Goal: Task Accomplishment & Management: Use online tool/utility

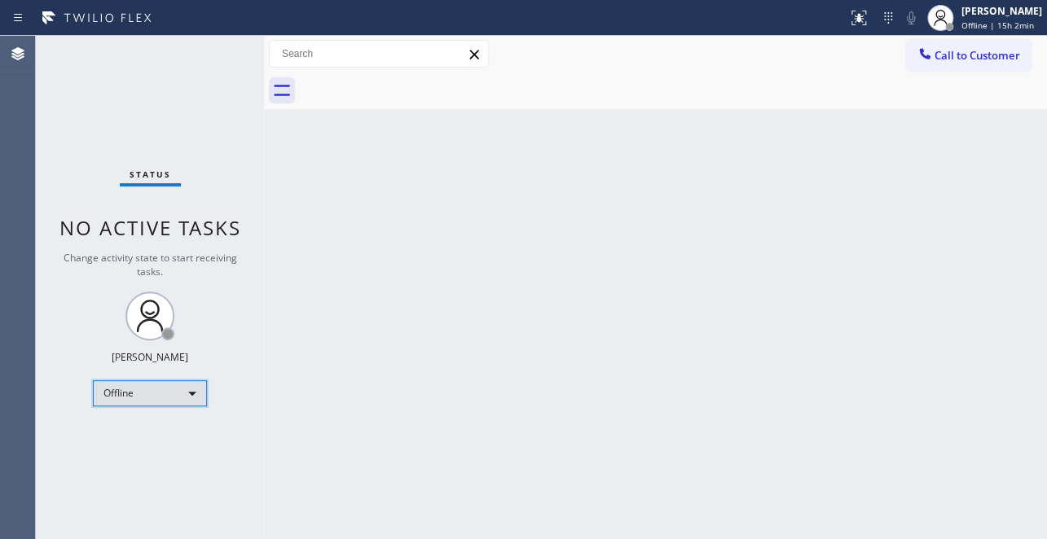
click at [143, 383] on div "Offline" at bounding box center [150, 393] width 114 height 26
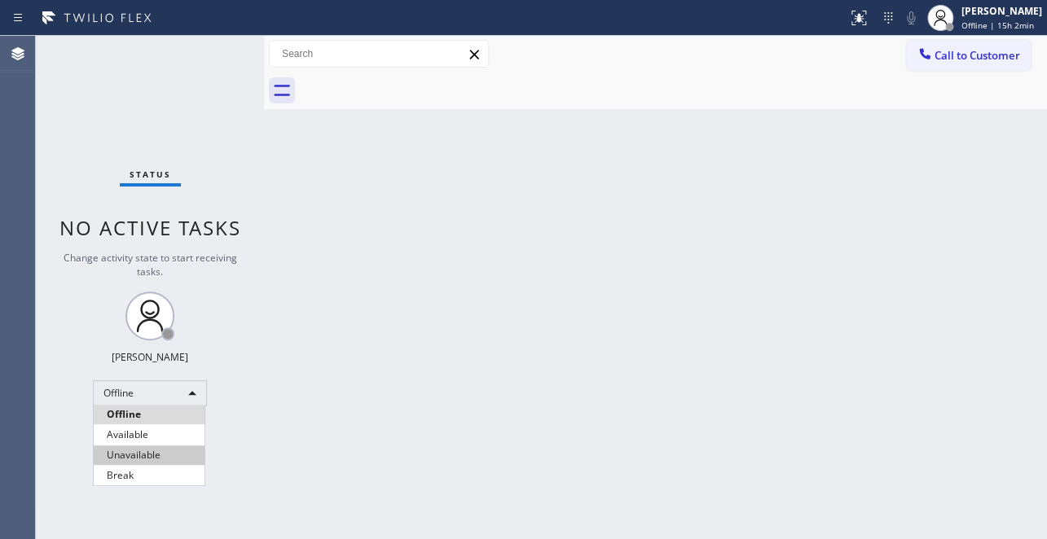
click at [137, 448] on li "Unavailable" at bounding box center [149, 456] width 111 height 20
click at [922, 68] on button "Call to Customer" at bounding box center [968, 55] width 125 height 31
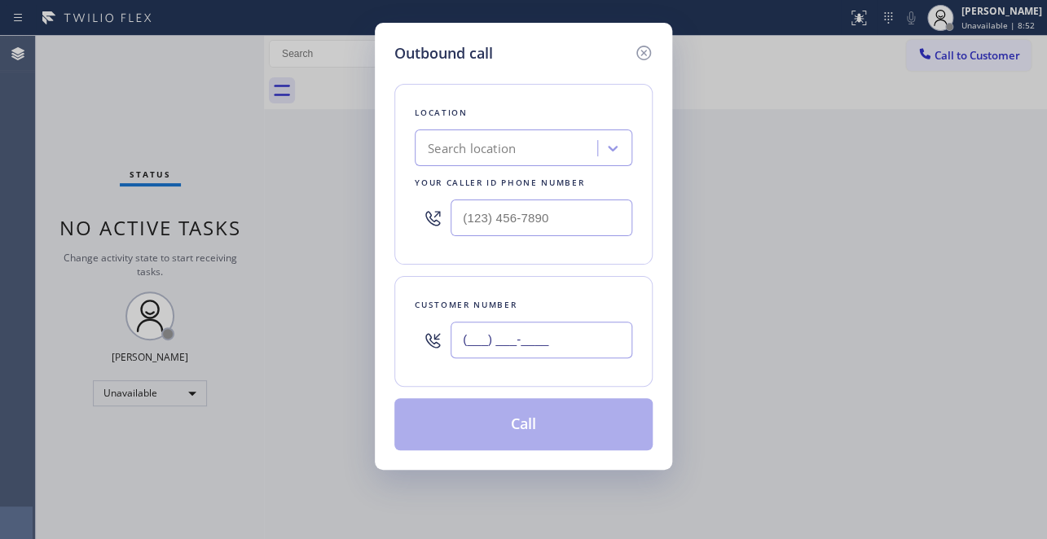
click at [506, 329] on input "(___) ___-____" at bounding box center [541, 340] width 182 height 37
paste input "760) 469-4966"
type input "(760) 469-4966"
click at [491, 227] on input "(___) ___-____" at bounding box center [541, 218] width 182 height 37
paste input "800) 568-8664"
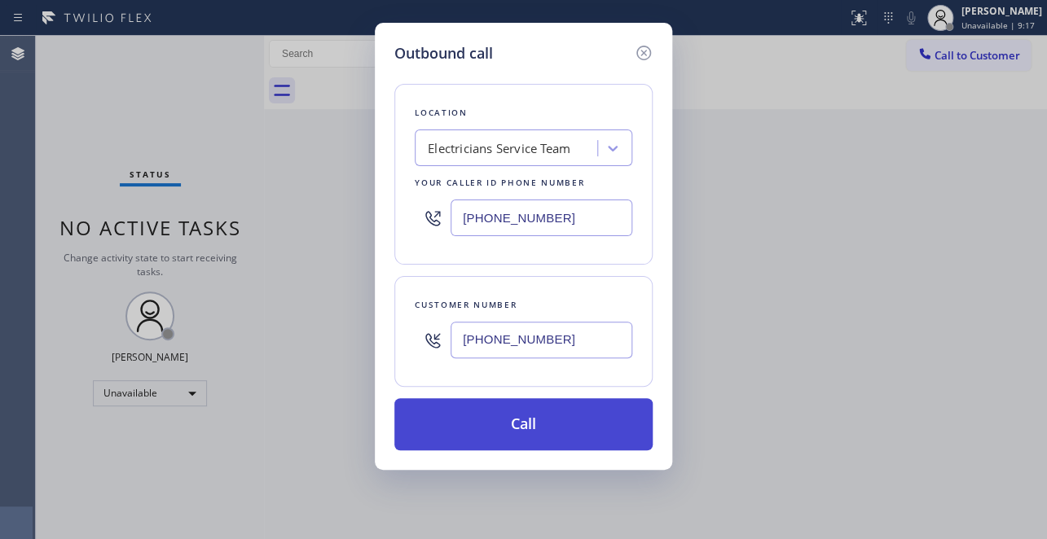
type input "(800) 568-8664"
click at [491, 420] on button "Call" at bounding box center [523, 424] width 258 height 52
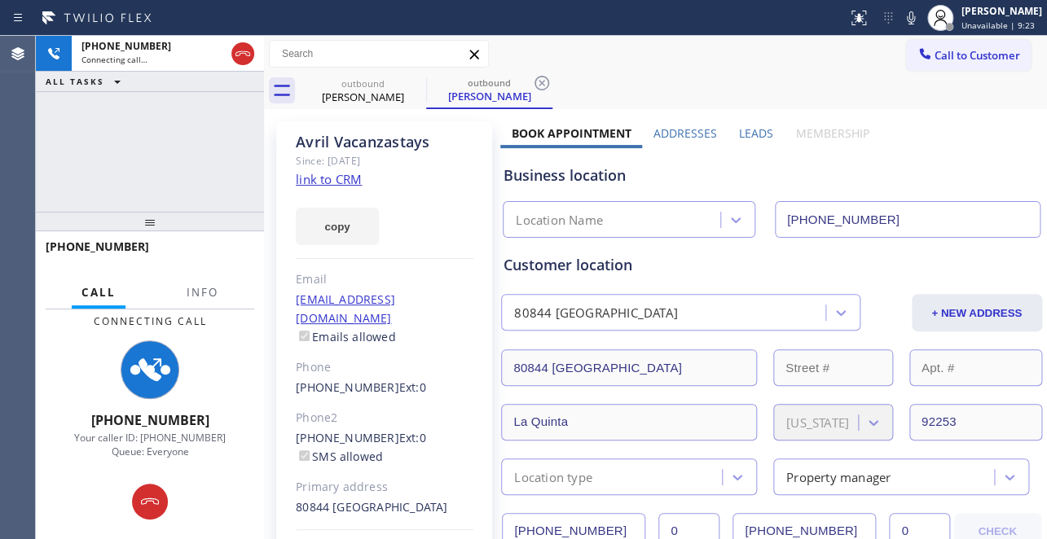
click at [757, 127] on label "Leads" at bounding box center [756, 132] width 34 height 15
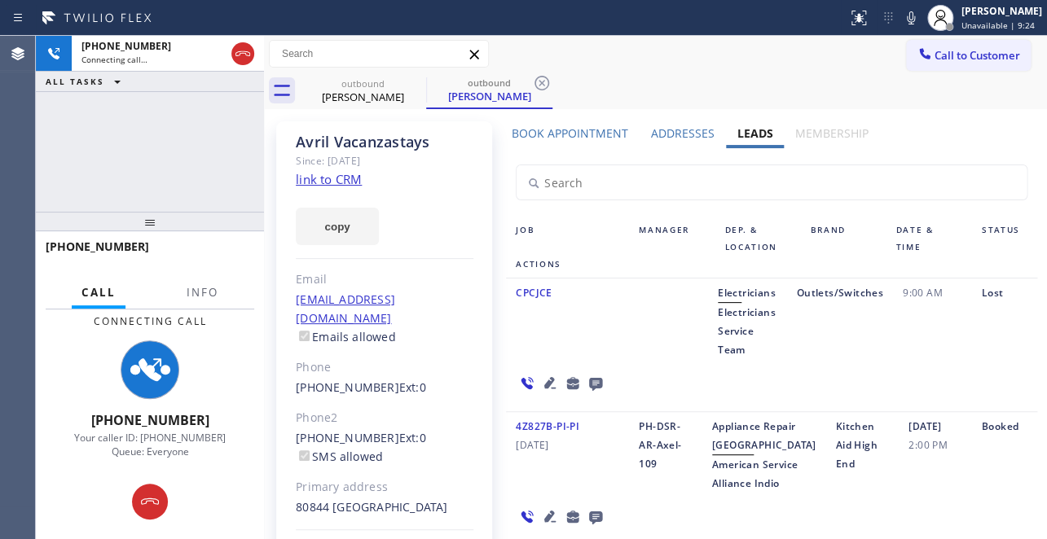
click at [310, 183] on link "link to CRM" at bounding box center [329, 179] width 66 height 16
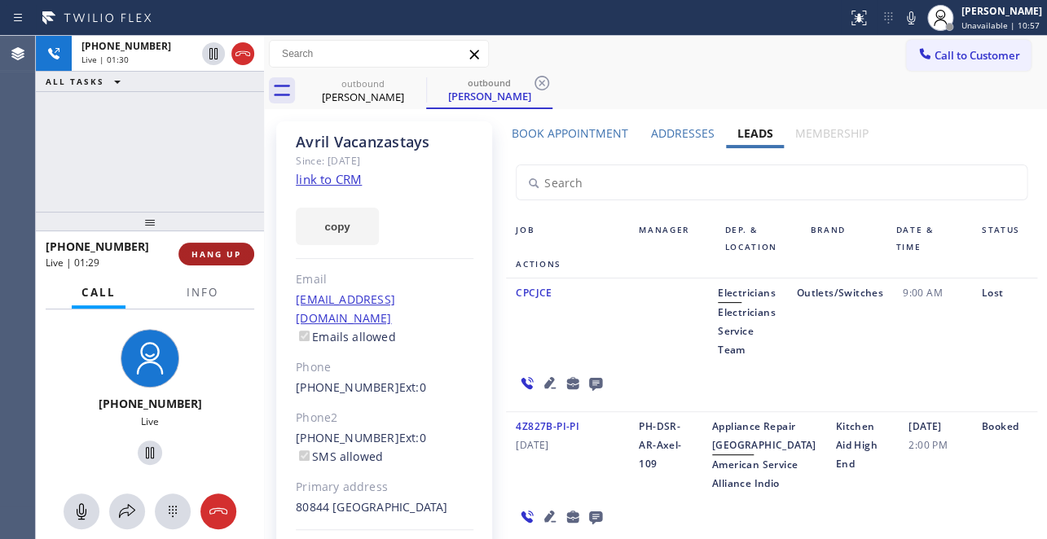
click at [217, 248] on span "HANG UP" at bounding box center [216, 253] width 50 height 11
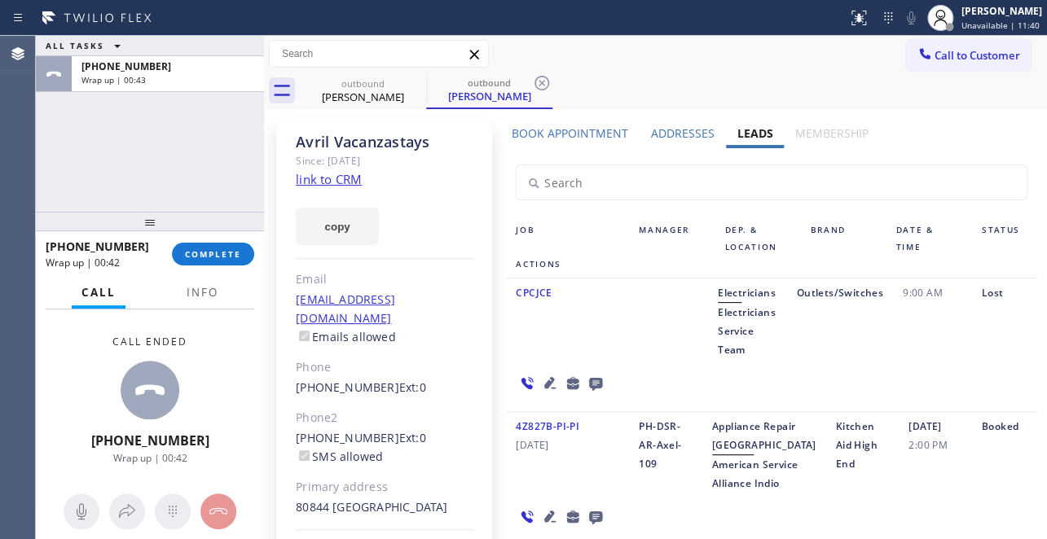
click at [642, 56] on div "Call to Customer Outbound call Location Electricians Service Team Your caller i…" at bounding box center [655, 54] width 783 height 29
click at [214, 253] on span "COMPLETE" at bounding box center [213, 253] width 56 height 11
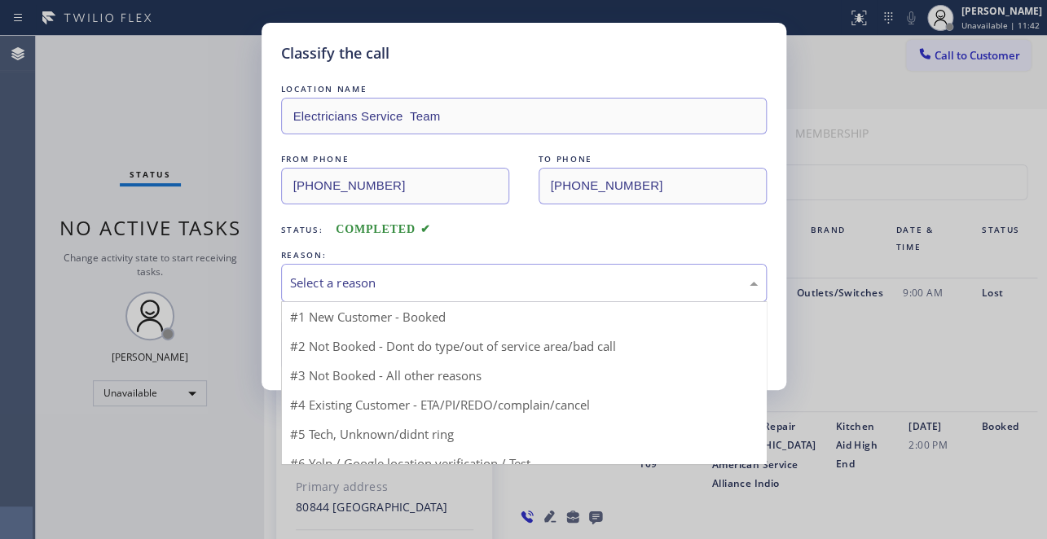
click at [323, 279] on div "Select a reason" at bounding box center [524, 283] width 468 height 19
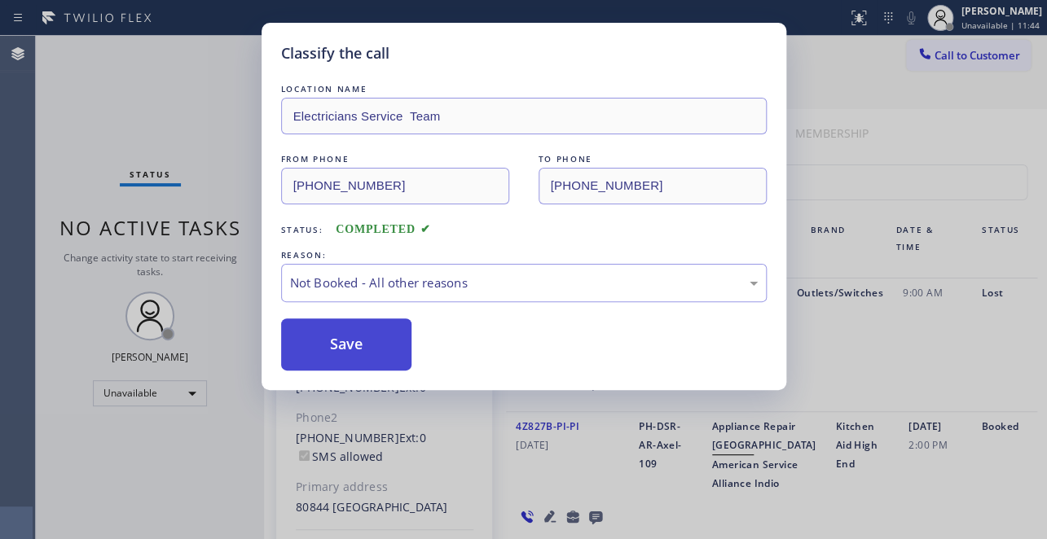
click at [317, 352] on button "Save" at bounding box center [346, 345] width 131 height 52
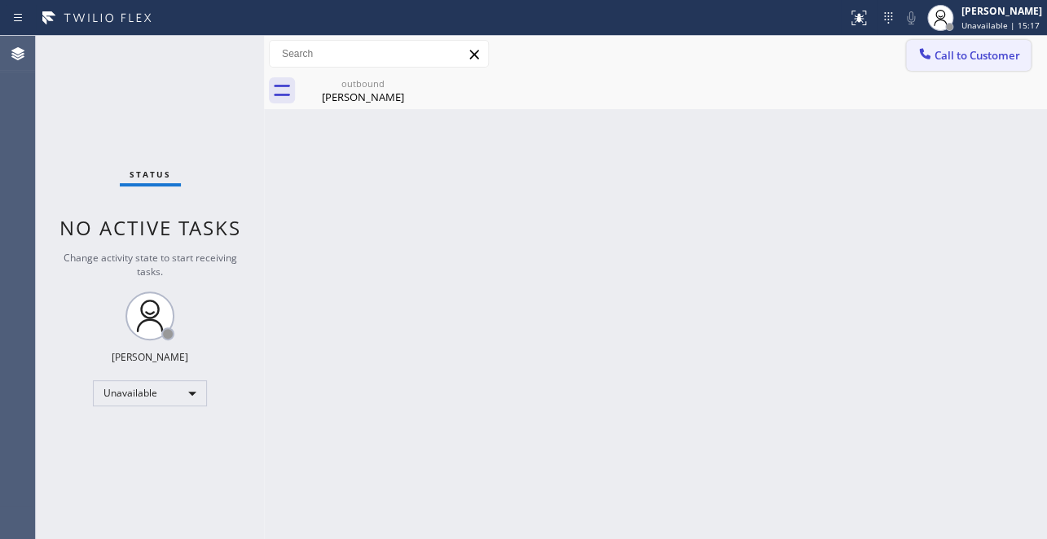
click at [982, 62] on span "Call to Customer" at bounding box center [977, 55] width 86 height 15
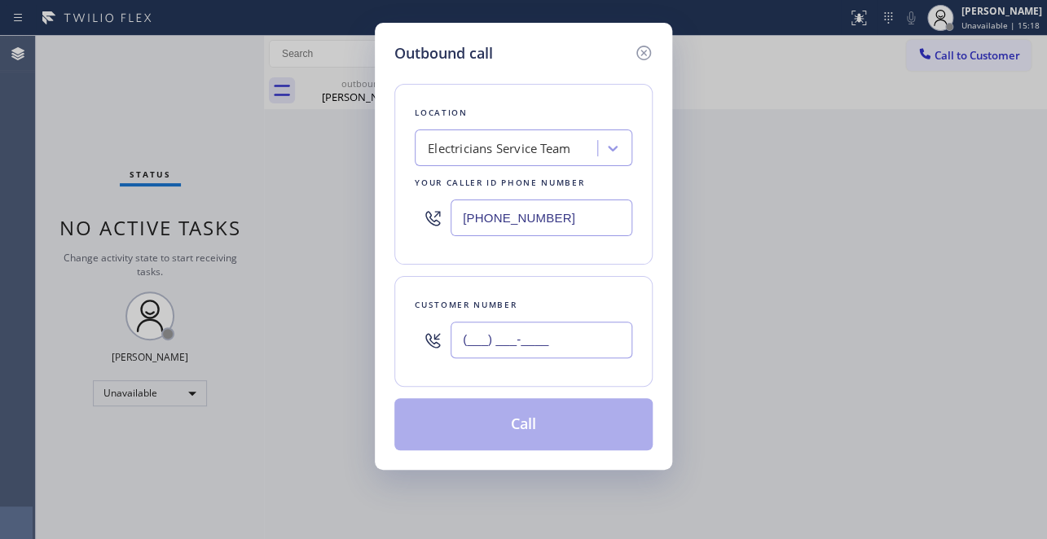
click at [497, 344] on input "(___) ___-____" at bounding box center [541, 340] width 182 height 37
paste input "805) 452-4717"
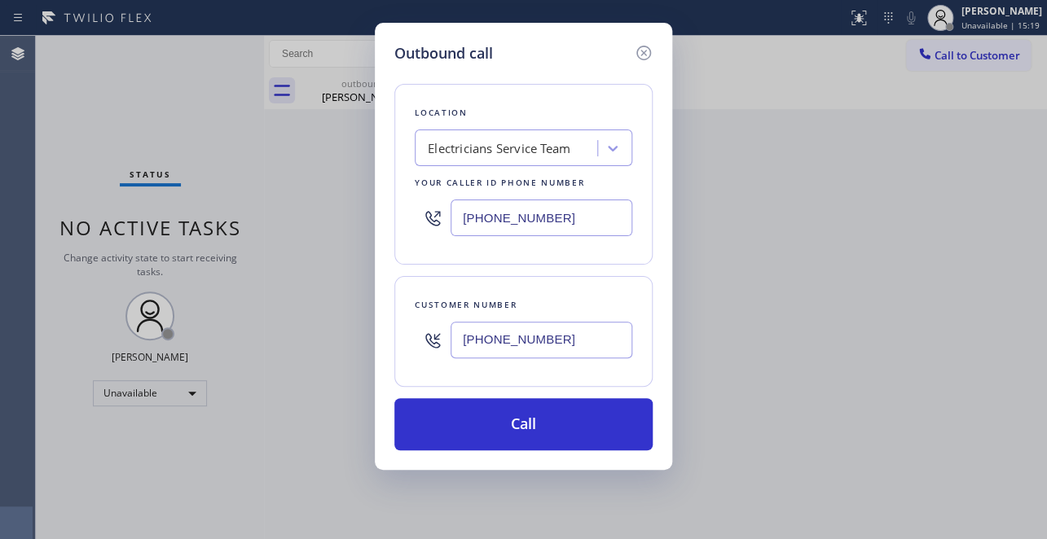
type input "(805) 452-4717"
drag, startPoint x: 578, startPoint y: 222, endPoint x: 366, endPoint y: 209, distance: 213.0
click at [366, 209] on div "Outbound call Location Electricians Service Team Your caller id phone number (8…" at bounding box center [523, 269] width 1047 height 539
paste input "617) 219-9255"
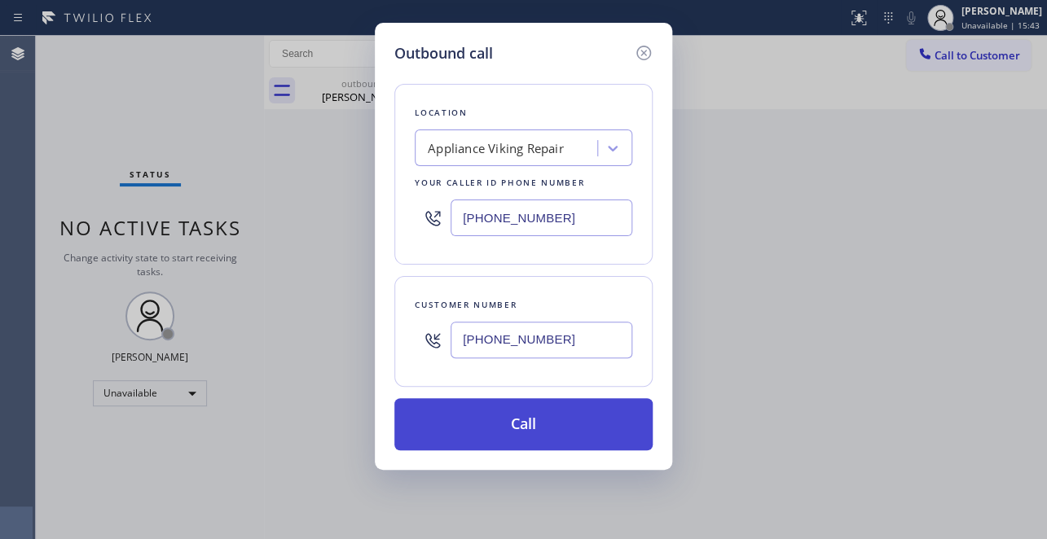
type input "(617) 219-9255"
click at [551, 423] on button "Call" at bounding box center [523, 424] width 258 height 52
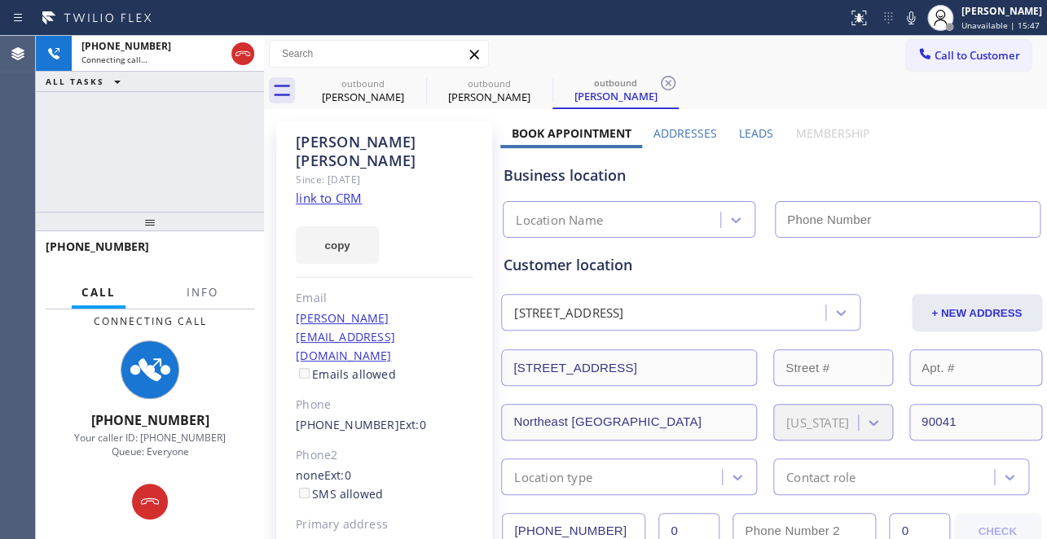
click at [755, 130] on label "Leads" at bounding box center [756, 132] width 34 height 15
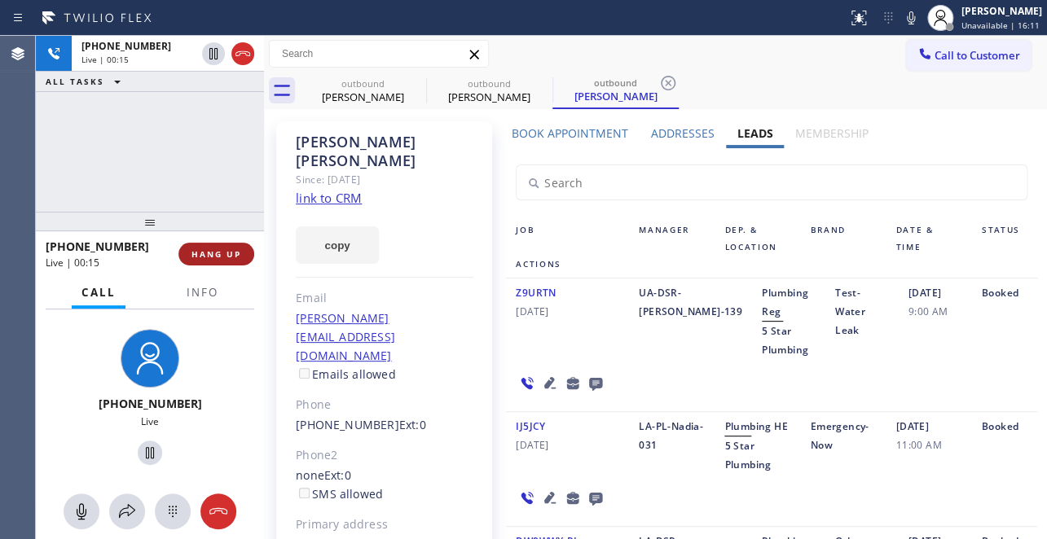
click at [206, 262] on button "HANG UP" at bounding box center [216, 254] width 76 height 23
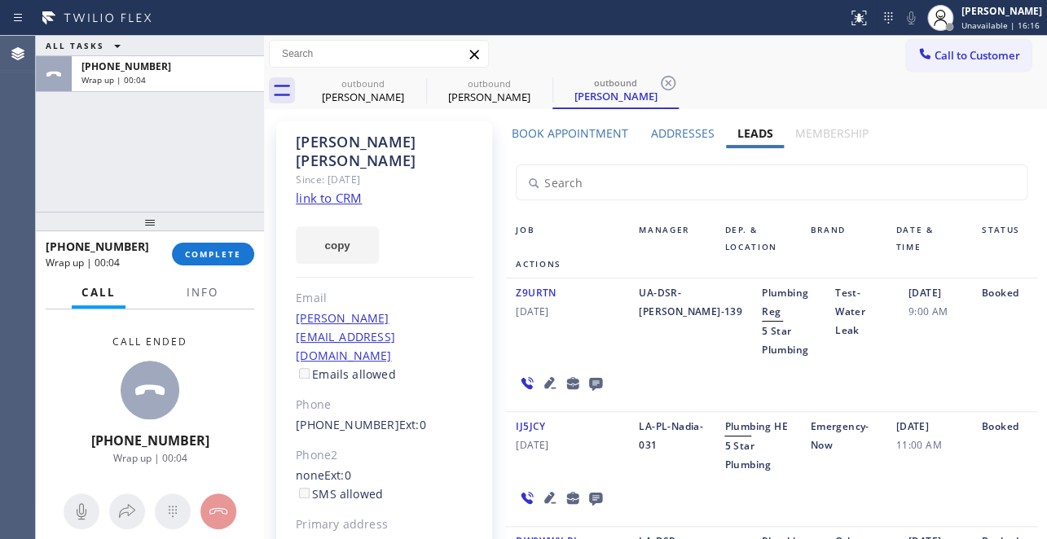
click at [590, 383] on icon at bounding box center [595, 384] width 13 height 13
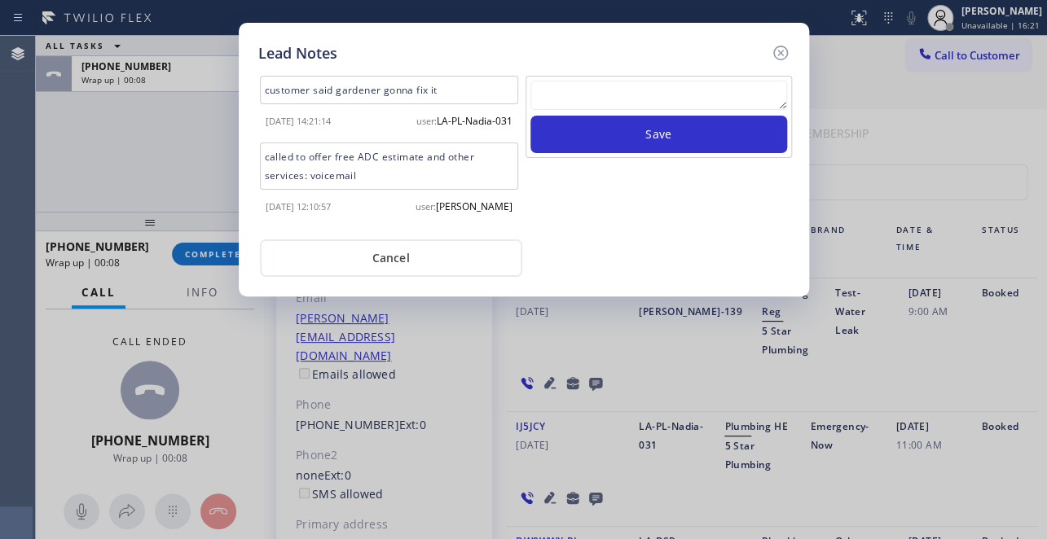
click at [639, 94] on textarea at bounding box center [658, 95] width 257 height 29
paste textarea "Routed to Voice mail// If CX will call back please transfer to me- Love:*"
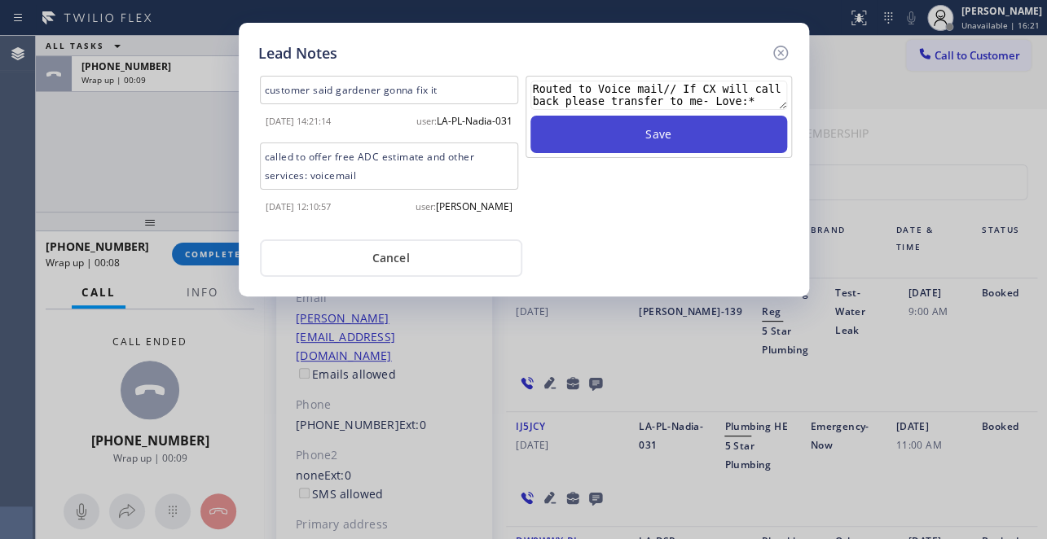
type textarea "Routed to Voice mail// If CX will call back please transfer to me- Love:*"
click at [647, 133] on button "Save" at bounding box center [658, 134] width 257 height 37
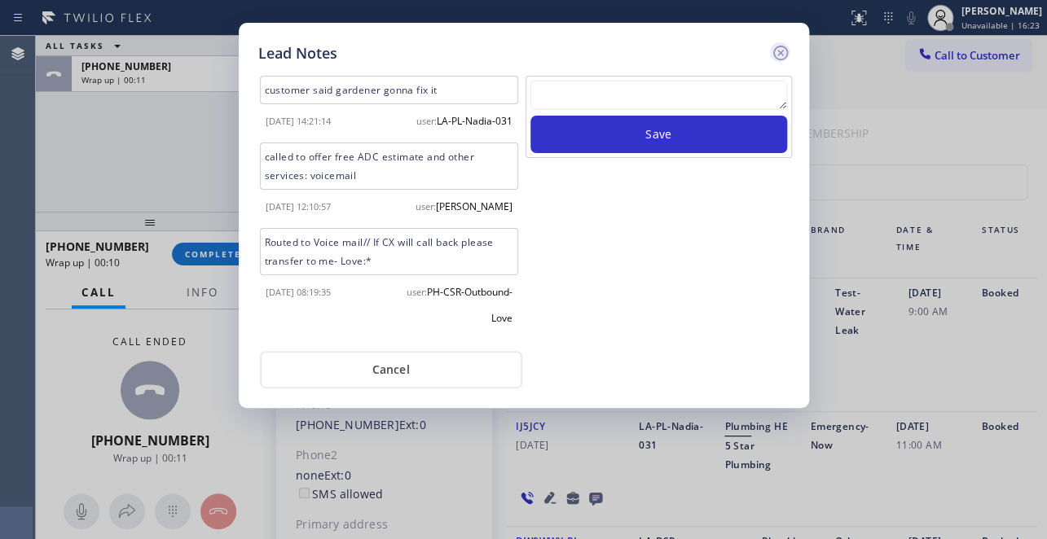
click at [775, 53] on icon at bounding box center [781, 53] width 20 height 20
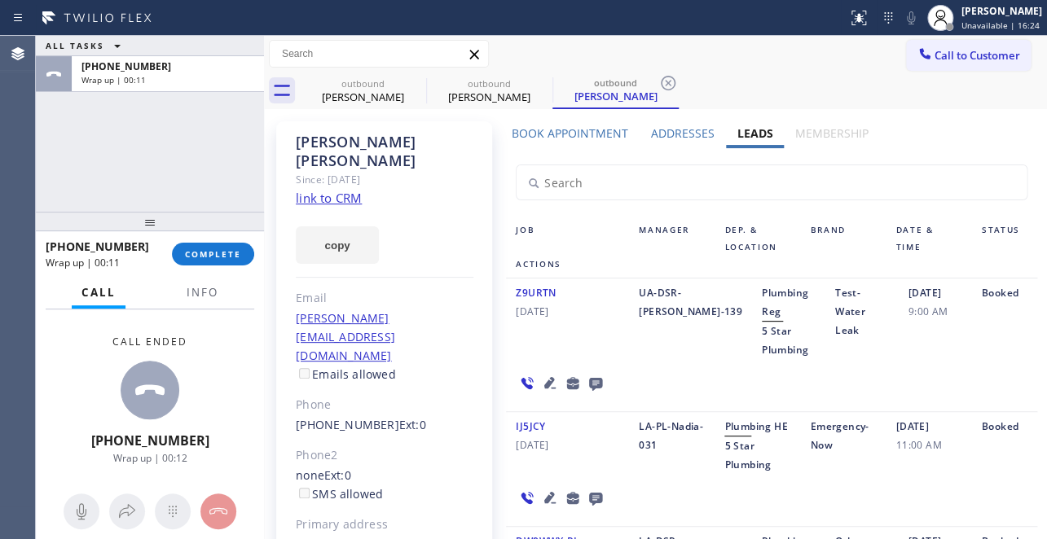
click at [197, 266] on div "+18054524717 Wrap up | 00:11 COMPLETE" at bounding box center [150, 254] width 209 height 42
click at [199, 249] on span "COMPLETE" at bounding box center [213, 253] width 56 height 11
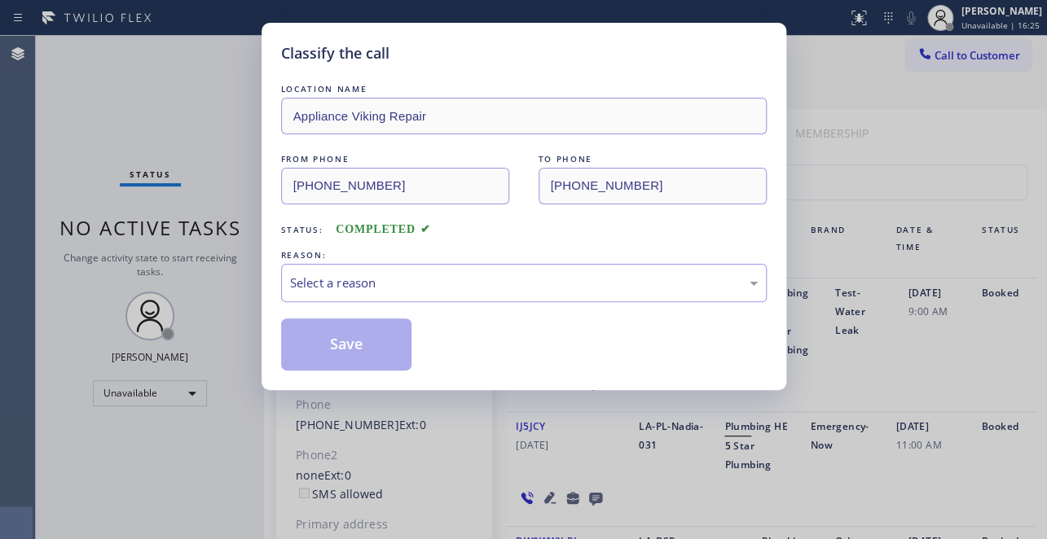
click at [199, 249] on div "Classify the call LOCATION NAME Appliance Viking Repair FROM PHONE (617) 219-92…" at bounding box center [523, 269] width 1047 height 539
click at [428, 288] on div "Select a reason" at bounding box center [524, 283] width 468 height 19
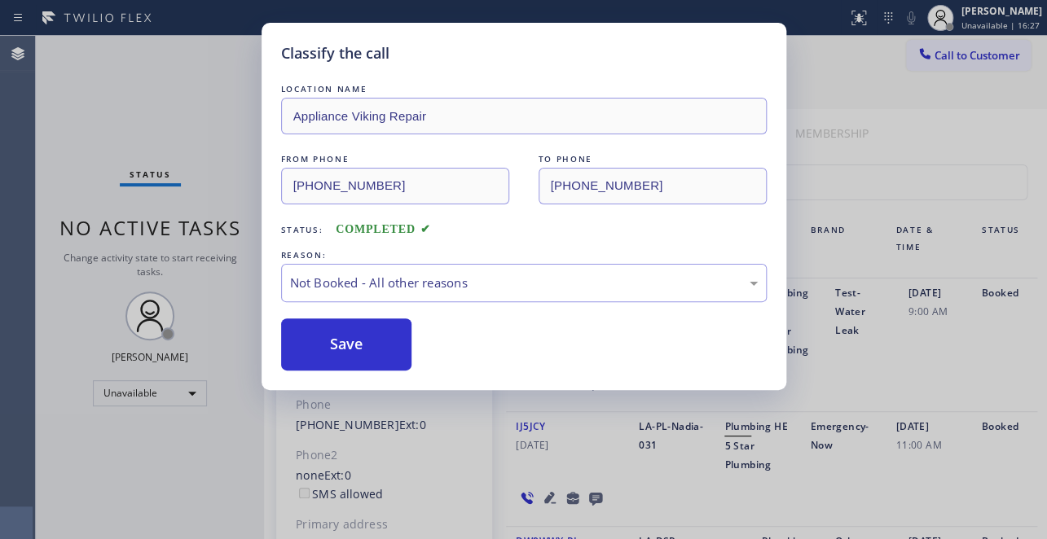
click at [356, 350] on button "Save" at bounding box center [346, 345] width 131 height 52
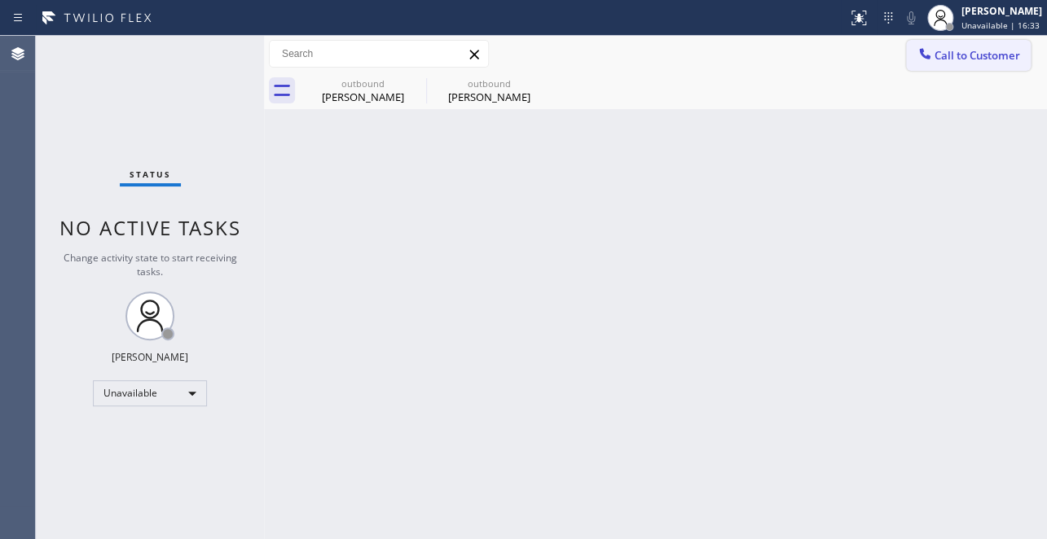
click at [943, 60] on span "Call to Customer" at bounding box center [977, 55] width 86 height 15
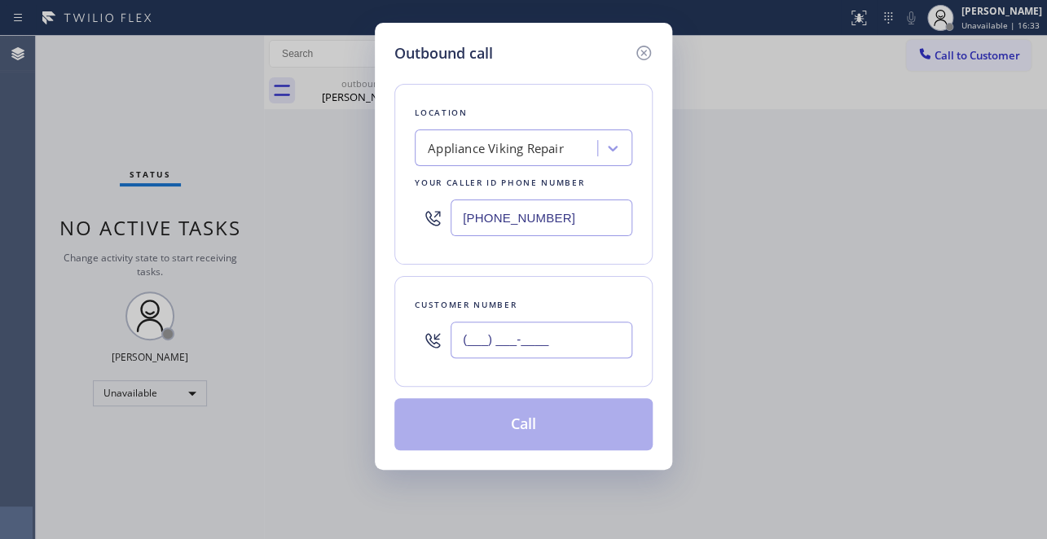
click at [466, 353] on input "(___) ___-____" at bounding box center [541, 340] width 182 height 37
paste input "323) 640-5998"
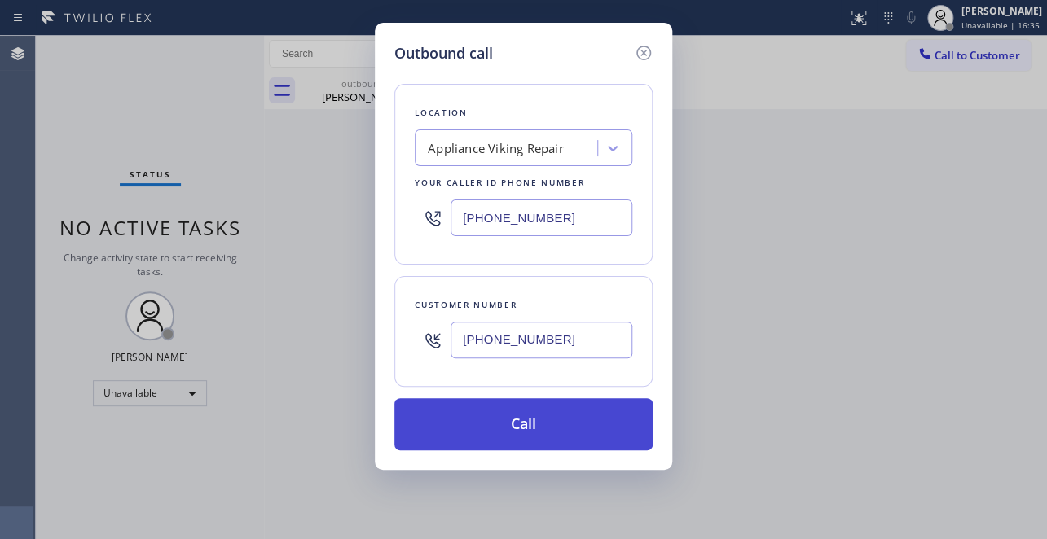
type input "(323) 640-5998"
click at [517, 420] on button "Call" at bounding box center [523, 424] width 258 height 52
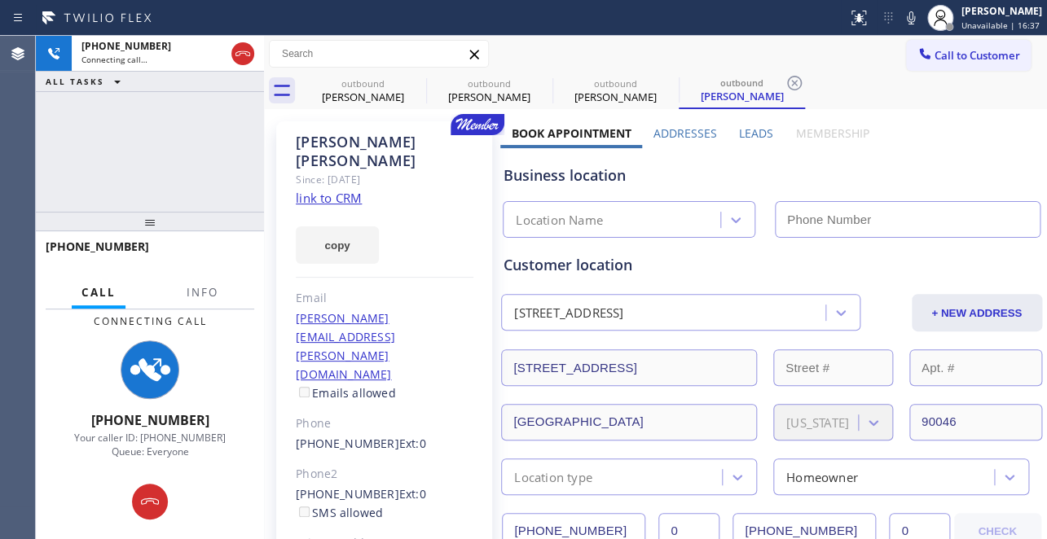
click at [753, 135] on label "Leads" at bounding box center [756, 132] width 34 height 15
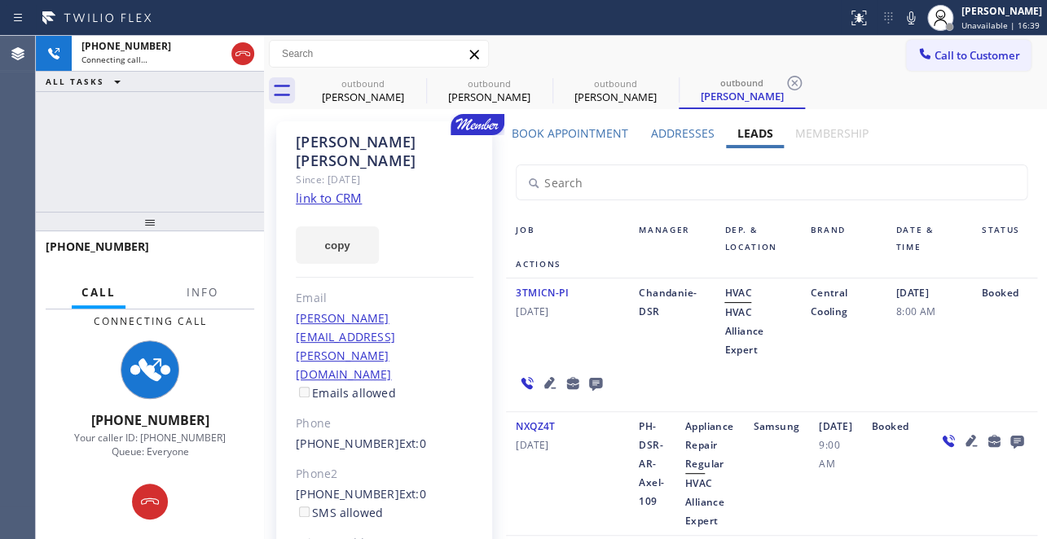
click at [591, 381] on icon at bounding box center [595, 384] width 13 height 13
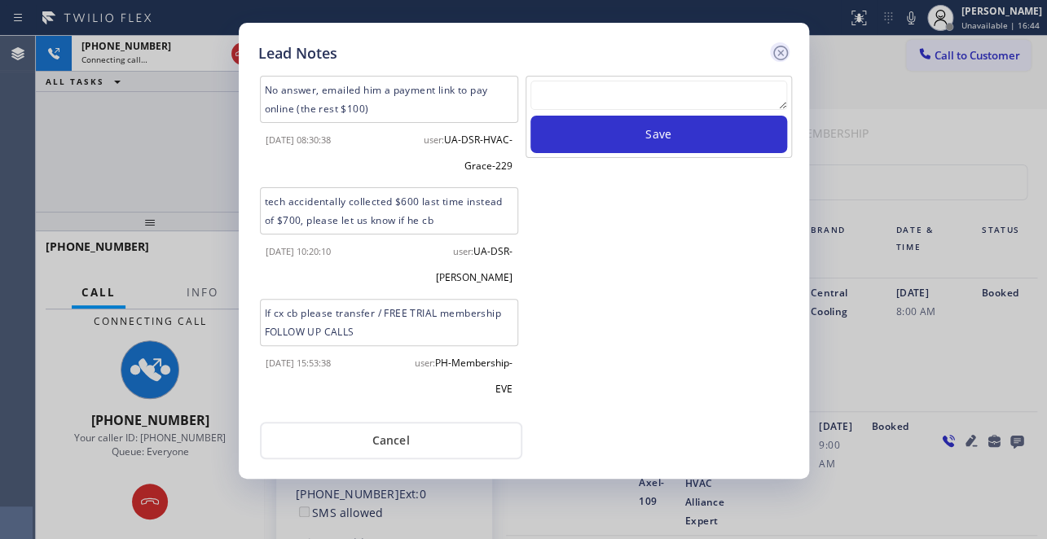
click at [775, 49] on icon at bounding box center [781, 53] width 20 height 20
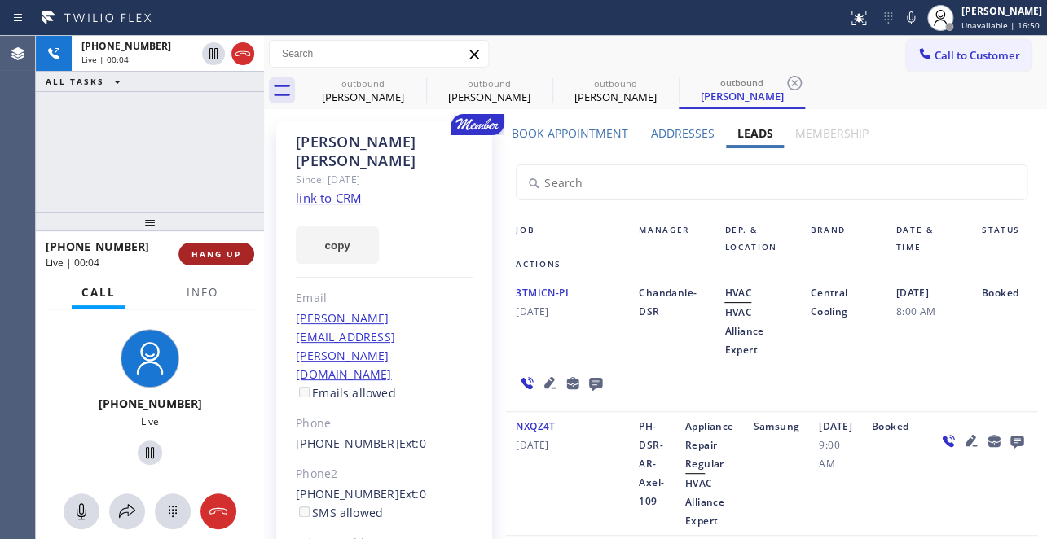
click at [231, 253] on span "HANG UP" at bounding box center [216, 253] width 50 height 11
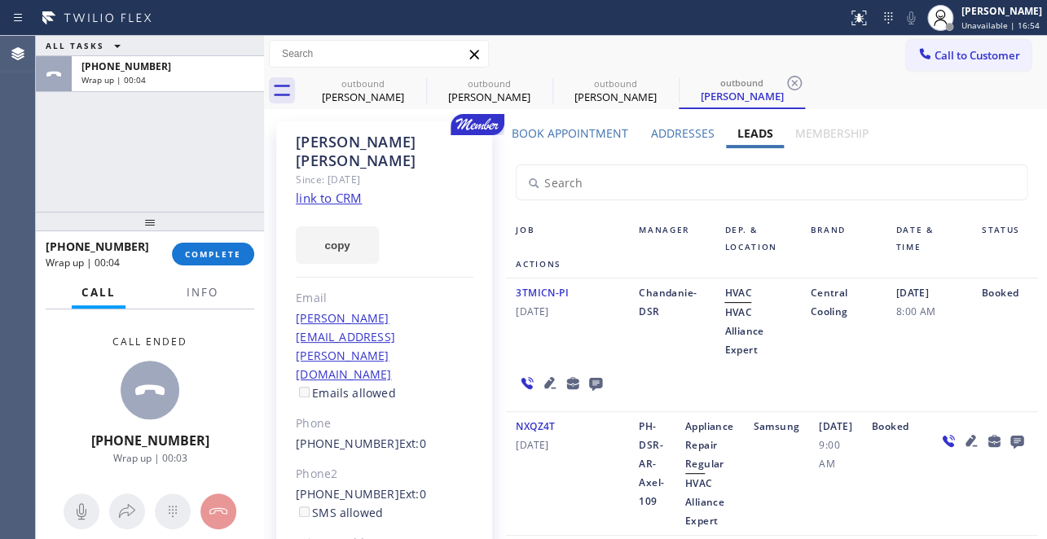
click at [591, 389] on icon at bounding box center [596, 383] width 20 height 20
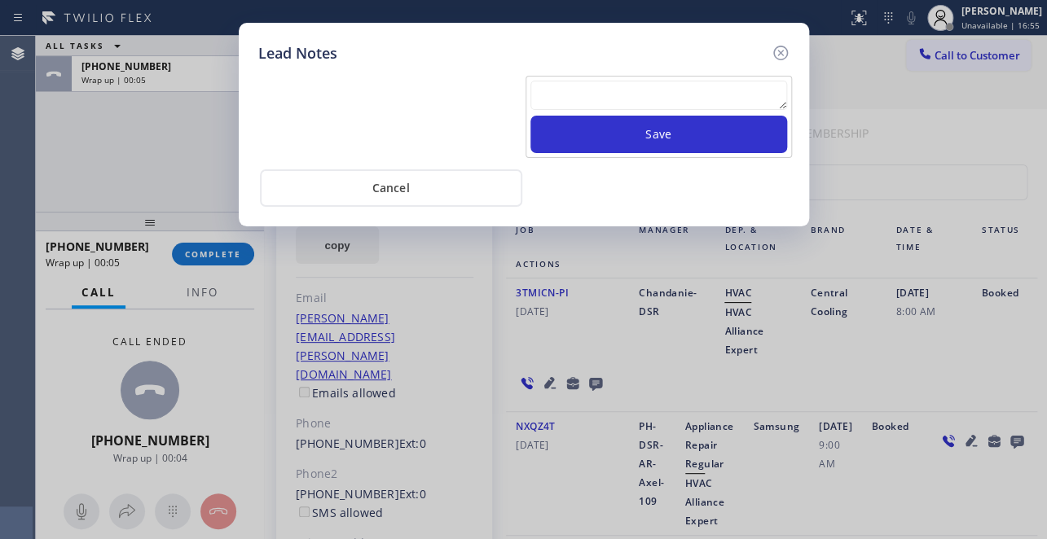
click at [634, 99] on textarea at bounding box center [658, 95] width 257 height 29
paste textarea "Routed to Voice mail// If CX will call back please transfer to me- Love:*"
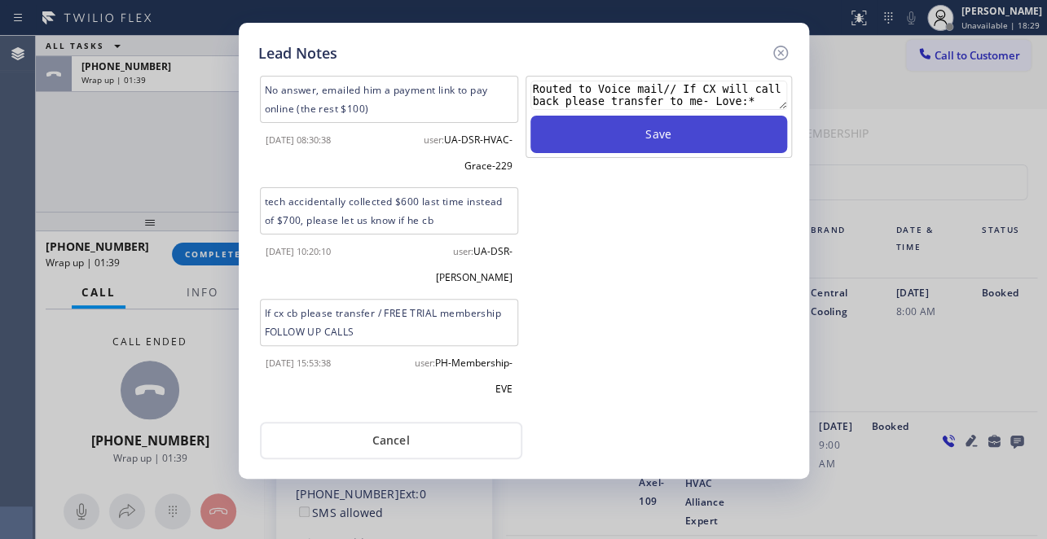
type textarea "Routed to Voice mail// If CX will call back please transfer to me- Love:*"
click at [705, 141] on button "Save" at bounding box center [658, 134] width 257 height 37
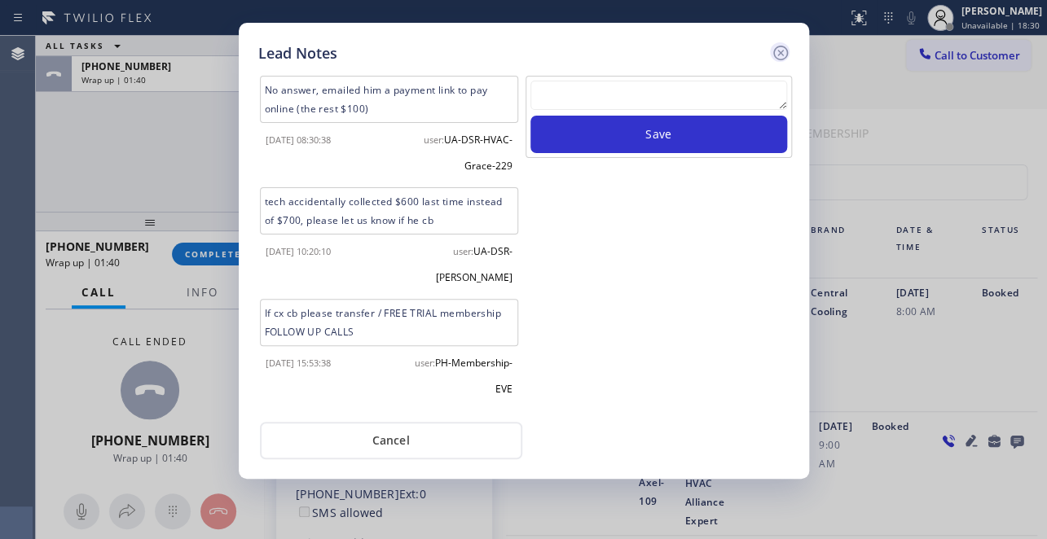
click at [776, 48] on icon at bounding box center [781, 53] width 20 height 20
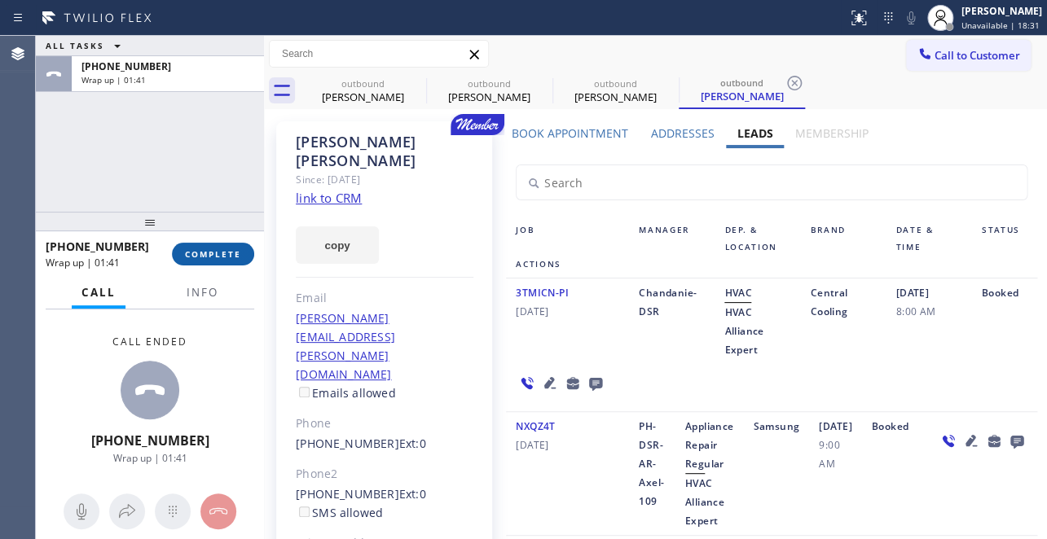
click at [191, 249] on span "COMPLETE" at bounding box center [213, 253] width 56 height 11
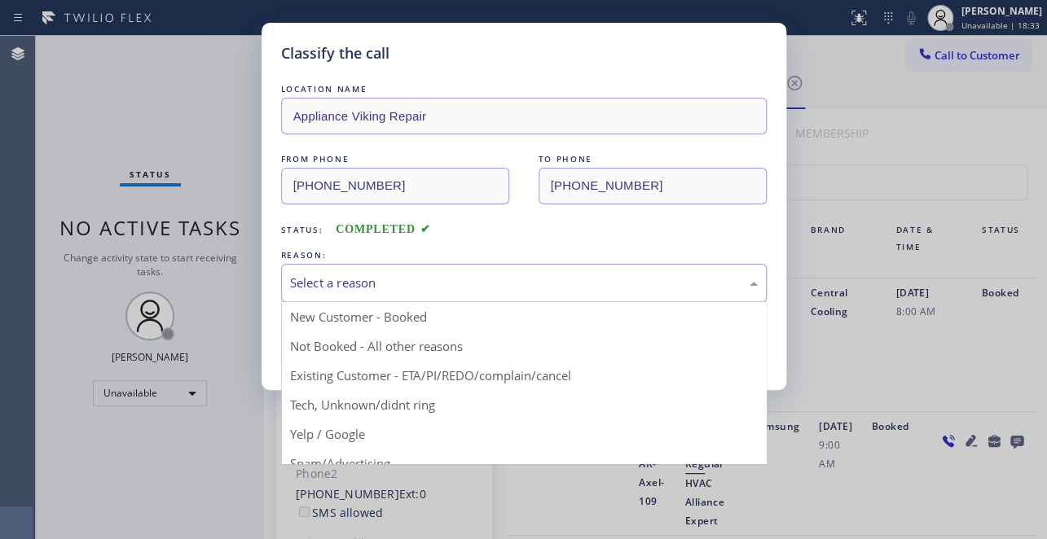
click at [344, 282] on div "Select a reason" at bounding box center [524, 283] width 468 height 19
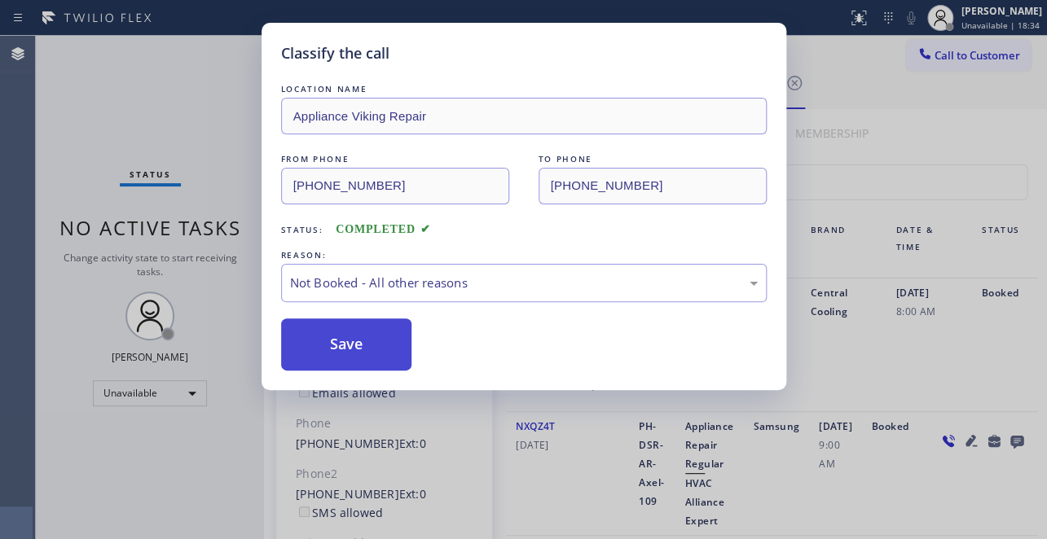
click at [342, 347] on button "Save" at bounding box center [346, 345] width 131 height 52
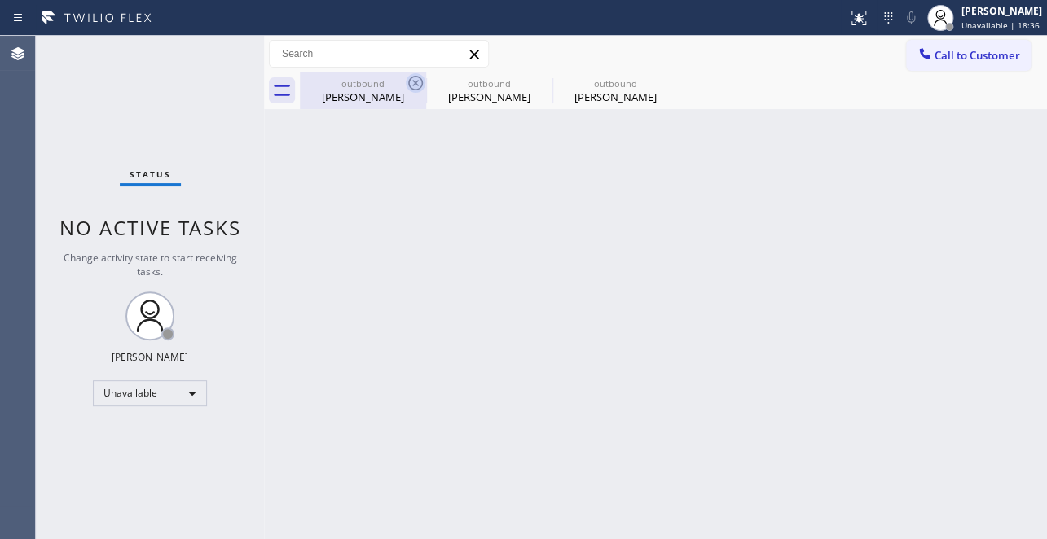
click at [413, 84] on icon at bounding box center [416, 83] width 20 height 20
click at [0, 0] on icon at bounding box center [0, 0] width 0 height 0
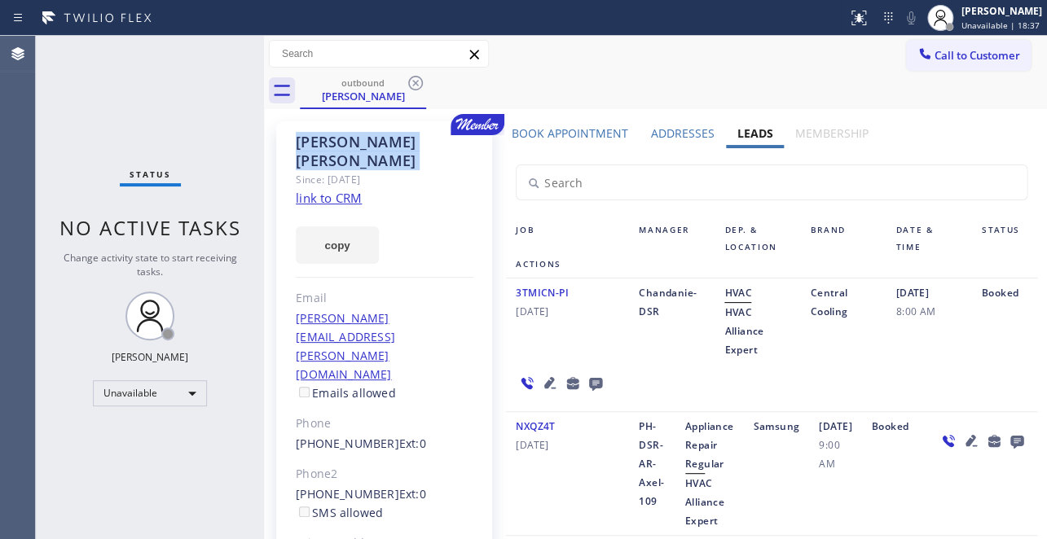
click at [413, 84] on icon at bounding box center [416, 83] width 20 height 20
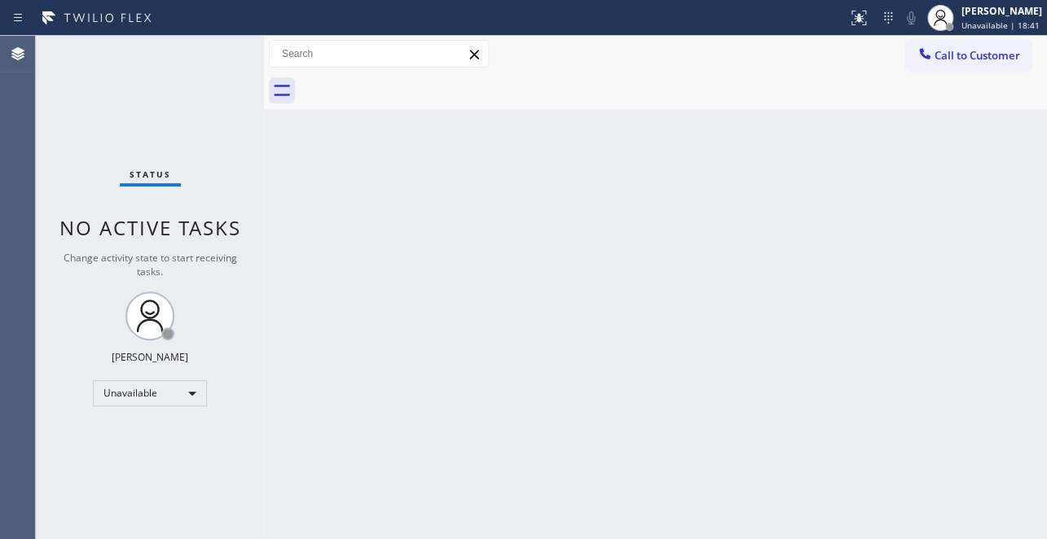
click at [941, 73] on div at bounding box center [673, 91] width 747 height 37
click at [943, 65] on button "Call to Customer" at bounding box center [968, 55] width 125 height 31
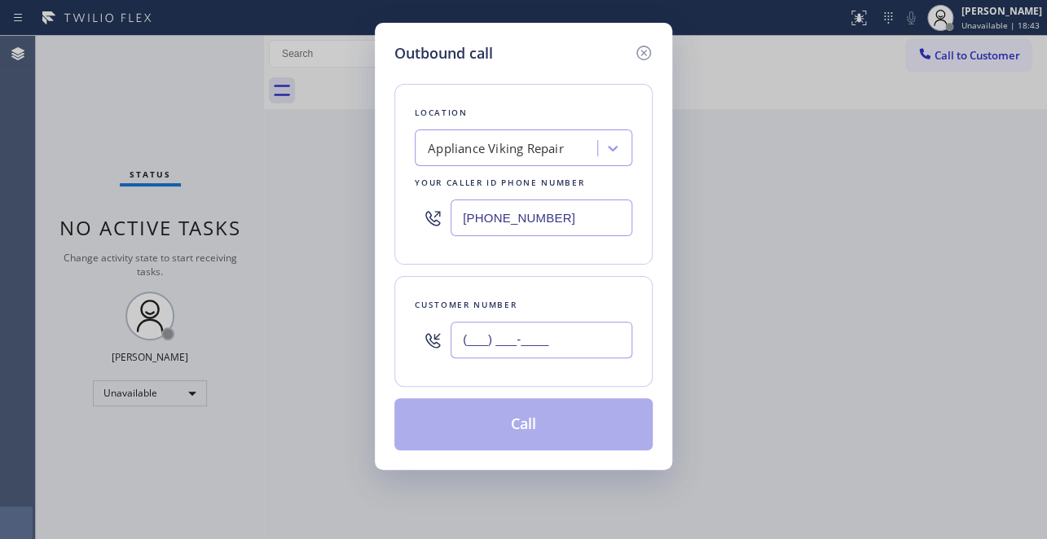
click at [461, 349] on input "(___) ___-____" at bounding box center [541, 340] width 182 height 37
paste input "323) 640-5998"
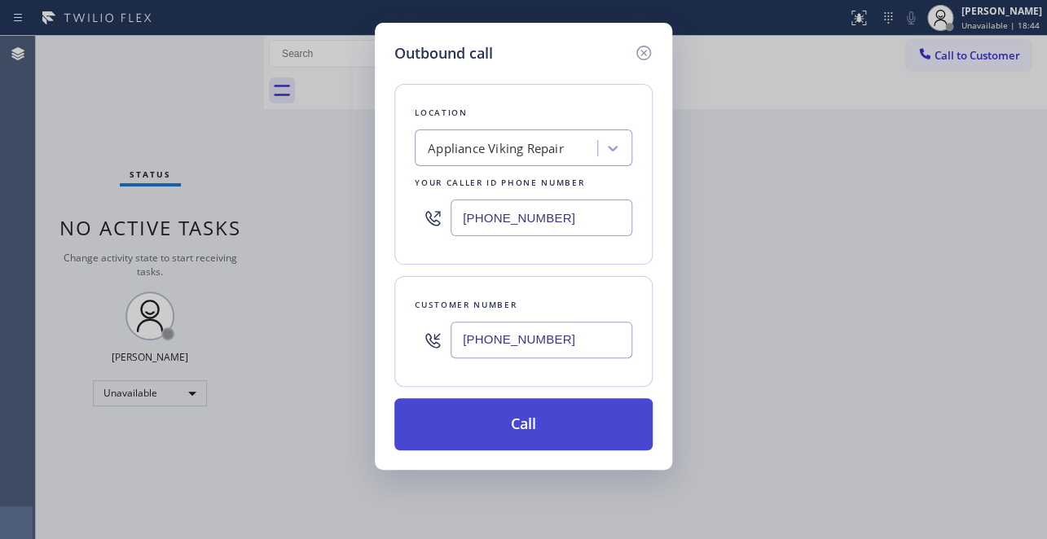
type input "(323) 640-5998"
click at [506, 425] on button "Call" at bounding box center [523, 424] width 258 height 52
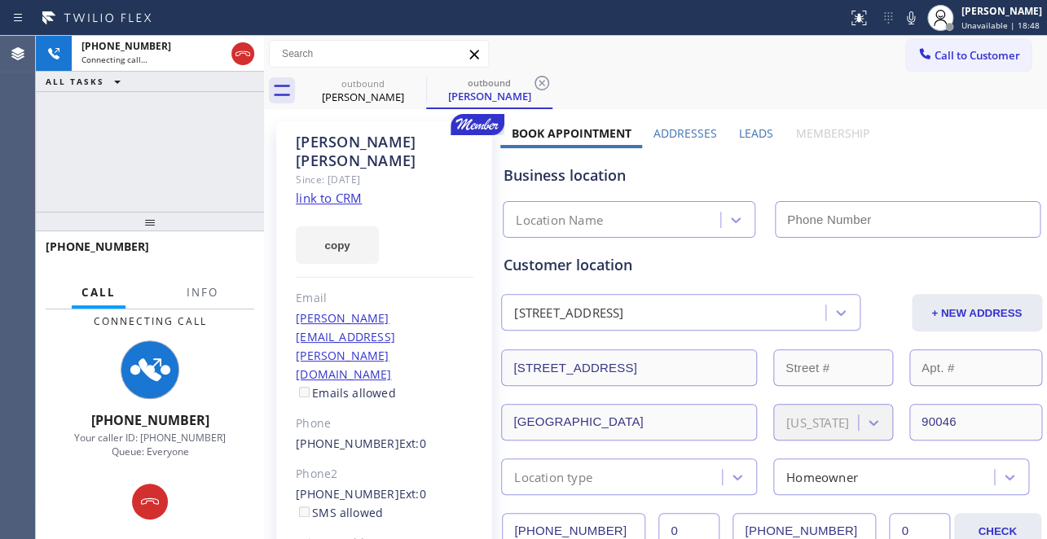
type input "(617) 219-9255"
click at [754, 130] on label "Leads" at bounding box center [756, 132] width 34 height 15
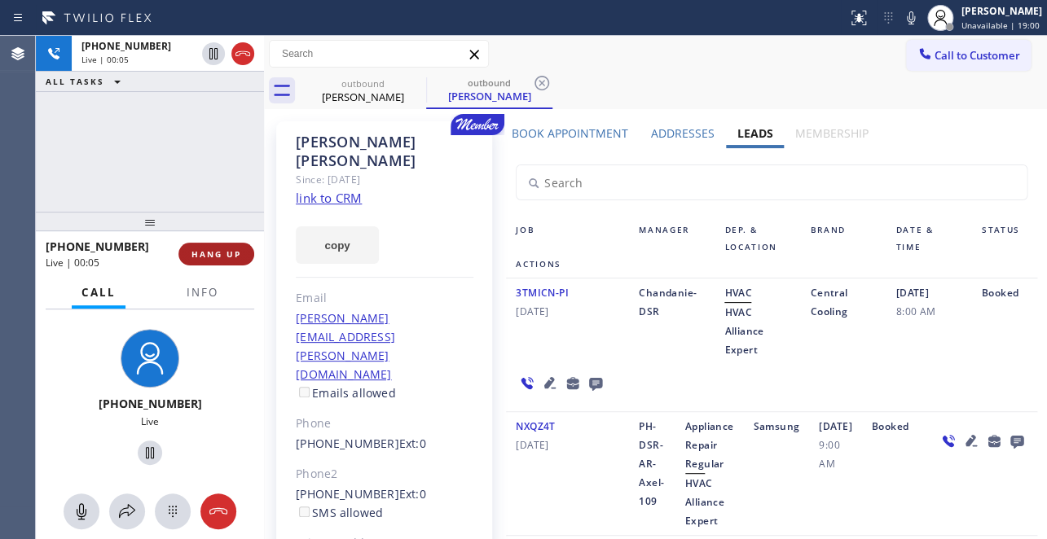
click at [197, 251] on span "HANG UP" at bounding box center [216, 253] width 50 height 11
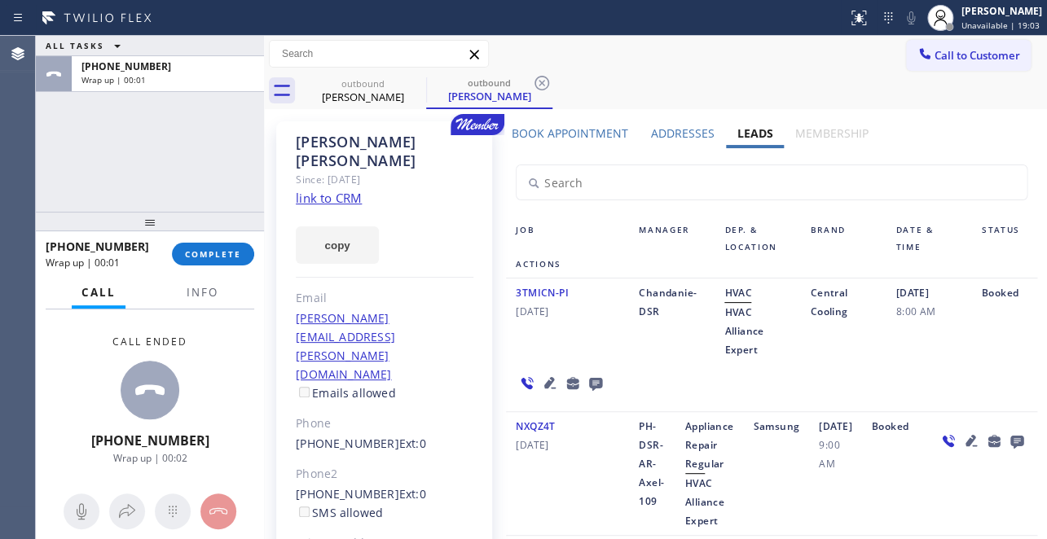
click at [595, 380] on icon at bounding box center [596, 383] width 20 height 20
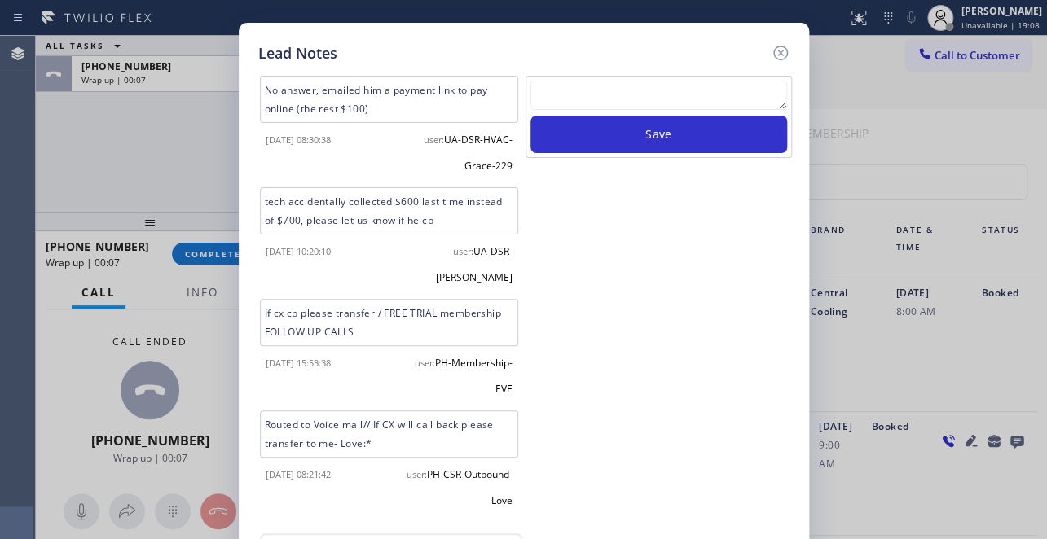
click at [595, 96] on textarea at bounding box center [658, 95] width 257 height 29
paste textarea "Routed to Voice mail// If CX will call back please transfer to me- Love:*"
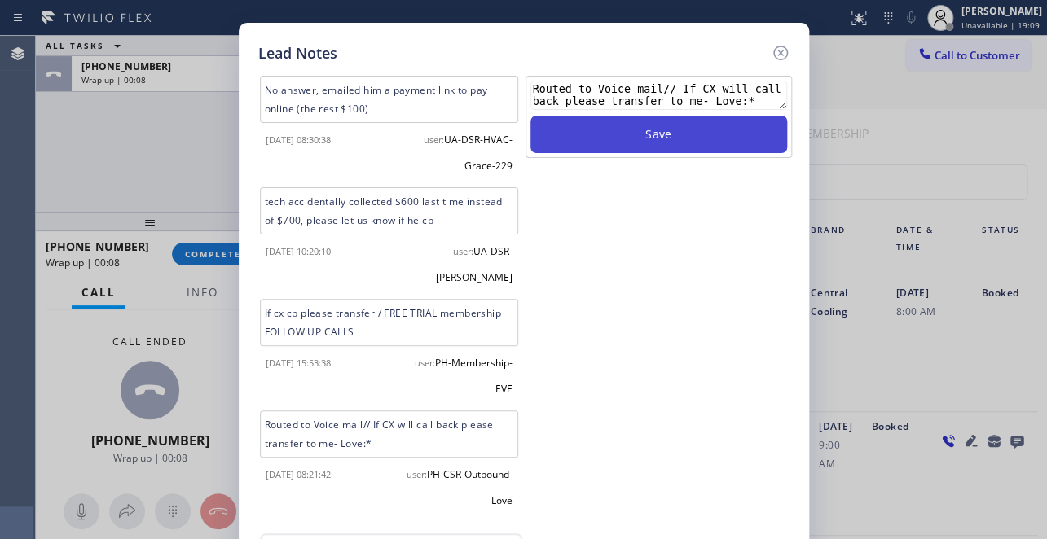
type textarea "Routed to Voice mail// If CX will call back please transfer to me- Love:*"
click at [623, 135] on button "Save" at bounding box center [658, 134] width 257 height 37
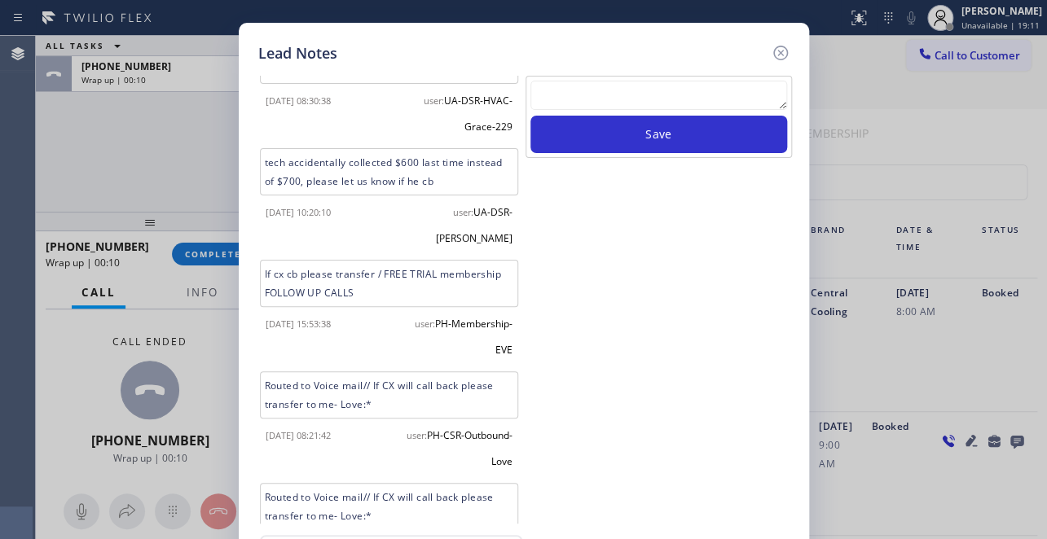
scroll to position [75, 0]
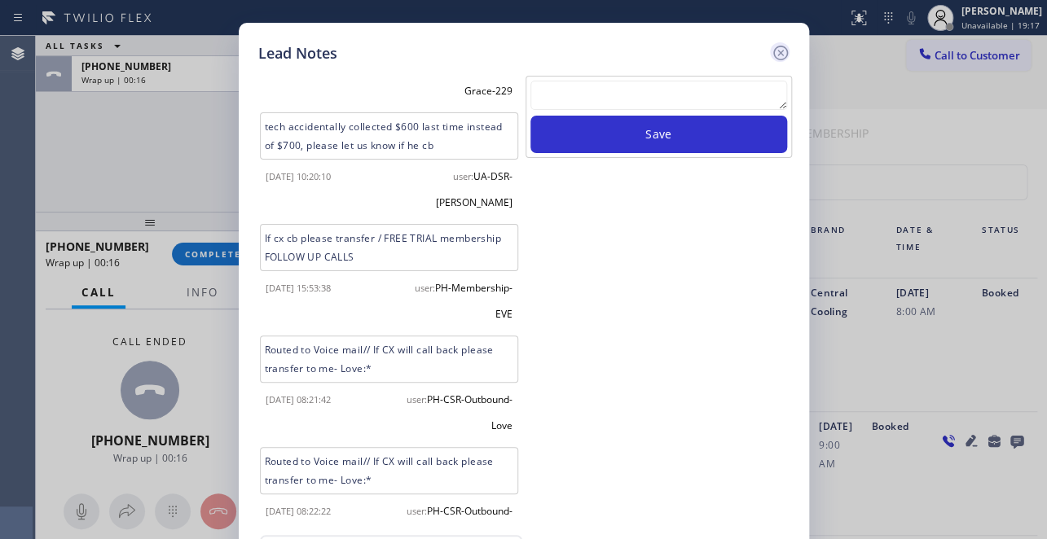
click at [776, 51] on icon at bounding box center [781, 53] width 20 height 20
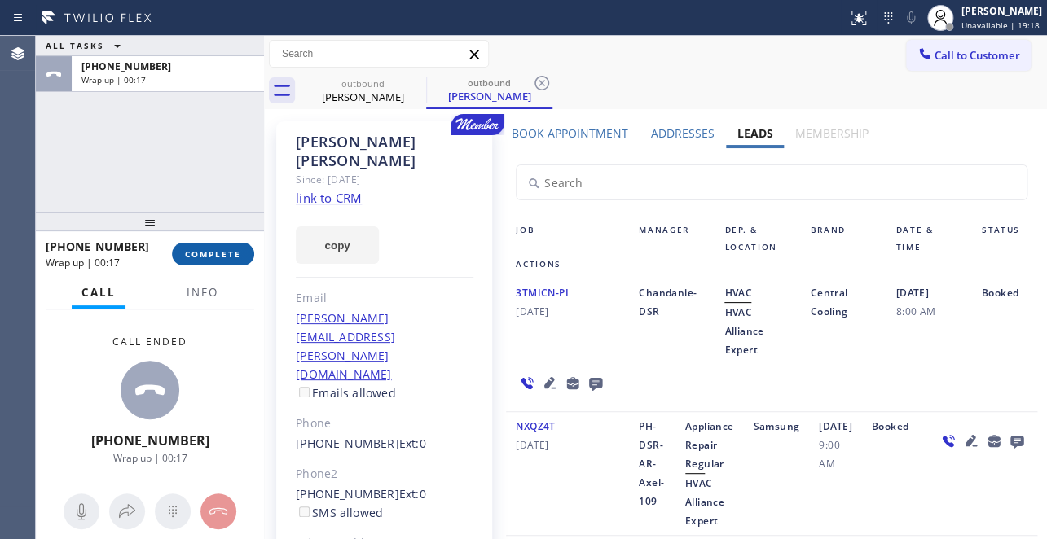
click at [199, 260] on button "COMPLETE" at bounding box center [213, 254] width 82 height 23
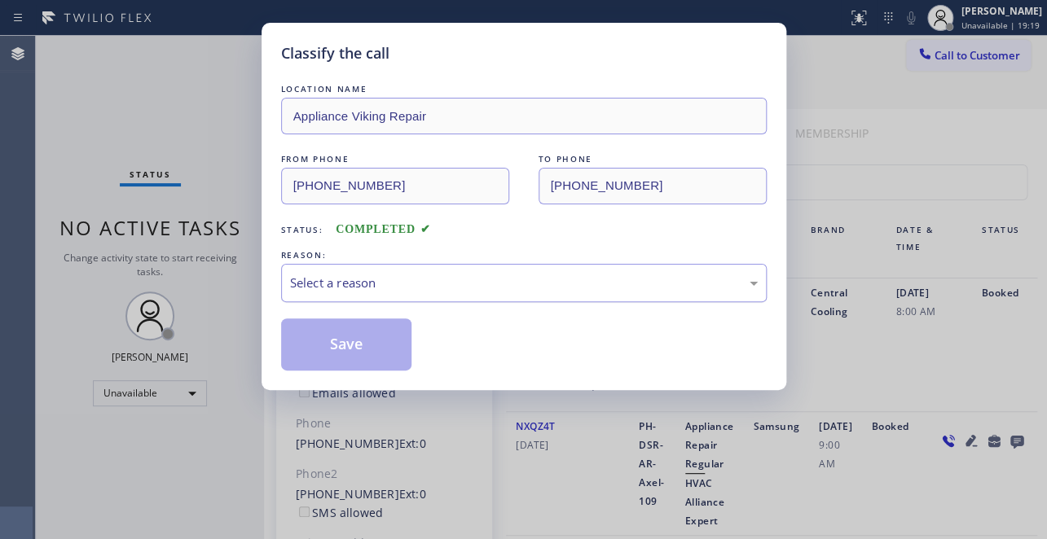
click at [407, 288] on div "Select a reason" at bounding box center [524, 283] width 468 height 19
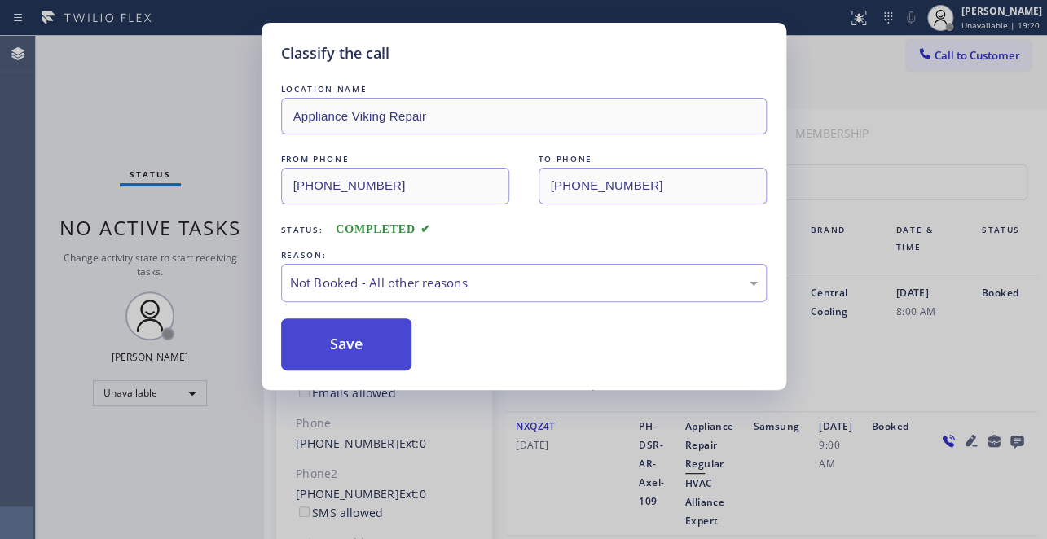
click at [343, 347] on button "Save" at bounding box center [346, 345] width 131 height 52
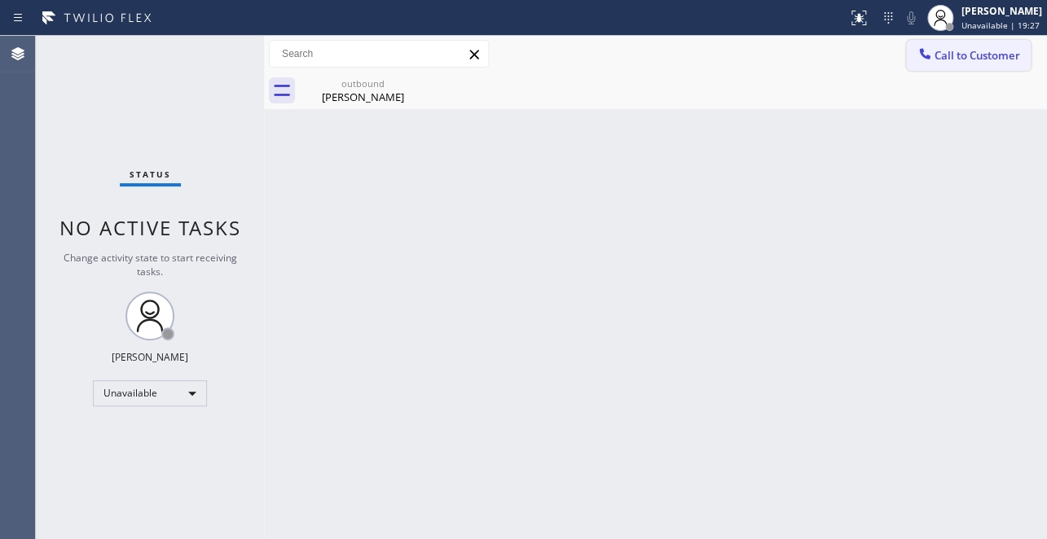
click at [961, 61] on span "Call to Customer" at bounding box center [977, 55] width 86 height 15
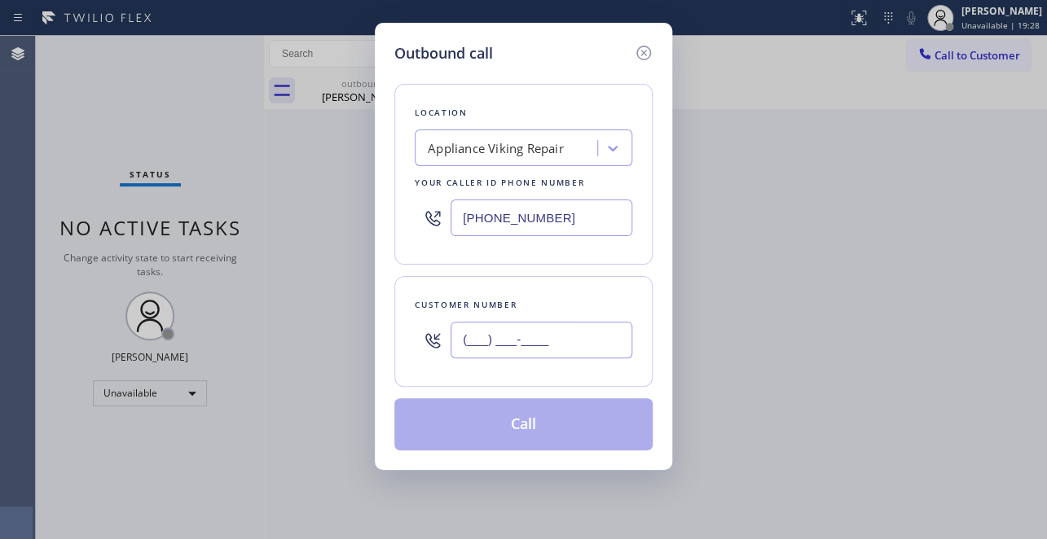
click at [462, 342] on input "(___) ___-____" at bounding box center [541, 340] width 182 height 37
paste input "805) 551-8662"
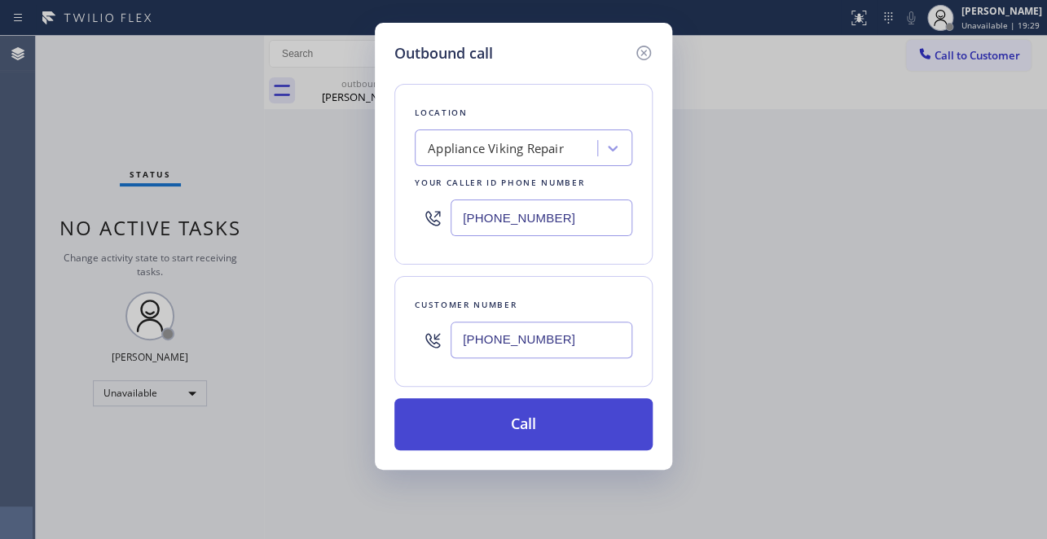
type input "(805) 551-8662"
click at [507, 422] on button "Call" at bounding box center [523, 424] width 258 height 52
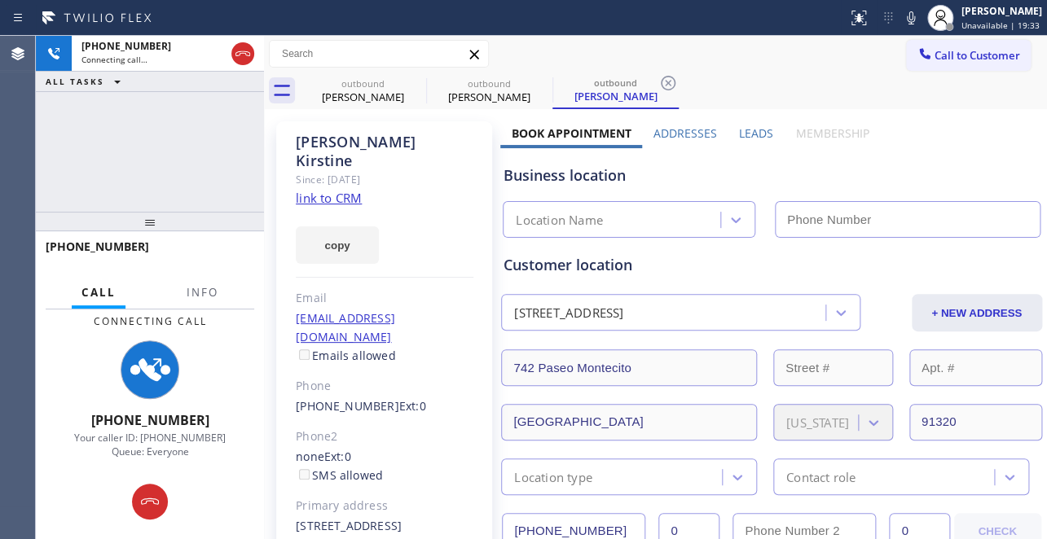
type input "(617) 219-9255"
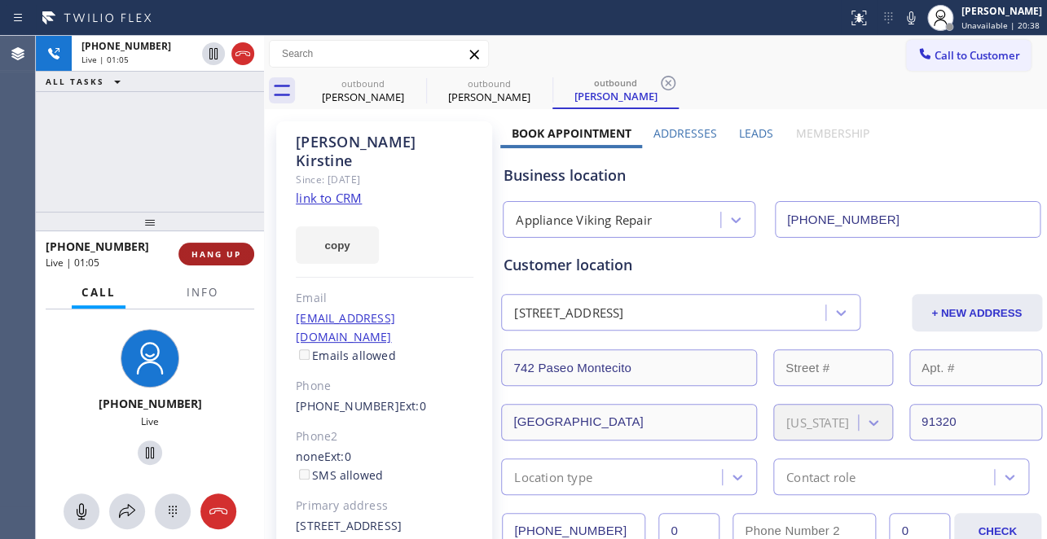
click at [235, 248] on span "HANG UP" at bounding box center [216, 253] width 50 height 11
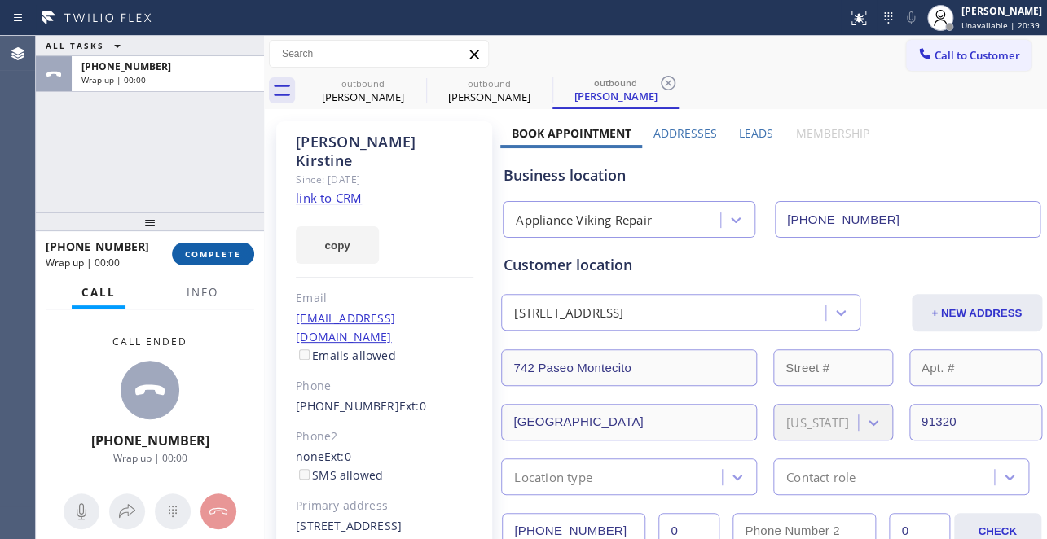
click at [235, 248] on span "COMPLETE" at bounding box center [213, 253] width 56 height 11
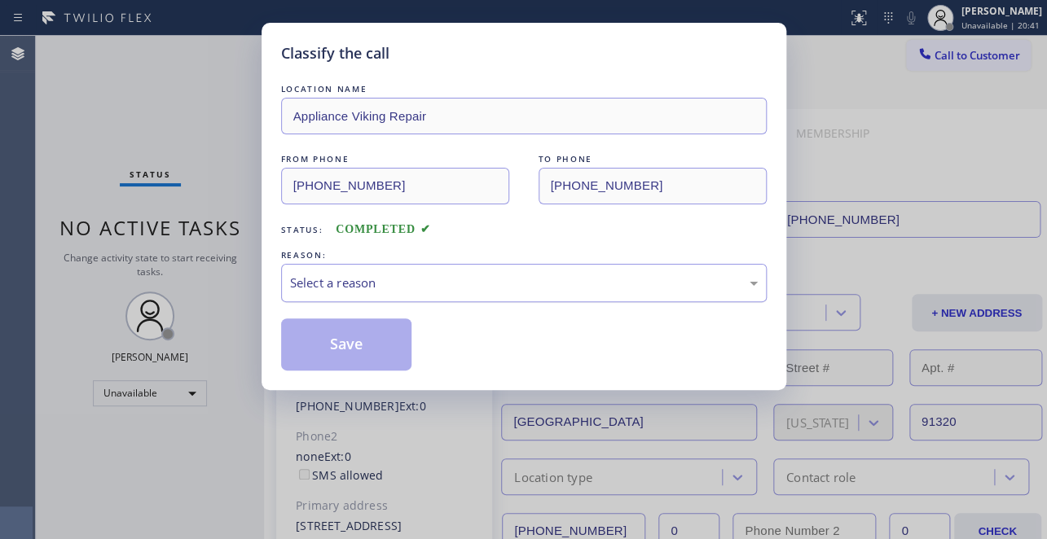
click at [361, 283] on div "Select a reason" at bounding box center [524, 283] width 468 height 19
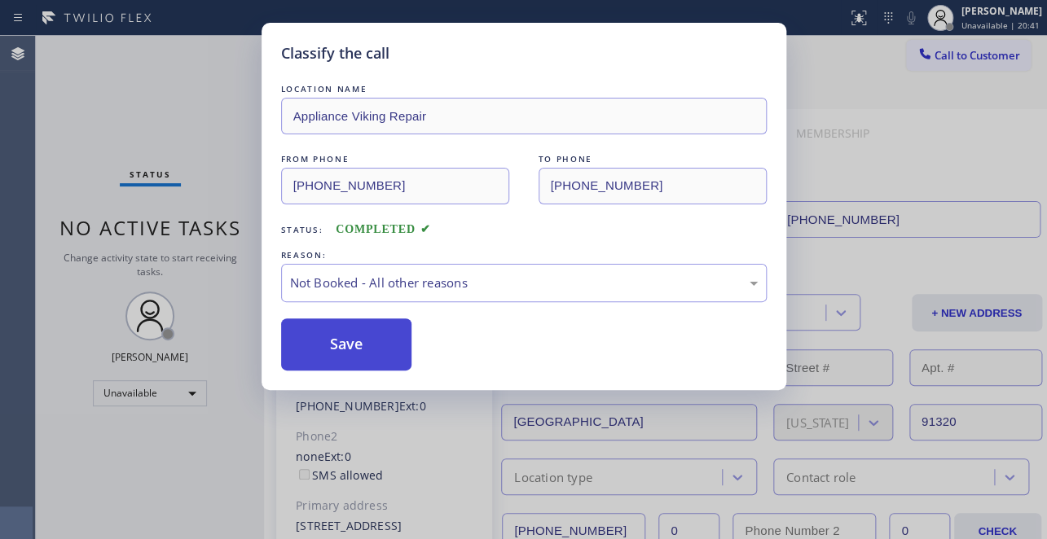
click at [340, 341] on button "Save" at bounding box center [346, 345] width 131 height 52
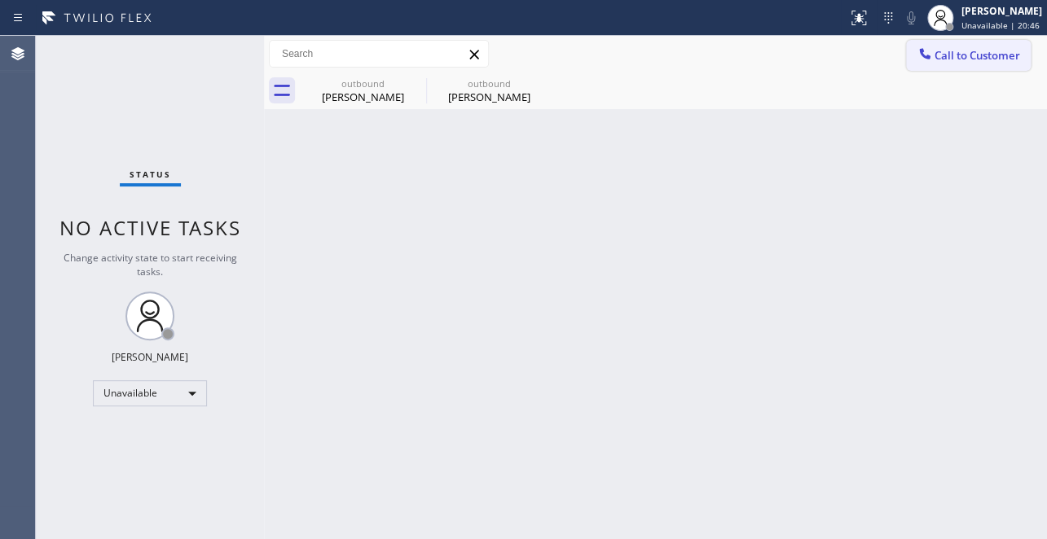
click at [948, 50] on span "Call to Customer" at bounding box center [977, 55] width 86 height 15
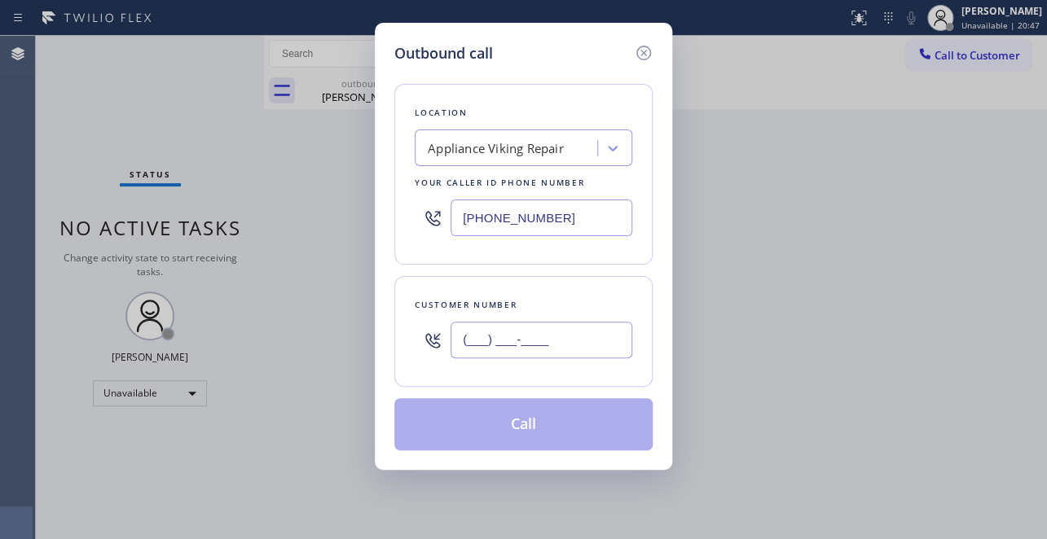
click at [481, 338] on input "(___) ___-____" at bounding box center [541, 340] width 182 height 37
paste input "708) 275-7175"
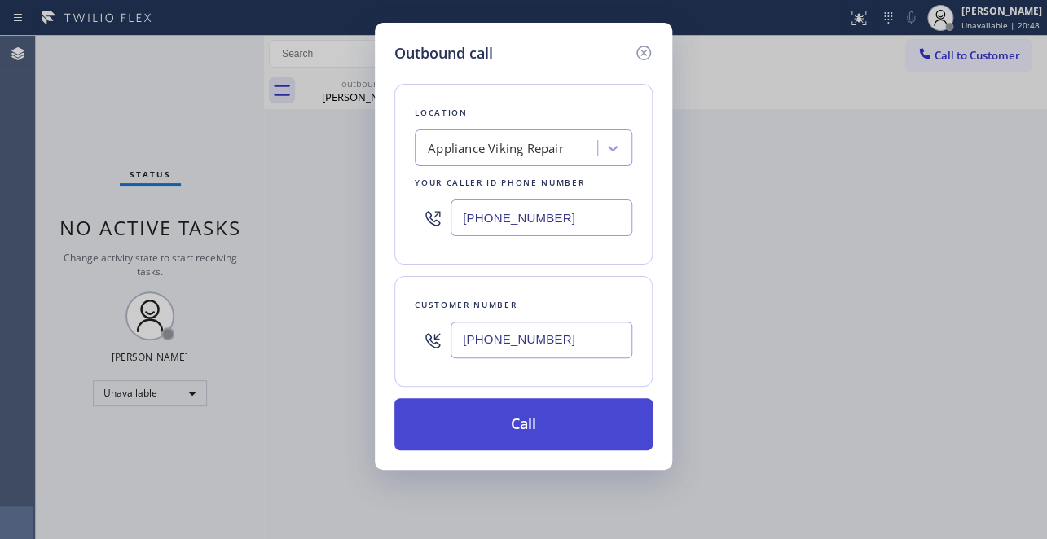
type input "(708) 275-7175"
click at [527, 417] on button "Call" at bounding box center [523, 424] width 258 height 52
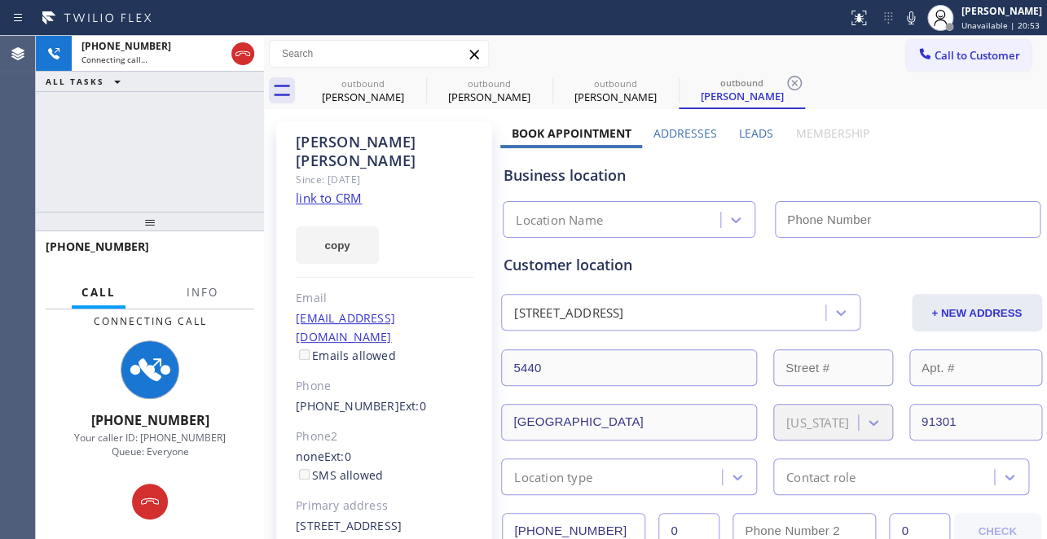
type input "(617) 219-9255"
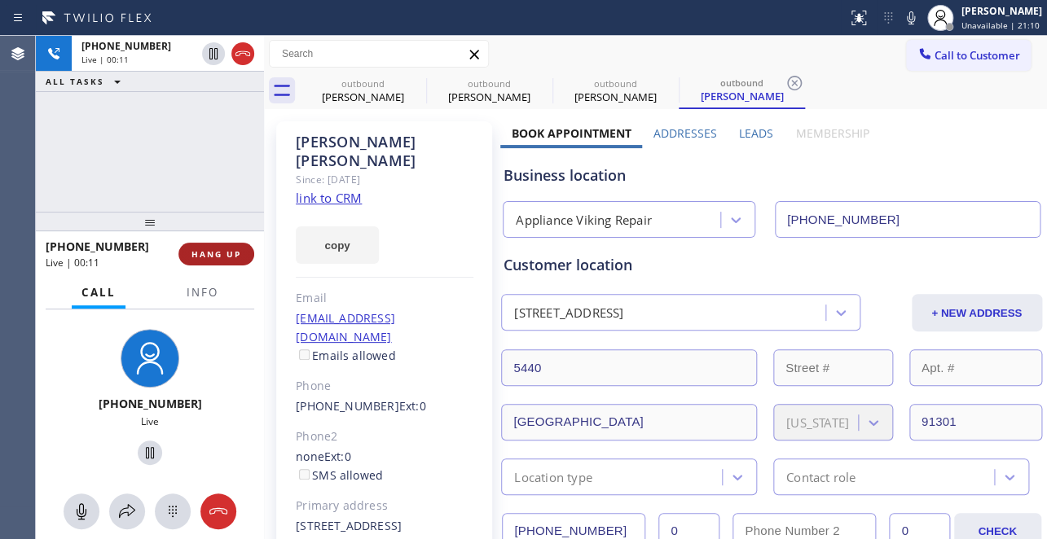
click at [231, 261] on button "HANG UP" at bounding box center [216, 254] width 76 height 23
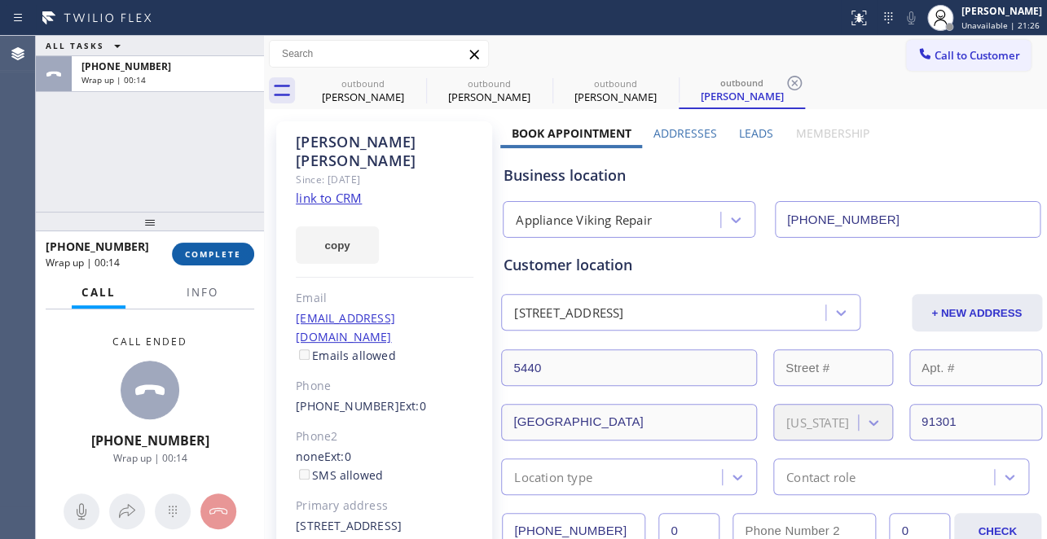
click at [213, 248] on span "COMPLETE" at bounding box center [213, 253] width 56 height 11
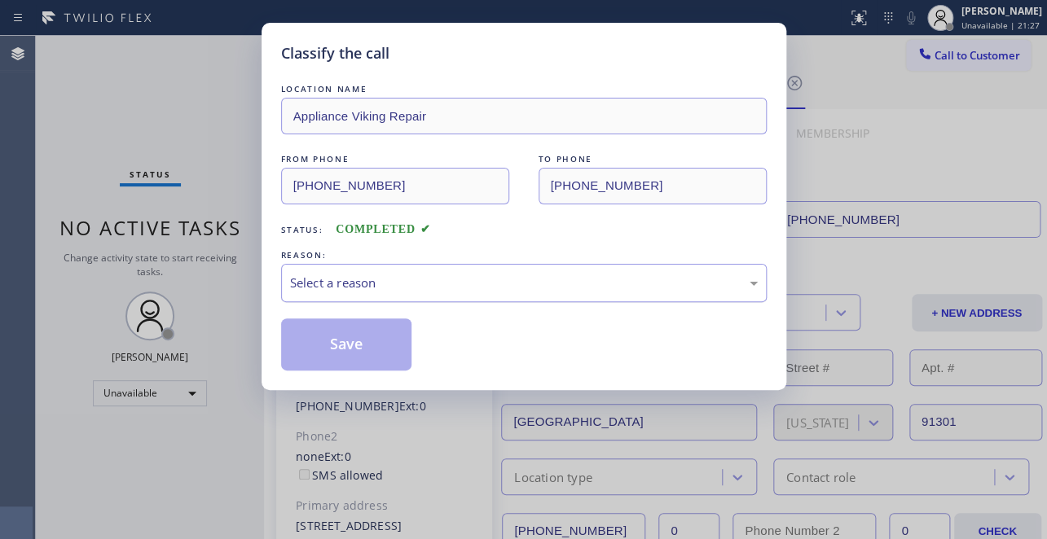
click at [397, 287] on div "Select a reason" at bounding box center [524, 283] width 468 height 19
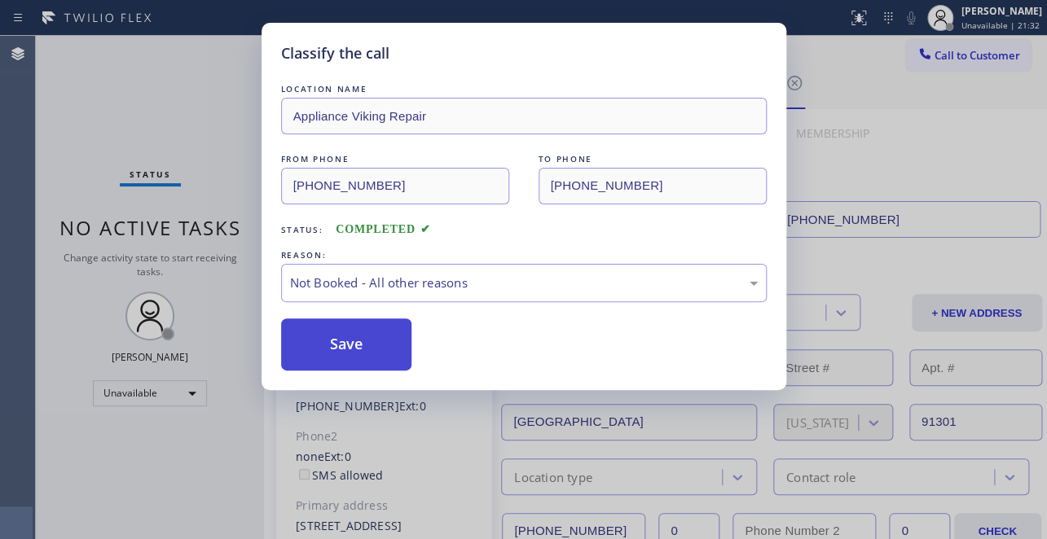
click at [336, 341] on button "Save" at bounding box center [346, 345] width 131 height 52
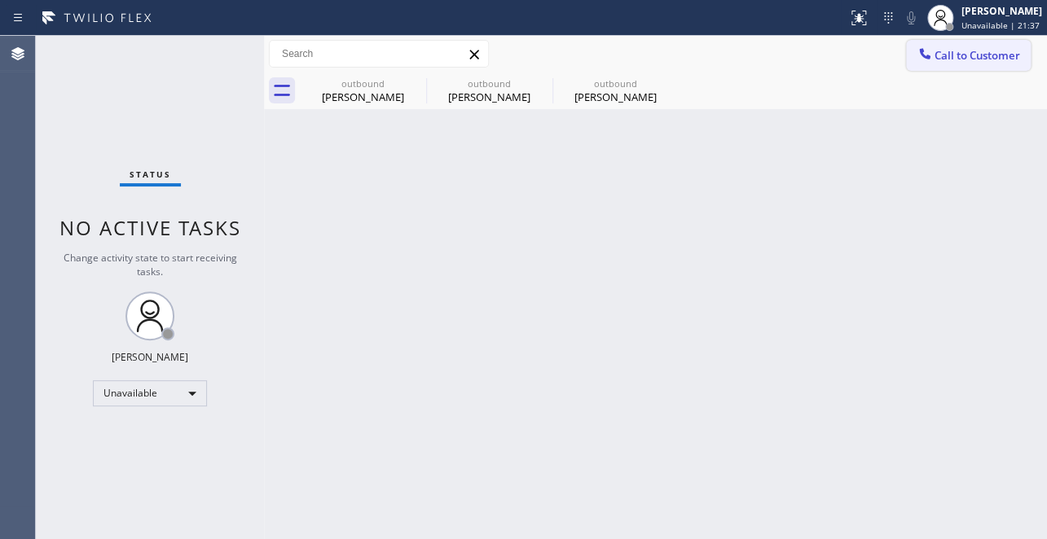
click at [923, 58] on icon at bounding box center [924, 54] width 16 height 16
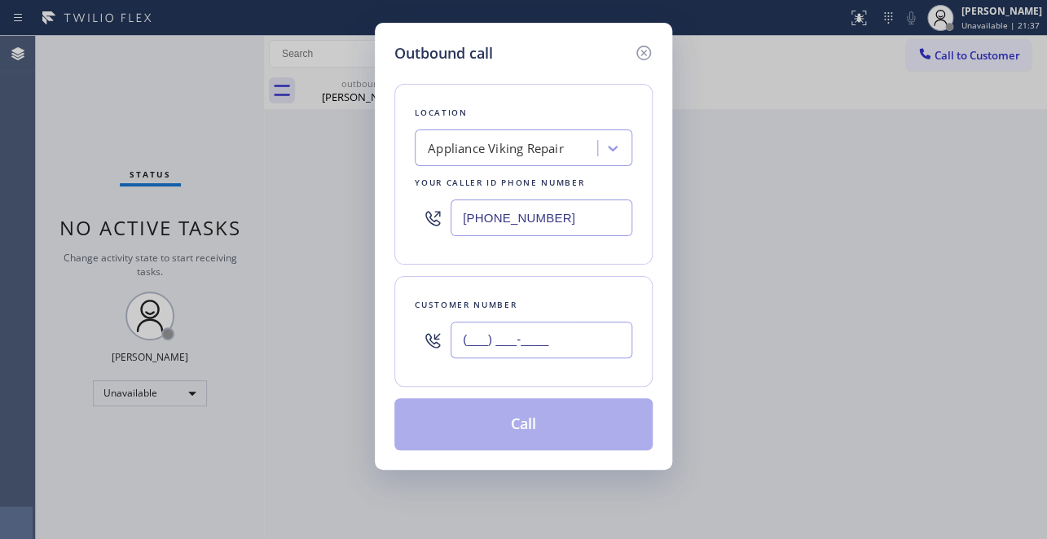
click at [464, 342] on input "(___) ___-____" at bounding box center [541, 340] width 182 height 37
paste input "949) 599-6776"
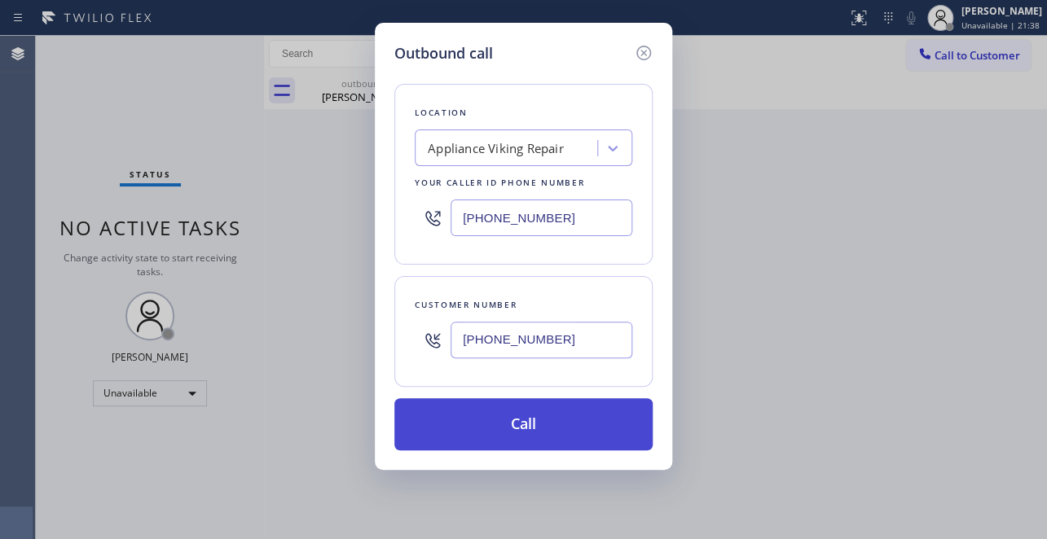
type input "(949) 599-6776"
click at [548, 428] on button "Call" at bounding box center [523, 424] width 258 height 52
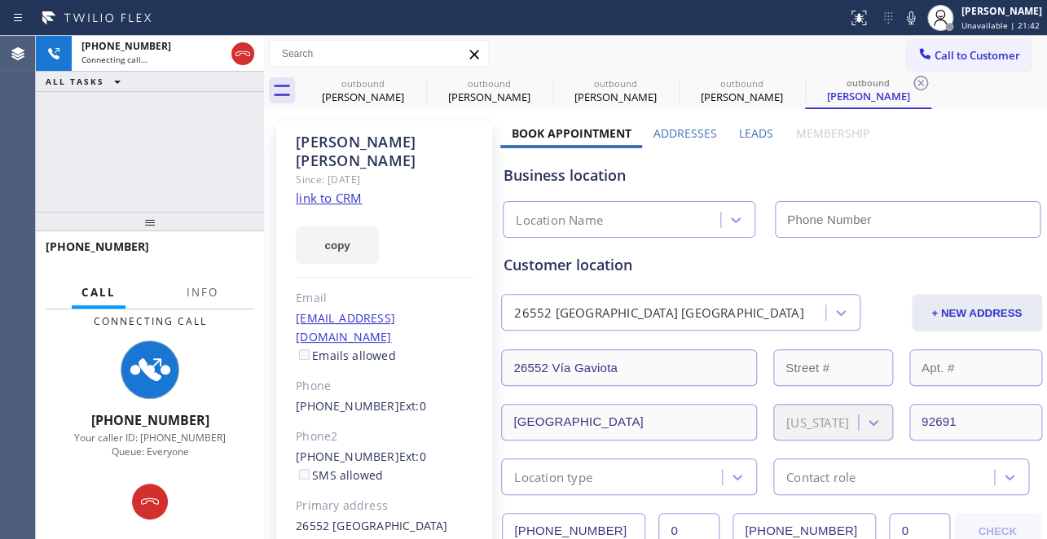
click at [743, 132] on label "Leads" at bounding box center [756, 132] width 34 height 15
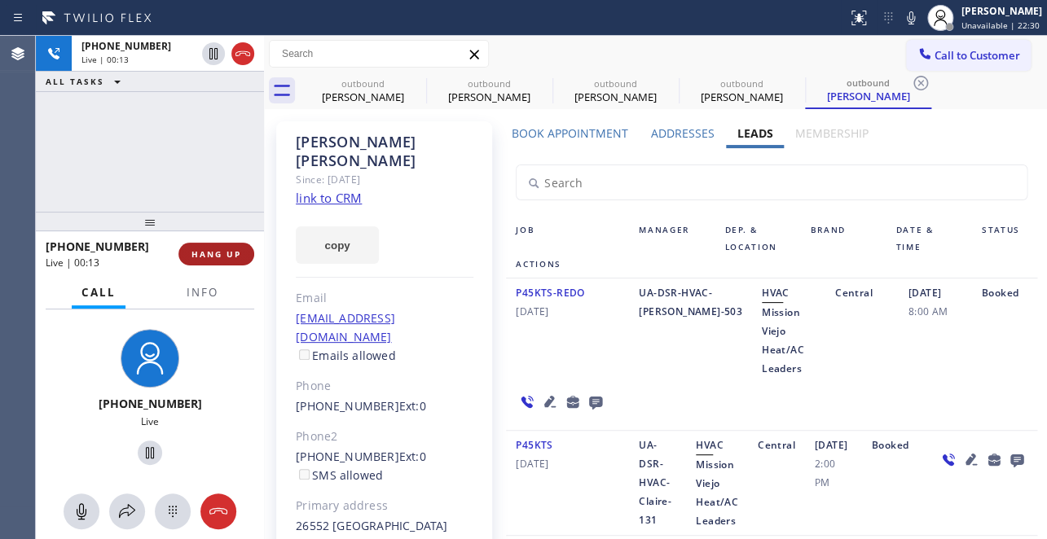
click at [204, 248] on span "HANG UP" at bounding box center [216, 253] width 50 height 11
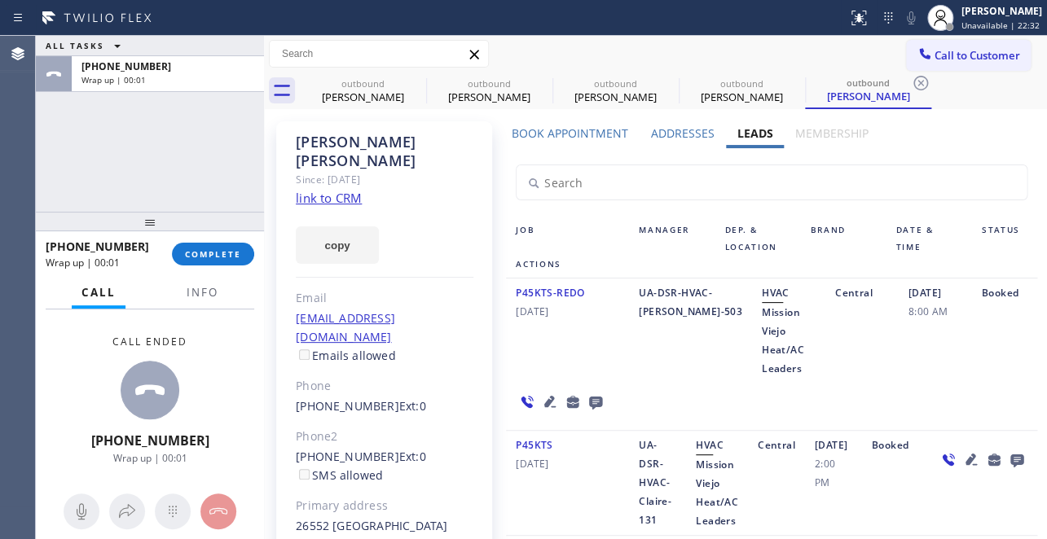
click at [592, 399] on icon at bounding box center [596, 402] width 20 height 20
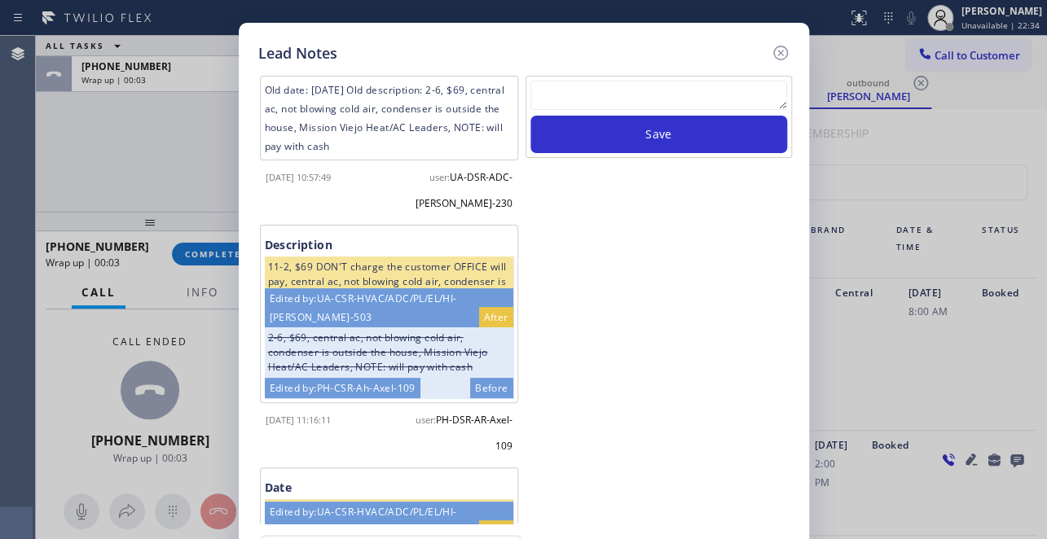
click at [660, 90] on textarea at bounding box center [658, 95] width 257 height 29
paste textarea "Routed to Voice mail// If CX will call back please transfer to me- Love:*"
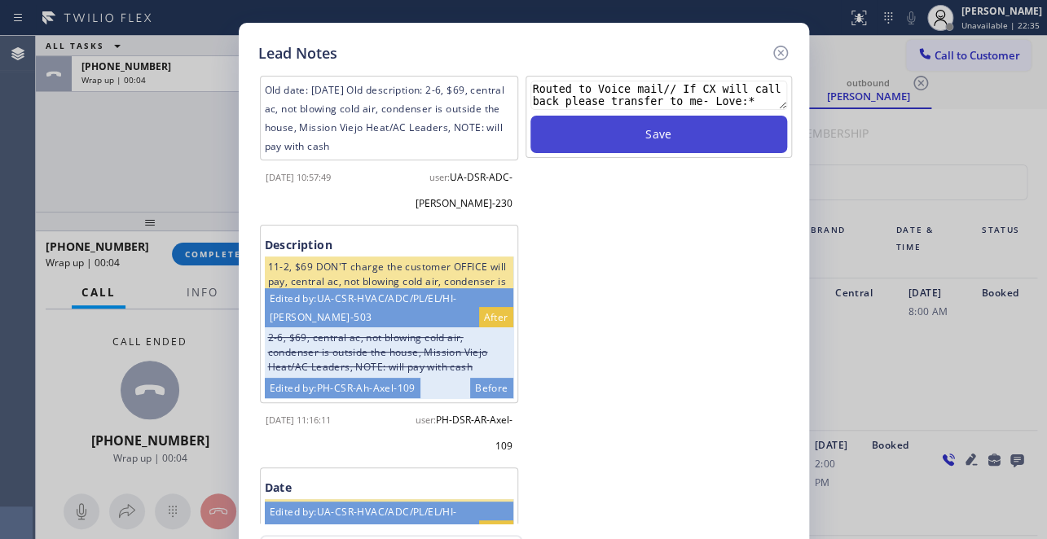
type textarea "Routed to Voice mail// If CX will call back please transfer to me- Love:*"
click at [682, 137] on button "Save" at bounding box center [658, 134] width 257 height 37
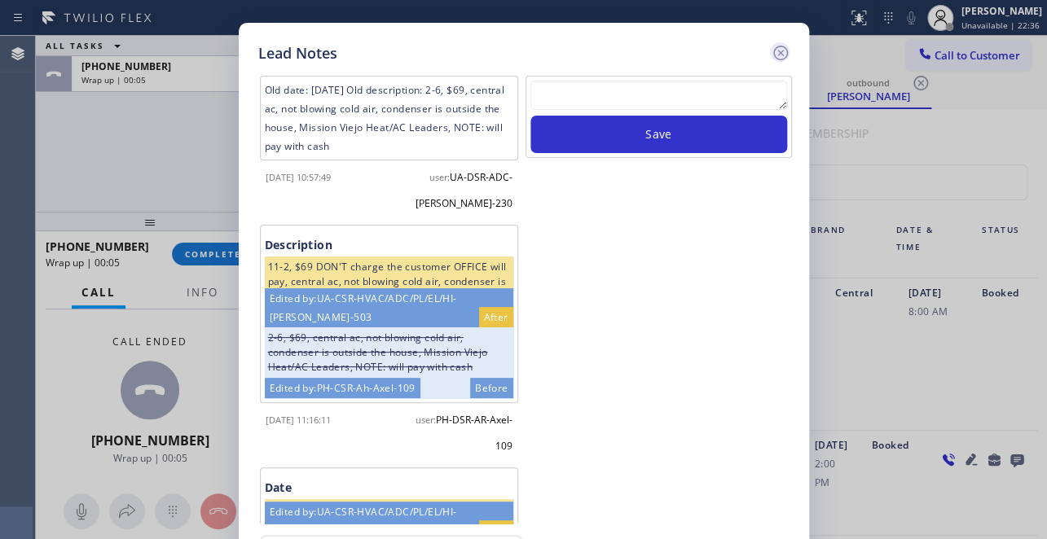
click at [784, 48] on icon at bounding box center [781, 53] width 20 height 20
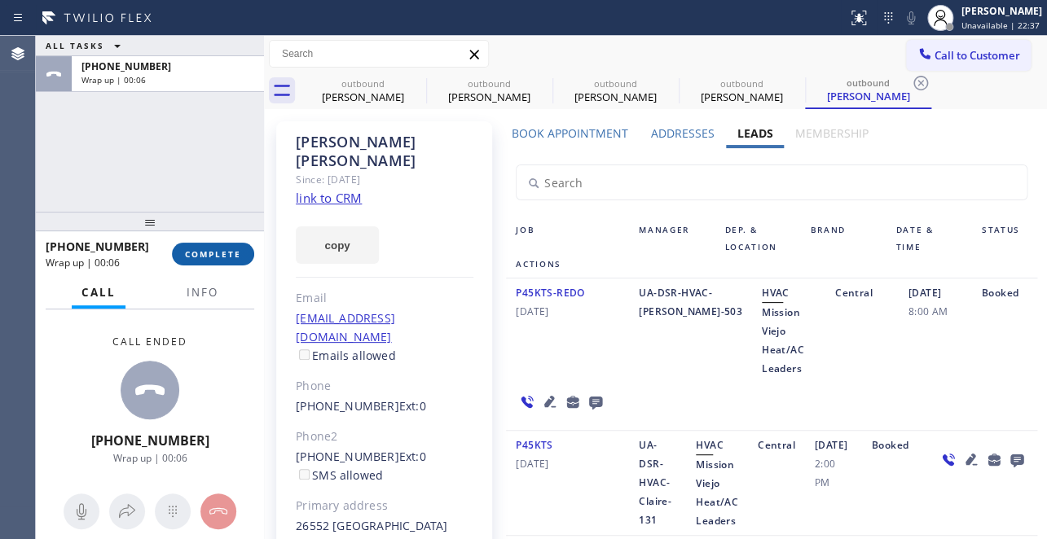
click at [220, 255] on span "COMPLETE" at bounding box center [213, 253] width 56 height 11
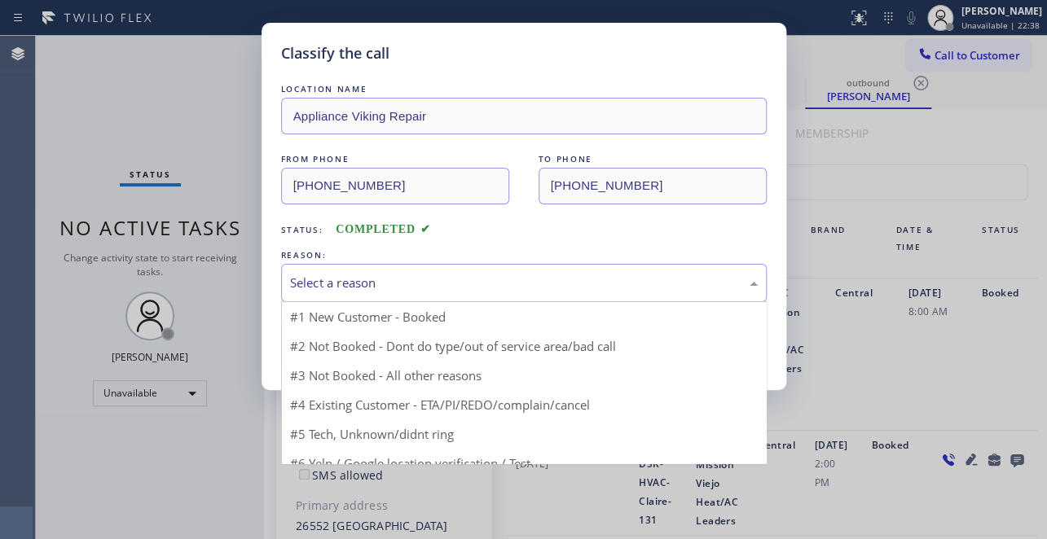
click at [381, 266] on div "Select a reason" at bounding box center [524, 283] width 486 height 38
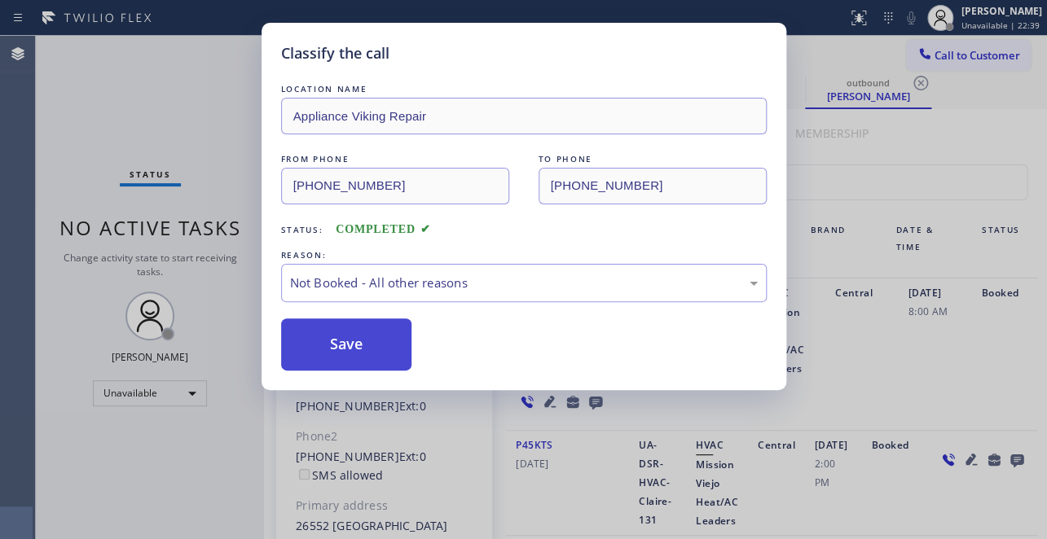
click at [347, 338] on button "Save" at bounding box center [346, 345] width 131 height 52
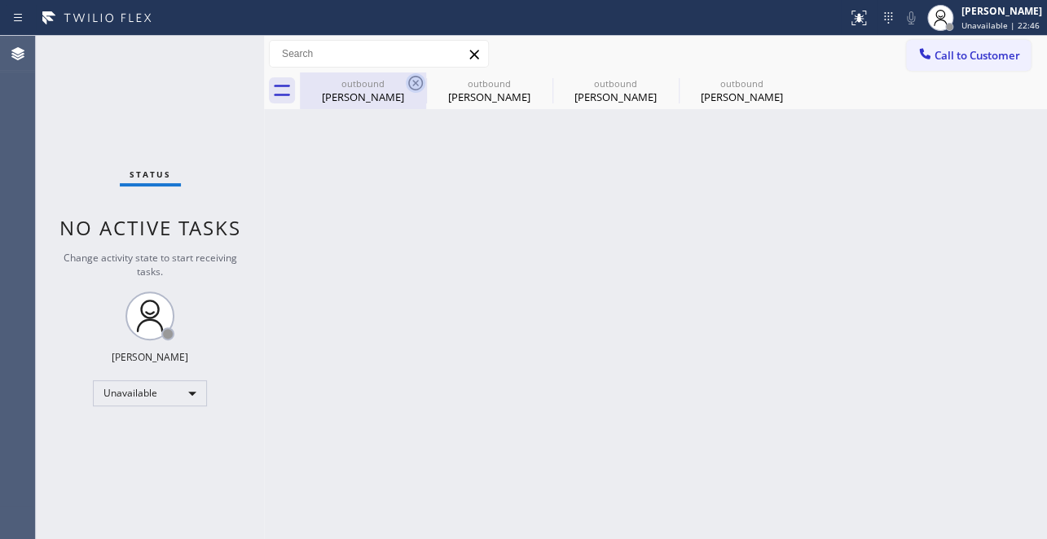
click at [415, 80] on icon at bounding box center [416, 83] width 20 height 20
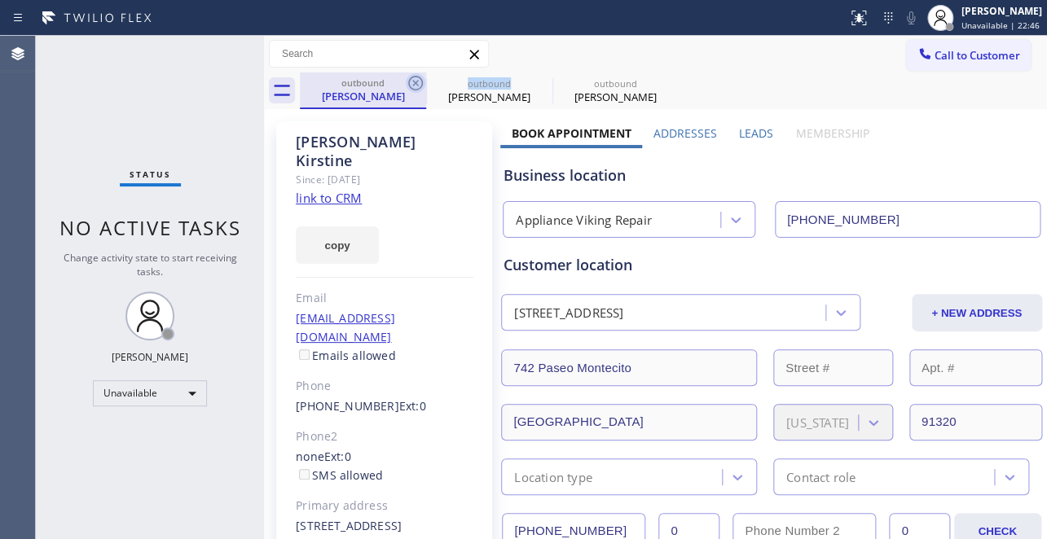
click at [415, 79] on icon at bounding box center [416, 83] width 20 height 20
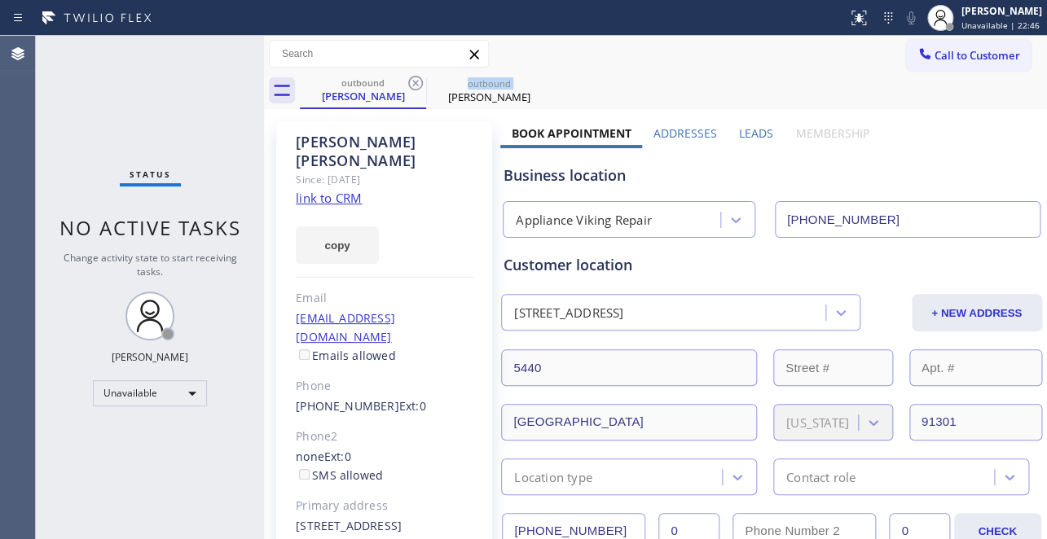
click at [415, 79] on icon at bounding box center [416, 83] width 20 height 20
click at [0, 0] on icon at bounding box center [0, 0] width 0 height 0
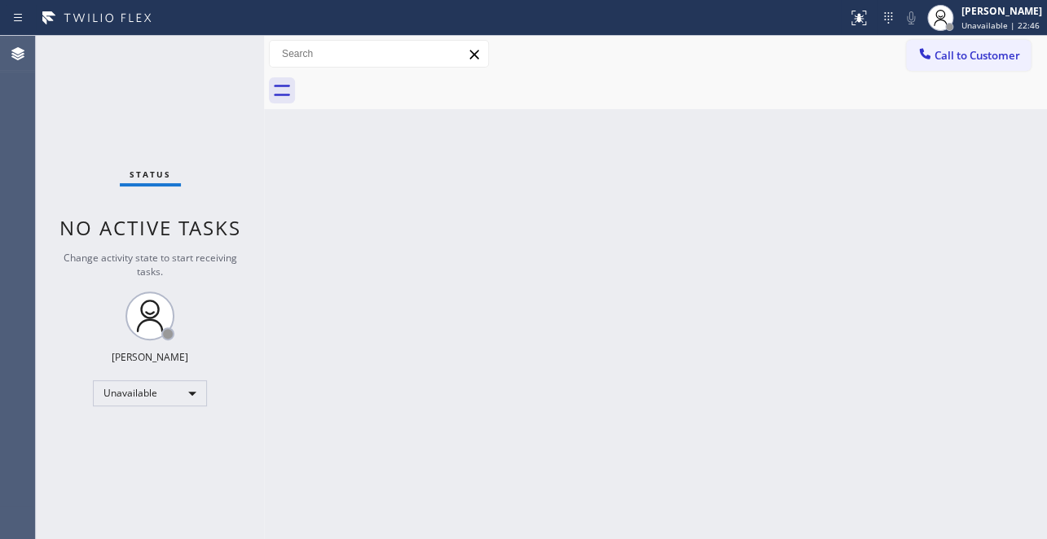
click at [415, 79] on div at bounding box center [673, 91] width 747 height 37
click at [973, 59] on span "Call to Customer" at bounding box center [977, 55] width 86 height 15
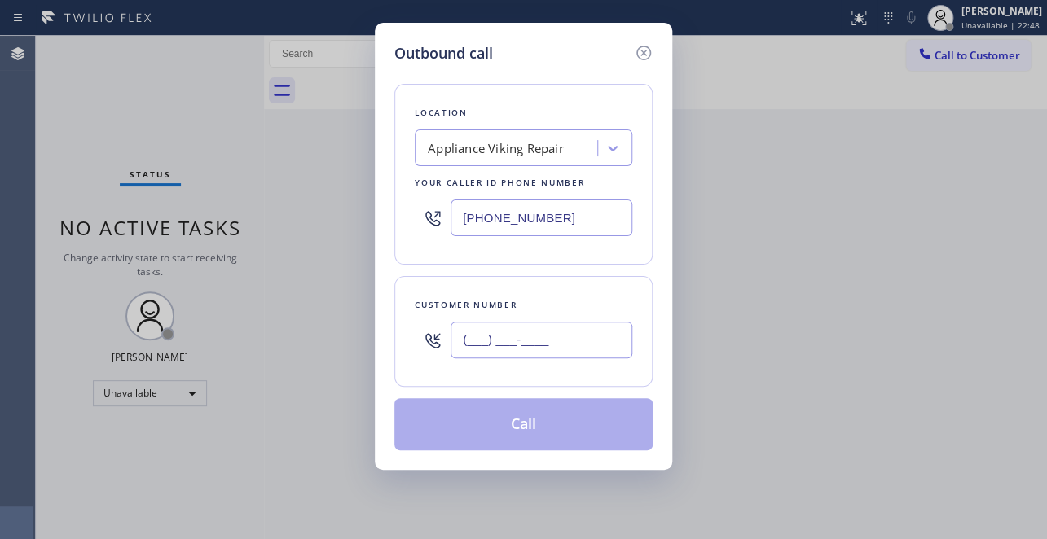
click at [462, 332] on input "(___) ___-____" at bounding box center [541, 340] width 182 height 37
paste input "562) 715-2362"
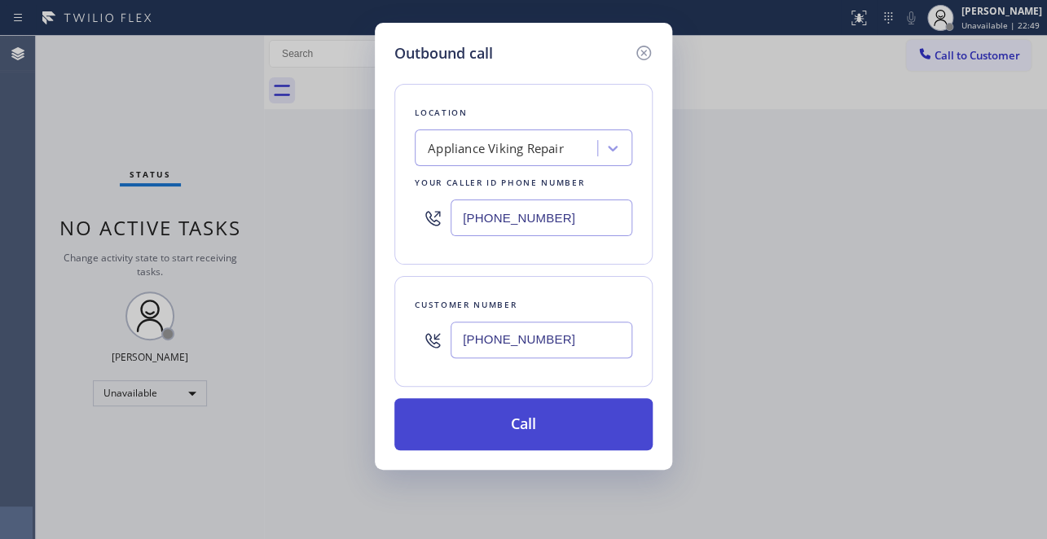
type input "(562) 715-2362"
click at [515, 424] on button "Call" at bounding box center [523, 424] width 258 height 52
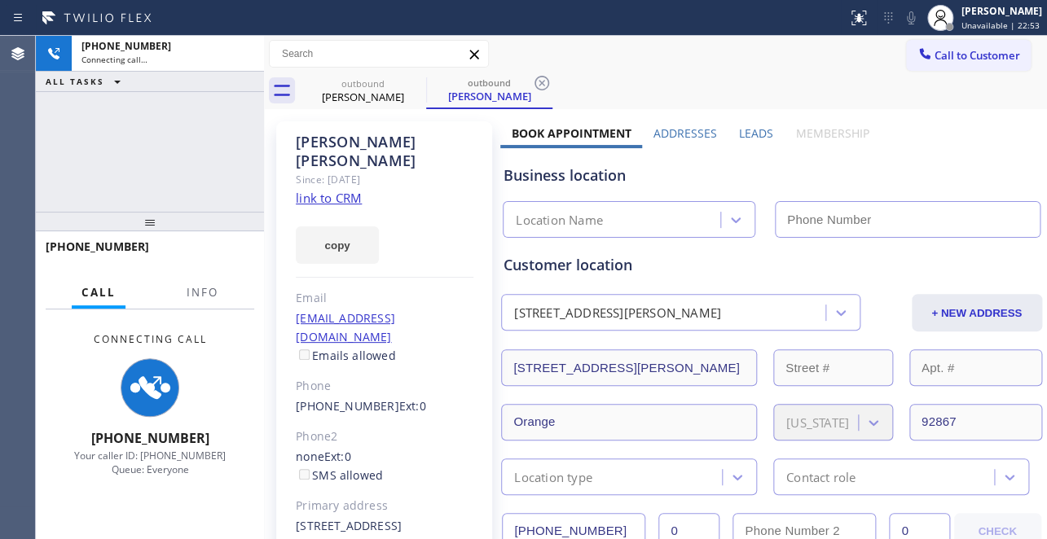
type input "(617) 219-9255"
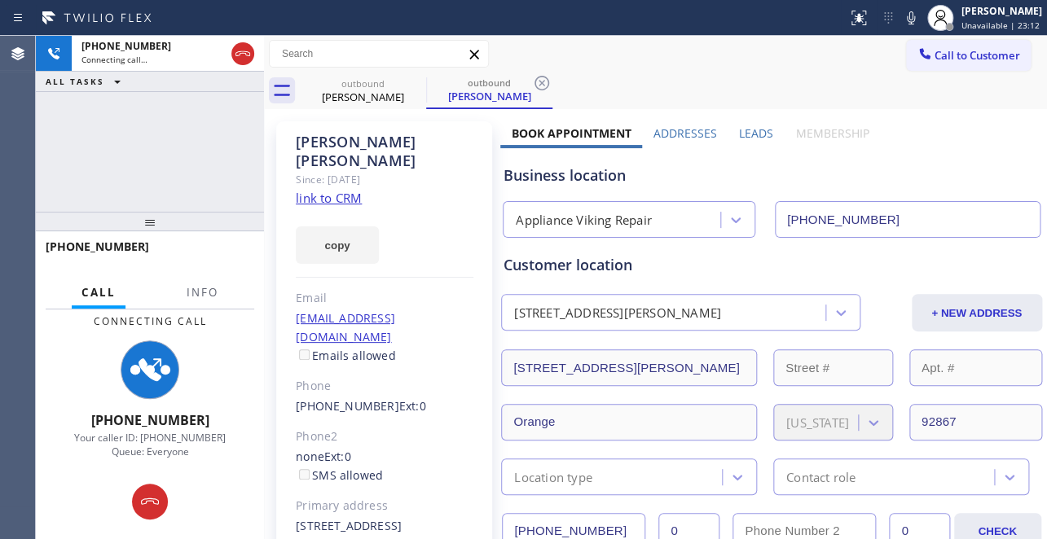
click at [762, 133] on label "Leads" at bounding box center [756, 132] width 34 height 15
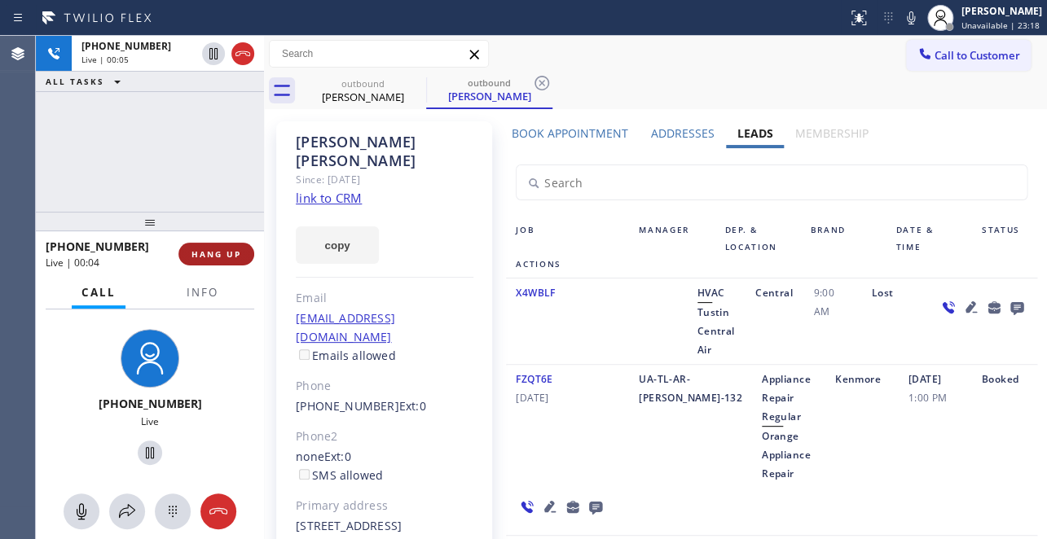
click at [226, 254] on span "HANG UP" at bounding box center [216, 253] width 50 height 11
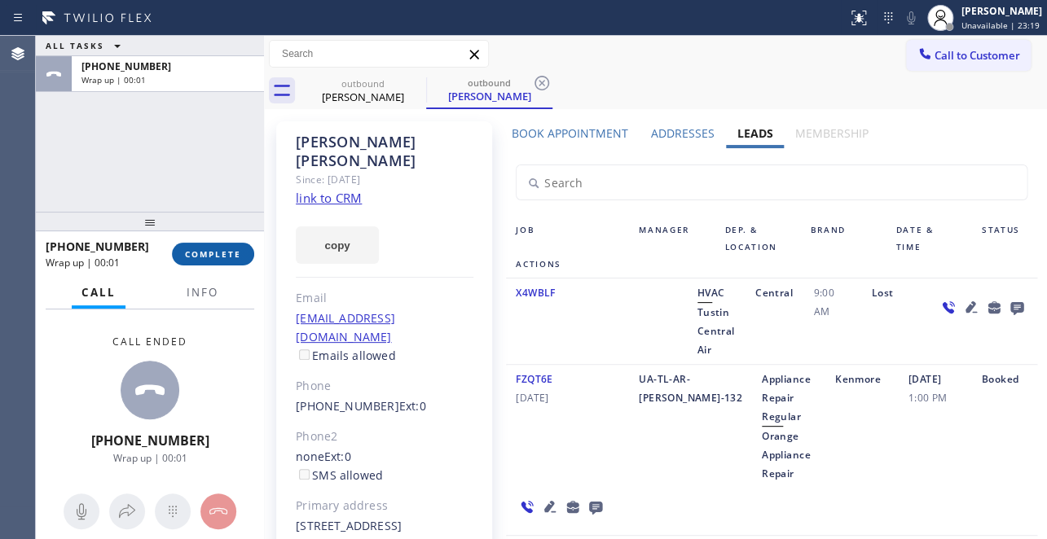
click at [225, 253] on span "COMPLETE" at bounding box center [213, 253] width 56 height 11
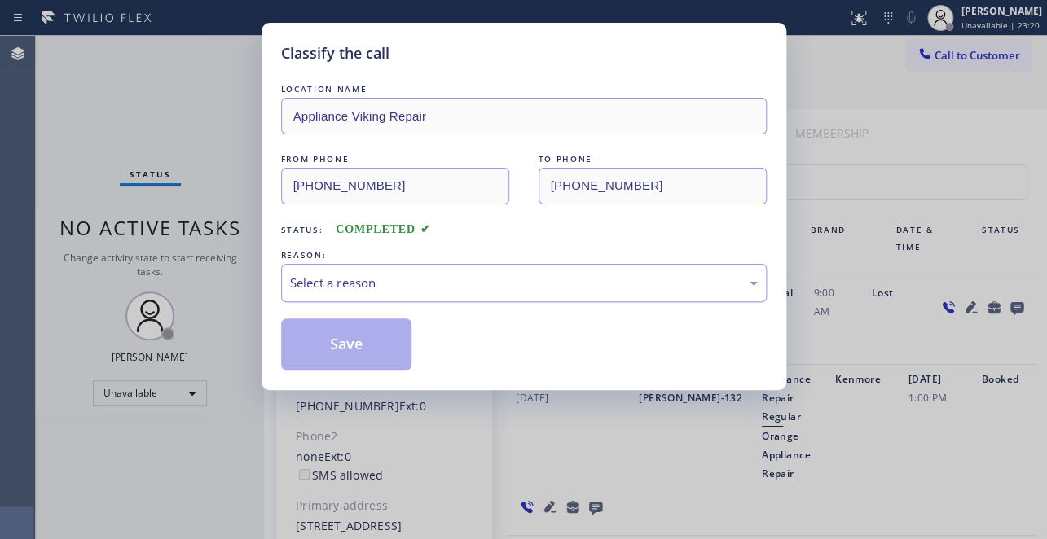
click at [424, 284] on div "Select a reason" at bounding box center [524, 283] width 468 height 19
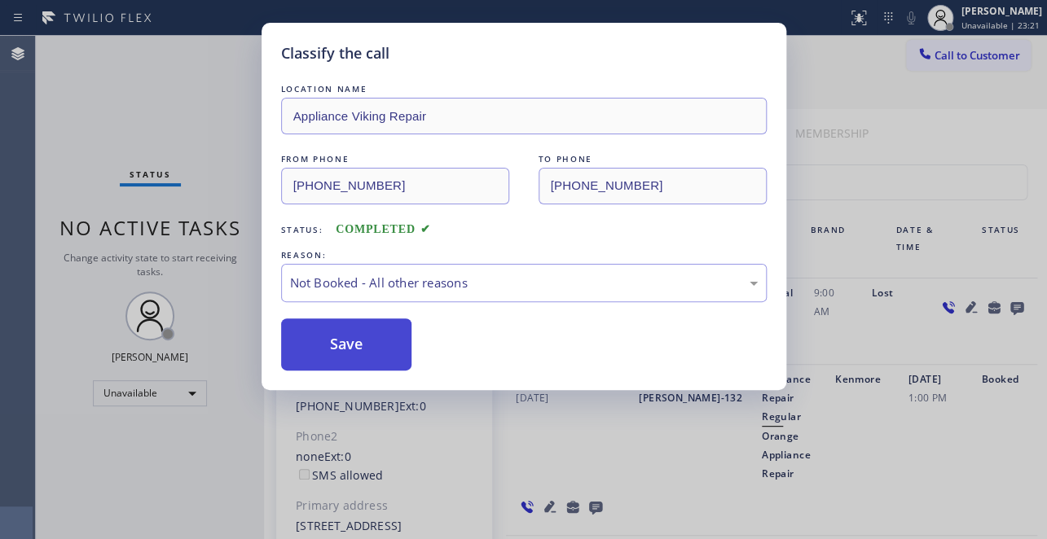
click at [334, 345] on button "Save" at bounding box center [346, 345] width 131 height 52
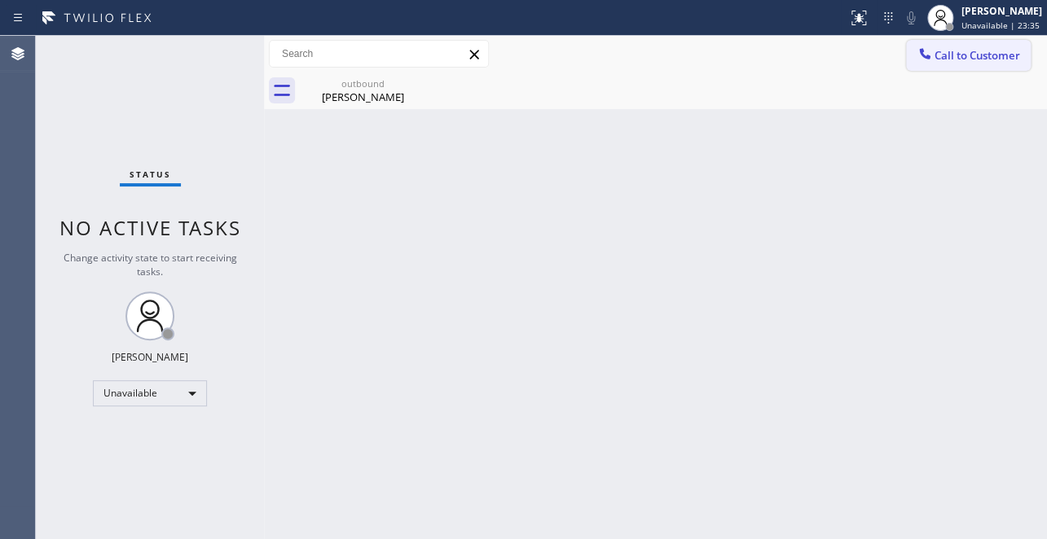
click at [959, 55] on span "Call to Customer" at bounding box center [977, 55] width 86 height 15
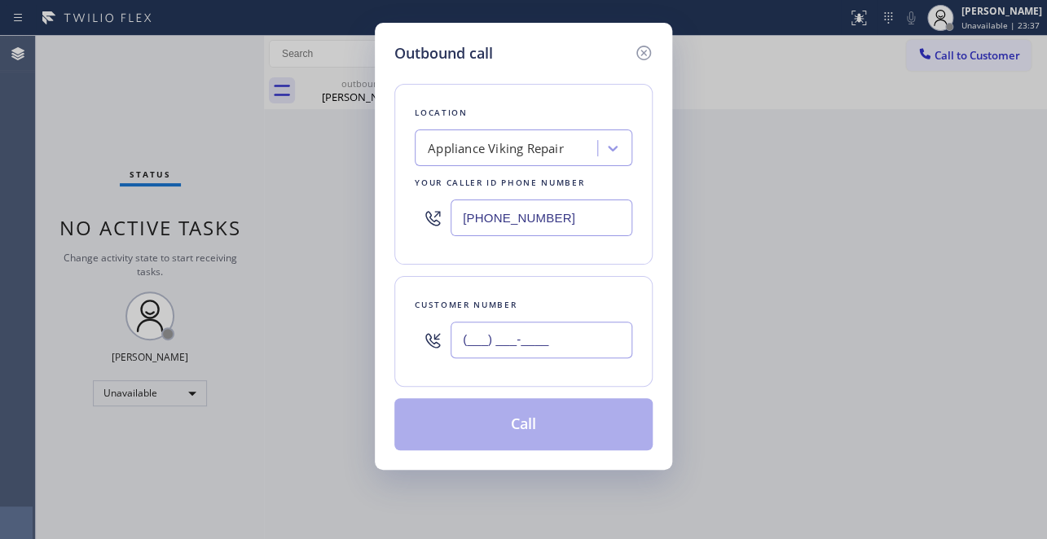
click at [464, 340] on input "(___) ___-____" at bounding box center [541, 340] width 182 height 37
paste input "323) 404-1383"
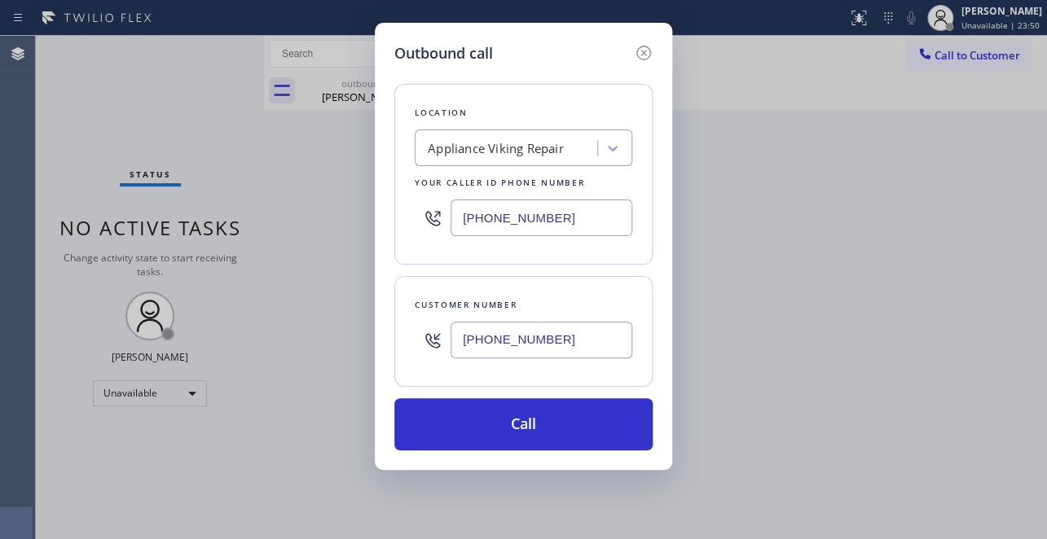
type input "(323) 404-1383"
click at [540, 39] on div "Outbound call Location Appliance Viking Repair Your caller id phone number (617…" at bounding box center [523, 246] width 297 height 447
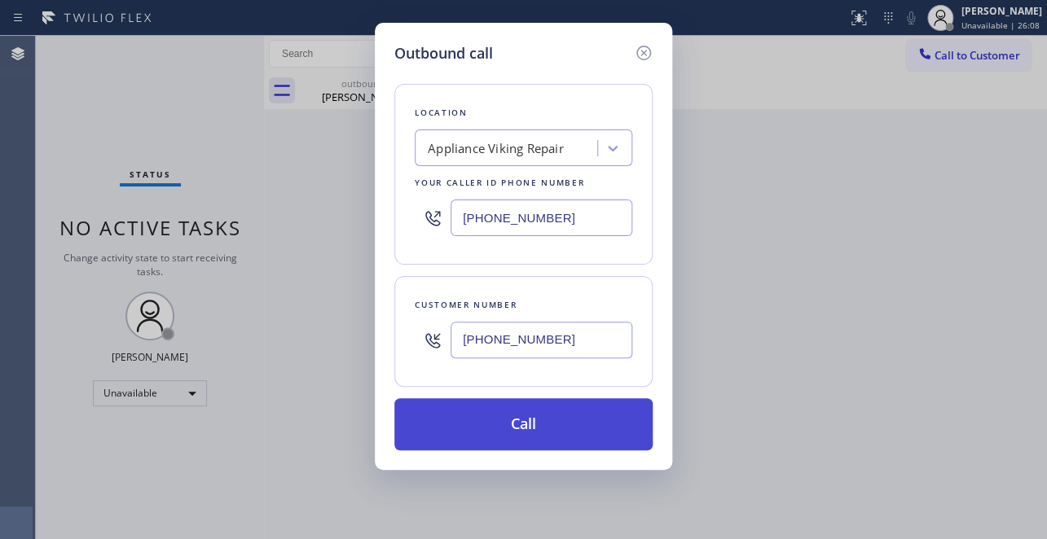
click at [529, 425] on button "Call" at bounding box center [523, 424] width 258 height 52
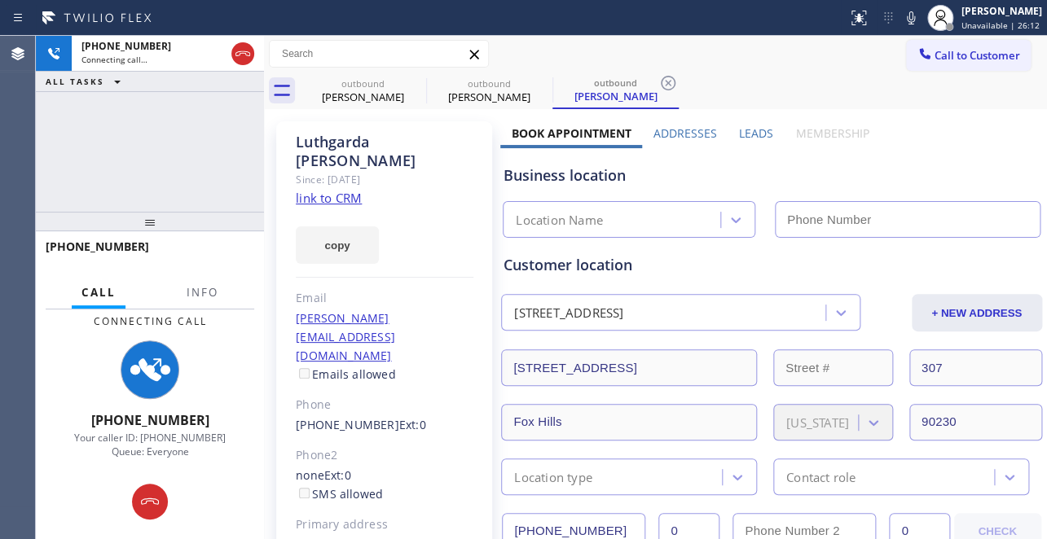
type input "(617) 219-9255"
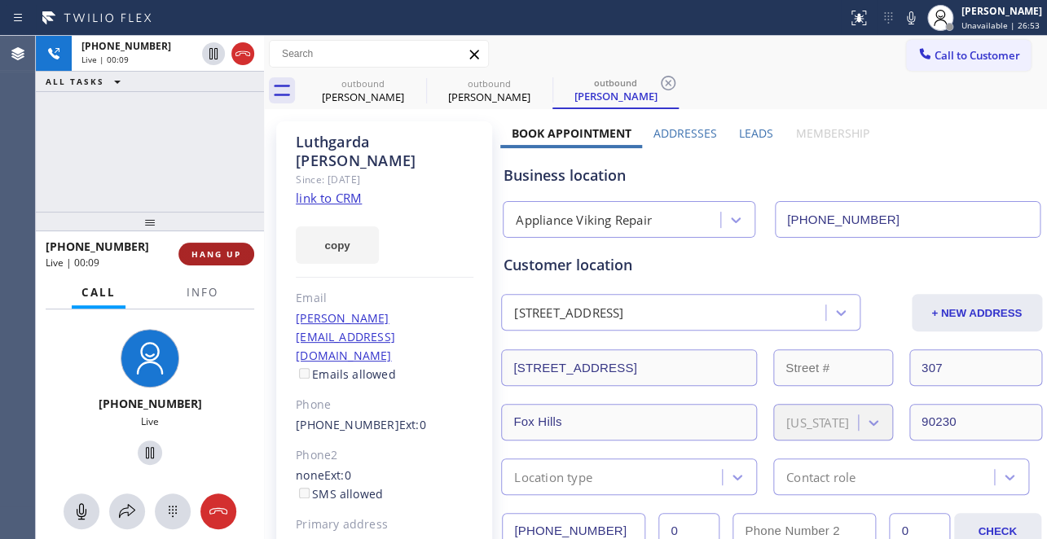
click at [214, 259] on button "HANG UP" at bounding box center [216, 254] width 76 height 23
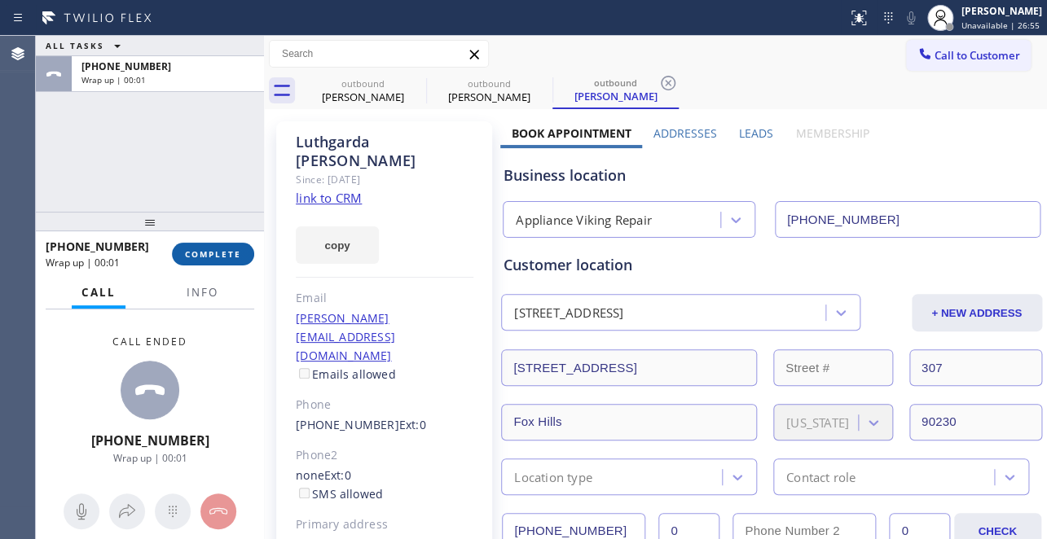
click at [210, 259] on span "COMPLETE" at bounding box center [213, 253] width 56 height 11
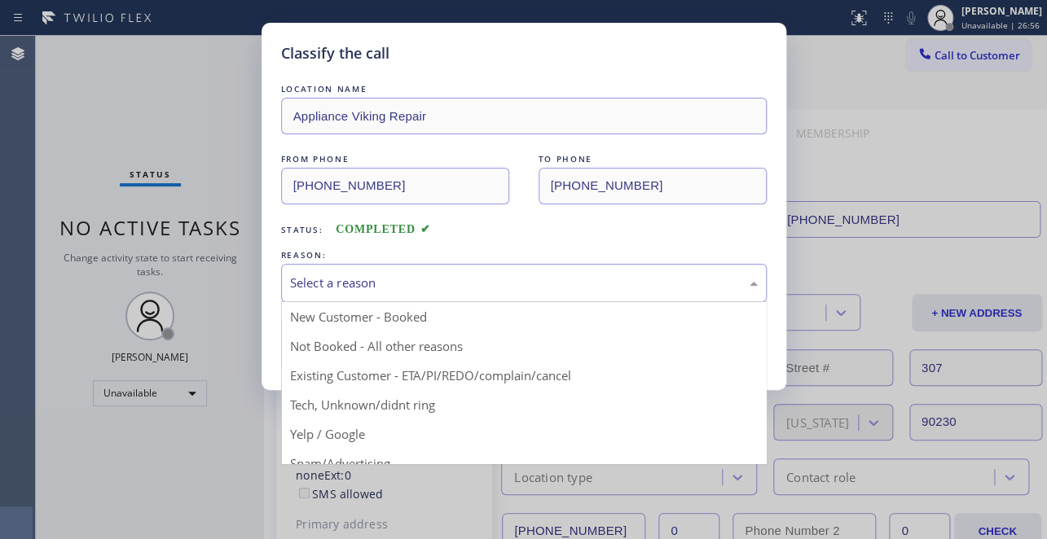
click at [433, 286] on div "Select a reason" at bounding box center [524, 283] width 468 height 19
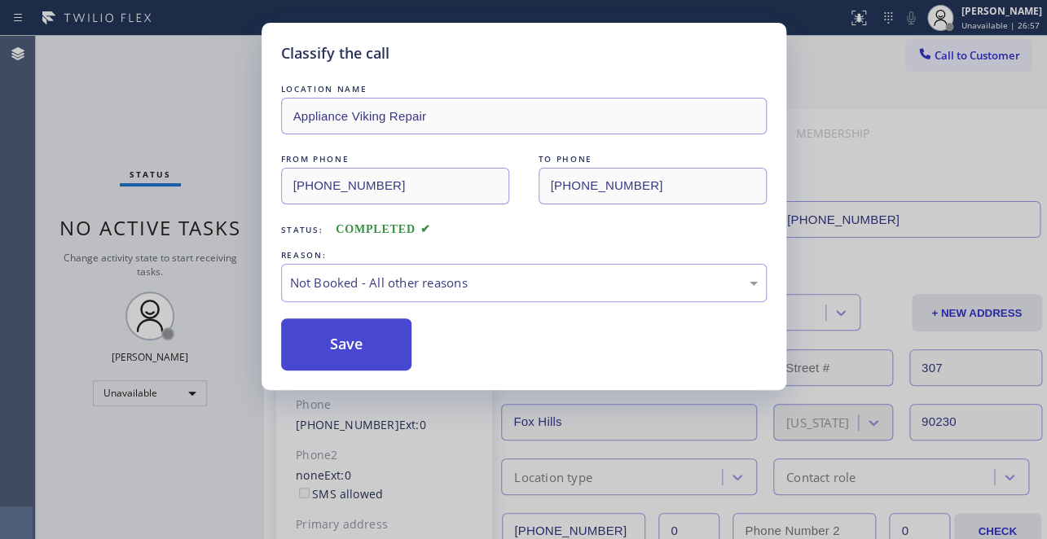
click at [364, 344] on button "Save" at bounding box center [346, 345] width 131 height 52
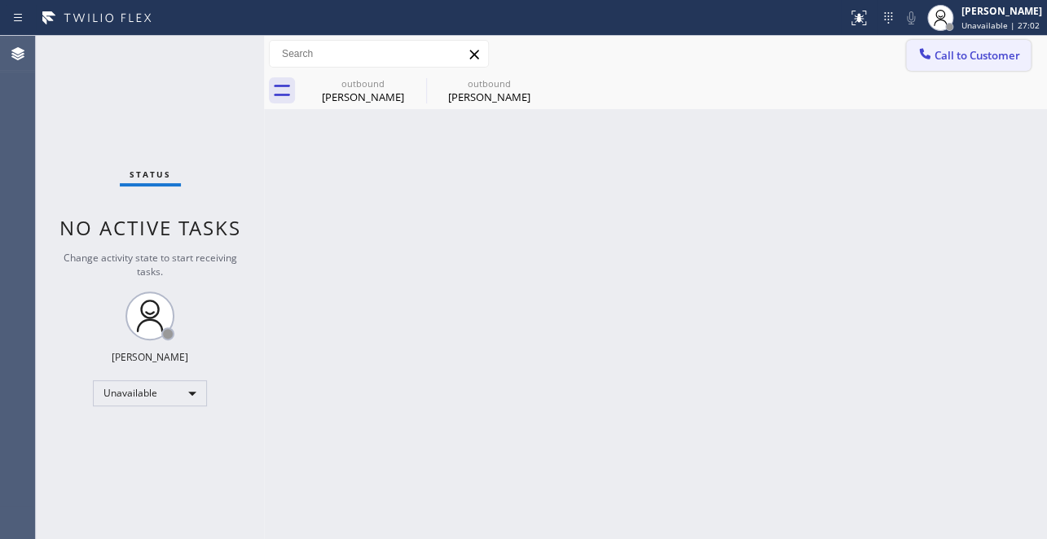
click at [964, 64] on button "Call to Customer" at bounding box center [968, 55] width 125 height 31
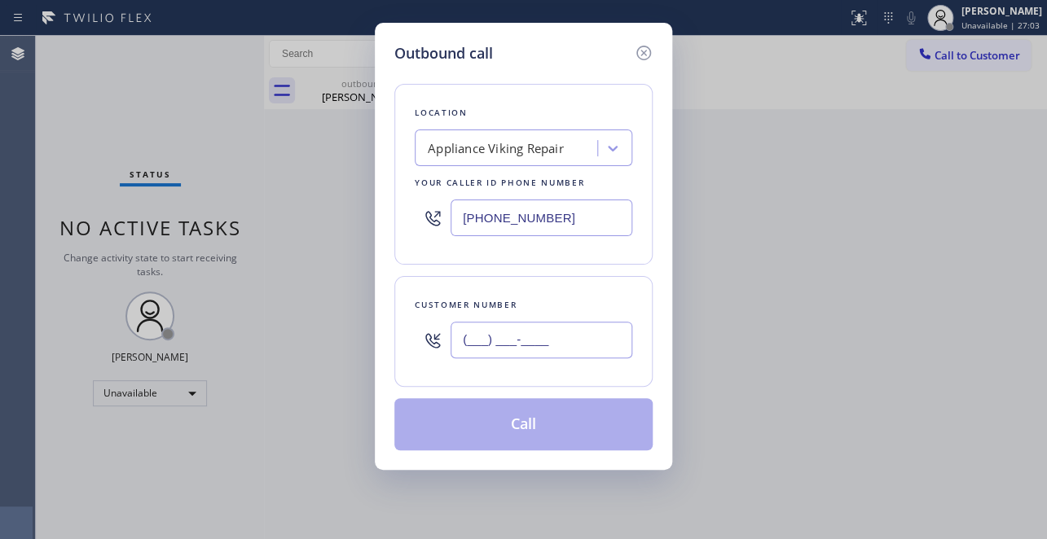
click at [481, 341] on input "(___) ___-____" at bounding box center [541, 340] width 182 height 37
paste input "310) 490-4831"
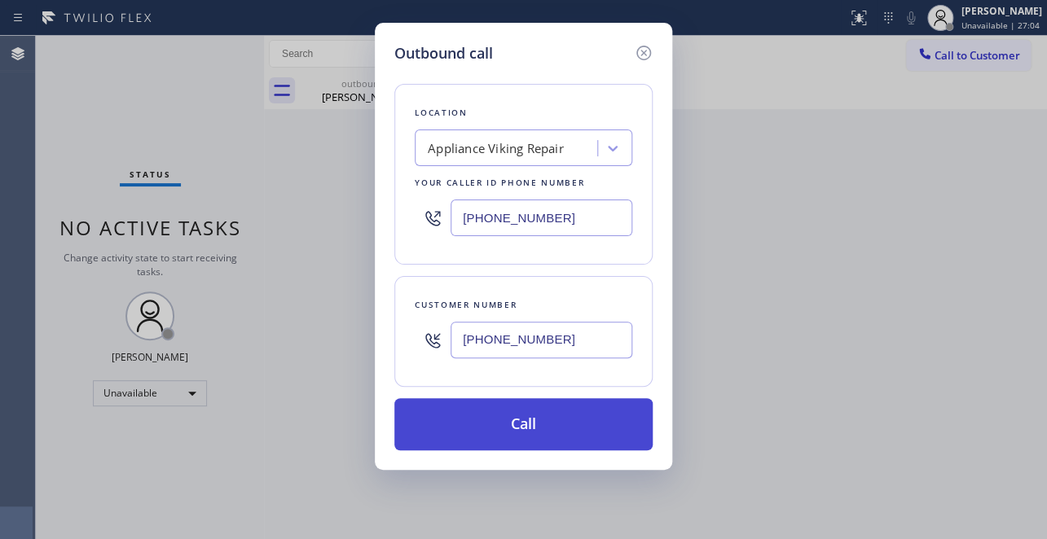
type input "(310) 490-4831"
click at [491, 416] on button "Call" at bounding box center [523, 424] width 258 height 52
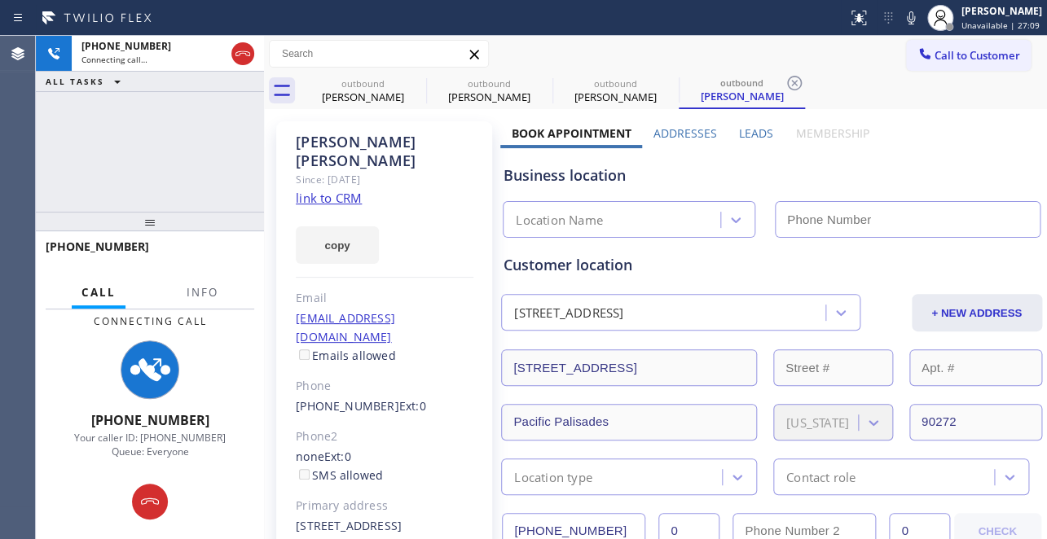
type input "(617) 219-9255"
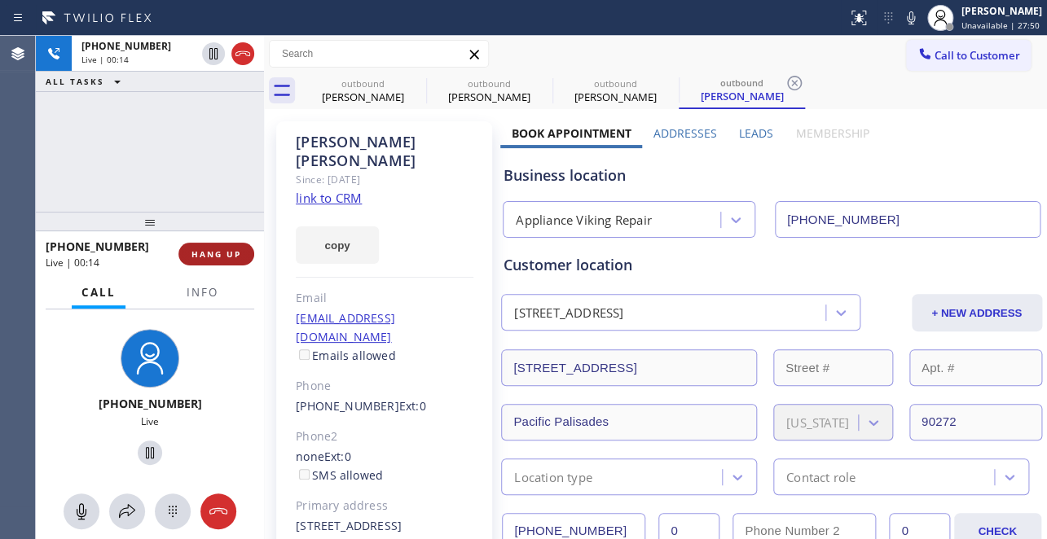
click at [221, 259] on span "HANG UP" at bounding box center [216, 253] width 50 height 11
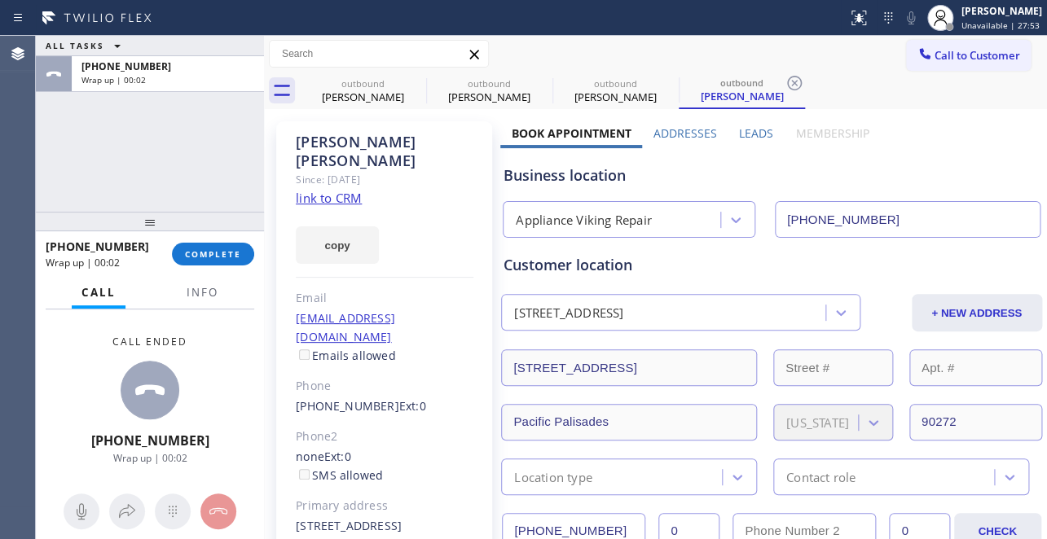
click at [207, 240] on div "+13104904831 Wrap up | 00:02 COMPLETE" at bounding box center [150, 254] width 209 height 42
click at [211, 251] on span "COMPLETE" at bounding box center [213, 253] width 56 height 11
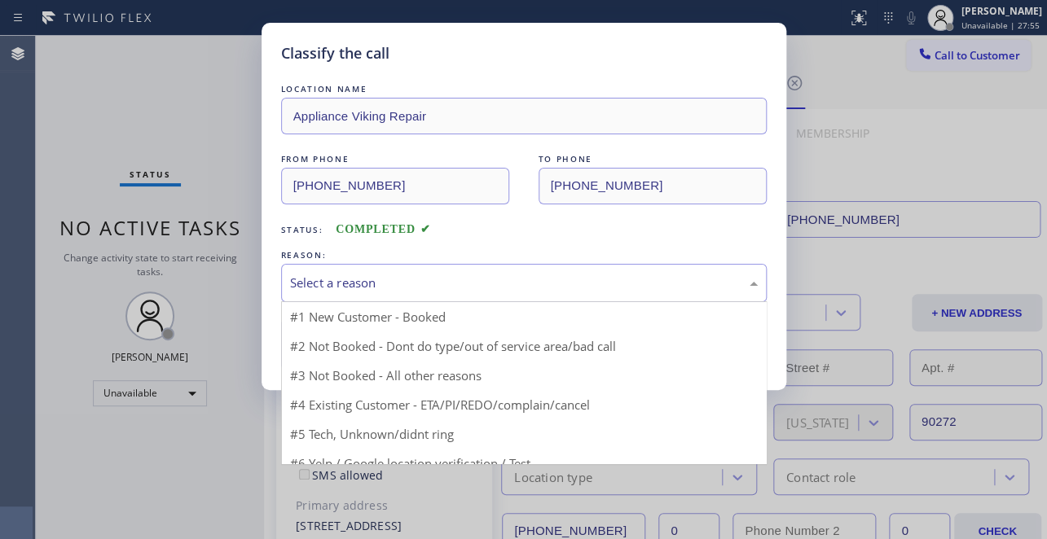
click at [381, 277] on div "Select a reason" at bounding box center [524, 283] width 468 height 19
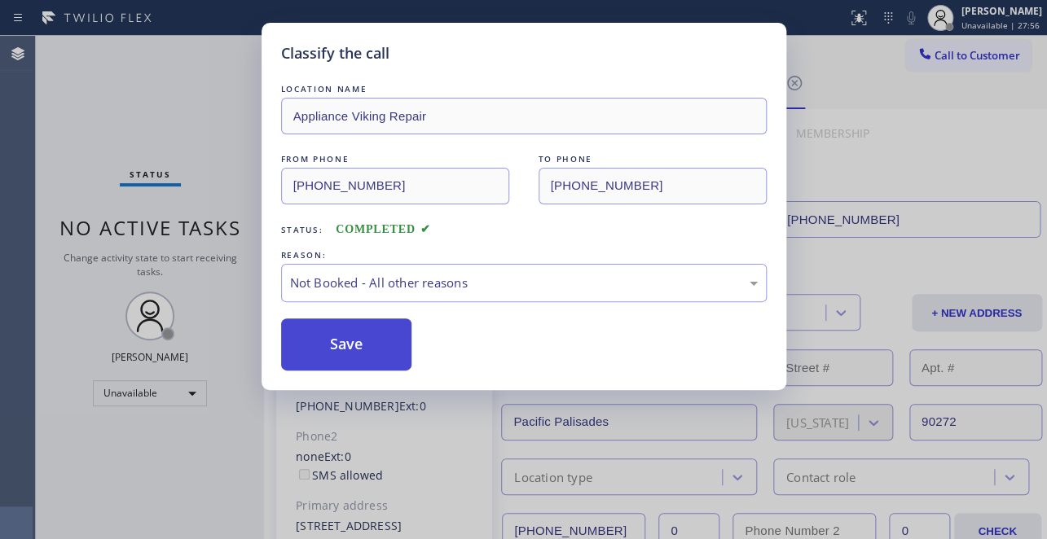
click at [345, 342] on button "Save" at bounding box center [346, 345] width 131 height 52
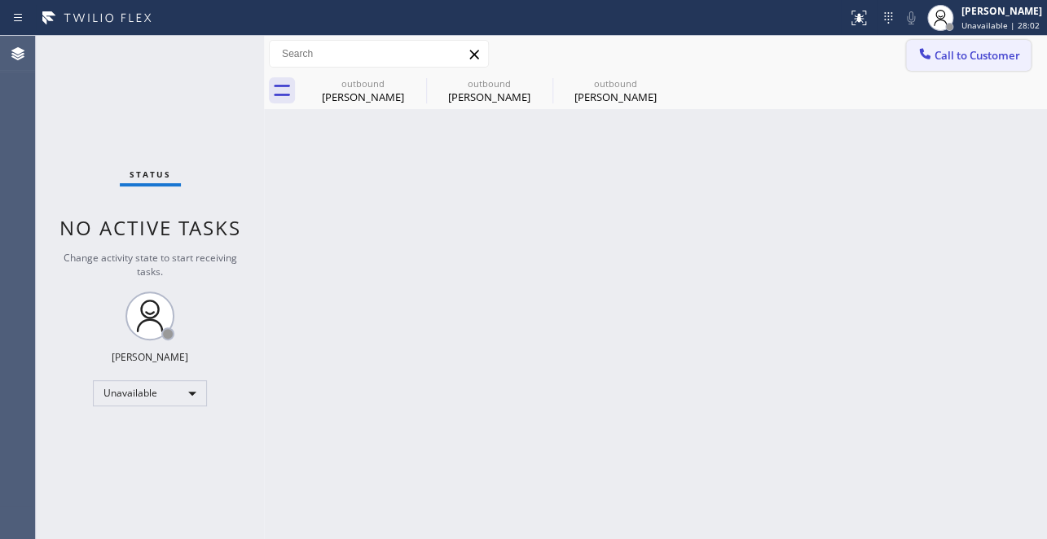
click at [951, 57] on span "Call to Customer" at bounding box center [977, 55] width 86 height 15
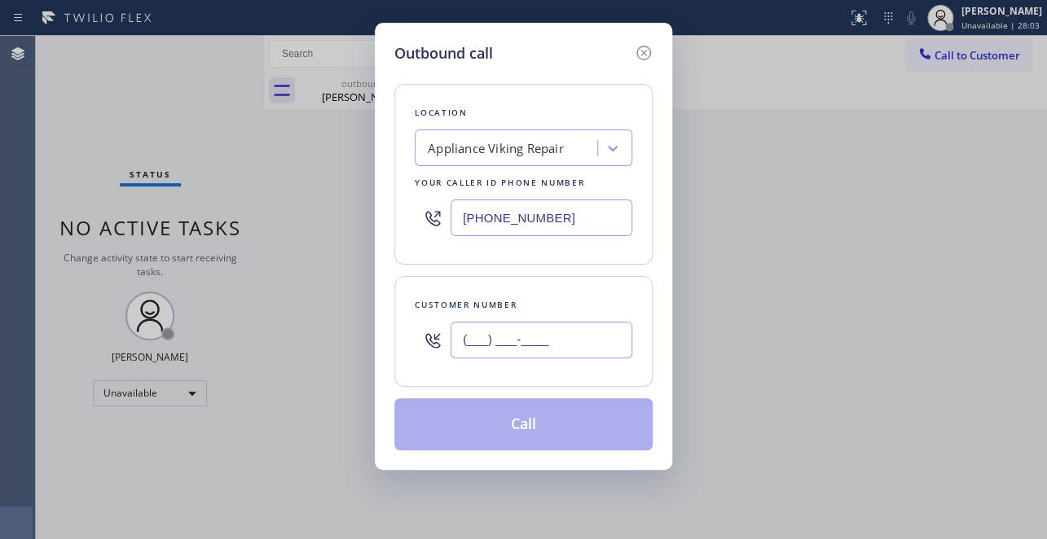
click at [475, 340] on input "(___) ___-____" at bounding box center [541, 340] width 182 height 37
paste input "610) 348-8352"
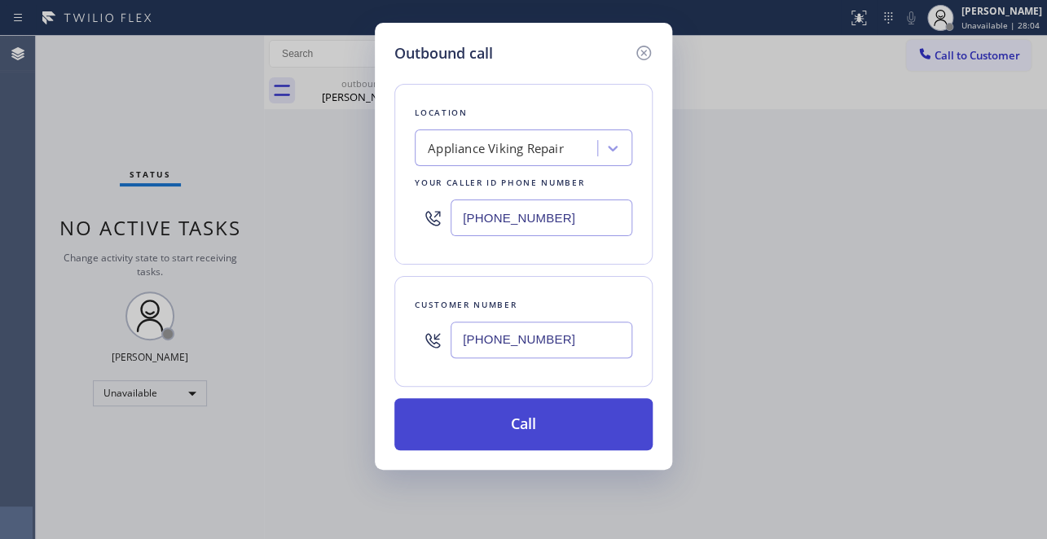
type input "(610) 348-8352"
click at [522, 420] on button "Call" at bounding box center [523, 424] width 258 height 52
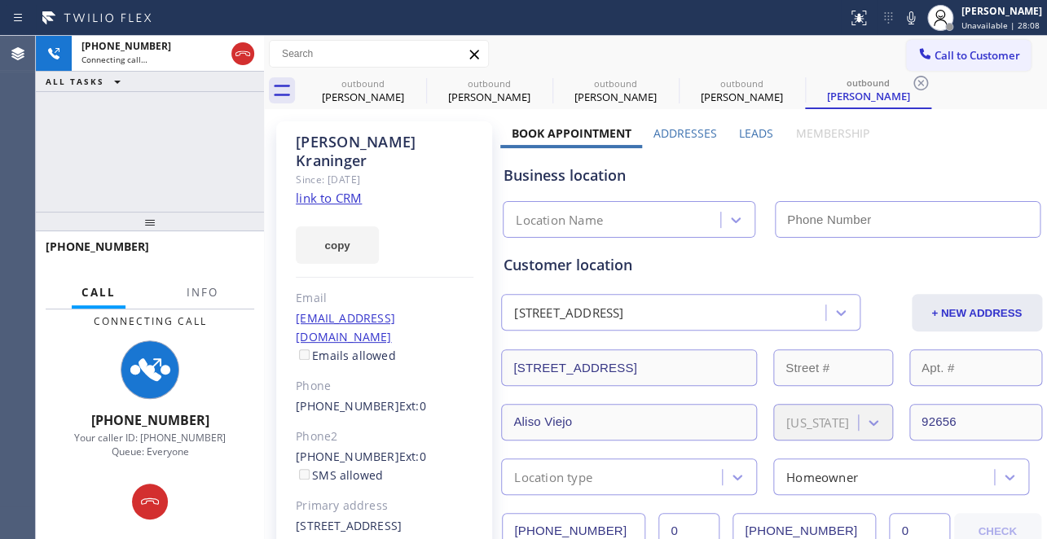
type input "(617) 219-9255"
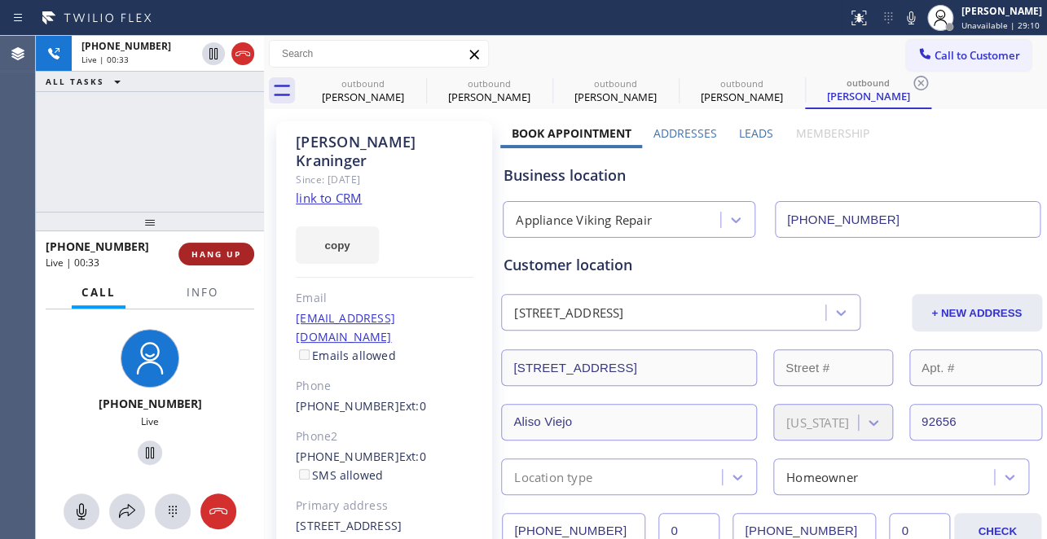
click at [252, 253] on button "HANG UP" at bounding box center [216, 254] width 76 height 23
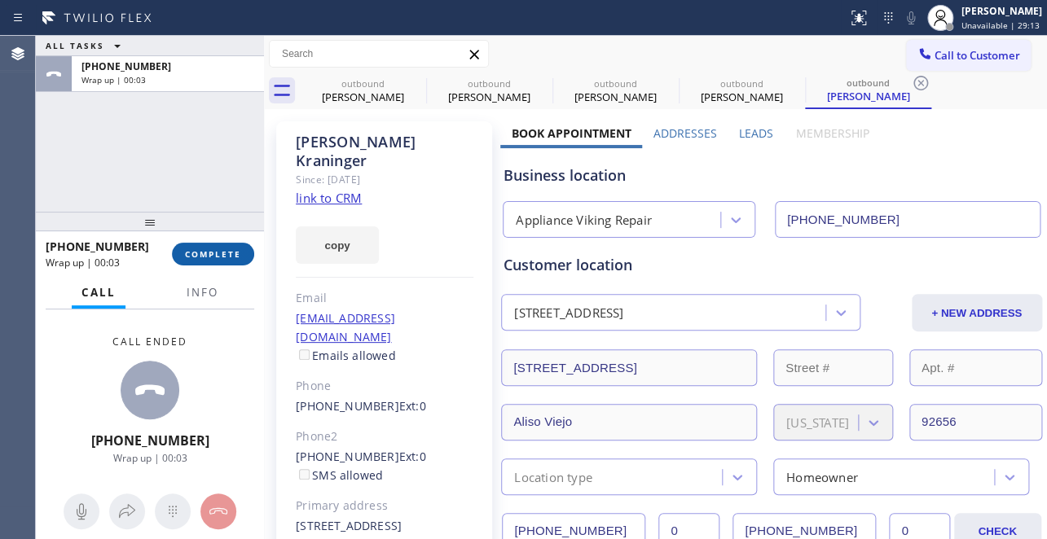
click at [215, 248] on span "COMPLETE" at bounding box center [213, 253] width 56 height 11
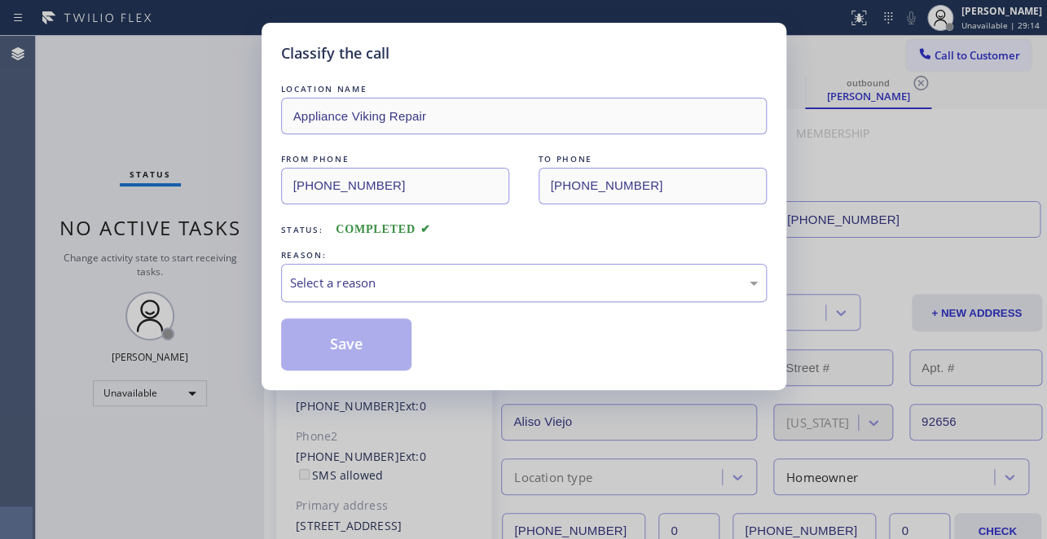
click at [342, 278] on div "Select a reason" at bounding box center [524, 283] width 468 height 19
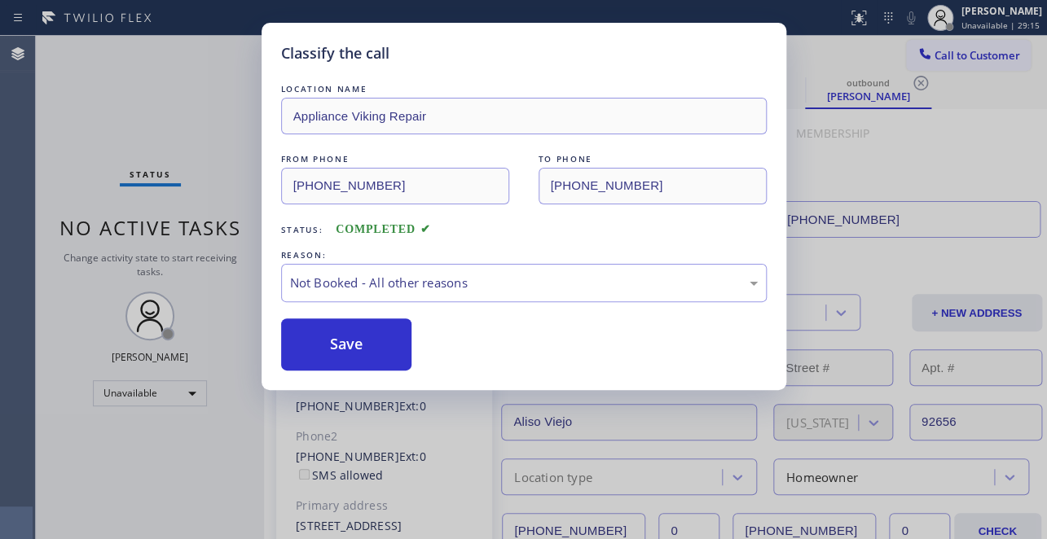
click at [332, 339] on button "Save" at bounding box center [346, 345] width 131 height 52
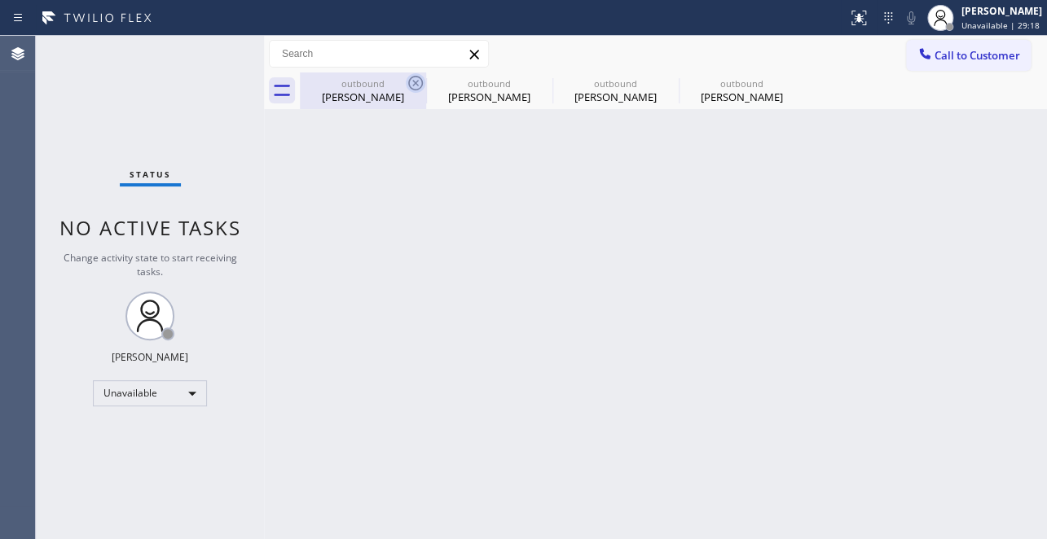
click at [417, 87] on icon at bounding box center [416, 83] width 20 height 20
click at [0, 0] on icon at bounding box center [0, 0] width 0 height 0
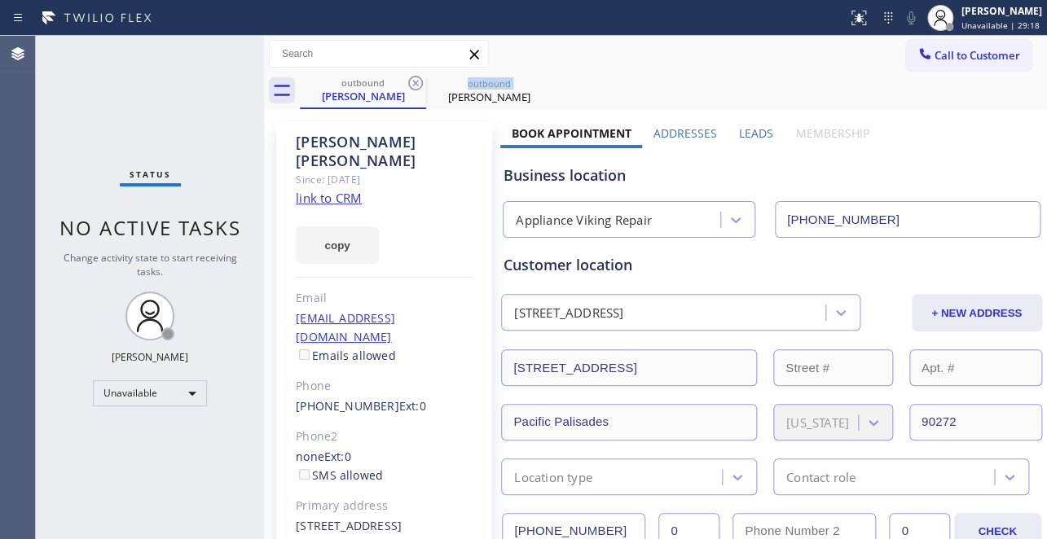
click at [417, 87] on icon at bounding box center [416, 83] width 20 height 20
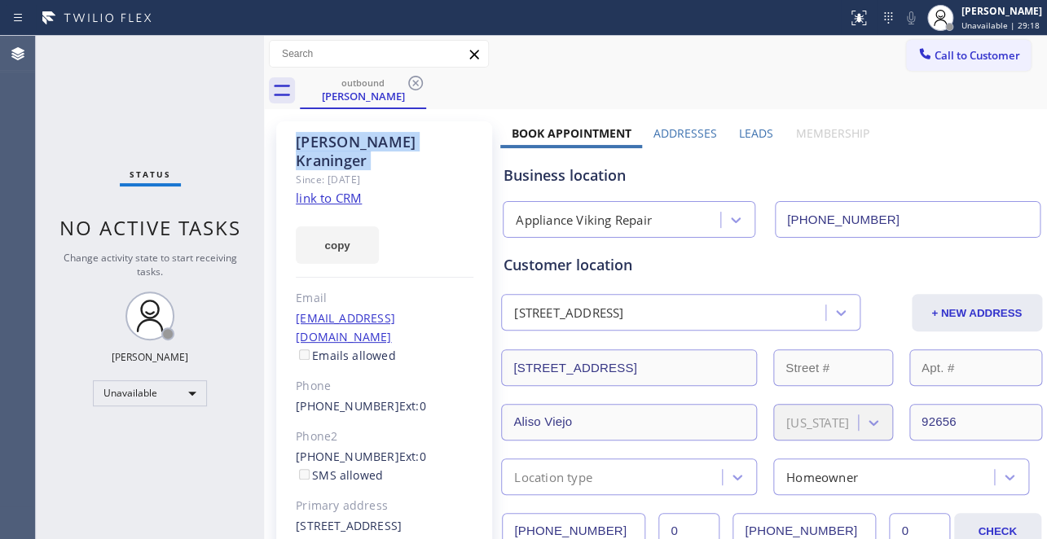
click at [417, 87] on icon at bounding box center [416, 83] width 20 height 20
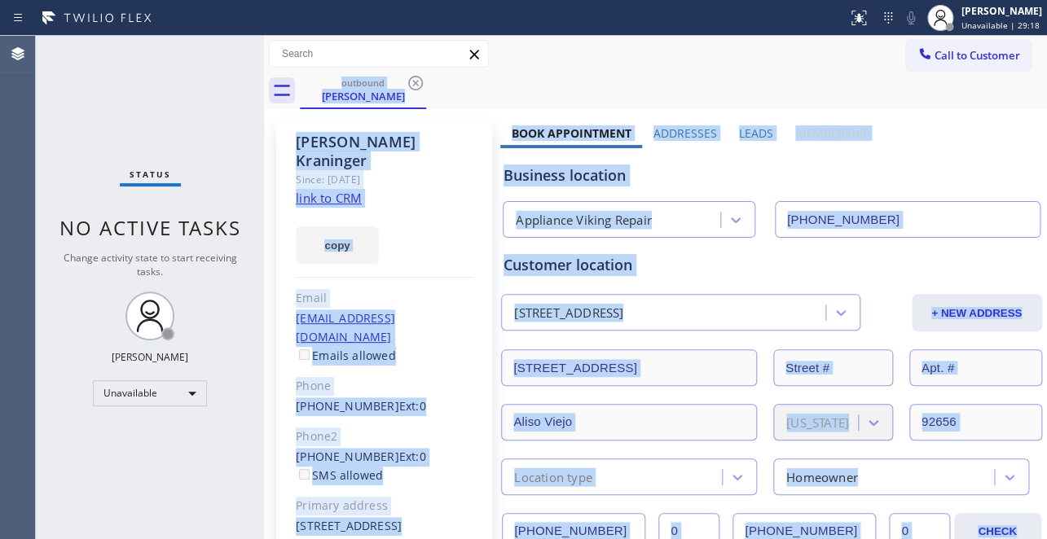
click at [417, 86] on div "outbound Matt Kraninger" at bounding box center [673, 91] width 747 height 37
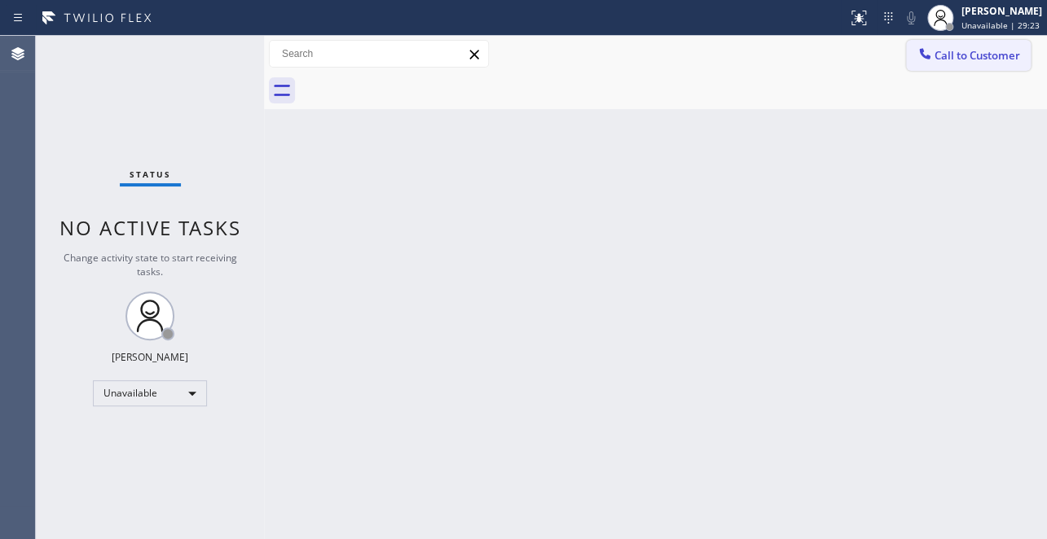
click at [1002, 53] on span "Call to Customer" at bounding box center [977, 55] width 86 height 15
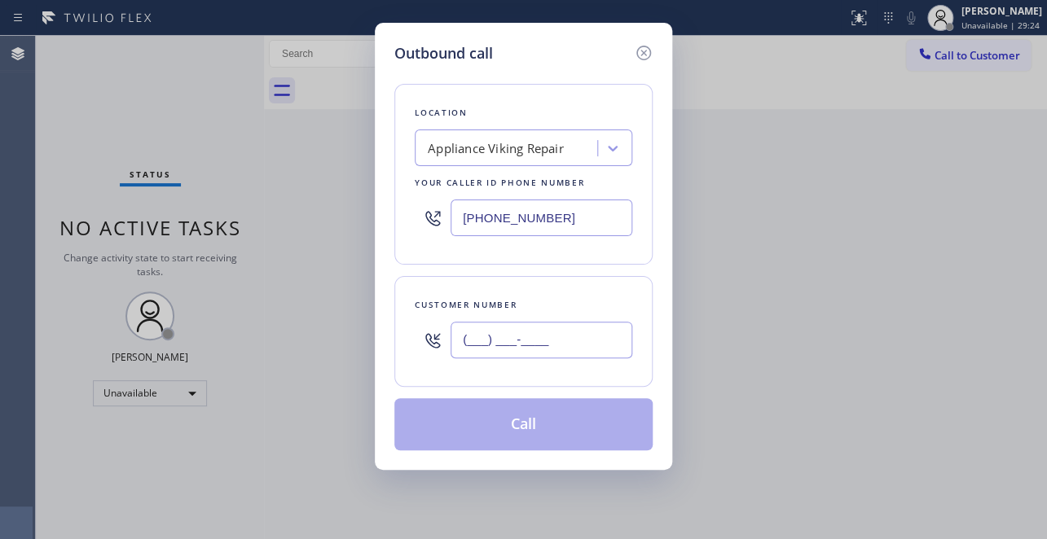
click at [536, 345] on input "(___) ___-____" at bounding box center [541, 340] width 182 height 37
paste input "330) 819-6682"
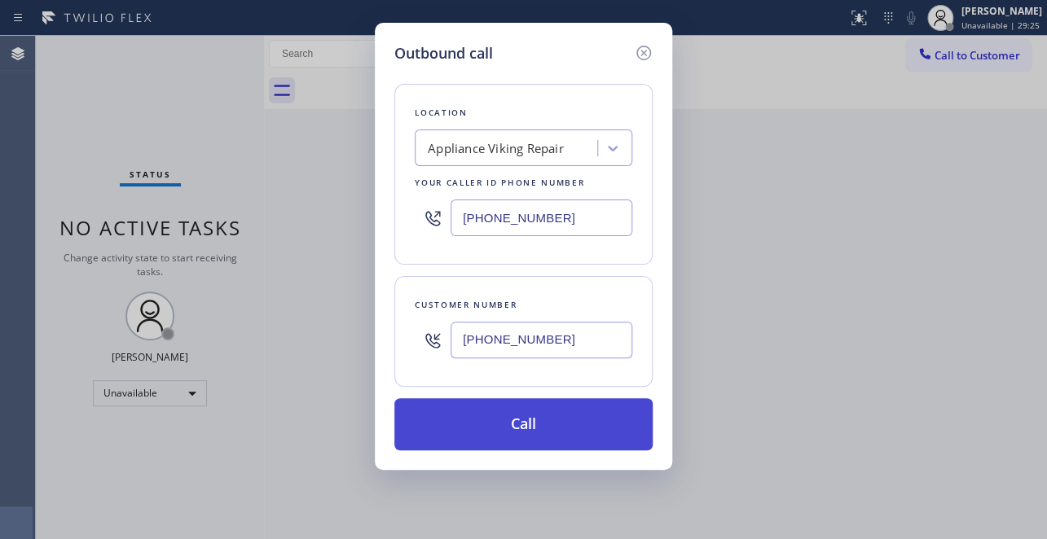
type input "(330) 819-6682"
click at [510, 428] on button "Call" at bounding box center [523, 424] width 258 height 52
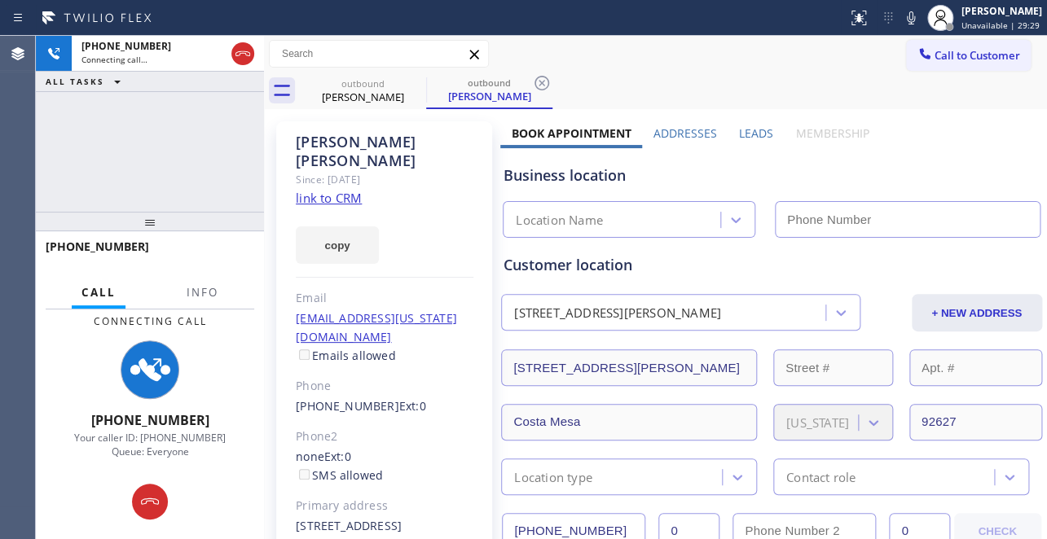
type input "(617) 219-9255"
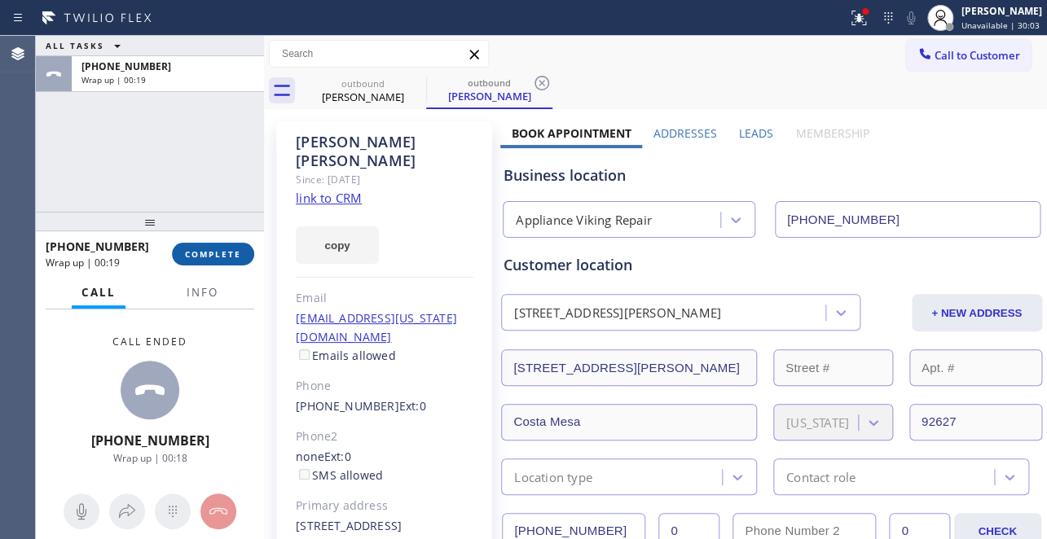
click at [218, 253] on span "COMPLETE" at bounding box center [213, 253] width 56 height 11
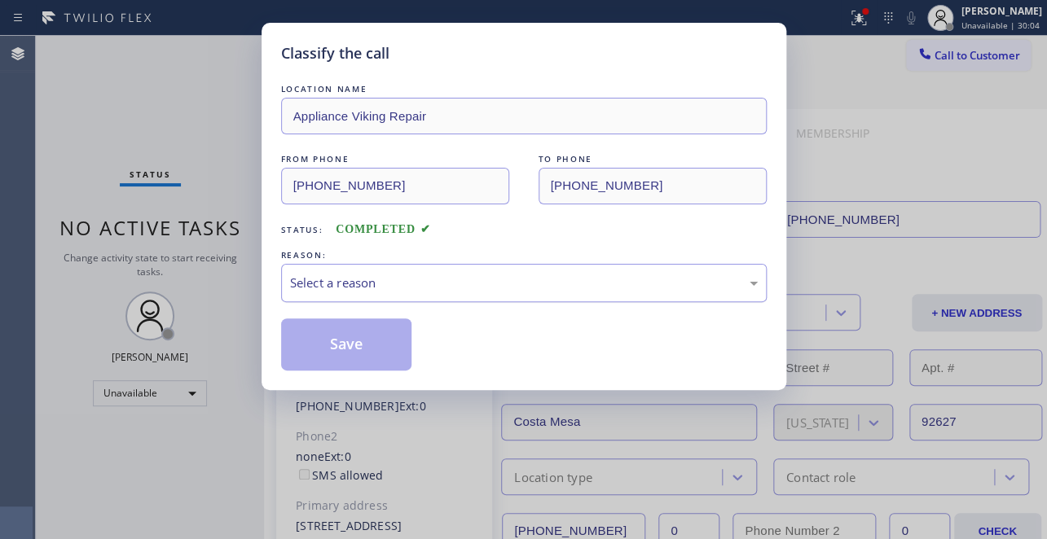
click at [342, 277] on div "Select a reason" at bounding box center [524, 283] width 468 height 19
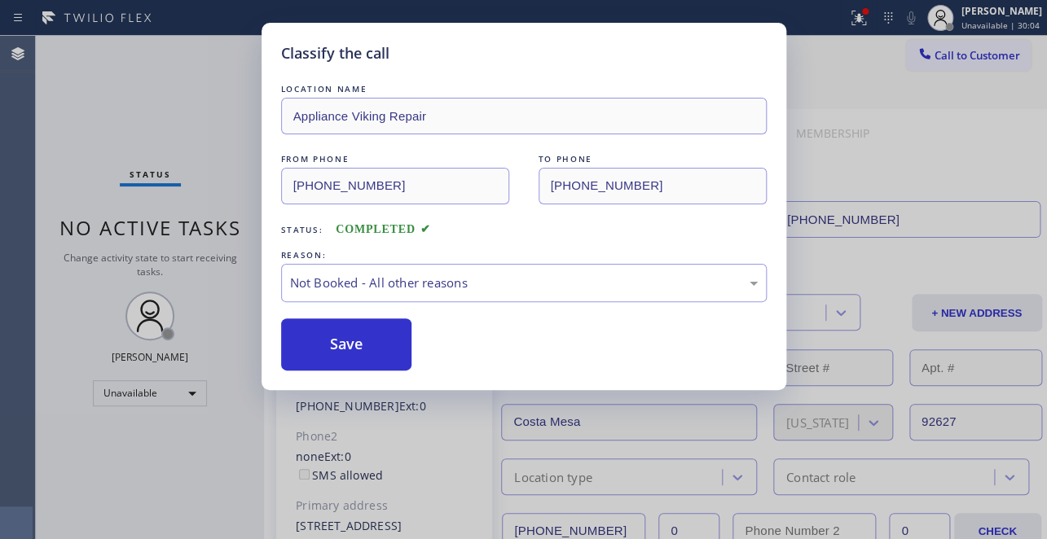
click at [346, 343] on button "Save" at bounding box center [346, 345] width 131 height 52
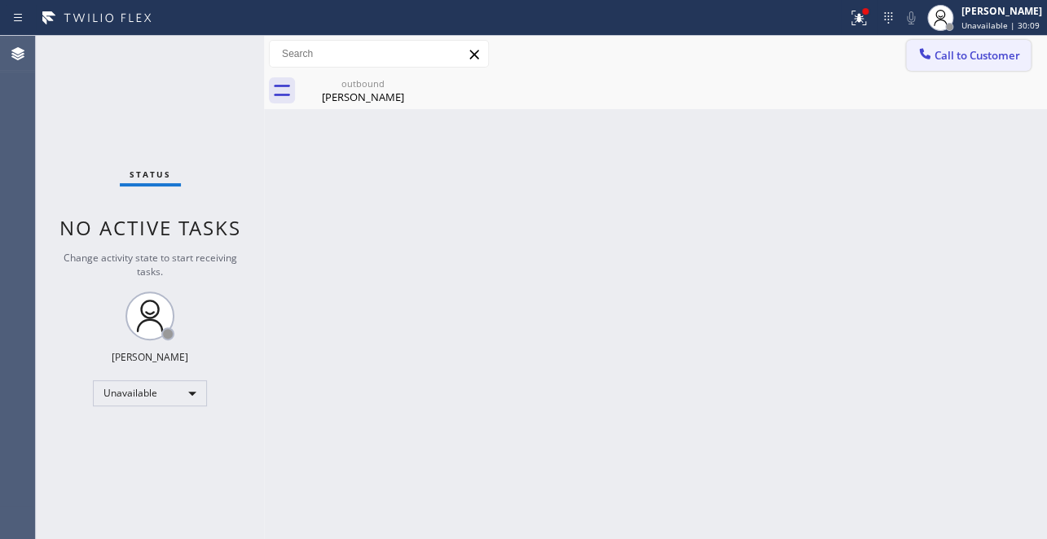
click at [950, 51] on span "Call to Customer" at bounding box center [977, 55] width 86 height 15
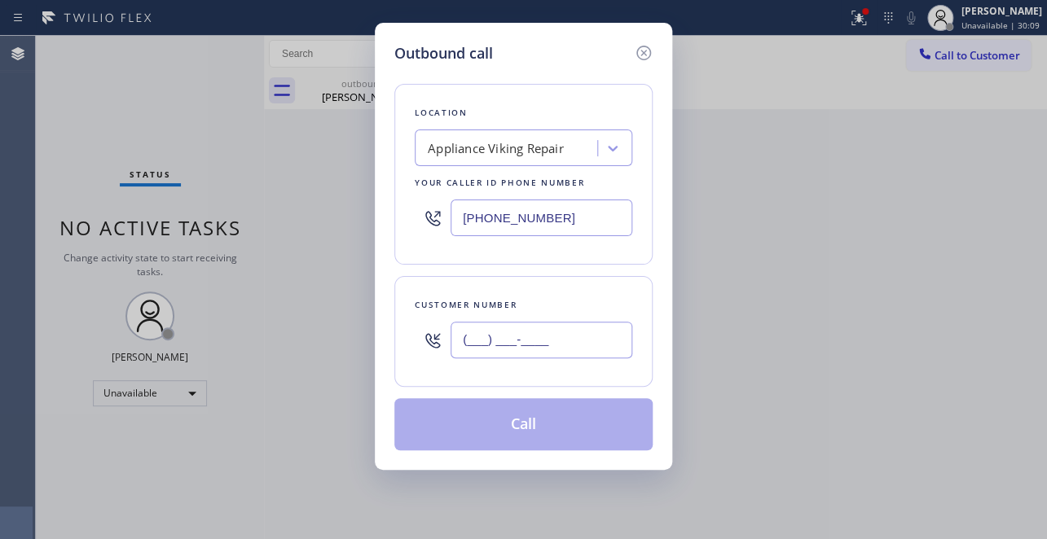
click at [466, 337] on input "(___) ___-____" at bounding box center [541, 340] width 182 height 37
paste input "626) 893-8728"
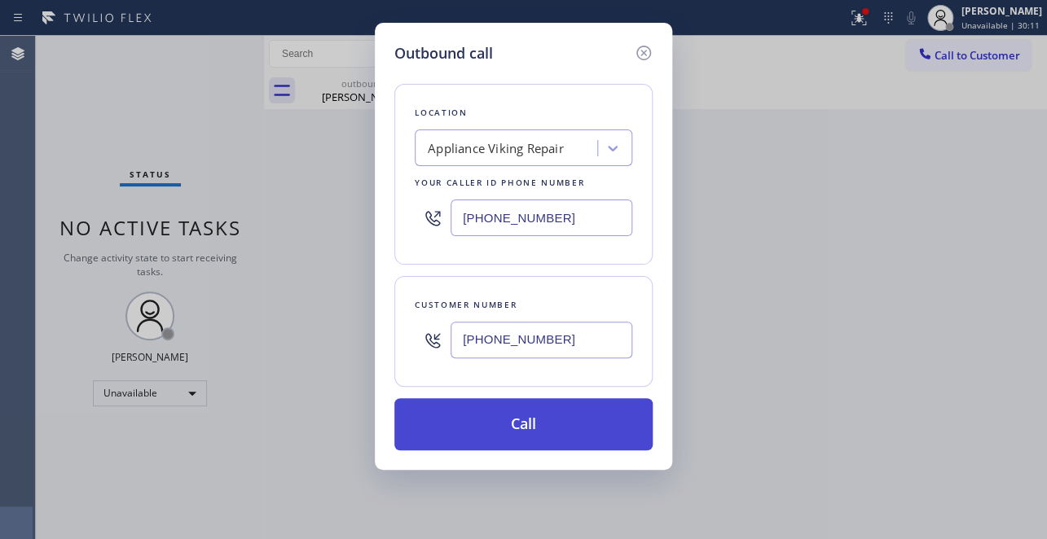
type input "(626) 893-8728"
click at [525, 424] on button "Call" at bounding box center [523, 424] width 258 height 52
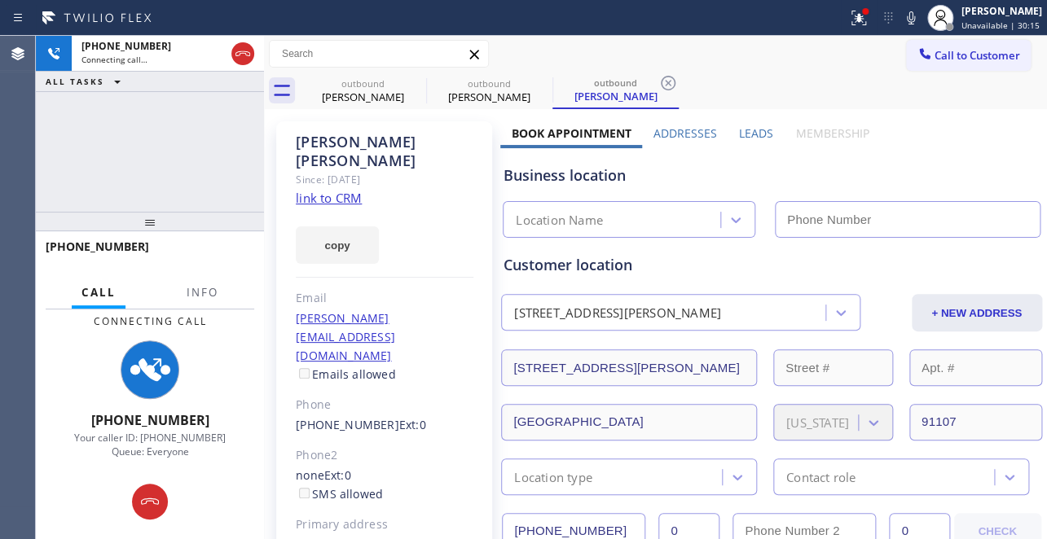
type input "(617) 219-9255"
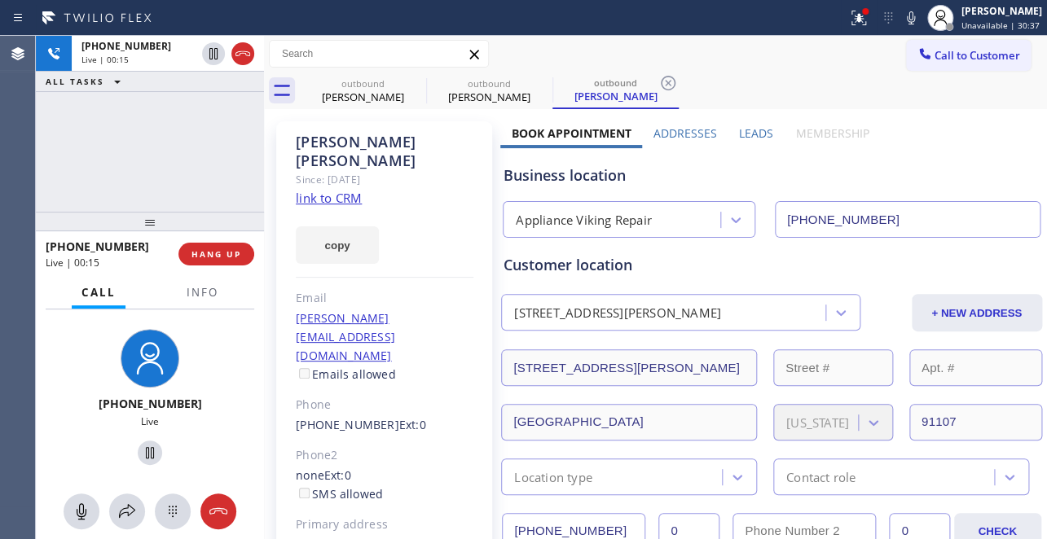
click at [207, 270] on div "+16268938728 Live | 00:15 HANG UP" at bounding box center [150, 254] width 209 height 42
click at [207, 253] on span "HANG UP" at bounding box center [216, 253] width 50 height 11
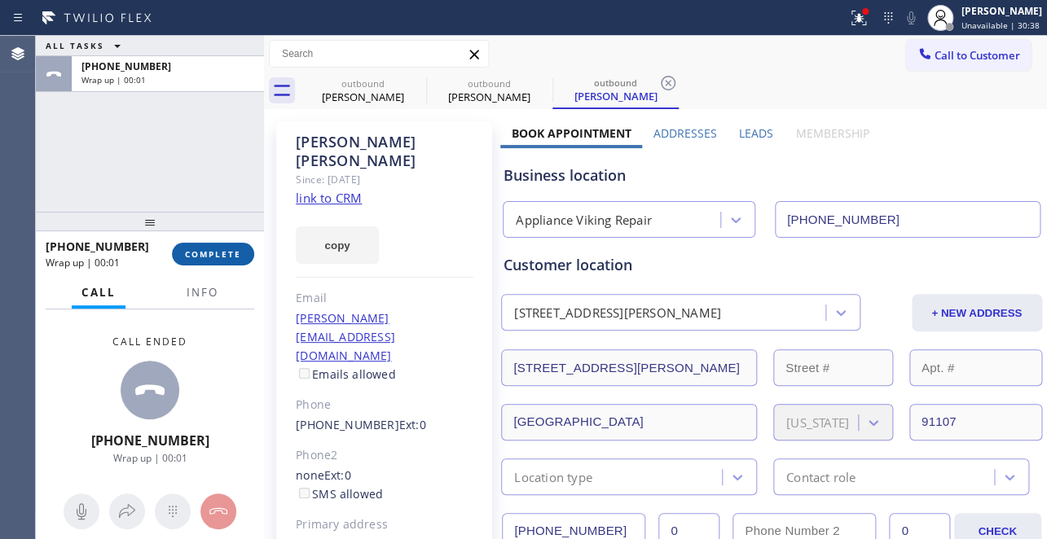
click at [228, 255] on span "COMPLETE" at bounding box center [213, 253] width 56 height 11
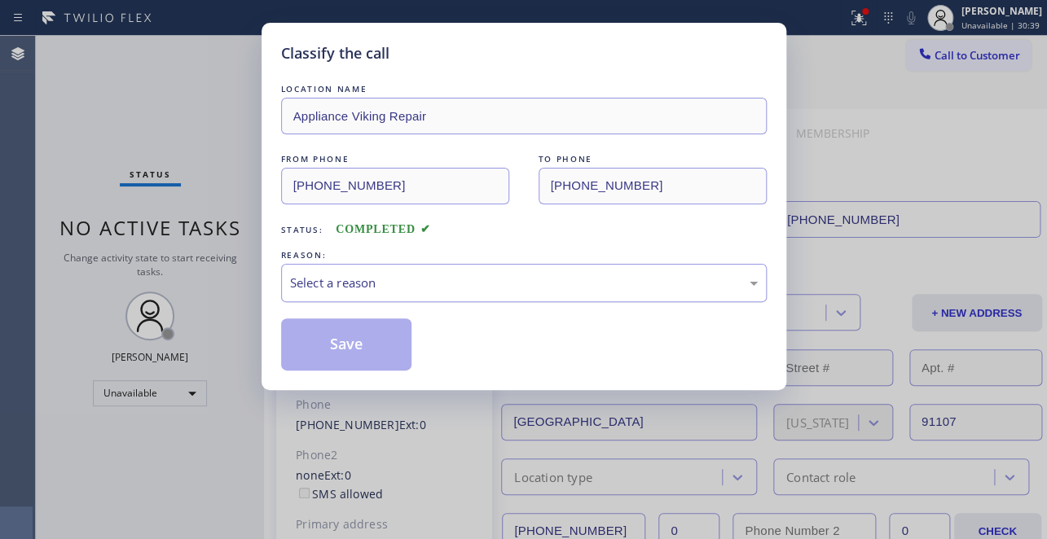
click at [424, 274] on div "Select a reason" at bounding box center [524, 283] width 468 height 19
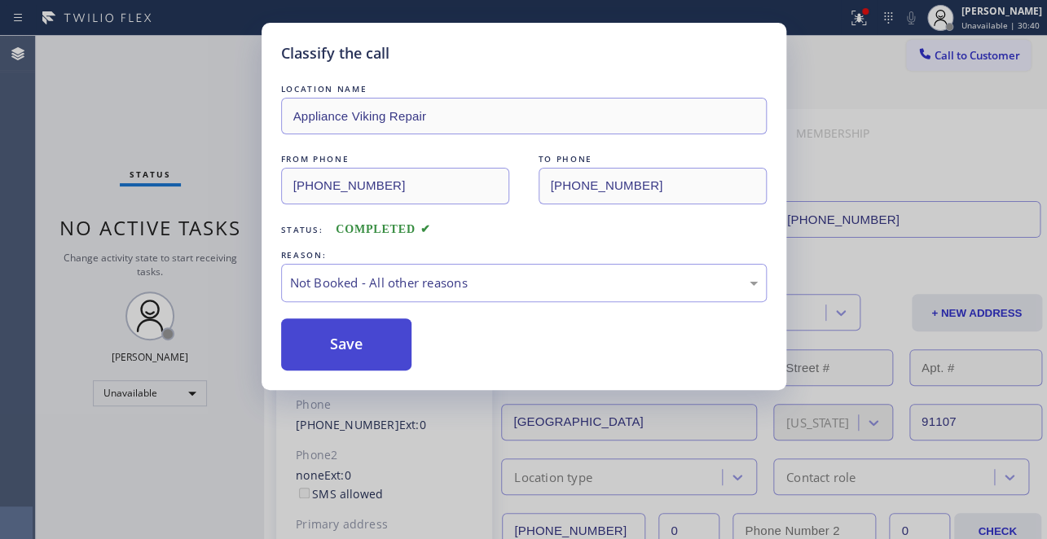
click at [349, 345] on button "Save" at bounding box center [346, 345] width 131 height 52
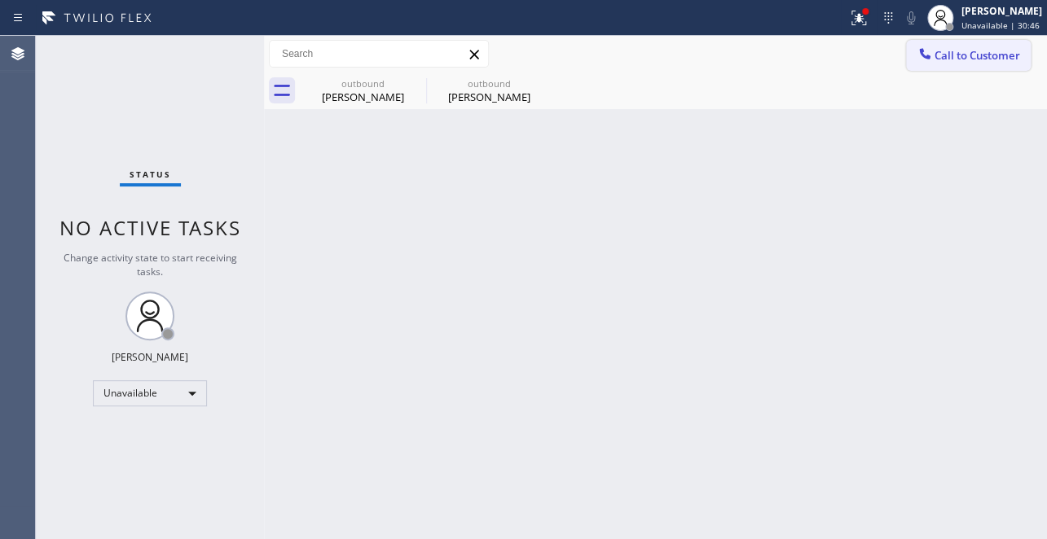
click at [980, 60] on span "Call to Customer" at bounding box center [977, 55] width 86 height 15
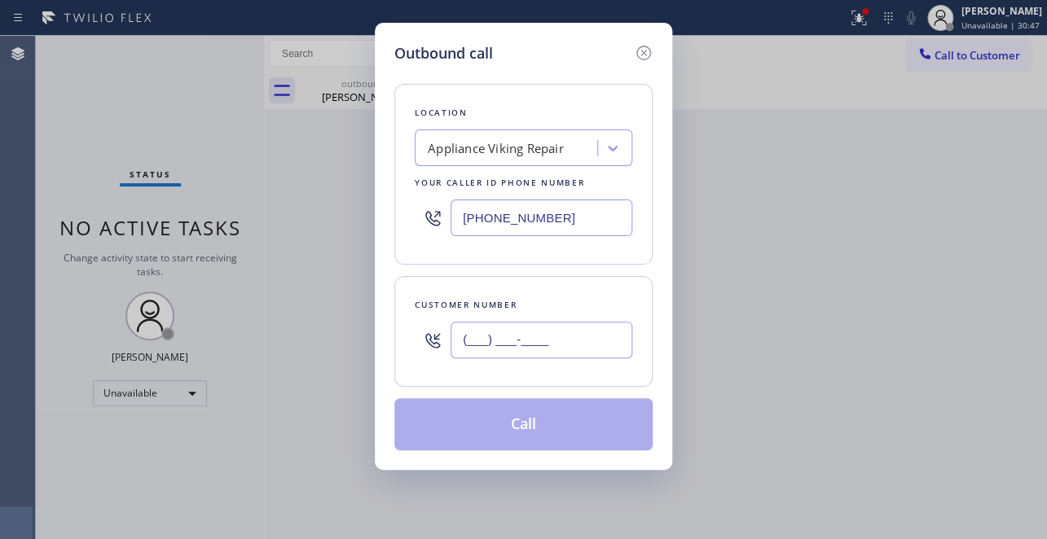
click at [490, 349] on input "(___) ___-____" at bounding box center [541, 340] width 182 height 37
paste input "310) 528-2457"
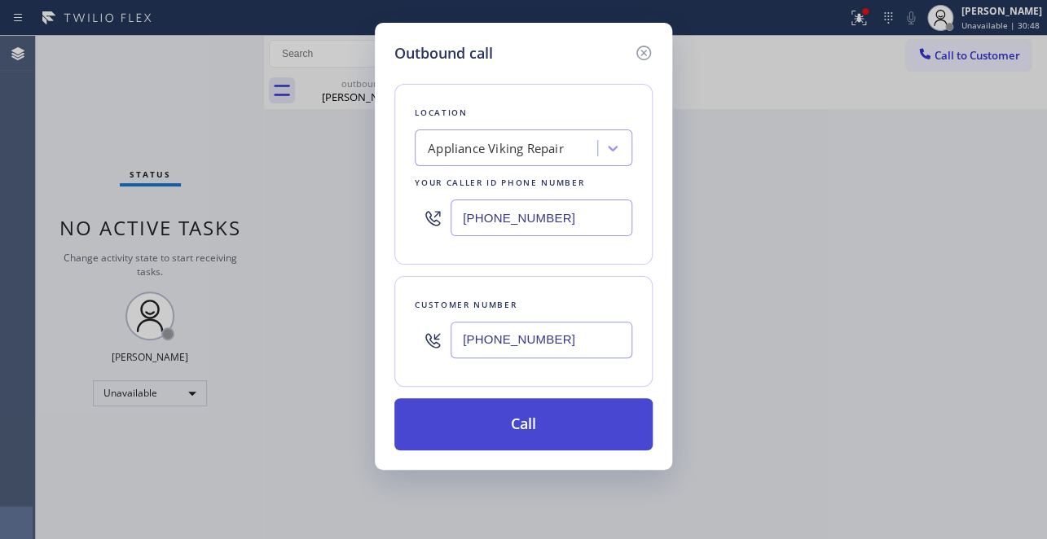
type input "(310) 528-2457"
click at [494, 426] on button "Call" at bounding box center [523, 424] width 258 height 52
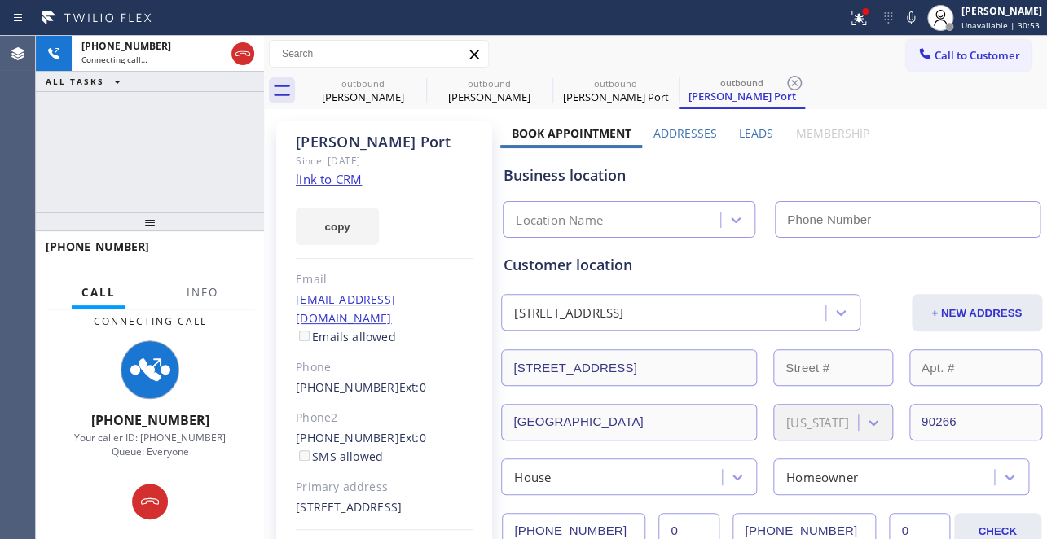
type input "(617) 219-9255"
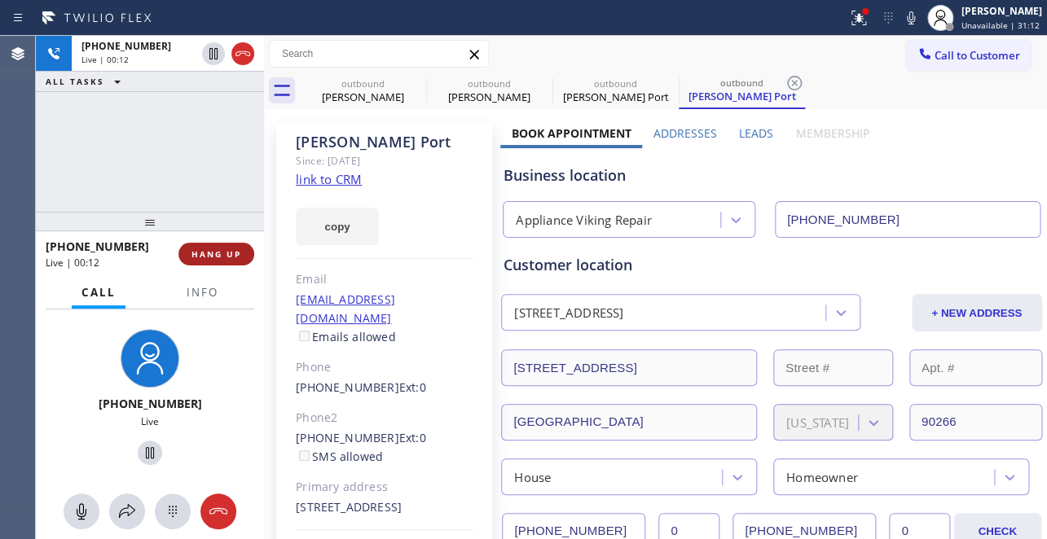
click at [209, 261] on button "HANG UP" at bounding box center [216, 254] width 76 height 23
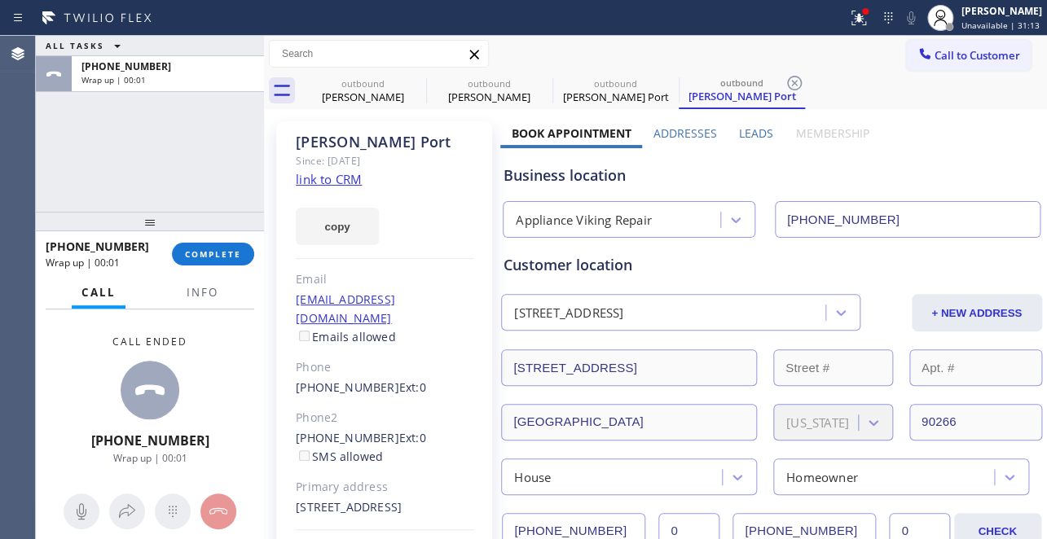
click at [740, 130] on label "Leads" at bounding box center [756, 132] width 34 height 15
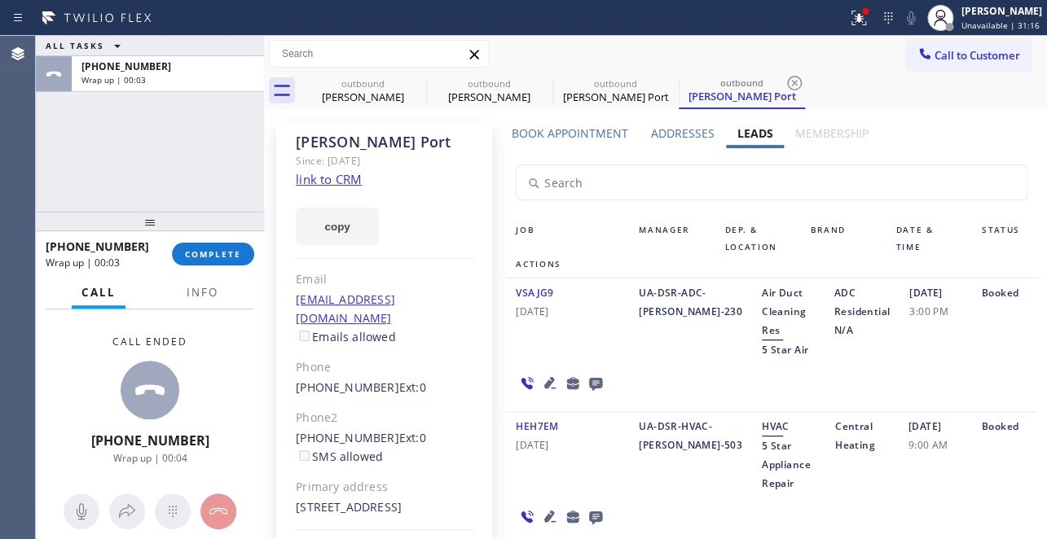
click at [591, 378] on icon at bounding box center [595, 384] width 13 height 13
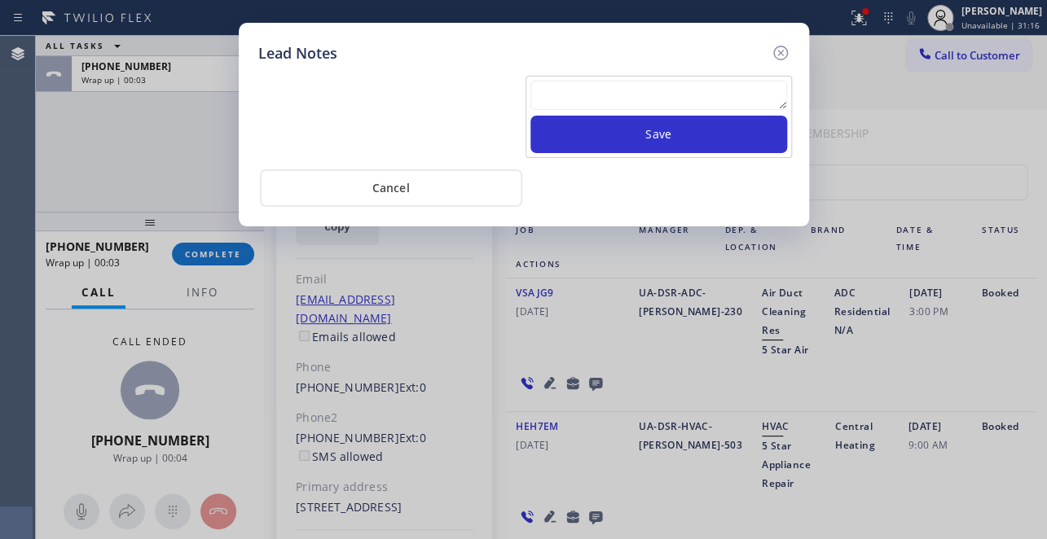
click at [586, 92] on textarea at bounding box center [658, 95] width 257 height 29
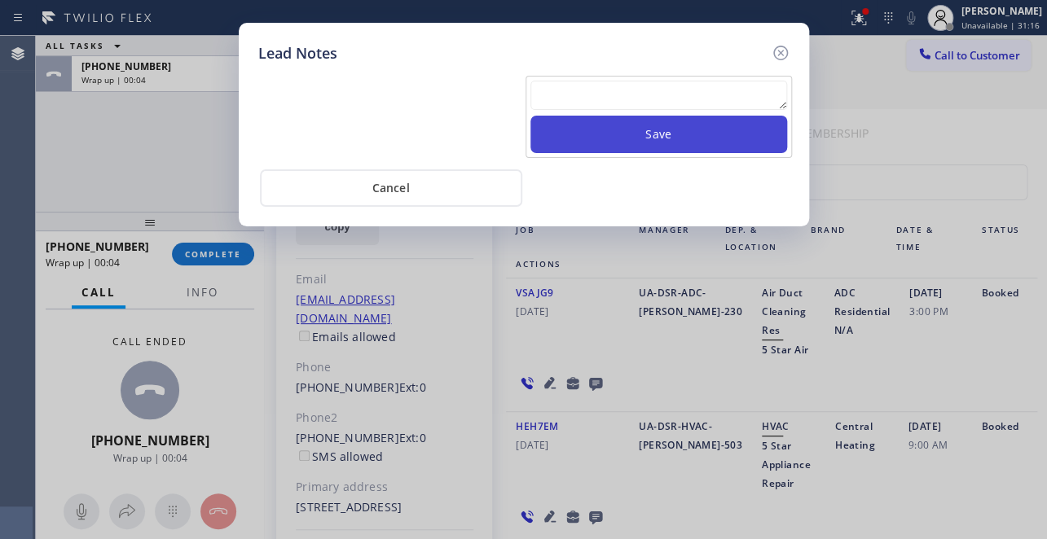
paste textarea "Routed to Voice mail// If CX will call back please transfer to me- Love:*"
type textarea "Routed to Voice mail// If CX will call back please transfer to me- Love:*"
click at [634, 128] on button "Save" at bounding box center [658, 134] width 257 height 37
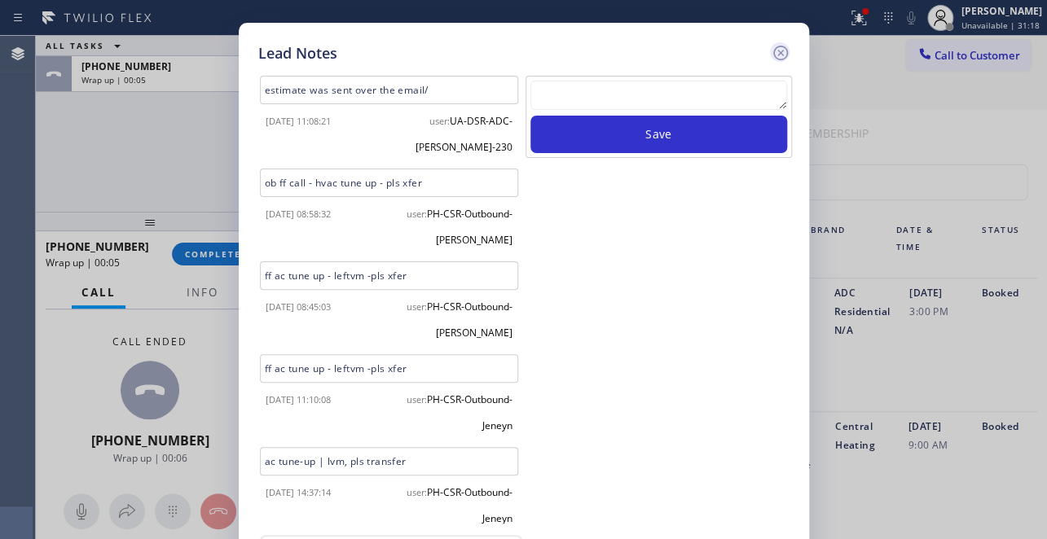
click at [779, 48] on icon at bounding box center [781, 53] width 20 height 20
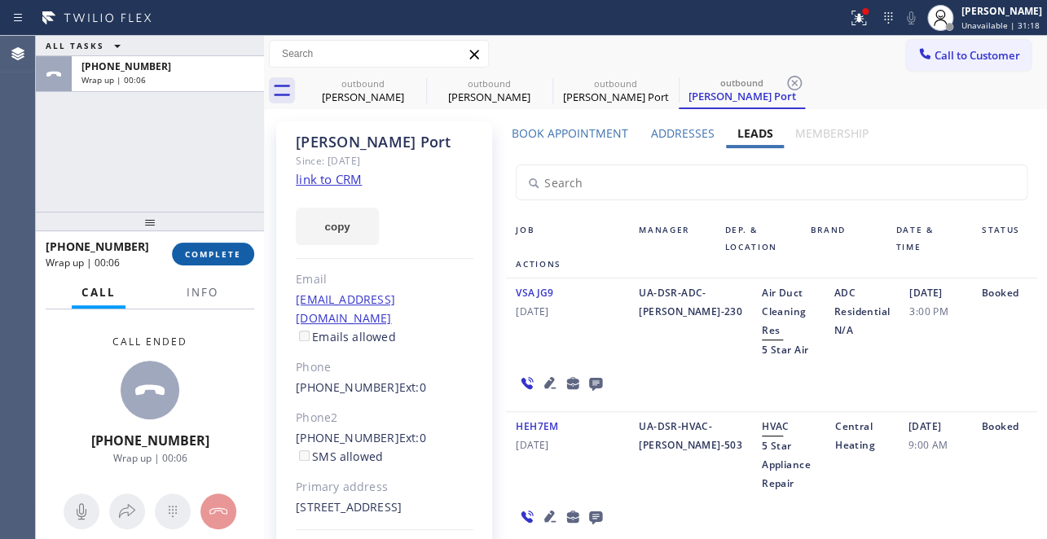
click at [198, 260] on button "COMPLETE" at bounding box center [213, 254] width 82 height 23
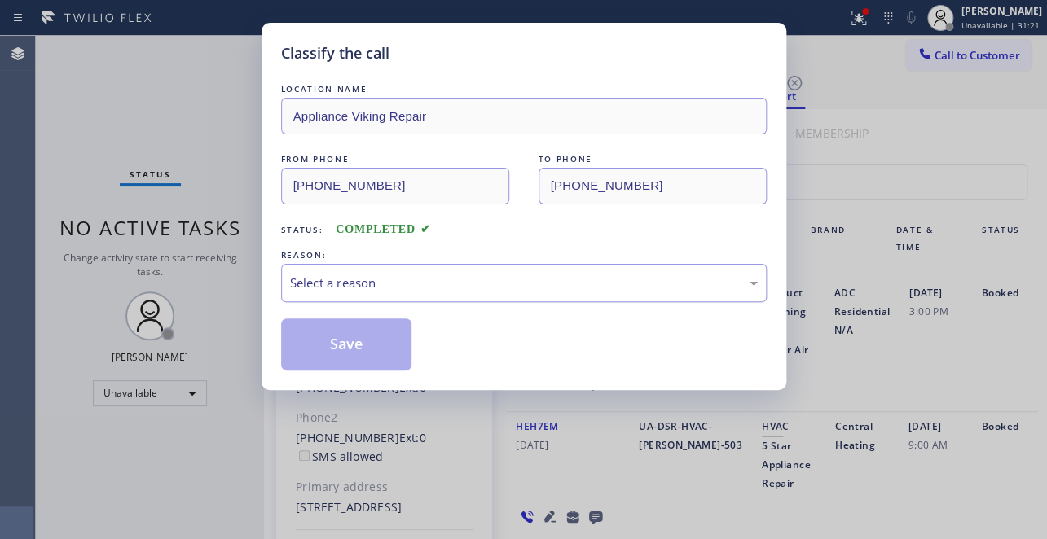
click at [375, 290] on div "Select a reason" at bounding box center [524, 283] width 468 height 19
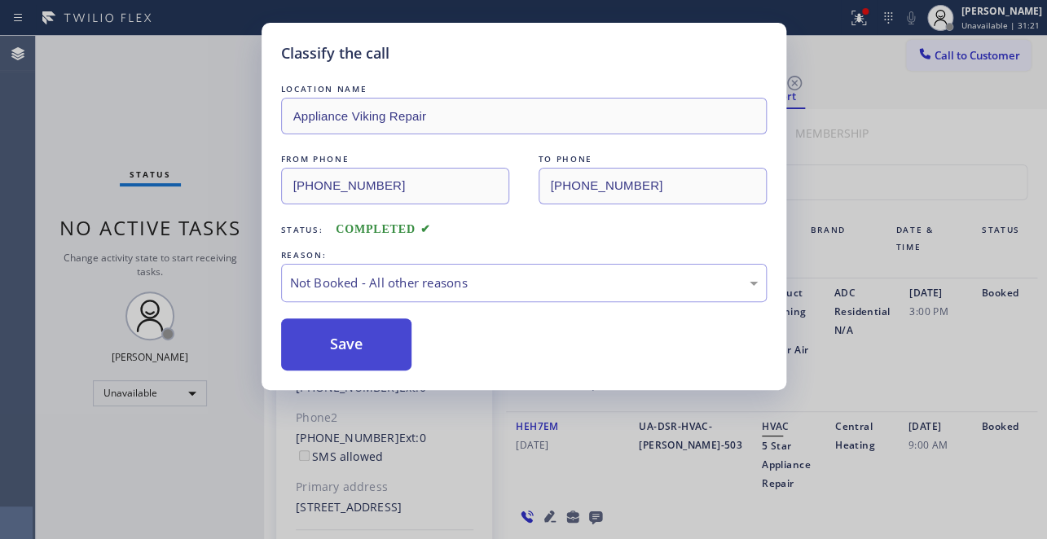
click at [350, 346] on button "Save" at bounding box center [346, 345] width 131 height 52
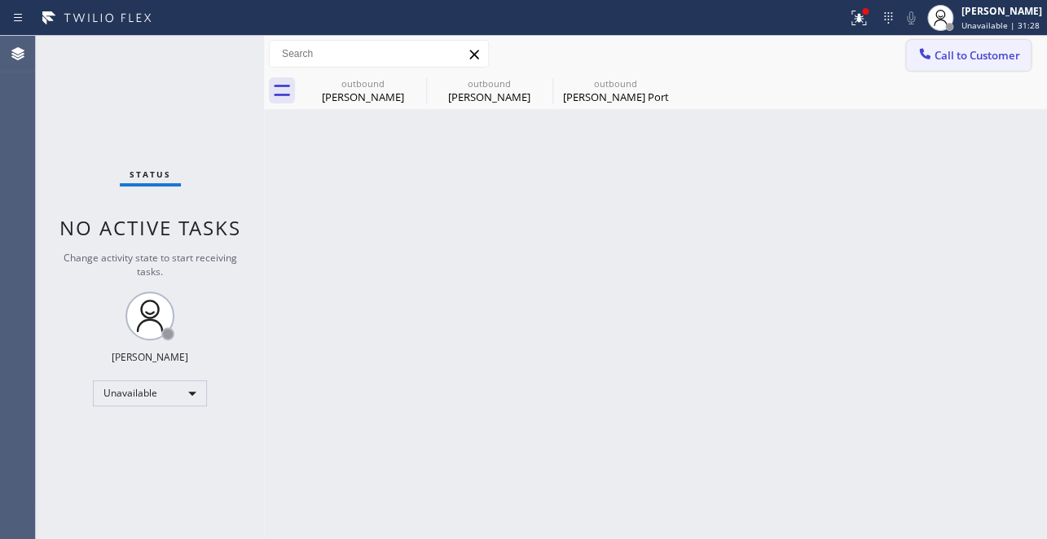
click at [936, 43] on button "Call to Customer" at bounding box center [968, 55] width 125 height 31
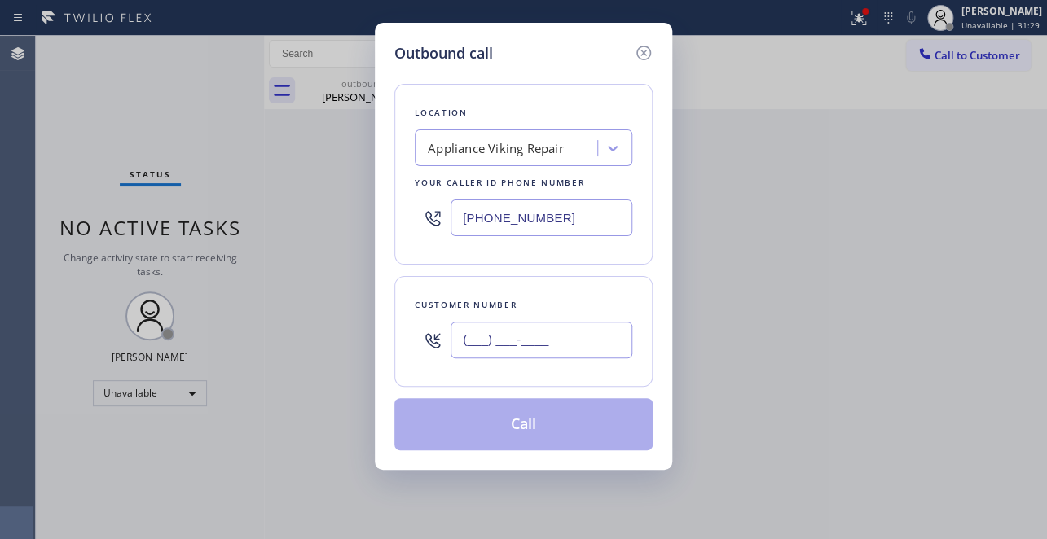
click at [476, 325] on input "(___) ___-____" at bounding box center [541, 340] width 182 height 37
paste input "626) 298-3094"
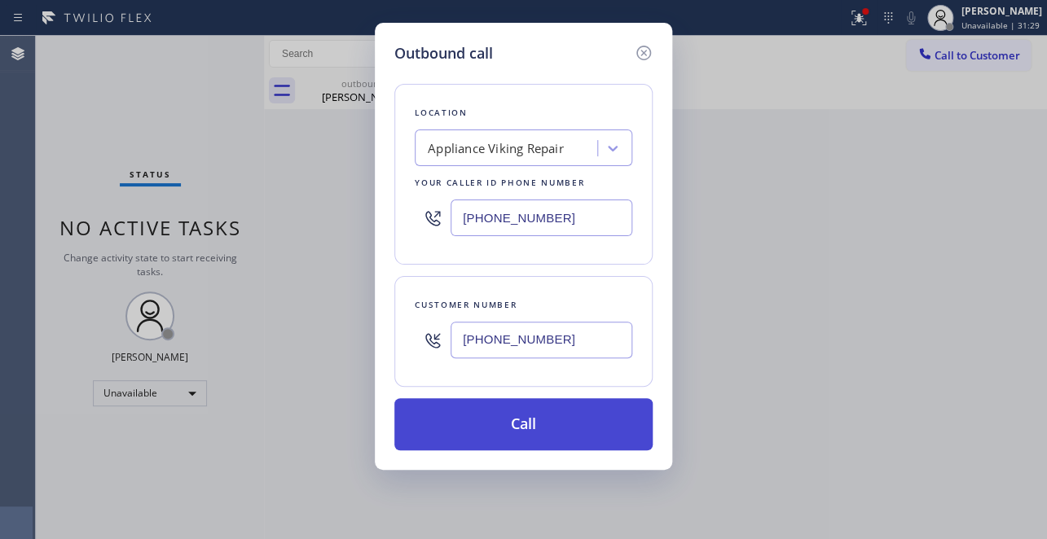
type input "(626) 298-3094"
click at [515, 426] on button "Call" at bounding box center [523, 424] width 258 height 52
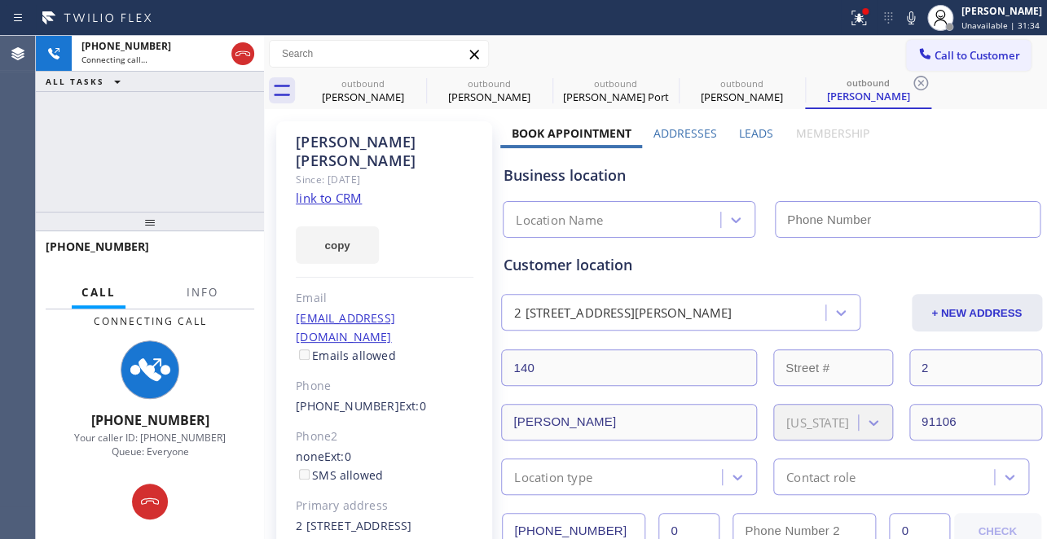
click at [749, 130] on label "Leads" at bounding box center [756, 132] width 34 height 15
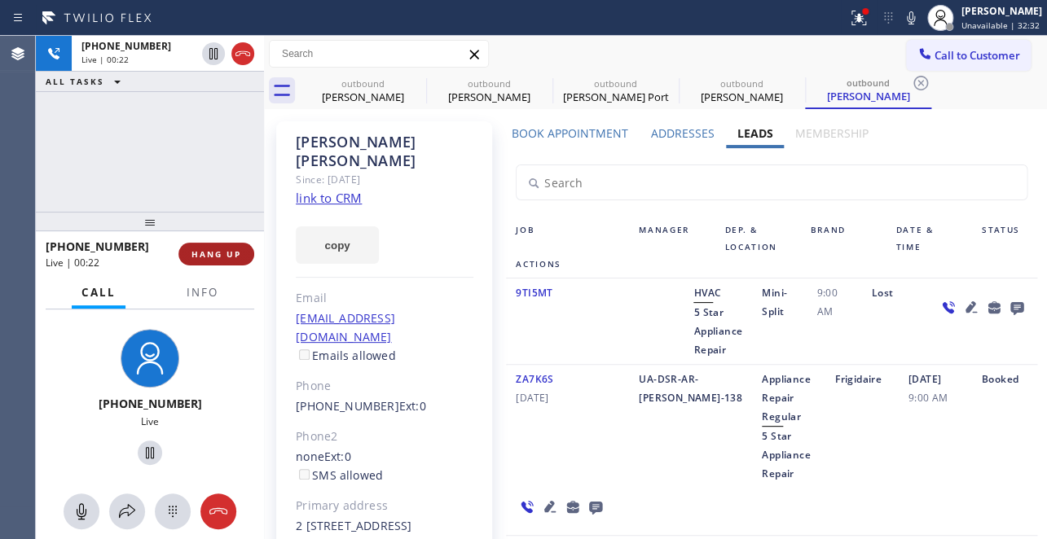
click at [214, 265] on button "HANG UP" at bounding box center [216, 254] width 76 height 23
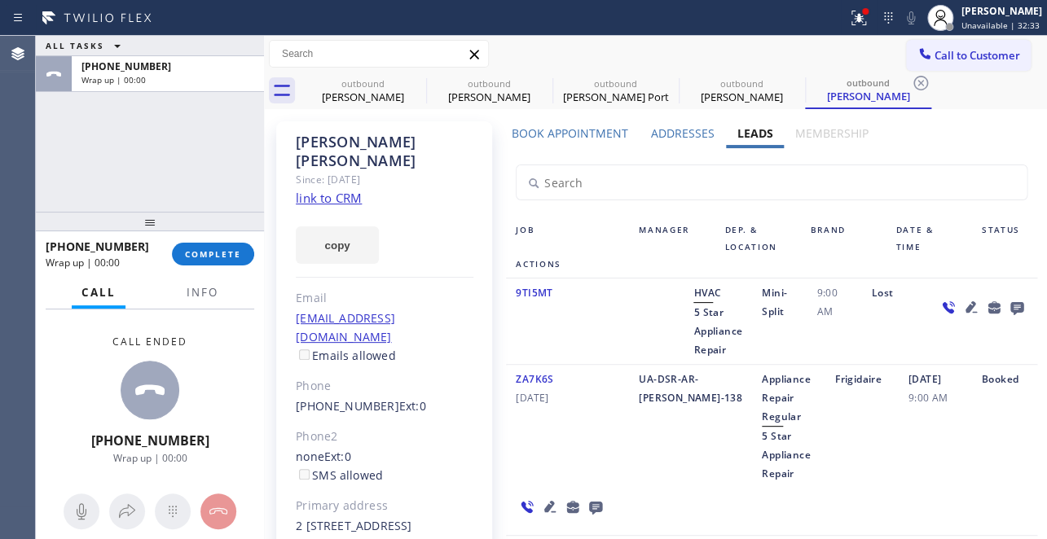
click at [1009, 308] on icon at bounding box center [1015, 308] width 13 height 13
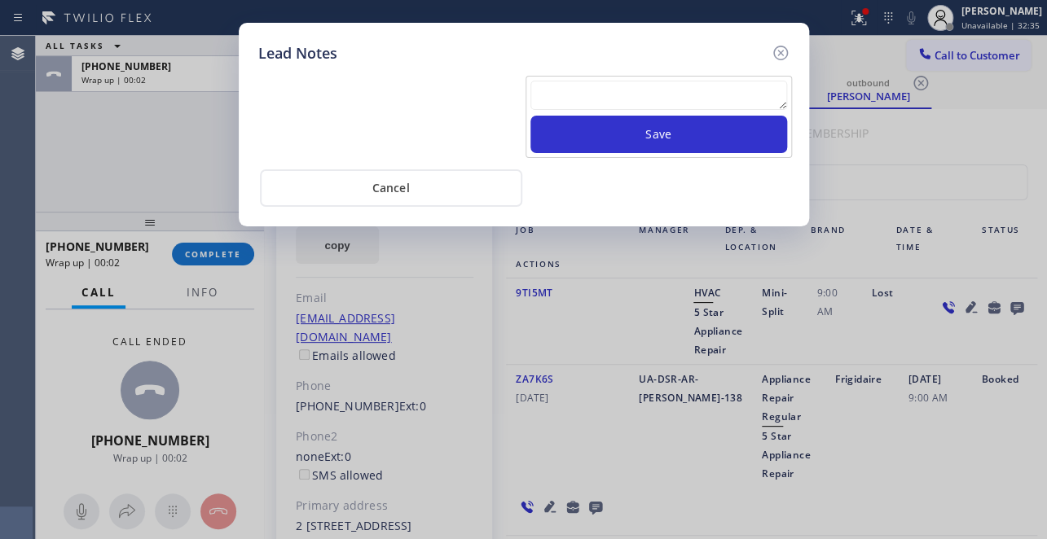
click at [705, 90] on textarea at bounding box center [658, 95] width 257 height 29
paste textarea "Routed to Voice mail// If CX will call back please transfer to me- Love:*"
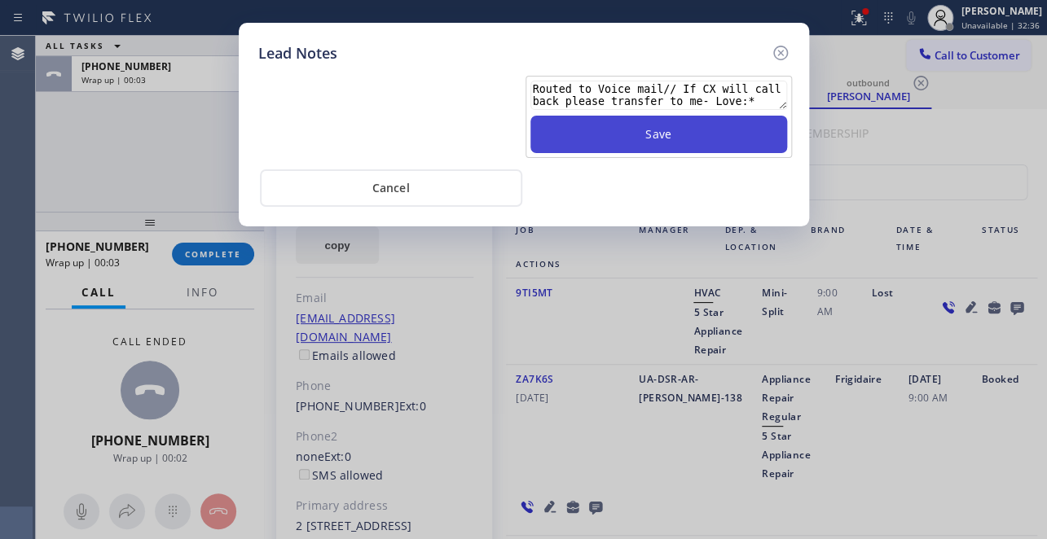
type textarea "Routed to Voice mail// If CX will call back please transfer to me- Love:*"
click at [716, 133] on button "Save" at bounding box center [658, 134] width 257 height 37
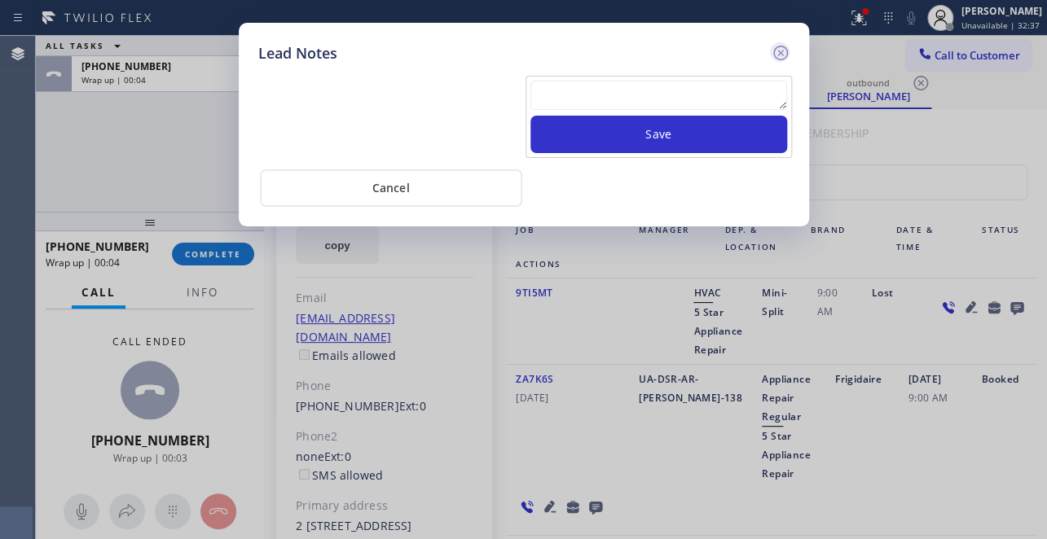
click at [779, 52] on icon at bounding box center [779, 53] width 15 height 15
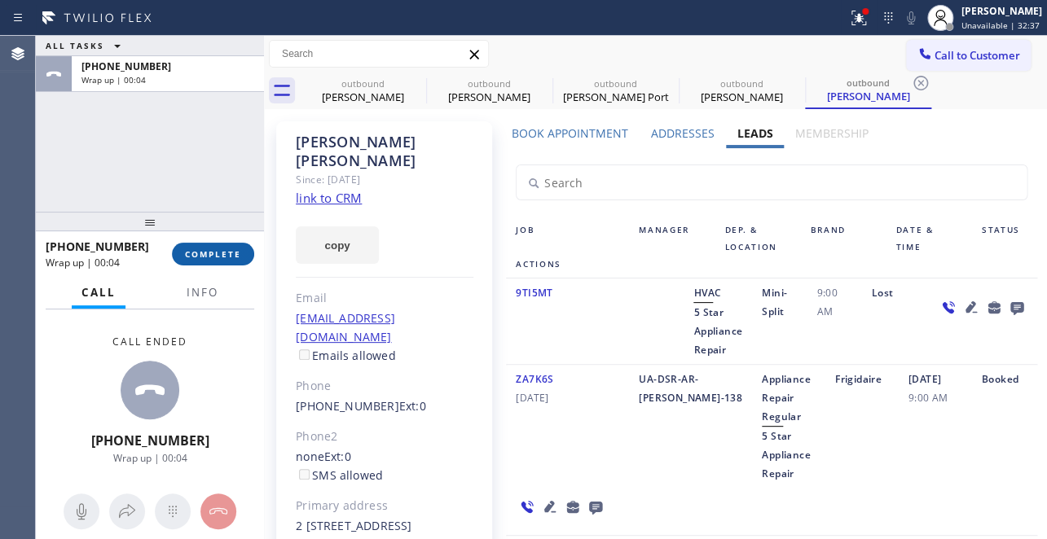
click at [219, 254] on span "COMPLETE" at bounding box center [213, 253] width 56 height 11
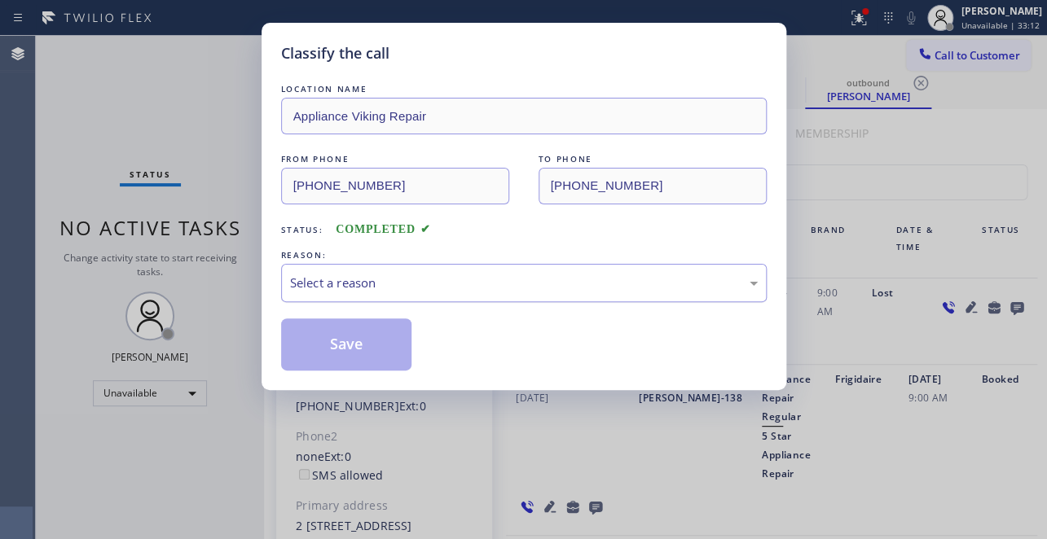
click at [417, 283] on div "Select a reason" at bounding box center [524, 283] width 468 height 19
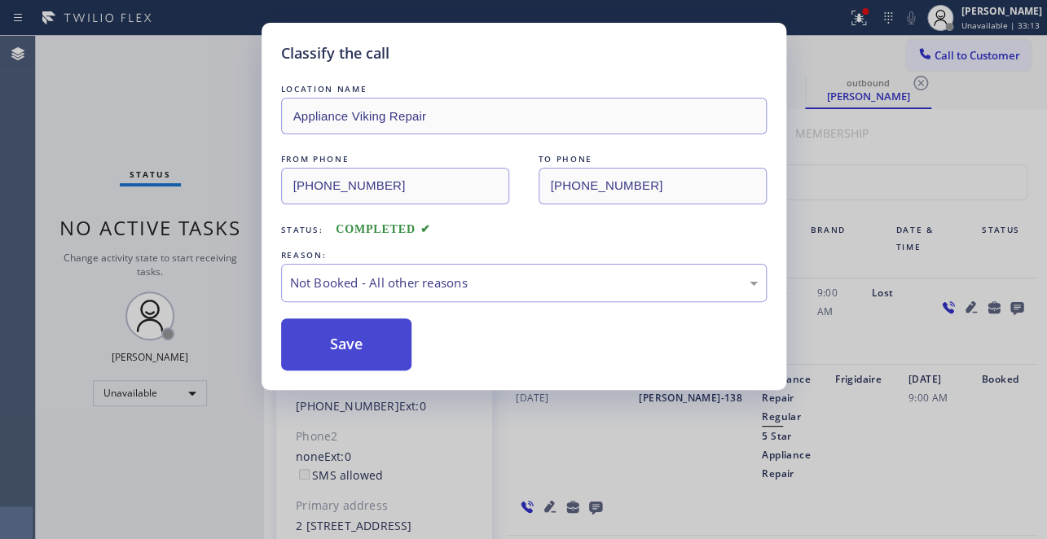
click at [318, 343] on button "Save" at bounding box center [346, 345] width 131 height 52
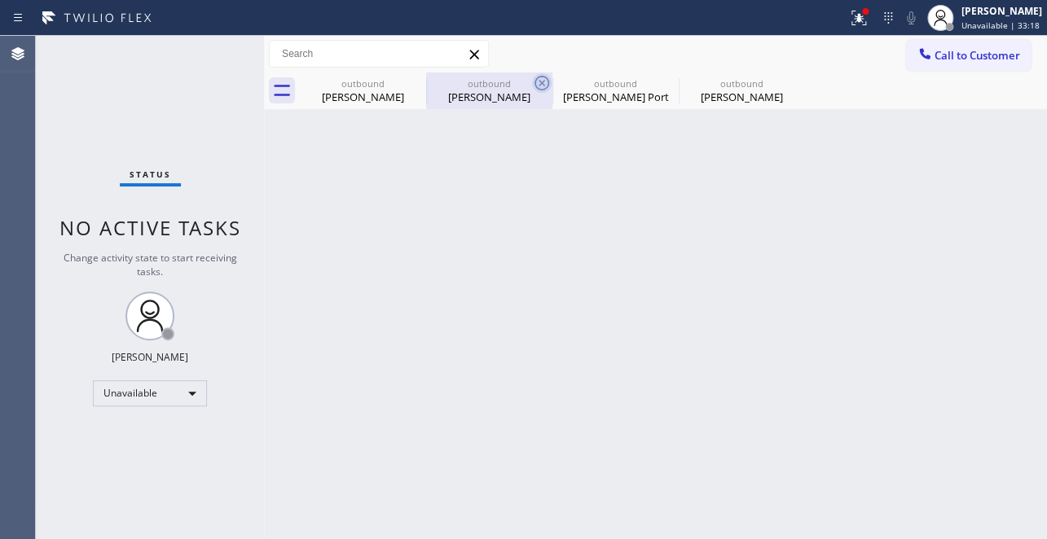
click at [0, 0] on icon at bounding box center [0, 0] width 0 height 0
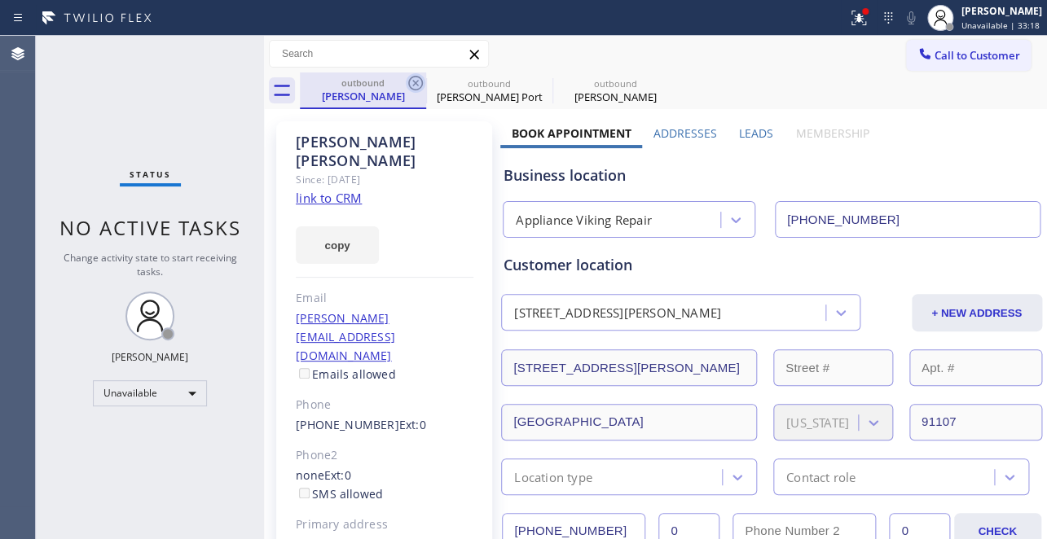
click at [420, 85] on icon at bounding box center [416, 83] width 20 height 20
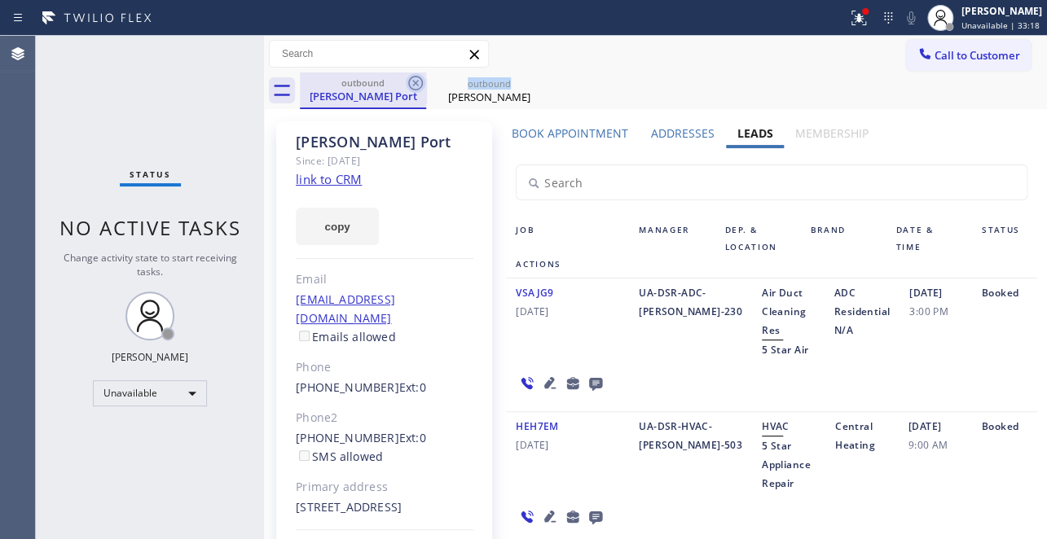
click at [420, 85] on icon at bounding box center [416, 83] width 20 height 20
click at [0, 0] on icon at bounding box center [0, 0] width 0 height 0
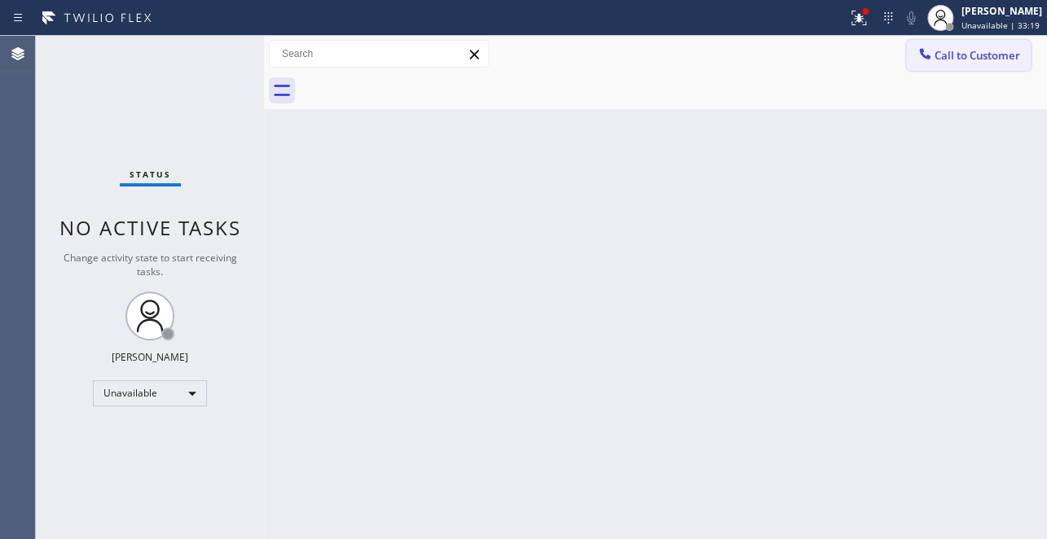
click at [980, 68] on button "Call to Customer" at bounding box center [968, 55] width 125 height 31
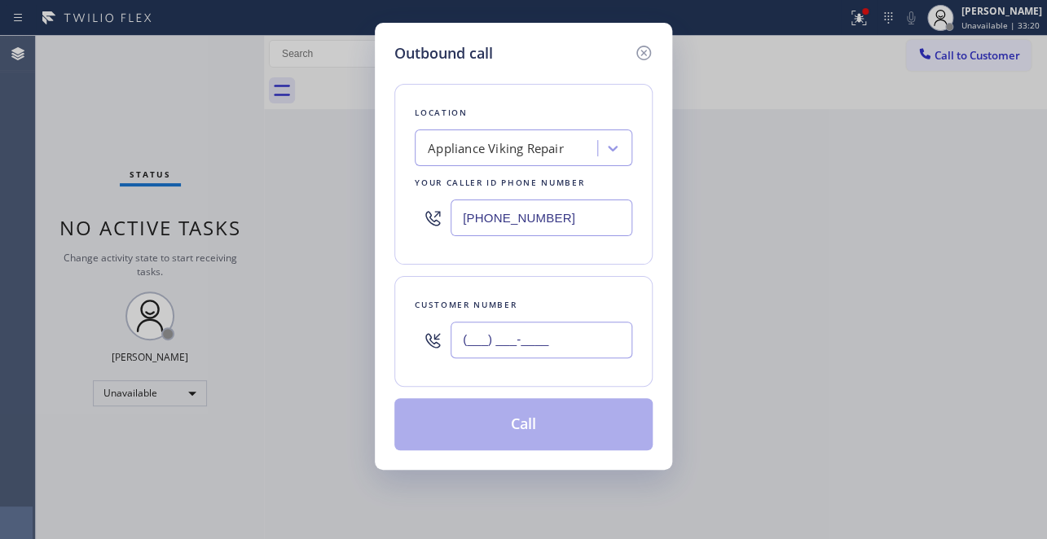
click at [490, 332] on input "(___) ___-____" at bounding box center [541, 340] width 182 height 37
paste input "626) 664-3431"
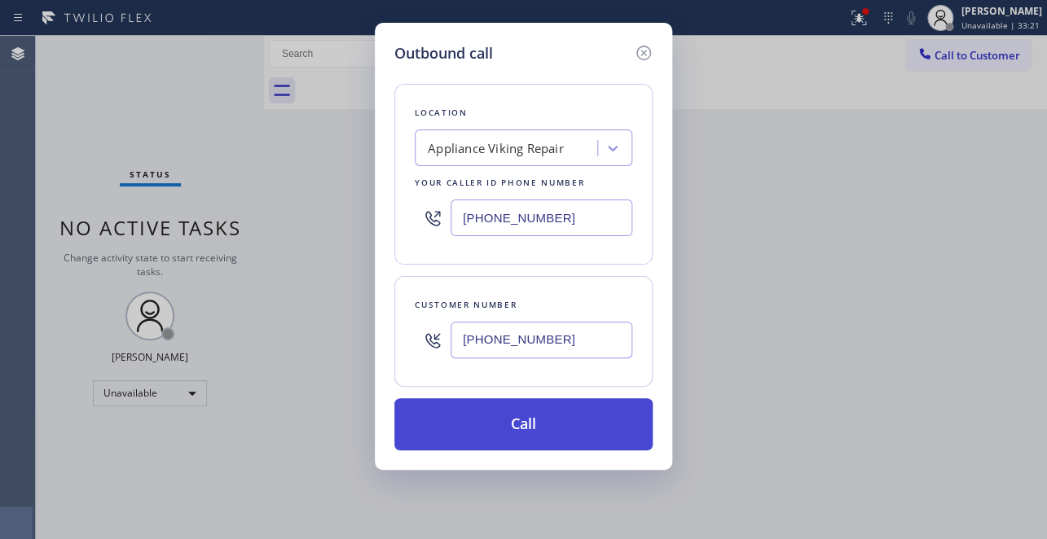
type input "(626) 664-3431"
click at [525, 420] on button "Call" at bounding box center [523, 424] width 258 height 52
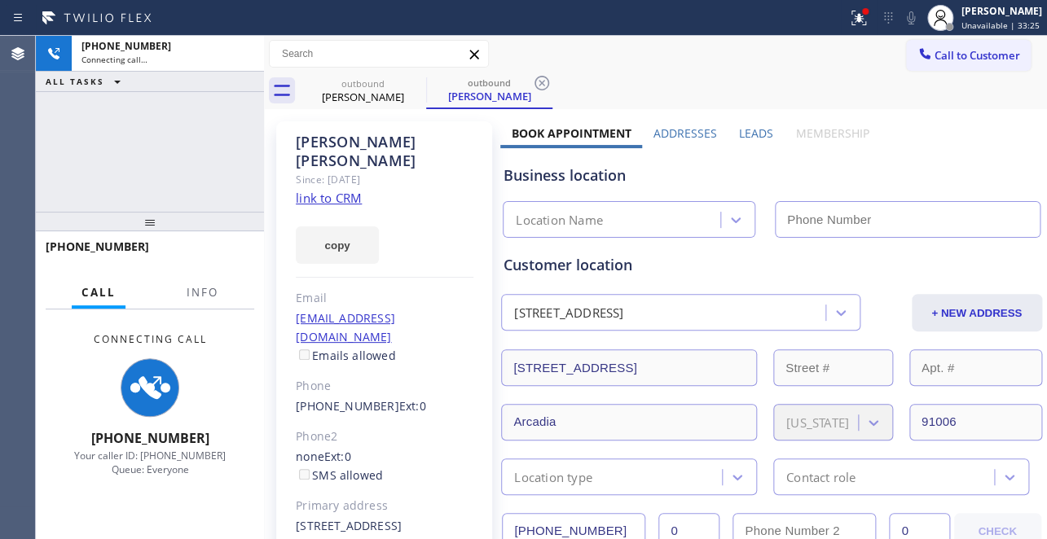
type input "(617) 219-9255"
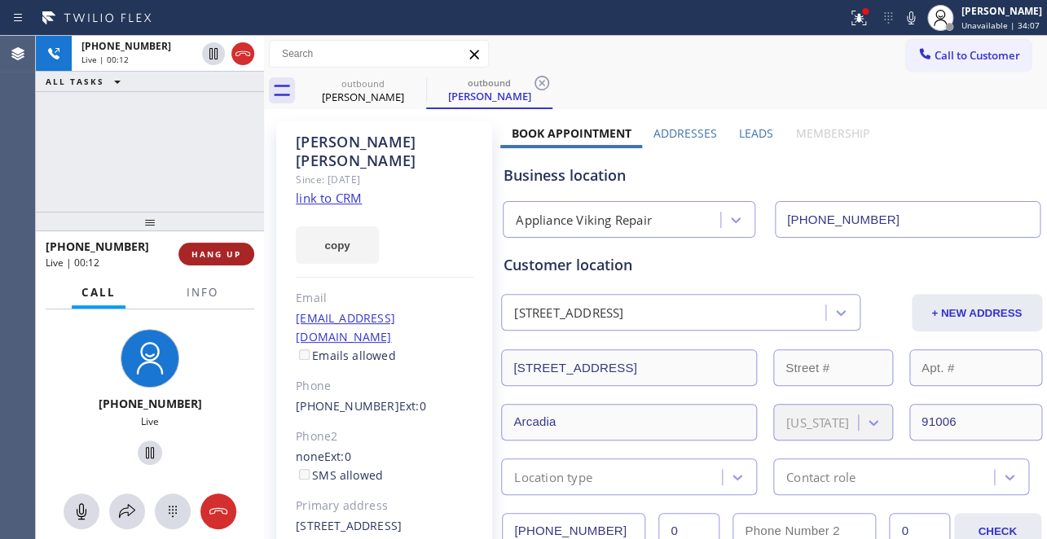
click at [212, 259] on span "HANG UP" at bounding box center [216, 253] width 50 height 11
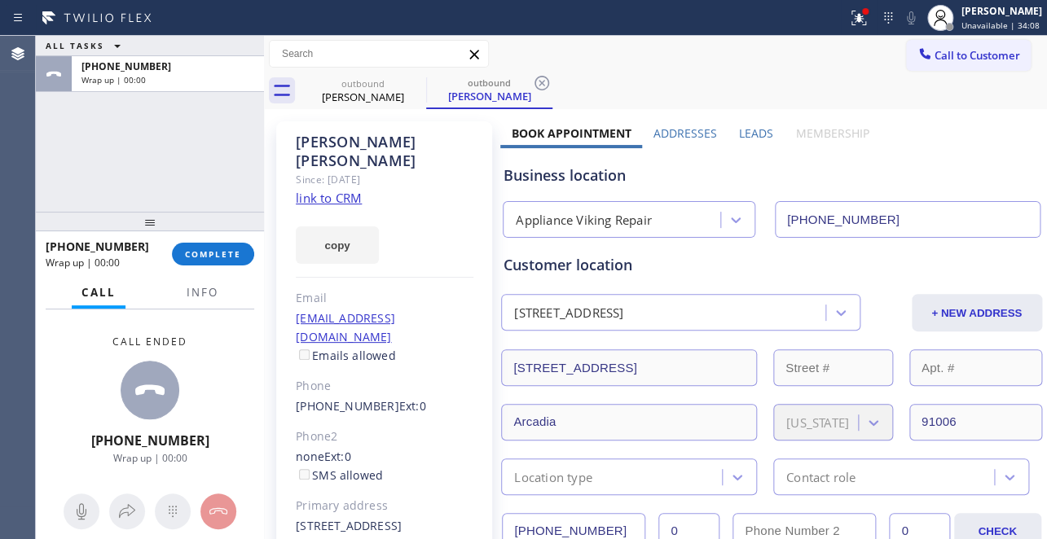
click at [739, 134] on label "Leads" at bounding box center [756, 132] width 34 height 15
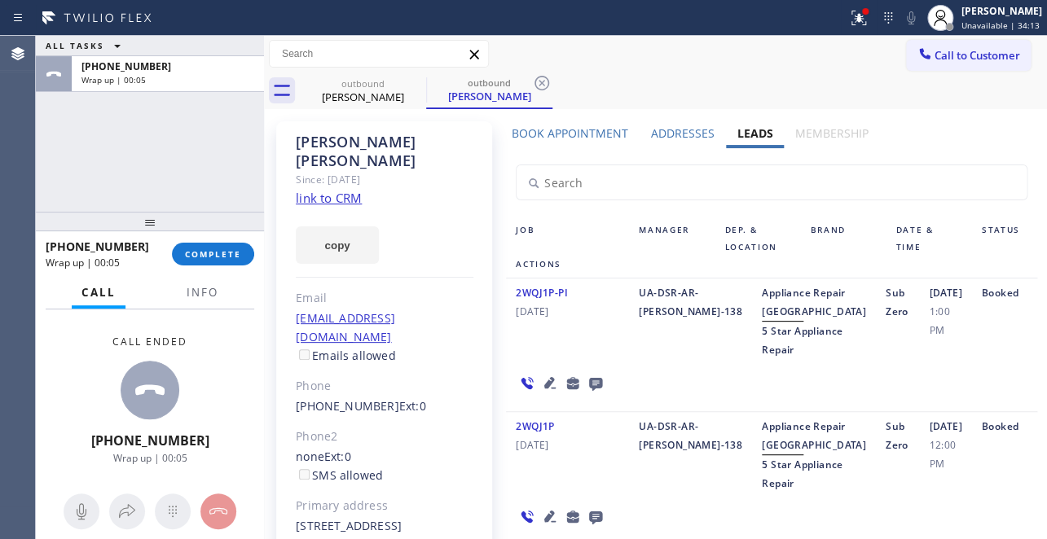
click at [592, 391] on icon at bounding box center [595, 384] width 13 height 13
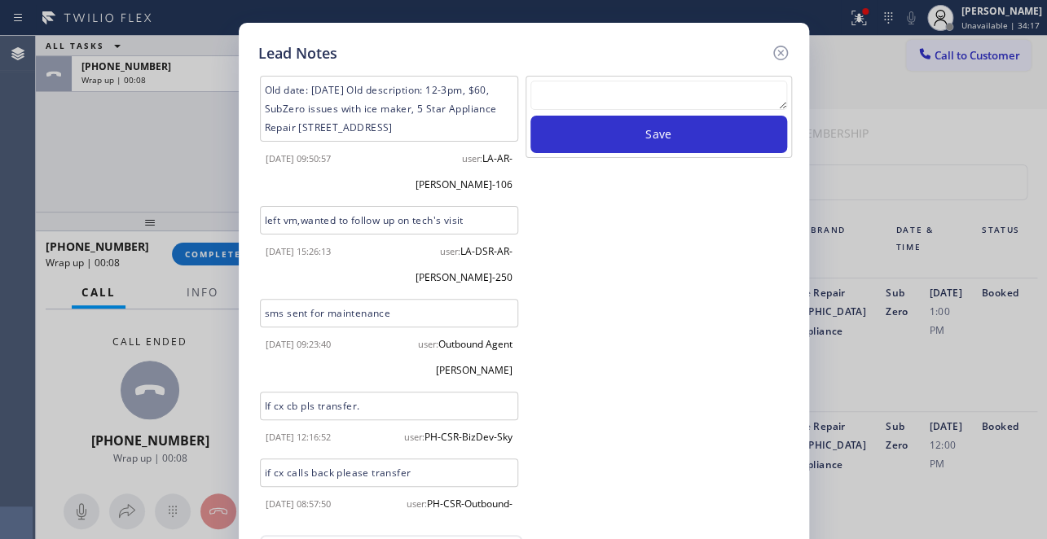
click at [692, 85] on textarea at bounding box center [658, 95] width 257 height 29
paste textarea "Routed to Voice mail// If CX will call back please transfer to me- Love:*"
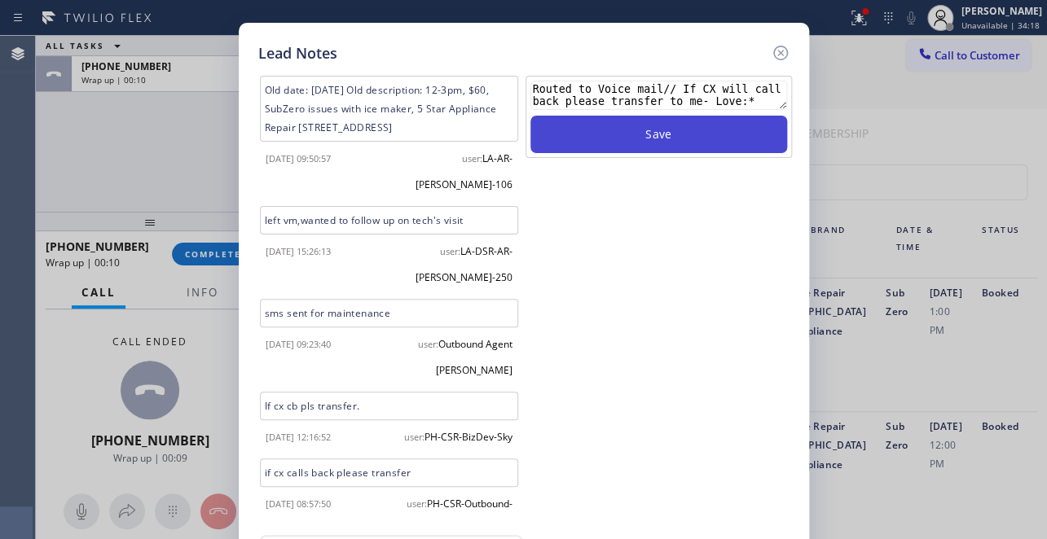
type textarea "Routed to Voice mail// If CX will call back please transfer to me- Love:*"
click at [679, 131] on button "Save" at bounding box center [658, 134] width 257 height 37
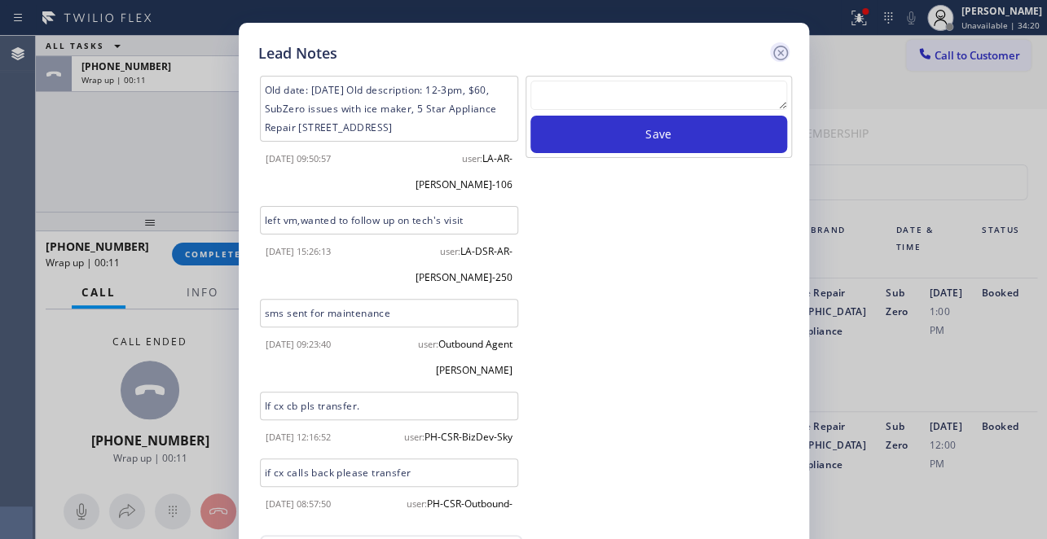
click at [782, 53] on icon at bounding box center [781, 53] width 20 height 20
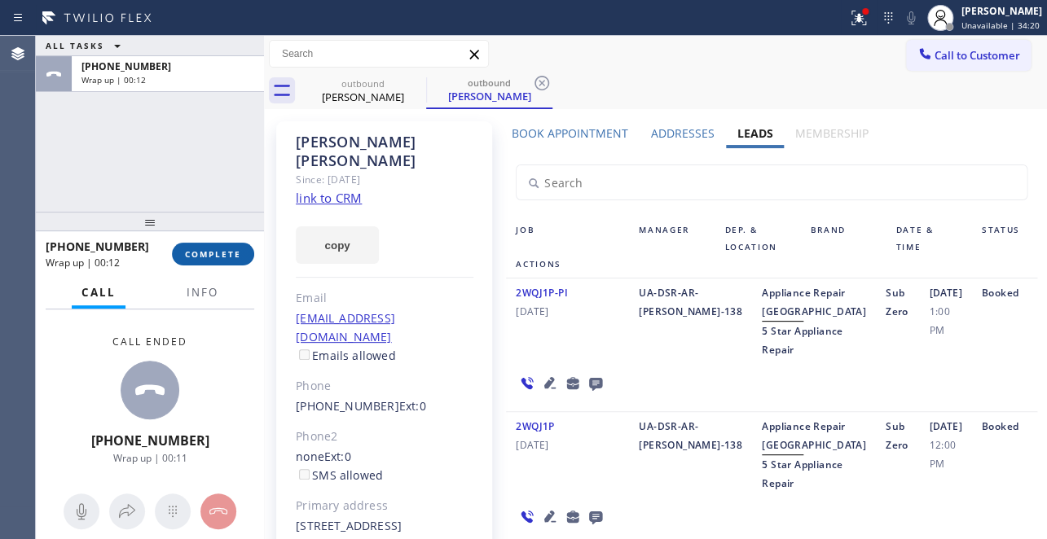
click at [225, 250] on span "COMPLETE" at bounding box center [213, 253] width 56 height 11
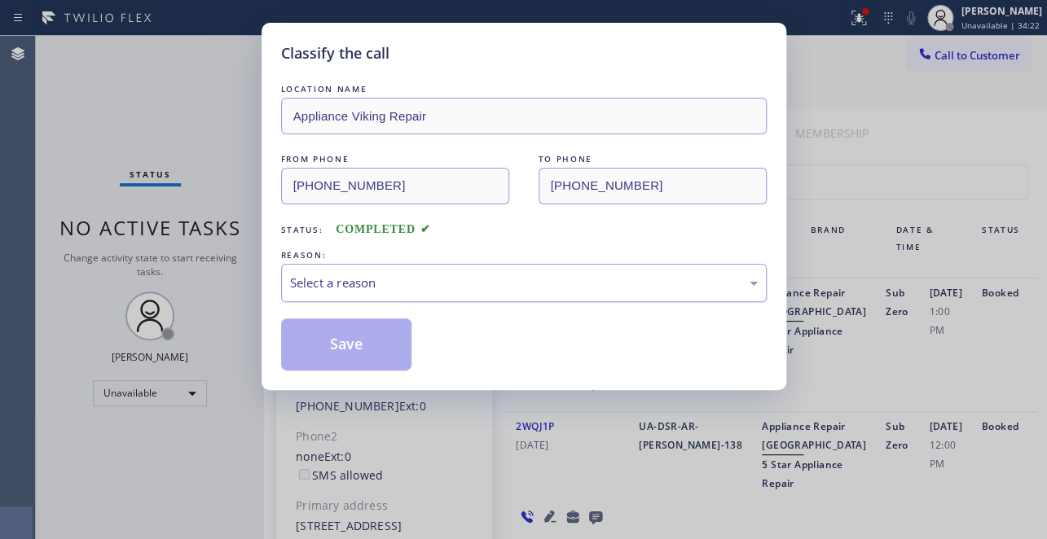
click at [397, 274] on div "Select a reason" at bounding box center [524, 283] width 468 height 19
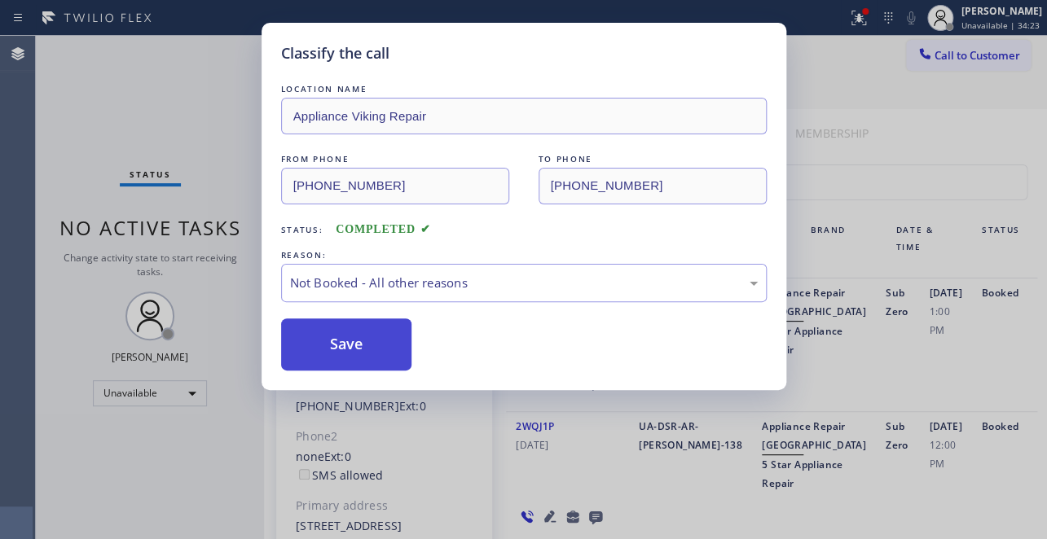
click at [358, 344] on button "Save" at bounding box center [346, 345] width 131 height 52
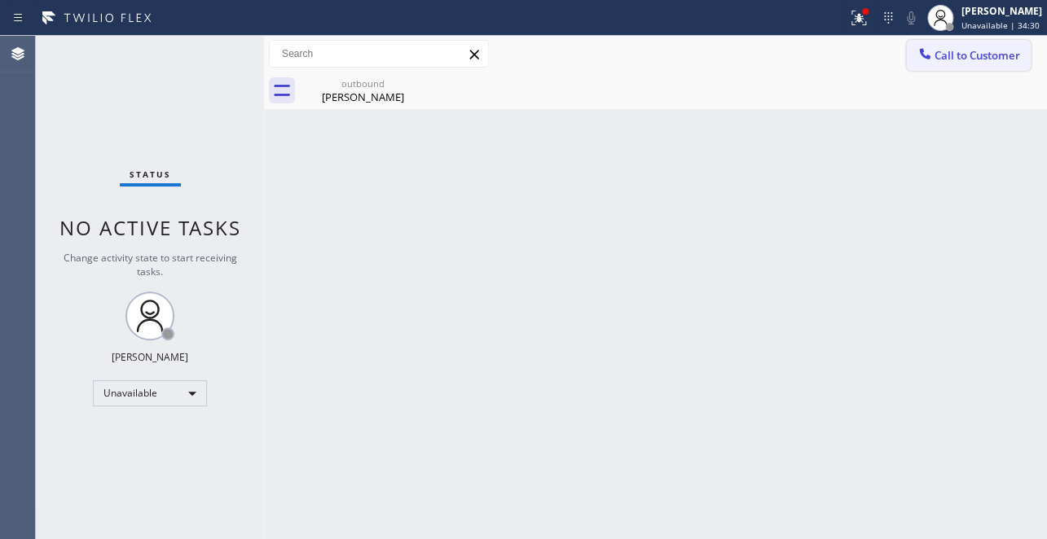
click at [982, 61] on span "Call to Customer" at bounding box center [977, 55] width 86 height 15
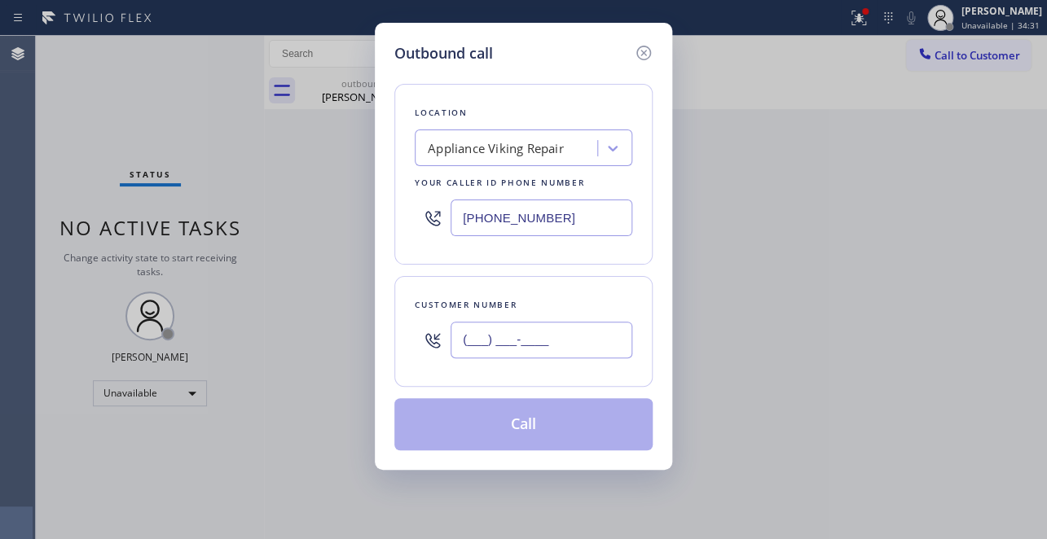
click at [469, 339] on input "(___) ___-____" at bounding box center [541, 340] width 182 height 37
paste input "253) 820-0344"
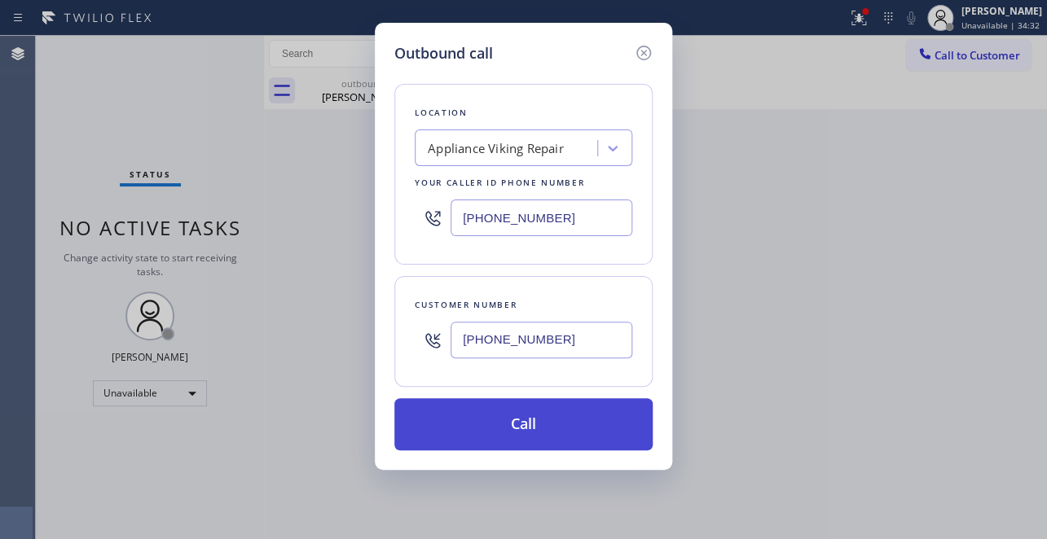
click at [549, 424] on button "Call" at bounding box center [523, 424] width 258 height 52
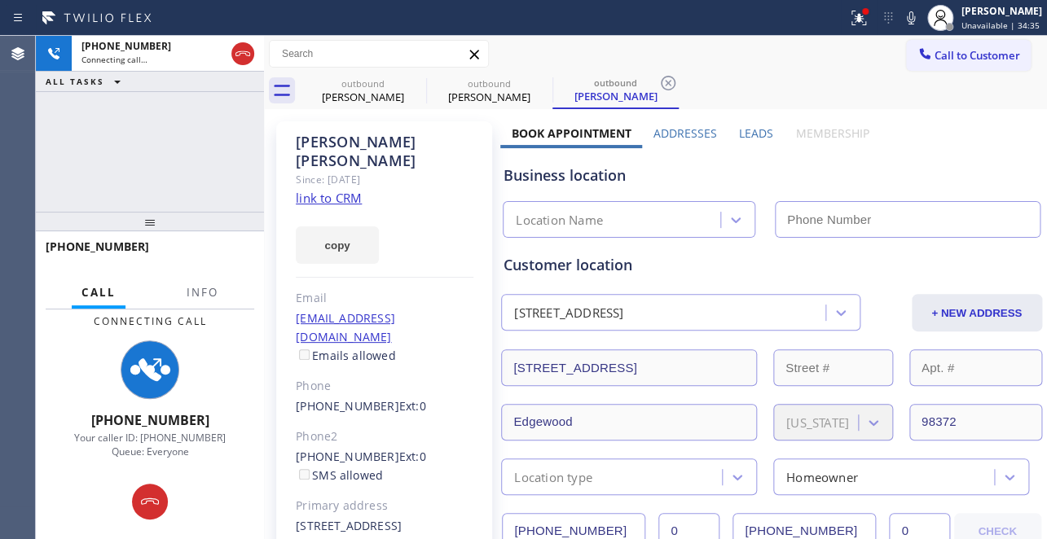
click at [744, 130] on label "Leads" at bounding box center [756, 132] width 34 height 15
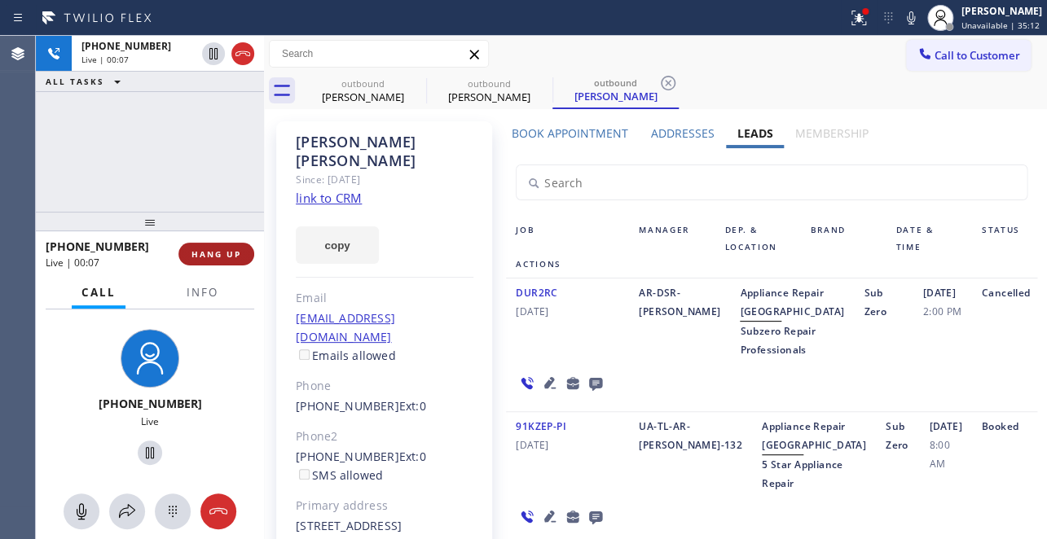
click at [217, 261] on button "HANG UP" at bounding box center [216, 254] width 76 height 23
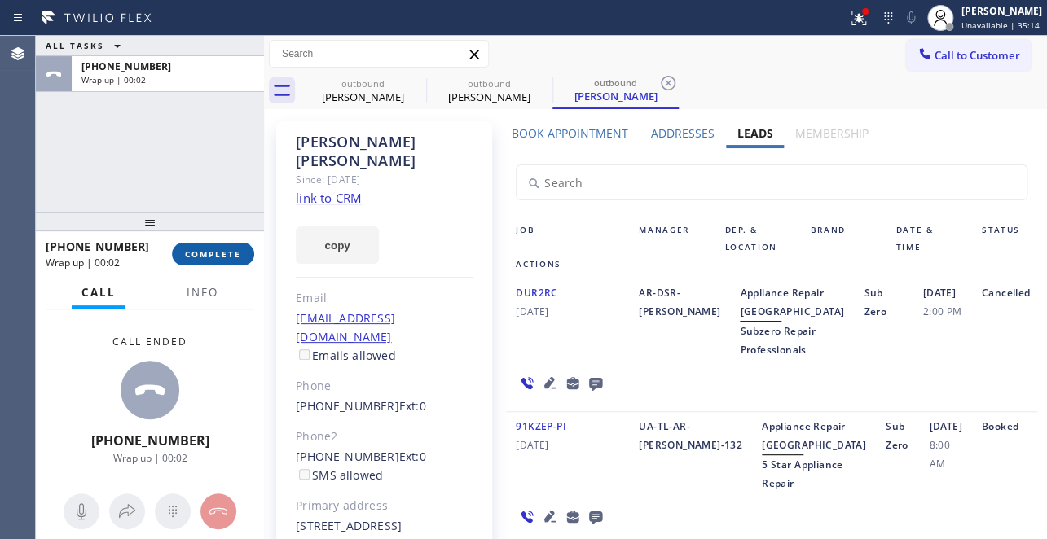
click at [218, 251] on span "COMPLETE" at bounding box center [213, 253] width 56 height 11
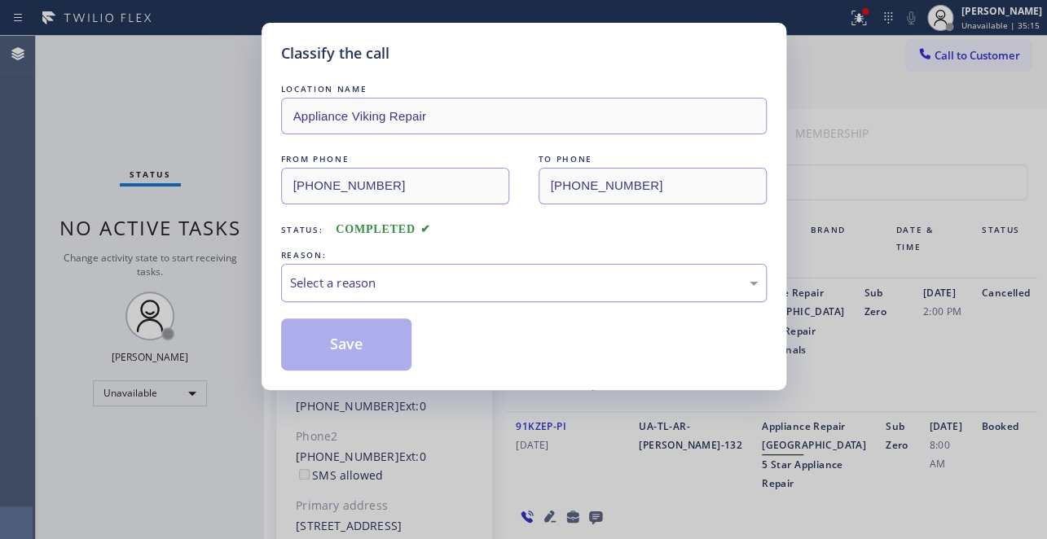
click at [358, 275] on div "Select a reason" at bounding box center [524, 283] width 468 height 19
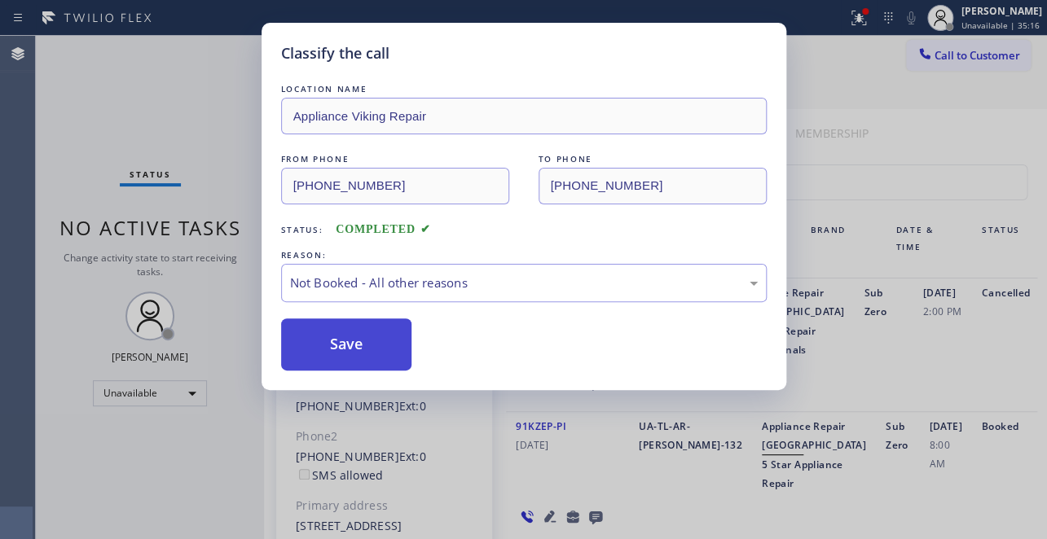
click at [353, 344] on button "Save" at bounding box center [346, 345] width 131 height 52
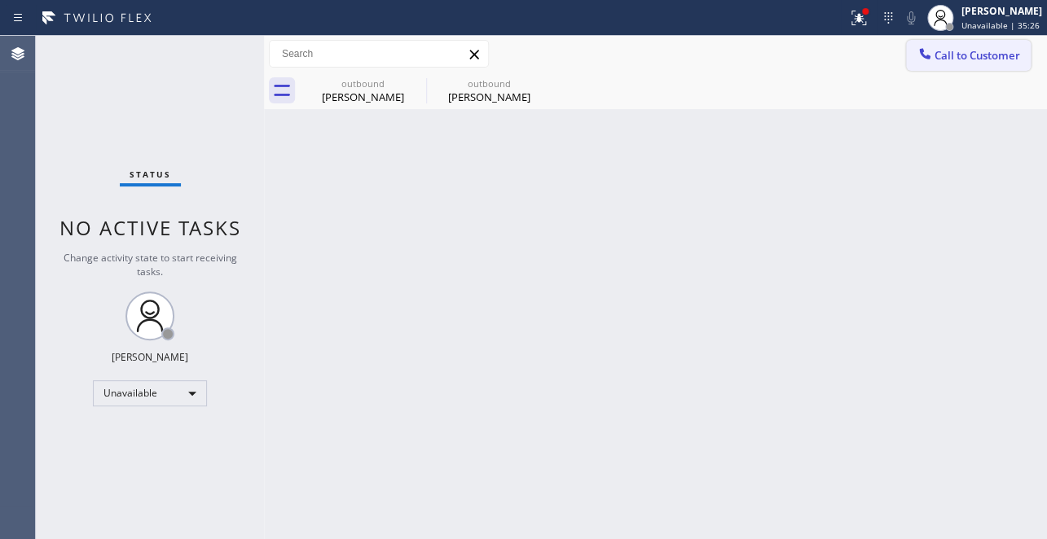
click at [973, 57] on span "Call to Customer" at bounding box center [977, 55] width 86 height 15
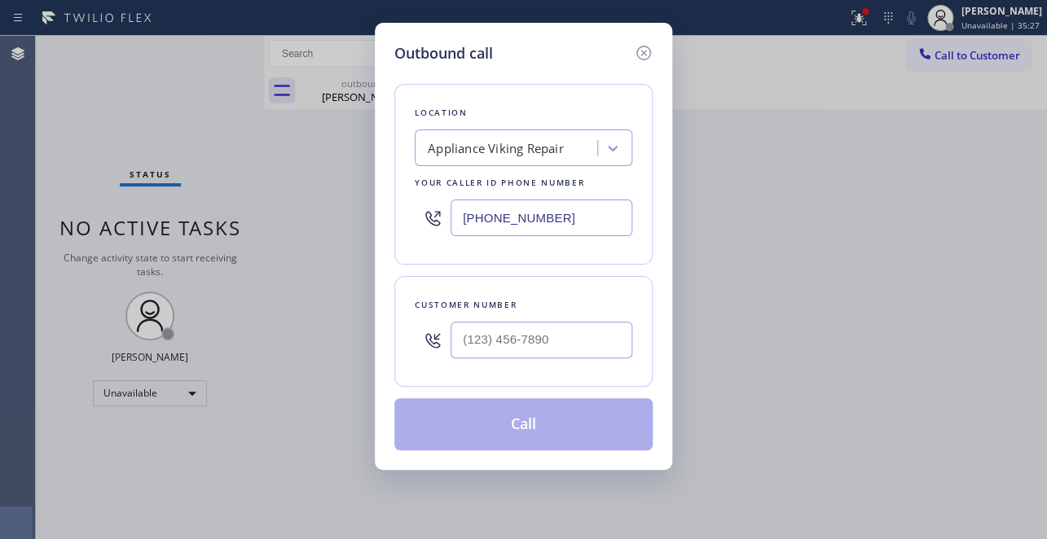
click at [489, 358] on div at bounding box center [541, 340] width 182 height 53
click at [488, 347] on input "(___) ___-____" at bounding box center [541, 340] width 182 height 37
paste input "949) 521-3388"
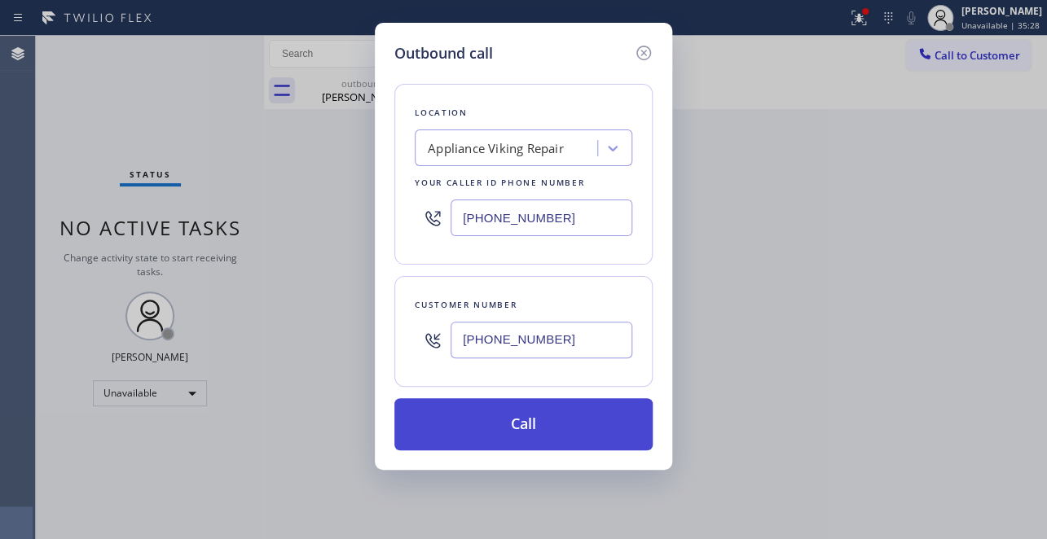
click at [525, 438] on button "Call" at bounding box center [523, 424] width 258 height 52
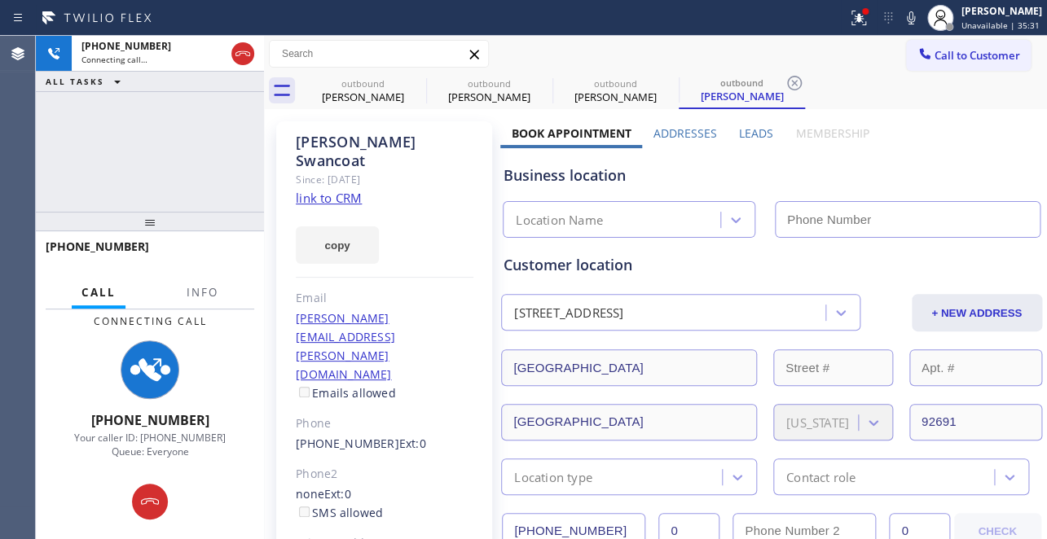
click at [748, 135] on label "Leads" at bounding box center [756, 132] width 34 height 15
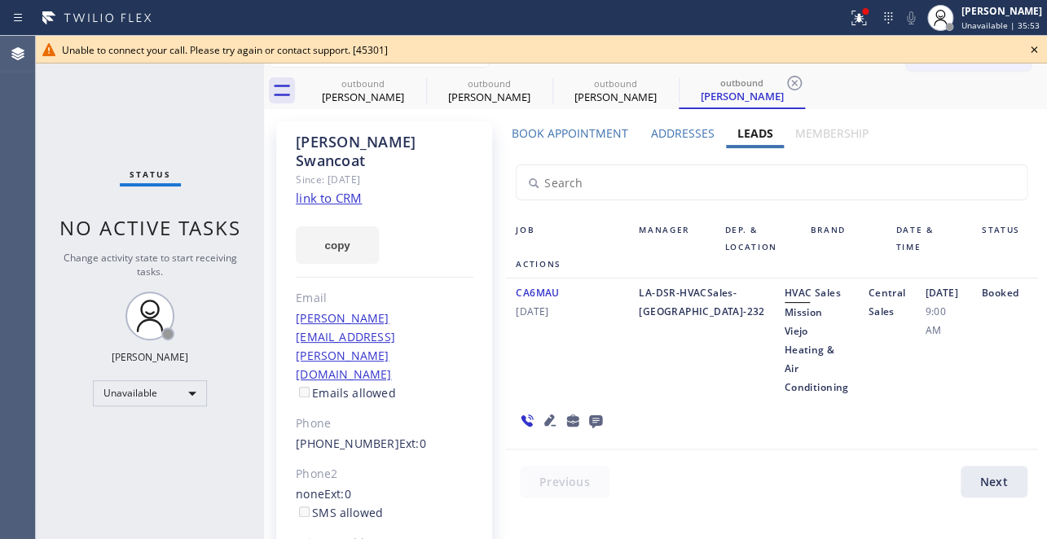
click at [1035, 51] on icon at bounding box center [1034, 50] width 20 height 20
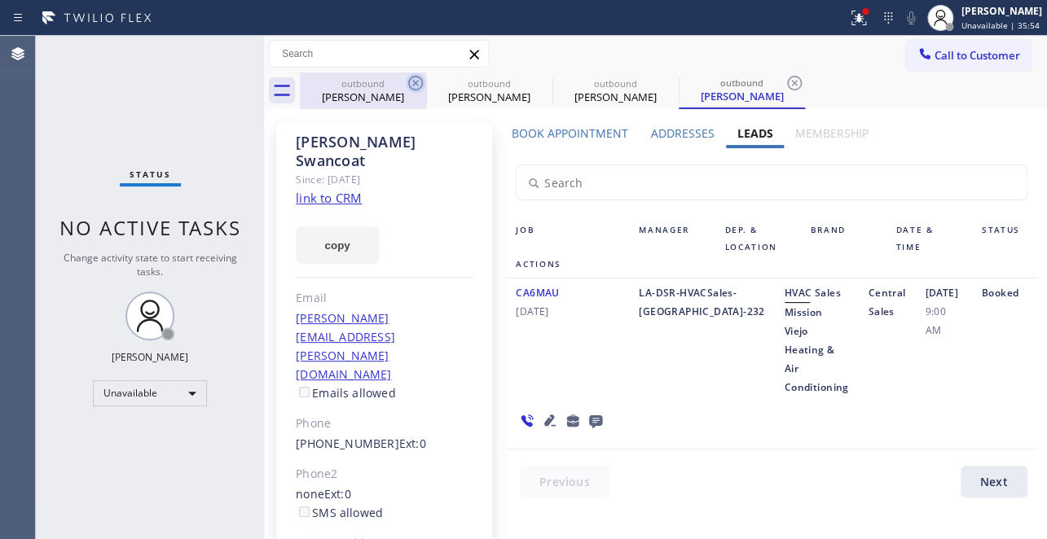
click at [420, 86] on icon at bounding box center [415, 83] width 15 height 15
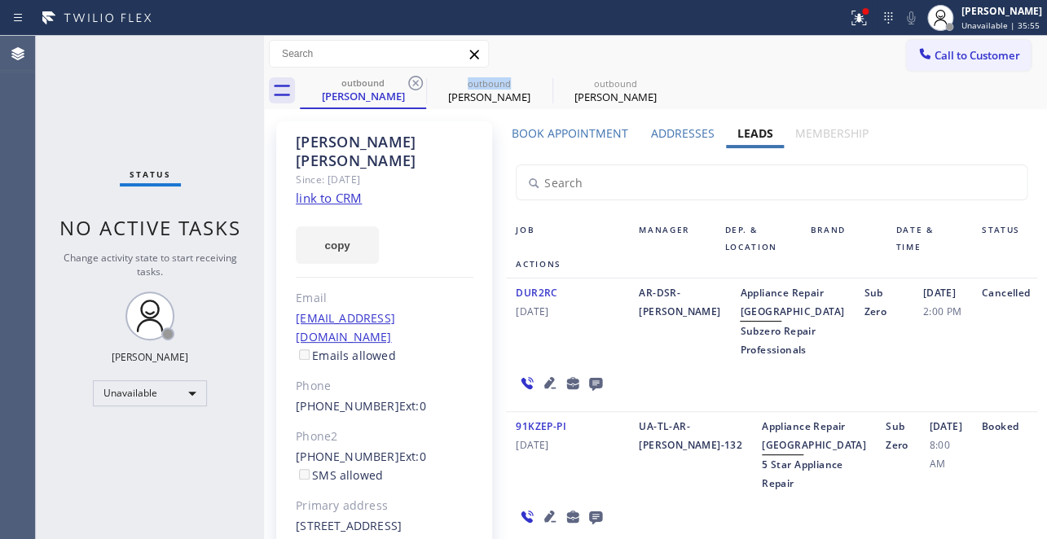
click at [420, 86] on icon at bounding box center [415, 83] width 15 height 15
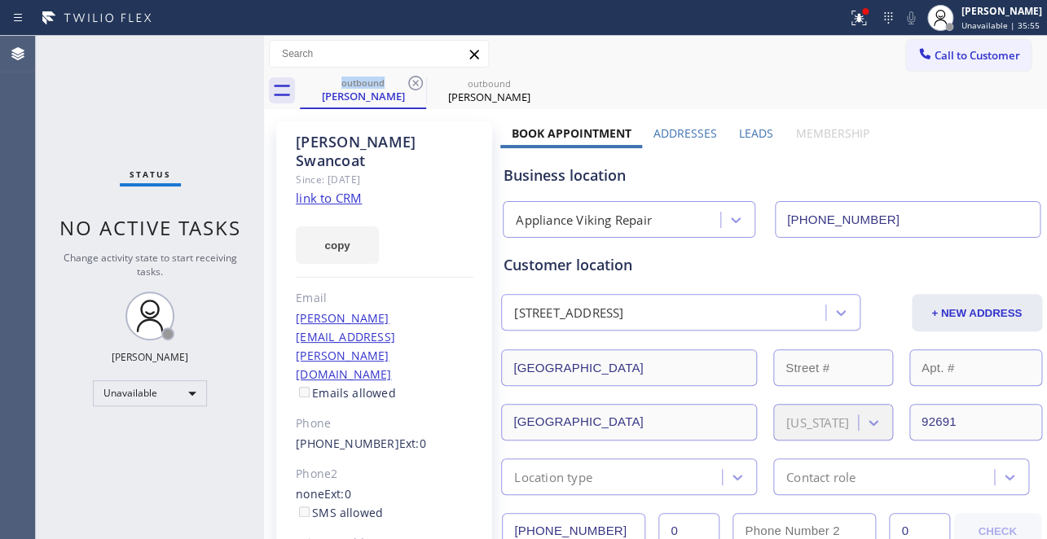
click at [420, 86] on icon at bounding box center [415, 83] width 15 height 15
click at [0, 0] on icon at bounding box center [0, 0] width 0 height 0
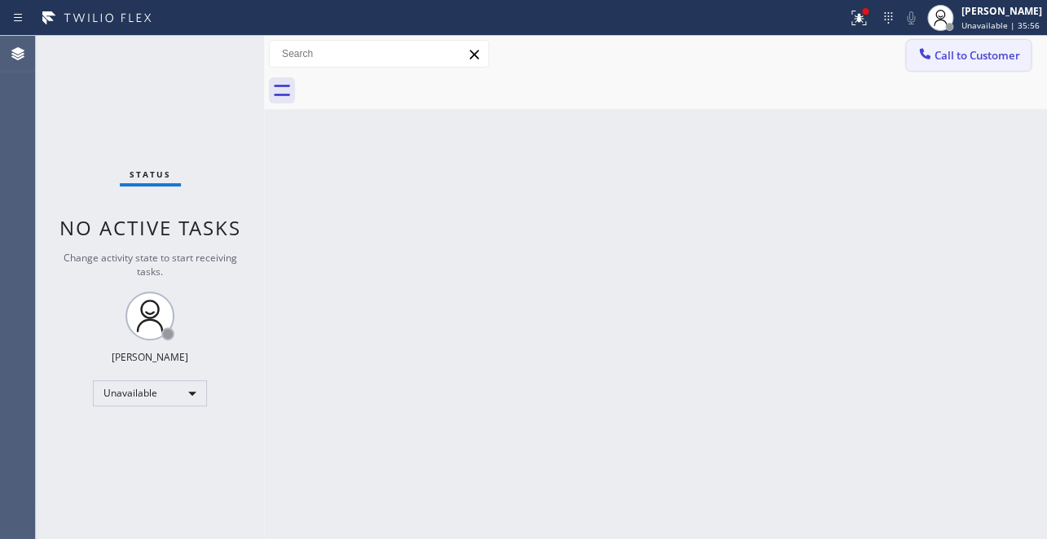
click at [953, 51] on span "Call to Customer" at bounding box center [977, 55] width 86 height 15
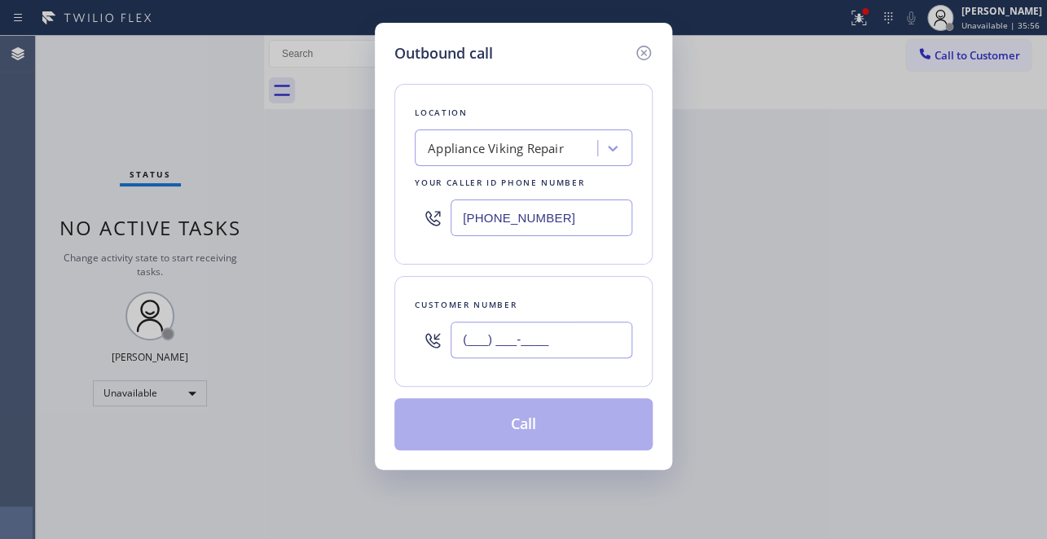
click at [498, 327] on input "(___) ___-____" at bounding box center [541, 340] width 182 height 37
paste input "949) 235-5280"
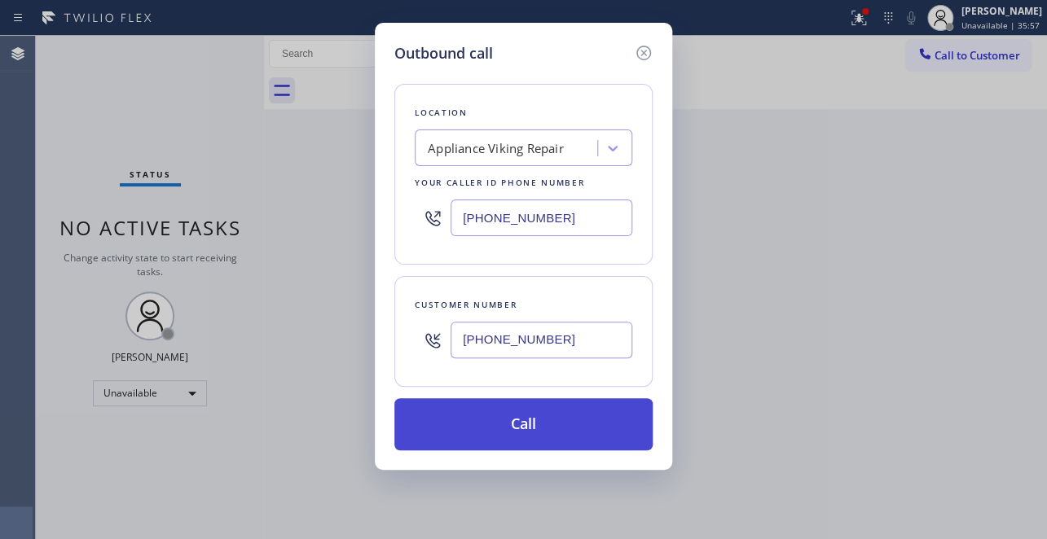
click at [490, 420] on button "Call" at bounding box center [523, 424] width 258 height 52
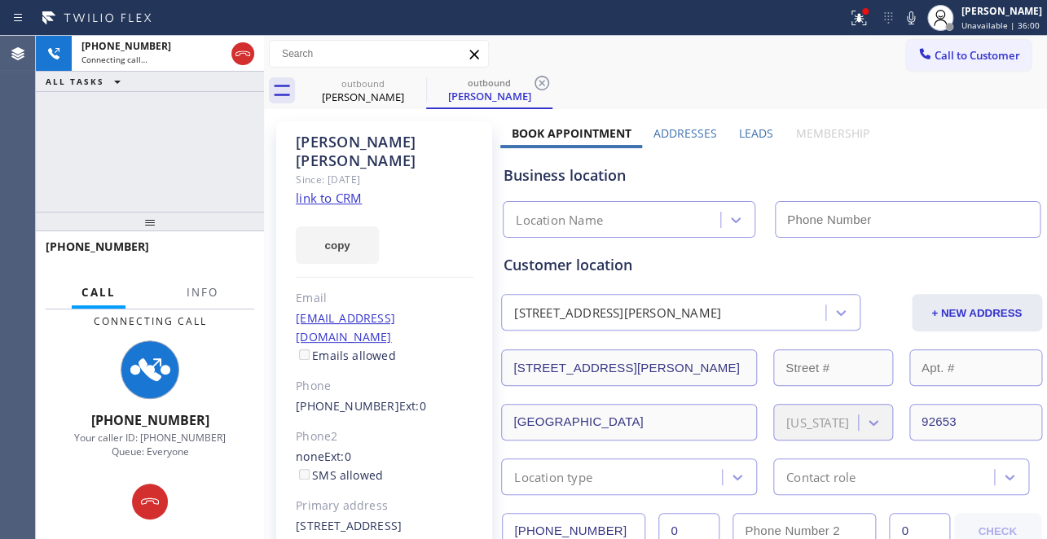
click at [749, 133] on label "Leads" at bounding box center [756, 132] width 34 height 15
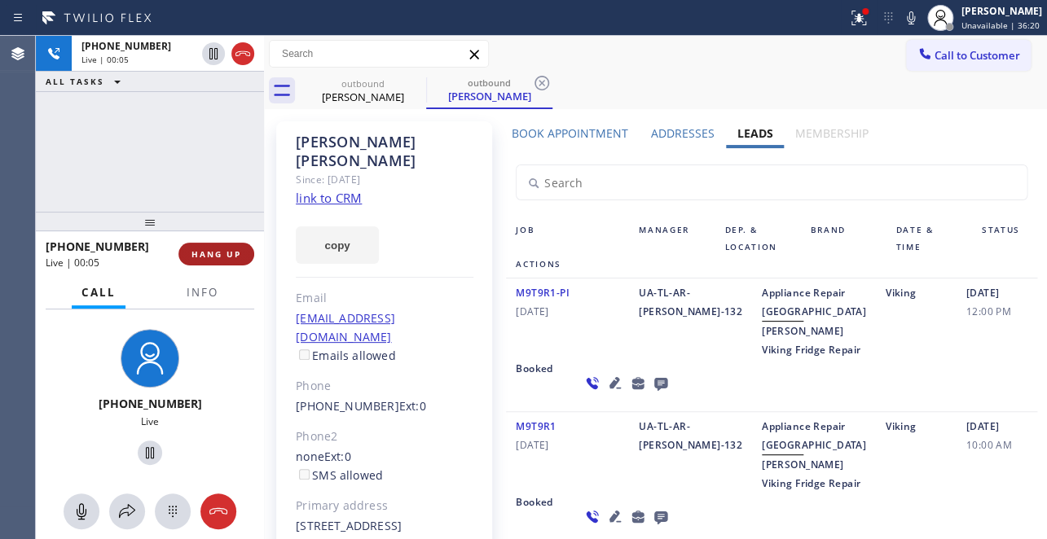
click at [211, 265] on button "HANG UP" at bounding box center [216, 254] width 76 height 23
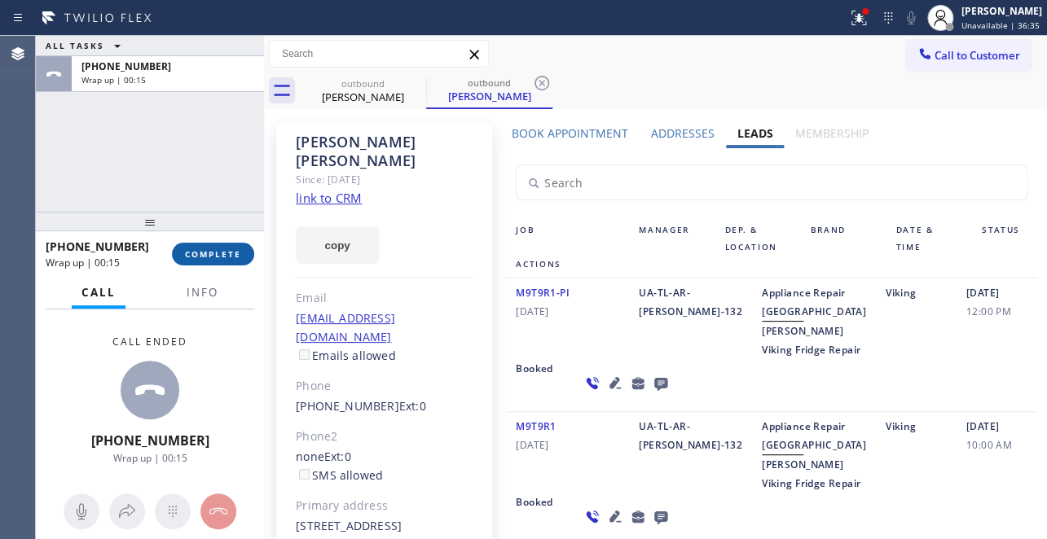
drag, startPoint x: 210, startPoint y: 257, endPoint x: 179, endPoint y: 246, distance: 33.0
click at [210, 258] on span "COMPLETE" at bounding box center [213, 253] width 56 height 11
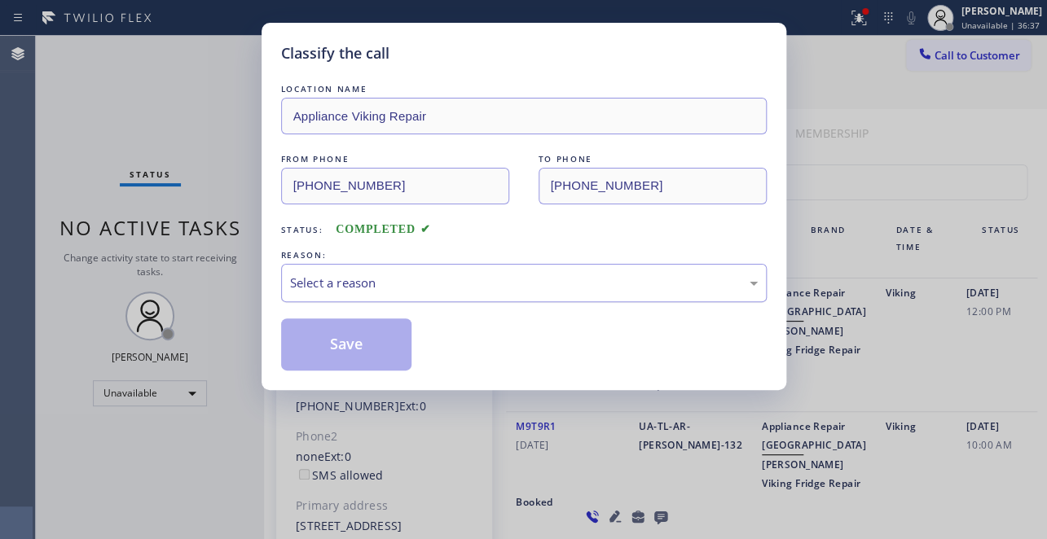
click at [363, 296] on div "Select a reason" at bounding box center [524, 283] width 486 height 38
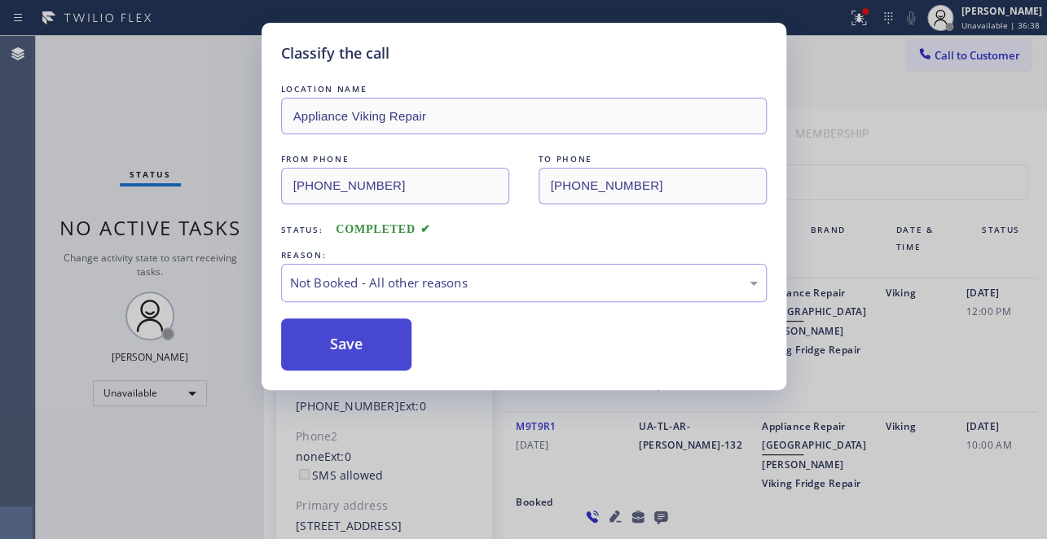
click at [353, 349] on button "Save" at bounding box center [346, 345] width 131 height 52
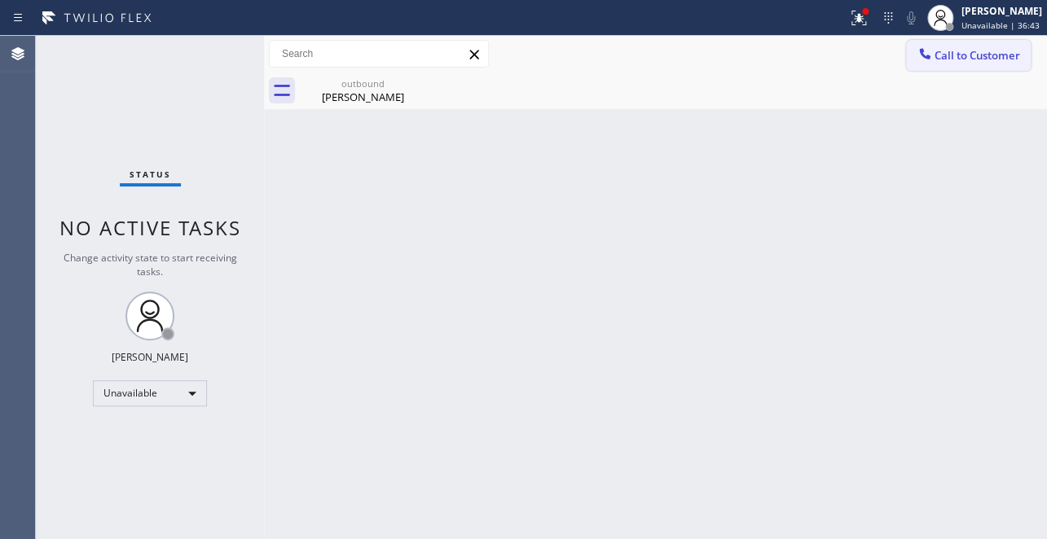
click at [952, 46] on button "Call to Customer" at bounding box center [968, 55] width 125 height 31
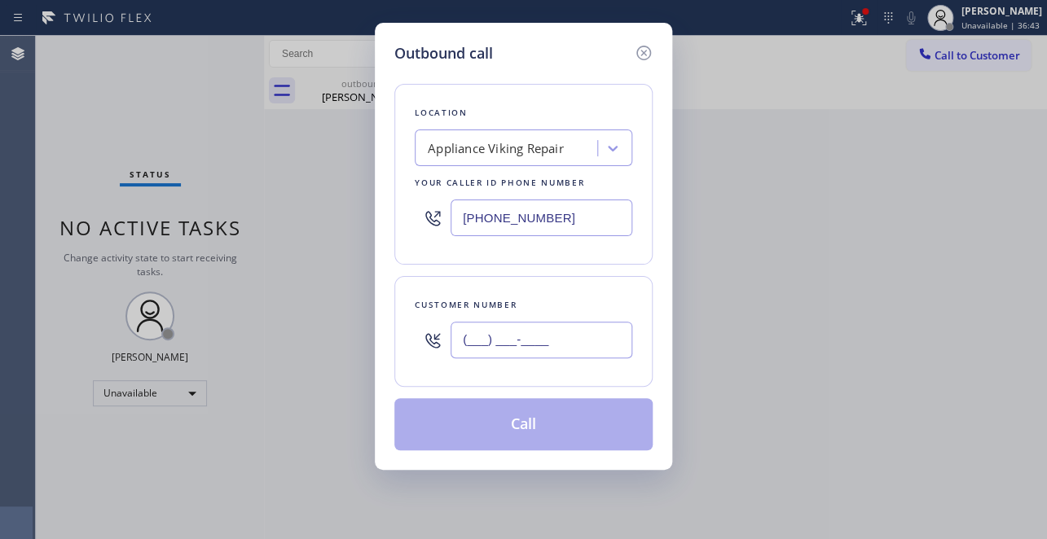
click at [489, 342] on input "(___) ___-____" at bounding box center [541, 340] width 182 height 37
paste input "714) 788-7063"
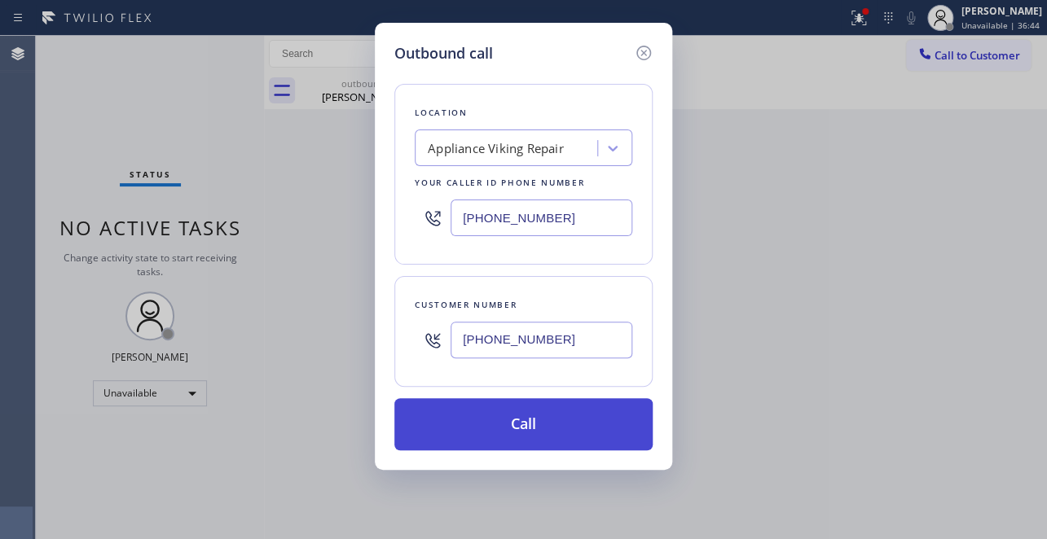
type input "(714) 788-7063"
click at [537, 440] on button "Call" at bounding box center [523, 424] width 258 height 52
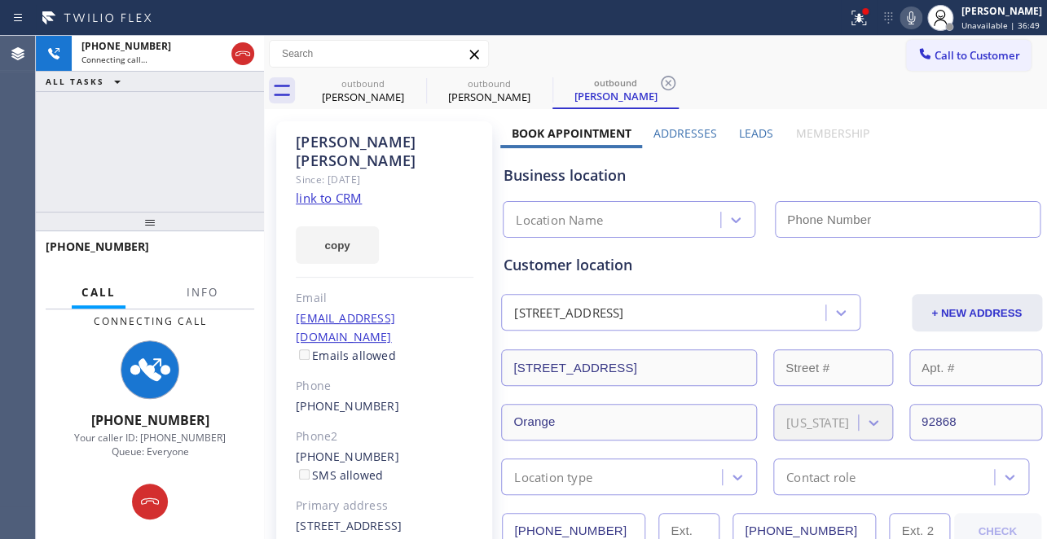
type input "(617) 219-9255"
click at [754, 136] on label "Leads" at bounding box center [756, 132] width 34 height 15
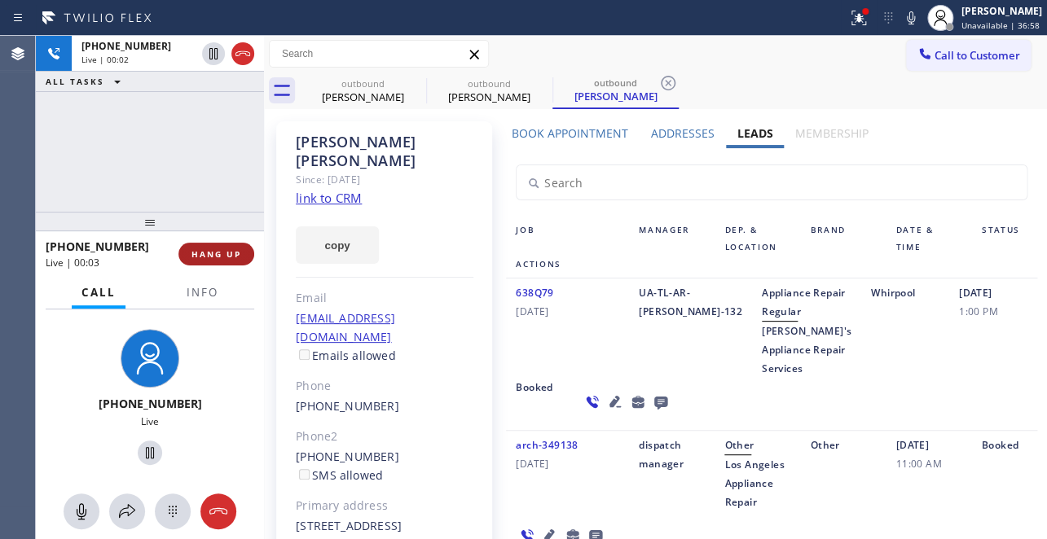
click at [237, 244] on button "HANG UP" at bounding box center [216, 254] width 76 height 23
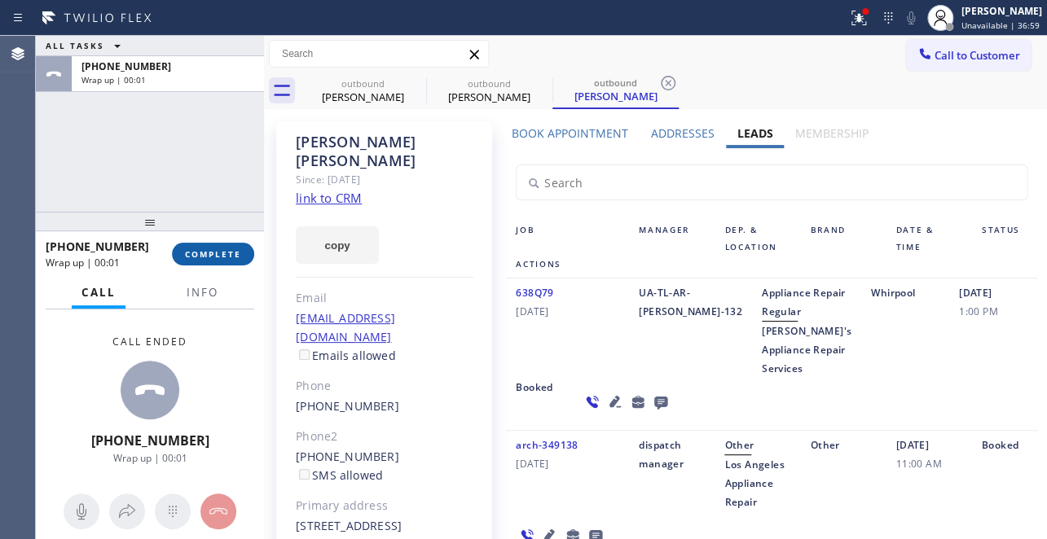
click at [222, 251] on span "COMPLETE" at bounding box center [213, 253] width 56 height 11
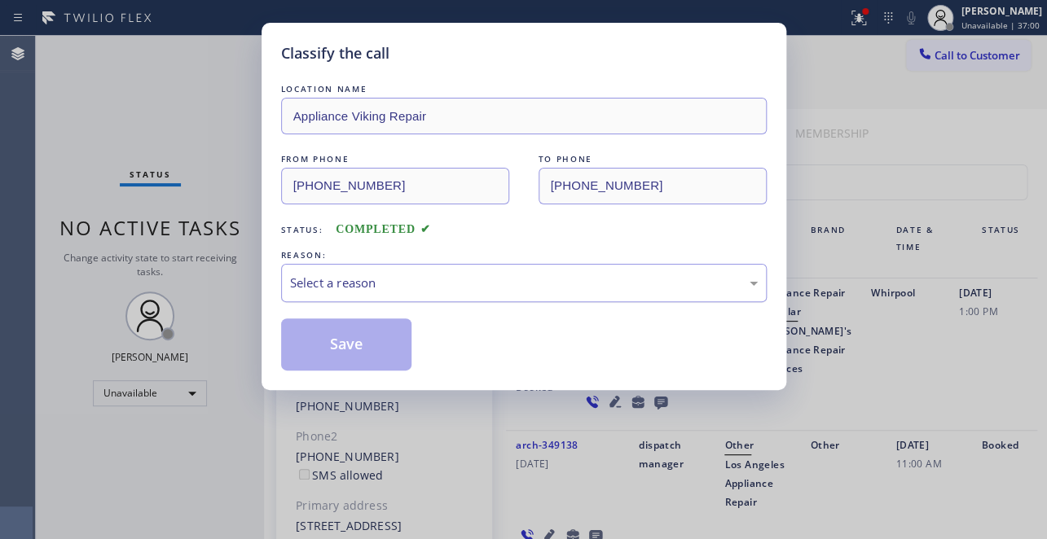
click at [427, 266] on div "Select a reason" at bounding box center [524, 283] width 486 height 38
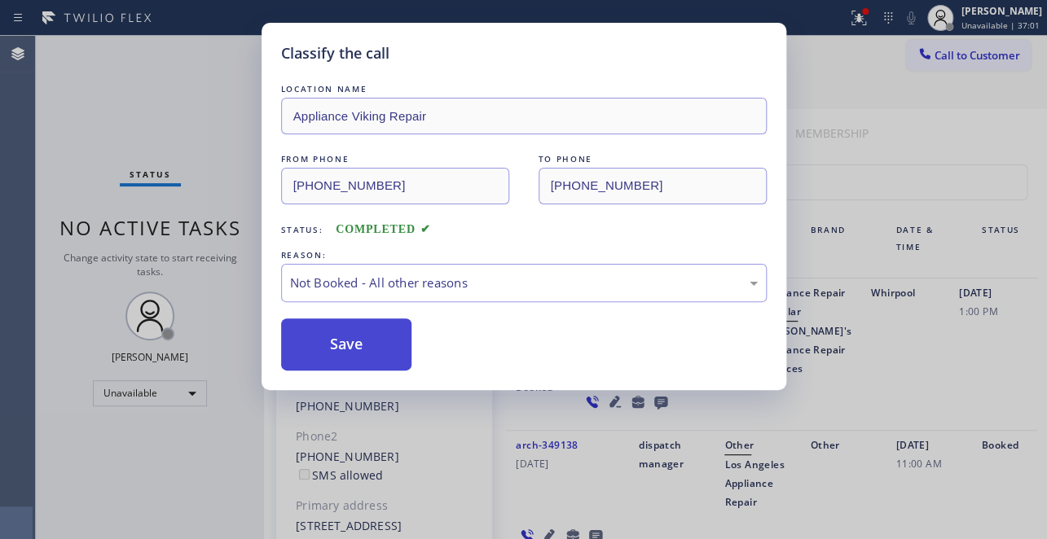
click at [345, 342] on button "Save" at bounding box center [346, 345] width 131 height 52
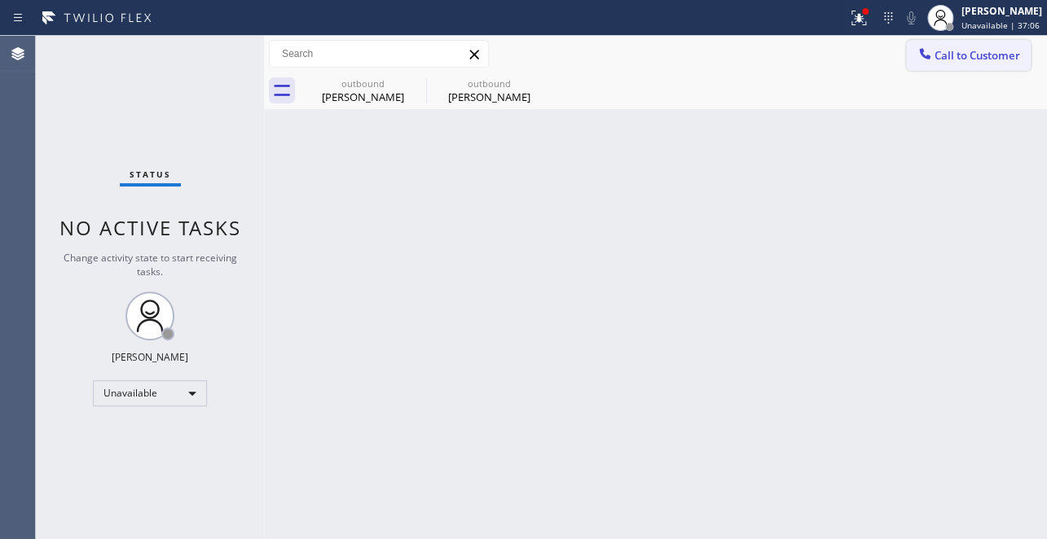
click at [965, 60] on span "Call to Customer" at bounding box center [977, 55] width 86 height 15
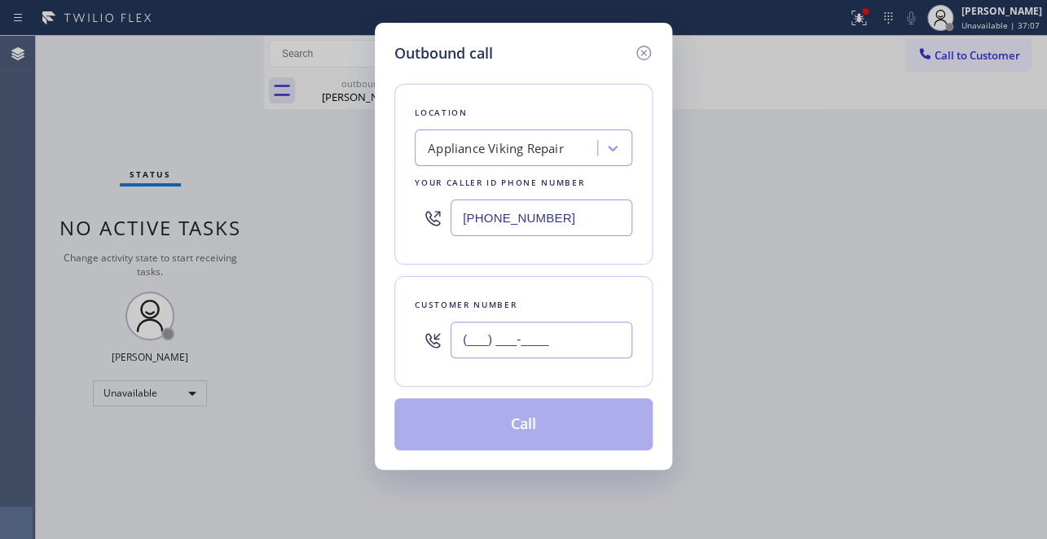
click at [481, 341] on input "(___) ___-____" at bounding box center [541, 340] width 182 height 37
paste input "562) 547-1673"
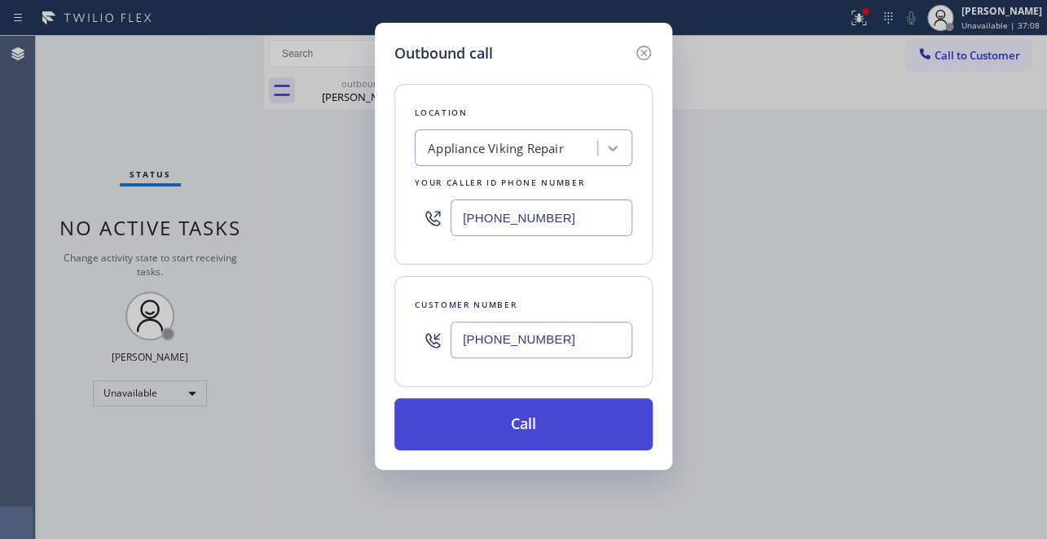
type input "(562) 547-1673"
click at [513, 428] on button "Call" at bounding box center [523, 424] width 258 height 52
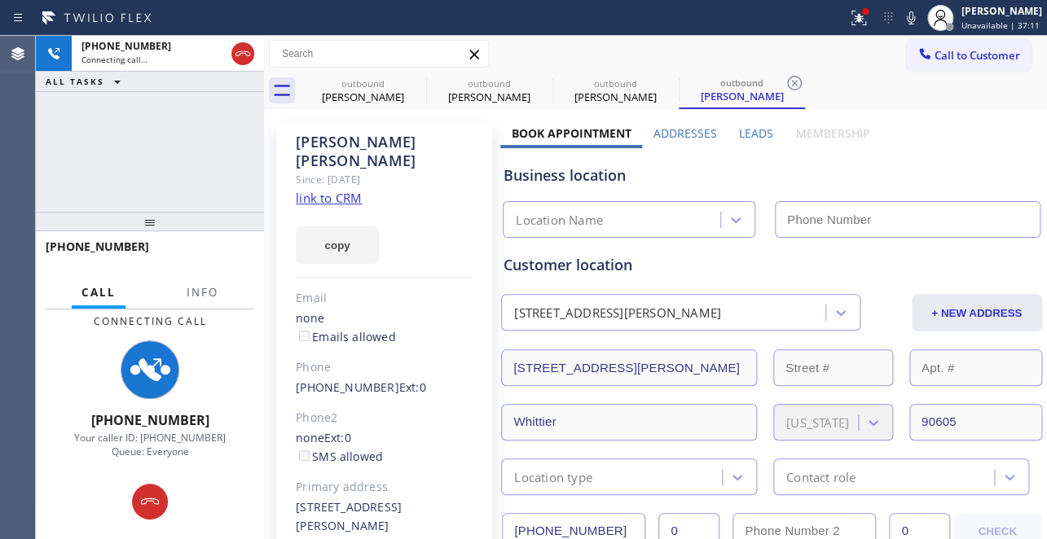
click at [749, 132] on label "Leads" at bounding box center [756, 132] width 34 height 15
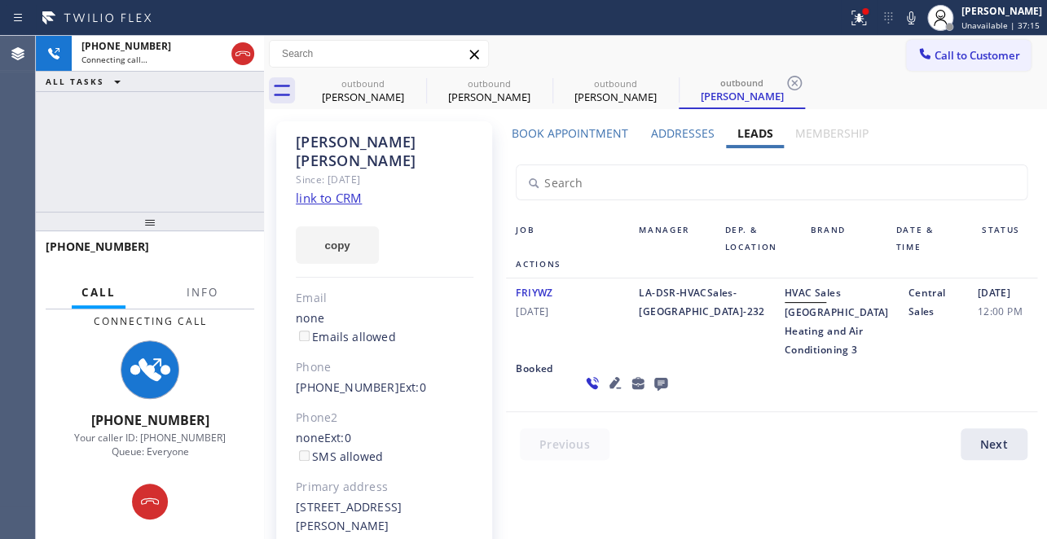
click at [609, 389] on icon at bounding box center [614, 382] width 11 height 11
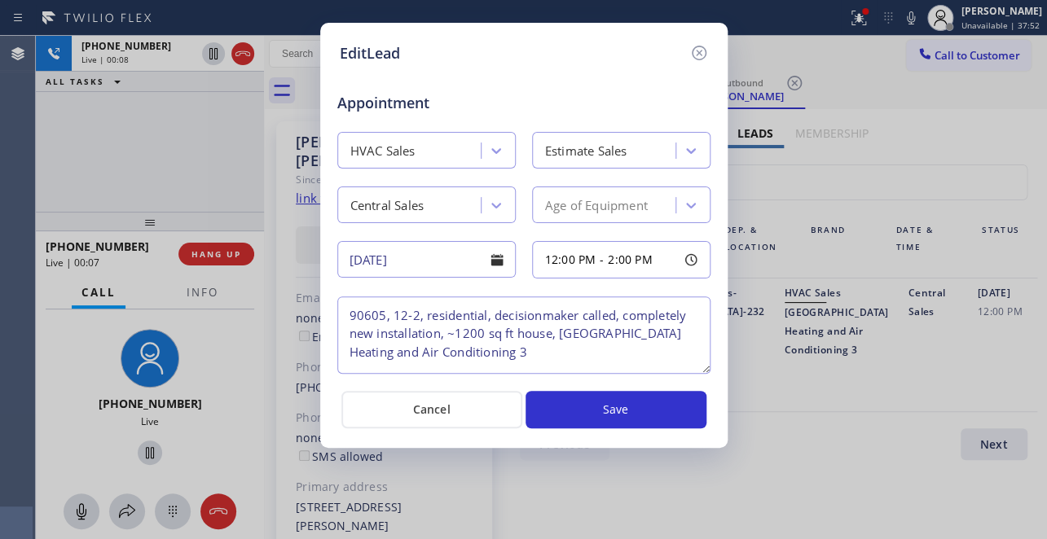
drag, startPoint x: 877, startPoint y: 441, endPoint x: 700, endPoint y: 238, distance: 269.6
click at [876, 440] on div "EditLead Appointment HVAC Sales Estimate Sales Central Sales Age of Equipment 0…" at bounding box center [523, 269] width 1047 height 539
click at [690, 51] on icon at bounding box center [699, 53] width 20 height 20
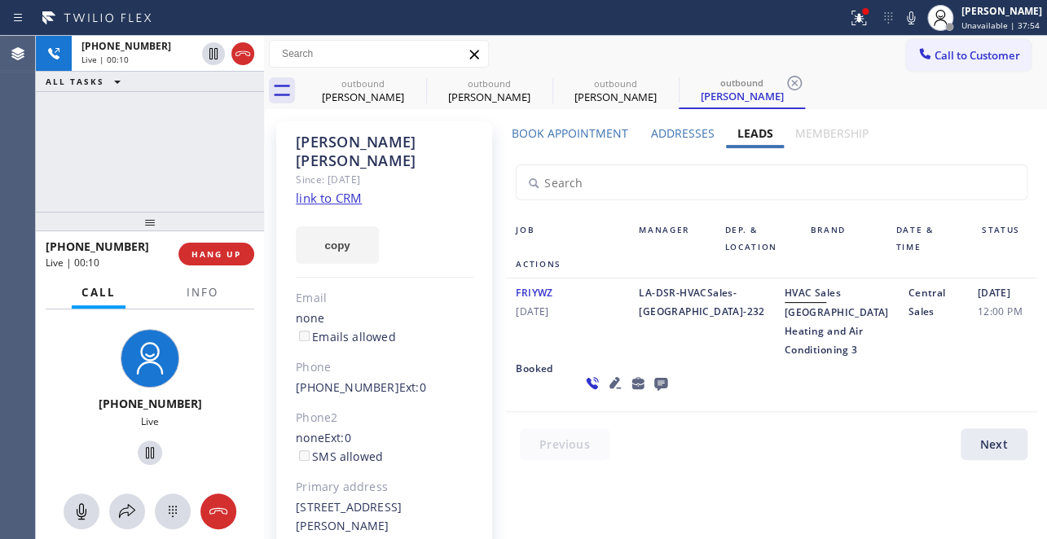
click at [215, 242] on div "+15625471673 Live | 00:10 HANG UP" at bounding box center [150, 254] width 209 height 42
click at [231, 253] on span "HANG UP" at bounding box center [216, 253] width 50 height 11
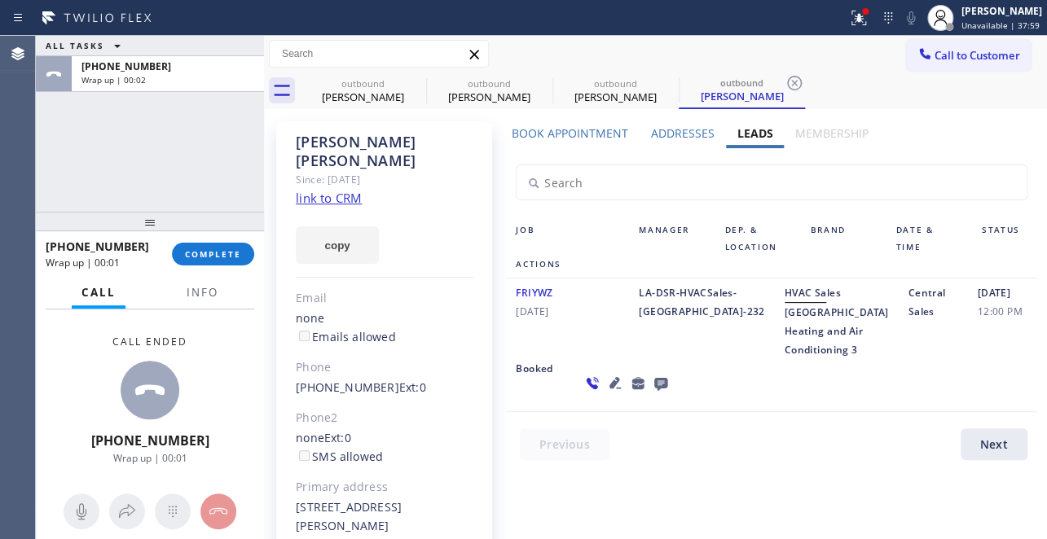
click at [654, 391] on icon at bounding box center [660, 384] width 13 height 13
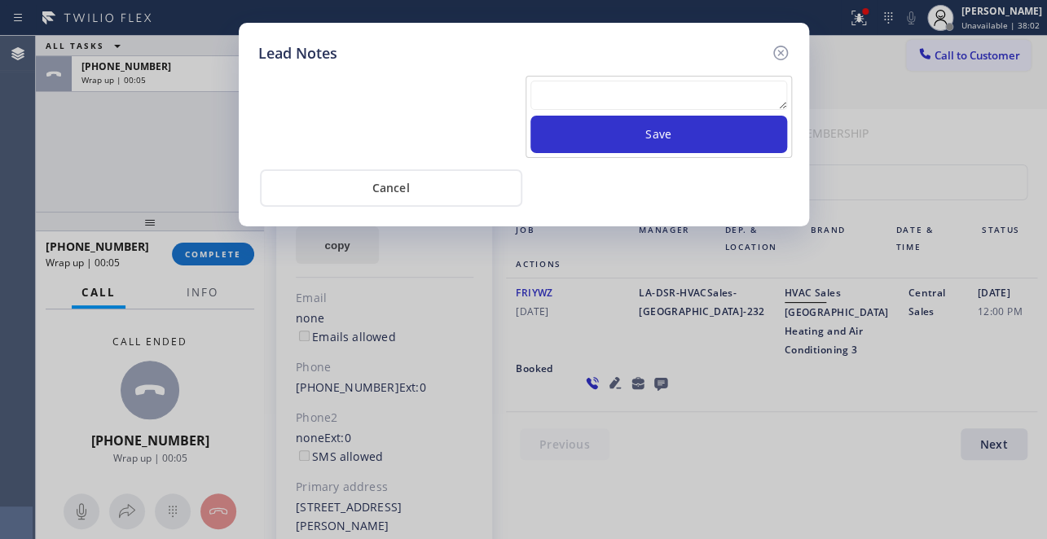
click at [662, 97] on textarea at bounding box center [658, 95] width 257 height 29
paste textarea "Routed to Voice mail// If CX will call back please transfer to me- Love:*"
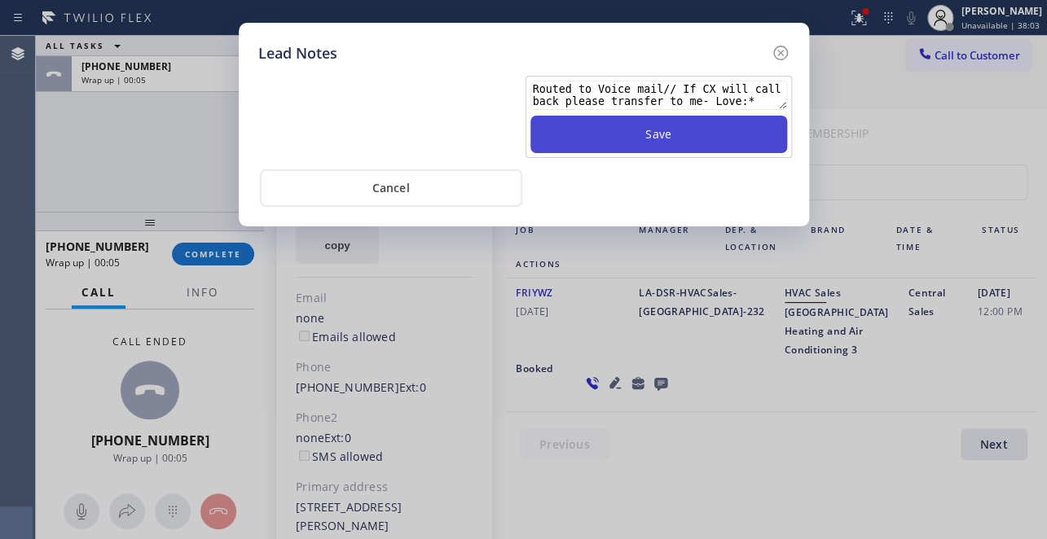
type textarea "Routed to Voice mail// If CX will call back please transfer to me- Love:*"
click at [661, 141] on button "Save" at bounding box center [658, 134] width 257 height 37
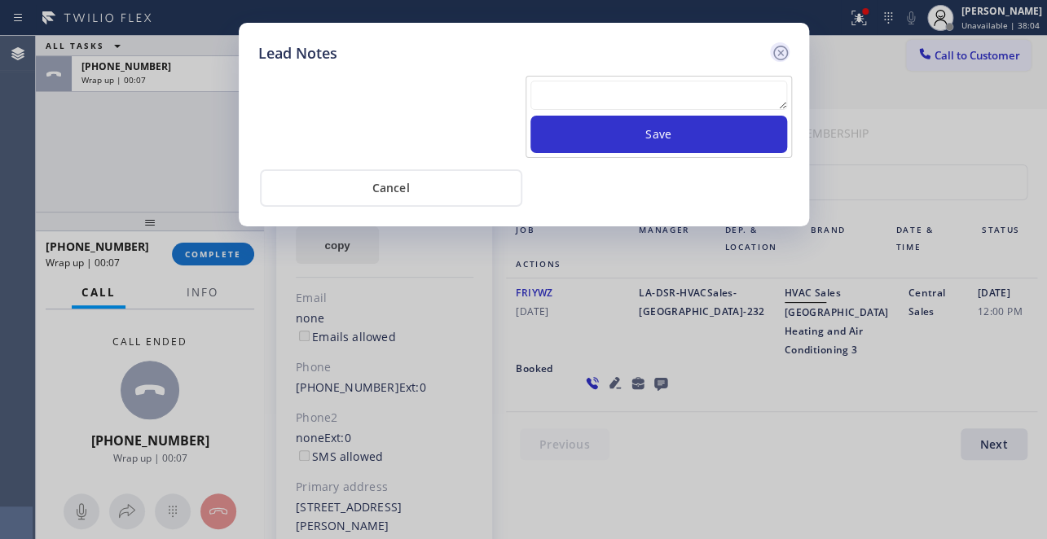
click at [778, 51] on icon at bounding box center [779, 53] width 15 height 15
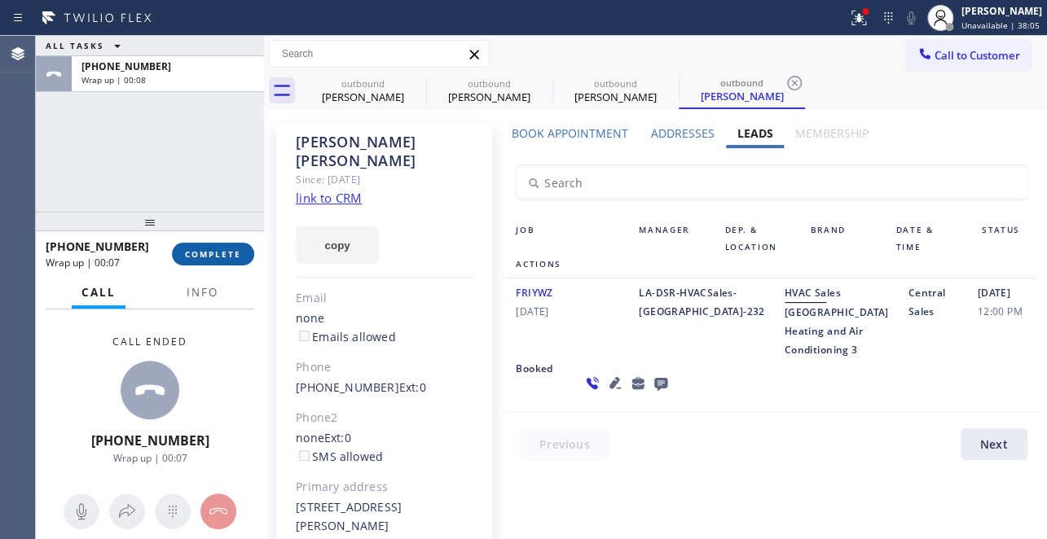
click at [213, 257] on span "COMPLETE" at bounding box center [213, 253] width 56 height 11
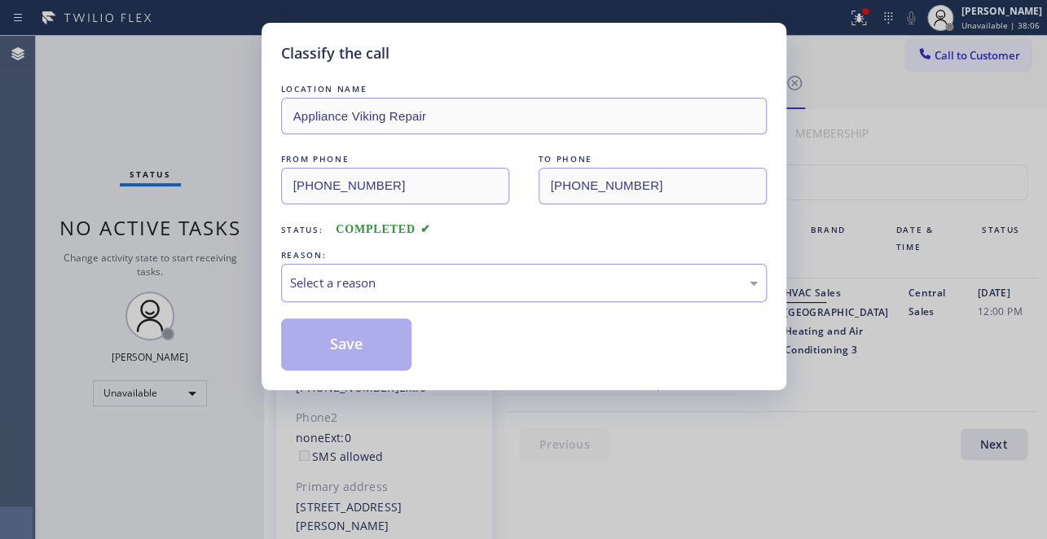
click at [358, 283] on div "Select a reason" at bounding box center [524, 283] width 468 height 19
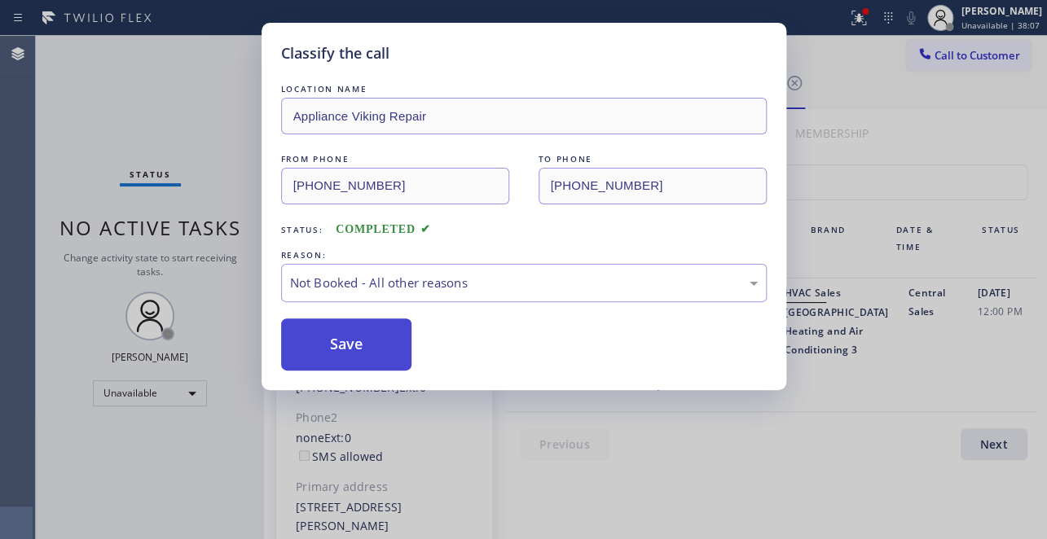
click at [335, 345] on button "Save" at bounding box center [346, 345] width 131 height 52
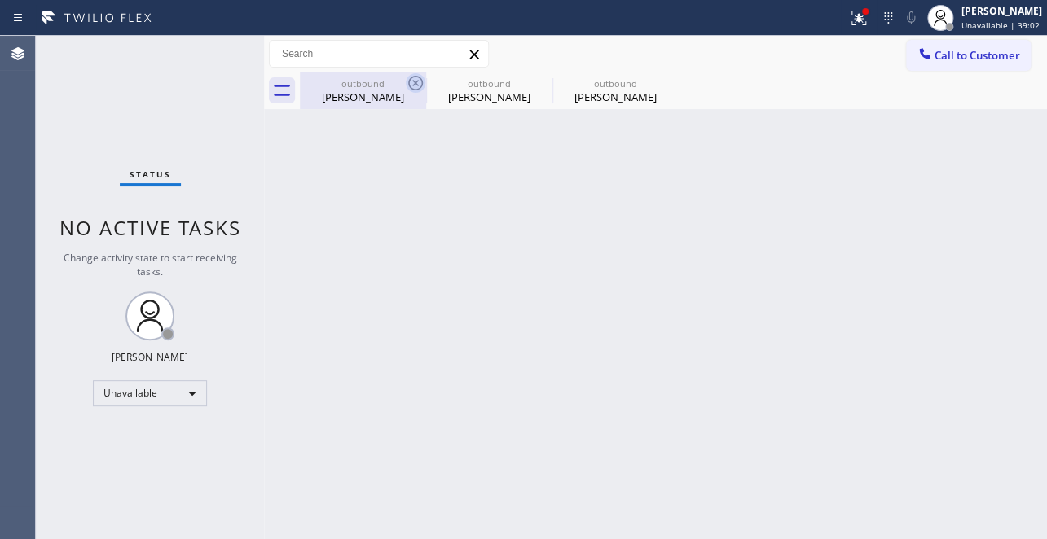
click at [415, 84] on icon at bounding box center [416, 83] width 20 height 20
click at [0, 0] on icon at bounding box center [0, 0] width 0 height 0
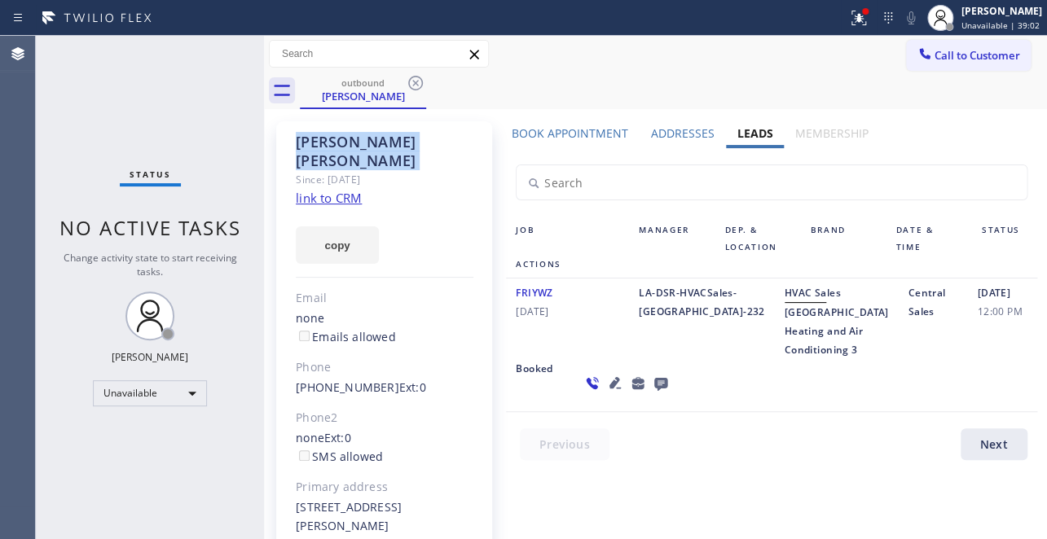
click at [415, 84] on icon at bounding box center [416, 83] width 20 height 20
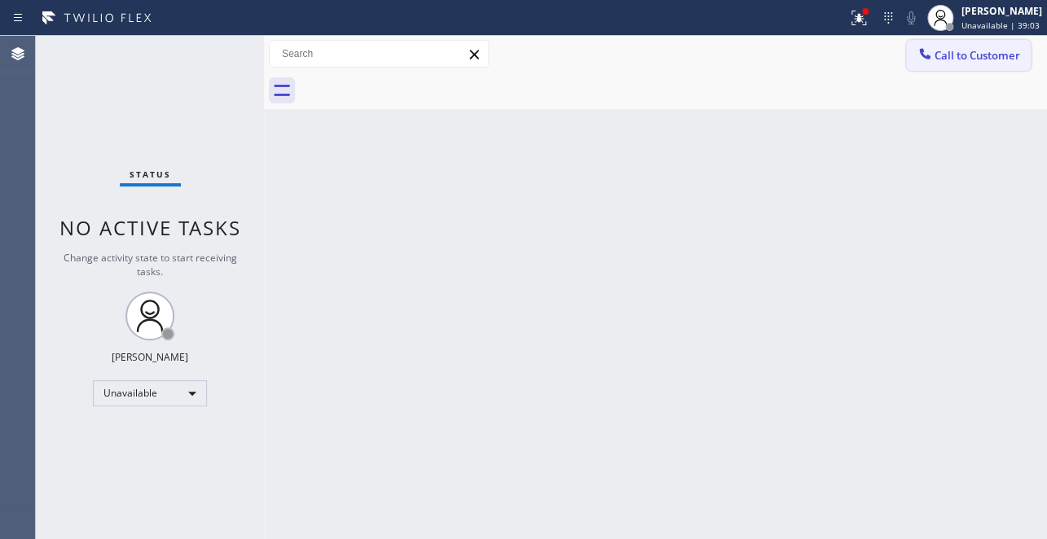
click at [1014, 55] on span "Call to Customer" at bounding box center [977, 55] width 86 height 15
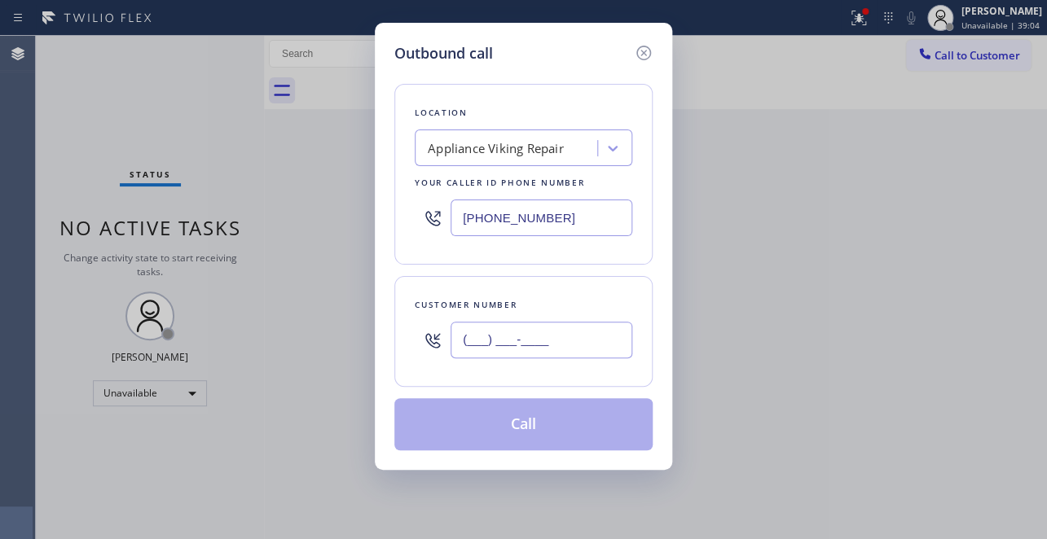
click at [459, 339] on input "(___) ___-____" at bounding box center [541, 340] width 182 height 37
paste input "818) 515-5318"
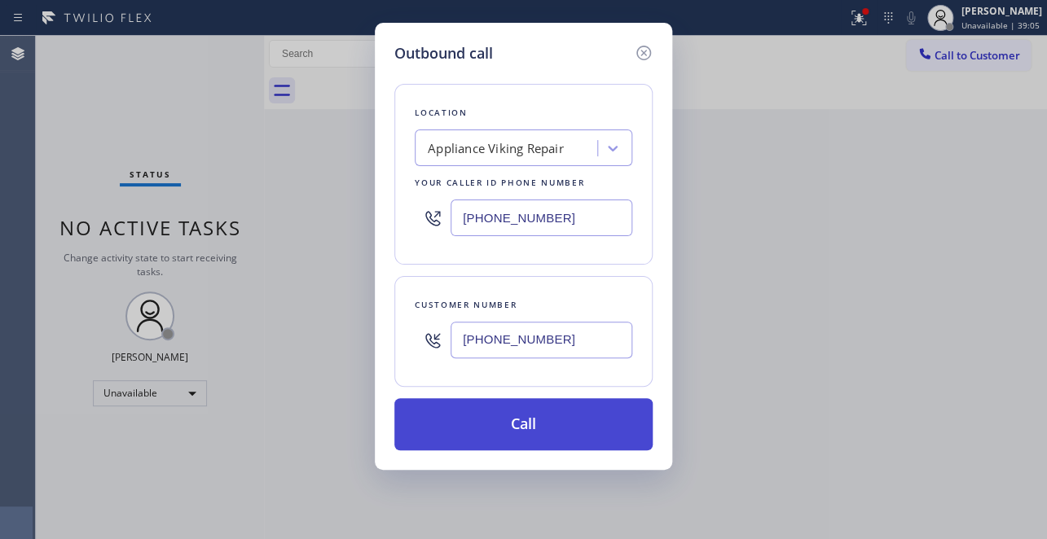
type input "(818) 515-5318"
click at [532, 424] on button "Call" at bounding box center [523, 424] width 258 height 52
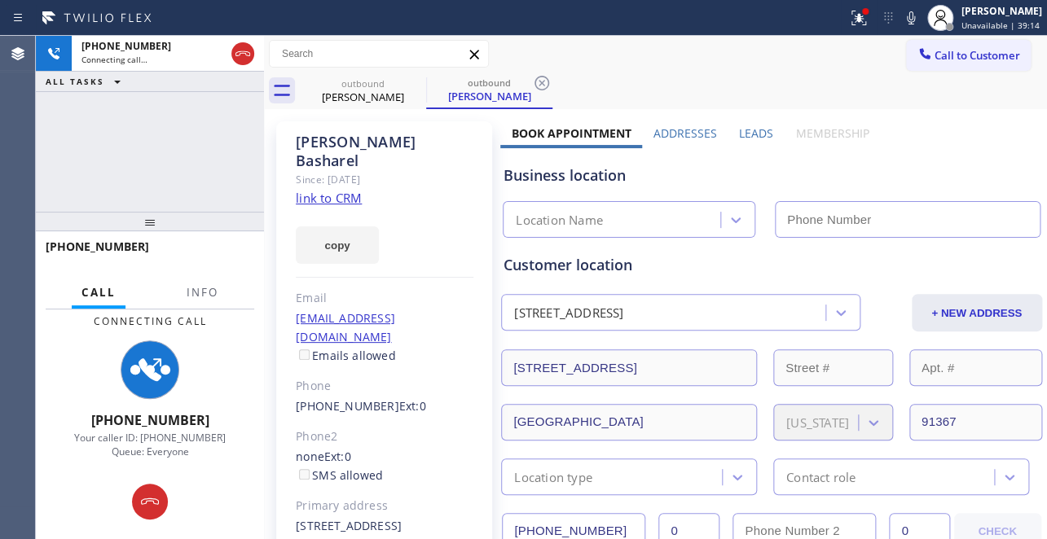
type input "(617) 219-9255"
click at [741, 130] on label "Leads" at bounding box center [756, 132] width 34 height 15
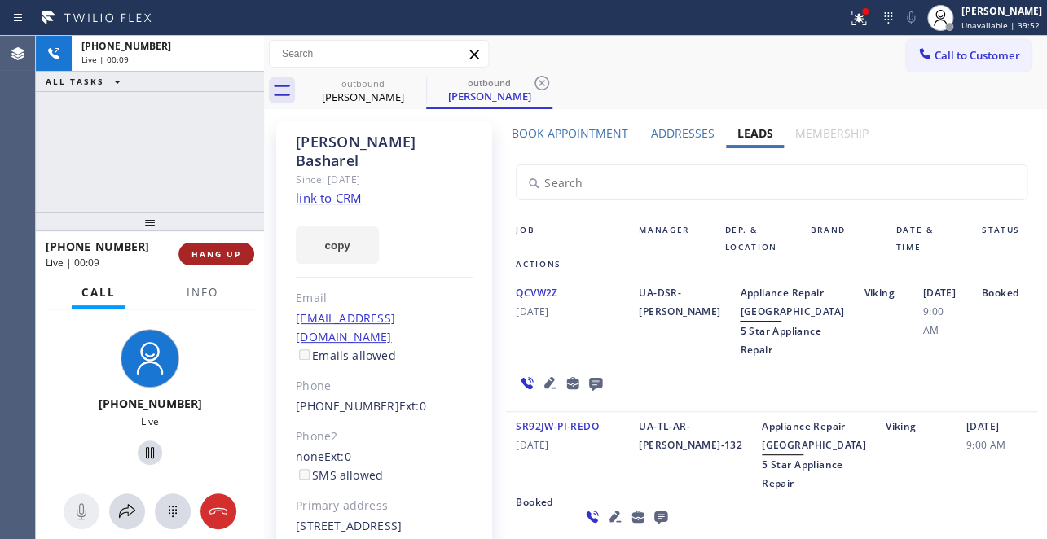
click at [218, 244] on button "HANG UP" at bounding box center [216, 254] width 76 height 23
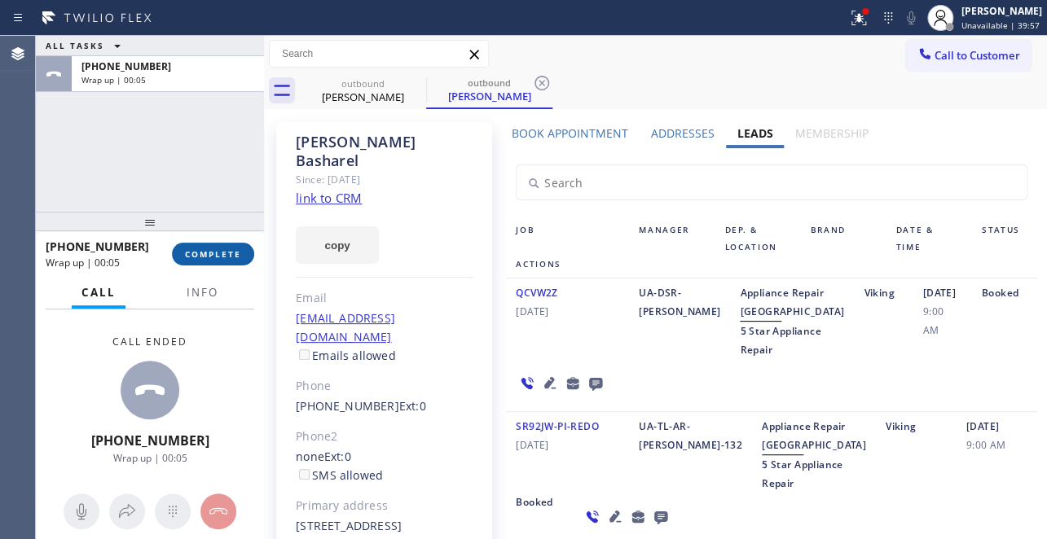
click at [212, 258] on span "COMPLETE" at bounding box center [213, 253] width 56 height 11
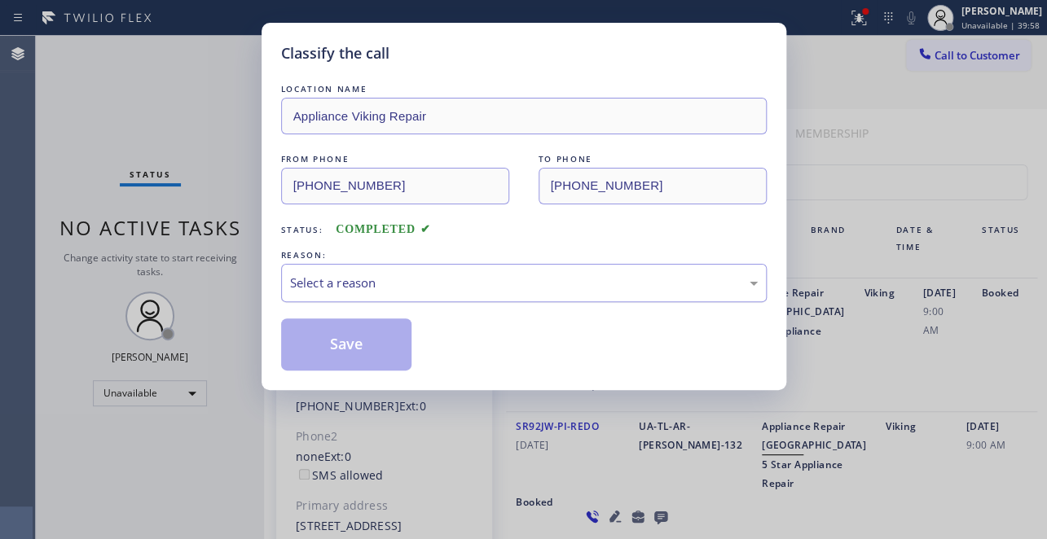
click at [466, 288] on div "Select a reason" at bounding box center [524, 283] width 468 height 19
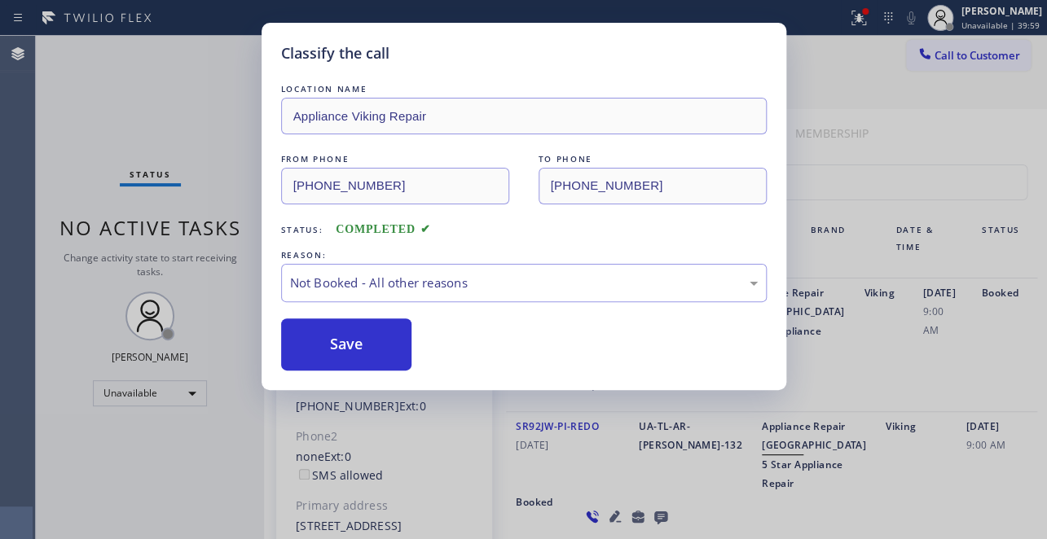
click at [354, 345] on button "Save" at bounding box center [346, 345] width 131 height 52
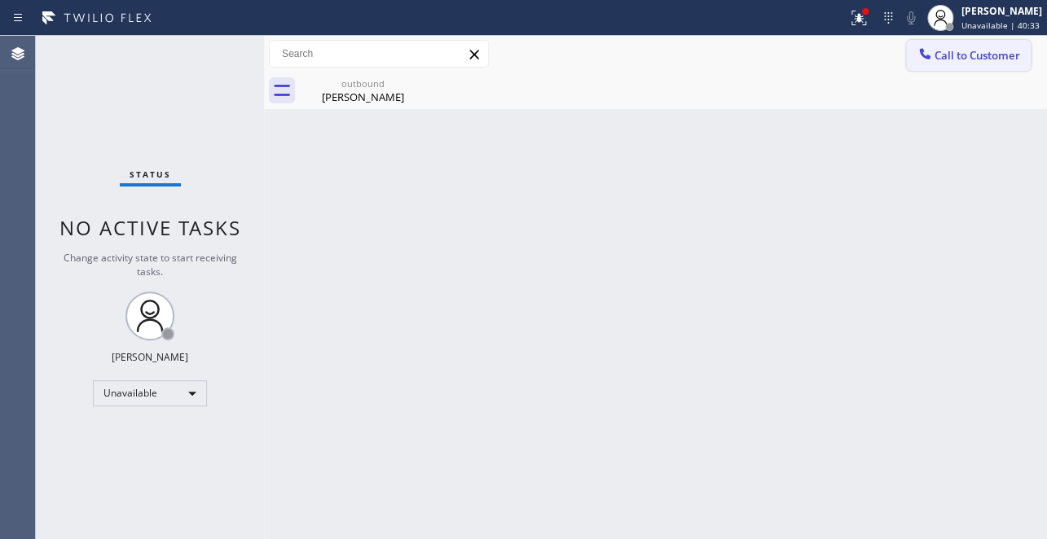
click at [960, 61] on span "Call to Customer" at bounding box center [977, 55] width 86 height 15
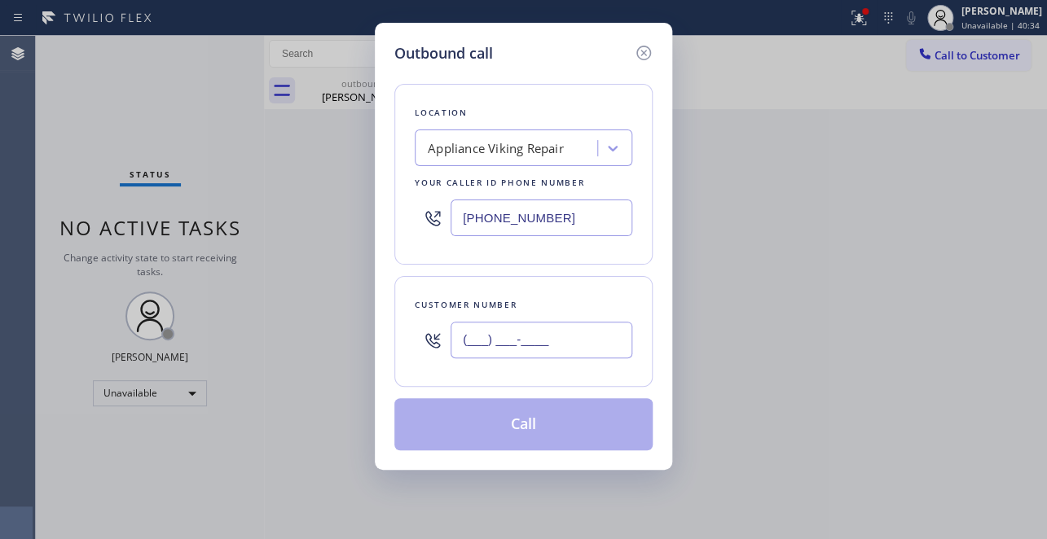
click at [485, 349] on input "(___) ___-____" at bounding box center [541, 340] width 182 height 37
paste input "909) 376-4307"
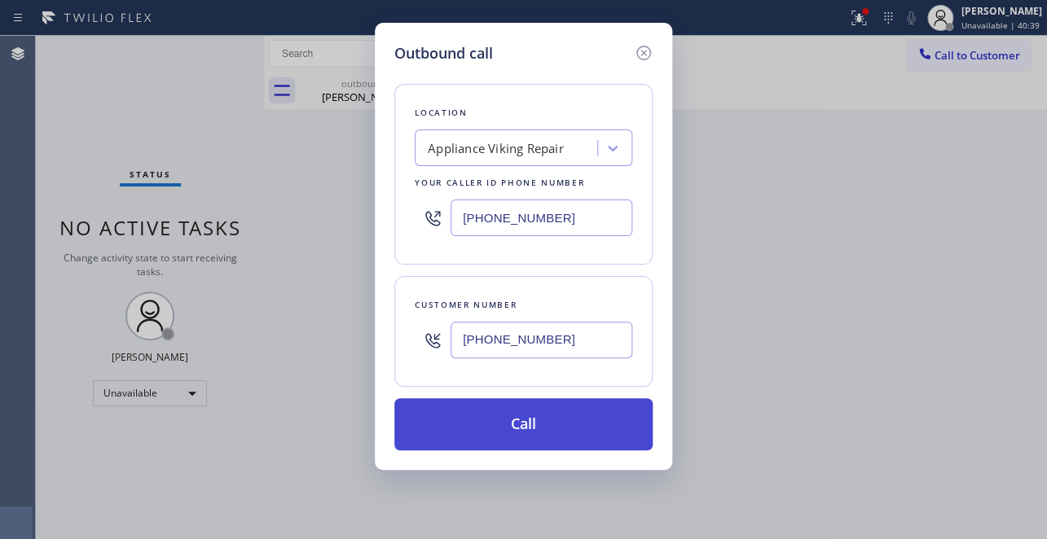
type input "(909) 376-4307"
drag, startPoint x: 547, startPoint y: 437, endPoint x: 563, endPoint y: 448, distance: 19.4
click at [547, 438] on button "Call" at bounding box center [523, 424] width 258 height 52
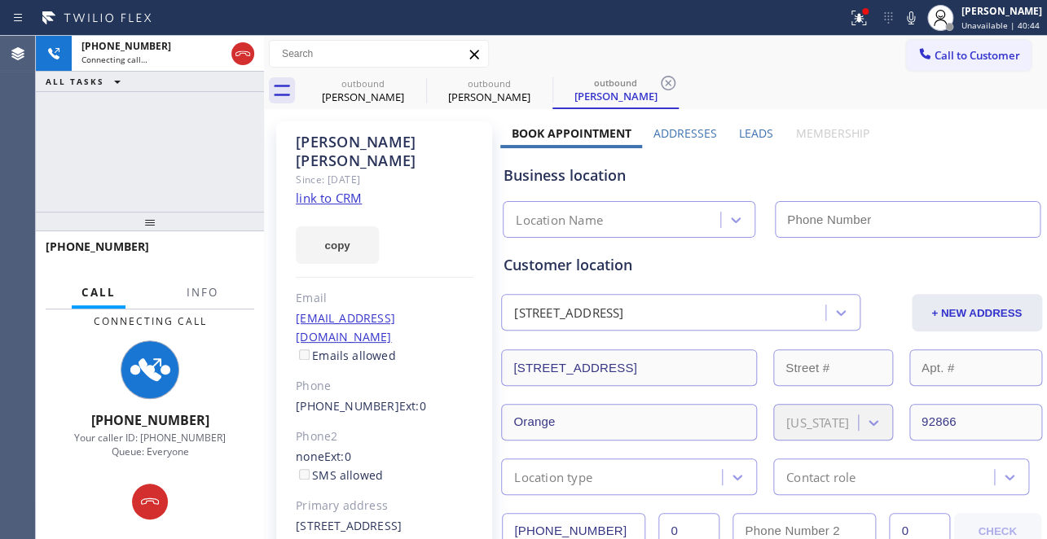
type input "(617) 219-9255"
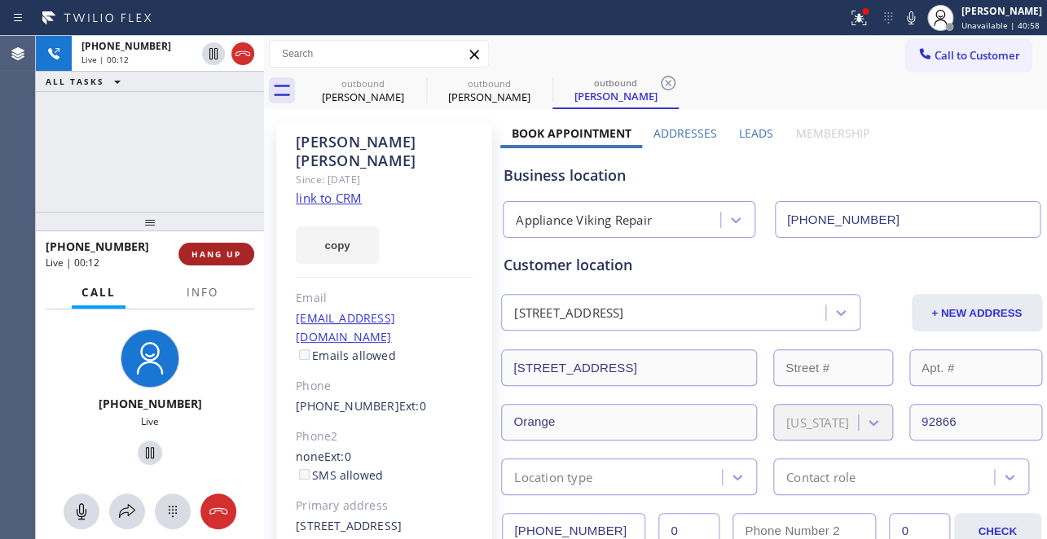
click at [220, 250] on span "HANG UP" at bounding box center [216, 253] width 50 height 11
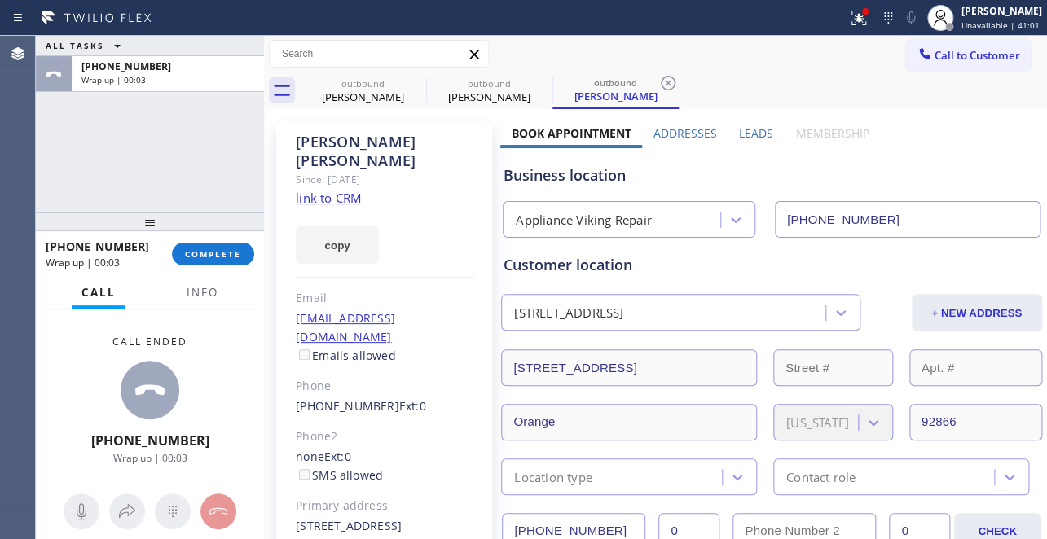
click at [750, 126] on label "Leads" at bounding box center [756, 132] width 34 height 15
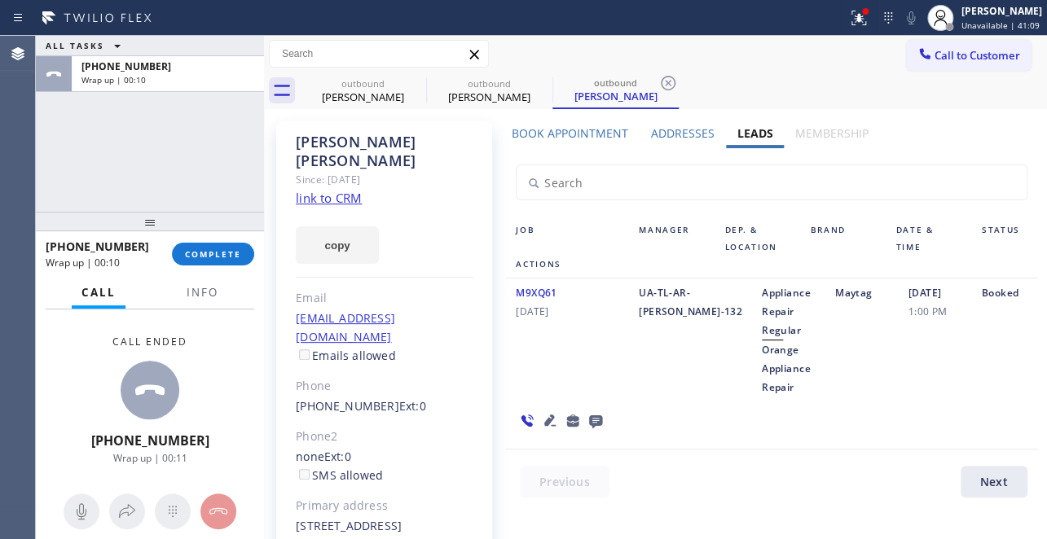
click at [589, 420] on icon at bounding box center [595, 421] width 13 height 13
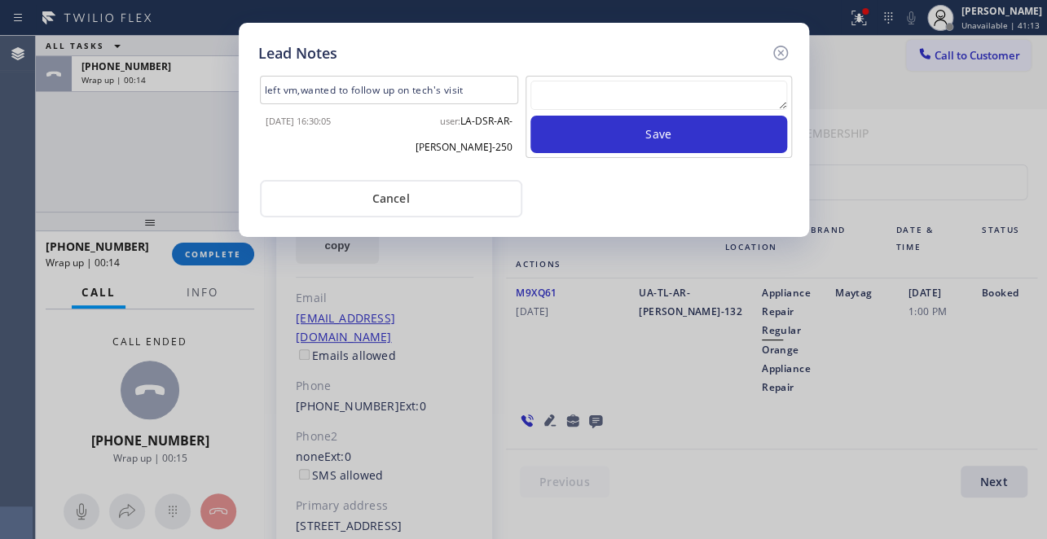
click at [680, 93] on textarea at bounding box center [658, 95] width 257 height 29
paste textarea "Routed to Voice mail// If CX will call back please transfer to me- Love:*"
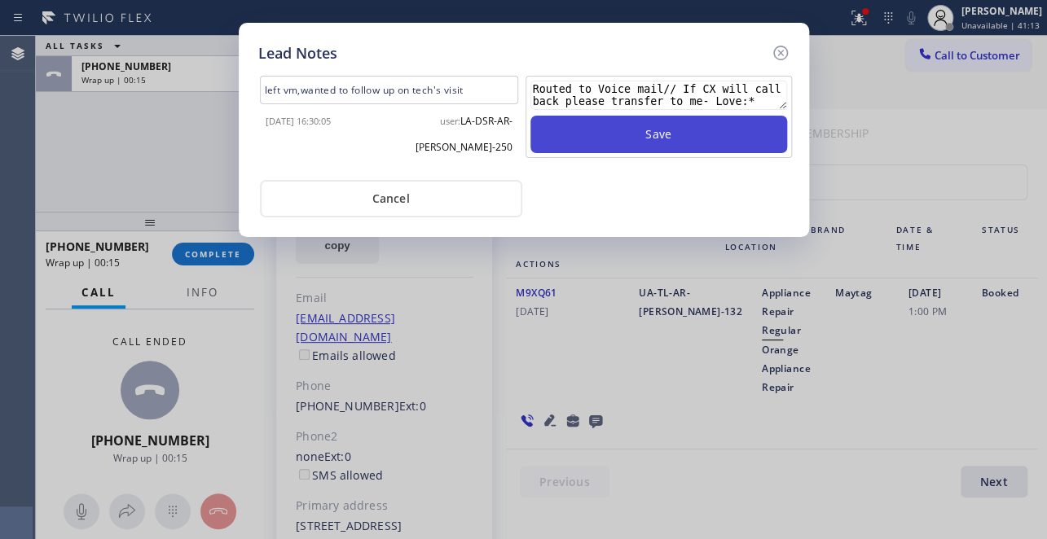
type textarea "Routed to Voice mail// If CX will call back please transfer to me- Love:*"
click at [683, 149] on button "Save" at bounding box center [658, 134] width 257 height 37
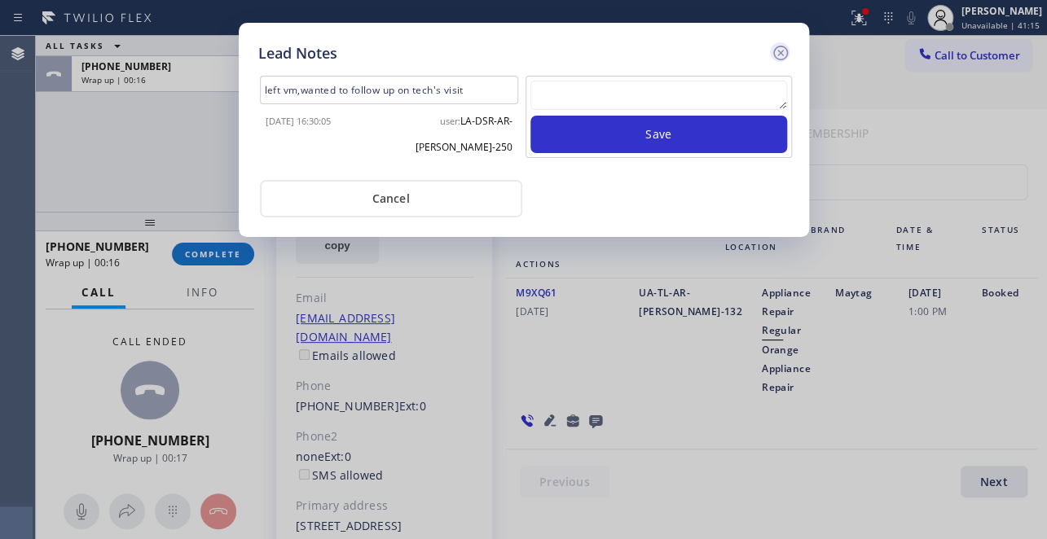
click at [786, 57] on icon at bounding box center [781, 53] width 20 height 20
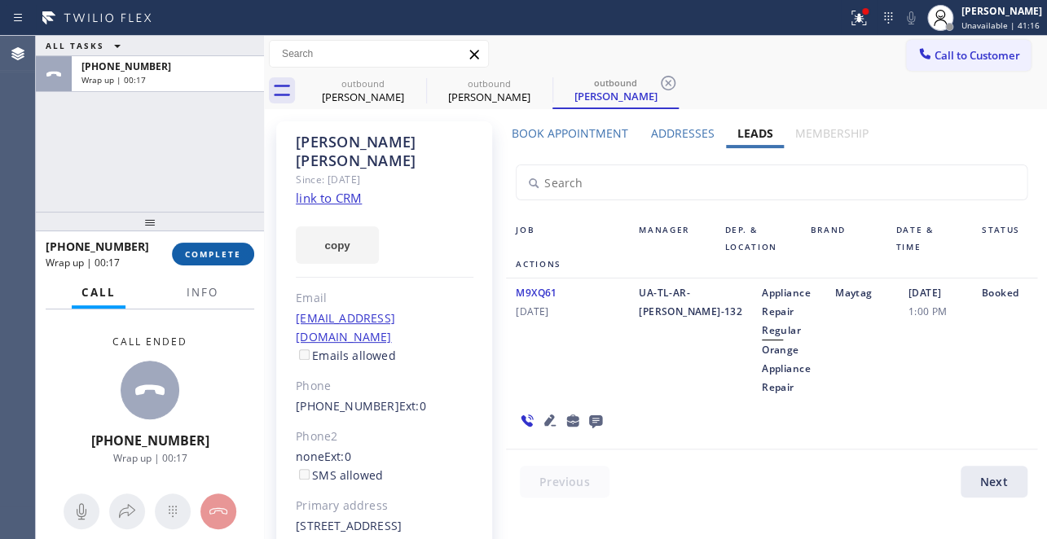
click at [211, 259] on span "COMPLETE" at bounding box center [213, 253] width 56 height 11
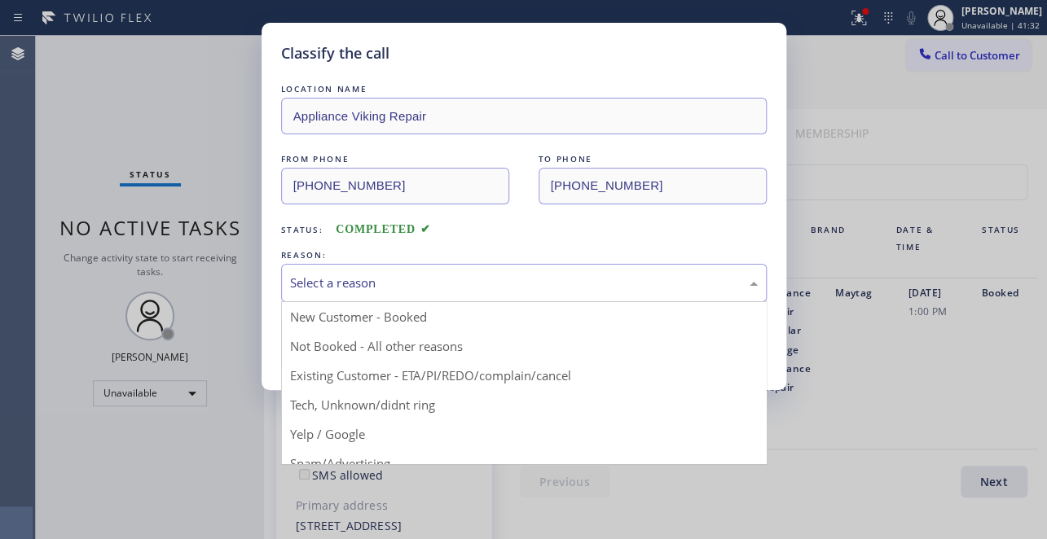
click at [427, 280] on div "Select a reason" at bounding box center [524, 283] width 468 height 19
drag, startPoint x: 393, startPoint y: 337, endPoint x: 342, endPoint y: 345, distance: 51.2
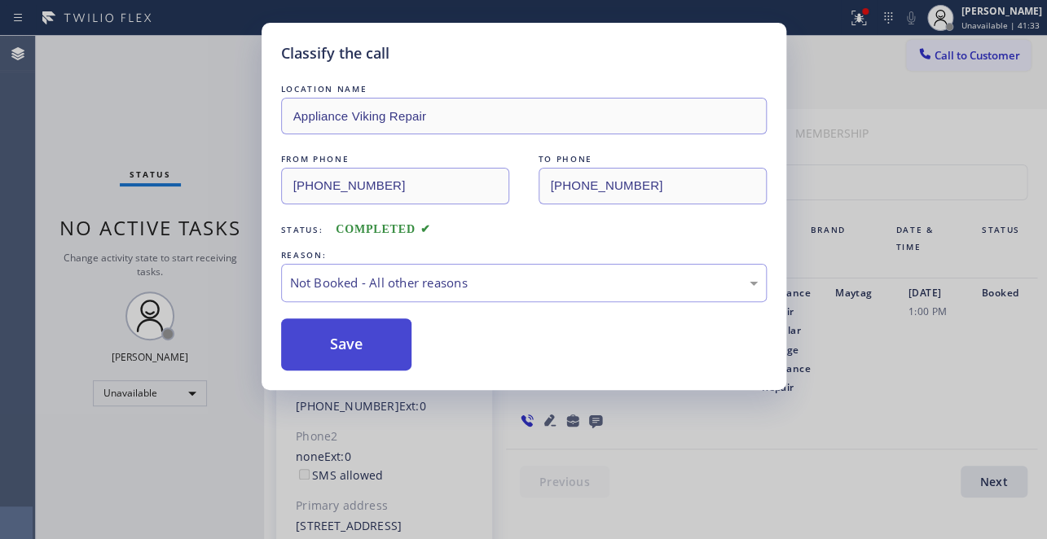
click at [329, 350] on button "Save" at bounding box center [346, 345] width 131 height 52
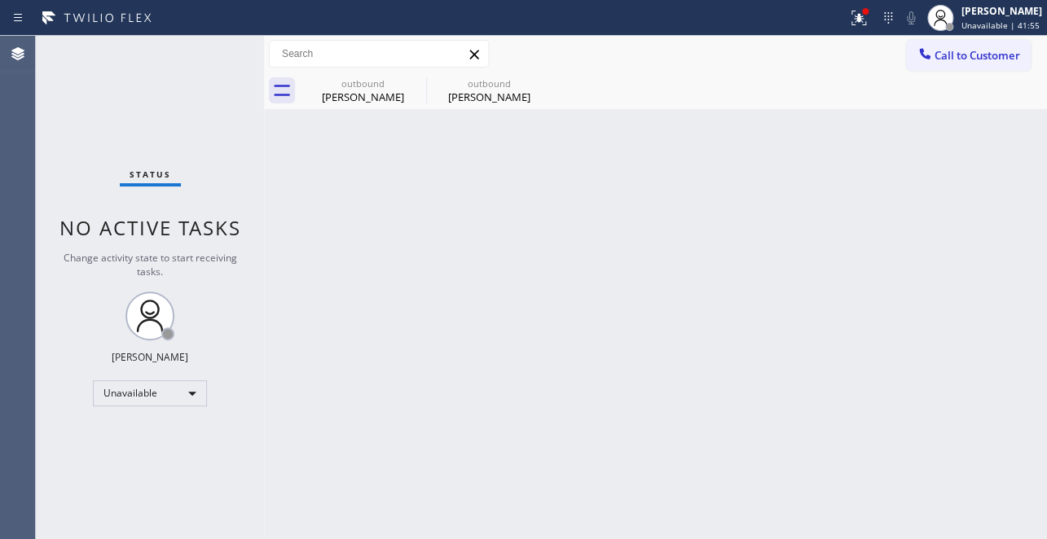
click at [634, 327] on div "Back to Dashboard Change Sender ID Customers Technicians Select a contact Outbo…" at bounding box center [655, 287] width 783 height 503
click at [941, 60] on span "Call to Customer" at bounding box center [977, 55] width 86 height 15
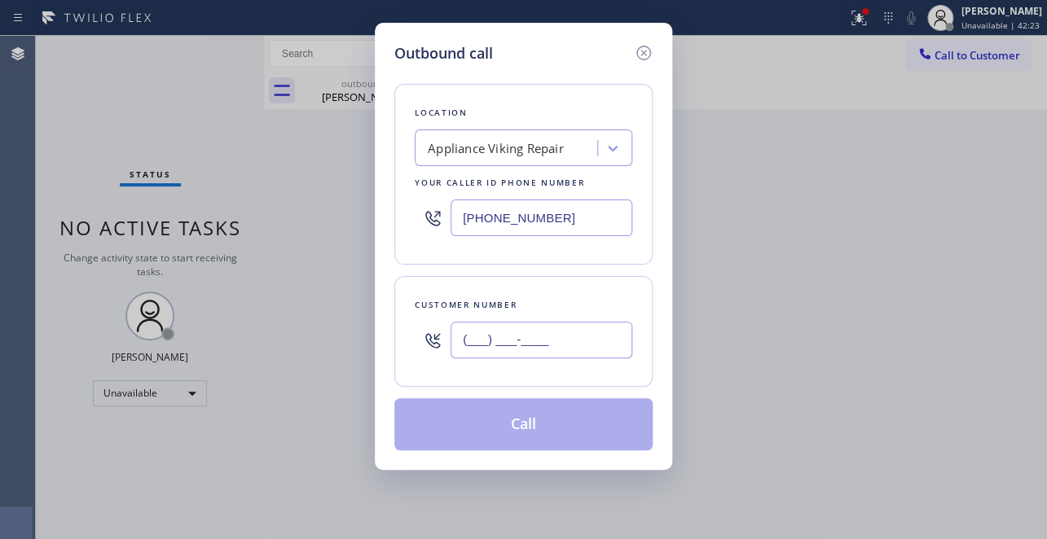
click at [477, 327] on input "(___) ___-____" at bounding box center [541, 340] width 182 height 37
paste input "425) 985-3297"
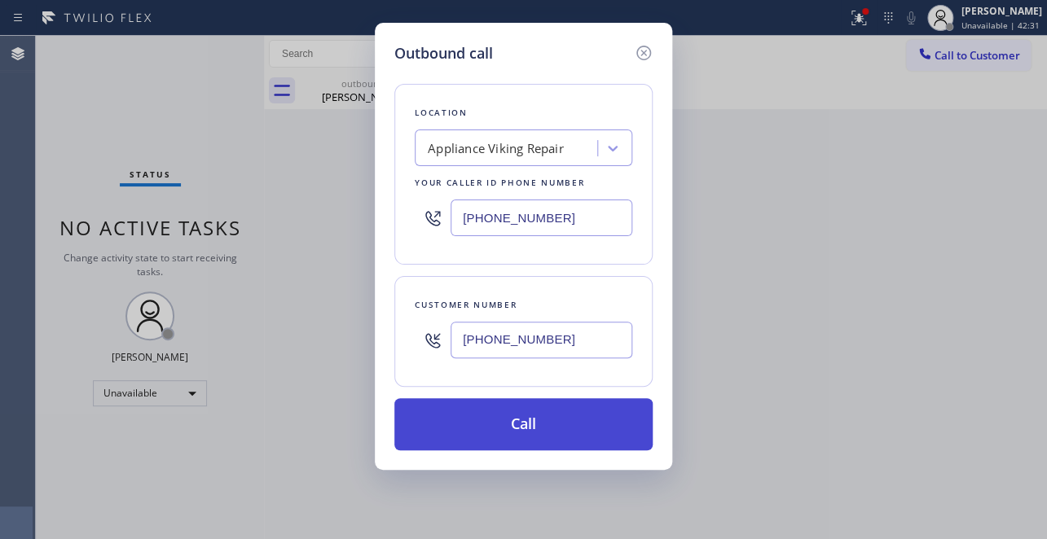
click at [489, 414] on button "Call" at bounding box center [523, 424] width 258 height 52
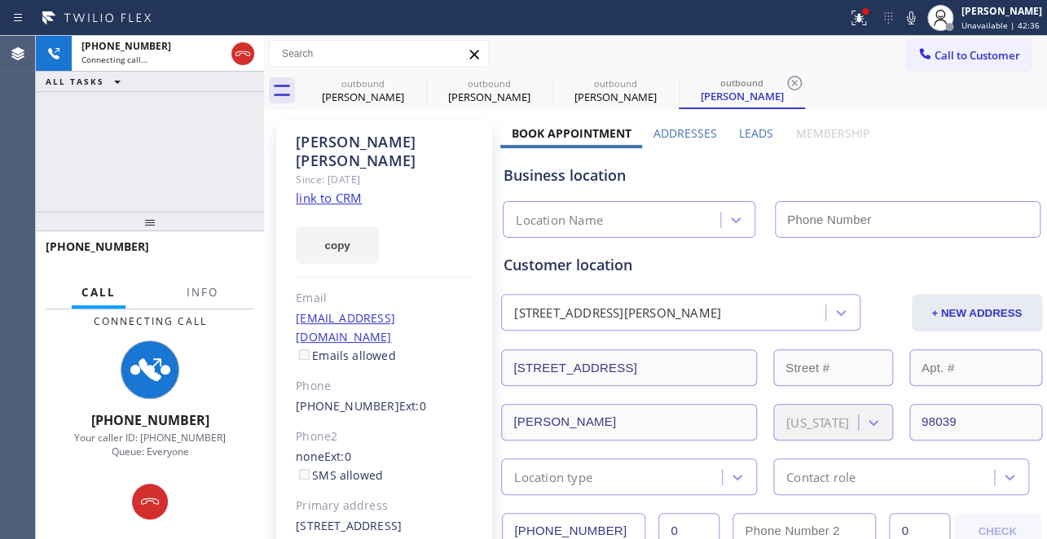
click at [752, 133] on label "Leads" at bounding box center [756, 132] width 34 height 15
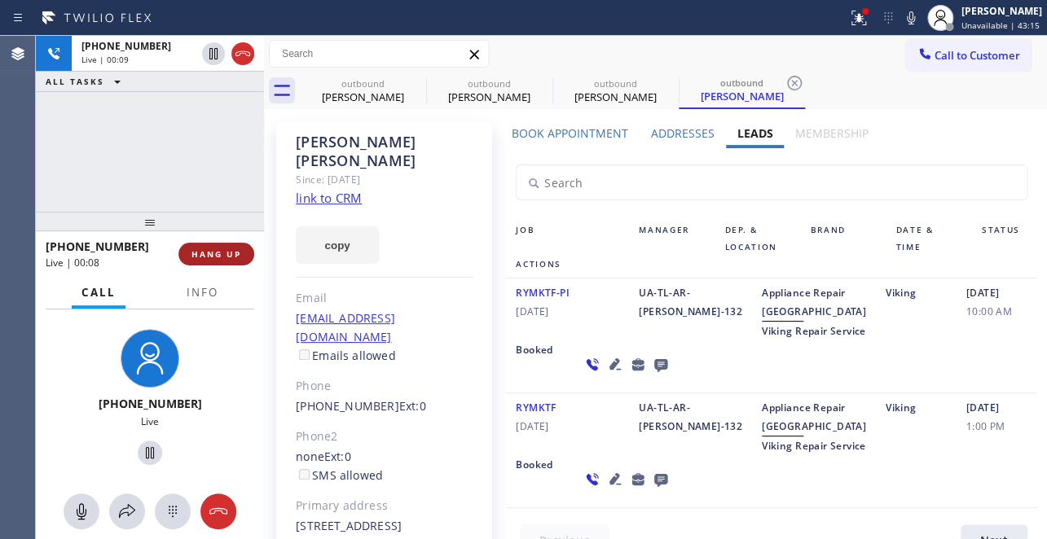
click at [190, 248] on button "HANG UP" at bounding box center [216, 254] width 76 height 23
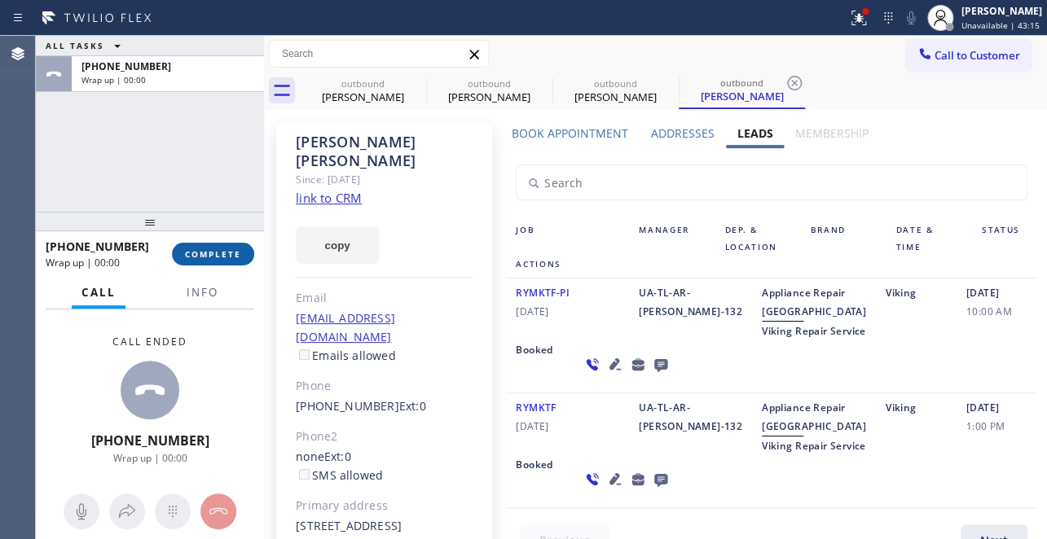
click at [191, 255] on span "COMPLETE" at bounding box center [213, 253] width 56 height 11
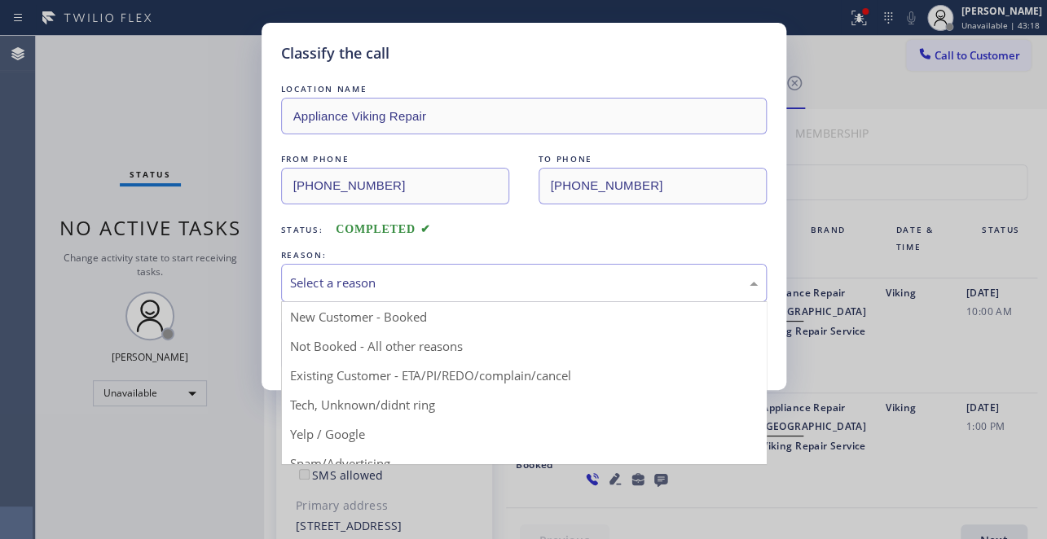
click at [447, 274] on div "Select a reason" at bounding box center [524, 283] width 468 height 19
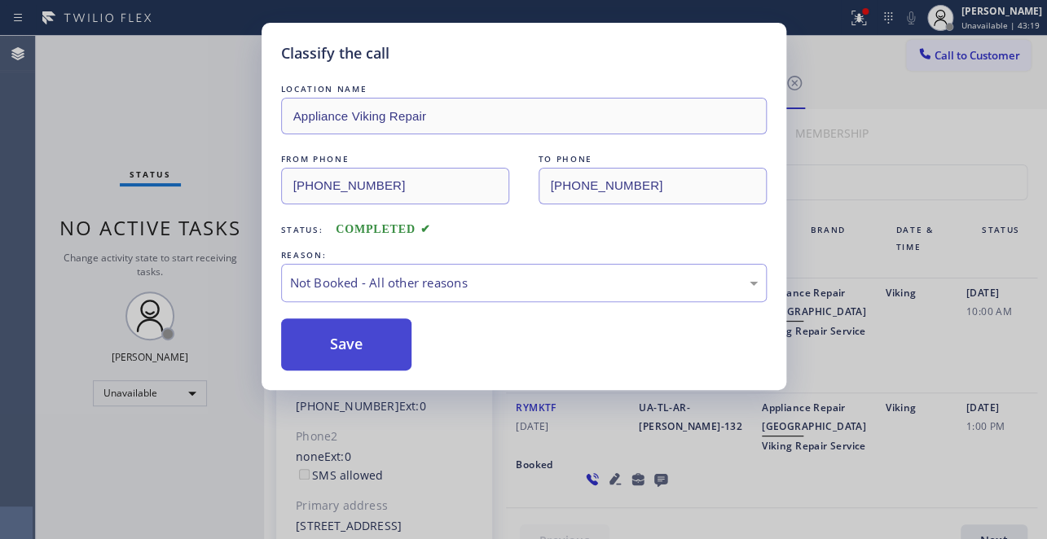
click at [354, 347] on button "Save" at bounding box center [346, 345] width 131 height 52
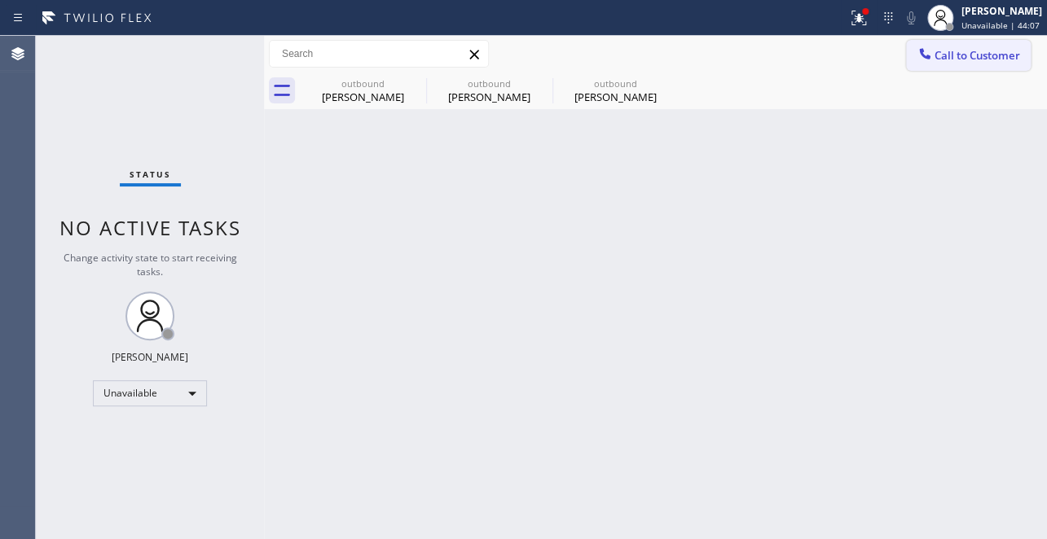
click at [956, 57] on span "Call to Customer" at bounding box center [977, 55] width 86 height 15
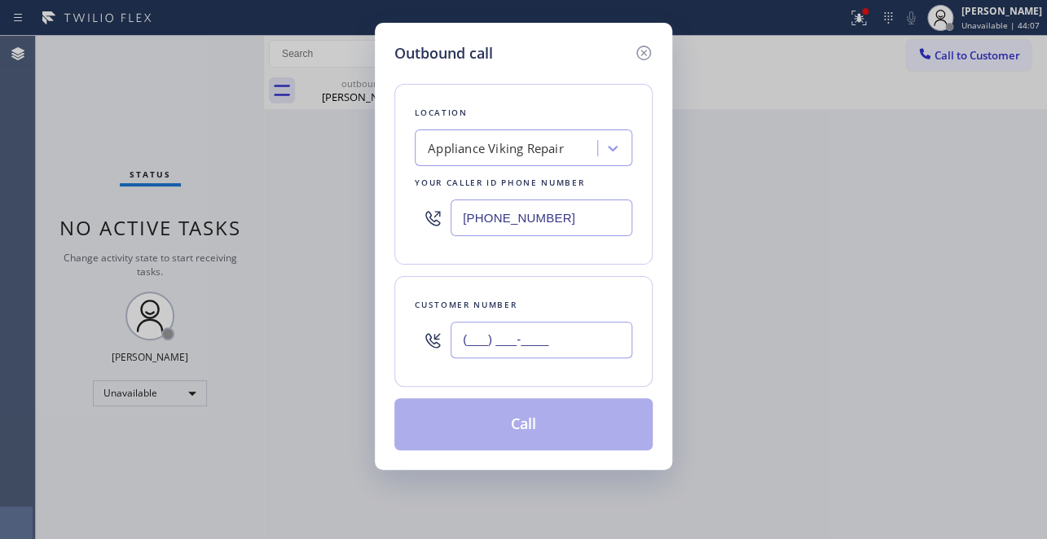
click at [460, 335] on input "(___) ___-____" at bounding box center [541, 340] width 182 height 37
paste input "650) 400-9008"
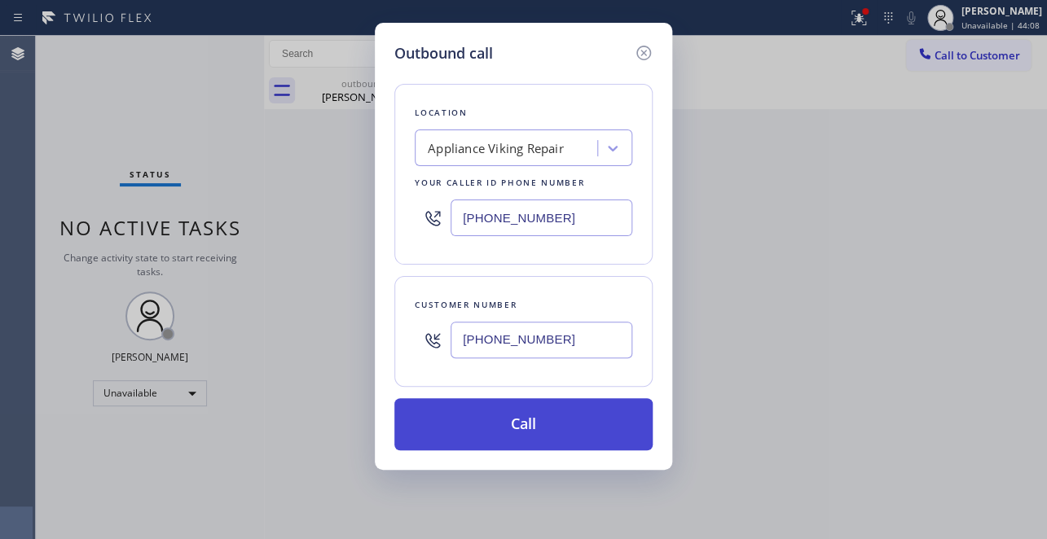
type input "(650) 400-9008"
click at [518, 416] on button "Call" at bounding box center [523, 424] width 258 height 52
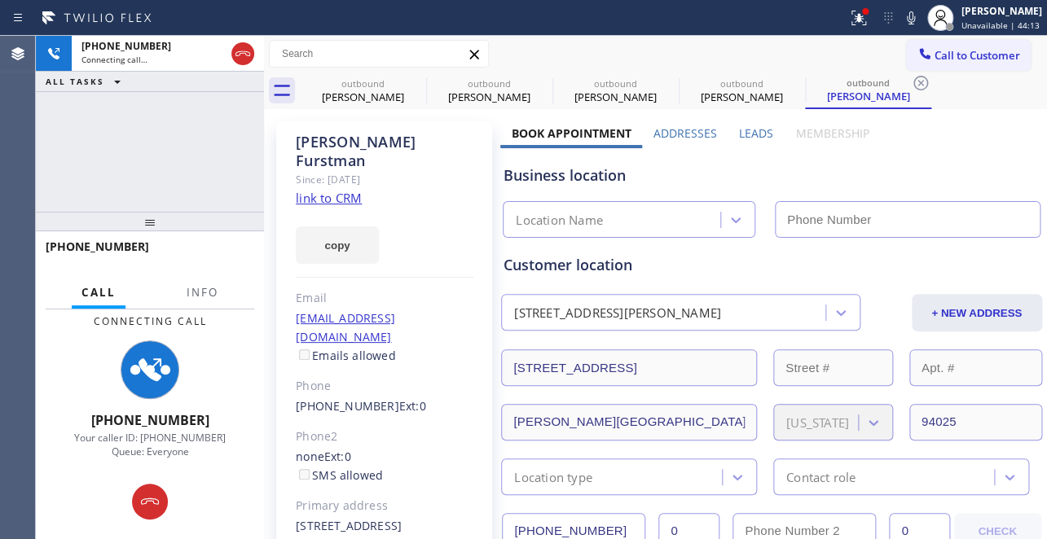
type input "(617) 219-9255"
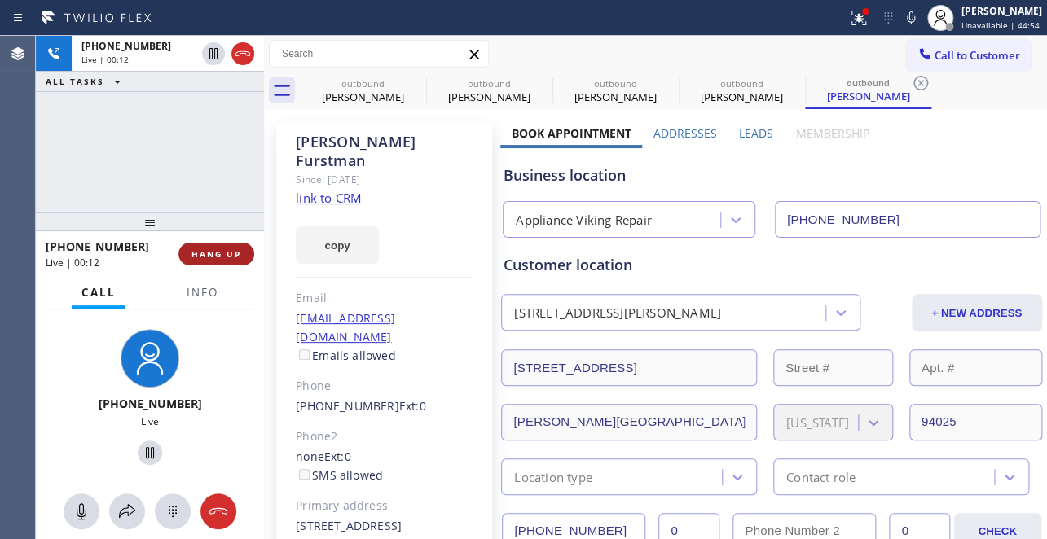
click at [213, 250] on span "HANG UP" at bounding box center [216, 253] width 50 height 11
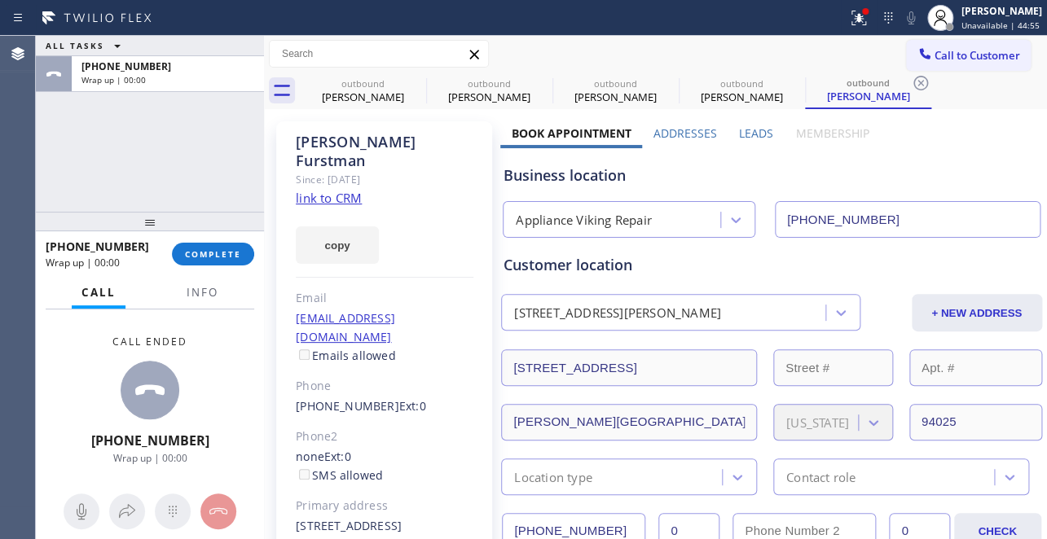
click at [741, 132] on label "Leads" at bounding box center [756, 132] width 34 height 15
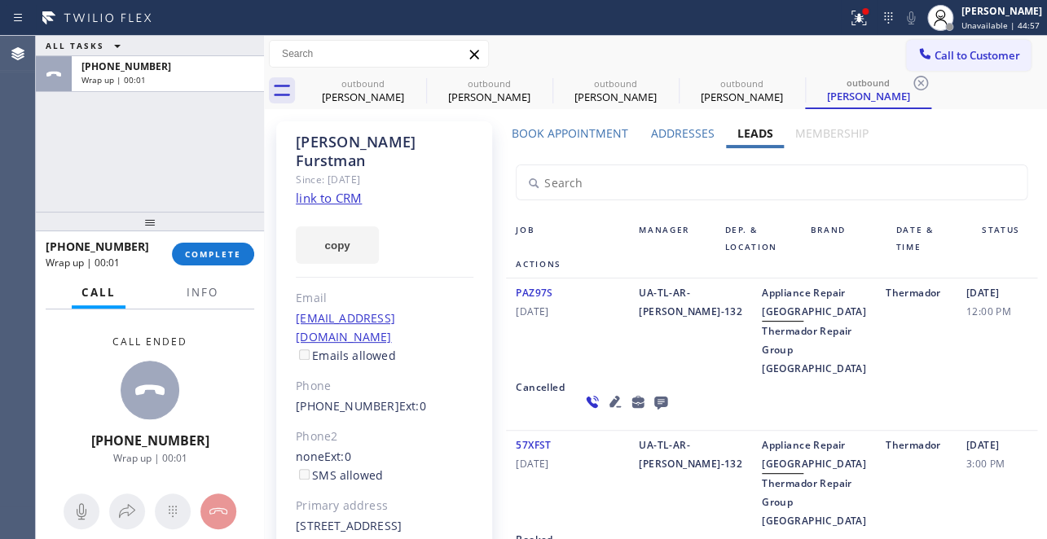
click at [654, 410] on icon at bounding box center [660, 403] width 13 height 13
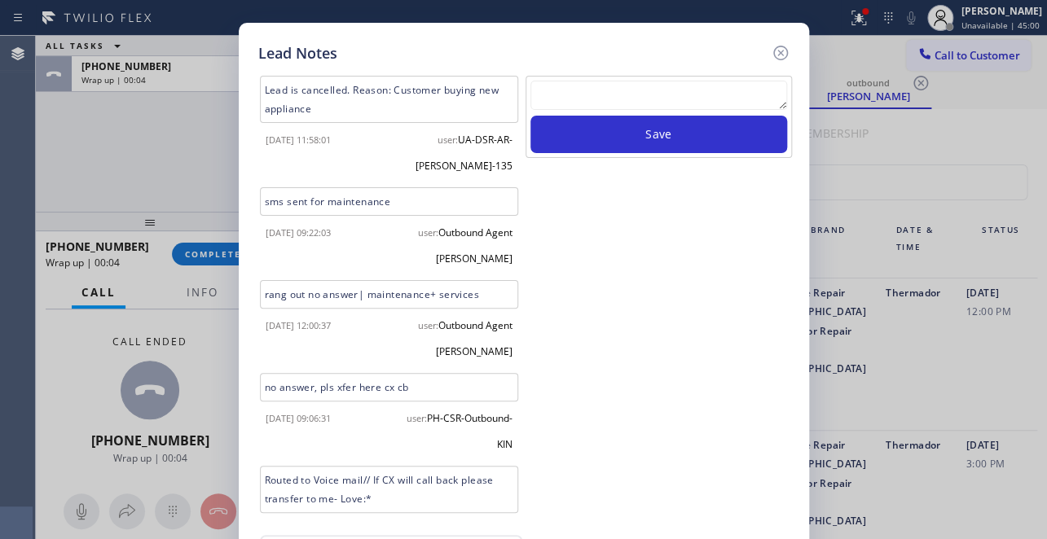
click at [619, 99] on textarea at bounding box center [658, 95] width 257 height 29
paste textarea "Routed to Voice mail// If CX will call back please transfer to me- Love:*"
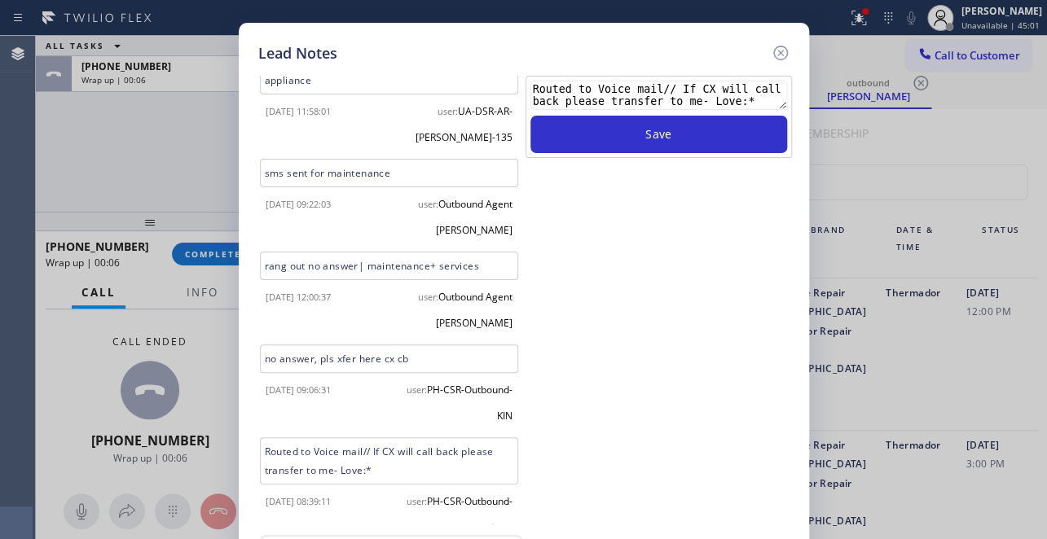
scroll to position [44, 0]
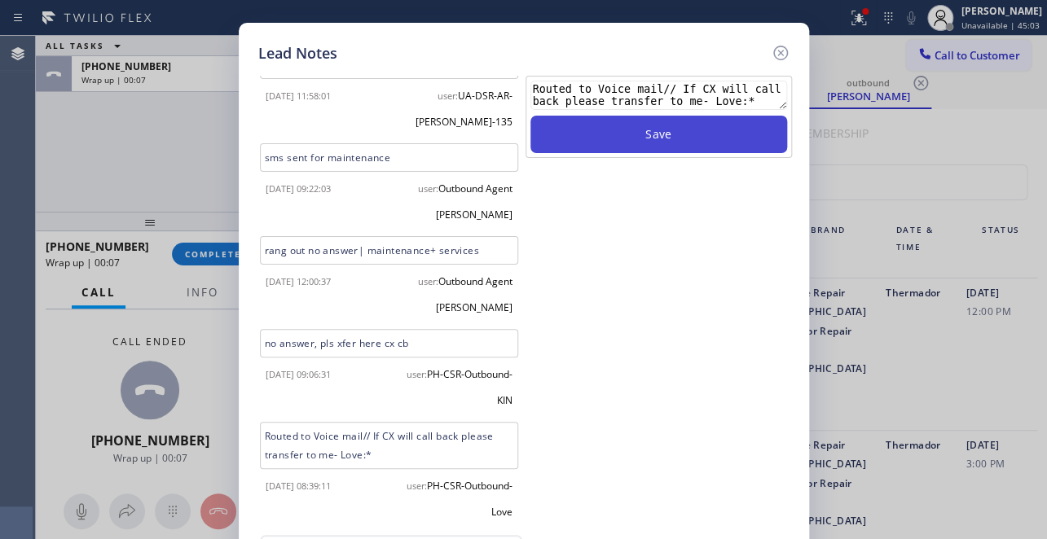
type textarea "Routed to Voice mail// If CX will call back please transfer to me- Love:*"
click at [686, 131] on button "Save" at bounding box center [658, 134] width 257 height 37
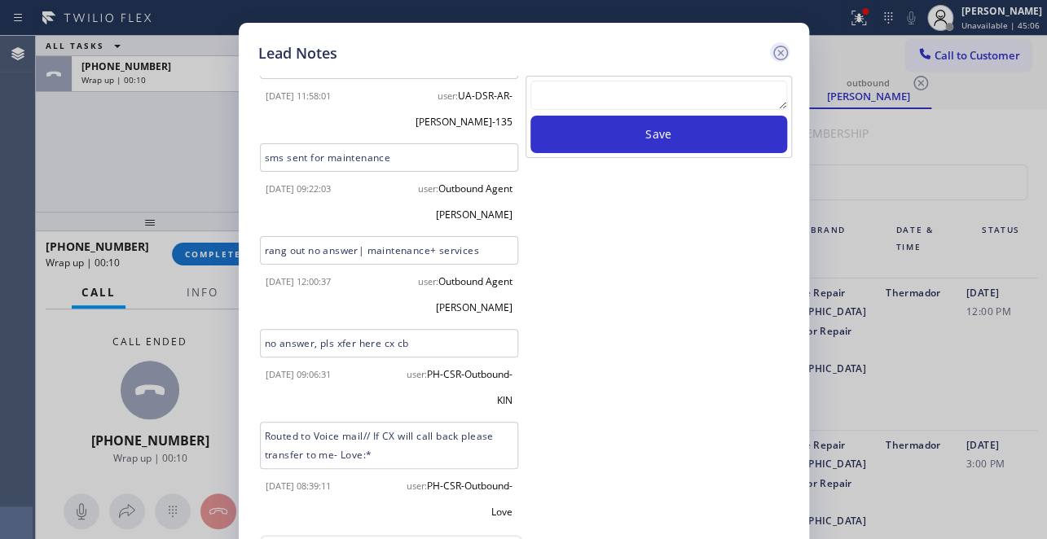
click at [780, 50] on icon at bounding box center [781, 53] width 20 height 20
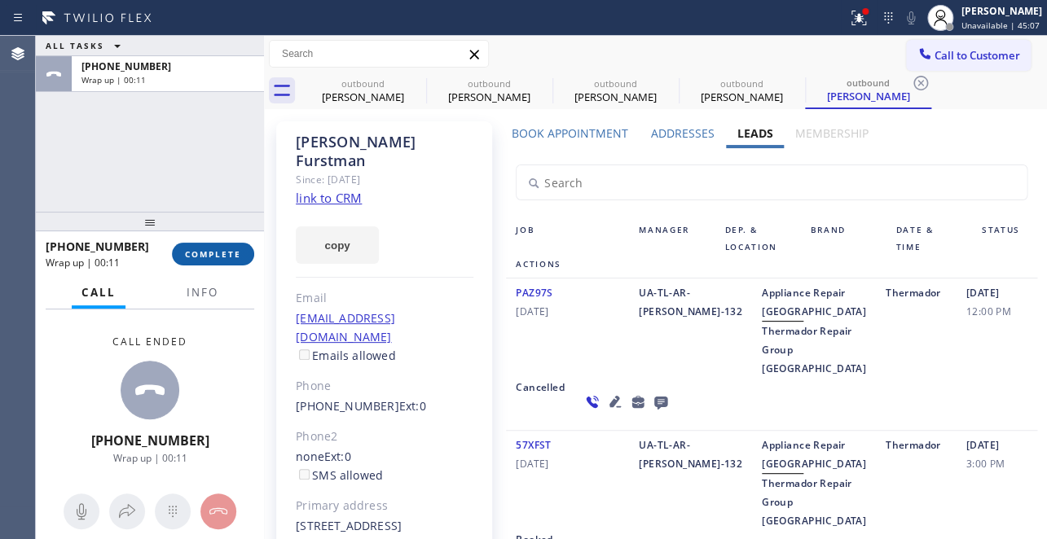
click at [237, 250] on span "COMPLETE" at bounding box center [213, 253] width 56 height 11
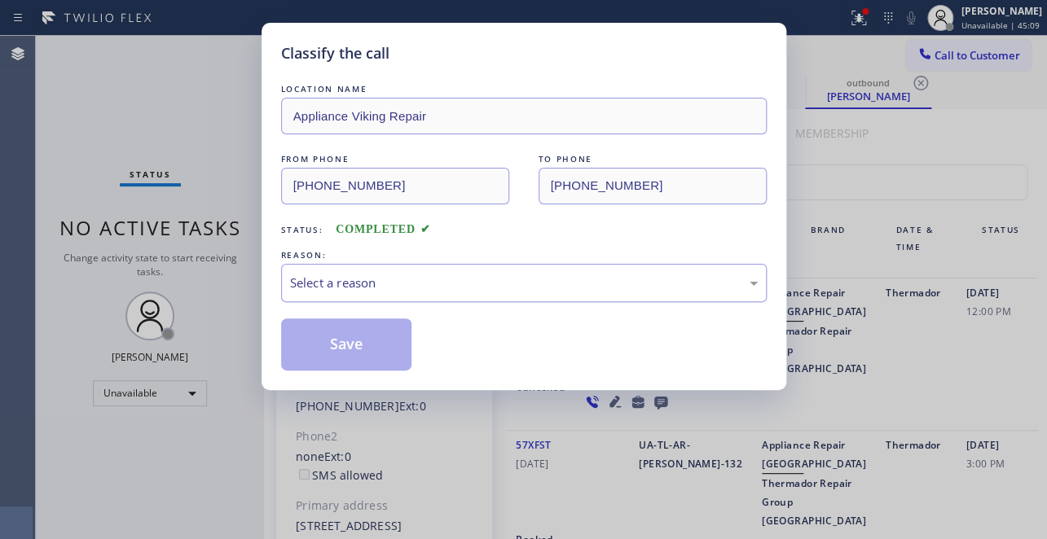
click at [410, 279] on div "Select a reason" at bounding box center [524, 283] width 468 height 19
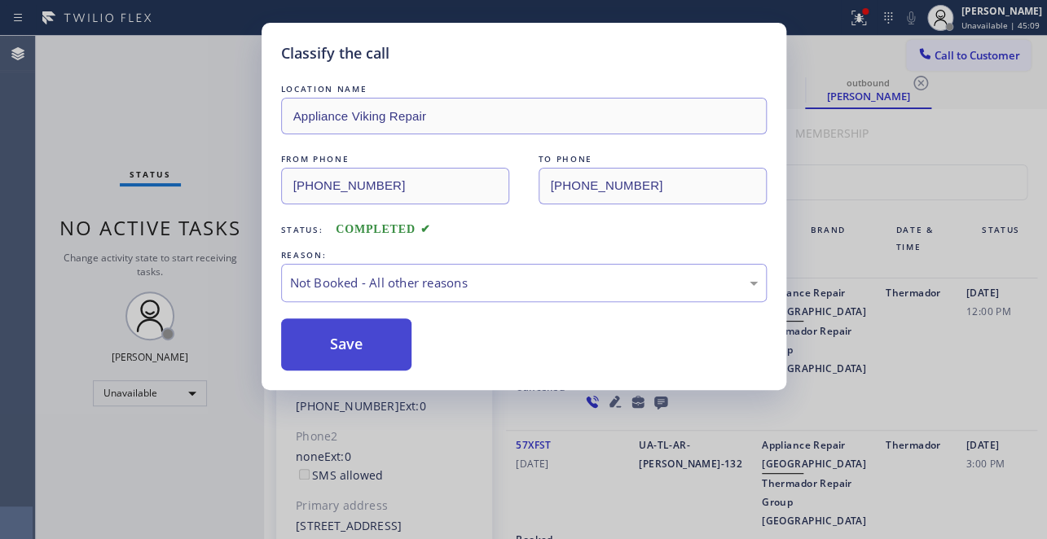
click at [358, 342] on button "Save" at bounding box center [346, 345] width 131 height 52
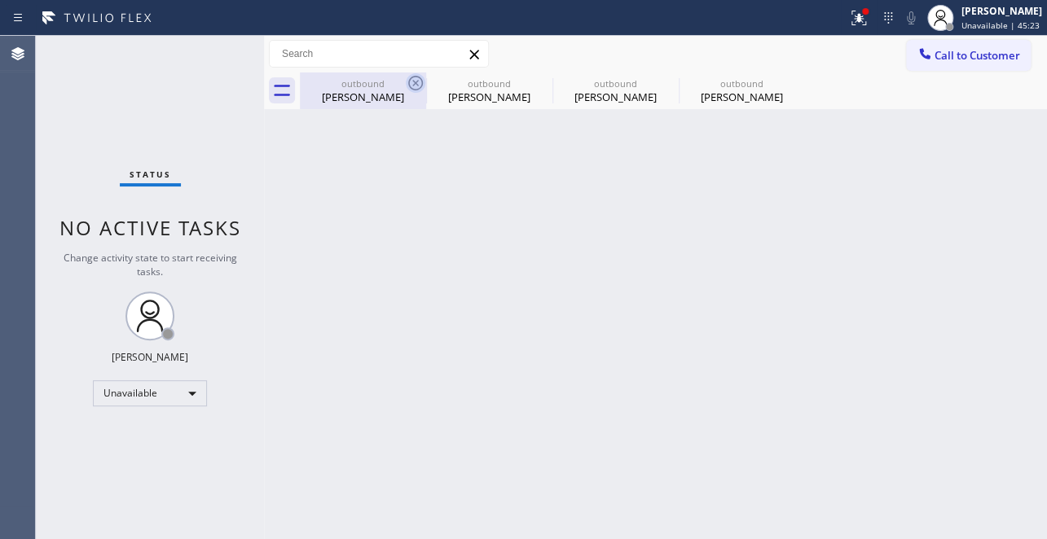
click at [413, 86] on icon at bounding box center [415, 83] width 15 height 15
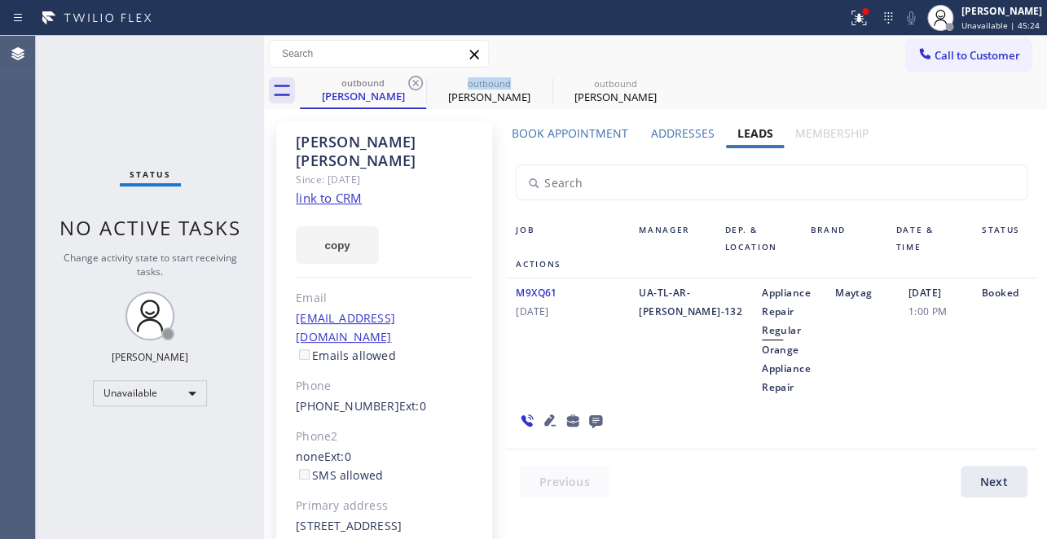
click at [413, 86] on icon at bounding box center [415, 83] width 15 height 15
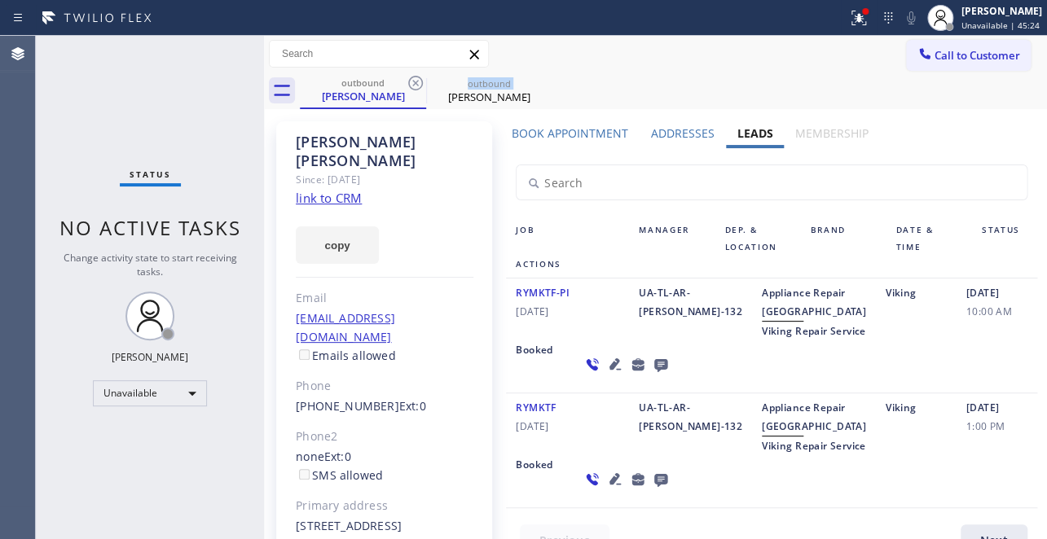
click at [413, 86] on icon at bounding box center [415, 83] width 15 height 15
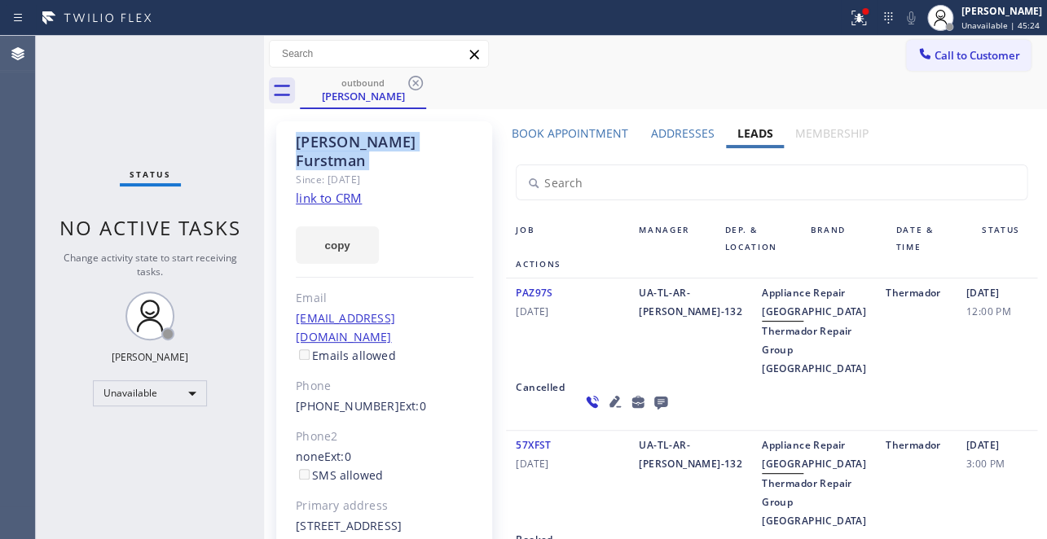
click at [413, 86] on icon at bounding box center [415, 83] width 15 height 15
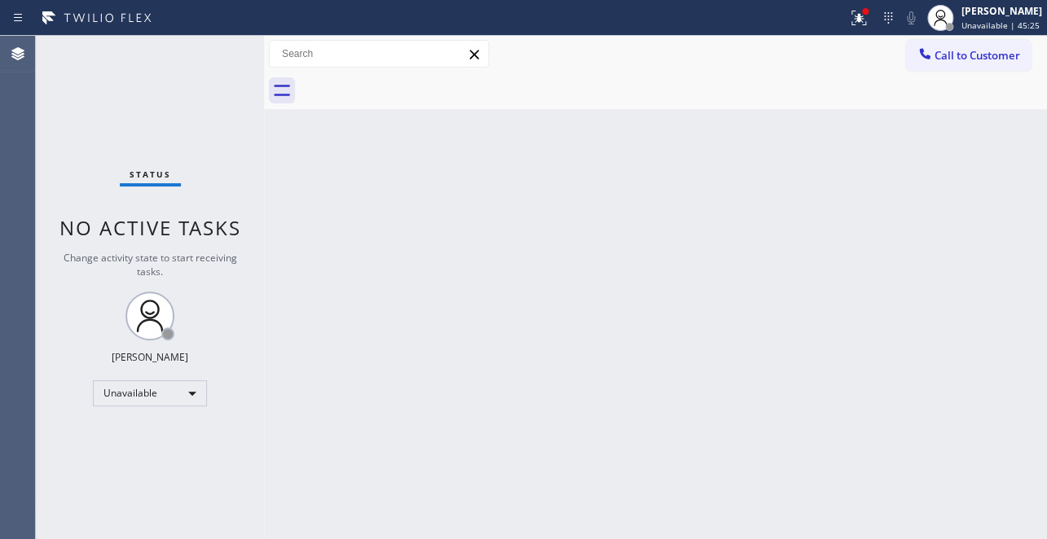
drag, startPoint x: 943, startPoint y: 57, endPoint x: 771, endPoint y: 73, distance: 171.8
click at [942, 58] on span "Call to Customer" at bounding box center [977, 55] width 86 height 15
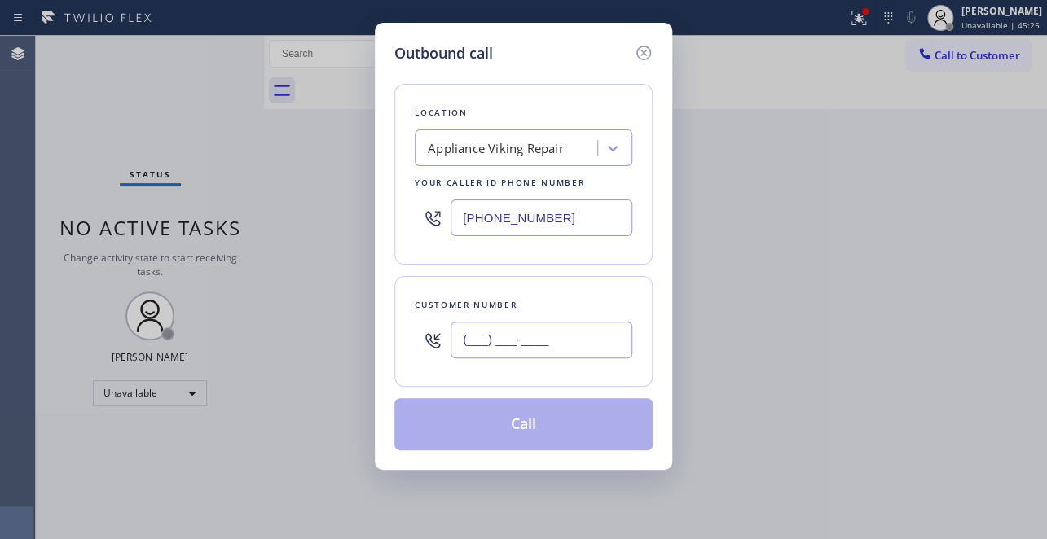
click at [487, 338] on input "(___) ___-____" at bounding box center [541, 340] width 182 height 37
paste input "310) 351-6970"
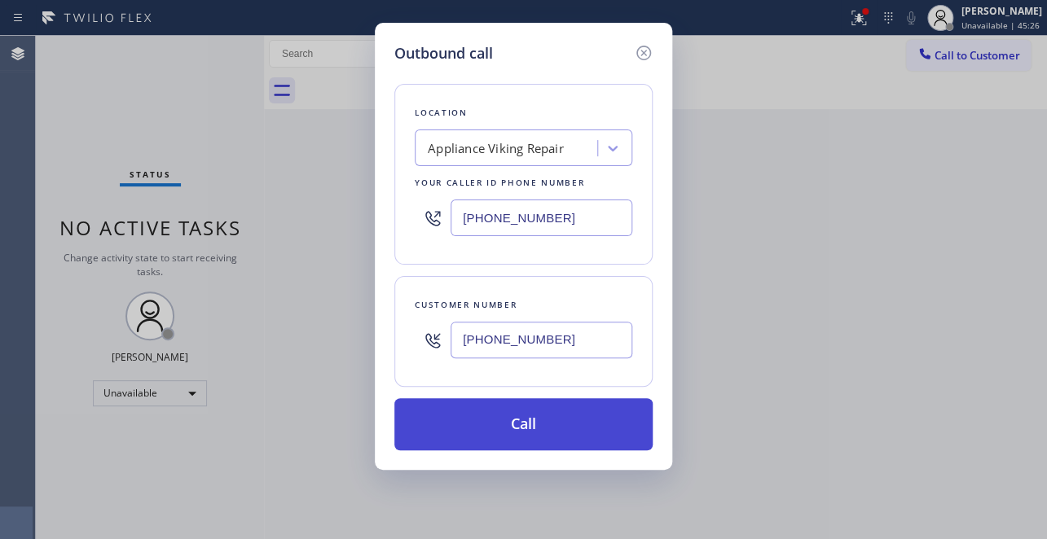
type input "(310) 351-6970"
click at [519, 427] on button "Call" at bounding box center [523, 424] width 258 height 52
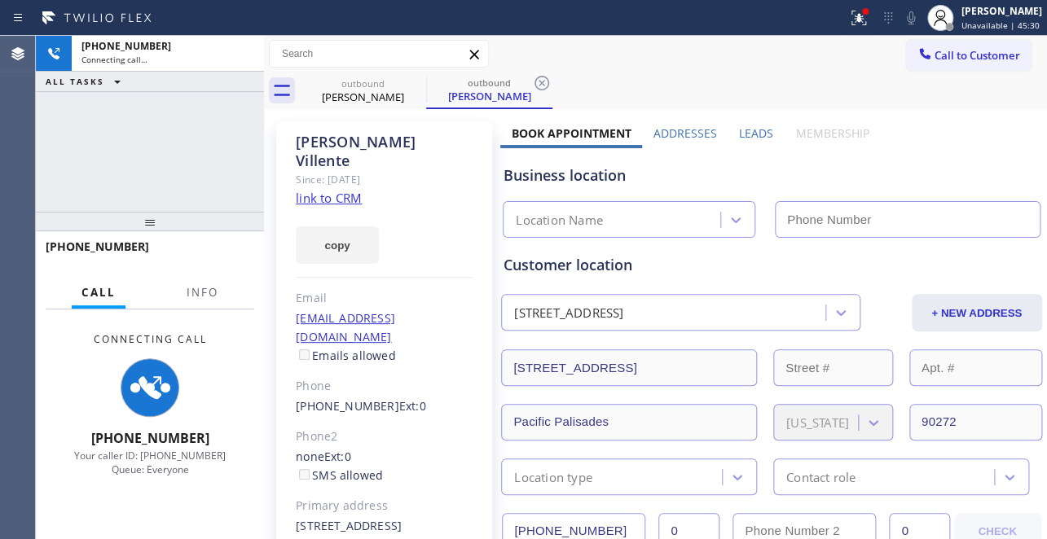
type input "(617) 219-9255"
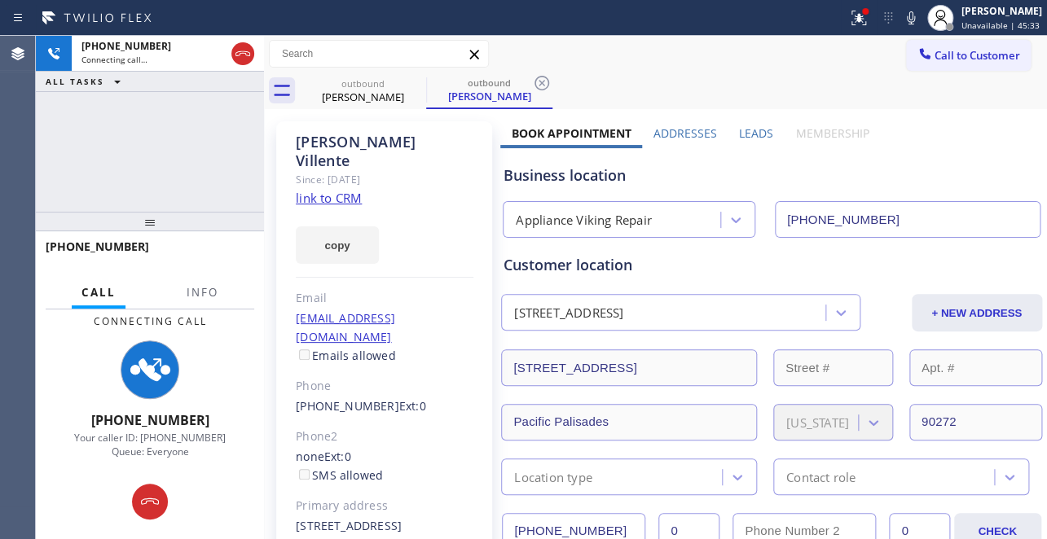
click at [758, 134] on label "Leads" at bounding box center [756, 132] width 34 height 15
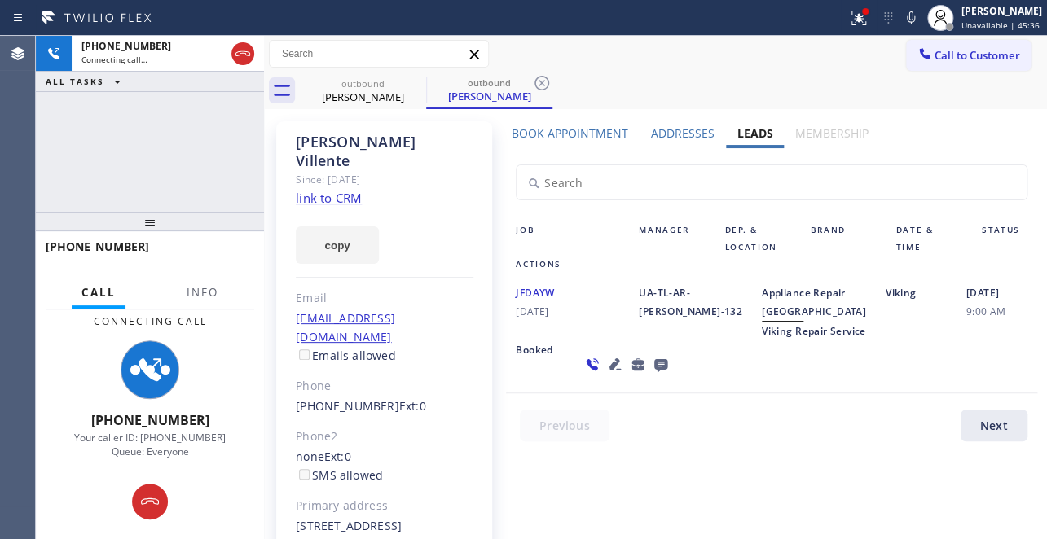
click at [654, 372] on icon at bounding box center [660, 365] width 13 height 13
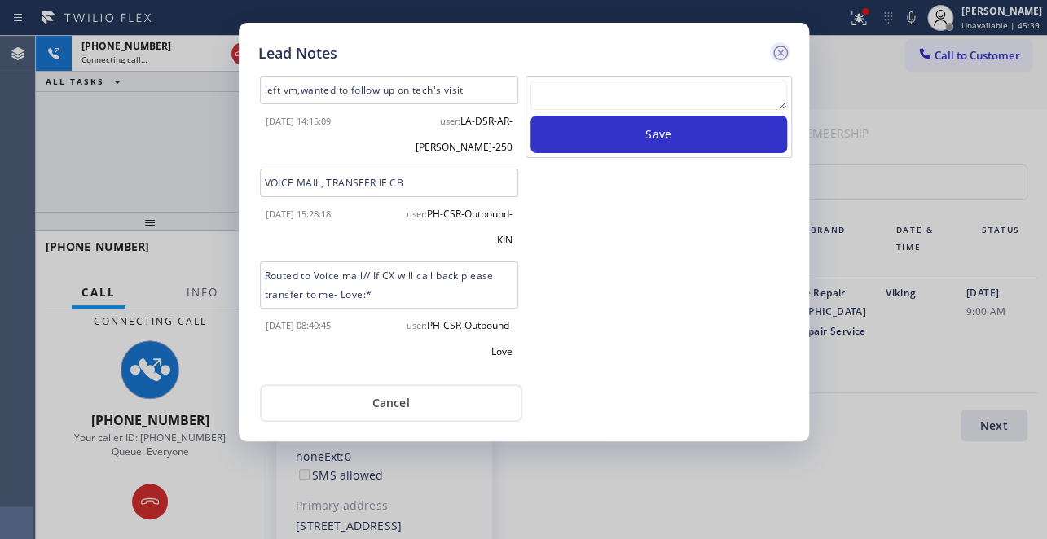
click at [777, 54] on icon at bounding box center [779, 53] width 15 height 15
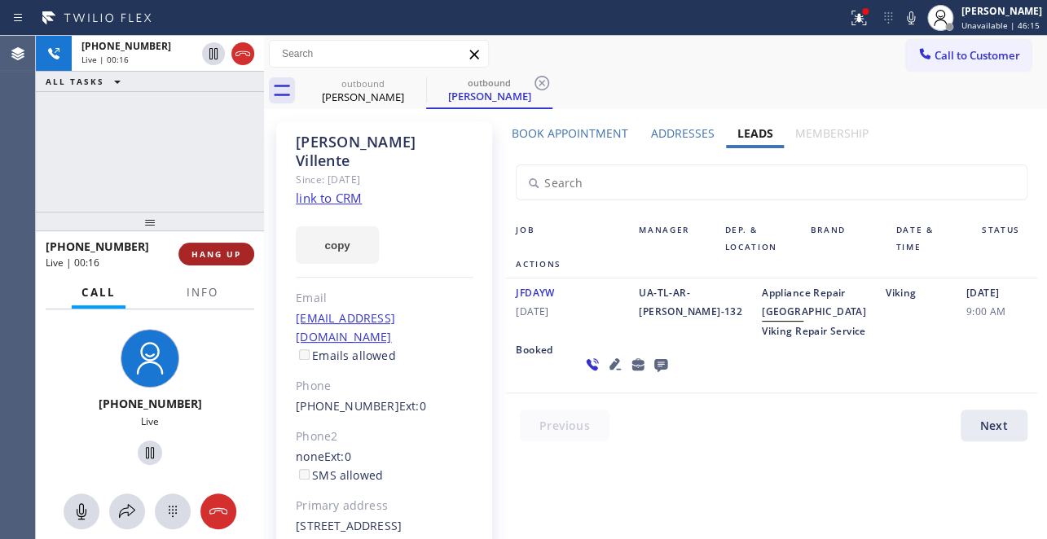
click at [207, 256] on span "HANG UP" at bounding box center [216, 253] width 50 height 11
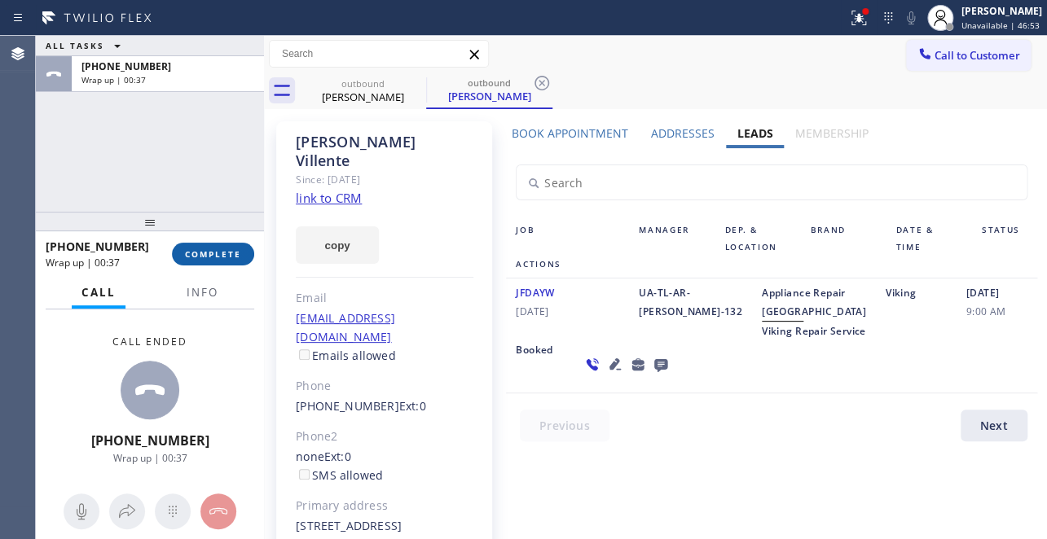
click at [207, 256] on span "COMPLETE" at bounding box center [213, 253] width 56 height 11
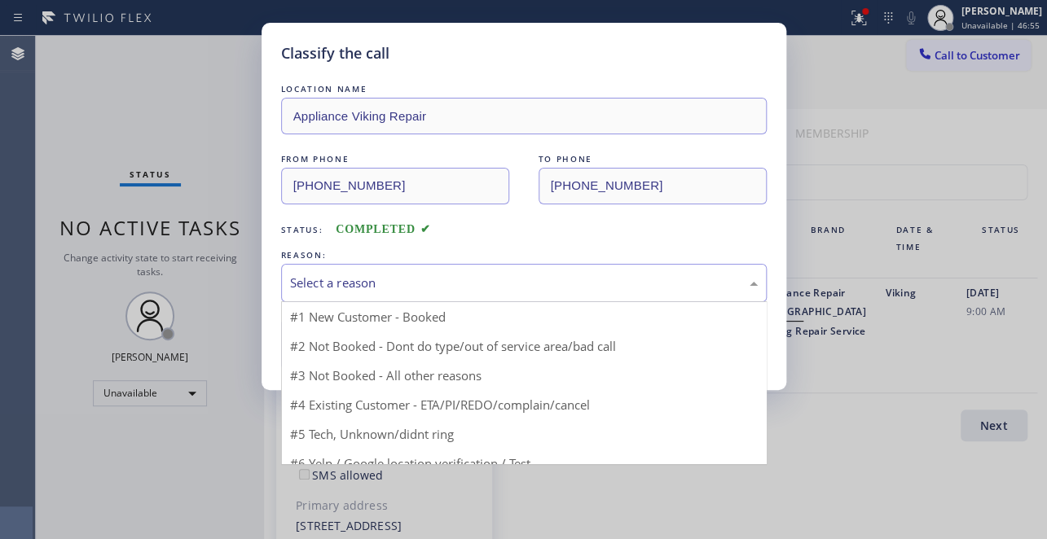
click at [376, 281] on div "Select a reason" at bounding box center [524, 283] width 468 height 19
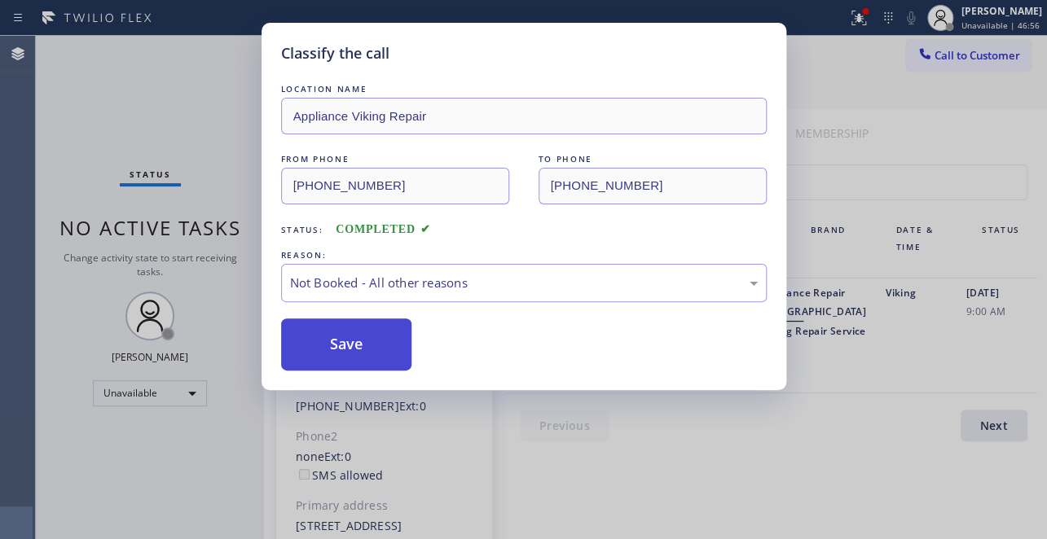
click at [354, 346] on button "Save" at bounding box center [346, 345] width 131 height 52
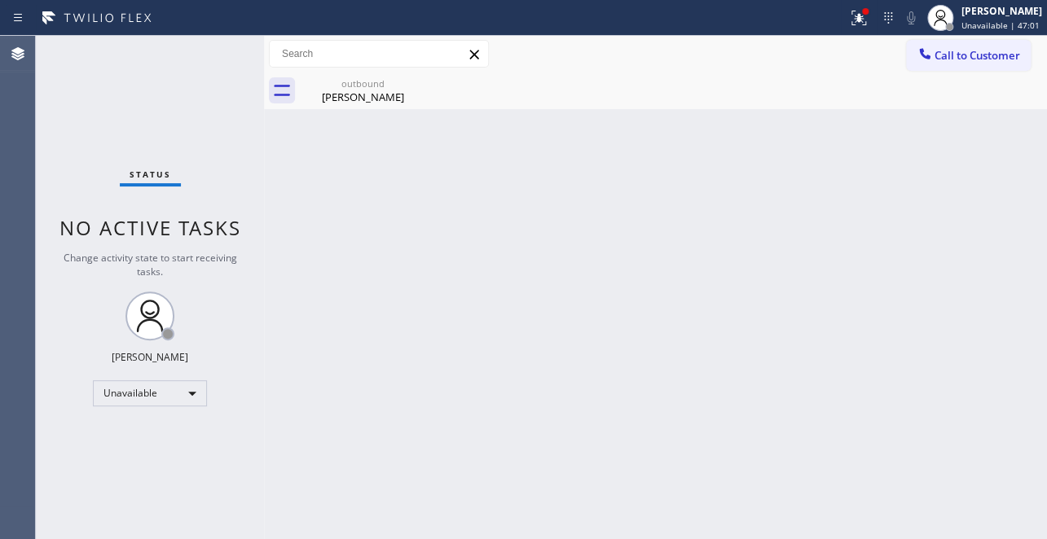
drag, startPoint x: 934, startPoint y: 59, endPoint x: 903, endPoint y: 60, distance: 30.2
click at [934, 59] on button "Call to Customer" at bounding box center [968, 55] width 125 height 31
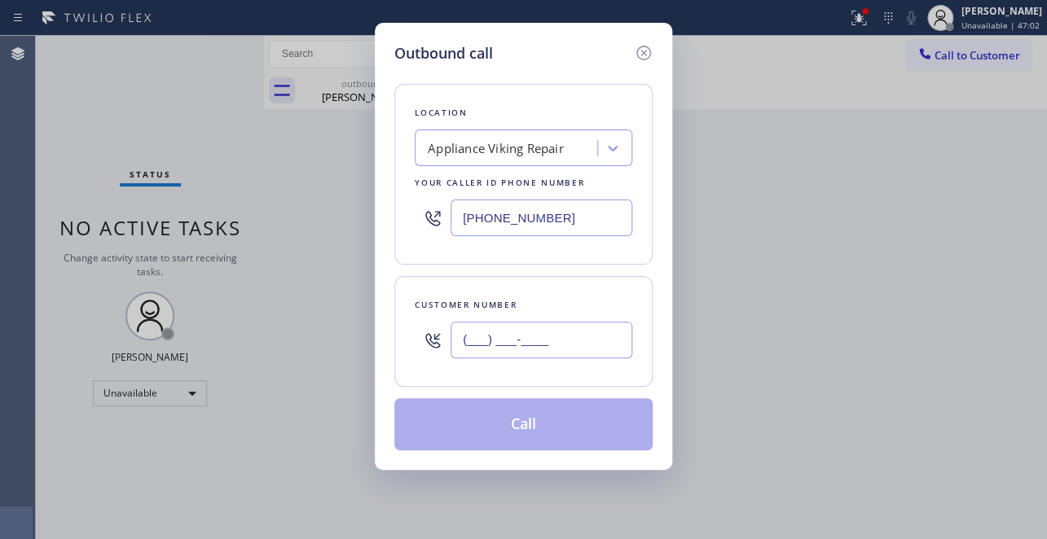
click at [484, 341] on input "(___) ___-____" at bounding box center [541, 340] width 182 height 37
paste input "415) 378-1326"
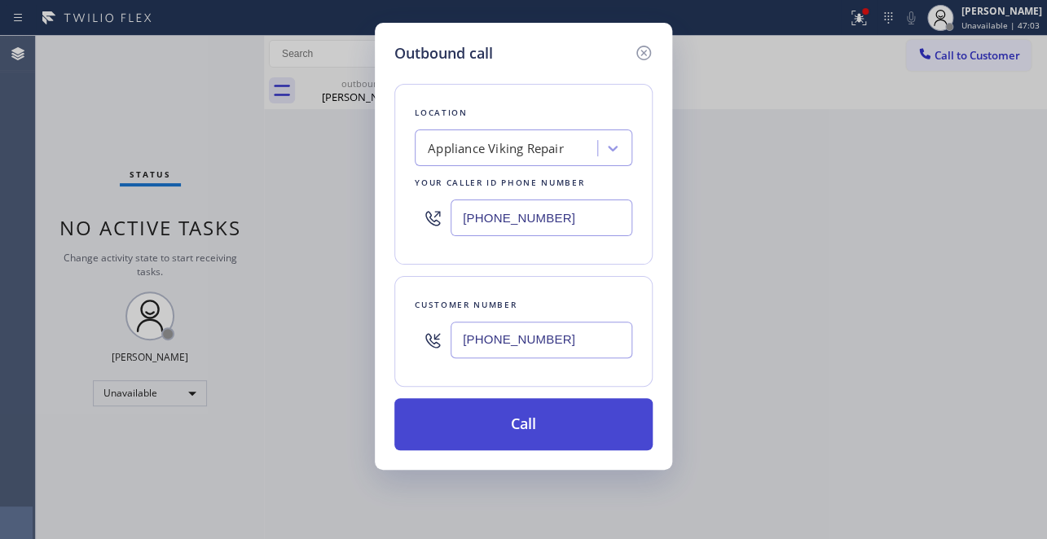
type input "(415) 378-1326"
click at [507, 427] on button "Call" at bounding box center [523, 424] width 258 height 52
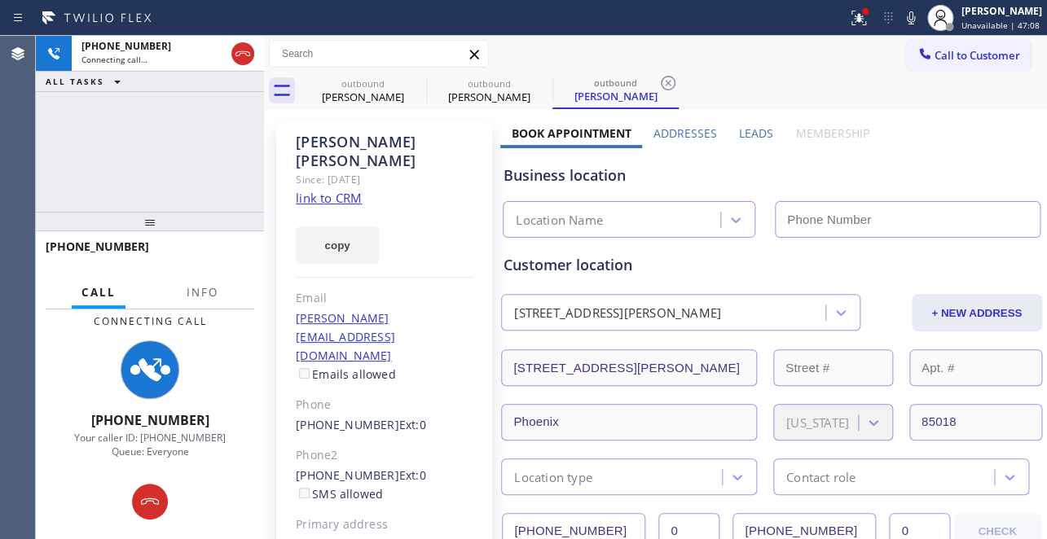
type input "(617) 219-9255"
click at [754, 126] on label "Leads" at bounding box center [756, 132] width 34 height 15
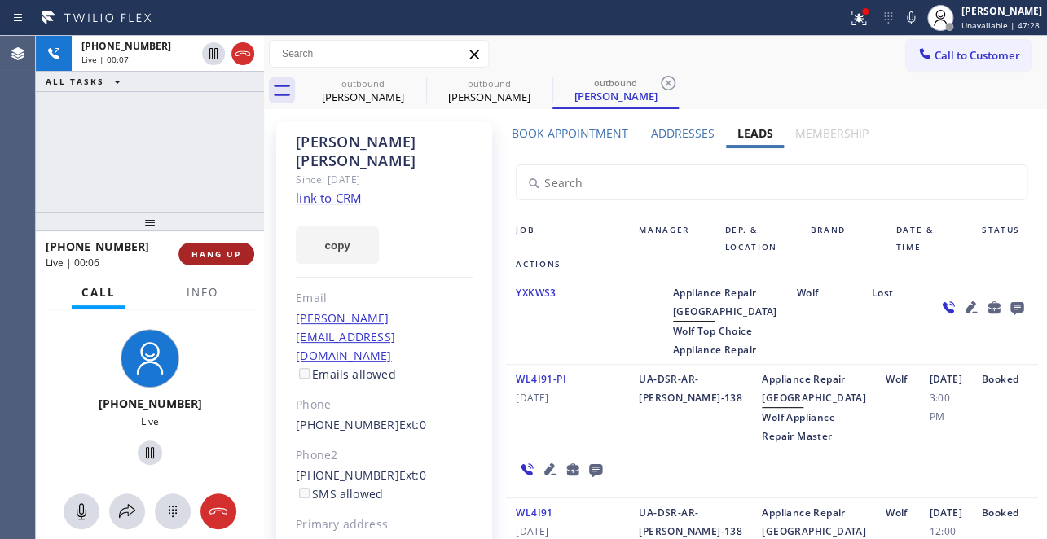
click at [212, 255] on span "HANG UP" at bounding box center [216, 253] width 50 height 11
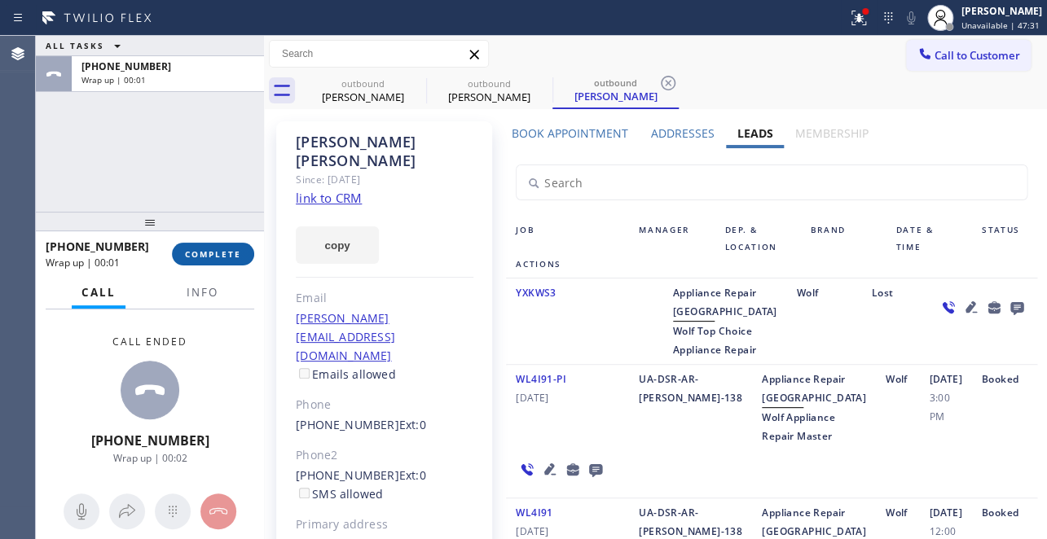
click at [188, 254] on span "COMPLETE" at bounding box center [213, 253] width 56 height 11
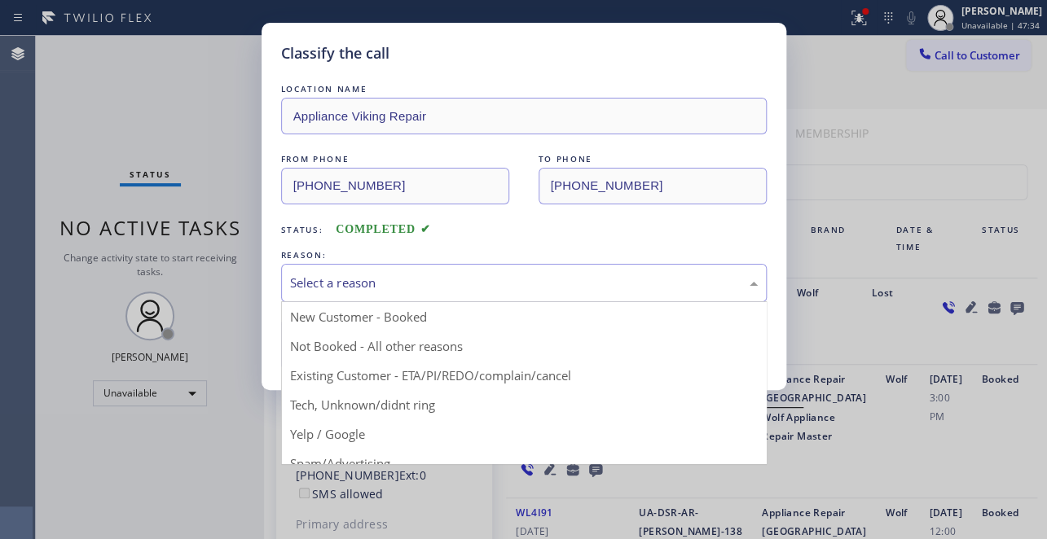
drag, startPoint x: 381, startPoint y: 285, endPoint x: 365, endPoint y: 301, distance: 23.0
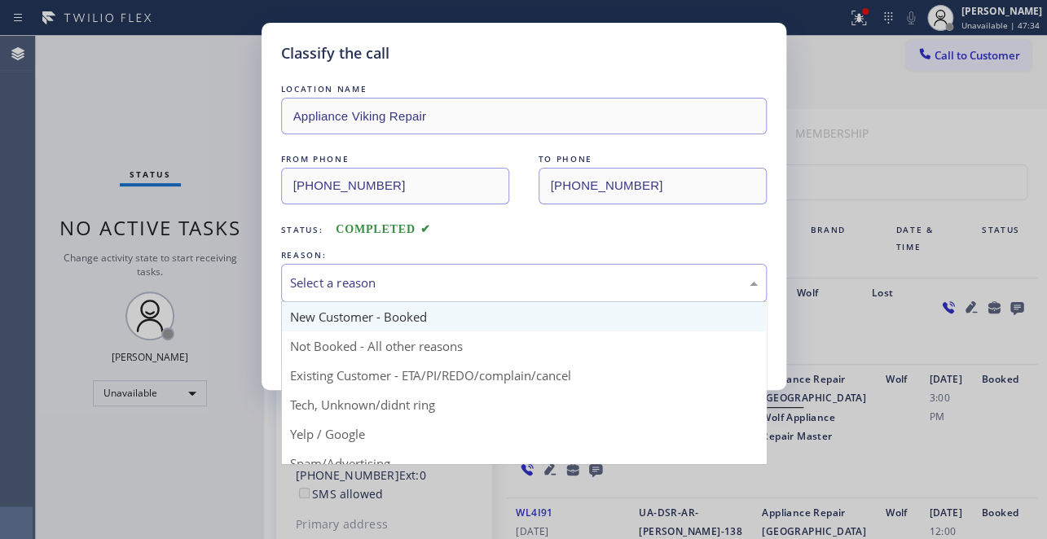
click at [380, 286] on div "Select a reason" at bounding box center [524, 283] width 468 height 19
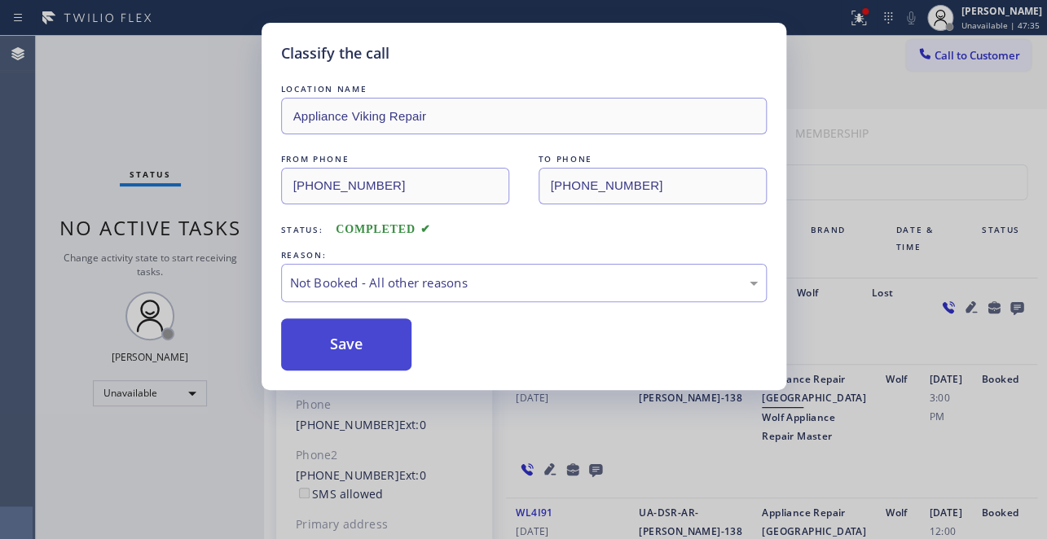
click at [343, 349] on button "Save" at bounding box center [346, 345] width 131 height 52
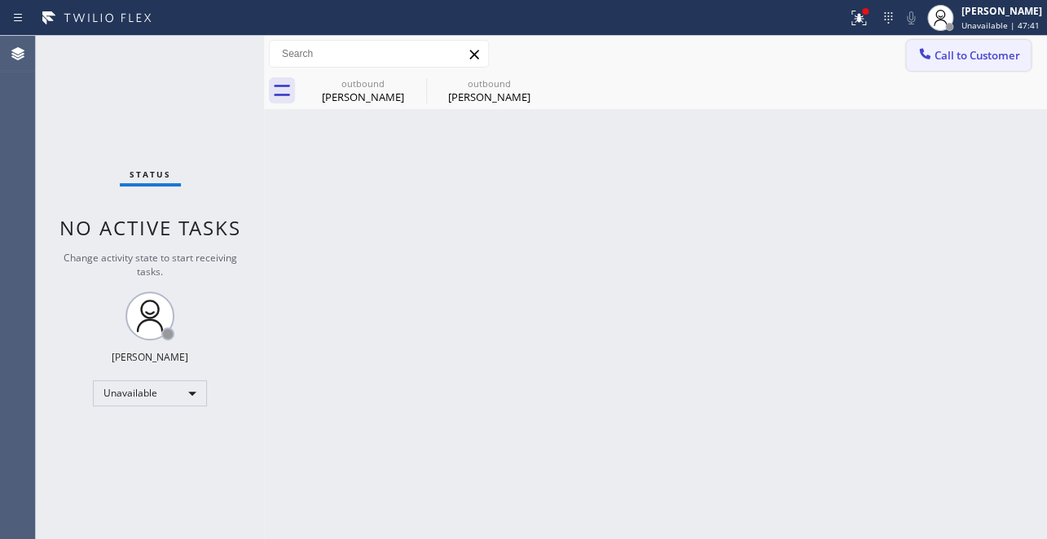
click at [945, 58] on span "Call to Customer" at bounding box center [977, 55] width 86 height 15
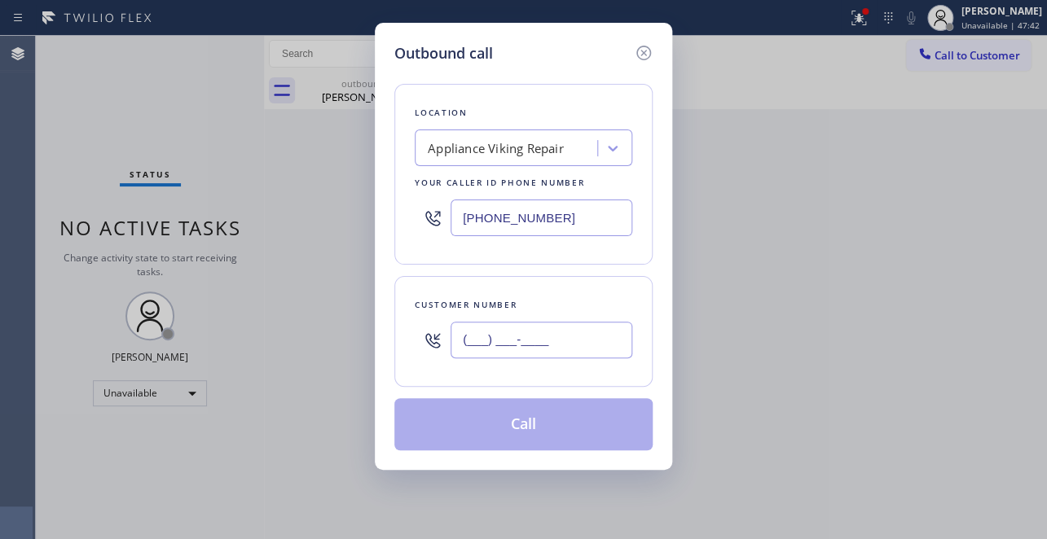
click at [471, 334] on input "(___) ___-____" at bounding box center [541, 340] width 182 height 37
paste input "201) 961-3510"
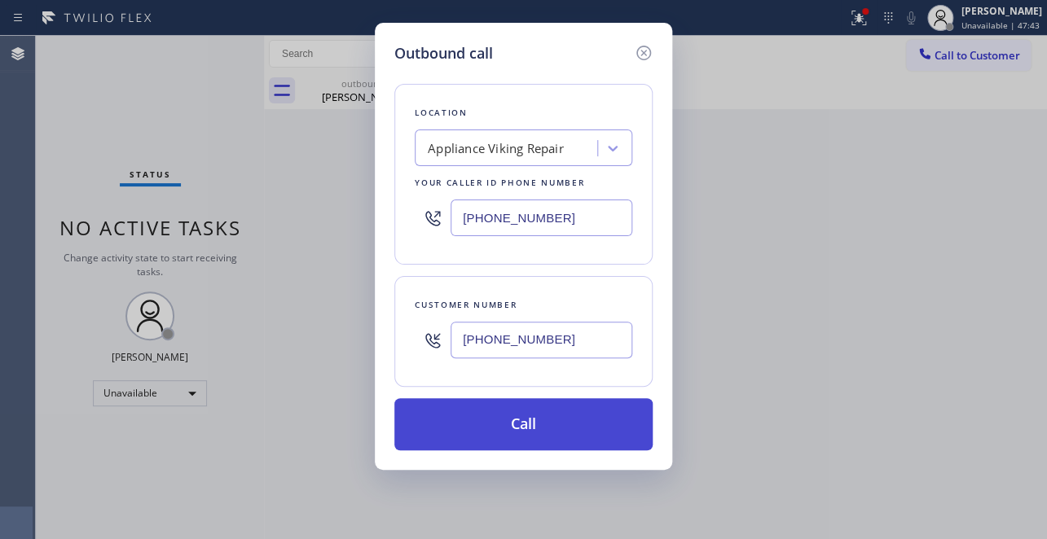
type input "(201) 961-3510"
click at [495, 423] on button "Call" at bounding box center [523, 424] width 258 height 52
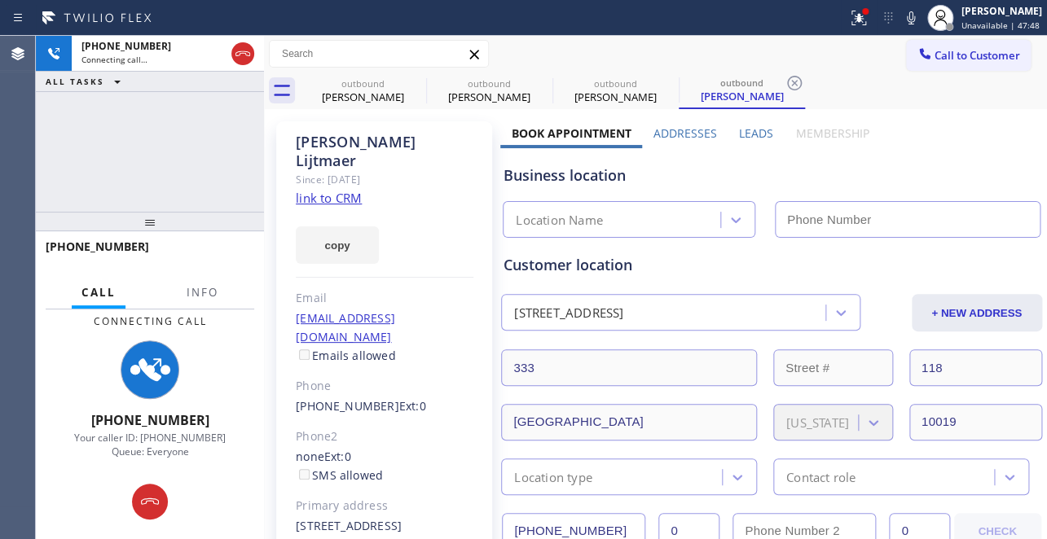
type input "(617) 219-9255"
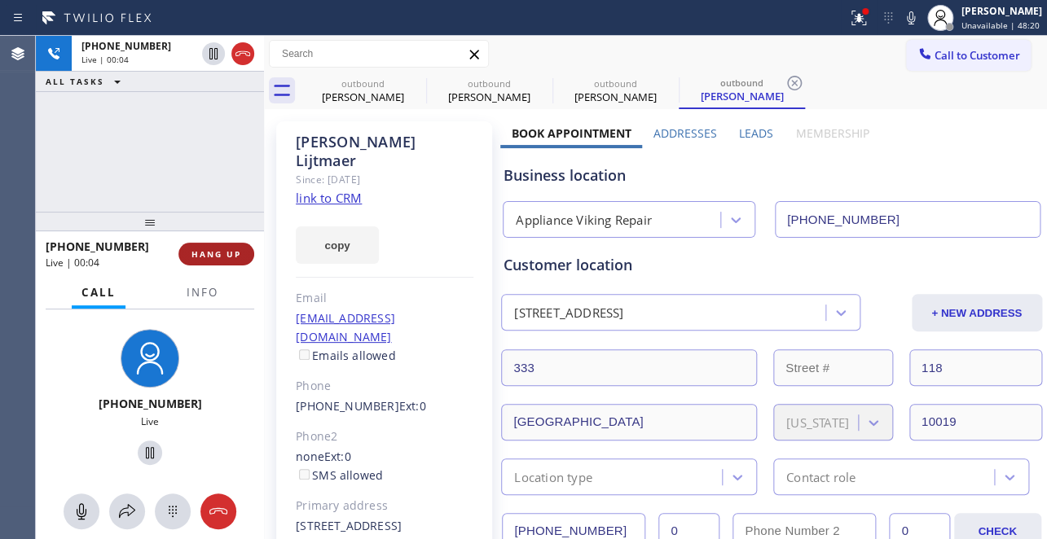
click at [203, 258] on span "HANG UP" at bounding box center [216, 253] width 50 height 11
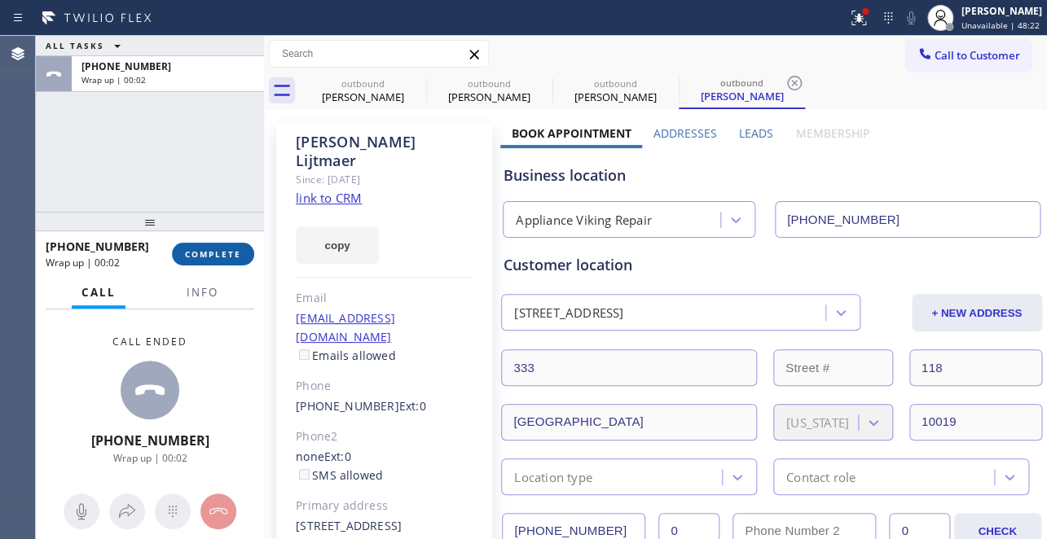
click at [207, 255] on span "COMPLETE" at bounding box center [213, 253] width 56 height 11
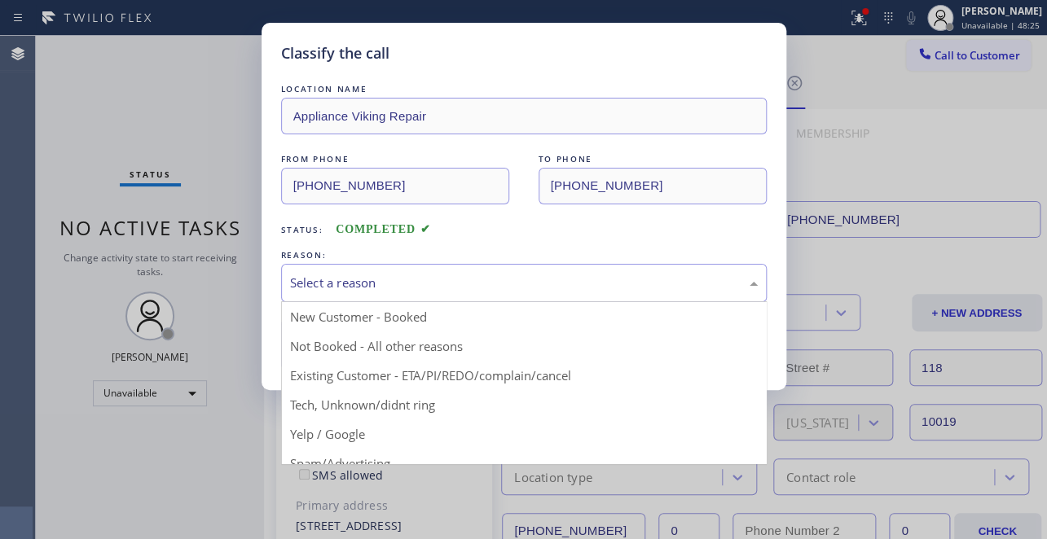
click at [438, 276] on div "Select a reason" at bounding box center [524, 283] width 468 height 19
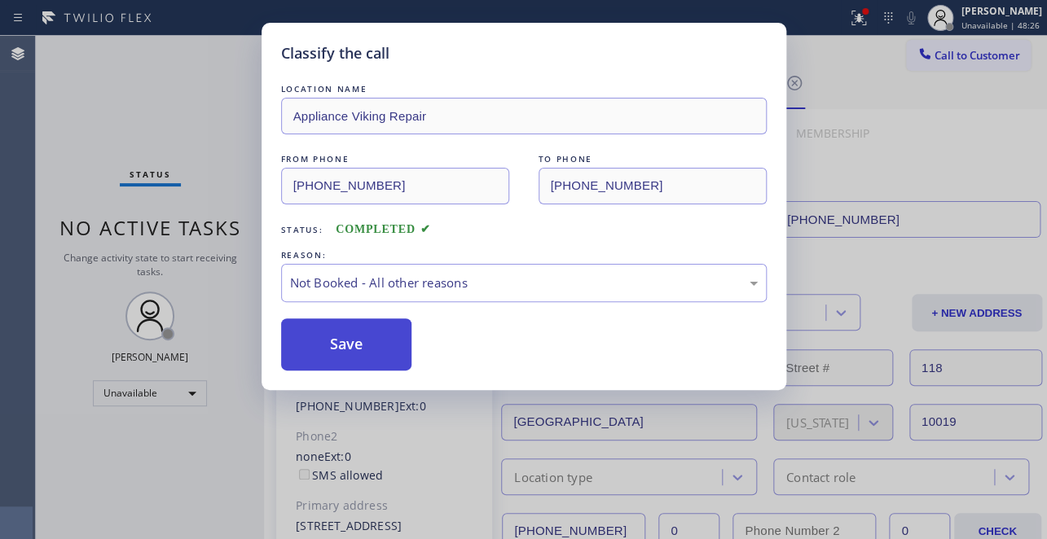
click at [362, 342] on button "Save" at bounding box center [346, 345] width 131 height 52
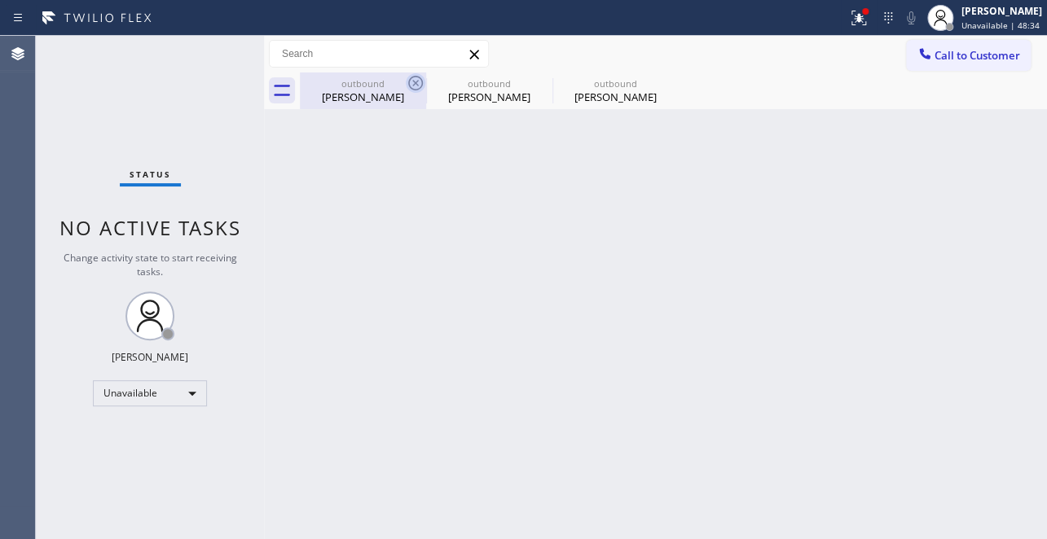
click at [415, 81] on icon at bounding box center [416, 83] width 20 height 20
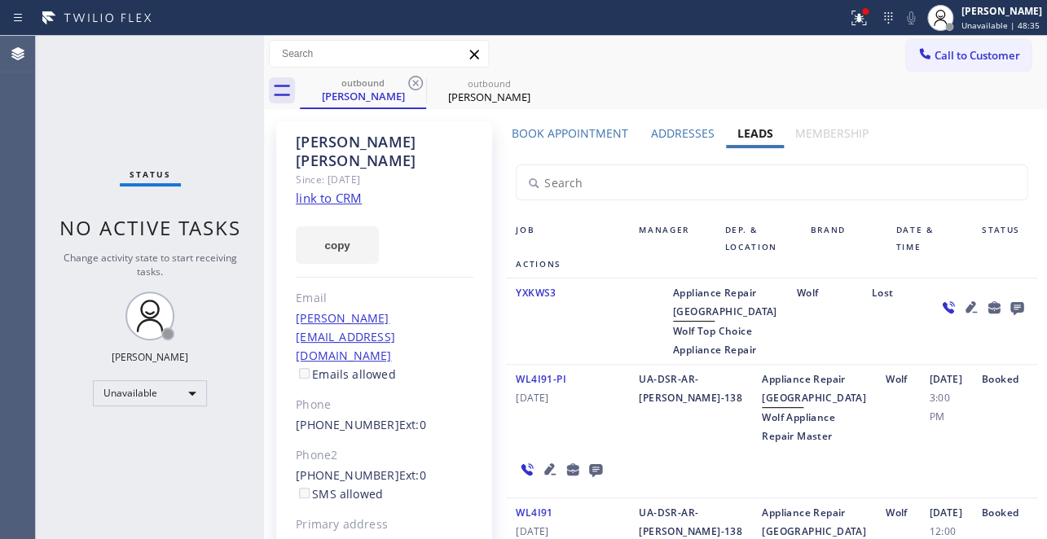
click at [415, 81] on icon at bounding box center [416, 83] width 20 height 20
click at [0, 0] on icon at bounding box center [0, 0] width 0 height 0
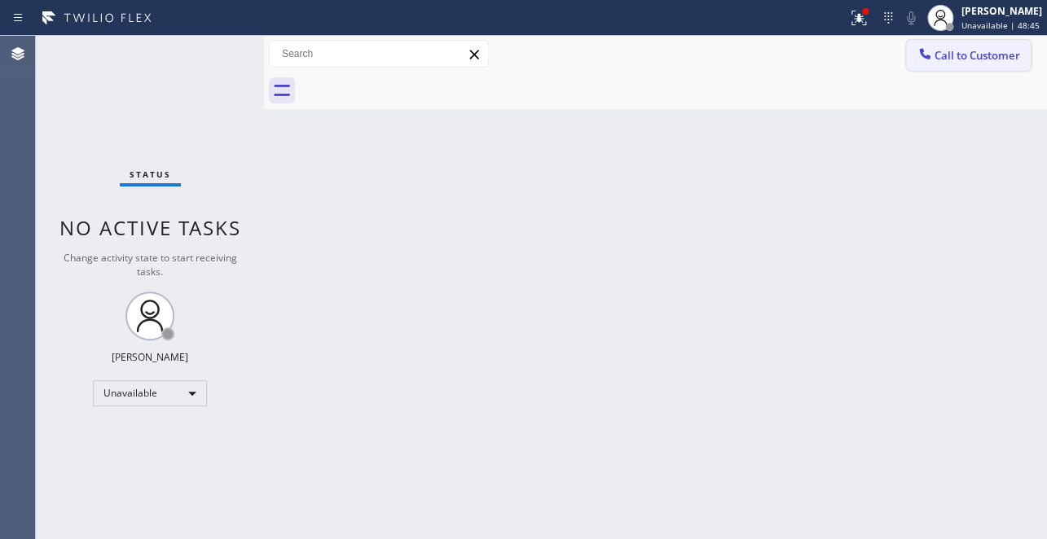
click at [956, 48] on span "Call to Customer" at bounding box center [977, 55] width 86 height 15
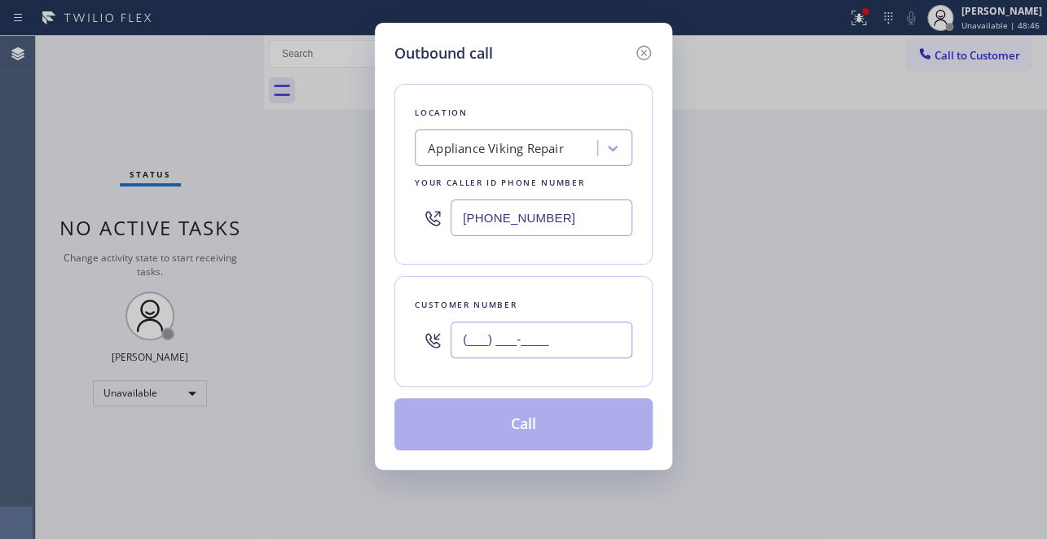
click at [511, 338] on input "(___) ___-____" at bounding box center [541, 340] width 182 height 37
paste input "562) 986-3550"
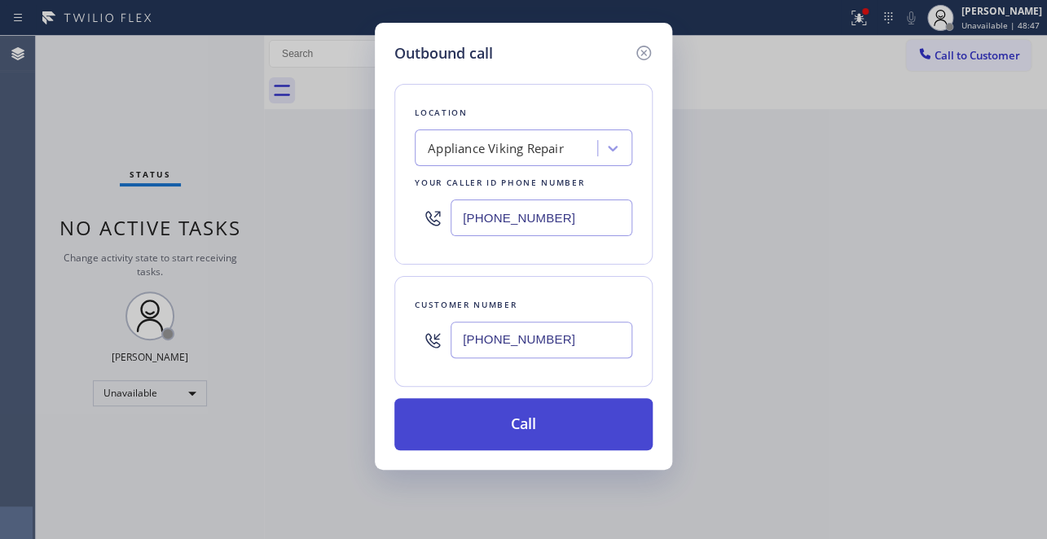
type input "(562) 986-3550"
click at [499, 424] on button "Call" at bounding box center [523, 424] width 258 height 52
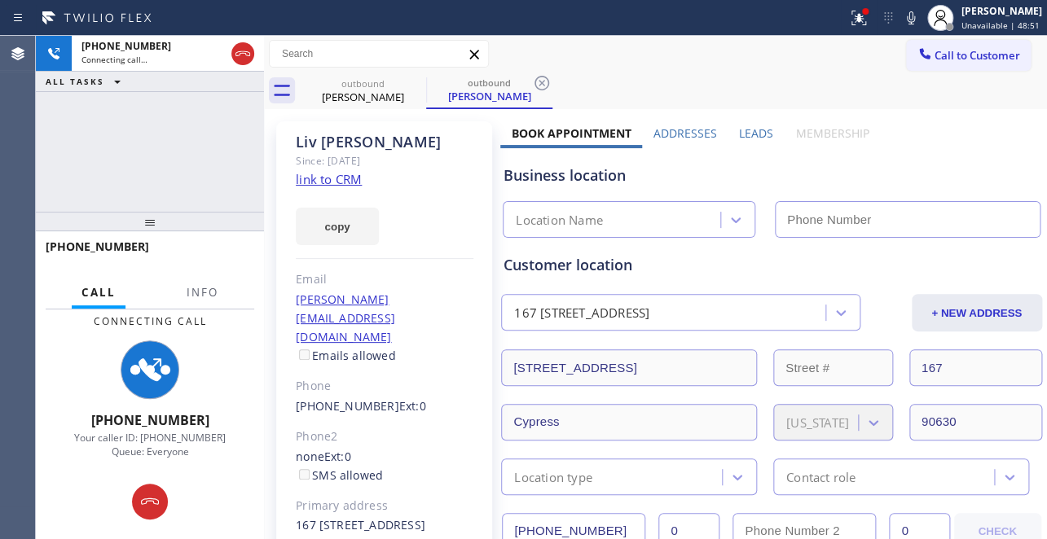
type input "(617) 219-9255"
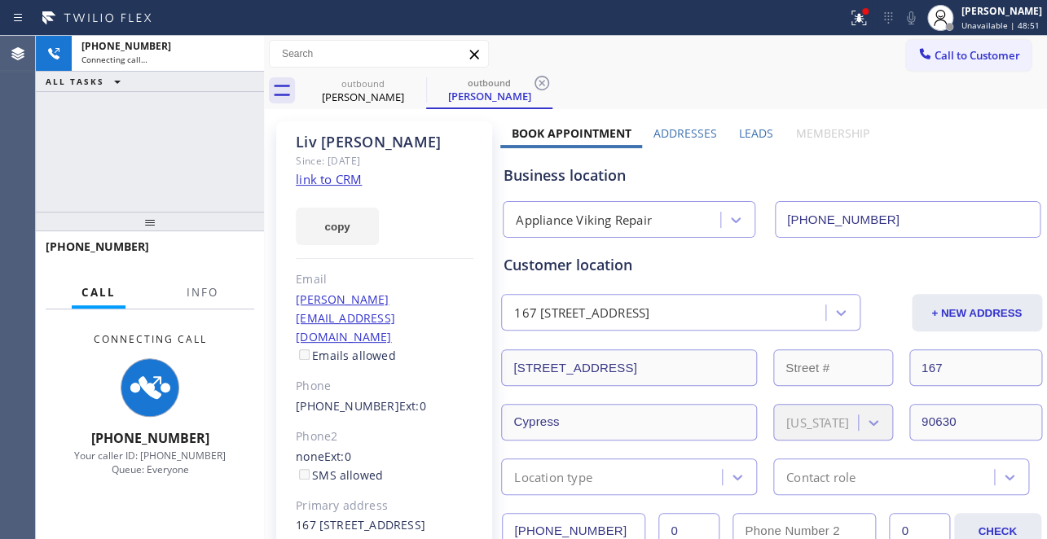
click at [758, 134] on label "Leads" at bounding box center [756, 132] width 34 height 15
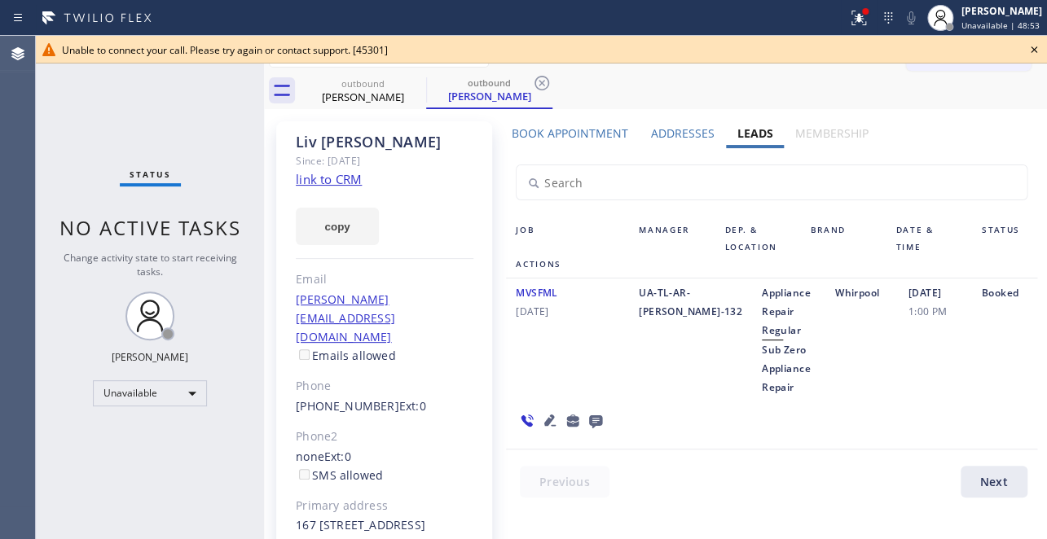
click at [1031, 46] on icon at bounding box center [1034, 49] width 7 height 7
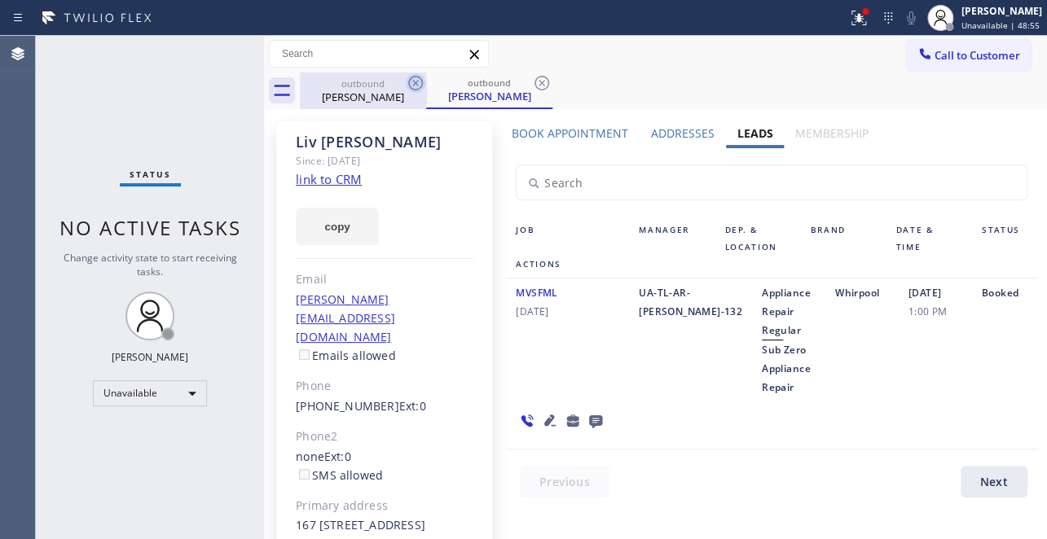
click at [413, 85] on icon at bounding box center [415, 83] width 15 height 15
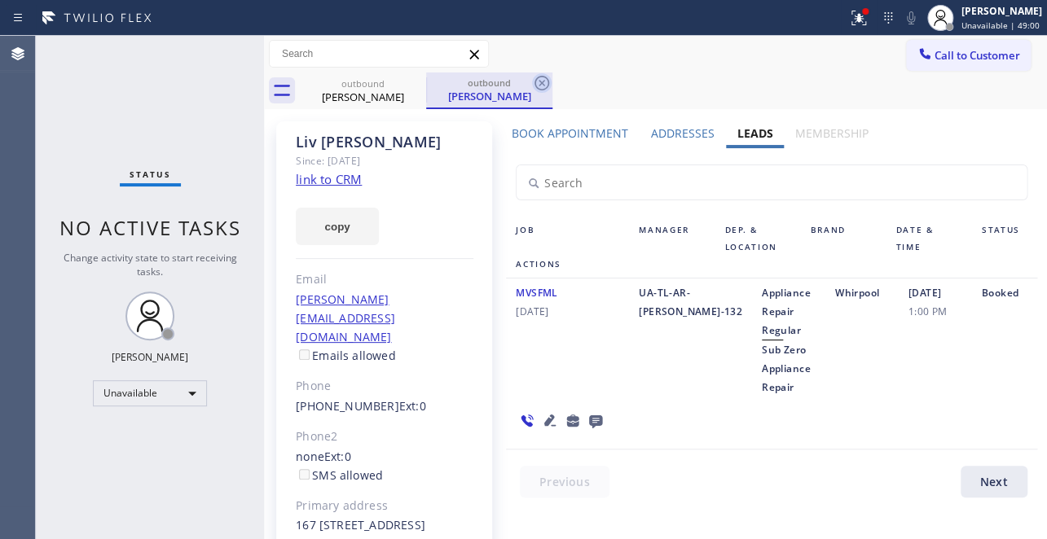
click at [542, 81] on icon at bounding box center [541, 83] width 15 height 15
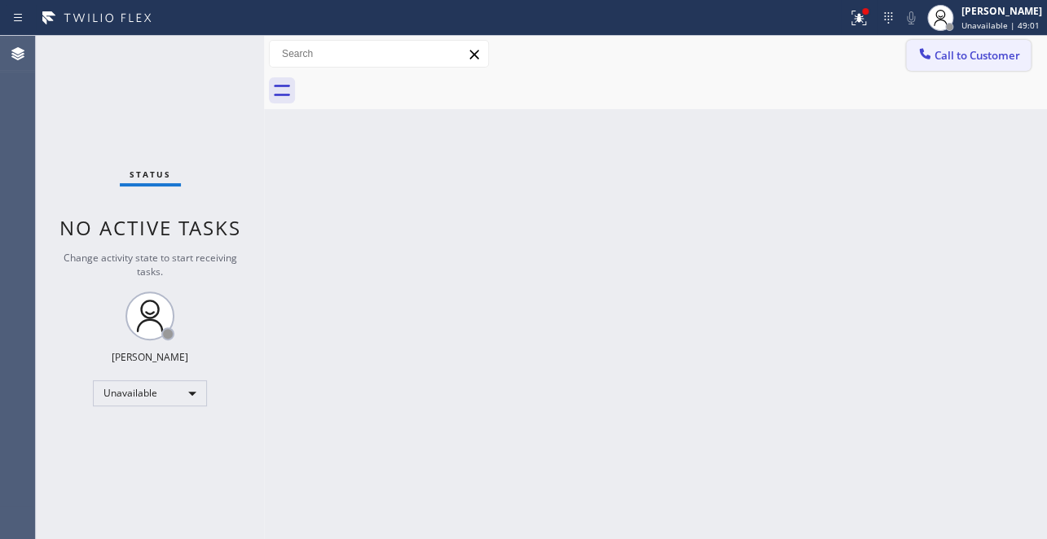
click at [921, 67] on button "Call to Customer" at bounding box center [968, 55] width 125 height 31
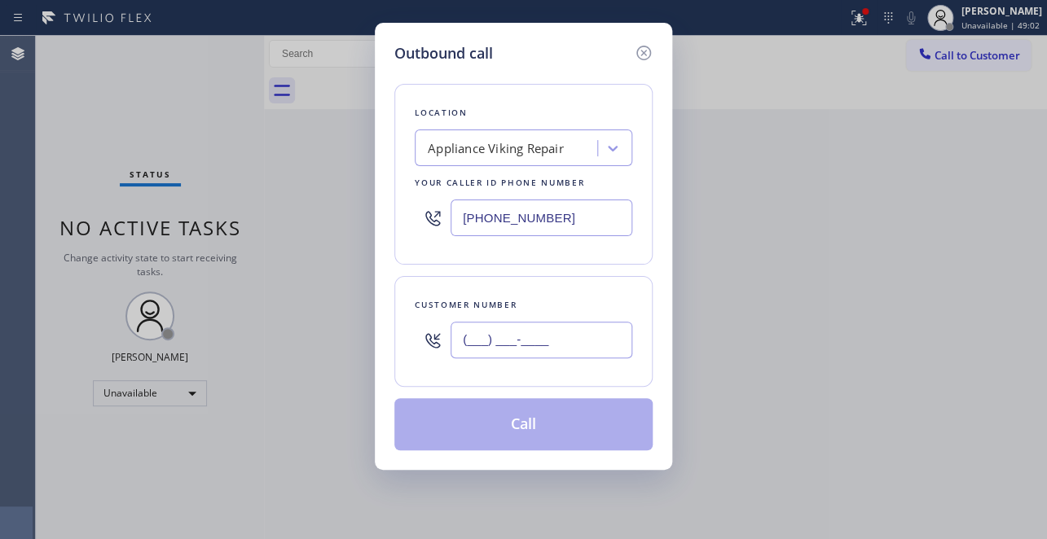
click at [529, 336] on input "(___) ___-____" at bounding box center [541, 340] width 182 height 37
paste input "310) 392-3129"
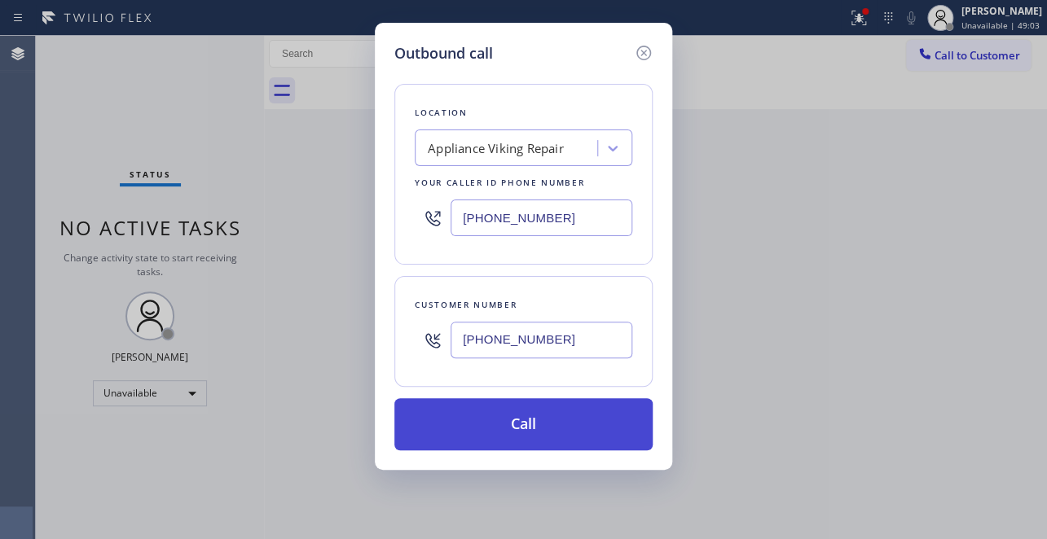
type input "(310) 392-3129"
click at [496, 420] on button "Call" at bounding box center [523, 424] width 258 height 52
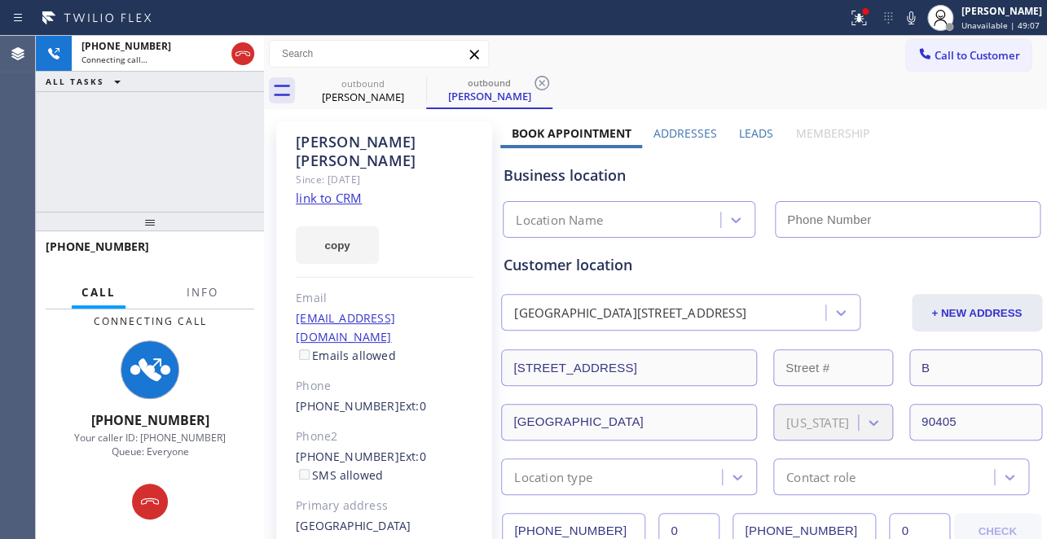
click at [749, 133] on label "Leads" at bounding box center [756, 132] width 34 height 15
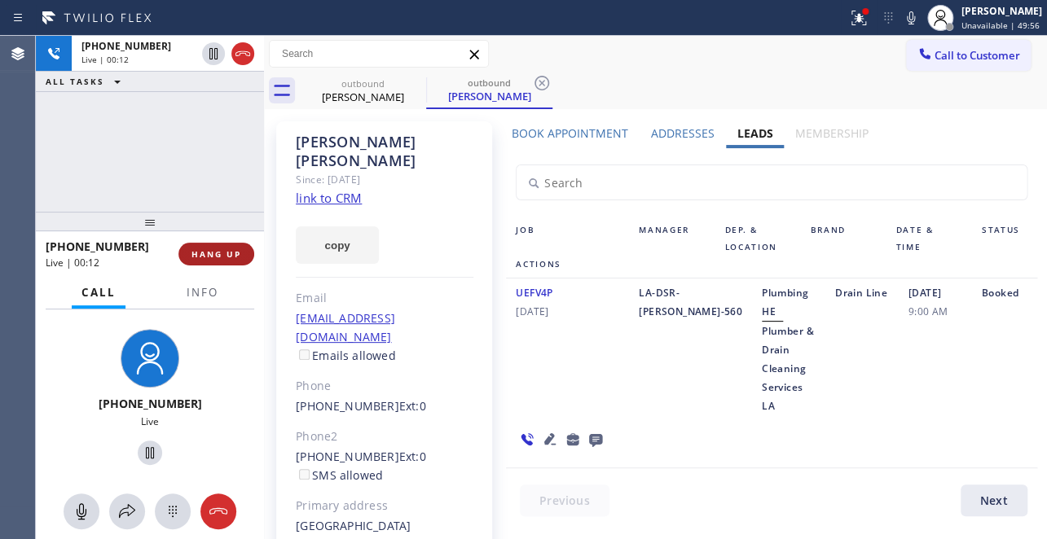
click at [219, 248] on span "HANG UP" at bounding box center [216, 253] width 50 height 11
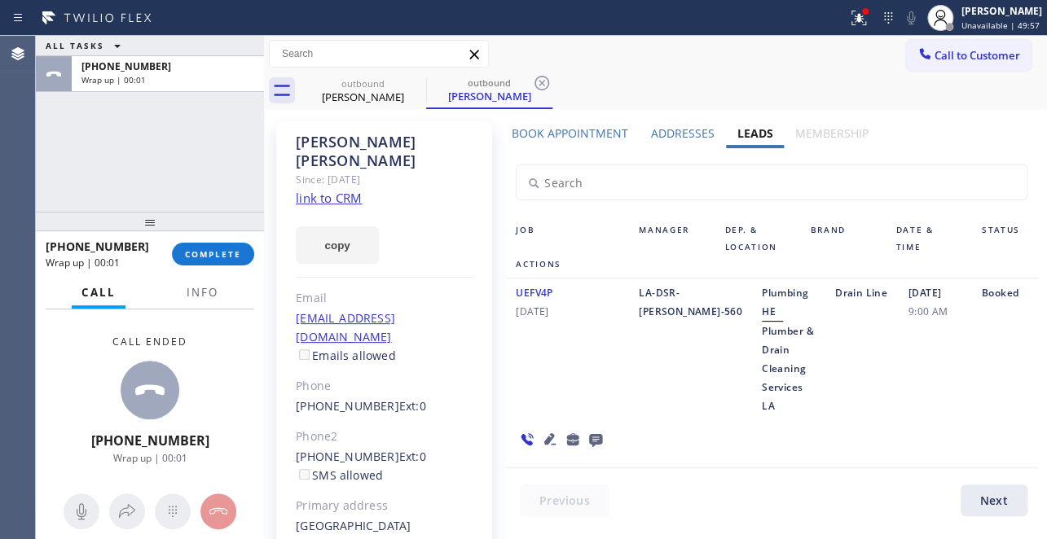
click at [590, 434] on icon at bounding box center [595, 440] width 13 height 13
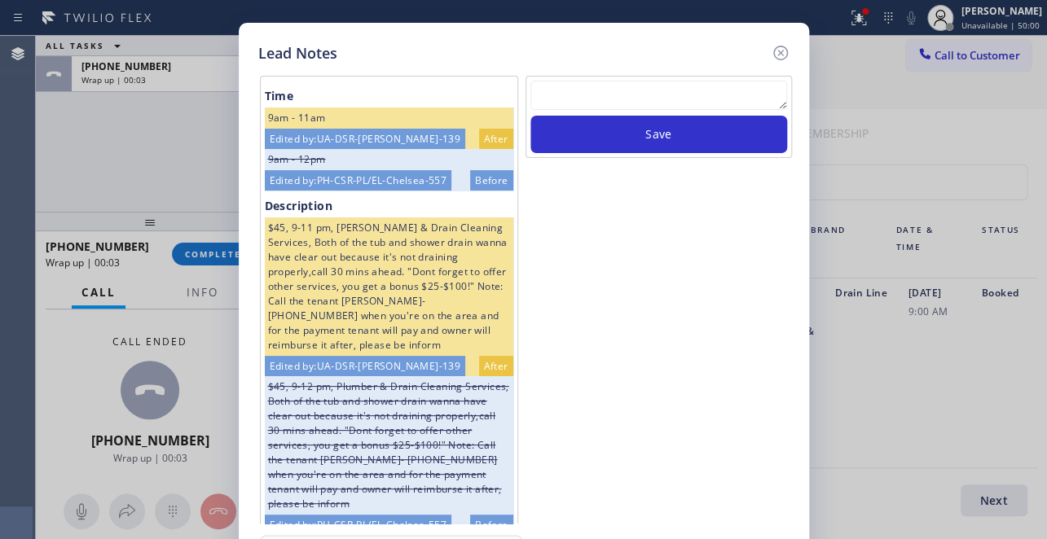
click at [626, 86] on textarea at bounding box center [658, 95] width 257 height 29
paste textarea "Routed to Voice mail// If CX will call back please transfer to me- Love:*"
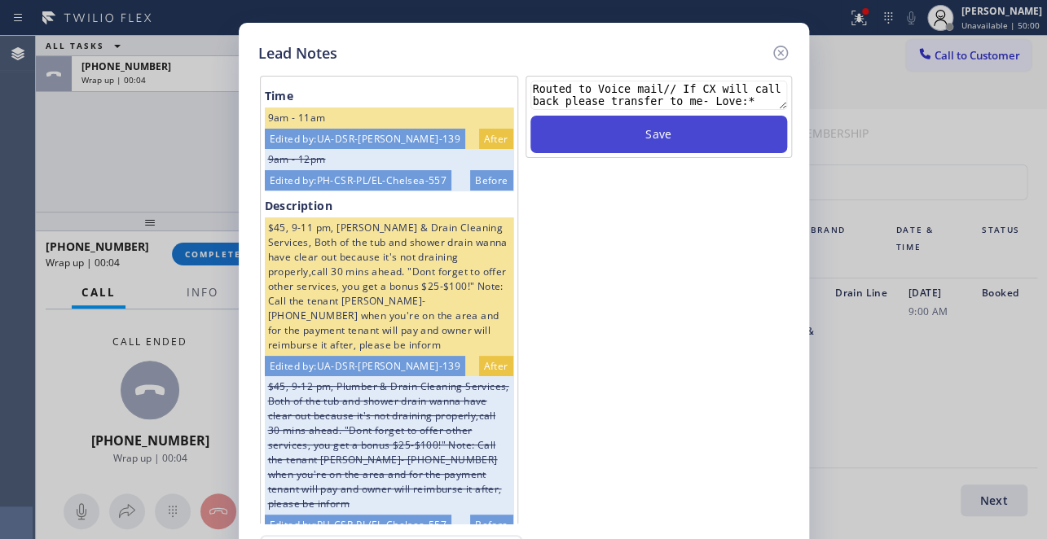
type textarea "Routed to Voice mail// If CX will call back please transfer to me- Love:*"
click at [666, 131] on button "Save" at bounding box center [658, 134] width 257 height 37
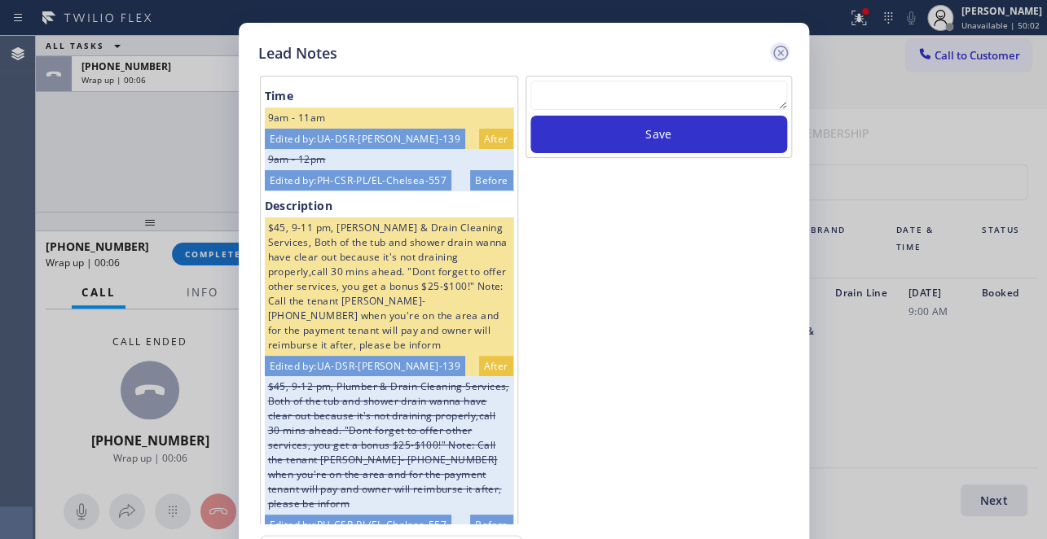
click at [775, 49] on icon at bounding box center [781, 53] width 20 height 20
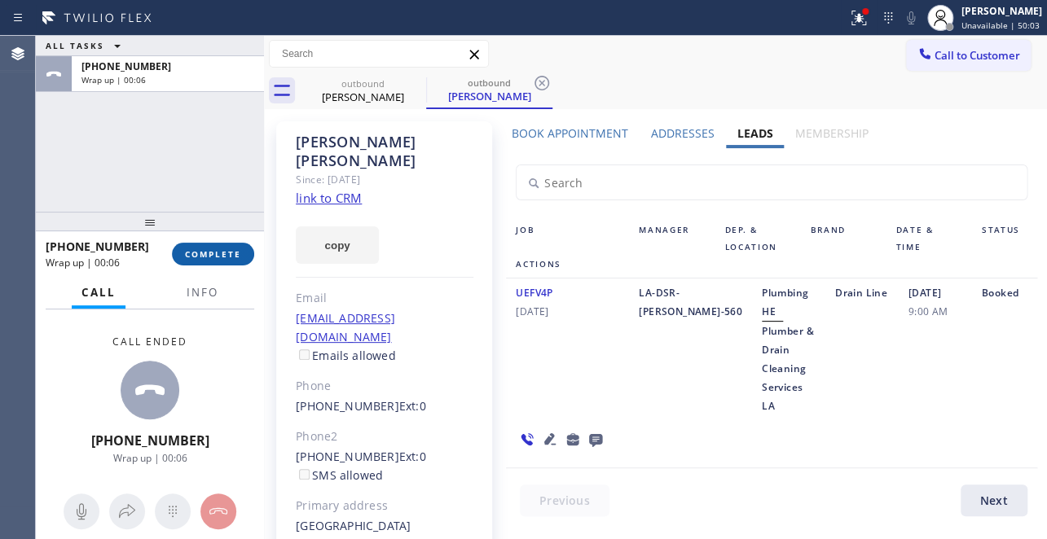
click at [222, 248] on span "COMPLETE" at bounding box center [213, 253] width 56 height 11
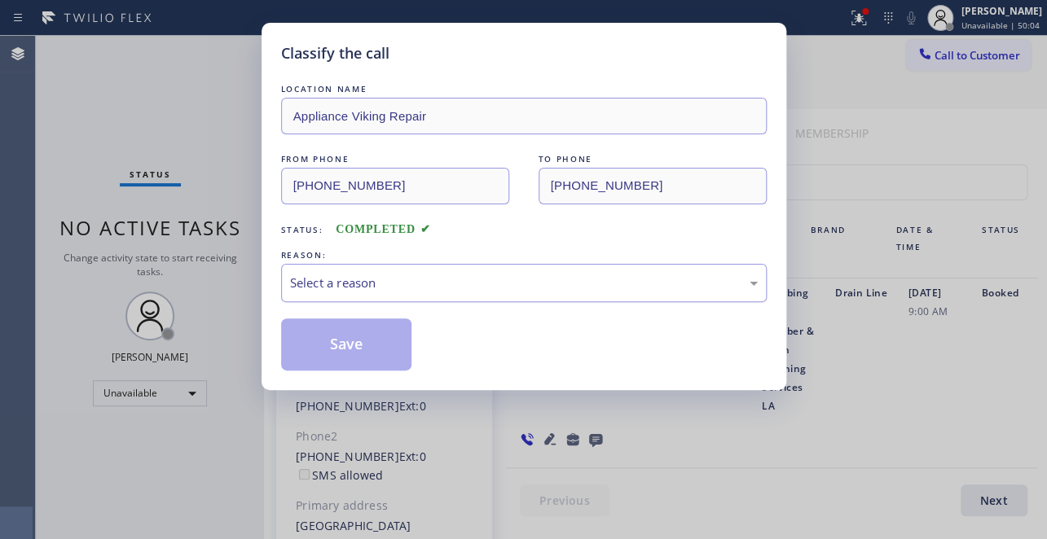
click at [407, 269] on div "Select a reason" at bounding box center [524, 283] width 486 height 38
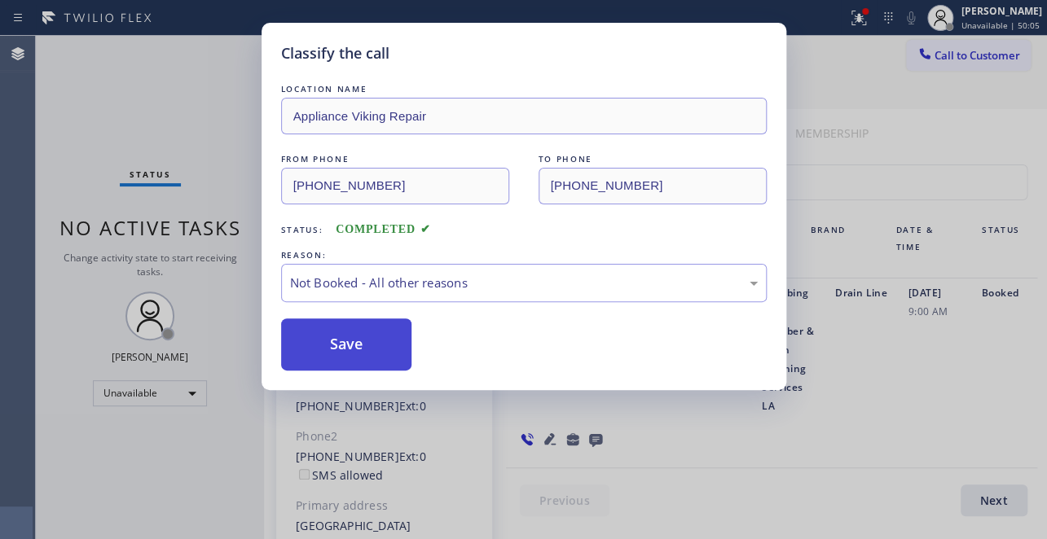
click at [339, 344] on button "Save" at bounding box center [346, 345] width 131 height 52
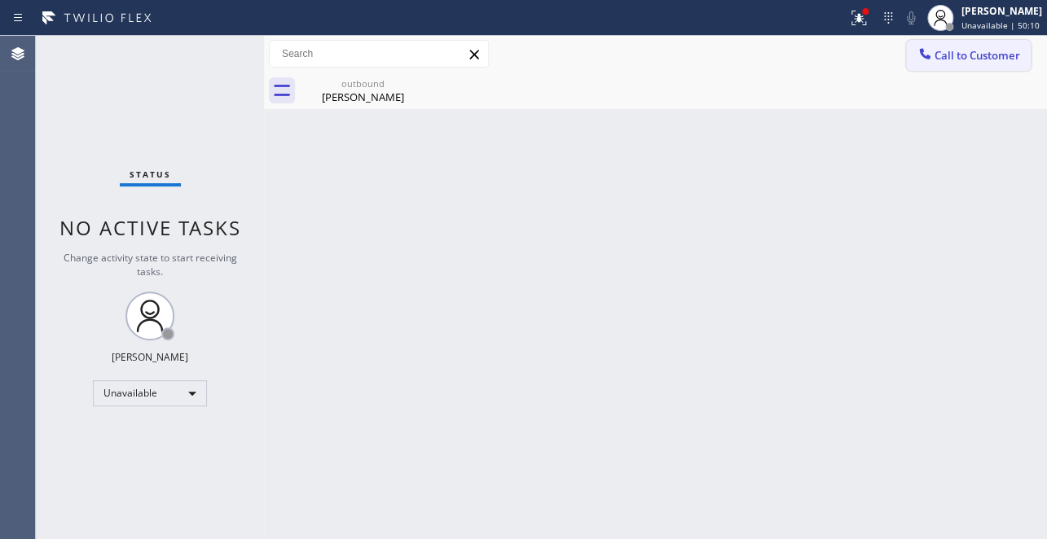
click at [956, 57] on span "Call to Customer" at bounding box center [977, 55] width 86 height 15
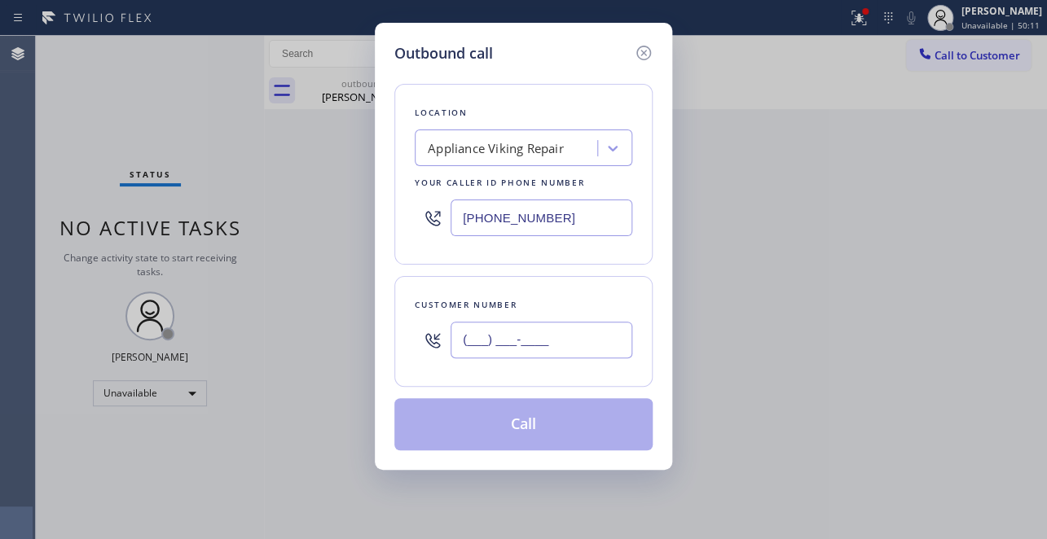
click at [472, 345] on input "(___) ___-____" at bounding box center [541, 340] width 182 height 37
paste input "818) 983-1788"
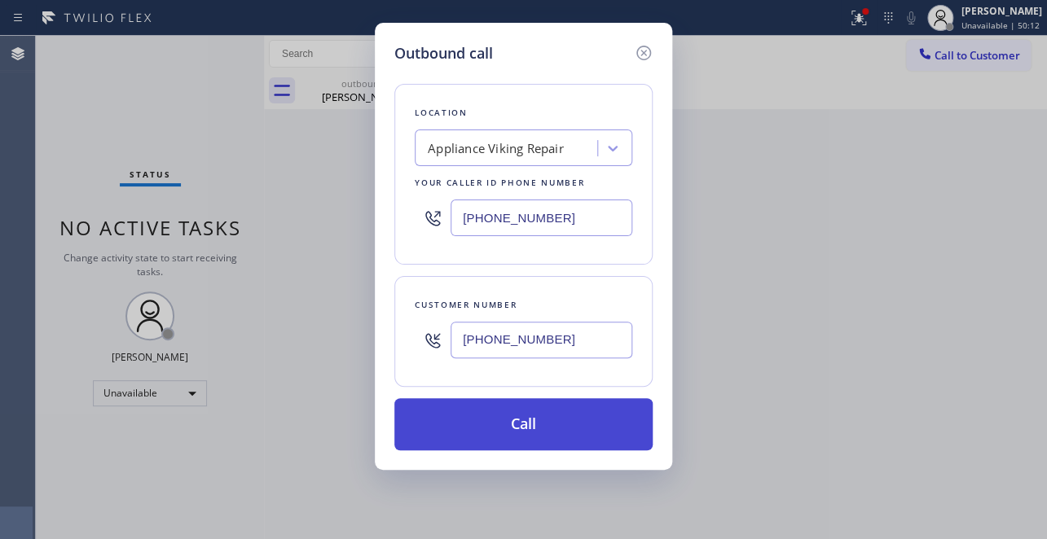
type input "(818) 983-1788"
click at [547, 428] on button "Call" at bounding box center [523, 424] width 258 height 52
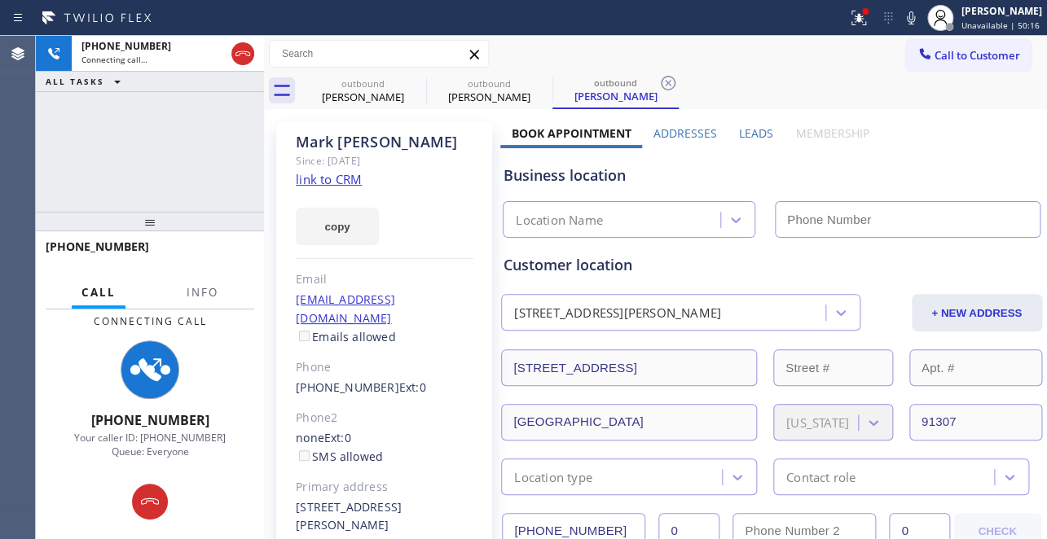
type input "(617) 219-9255"
click at [741, 130] on label "Leads" at bounding box center [756, 132] width 34 height 15
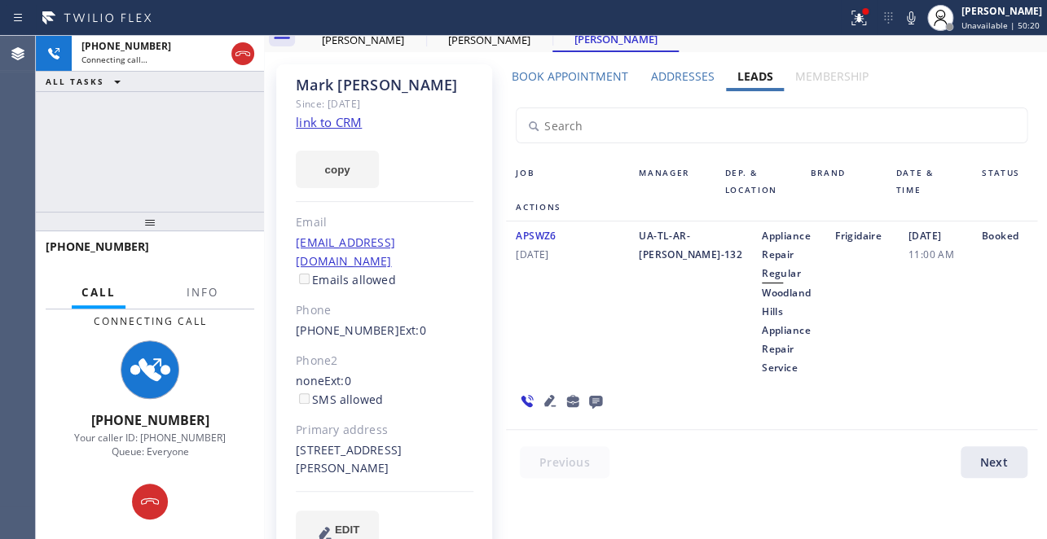
scroll to position [73, 0]
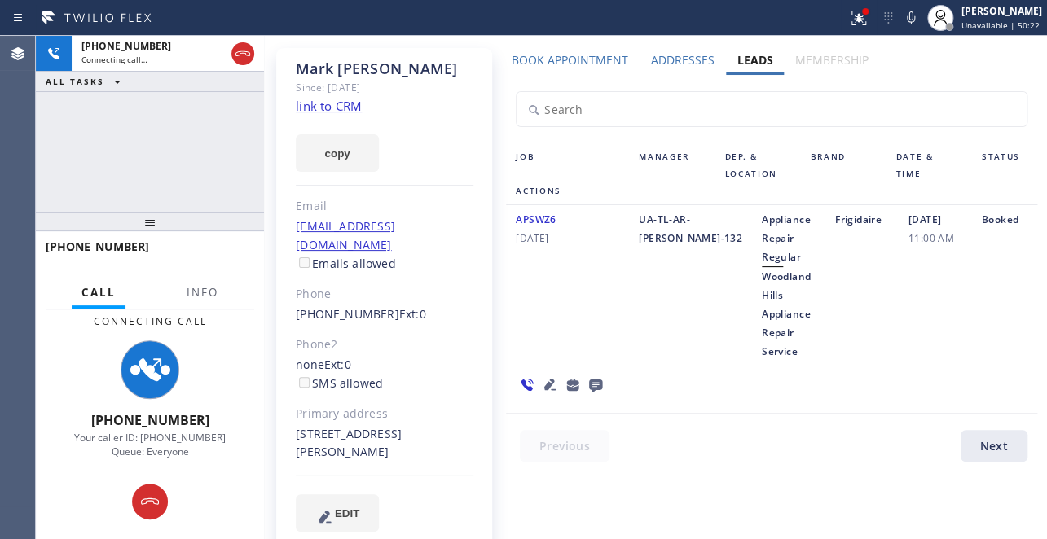
click at [544, 385] on icon at bounding box center [549, 384] width 11 height 11
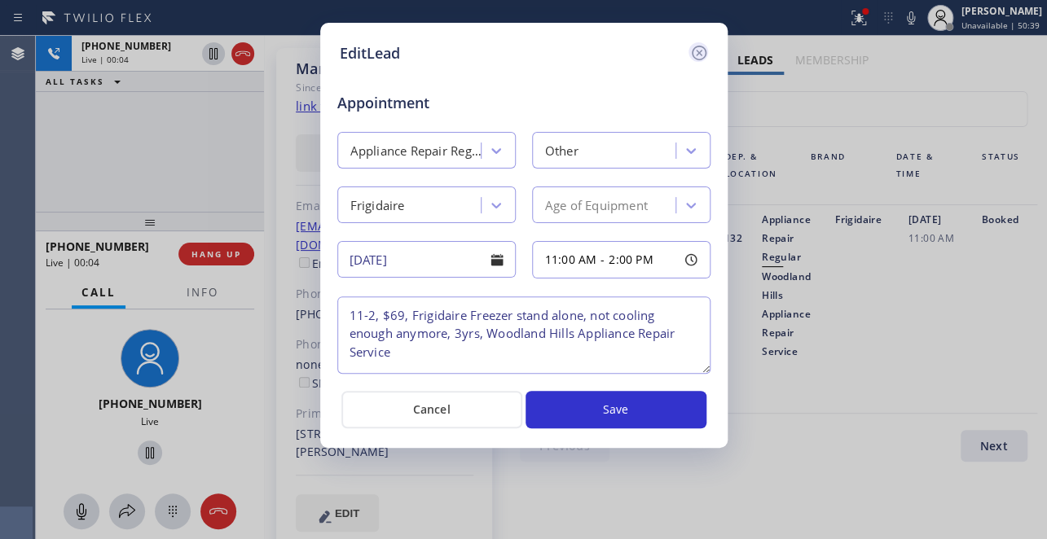
click at [700, 55] on icon at bounding box center [699, 53] width 20 height 20
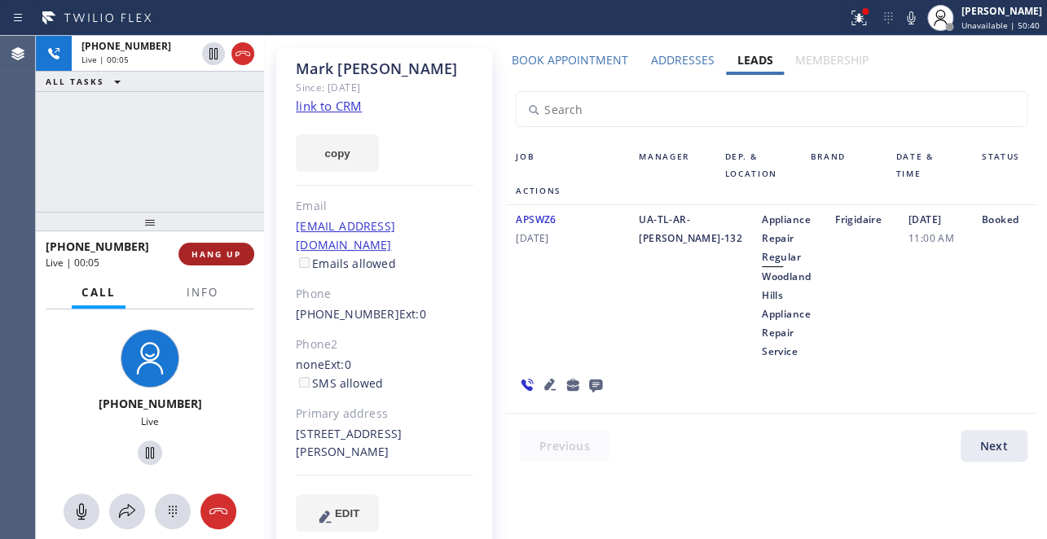
click at [190, 257] on button "HANG UP" at bounding box center [216, 254] width 76 height 23
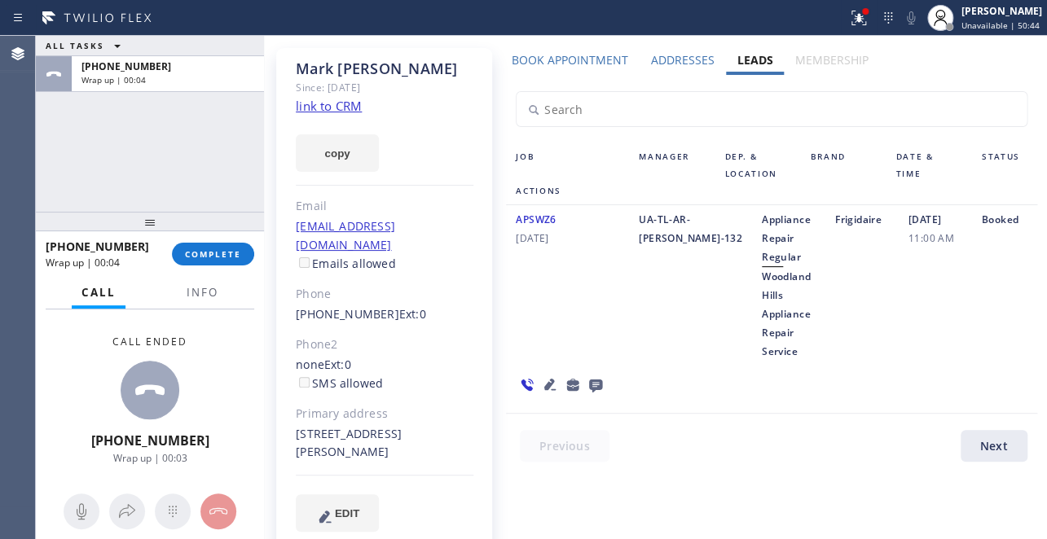
click at [591, 387] on icon at bounding box center [595, 386] width 13 height 13
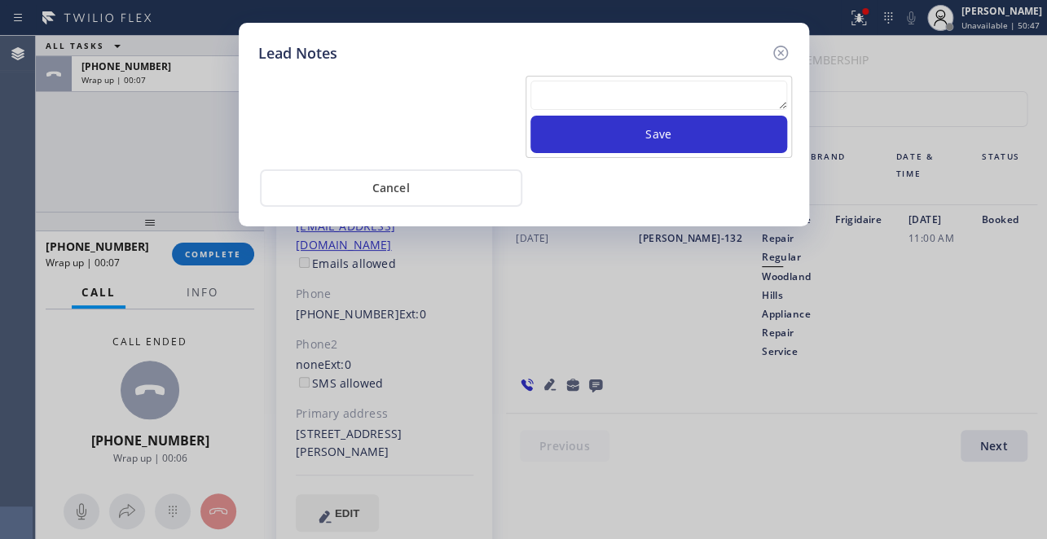
click at [728, 94] on textarea at bounding box center [658, 95] width 257 height 29
paste textarea "Routed to Voice mail// If CX will call back please transfer to me- Love:*"
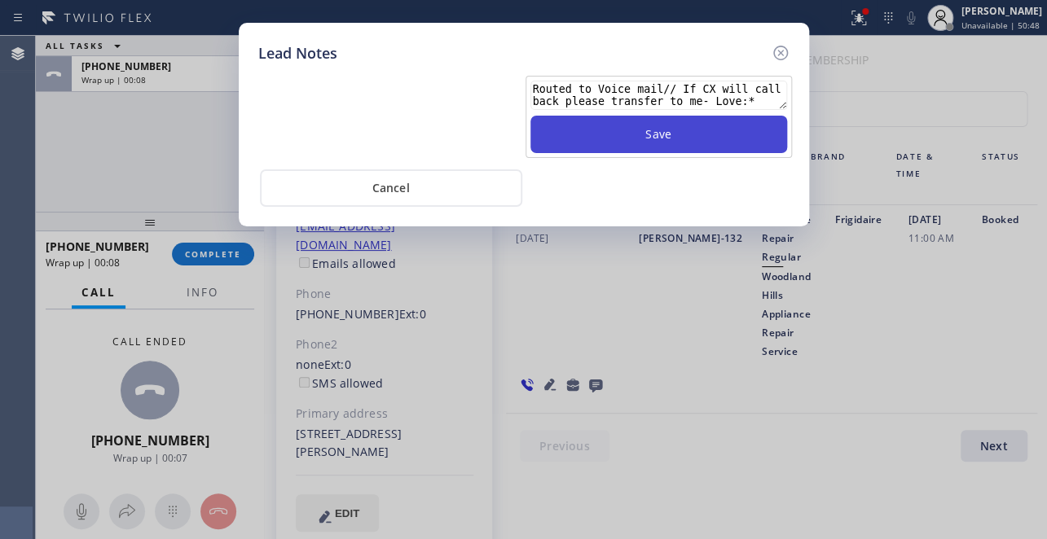
type textarea "Routed to Voice mail// If CX will call back please transfer to me- Love:*"
click at [704, 142] on button "Save" at bounding box center [658, 134] width 257 height 37
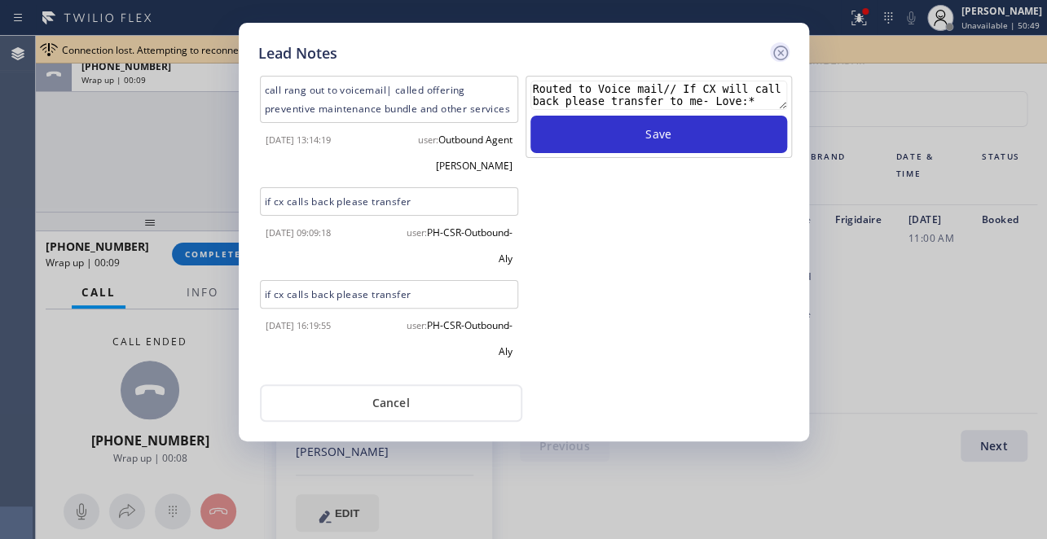
click at [775, 52] on icon at bounding box center [781, 53] width 20 height 20
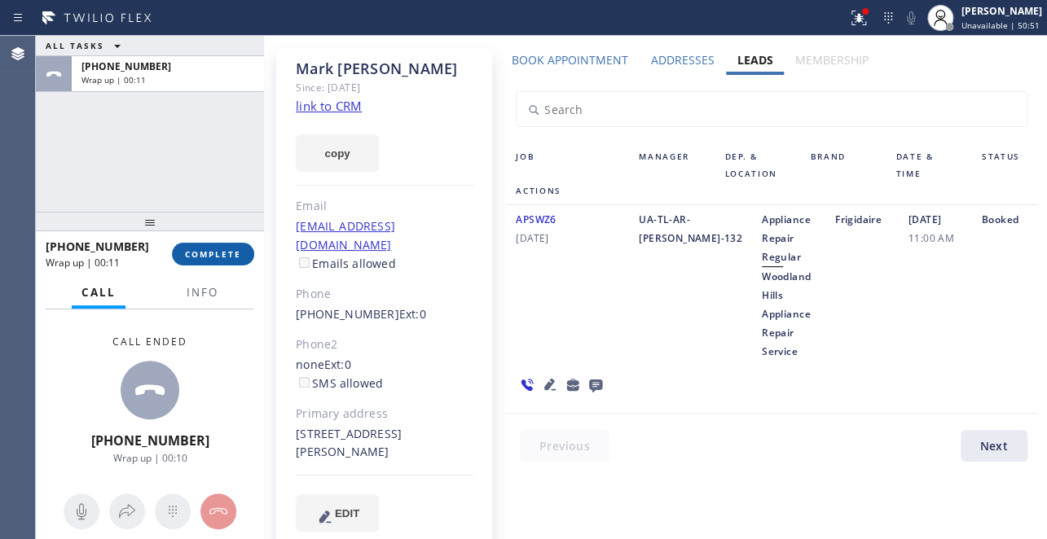
click at [208, 249] on span "COMPLETE" at bounding box center [213, 253] width 56 height 11
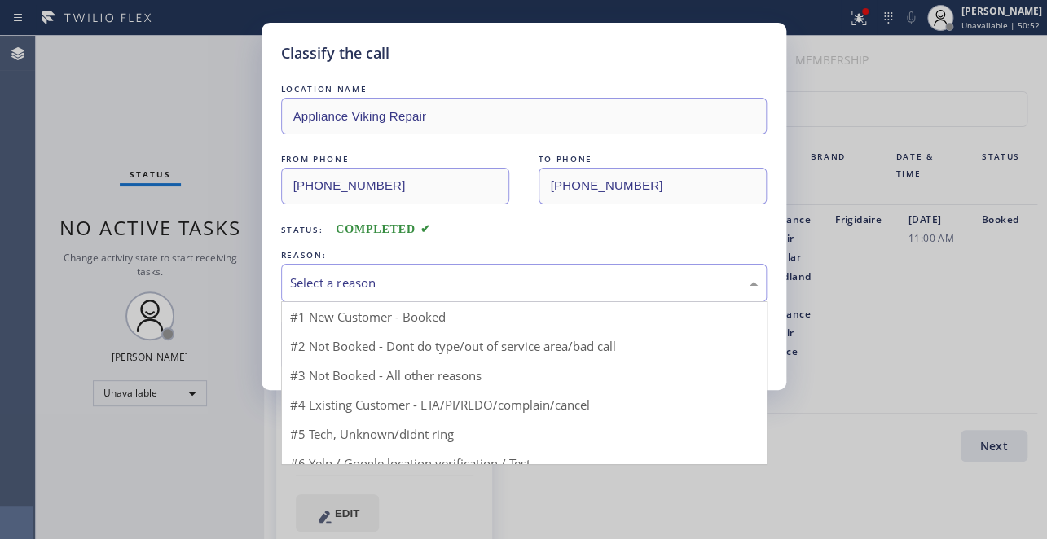
click at [400, 278] on div "Select a reason" at bounding box center [524, 283] width 468 height 19
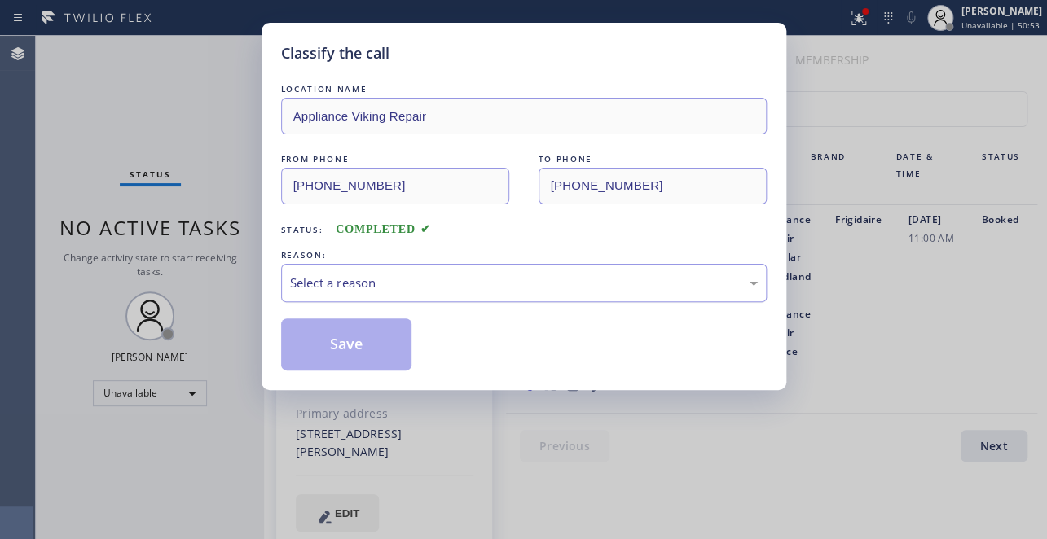
click at [369, 280] on div "Select a reason" at bounding box center [524, 283] width 468 height 19
click at [398, 276] on div "Select a reason" at bounding box center [524, 283] width 468 height 19
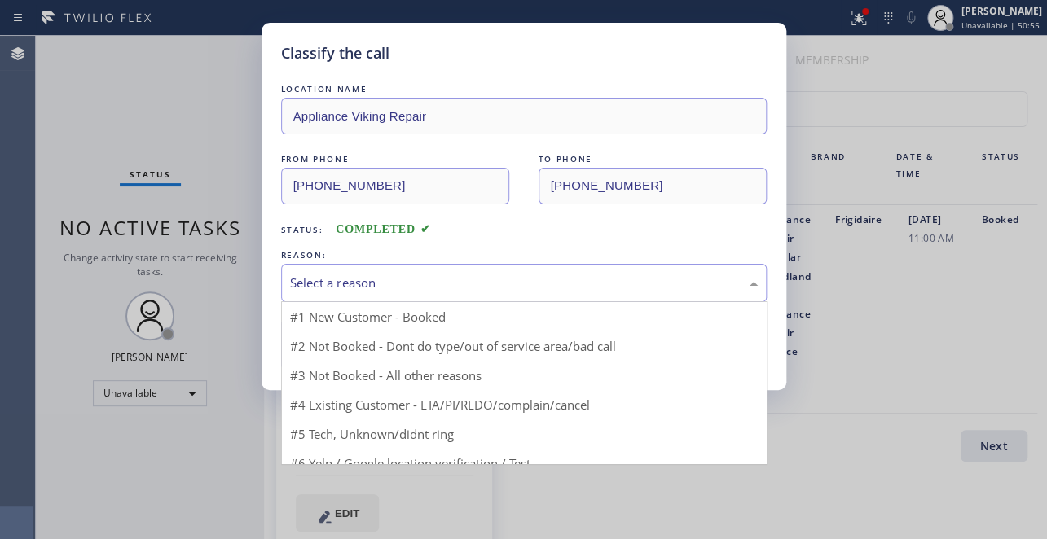
click at [725, 233] on div "Status: COMPLETED" at bounding box center [524, 226] width 486 height 26
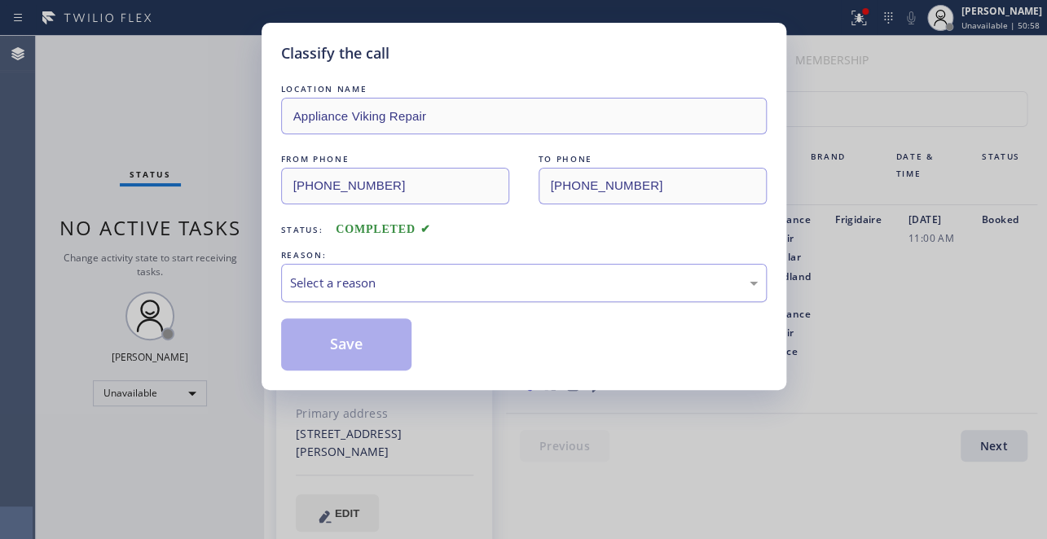
click at [588, 281] on div "Select a reason" at bounding box center [524, 283] width 468 height 19
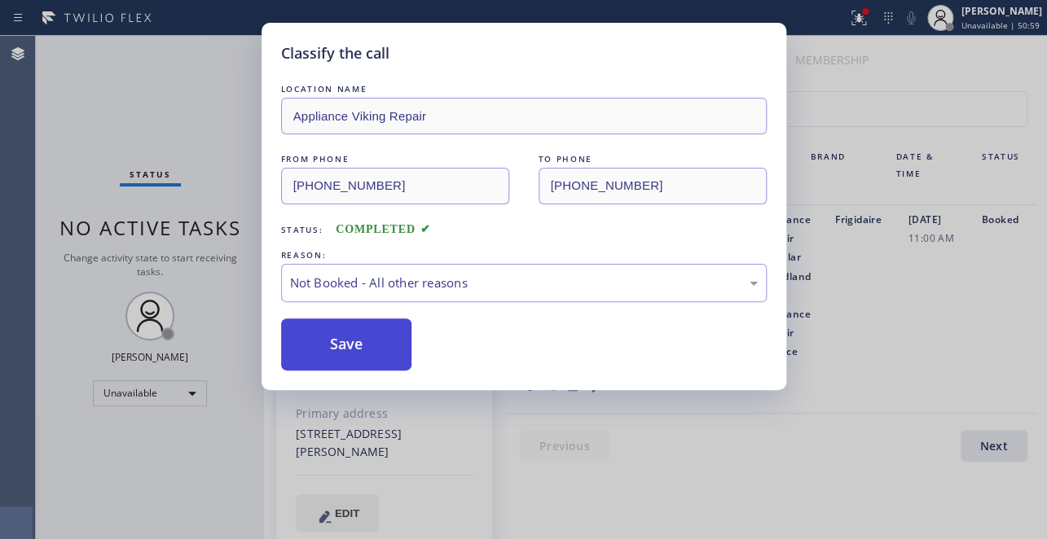
click at [350, 342] on button "Save" at bounding box center [346, 345] width 131 height 52
click at [373, 338] on button "Save" at bounding box center [346, 345] width 131 height 52
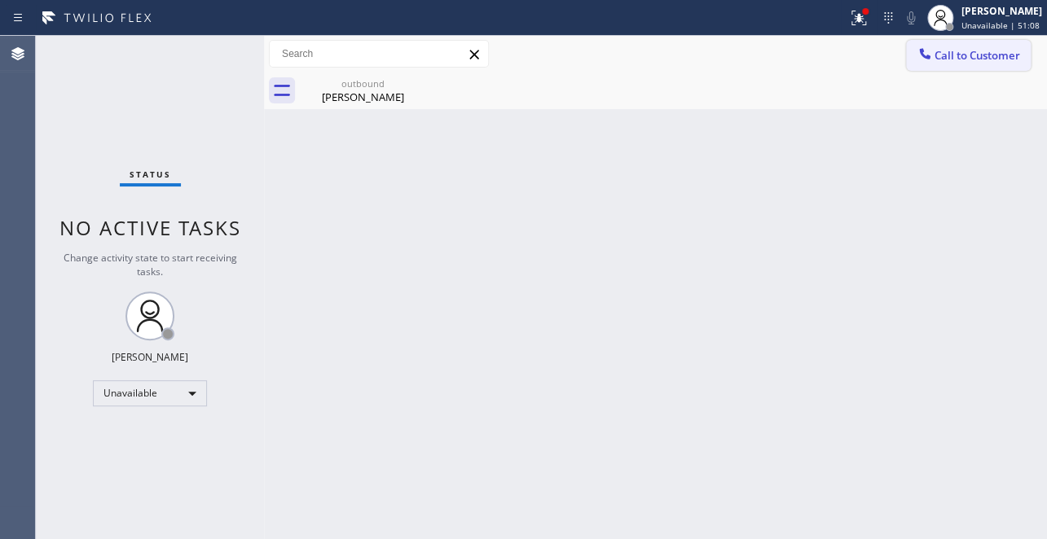
click at [948, 56] on span "Call to Customer" at bounding box center [977, 55] width 86 height 15
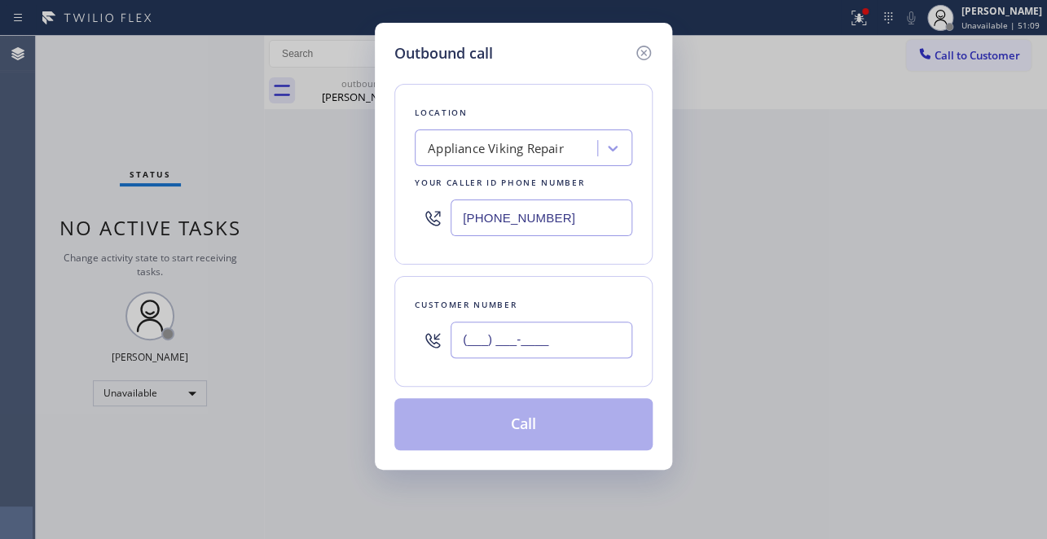
click at [487, 336] on input "(___) ___-____" at bounding box center [541, 340] width 182 height 37
paste input "323) 303-0681"
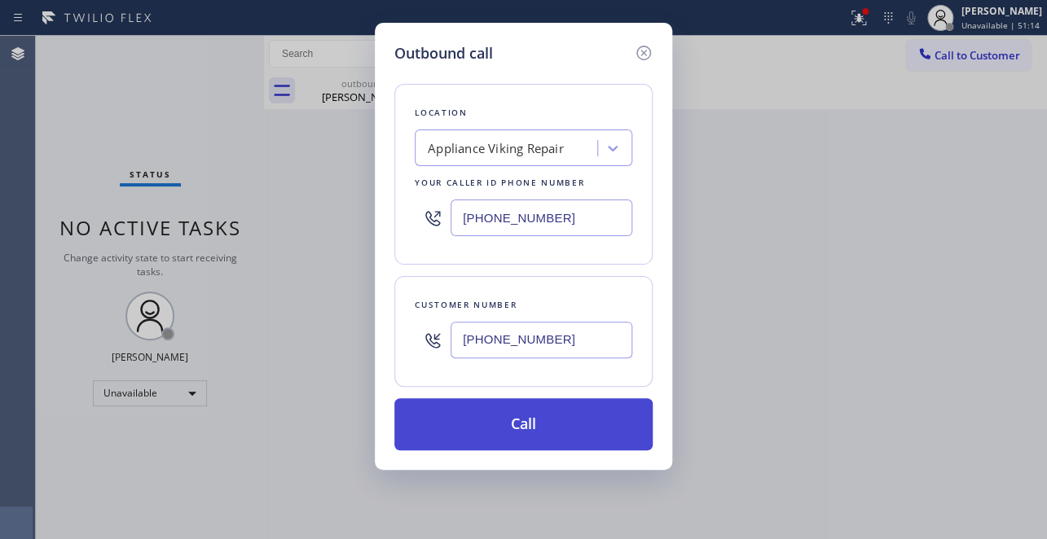
type input "(323) 303-0681"
click at [542, 424] on button "Call" at bounding box center [523, 424] width 258 height 52
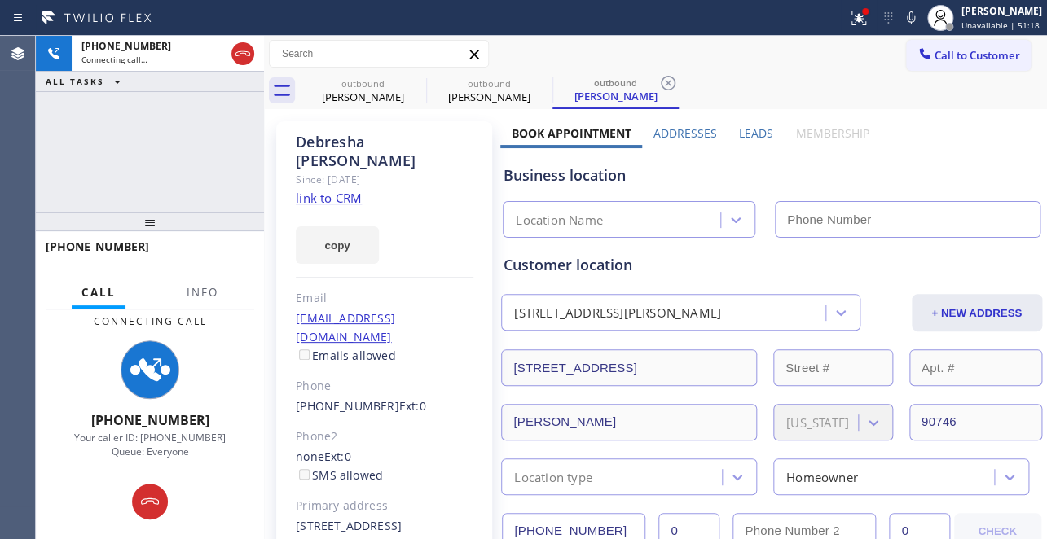
click at [745, 130] on label "Leads" at bounding box center [756, 132] width 34 height 15
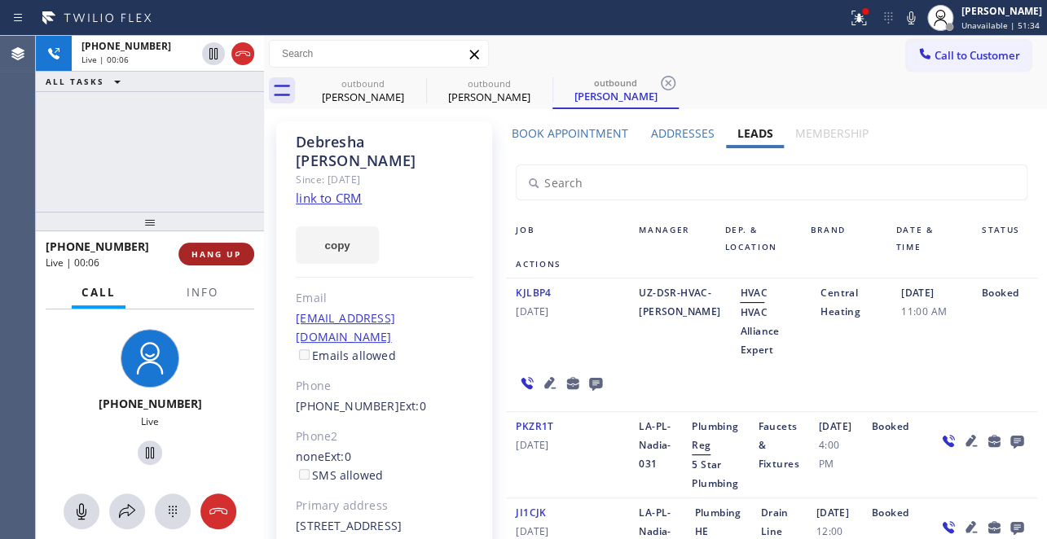
click at [222, 259] on span "HANG UP" at bounding box center [216, 253] width 50 height 11
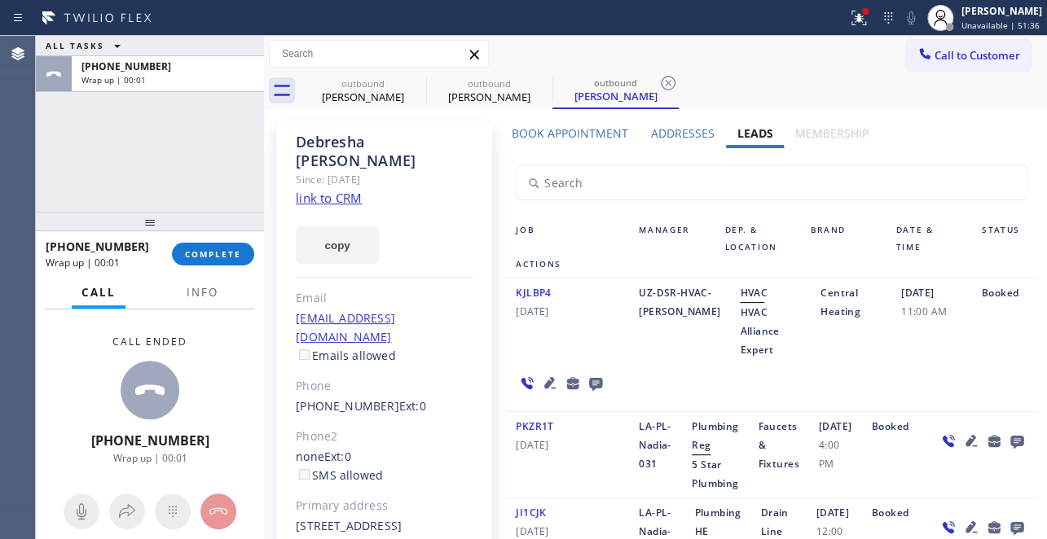
click at [589, 378] on icon at bounding box center [595, 384] width 13 height 13
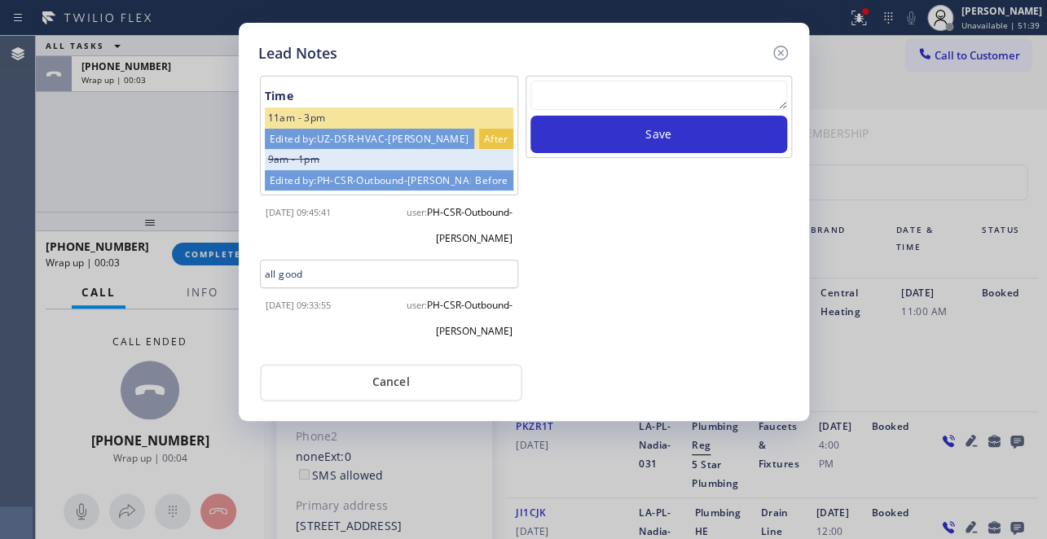
click at [560, 81] on textarea at bounding box center [658, 95] width 257 height 29
paste textarea "Routed to Voice mail// If CX will call back please transfer to me- Love:*"
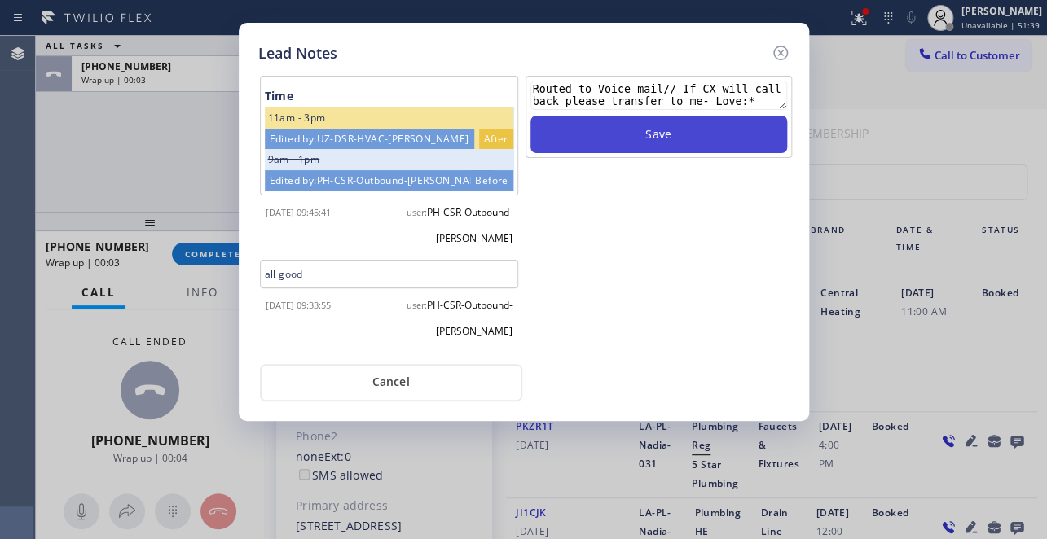
type textarea "Routed to Voice mail// If CX will call back please transfer to me- Love:*"
click at [595, 144] on button "Save" at bounding box center [658, 134] width 257 height 37
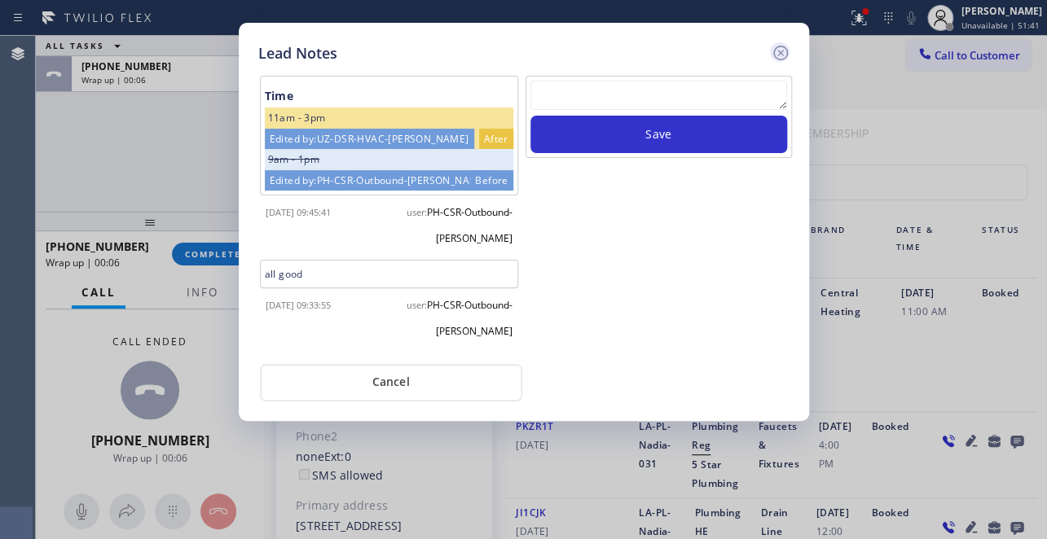
click at [784, 48] on icon at bounding box center [779, 53] width 15 height 15
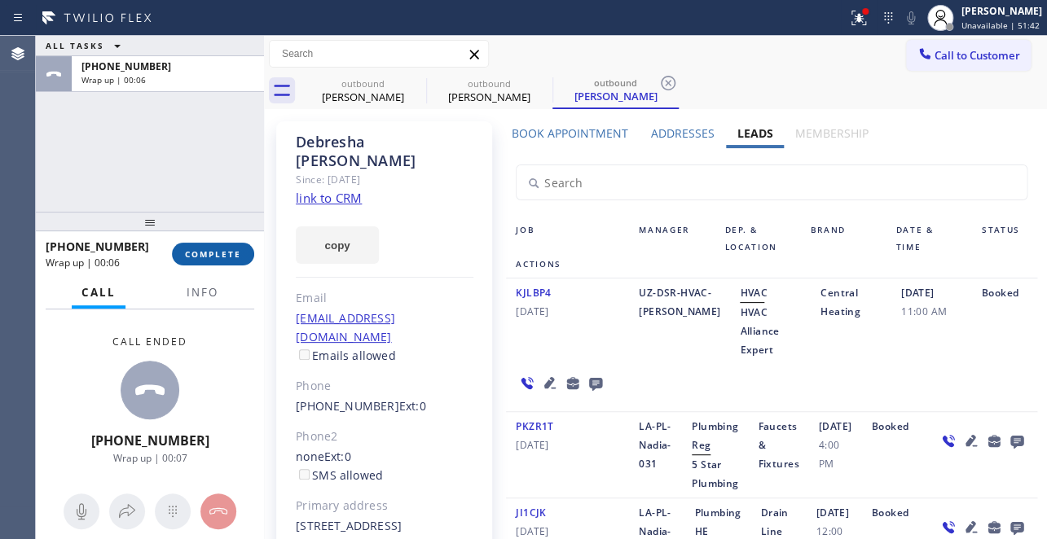
click at [212, 258] on span "COMPLETE" at bounding box center [213, 253] width 56 height 11
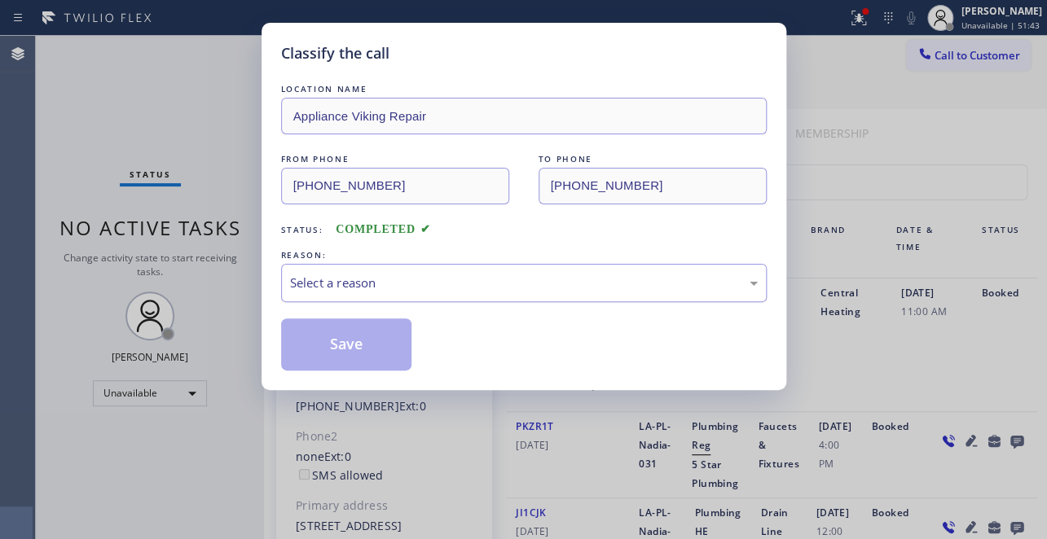
click at [503, 283] on div "Select a reason" at bounding box center [524, 283] width 468 height 19
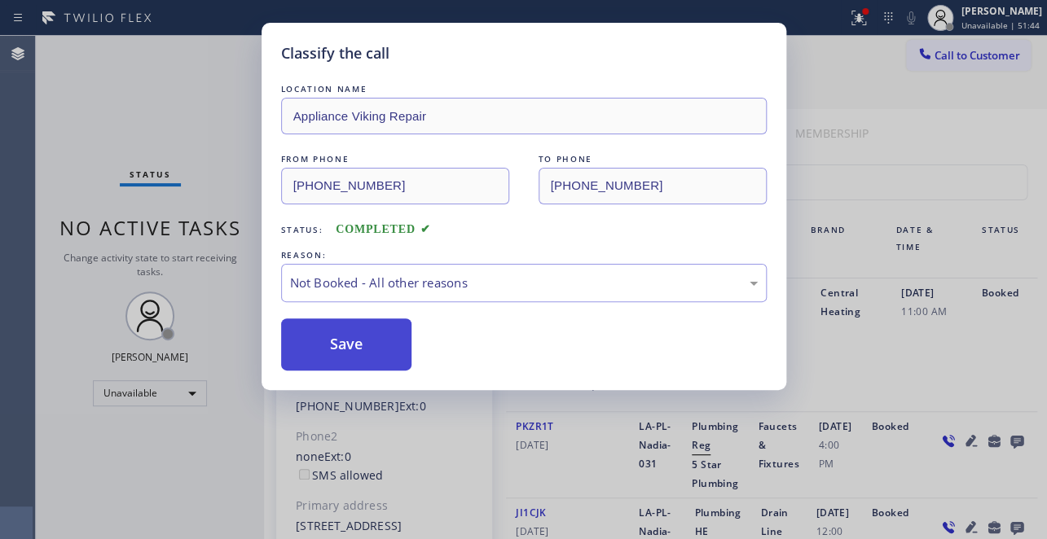
click at [349, 338] on button "Save" at bounding box center [346, 345] width 131 height 52
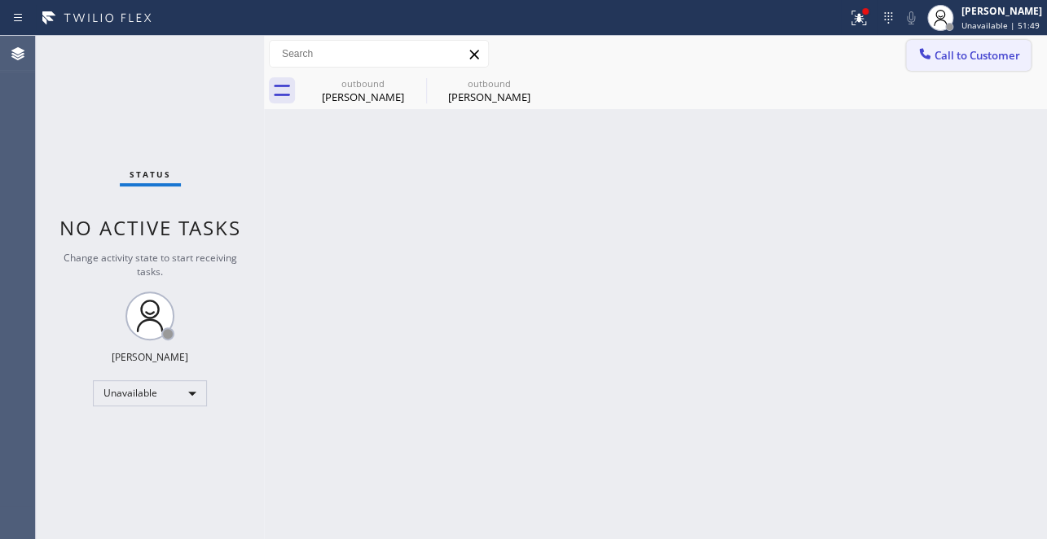
click at [943, 52] on span "Call to Customer" at bounding box center [977, 55] width 86 height 15
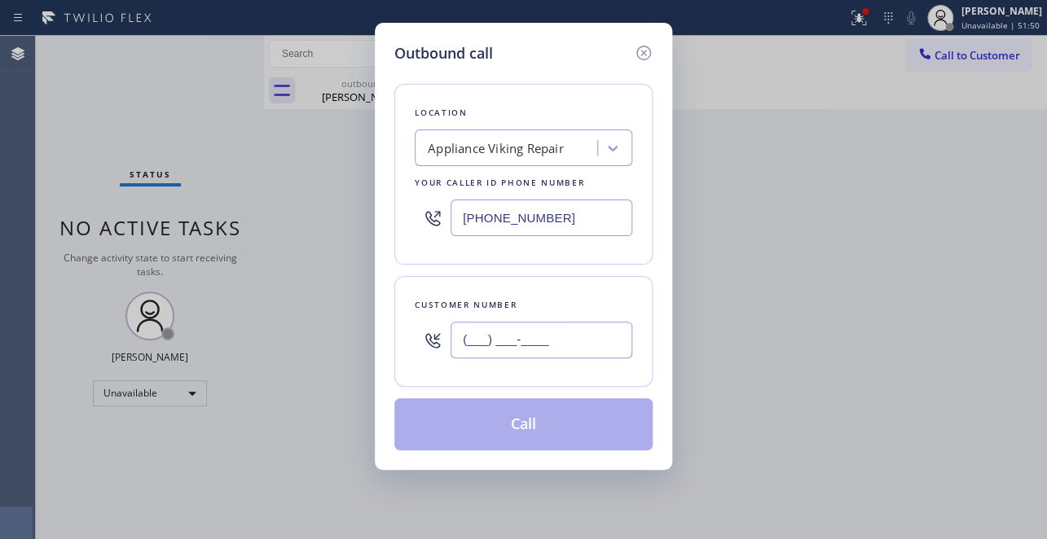
click at [486, 349] on input "(___) ___-____" at bounding box center [541, 340] width 182 height 37
paste input "612) 701-5842"
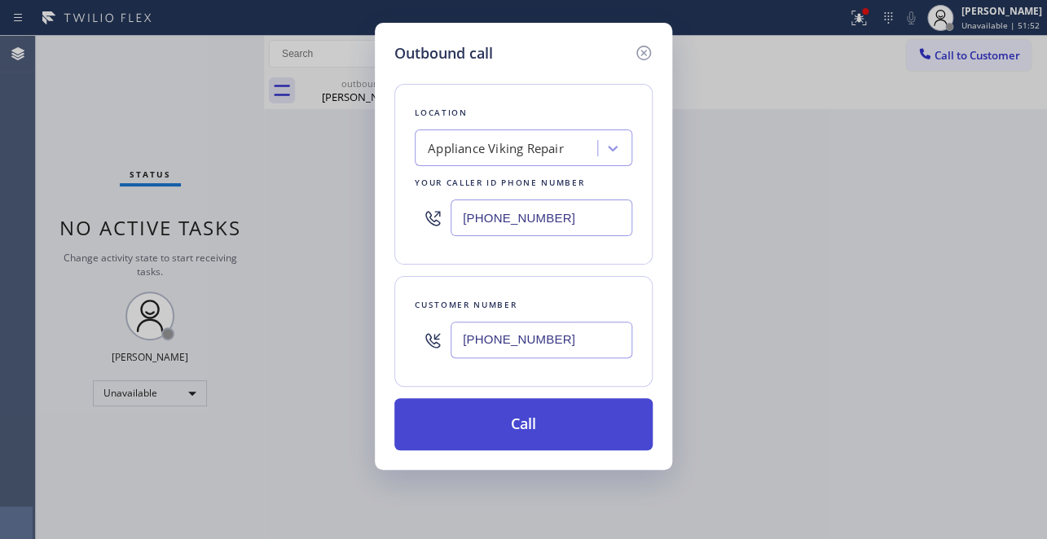
click at [504, 403] on button "Call" at bounding box center [523, 424] width 258 height 52
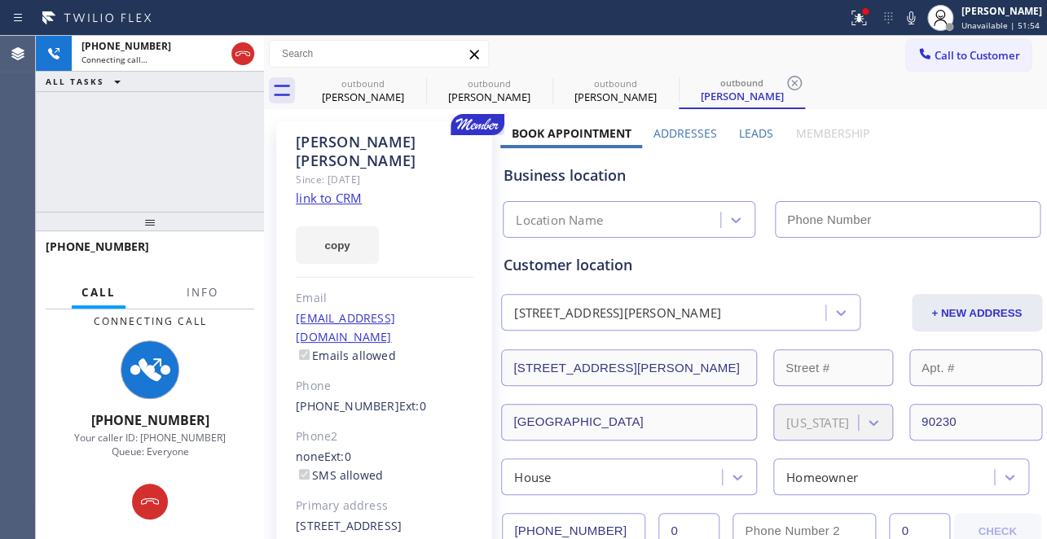
click at [749, 128] on label "Leads" at bounding box center [756, 132] width 34 height 15
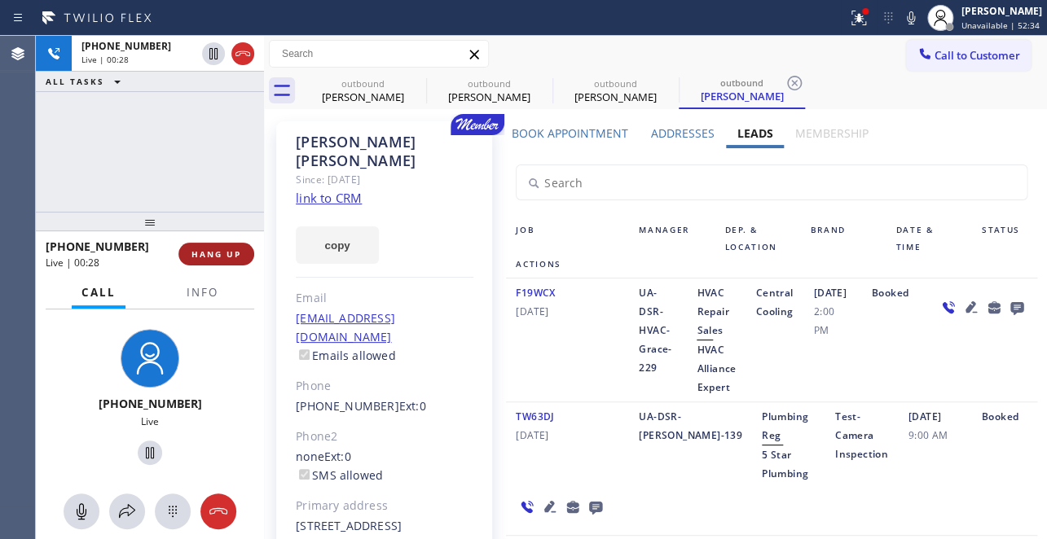
click at [212, 247] on button "HANG UP" at bounding box center [216, 254] width 76 height 23
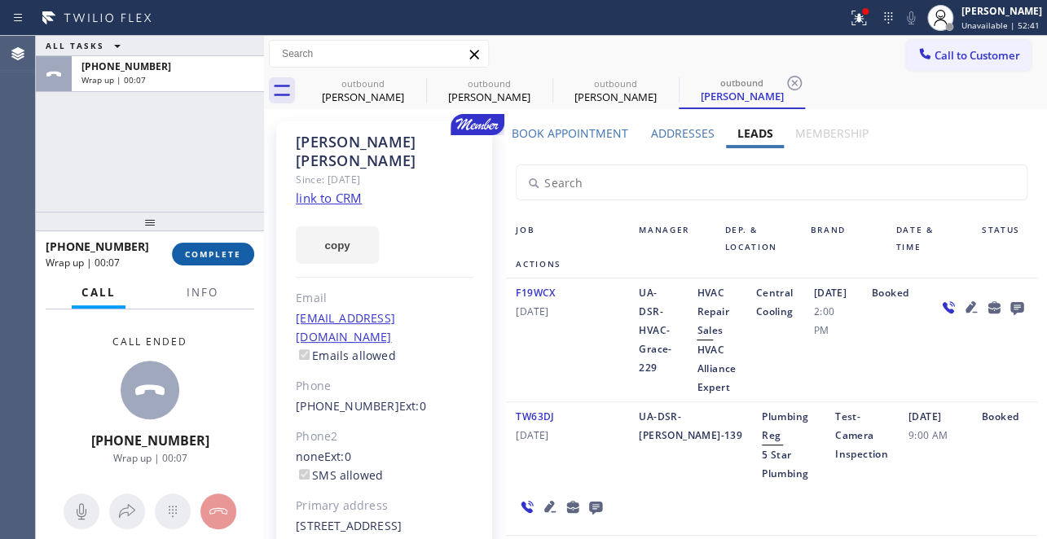
click at [215, 252] on span "COMPLETE" at bounding box center [213, 253] width 56 height 11
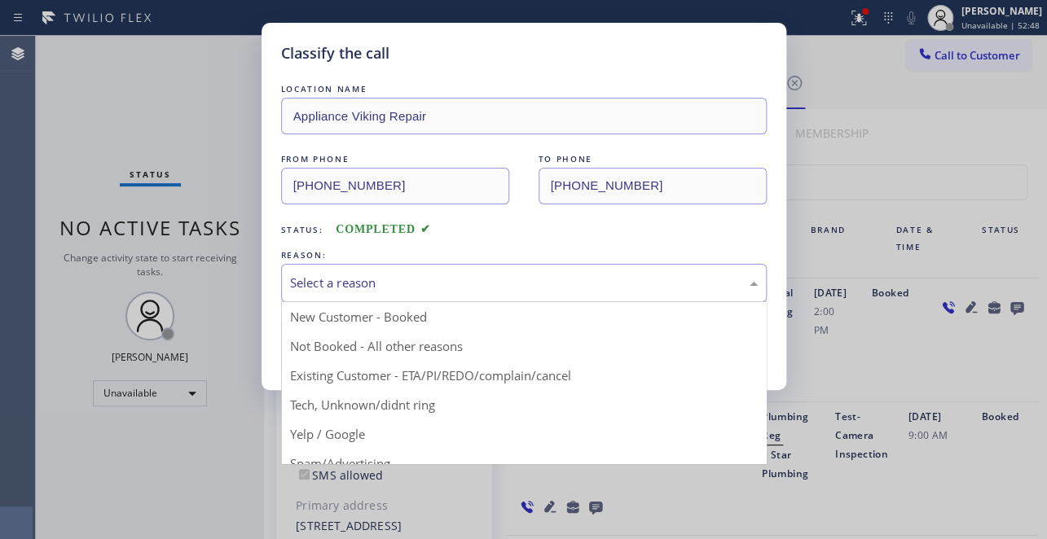
click at [556, 284] on div "Select a reason" at bounding box center [524, 283] width 468 height 19
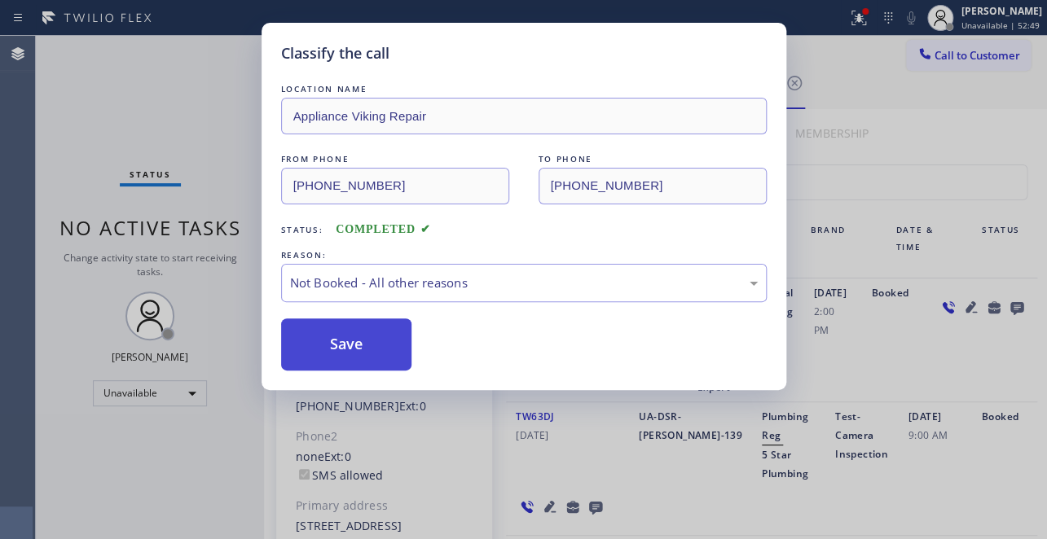
click at [360, 351] on button "Save" at bounding box center [346, 345] width 131 height 52
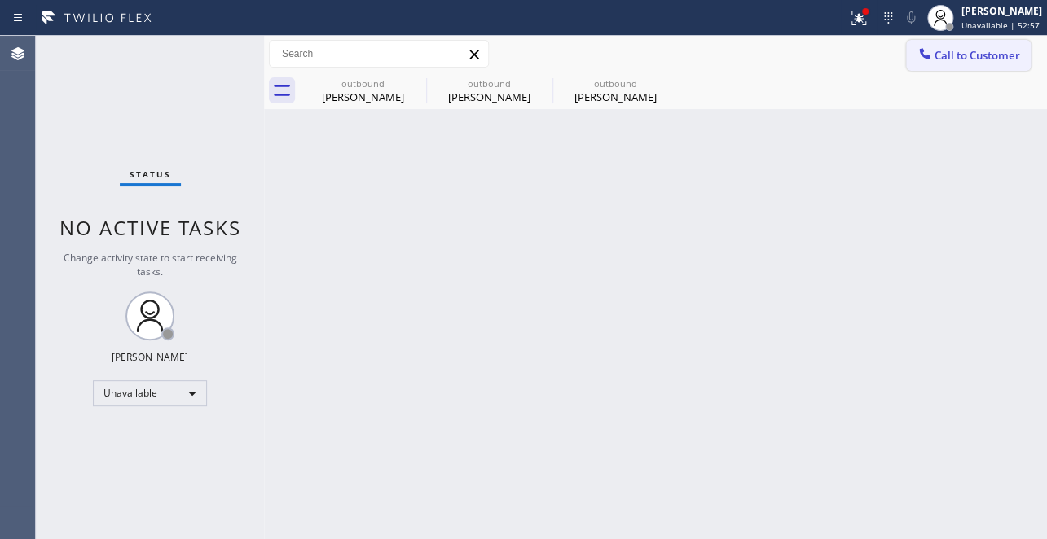
click at [948, 53] on span "Call to Customer" at bounding box center [977, 55] width 86 height 15
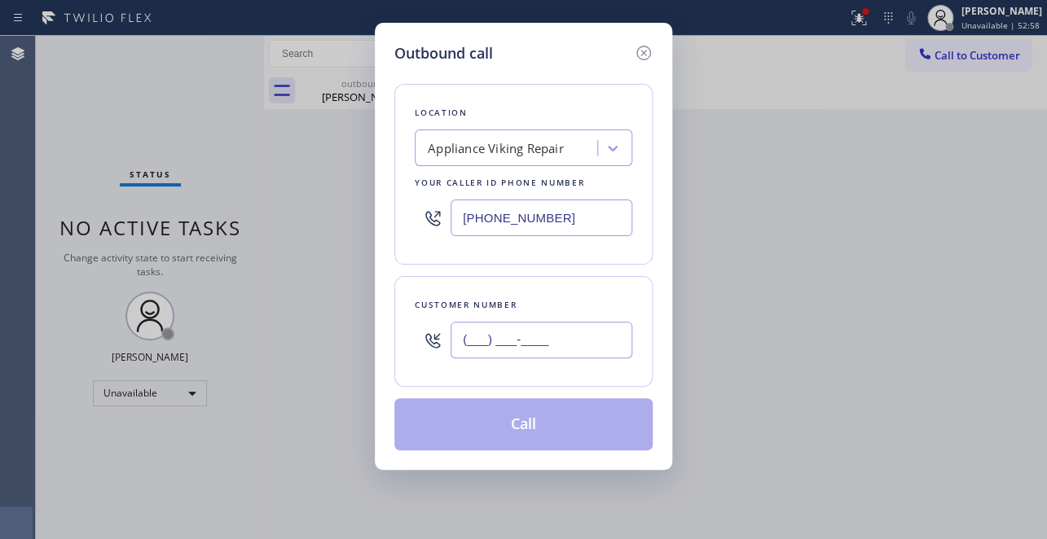
click at [472, 340] on input "(___) ___-____" at bounding box center [541, 340] width 182 height 37
paste input "510) 918-3989"
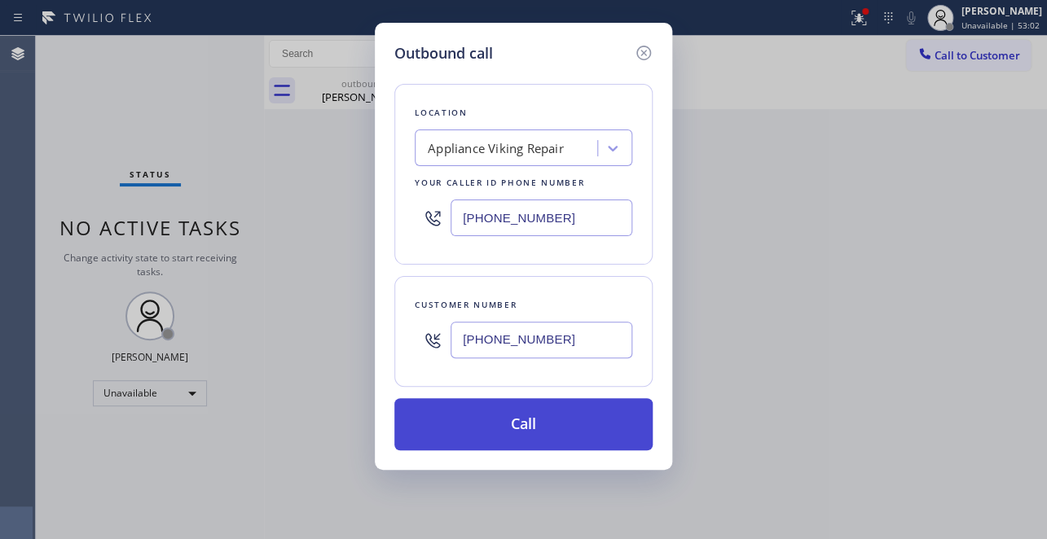
click at [513, 424] on button "Call" at bounding box center [523, 424] width 258 height 52
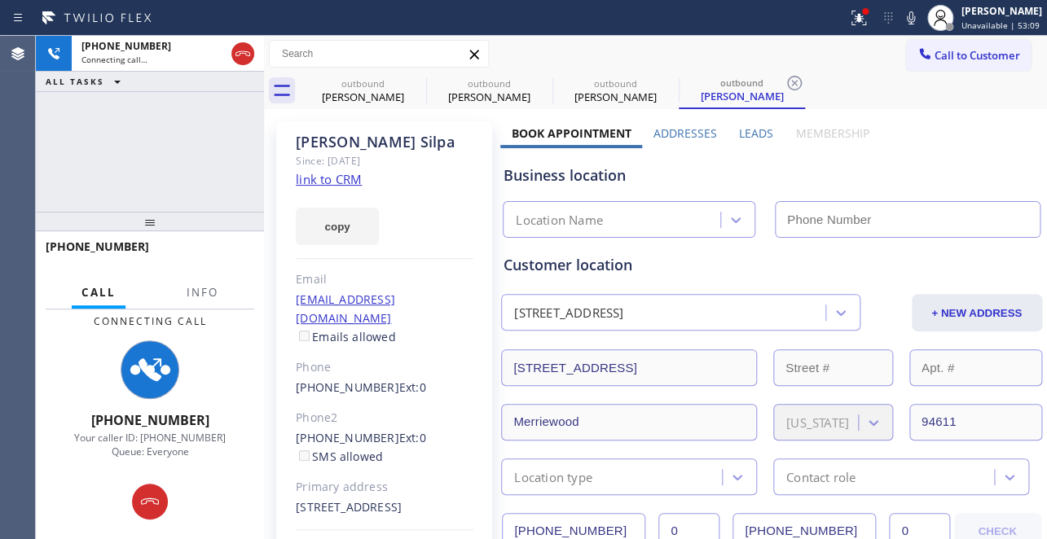
click at [751, 131] on label "Leads" at bounding box center [756, 132] width 34 height 15
click at [753, 125] on label "Leads" at bounding box center [756, 132] width 34 height 15
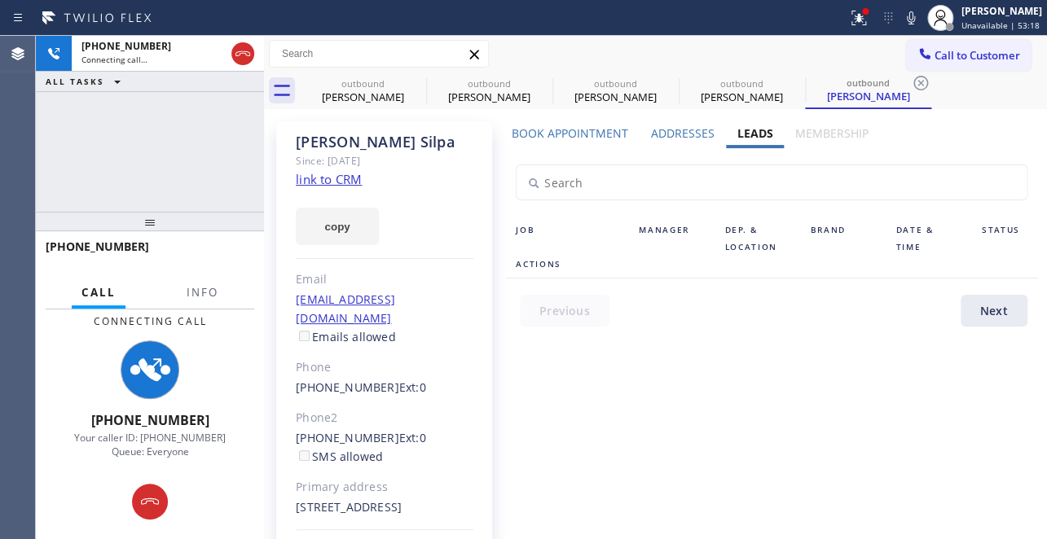
drag, startPoint x: 242, startPoint y: 60, endPoint x: 372, endPoint y: 0, distance: 143.6
click at [244, 60] on icon at bounding box center [243, 54] width 20 height 20
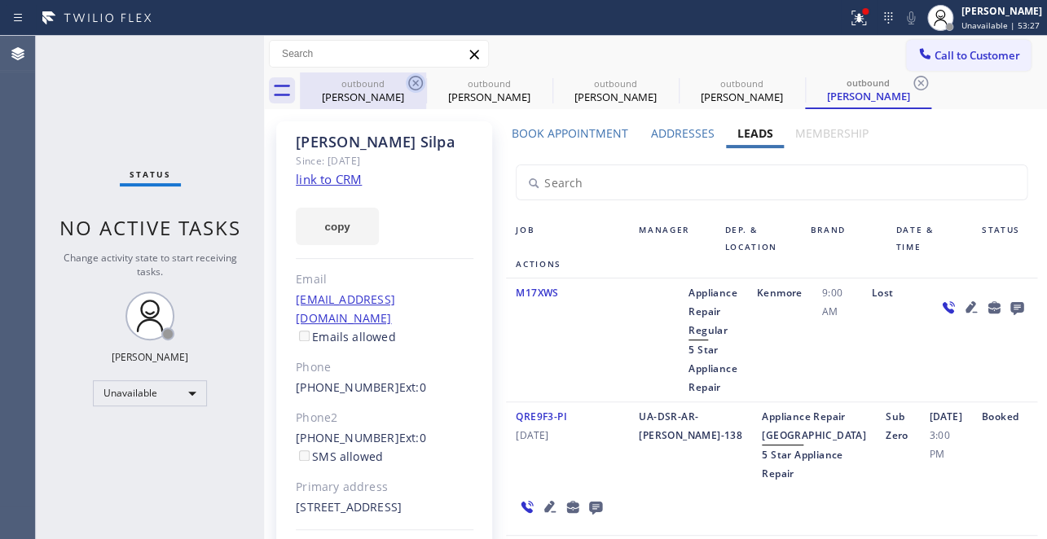
click at [417, 81] on icon at bounding box center [416, 83] width 20 height 20
click at [0, 0] on icon at bounding box center [0, 0] width 0 height 0
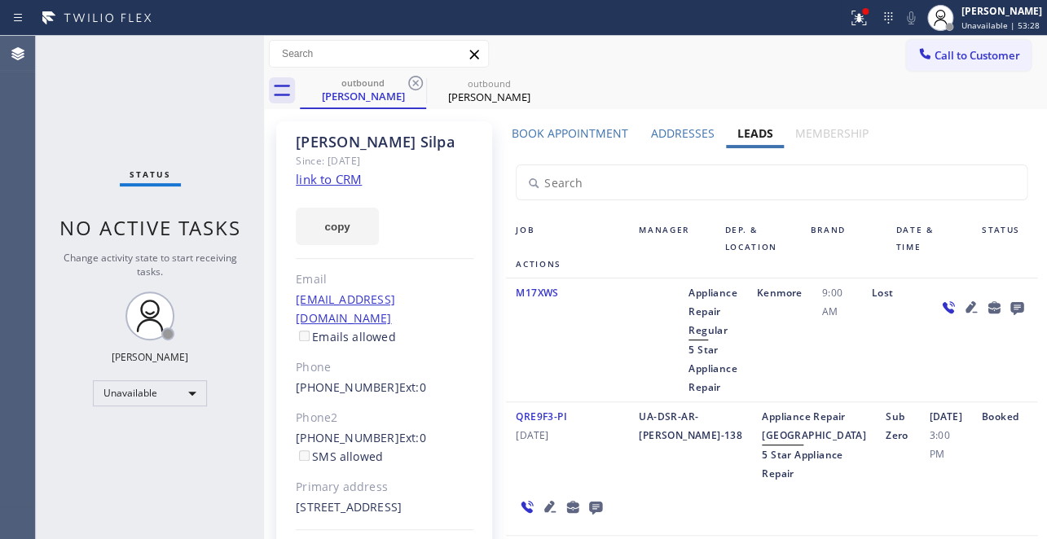
click at [417, 81] on icon at bounding box center [416, 83] width 20 height 20
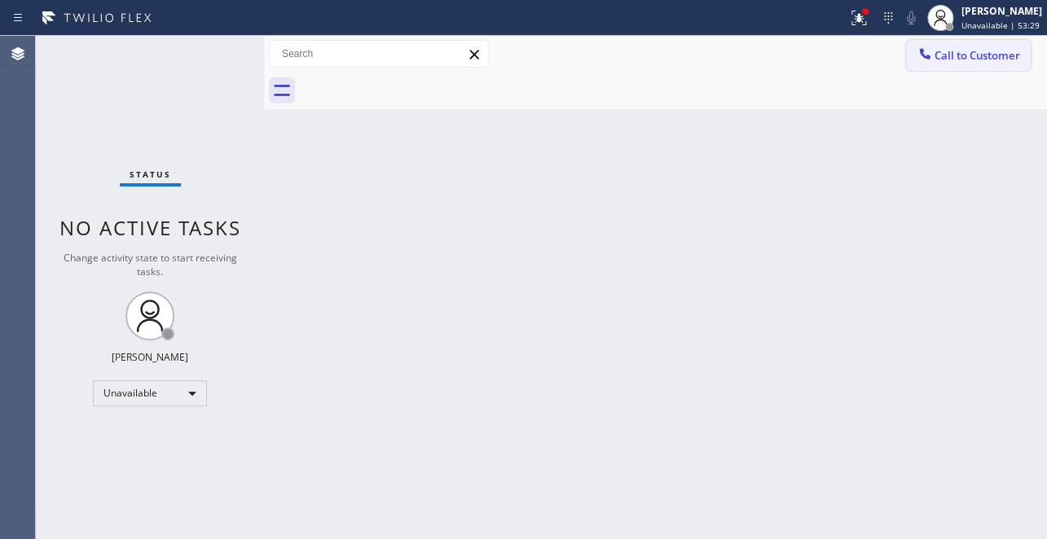
click at [944, 49] on span "Call to Customer" at bounding box center [977, 55] width 86 height 15
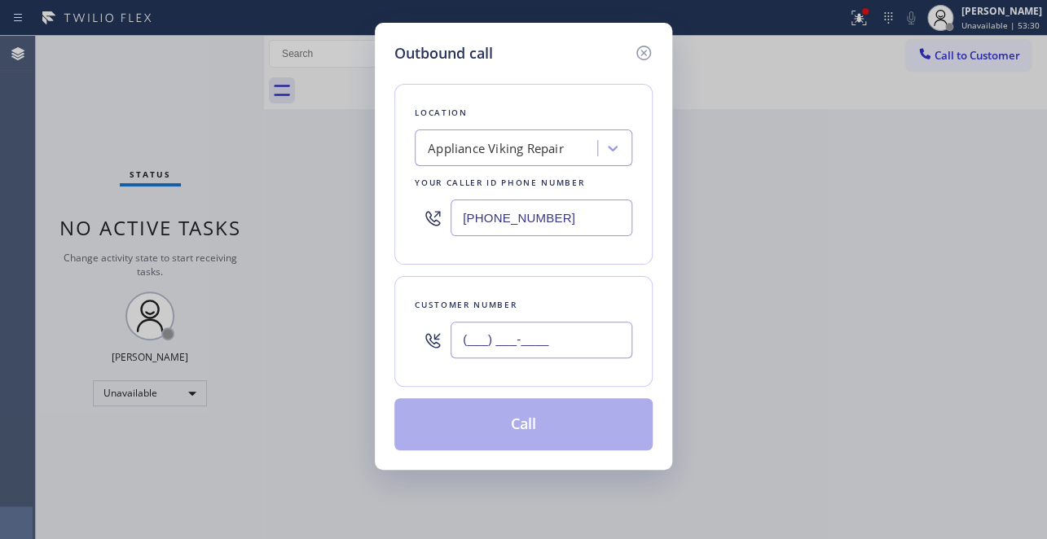
click at [481, 349] on input "(___) ___-____" at bounding box center [541, 340] width 182 height 37
paste input "310) 592-4467"
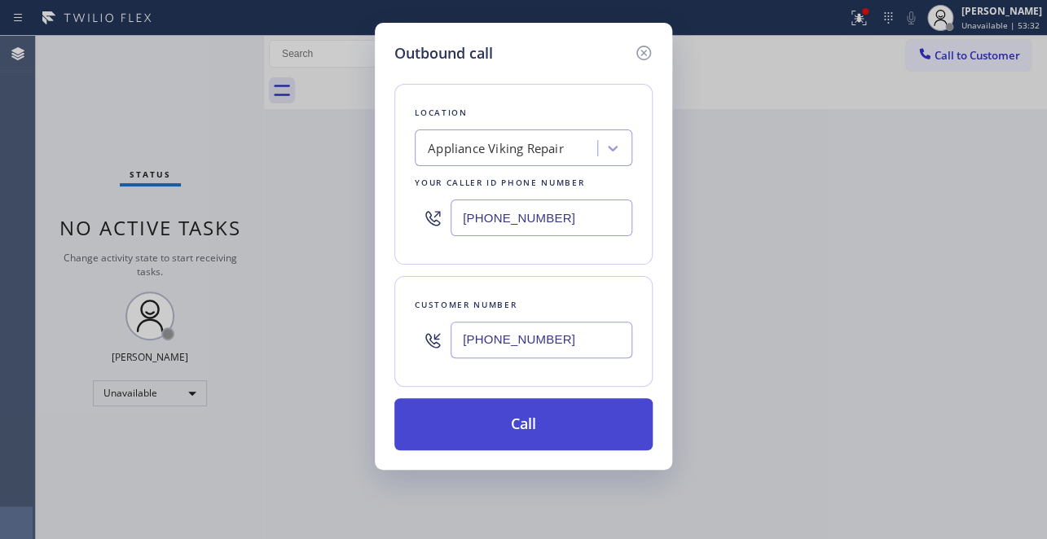
type input "(310) 592-4467"
click at [513, 424] on button "Call" at bounding box center [523, 424] width 258 height 52
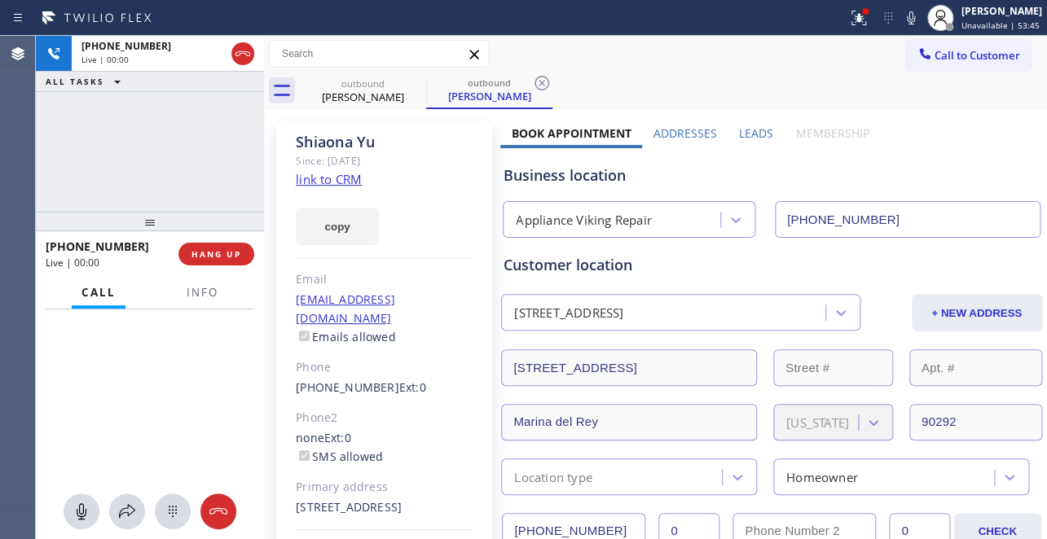
type input "(617) 219-9255"
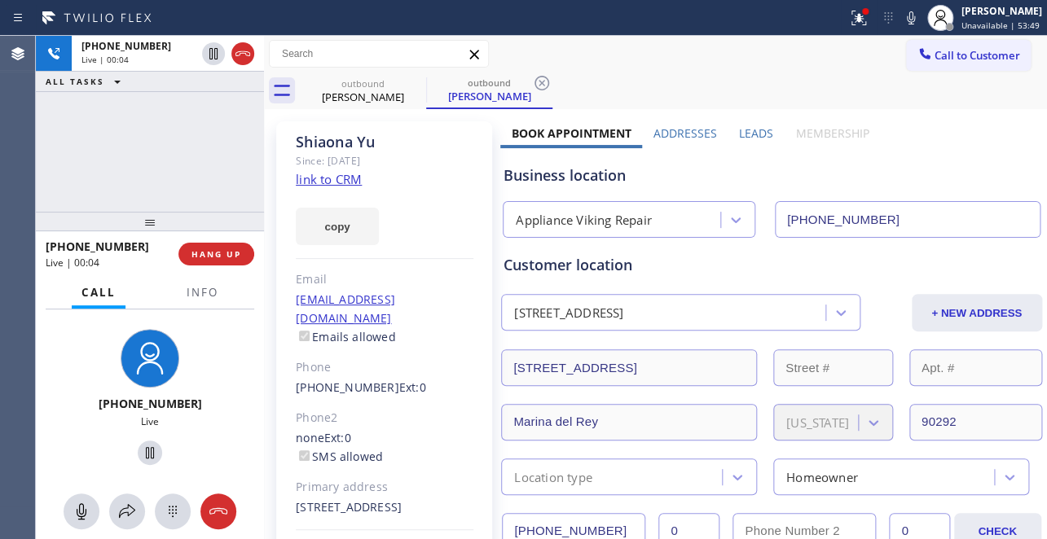
click at [749, 134] on label "Leads" at bounding box center [756, 132] width 34 height 15
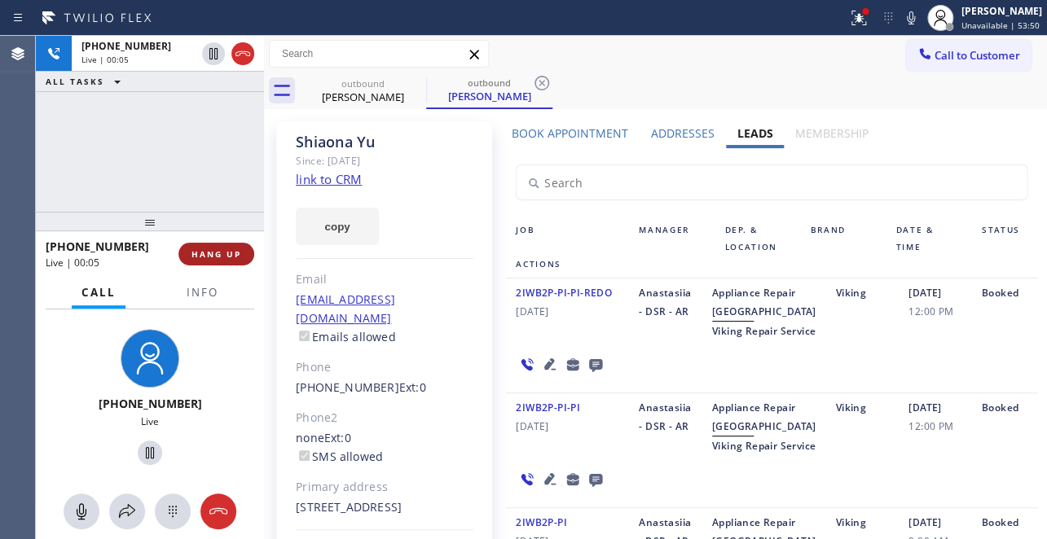
click at [215, 255] on span "HANG UP" at bounding box center [216, 253] width 50 height 11
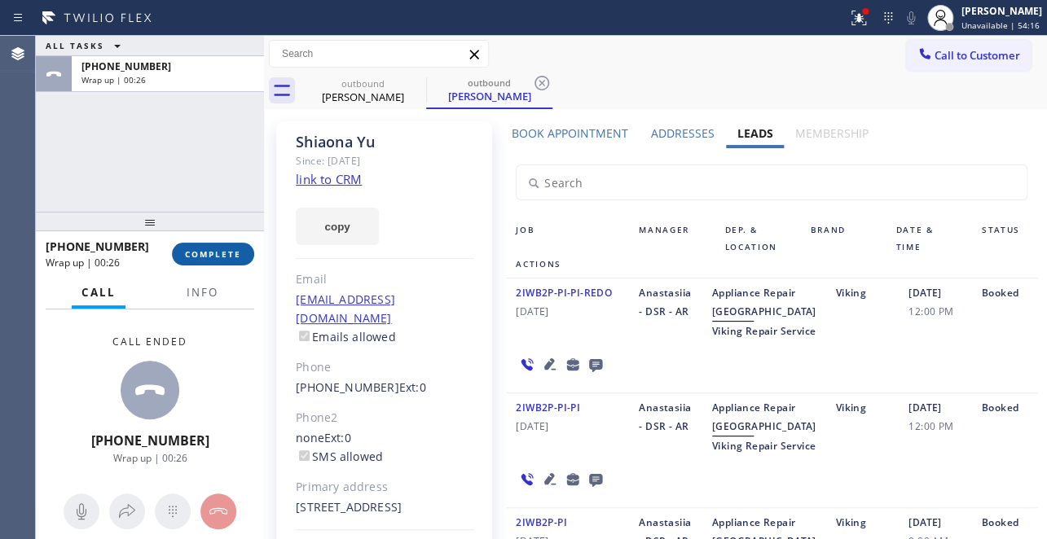
click at [208, 257] on span "COMPLETE" at bounding box center [213, 253] width 56 height 11
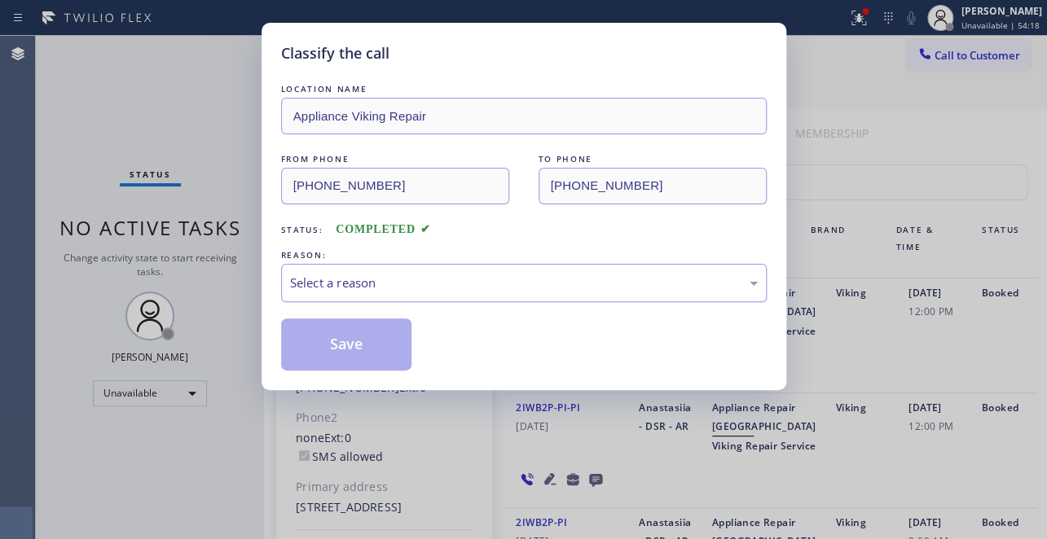
click at [461, 293] on div "Select a reason" at bounding box center [524, 283] width 486 height 38
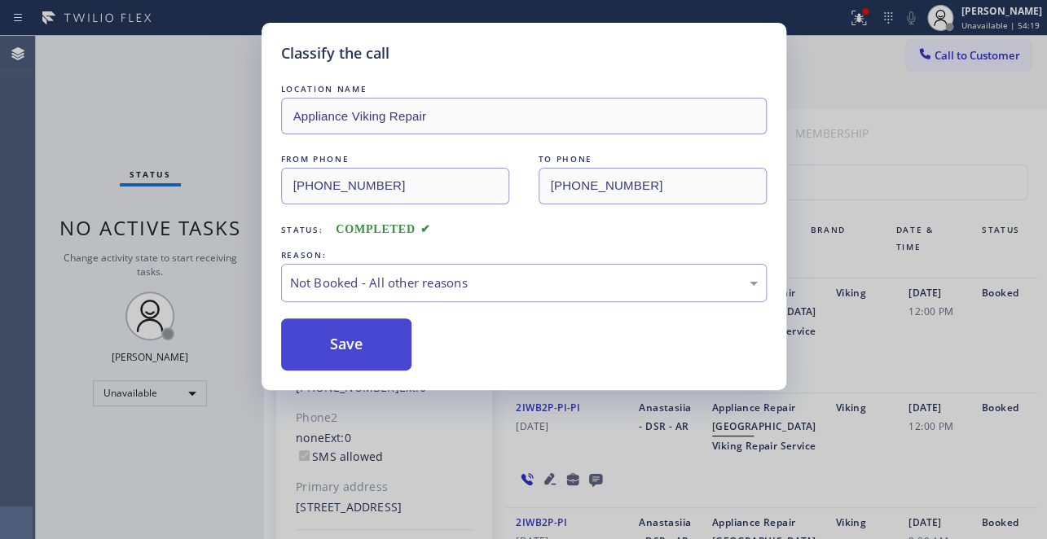
click at [349, 351] on button "Save" at bounding box center [346, 345] width 131 height 52
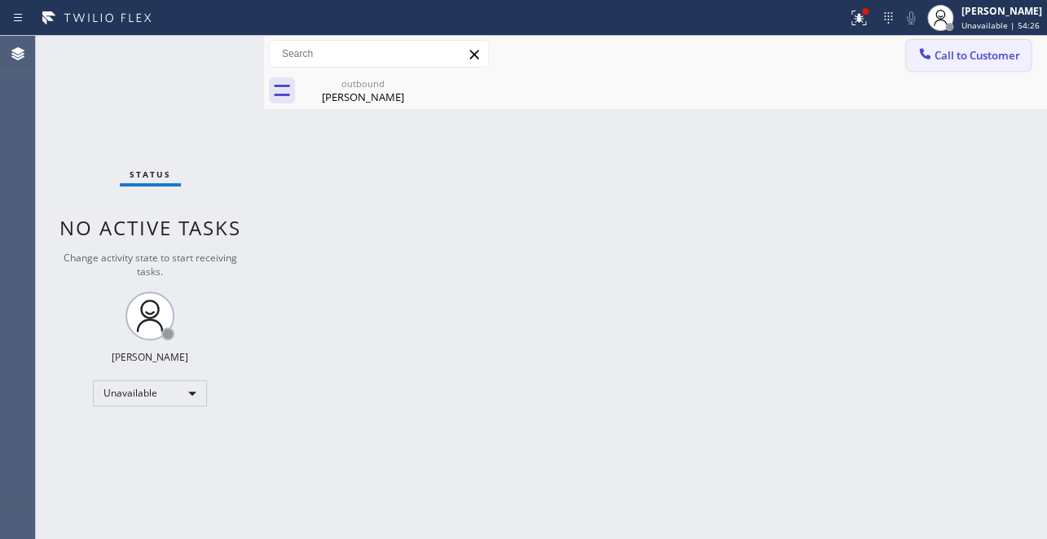
click at [937, 57] on span "Call to Customer" at bounding box center [977, 55] width 86 height 15
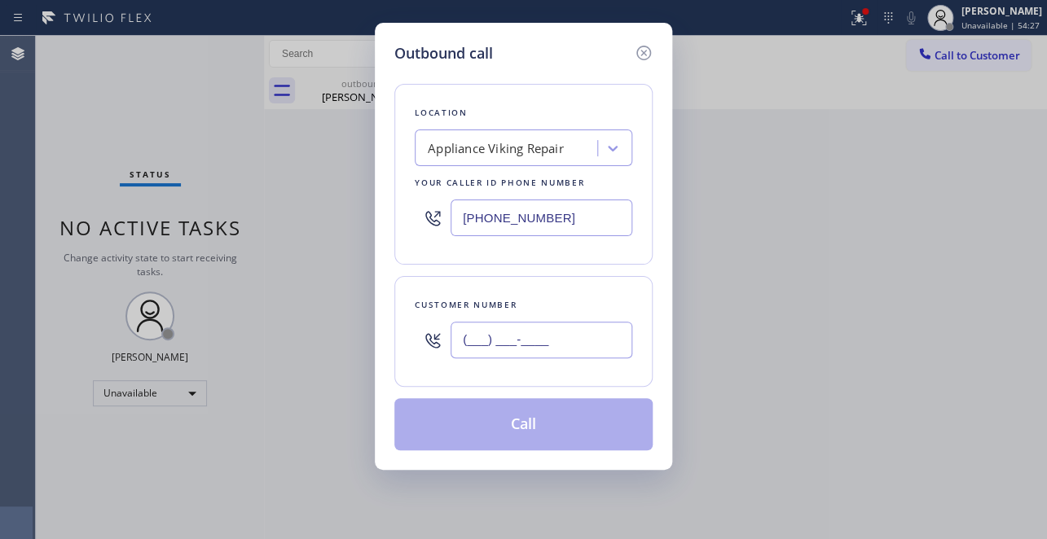
click at [488, 334] on input "(___) ___-____" at bounding box center [541, 340] width 182 height 37
paste input "805) 432-7686"
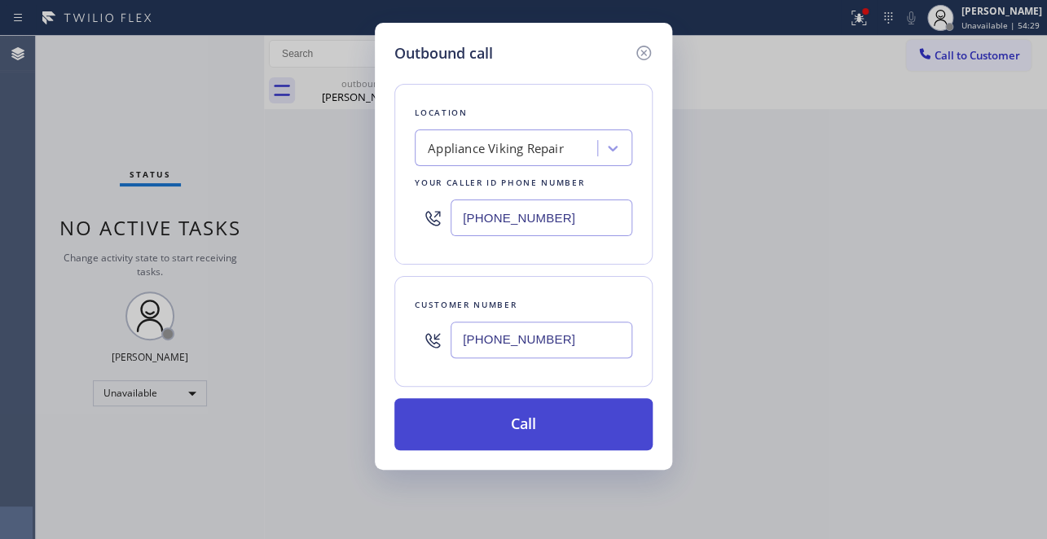
type input "(805) 432-7686"
click at [530, 432] on button "Call" at bounding box center [523, 424] width 258 height 52
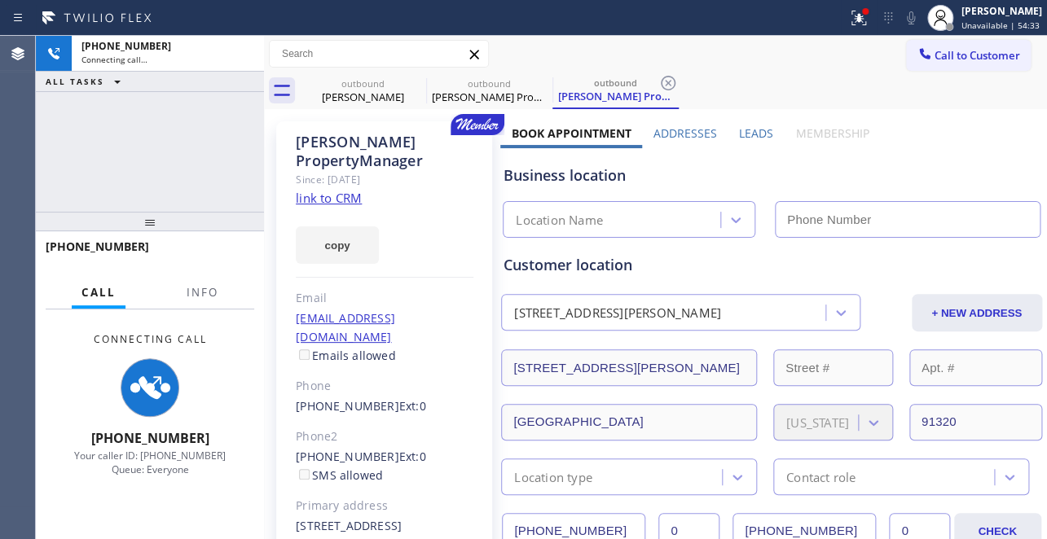
type input "(617) 219-9255"
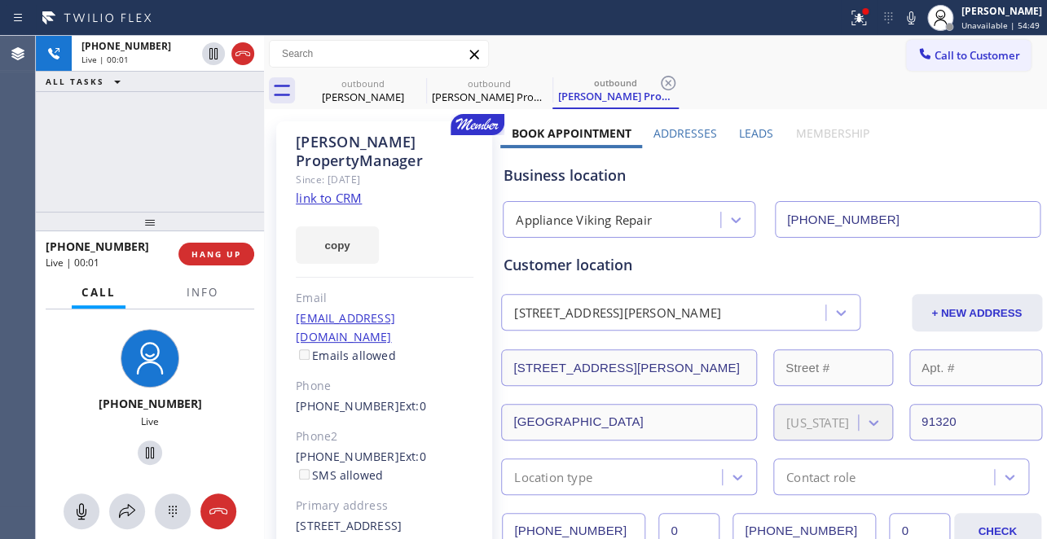
click at [757, 131] on label "Leads" at bounding box center [756, 132] width 34 height 15
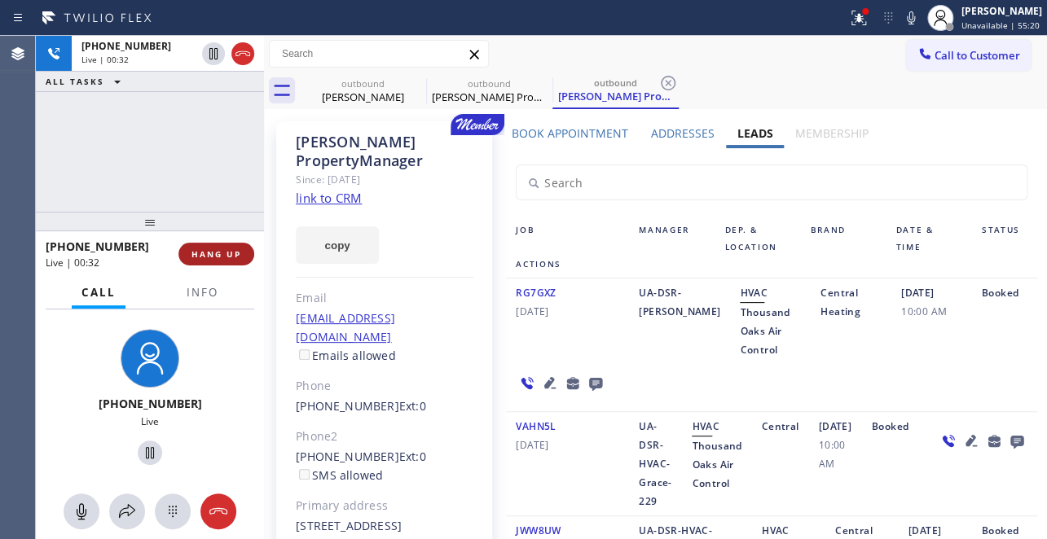
click at [209, 253] on span "HANG UP" at bounding box center [216, 253] width 50 height 11
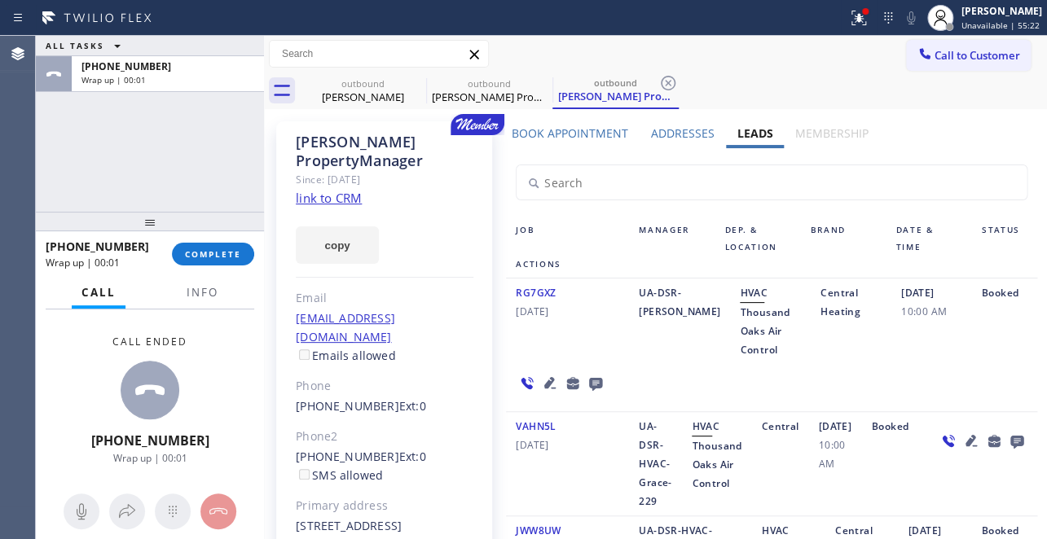
click at [589, 386] on icon at bounding box center [595, 384] width 13 height 13
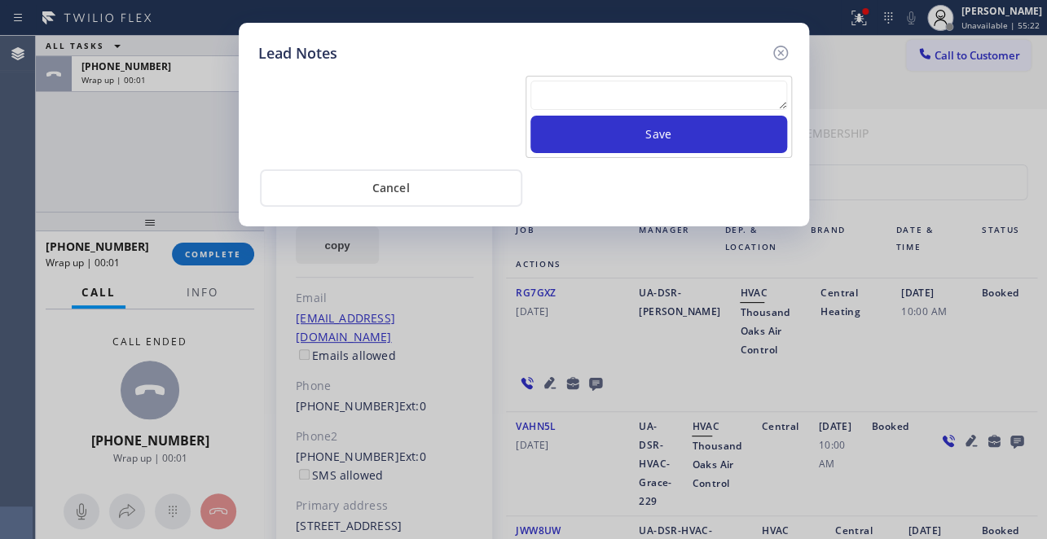
click at [591, 105] on textarea at bounding box center [658, 95] width 257 height 29
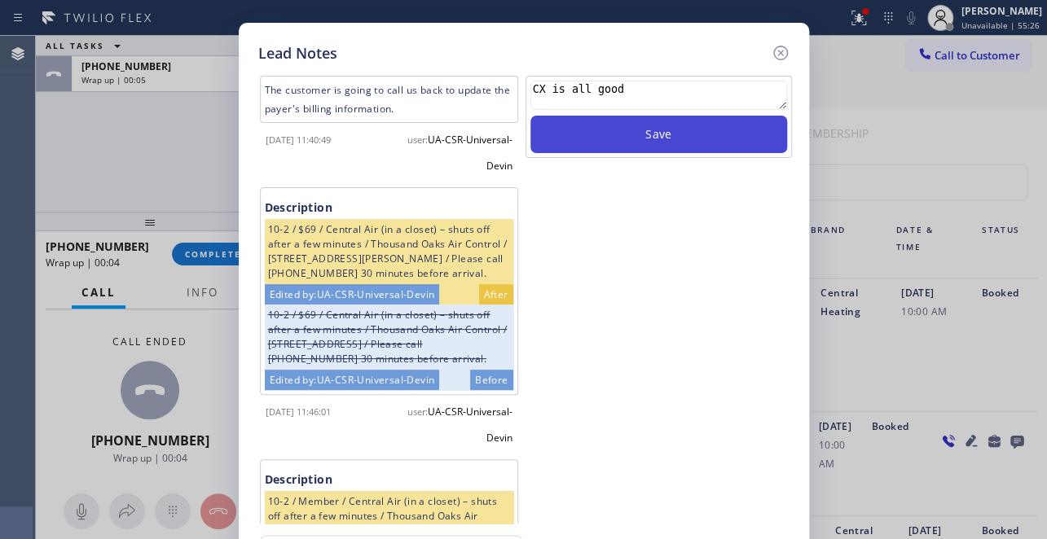
type textarea "CX is all good"
click at [671, 130] on button "Save" at bounding box center [658, 134] width 257 height 37
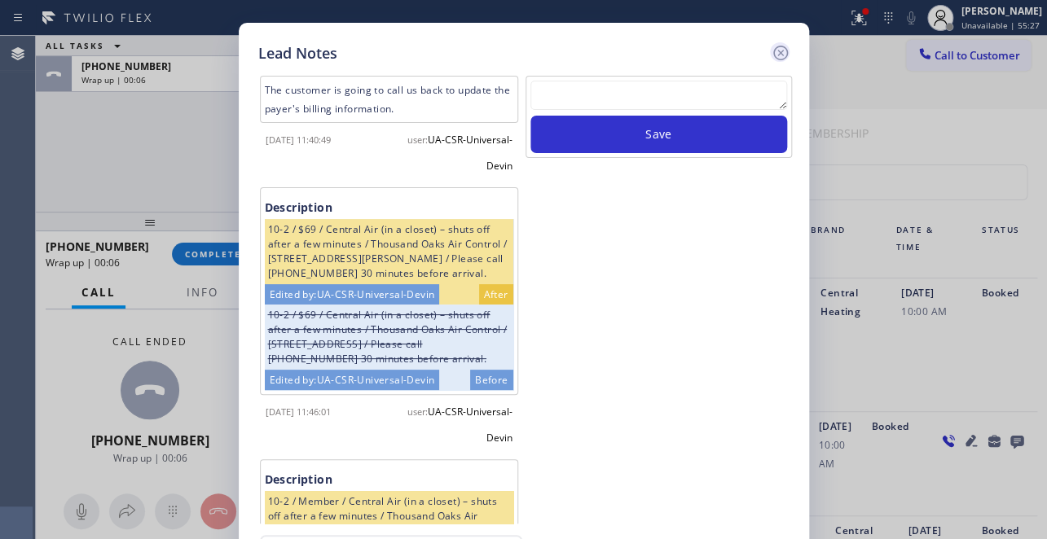
click at [783, 49] on icon at bounding box center [781, 53] width 20 height 20
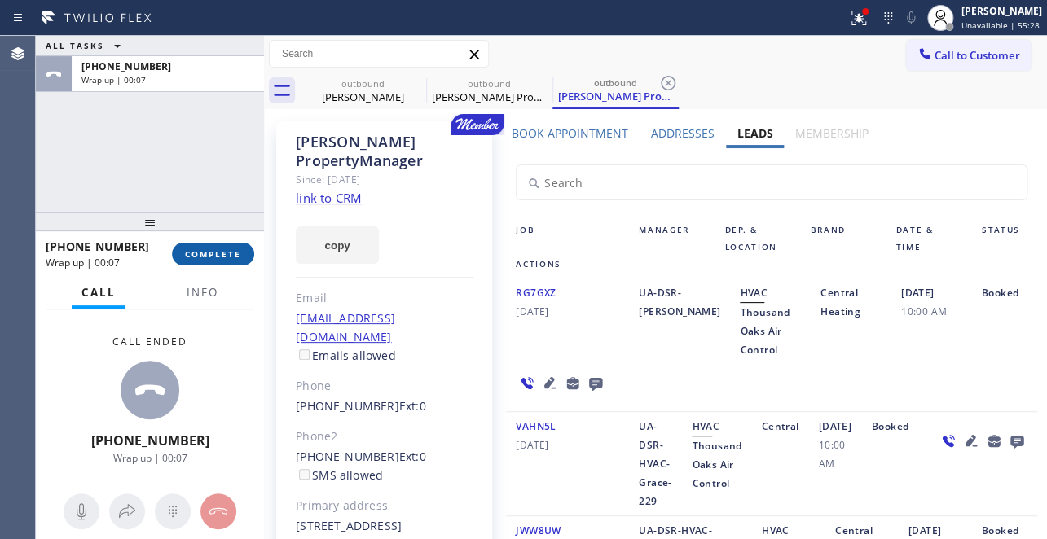
click at [231, 261] on button "COMPLETE" at bounding box center [213, 254] width 82 height 23
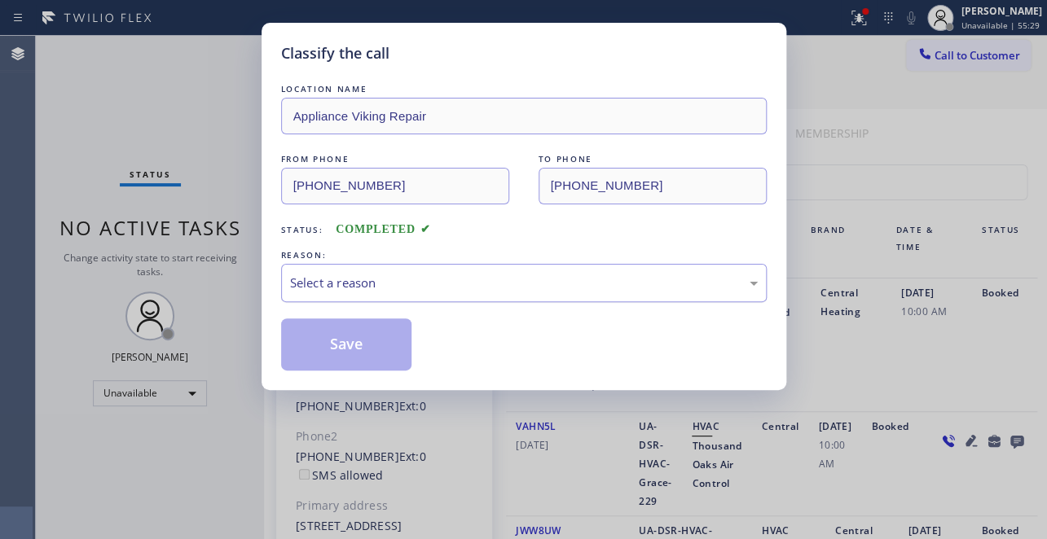
click at [305, 283] on div "Select a reason" at bounding box center [524, 283] width 468 height 19
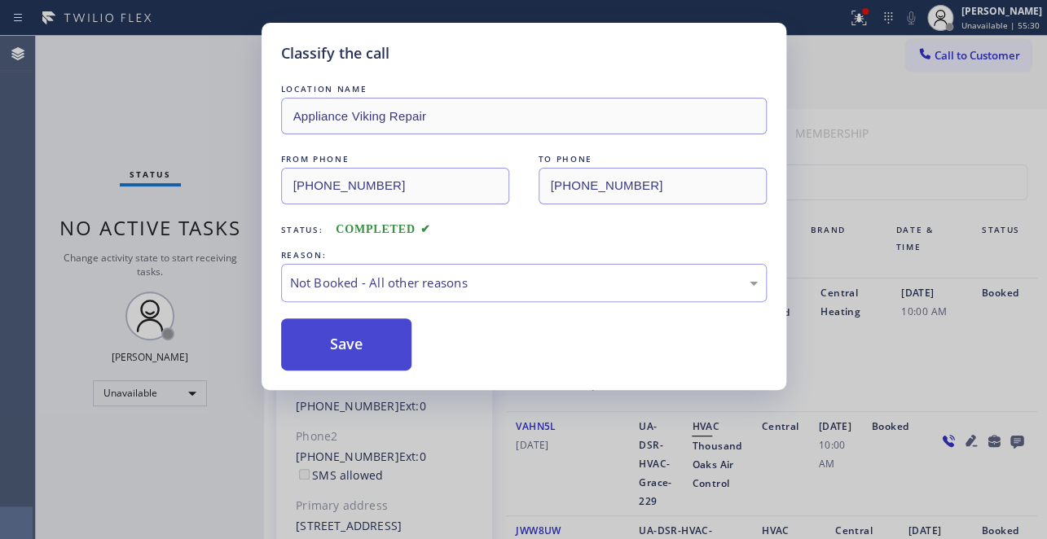
click at [323, 349] on button "Save" at bounding box center [346, 345] width 131 height 52
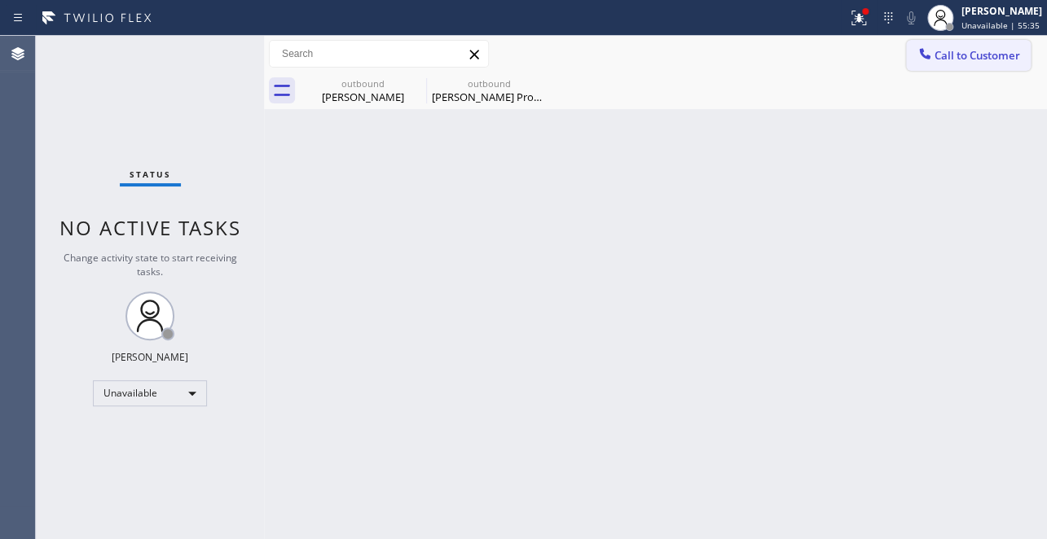
click at [973, 65] on button "Call to Customer" at bounding box center [968, 55] width 125 height 31
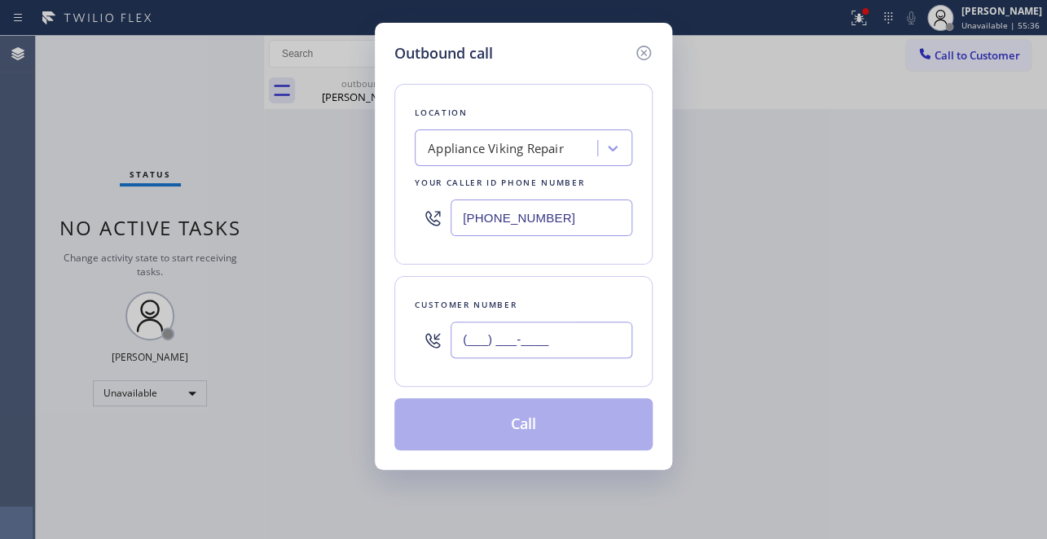
click at [502, 348] on input "(___) ___-____" at bounding box center [541, 340] width 182 height 37
paste input "310) 801-0824"
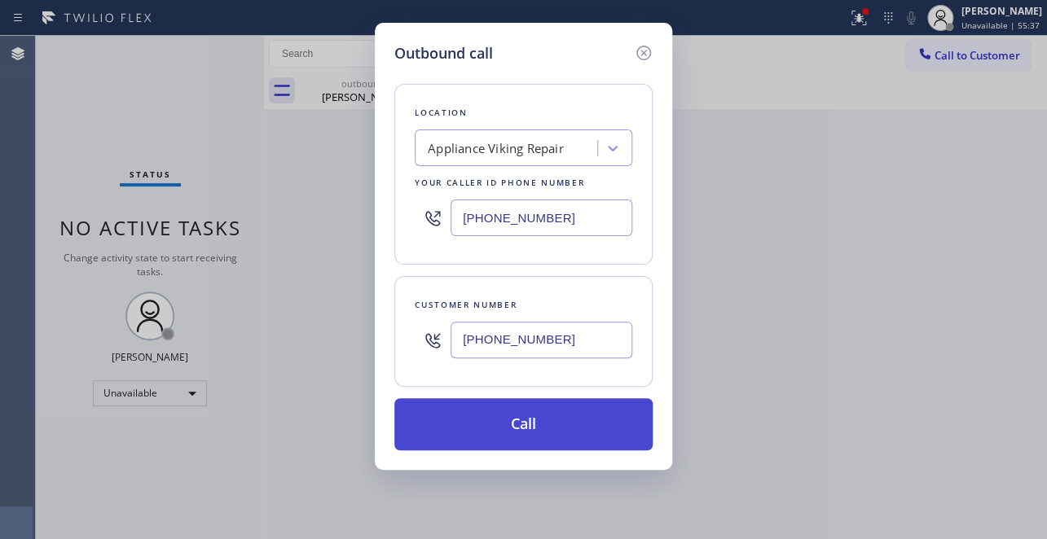
type input "(310) 801-0824"
click at [517, 436] on button "Call" at bounding box center [523, 424] width 258 height 52
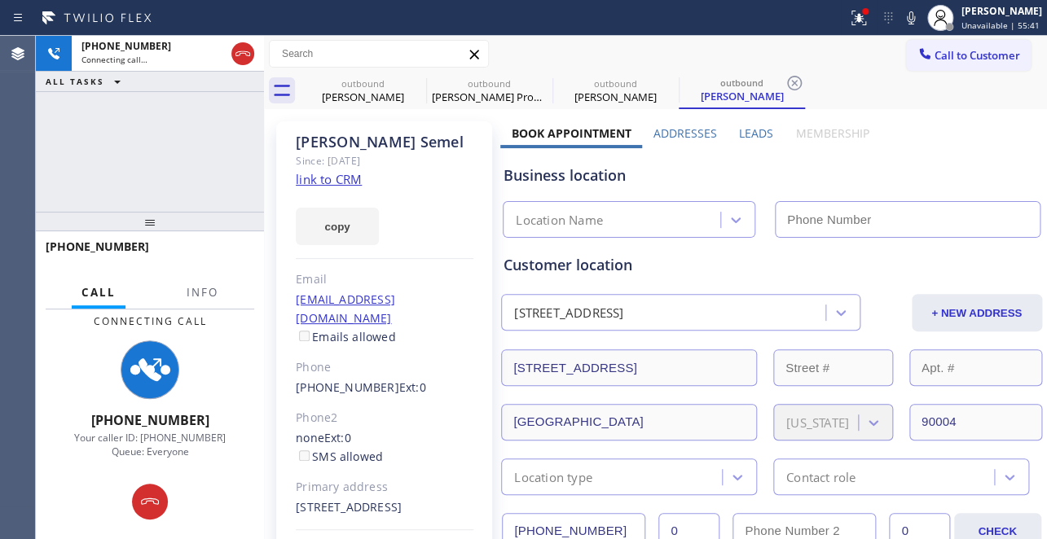
type input "(617) 219-9255"
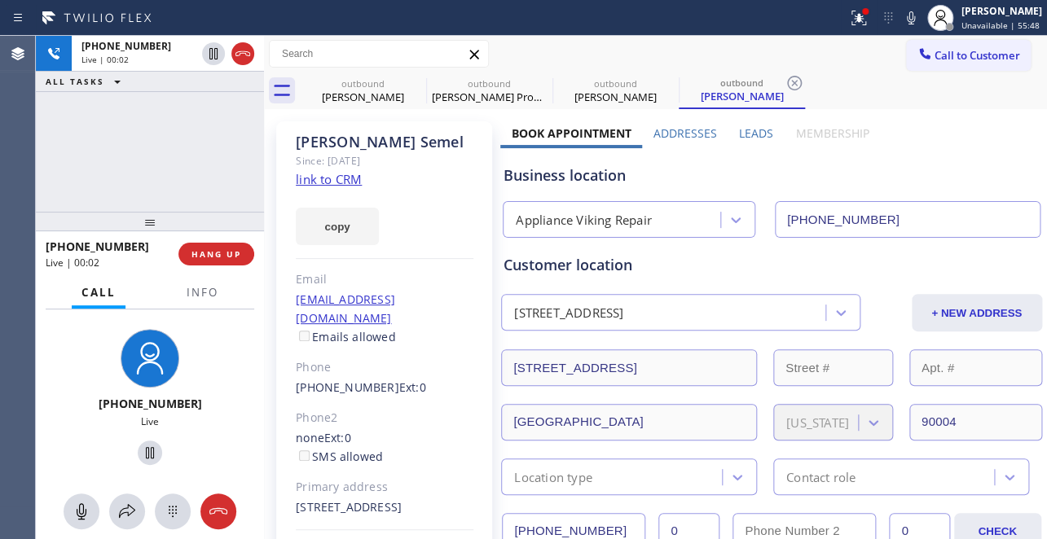
click at [745, 131] on label "Leads" at bounding box center [756, 132] width 34 height 15
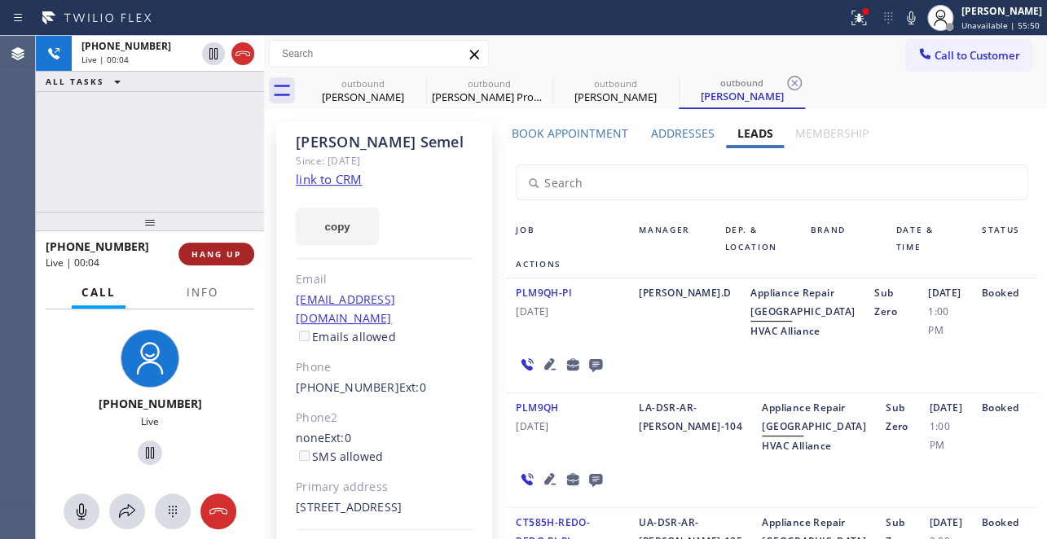
click at [196, 249] on span "HANG UP" at bounding box center [216, 253] width 50 height 11
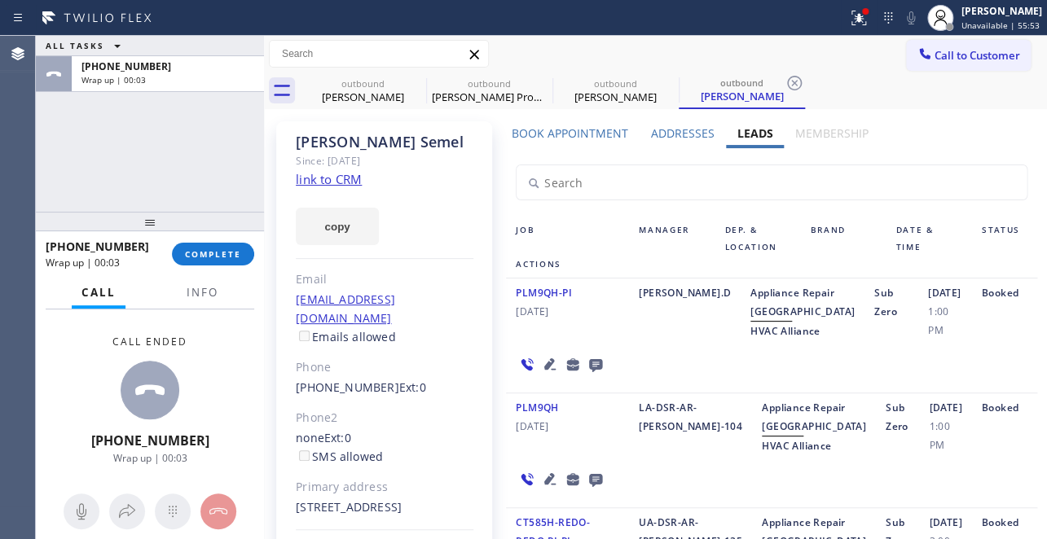
click at [586, 375] on icon at bounding box center [596, 364] width 20 height 20
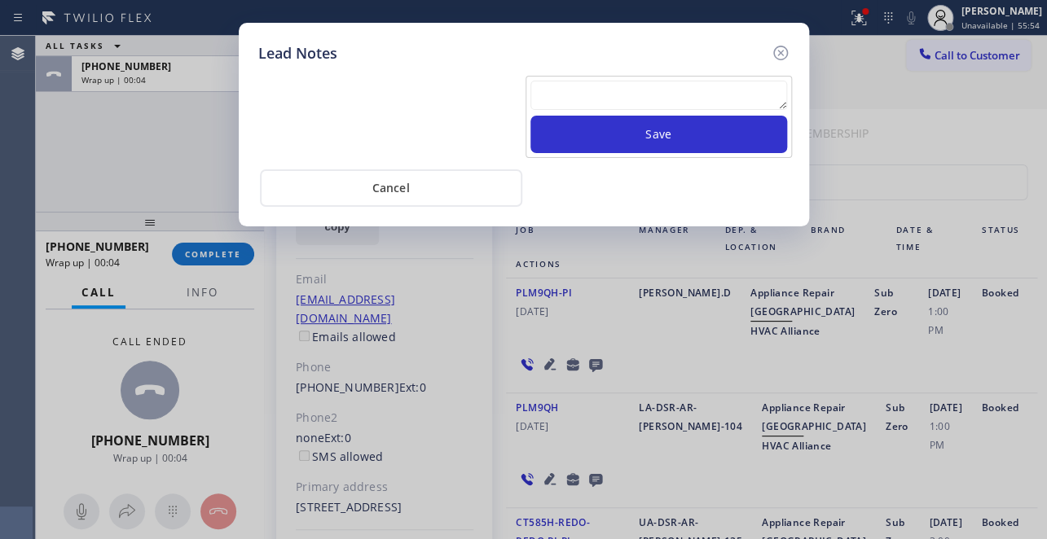
click at [578, 83] on textarea at bounding box center [658, 95] width 257 height 29
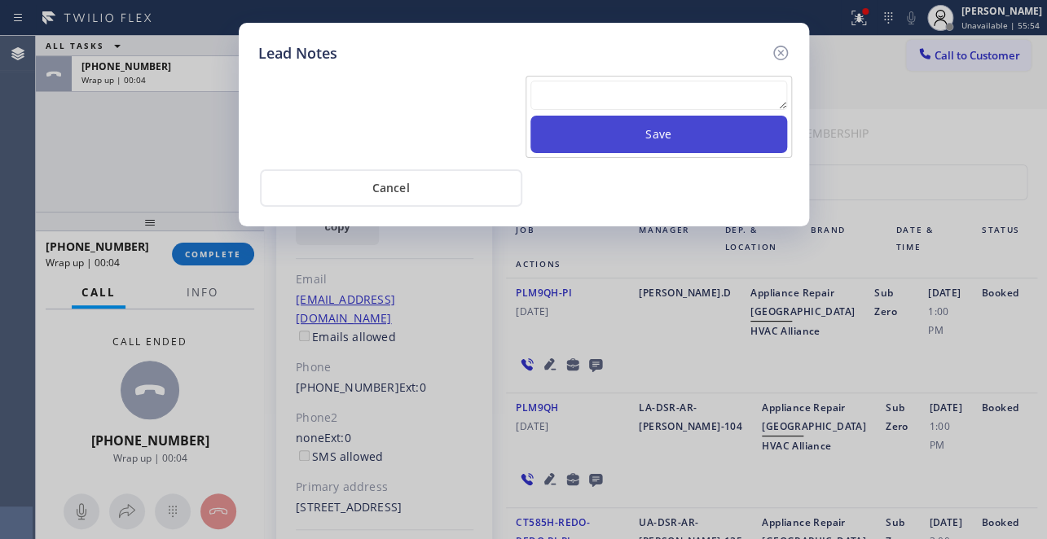
paste textarea "Routed to Voice mail// If CX will call back please transfer to me- Love:*"
type textarea "Routed to Voice mail// If CX will call back please transfer to me- Love:*"
click at [653, 137] on button "Save" at bounding box center [658, 134] width 257 height 37
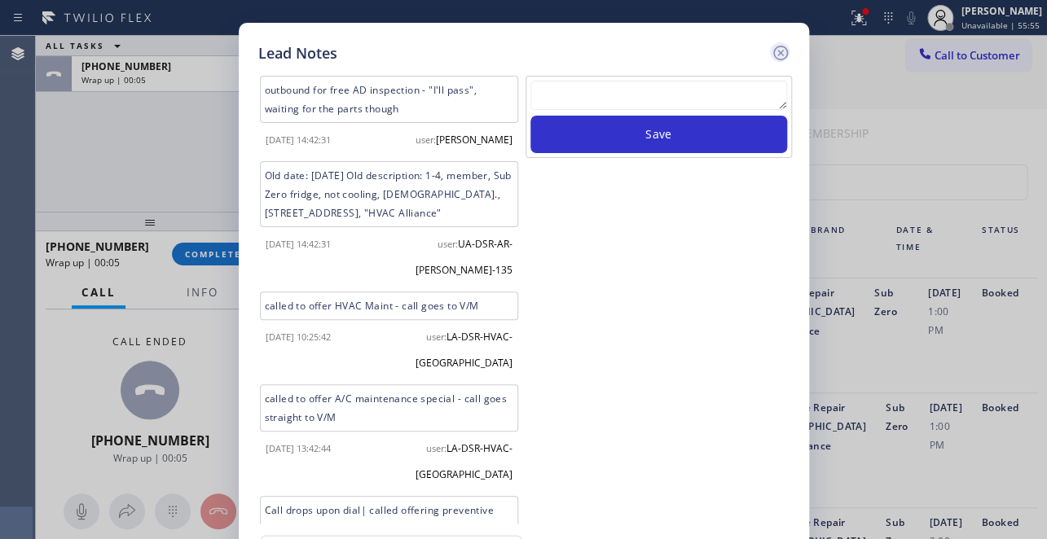
click at [784, 53] on icon at bounding box center [781, 53] width 20 height 20
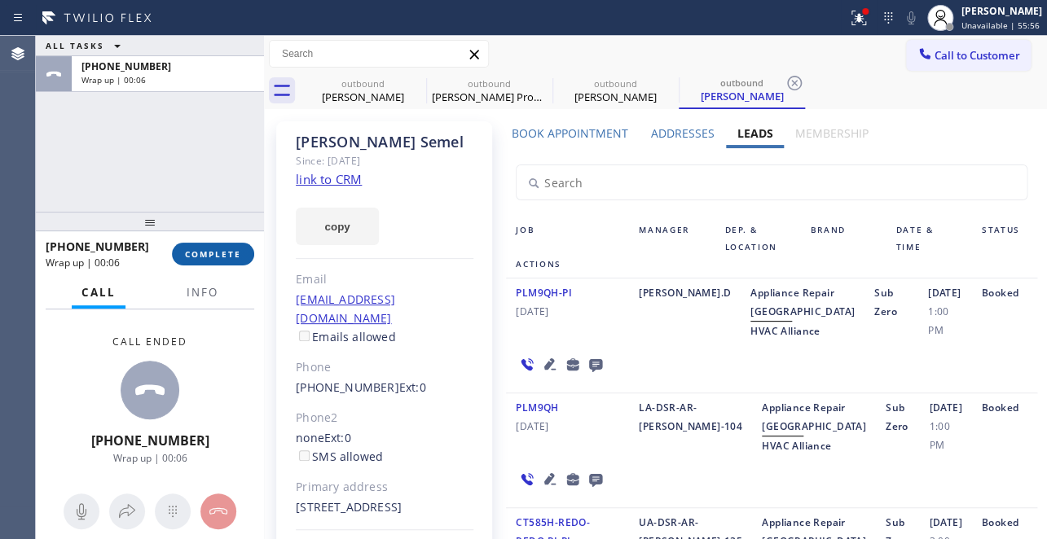
click at [210, 247] on button "COMPLETE" at bounding box center [213, 254] width 82 height 23
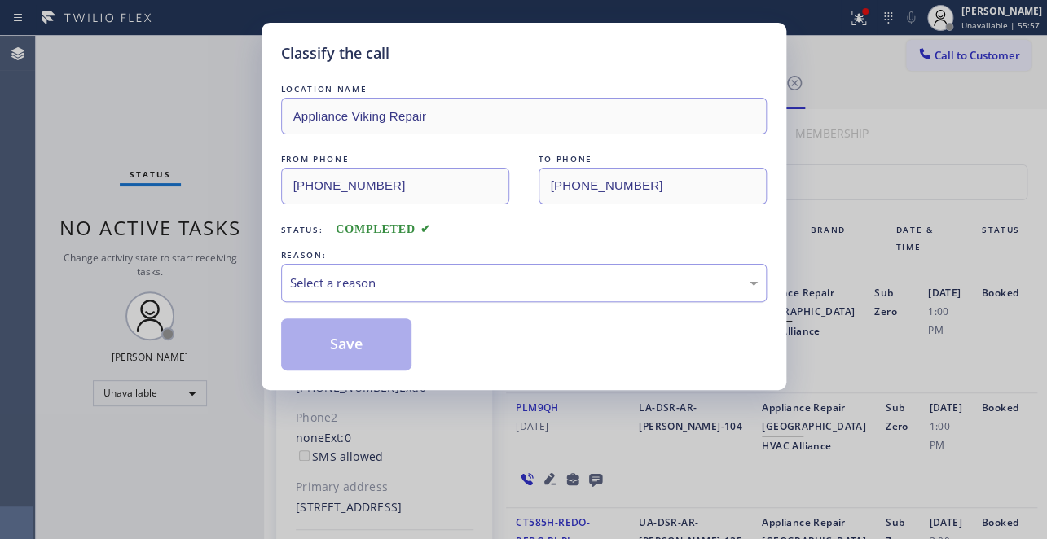
click at [345, 283] on div "Select a reason" at bounding box center [524, 283] width 468 height 19
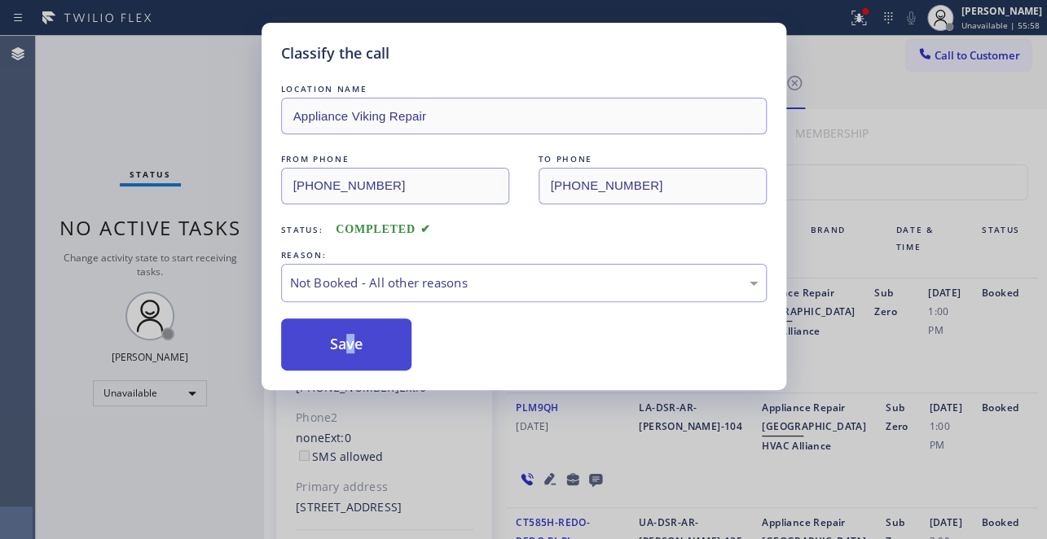
click at [348, 346] on button "Save" at bounding box center [346, 345] width 131 height 52
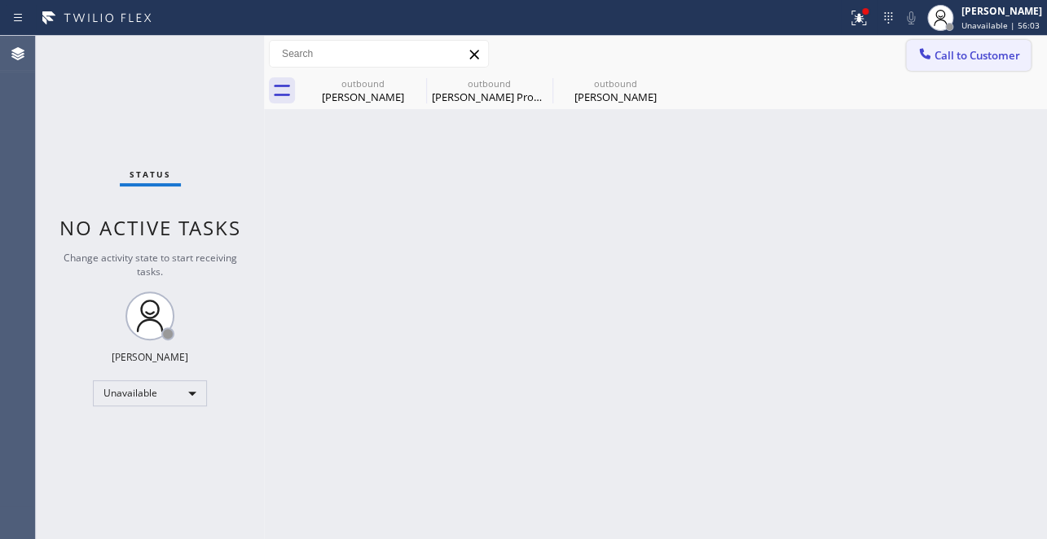
click at [969, 52] on span "Call to Customer" at bounding box center [977, 55] width 86 height 15
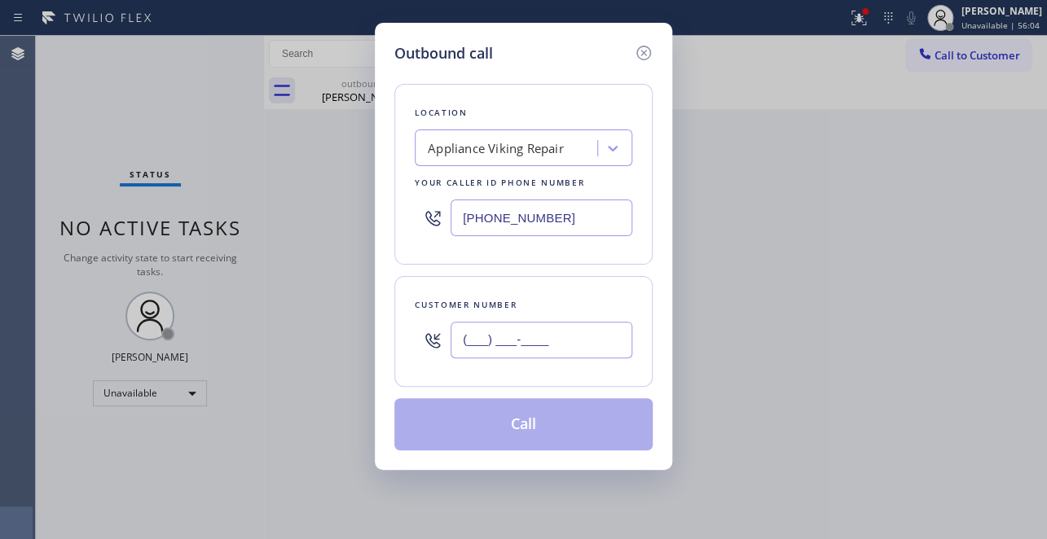
click at [475, 333] on input "(___) ___-____" at bounding box center [541, 340] width 182 height 37
paste input "949) 400-8070"
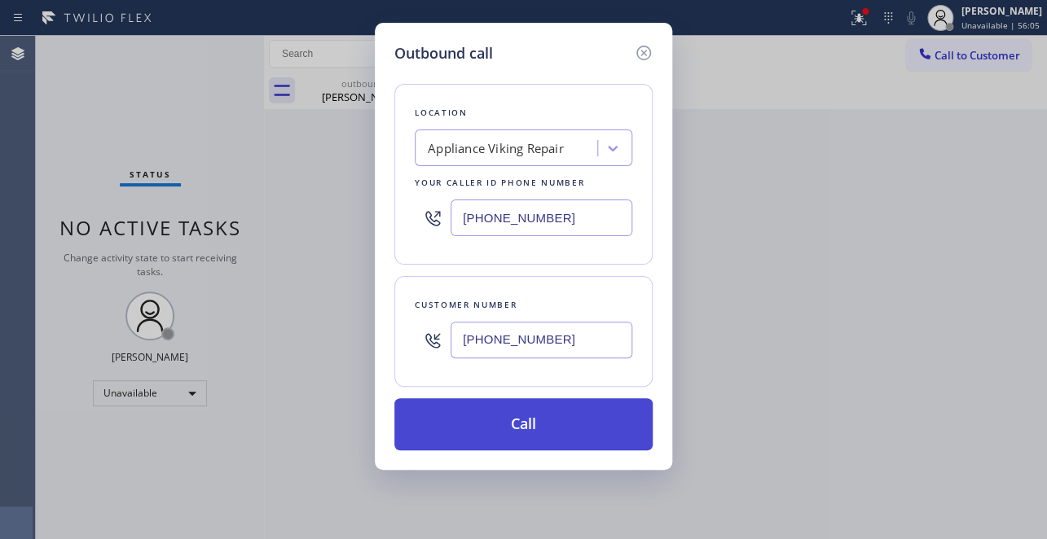
type input "(949) 400-8070"
click at [516, 433] on button "Call" at bounding box center [523, 424] width 258 height 52
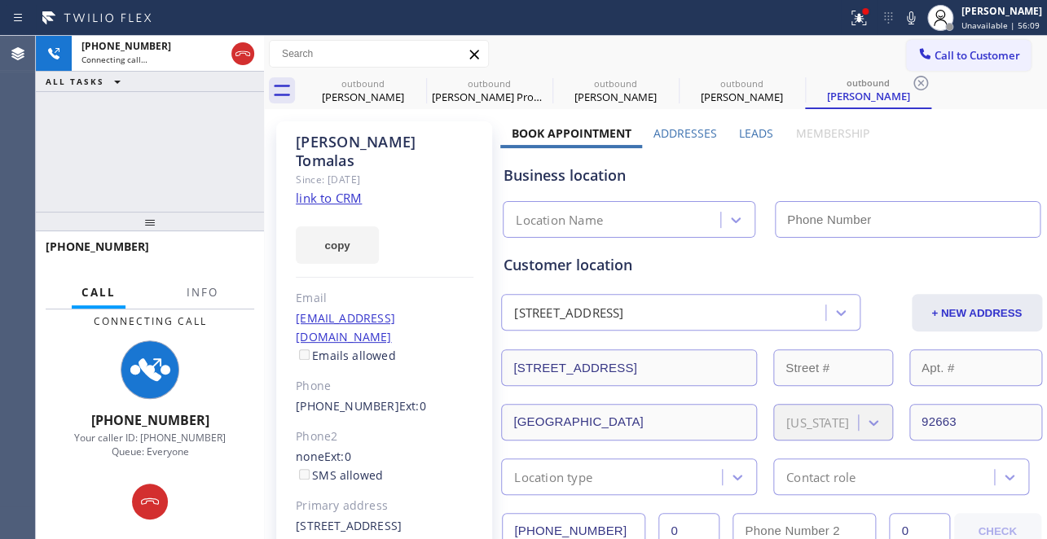
click at [739, 133] on label "Leads" at bounding box center [756, 132] width 34 height 15
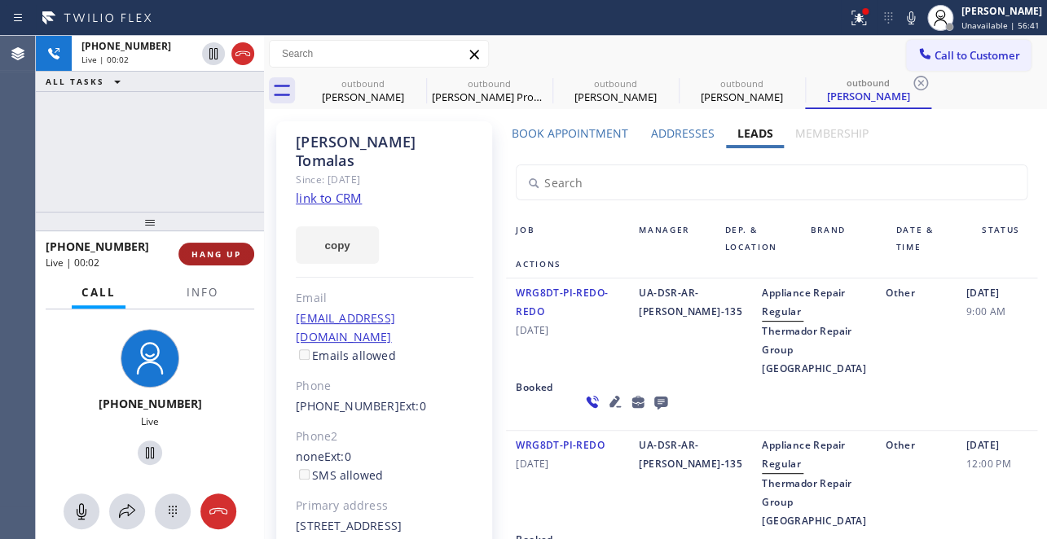
click at [211, 257] on span "HANG UP" at bounding box center [216, 253] width 50 height 11
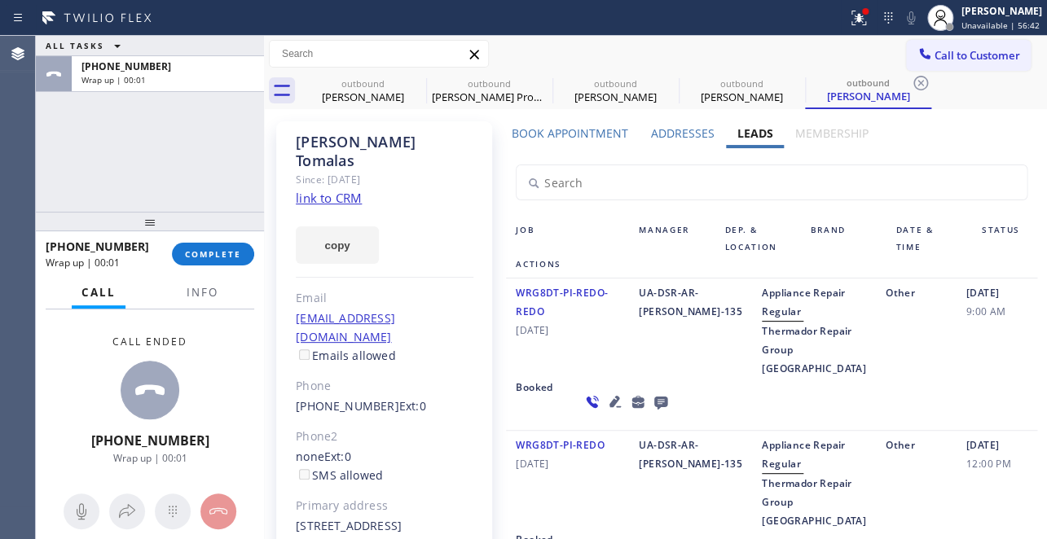
click at [654, 410] on icon at bounding box center [660, 403] width 13 height 13
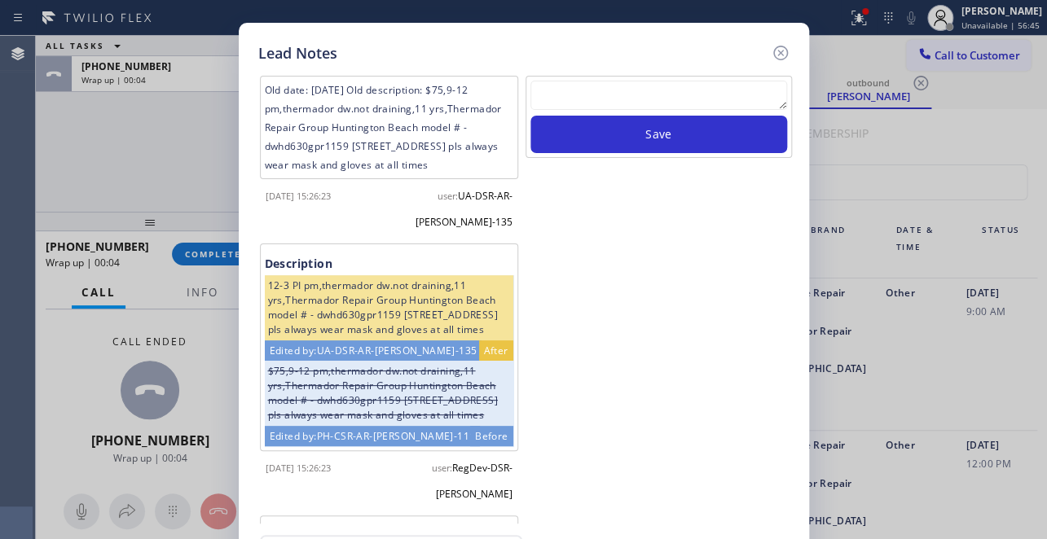
click at [595, 101] on textarea at bounding box center [658, 95] width 257 height 29
paste textarea "Routed to Voice mail// If CX will call back please transfer to me- Love:*"
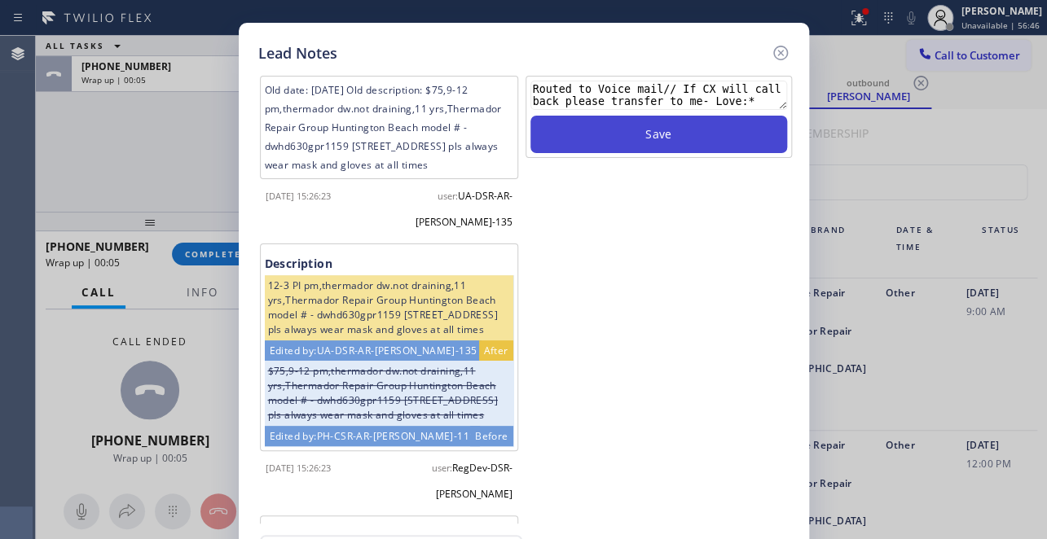
type textarea "Routed to Voice mail// If CX will call back please transfer to me- Love:*"
click at [619, 134] on button "Save" at bounding box center [658, 134] width 257 height 37
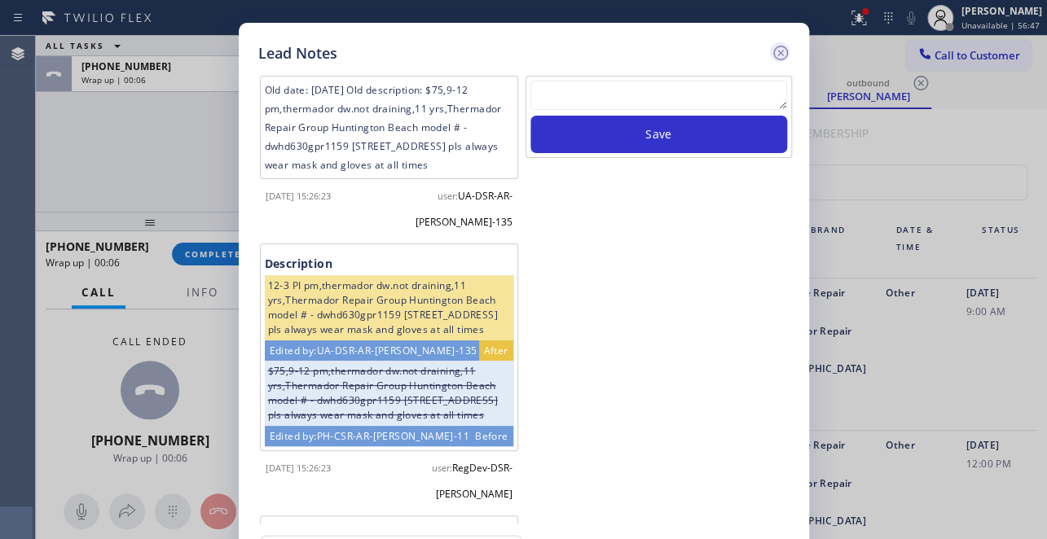
click at [775, 58] on icon at bounding box center [781, 53] width 20 height 20
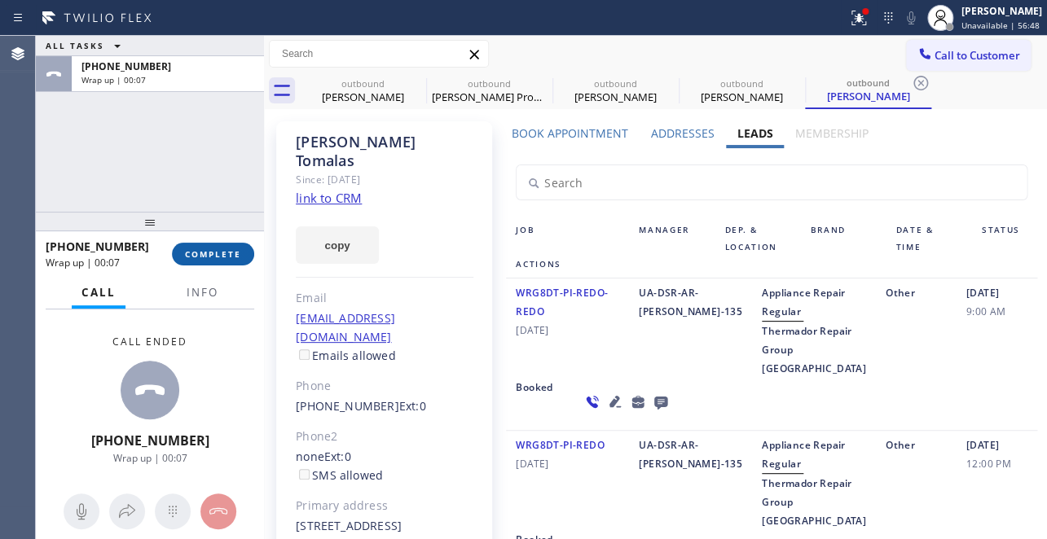
click at [213, 260] on button "COMPLETE" at bounding box center [213, 254] width 82 height 23
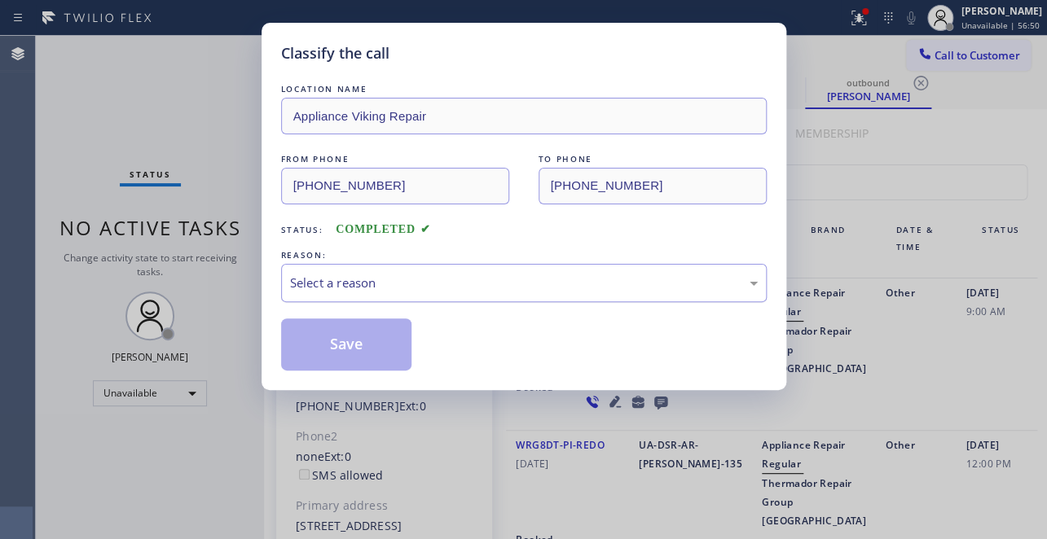
click at [392, 270] on div "Select a reason" at bounding box center [524, 283] width 486 height 38
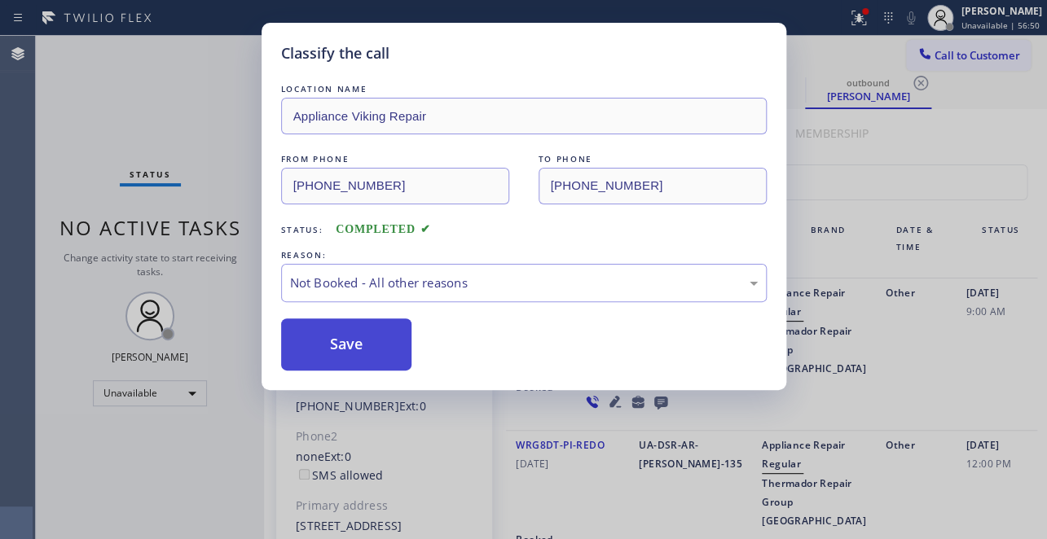
drag, startPoint x: 368, startPoint y: 349, endPoint x: 358, endPoint y: 349, distance: 10.6
click at [358, 349] on button "Save" at bounding box center [346, 345] width 131 height 52
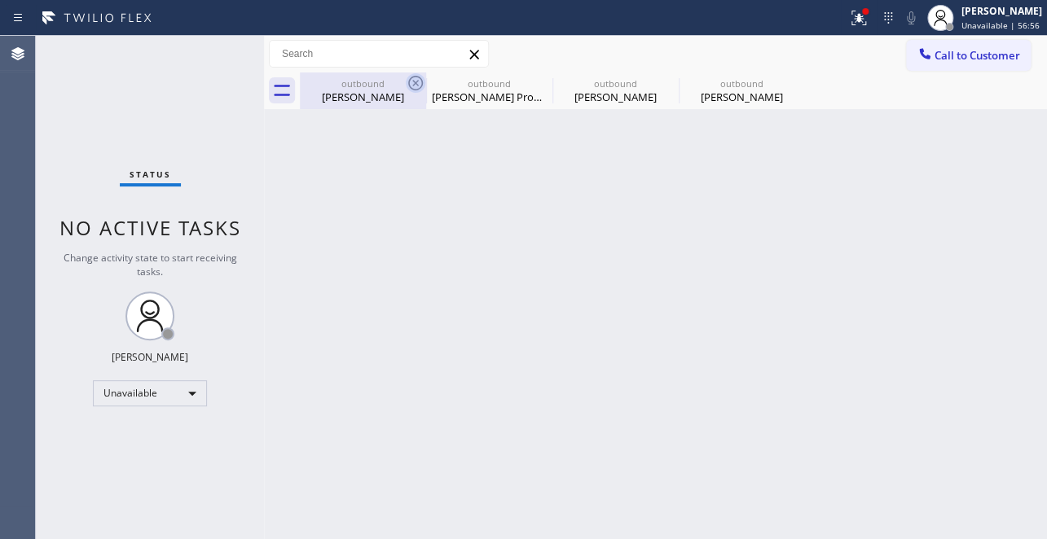
click at [408, 81] on icon at bounding box center [416, 83] width 20 height 20
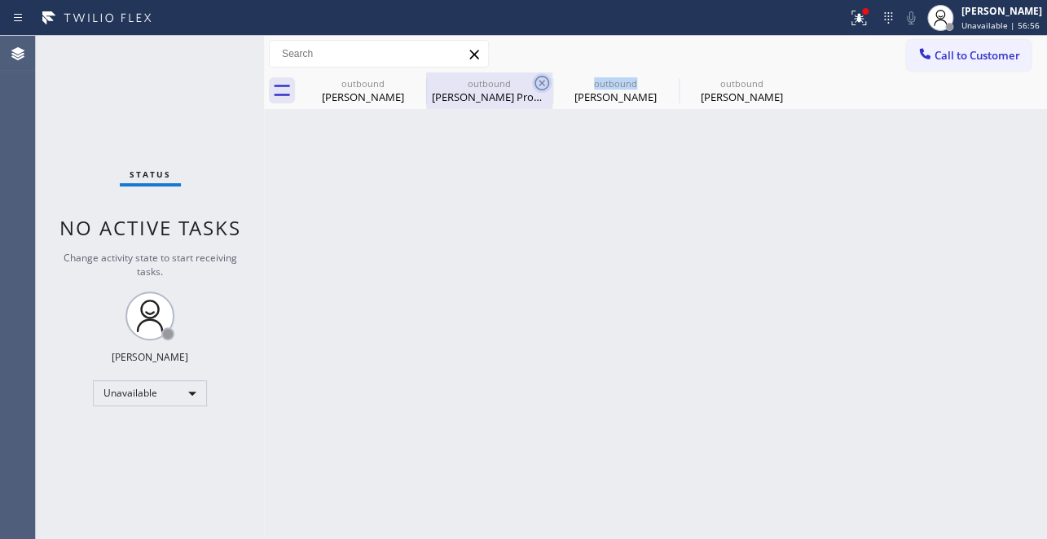
click at [534, 81] on icon at bounding box center [541, 83] width 15 height 15
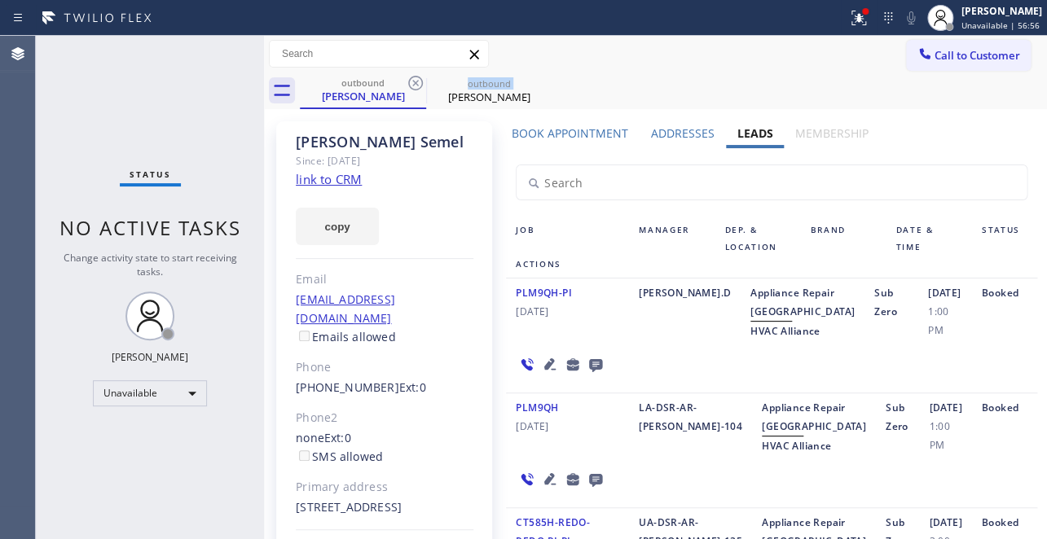
click at [408, 81] on icon at bounding box center [415, 83] width 15 height 15
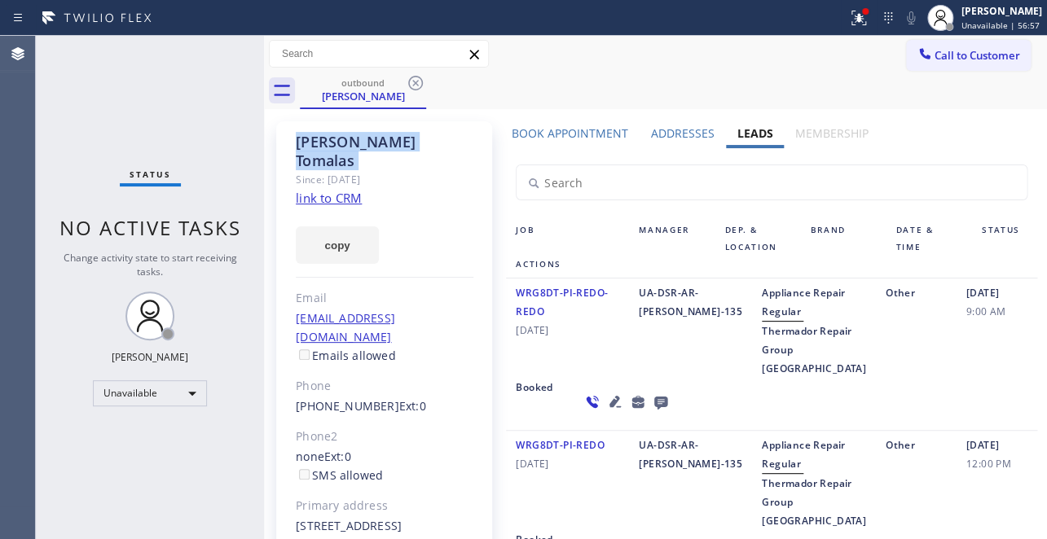
click at [408, 81] on icon at bounding box center [415, 83] width 15 height 15
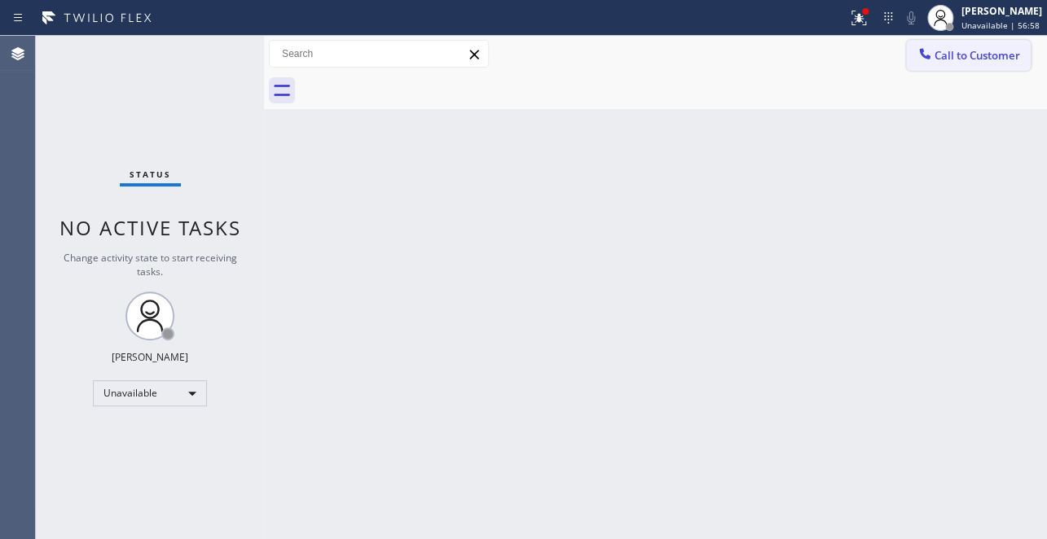
click at [938, 56] on span "Call to Customer" at bounding box center [977, 55] width 86 height 15
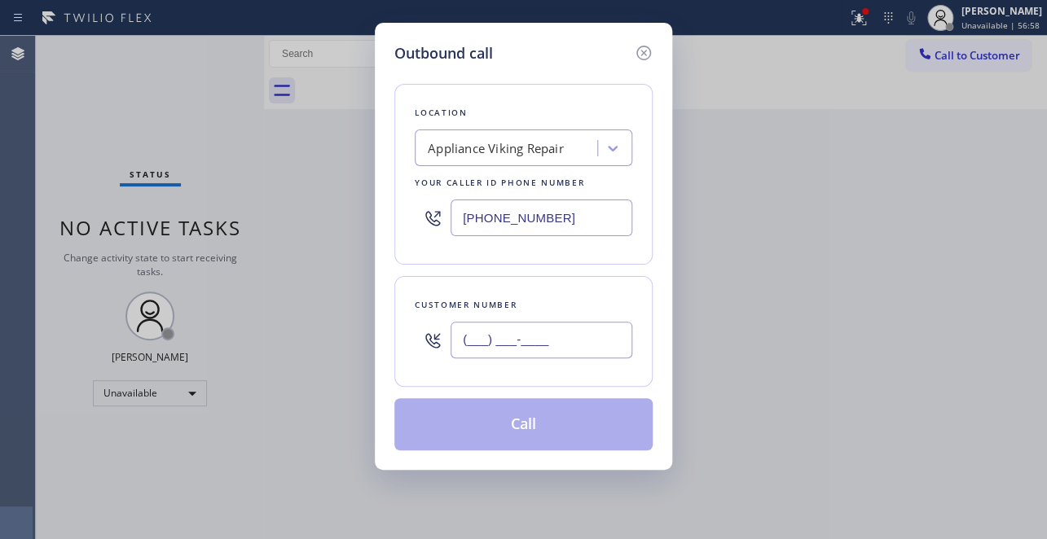
click at [475, 335] on input "(___) ___-____" at bounding box center [541, 340] width 182 height 37
paste input "818) 264-9684"
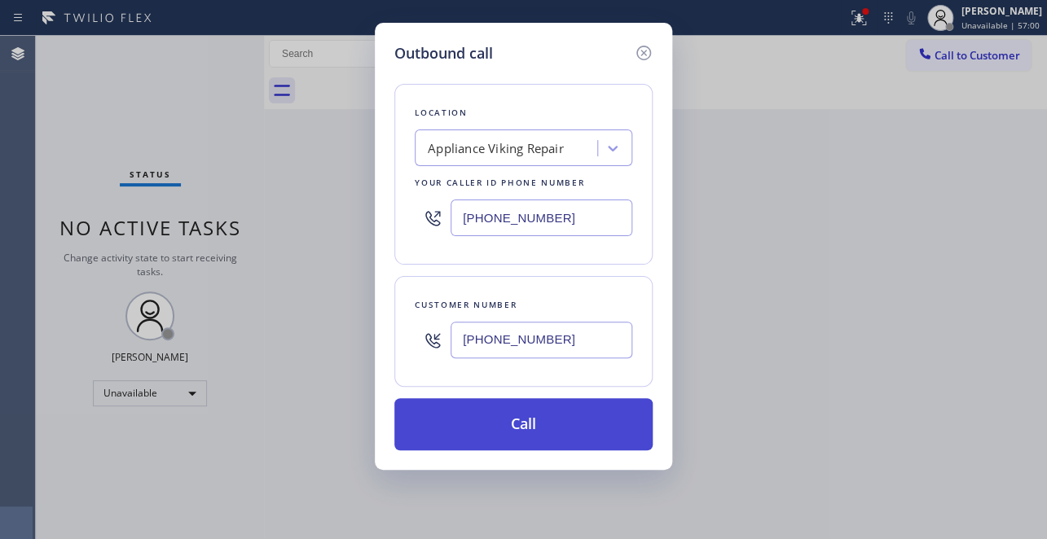
type input "(818) 264-9684"
click at [521, 423] on button "Call" at bounding box center [523, 424] width 258 height 52
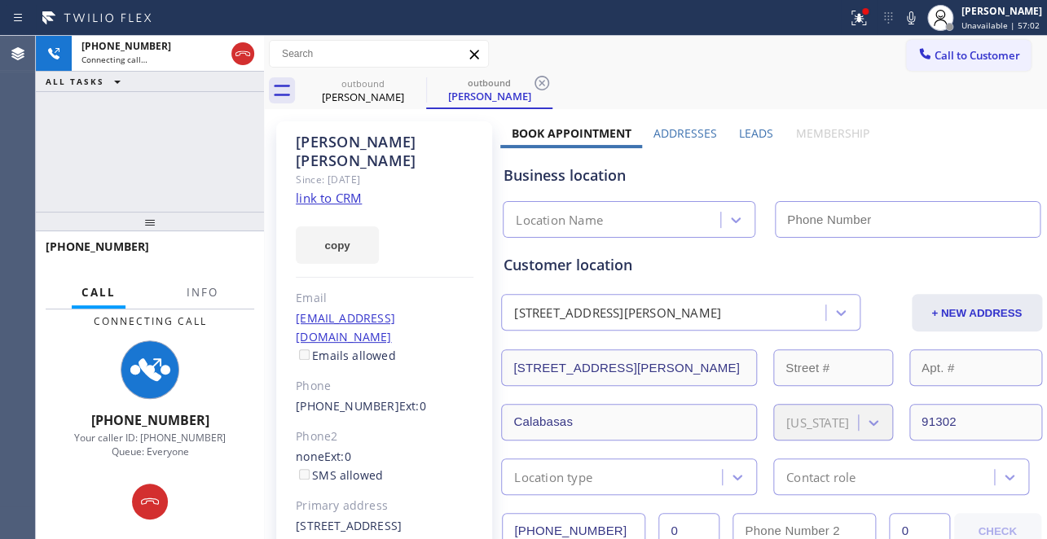
click at [754, 137] on label "Leads" at bounding box center [756, 132] width 34 height 15
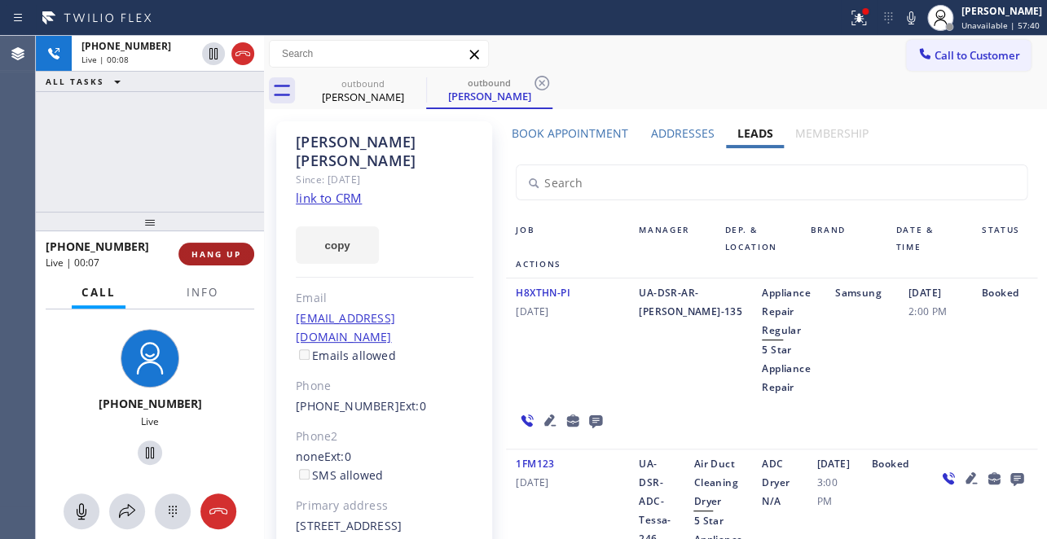
click at [212, 260] on button "HANG UP" at bounding box center [216, 254] width 76 height 23
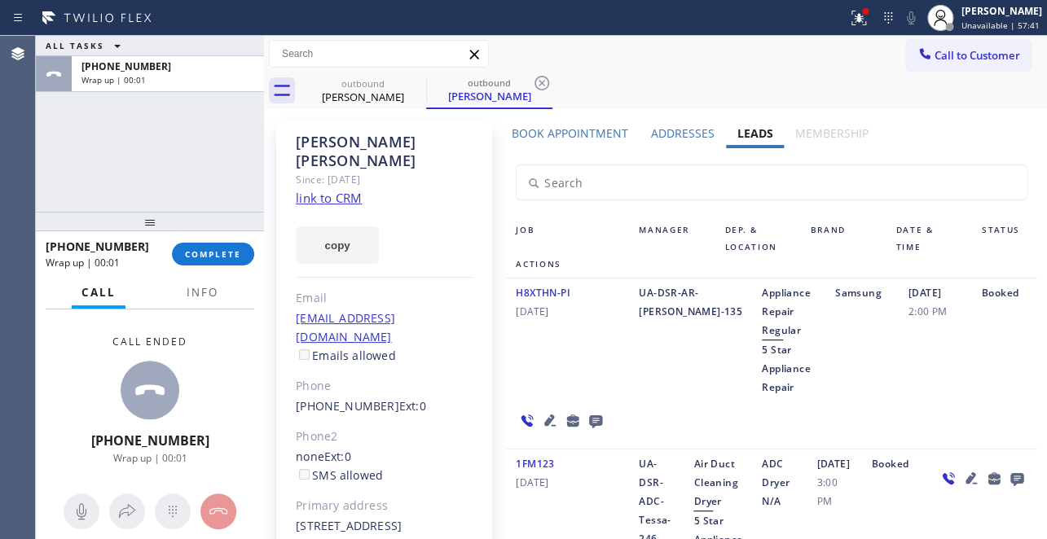
click at [586, 418] on icon at bounding box center [596, 421] width 20 height 20
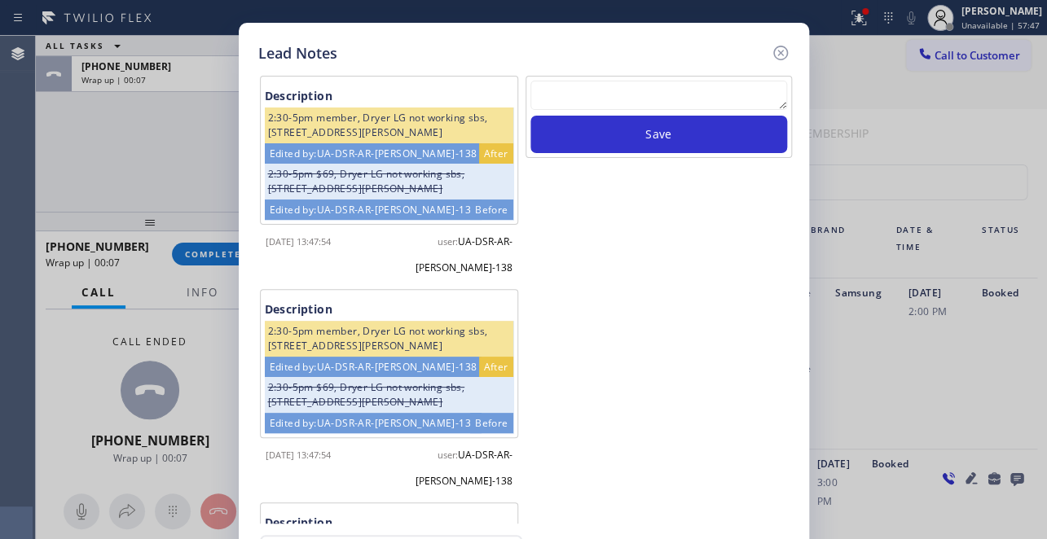
click at [723, 97] on textarea at bounding box center [658, 95] width 257 height 29
paste textarea "Routed to Voice mail// If CX will call back please transfer to me- Love:*"
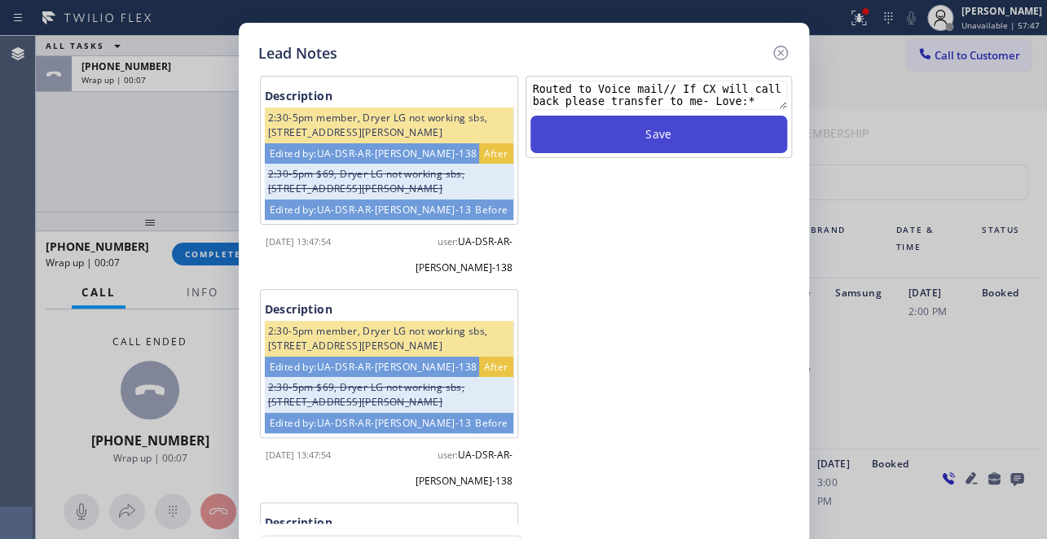
type textarea "Routed to Voice mail// If CX will call back please transfer to me- Love:*"
click at [719, 130] on button "Save" at bounding box center [658, 134] width 257 height 37
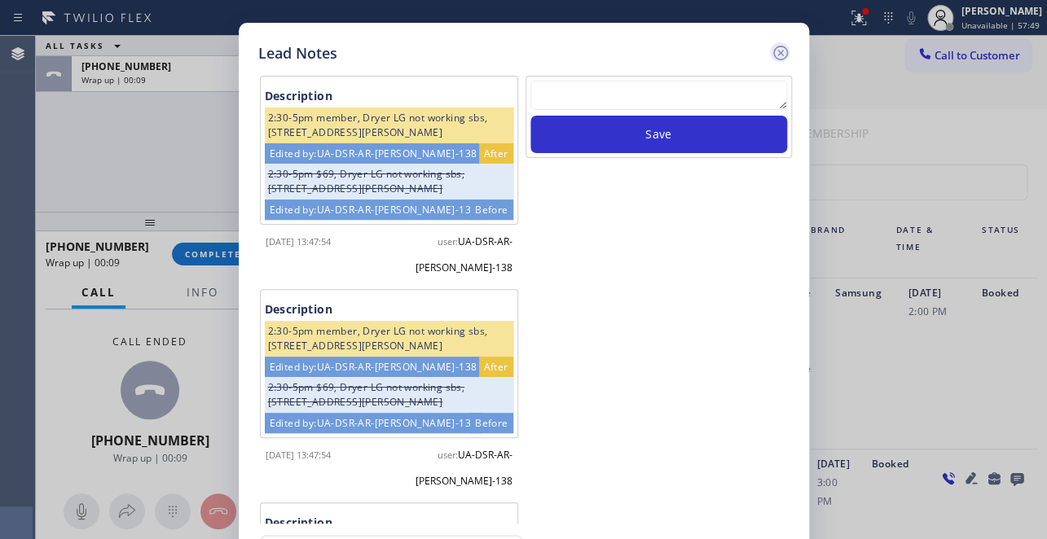
click at [781, 43] on icon at bounding box center [781, 53] width 20 height 20
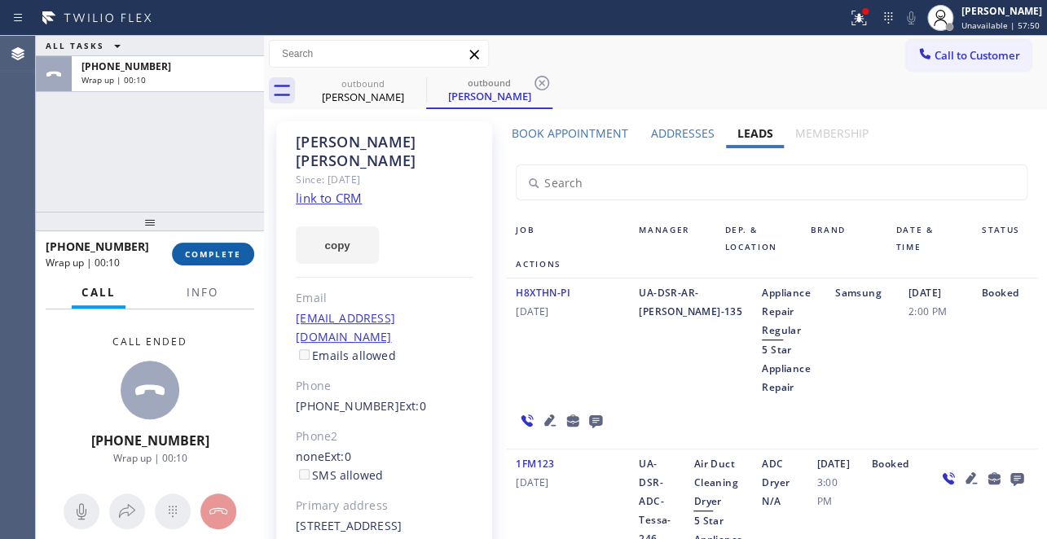
click at [188, 257] on span "COMPLETE" at bounding box center [213, 253] width 56 height 11
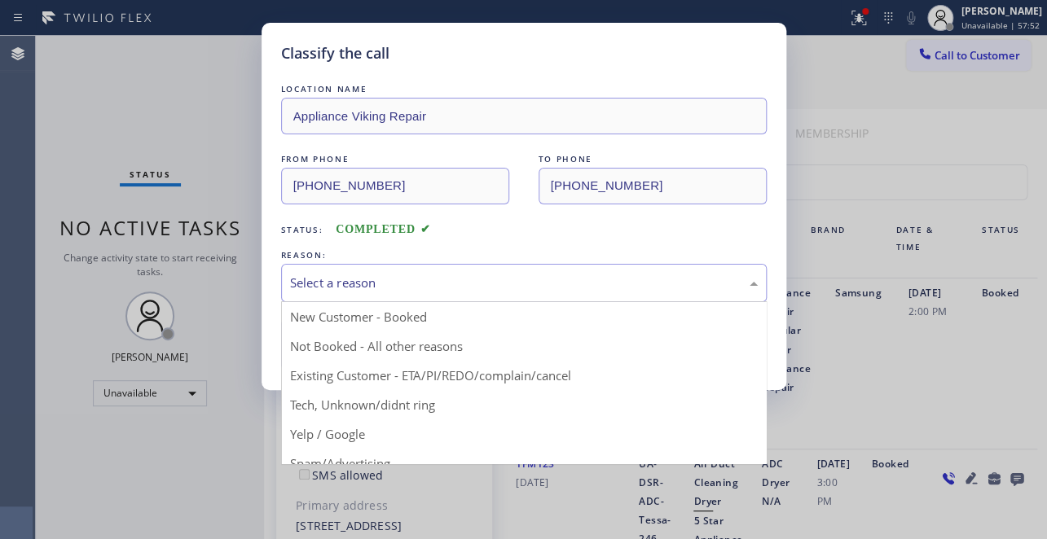
click at [335, 283] on div "Select a reason" at bounding box center [524, 283] width 468 height 19
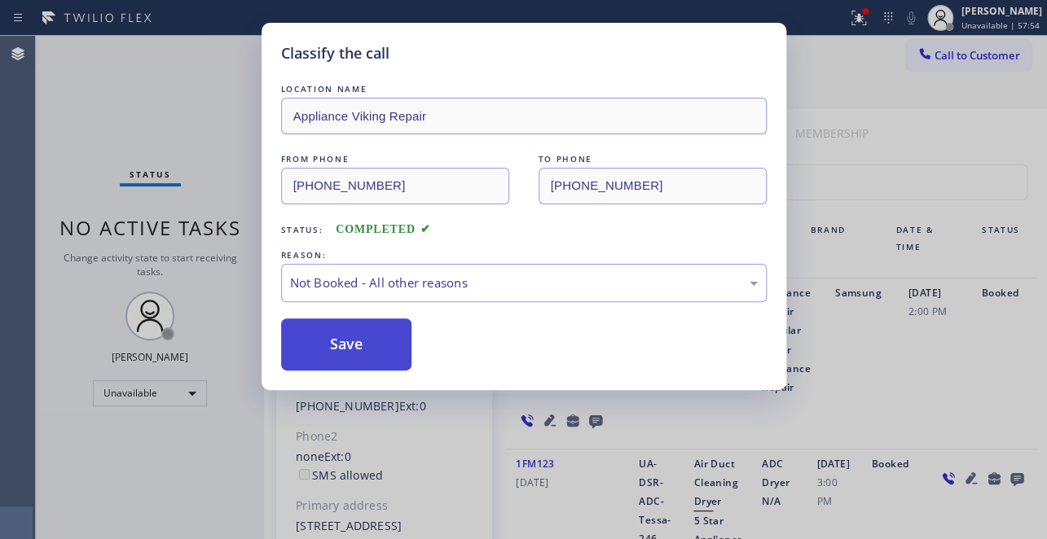
click at [326, 338] on button "Save" at bounding box center [346, 345] width 131 height 52
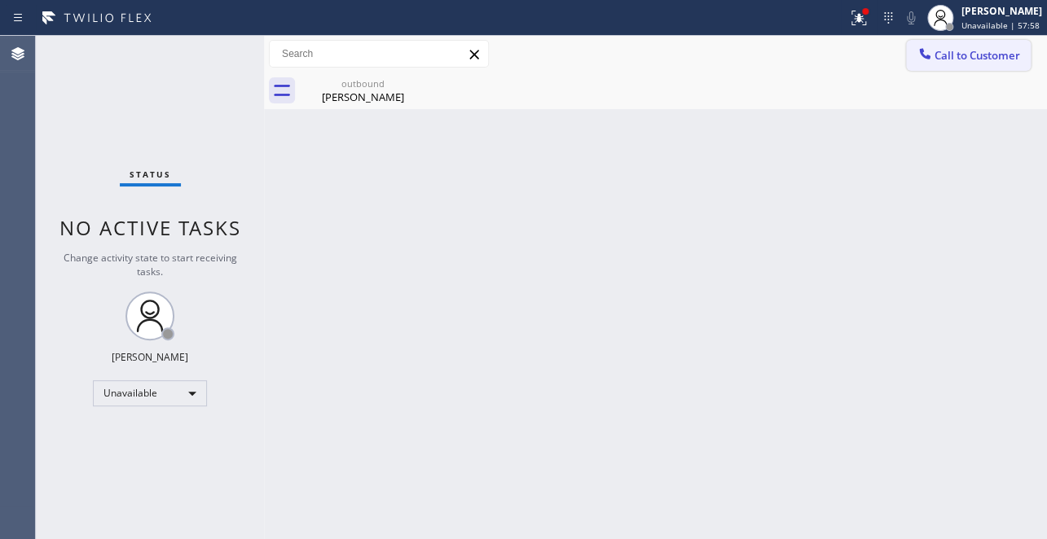
click at [962, 60] on span "Call to Customer" at bounding box center [977, 55] width 86 height 15
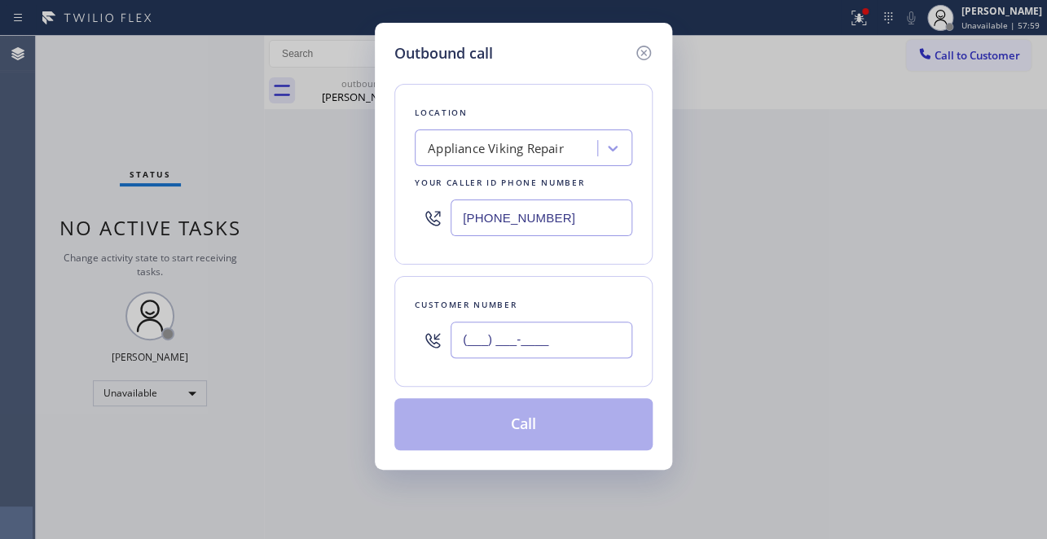
click at [508, 349] on input "(___) ___-____" at bounding box center [541, 340] width 182 height 37
paste input "714) 392-6714"
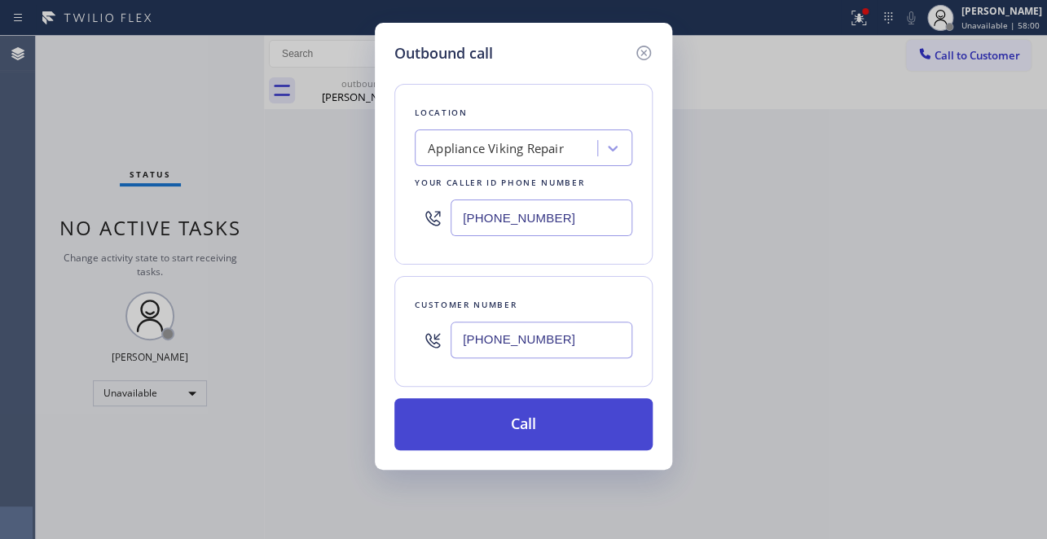
type input "(714) 392-6714"
click at [549, 428] on button "Call" at bounding box center [523, 424] width 258 height 52
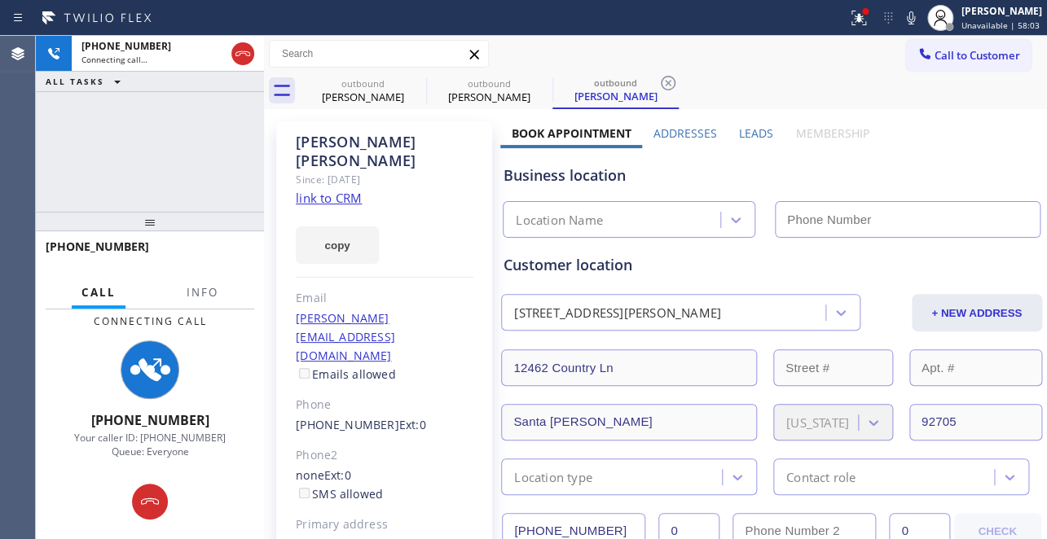
click at [749, 134] on label "Leads" at bounding box center [756, 132] width 34 height 15
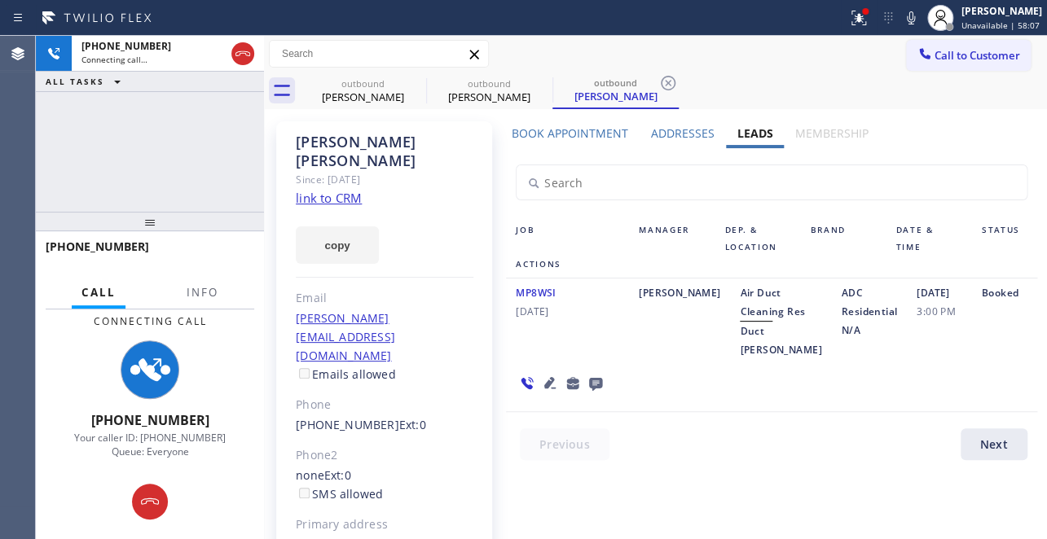
click at [542, 381] on icon at bounding box center [550, 383] width 20 height 20
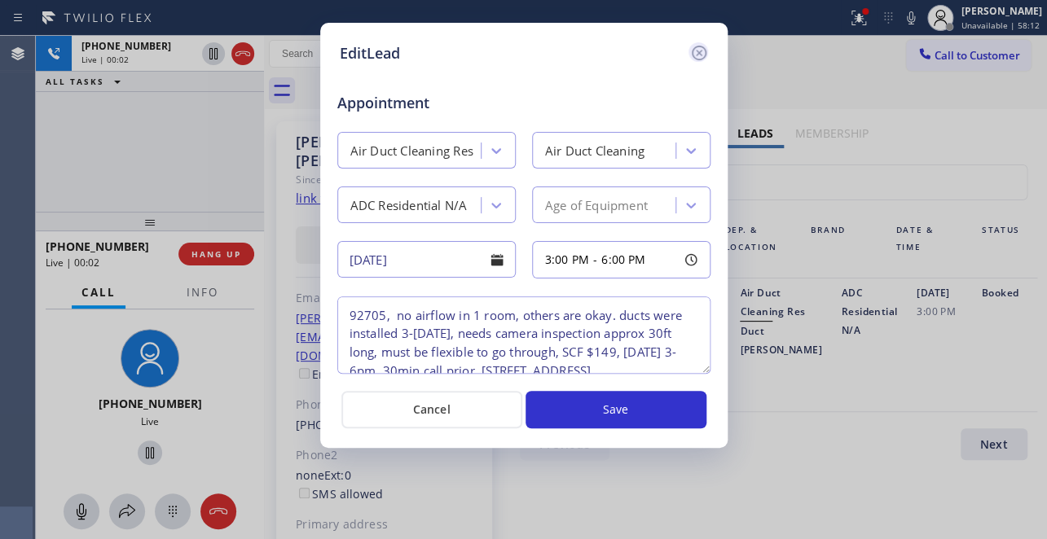
click at [700, 55] on icon at bounding box center [698, 53] width 15 height 15
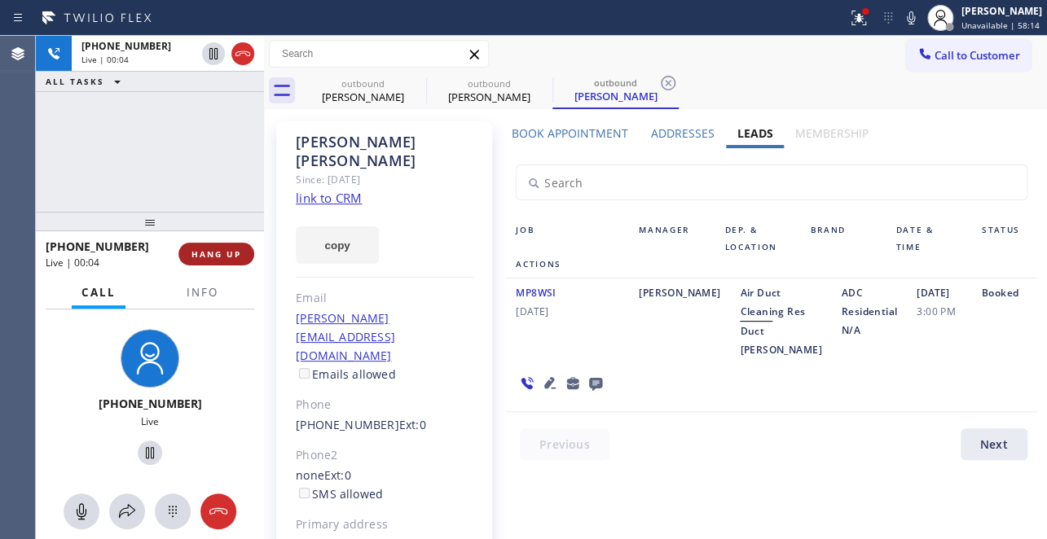
click at [197, 264] on button "HANG UP" at bounding box center [216, 254] width 76 height 23
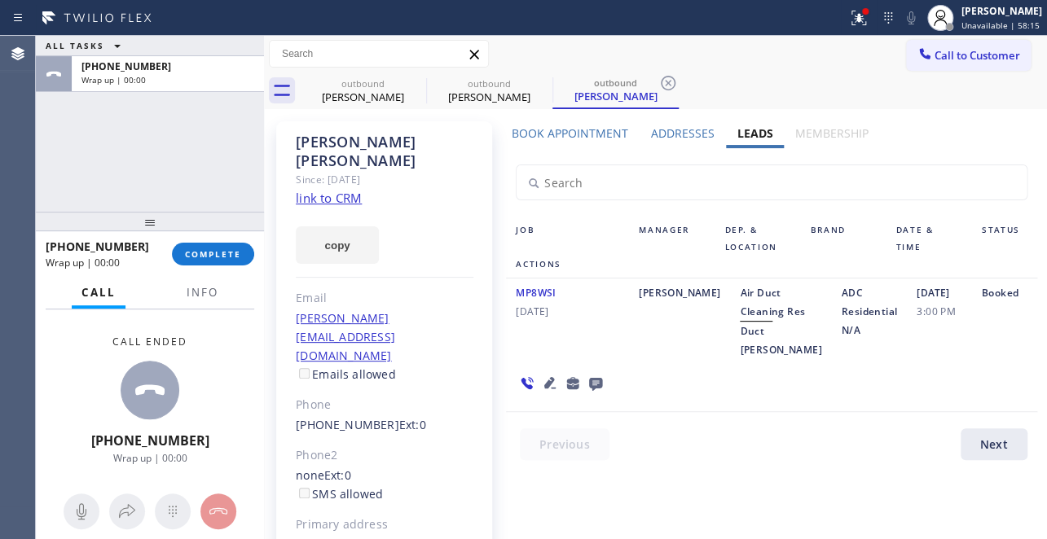
click at [595, 380] on icon at bounding box center [596, 383] width 20 height 20
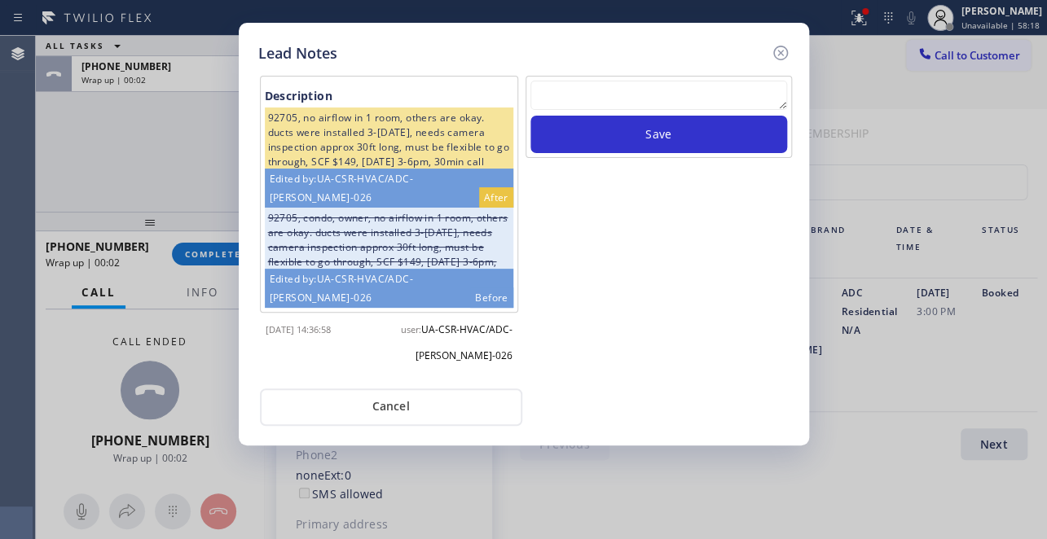
click at [579, 92] on textarea at bounding box center [658, 95] width 257 height 29
paste textarea "Routed to Voice mail// If CX will call back please transfer to me- Love:*"
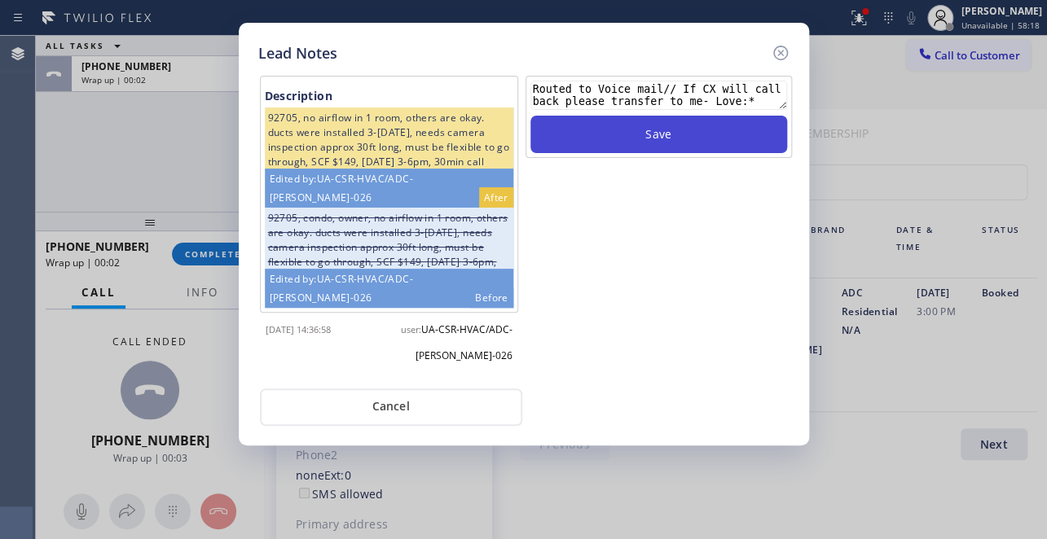
type textarea "Routed to Voice mail// If CX will call back please transfer to me- Love:*"
click at [646, 147] on button "Save" at bounding box center [658, 134] width 257 height 37
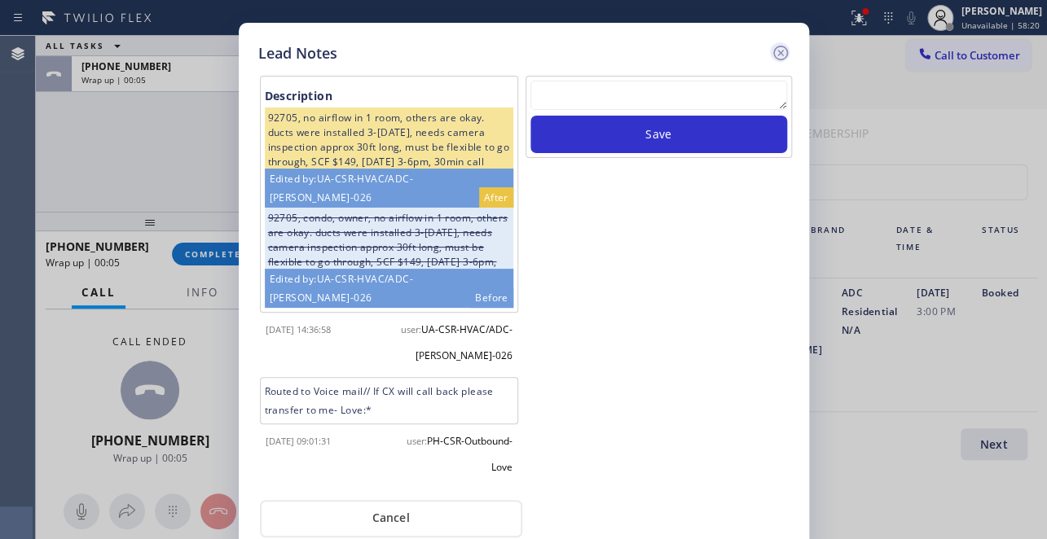
click at [780, 49] on icon at bounding box center [781, 53] width 20 height 20
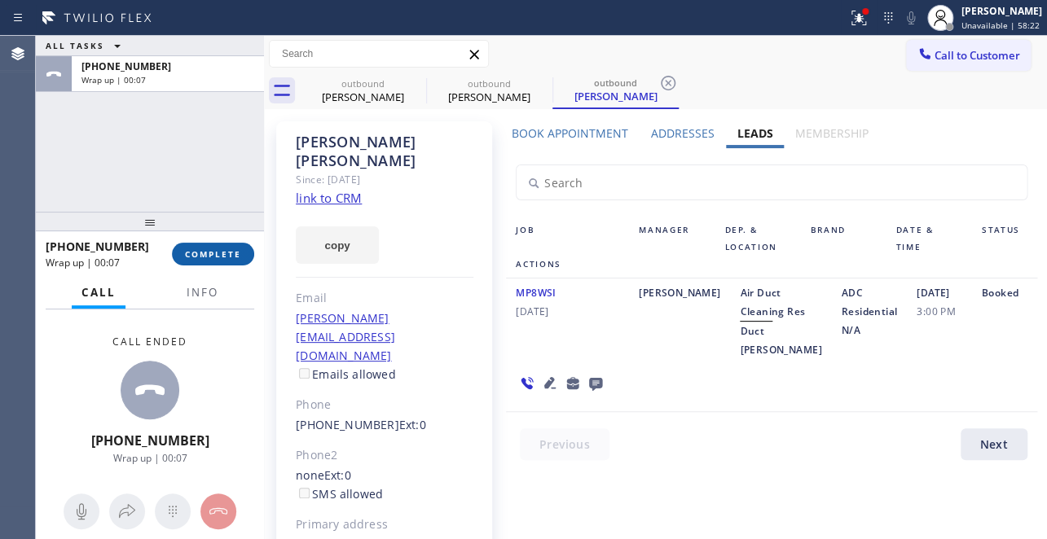
click at [233, 247] on button "COMPLETE" at bounding box center [213, 254] width 82 height 23
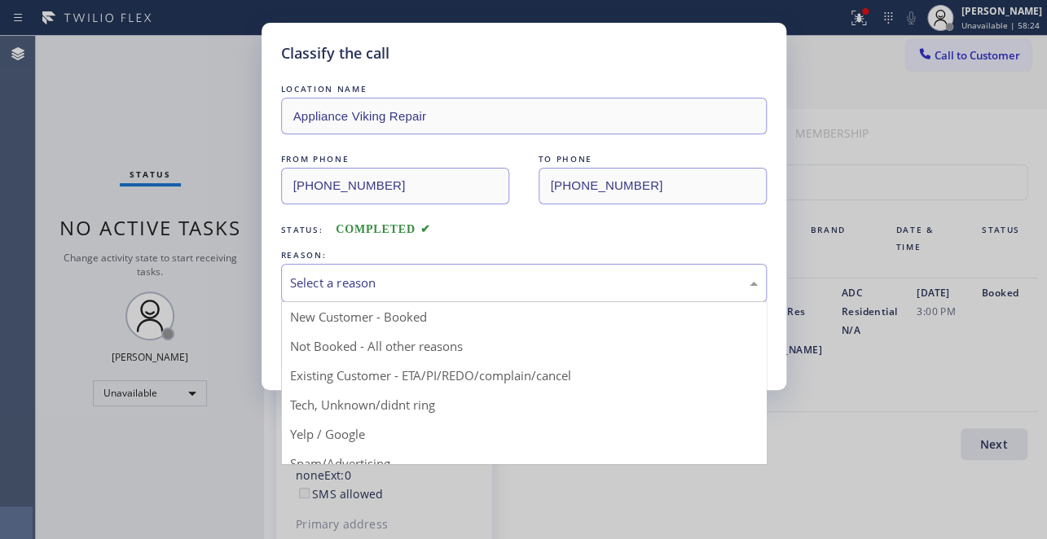
click at [342, 270] on div "Select a reason" at bounding box center [524, 283] width 486 height 38
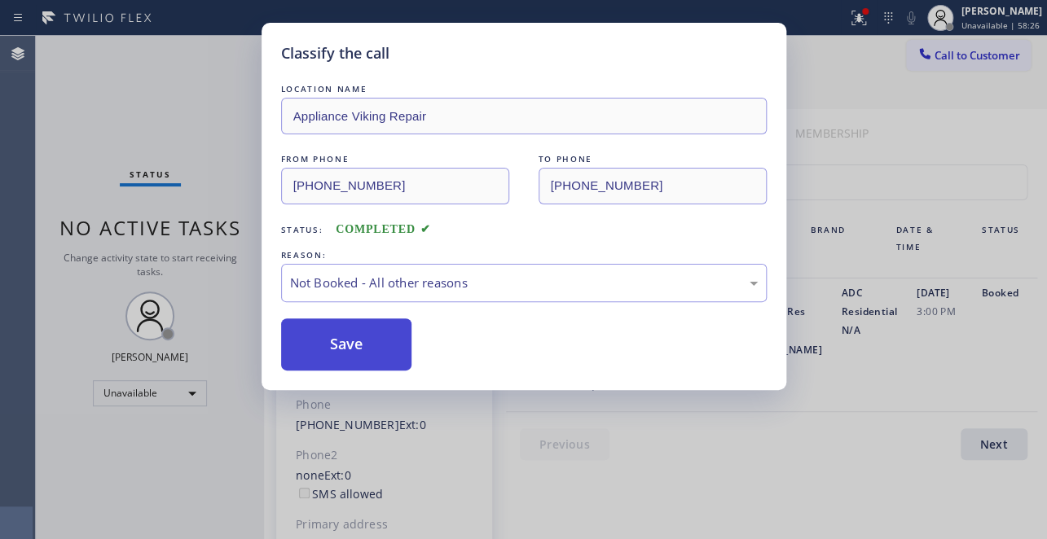
click at [339, 348] on button "Save" at bounding box center [346, 345] width 131 height 52
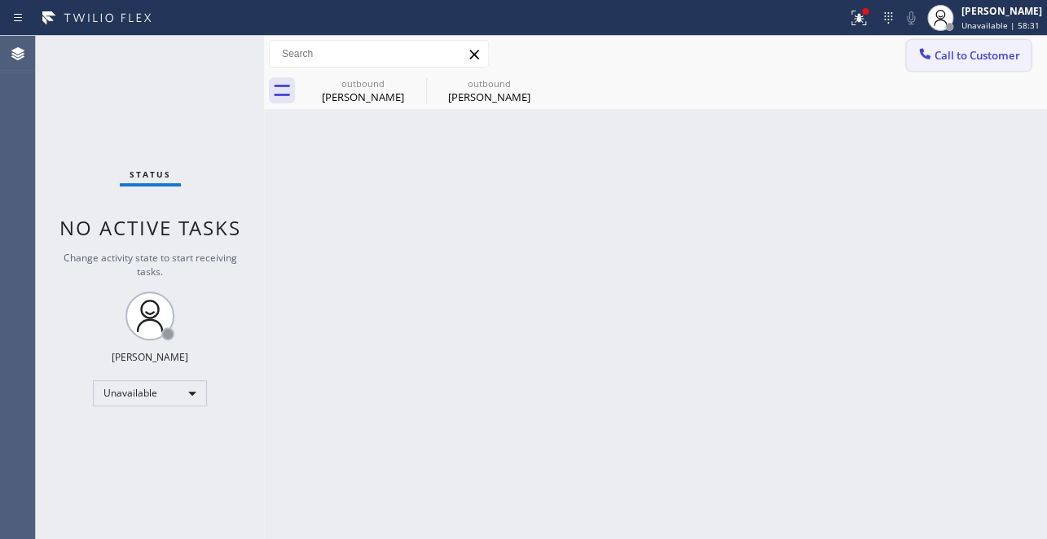
click at [921, 62] on div at bounding box center [925, 56] width 20 height 20
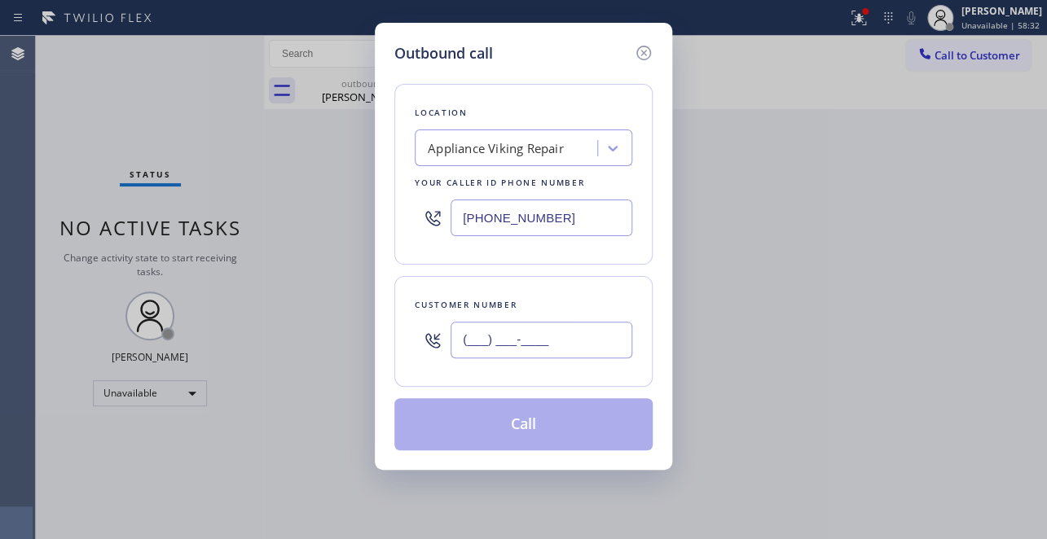
click at [489, 343] on input "(___) ___-____" at bounding box center [541, 340] width 182 height 37
paste input "949) 683-3876"
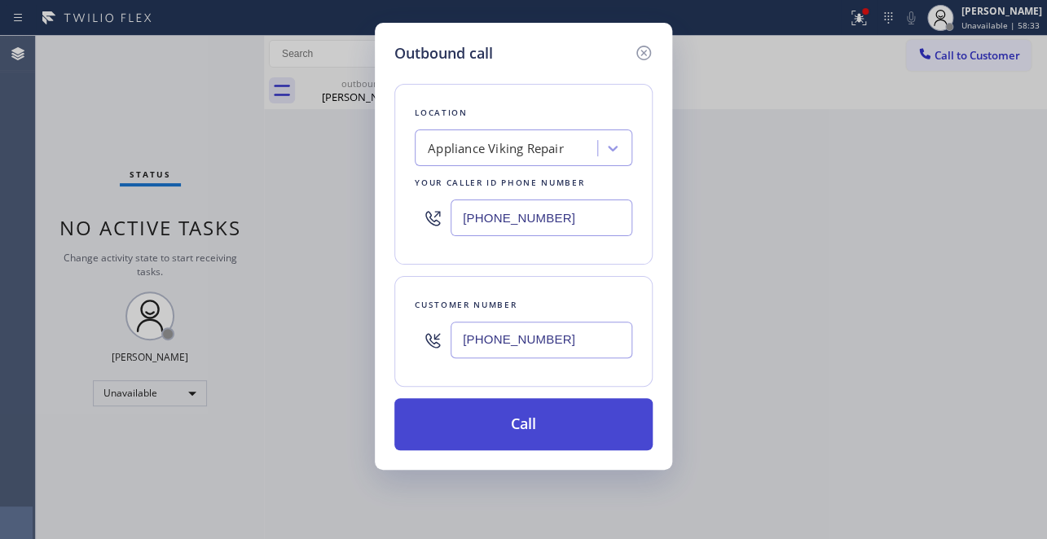
click at [481, 419] on button "Call" at bounding box center [523, 424] width 258 height 52
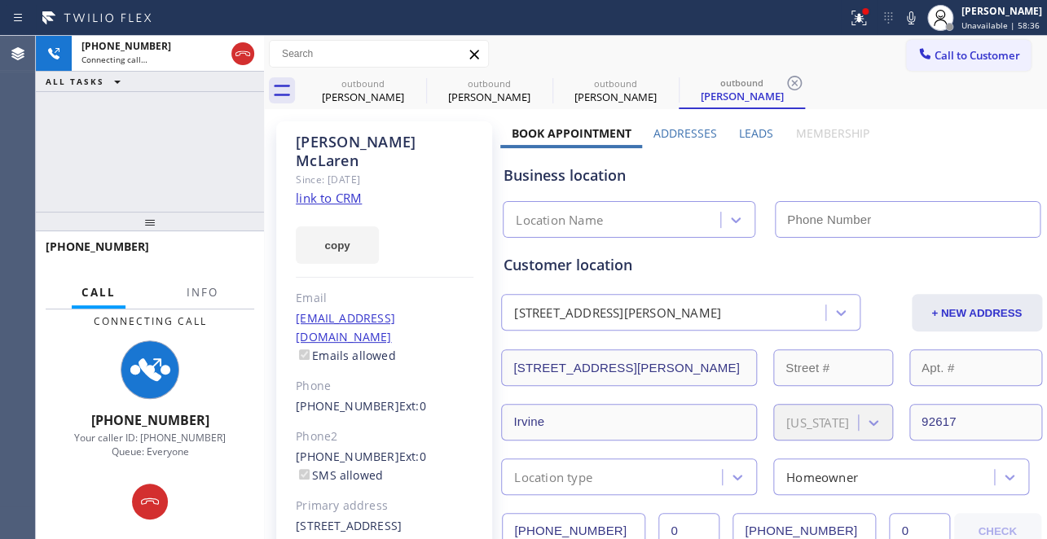
click at [749, 134] on label "Leads" at bounding box center [756, 132] width 34 height 15
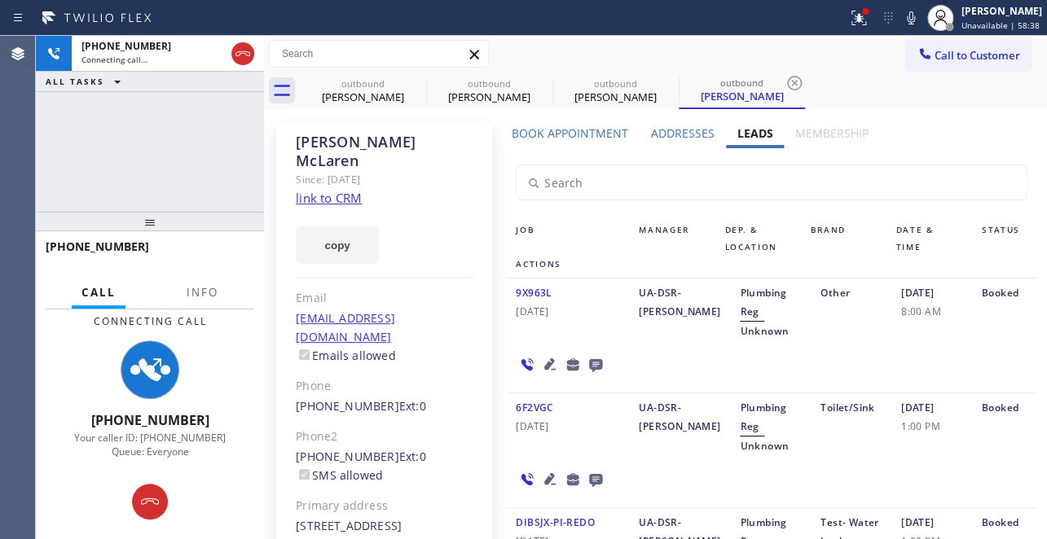
click at [547, 366] on icon at bounding box center [549, 363] width 11 height 11
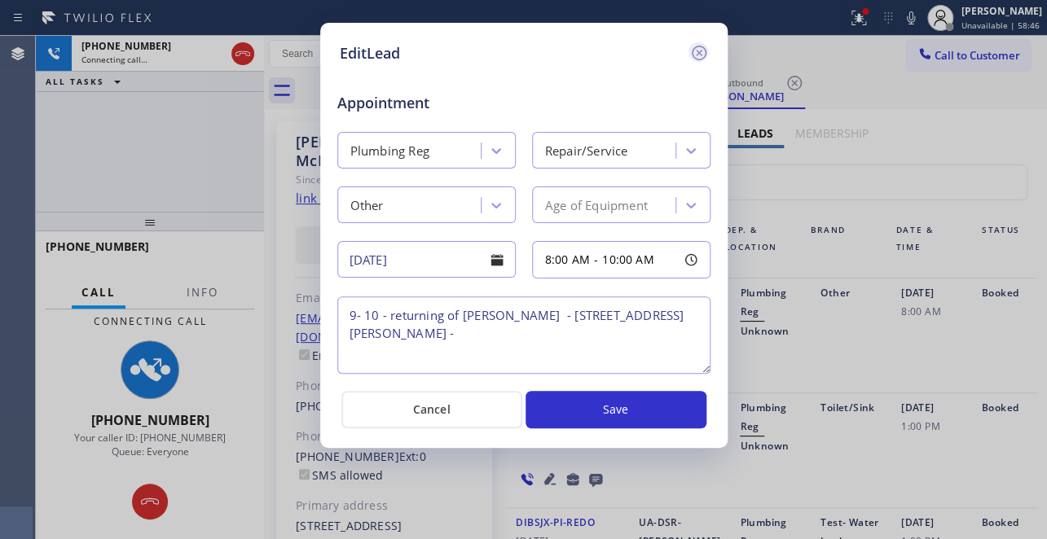
click at [689, 59] on icon at bounding box center [699, 53] width 20 height 20
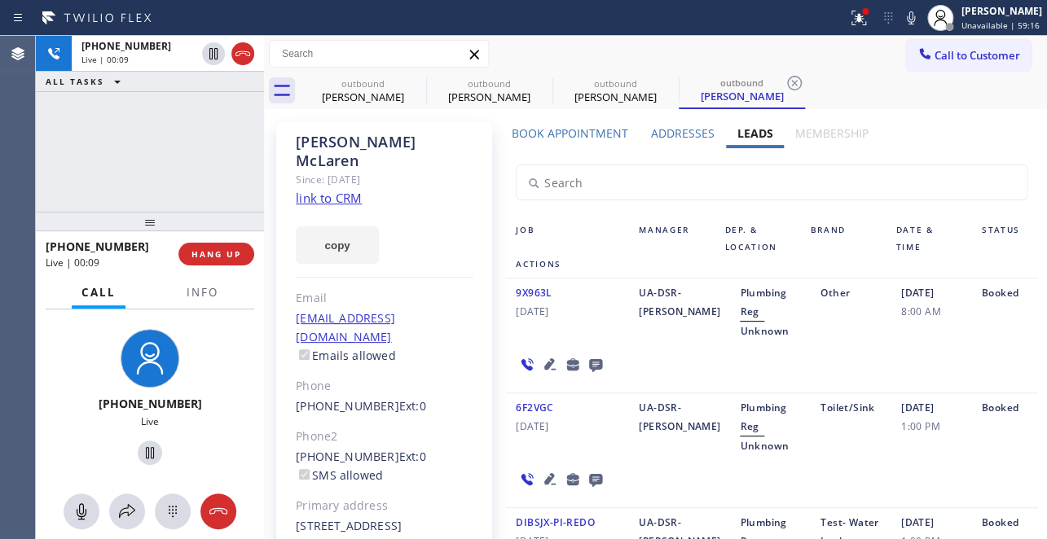
click at [861, 364] on div "9X963L 07/07/2025 UA-DSR-PL-Alex Plumbing Reg Unknown Other 07/07/2025 8:00 AM …" at bounding box center [771, 336] width 530 height 115
click at [205, 252] on span "HANG UP" at bounding box center [216, 253] width 50 height 11
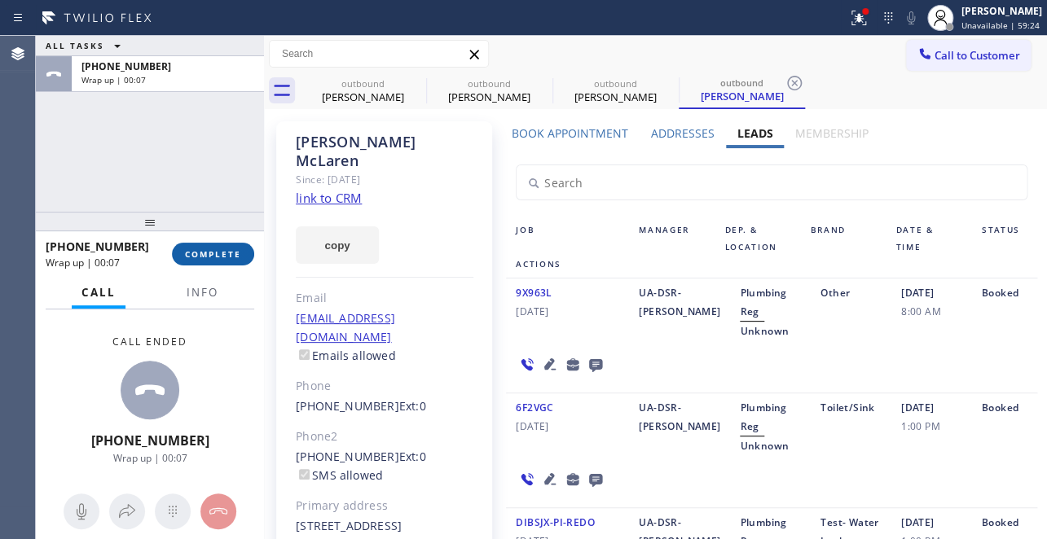
click at [222, 253] on span "COMPLETE" at bounding box center [213, 253] width 56 height 11
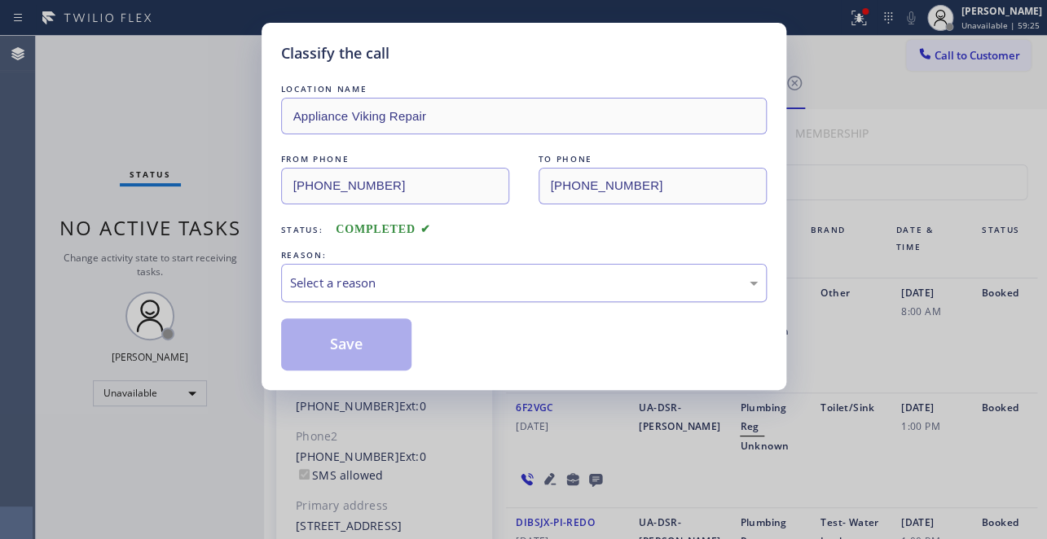
click at [432, 285] on div "Select a reason" at bounding box center [524, 283] width 468 height 19
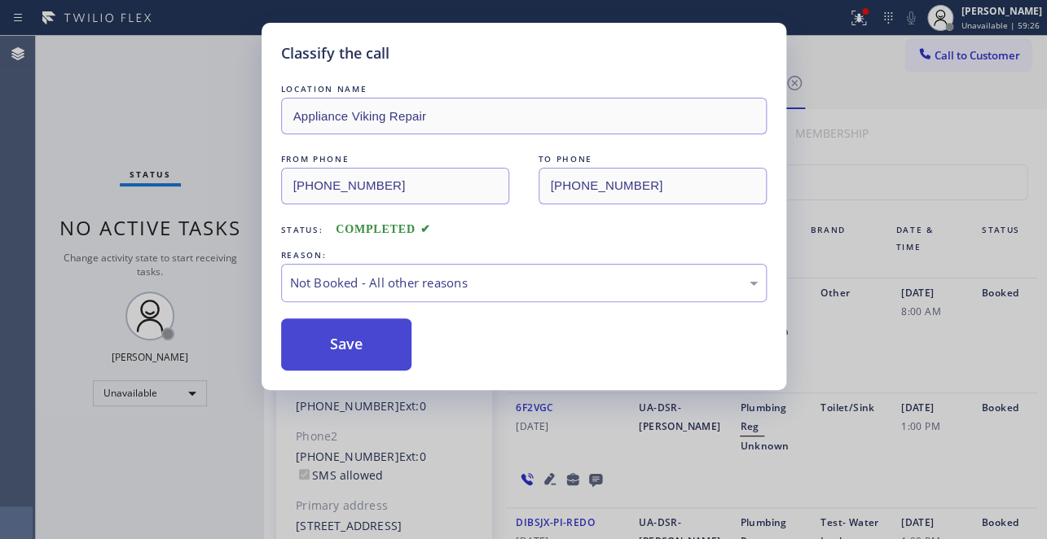
click at [338, 344] on button "Save" at bounding box center [346, 345] width 131 height 52
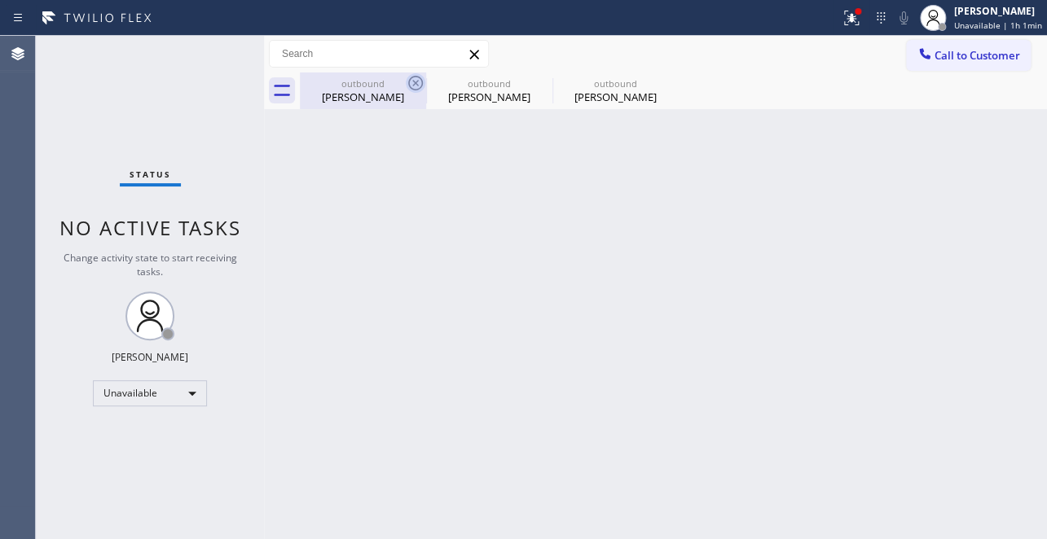
click at [419, 87] on icon at bounding box center [416, 83] width 20 height 20
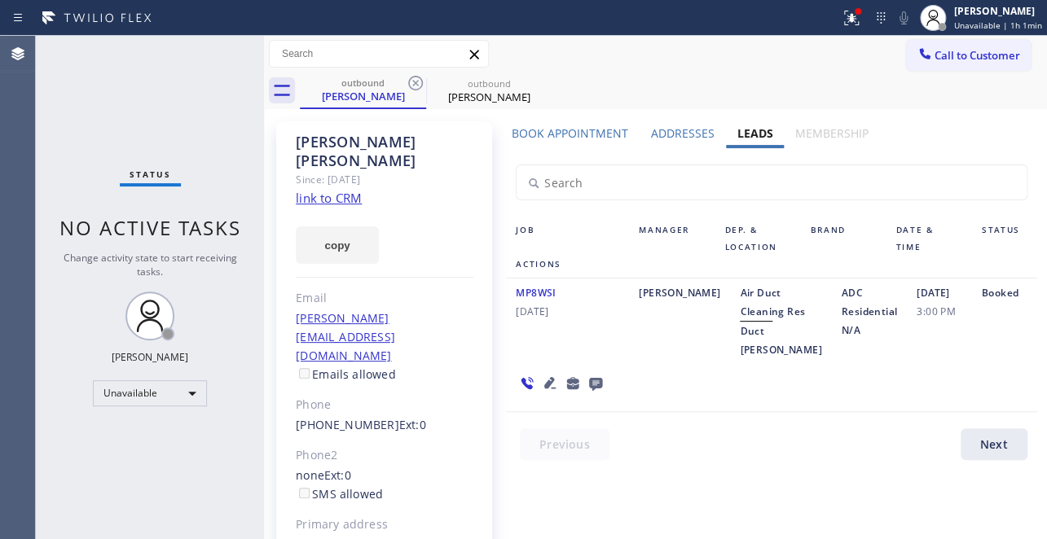
click at [419, 87] on icon at bounding box center [416, 83] width 20 height 20
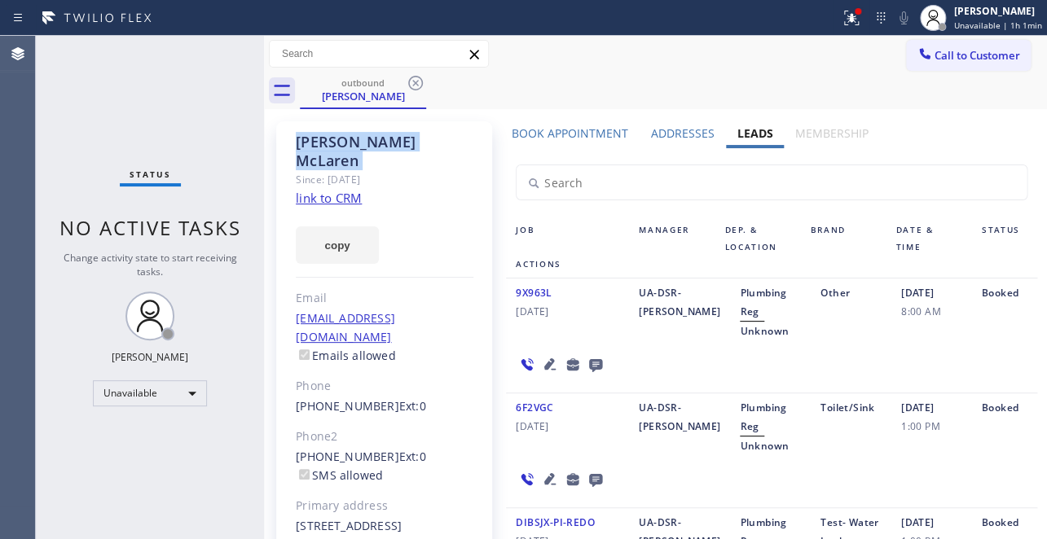
click at [419, 87] on icon at bounding box center [416, 83] width 20 height 20
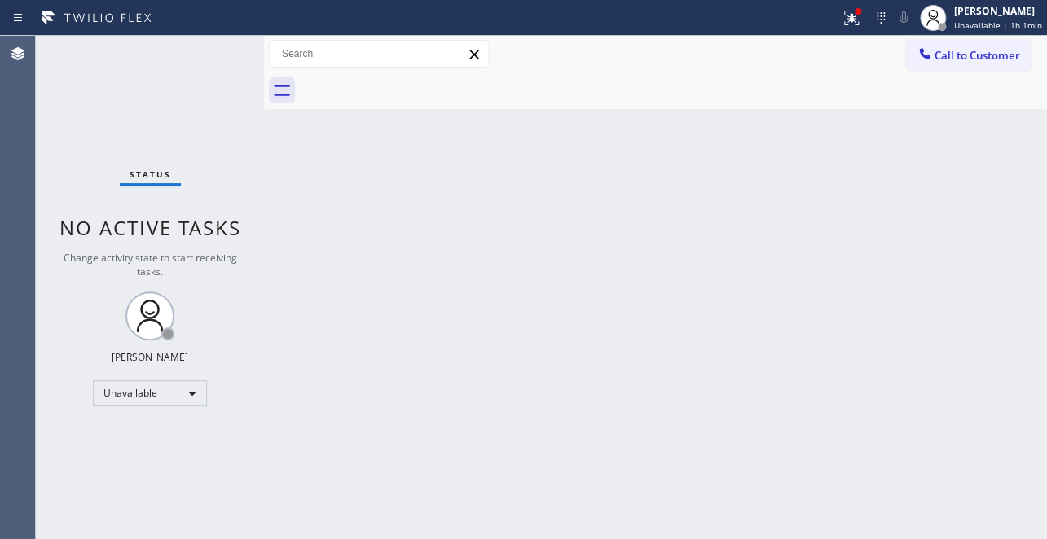
click at [973, 57] on span "Call to Customer" at bounding box center [977, 55] width 86 height 15
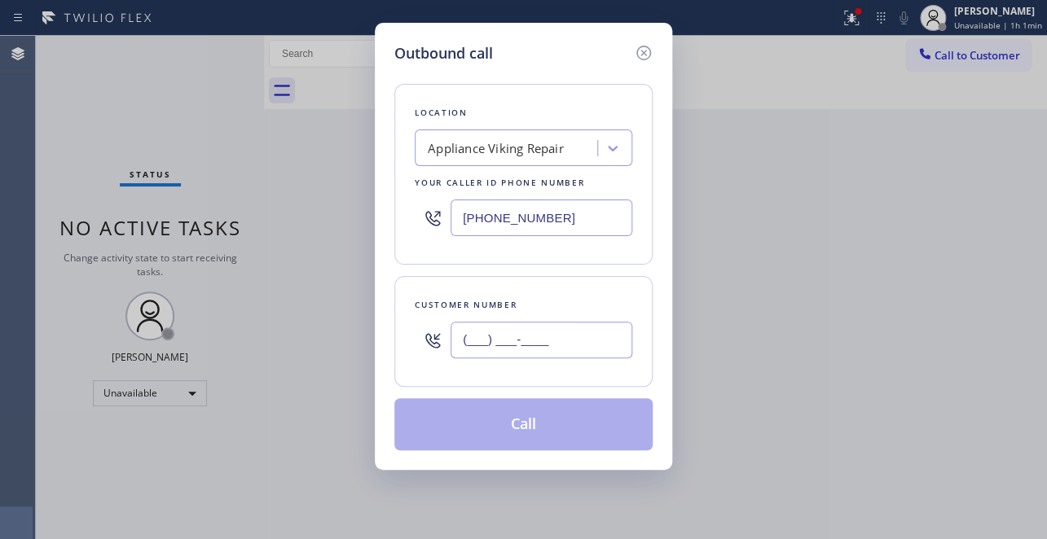
click at [477, 339] on input "(___) ___-____" at bounding box center [541, 340] width 182 height 37
paste input "702) 883-5544"
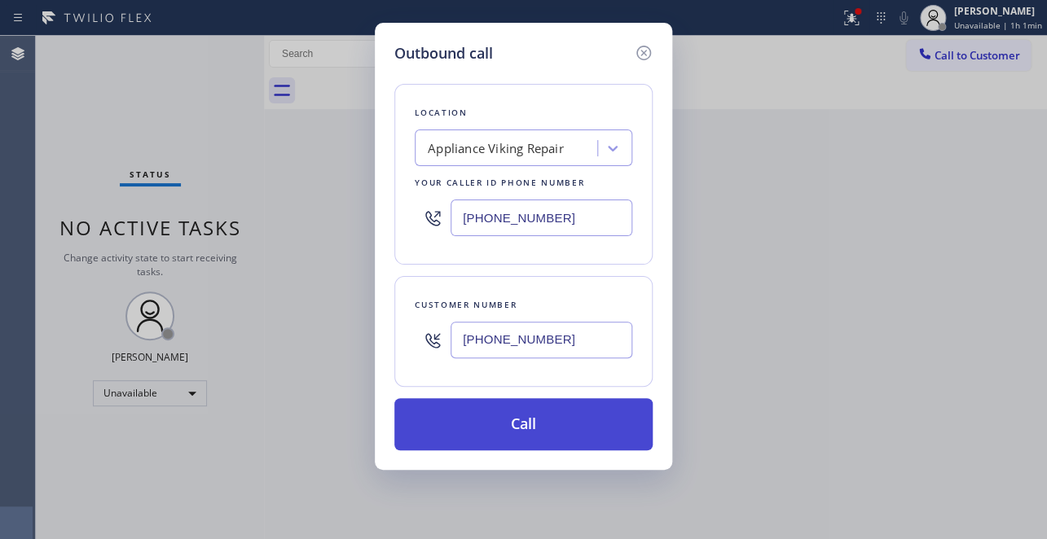
click at [521, 438] on button "Call" at bounding box center [523, 424] width 258 height 52
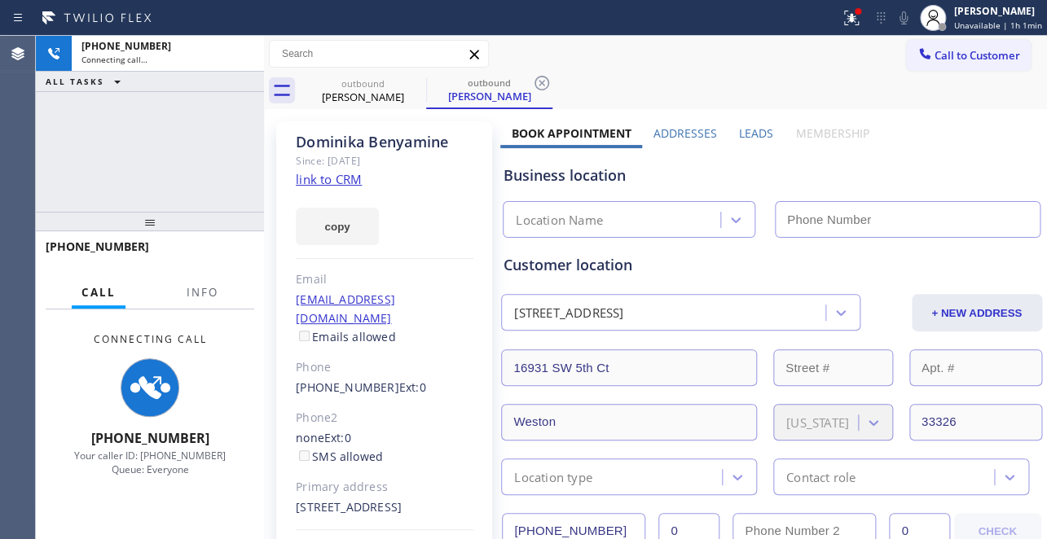
click at [758, 129] on label "Leads" at bounding box center [756, 132] width 34 height 15
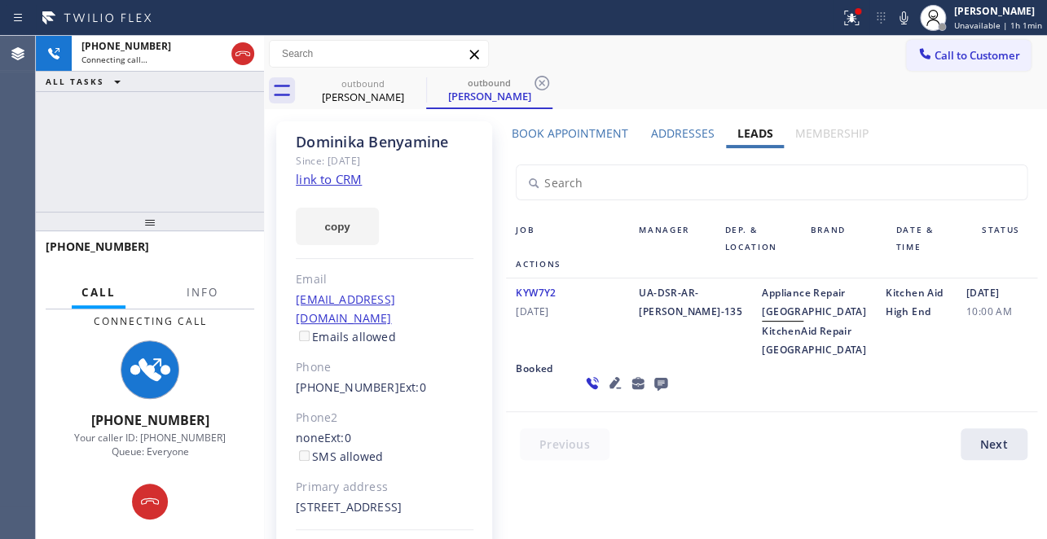
click at [609, 389] on icon at bounding box center [614, 382] width 11 height 11
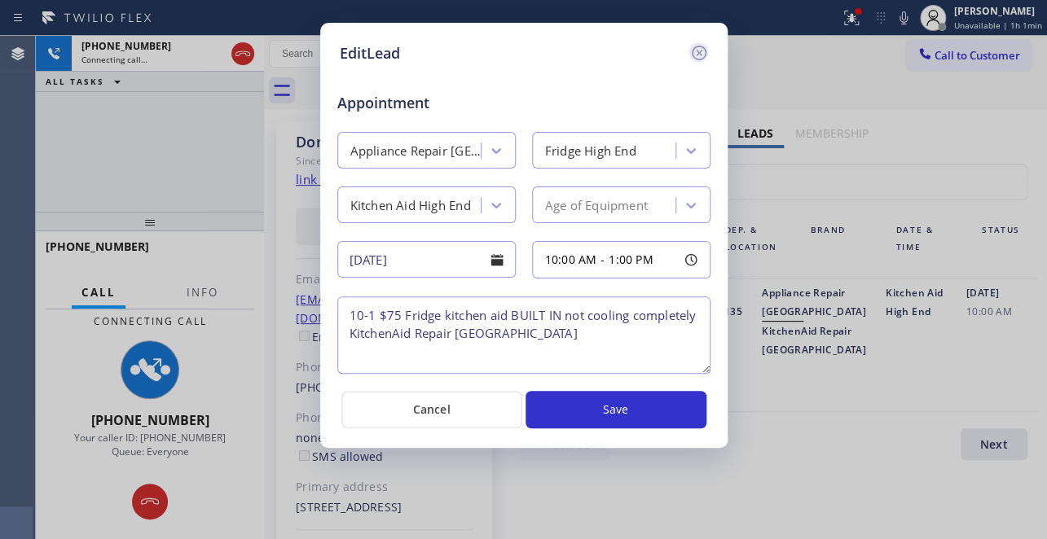
click at [699, 52] on icon at bounding box center [698, 53] width 15 height 15
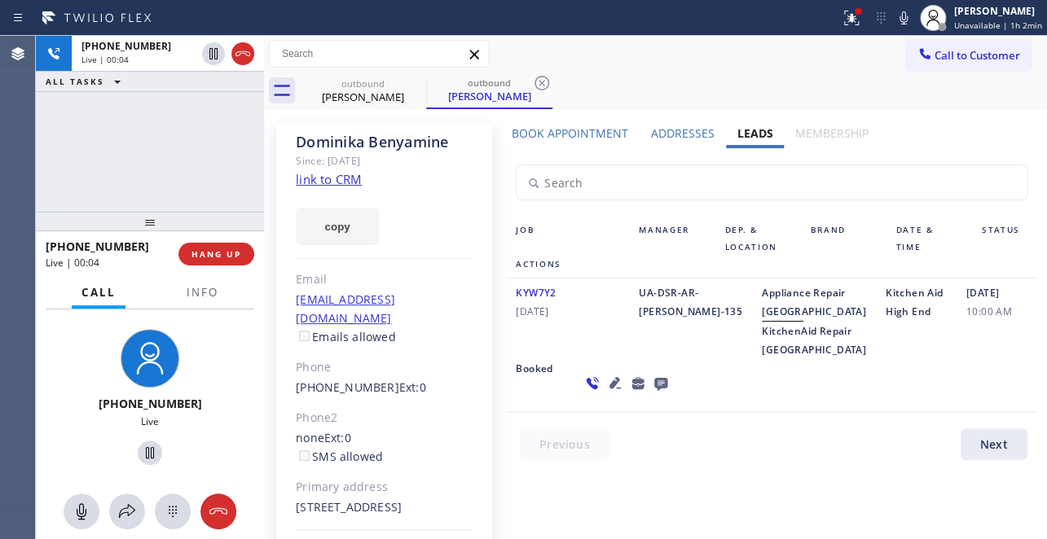
click at [781, 78] on div "outbound Dominika Benyamine outbound Dominika Benyamine" at bounding box center [673, 91] width 747 height 37
click at [210, 249] on span "HANG UP" at bounding box center [216, 253] width 50 height 11
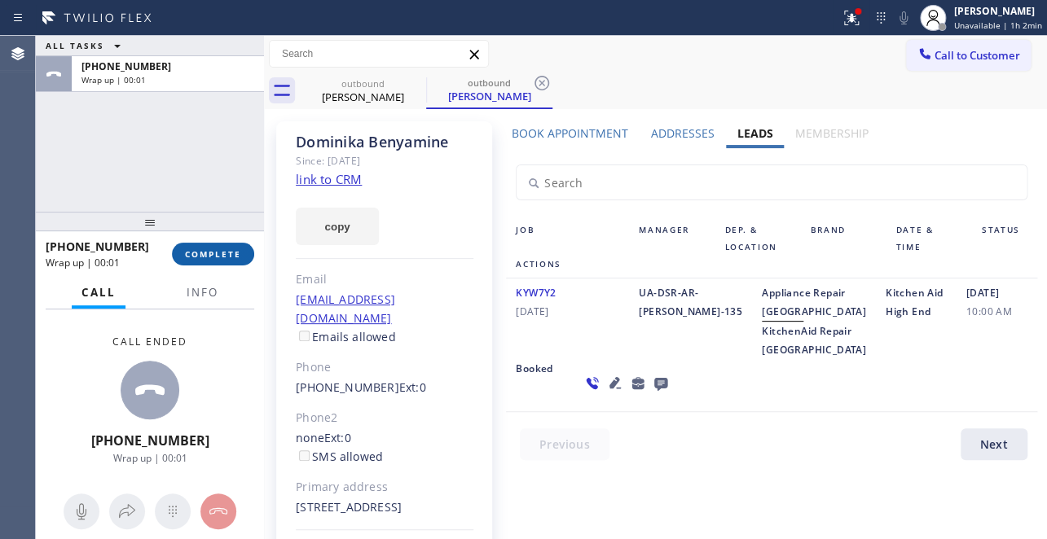
click at [210, 252] on span "COMPLETE" at bounding box center [213, 253] width 56 height 11
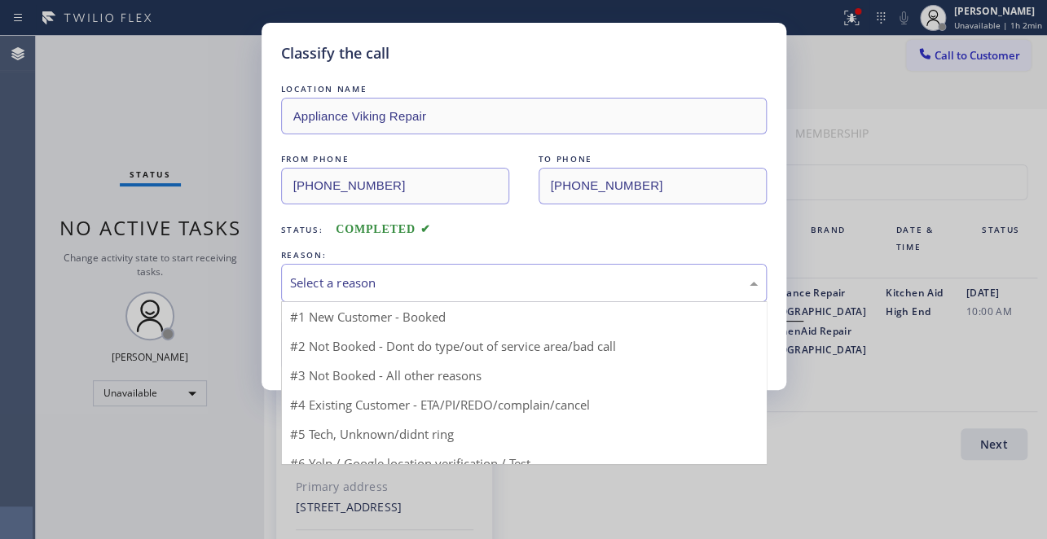
drag, startPoint x: 387, startPoint y: 270, endPoint x: 385, endPoint y: 282, distance: 12.5
click at [387, 270] on div "Select a reason" at bounding box center [524, 283] width 486 height 38
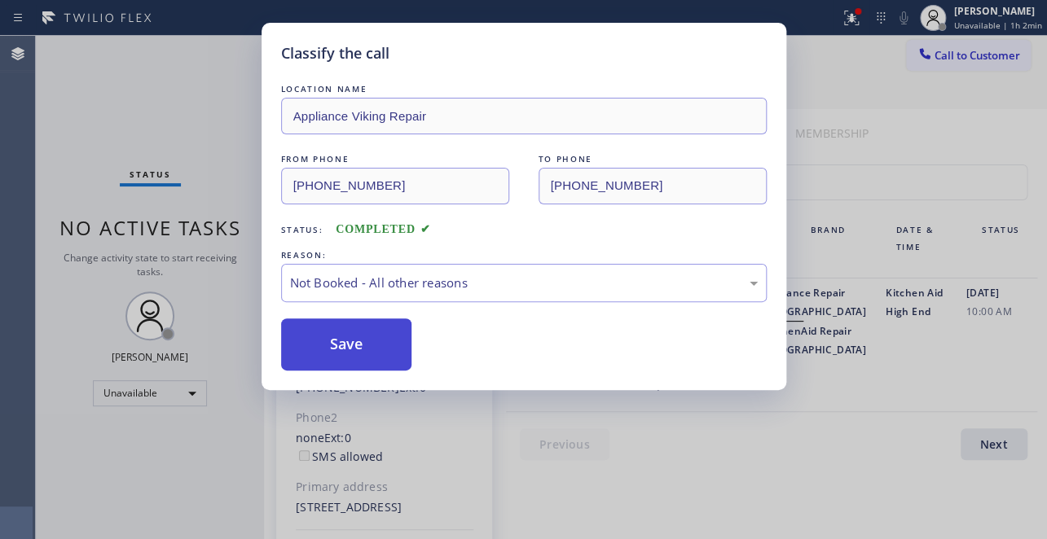
click at [364, 341] on button "Save" at bounding box center [346, 345] width 131 height 52
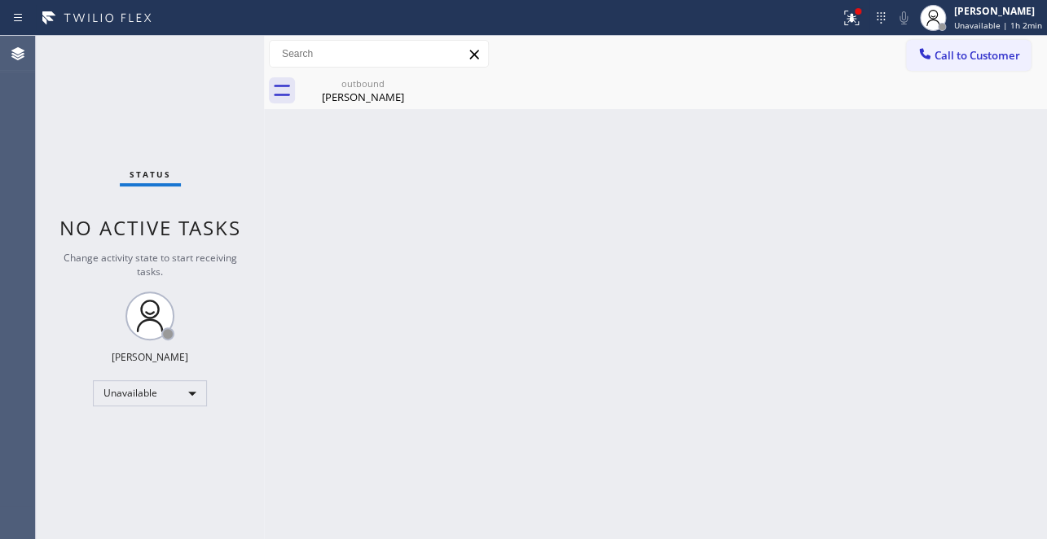
click at [874, 336] on div "Back to Dashboard Change Sender ID Customers Technicians Select a contact Outbo…" at bounding box center [655, 287] width 783 height 503
click at [947, 53] on span "Call to Customer" at bounding box center [977, 55] width 86 height 15
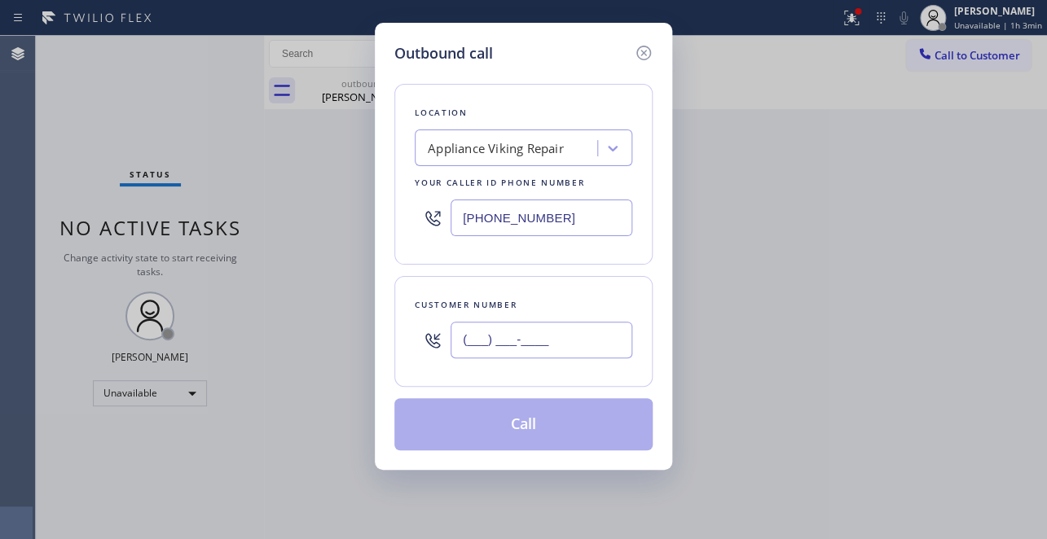
click at [481, 336] on input "(___) ___-____" at bounding box center [541, 340] width 182 height 37
paste input "714) 692-2003"
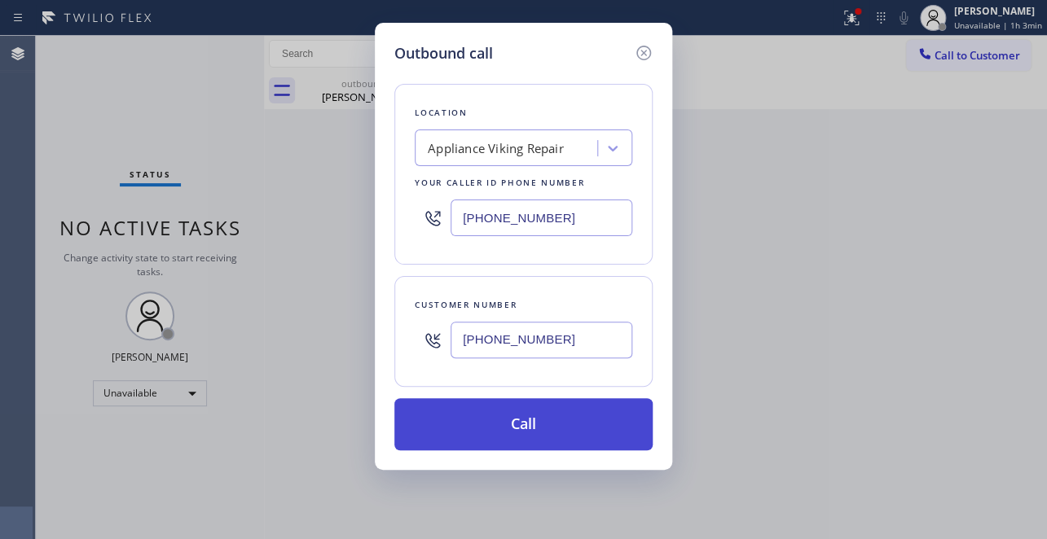
type input "(714) 692-2003"
click at [536, 424] on button "Call" at bounding box center [523, 424] width 258 height 52
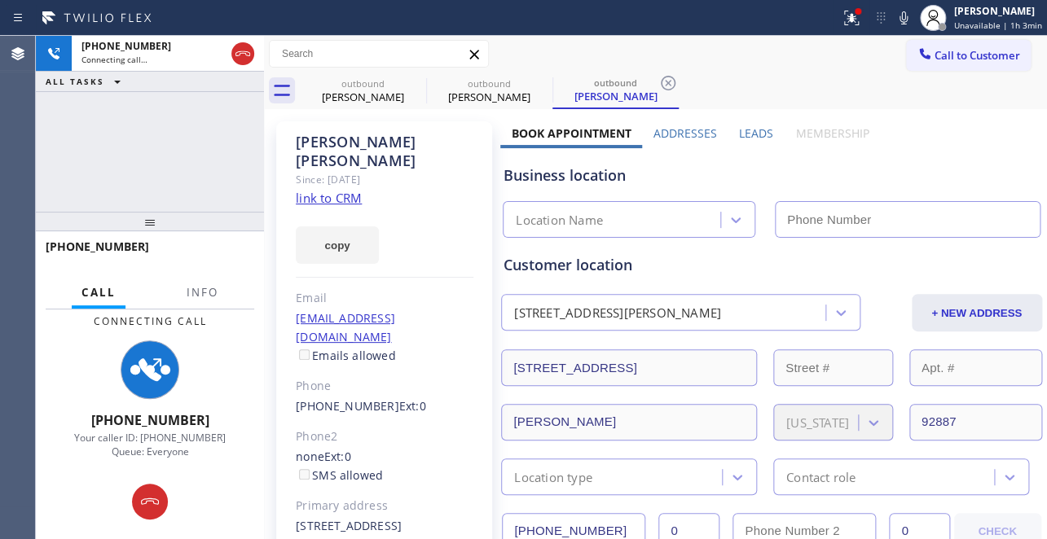
click at [749, 130] on label "Leads" at bounding box center [756, 132] width 34 height 15
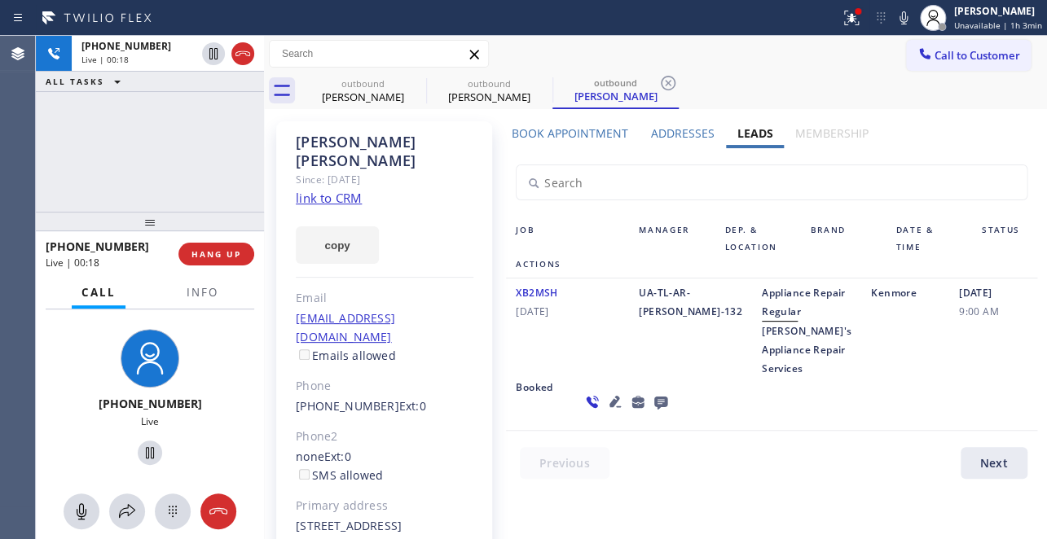
click at [609, 407] on icon at bounding box center [614, 401] width 11 height 11
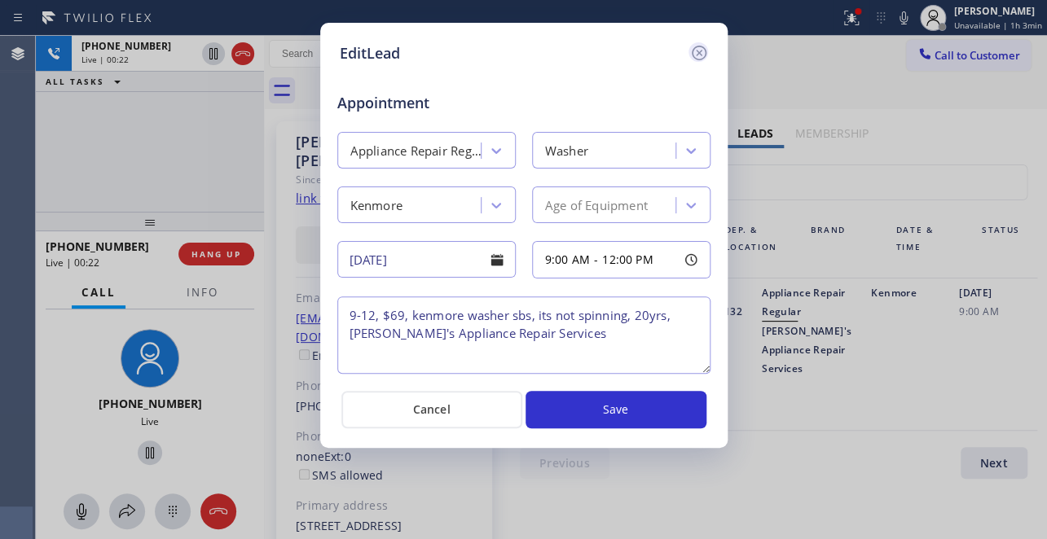
click at [696, 49] on icon at bounding box center [698, 53] width 15 height 15
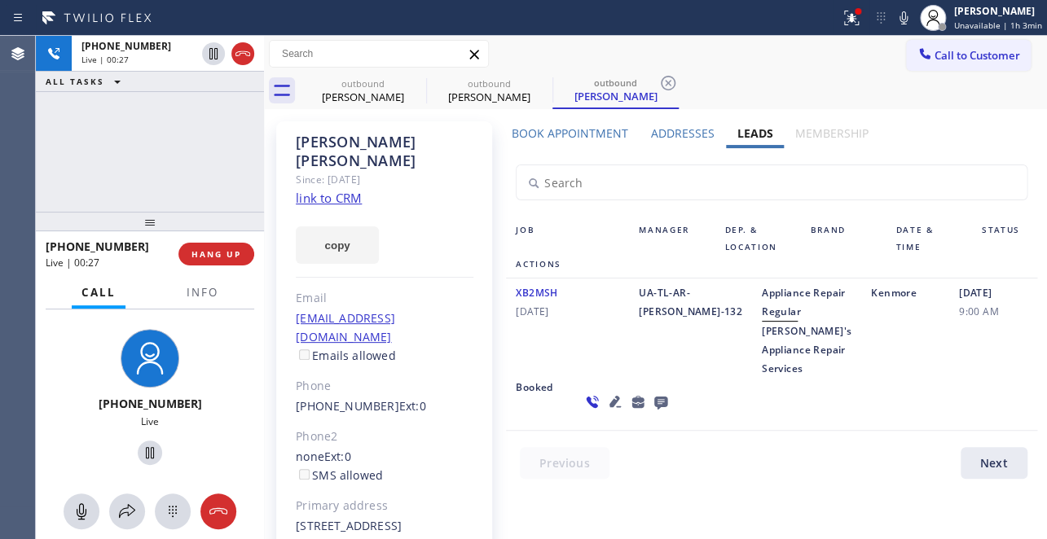
click at [609, 407] on icon at bounding box center [614, 401] width 11 height 11
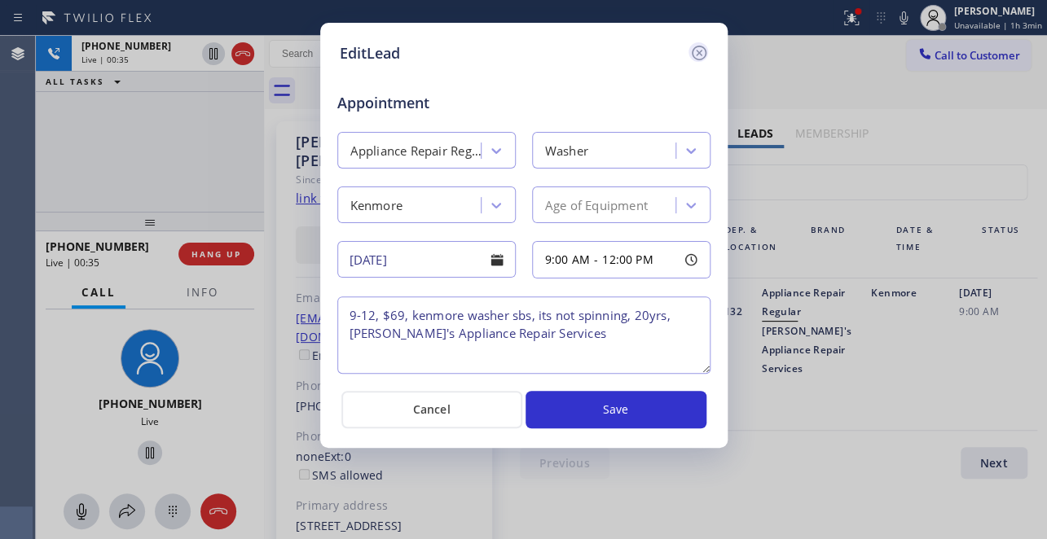
click at [701, 51] on icon at bounding box center [699, 53] width 20 height 20
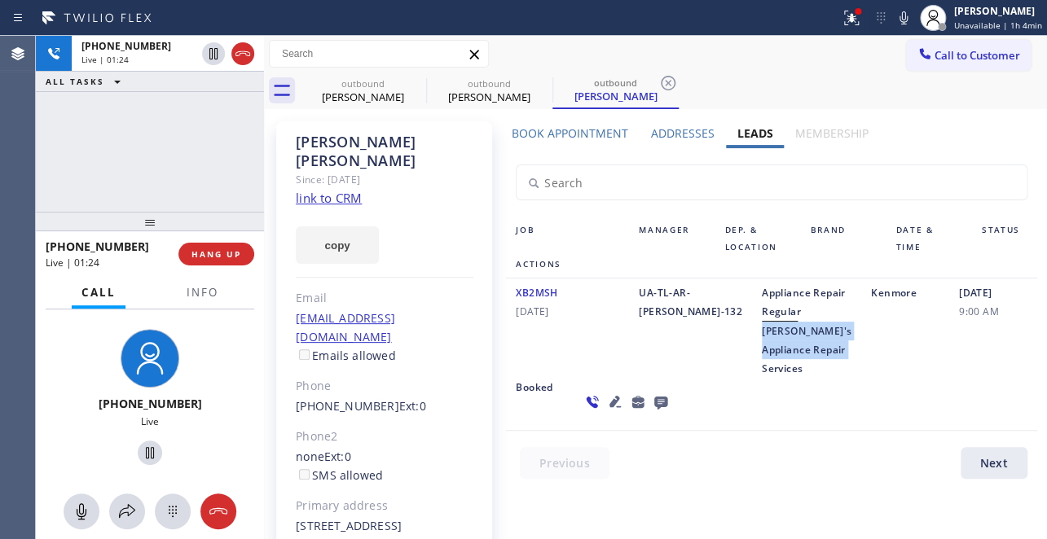
drag, startPoint x: 770, startPoint y: 404, endPoint x: 715, endPoint y: 352, distance: 75.5
click at [752, 352] on div "Appliance Repair Regular Frank's Appliance Repair Services" at bounding box center [806, 330] width 109 height 94
click at [789, 378] on div "Appliance Repair Regular Frank's Appliance Repair Services" at bounding box center [806, 330] width 109 height 94
drag, startPoint x: 758, startPoint y: 413, endPoint x: 712, endPoint y: 349, distance: 78.9
click at [752, 349] on div "Appliance Repair Regular Frank's Appliance Repair Services" at bounding box center [806, 330] width 109 height 94
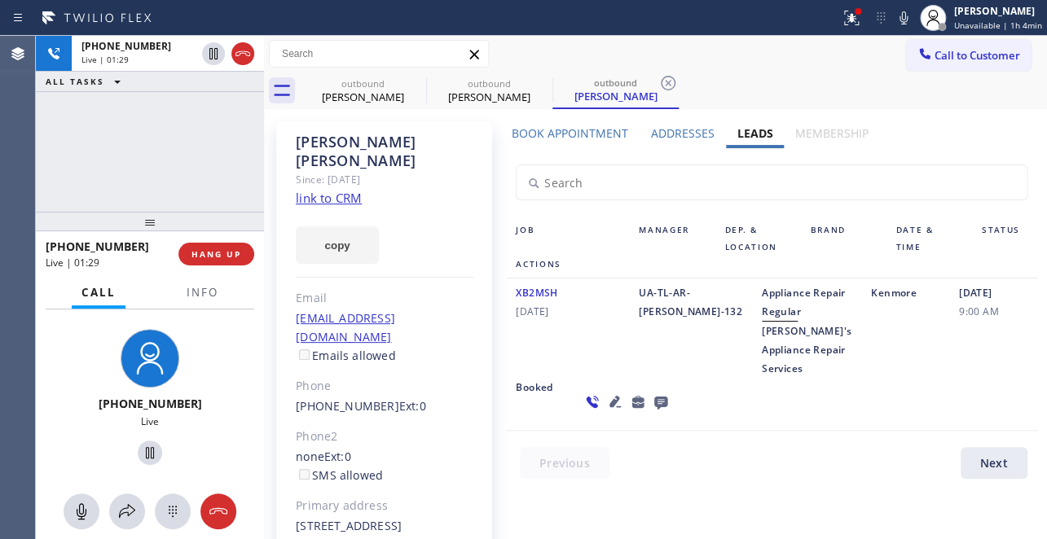
click at [795, 431] on div "XB2MSH 05/01/2020 UA-TL-AR-Alice-132 Appliance Repair Regular Frank's Appliance…" at bounding box center [771, 355] width 530 height 152
click at [768, 420] on div "XB2MSH 05/01/2020 UA-TL-AR-Alice-132 Appliance Repair Regular Frank's Appliance…" at bounding box center [771, 355] width 530 height 152
drag, startPoint x: 772, startPoint y: 411, endPoint x: 713, endPoint y: 349, distance: 86.4
click at [752, 349] on div "Appliance Repair Regular Frank's Appliance Repair Services" at bounding box center [806, 330] width 109 height 94
click at [806, 424] on div "XB2MSH 05/01/2020 UA-TL-AR-Alice-132 Appliance Repair Regular Frank's Appliance…" at bounding box center [771, 355] width 530 height 152
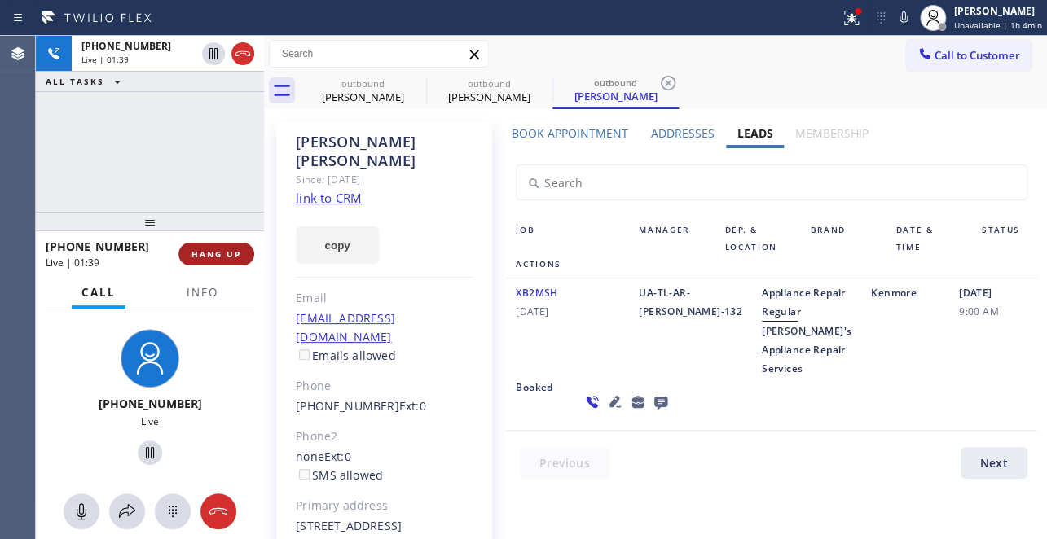
click at [210, 256] on span "HANG UP" at bounding box center [216, 253] width 50 height 11
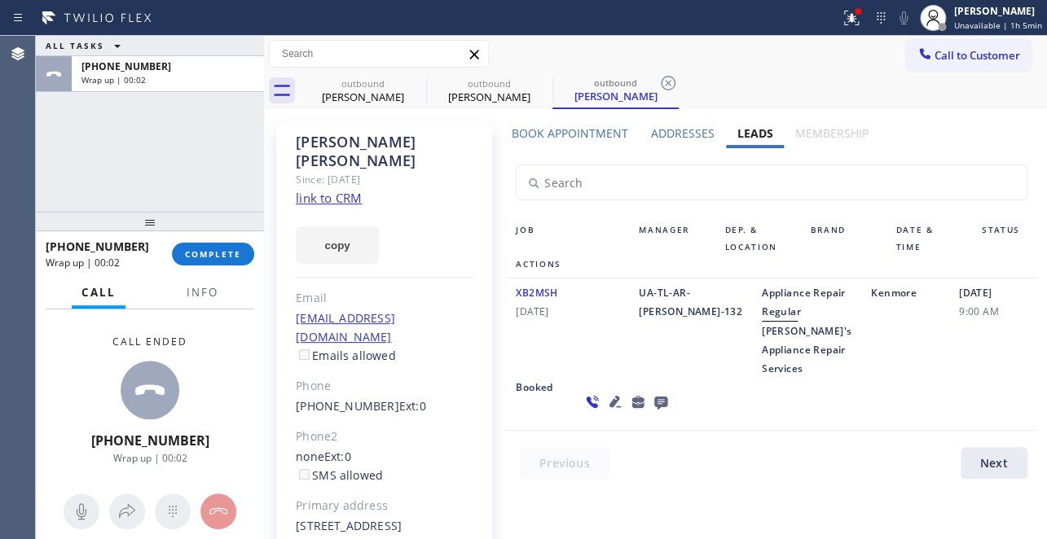
click at [654, 410] on icon at bounding box center [660, 403] width 13 height 13
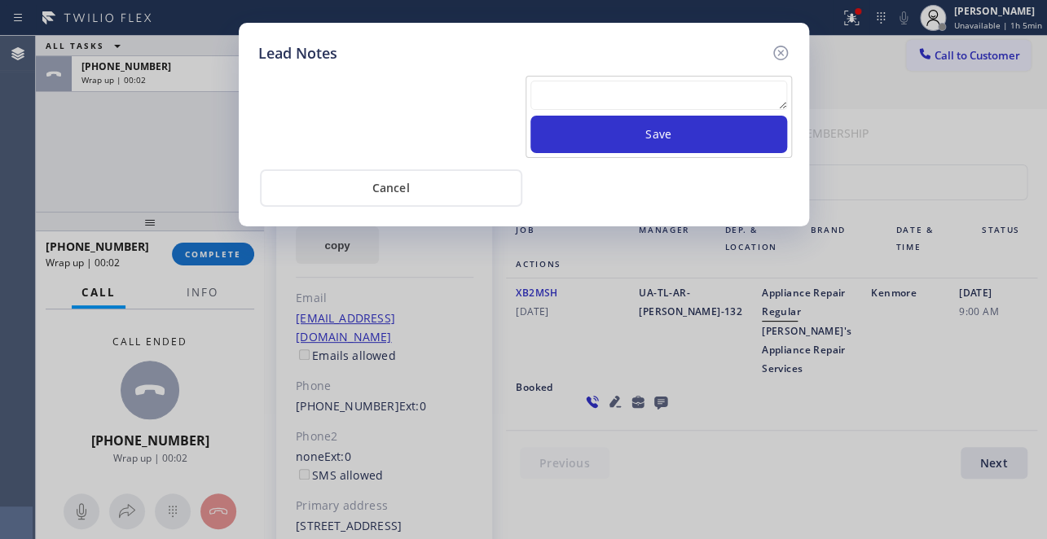
click at [635, 95] on textarea at bounding box center [658, 95] width 257 height 29
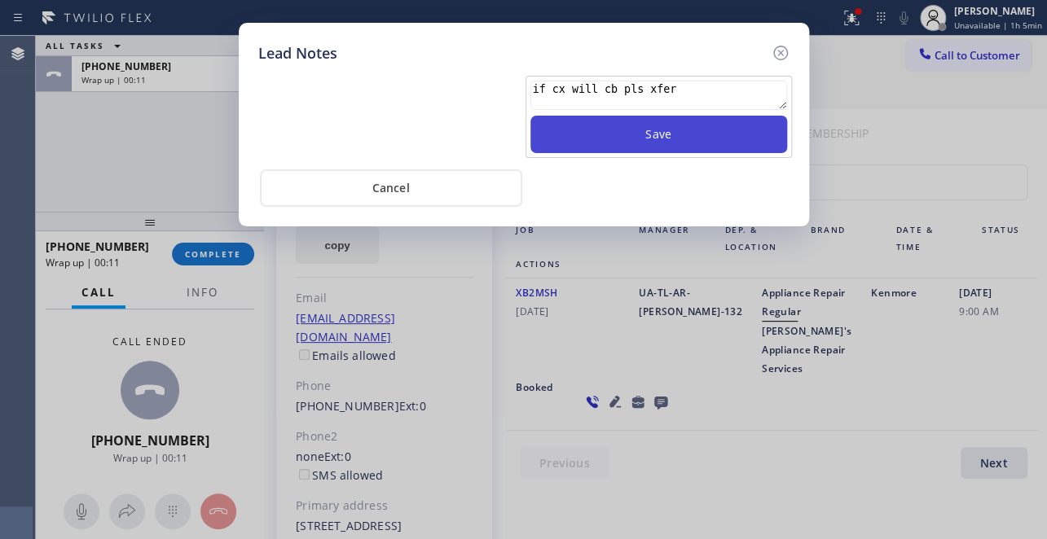
type textarea "if cx will cb pls xfer"
click at [649, 131] on button "Save" at bounding box center [658, 134] width 257 height 37
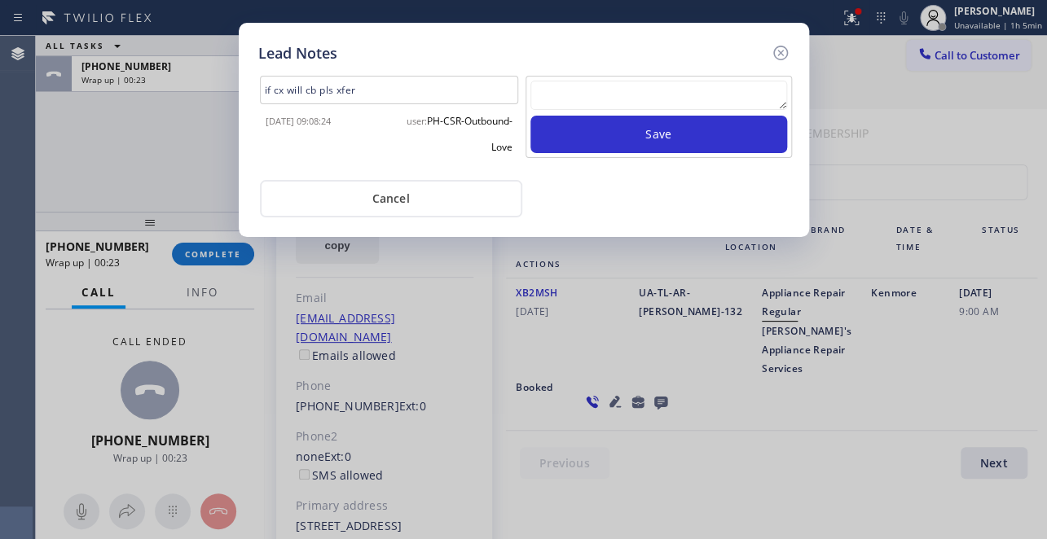
drag, startPoint x: 883, startPoint y: 363, endPoint x: 801, endPoint y: 218, distance: 166.0
click at [883, 363] on div "Lead Notes if cx will cb pls xfer 2025-09-18 09:08:24 user: PH-CSR-Outbound-Lov…" at bounding box center [523, 269] width 1047 height 539
click at [774, 58] on icon at bounding box center [781, 53] width 20 height 20
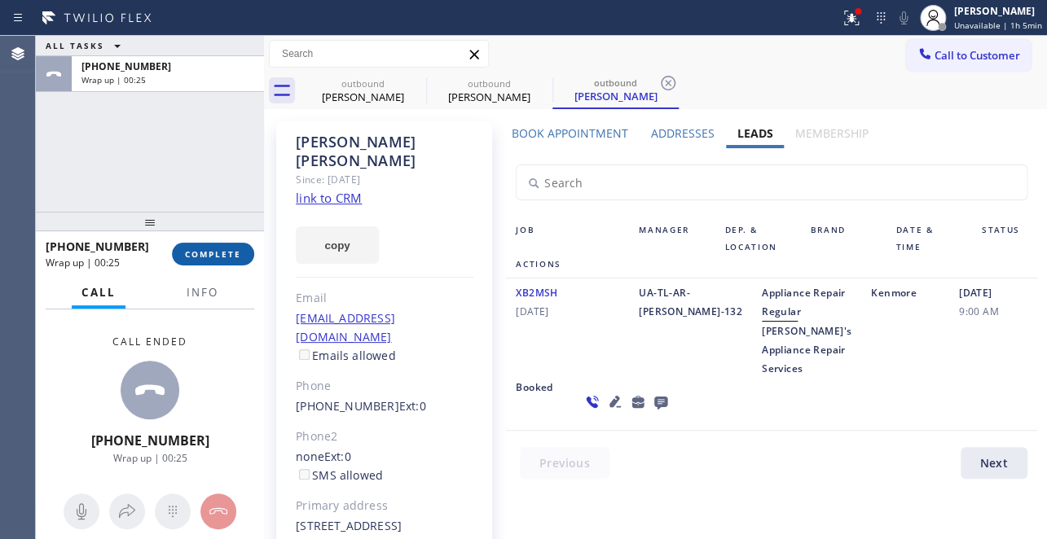
click at [216, 244] on button "COMPLETE" at bounding box center [213, 254] width 82 height 23
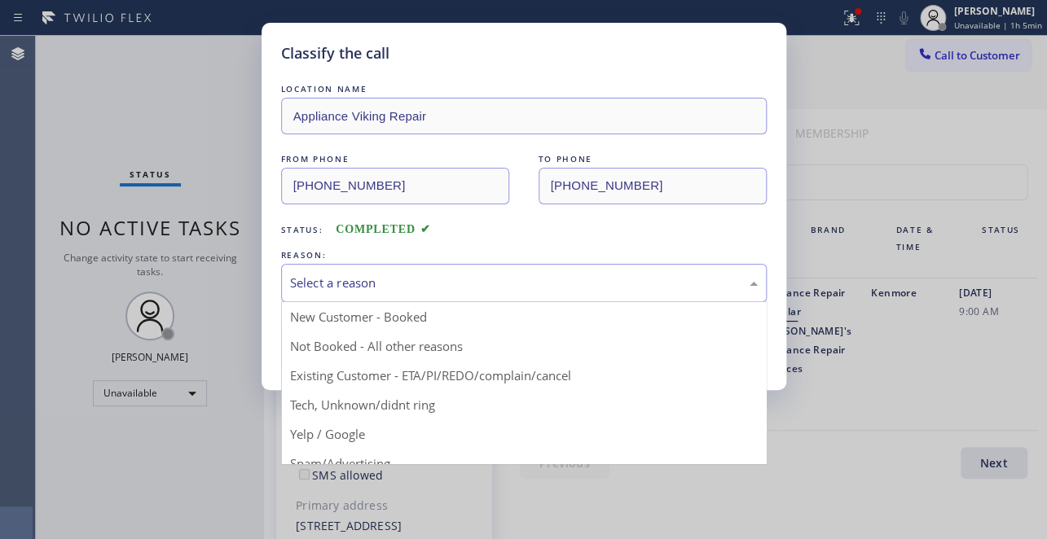
click at [375, 283] on div "Select a reason" at bounding box center [524, 283] width 468 height 19
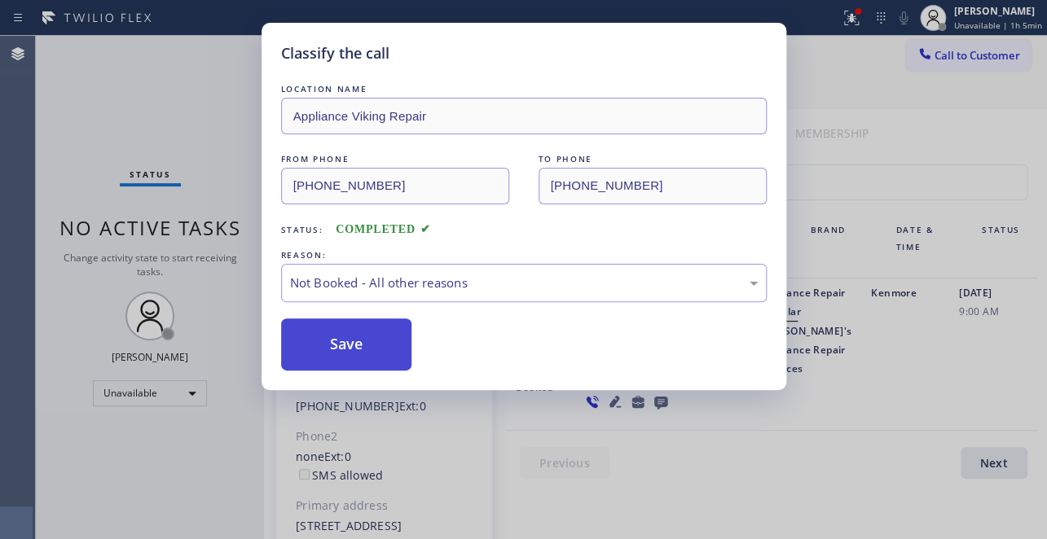
click at [352, 345] on button "Save" at bounding box center [346, 345] width 131 height 52
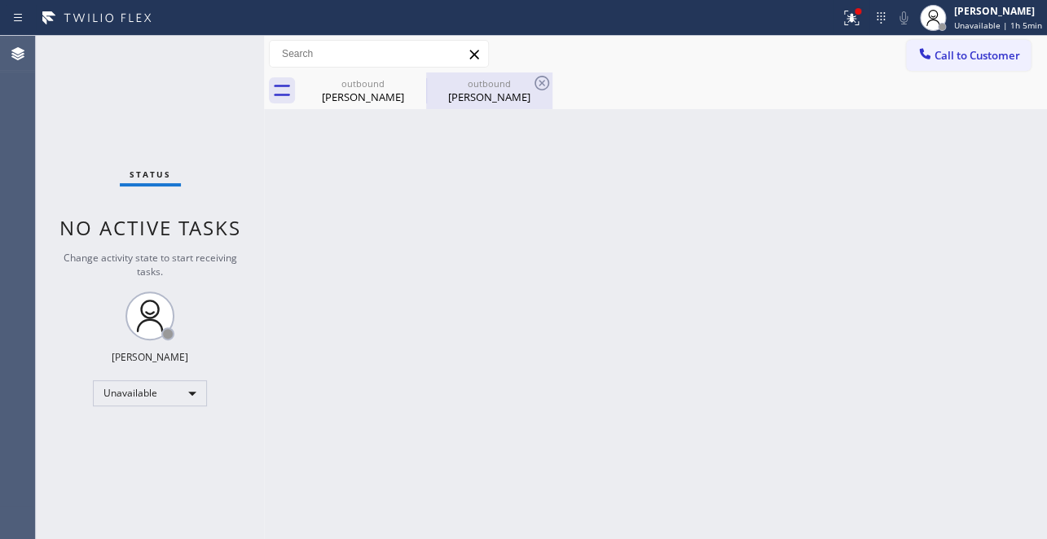
click at [468, 96] on div "Frank Fanelli" at bounding box center [489, 97] width 123 height 15
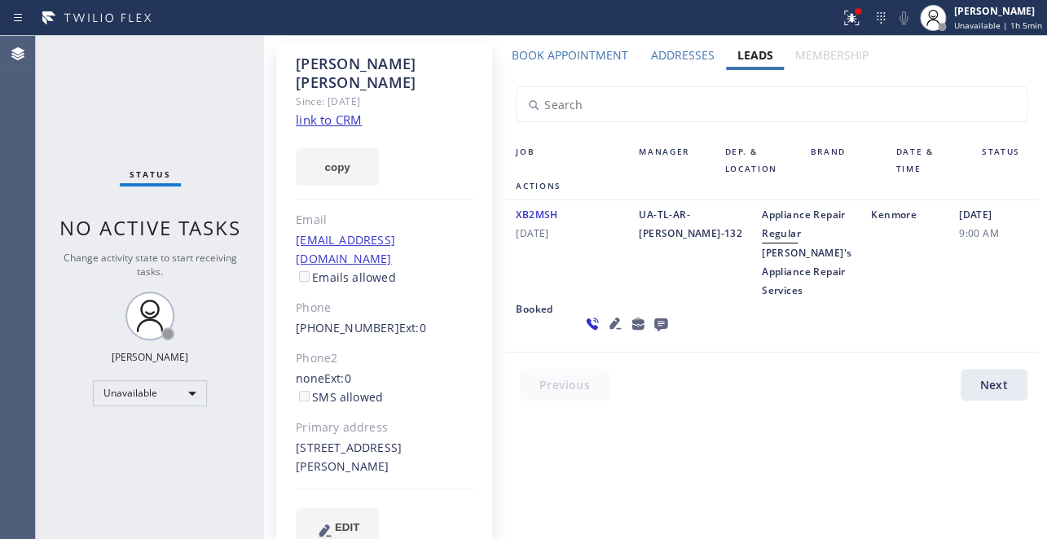
scroll to position [79, 0]
drag, startPoint x: 374, startPoint y: 292, endPoint x: 398, endPoint y: 312, distance: 31.2
click at [395, 310] on div "Frank Fanelli Since: 20 may 2020 link to CRM copy Email pef4@aol.com Emails all…" at bounding box center [384, 303] width 216 height 522
click at [398, 349] on div "Phone2" at bounding box center [385, 358] width 178 height 19
drag, startPoint x: 377, startPoint y: 288, endPoint x: 295, endPoint y: 310, distance: 85.2
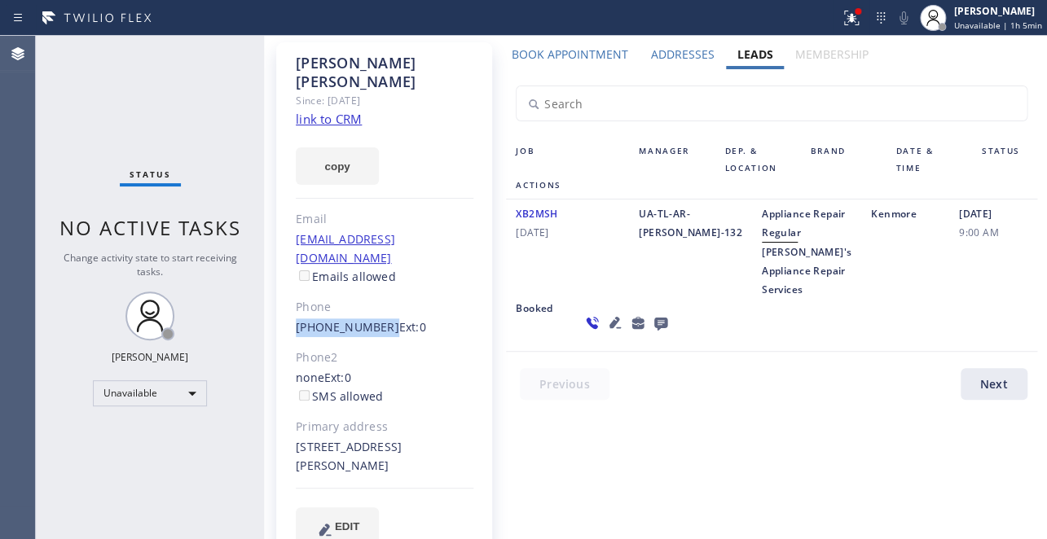
click at [296, 319] on div "(714) 692-2003 Ext: 0" at bounding box center [385, 328] width 178 height 19
copy link "(714) 692-2003"
drag, startPoint x: 716, startPoint y: 269, endPoint x: 761, endPoint y: 323, distance: 70.6
click at [761, 299] on div "Appliance Repair Regular Frank's Appliance Repair Services" at bounding box center [806, 251] width 109 height 94
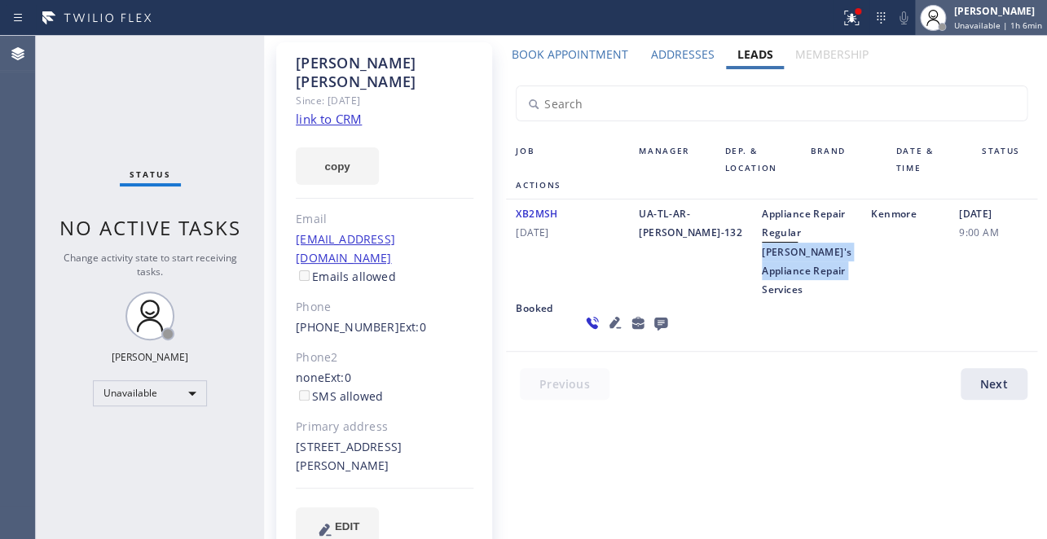
copy span "Frank's Appliance Repair Services"
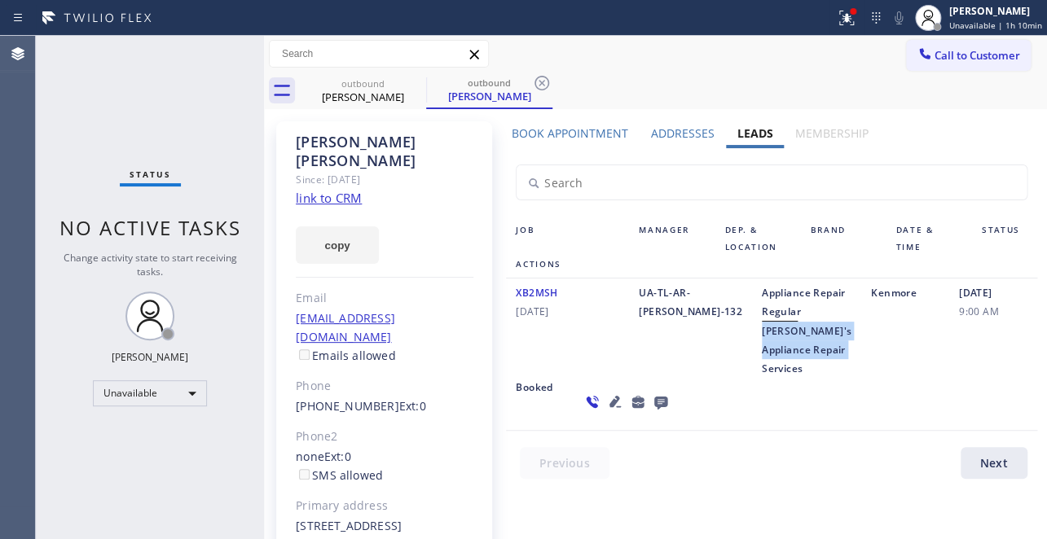
scroll to position [0, 0]
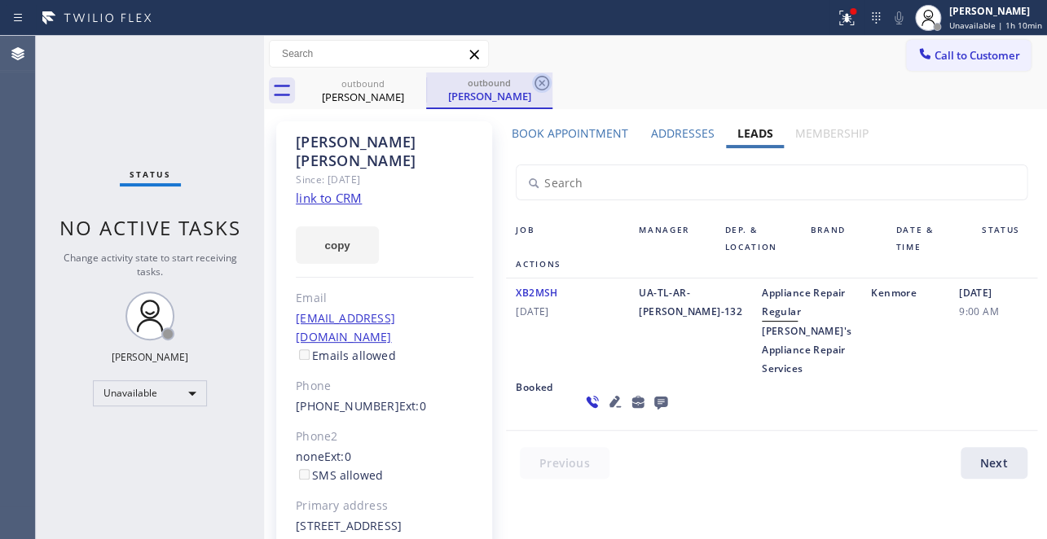
click at [542, 83] on icon at bounding box center [541, 83] width 15 height 15
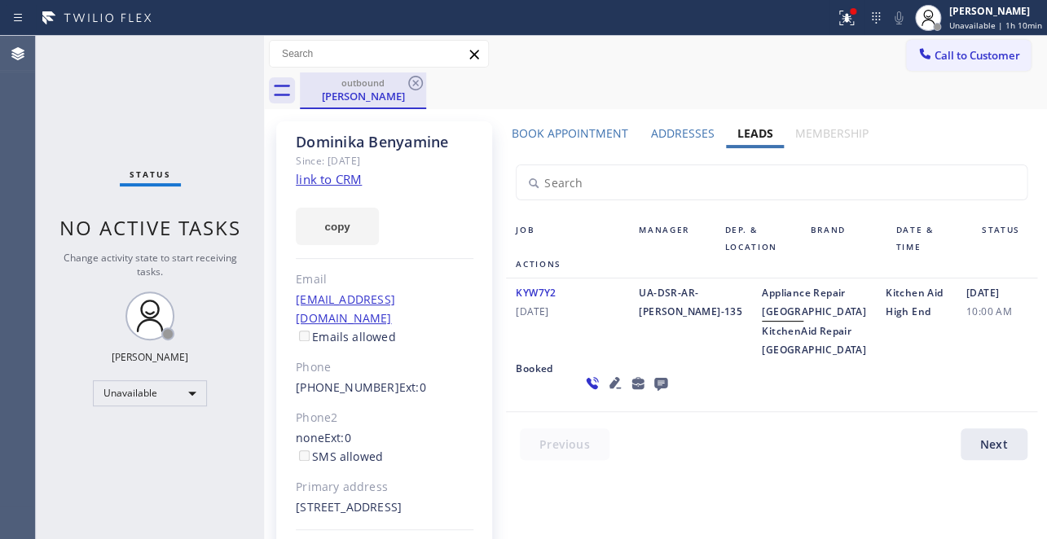
click at [403, 89] on div "Dominika Benyamine" at bounding box center [362, 96] width 123 height 15
click at [411, 87] on icon at bounding box center [416, 83] width 20 height 20
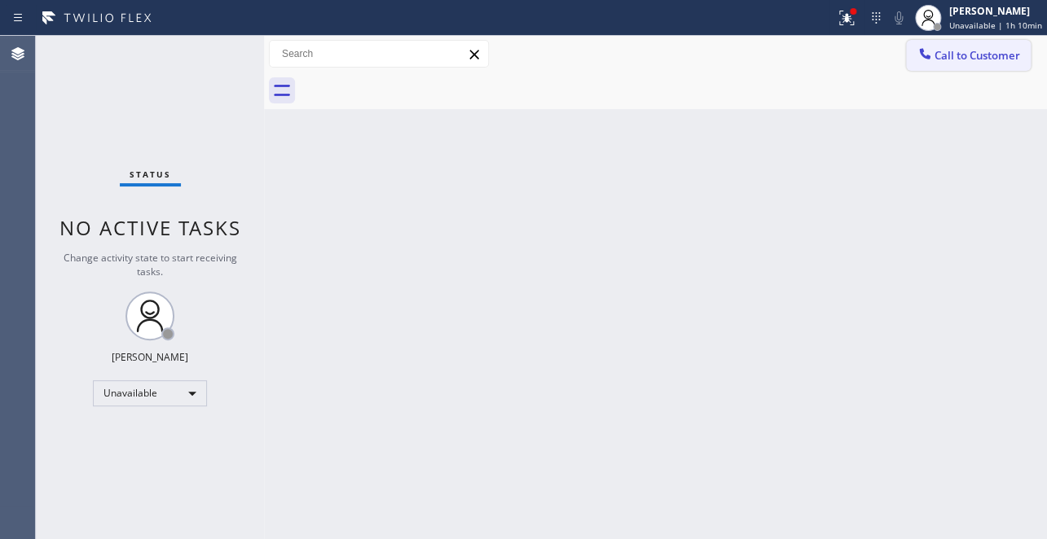
click at [961, 48] on span "Call to Customer" at bounding box center [977, 55] width 86 height 15
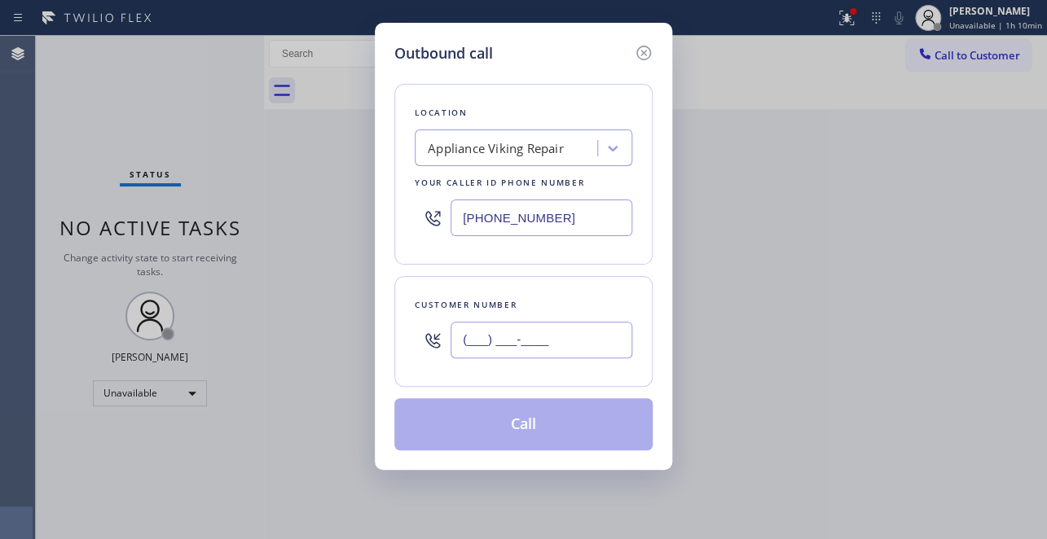
click at [522, 351] on input "(___) ___-____" at bounding box center [541, 340] width 182 height 37
paste input "425) 505-2929"
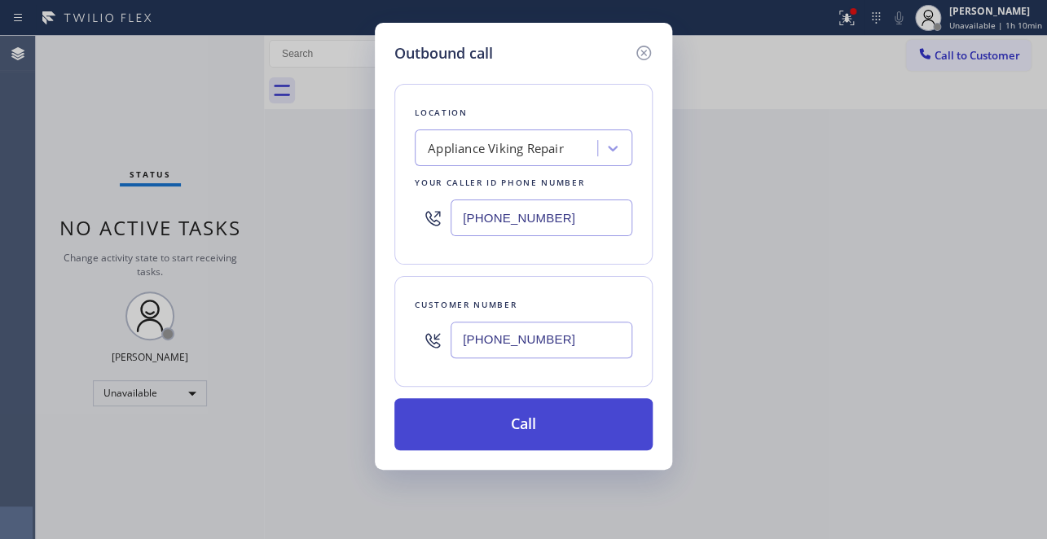
click at [516, 423] on button "Call" at bounding box center [523, 424] width 258 height 52
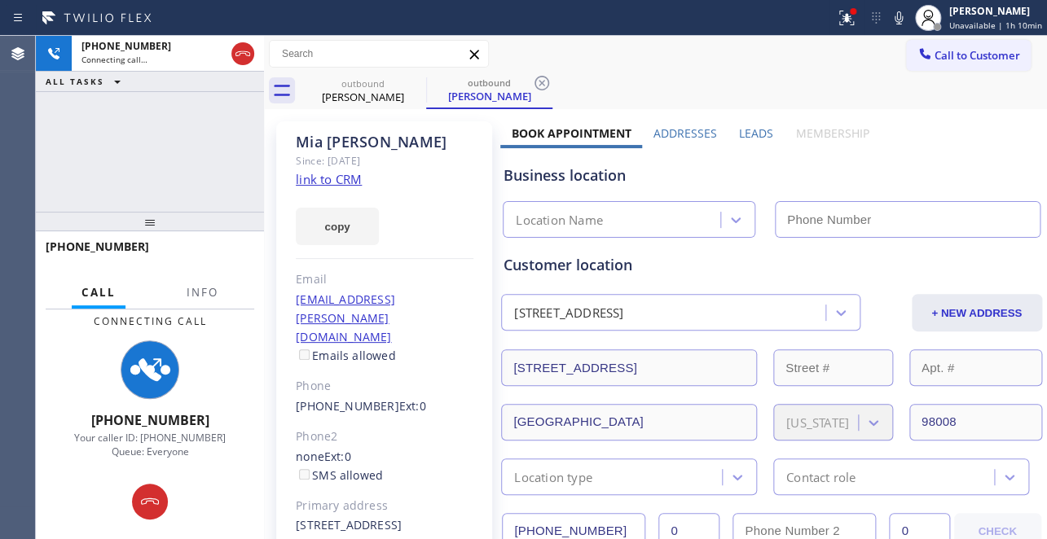
click at [749, 130] on label "Leads" at bounding box center [756, 132] width 34 height 15
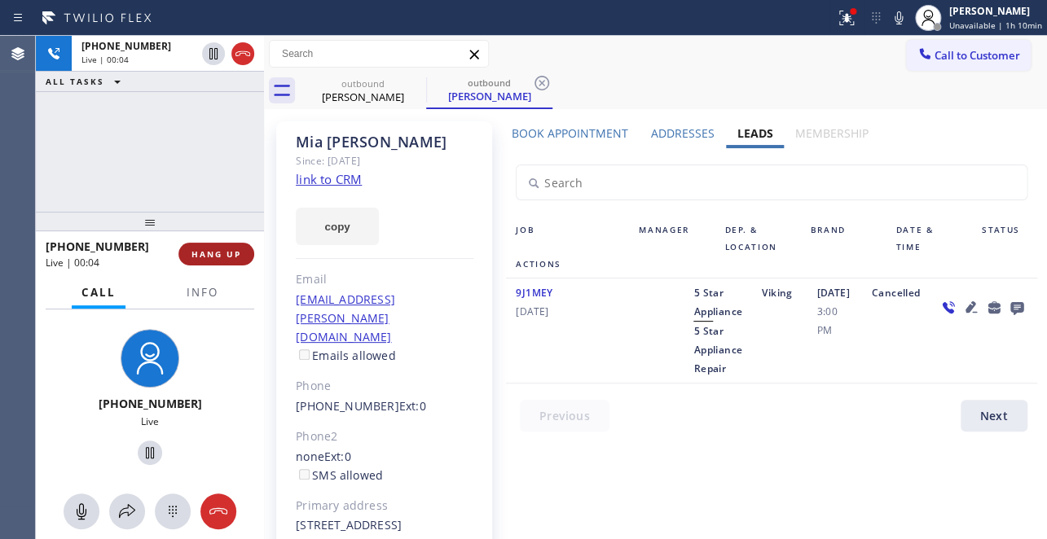
click at [212, 255] on span "HANG UP" at bounding box center [216, 253] width 50 height 11
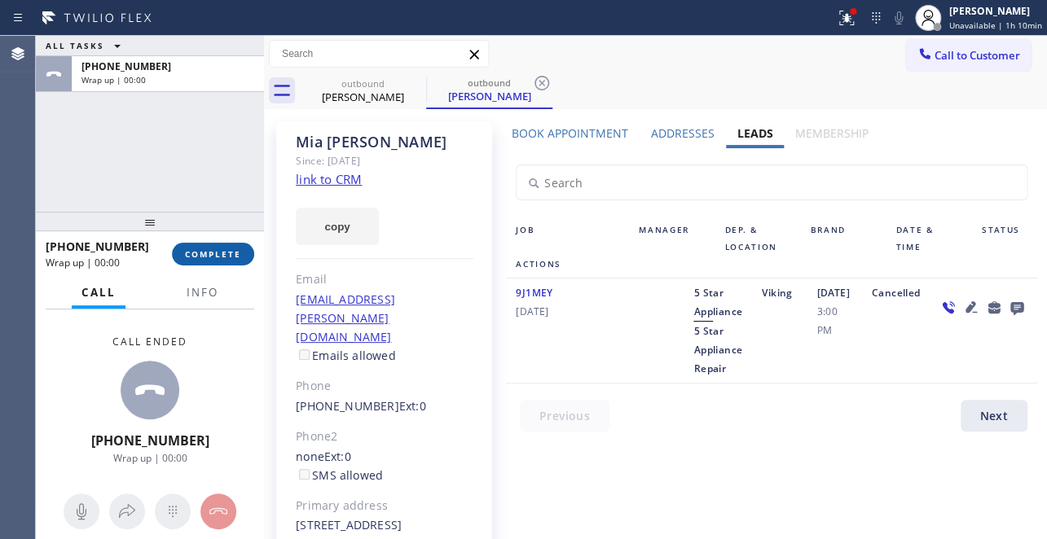
click at [209, 253] on span "COMPLETE" at bounding box center [213, 253] width 56 height 11
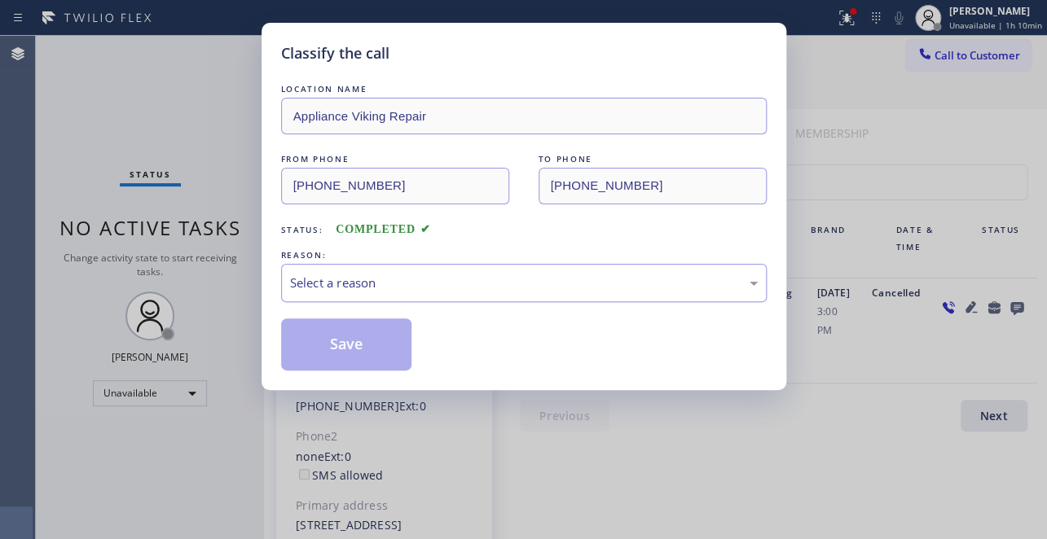
click at [476, 290] on div "Select a reason" at bounding box center [524, 283] width 468 height 19
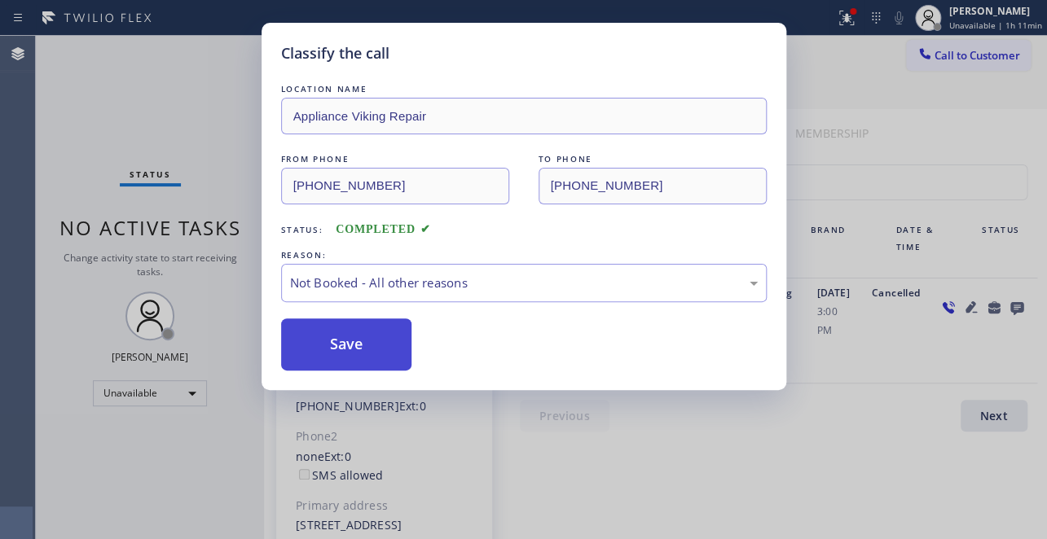
click at [352, 358] on button "Save" at bounding box center [346, 345] width 131 height 52
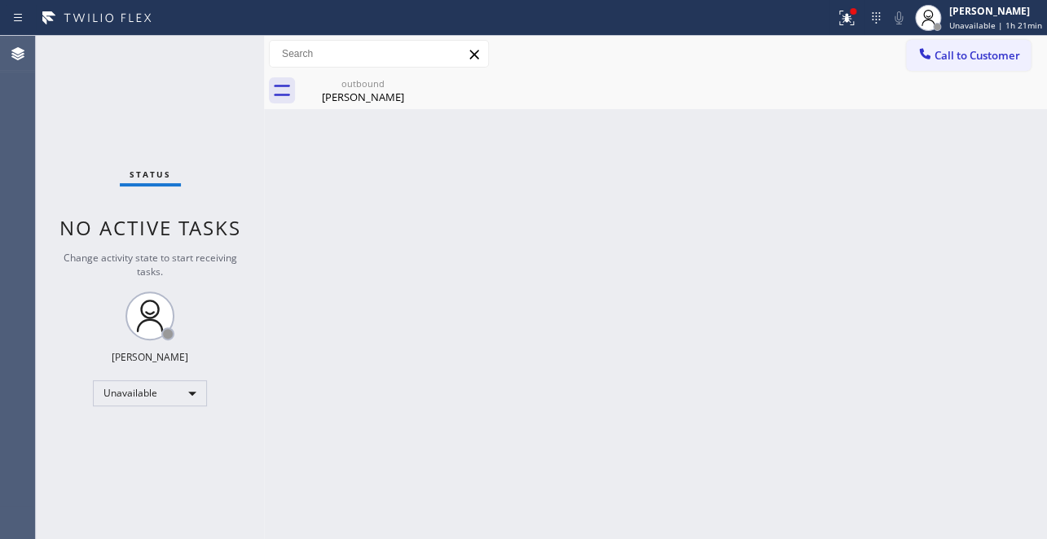
click at [879, 348] on div "Back to Dashboard Change Sender ID Customers Technicians Select a contact Outbo…" at bounding box center [655, 287] width 783 height 503
click at [415, 88] on icon at bounding box center [416, 83] width 20 height 20
click at [928, 52] on icon at bounding box center [924, 54] width 16 height 16
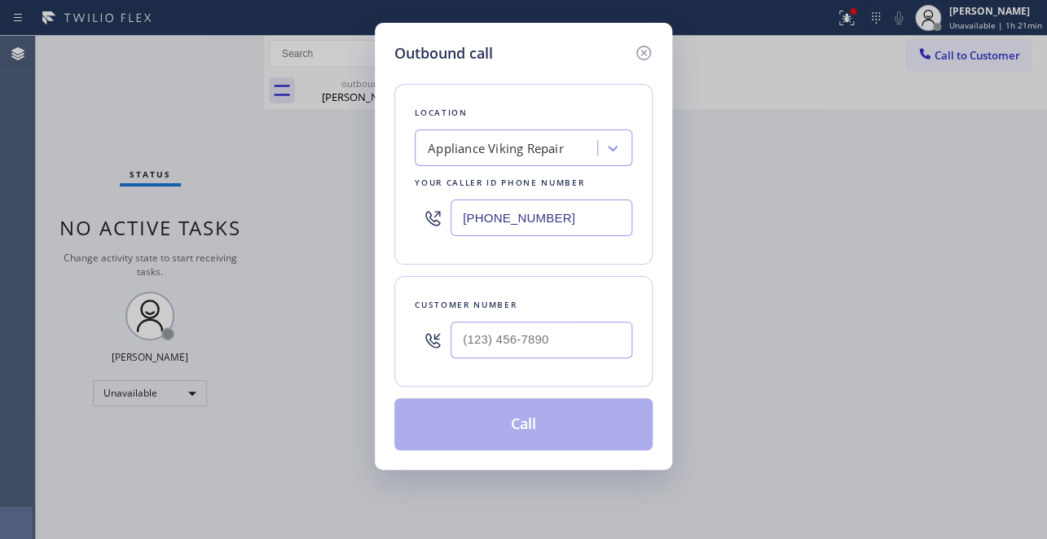
click at [496, 314] on div at bounding box center [541, 340] width 182 height 53
click at [492, 338] on input "(___) ___-____" at bounding box center [541, 340] width 182 height 37
paste input "425) 765-4252"
type input "(425) 765-4252"
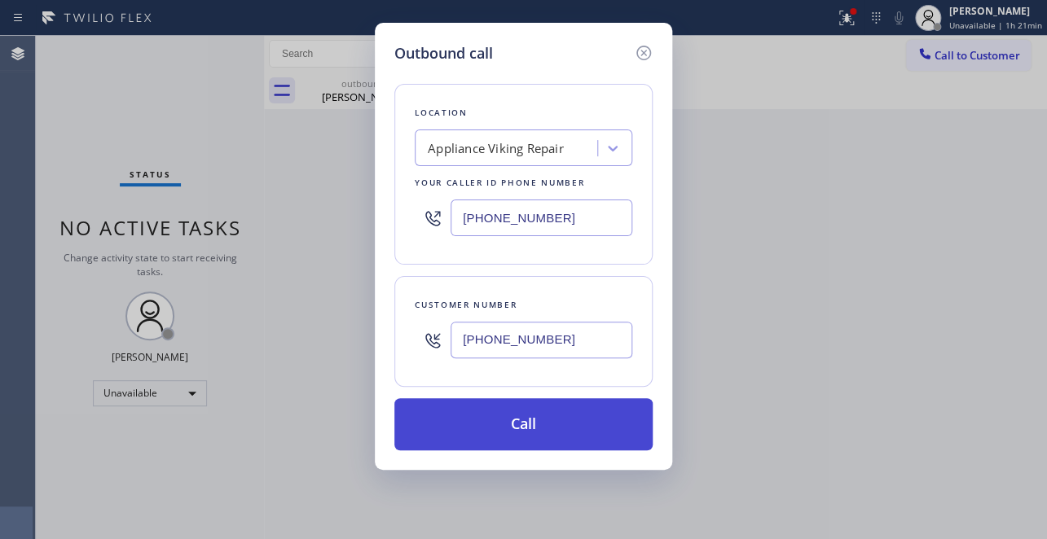
click at [498, 441] on button "Call" at bounding box center [523, 424] width 258 height 52
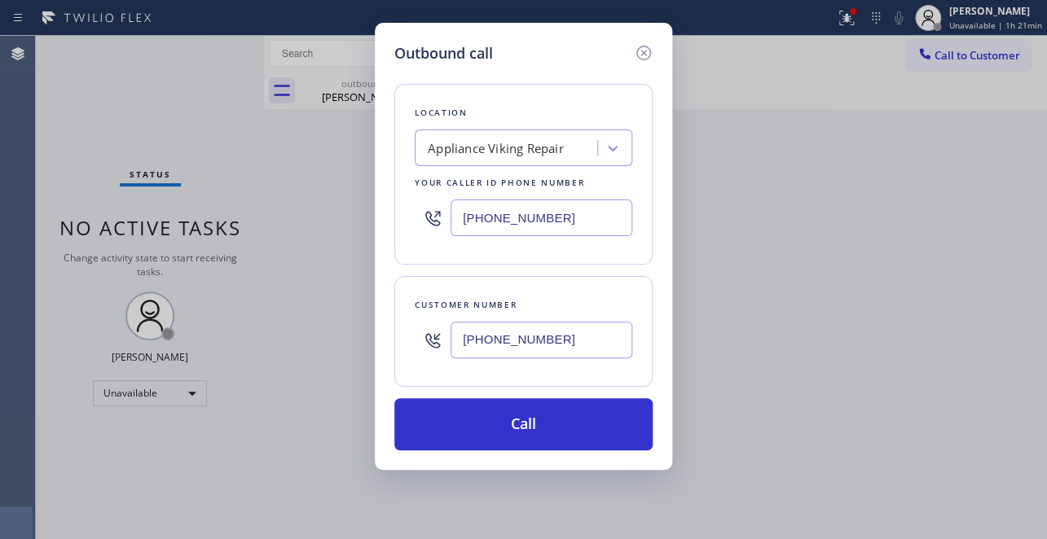
click at [894, 341] on div "Outbound call Location Appliance Viking Repair Your caller id phone number (617…" at bounding box center [523, 269] width 1047 height 539
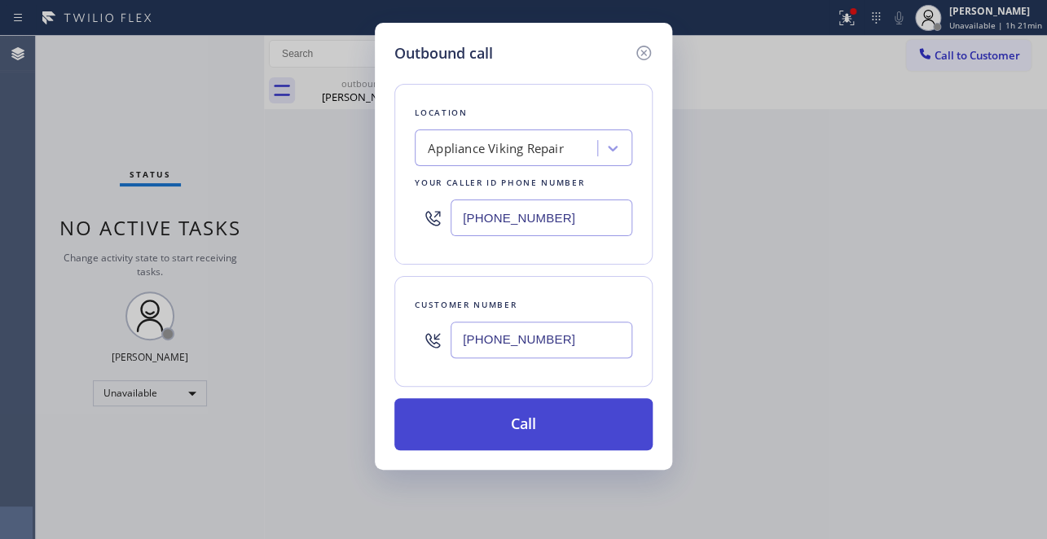
click at [564, 416] on button "Call" at bounding box center [523, 424] width 258 height 52
click at [499, 425] on button "Call" at bounding box center [523, 424] width 258 height 52
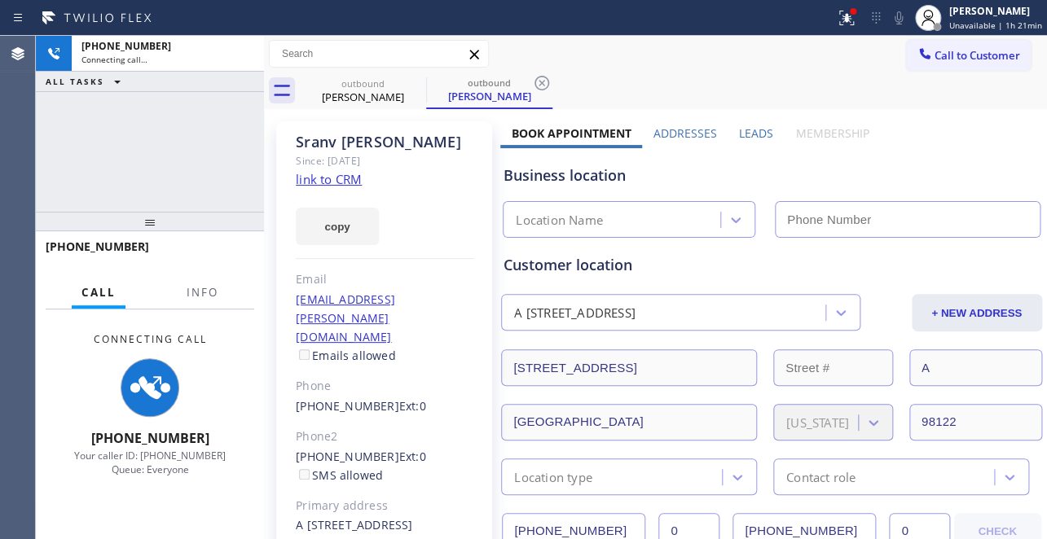
click at [741, 132] on label "Leads" at bounding box center [756, 132] width 34 height 15
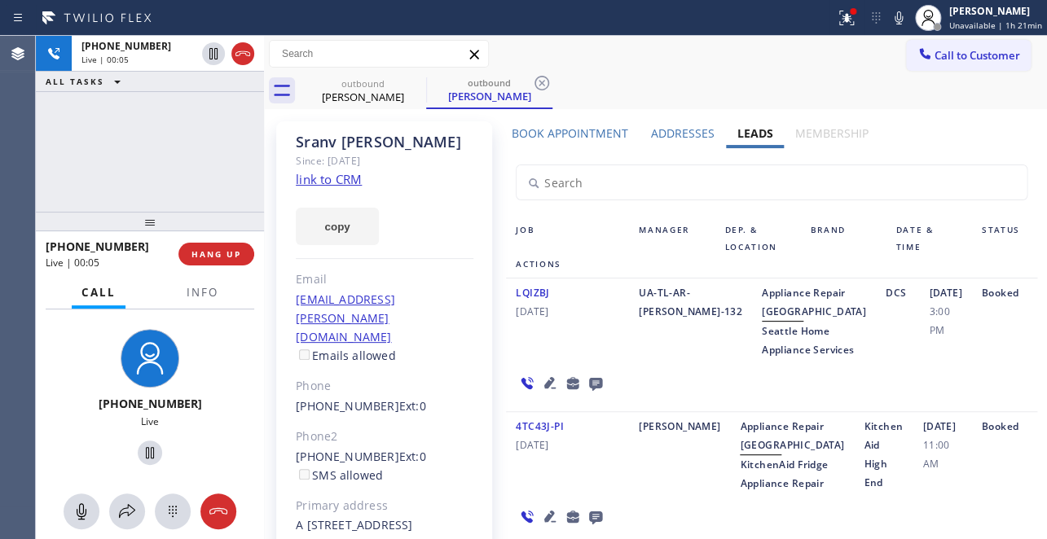
click at [592, 391] on icon at bounding box center [595, 384] width 13 height 13
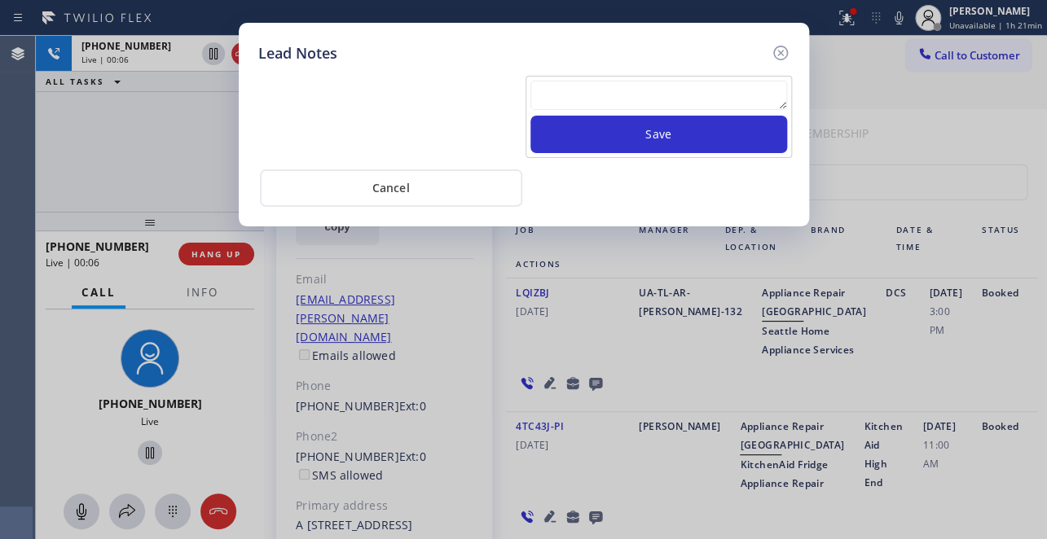
click at [622, 94] on textarea at bounding box center [658, 95] width 257 height 29
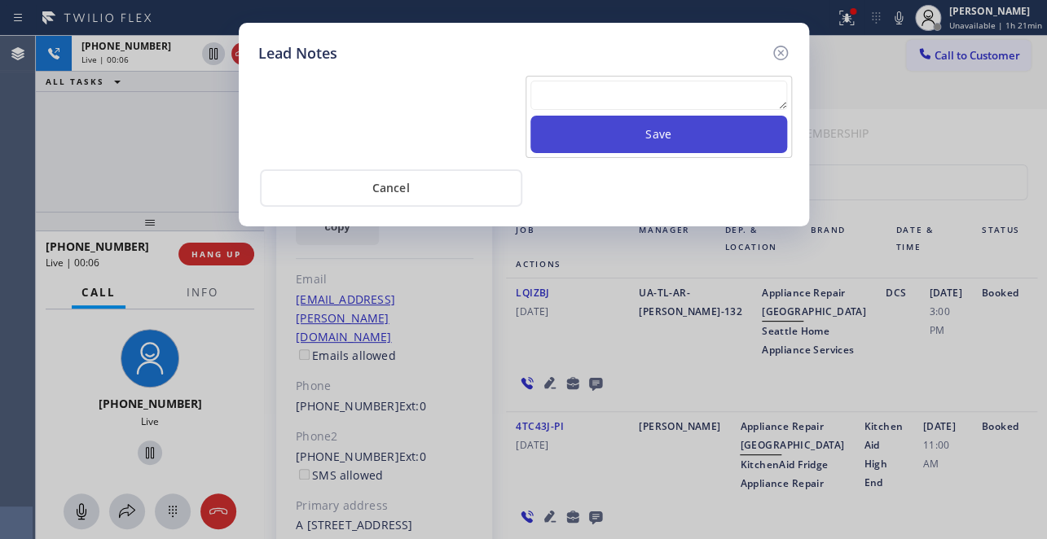
paste textarea "Routed to Voice mail// If CX will call back please transfer to me- Love:*"
type textarea "Routed to Voice mail// If CX will call back please transfer to me- Love:*"
click at [661, 143] on button "Save" at bounding box center [658, 134] width 257 height 37
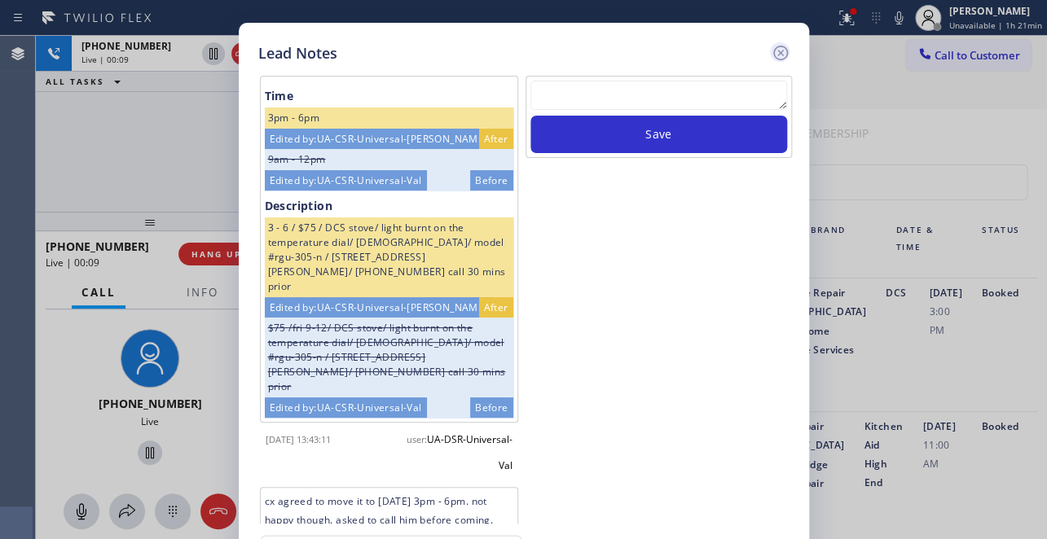
click at [782, 54] on icon at bounding box center [781, 53] width 20 height 20
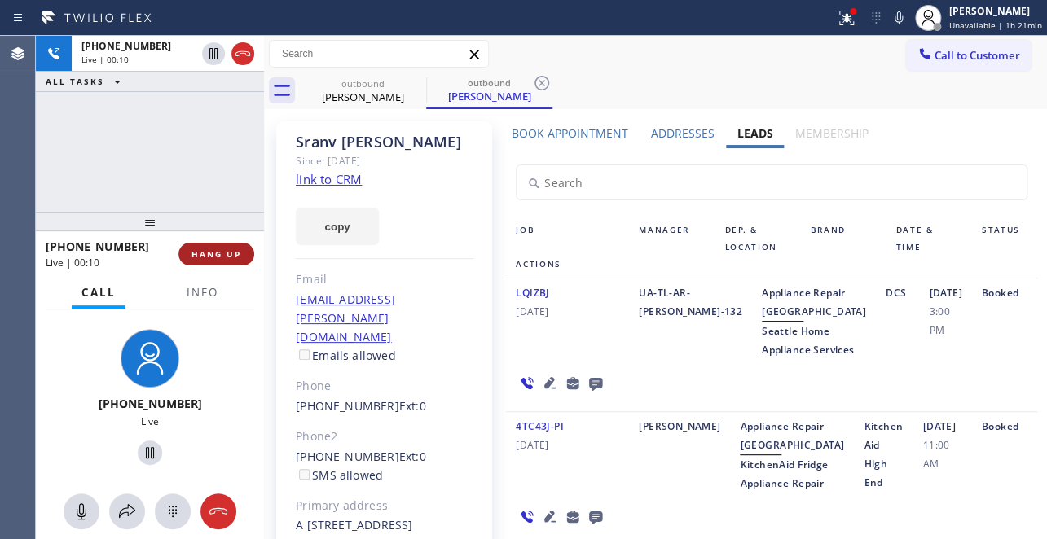
click at [239, 257] on span "HANG UP" at bounding box center [216, 253] width 50 height 11
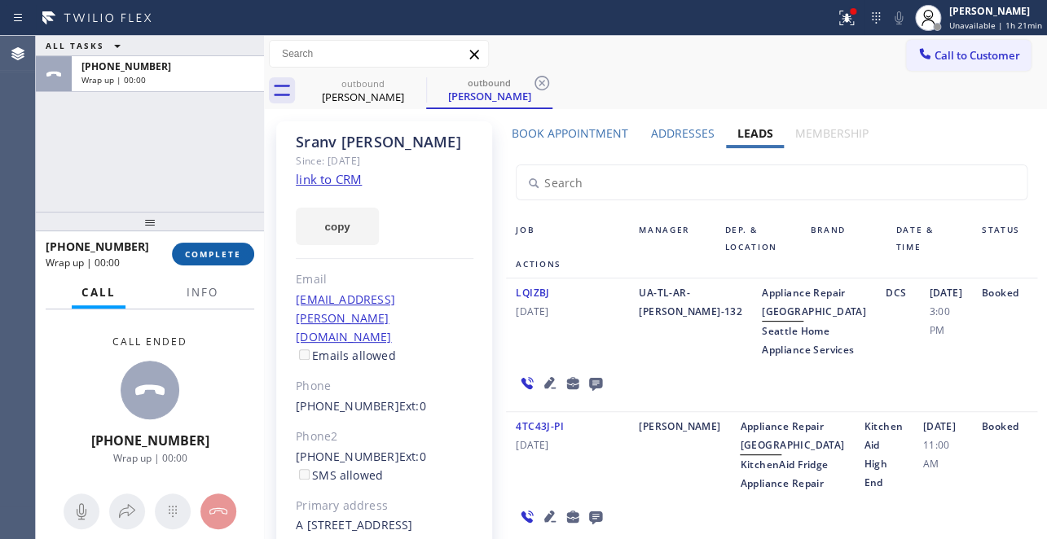
click at [233, 257] on span "COMPLETE" at bounding box center [213, 253] width 56 height 11
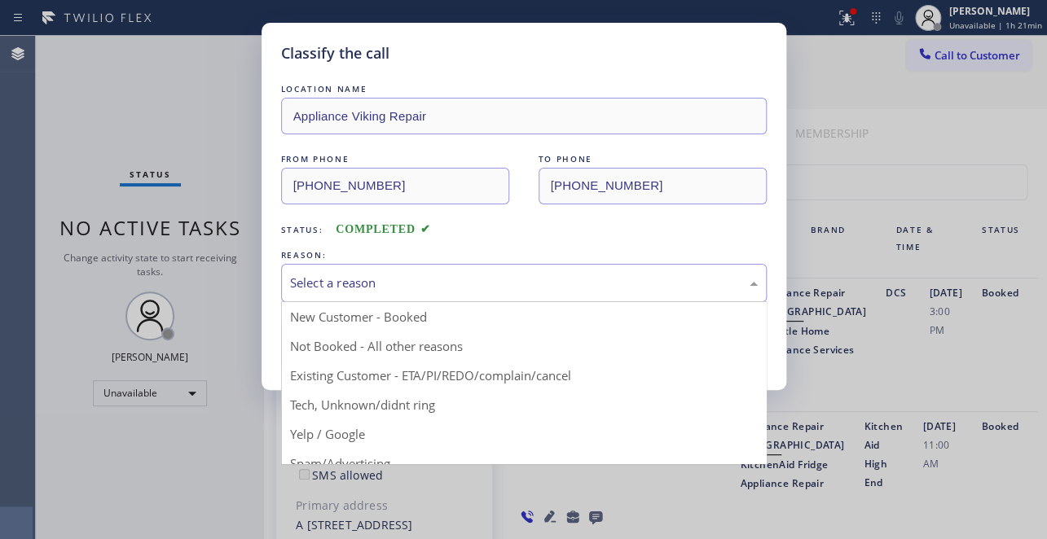
click at [368, 284] on div "Select a reason" at bounding box center [524, 283] width 468 height 19
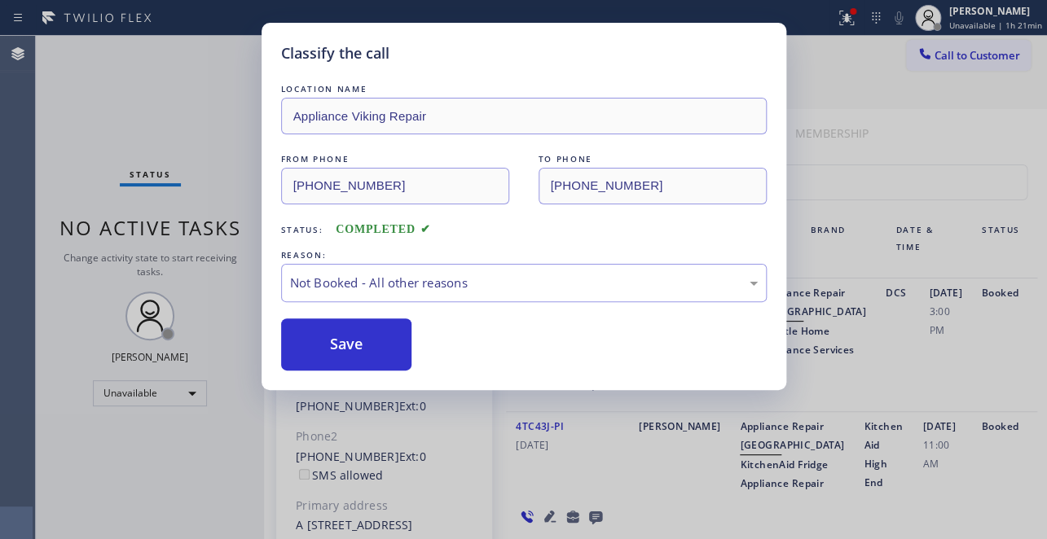
click at [346, 342] on button "Save" at bounding box center [346, 345] width 131 height 52
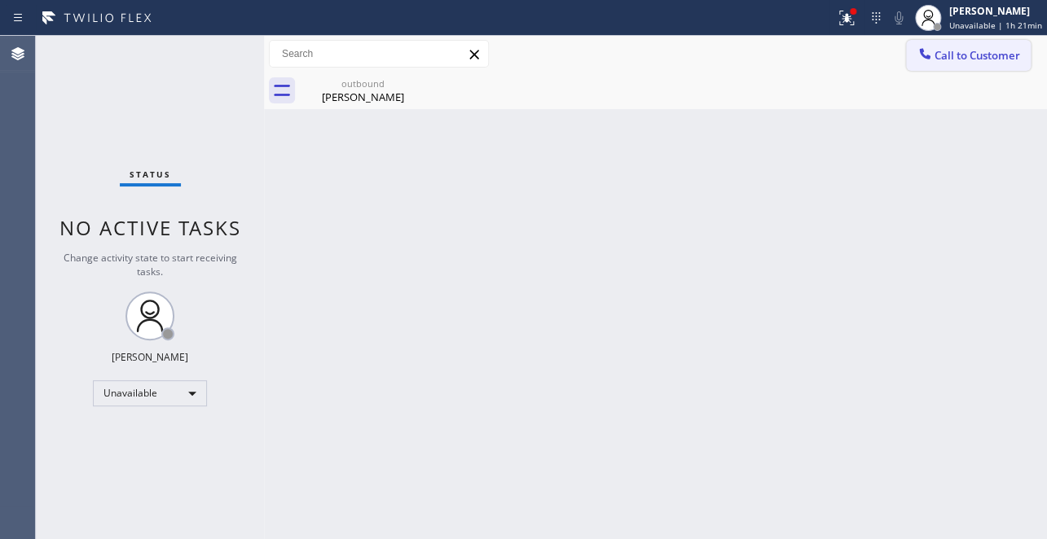
click at [971, 46] on button "Call to Customer" at bounding box center [968, 55] width 125 height 31
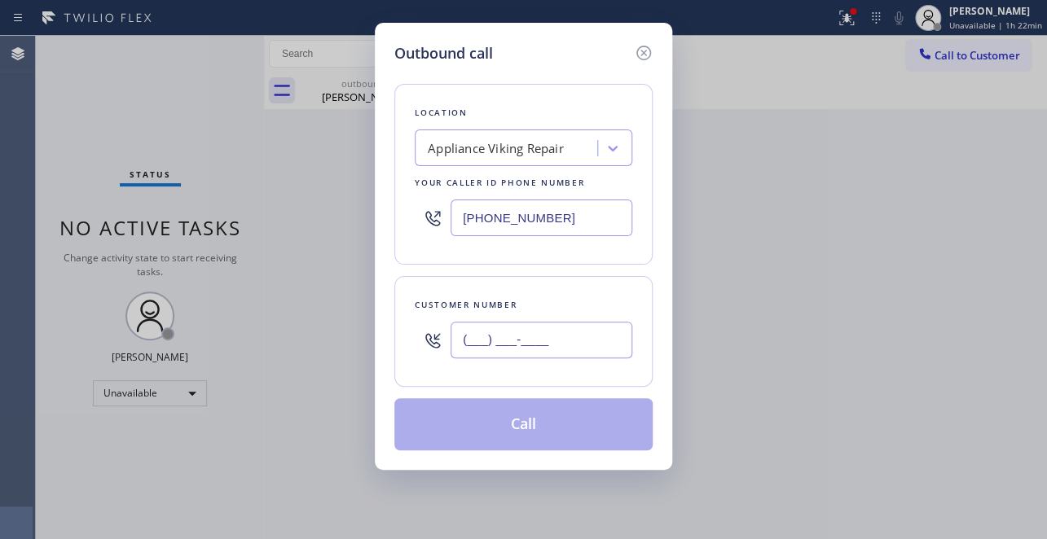
click at [490, 336] on input "(___) ___-____" at bounding box center [541, 340] width 182 height 37
paste input "310) 720-8866"
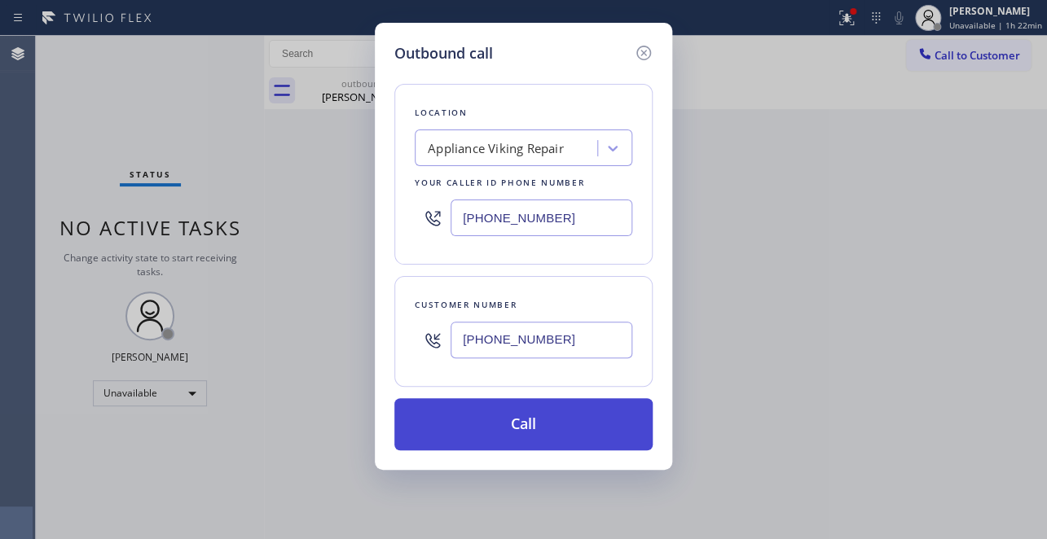
type input "(310) 720-8866"
click at [501, 411] on button "Call" at bounding box center [523, 424] width 258 height 52
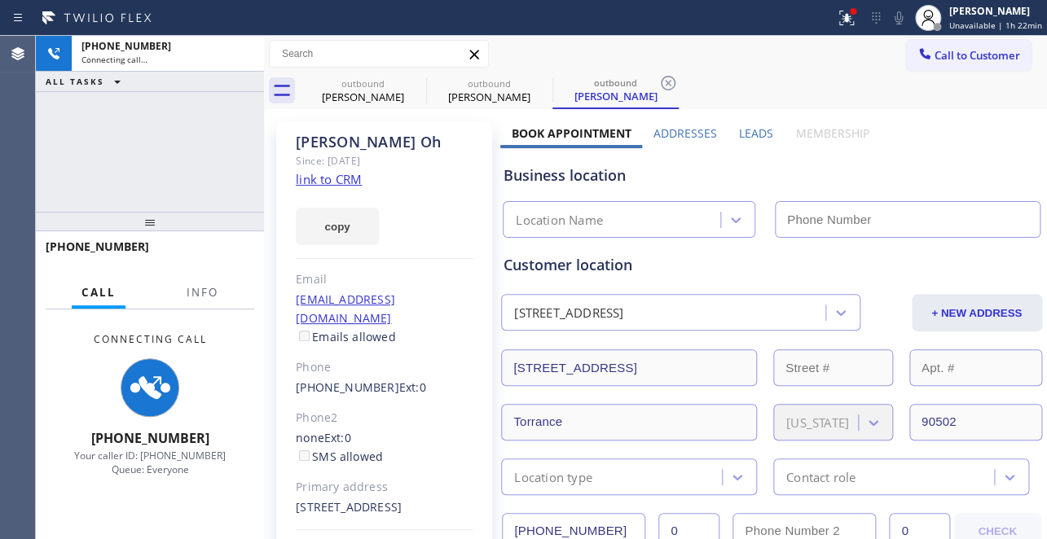
click at [739, 129] on label "Leads" at bounding box center [756, 132] width 34 height 15
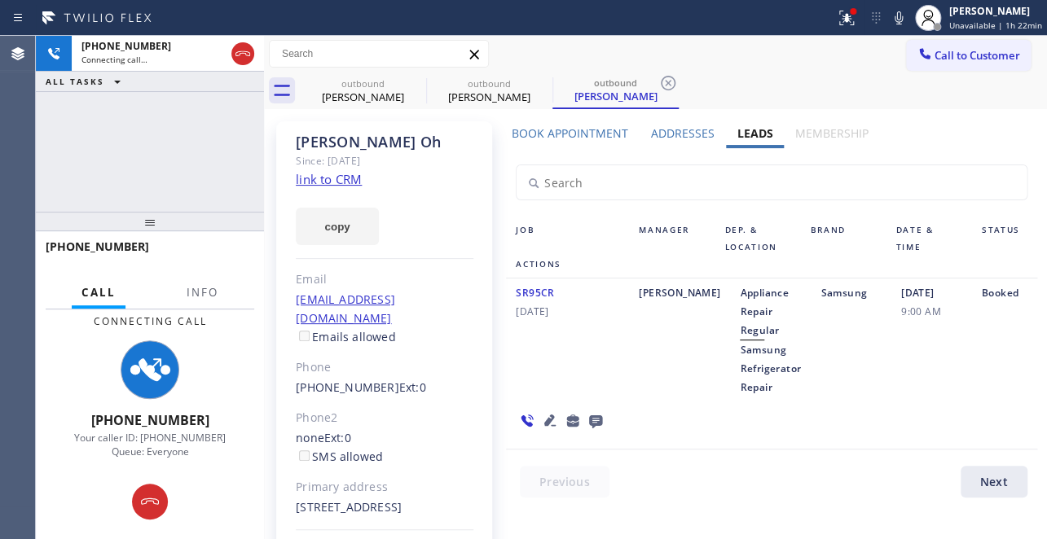
click at [889, 461] on div "Job Manager Dep. & Location Brand Date & Time Status Actions SR95CR 05/01/2020 …" at bounding box center [771, 327] width 542 height 358
click at [600, 420] on icon at bounding box center [596, 421] width 20 height 20
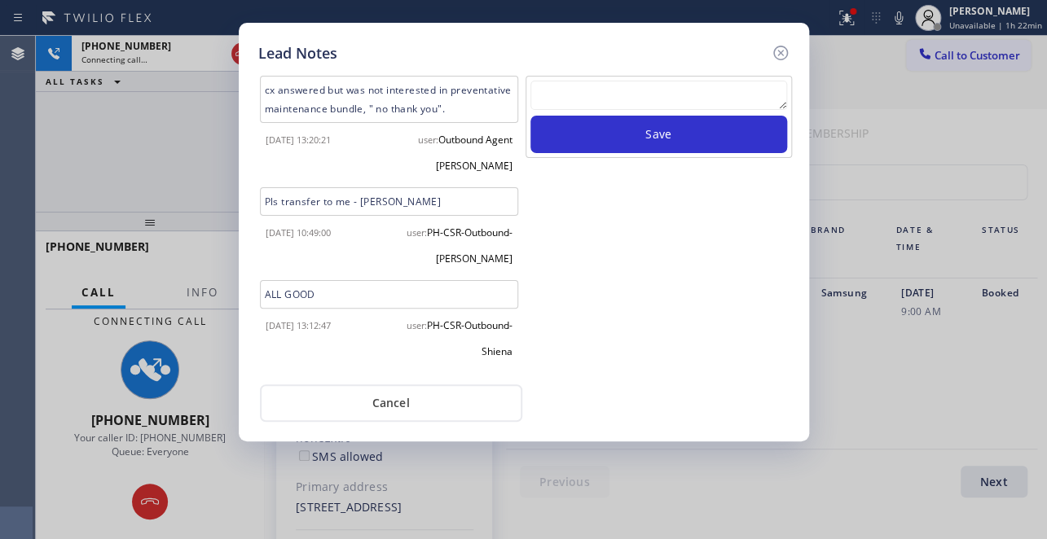
click at [626, 87] on textarea at bounding box center [658, 95] width 257 height 29
paste textarea "Routed to Voice mail// If CX will call back please transfer to me- Love:*"
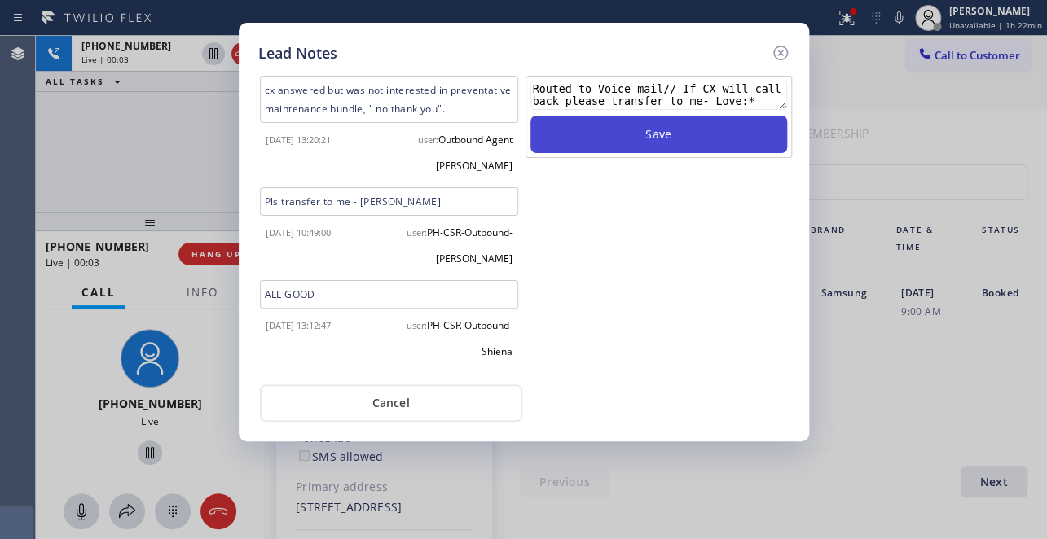
type textarea "Routed to Voice mail// If CX will call back please transfer to me- Love:*"
click at [622, 141] on button "Save" at bounding box center [658, 134] width 257 height 37
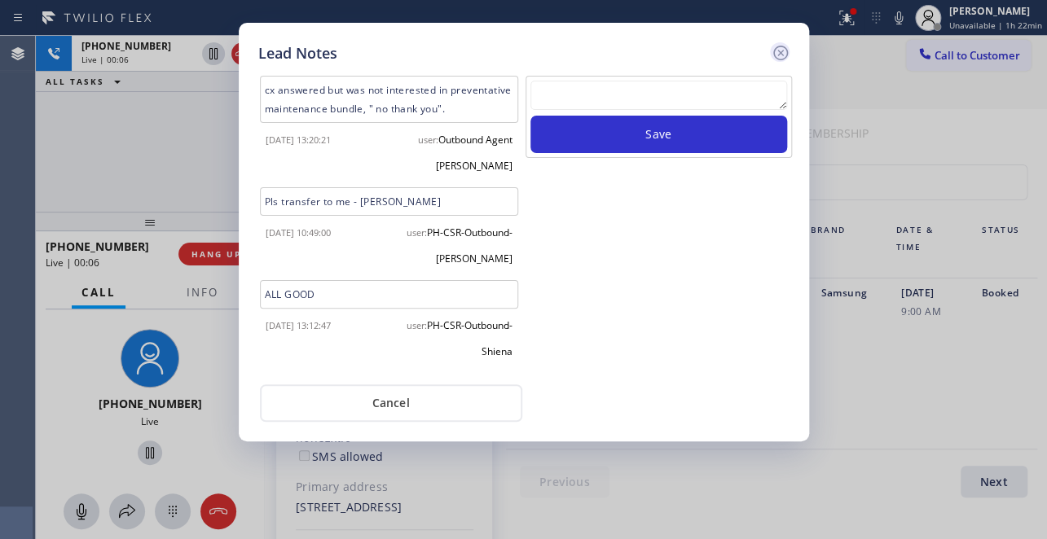
click at [778, 57] on icon at bounding box center [781, 53] width 20 height 20
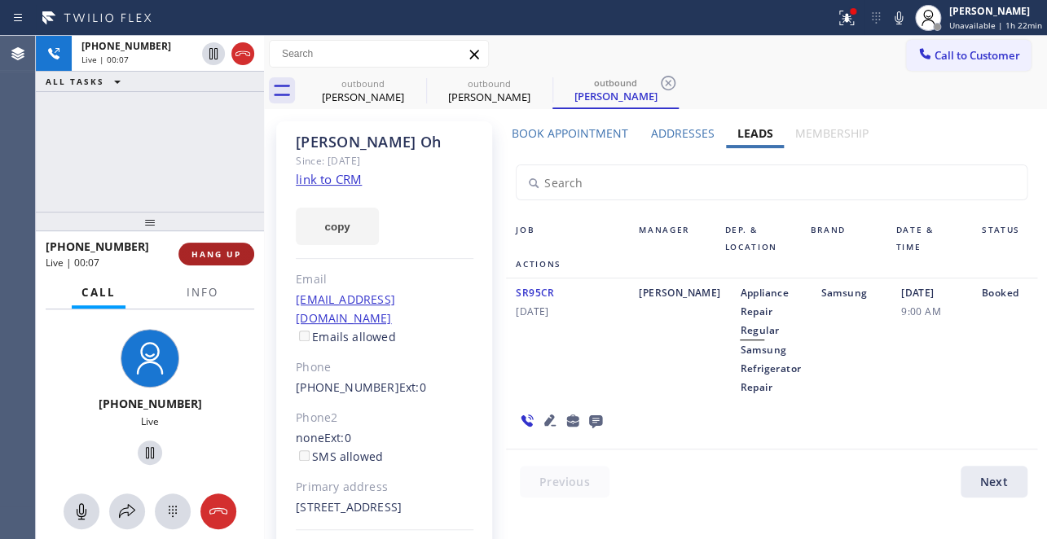
click at [231, 254] on span "HANG UP" at bounding box center [216, 253] width 50 height 11
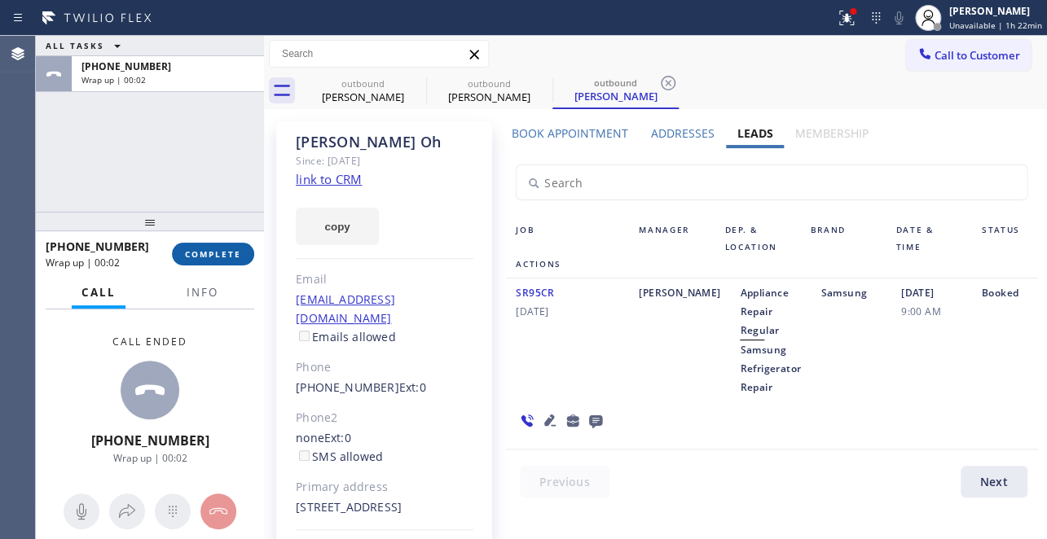
click at [228, 257] on span "COMPLETE" at bounding box center [213, 253] width 56 height 11
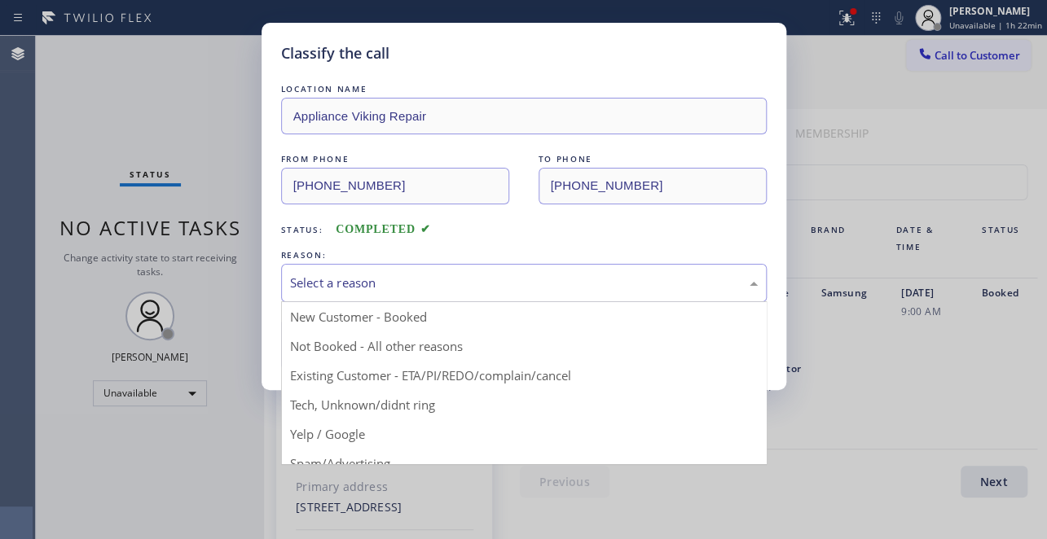
click at [413, 283] on div "Select a reason" at bounding box center [524, 283] width 468 height 19
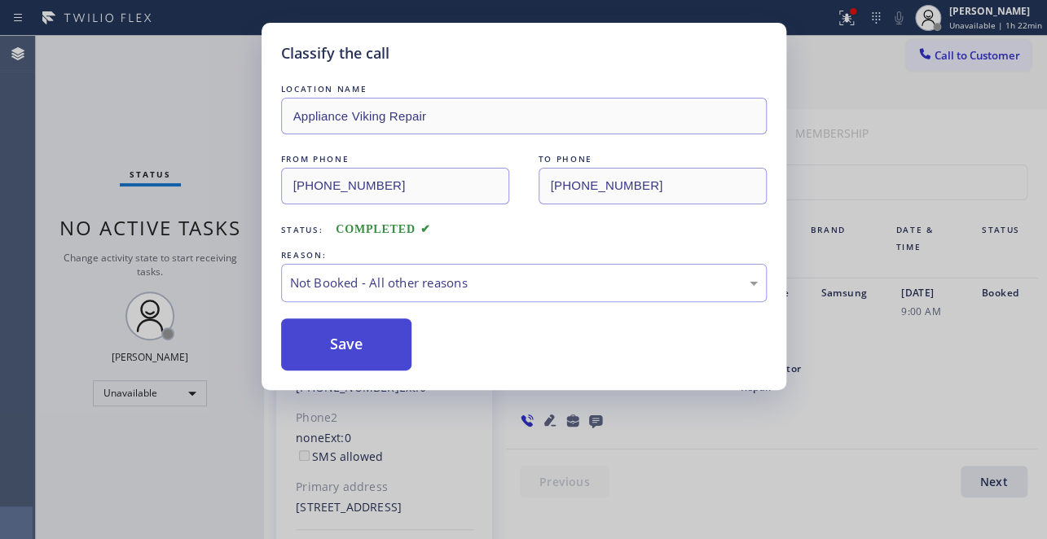
click at [357, 349] on button "Save" at bounding box center [346, 345] width 131 height 52
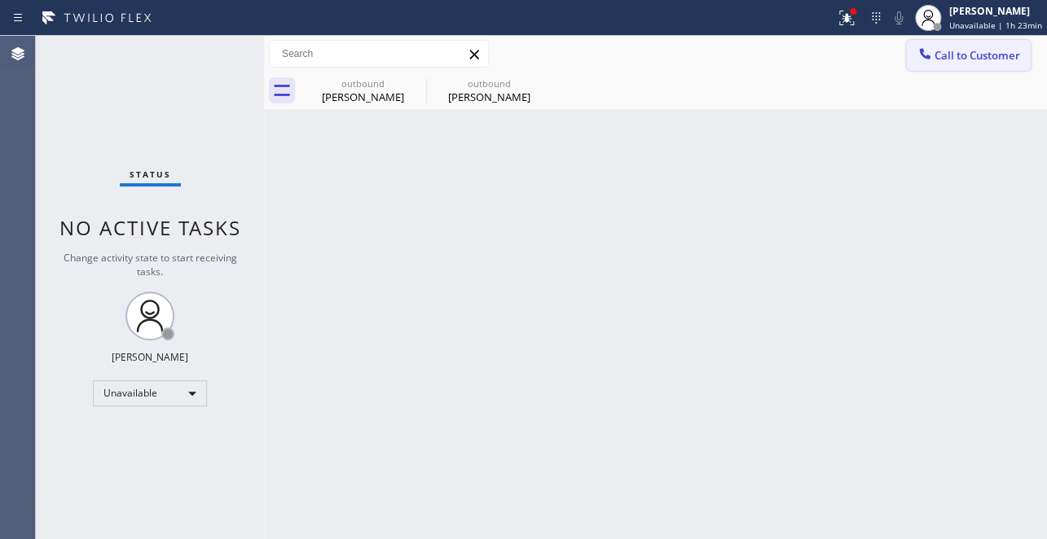
click at [968, 61] on span "Call to Customer" at bounding box center [977, 55] width 86 height 15
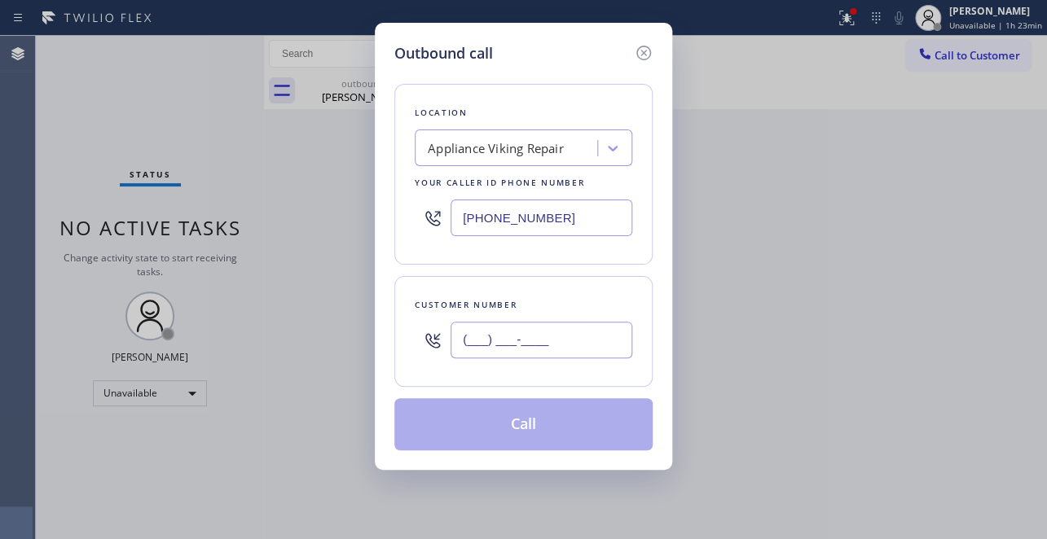
click at [510, 341] on input "(___) ___-____" at bounding box center [541, 340] width 182 height 37
paste input "661) 803-1307"
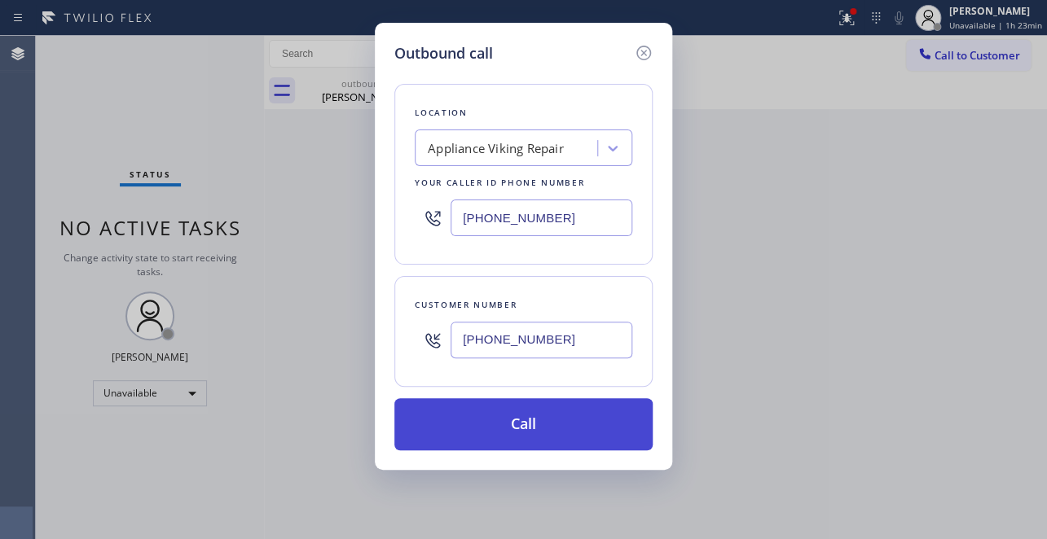
type input "(661) 803-1307"
click at [490, 430] on button "Call" at bounding box center [523, 424] width 258 height 52
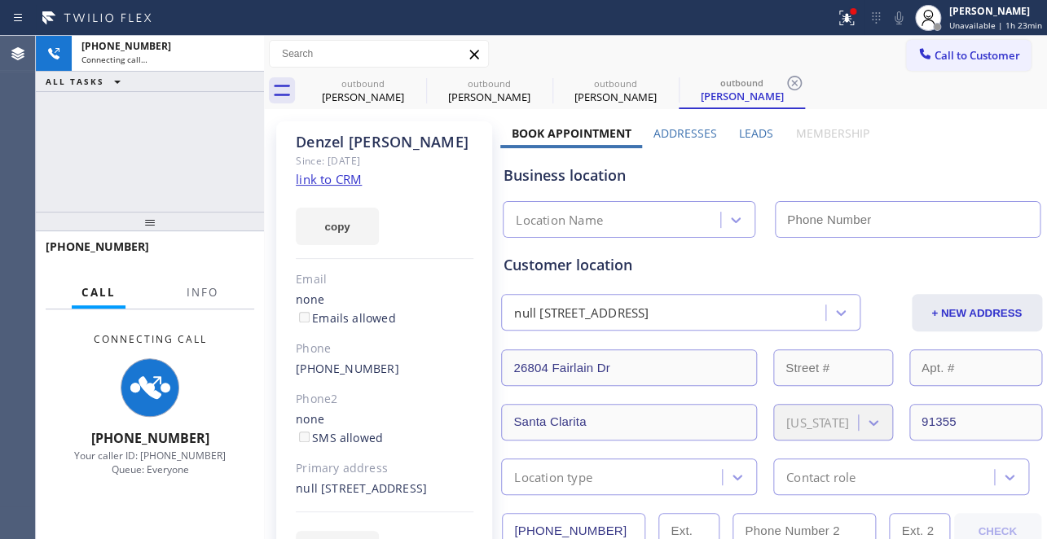
click at [758, 127] on label "Leads" at bounding box center [756, 132] width 34 height 15
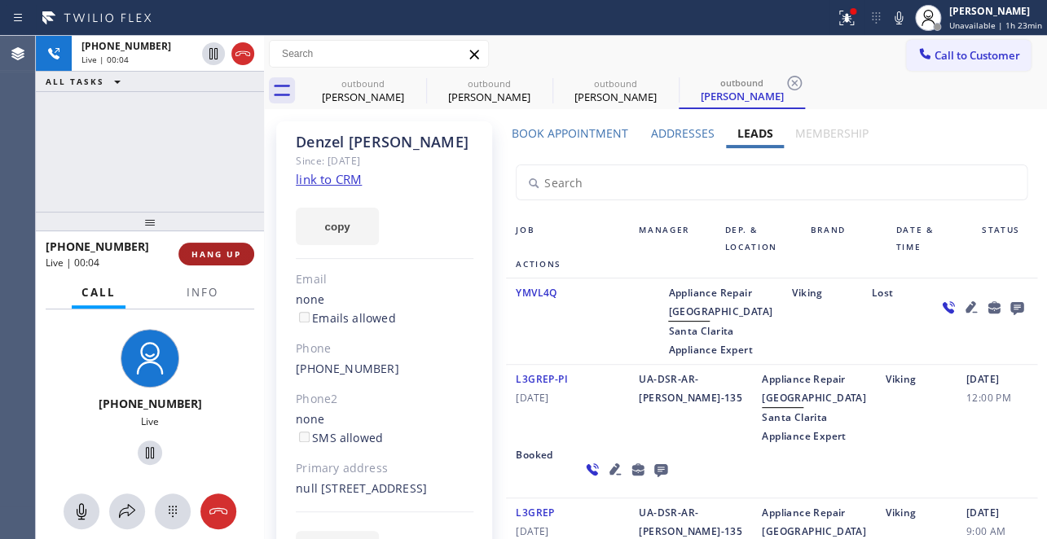
click at [211, 256] on span "HANG UP" at bounding box center [216, 253] width 50 height 11
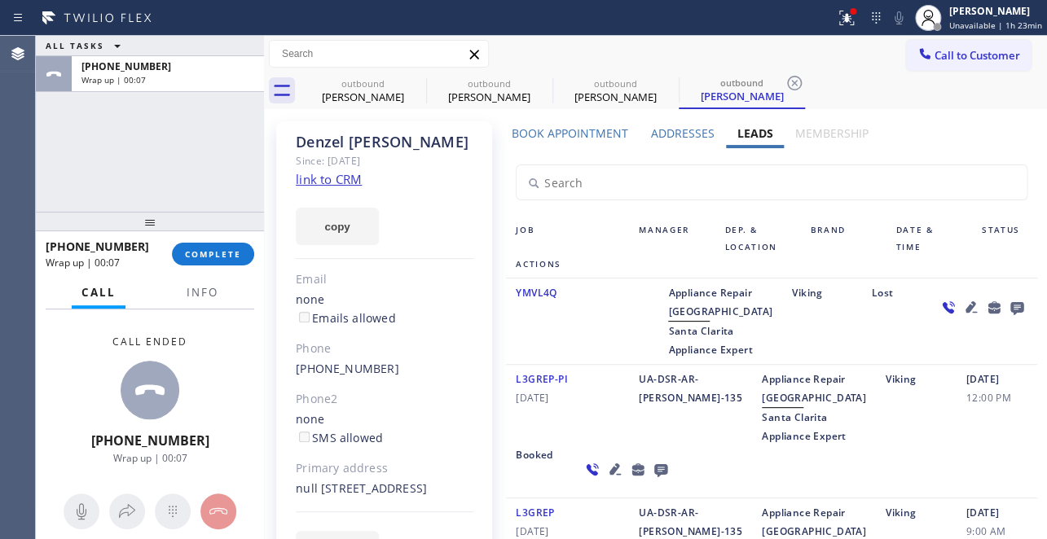
click at [1009, 308] on icon at bounding box center [1015, 308] width 13 height 13
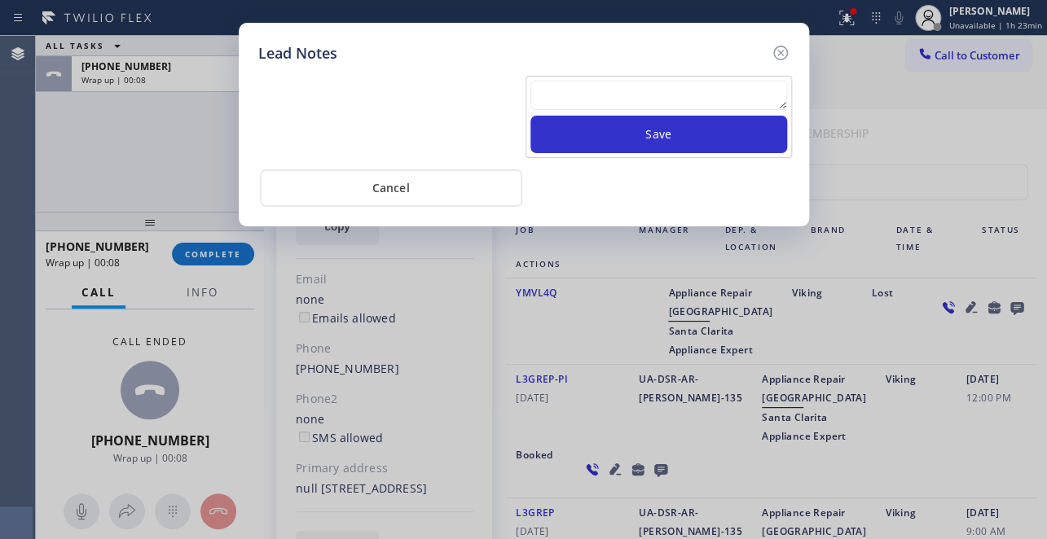
click at [599, 99] on textarea at bounding box center [658, 95] width 257 height 29
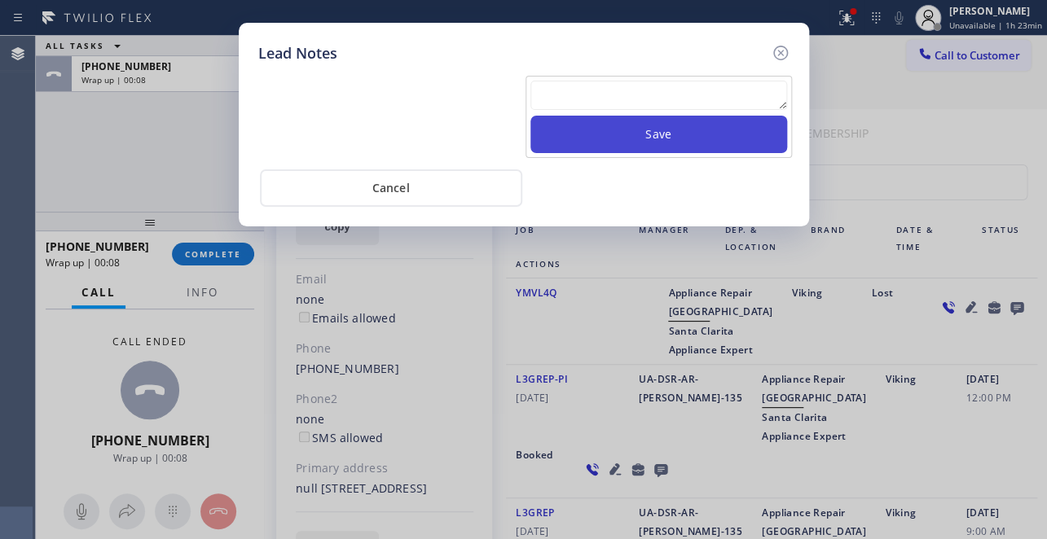
paste textarea "Routed to Voice mail// If CX will call back please transfer to me- Love:*"
type textarea "Routed to Voice mail// If CX will call back please transfer to me- Love:*"
click at [626, 133] on button "Save" at bounding box center [658, 134] width 257 height 37
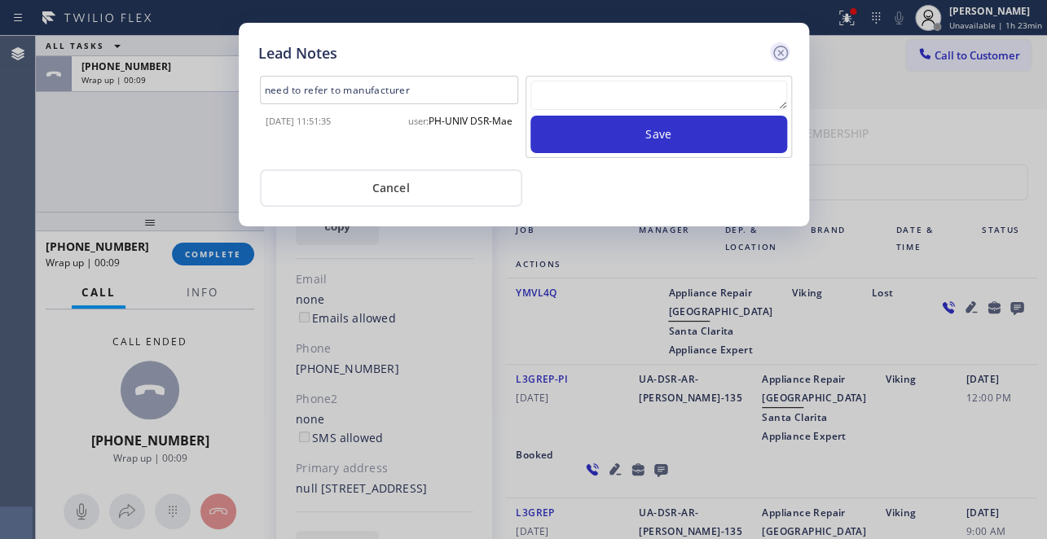
click at [775, 55] on icon at bounding box center [781, 53] width 20 height 20
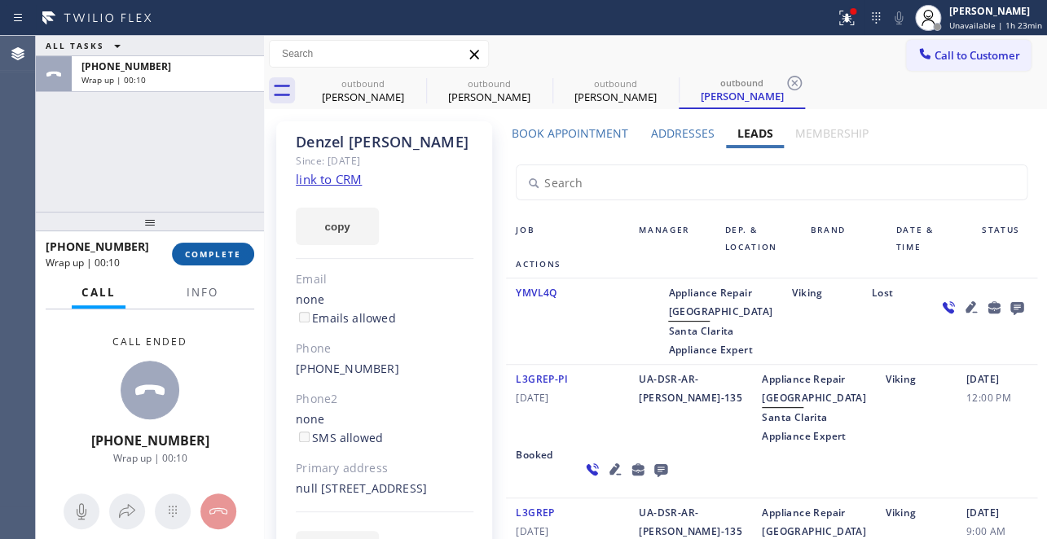
click at [220, 253] on span "COMPLETE" at bounding box center [213, 253] width 56 height 11
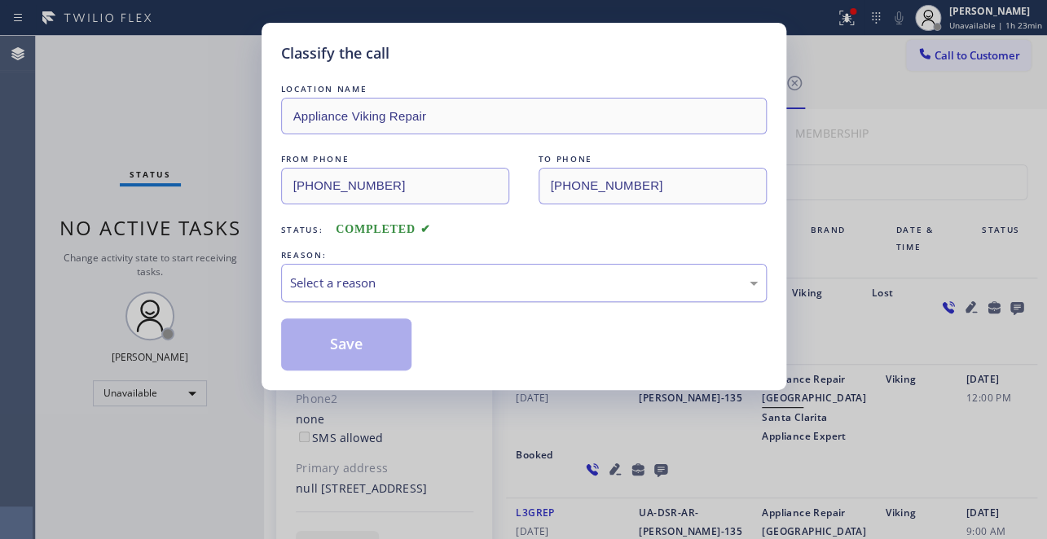
click at [373, 270] on div "Select a reason" at bounding box center [524, 283] width 486 height 38
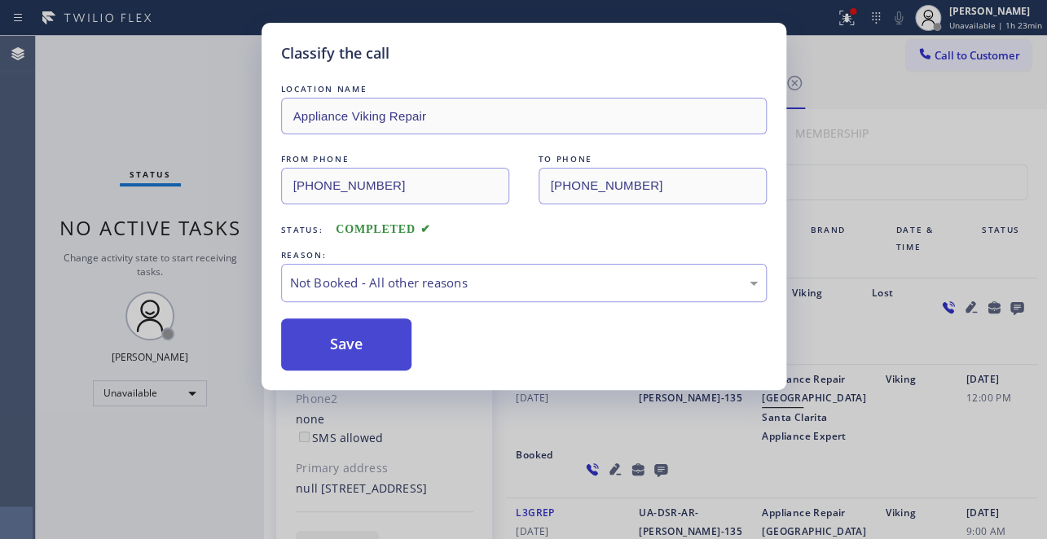
click at [345, 348] on button "Save" at bounding box center [346, 345] width 131 height 52
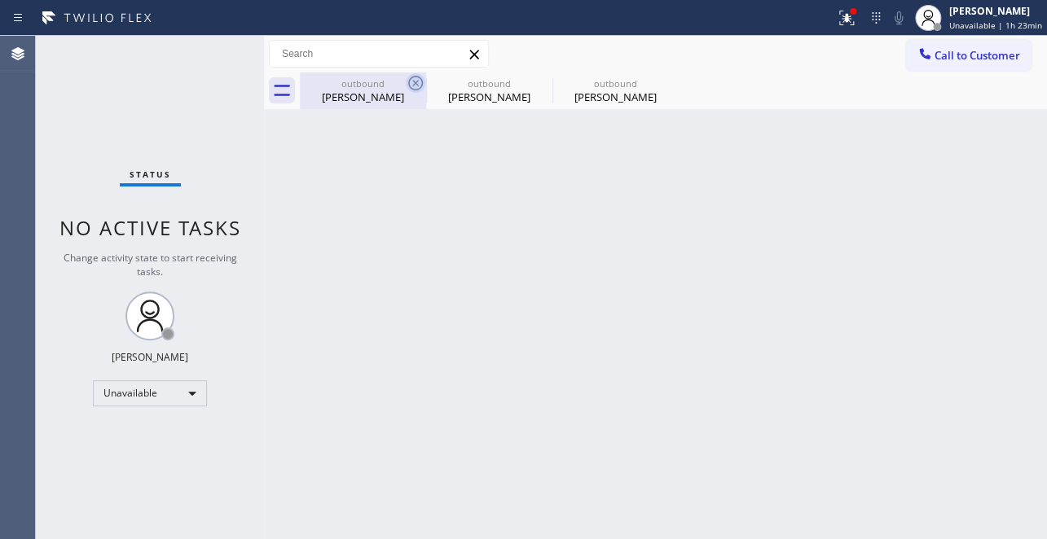
click at [417, 85] on icon at bounding box center [415, 83] width 15 height 15
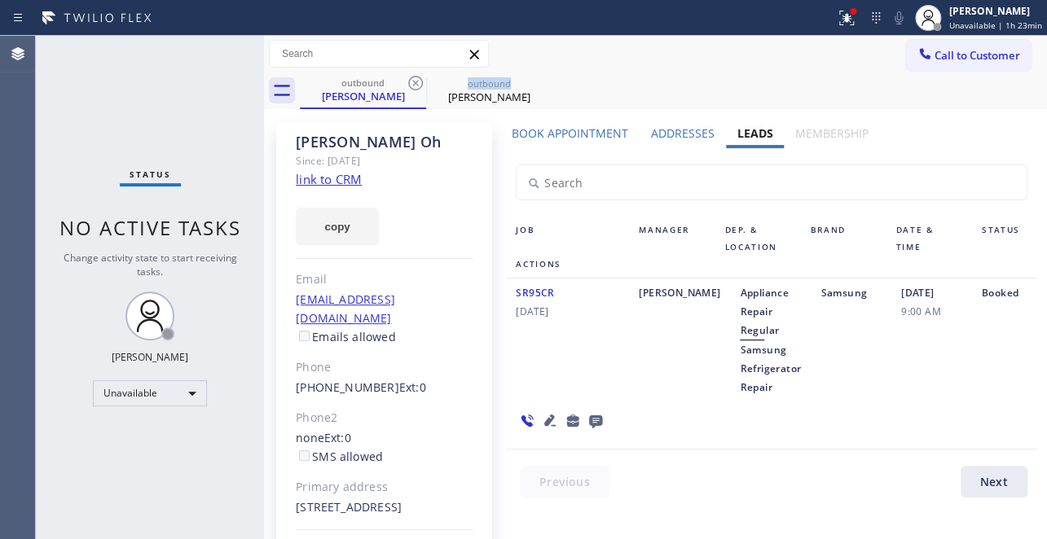
click at [417, 85] on icon at bounding box center [415, 83] width 15 height 15
click at [0, 0] on icon at bounding box center [0, 0] width 0 height 0
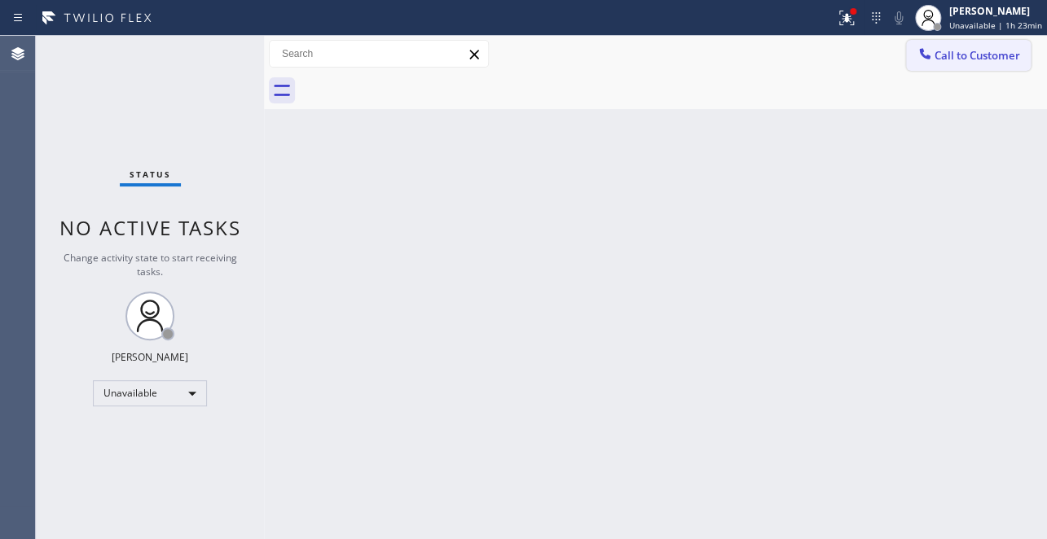
click at [937, 50] on span "Call to Customer" at bounding box center [977, 55] width 86 height 15
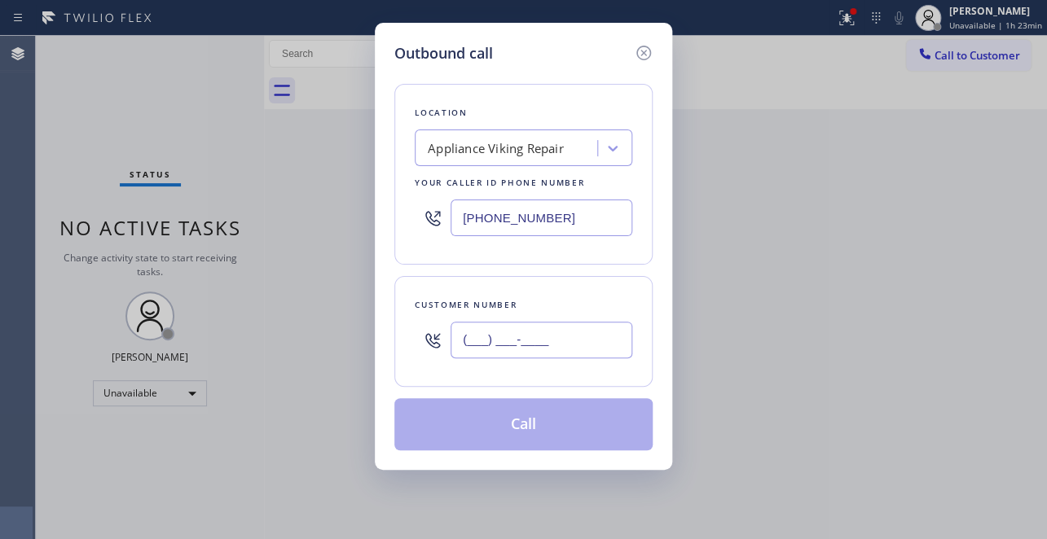
click at [490, 351] on input "(___) ___-____" at bounding box center [541, 340] width 182 height 37
paste input "714) 936-9244"
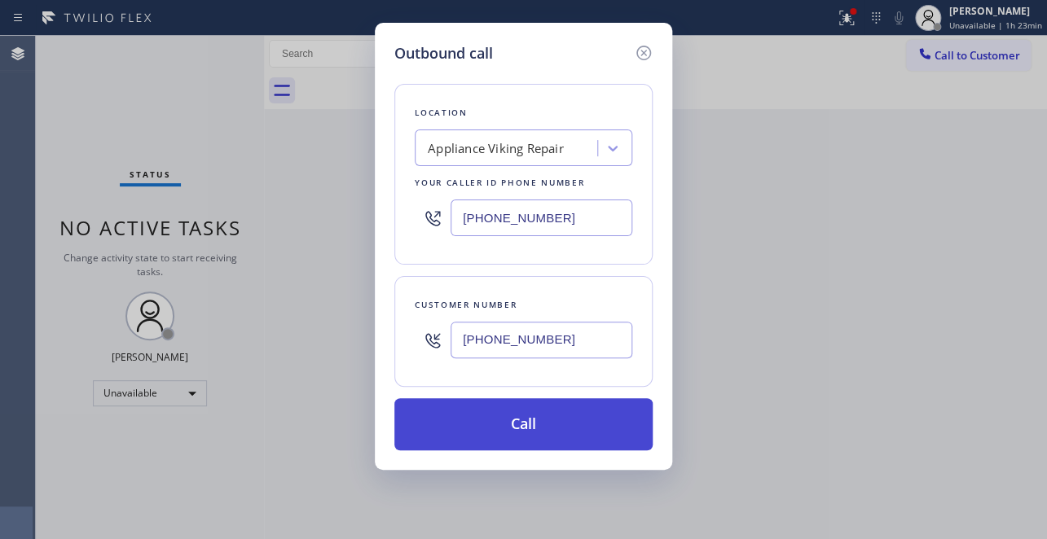
type input "(714) 936-9244"
click at [520, 432] on button "Call" at bounding box center [523, 424] width 258 height 52
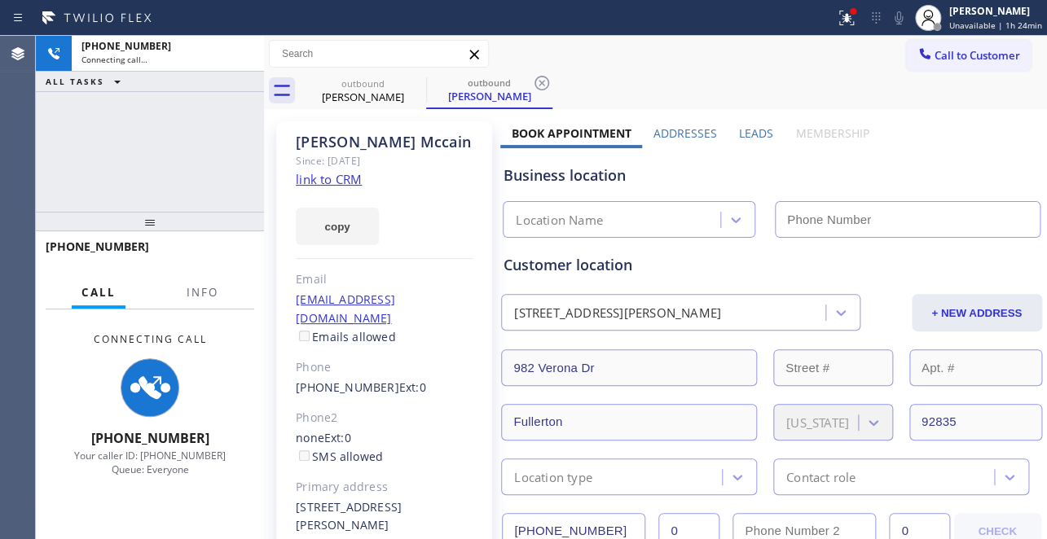
type input "(617) 219-9255"
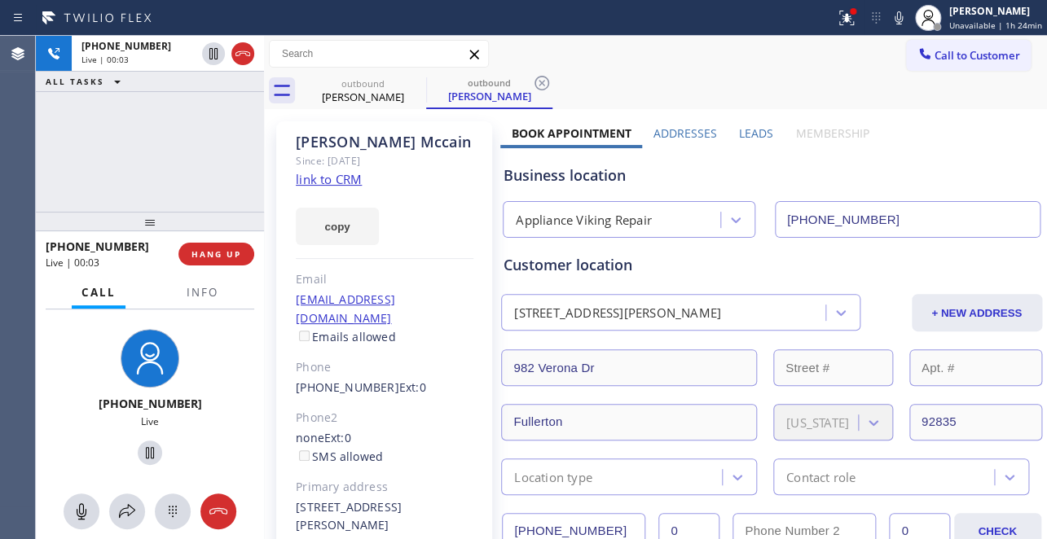
drag, startPoint x: 872, startPoint y: 156, endPoint x: 810, endPoint y: 158, distance: 62.8
click at [871, 155] on div "Business location Appliance Viking Repair (617) 219-9255" at bounding box center [771, 193] width 542 height 90
click at [202, 252] on span "HANG UP" at bounding box center [216, 253] width 50 height 11
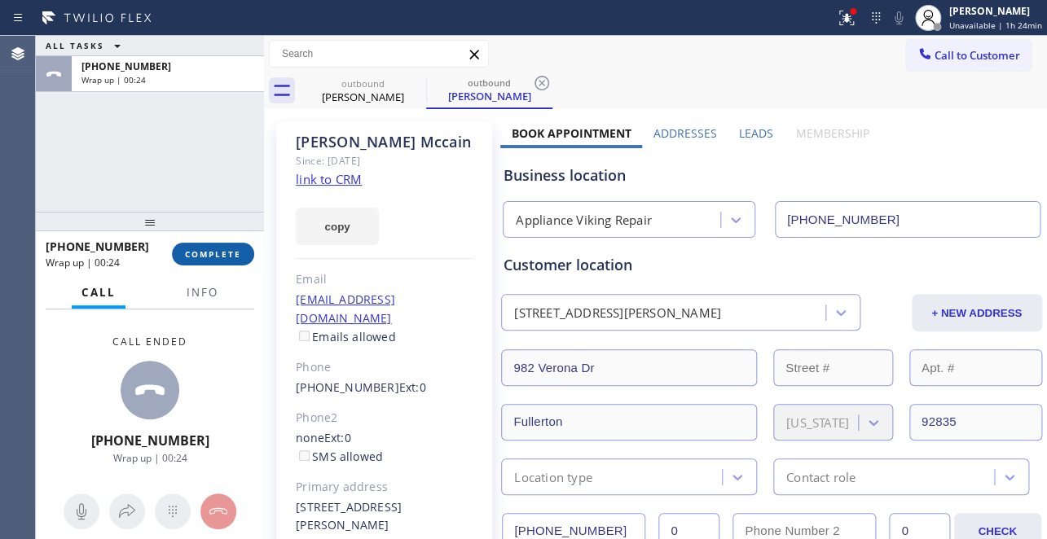
click at [178, 253] on button "COMPLETE" at bounding box center [213, 254] width 82 height 23
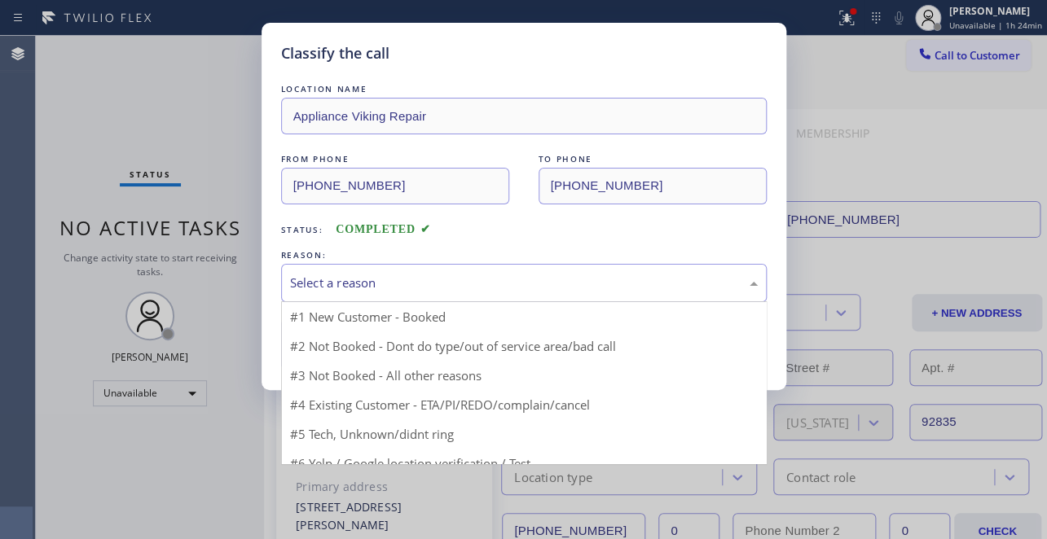
click at [389, 280] on div "Select a reason" at bounding box center [524, 283] width 468 height 19
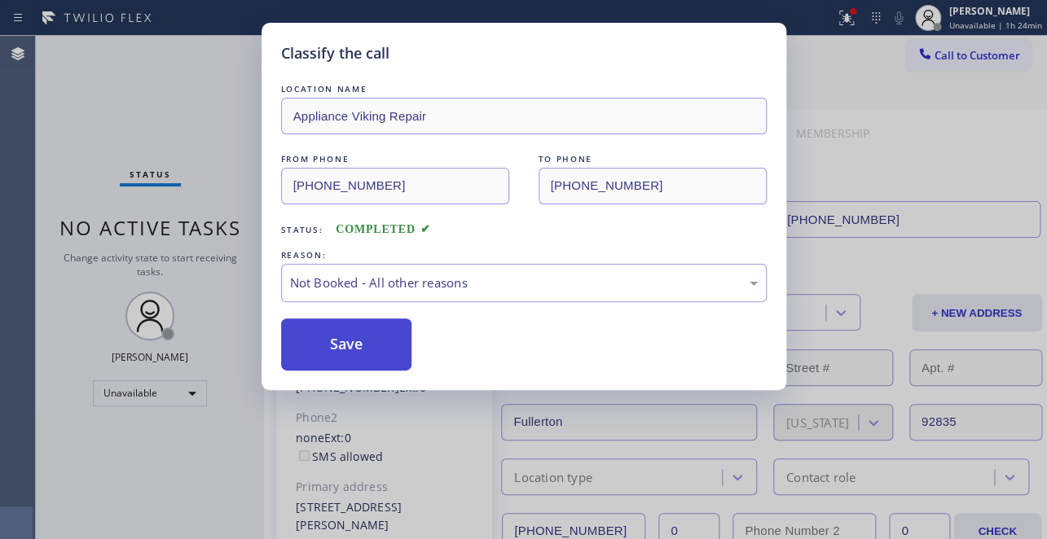
click at [345, 341] on button "Save" at bounding box center [346, 345] width 131 height 52
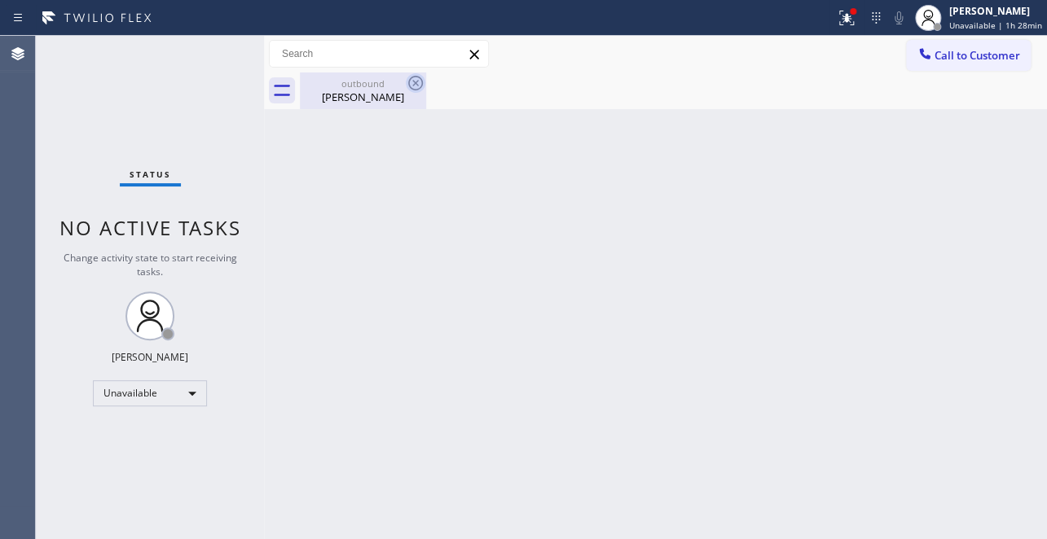
click at [418, 89] on icon at bounding box center [415, 83] width 15 height 15
click at [948, 49] on span "Call to Customer" at bounding box center [977, 55] width 86 height 15
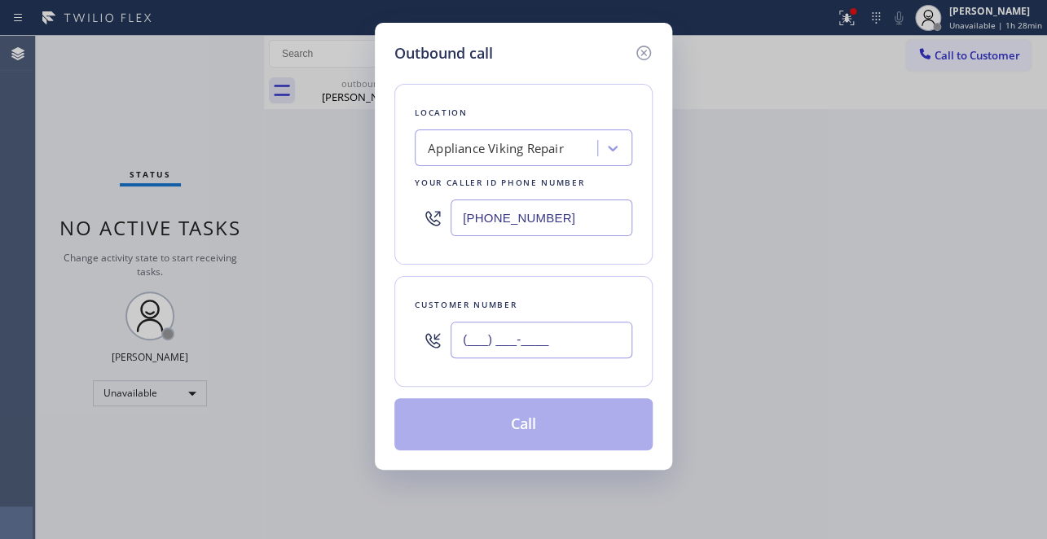
click at [481, 343] on input "(___) ___-____" at bounding box center [541, 340] width 182 height 37
paste input "310) 471-4152"
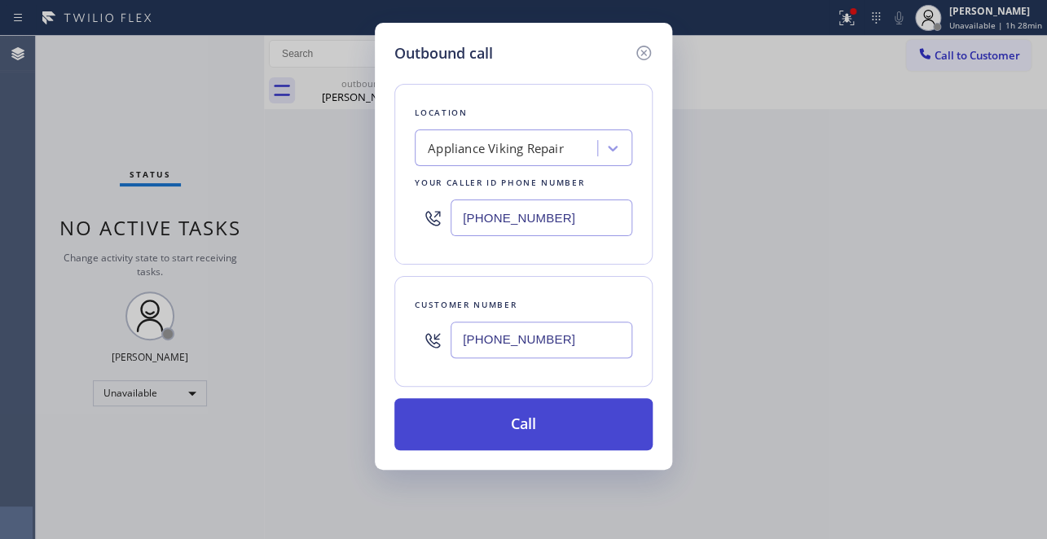
click at [482, 420] on button "Call" at bounding box center [523, 424] width 258 height 52
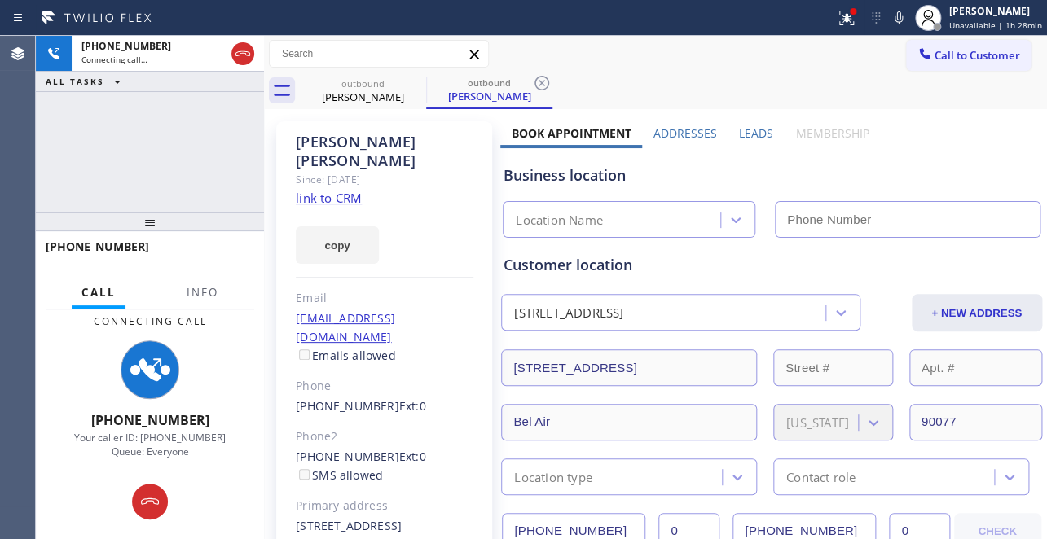
click at [749, 133] on label "Leads" at bounding box center [756, 132] width 34 height 15
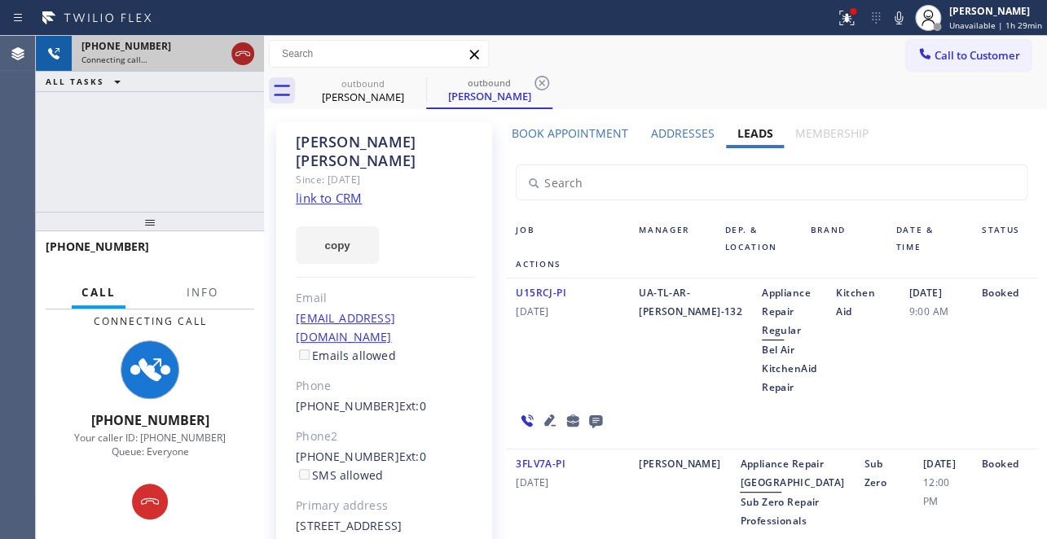
click at [245, 59] on icon at bounding box center [243, 54] width 20 height 20
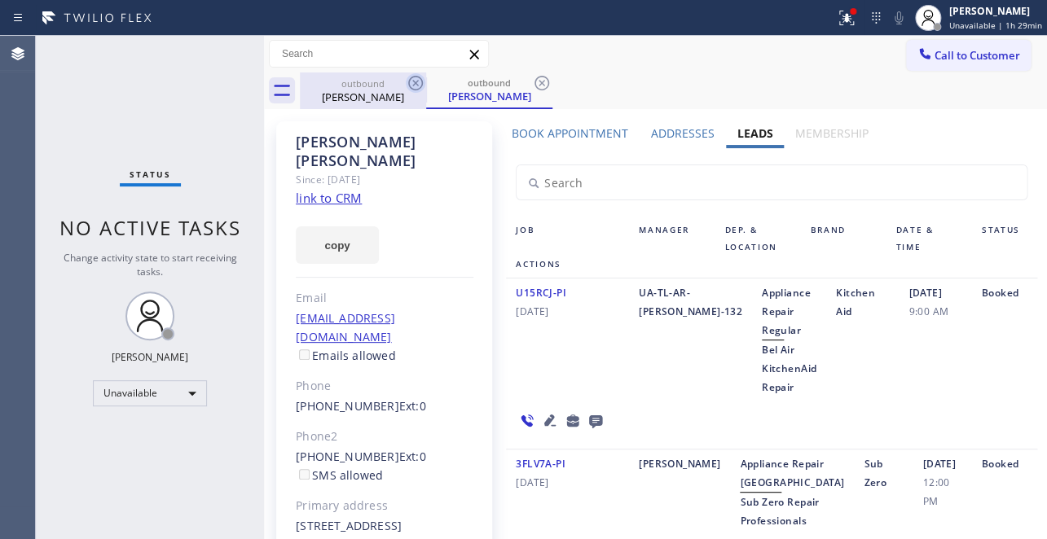
click at [414, 89] on icon at bounding box center [415, 83] width 15 height 15
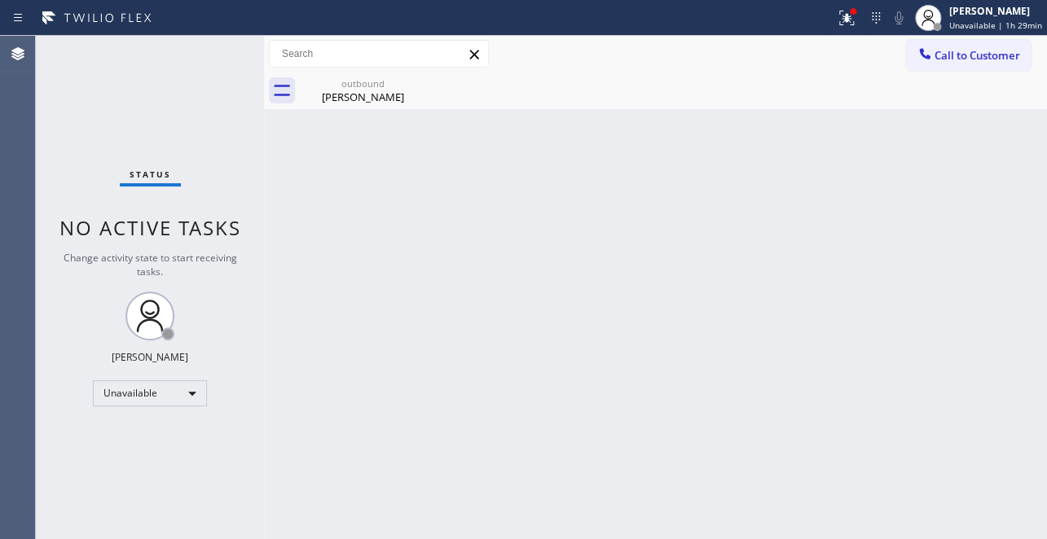
click at [0, 0] on icon at bounding box center [0, 0] width 0 height 0
click at [413, 85] on icon at bounding box center [415, 83] width 15 height 15
click at [922, 63] on div at bounding box center [925, 56] width 20 height 20
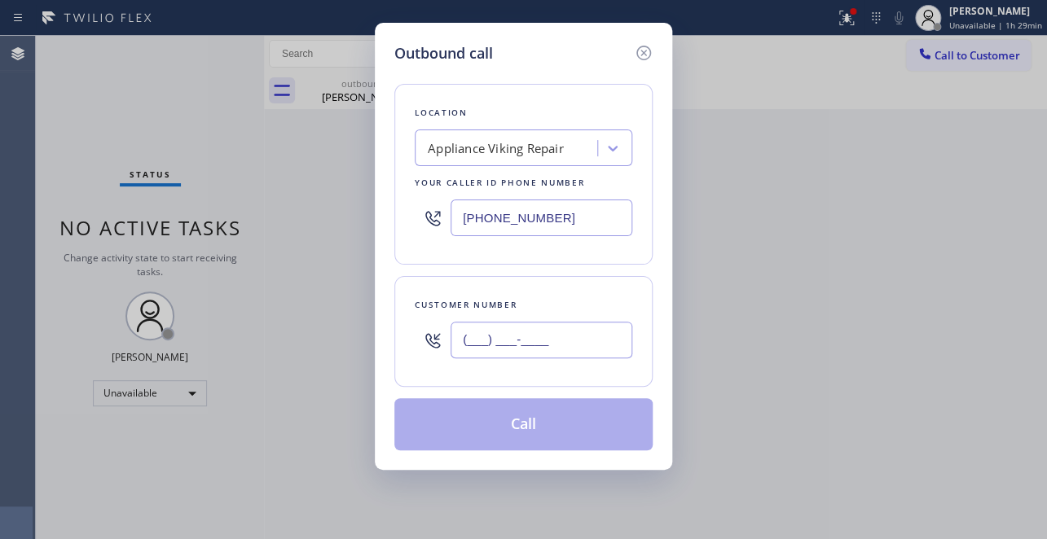
click at [466, 344] on input "(___) ___-____" at bounding box center [541, 340] width 182 height 37
paste input "949) 379-0108"
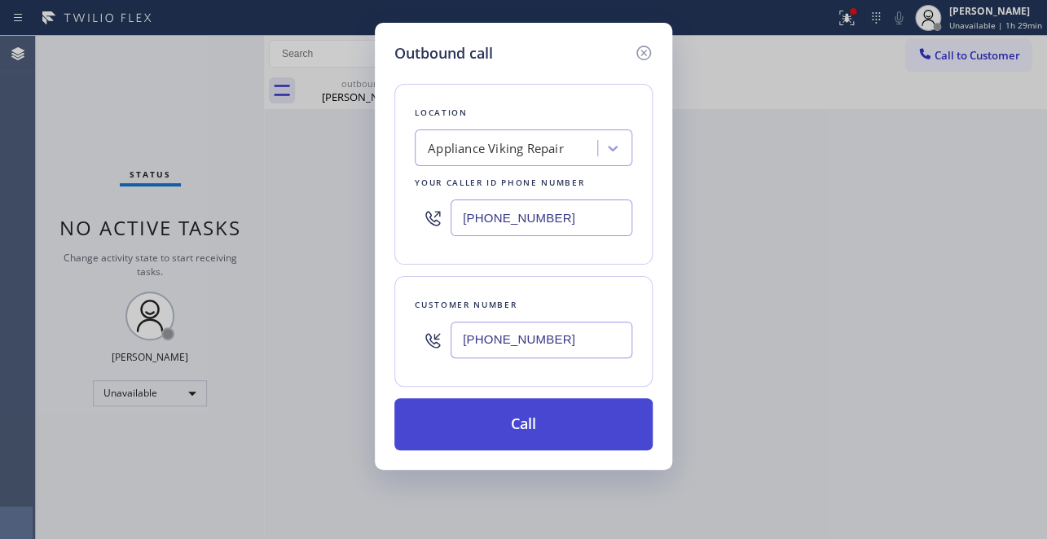
click at [537, 436] on button "Call" at bounding box center [523, 424] width 258 height 52
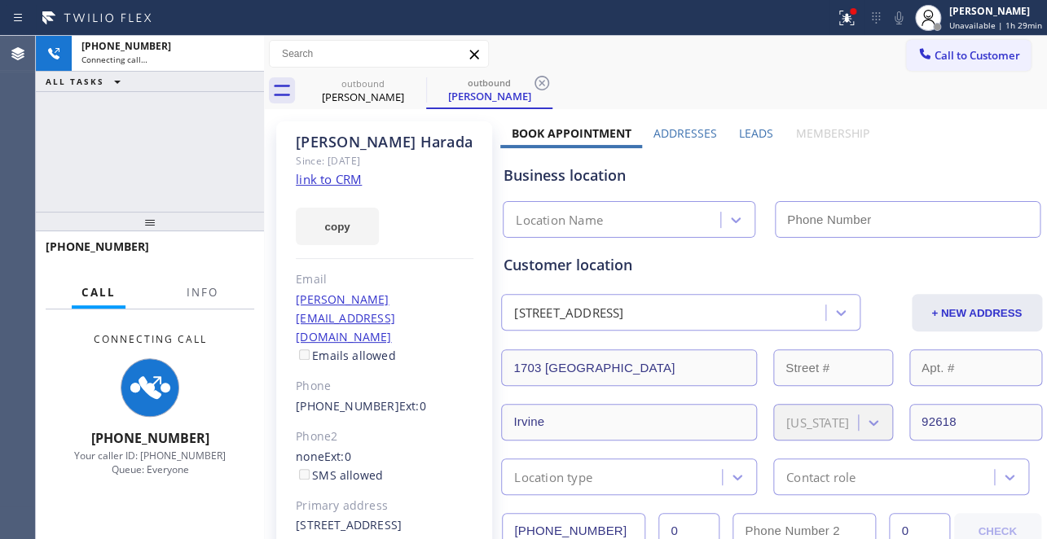
click at [751, 129] on label "Leads" at bounding box center [756, 132] width 34 height 15
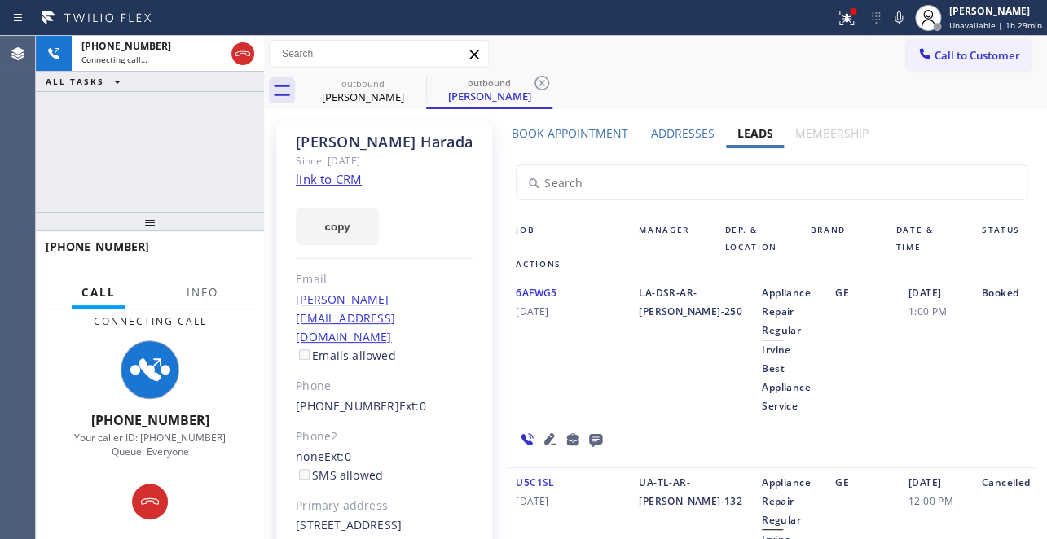
click at [546, 433] on icon at bounding box center [549, 438] width 11 height 11
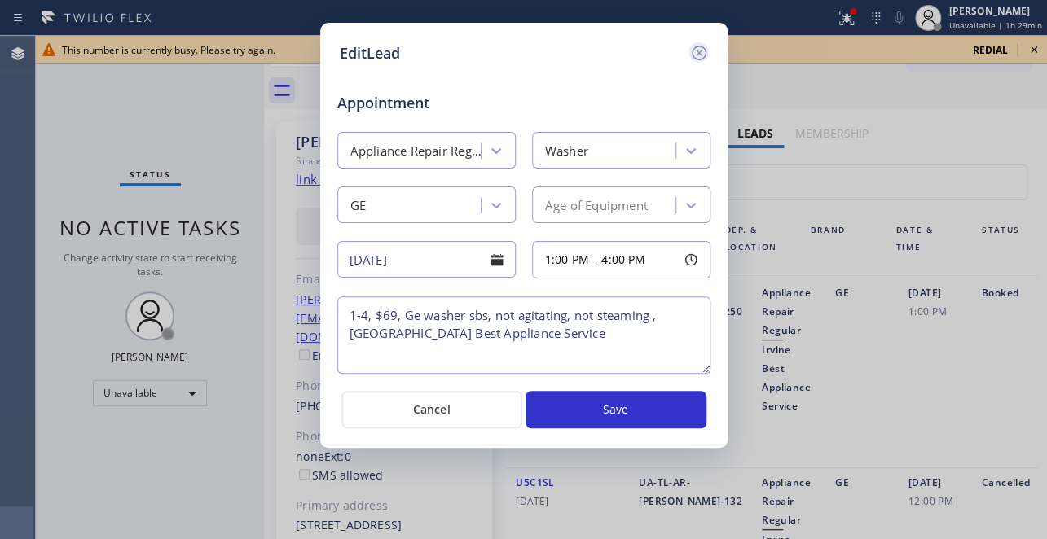
click at [698, 51] on icon at bounding box center [698, 53] width 15 height 15
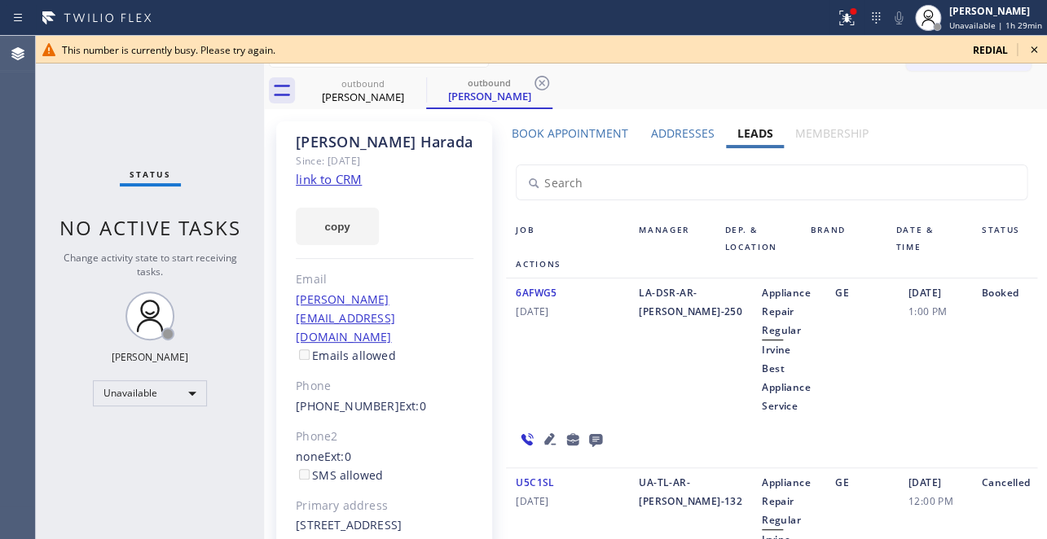
click at [1035, 47] on icon at bounding box center [1034, 49] width 7 height 7
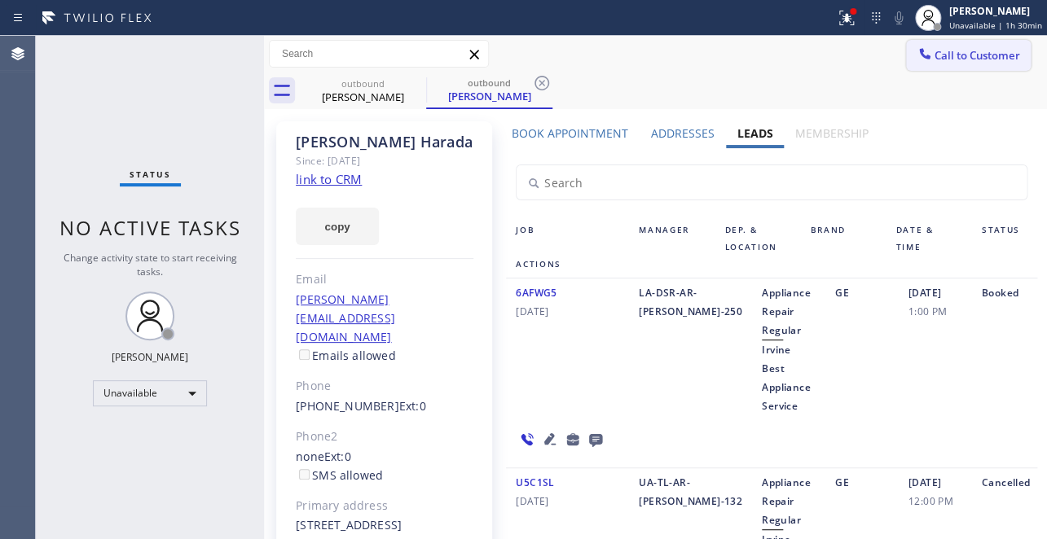
click at [937, 61] on span "Call to Customer" at bounding box center [977, 55] width 86 height 15
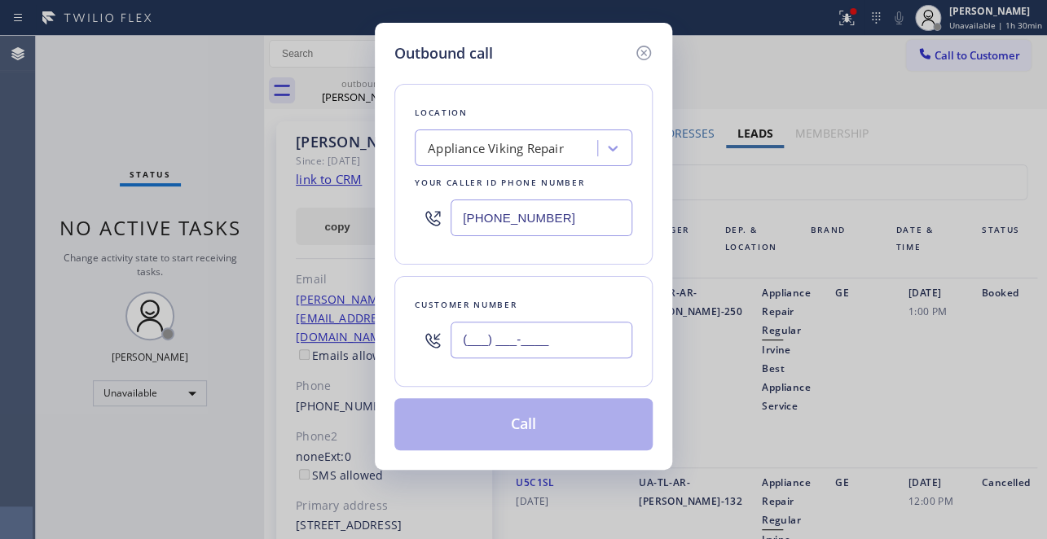
click at [506, 346] on input "(___) ___-____" at bounding box center [541, 340] width 182 height 37
paste input "310) 402-9968"
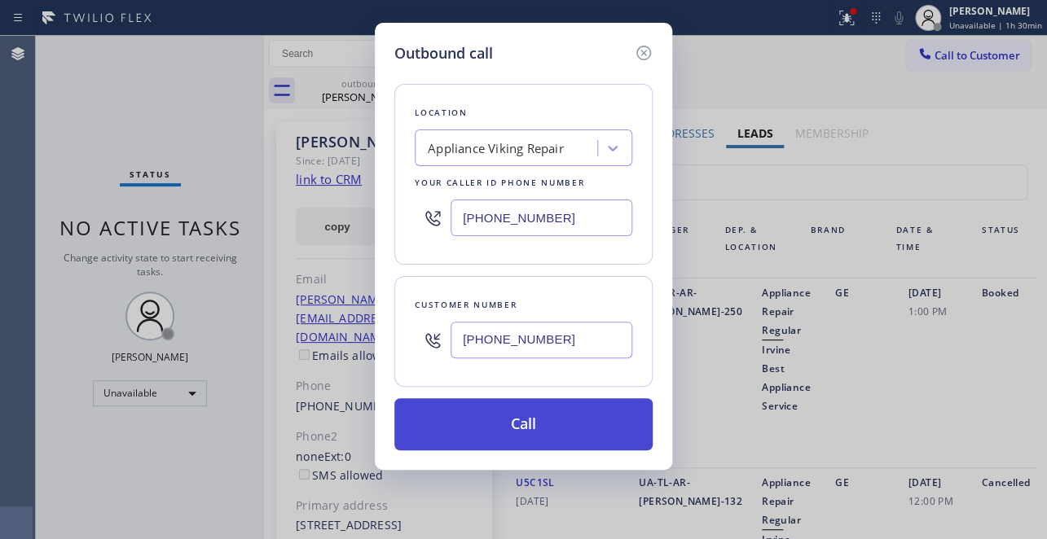
click at [520, 417] on button "Call" at bounding box center [523, 424] width 258 height 52
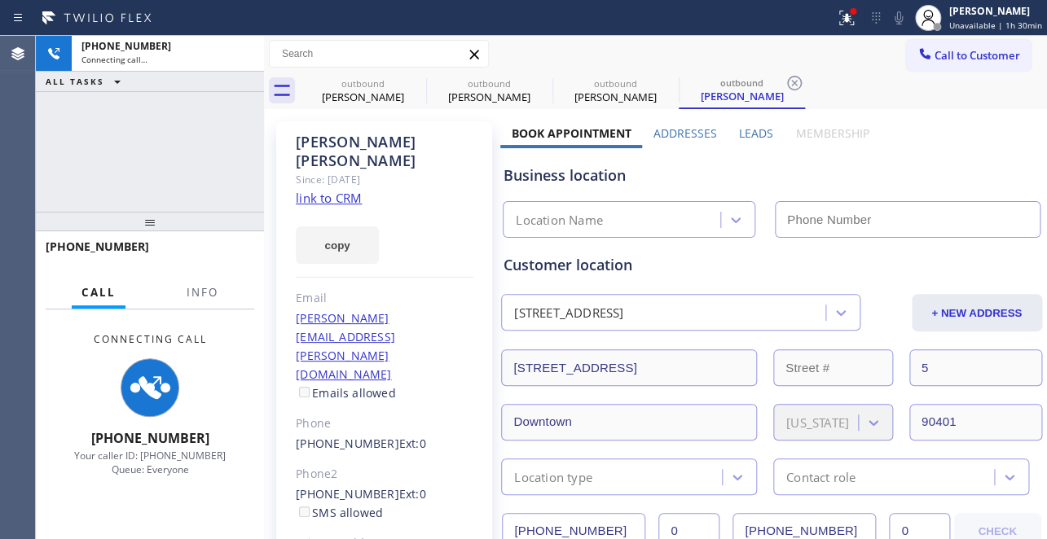
click at [748, 132] on label "Leads" at bounding box center [756, 132] width 34 height 15
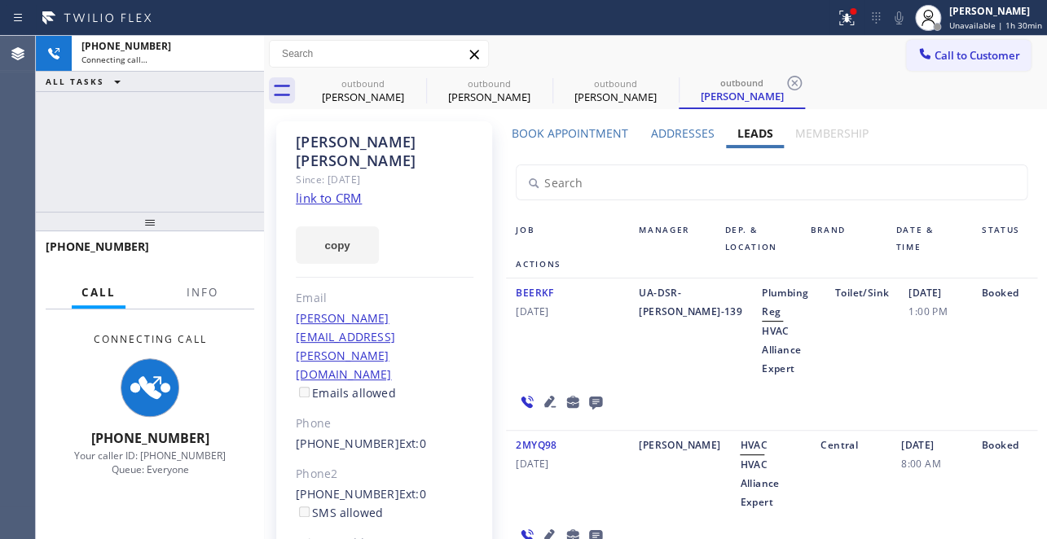
click at [547, 394] on icon at bounding box center [550, 402] width 20 height 20
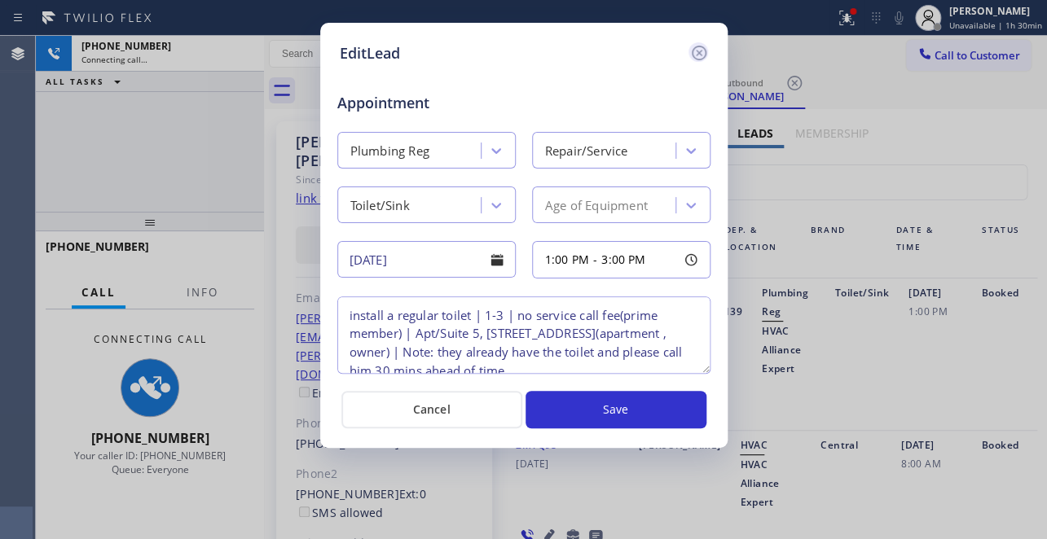
click at [694, 55] on icon at bounding box center [699, 53] width 20 height 20
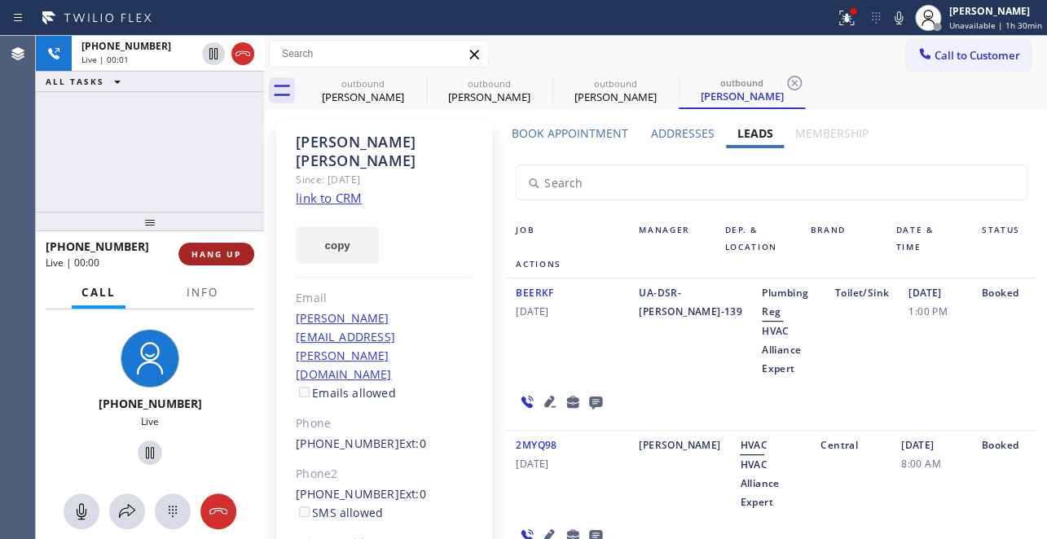
click at [224, 259] on span "HANG UP" at bounding box center [216, 253] width 50 height 11
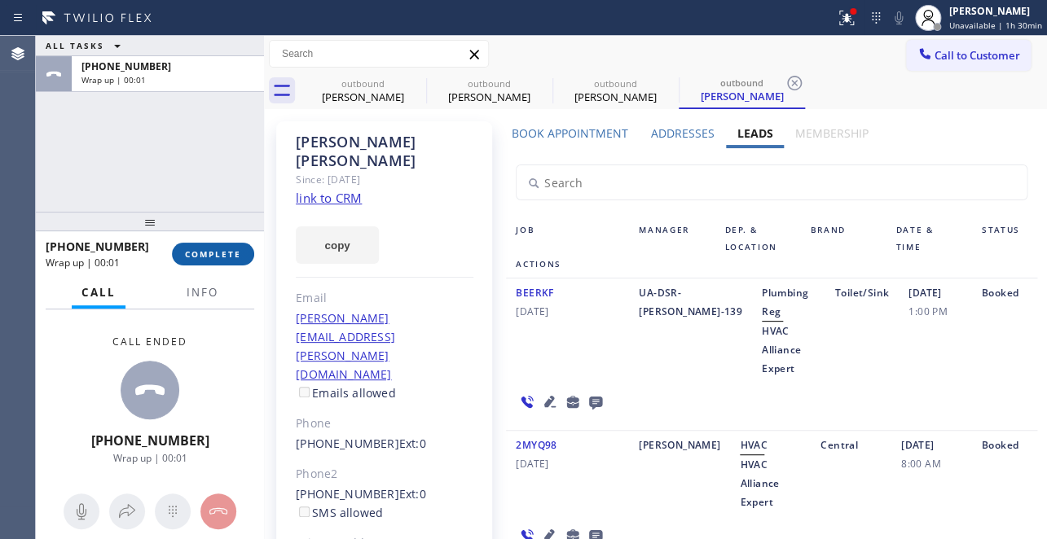
click at [215, 261] on button "COMPLETE" at bounding box center [213, 254] width 82 height 23
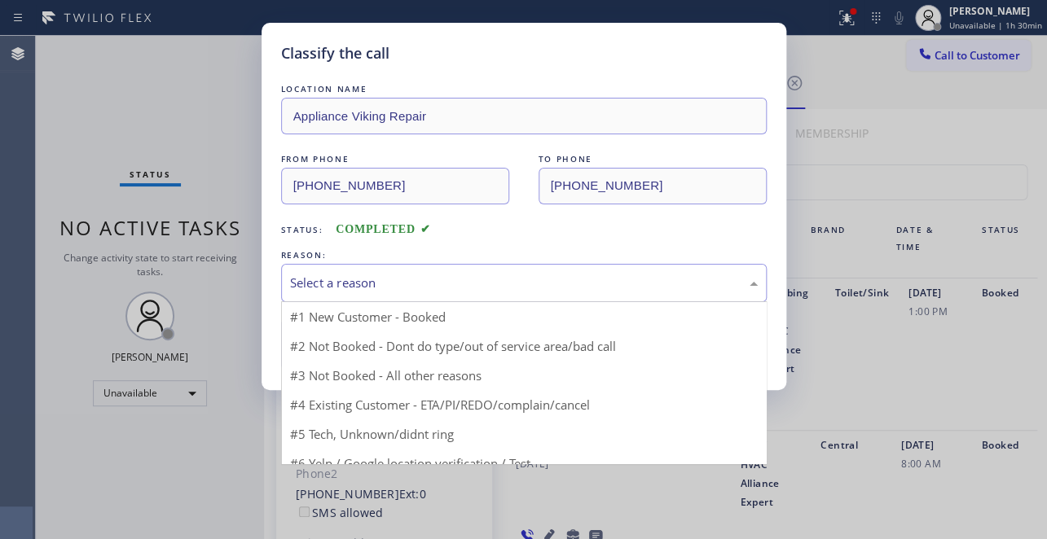
click at [353, 285] on div "Select a reason" at bounding box center [524, 283] width 468 height 19
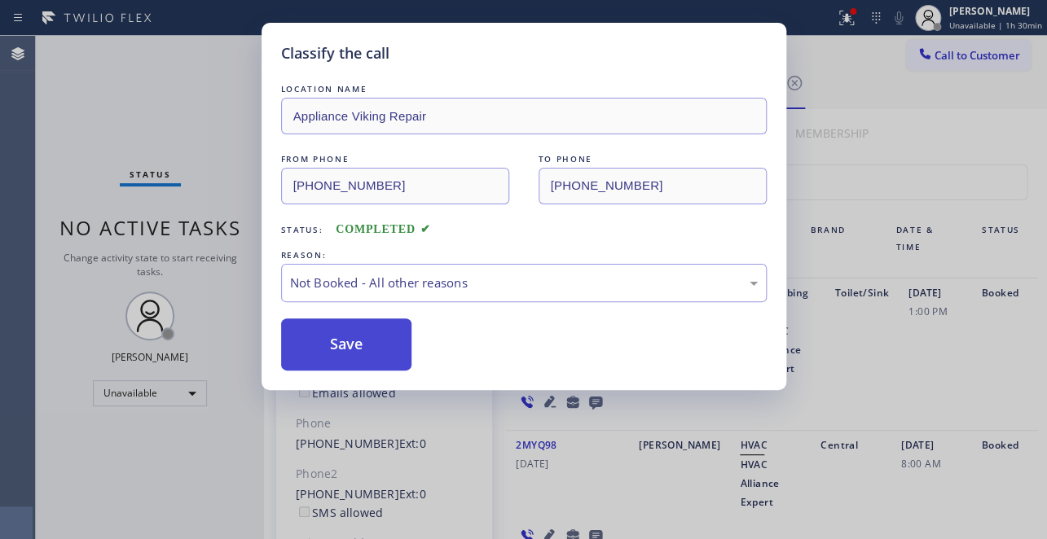
click at [327, 351] on button "Save" at bounding box center [346, 345] width 131 height 52
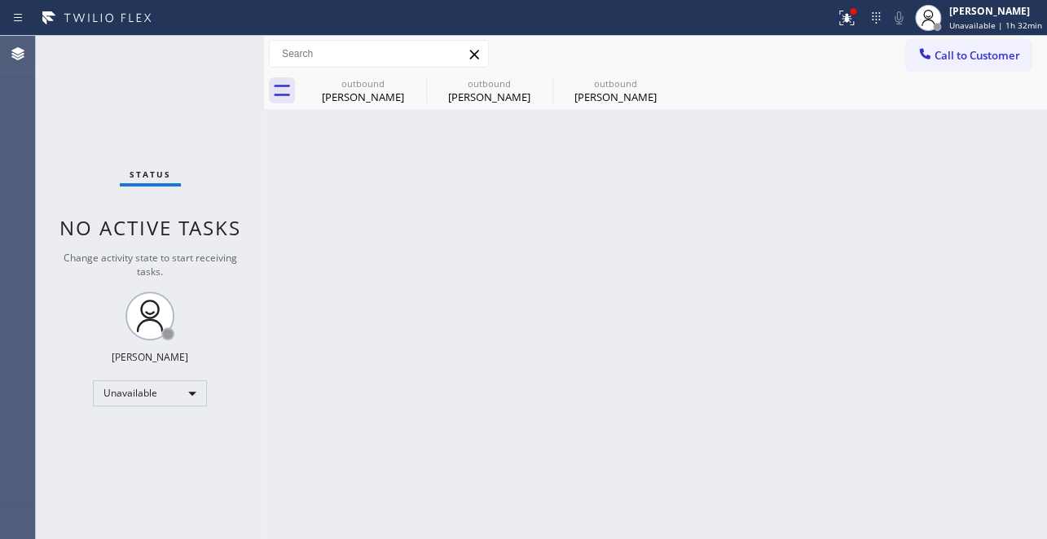
click at [947, 393] on div "Back to Dashboard Change Sender ID Customers Technicians Select a contact Outbo…" at bounding box center [655, 287] width 783 height 503
click at [410, 81] on icon at bounding box center [416, 83] width 20 height 20
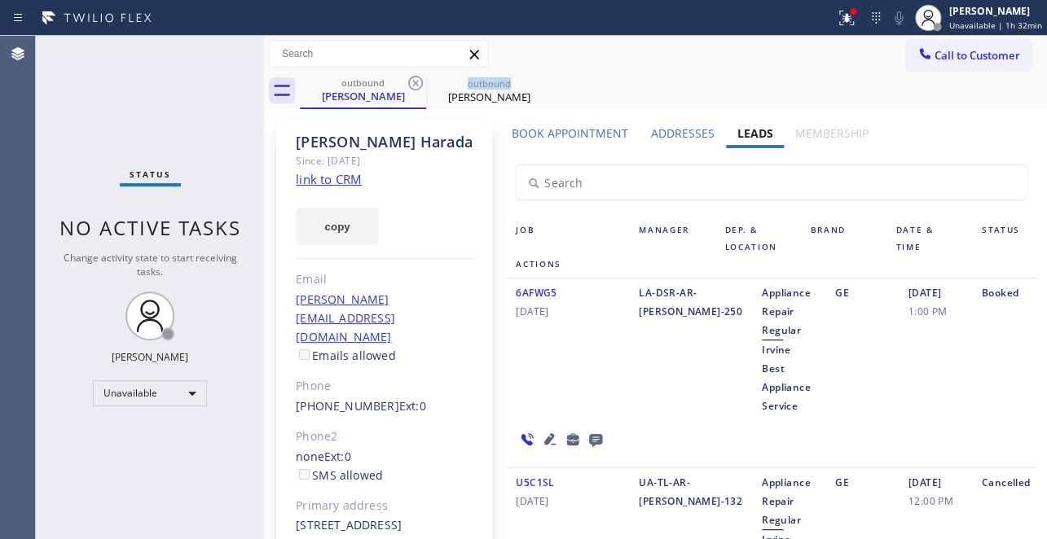
click at [410, 81] on icon at bounding box center [416, 83] width 20 height 20
click at [0, 0] on icon at bounding box center [0, 0] width 0 height 0
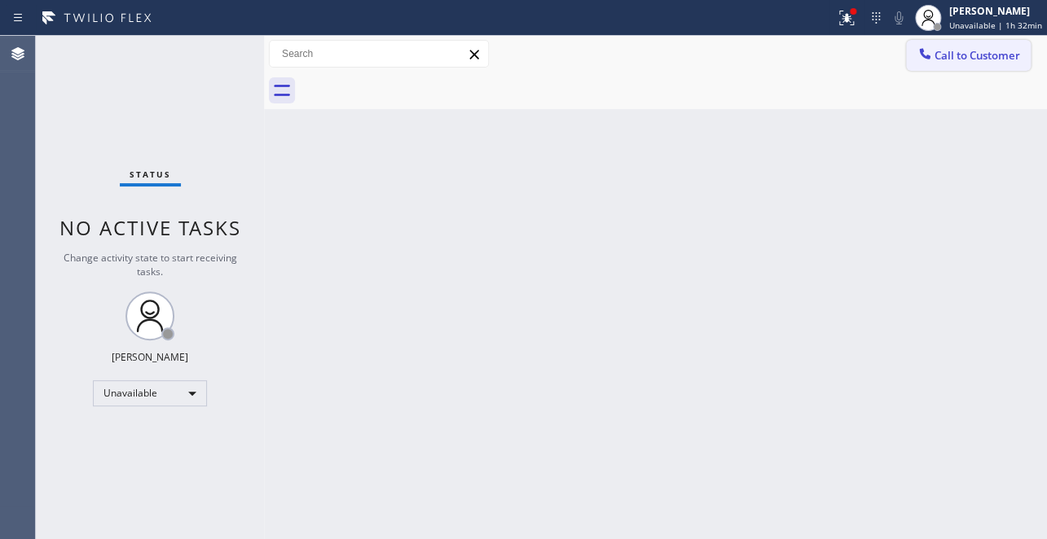
click at [951, 62] on span "Call to Customer" at bounding box center [977, 55] width 86 height 15
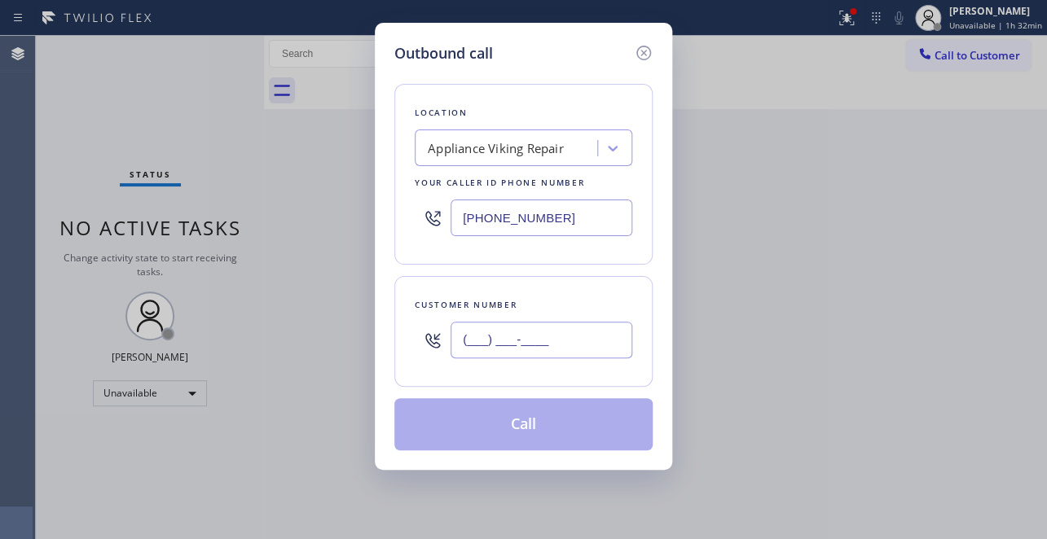
click at [477, 341] on input "(___) ___-____" at bounding box center [541, 340] width 182 height 37
paste input "954) 675-7920"
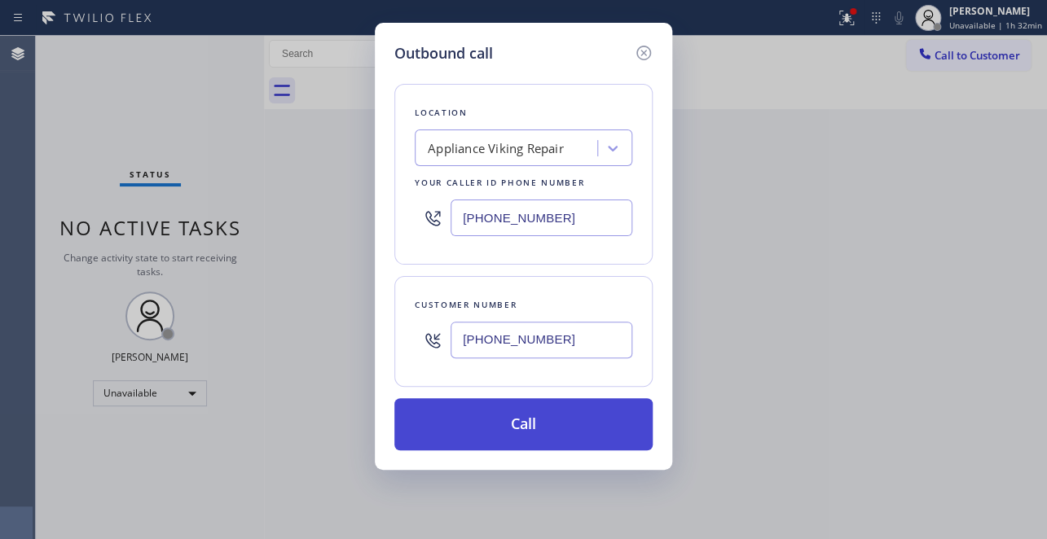
type input "(954) 675-7920"
click at [530, 437] on button "Call" at bounding box center [523, 424] width 258 height 52
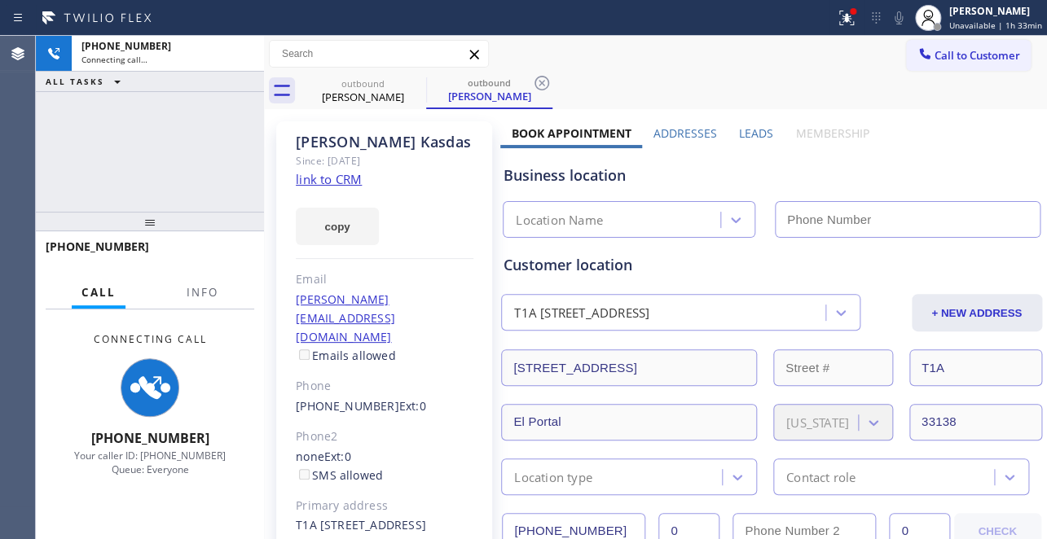
click at [752, 137] on label "Leads" at bounding box center [756, 132] width 34 height 15
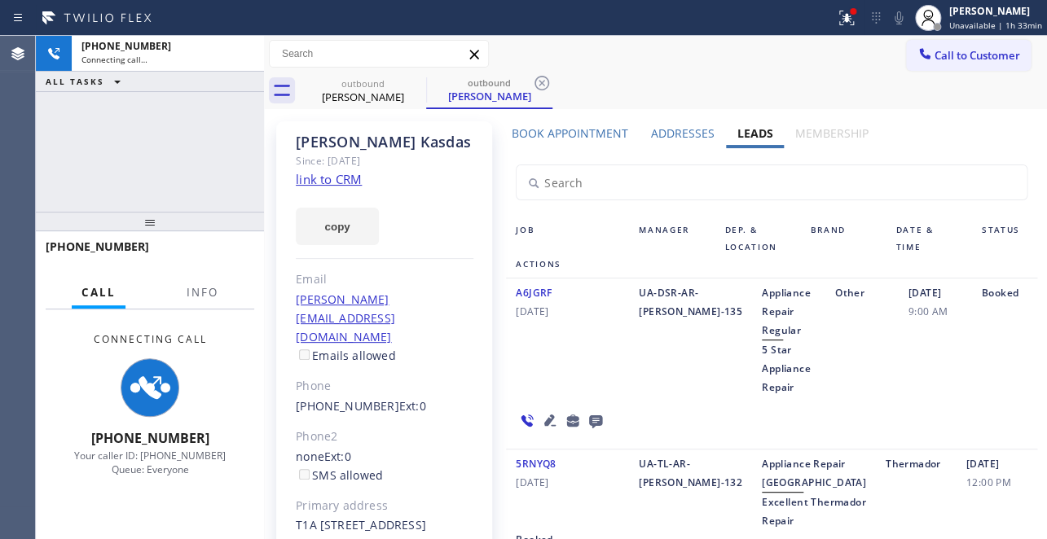
click at [550, 422] on icon at bounding box center [550, 421] width 20 height 20
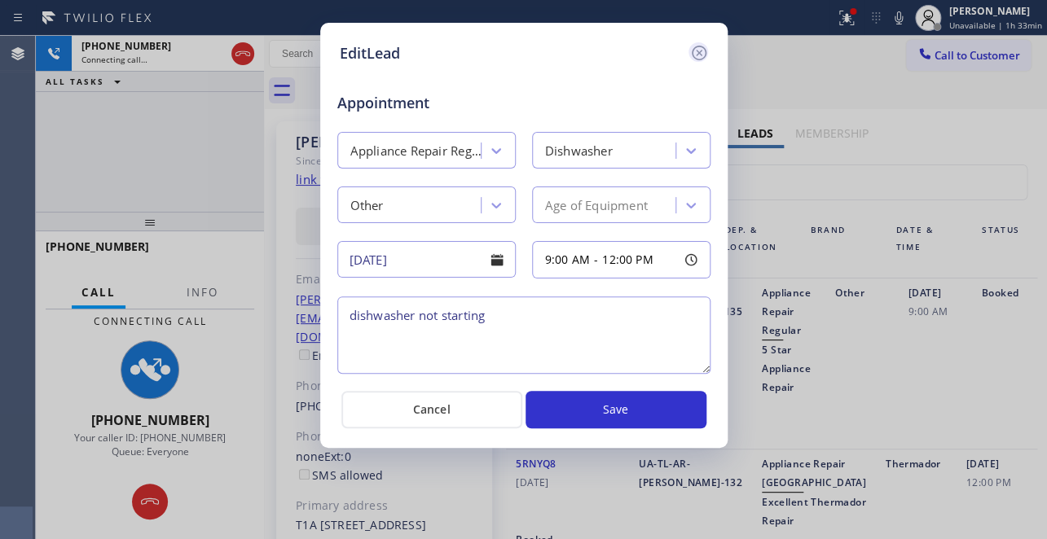
click at [697, 50] on icon at bounding box center [698, 53] width 15 height 15
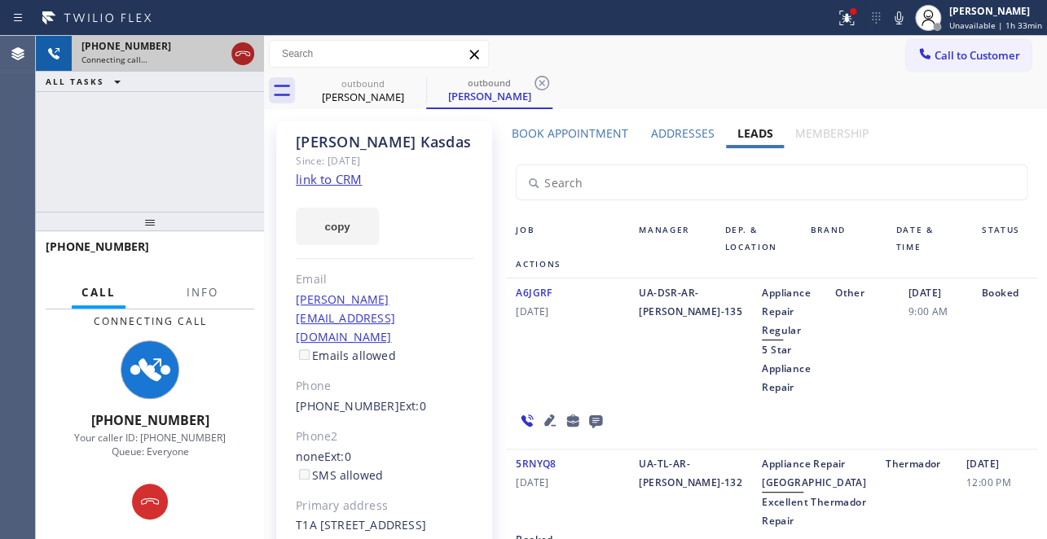
click at [250, 49] on icon at bounding box center [243, 54] width 20 height 20
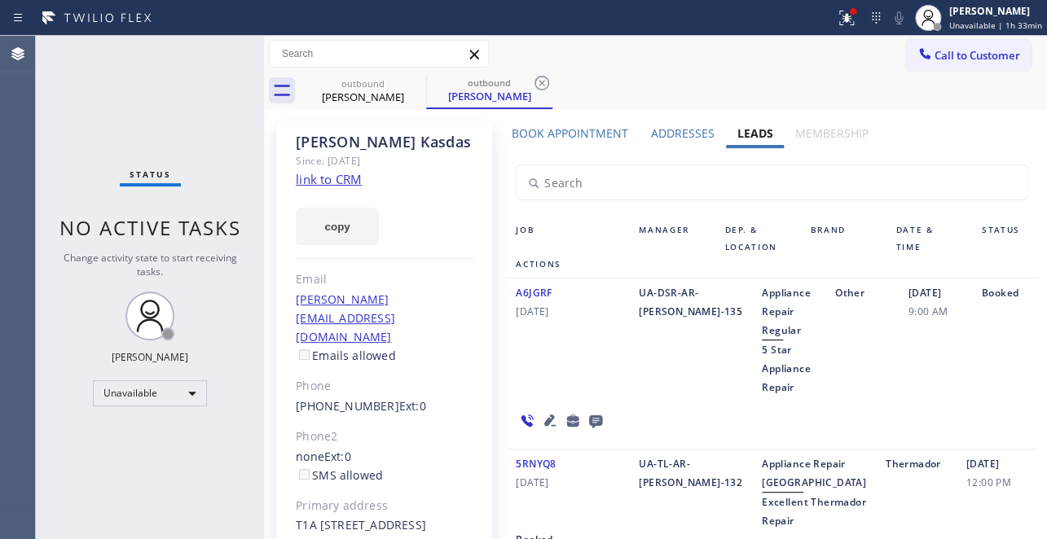
click at [592, 419] on icon at bounding box center [595, 421] width 13 height 13
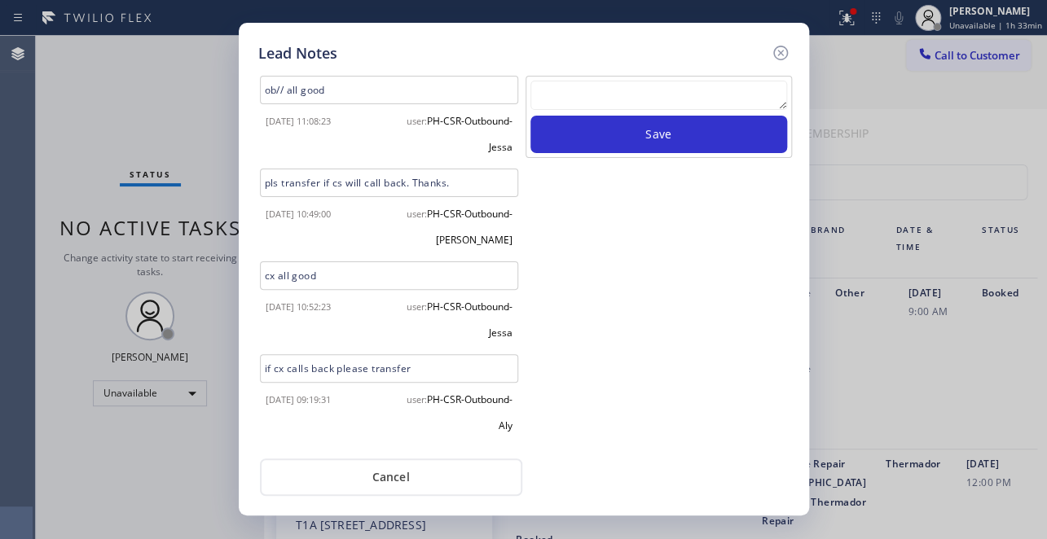
click at [654, 98] on textarea at bounding box center [658, 95] width 257 height 29
paste textarea "Routed to Voice mail// If CX will call back please transfer to me- Love:*"
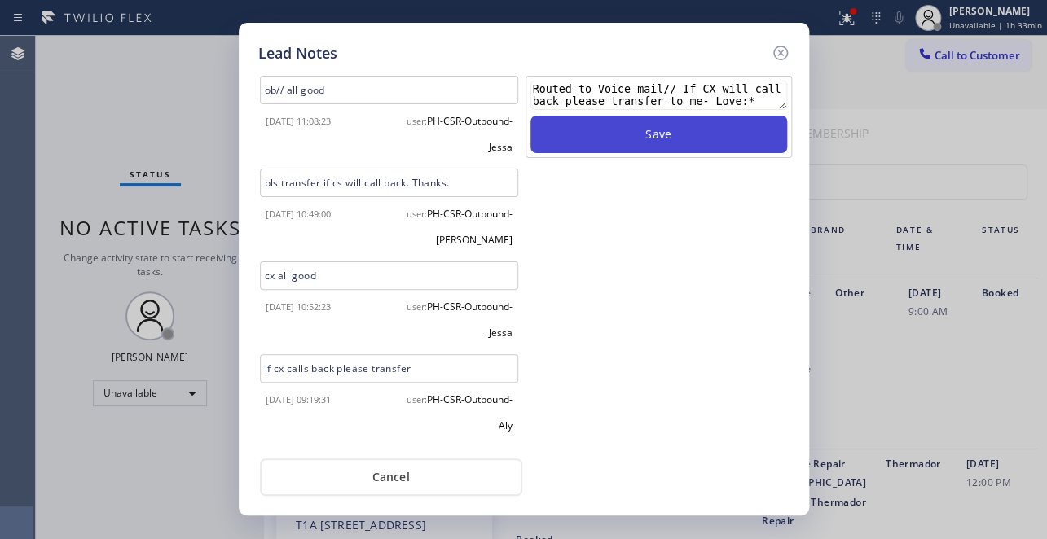
type textarea "Routed to Voice mail// If CX will call back please transfer to me- Love:*"
click at [648, 131] on button "Save" at bounding box center [658, 134] width 257 height 37
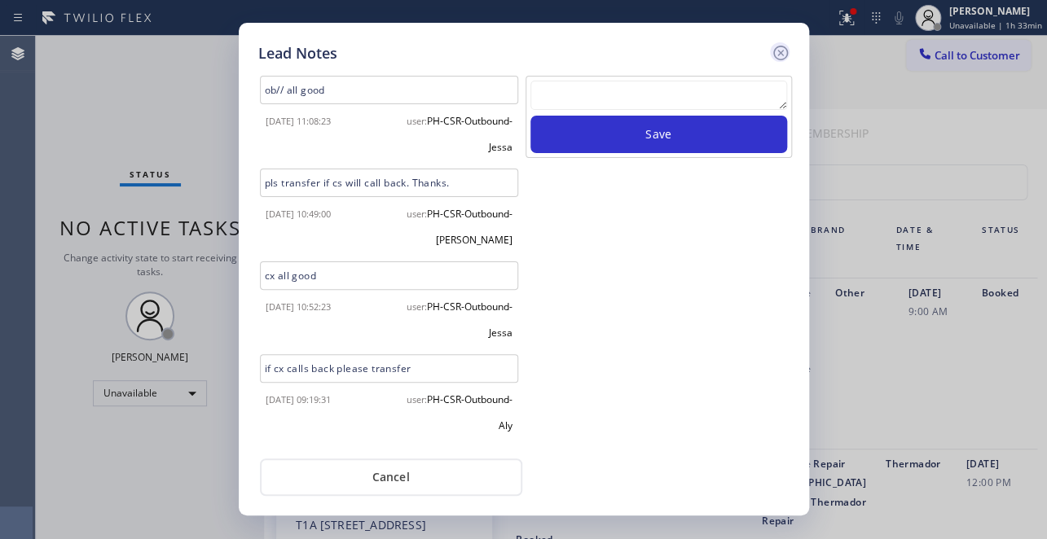
click at [780, 53] on icon at bounding box center [779, 53] width 15 height 15
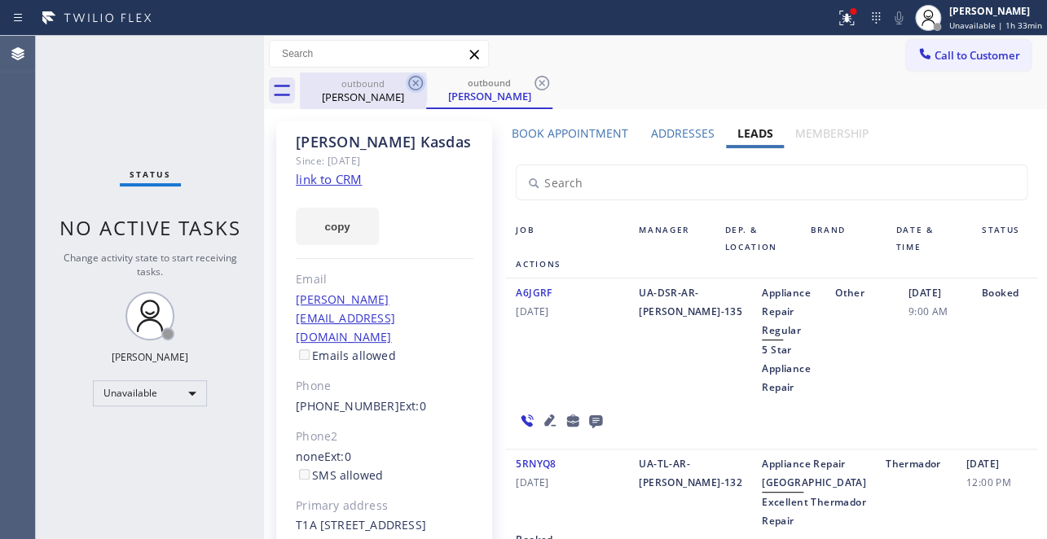
click at [415, 86] on icon at bounding box center [416, 83] width 20 height 20
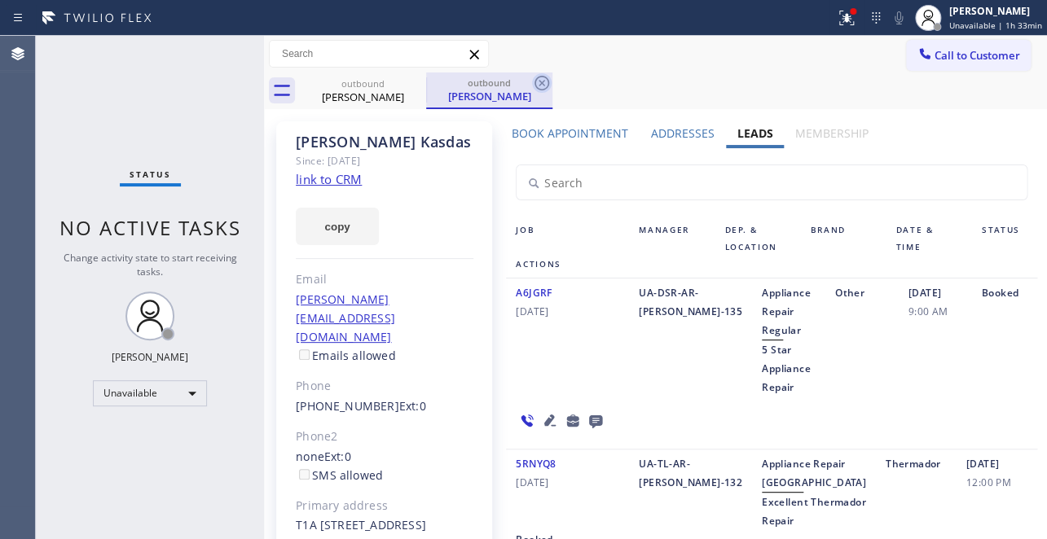
click at [542, 81] on icon at bounding box center [542, 83] width 20 height 20
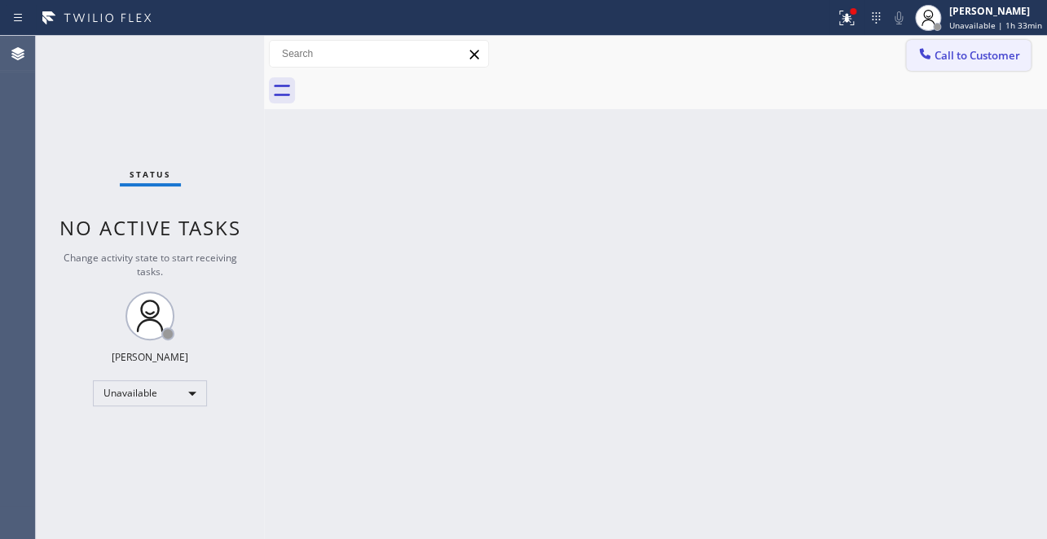
click at [940, 57] on span "Call to Customer" at bounding box center [977, 55] width 86 height 15
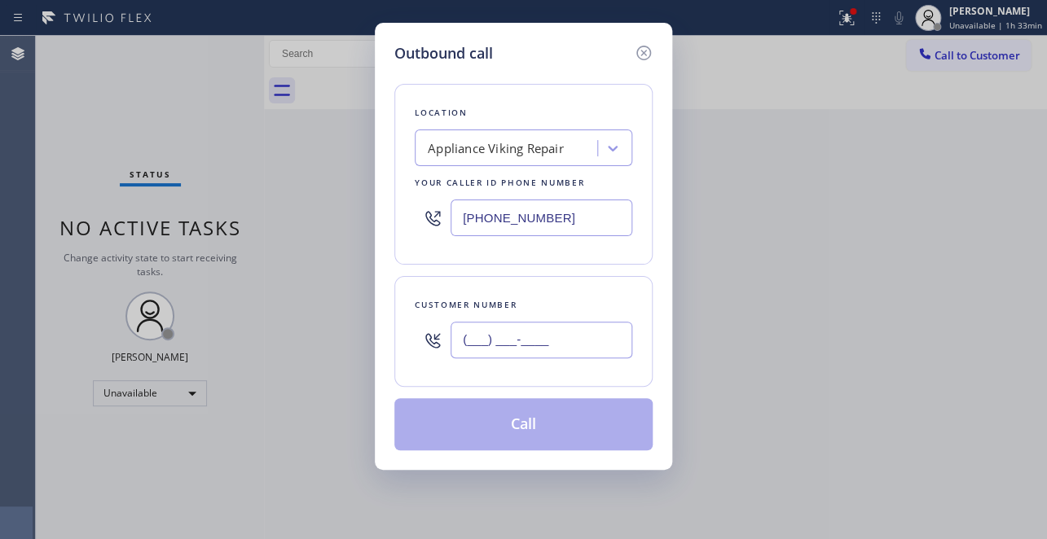
click at [481, 341] on input "(___) ___-____" at bounding box center [541, 340] width 182 height 37
paste input "626) 825-0618"
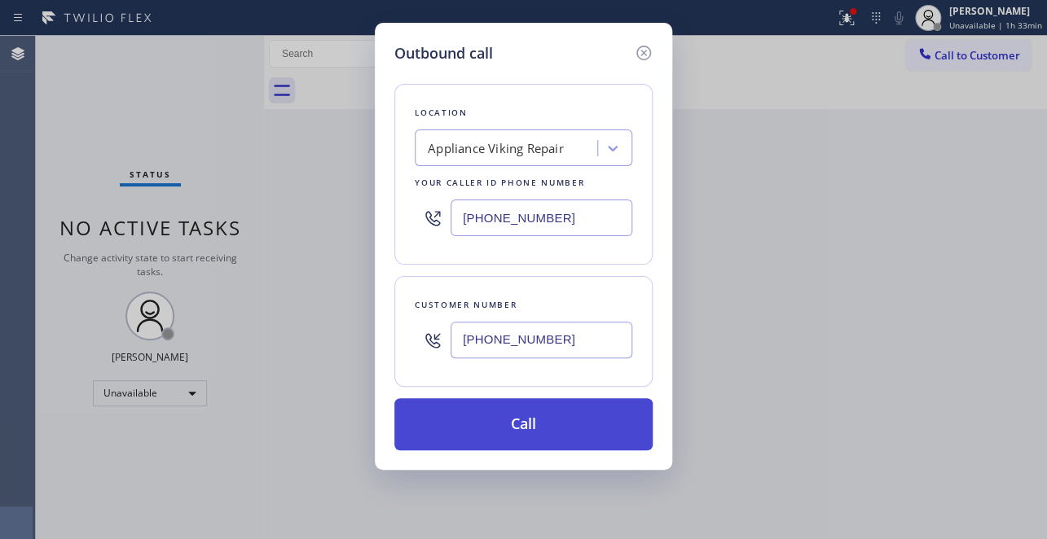
type input "(626) 825-0618"
click at [508, 427] on button "Call" at bounding box center [523, 424] width 258 height 52
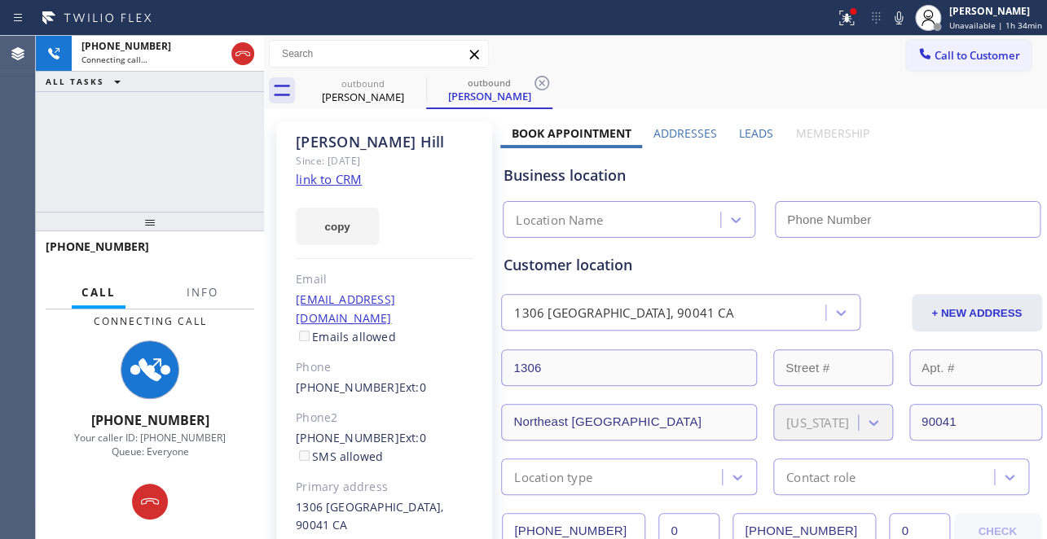
click at [754, 138] on label "Leads" at bounding box center [756, 132] width 34 height 15
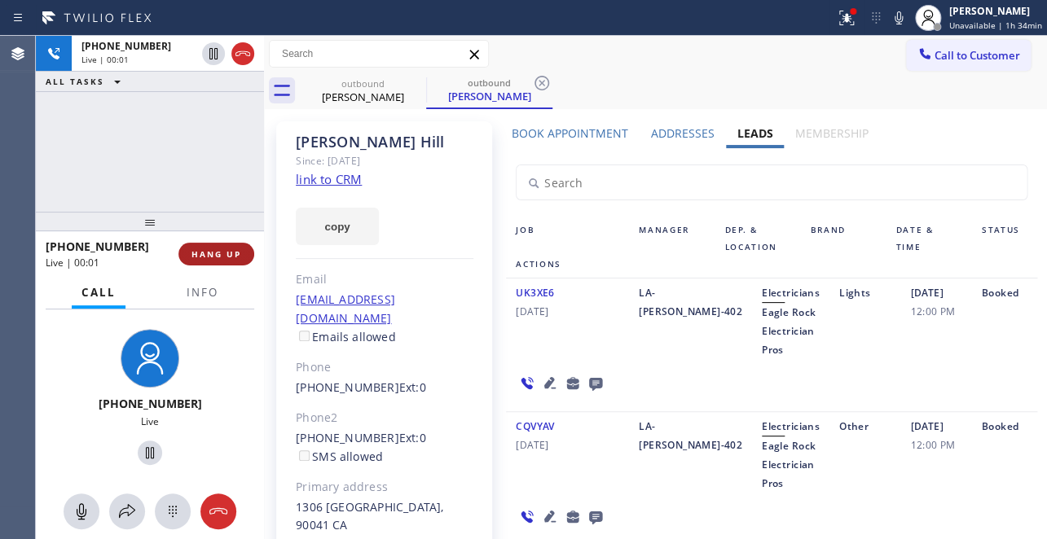
click at [206, 247] on button "HANG UP" at bounding box center [216, 254] width 76 height 23
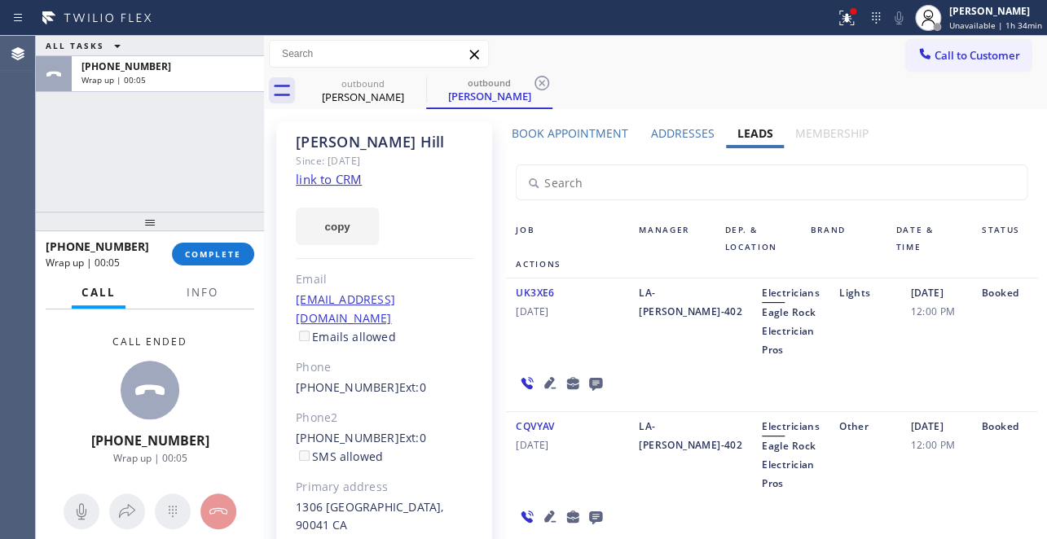
click at [595, 376] on icon at bounding box center [596, 383] width 20 height 20
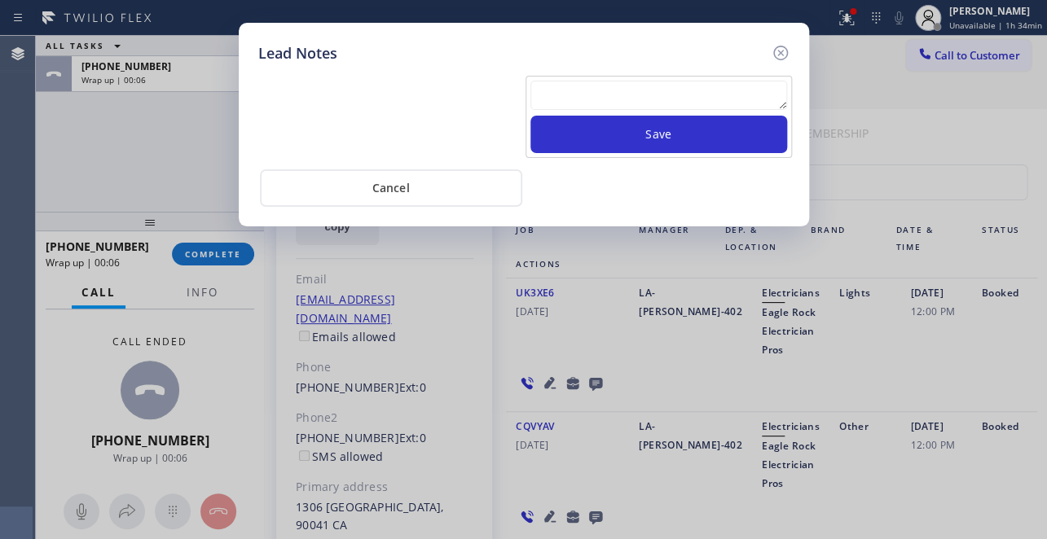
click at [565, 102] on textarea at bounding box center [658, 95] width 257 height 29
paste textarea "Routed to Voice mail// If CX will call back please transfer to me- Love:*"
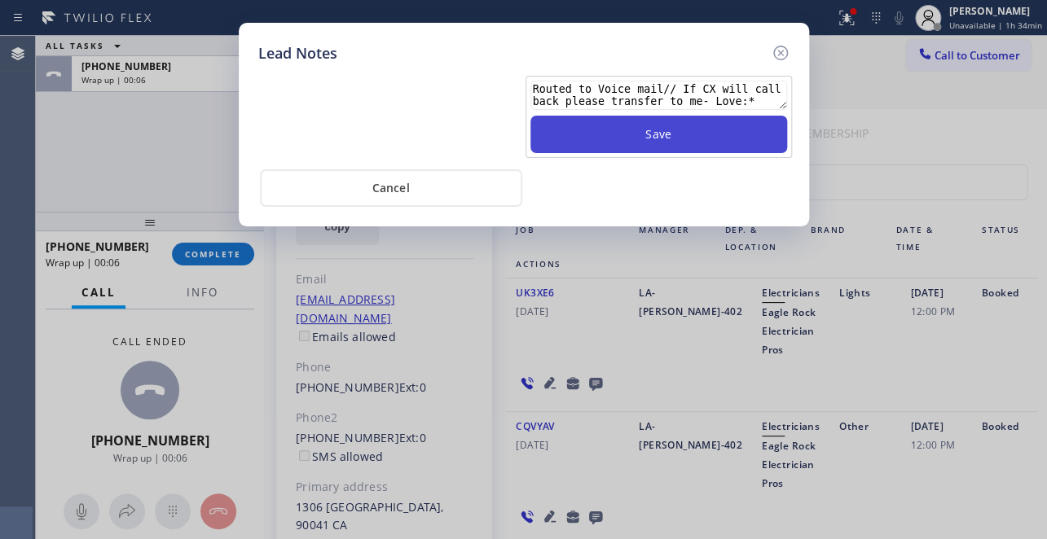
type textarea "Routed to Voice mail// If CX will call back please transfer to me- Love:*"
click at [613, 132] on button "Save" at bounding box center [658, 134] width 257 height 37
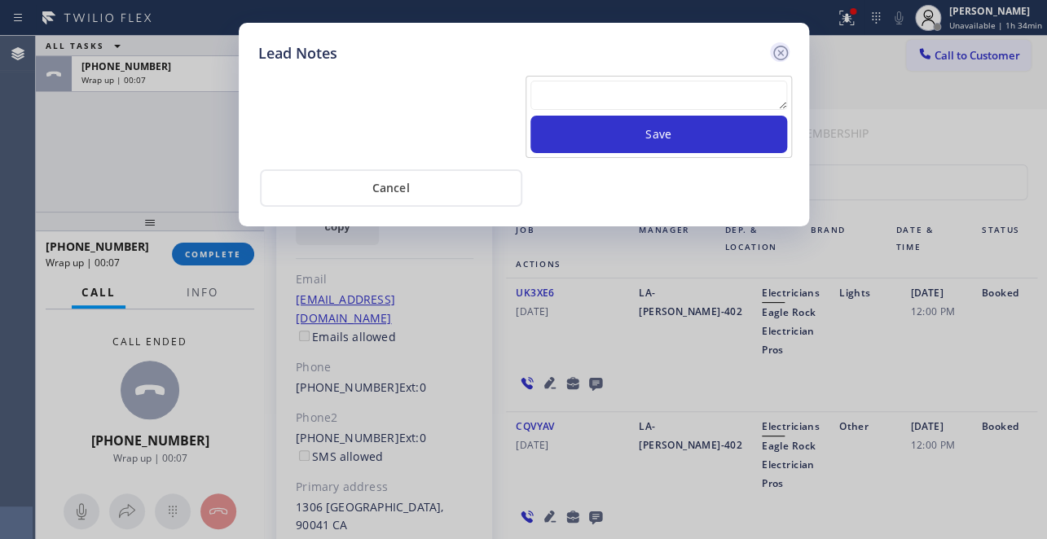
click at [777, 50] on icon at bounding box center [779, 53] width 15 height 15
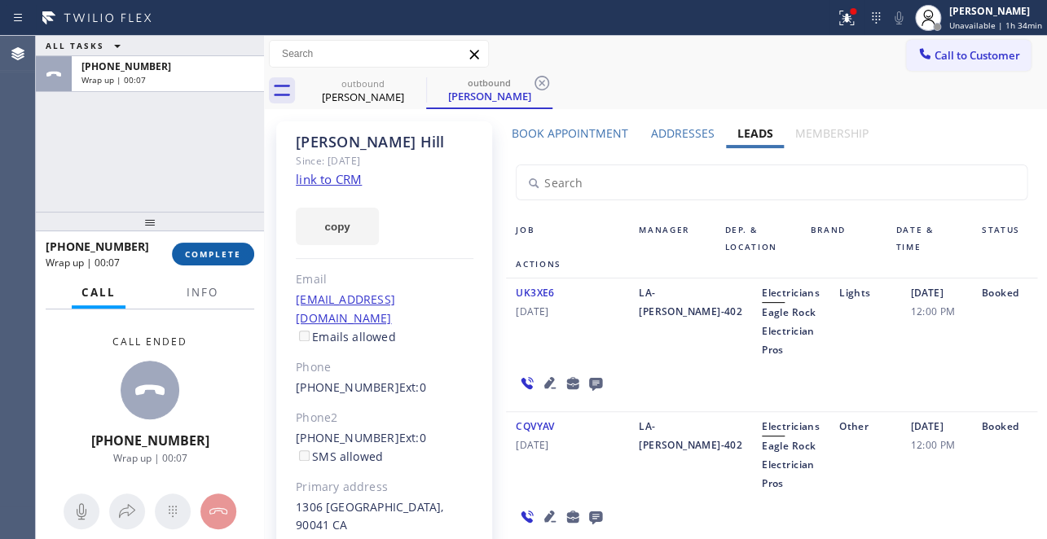
click at [218, 248] on span "COMPLETE" at bounding box center [213, 253] width 56 height 11
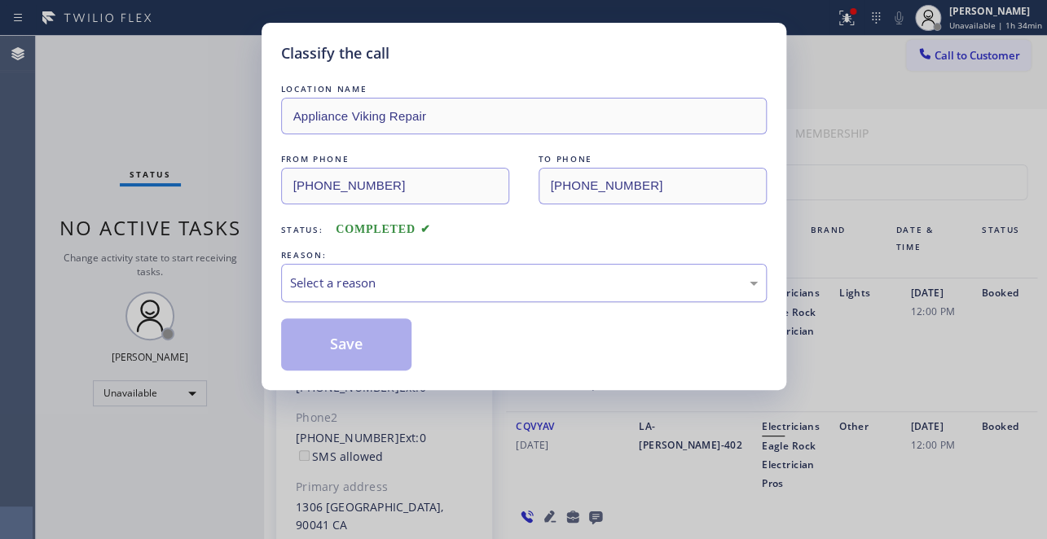
click at [356, 285] on div "Select a reason" at bounding box center [524, 283] width 468 height 19
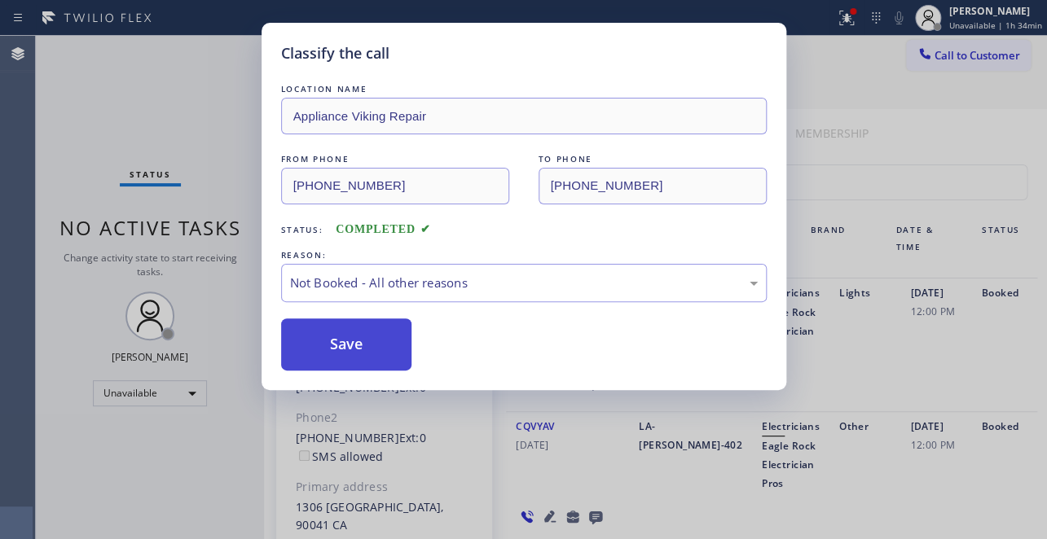
click at [341, 345] on button "Save" at bounding box center [346, 345] width 131 height 52
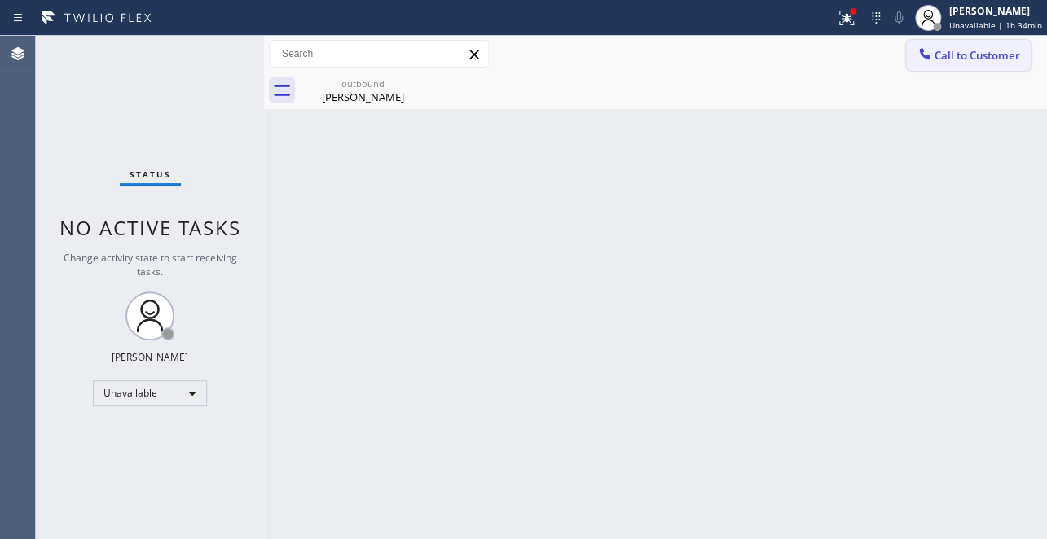
click at [958, 58] on span "Call to Customer" at bounding box center [977, 55] width 86 height 15
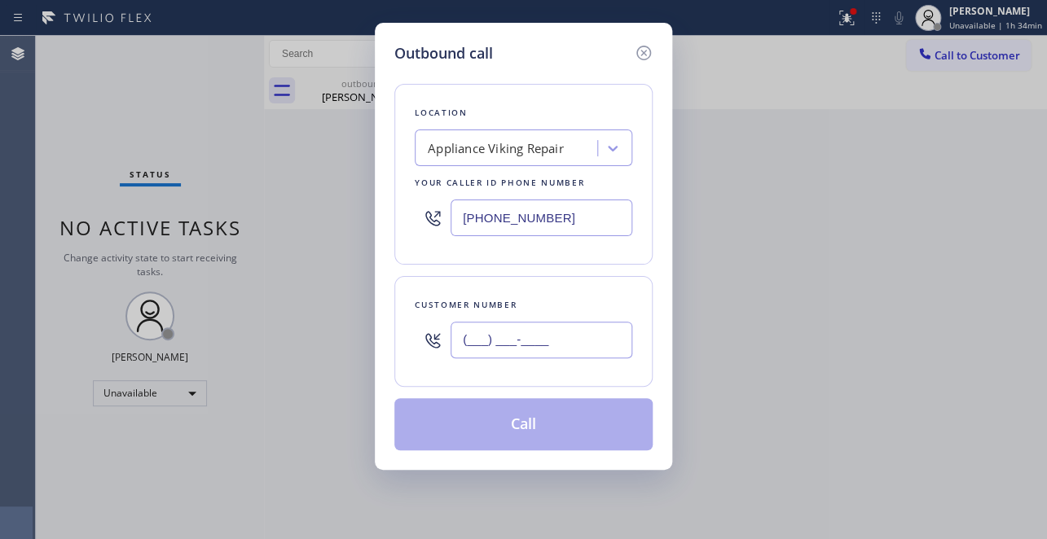
click at [468, 332] on input "(___) ___-____" at bounding box center [541, 340] width 182 height 37
paste input "626) 797-6769"
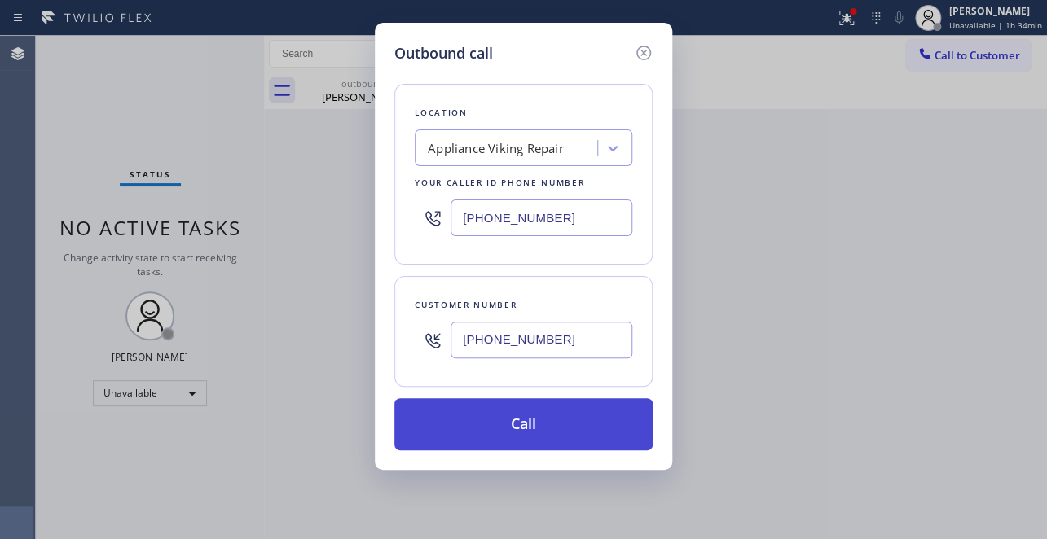
type input "(626) 797-6769"
click at [508, 431] on button "Call" at bounding box center [523, 424] width 258 height 52
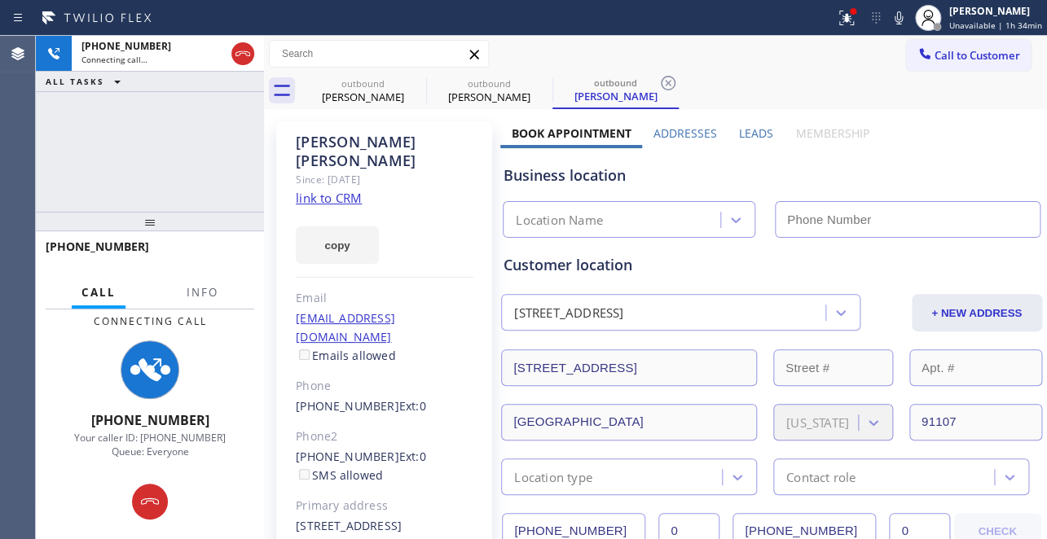
click at [745, 130] on label "Leads" at bounding box center [756, 132] width 34 height 15
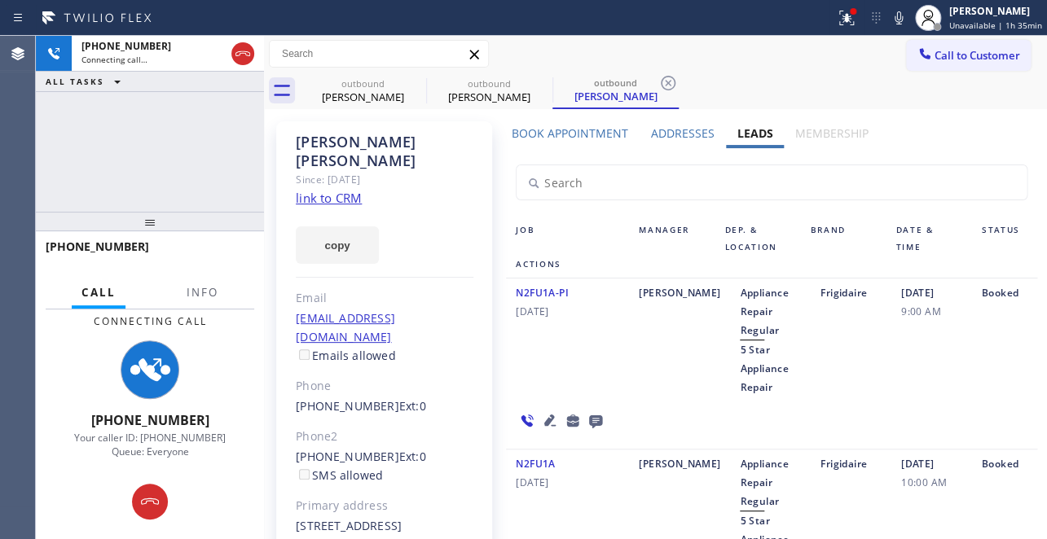
click at [811, 385] on div "Frigidaire" at bounding box center [851, 339] width 81 height 113
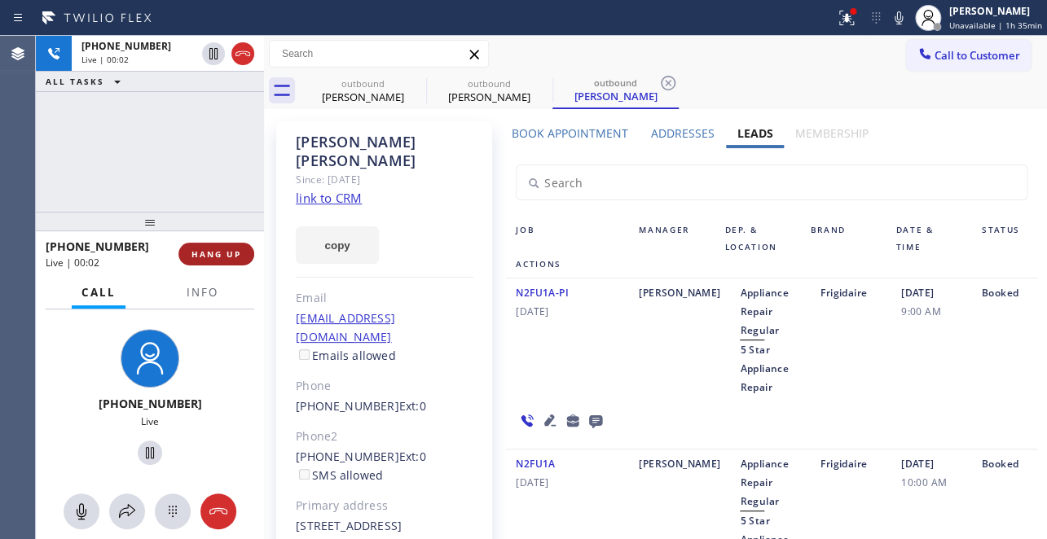
click at [218, 253] on span "HANG UP" at bounding box center [216, 253] width 50 height 11
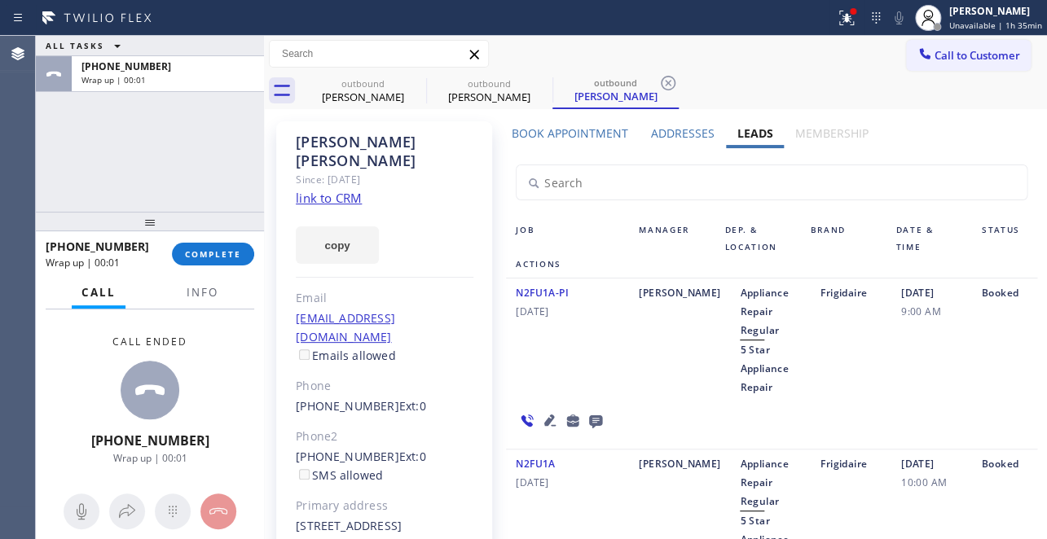
click at [586, 416] on icon at bounding box center [596, 421] width 20 height 20
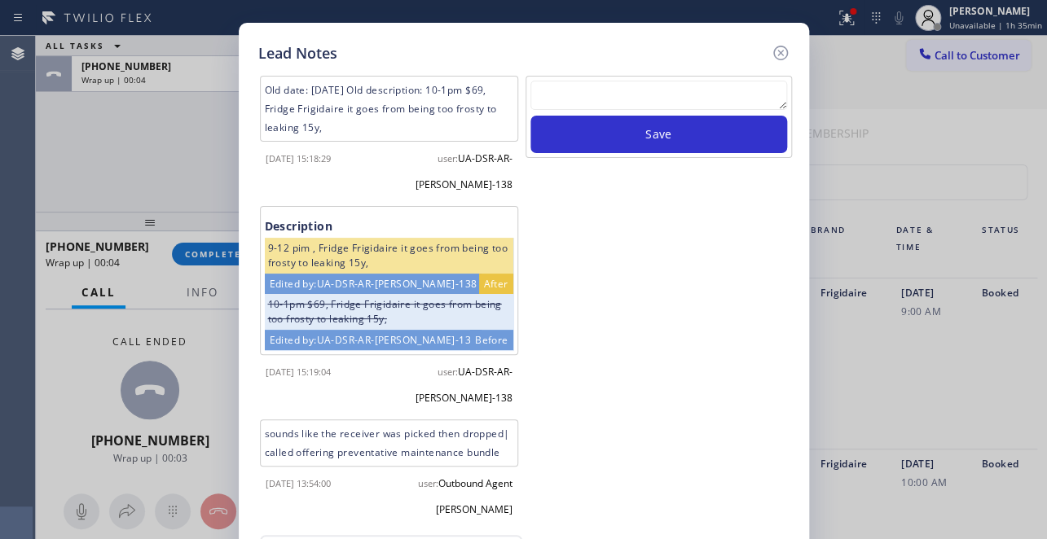
click at [651, 97] on textarea at bounding box center [658, 95] width 257 height 29
paste textarea "Routed to Voice mail// If CX will call back please transfer to me- Love:*"
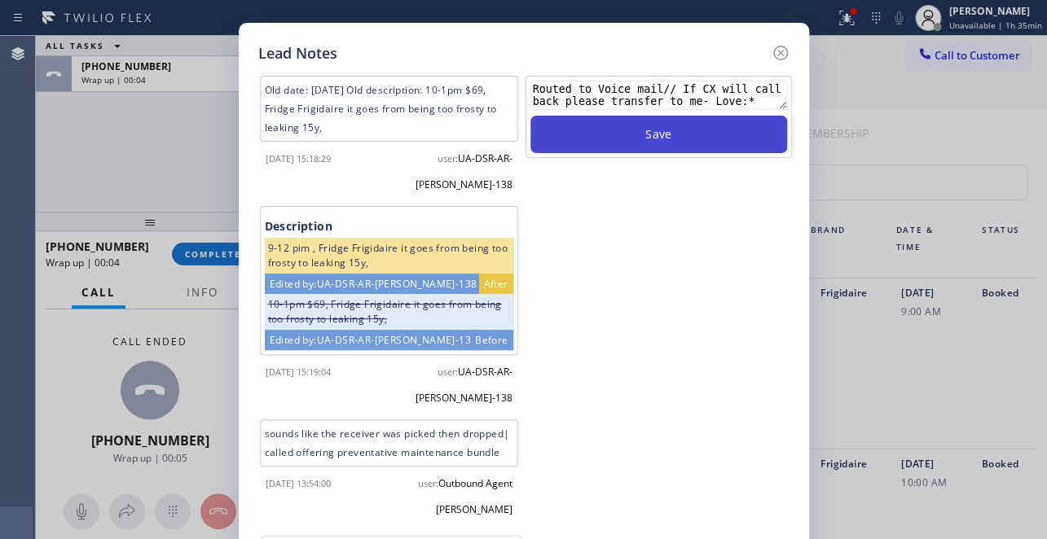
type textarea "Routed to Voice mail// If CX will call back please transfer to me- Love:*"
click at [648, 144] on button "Save" at bounding box center [658, 134] width 257 height 37
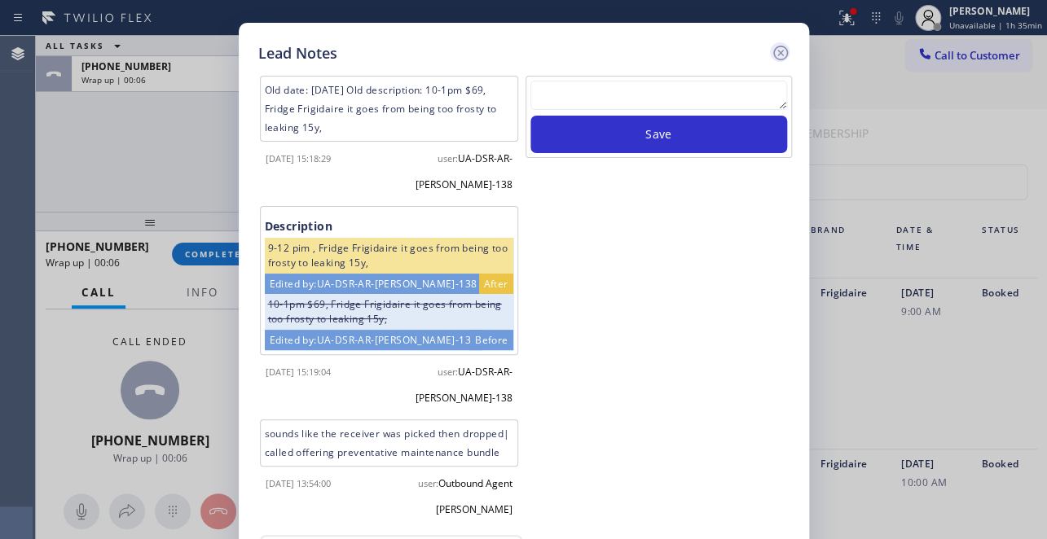
click at [778, 48] on icon at bounding box center [781, 53] width 20 height 20
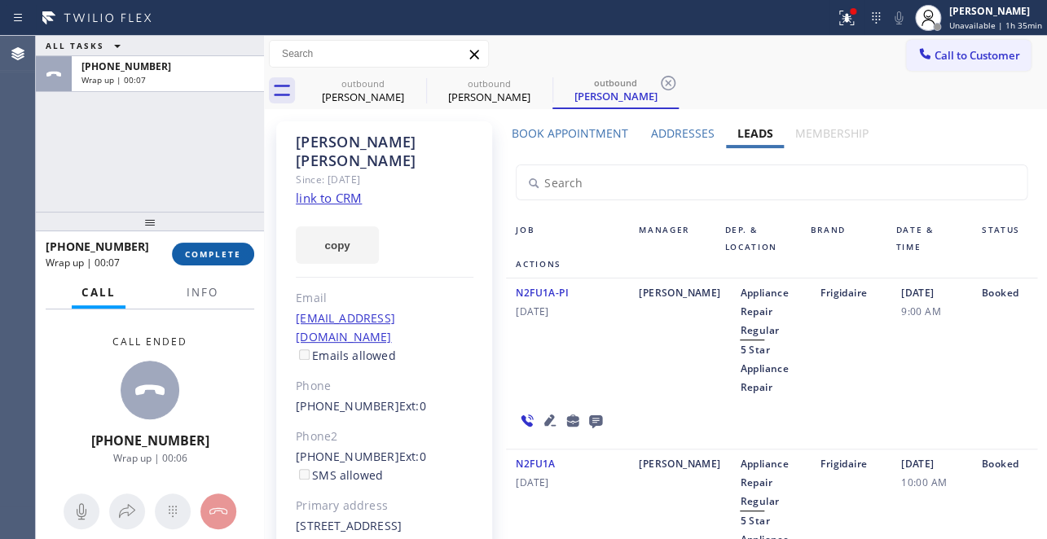
click at [236, 244] on button "COMPLETE" at bounding box center [213, 254] width 82 height 23
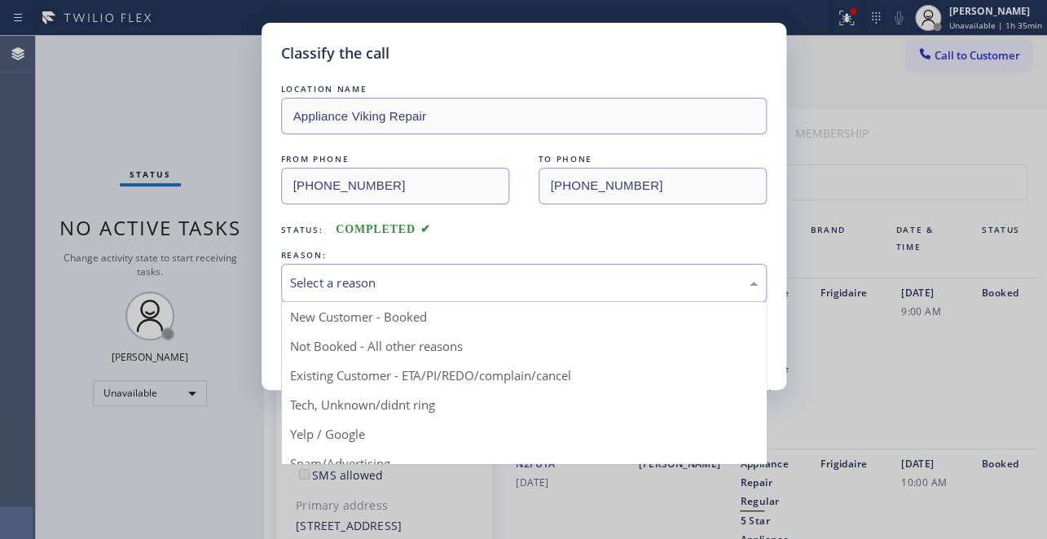
click at [479, 275] on div "Select a reason" at bounding box center [524, 283] width 468 height 19
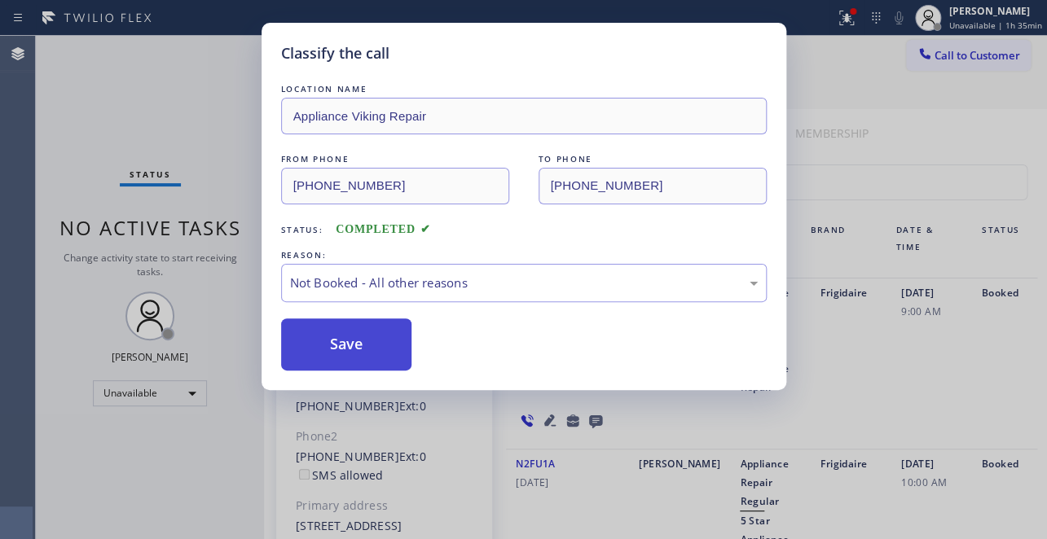
click at [366, 345] on button "Save" at bounding box center [346, 345] width 131 height 52
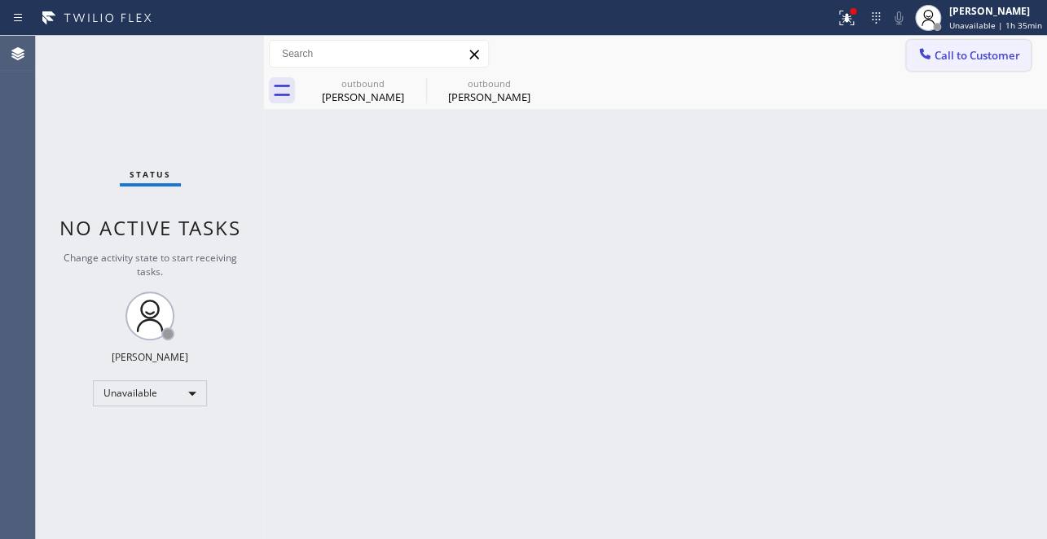
click at [986, 64] on button "Call to Customer" at bounding box center [968, 55] width 125 height 31
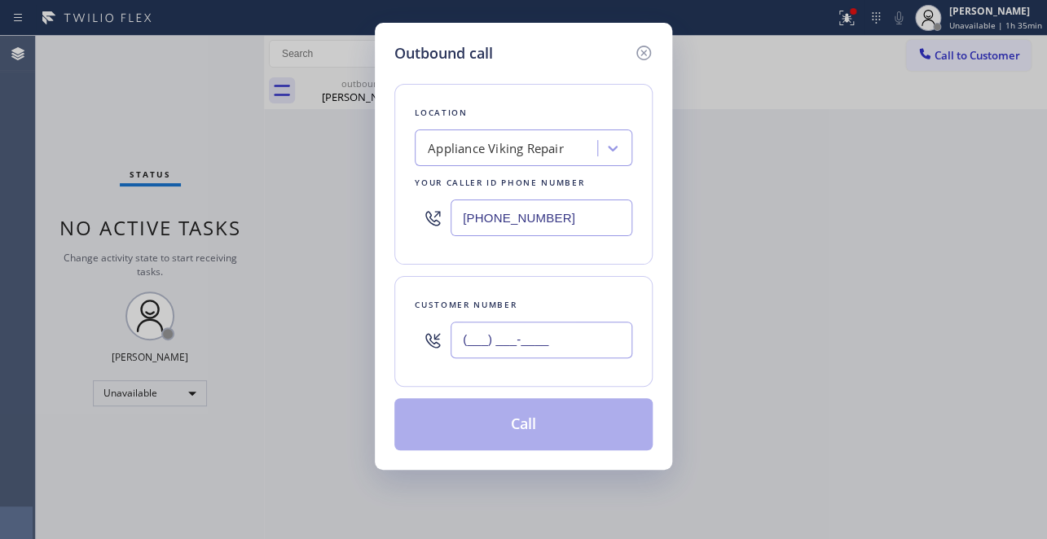
click at [472, 334] on input "(___) ___-____" at bounding box center [541, 340] width 182 height 37
paste input "714) 524-8807"
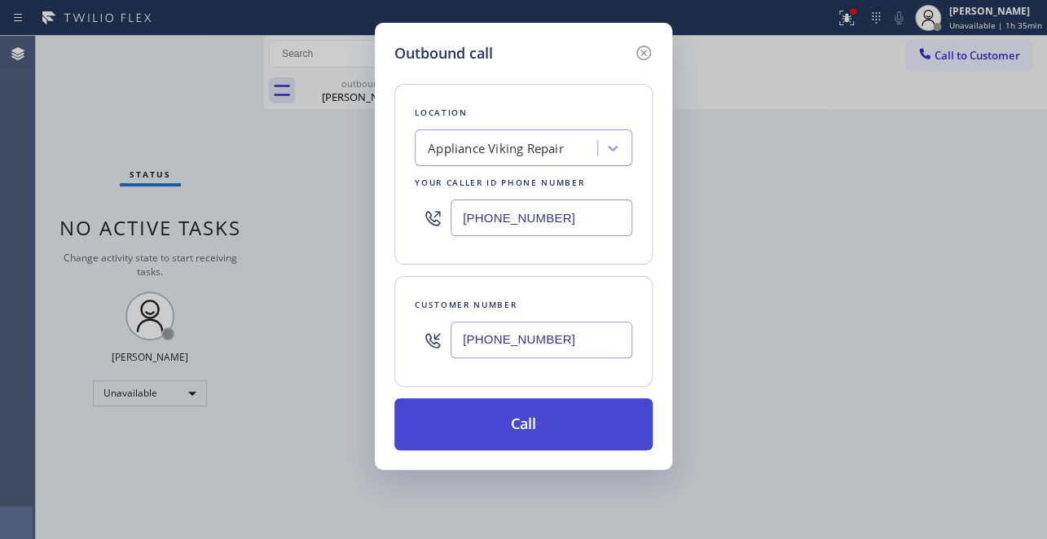
type input "(714) 524-8807"
click at [551, 424] on button "Call" at bounding box center [523, 424] width 258 height 52
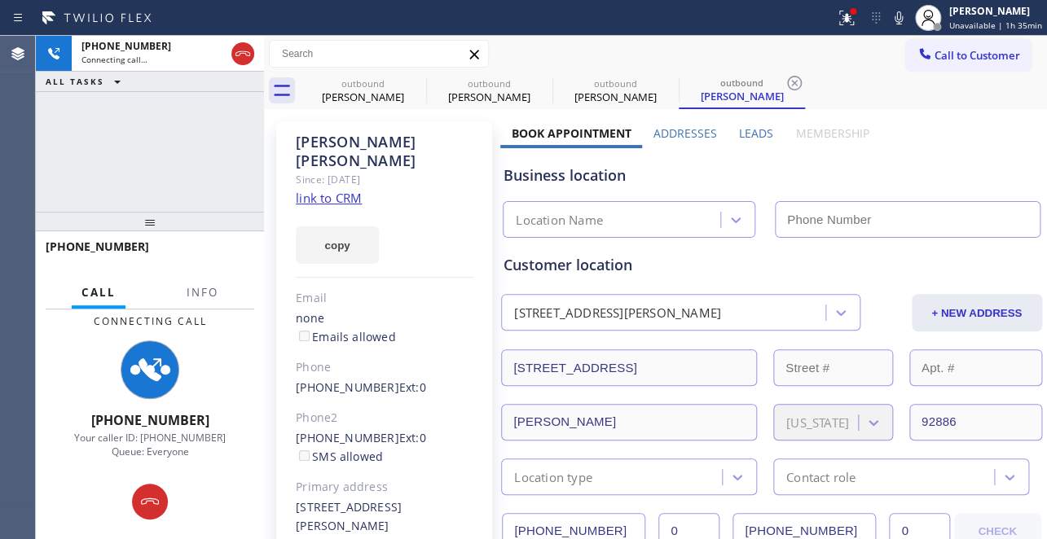
click at [762, 133] on label "Leads" at bounding box center [756, 132] width 34 height 15
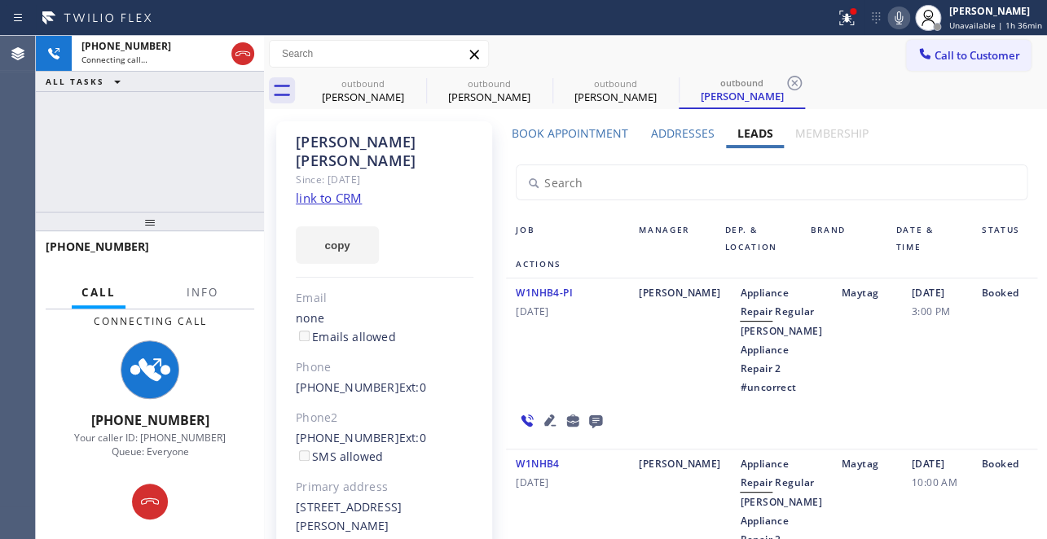
click at [889, 12] on icon at bounding box center [899, 18] width 20 height 20
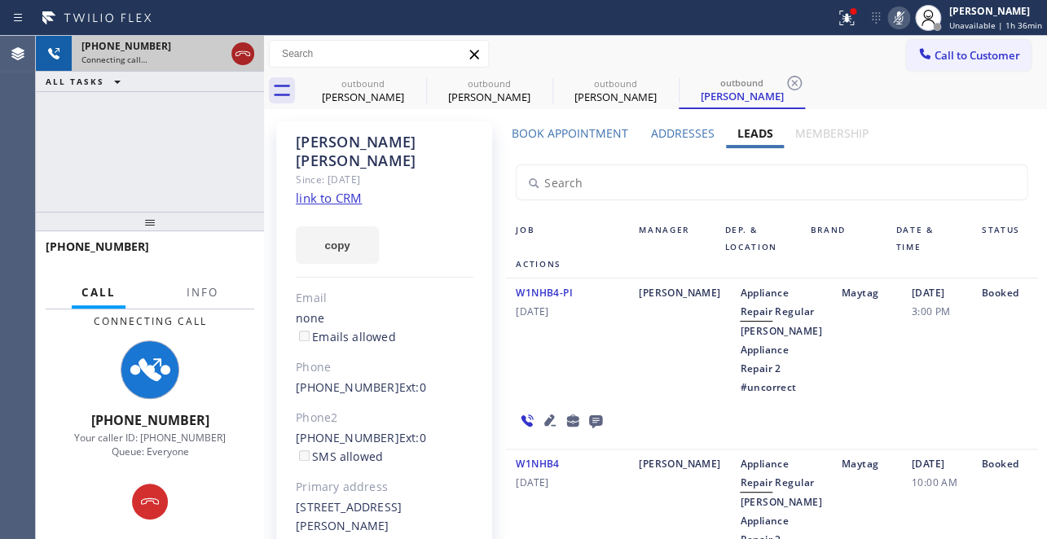
click at [236, 53] on icon at bounding box center [242, 53] width 15 height 5
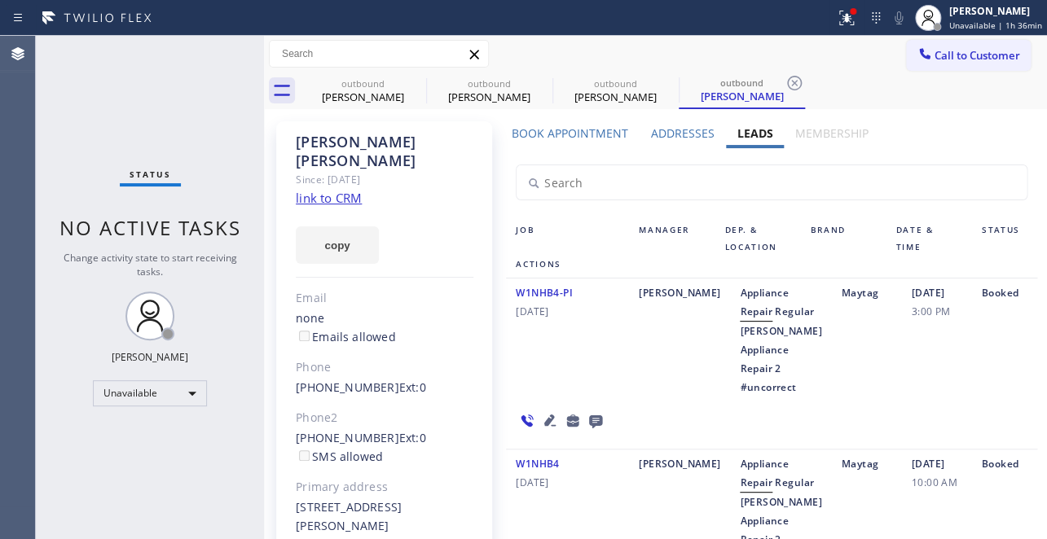
click at [589, 428] on icon at bounding box center [595, 421] width 13 height 13
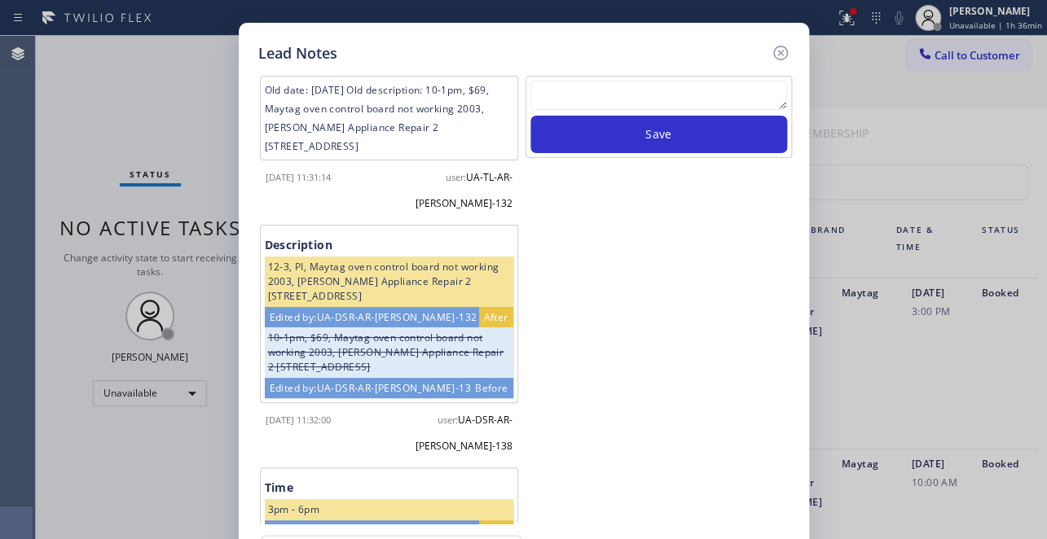
click at [681, 87] on textarea at bounding box center [658, 95] width 257 height 29
paste textarea "Routed to Voice mail// If CX will call back please transfer to me- Love:*"
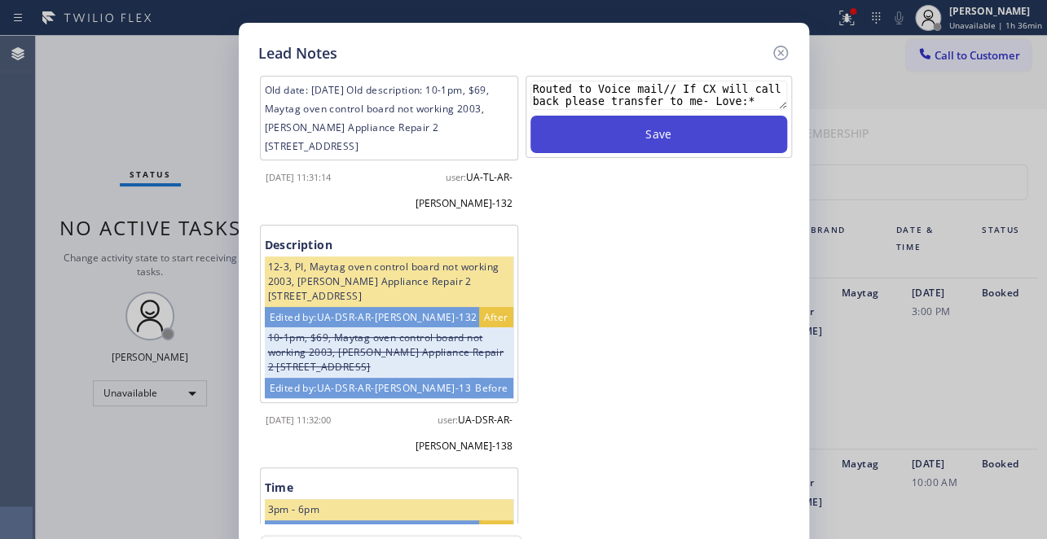
type textarea "Routed to Voice mail// If CX will call back please transfer to me- Love:*"
click at [661, 134] on button "Save" at bounding box center [658, 134] width 257 height 37
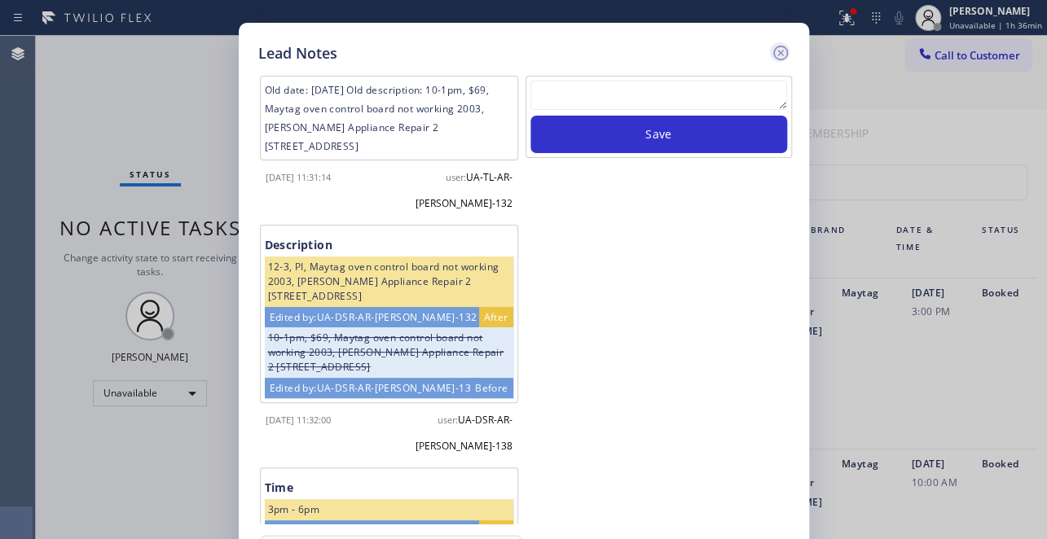
click at [778, 55] on icon at bounding box center [781, 53] width 20 height 20
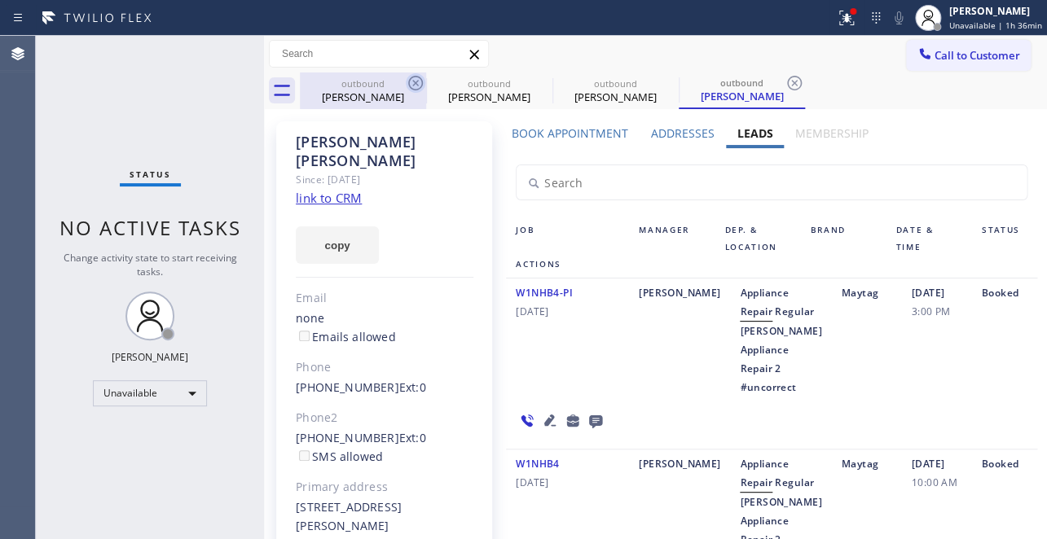
click at [415, 87] on icon at bounding box center [416, 83] width 20 height 20
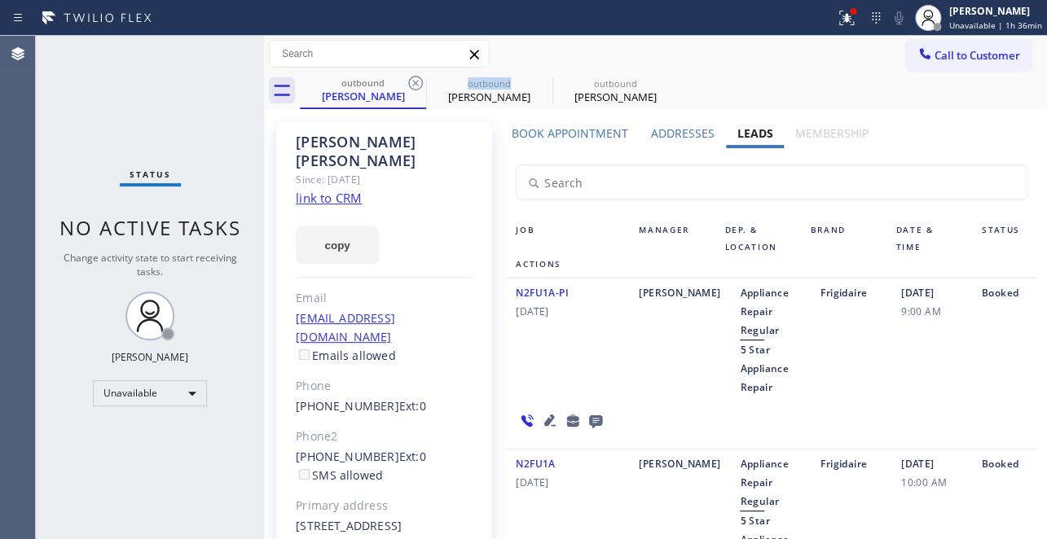
click at [415, 87] on icon at bounding box center [416, 83] width 20 height 20
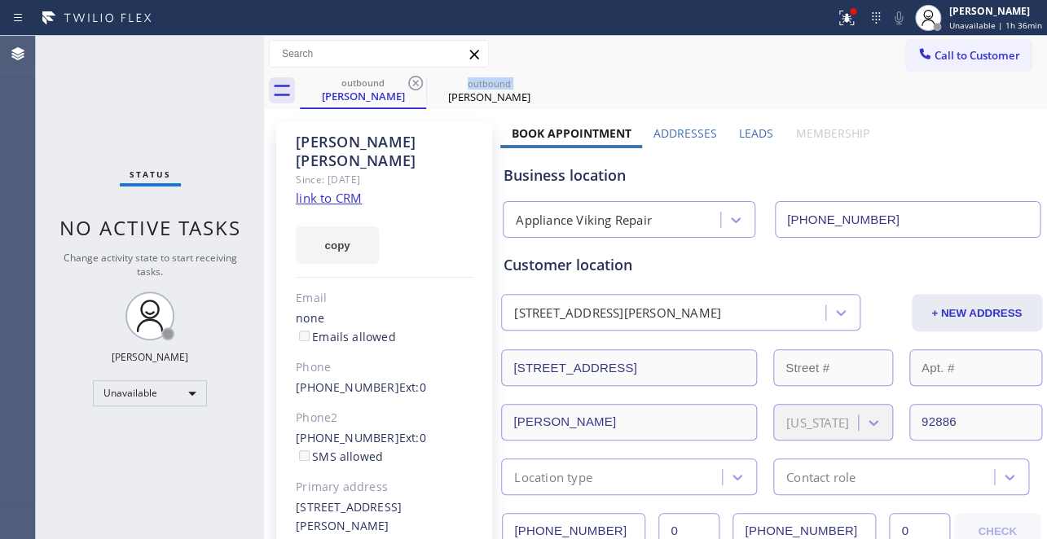
click at [415, 87] on icon at bounding box center [416, 83] width 20 height 20
click at [0, 0] on icon at bounding box center [0, 0] width 0 height 0
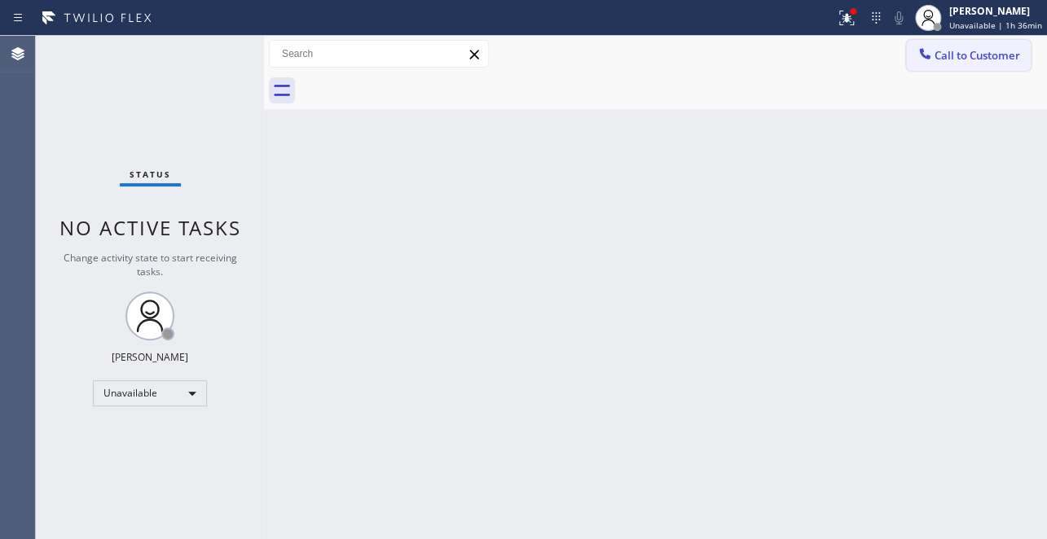
click at [945, 57] on span "Call to Customer" at bounding box center [977, 55] width 86 height 15
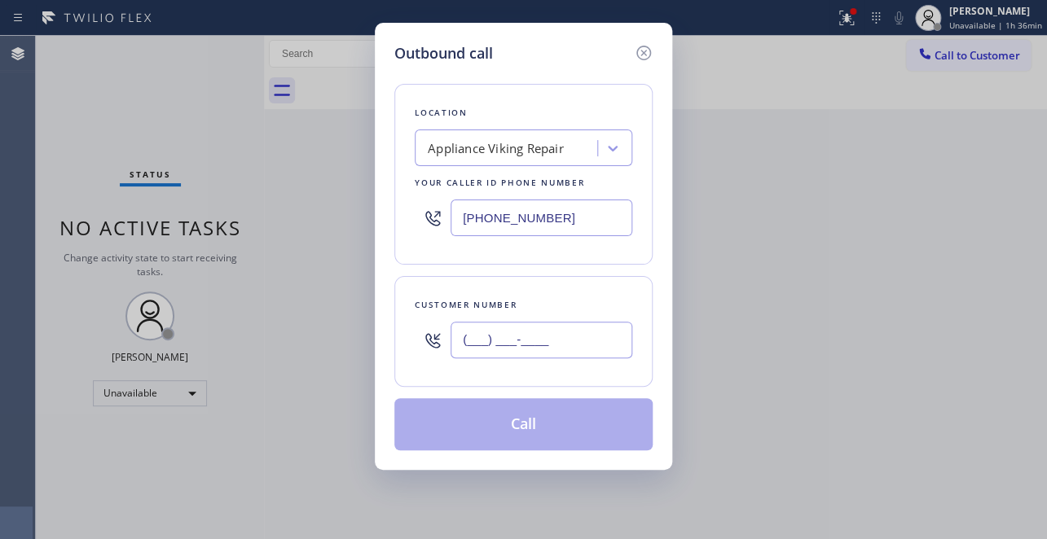
click at [465, 345] on input "(___) ___-____" at bounding box center [541, 340] width 182 height 37
paste input "202) 251-2731"
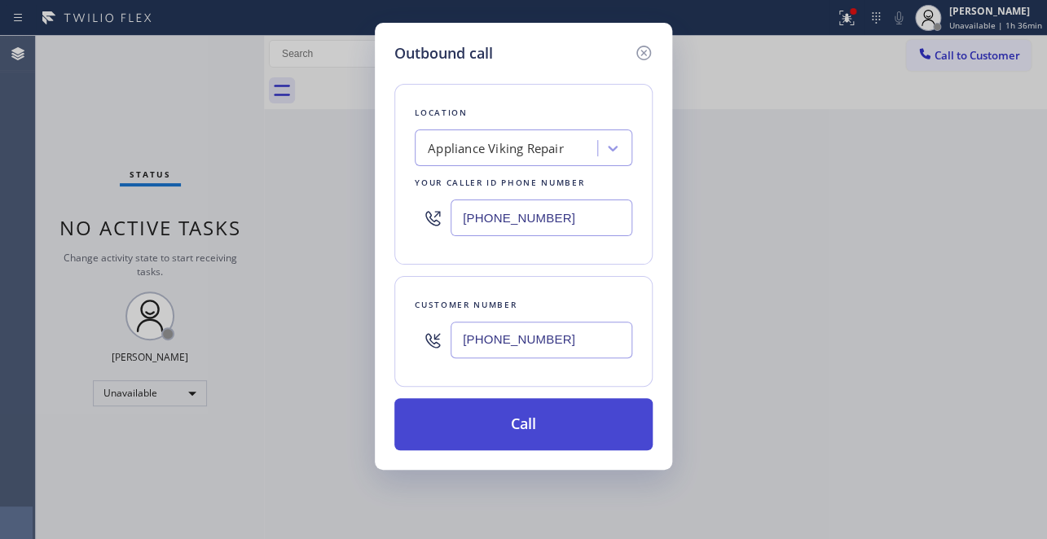
type input "(202) 251-2731"
click at [508, 426] on button "Call" at bounding box center [523, 424] width 258 height 52
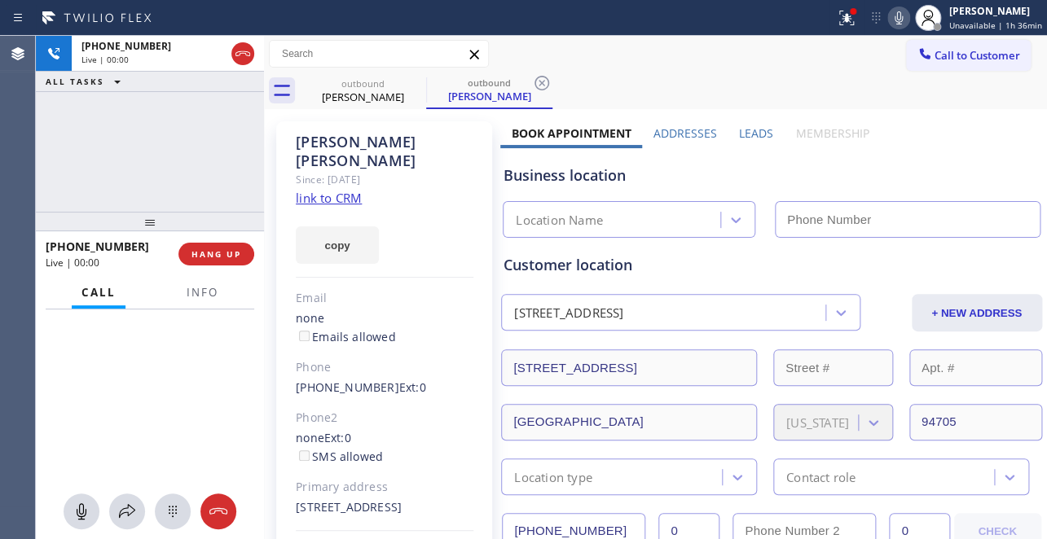
type input "(617) 219-9255"
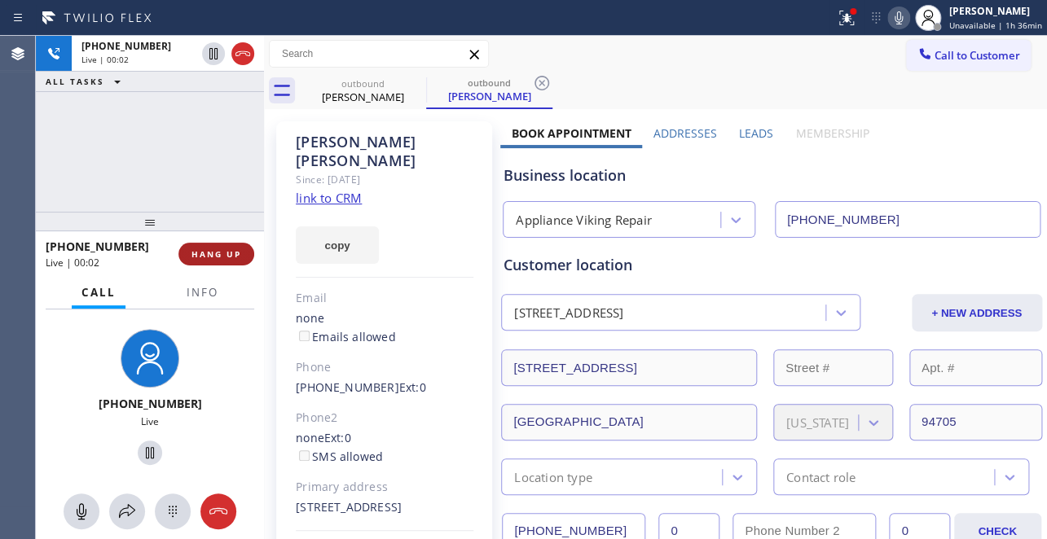
drag, startPoint x: 253, startPoint y: 241, endPoint x: 219, endPoint y: 257, distance: 37.9
click at [253, 243] on div "+12022512731 Live | 00:02 HANG UP" at bounding box center [150, 254] width 209 height 42
drag, startPoint x: 218, startPoint y: 258, endPoint x: 226, endPoint y: 264, distance: 9.9
click at [218, 260] on button "HANG UP" at bounding box center [216, 254] width 76 height 23
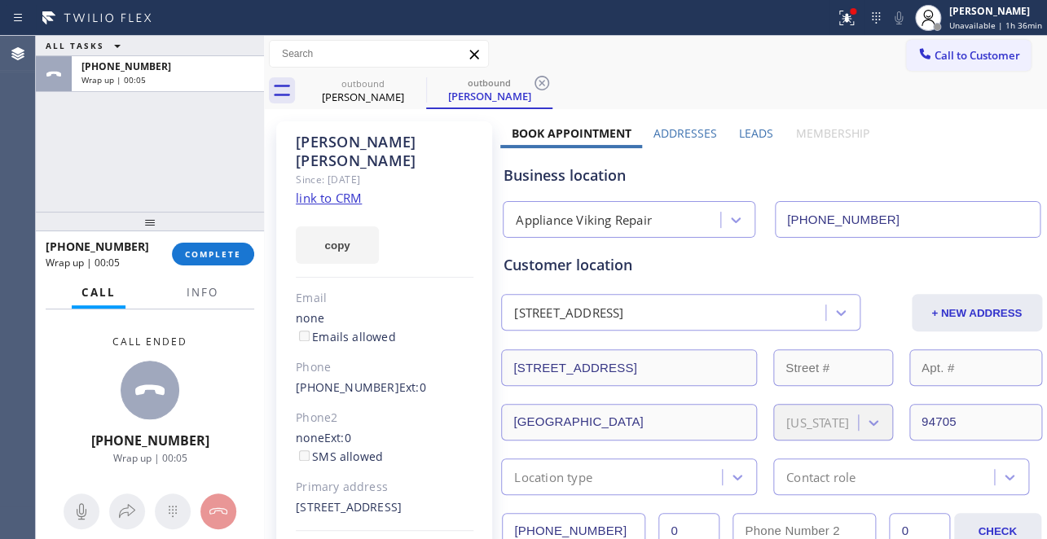
click at [740, 130] on label "Leads" at bounding box center [756, 132] width 34 height 15
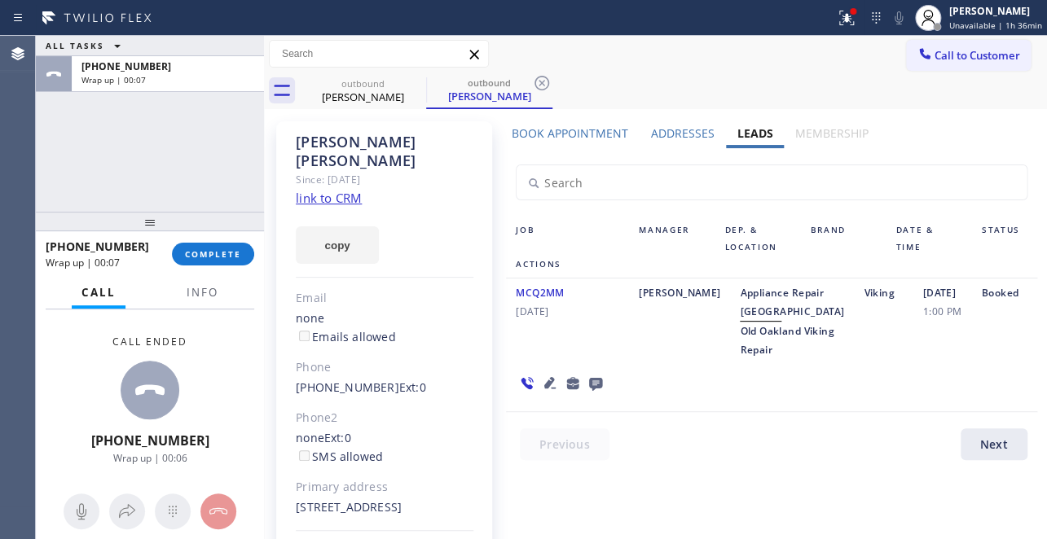
click at [595, 391] on icon at bounding box center [595, 384] width 13 height 13
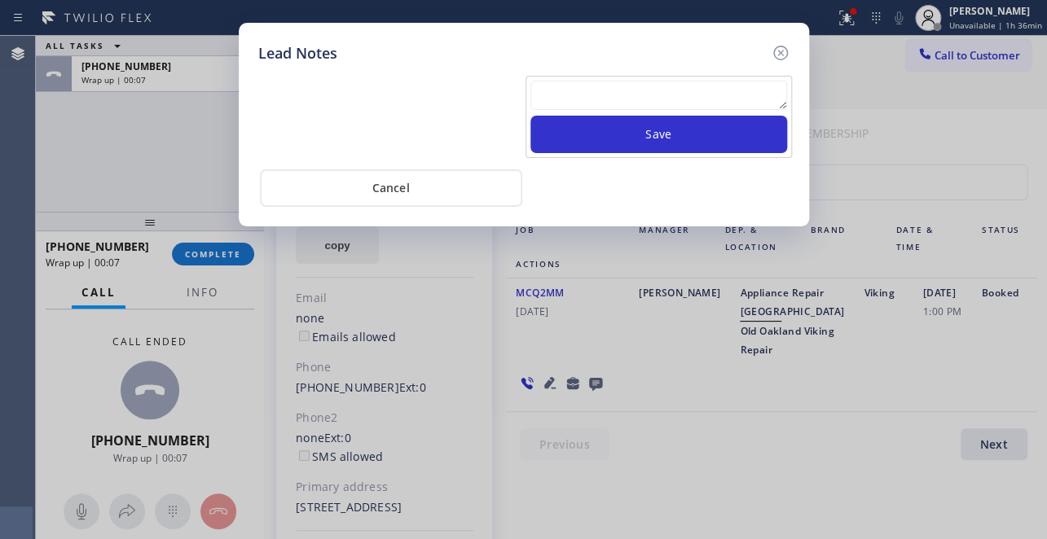
click at [664, 108] on textarea at bounding box center [658, 95] width 257 height 29
paste textarea "Routed to Voice mail// If CX will call back please transfer to me- Love:*"
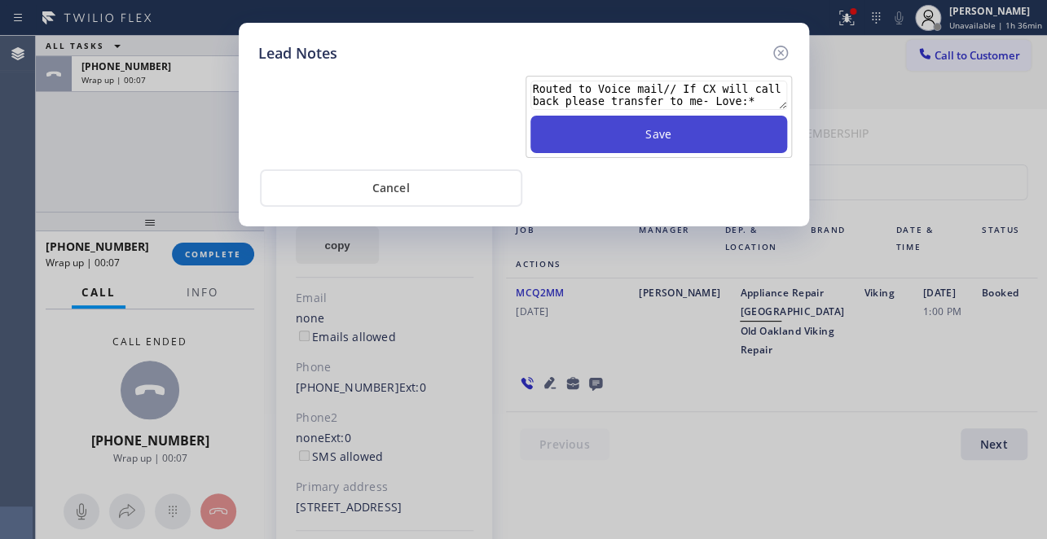
type textarea "Routed to Voice mail// If CX will call back please transfer to me- Love:*"
click at [670, 138] on button "Save" at bounding box center [658, 134] width 257 height 37
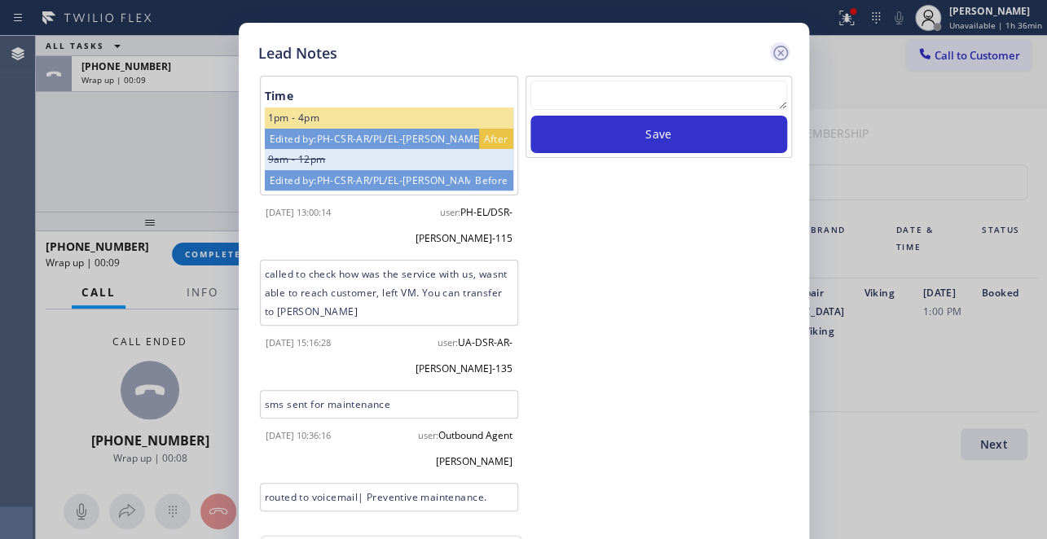
click at [780, 48] on icon at bounding box center [781, 53] width 20 height 20
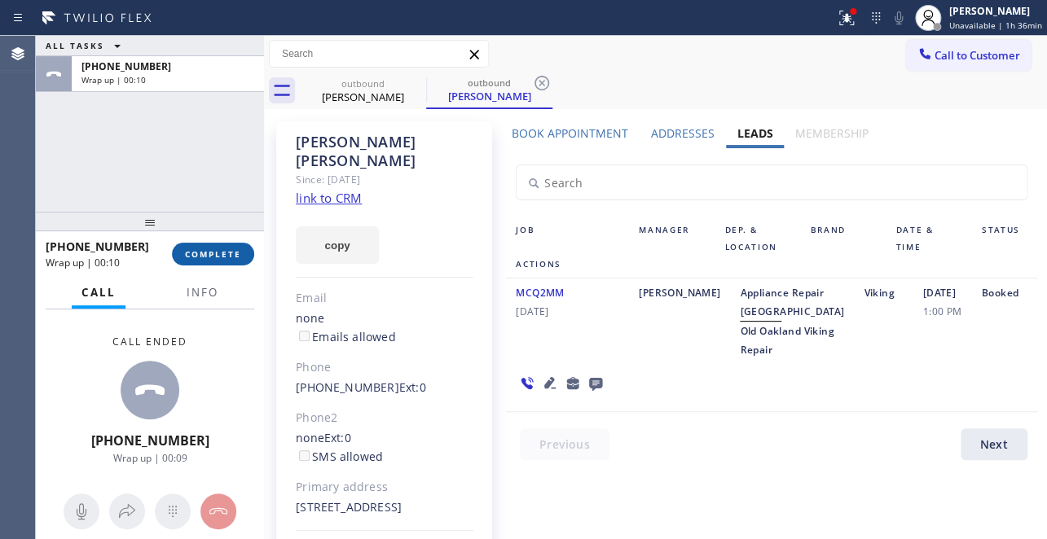
click at [189, 246] on button "COMPLETE" at bounding box center [213, 254] width 82 height 23
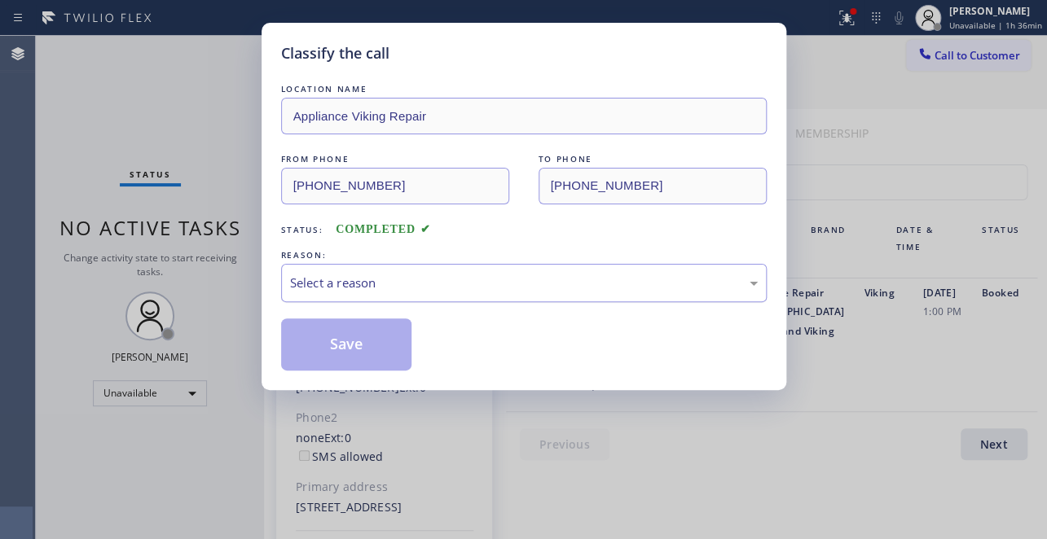
click at [347, 274] on div "Select a reason" at bounding box center [524, 283] width 468 height 19
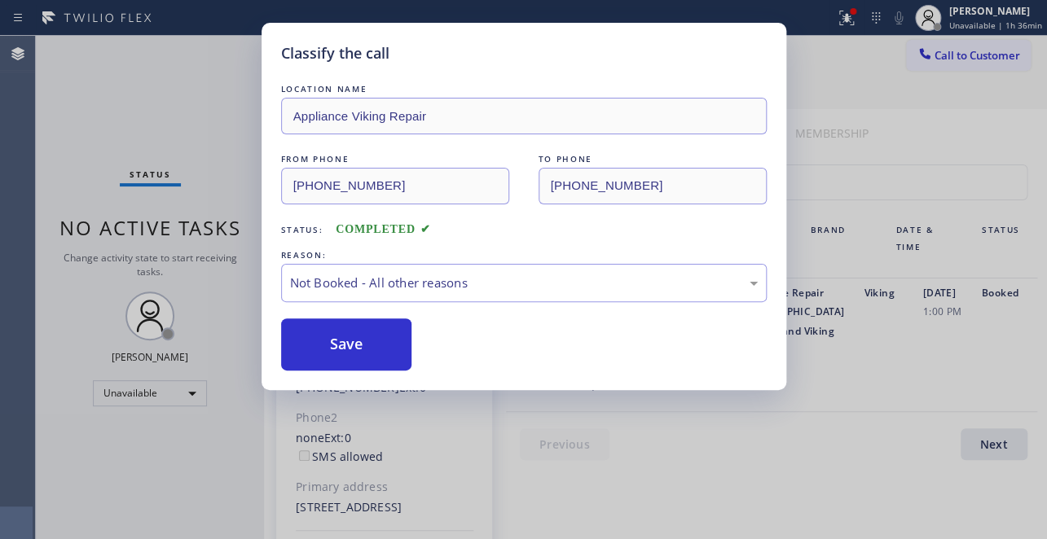
click at [345, 342] on button "Save" at bounding box center [346, 345] width 131 height 52
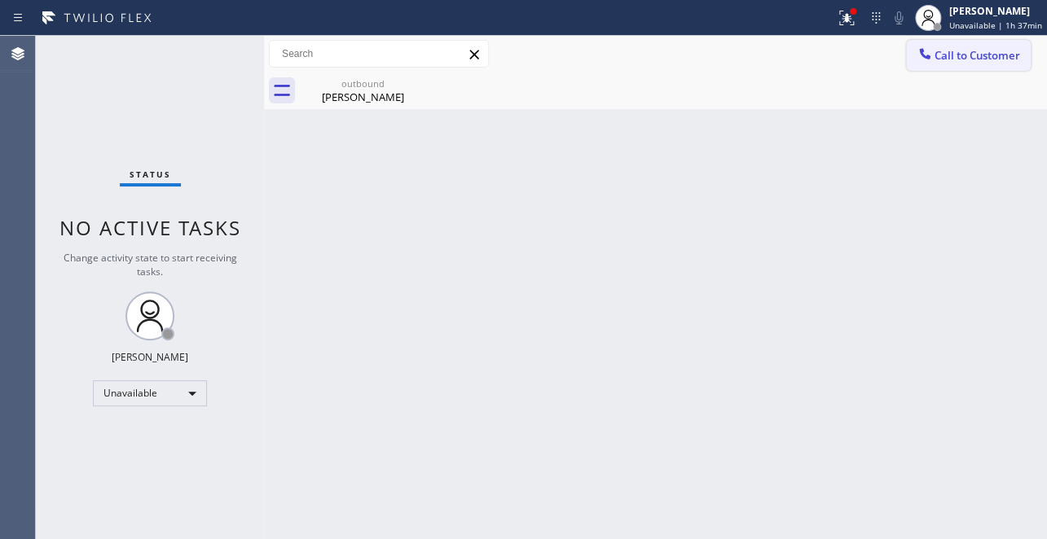
click at [977, 62] on span "Call to Customer" at bounding box center [977, 55] width 86 height 15
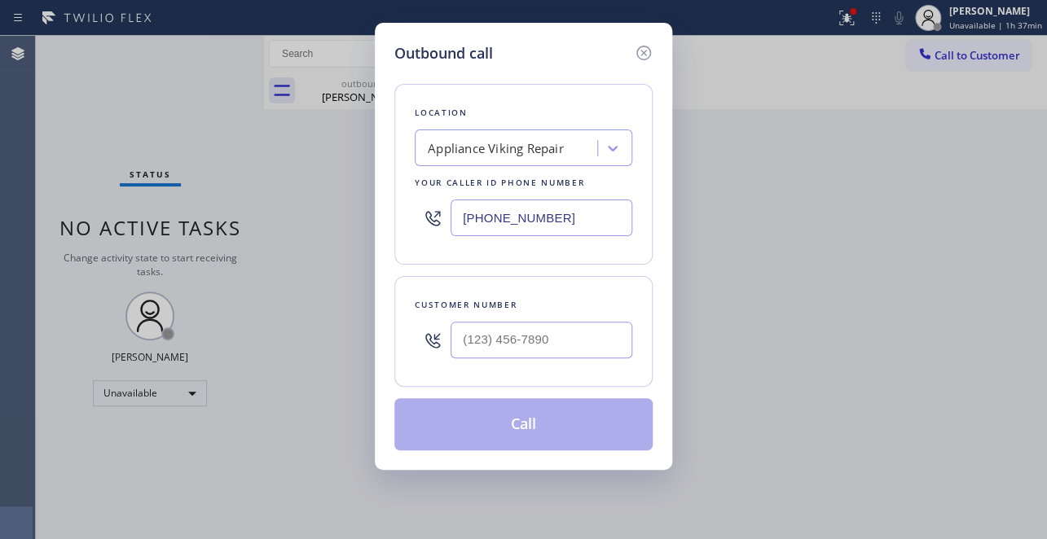
click at [476, 311] on div "Customer number" at bounding box center [524, 305] width 218 height 17
click at [477, 346] on input "(___) ___-____" at bounding box center [541, 340] width 182 height 37
paste input "626) 710-2018"
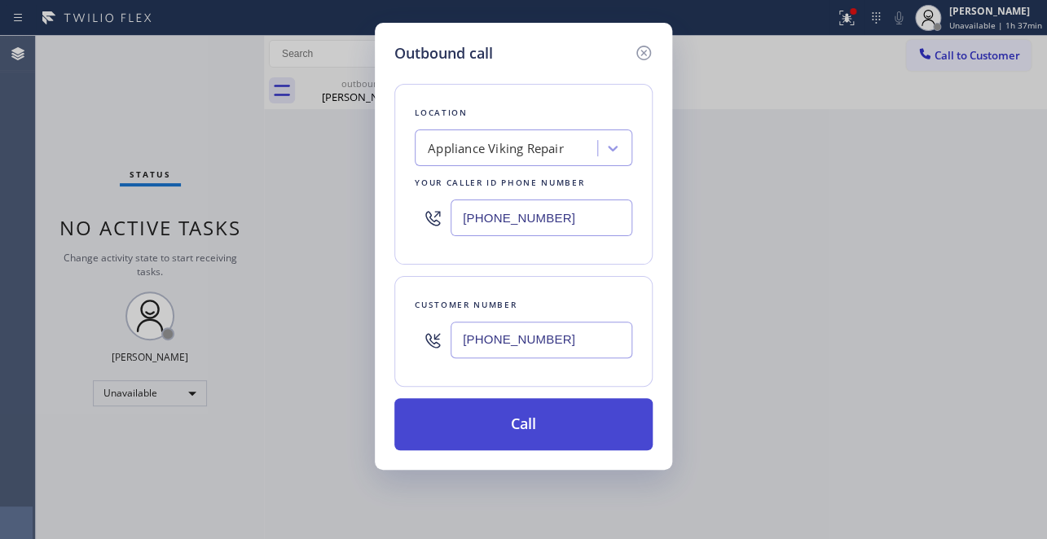
type input "(626) 710-2018"
click at [541, 437] on button "Call" at bounding box center [523, 424] width 258 height 52
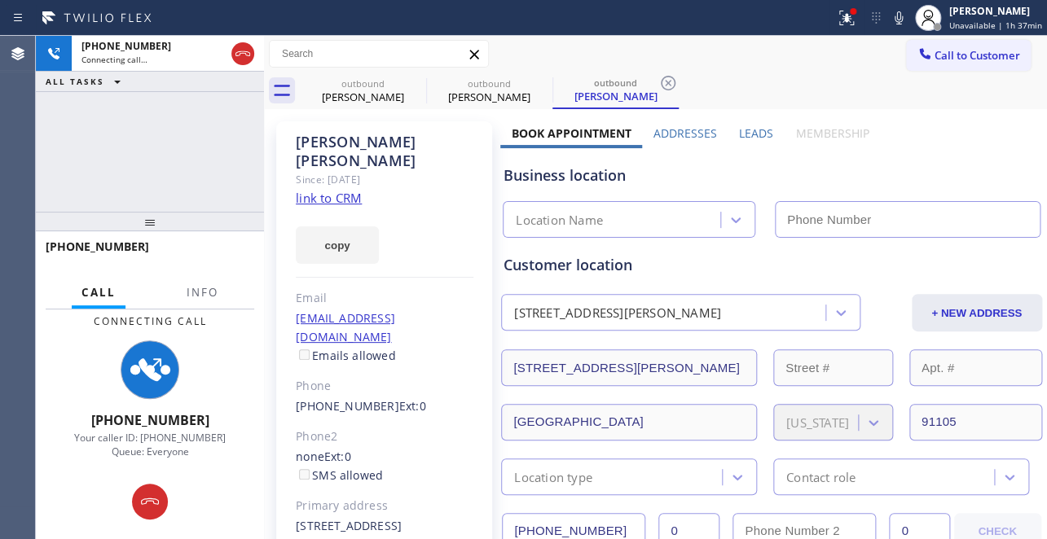
type input "(617) 219-9255"
click at [749, 132] on label "Leads" at bounding box center [756, 132] width 34 height 15
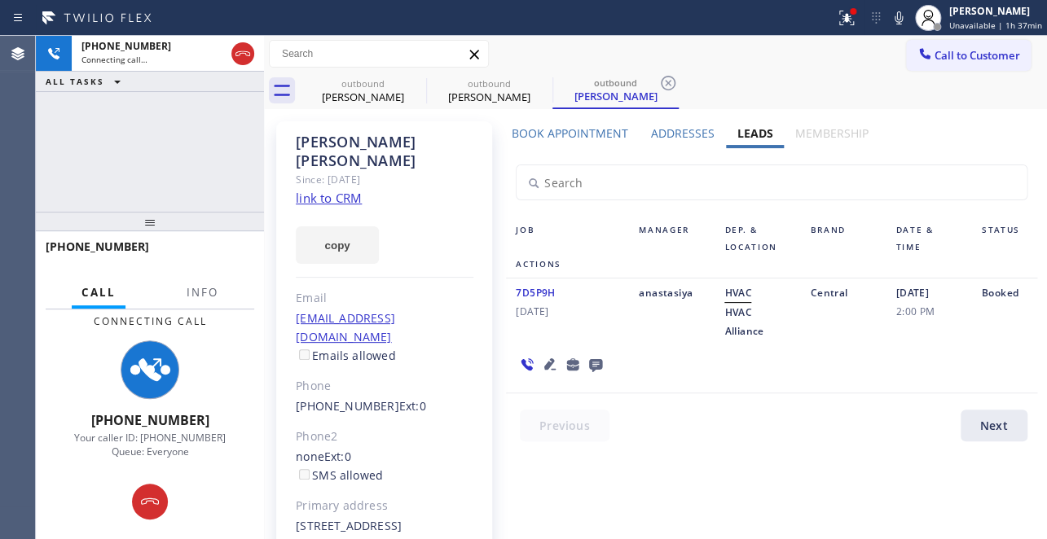
click at [543, 360] on icon at bounding box center [550, 364] width 20 height 20
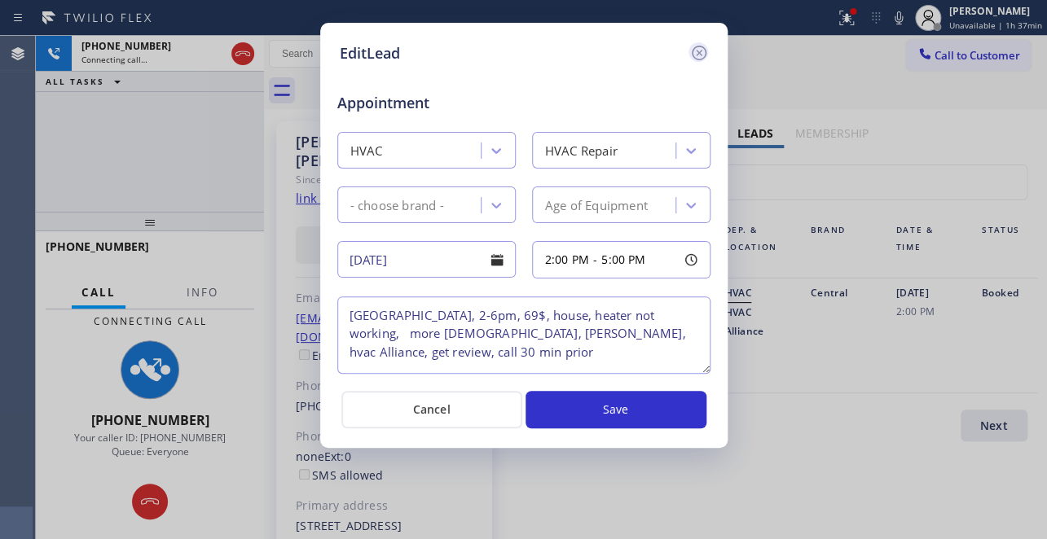
click at [693, 51] on icon at bounding box center [699, 53] width 20 height 20
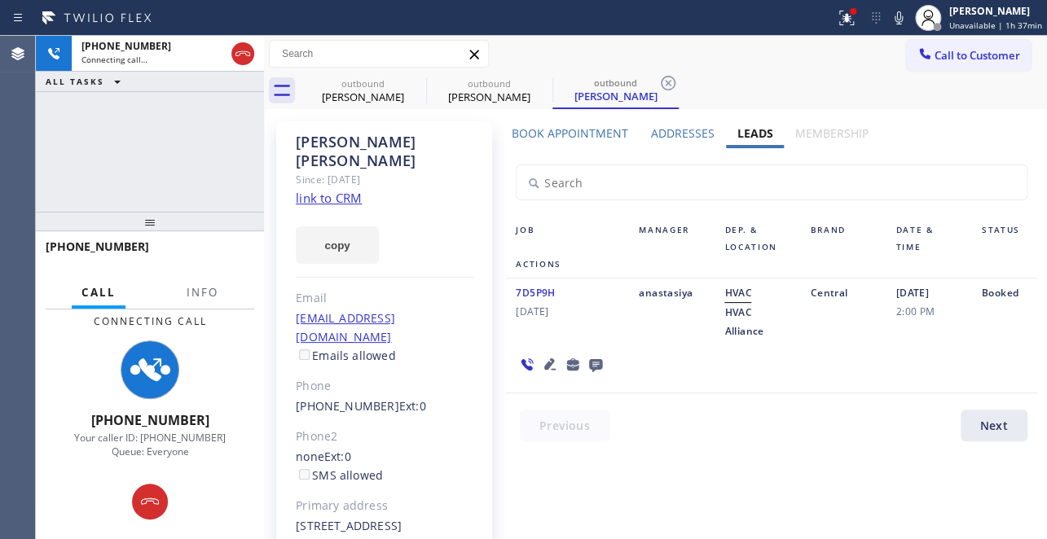
click at [590, 363] on icon at bounding box center [595, 365] width 13 height 13
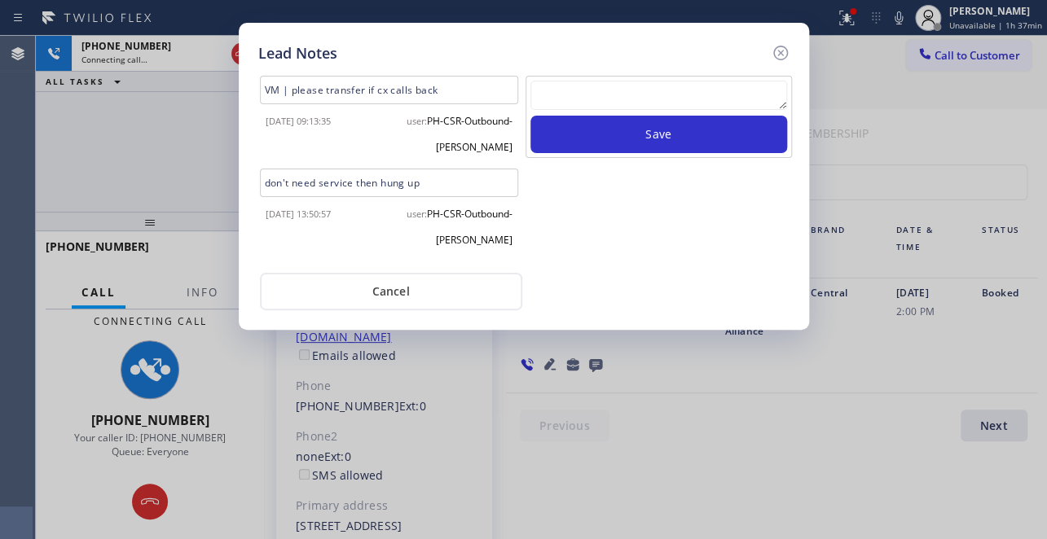
click at [598, 90] on textarea at bounding box center [658, 95] width 257 height 29
paste textarea "Routed to Voice mail// If CX will call back please transfer to me- Love:*"
click at [598, 90] on textarea "Routed to Voice mail// If CX will call back please transfer to me- Love:*" at bounding box center [658, 95] width 257 height 29
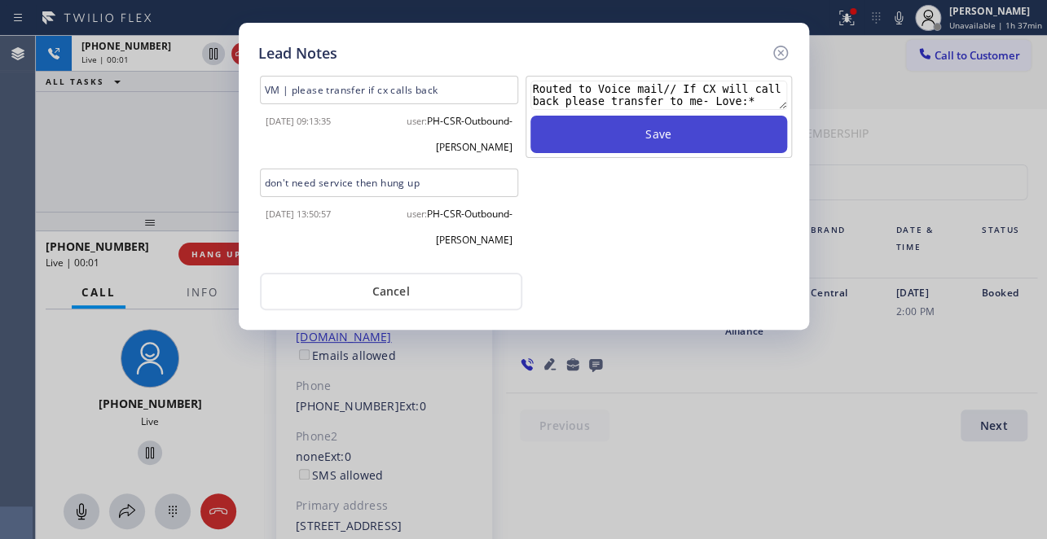
type textarea "Routed to Voice mail// If CX will call back please transfer to me- Love:*"
click at [644, 141] on button "Save" at bounding box center [658, 134] width 257 height 37
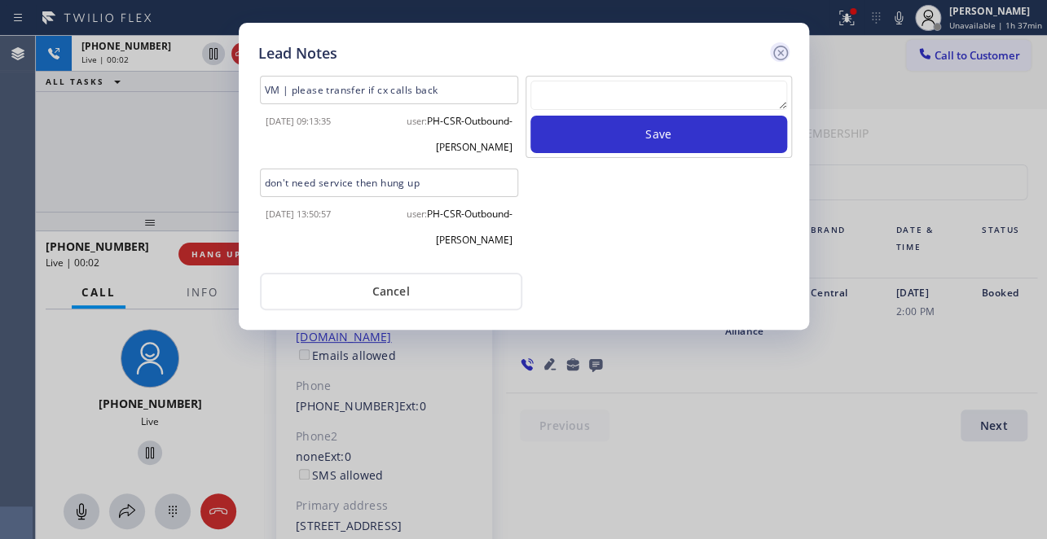
click at [780, 55] on icon at bounding box center [781, 53] width 20 height 20
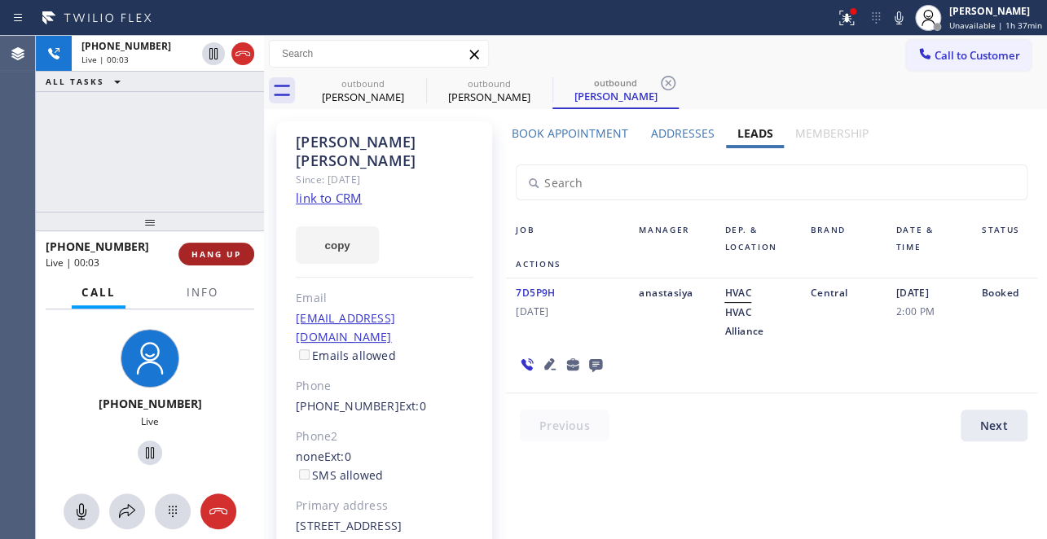
click at [201, 247] on button "HANG UP" at bounding box center [216, 254] width 76 height 23
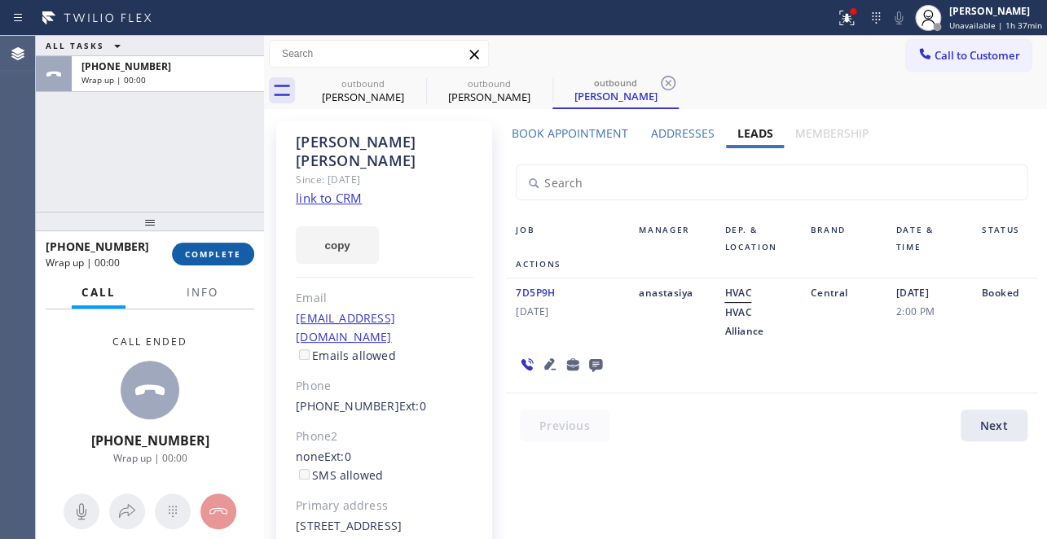
click at [202, 247] on button "COMPLETE" at bounding box center [213, 254] width 82 height 23
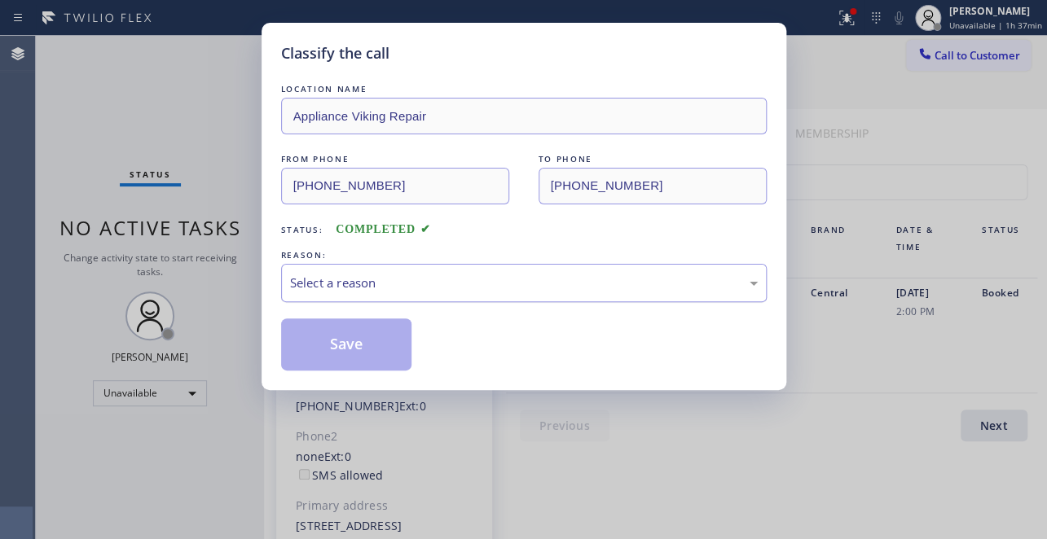
click at [370, 285] on div "Select a reason" at bounding box center [524, 283] width 468 height 19
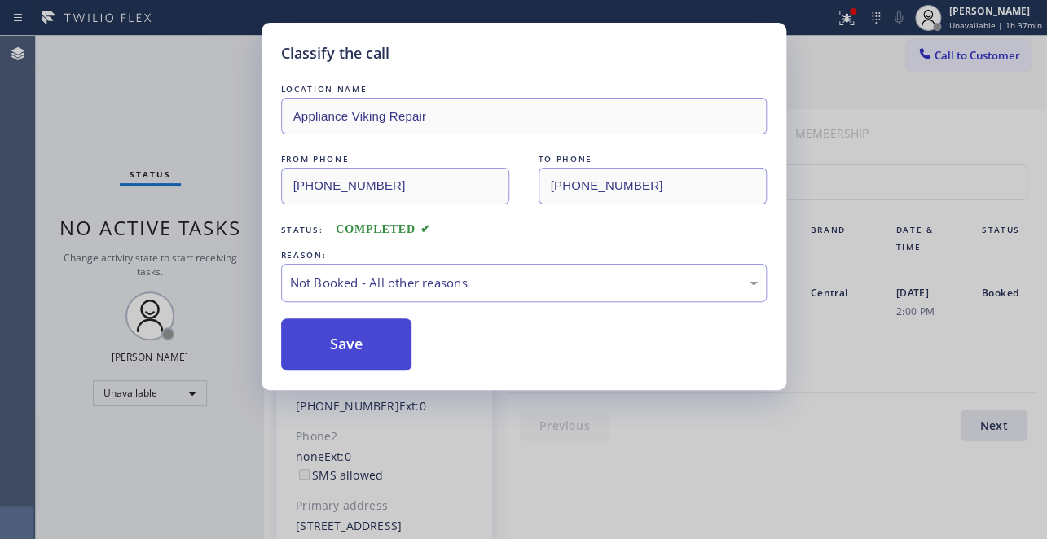
click at [348, 339] on button "Save" at bounding box center [346, 345] width 131 height 52
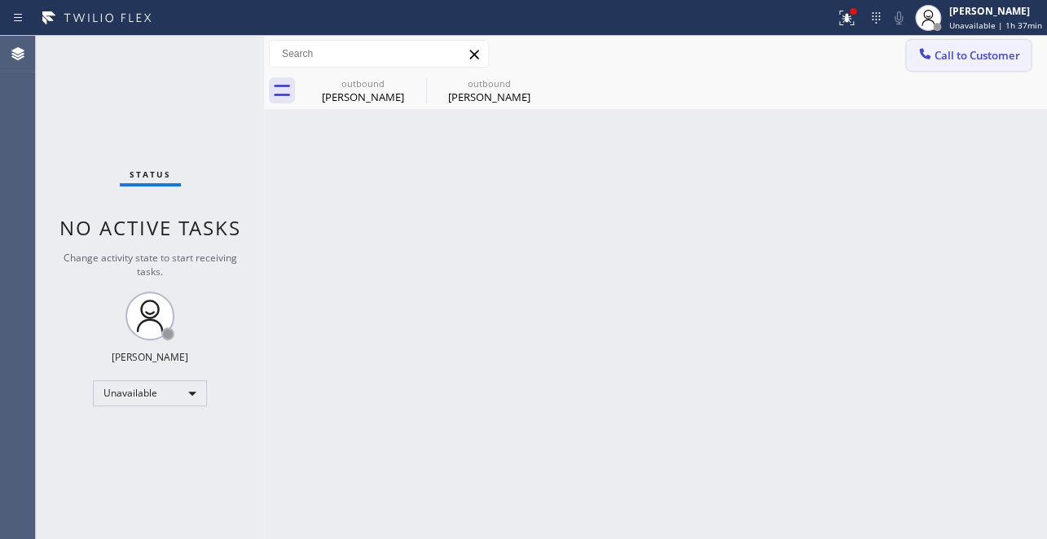
click at [985, 53] on span "Call to Customer" at bounding box center [977, 55] width 86 height 15
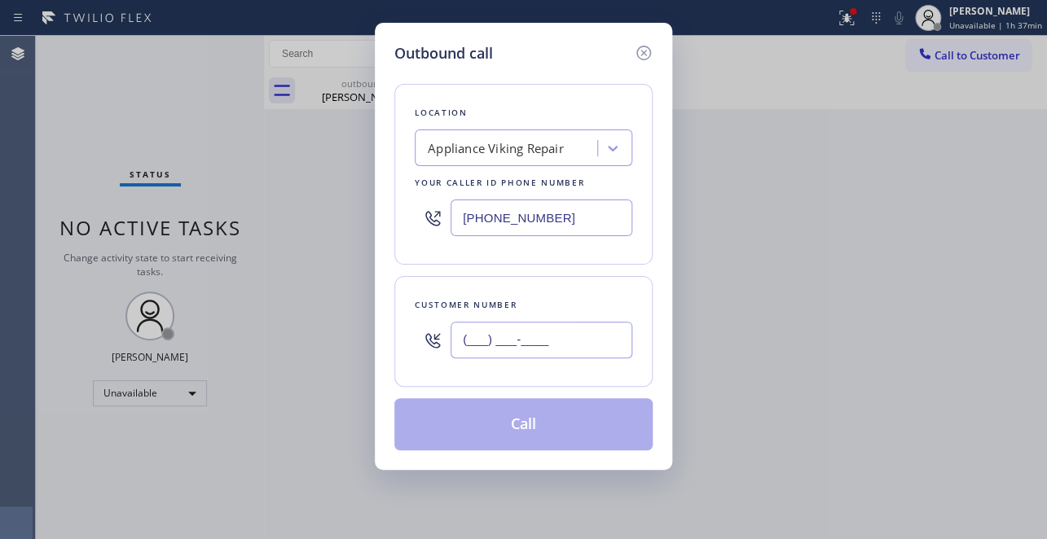
click at [473, 337] on input "(___) ___-____" at bounding box center [541, 340] width 182 height 37
paste input "323) 207-8242"
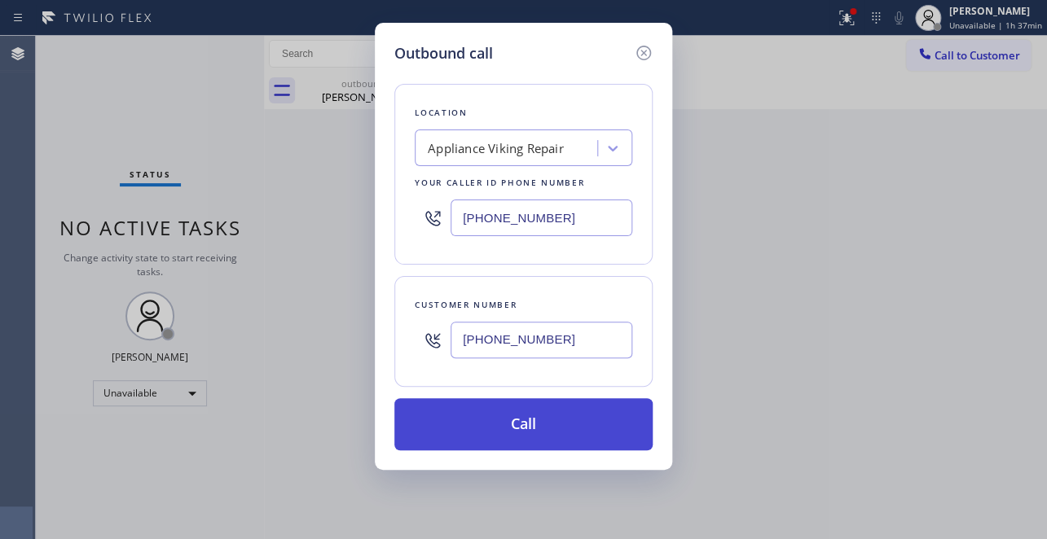
click at [486, 429] on button "Call" at bounding box center [523, 424] width 258 height 52
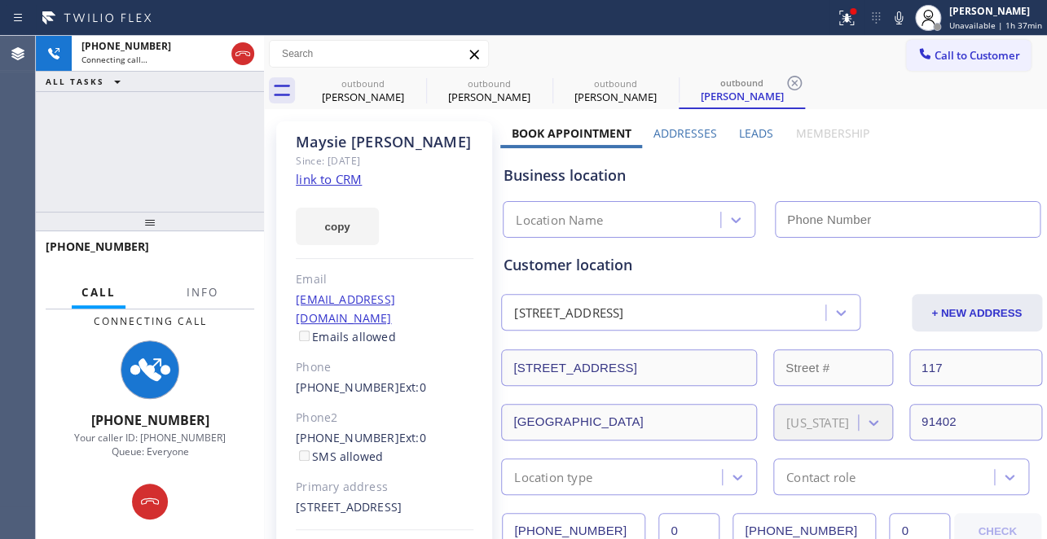
click at [740, 136] on label "Leads" at bounding box center [756, 132] width 34 height 15
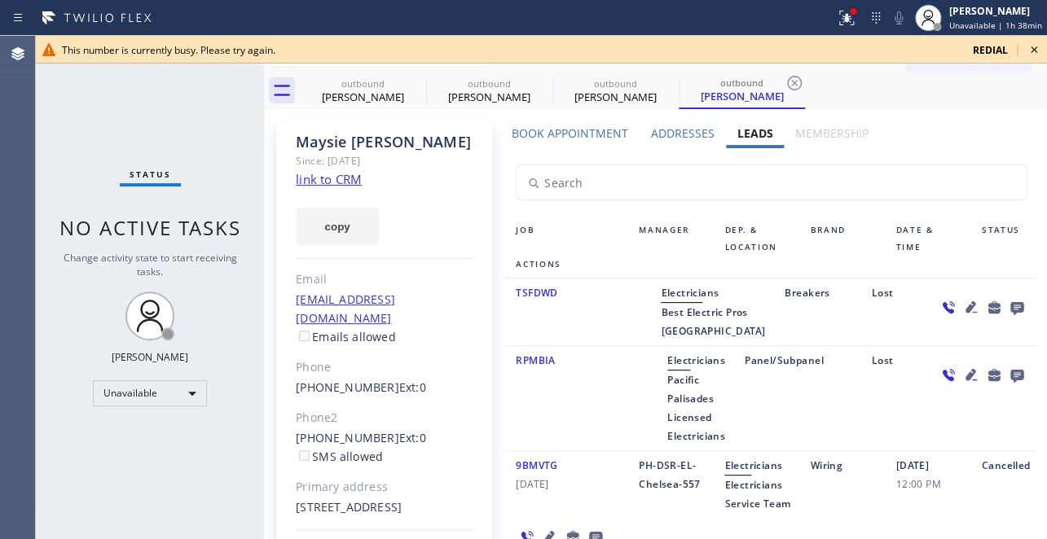
click at [1035, 51] on icon at bounding box center [1034, 50] width 20 height 20
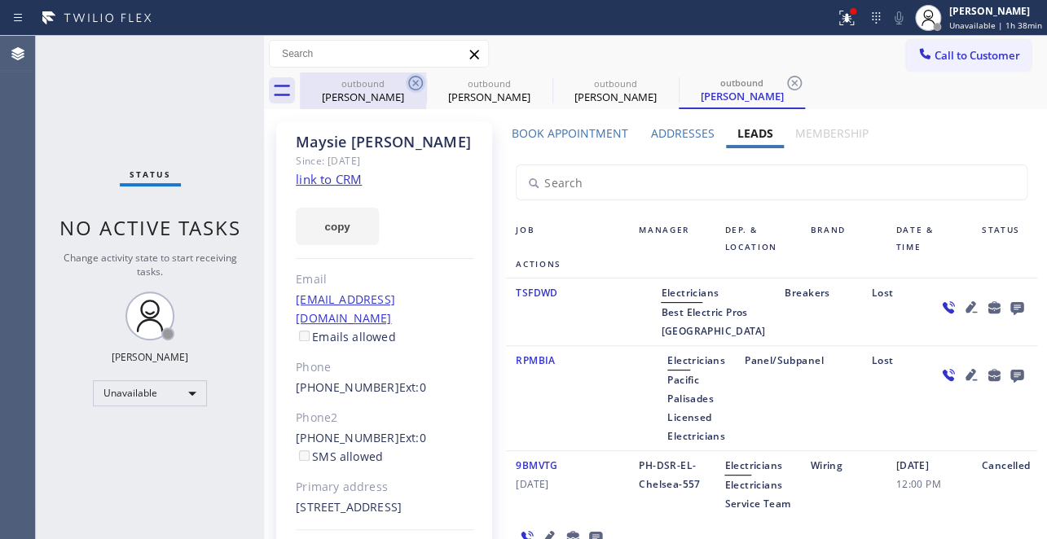
click at [422, 86] on icon at bounding box center [415, 83] width 15 height 15
click at [0, 0] on icon at bounding box center [0, 0] width 0 height 0
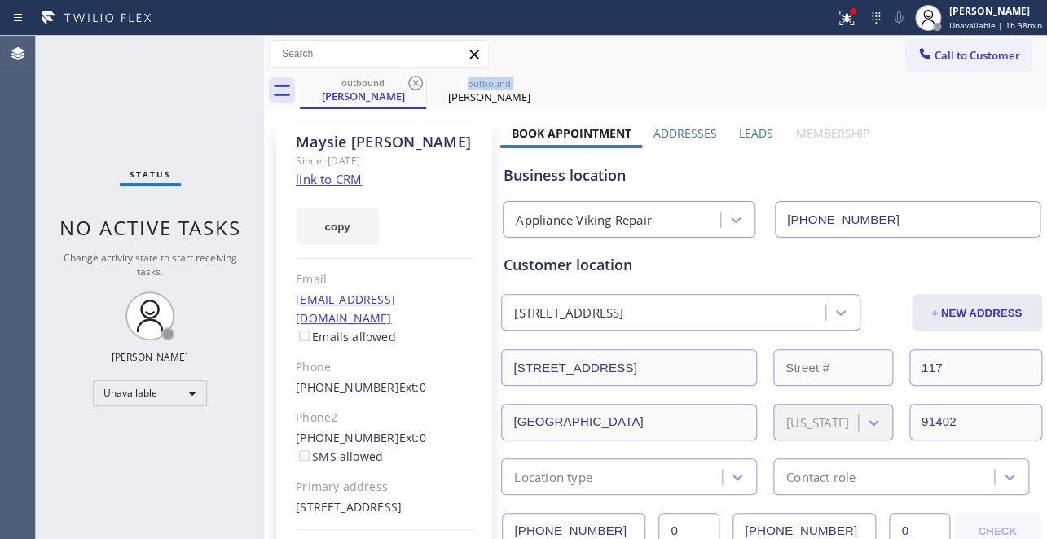
click at [422, 86] on icon at bounding box center [415, 83] width 15 height 15
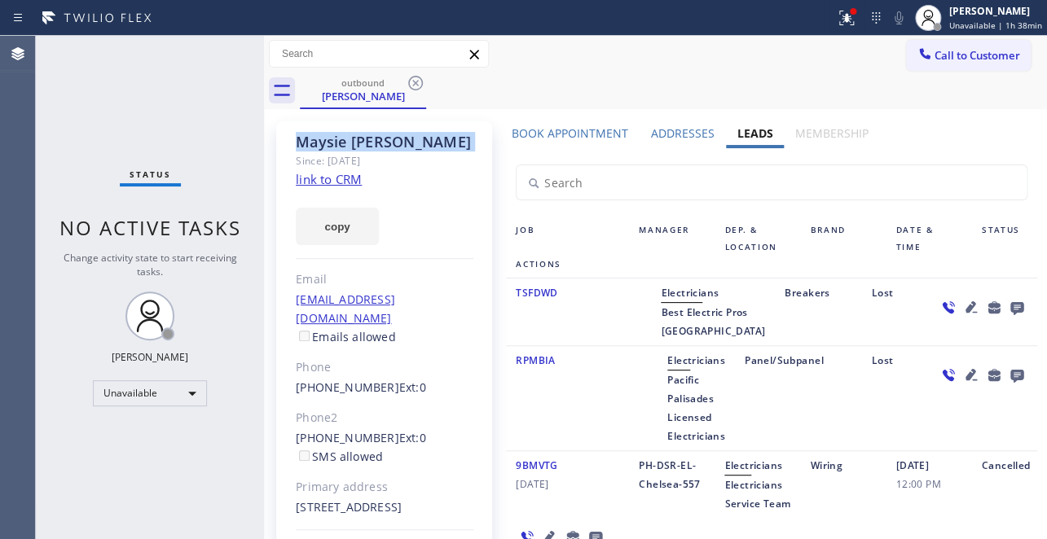
click at [422, 86] on icon at bounding box center [415, 83] width 15 height 15
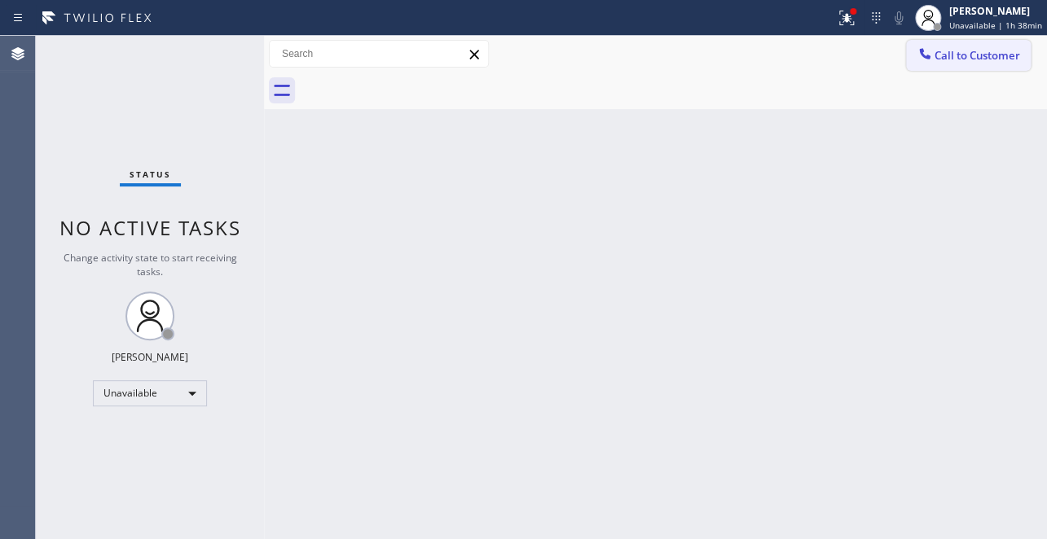
click at [921, 51] on icon at bounding box center [924, 53] width 11 height 11
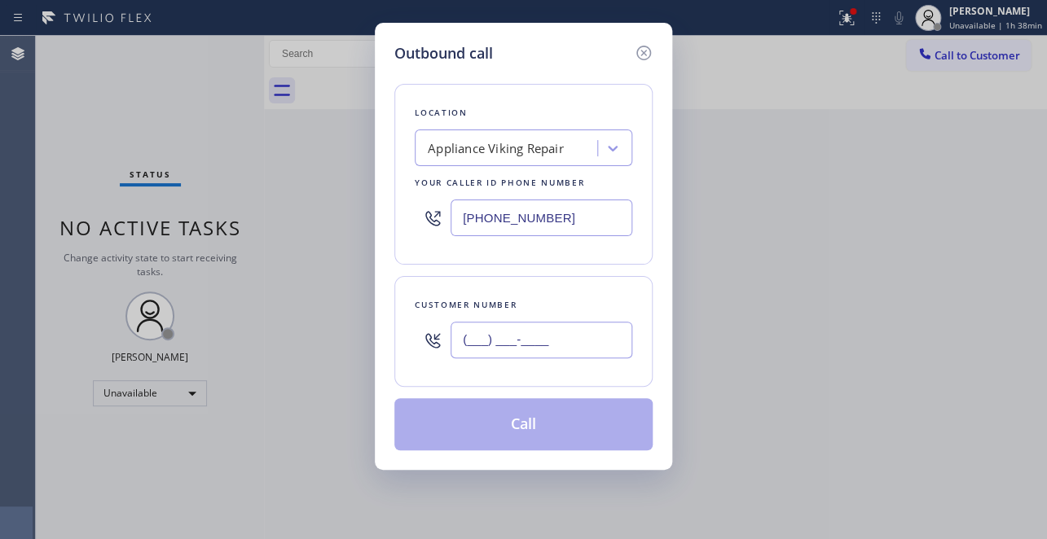
click at [476, 346] on input "(___) ___-____" at bounding box center [541, 340] width 182 height 37
paste input "714) 325-7105"
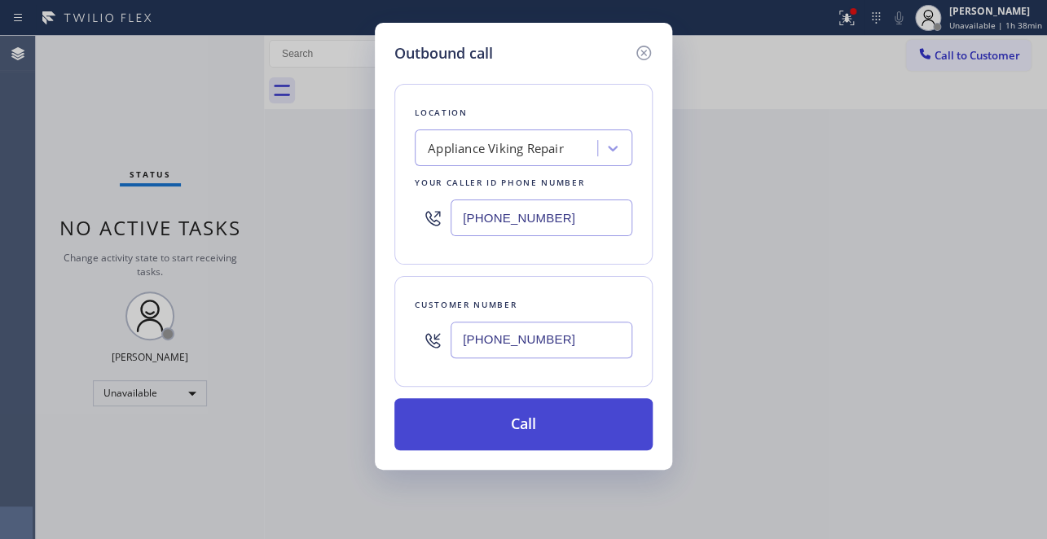
type input "(714) 325-7105"
click at [525, 426] on button "Call" at bounding box center [523, 424] width 258 height 52
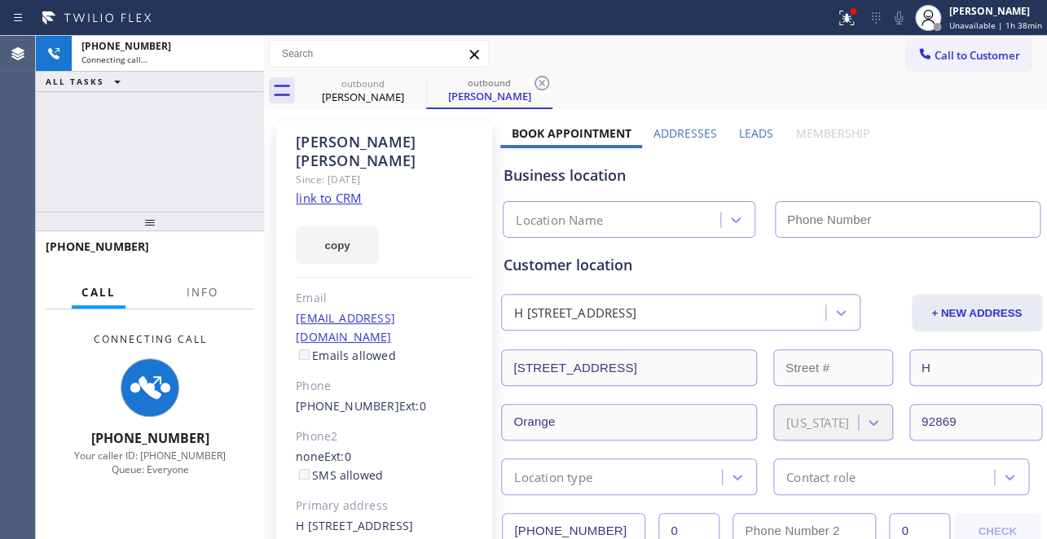
click at [753, 137] on label "Leads" at bounding box center [756, 132] width 34 height 15
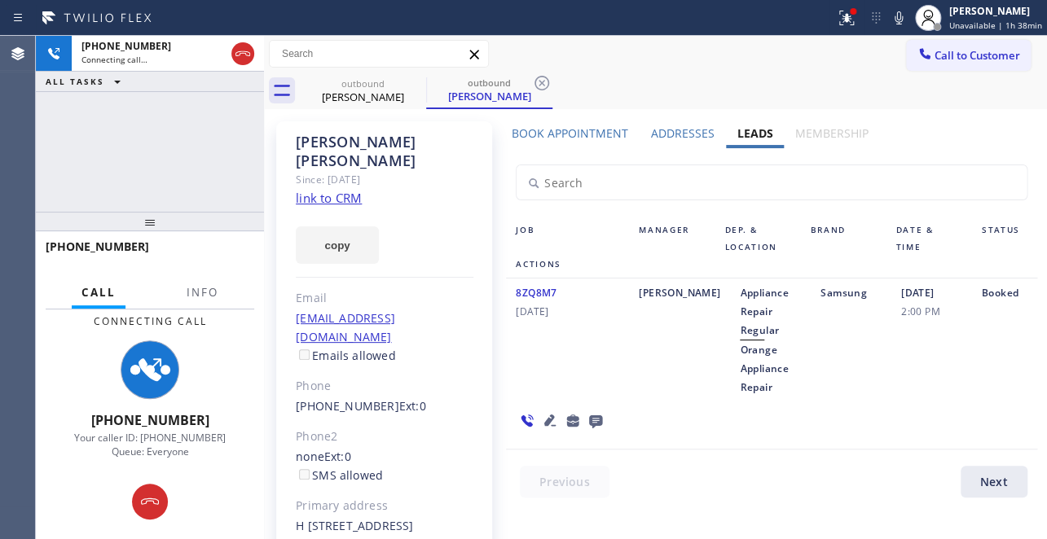
click at [513, 368] on div "8ZQ8M7 05/01/2020" at bounding box center [567, 339] width 123 height 113
click at [537, 378] on div "8ZQ8M7 05/01/2020" at bounding box center [567, 339] width 123 height 113
click at [580, 372] on div "8ZQ8M7 05/01/2020" at bounding box center [567, 339] width 123 height 113
click at [589, 424] on icon at bounding box center [595, 421] width 13 height 13
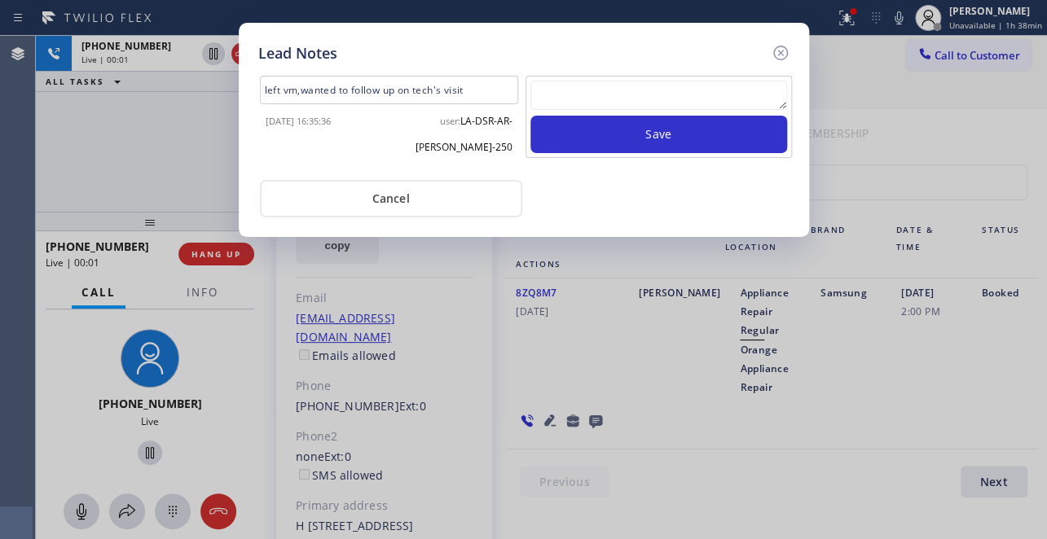
click at [653, 104] on textarea at bounding box center [658, 95] width 257 height 29
paste textarea "Routed to Voice mail// If CX will call back please transfer to me- Love:*"
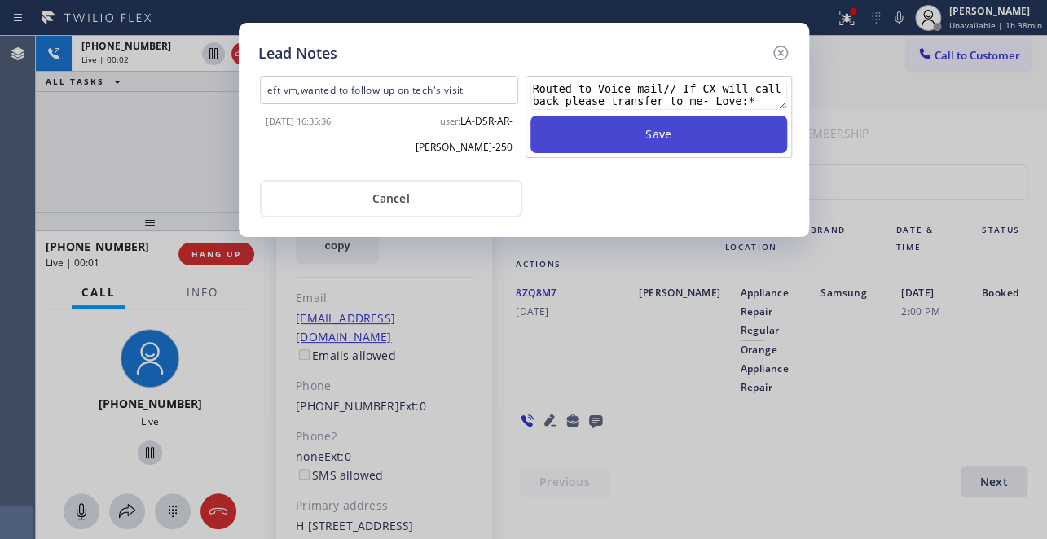
type textarea "Routed to Voice mail// If CX will call back please transfer to me- Love:*"
click at [661, 134] on button "Save" at bounding box center [658, 134] width 257 height 37
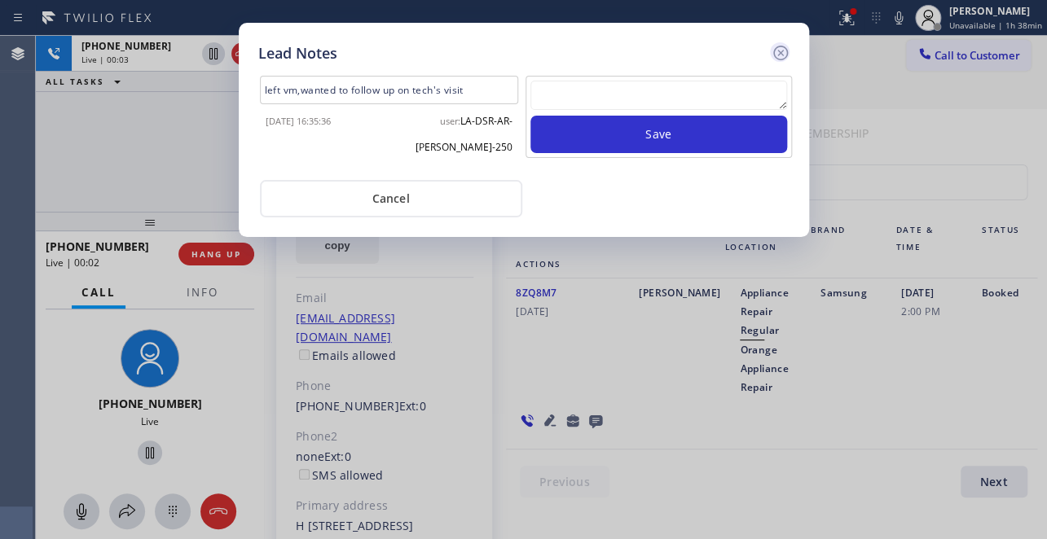
click at [780, 54] on icon at bounding box center [781, 53] width 20 height 20
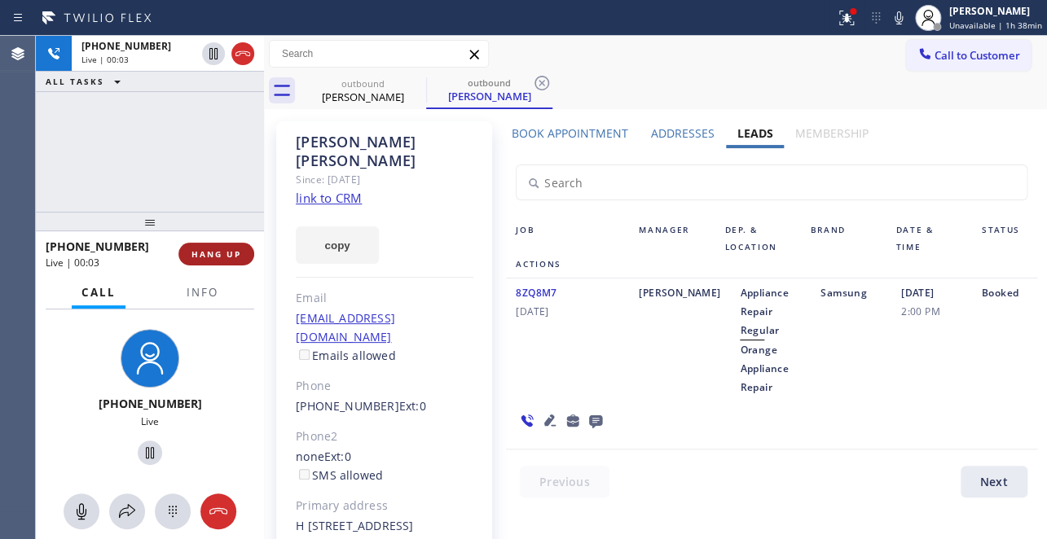
click at [226, 260] on button "HANG UP" at bounding box center [216, 254] width 76 height 23
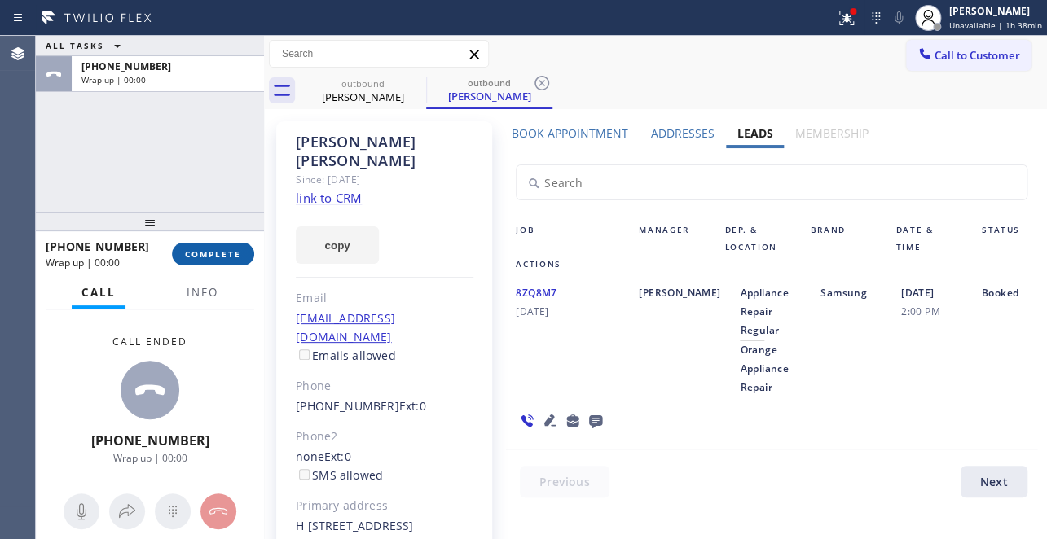
click at [226, 253] on span "COMPLETE" at bounding box center [213, 253] width 56 height 11
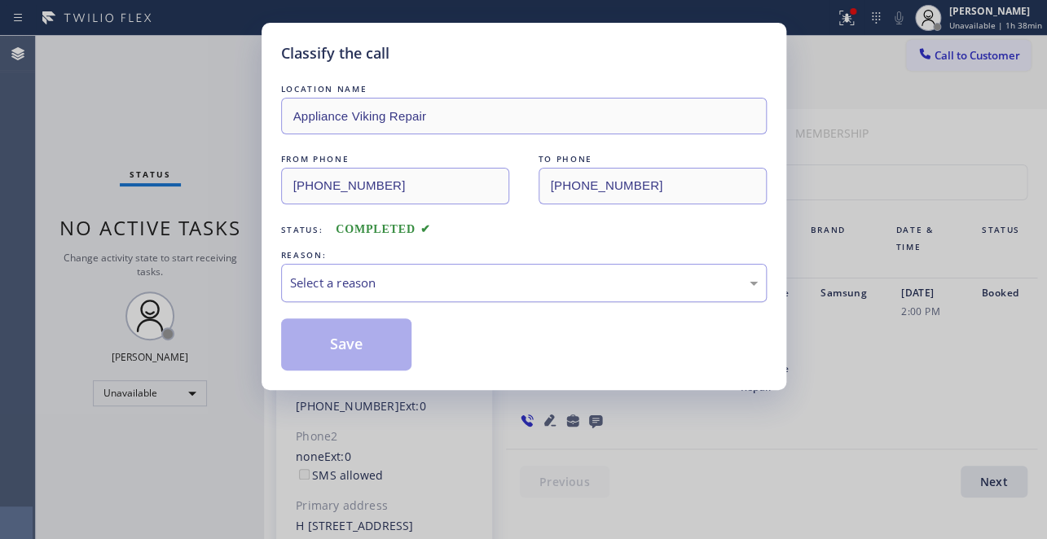
click at [443, 276] on div "Select a reason" at bounding box center [524, 283] width 468 height 19
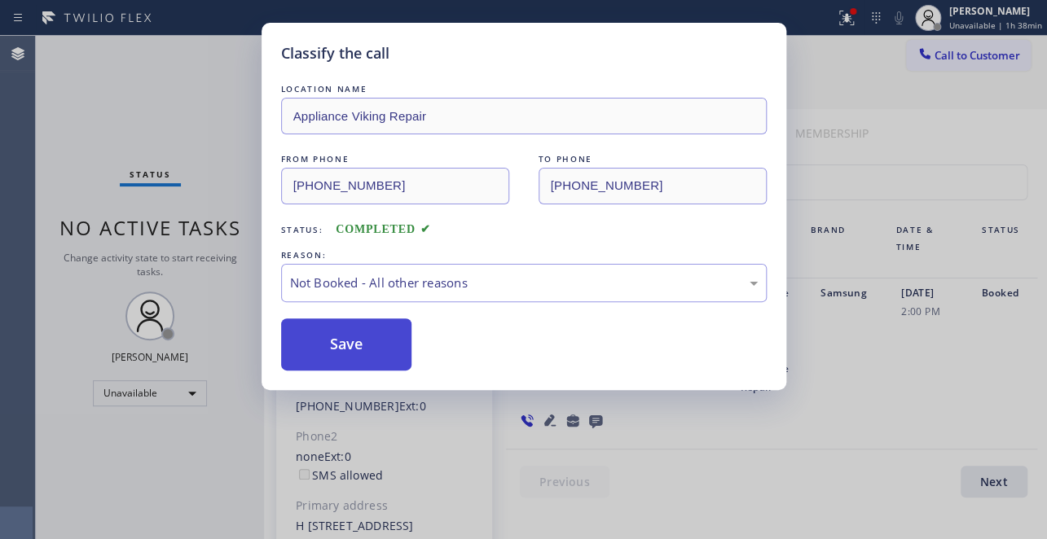
drag, startPoint x: 343, startPoint y: 347, endPoint x: 334, endPoint y: 354, distance: 11.1
click at [343, 348] on button "Save" at bounding box center [346, 345] width 131 height 52
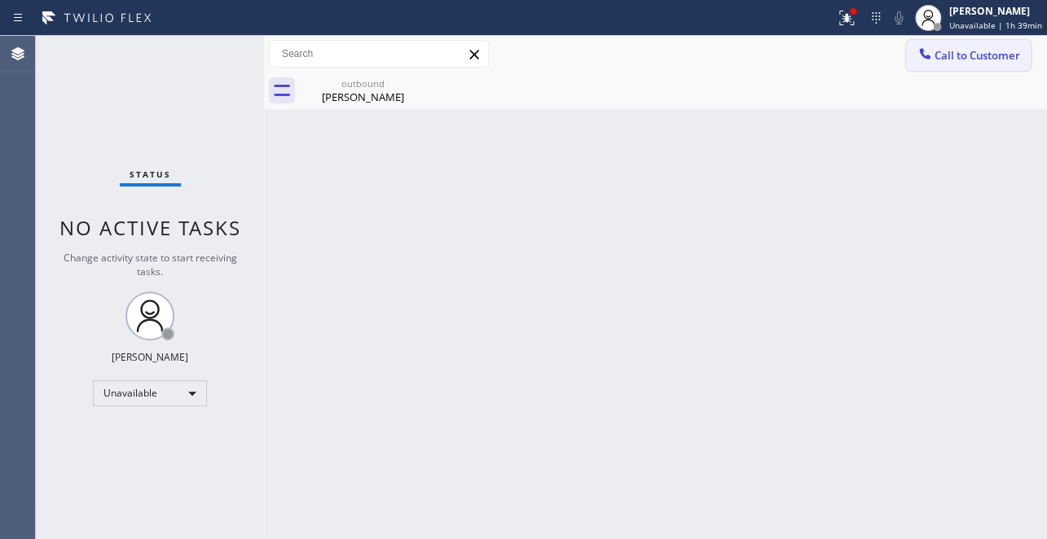
click at [929, 54] on icon at bounding box center [924, 54] width 16 height 16
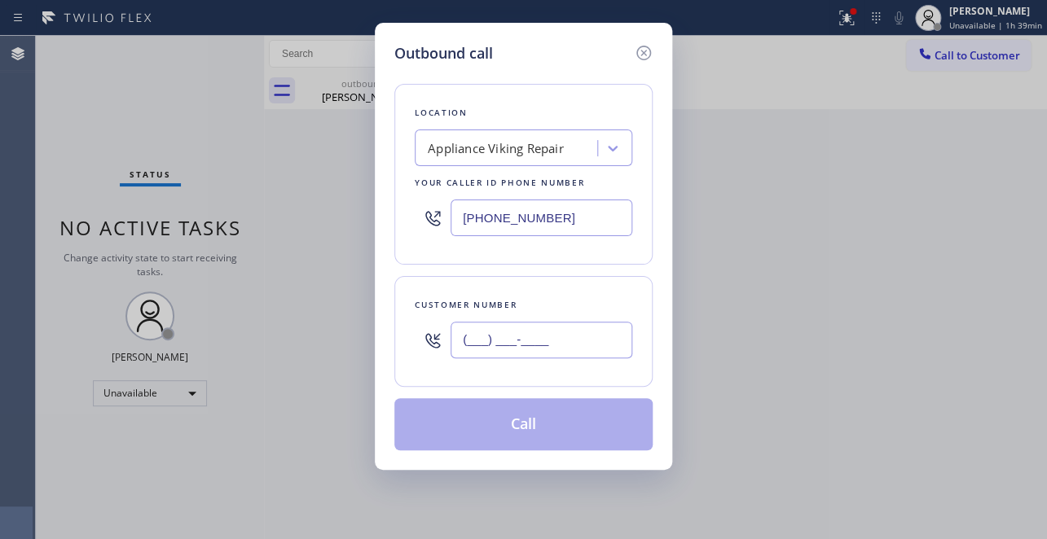
click at [477, 337] on input "(___) ___-____" at bounding box center [541, 340] width 182 height 37
paste input "714) 396-9558"
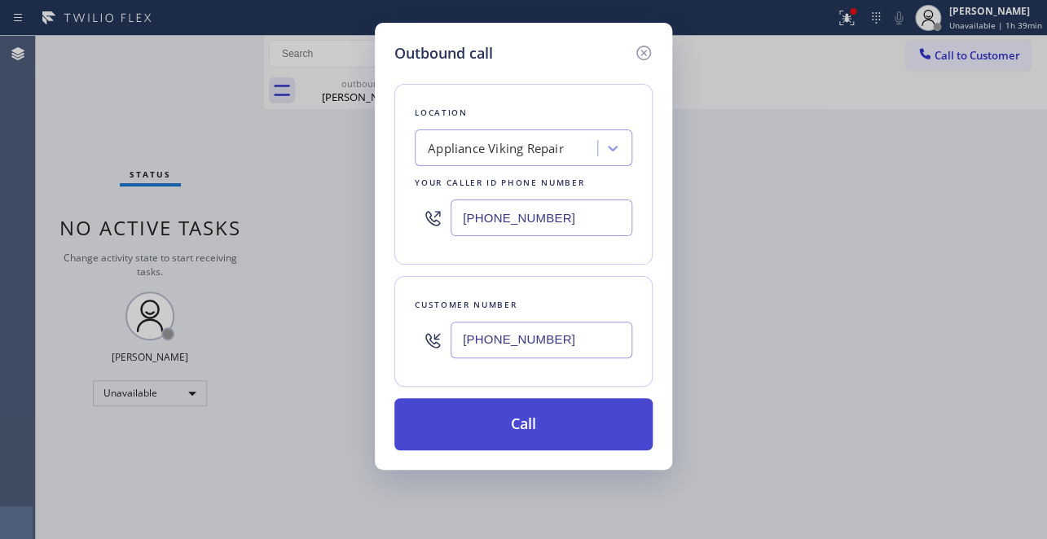
type input "(714) 396-9558"
click at [475, 411] on button "Call" at bounding box center [523, 424] width 258 height 52
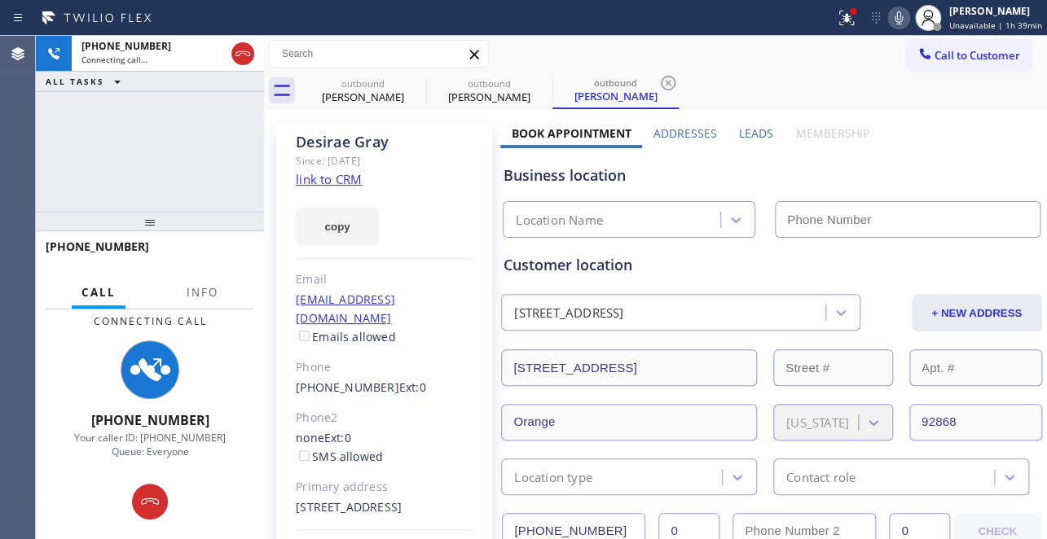
click at [895, 19] on icon at bounding box center [899, 18] width 20 height 20
type input "(617) 219-9255"
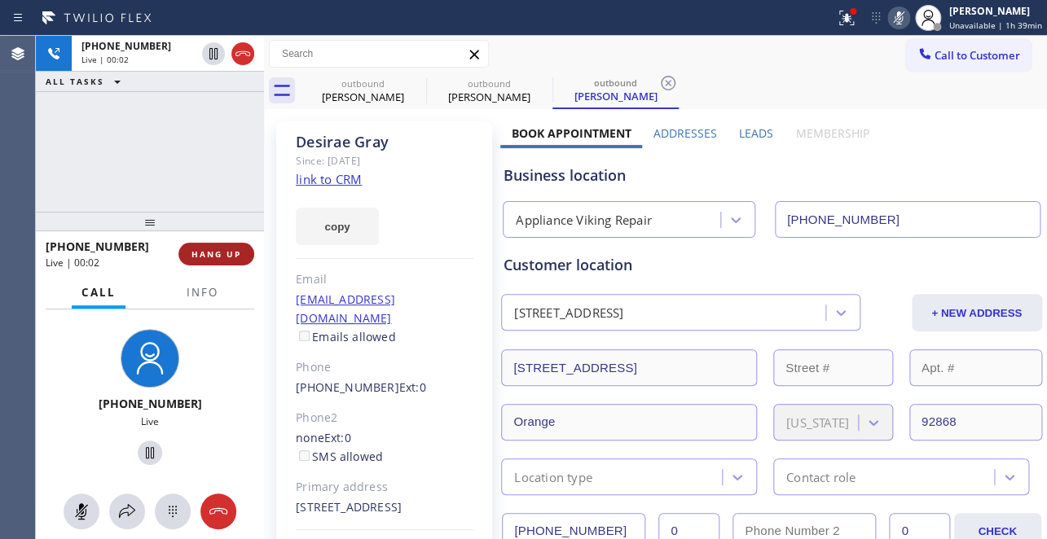
click at [235, 247] on button "HANG UP" at bounding box center [216, 254] width 76 height 23
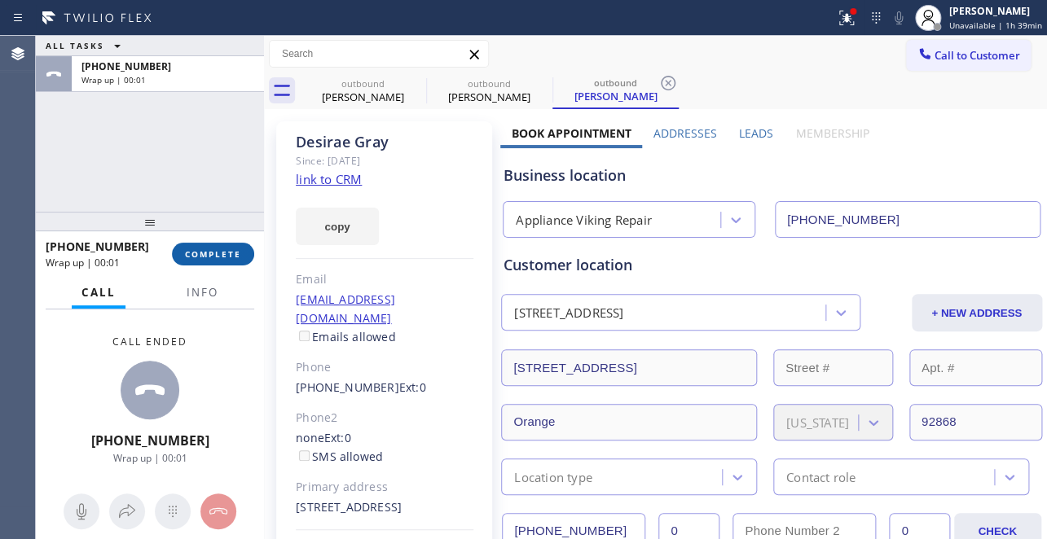
click at [212, 257] on span "COMPLETE" at bounding box center [213, 253] width 56 height 11
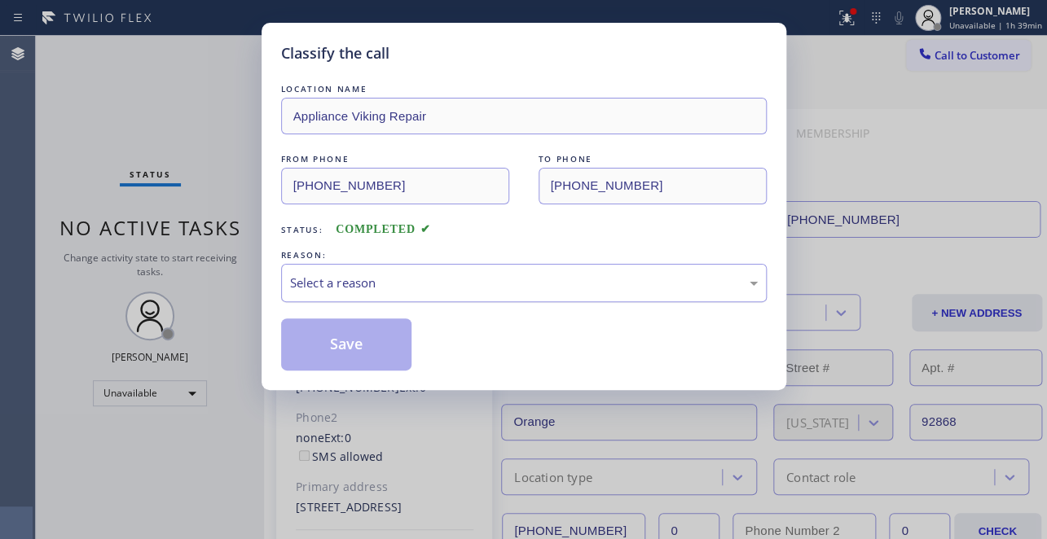
click at [452, 275] on div "Select a reason" at bounding box center [524, 283] width 468 height 19
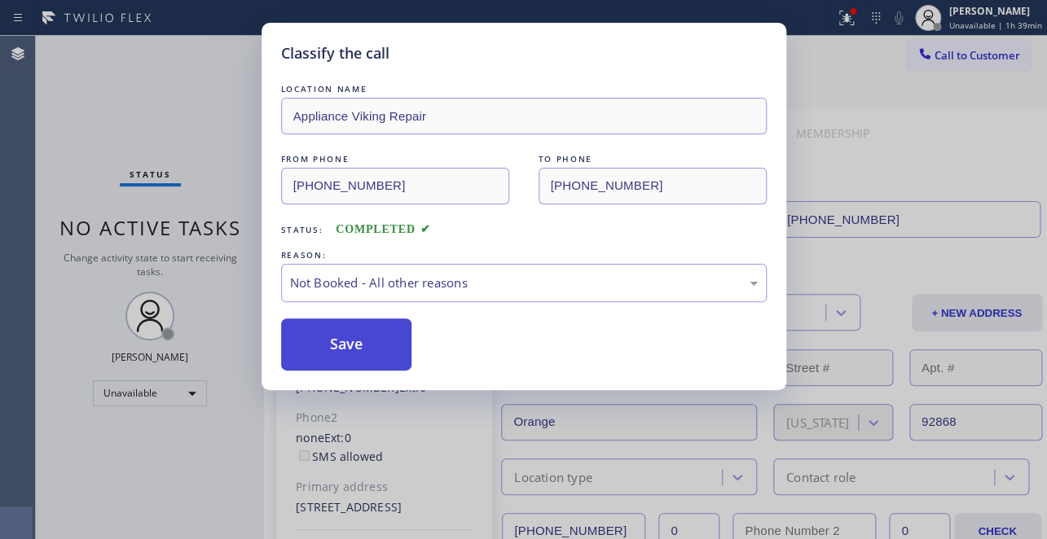
click at [310, 349] on button "Save" at bounding box center [346, 345] width 131 height 52
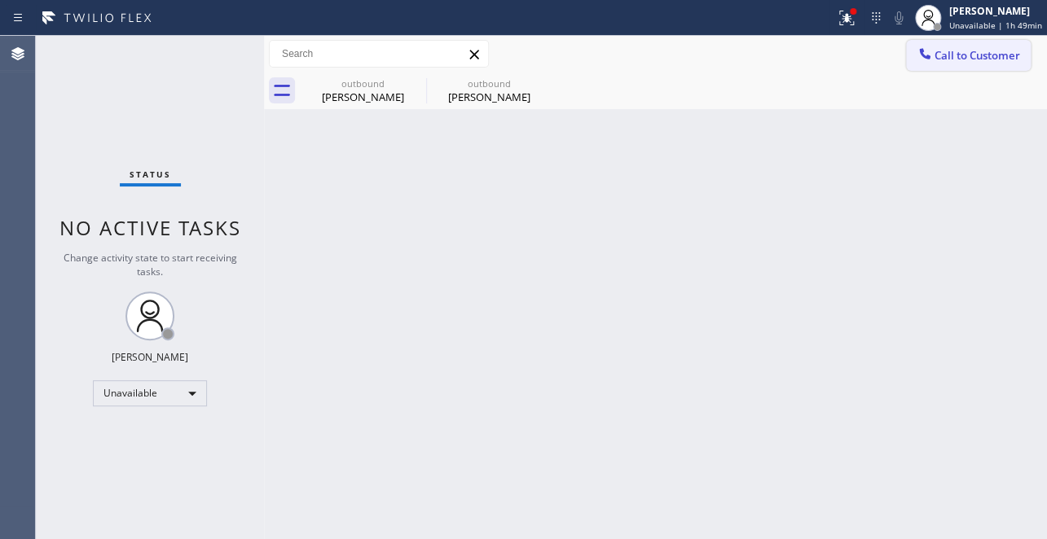
click at [929, 66] on button "Call to Customer" at bounding box center [968, 55] width 125 height 31
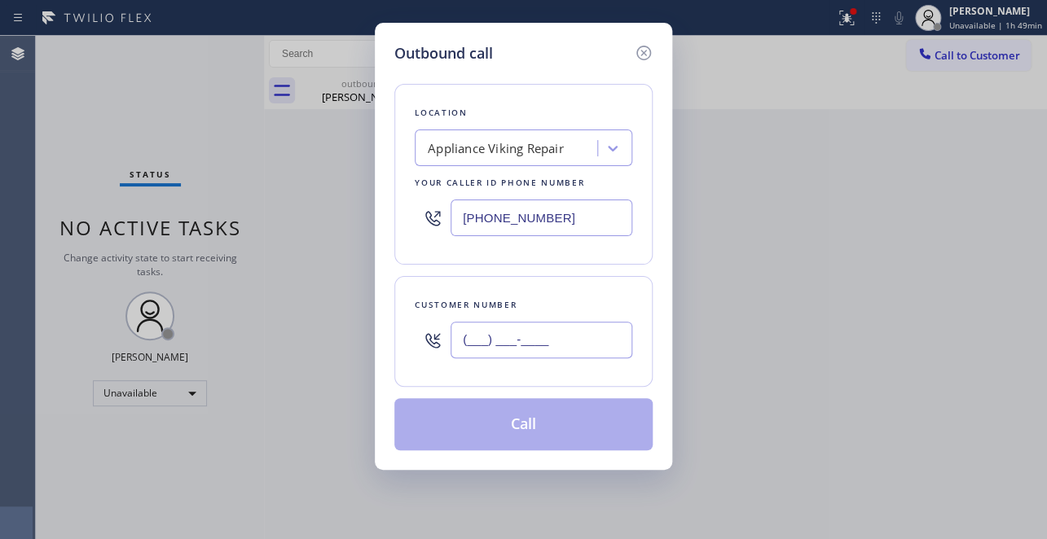
click at [478, 342] on input "(___) ___-____" at bounding box center [541, 340] width 182 height 37
paste input "310) 991-9779"
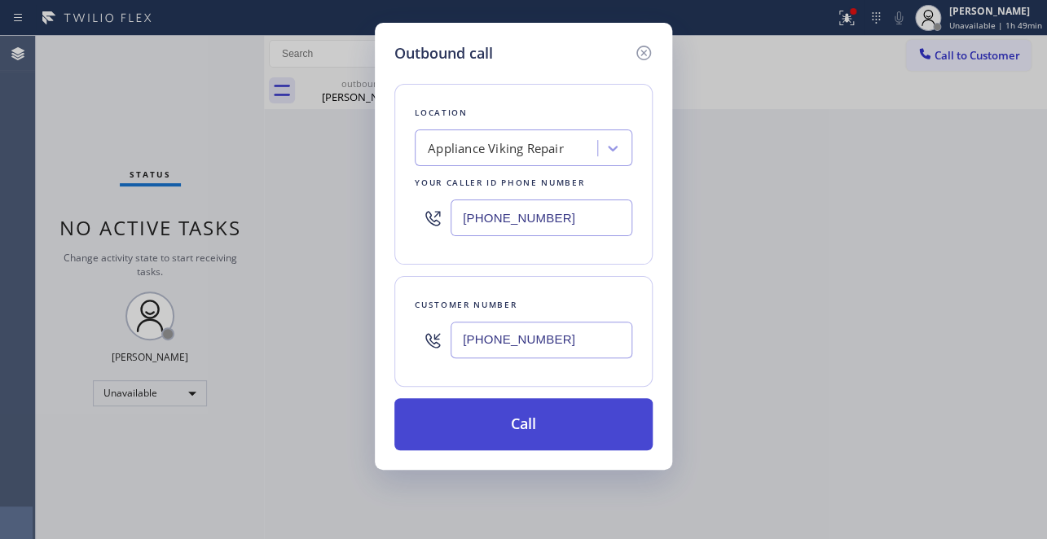
click at [499, 432] on button "Call" at bounding box center [523, 424] width 258 height 52
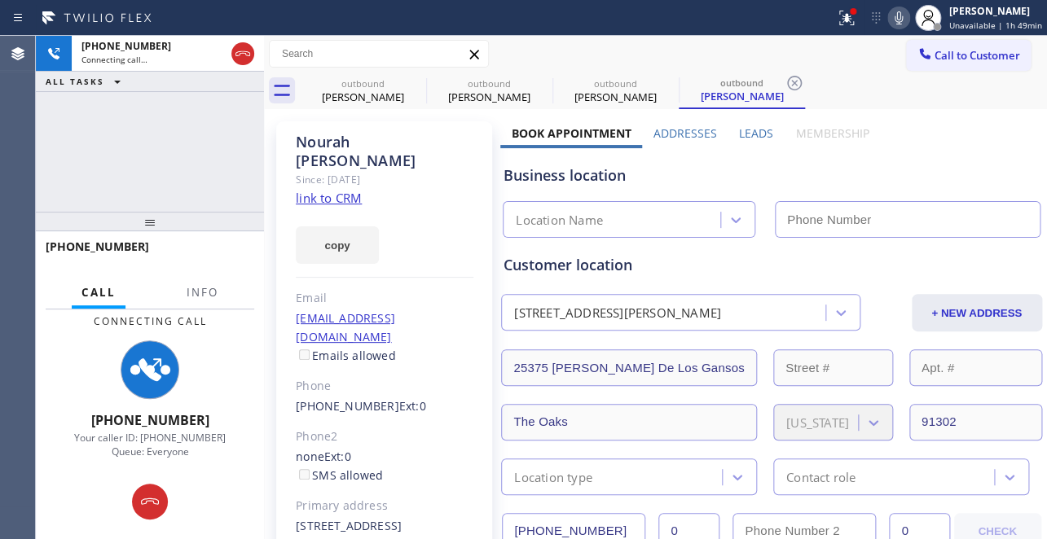
click at [741, 133] on label "Leads" at bounding box center [756, 132] width 34 height 15
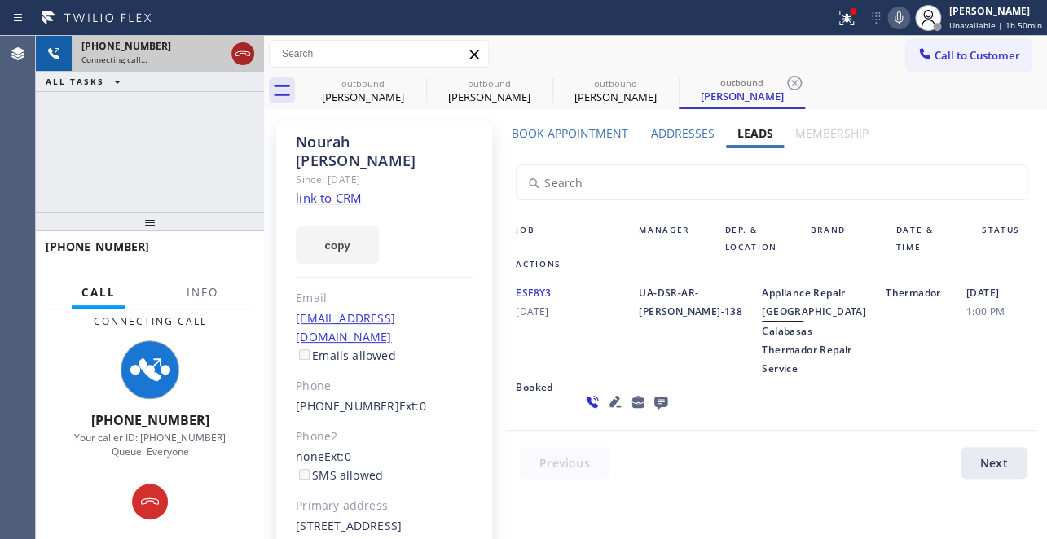
click at [235, 56] on icon at bounding box center [243, 54] width 20 height 20
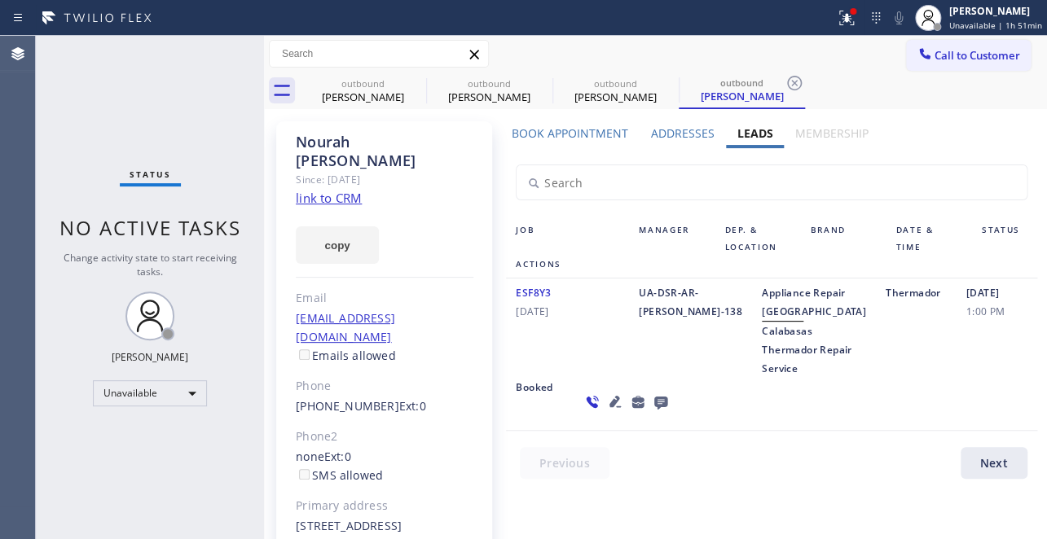
click at [956, 378] on div "04/30/2020 1:00 PM" at bounding box center [996, 330] width 81 height 94
click at [416, 85] on icon at bounding box center [415, 83] width 15 height 15
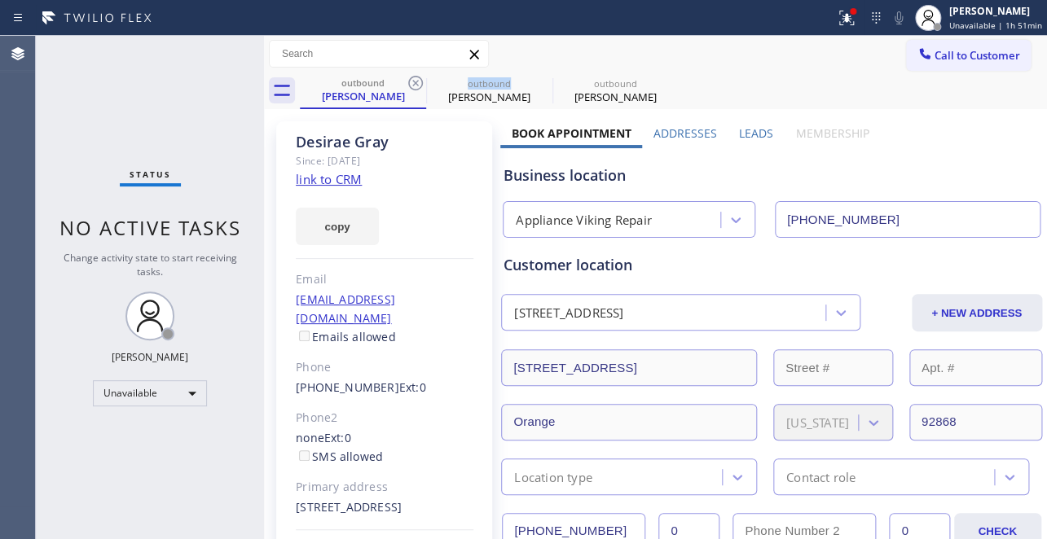
click at [416, 85] on icon at bounding box center [415, 83] width 15 height 15
click at [0, 0] on icon at bounding box center [0, 0] width 0 height 0
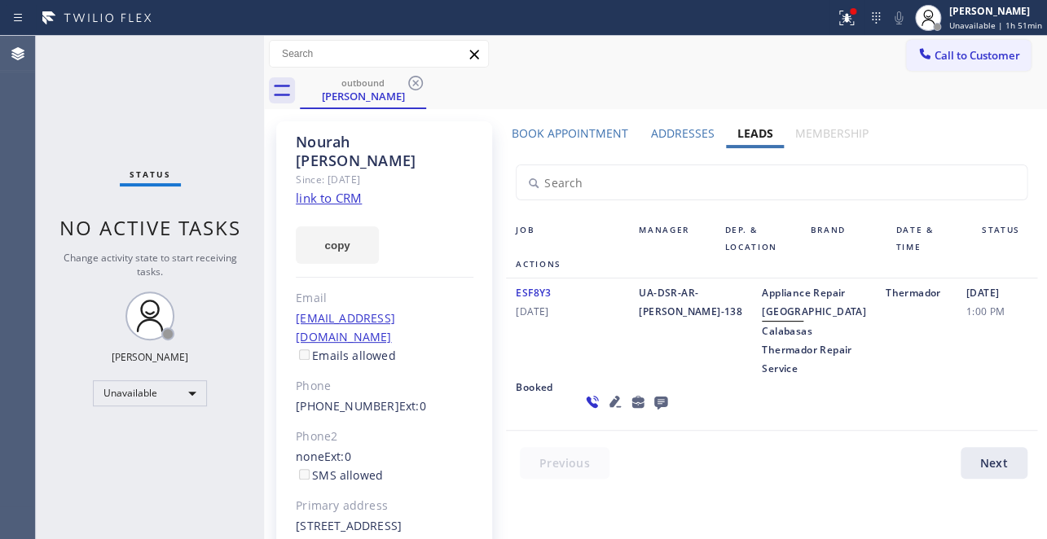
click at [416, 85] on icon at bounding box center [415, 83] width 15 height 15
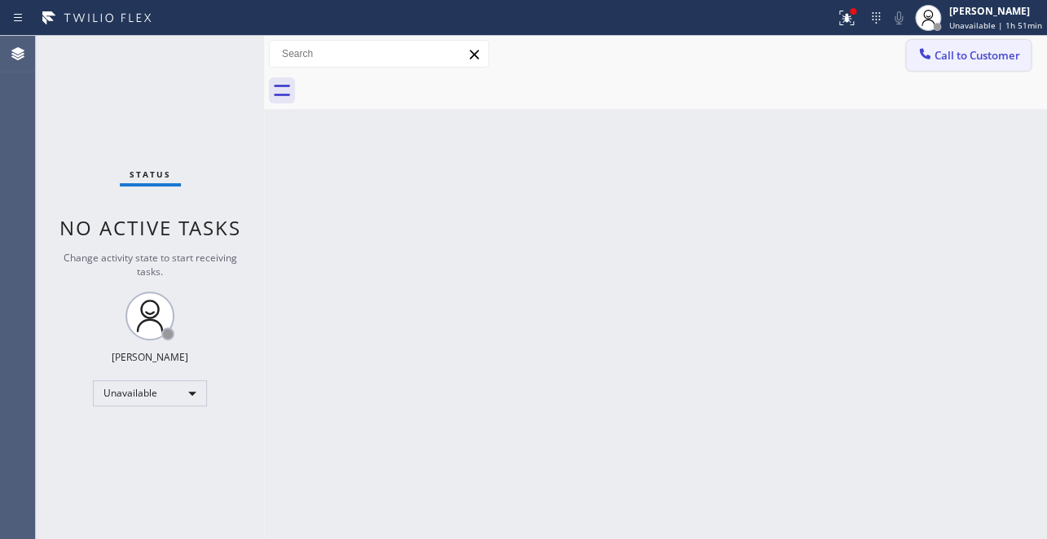
click at [929, 64] on div at bounding box center [925, 56] width 20 height 20
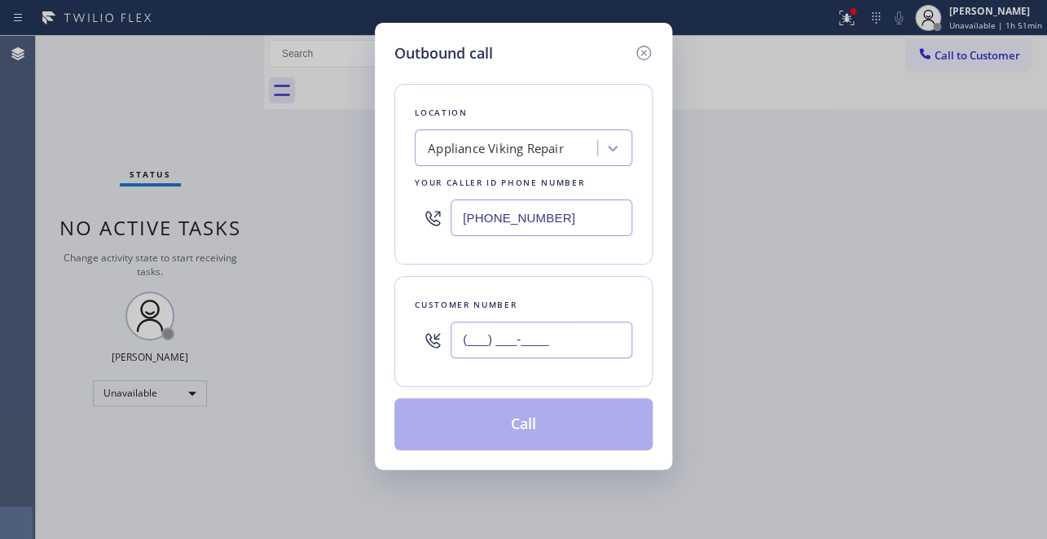
click at [468, 349] on input "(___) ___-____" at bounding box center [541, 340] width 182 height 37
paste input "562) 691-1649"
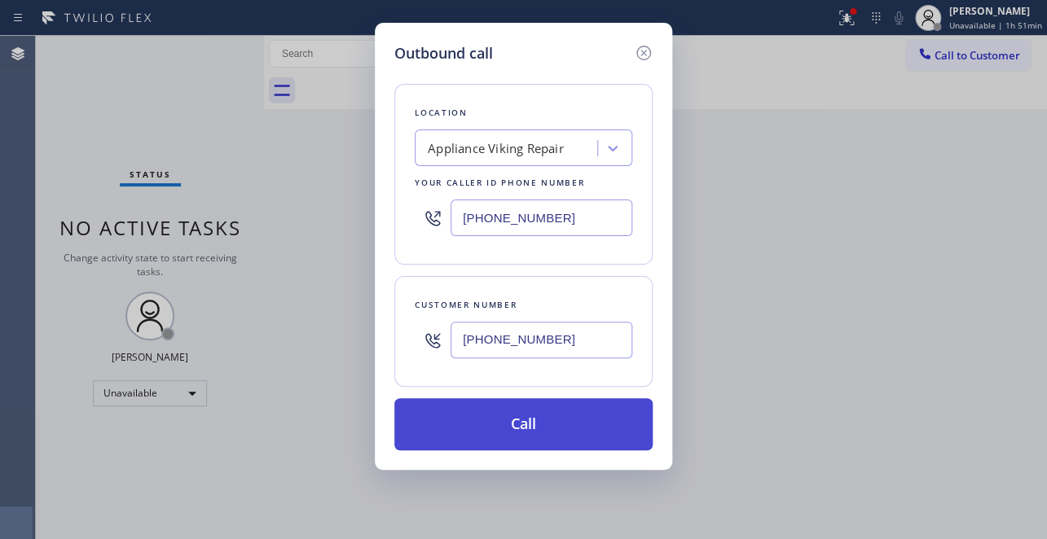
click at [525, 419] on button "Call" at bounding box center [523, 424] width 258 height 52
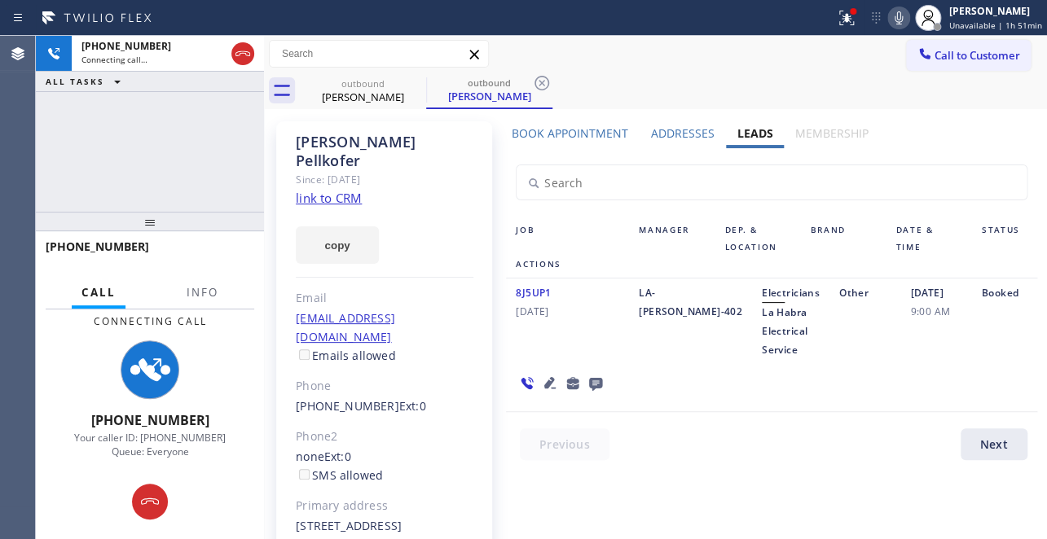
click at [547, 382] on icon at bounding box center [549, 382] width 11 height 11
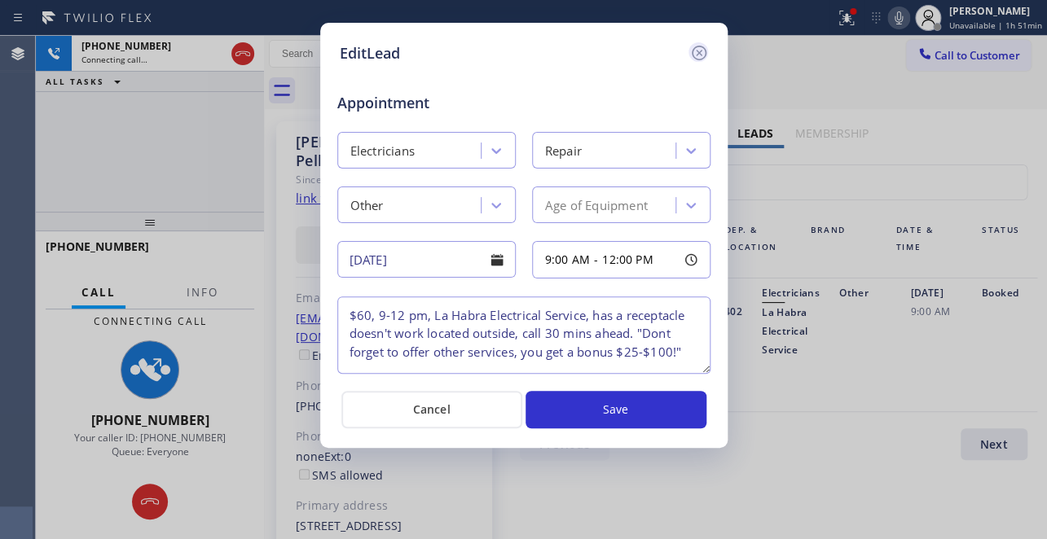
click at [701, 57] on icon at bounding box center [699, 53] width 20 height 20
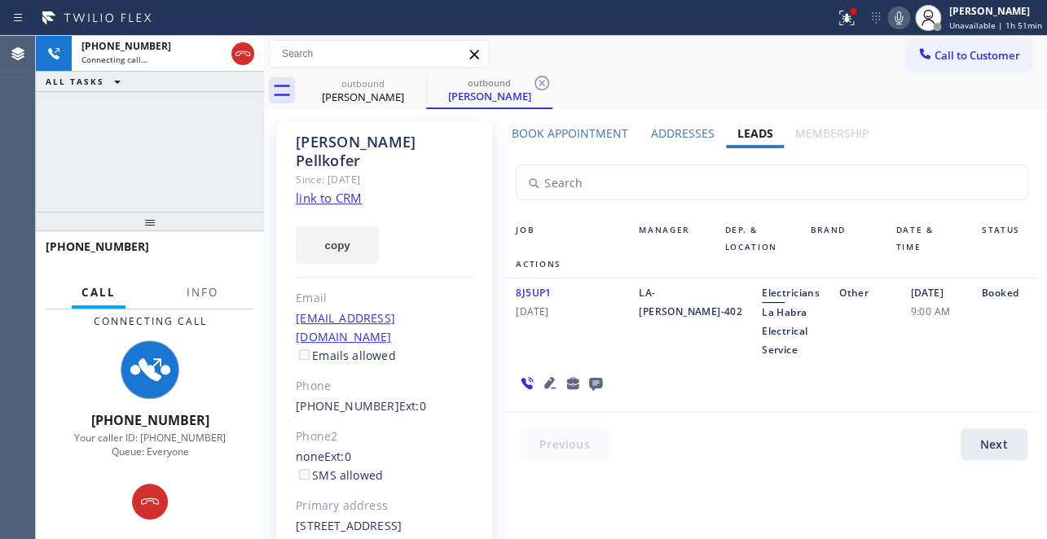
click at [723, 460] on div at bounding box center [781, 448] width 550 height 40
click at [857, 433] on div at bounding box center [781, 448] width 550 height 40
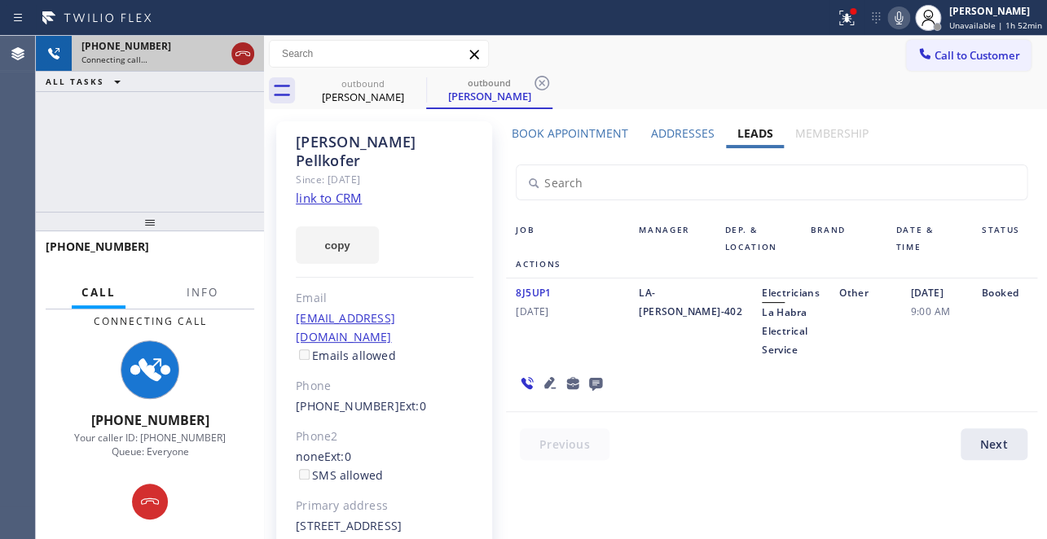
click at [241, 60] on icon at bounding box center [243, 54] width 20 height 20
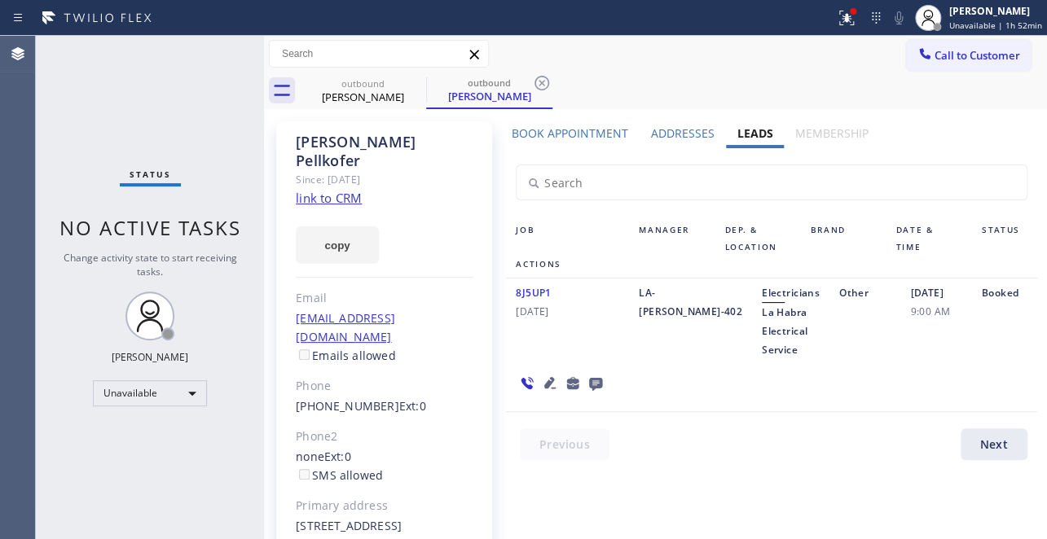
click at [910, 459] on div at bounding box center [781, 448] width 550 height 40
click at [414, 84] on icon at bounding box center [415, 83] width 15 height 15
click at [943, 51] on span "Call to Customer" at bounding box center [977, 55] width 86 height 15
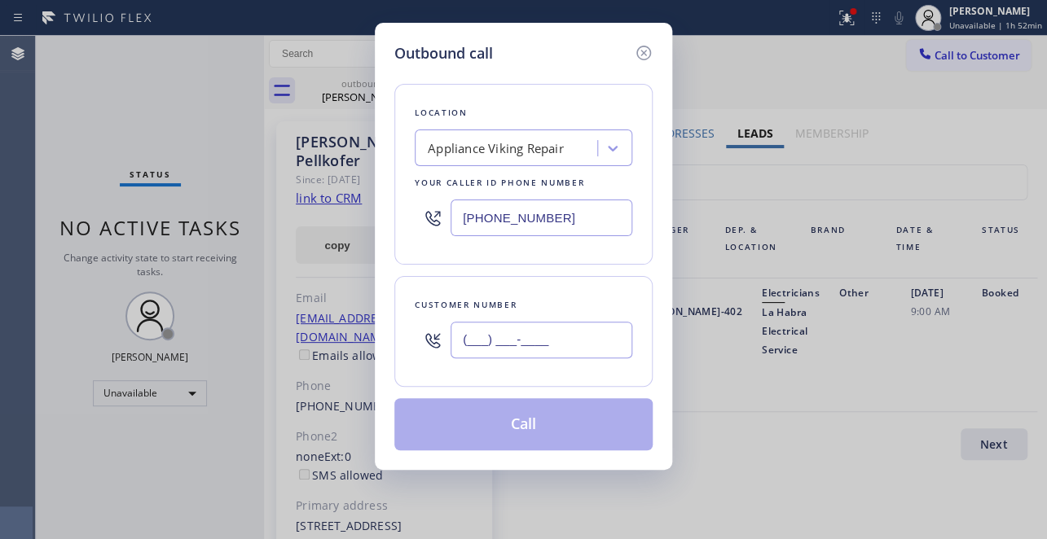
click at [477, 337] on input "(___) ___-____" at bounding box center [541, 340] width 182 height 37
paste input "631) 896-6046"
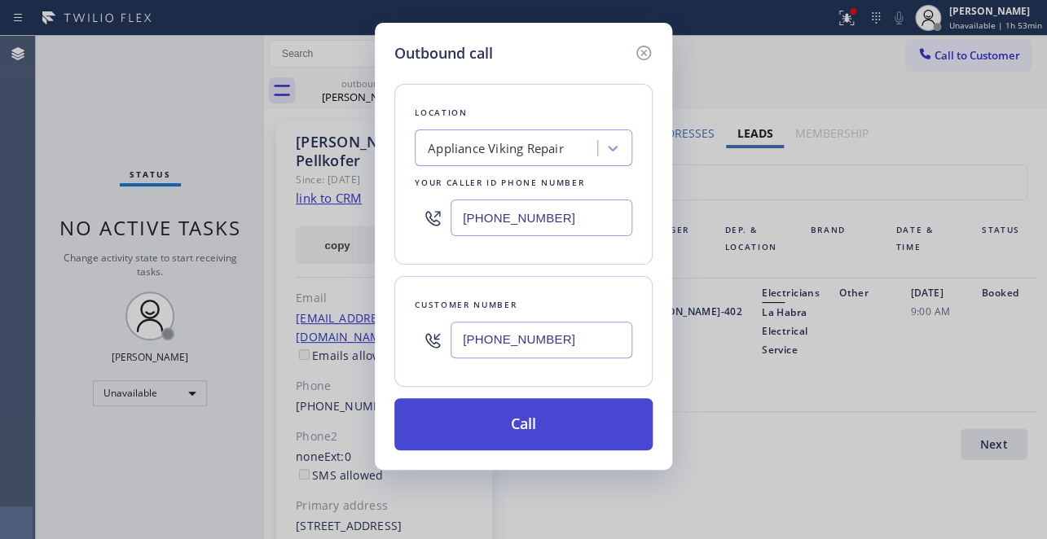
type input "(631) 896-6046"
click at [540, 428] on button "Call" at bounding box center [523, 424] width 258 height 52
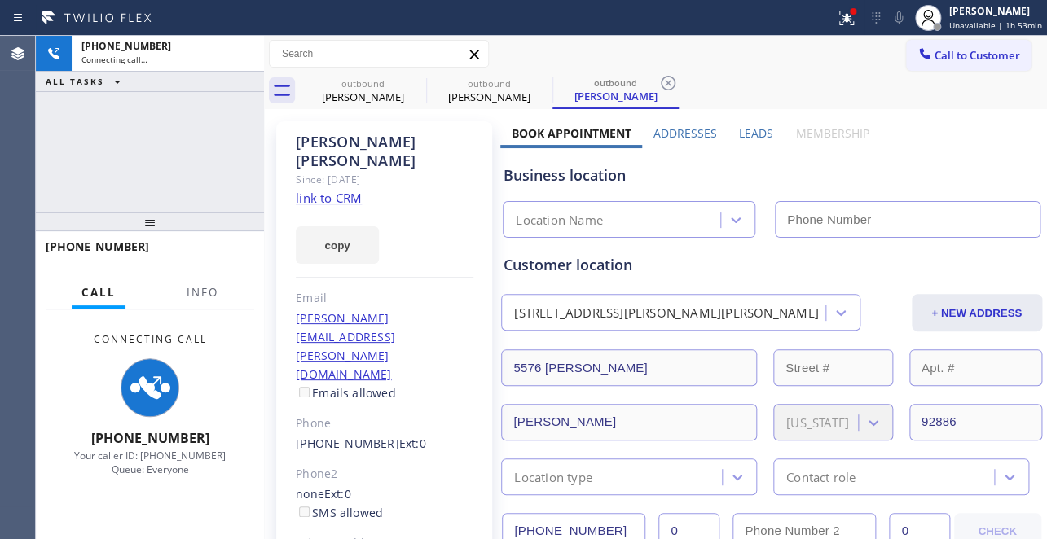
click at [752, 132] on label "Leads" at bounding box center [756, 132] width 34 height 15
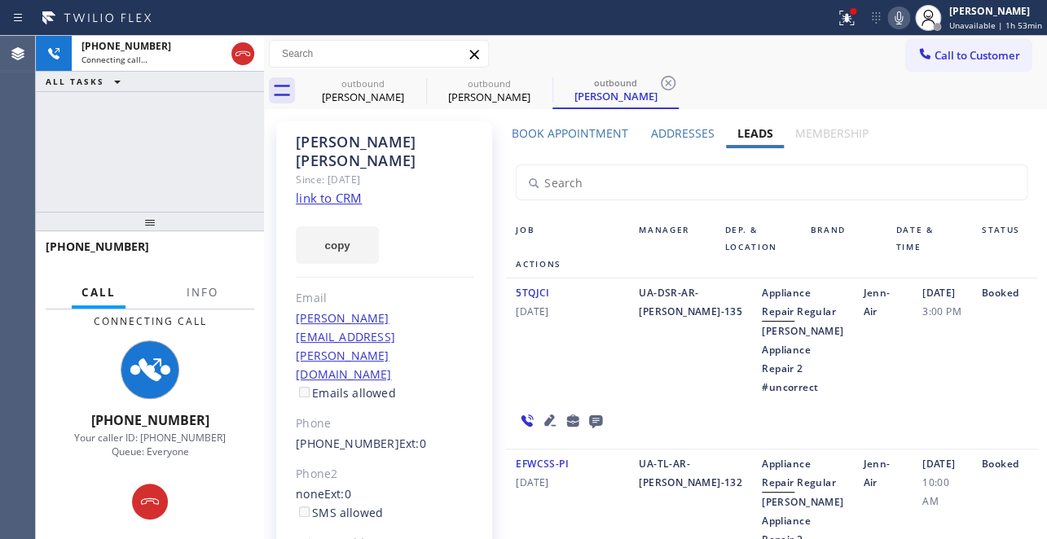
click at [546, 430] on icon at bounding box center [550, 421] width 20 height 20
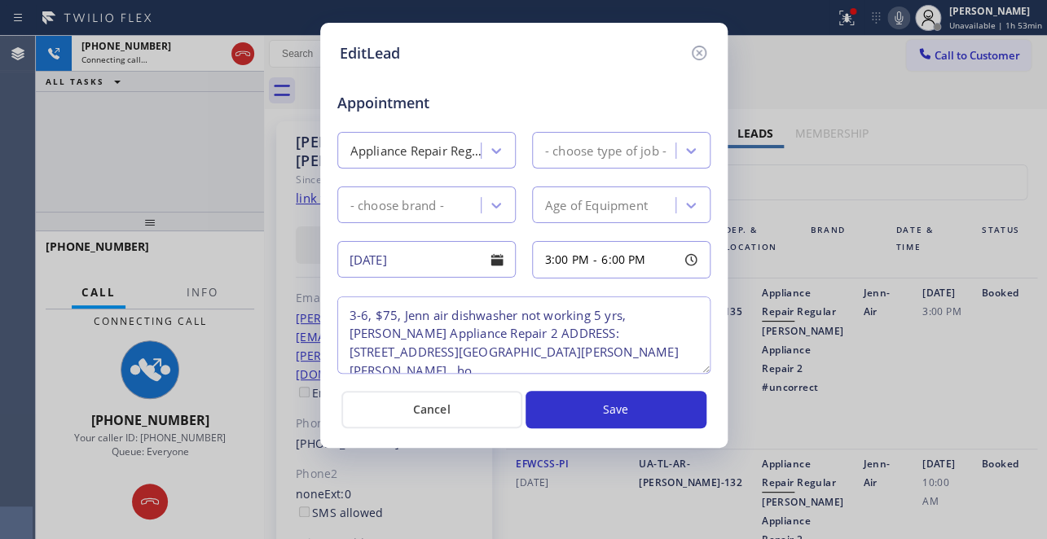
type textarea "3-6, $75, Jenn air dishwasher not working 5 yrs, Yorba Linda Appliance Repair 2…"
click at [692, 52] on icon at bounding box center [698, 53] width 15 height 15
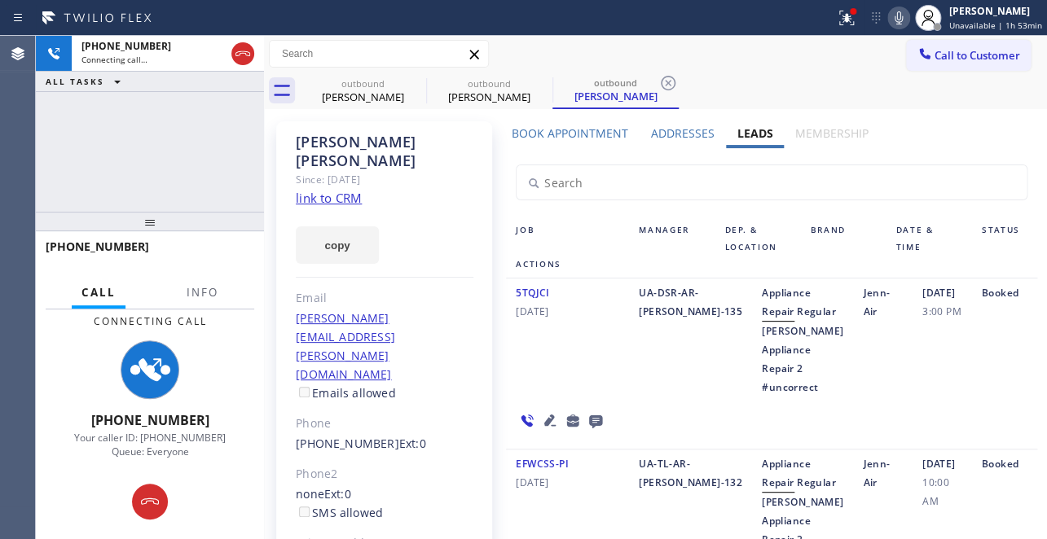
click at [595, 428] on icon at bounding box center [595, 421] width 13 height 13
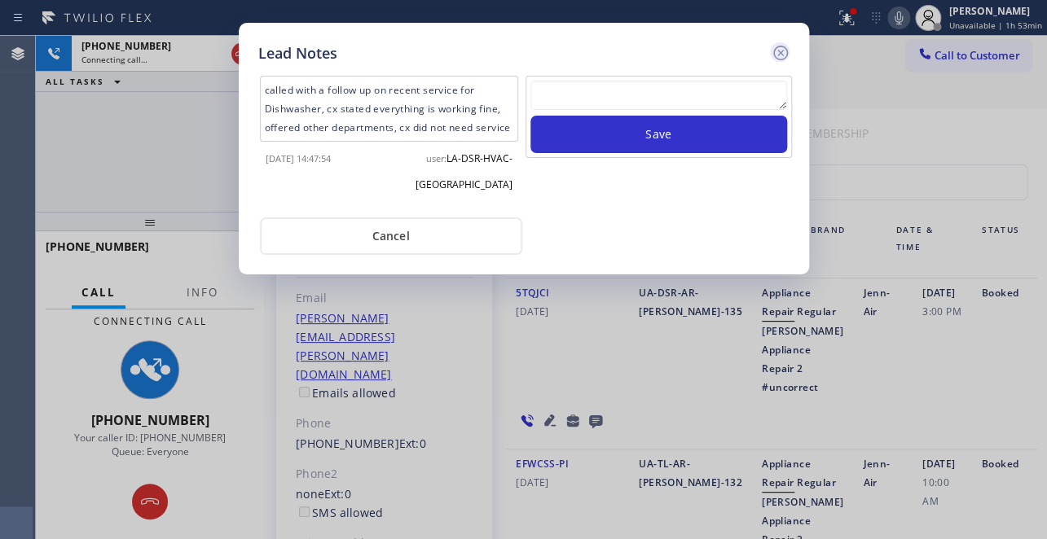
click at [782, 52] on icon at bounding box center [781, 53] width 20 height 20
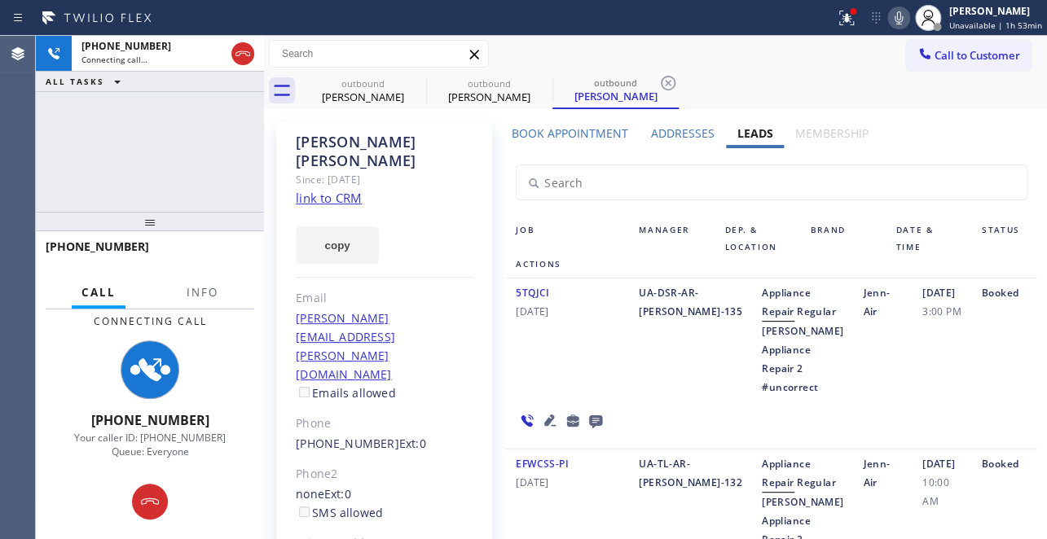
click at [550, 378] on div "5TQJCI 10/08/2021" at bounding box center [567, 339] width 123 height 113
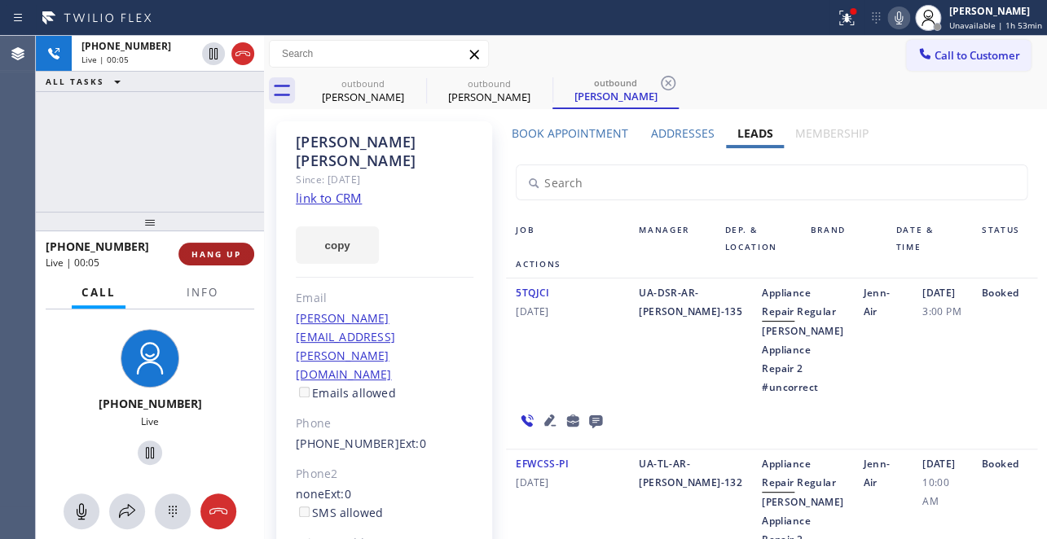
click at [195, 256] on span "HANG UP" at bounding box center [216, 253] width 50 height 11
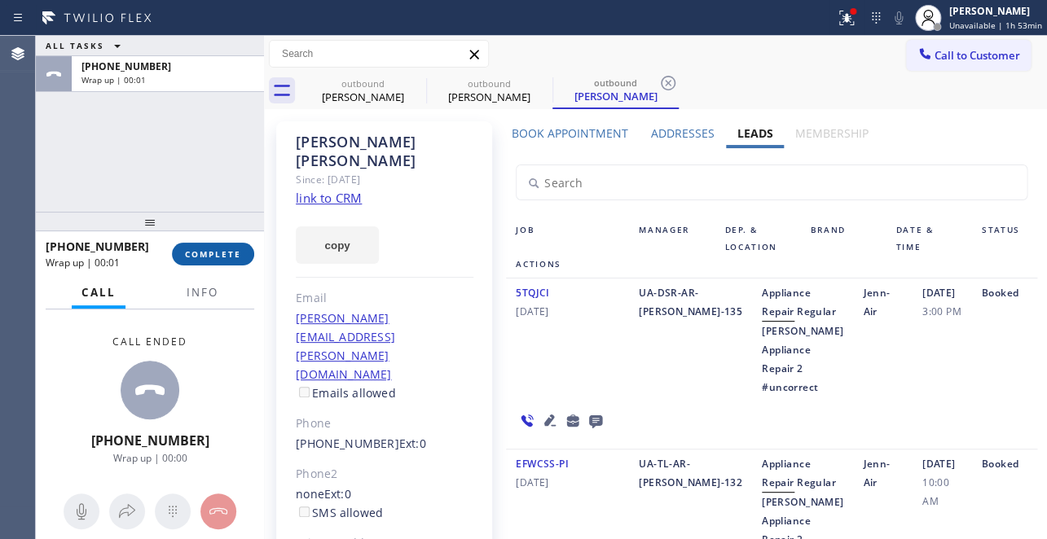
click at [212, 261] on button "COMPLETE" at bounding box center [213, 254] width 82 height 23
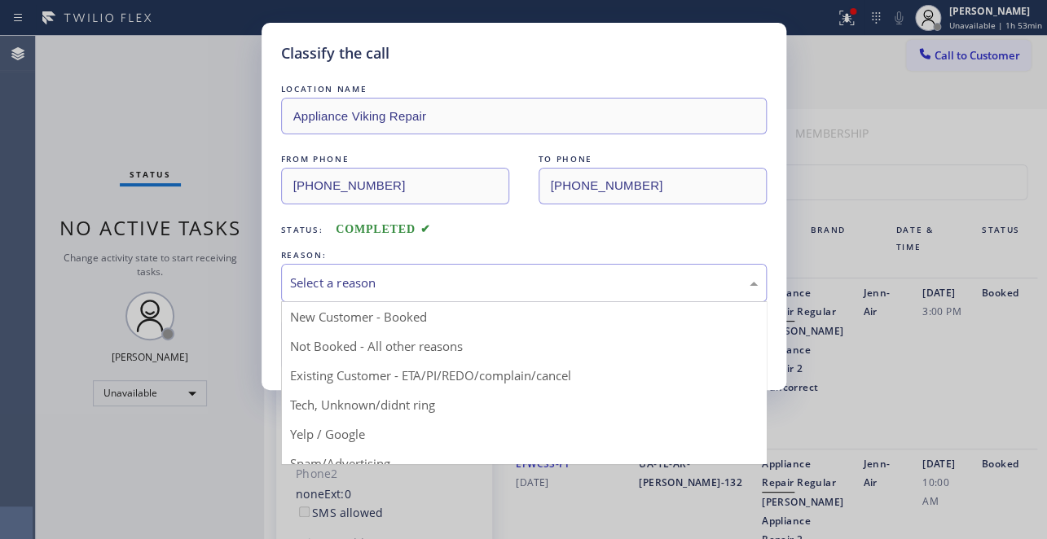
click at [359, 280] on div "Select a reason" at bounding box center [524, 283] width 468 height 19
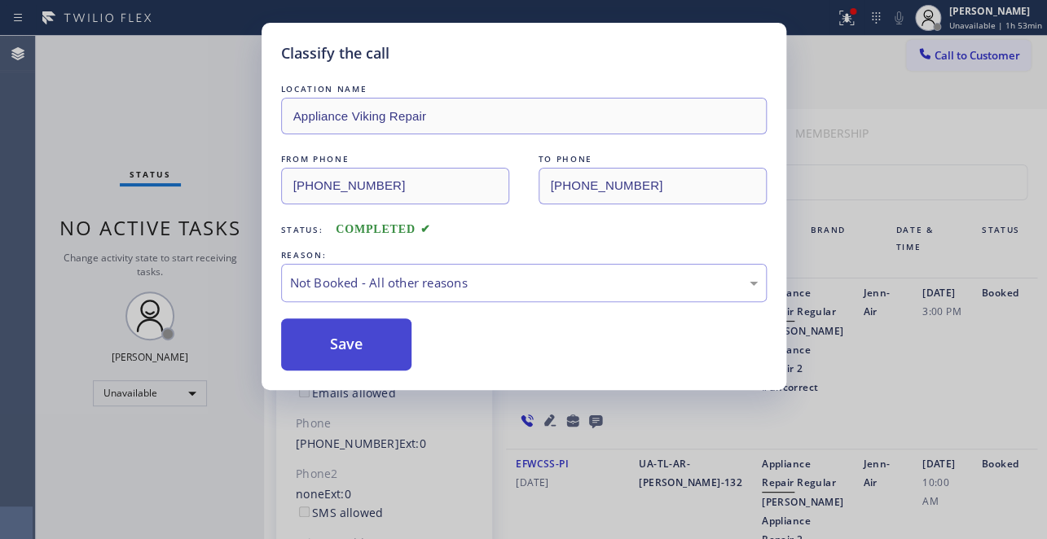
click at [327, 341] on button "Save" at bounding box center [346, 345] width 131 height 52
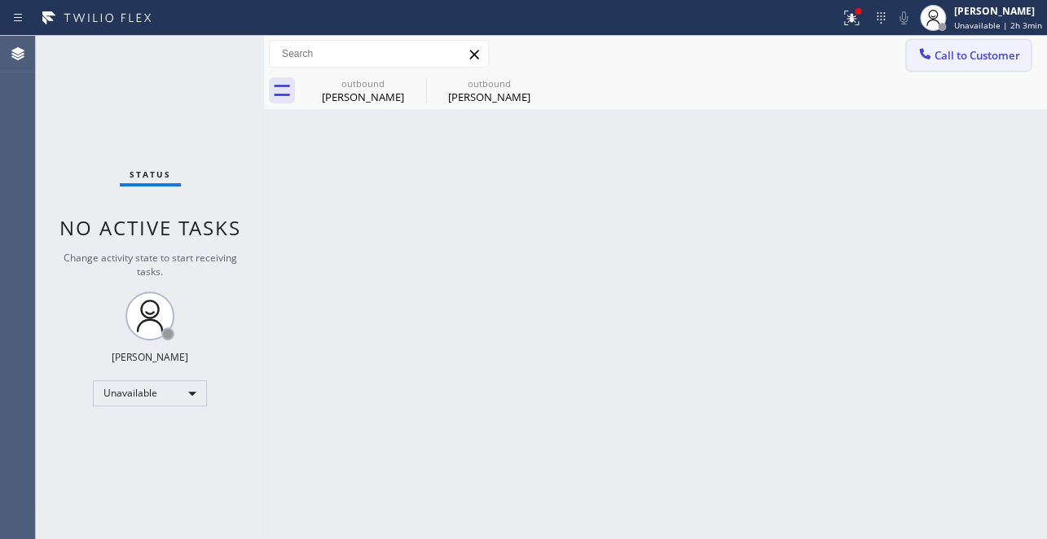
click at [931, 65] on button "Call to Customer" at bounding box center [968, 55] width 125 height 31
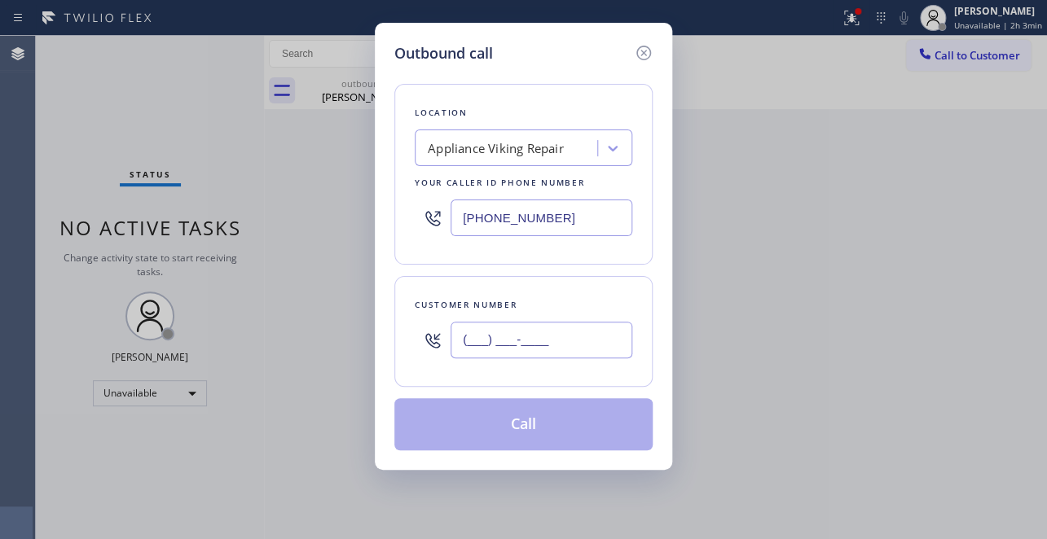
click at [493, 340] on input "(___) ___-____" at bounding box center [541, 340] width 182 height 37
paste input "818) 387-8091"
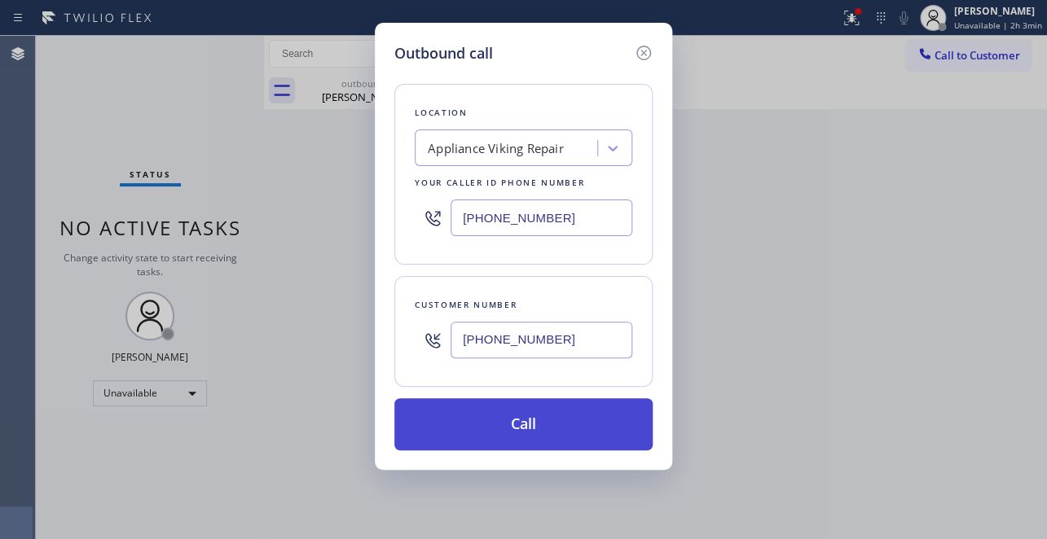
click at [513, 416] on button "Call" at bounding box center [523, 424] width 258 height 52
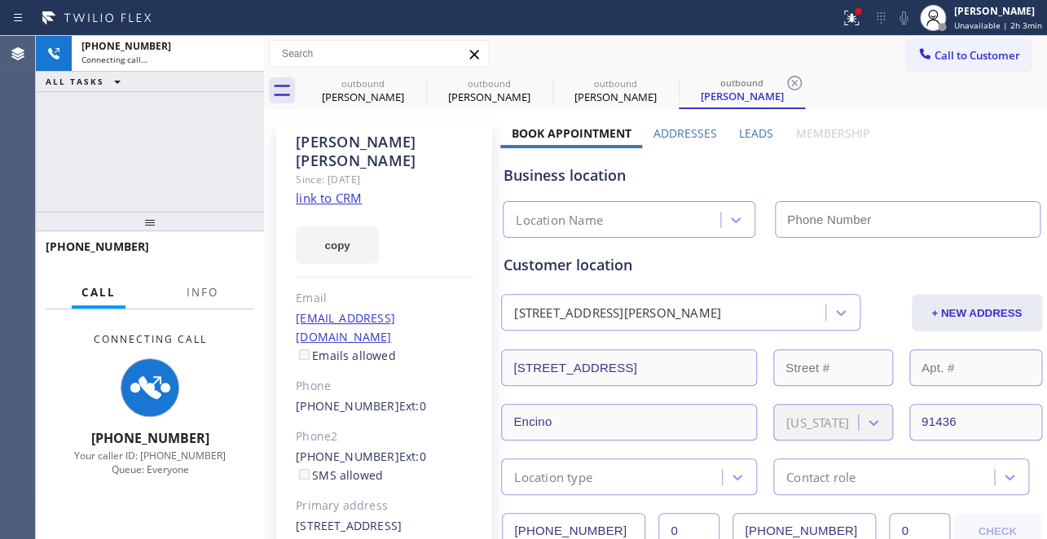
click at [740, 137] on label "Leads" at bounding box center [756, 132] width 34 height 15
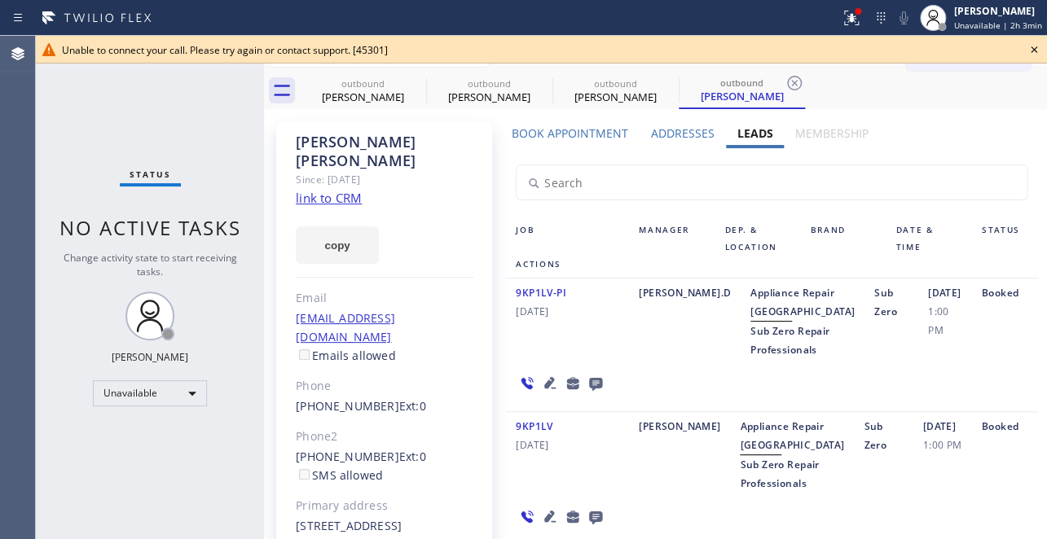
click at [1034, 52] on icon at bounding box center [1034, 50] width 20 height 20
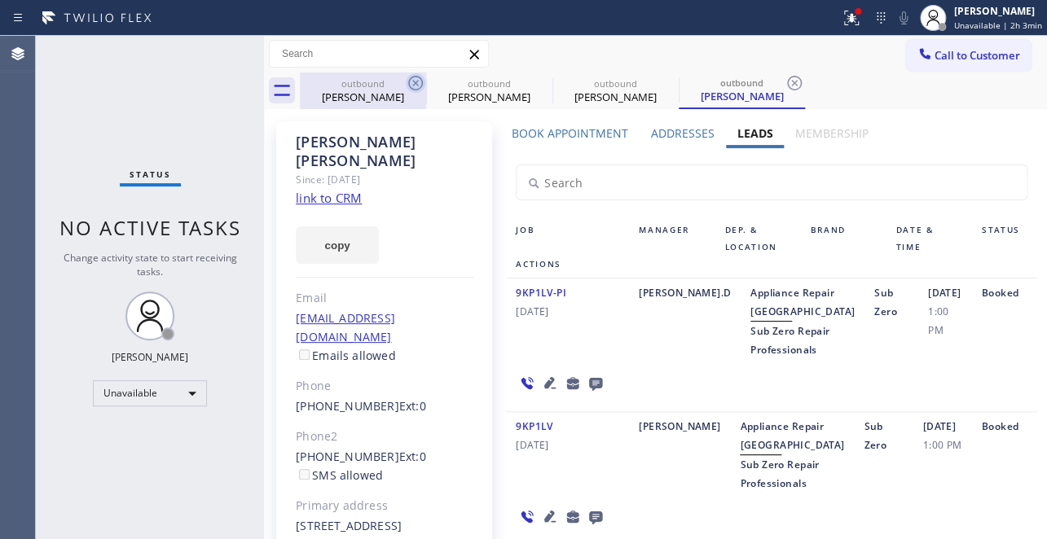
click at [414, 89] on icon at bounding box center [415, 83] width 15 height 15
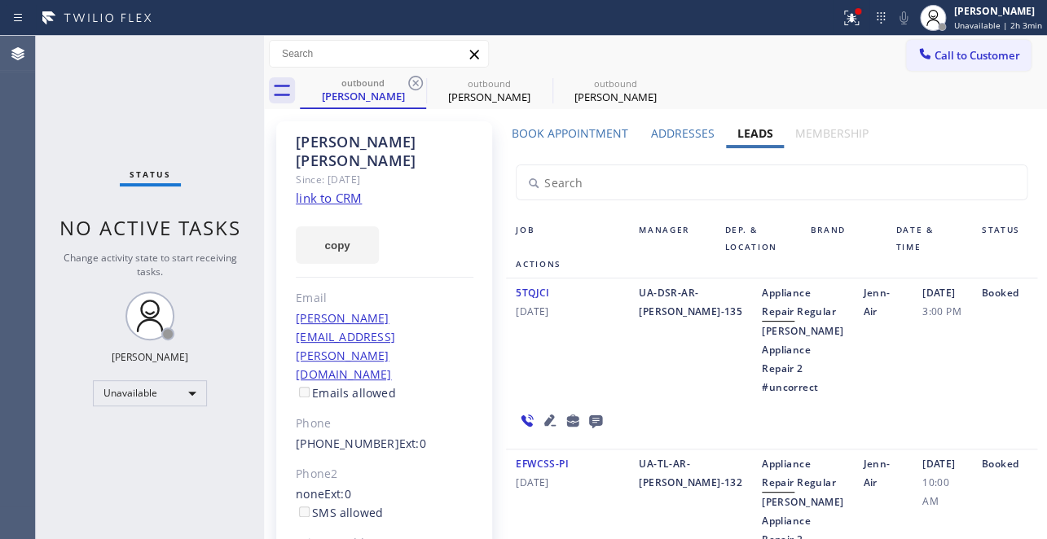
click at [414, 89] on icon at bounding box center [415, 83] width 15 height 15
click at [0, 0] on icon at bounding box center [0, 0] width 0 height 0
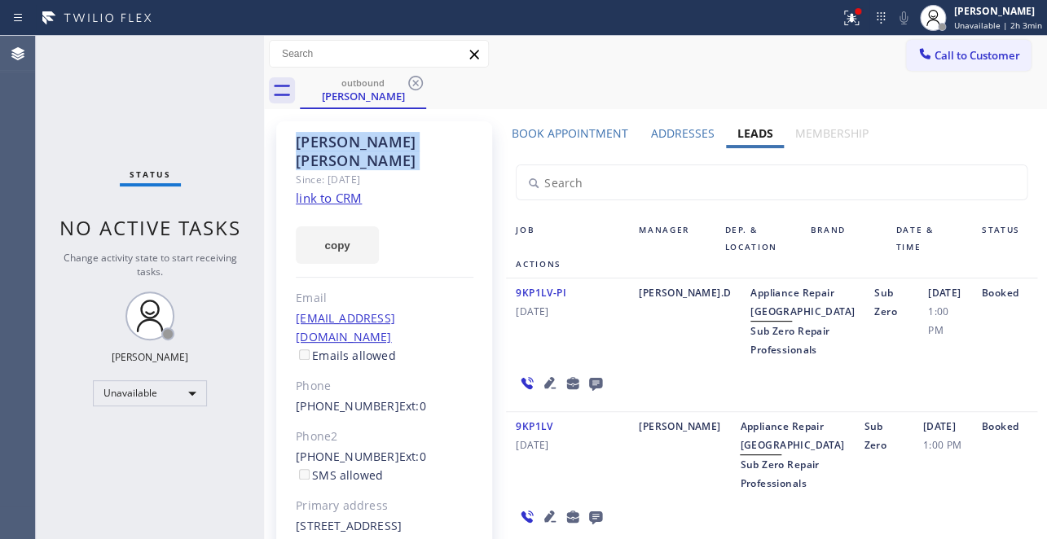
click at [414, 89] on icon at bounding box center [415, 83] width 15 height 15
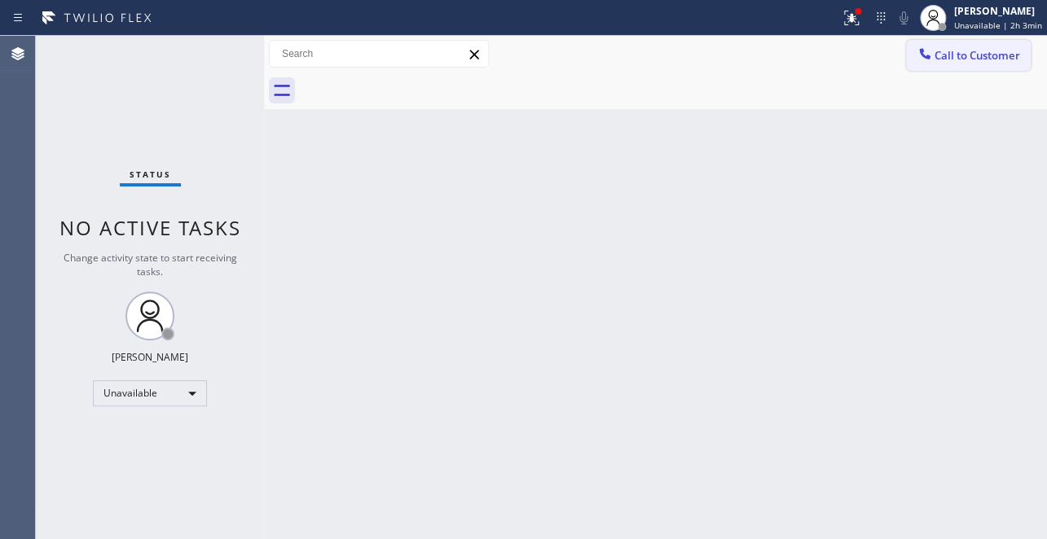
click at [956, 69] on button "Call to Customer" at bounding box center [968, 55] width 125 height 31
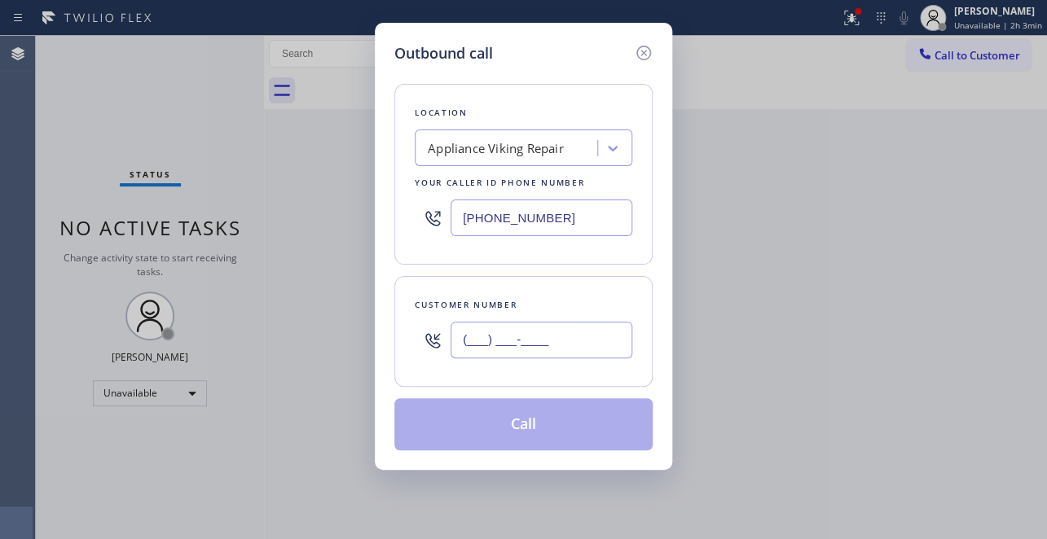
click at [463, 353] on input "(___) ___-____" at bounding box center [541, 340] width 182 height 37
paste input "858) 775-5116"
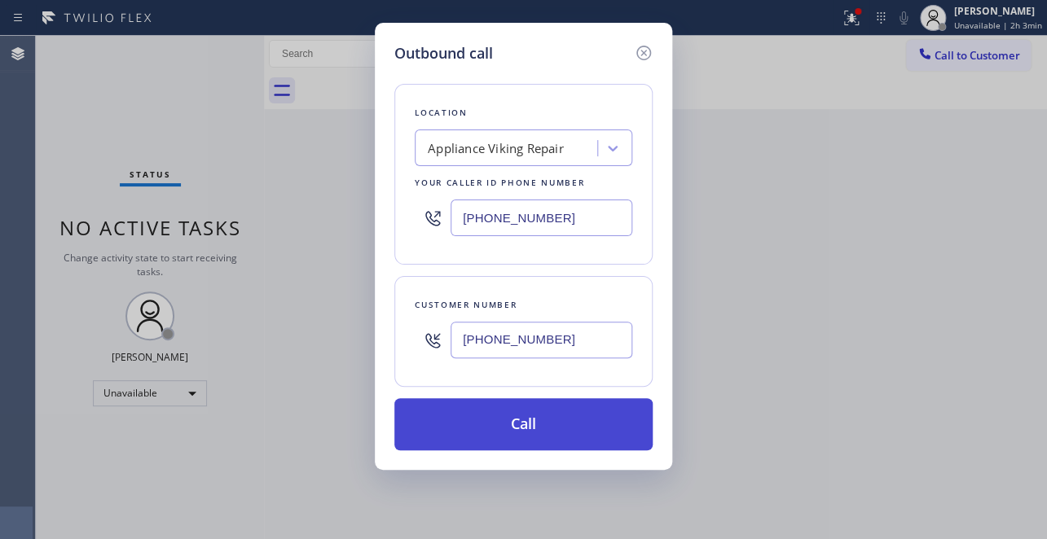
type input "(858) 775-5116"
click at [515, 429] on button "Call" at bounding box center [523, 424] width 258 height 52
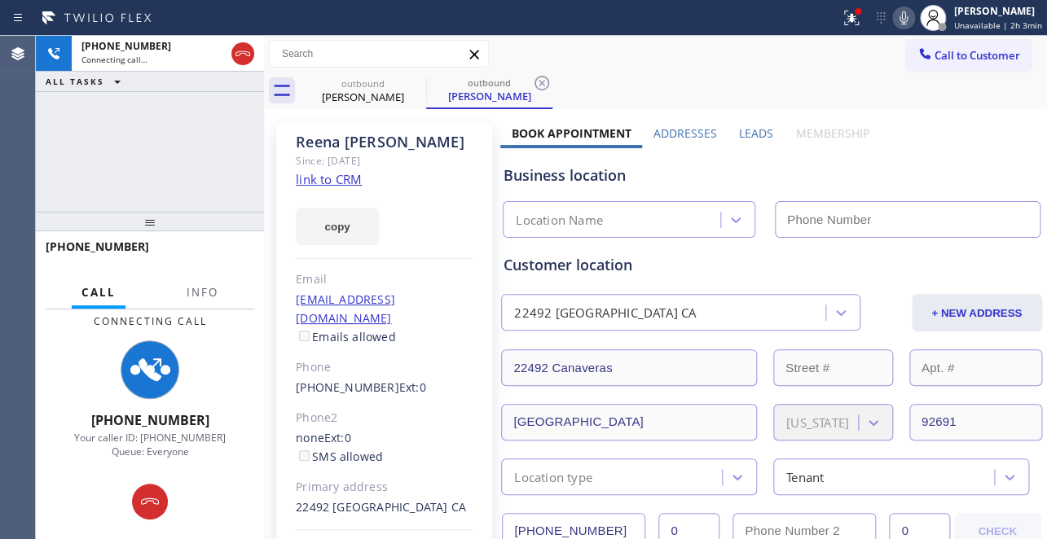
click at [757, 127] on label "Leads" at bounding box center [756, 132] width 34 height 15
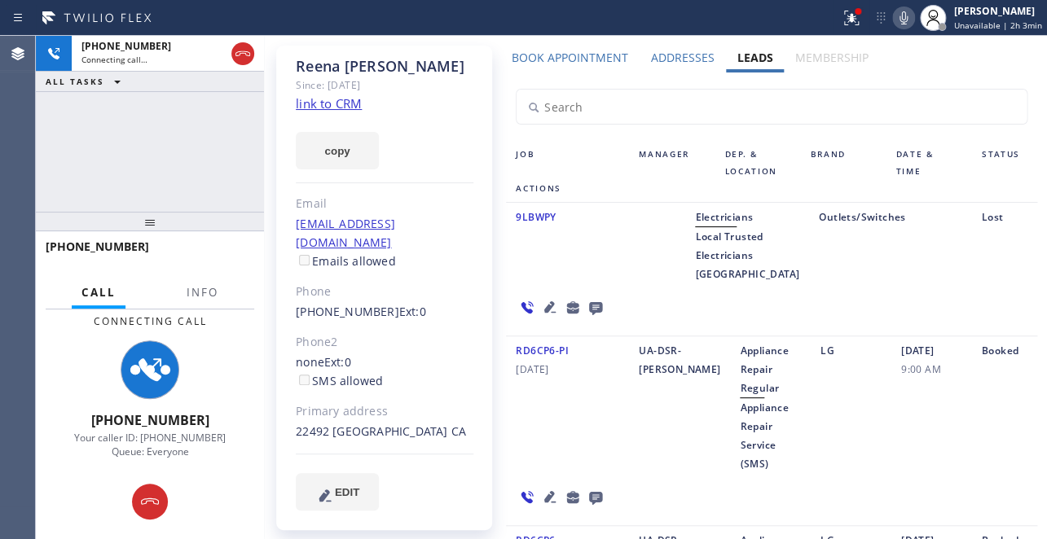
scroll to position [147, 0]
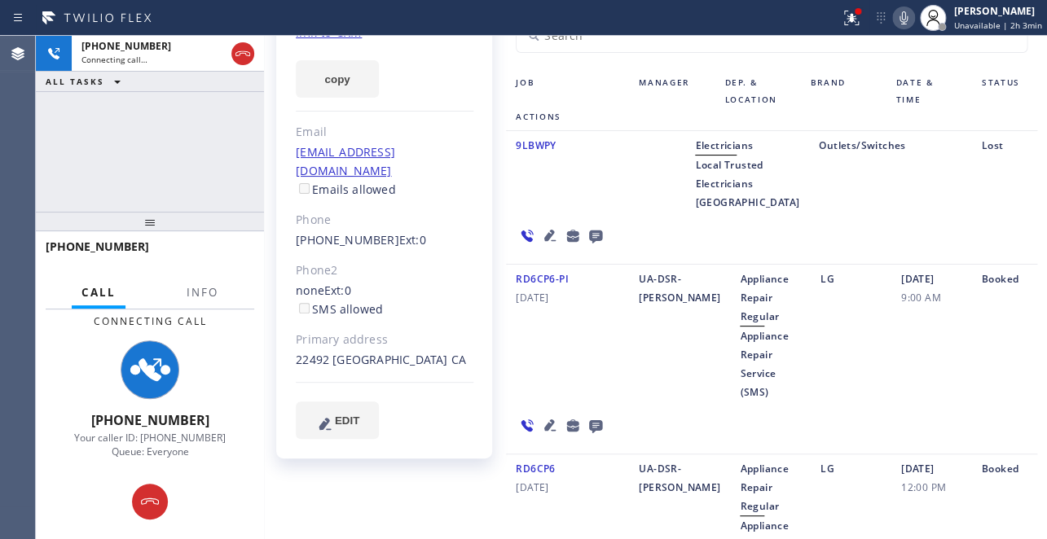
click at [556, 420] on icon at bounding box center [549, 425] width 11 height 11
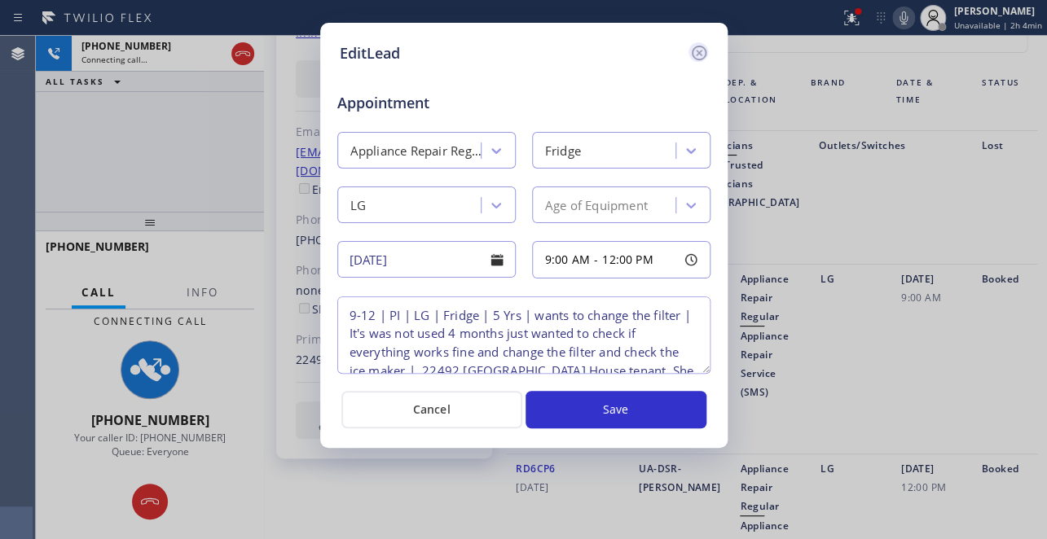
click at [691, 56] on icon at bounding box center [699, 53] width 20 height 20
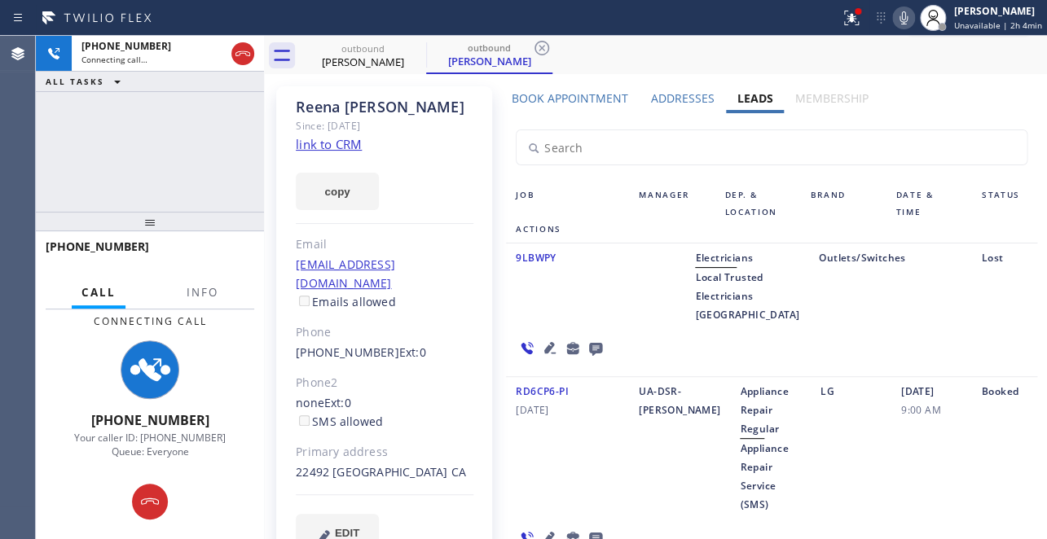
scroll to position [0, 0]
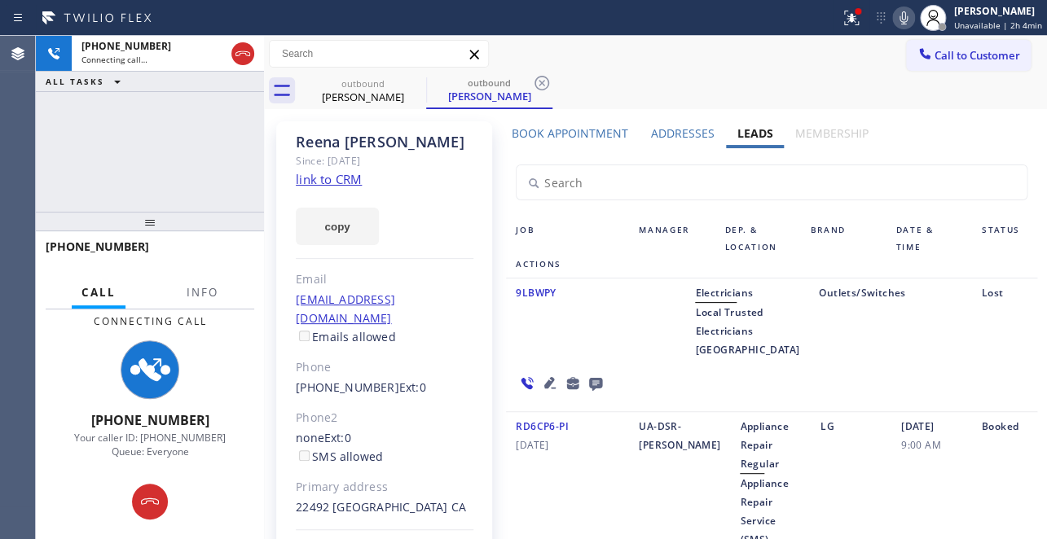
click at [894, 20] on icon at bounding box center [904, 18] width 20 height 20
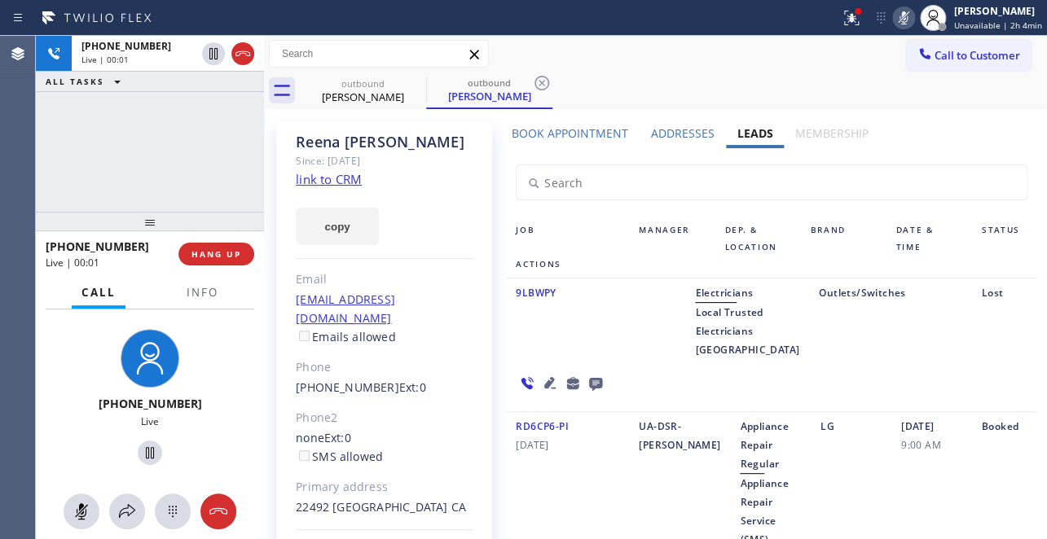
click at [894, 16] on icon at bounding box center [904, 18] width 20 height 20
click at [195, 253] on span "HANG UP" at bounding box center [216, 253] width 50 height 11
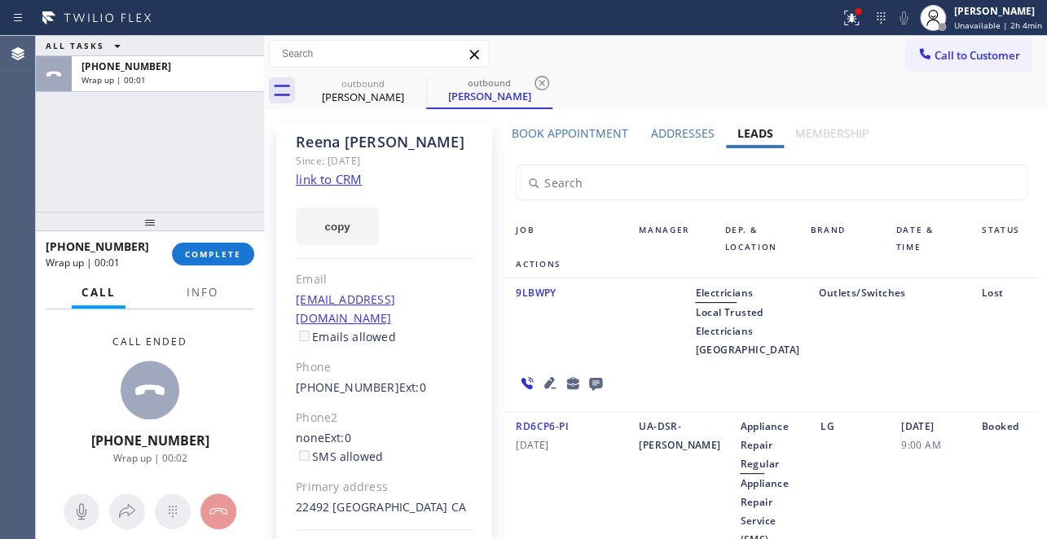
click at [602, 378] on icon at bounding box center [595, 384] width 13 height 13
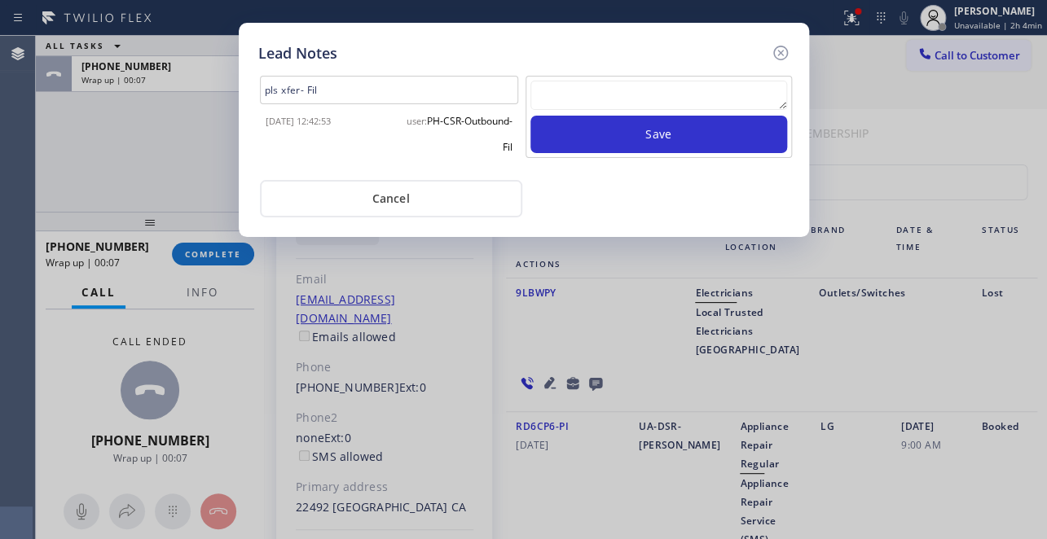
click at [635, 95] on textarea at bounding box center [658, 95] width 257 height 29
paste textarea "Routed to Voice mail// If CX will call back please transfer to me- Love:*"
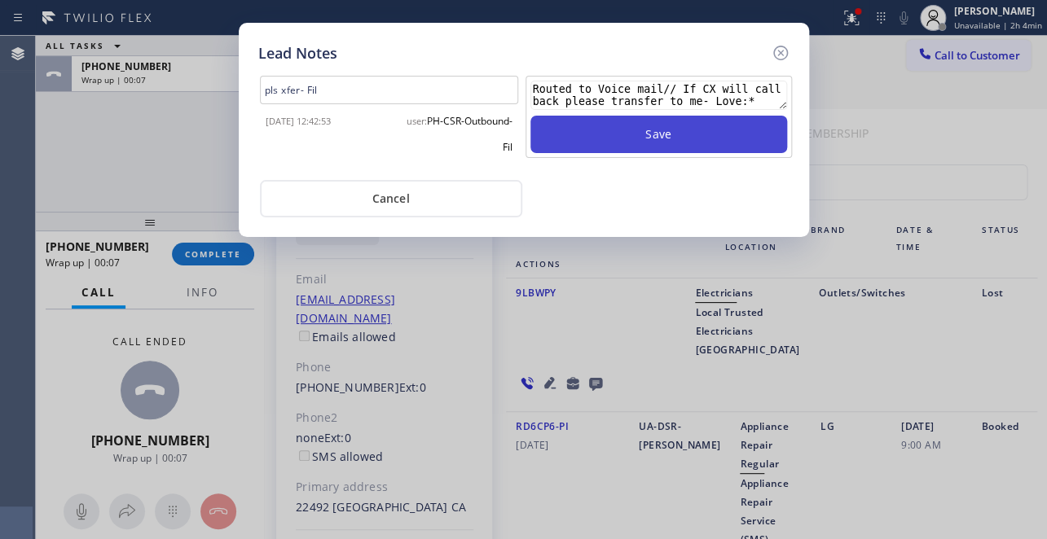
type textarea "Routed to Voice mail// If CX will call back please transfer to me- Love:*"
click at [631, 135] on button "Save" at bounding box center [658, 134] width 257 height 37
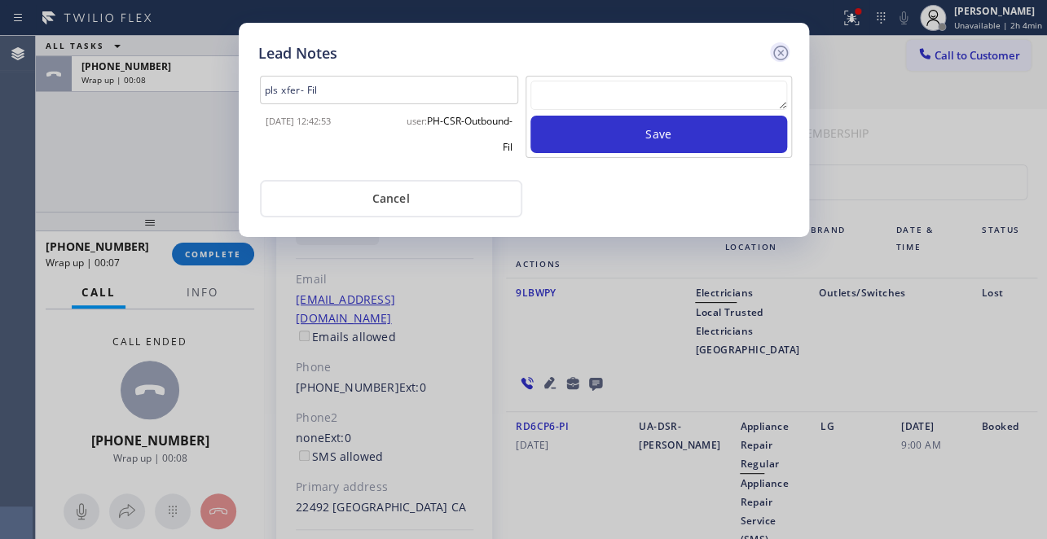
click at [779, 57] on icon at bounding box center [781, 53] width 20 height 20
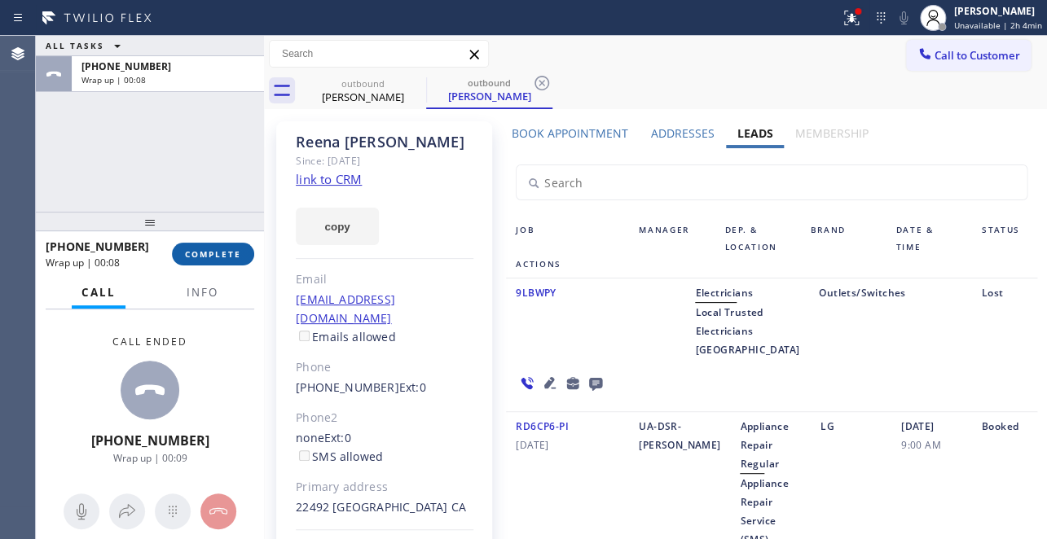
click at [188, 252] on span "COMPLETE" at bounding box center [213, 253] width 56 height 11
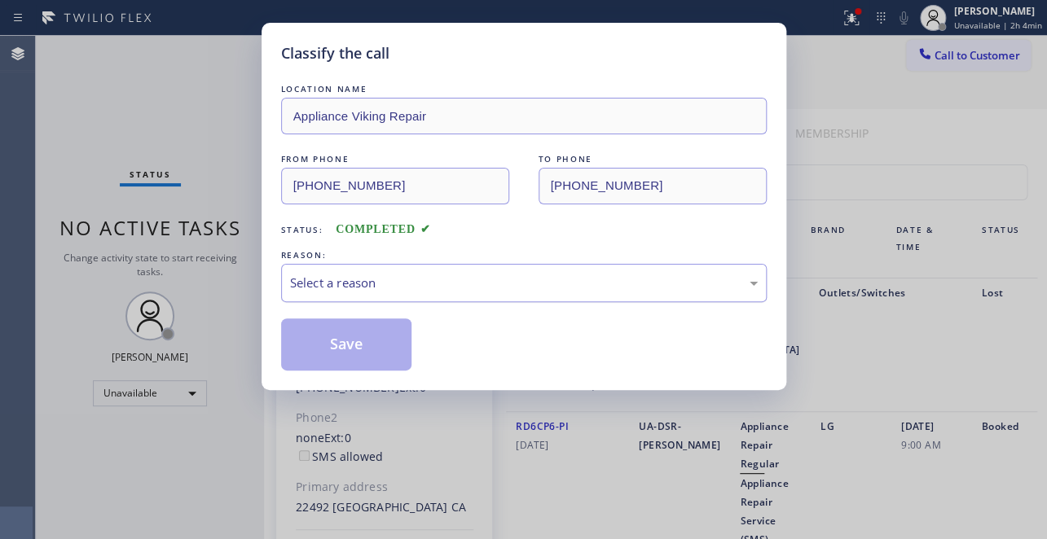
click at [434, 283] on div "Select a reason" at bounding box center [524, 283] width 468 height 19
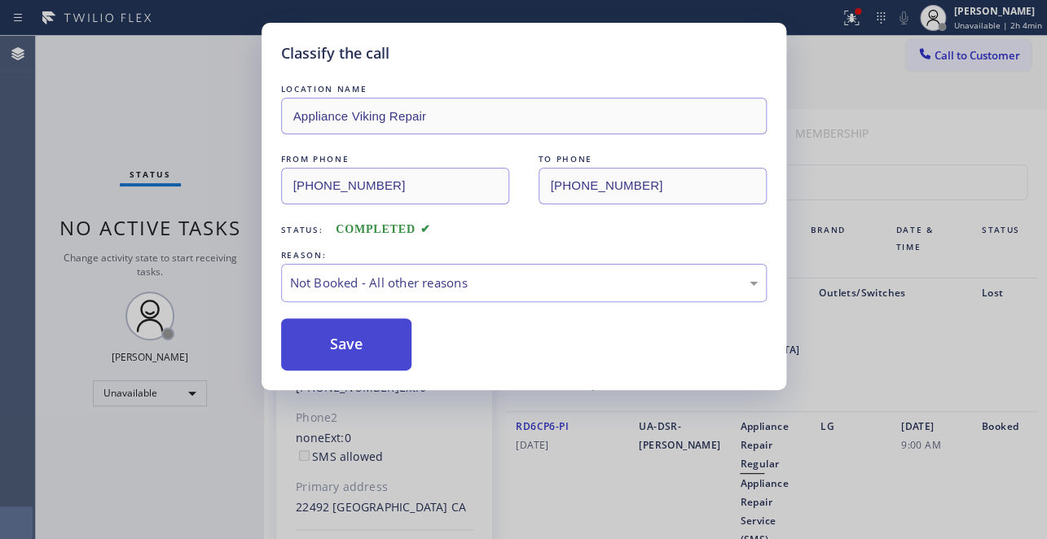
click at [351, 344] on button "Save" at bounding box center [346, 345] width 131 height 52
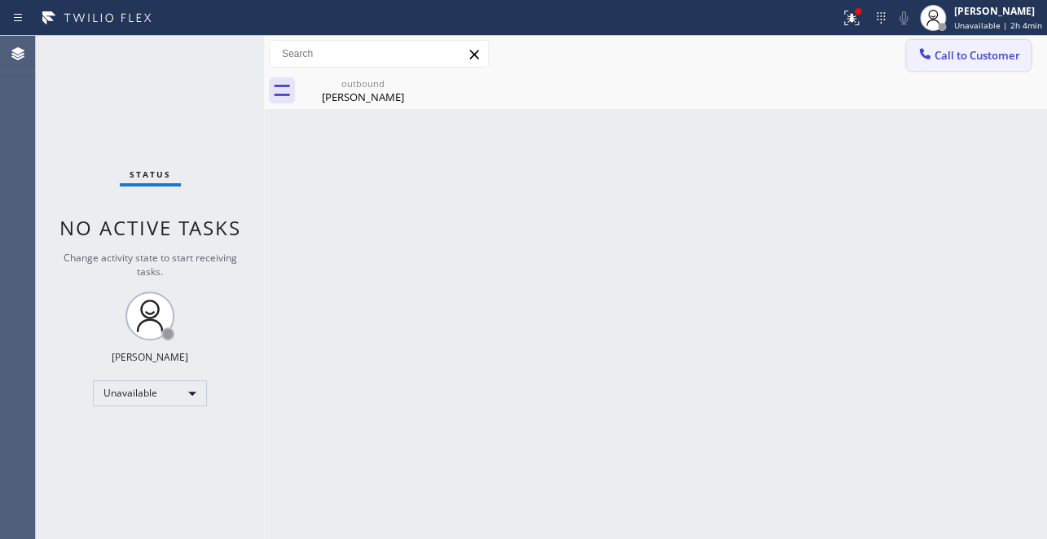
click at [959, 51] on span "Call to Customer" at bounding box center [977, 55] width 86 height 15
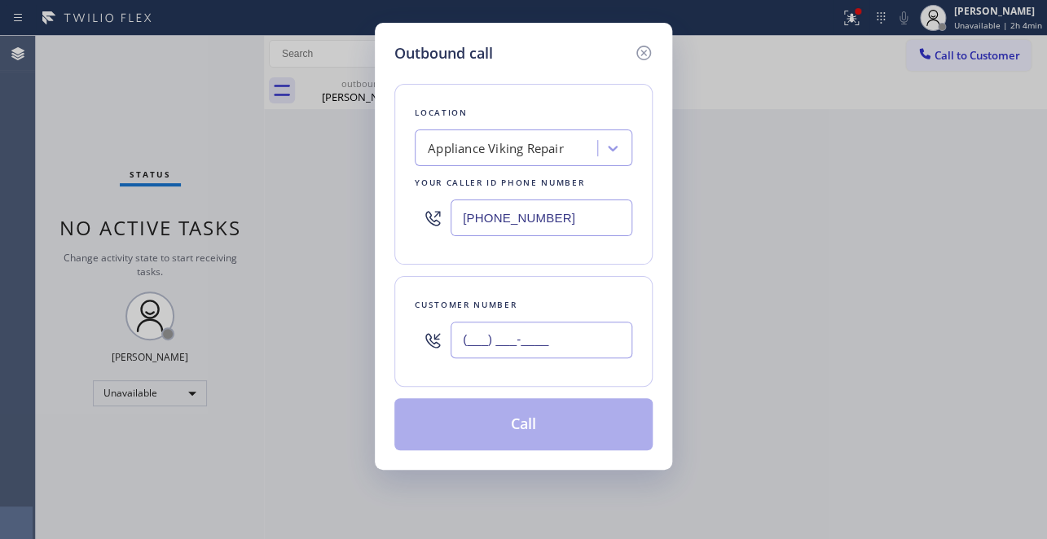
click at [456, 342] on input "(___) ___-____" at bounding box center [541, 340] width 182 height 37
paste input "559) 999-2199"
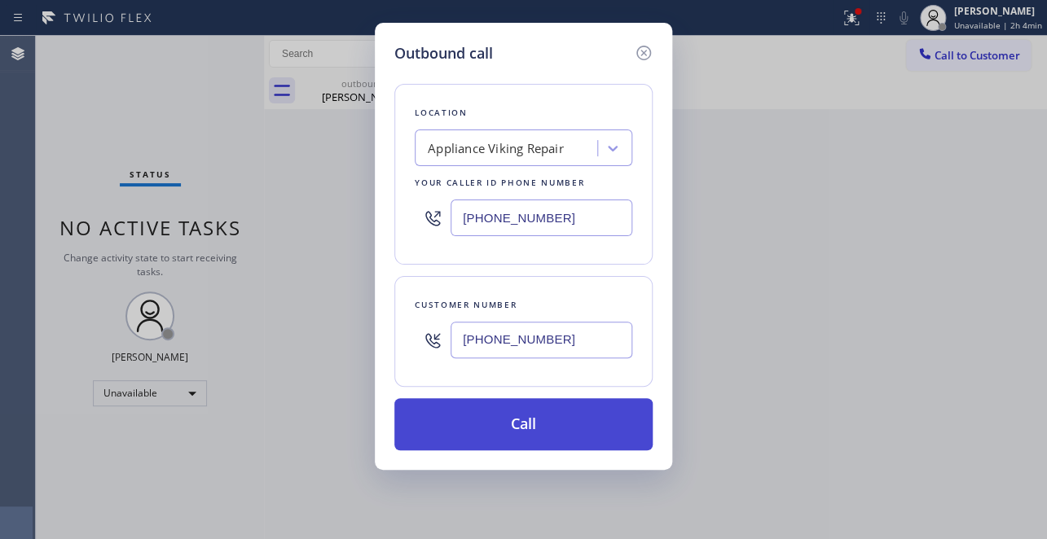
click at [516, 429] on button "Call" at bounding box center [523, 424] width 258 height 52
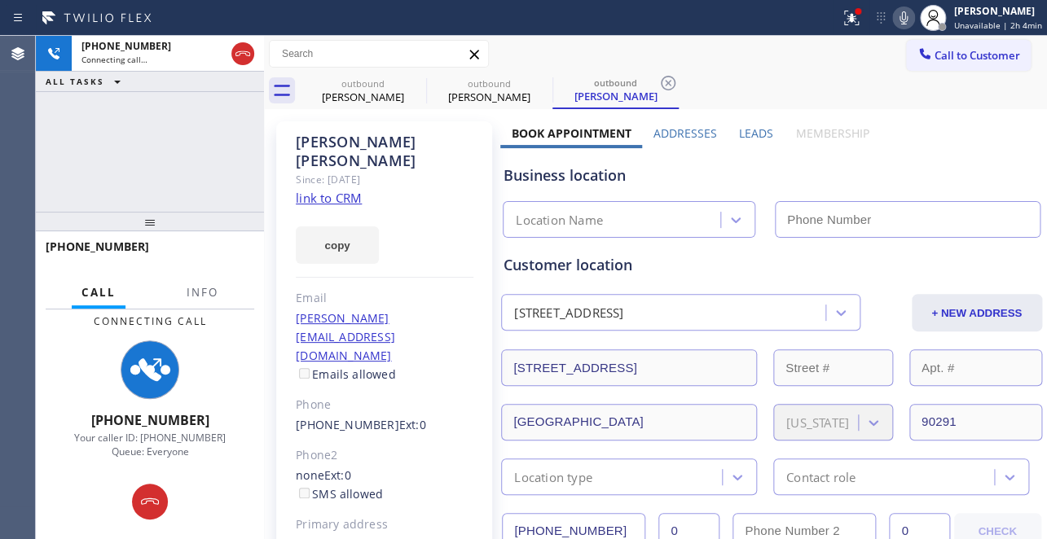
click at [745, 134] on label "Leads" at bounding box center [756, 132] width 34 height 15
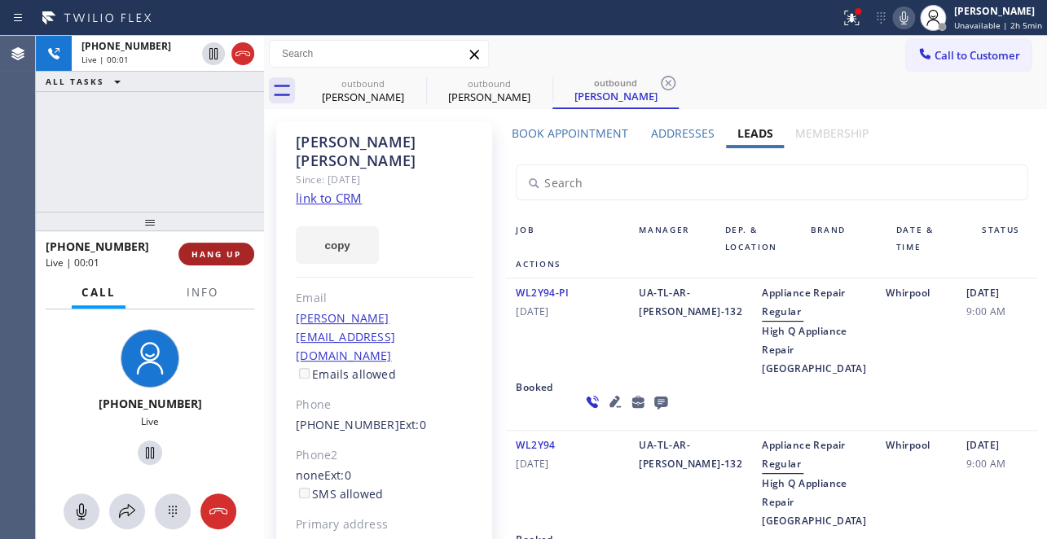
click at [209, 244] on button "HANG UP" at bounding box center [216, 254] width 76 height 23
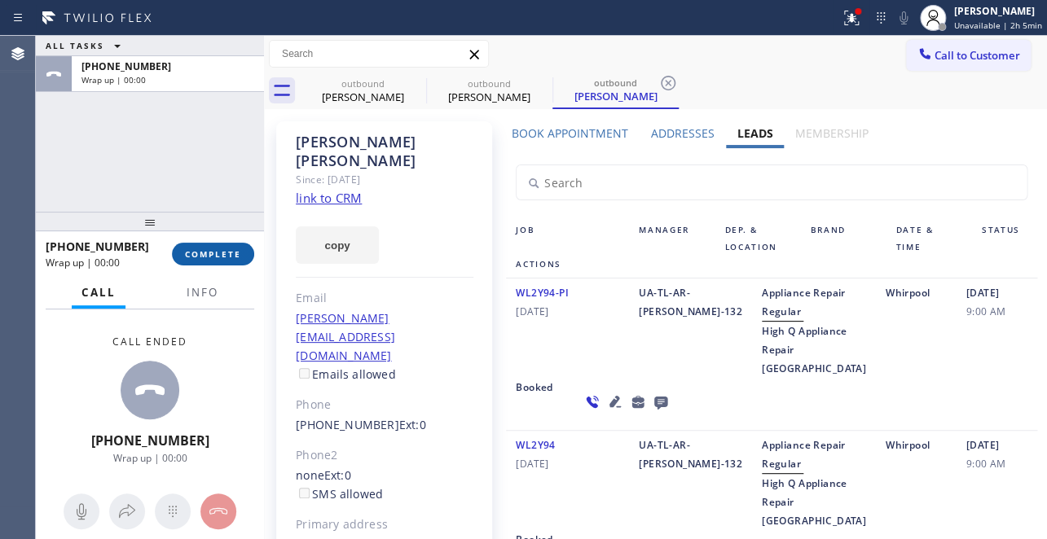
click at [222, 253] on span "COMPLETE" at bounding box center [213, 253] width 56 height 11
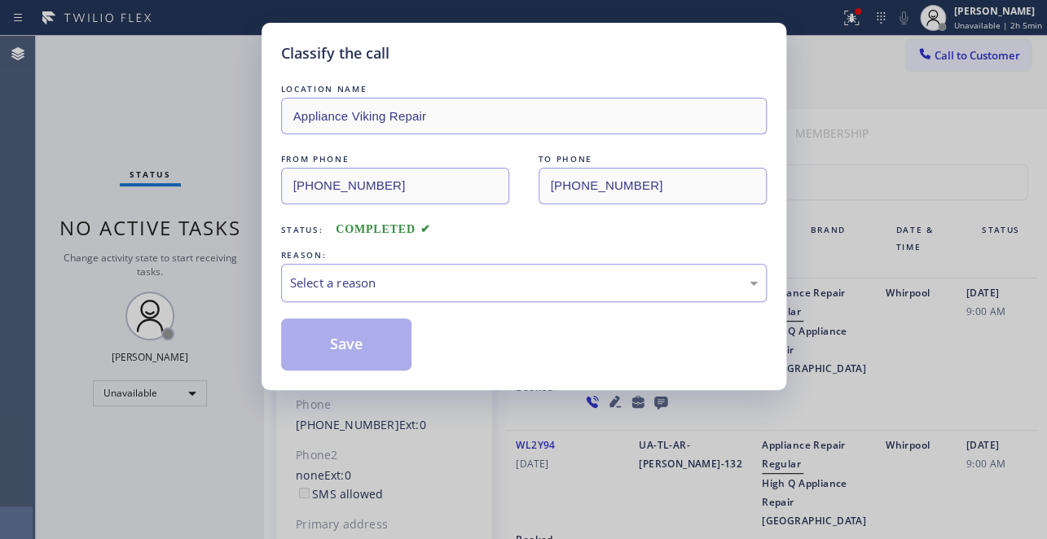
click at [398, 274] on div "Select a reason" at bounding box center [524, 283] width 468 height 19
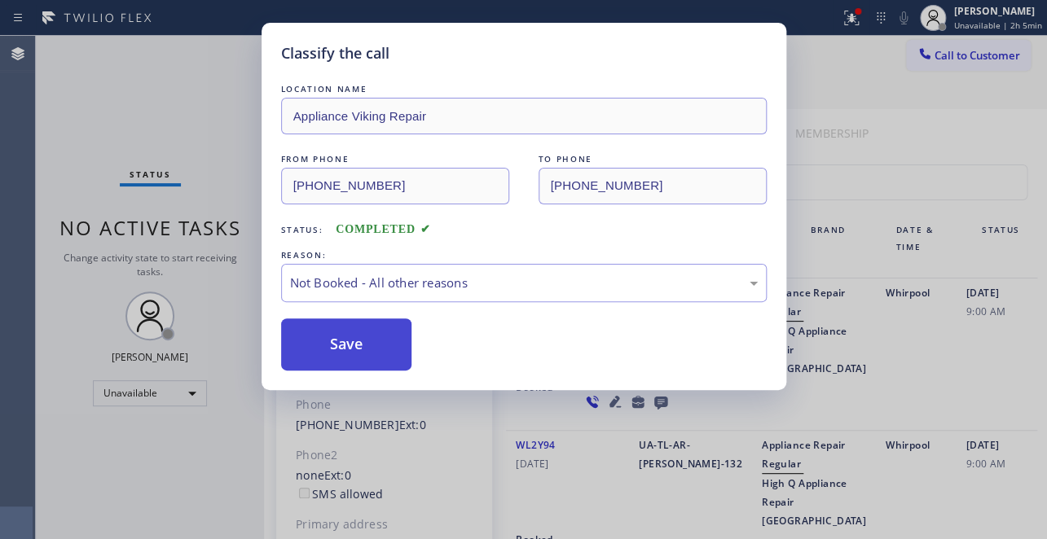
drag, startPoint x: 366, startPoint y: 347, endPoint x: 358, endPoint y: 345, distance: 8.5
click at [355, 344] on button "Save" at bounding box center [346, 345] width 131 height 52
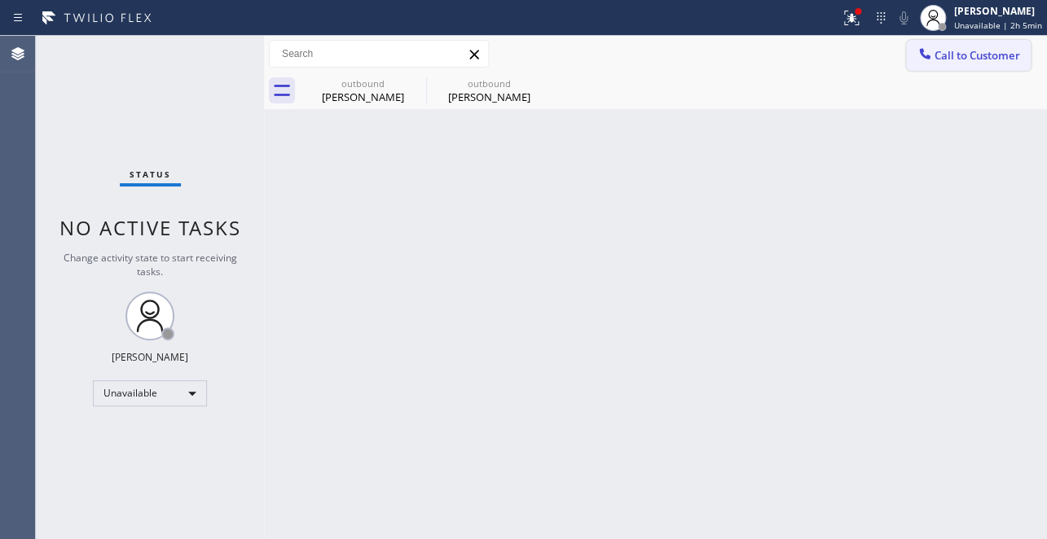
click at [953, 53] on span "Call to Customer" at bounding box center [977, 55] width 86 height 15
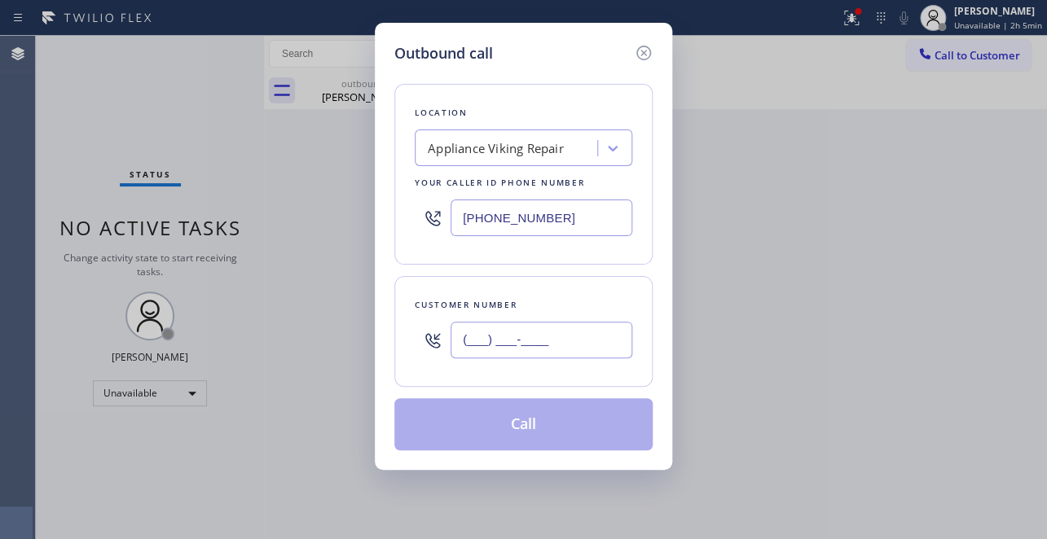
click at [475, 344] on input "(___) ___-____" at bounding box center [541, 340] width 182 height 37
paste input "858) 527-9060"
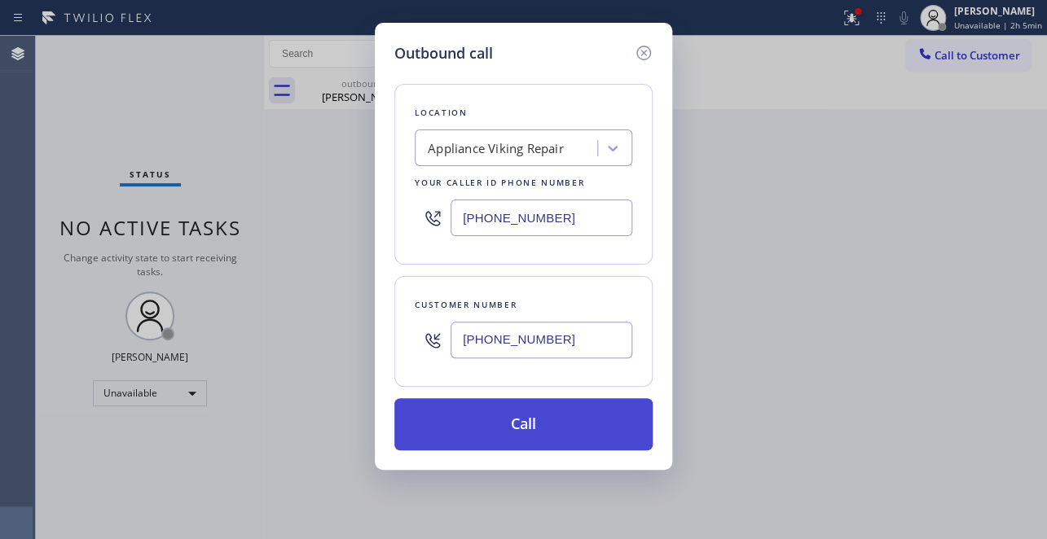
click at [494, 423] on button "Call" at bounding box center [523, 424] width 258 height 52
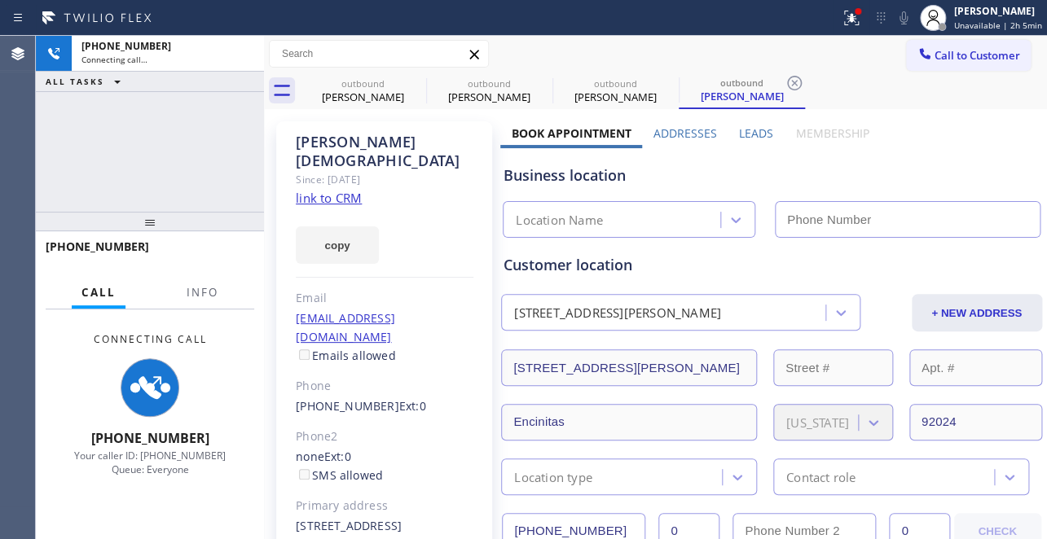
click at [745, 135] on label "Leads" at bounding box center [756, 132] width 34 height 15
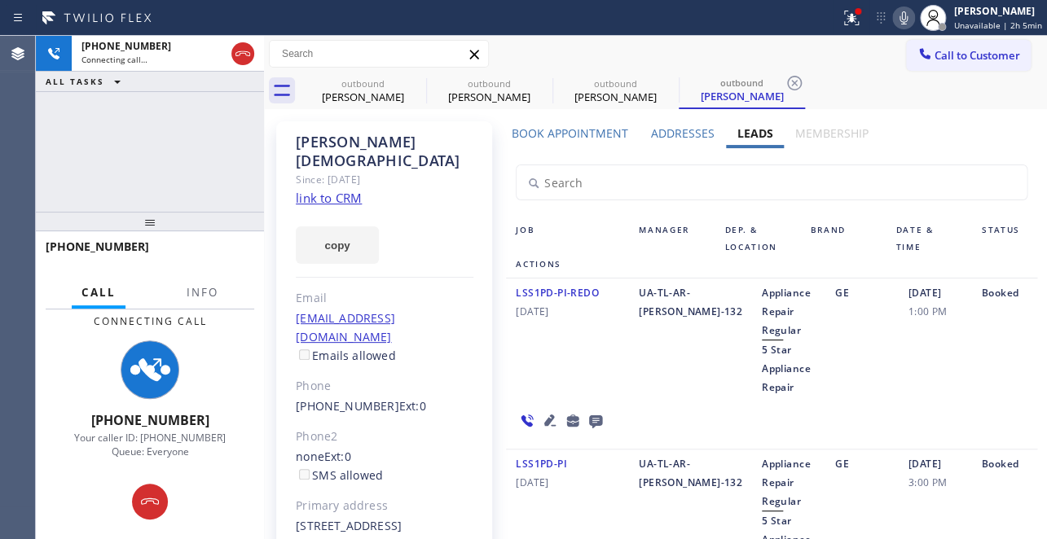
scroll to position [73, 0]
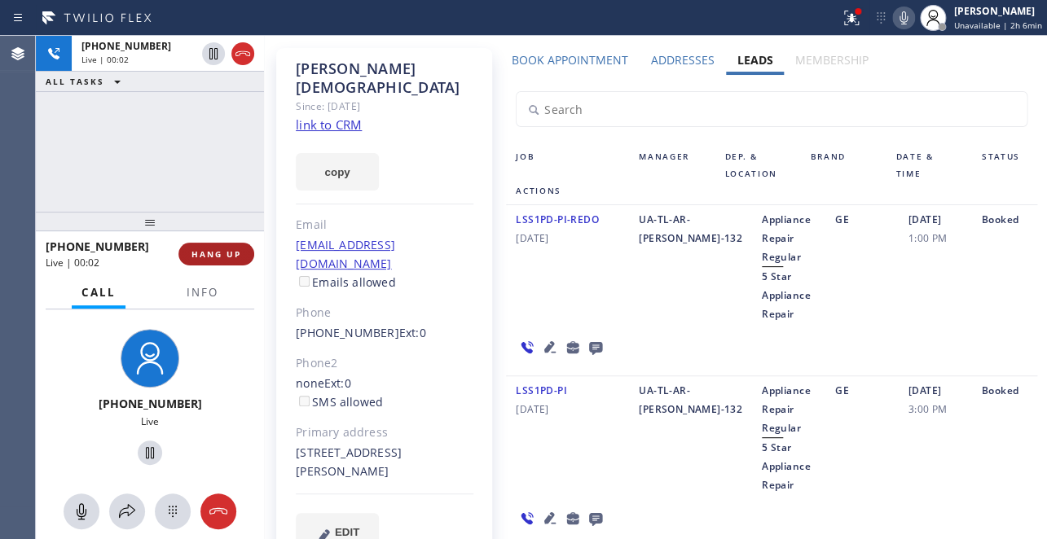
click at [205, 252] on span "HANG UP" at bounding box center [216, 253] width 50 height 11
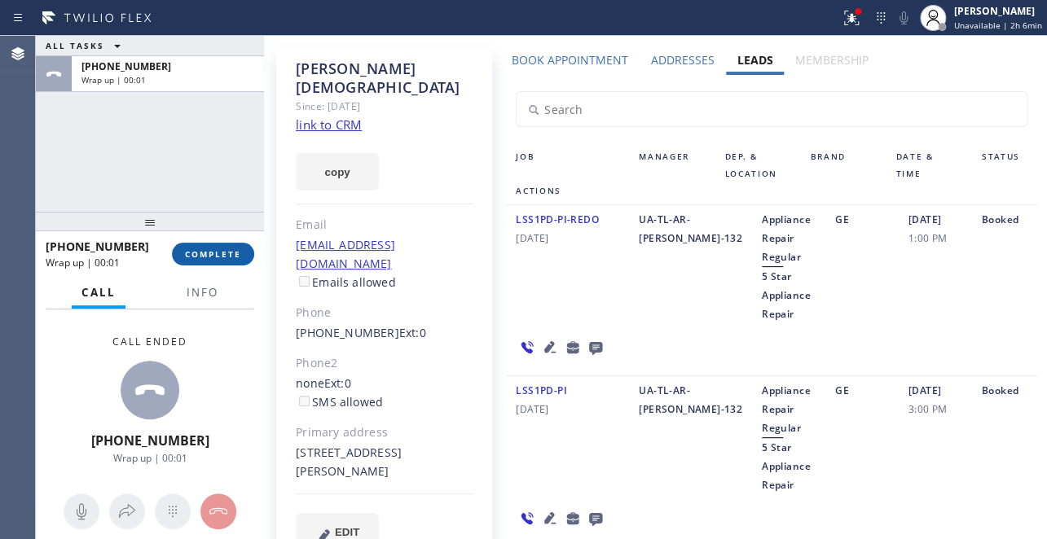
click at [203, 252] on span "COMPLETE" at bounding box center [213, 253] width 56 height 11
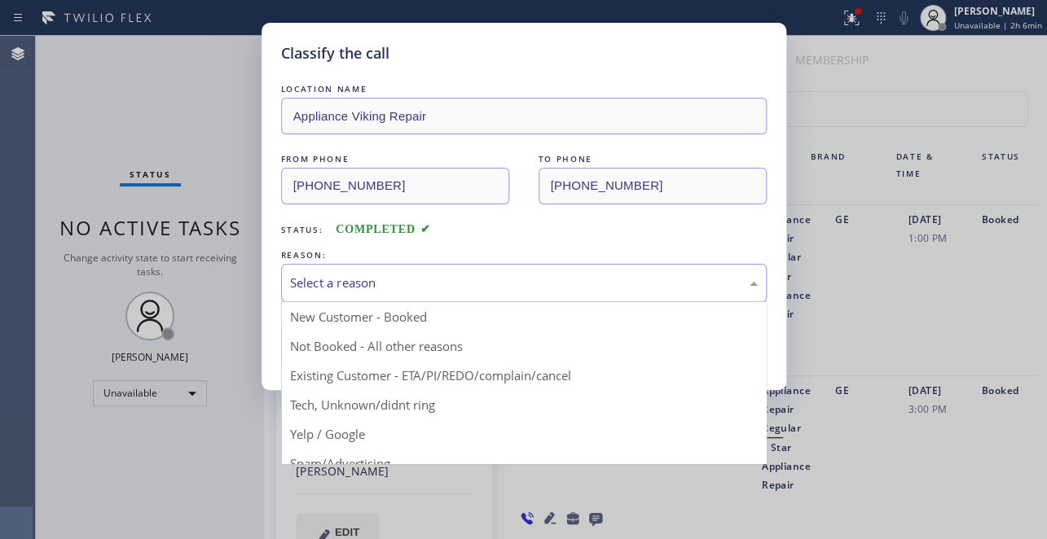
click at [373, 289] on div "Select a reason" at bounding box center [524, 283] width 468 height 19
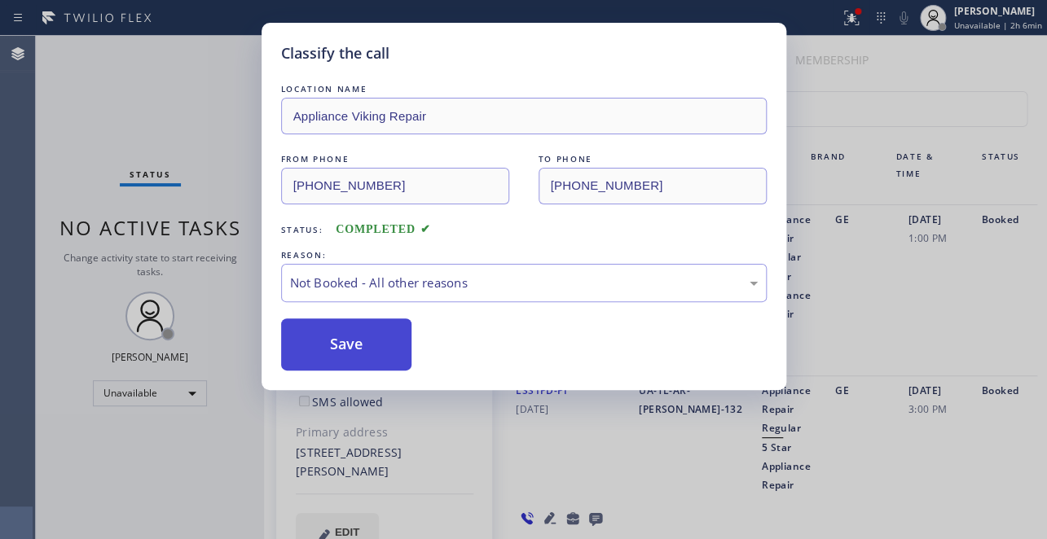
click at [332, 348] on button "Save" at bounding box center [346, 345] width 131 height 52
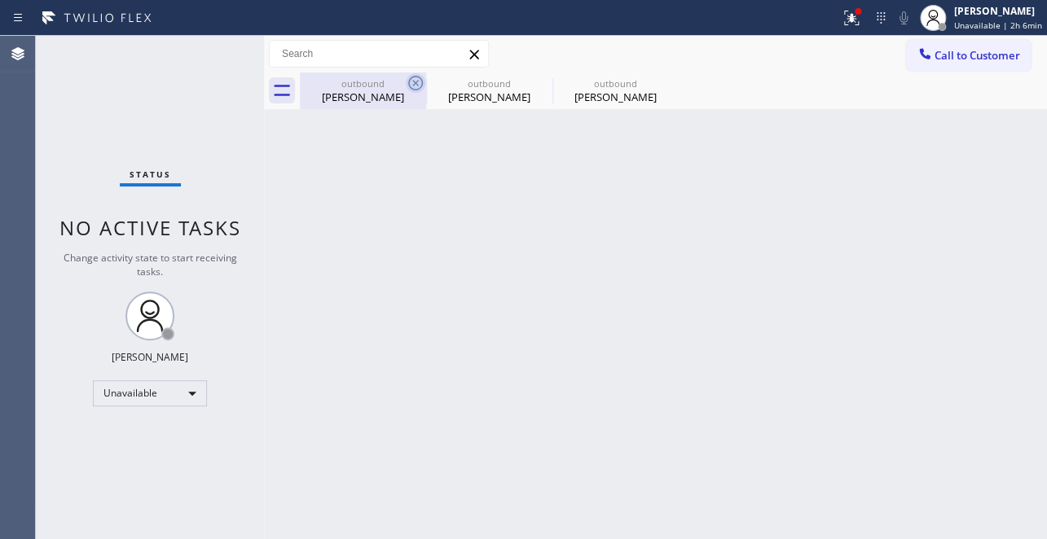
click at [411, 89] on icon at bounding box center [415, 83] width 15 height 15
click at [0, 0] on icon at bounding box center [0, 0] width 0 height 0
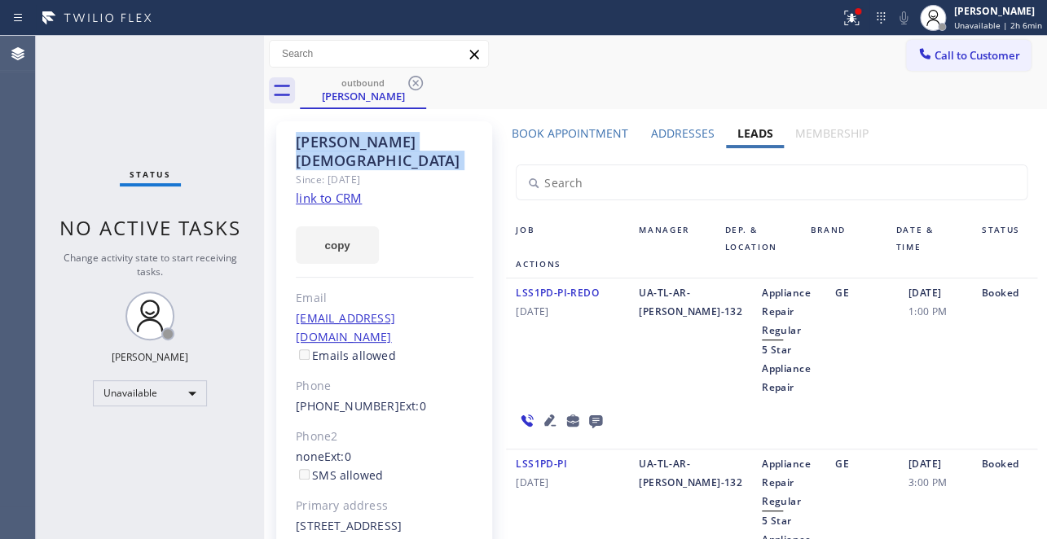
click at [411, 89] on icon at bounding box center [415, 83] width 15 height 15
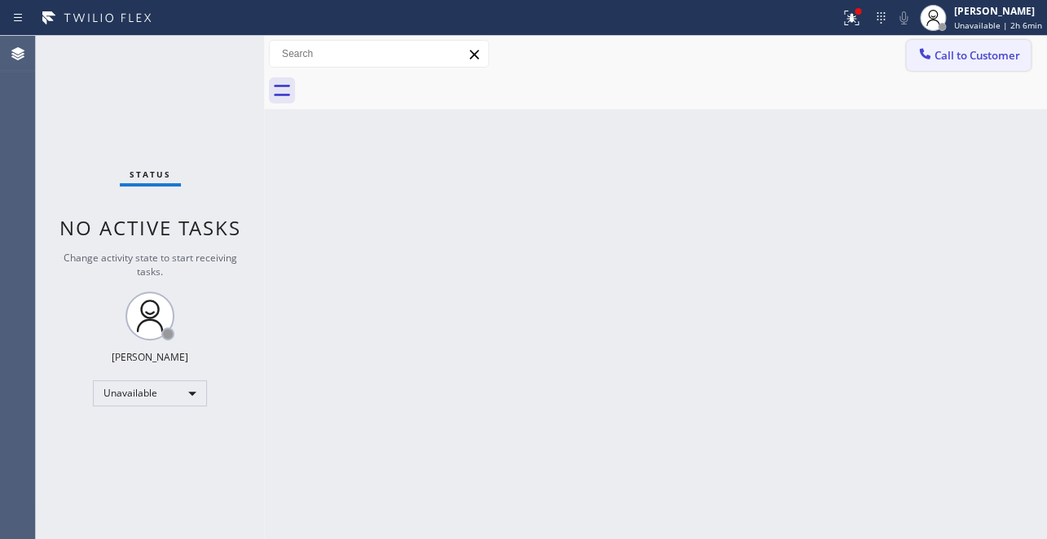
click at [932, 49] on div at bounding box center [925, 56] width 20 height 20
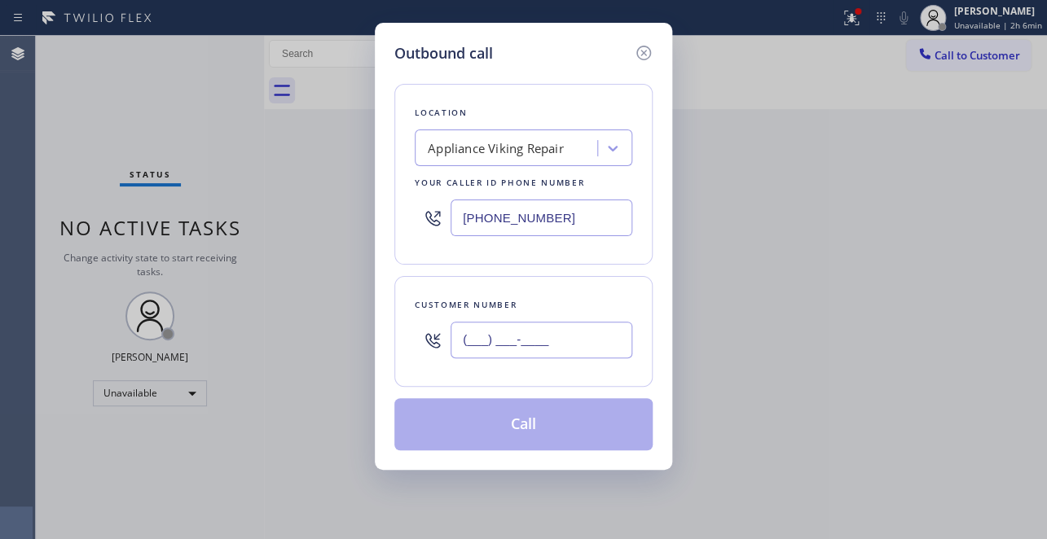
click at [476, 331] on input "(___) ___-____" at bounding box center [541, 340] width 182 height 37
paste input "337) 781-7609"
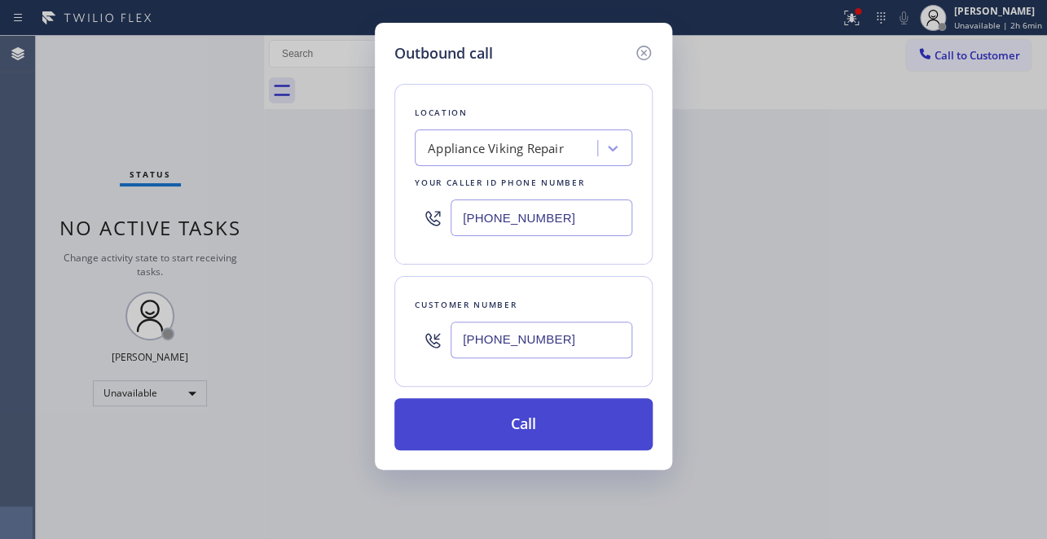
click at [493, 424] on button "Call" at bounding box center [523, 424] width 258 height 52
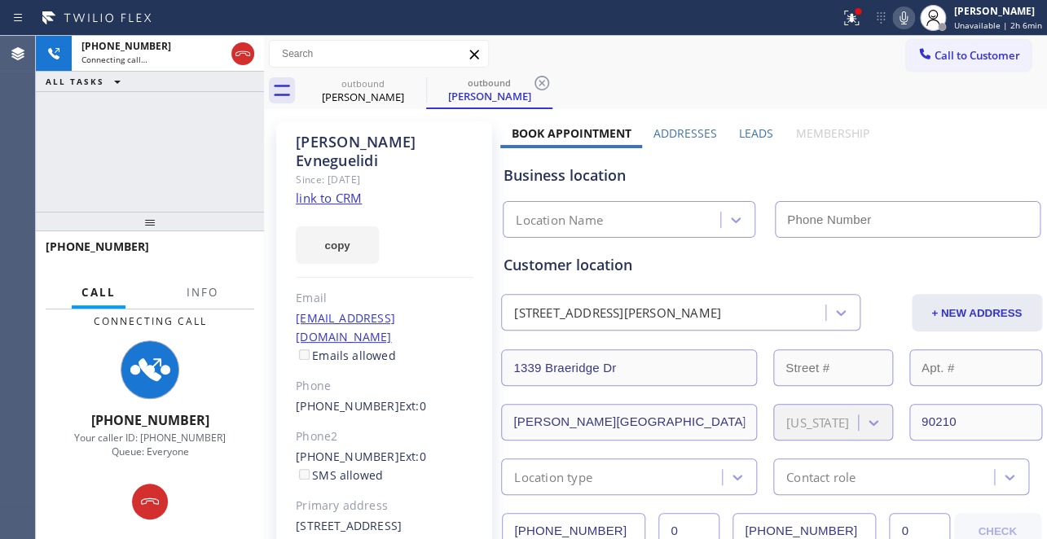
click at [740, 133] on label "Leads" at bounding box center [756, 132] width 34 height 15
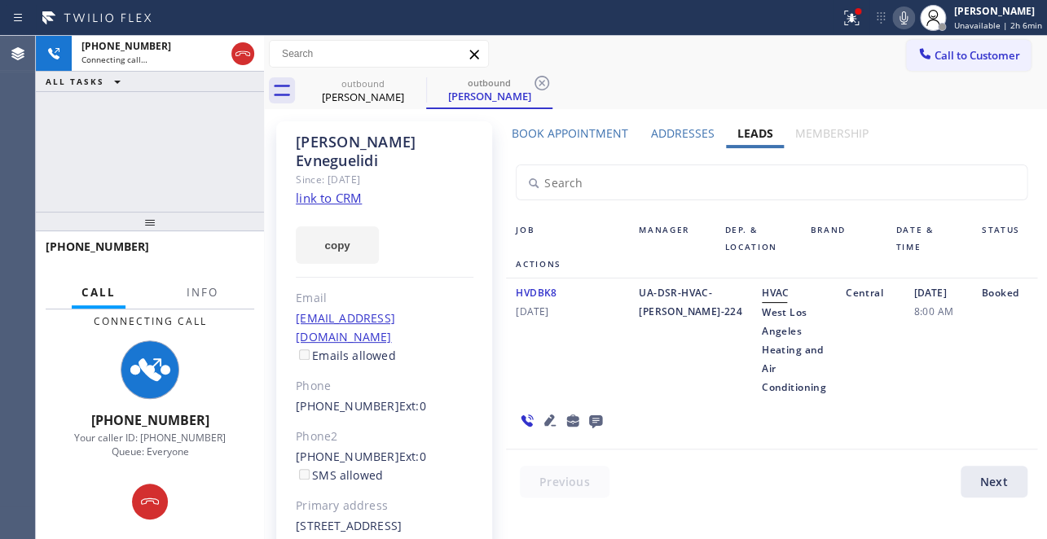
click at [850, 440] on div "HVDBK8 05/01/2020 UA-DSR-HVAC-Nathan-224 HVAC West Los Angeles Heating and Air …" at bounding box center [771, 364] width 530 height 171
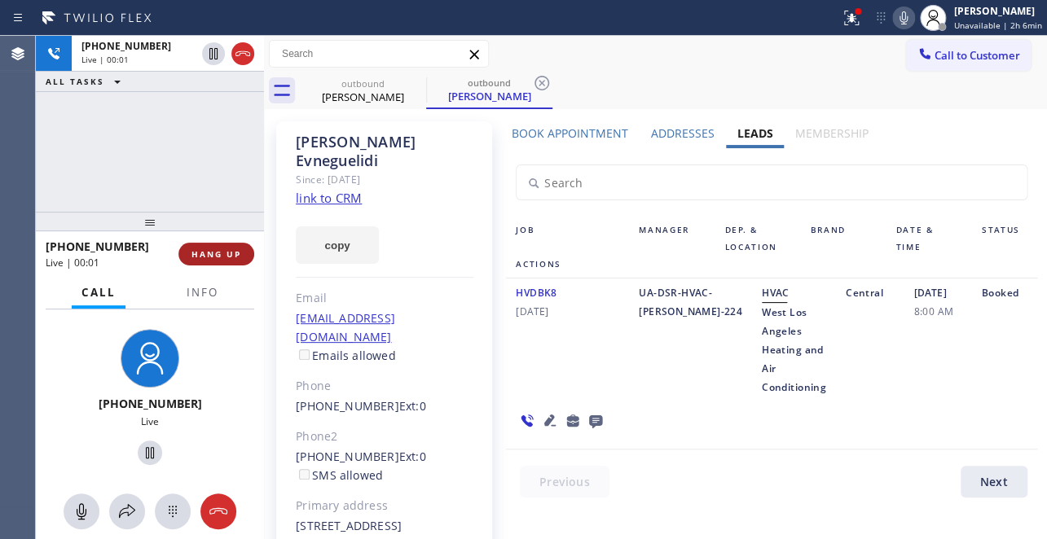
click at [188, 261] on button "HANG UP" at bounding box center [216, 254] width 76 height 23
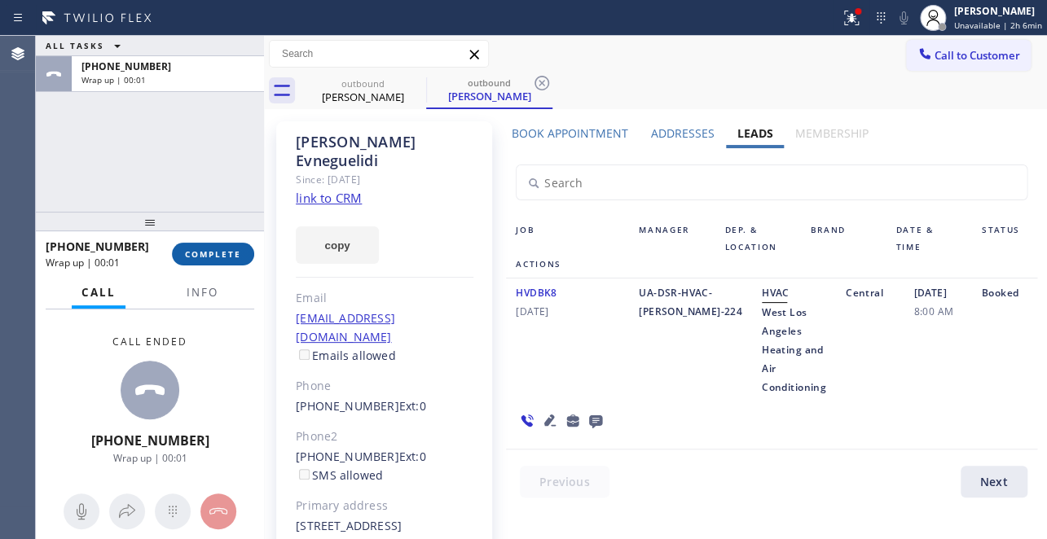
click at [222, 261] on button "COMPLETE" at bounding box center [213, 254] width 82 height 23
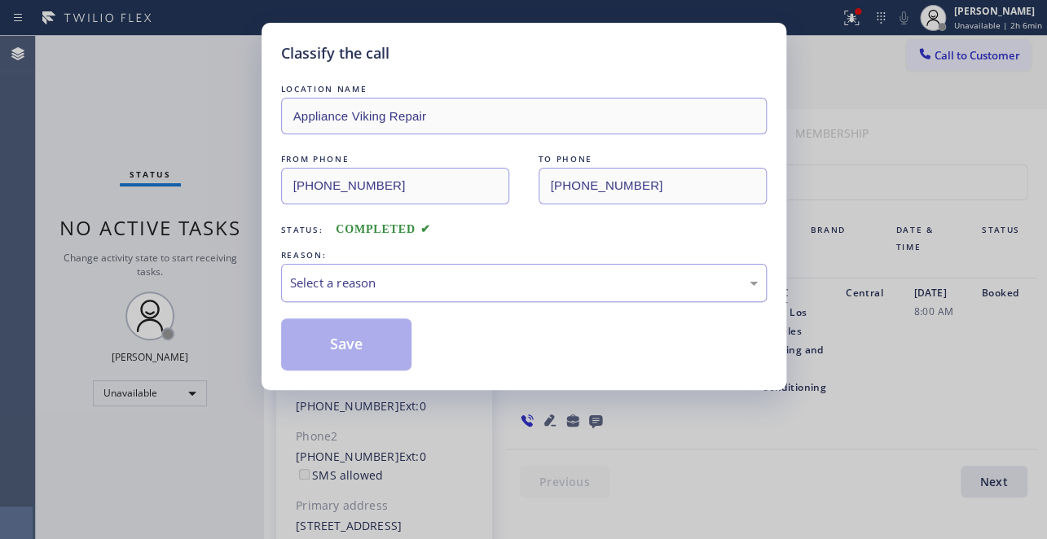
click at [406, 281] on div "Select a reason" at bounding box center [524, 283] width 468 height 19
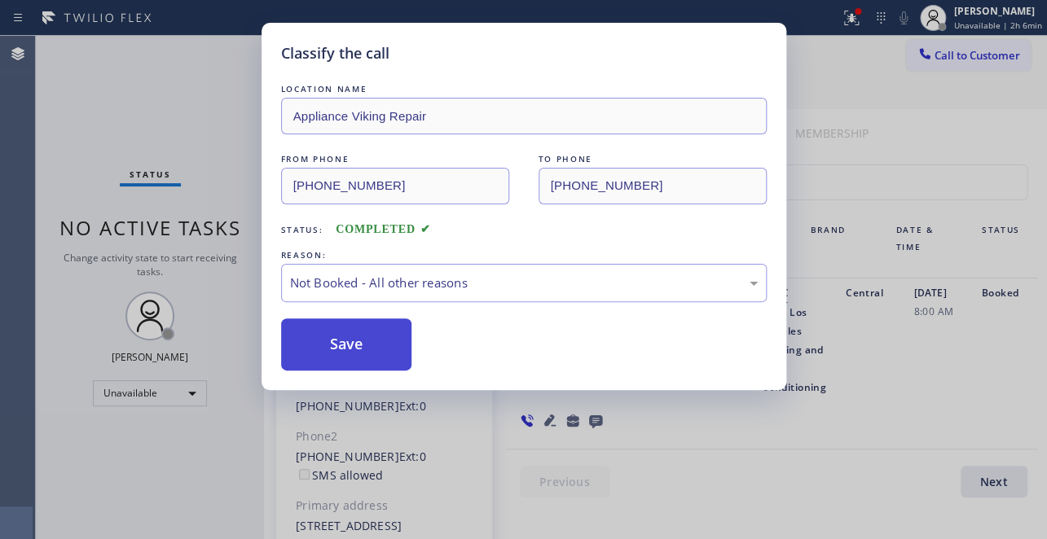
click at [370, 341] on button "Save" at bounding box center [346, 345] width 131 height 52
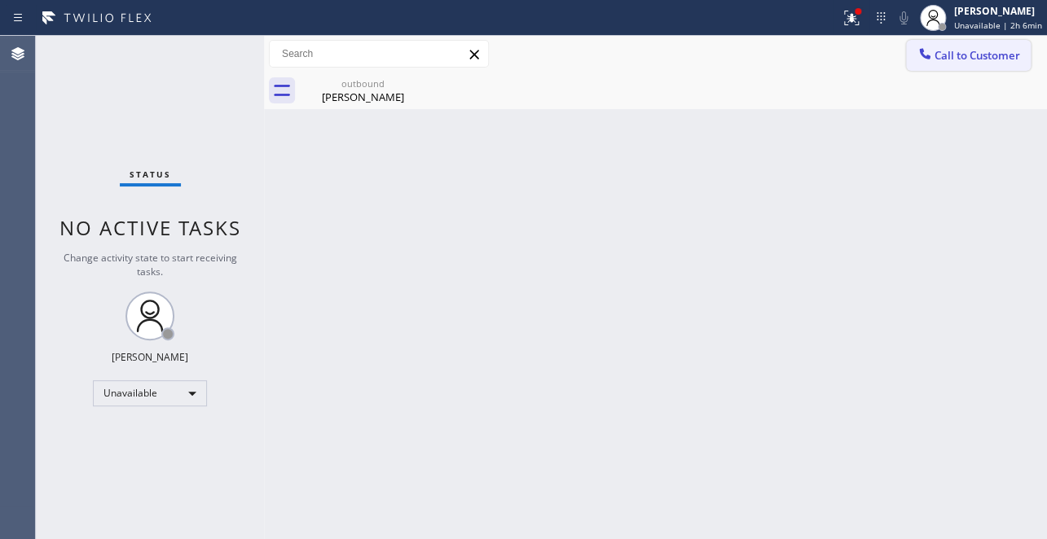
click at [925, 51] on icon at bounding box center [924, 54] width 16 height 16
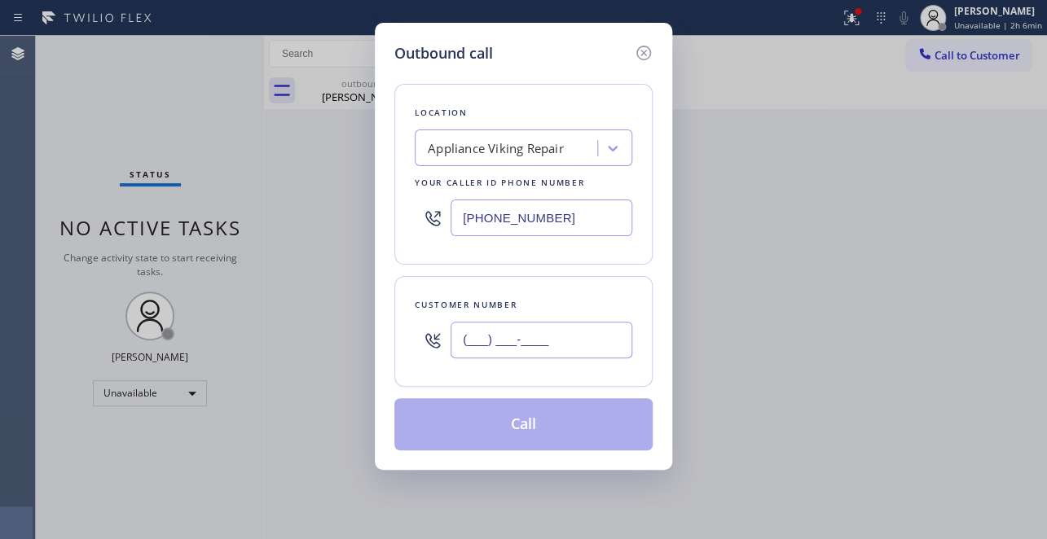
click at [494, 341] on input "(___) ___-____" at bounding box center [541, 340] width 182 height 37
paste input "310) 497-1032"
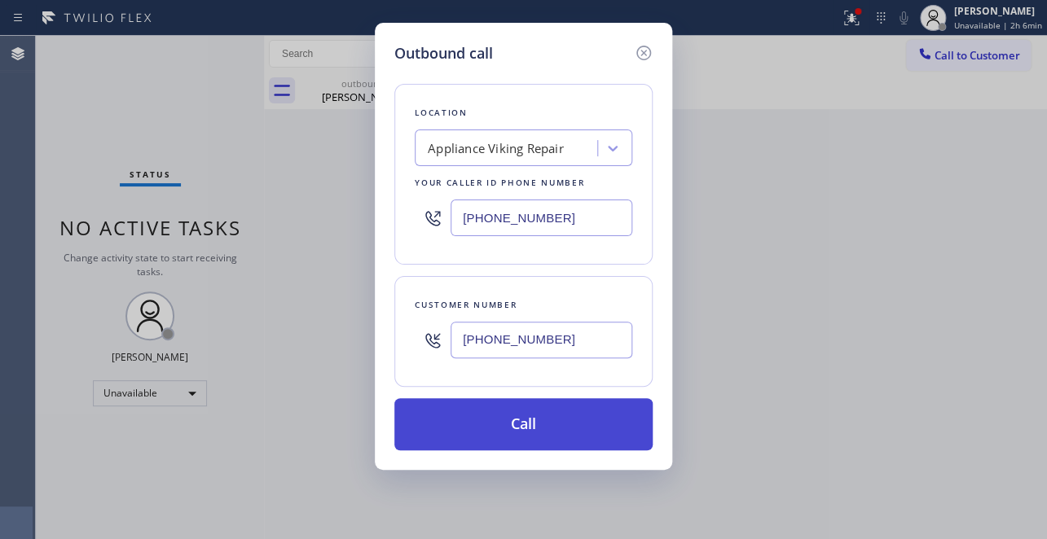
type input "(310) 497-1032"
click at [513, 419] on button "Call" at bounding box center [523, 424] width 258 height 52
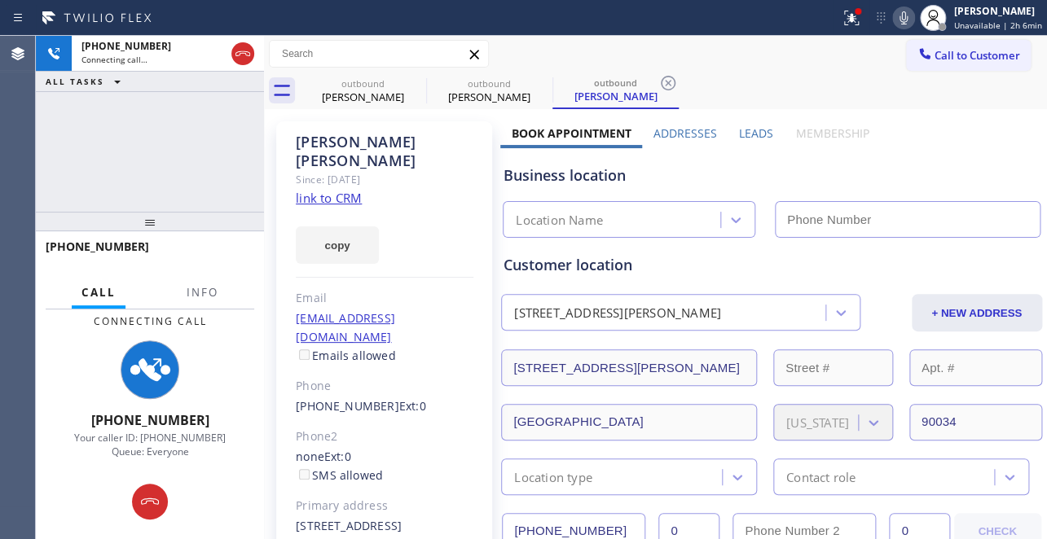
click at [748, 134] on label "Leads" at bounding box center [756, 132] width 34 height 15
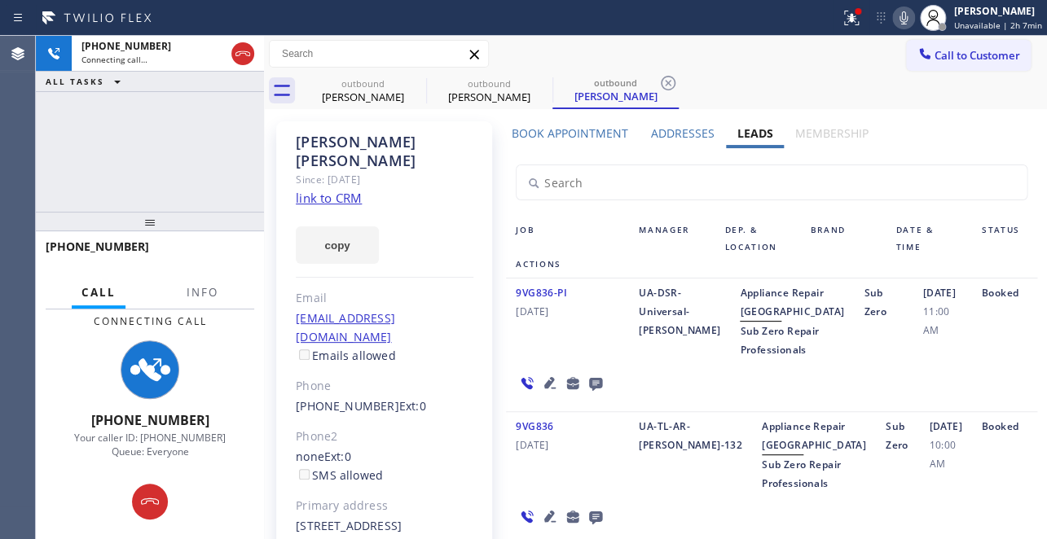
click at [549, 389] on icon at bounding box center [549, 382] width 11 height 11
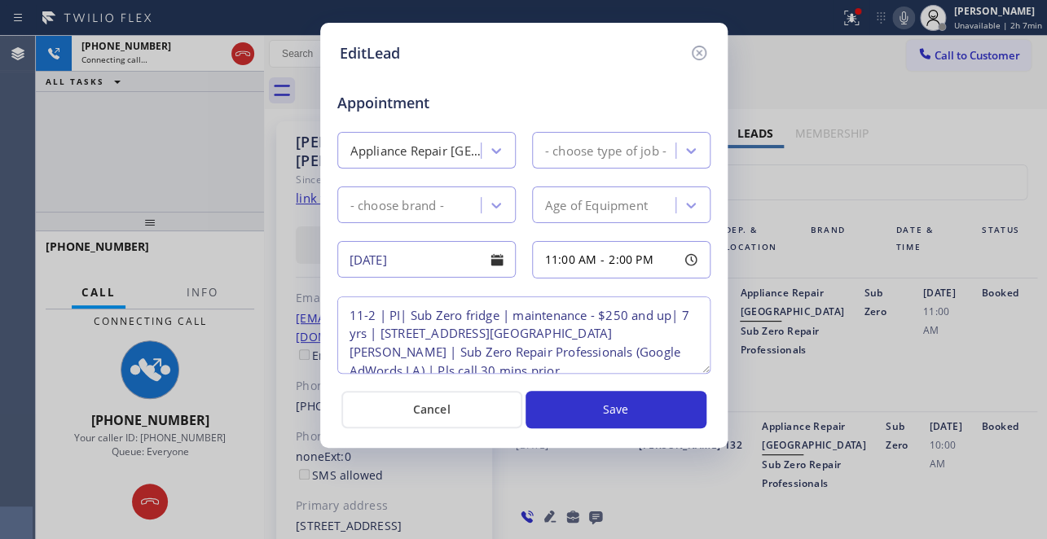
type textarea "11-2 | PI| Sub Zero fridge | maintenance - $250 and up| 7 yrs | 9306 Bolton Rd,…"
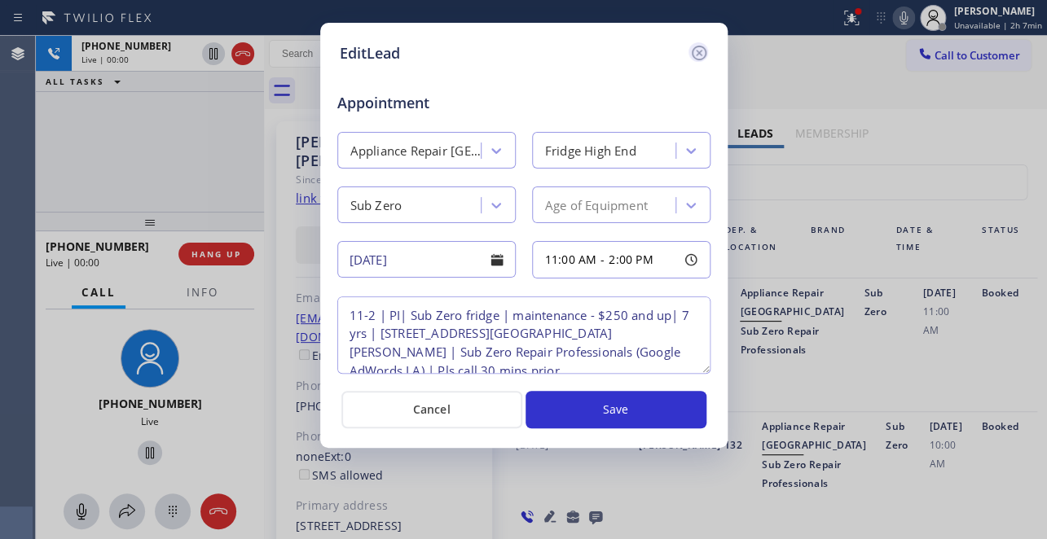
click at [698, 50] on icon at bounding box center [699, 53] width 20 height 20
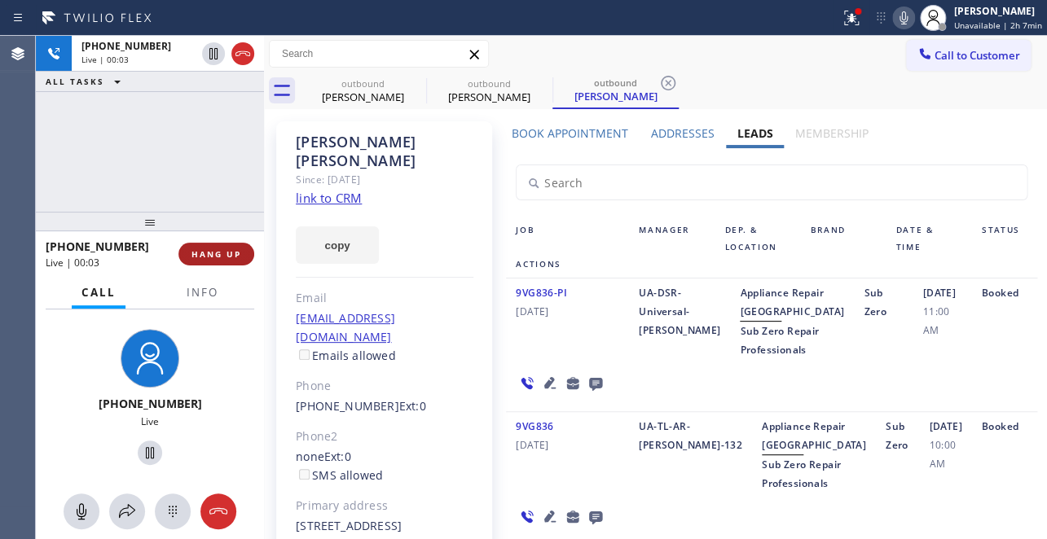
click at [240, 253] on span "HANG UP" at bounding box center [216, 253] width 50 height 11
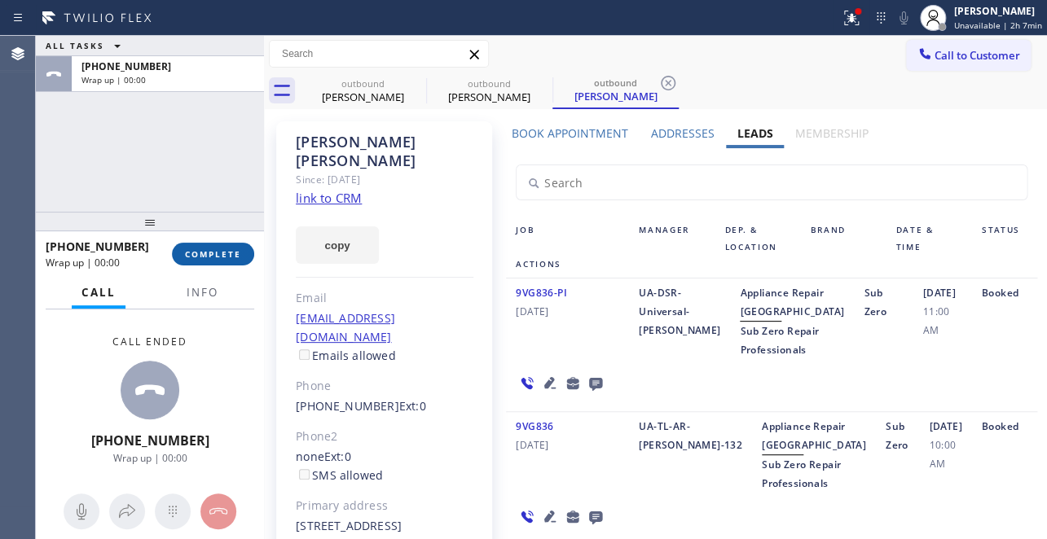
click at [199, 260] on button "COMPLETE" at bounding box center [213, 254] width 82 height 23
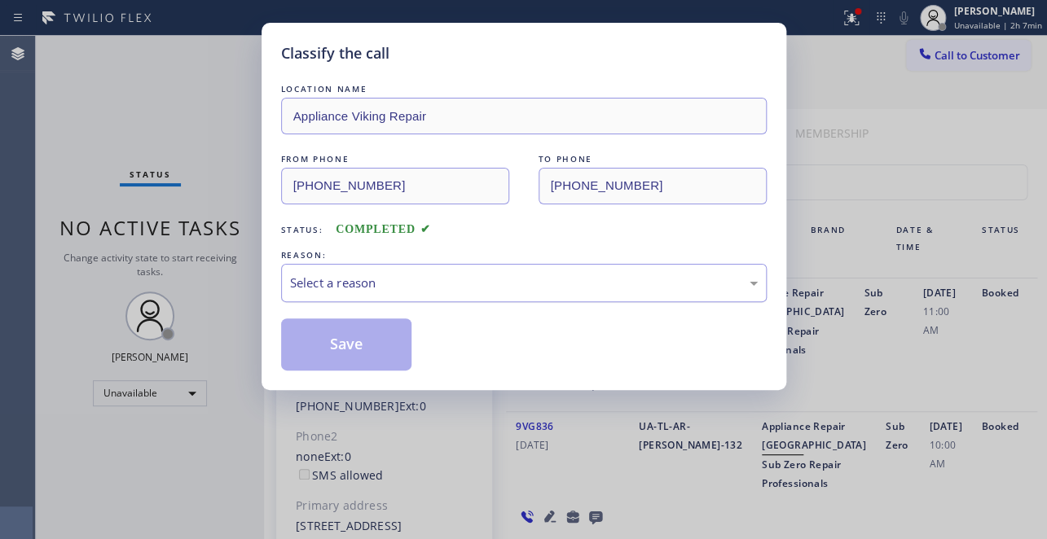
click at [415, 274] on div "Select a reason" at bounding box center [524, 283] width 468 height 19
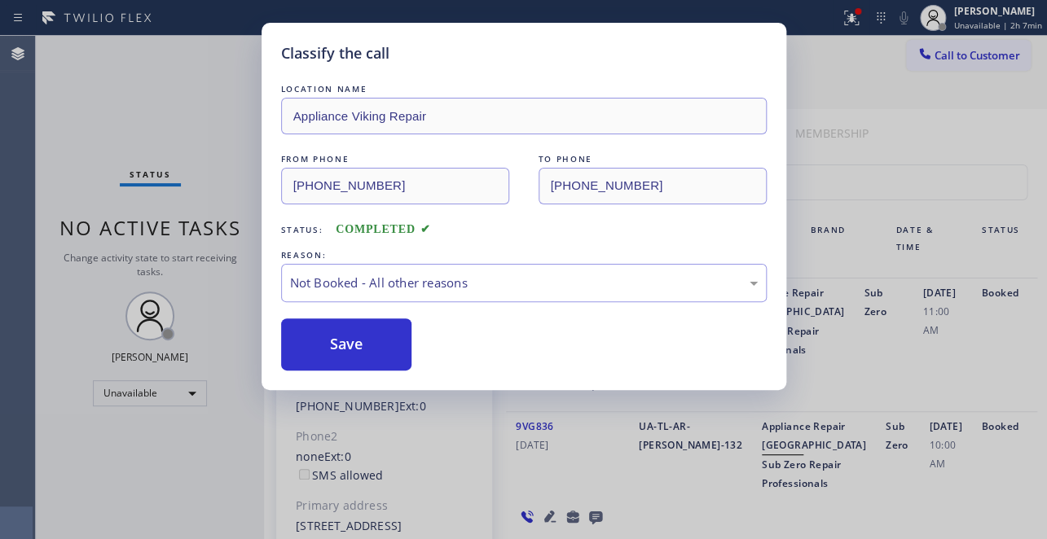
click at [363, 341] on button "Save" at bounding box center [346, 345] width 131 height 52
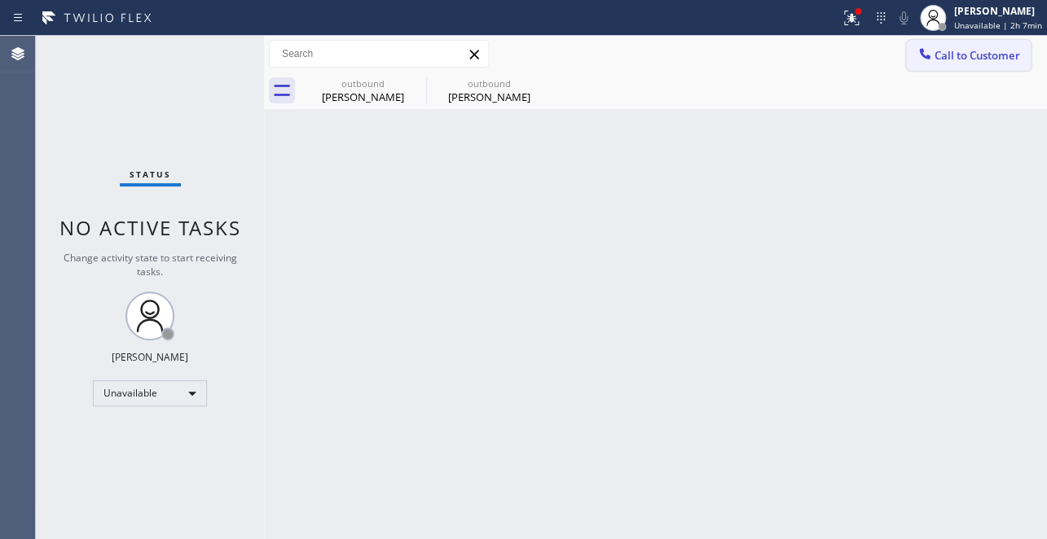
click at [982, 51] on span "Call to Customer" at bounding box center [977, 55] width 86 height 15
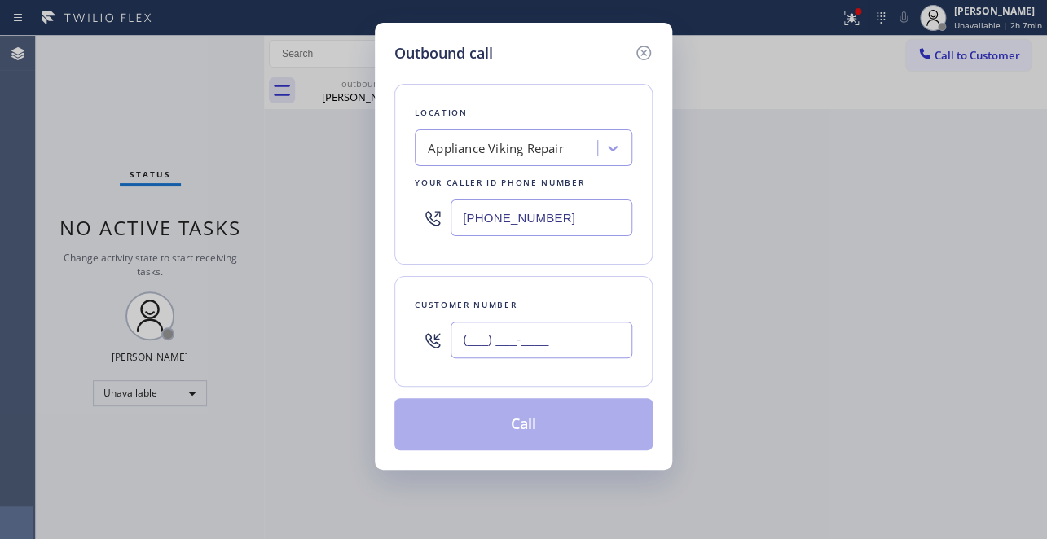
click at [468, 349] on input "(___) ___-____" at bounding box center [541, 340] width 182 height 37
paste input "301) 787-5865"
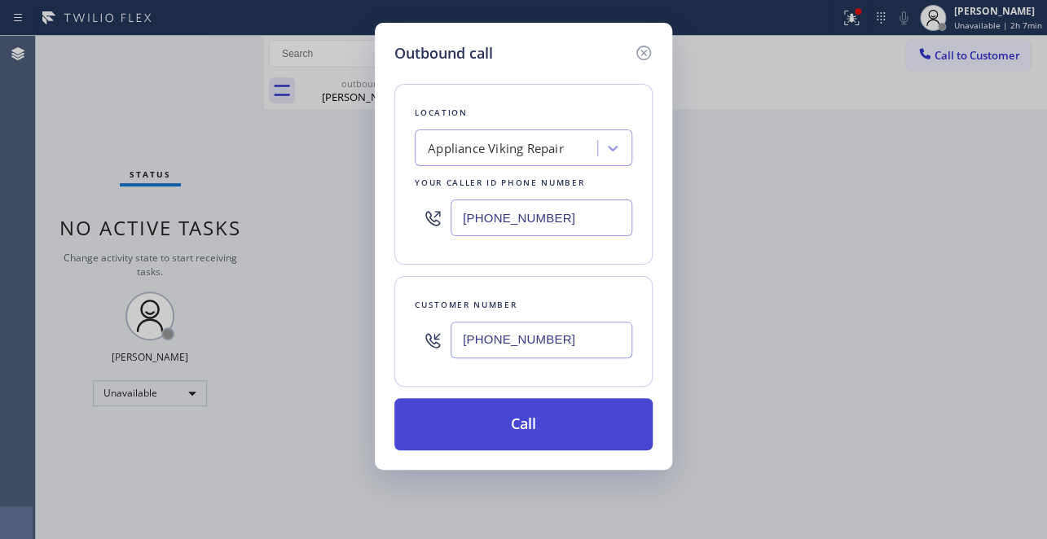
type input "(301) 787-5865"
click at [550, 432] on button "Call" at bounding box center [523, 424] width 258 height 52
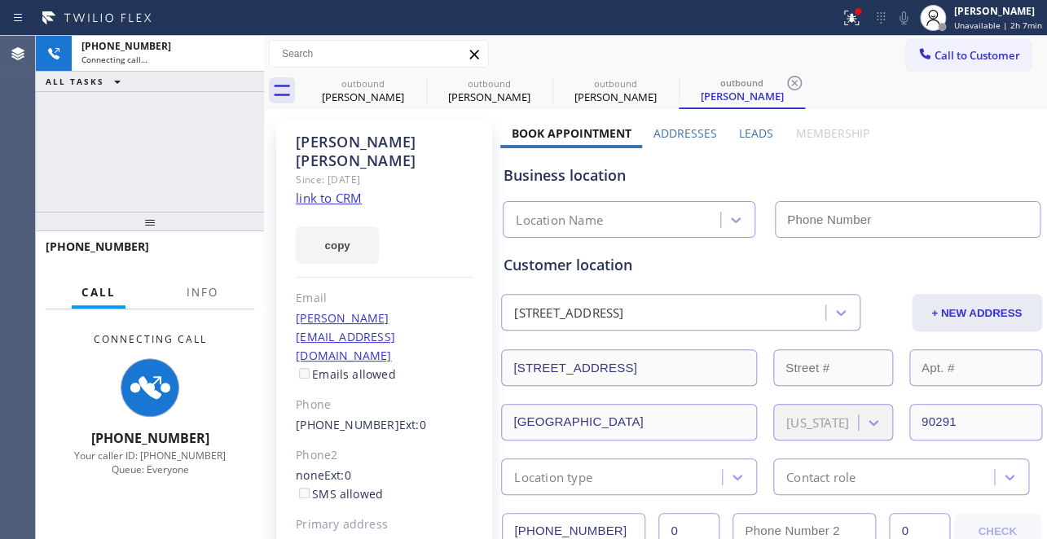
click at [747, 134] on label "Leads" at bounding box center [756, 132] width 34 height 15
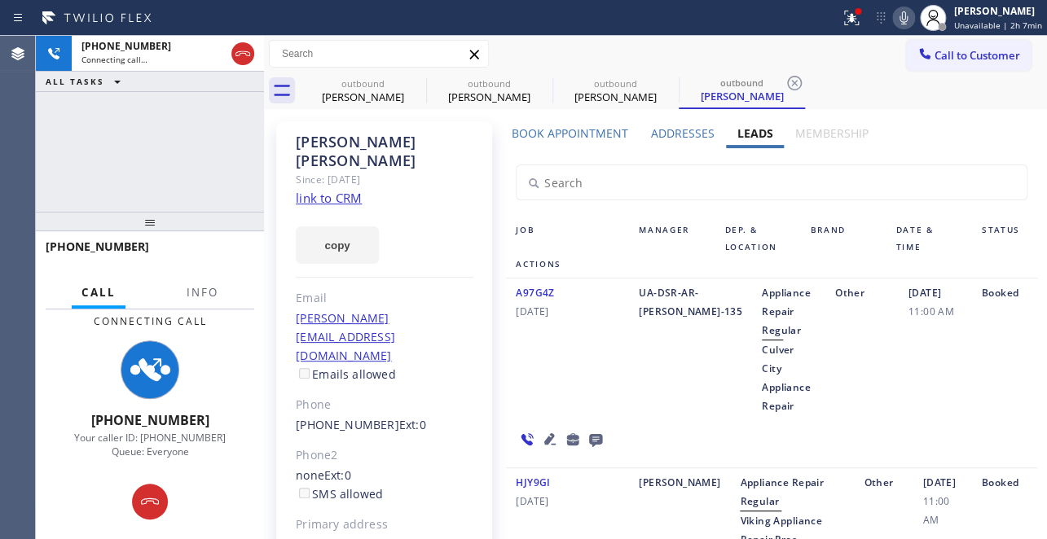
click at [540, 429] on icon at bounding box center [550, 439] width 20 height 20
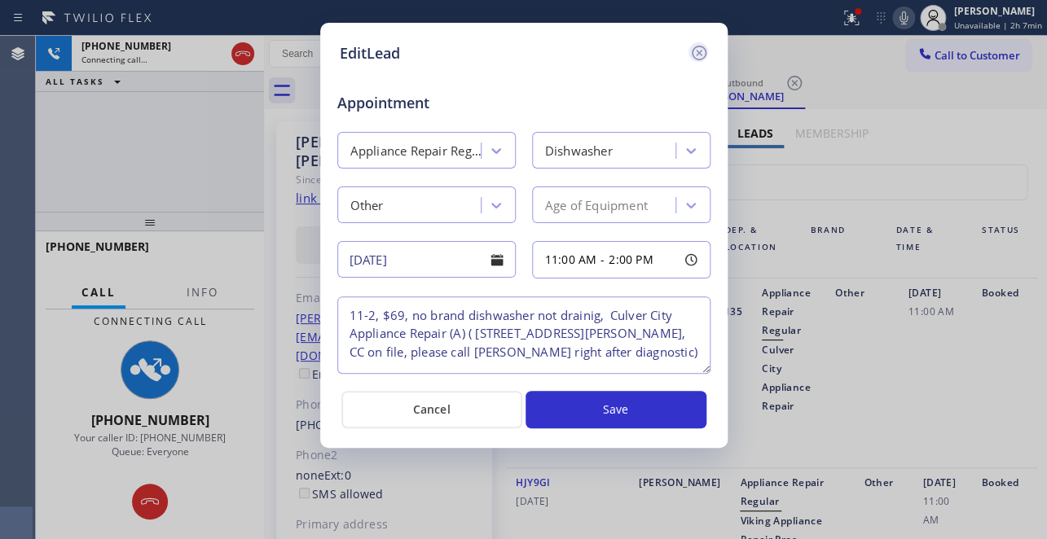
click at [697, 49] on icon at bounding box center [699, 53] width 20 height 20
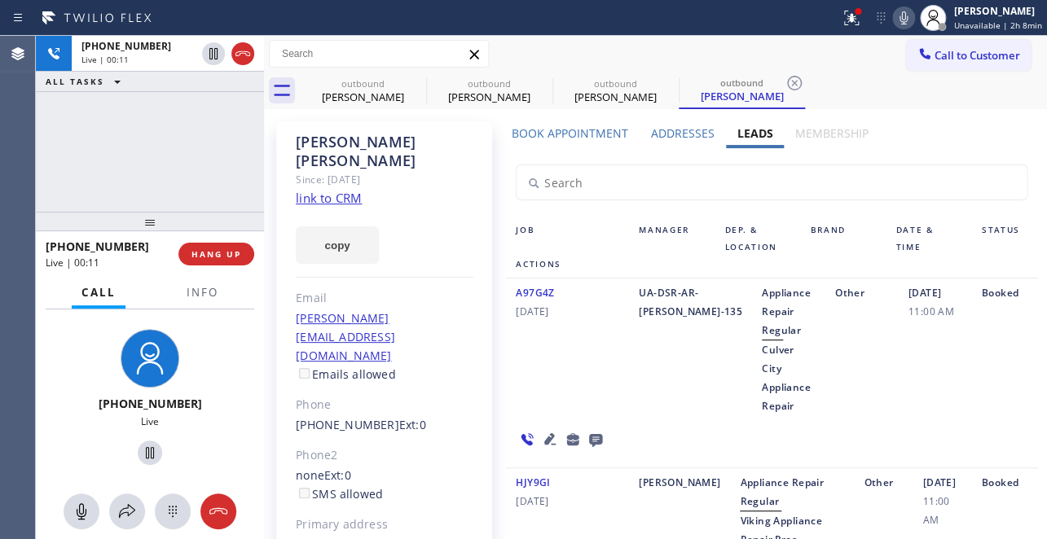
click at [541, 429] on icon at bounding box center [550, 439] width 20 height 20
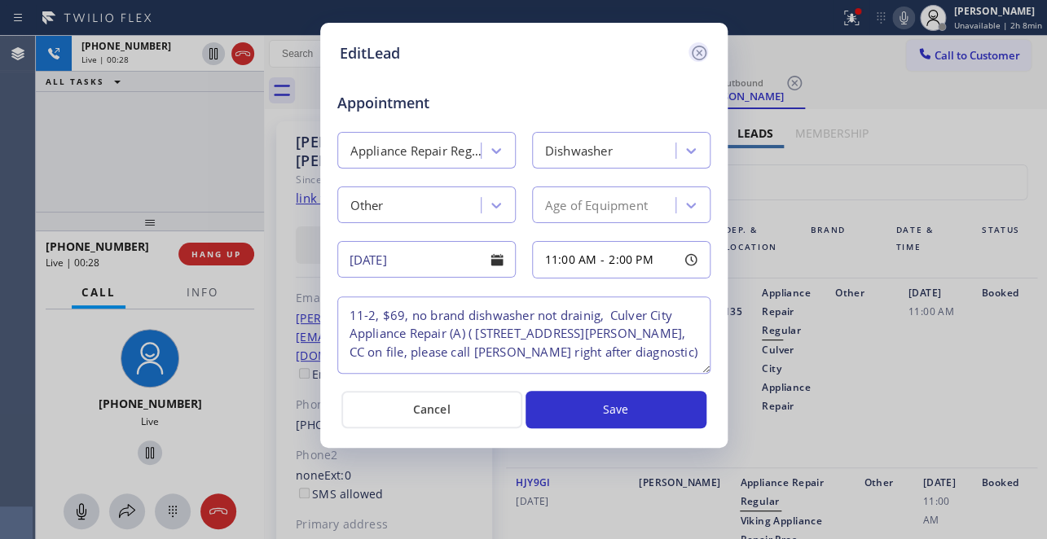
click at [700, 55] on icon at bounding box center [699, 53] width 20 height 20
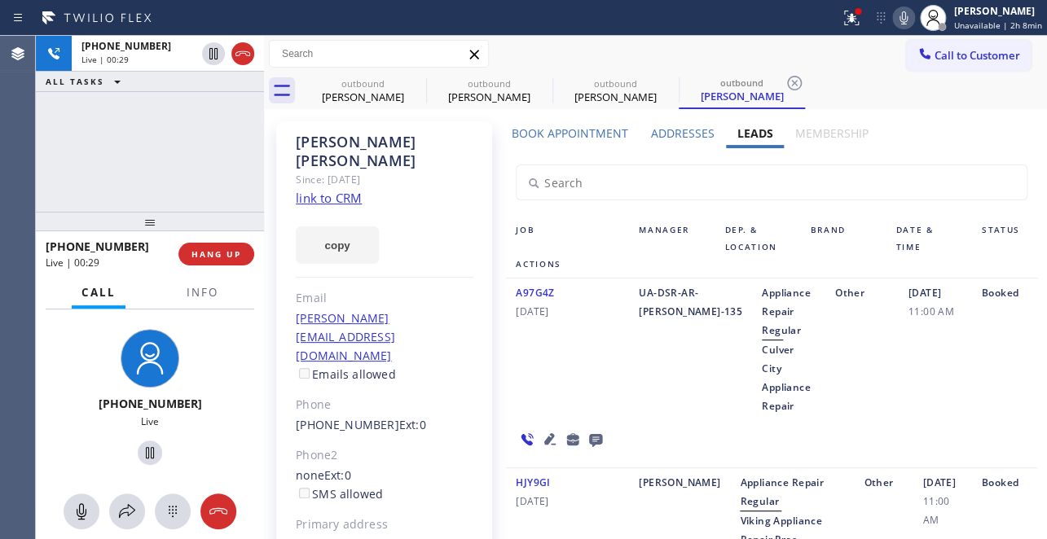
click at [595, 434] on icon at bounding box center [595, 440] width 13 height 13
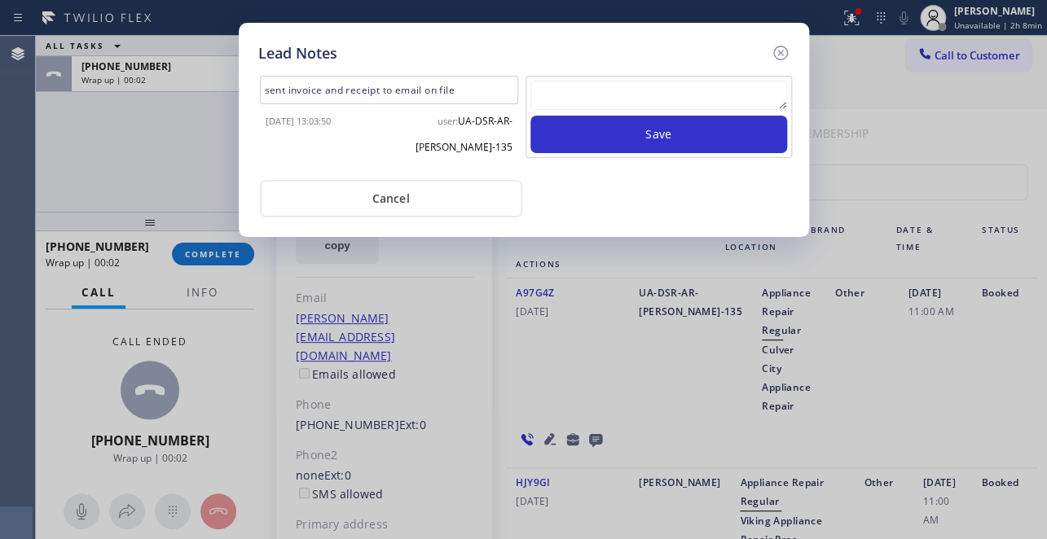
click at [668, 86] on textarea at bounding box center [658, 95] width 257 height 29
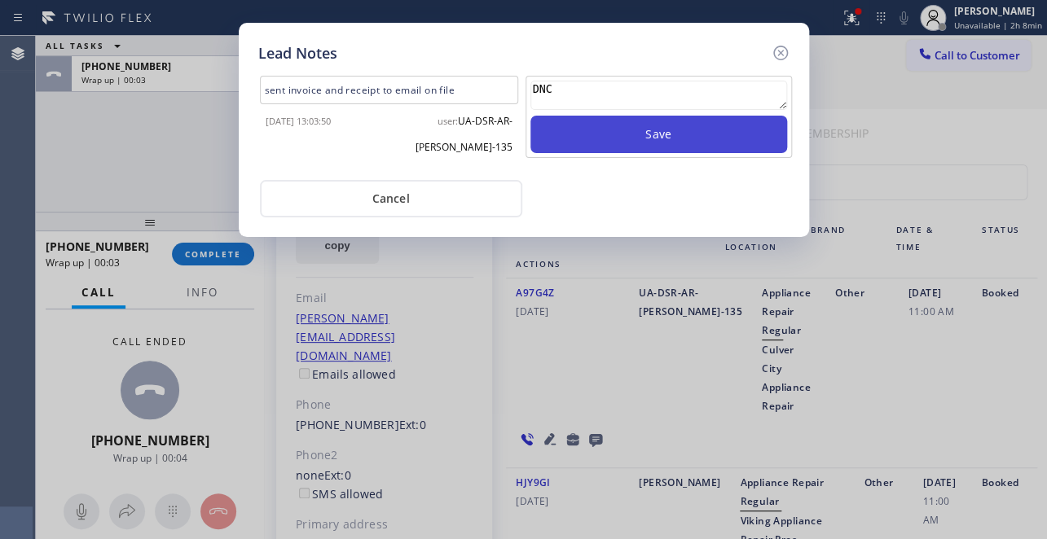
type textarea "DNC"
click at [699, 138] on button "Save" at bounding box center [658, 134] width 257 height 37
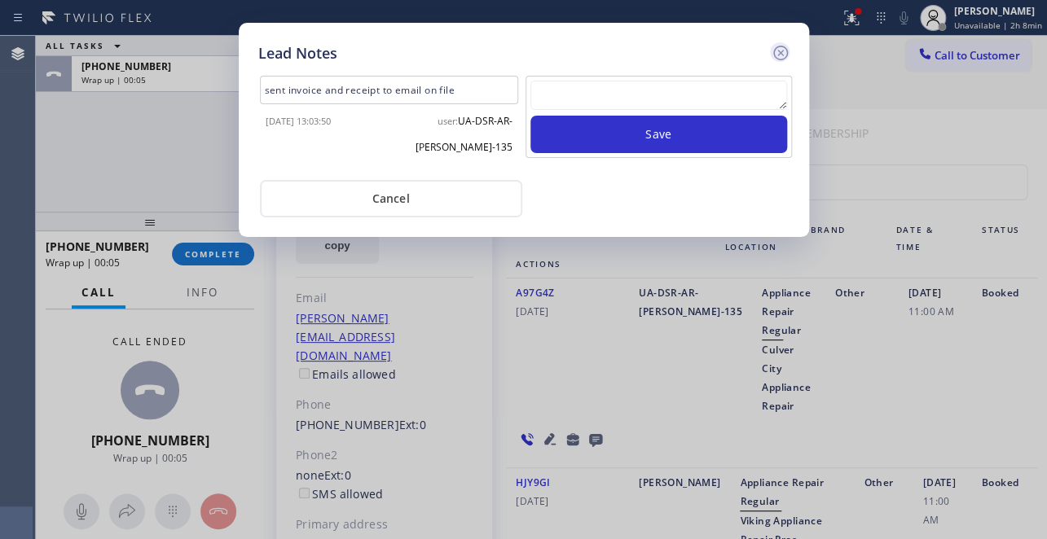
click at [782, 51] on icon at bounding box center [781, 53] width 20 height 20
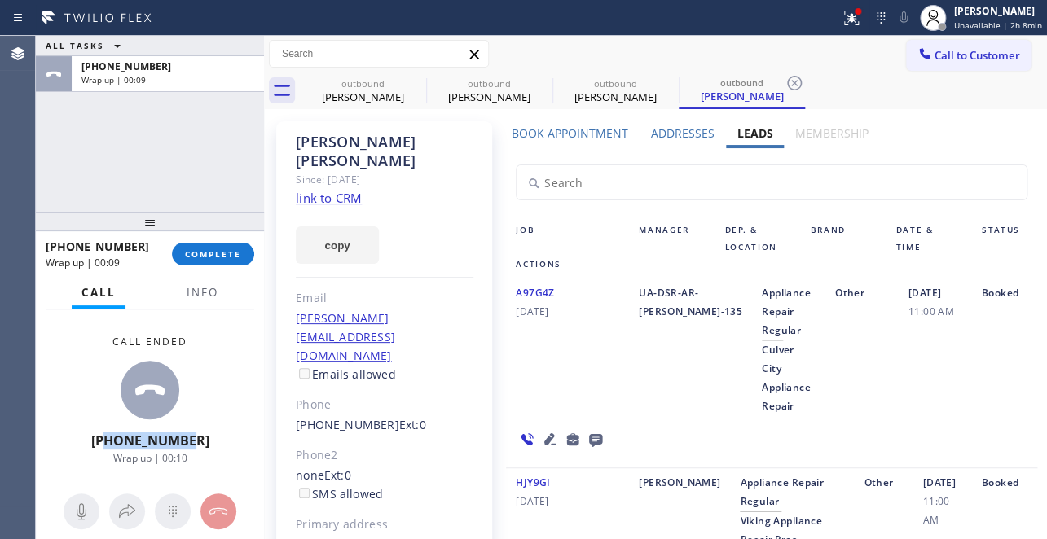
drag, startPoint x: 200, startPoint y: 446, endPoint x: 121, endPoint y: 446, distance: 79.0
click at [121, 446] on div "Call ended +13017875865 Wrap up | 00:10" at bounding box center [150, 400] width 228 height 181
copy span "3017875865"
click at [212, 255] on span "COMPLETE" at bounding box center [213, 253] width 56 height 11
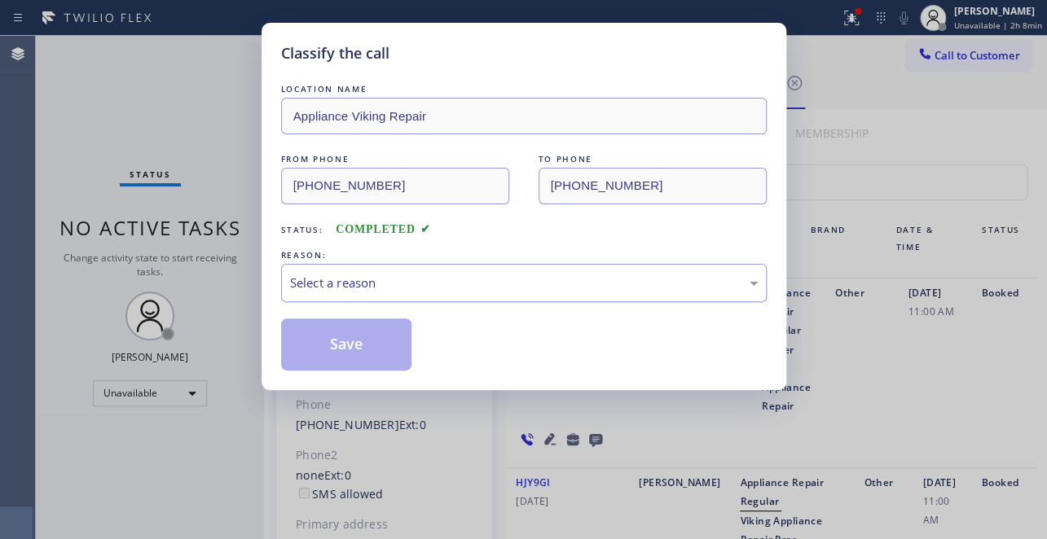
click at [355, 279] on div "Select a reason" at bounding box center [524, 283] width 468 height 19
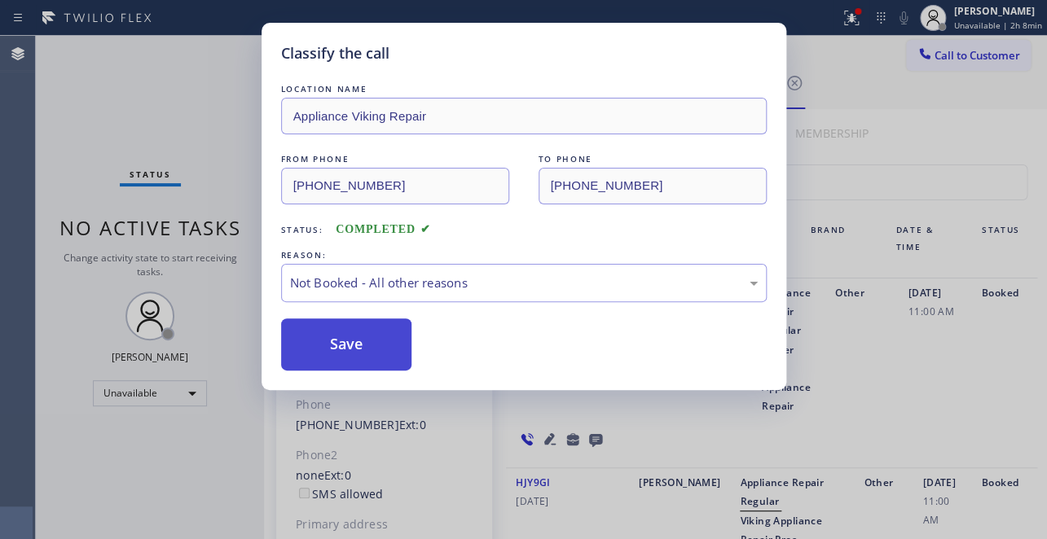
click at [346, 345] on button "Save" at bounding box center [346, 345] width 131 height 52
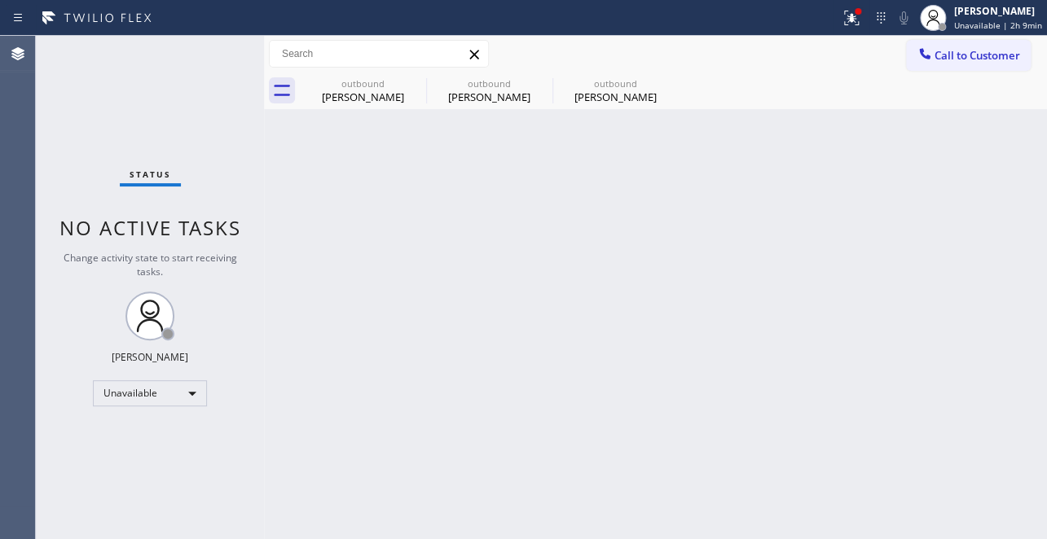
click at [620, 96] on div "Sarah Harper" at bounding box center [615, 97] width 123 height 15
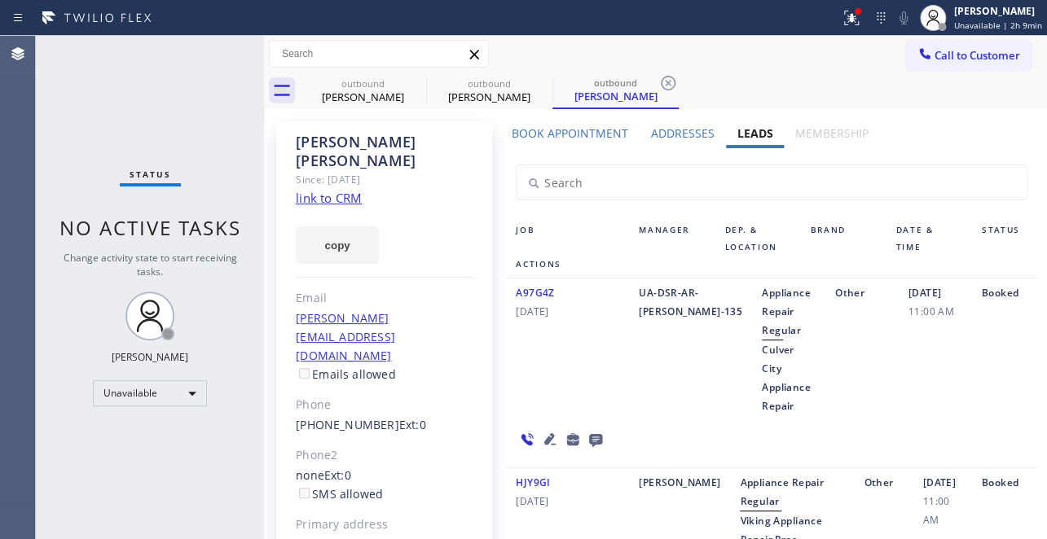
click at [327, 190] on link "link to CRM" at bounding box center [329, 198] width 66 height 16
click at [417, 75] on icon at bounding box center [416, 83] width 20 height 20
click at [0, 0] on icon at bounding box center [0, 0] width 0 height 0
click at [658, 75] on icon at bounding box center [668, 83] width 20 height 20
click at [417, 75] on div "outbound Gail Evneguelidi outbound Lawrence Gill outbound Sarah Harper" at bounding box center [673, 91] width 747 height 37
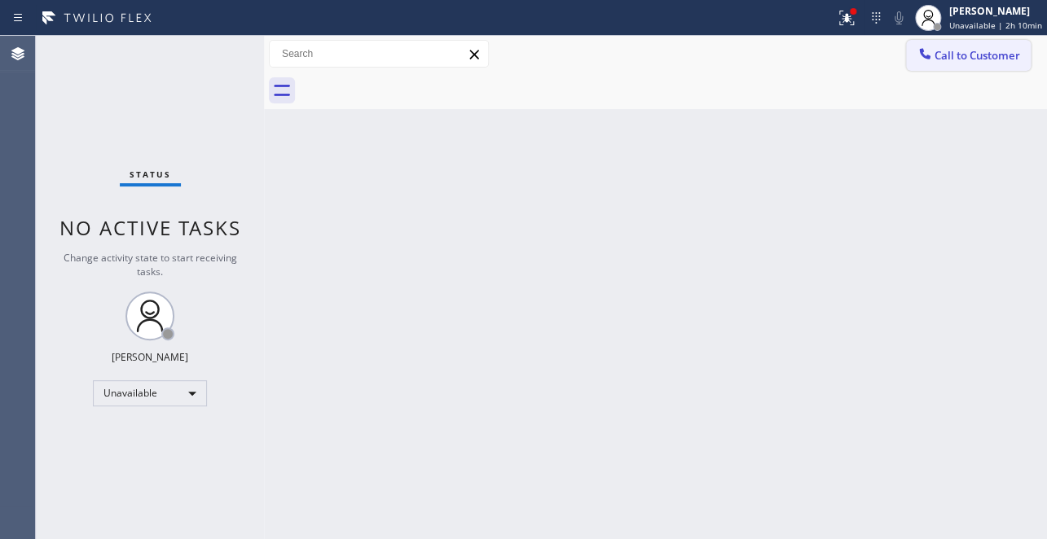
click at [952, 62] on span "Call to Customer" at bounding box center [977, 55] width 86 height 15
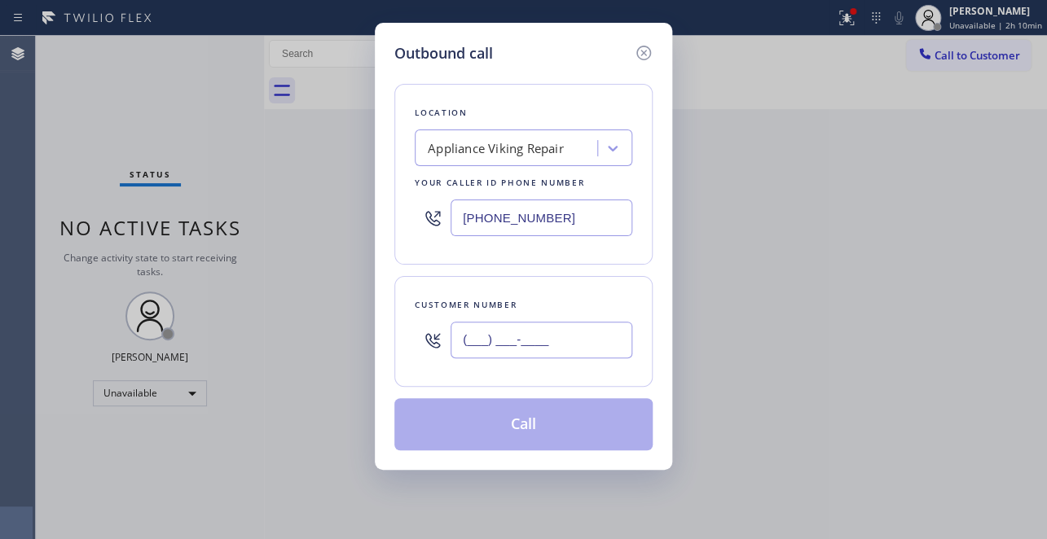
click at [525, 337] on input "(___) ___-____" at bounding box center [541, 340] width 182 height 37
paste input "714) 743-8519"
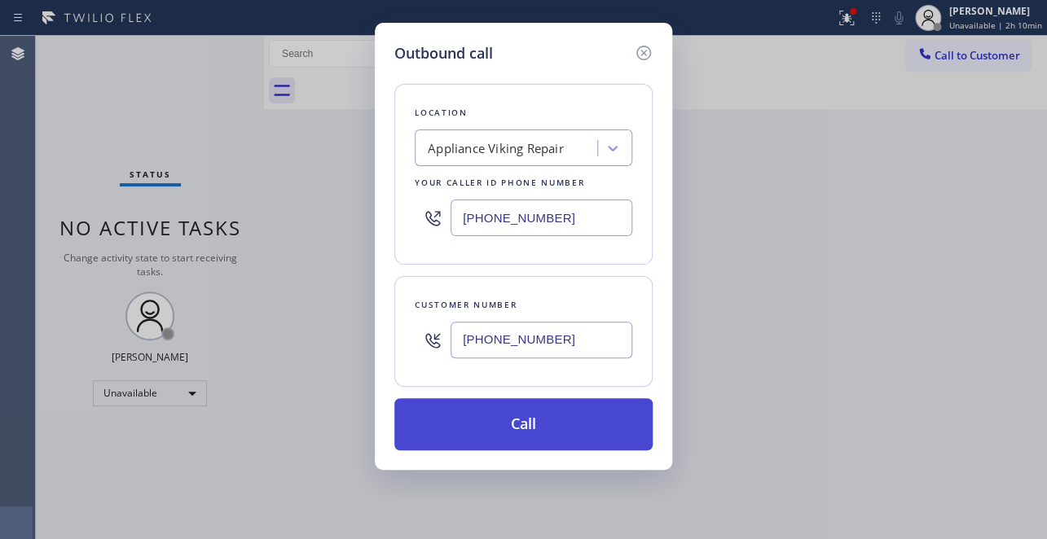
click at [503, 421] on button "Call" at bounding box center [523, 424] width 258 height 52
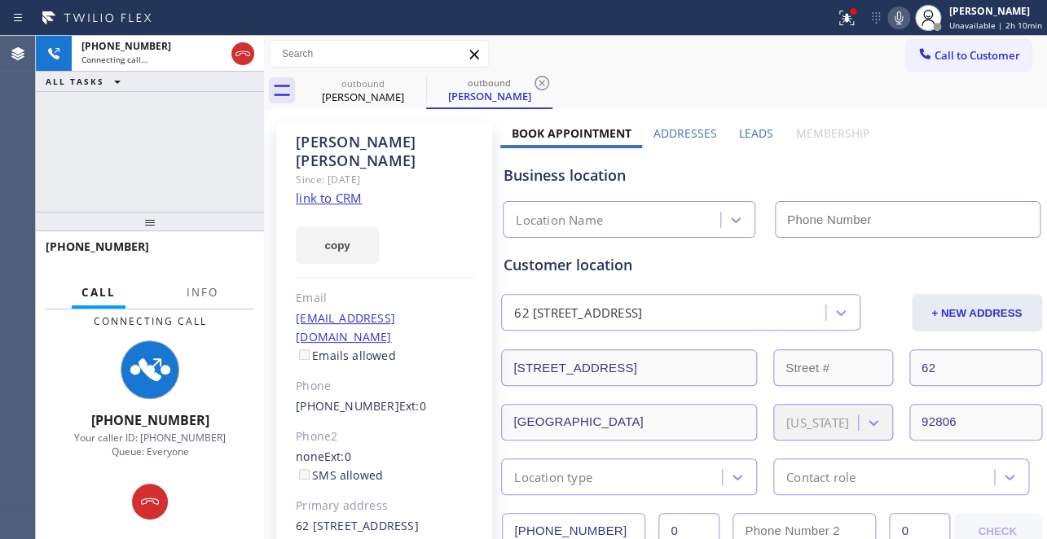
click at [752, 136] on label "Leads" at bounding box center [756, 132] width 34 height 15
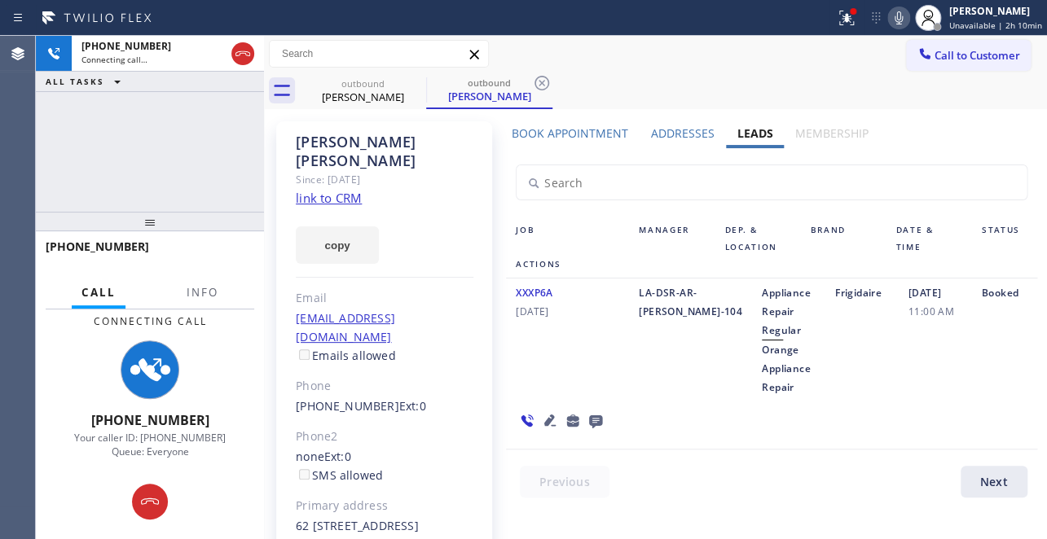
click at [696, 491] on div at bounding box center [781, 486] width 550 height 40
click at [828, 429] on div "XXXP6A 04/30/2020 LA-DSR-AR-Stephanie-104 Appliance Repair Regular Orange Appli…" at bounding box center [771, 364] width 530 height 171
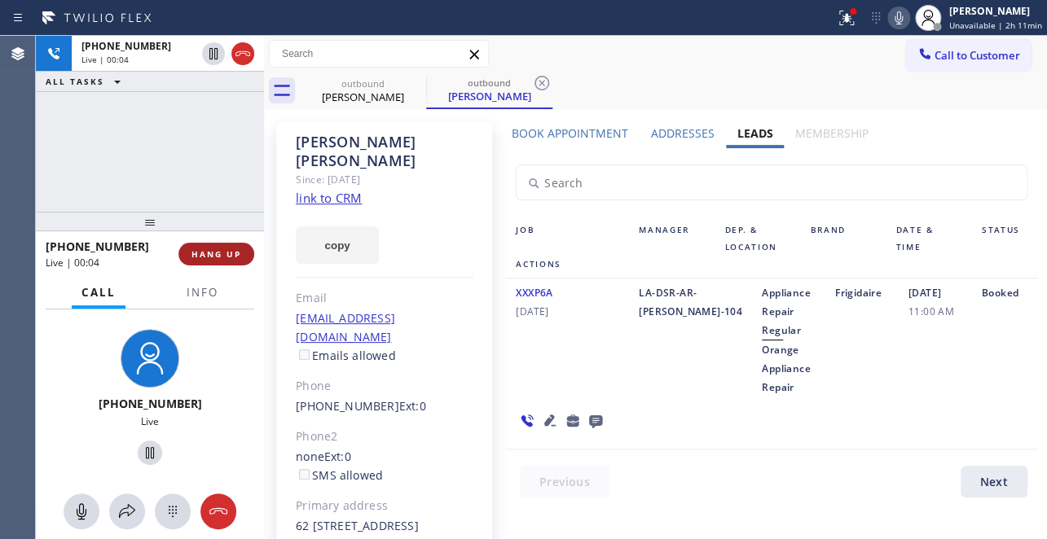
click at [221, 246] on button "HANG UP" at bounding box center [216, 254] width 76 height 23
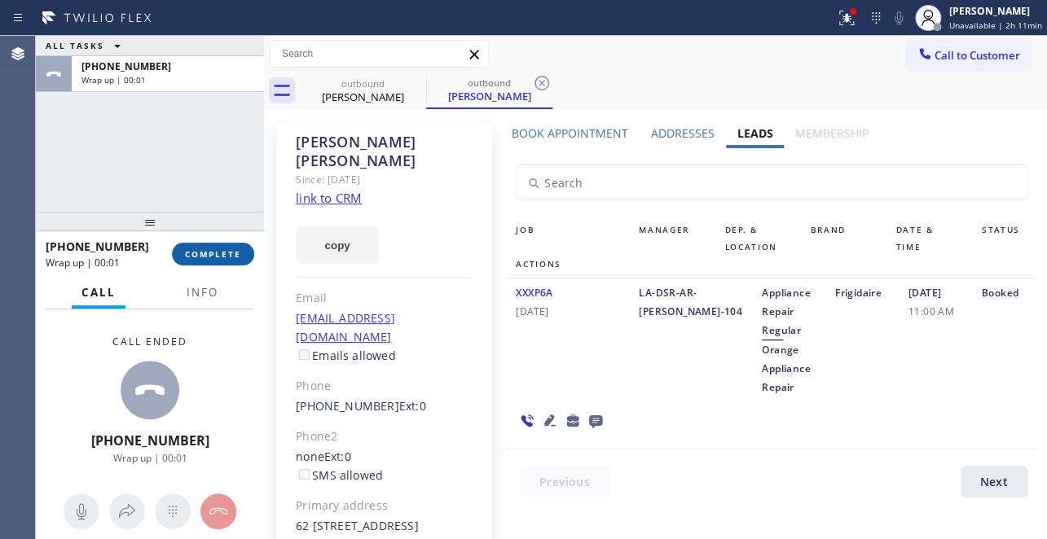
click at [216, 248] on span "COMPLETE" at bounding box center [213, 253] width 56 height 11
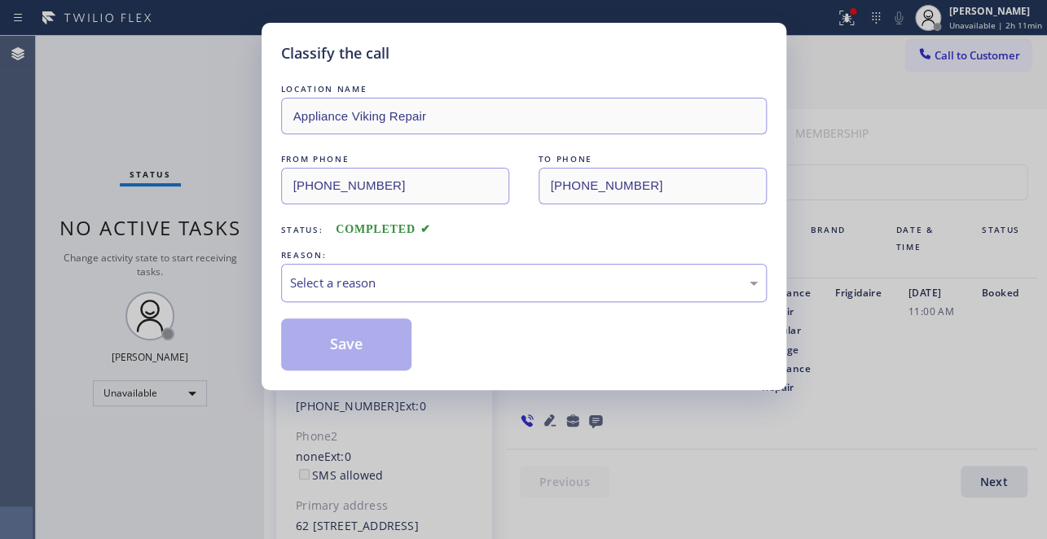
click at [373, 270] on div "Select a reason" at bounding box center [524, 283] width 486 height 38
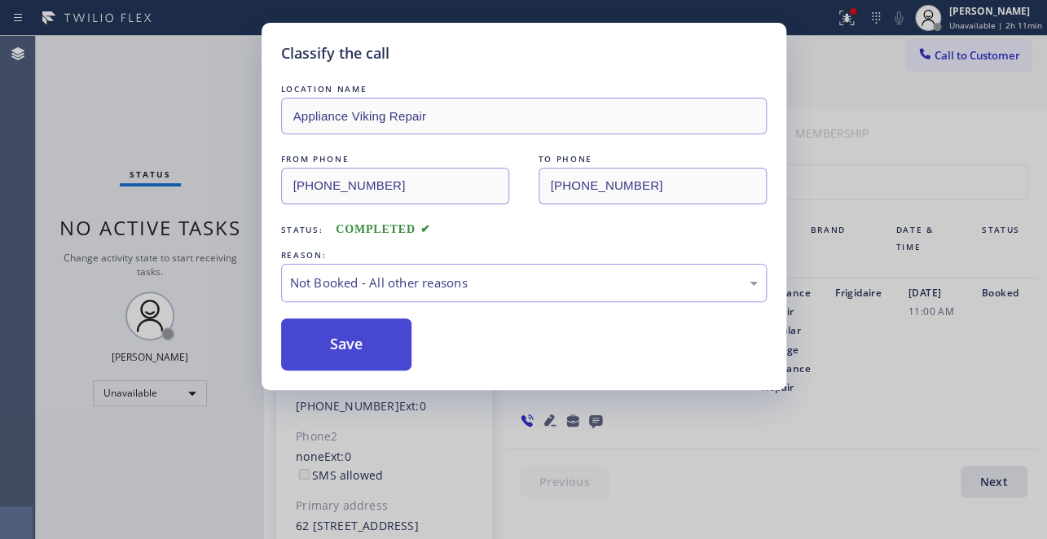
click at [342, 352] on button "Save" at bounding box center [346, 345] width 131 height 52
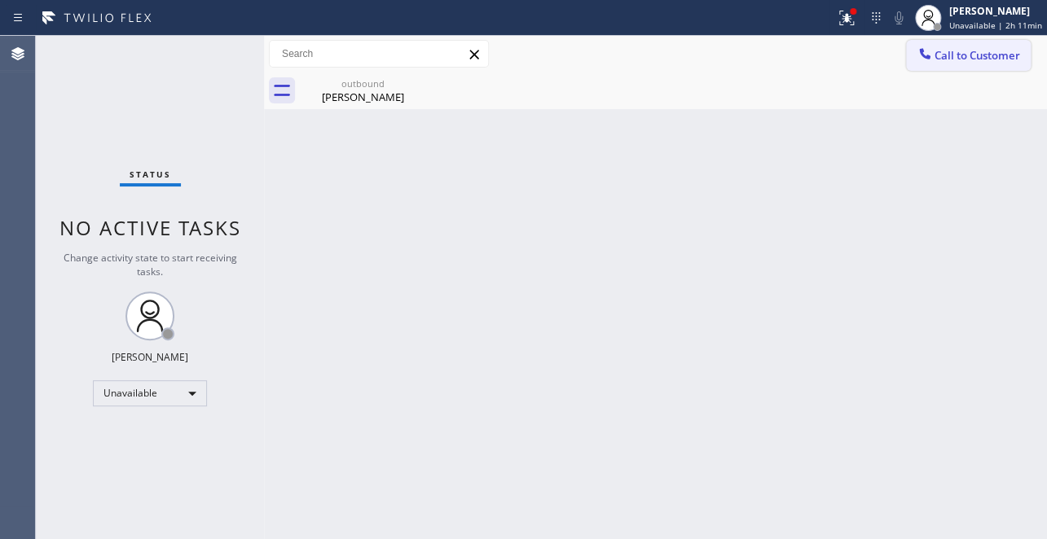
click at [960, 51] on span "Call to Customer" at bounding box center [977, 55] width 86 height 15
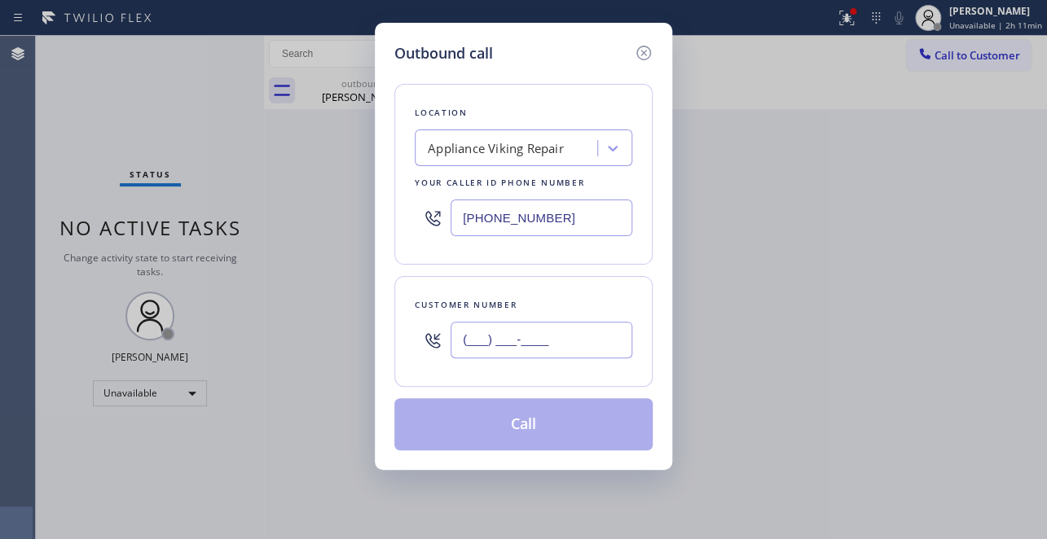
click at [497, 347] on input "(___) ___-____" at bounding box center [541, 340] width 182 height 37
paste input "562) 739-5118"
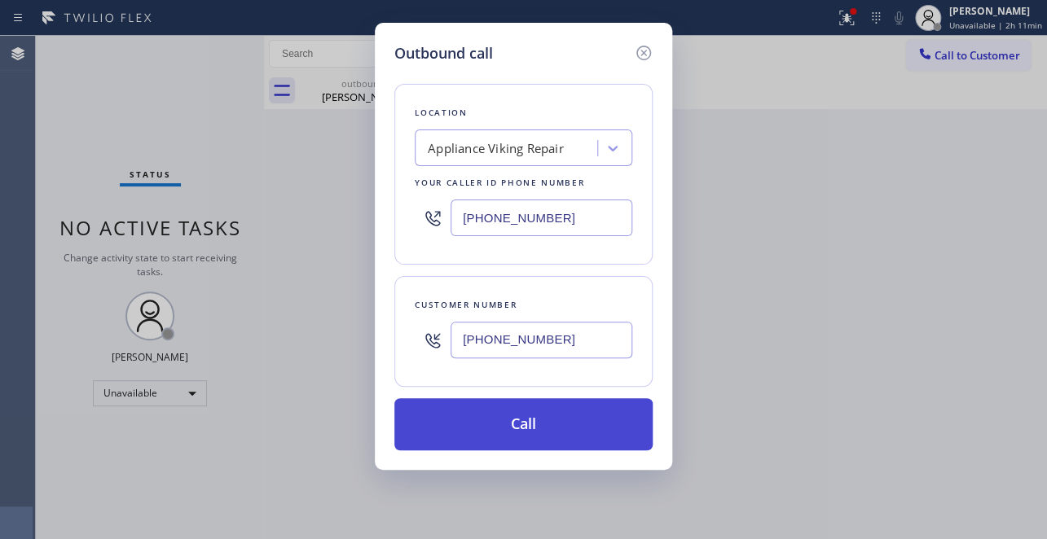
click at [551, 424] on button "Call" at bounding box center [523, 424] width 258 height 52
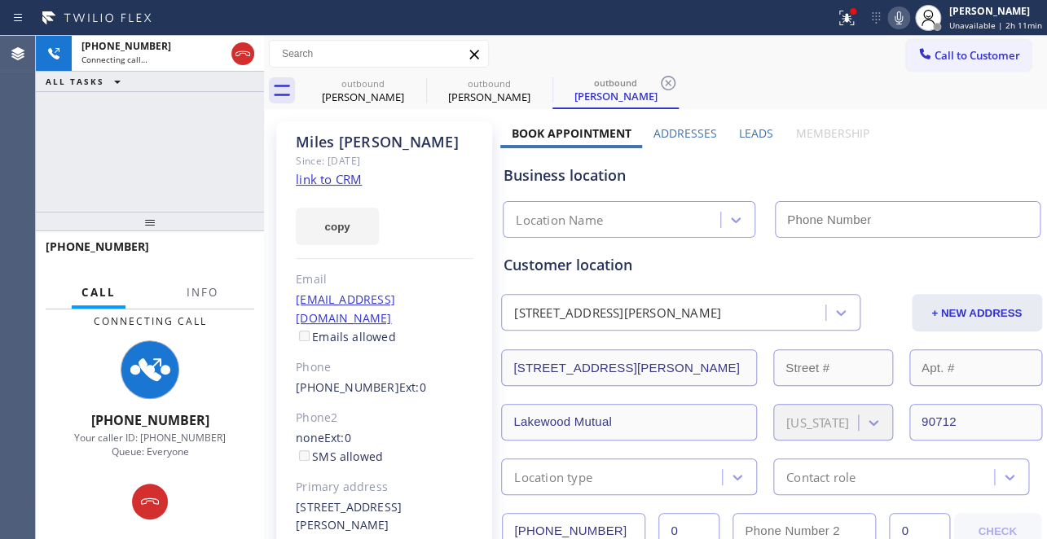
click at [761, 133] on label "Leads" at bounding box center [756, 132] width 34 height 15
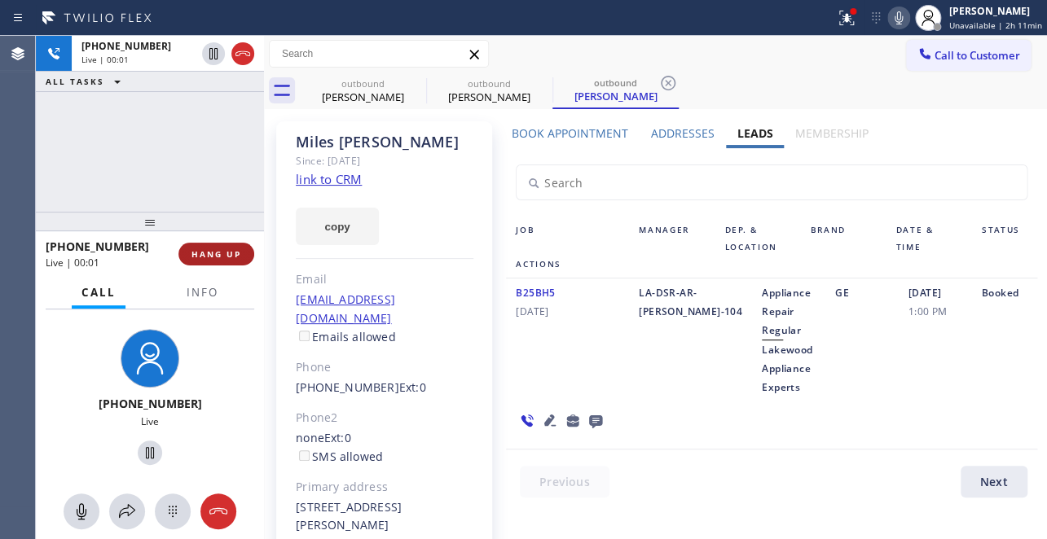
click at [242, 248] on button "HANG UP" at bounding box center [216, 254] width 76 height 23
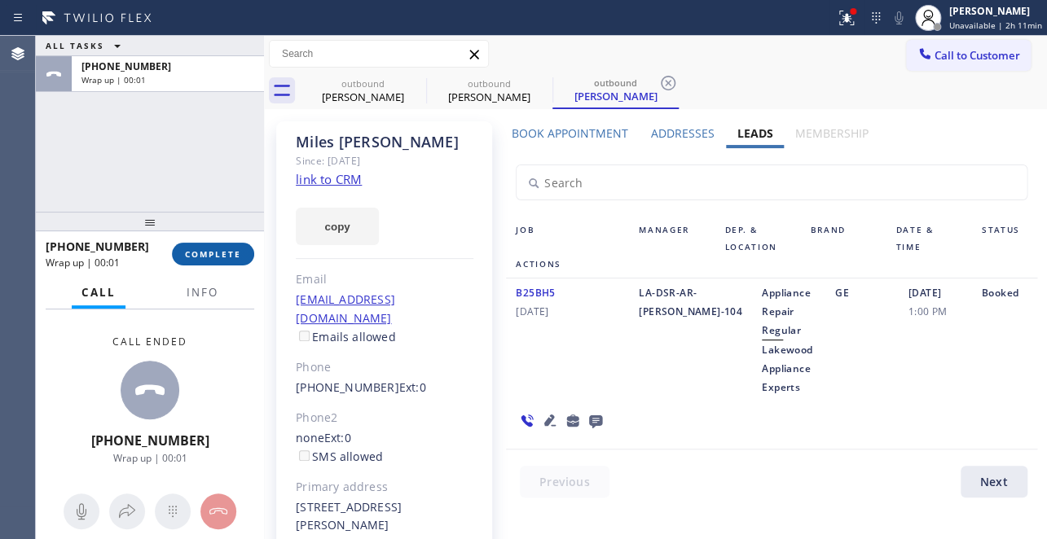
click at [190, 259] on span "COMPLETE" at bounding box center [213, 253] width 56 height 11
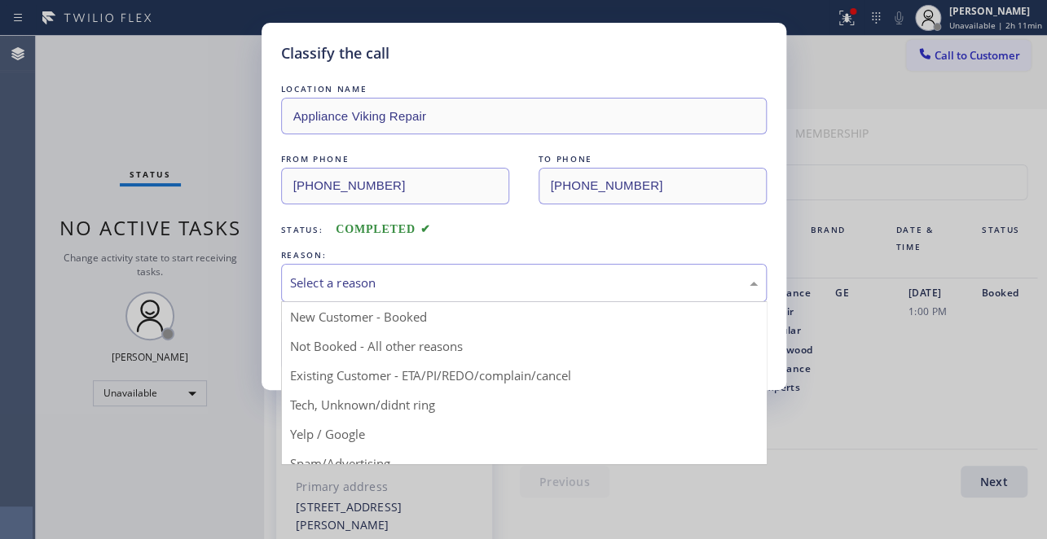
click at [363, 279] on div "Select a reason" at bounding box center [524, 283] width 468 height 19
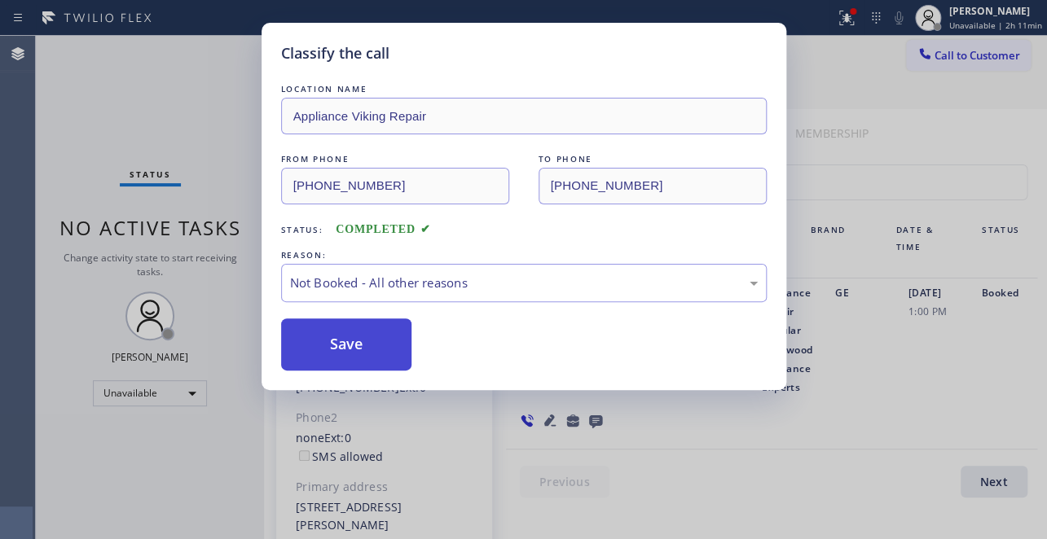
click at [341, 345] on button "Save" at bounding box center [346, 345] width 131 height 52
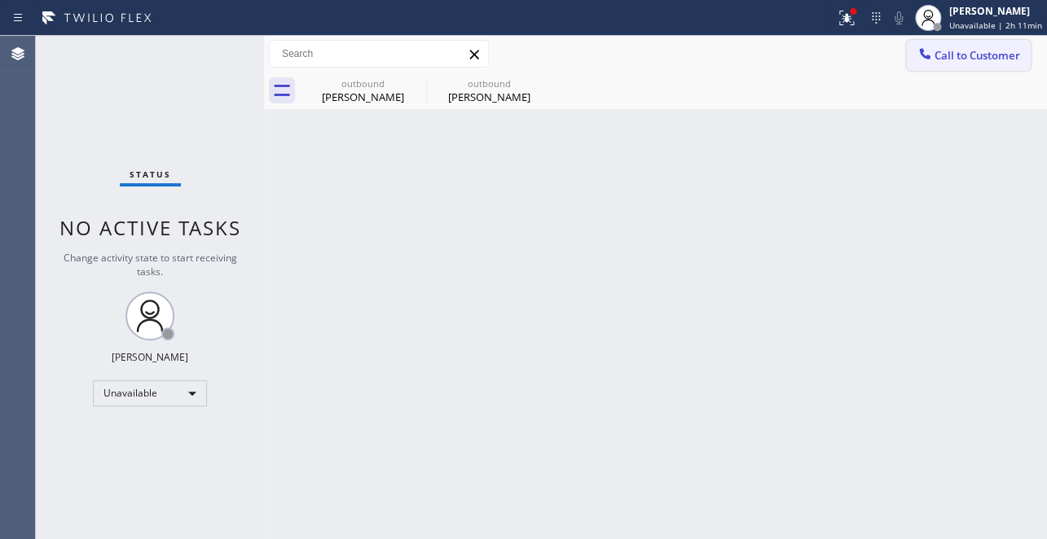
click at [919, 58] on icon at bounding box center [924, 54] width 16 height 16
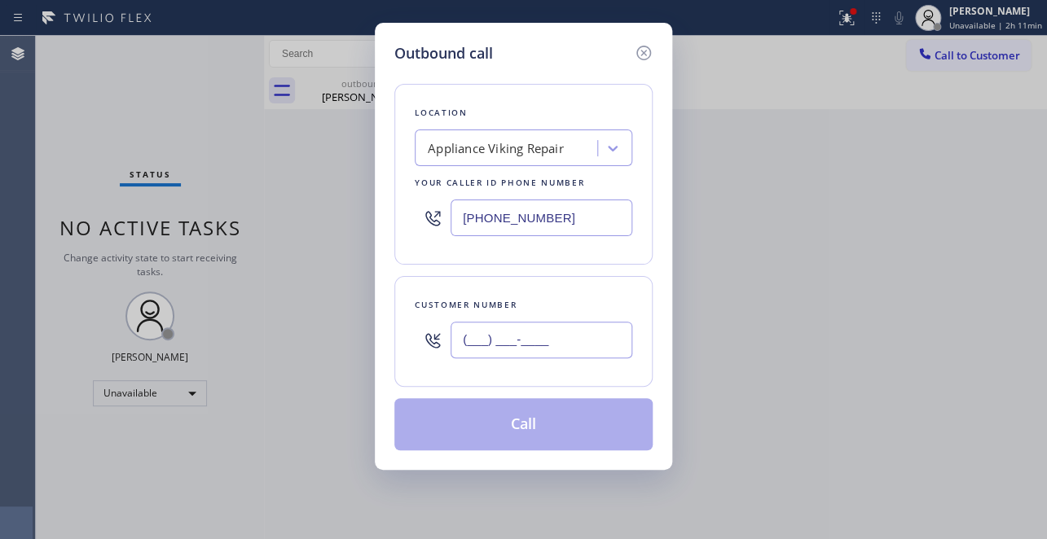
click at [477, 331] on input "(___) ___-____" at bounding box center [541, 340] width 182 height 37
paste input "805) 720-2219"
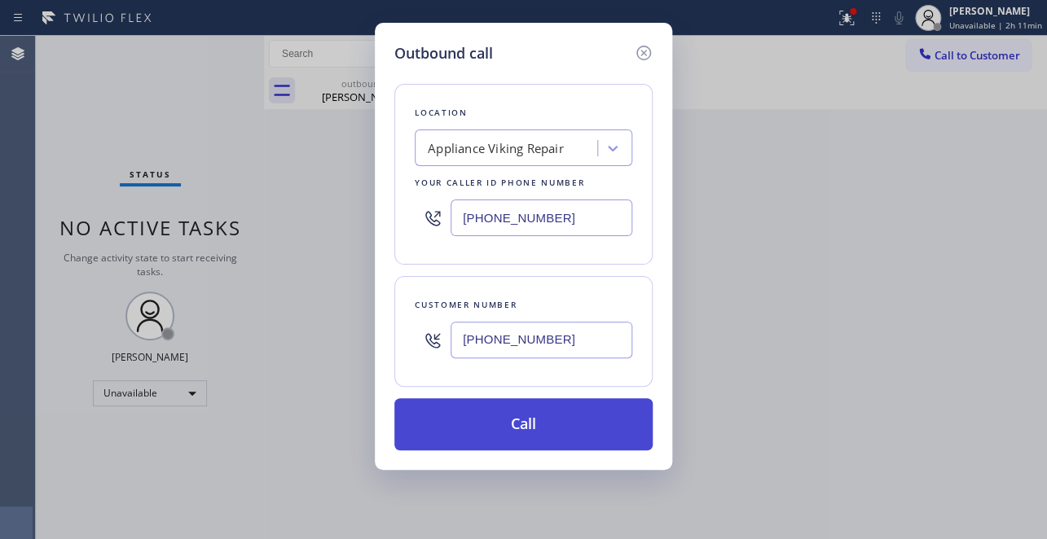
click at [486, 420] on button "Call" at bounding box center [523, 424] width 258 height 52
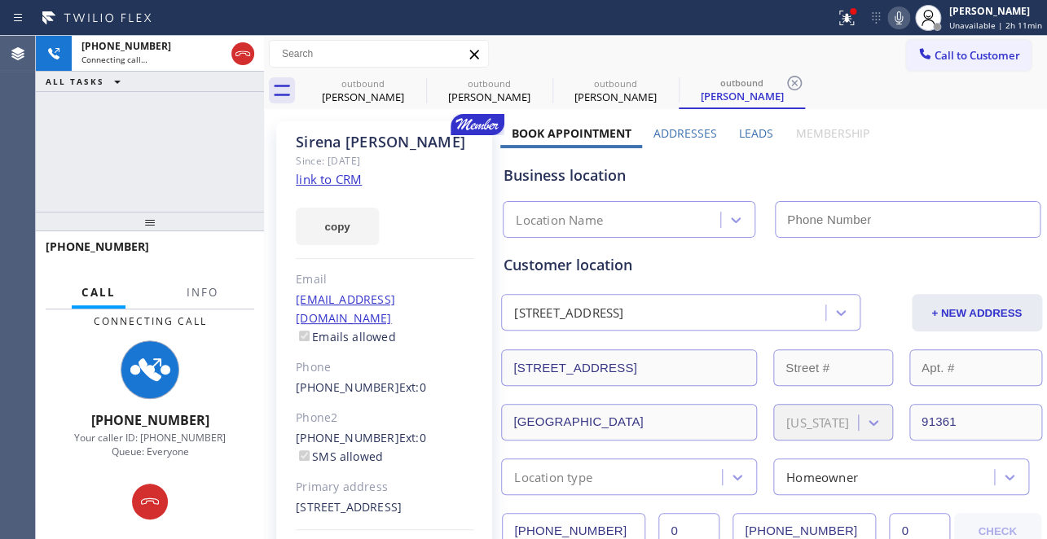
click at [747, 129] on label "Leads" at bounding box center [756, 132] width 34 height 15
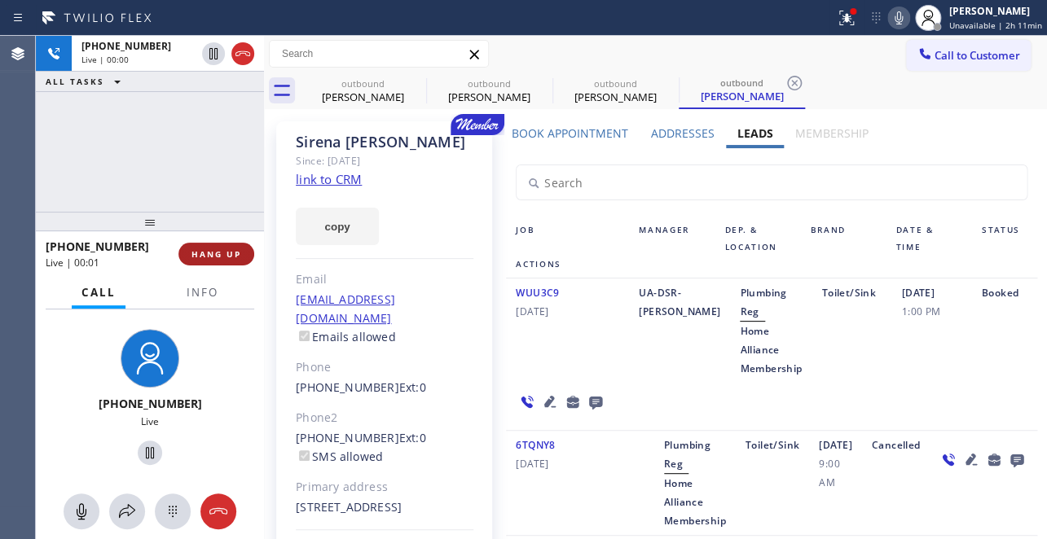
click at [209, 261] on button "HANG UP" at bounding box center [216, 254] width 76 height 23
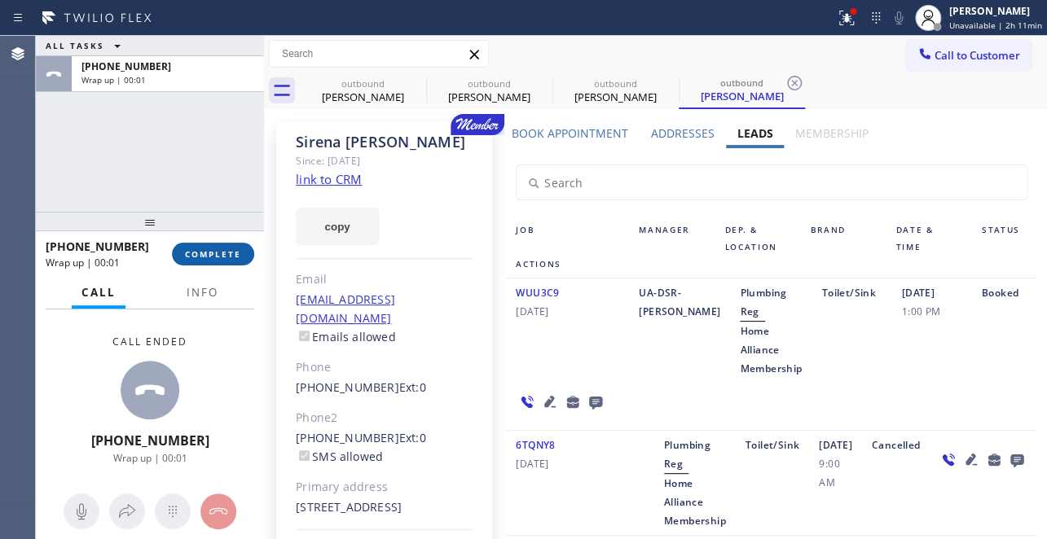
click at [206, 257] on span "COMPLETE" at bounding box center [213, 253] width 56 height 11
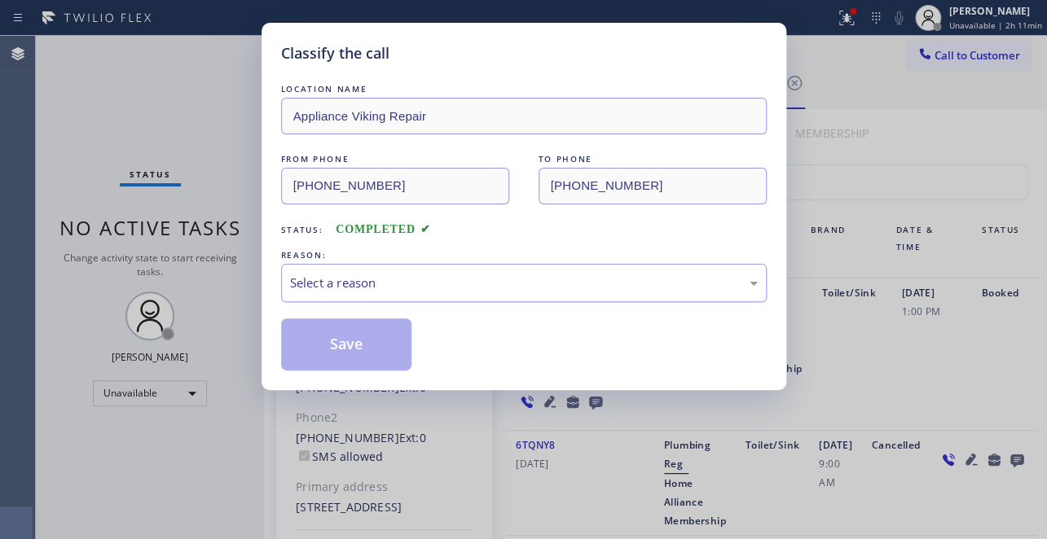
click at [382, 279] on div "Select a reason" at bounding box center [524, 283] width 468 height 19
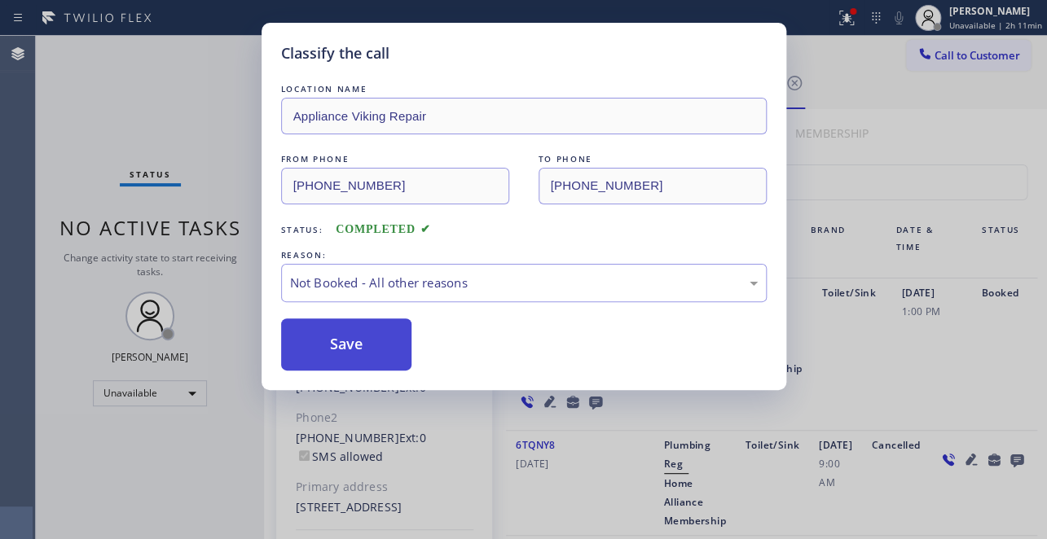
click at [345, 343] on button "Save" at bounding box center [346, 345] width 131 height 52
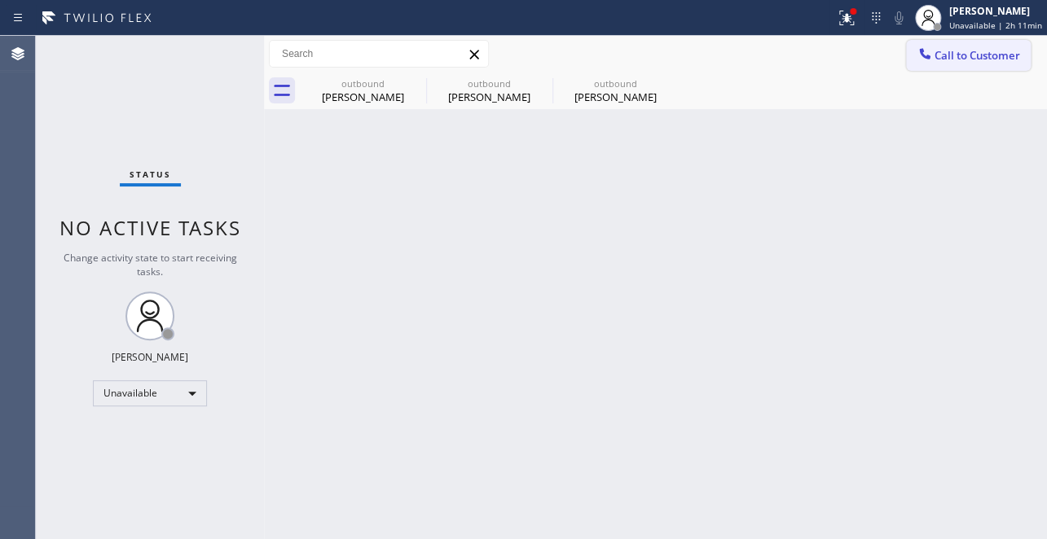
click at [992, 70] on button "Call to Customer" at bounding box center [968, 55] width 125 height 31
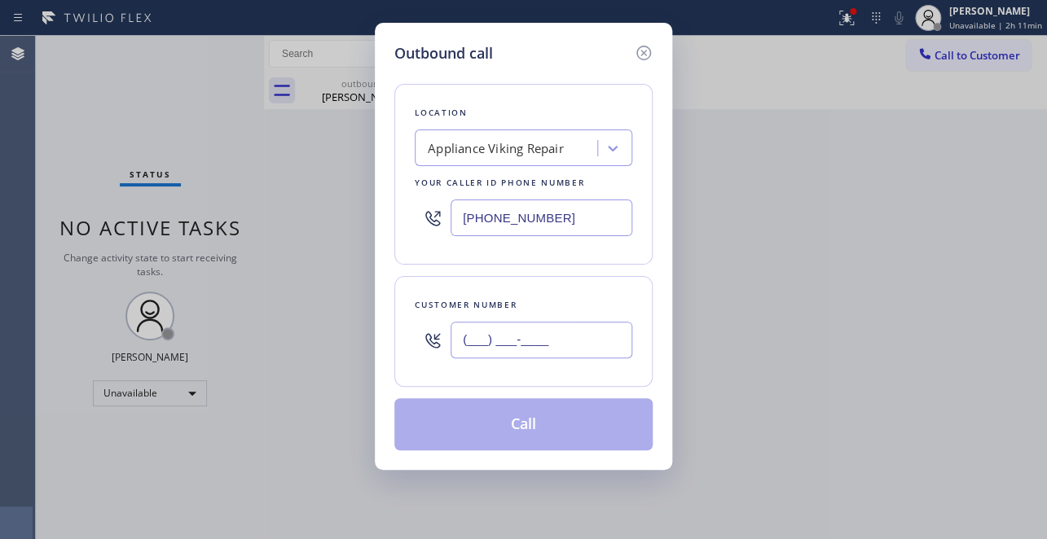
click at [485, 342] on input "(___) ___-____" at bounding box center [541, 340] width 182 height 37
paste input "949) 241-6779"
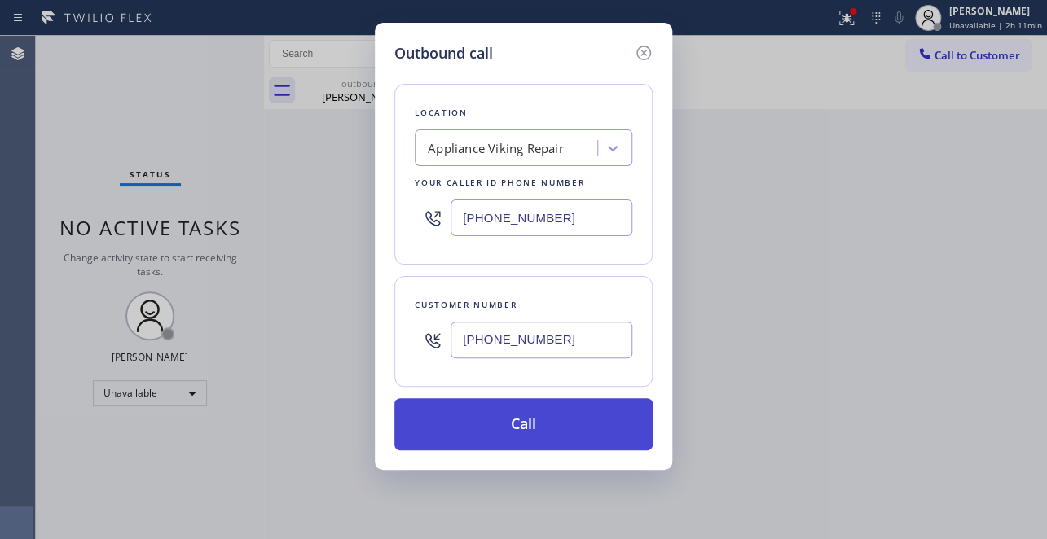
type input "(949) 241-6779"
click at [512, 430] on button "Call" at bounding box center [523, 424] width 258 height 52
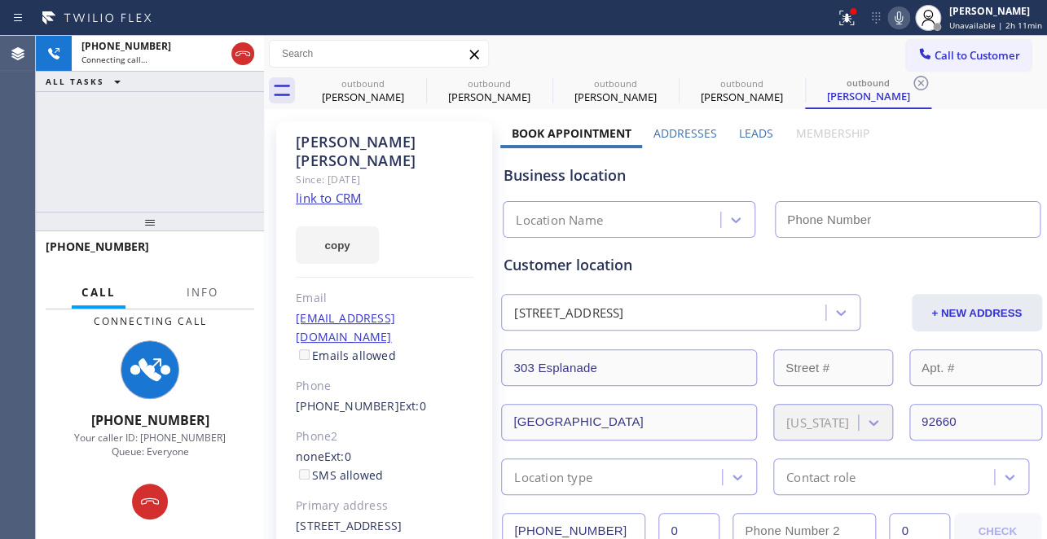
type input "(617) 219-9255"
click at [754, 132] on label "Leads" at bounding box center [756, 132] width 34 height 15
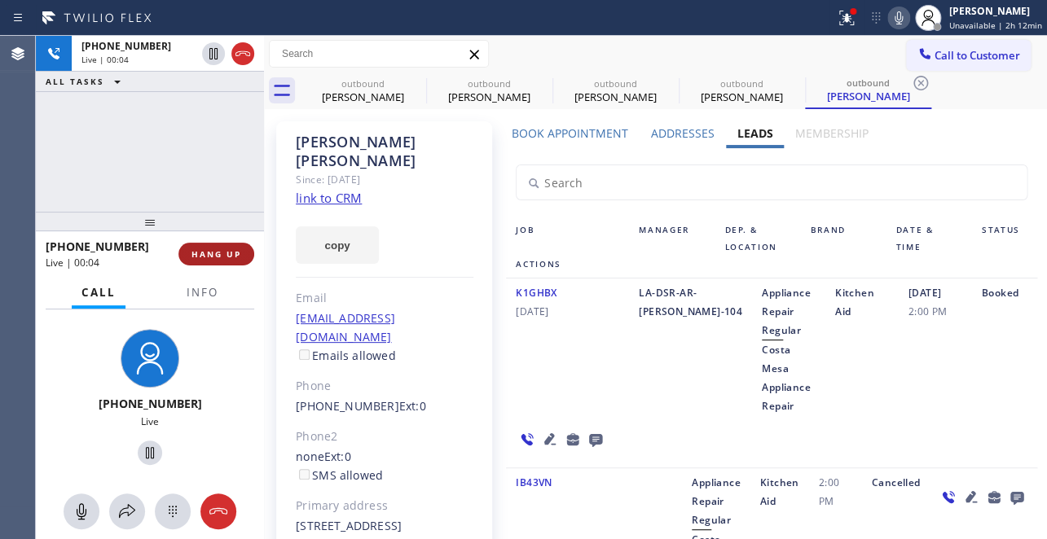
click at [236, 254] on span "HANG UP" at bounding box center [216, 253] width 50 height 11
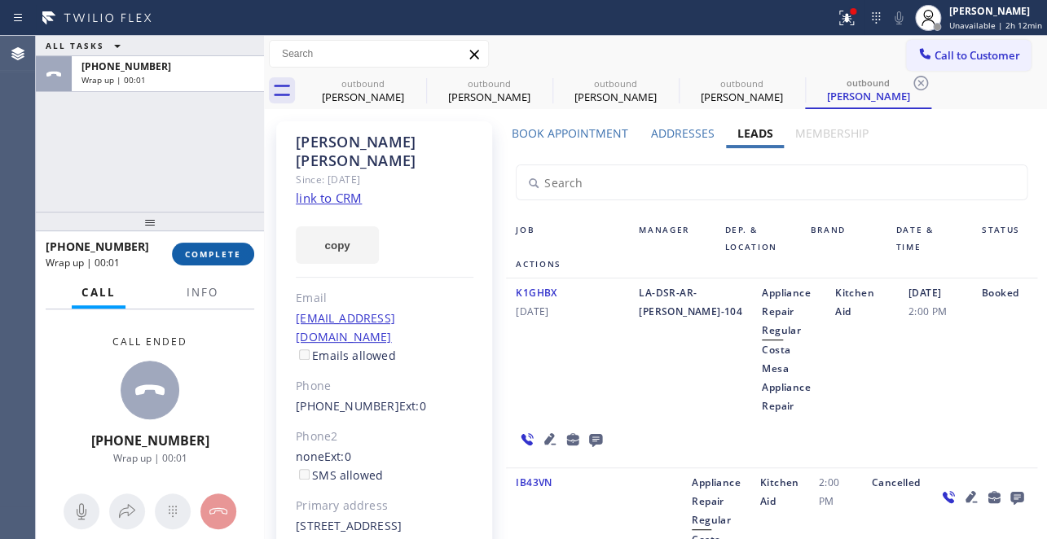
click at [220, 253] on span "COMPLETE" at bounding box center [213, 253] width 56 height 11
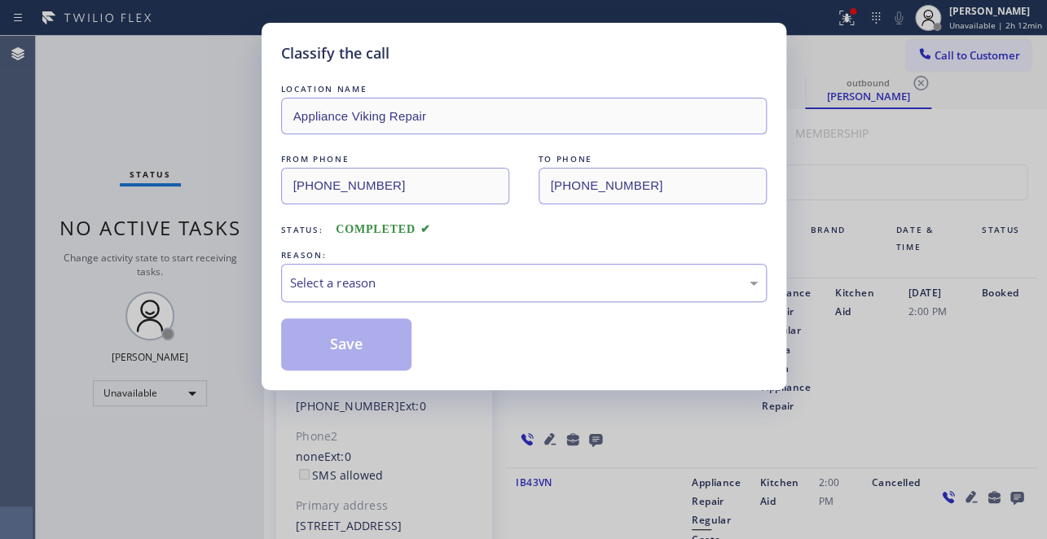
click at [425, 283] on div "Select a reason" at bounding box center [524, 283] width 468 height 19
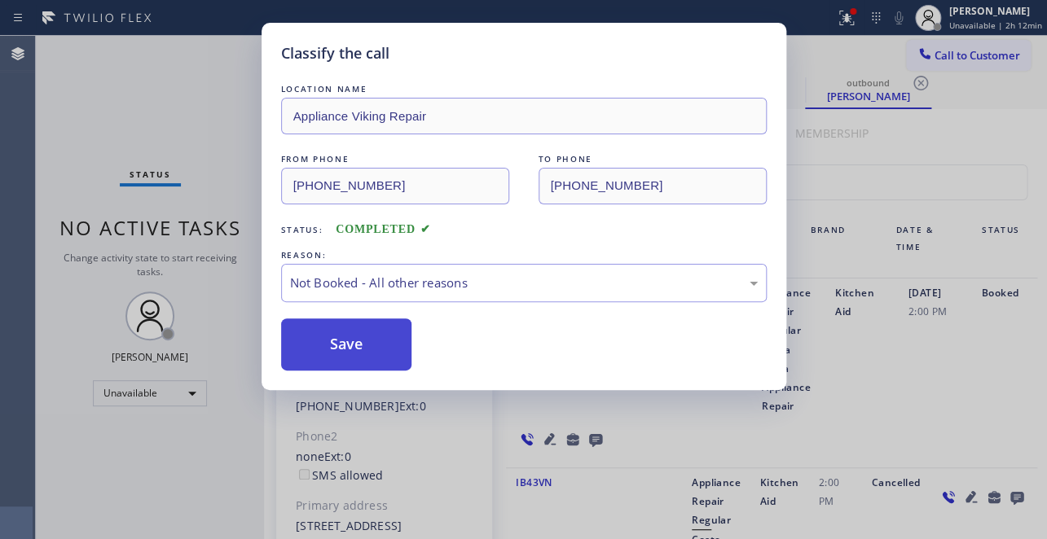
click at [366, 349] on button "Save" at bounding box center [346, 345] width 131 height 52
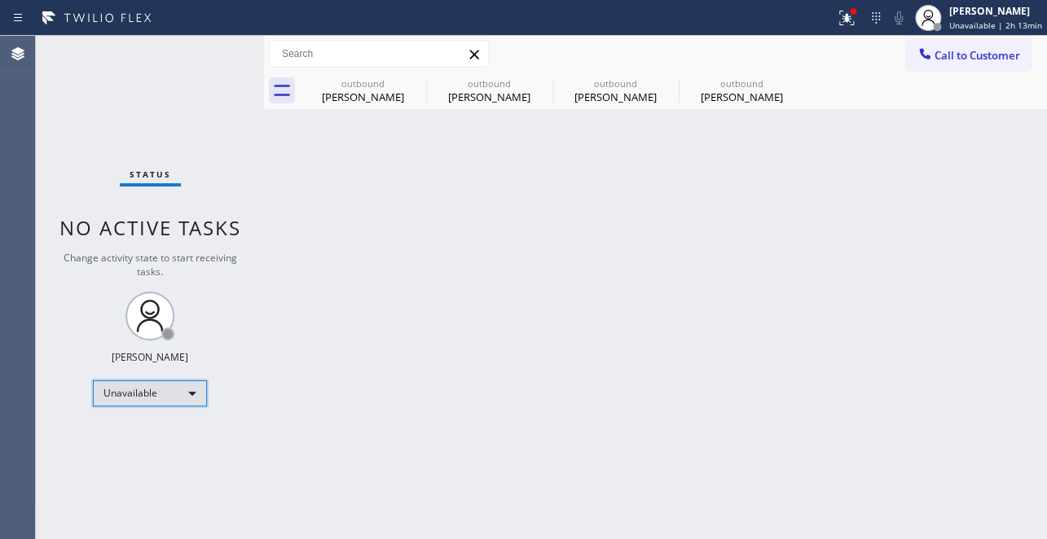
click at [149, 389] on div "Unavailable" at bounding box center [150, 393] width 114 height 26
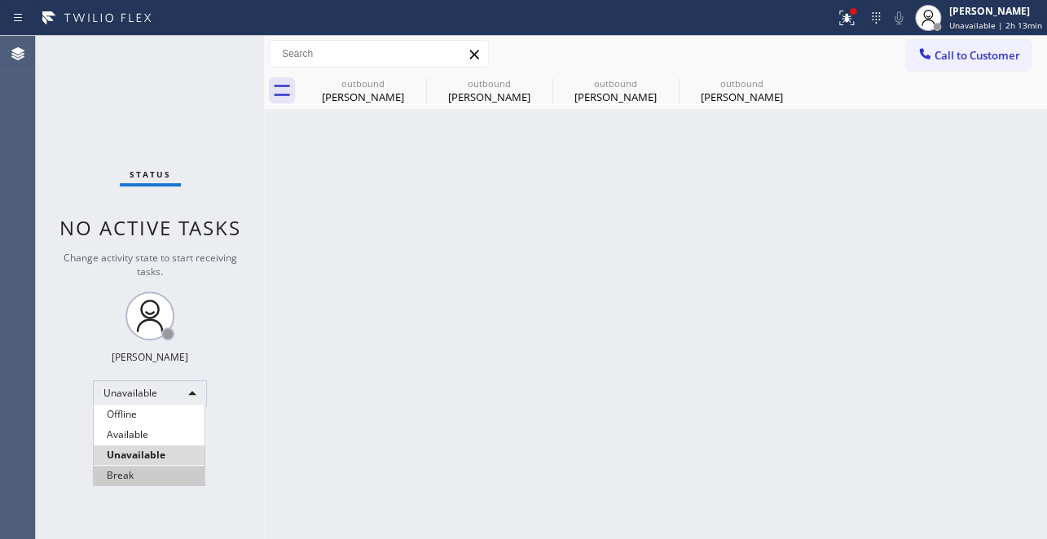
click at [142, 469] on li "Break" at bounding box center [149, 476] width 111 height 20
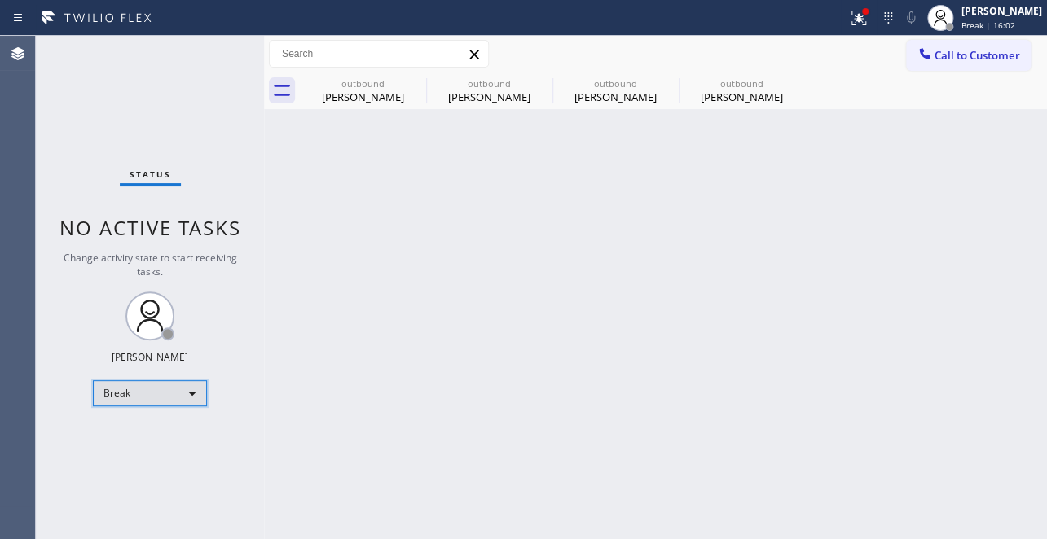
click at [120, 392] on div "Break" at bounding box center [150, 393] width 114 height 26
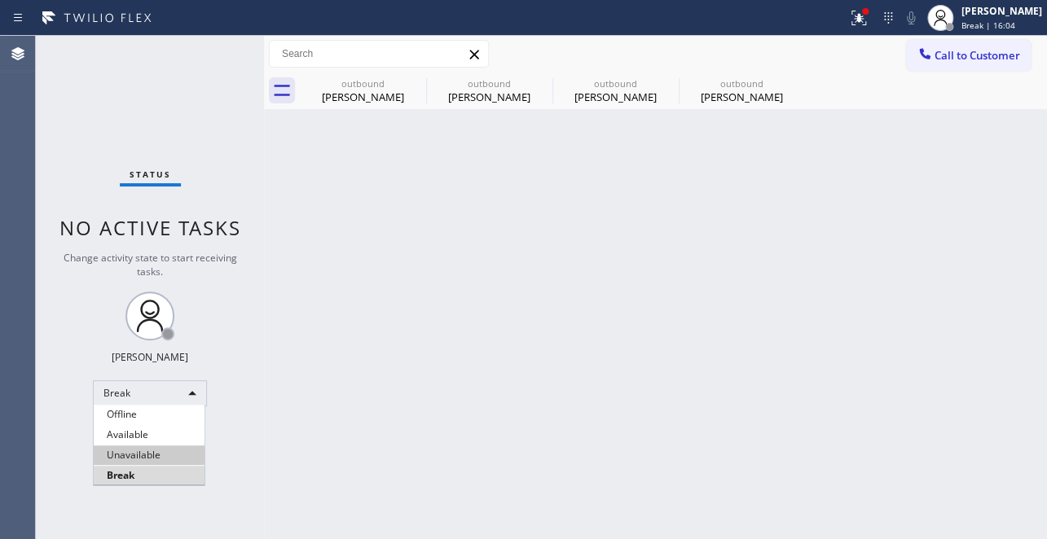
click at [130, 450] on li "Unavailable" at bounding box center [149, 456] width 111 height 20
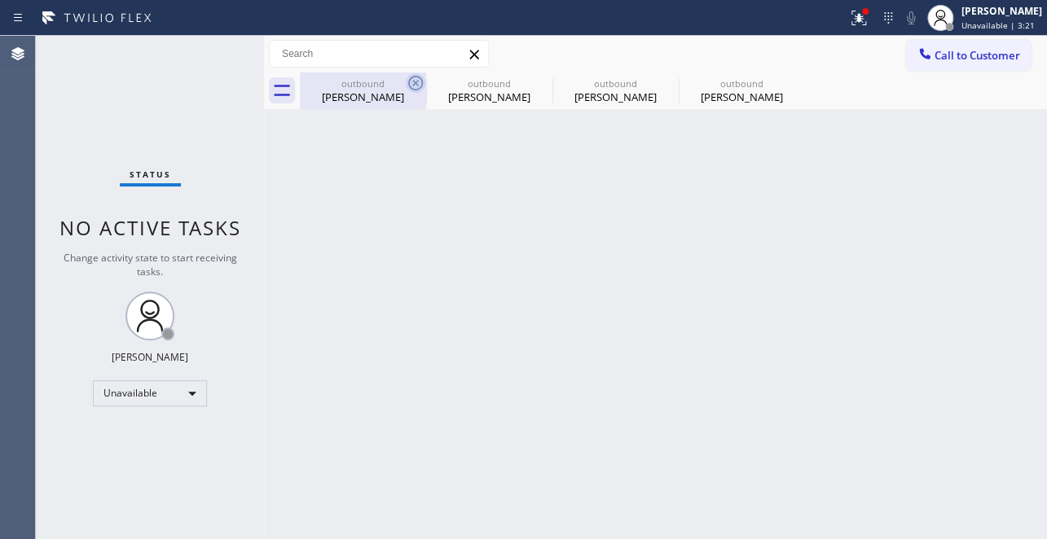
click at [411, 75] on icon at bounding box center [416, 83] width 20 height 20
click at [0, 0] on icon at bounding box center [0, 0] width 0 height 0
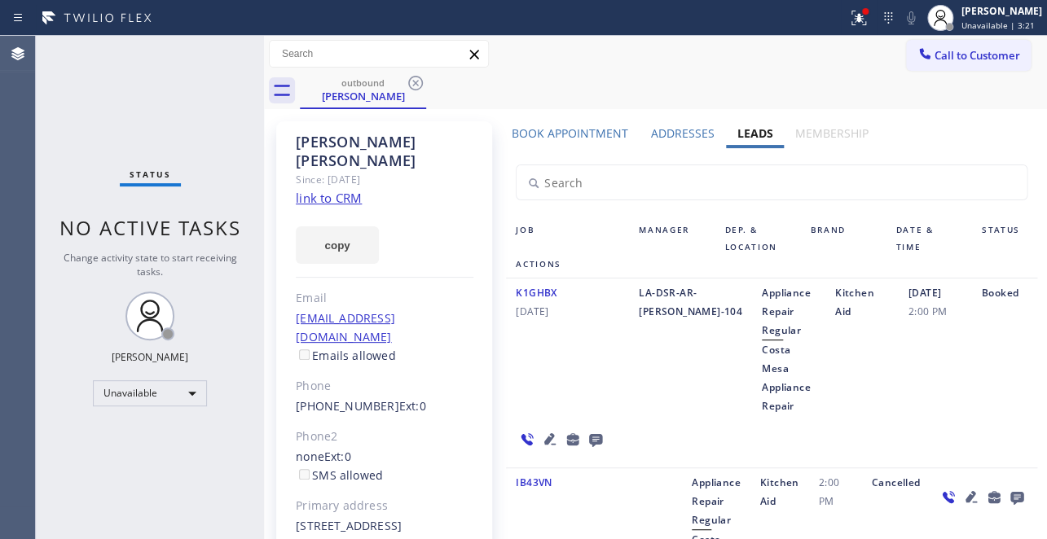
click at [411, 76] on icon at bounding box center [416, 83] width 20 height 20
click at [411, 76] on div "outbound Jim Mckennon" at bounding box center [673, 91] width 747 height 37
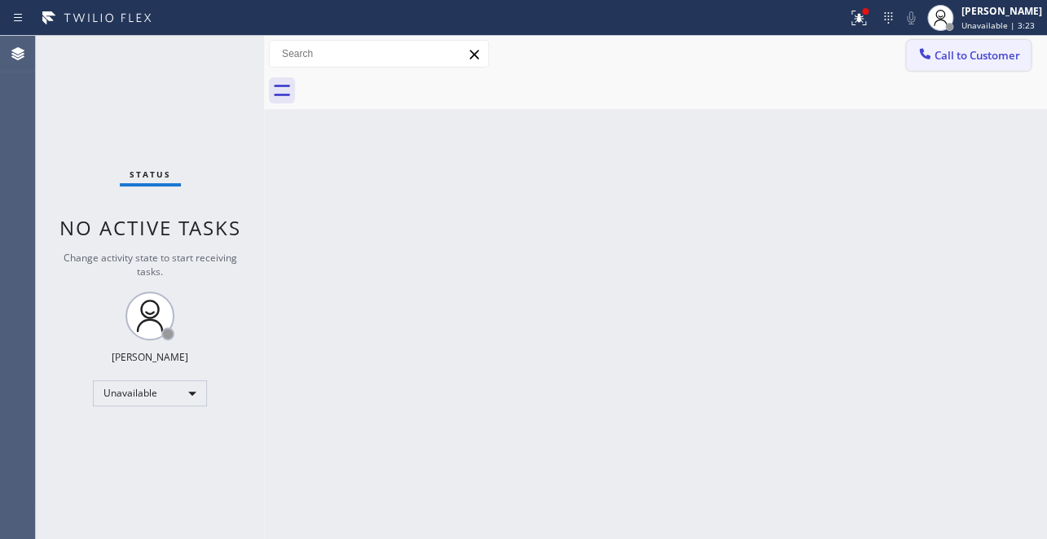
click at [961, 51] on span "Call to Customer" at bounding box center [977, 55] width 86 height 15
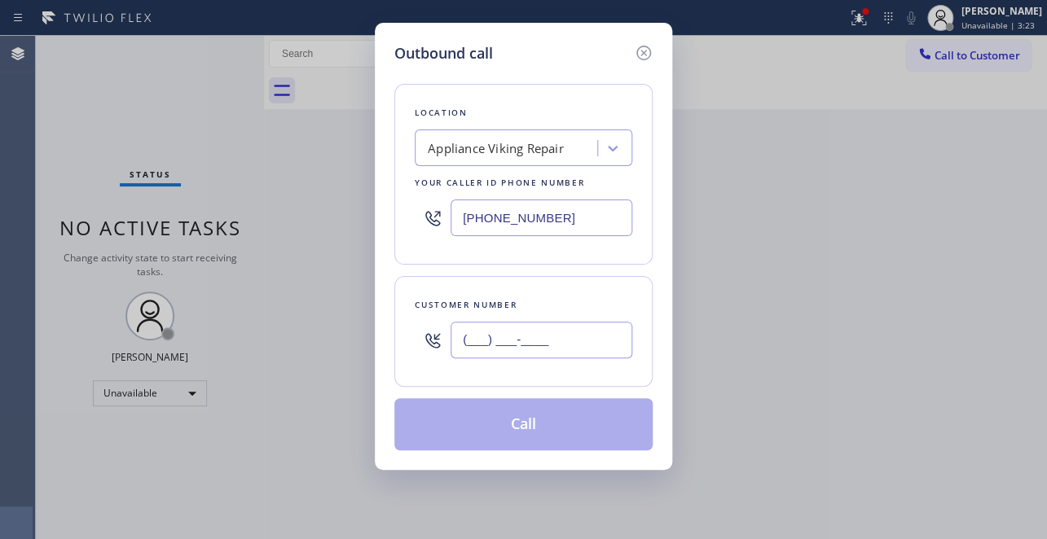
click at [530, 335] on input "(___) ___-____" at bounding box center [541, 340] width 182 height 37
paste input "855) 731-4952"
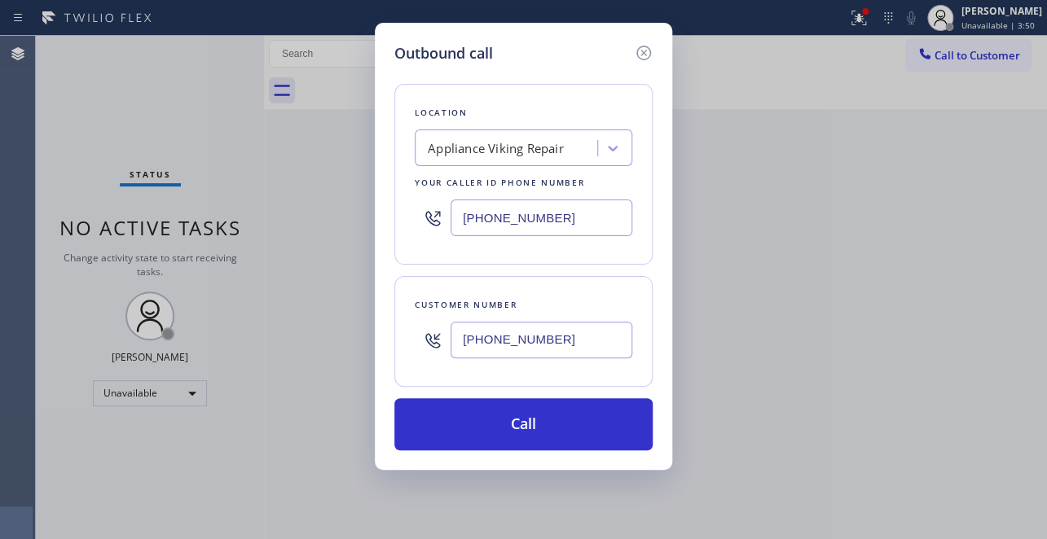
drag, startPoint x: 576, startPoint y: 335, endPoint x: 280, endPoint y: 378, distance: 298.8
click at [282, 371] on div "Outbound call Location Appliance Viking Repair Your caller id phone number (617…" at bounding box center [523, 269] width 1047 height 539
paste input "77) 777-0796"
type input "[PHONE_NUMBER]"
drag, startPoint x: 582, startPoint y: 220, endPoint x: 210, endPoint y: 250, distance: 373.5
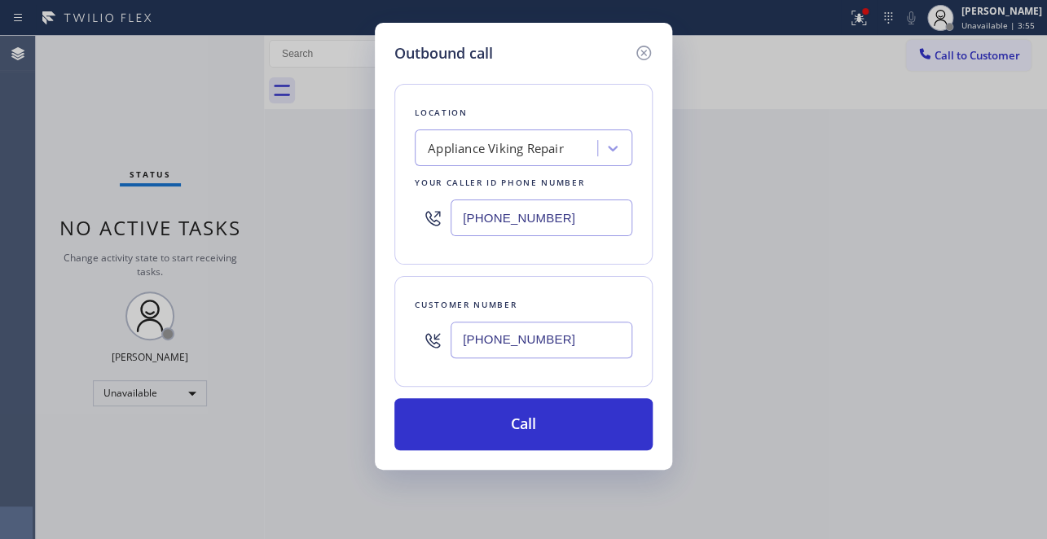
click at [214, 248] on div "Outbound call Location Appliance Viking Repair Your caller id phone number (617…" at bounding box center [523, 269] width 1047 height 539
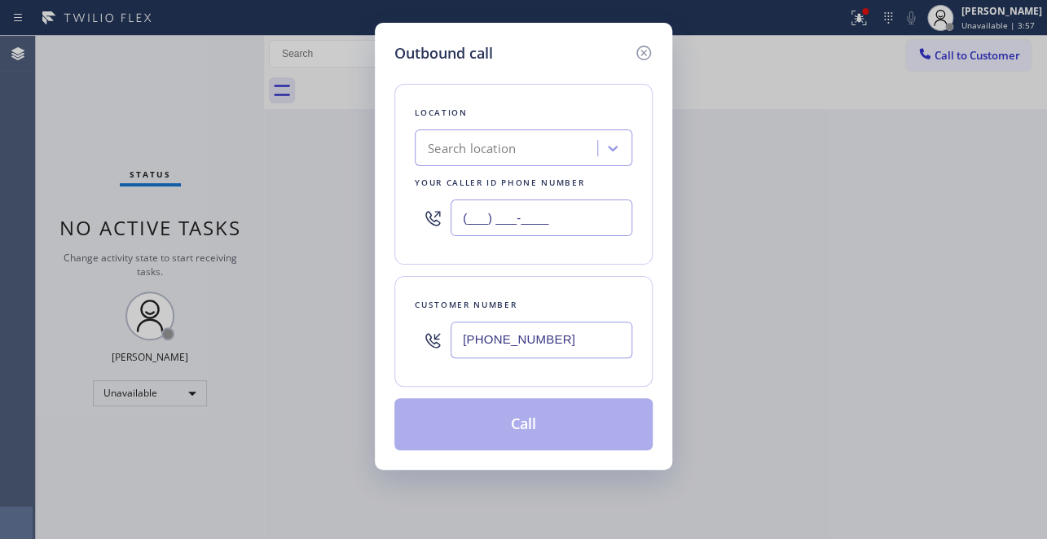
type input "(___) ___-____"
click at [425, 141] on div "Search location" at bounding box center [509, 148] width 178 height 29
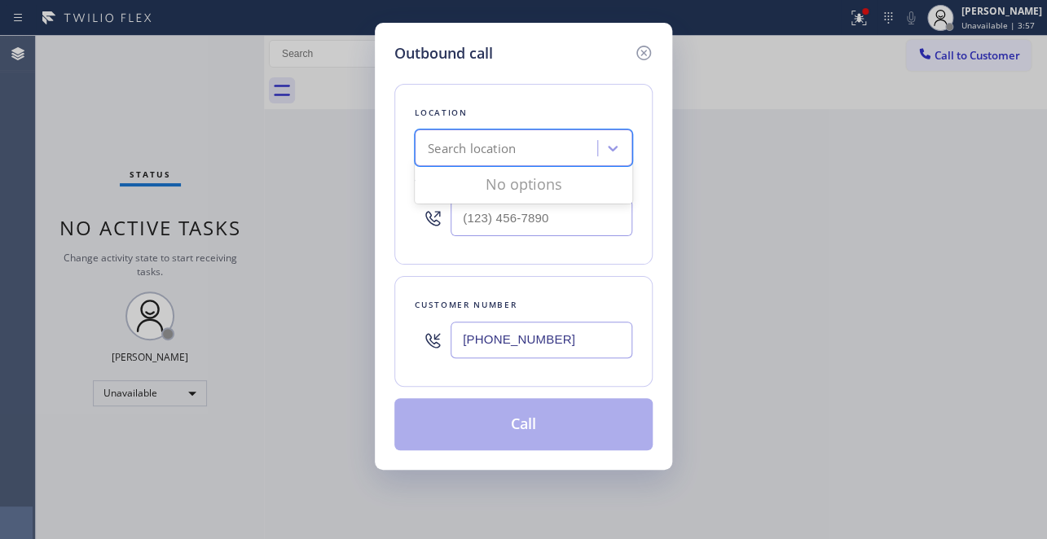
paste input "Home Alliance"
type input "Home Alliance"
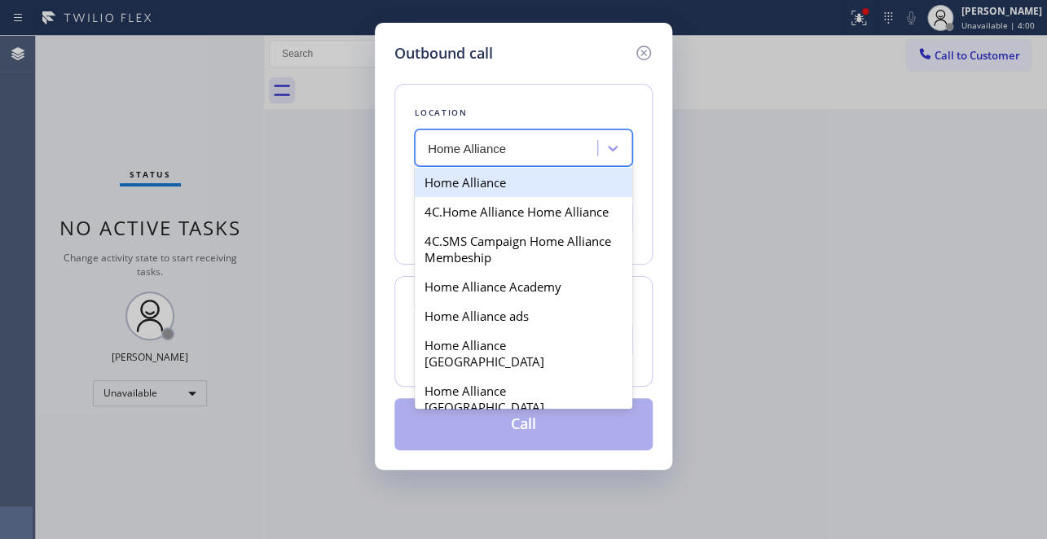
click at [458, 171] on div "Home Alliance" at bounding box center [524, 182] width 218 height 29
type input "[PHONE_NUMBER]"
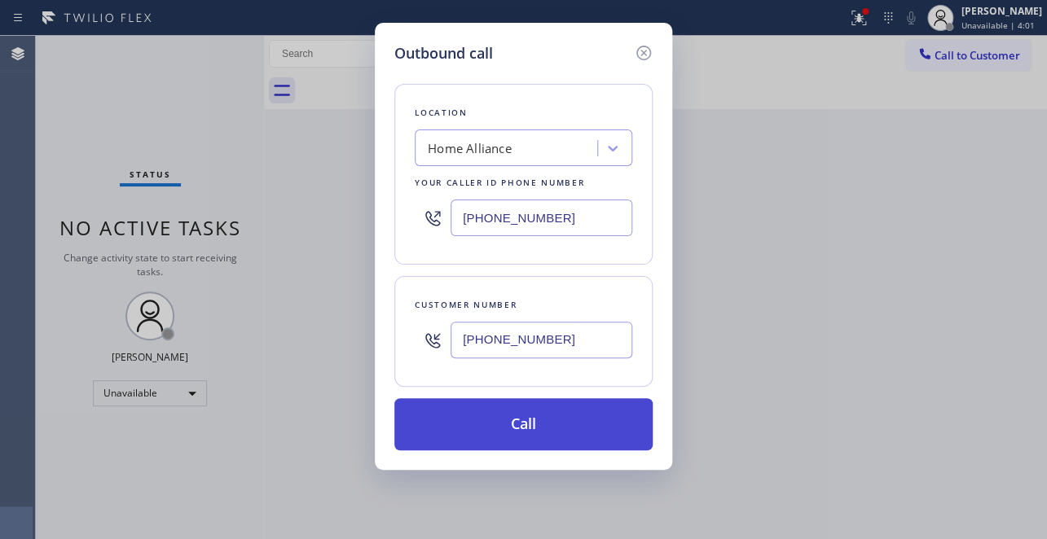
click at [523, 436] on button "Call" at bounding box center [523, 424] width 258 height 52
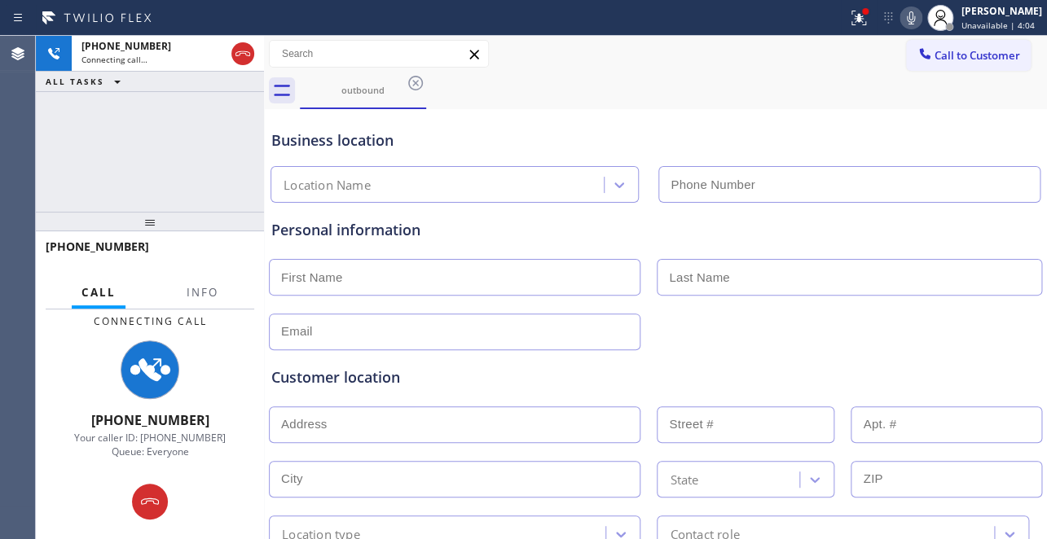
type input "[PHONE_NUMBER]"
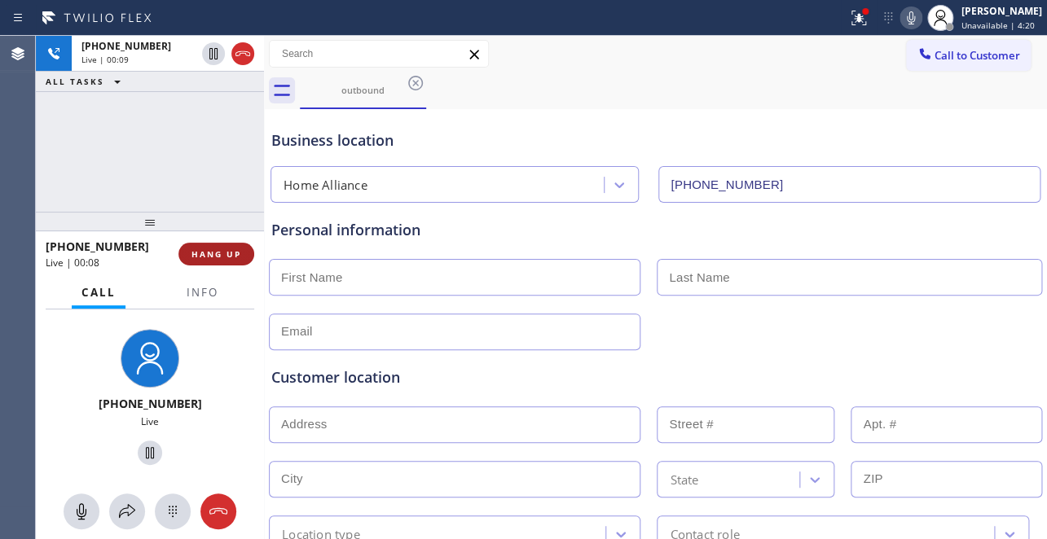
click at [221, 253] on span "HANG UP" at bounding box center [216, 253] width 50 height 11
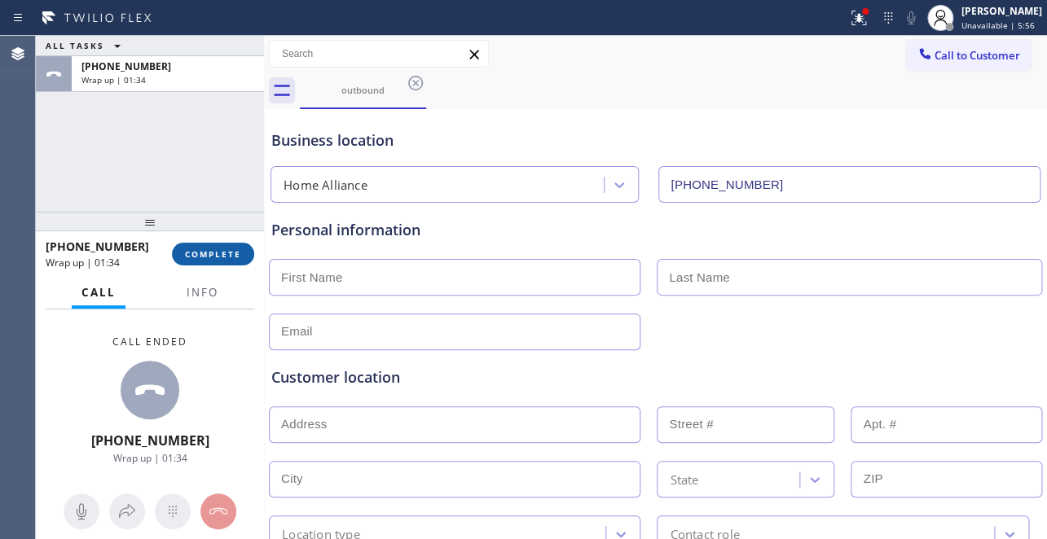
click at [237, 265] on button "COMPLETE" at bounding box center [213, 254] width 82 height 23
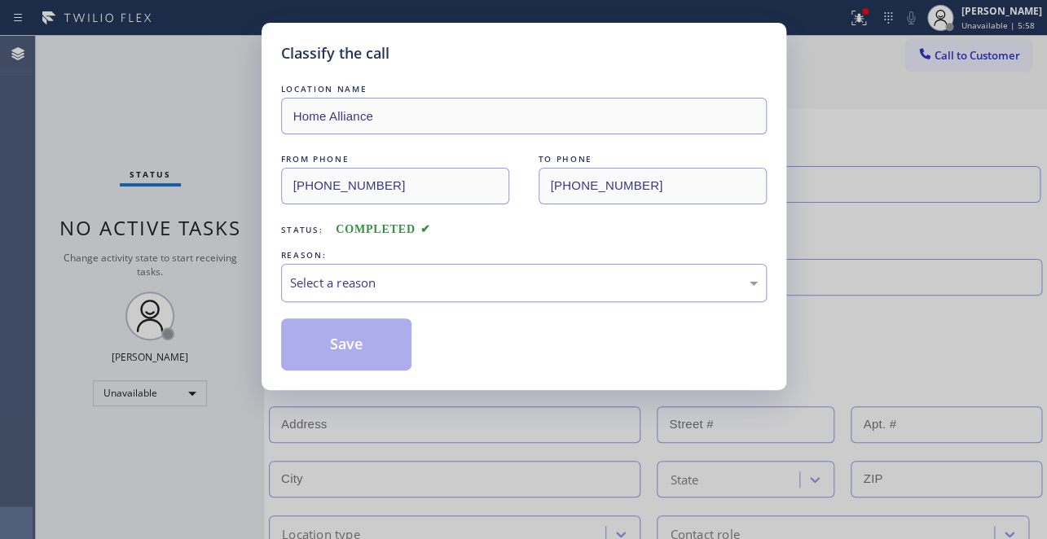
click at [312, 270] on div "Select a reason" at bounding box center [524, 283] width 486 height 38
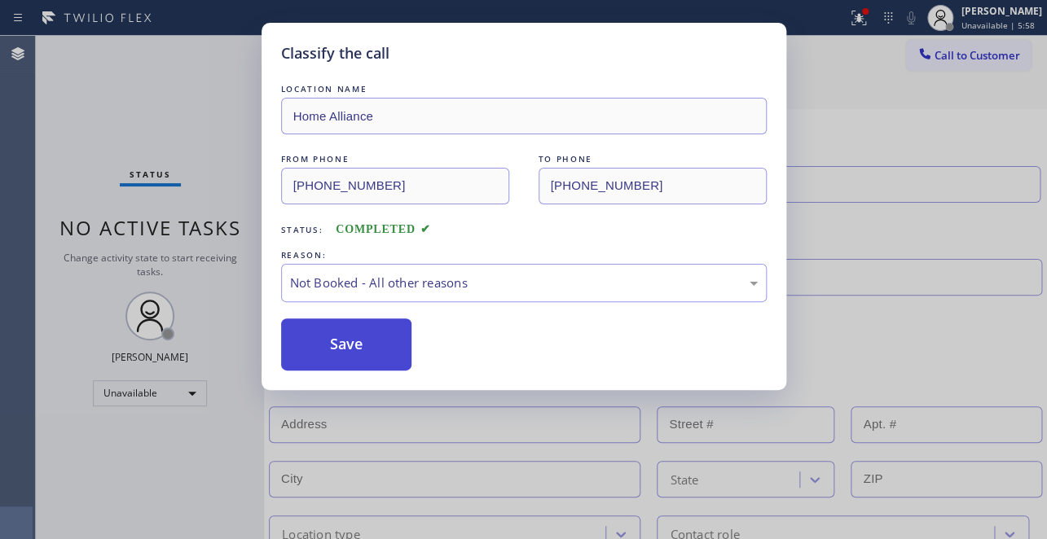
click at [316, 351] on button "Save" at bounding box center [346, 345] width 131 height 52
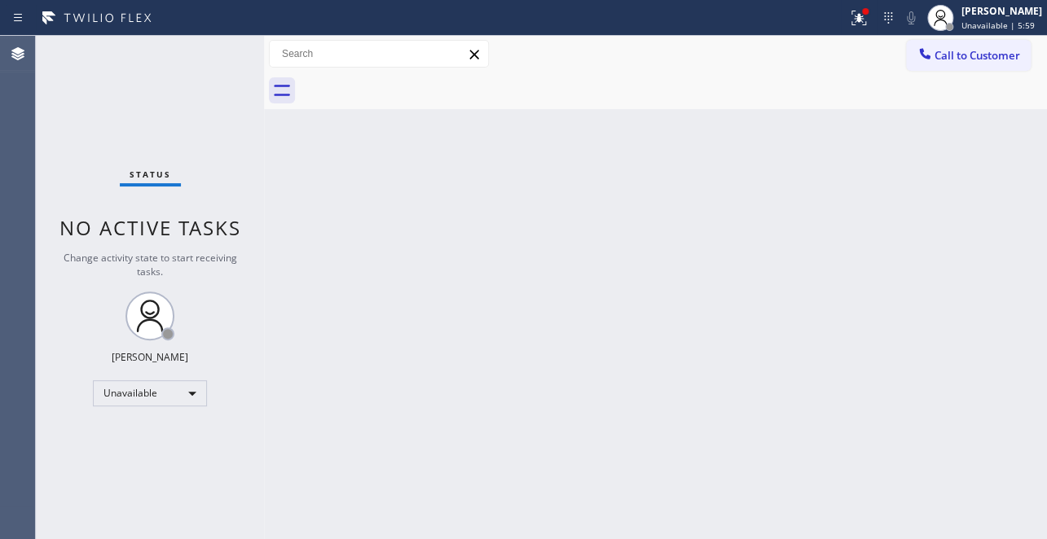
click at [977, 57] on span "Call to Customer" at bounding box center [977, 55] width 86 height 15
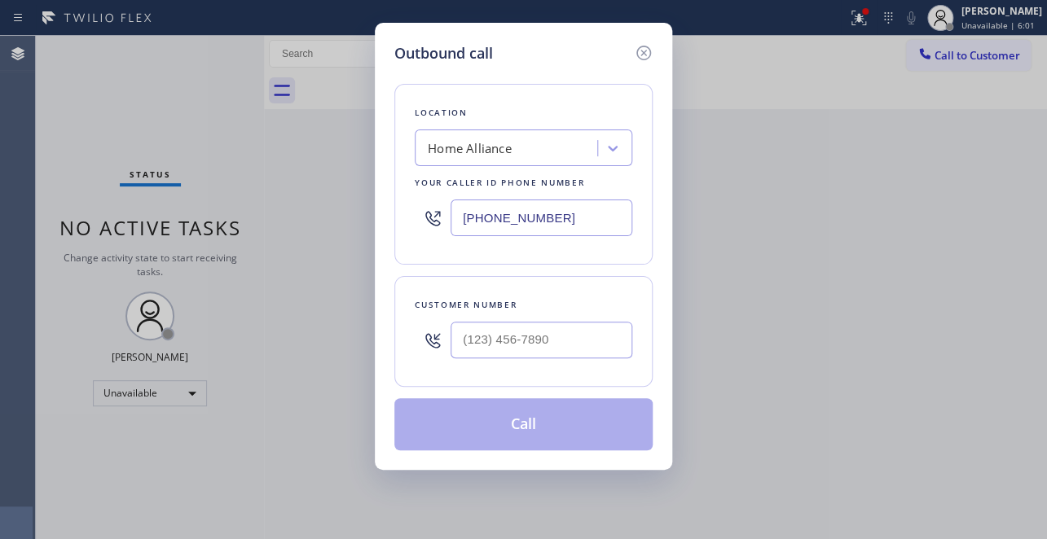
drag, startPoint x: 569, startPoint y: 221, endPoint x: 354, endPoint y: 221, distance: 215.9
click at [354, 221] on div "Outbound call Location Home Alliance Your caller id phone number (877) 777-0796…" at bounding box center [523, 269] width 1047 height 539
paste input "786) 705-3895"
type input "(786) 705-3895"
click at [522, 345] on input "(___) ___-____" at bounding box center [541, 340] width 182 height 37
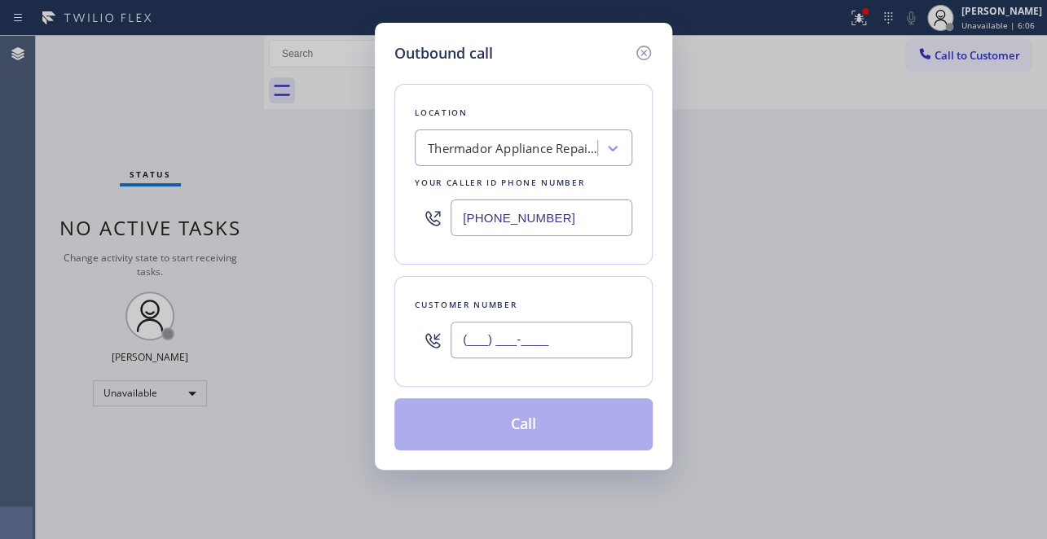
paste input "201) 667-3447"
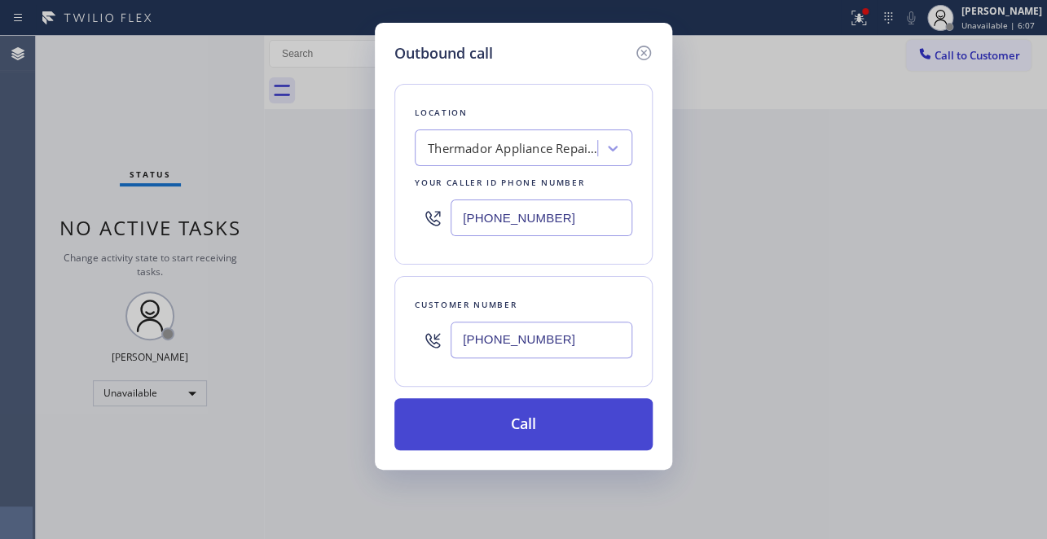
type input "(201) 667-3447"
click at [543, 428] on button "Call" at bounding box center [523, 424] width 258 height 52
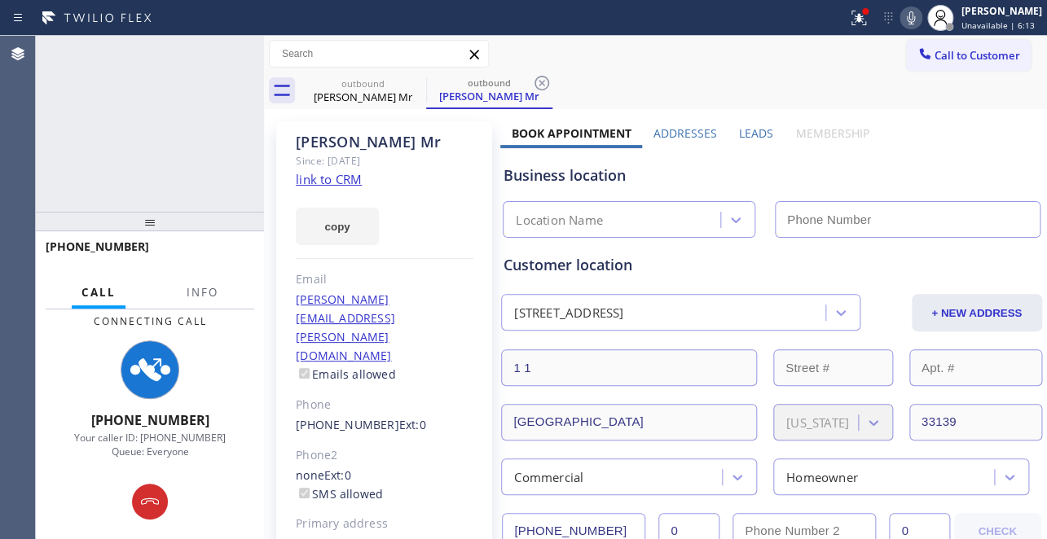
type input "(786) 705-3895"
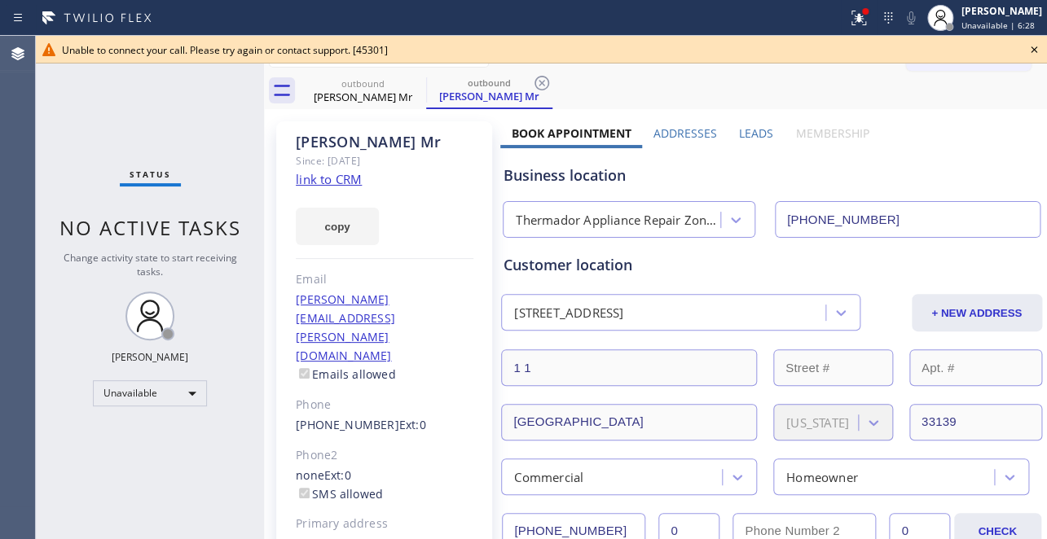
click at [1035, 48] on icon at bounding box center [1034, 50] width 20 height 20
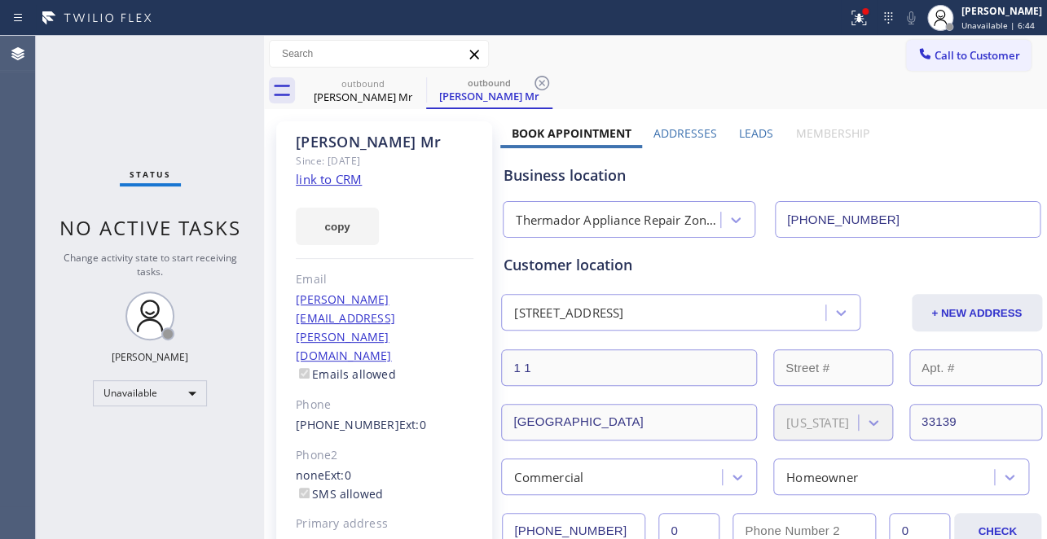
click at [749, 137] on label "Leads" at bounding box center [756, 132] width 34 height 15
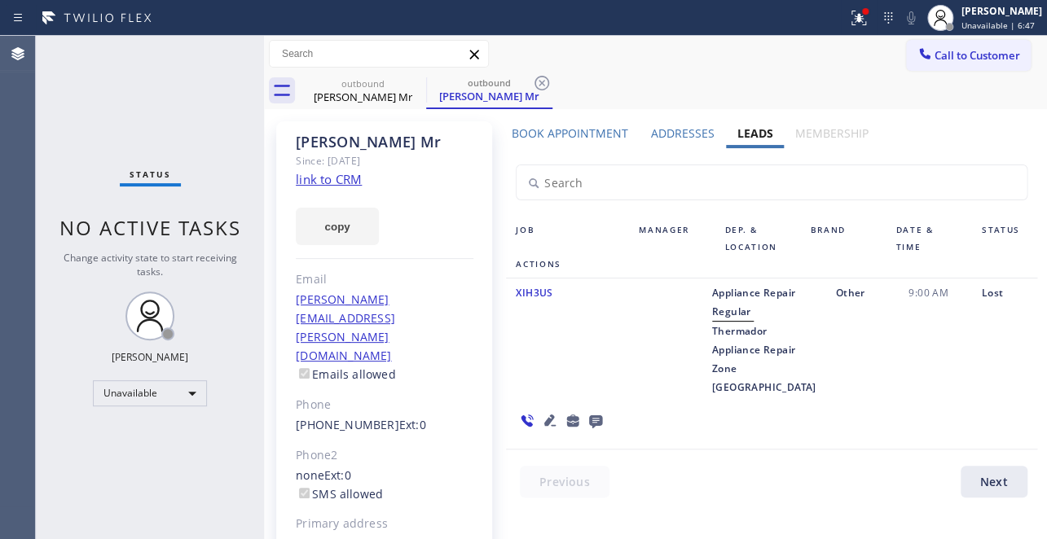
click at [577, 133] on label "Book Appointment" at bounding box center [570, 132] width 116 height 15
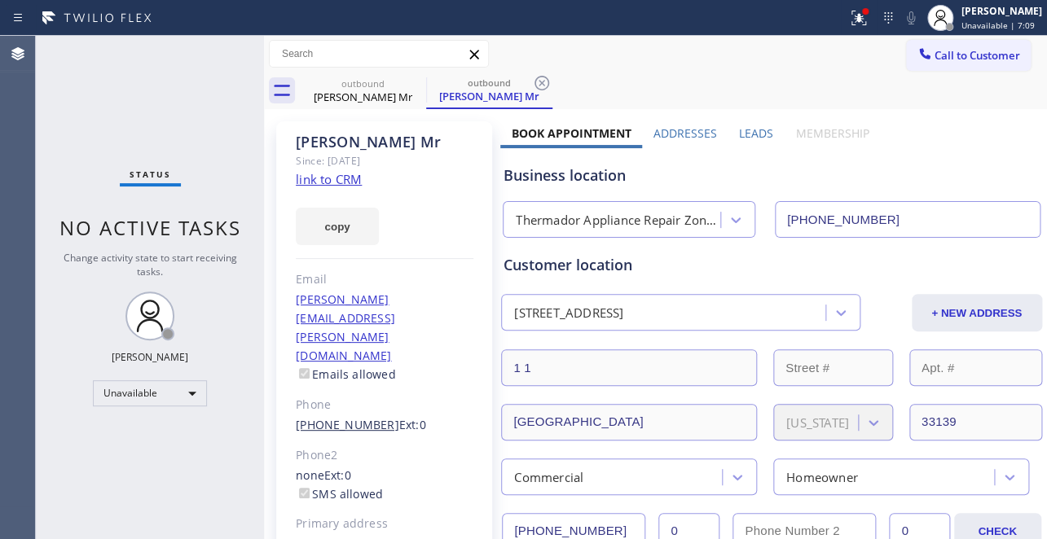
click at [356, 417] on link "(201) 667-3447" at bounding box center [347, 424] width 103 height 15
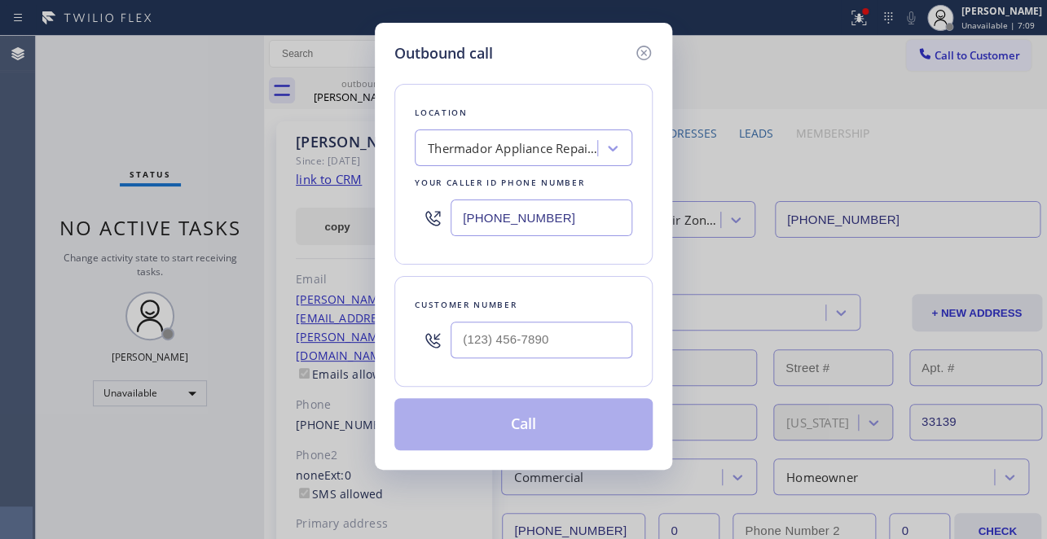
type input "(201) 667-3447"
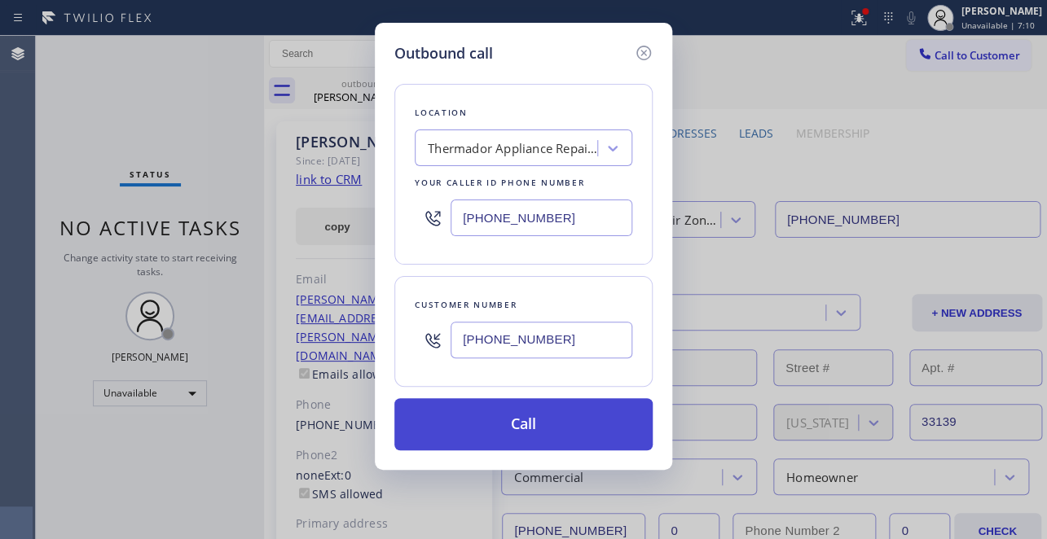
click at [518, 419] on button "Call" at bounding box center [523, 424] width 258 height 52
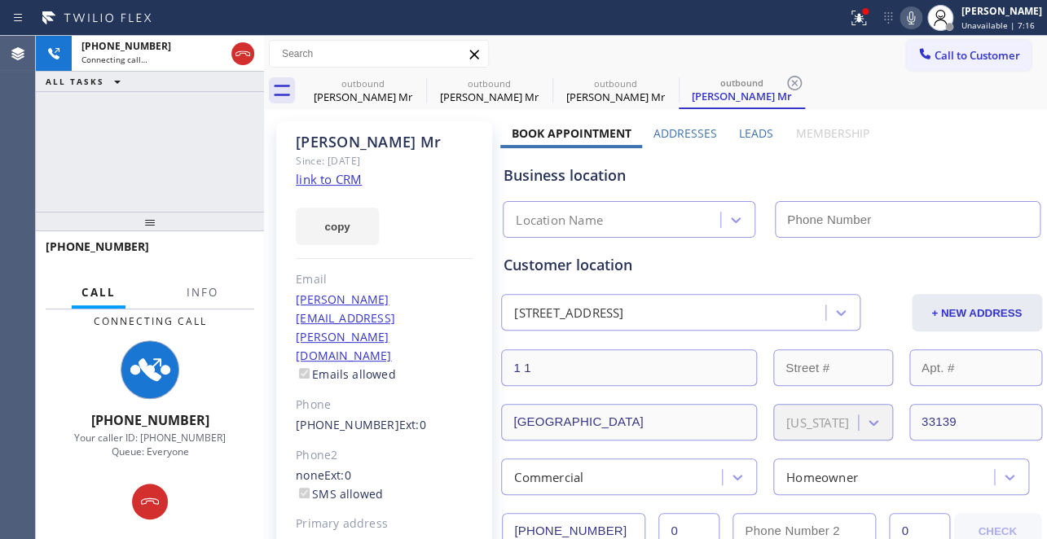
type input "(786) 705-3895"
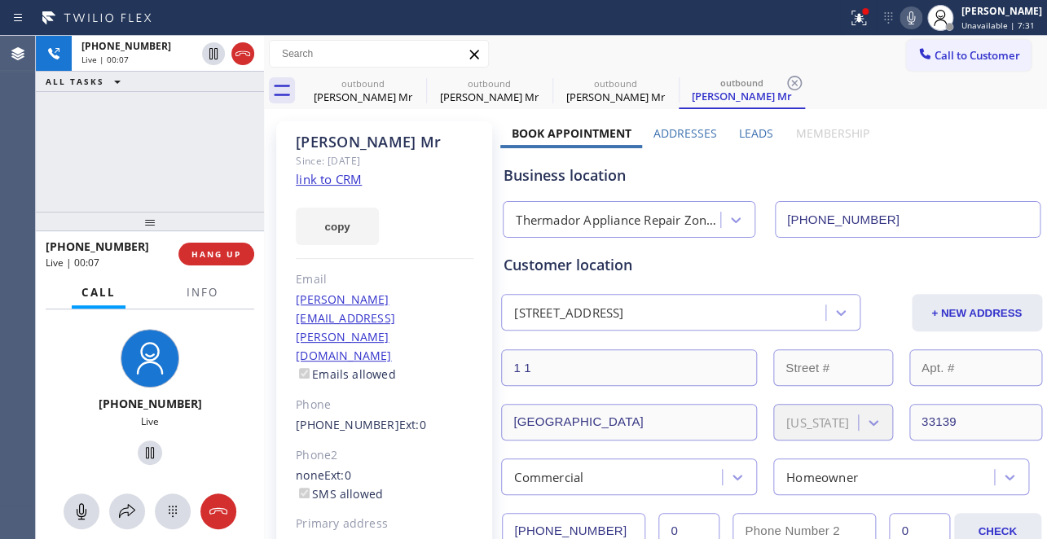
click at [758, 127] on label "Leads" at bounding box center [756, 132] width 34 height 15
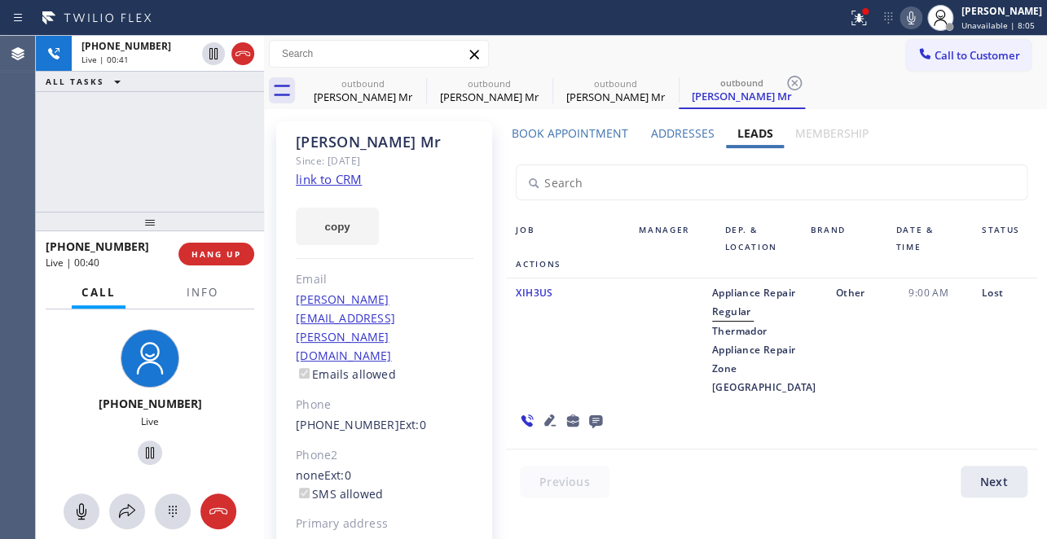
click at [556, 415] on icon at bounding box center [549, 420] width 11 height 11
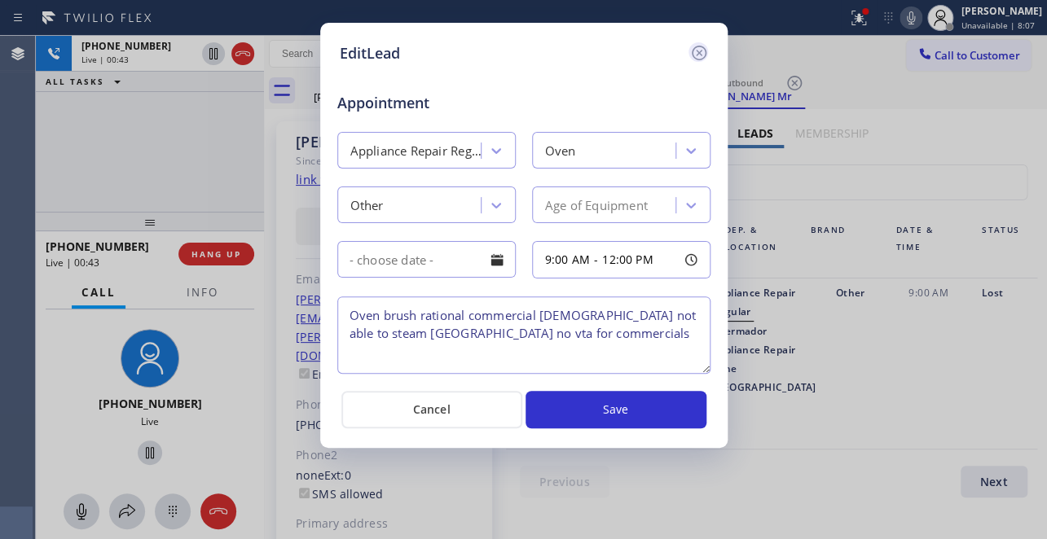
click at [700, 49] on icon at bounding box center [698, 53] width 15 height 15
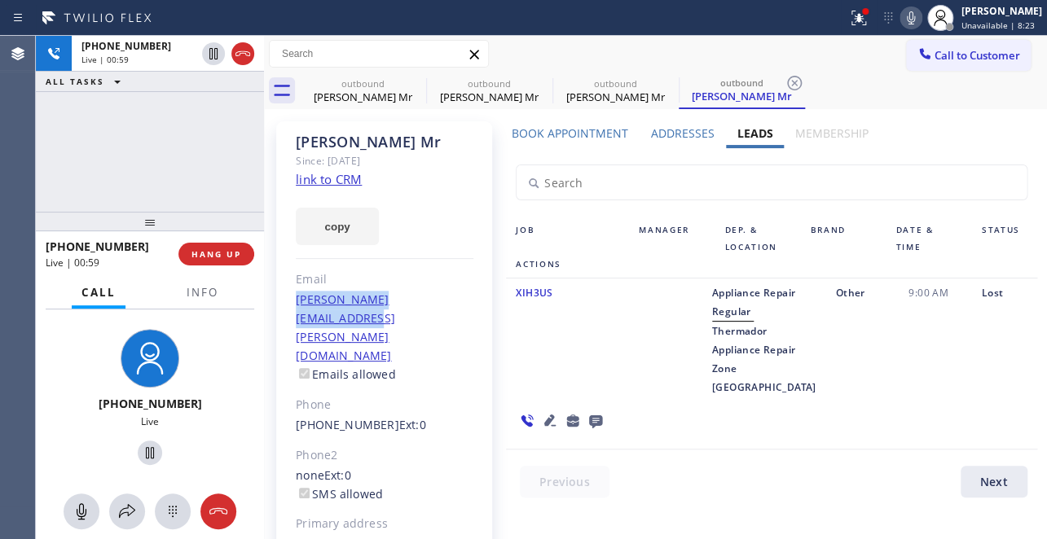
drag, startPoint x: 289, startPoint y: 301, endPoint x: 461, endPoint y: 294, distance: 172.0
click at [461, 294] on div "David Mr Since: 20 may 2020 link to CRM copy Email david.bonica@moxysouthbeach.…" at bounding box center [384, 382] width 216 height 522
click at [455, 327] on div "david.bonica@moxysouthbeach.com Emails allowed" at bounding box center [385, 338] width 178 height 94
drag, startPoint x: 288, startPoint y: 298, endPoint x: 463, endPoint y: 301, distance: 174.4
click at [463, 301] on div "David Mr Since: 20 may 2020 link to CRM copy Email david.bonica@moxysouthbeach.…" at bounding box center [384, 382] width 216 height 522
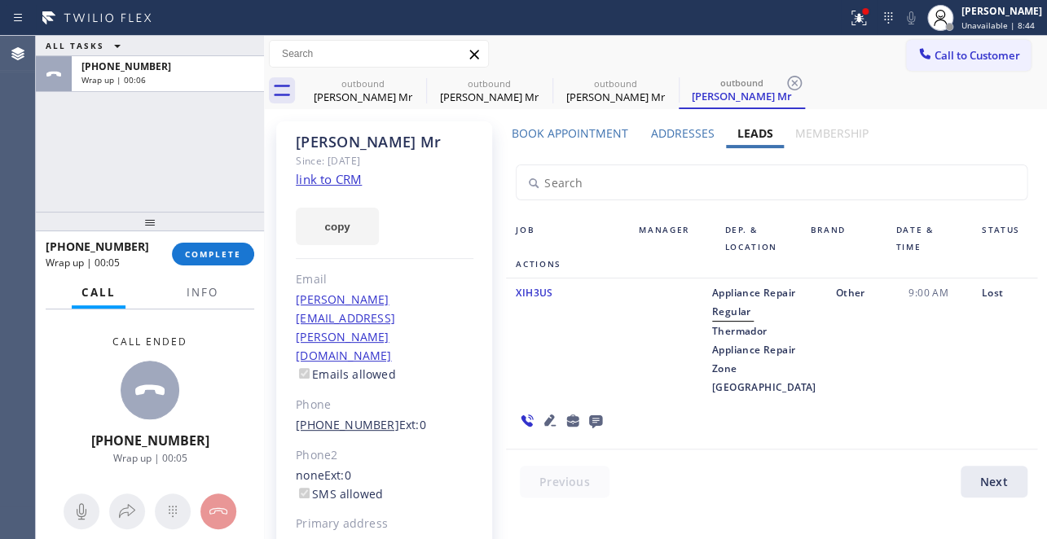
click at [375, 417] on link "(201) 667-3447" at bounding box center [347, 424] width 103 height 15
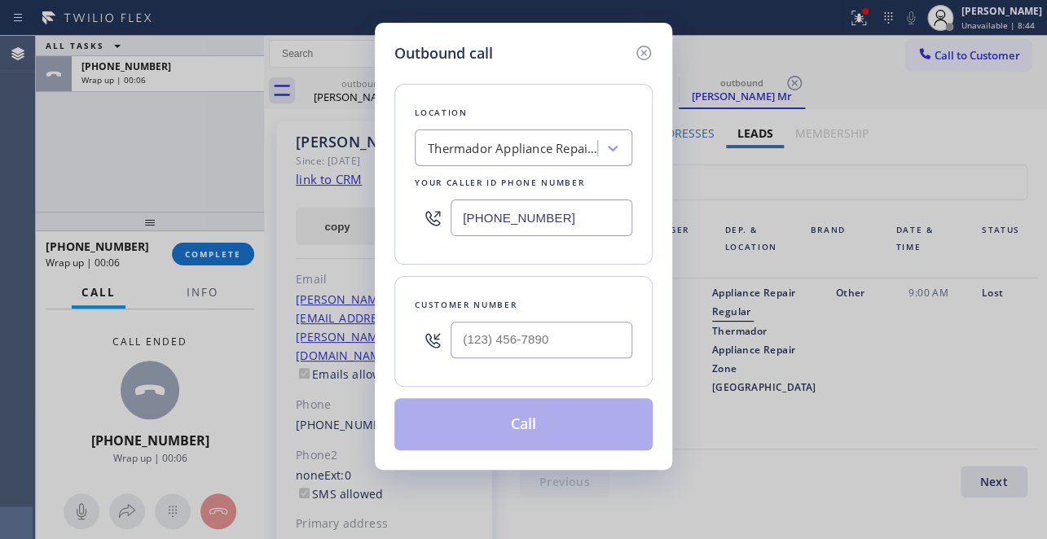
type input "(201) 667-3447"
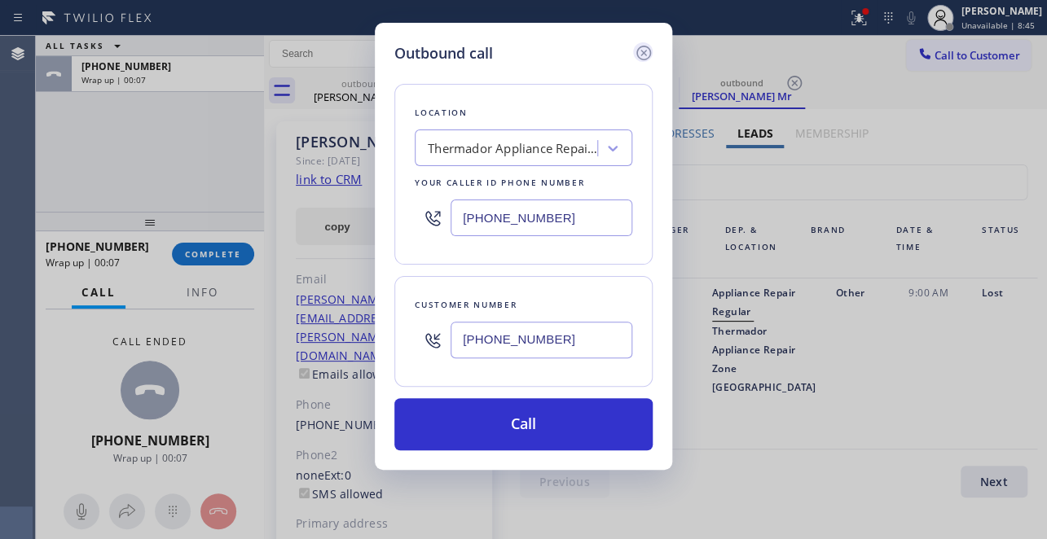
click at [639, 51] on icon at bounding box center [644, 53] width 20 height 20
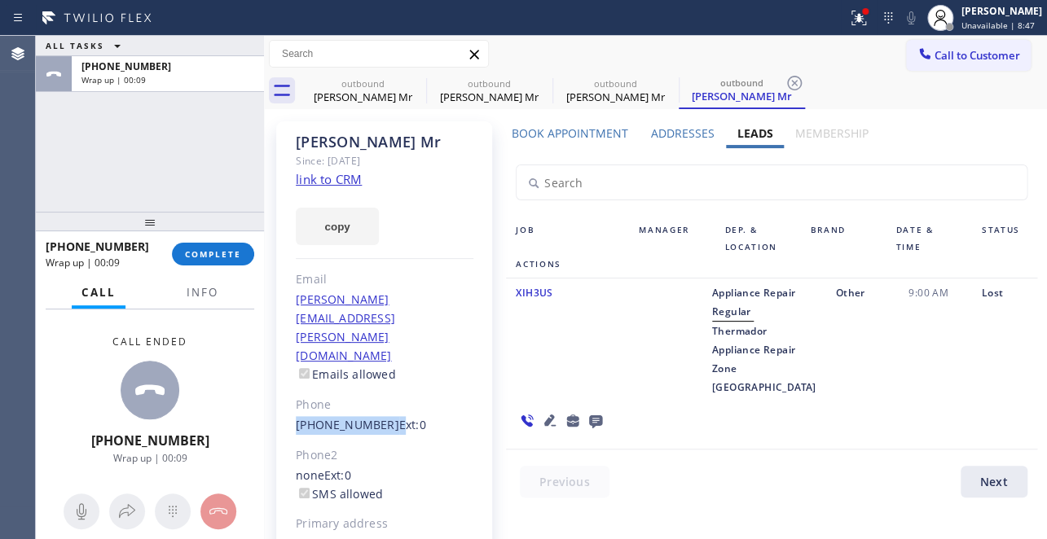
drag, startPoint x: 379, startPoint y: 369, endPoint x: 294, endPoint y: 372, distance: 84.8
click at [294, 372] on div "David Mr Since: 20 may 2020 link to CRM copy Email david.bonica@moxysouthbeach.…" at bounding box center [384, 382] width 216 height 522
copy div "(201) 667-3447"
drag, startPoint x: 683, startPoint y: 352, endPoint x: 732, endPoint y: 390, distance: 61.4
click at [732, 390] on div "Appliance Repair Regular Thermador Appliance Repair Zone Little Havana" at bounding box center [764, 339] width 124 height 113
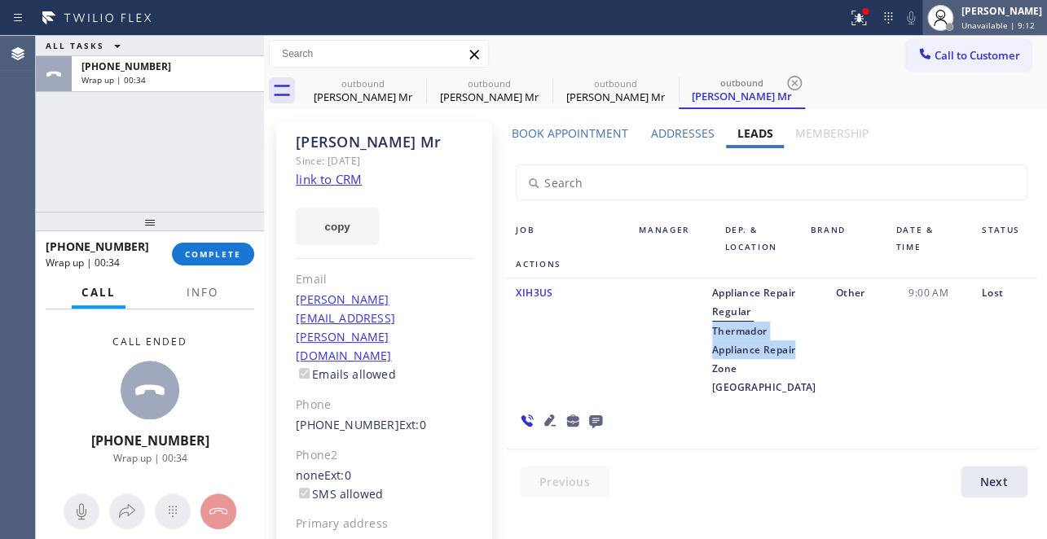
copy span "Thermador Appliance Repair"
click at [204, 252] on span "COMPLETE" at bounding box center [213, 253] width 56 height 11
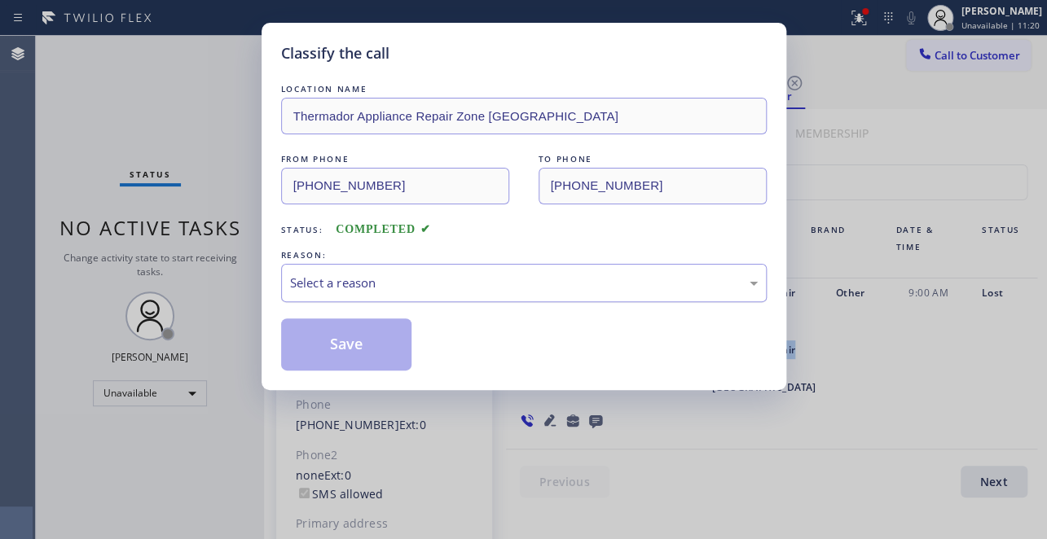
click at [379, 280] on div "Select a reason" at bounding box center [524, 283] width 468 height 19
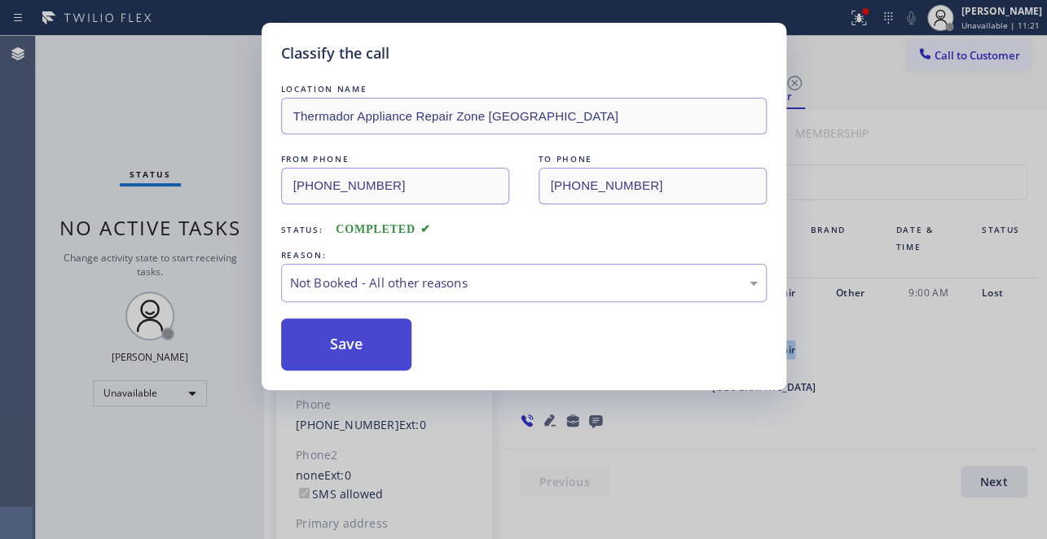
click at [358, 361] on button "Save" at bounding box center [346, 345] width 131 height 52
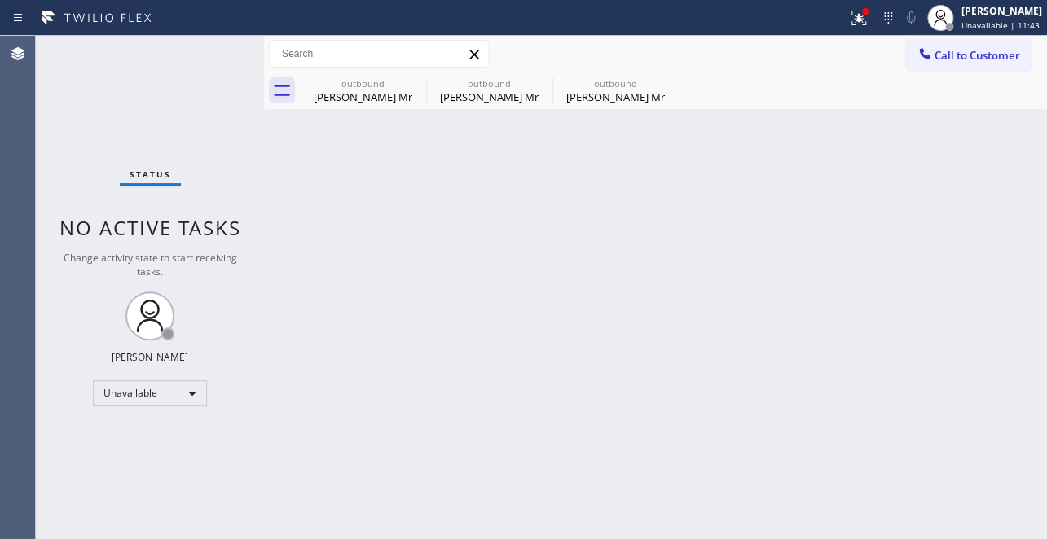
drag, startPoint x: 994, startPoint y: 53, endPoint x: 908, endPoint y: 55, distance: 85.6
click at [994, 55] on span "Call to Customer" at bounding box center [977, 55] width 86 height 15
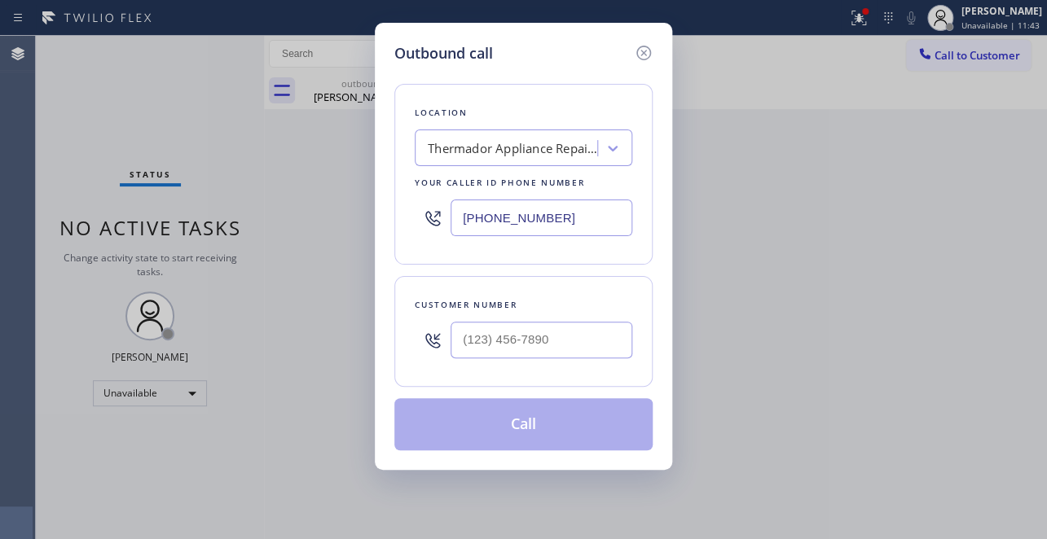
drag, startPoint x: 560, startPoint y: 220, endPoint x: 344, endPoint y: 222, distance: 216.7
click at [344, 222] on div "Outbound call Location Thermador Appliance Repair Zone Little Havana Your calle…" at bounding box center [523, 269] width 1047 height 539
paste input "661-3193"
type input "(786) 661-3193"
click at [516, 364] on div at bounding box center [541, 340] width 182 height 53
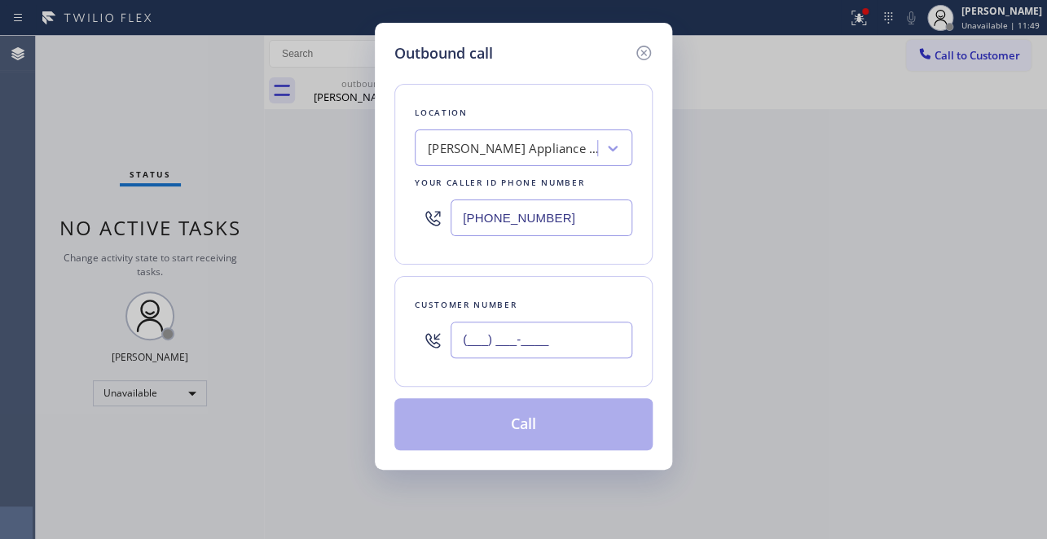
click at [518, 329] on input "(___) ___-____" at bounding box center [541, 340] width 182 height 37
paste input "786) 847-3794"
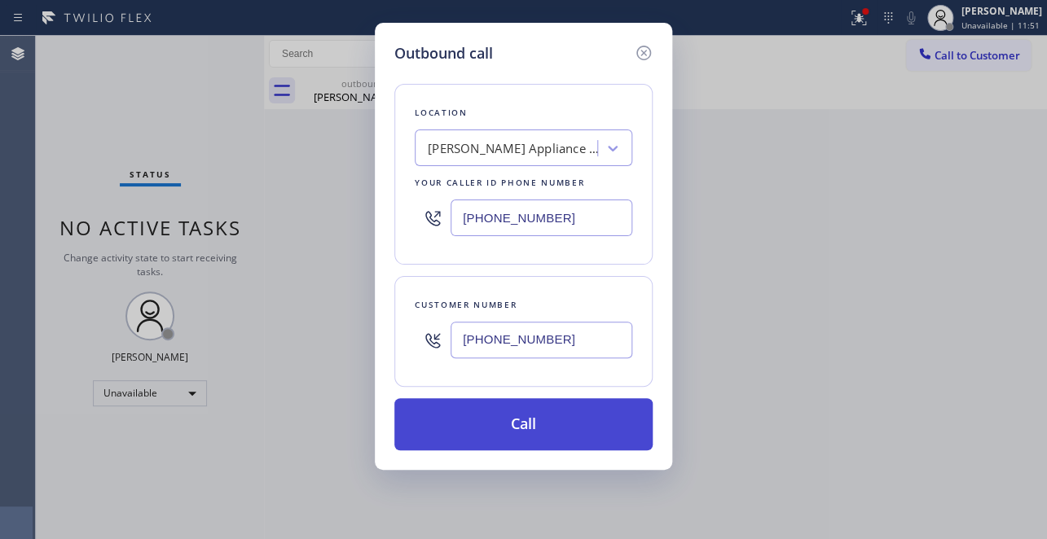
click at [519, 419] on button "Call" at bounding box center [523, 424] width 258 height 52
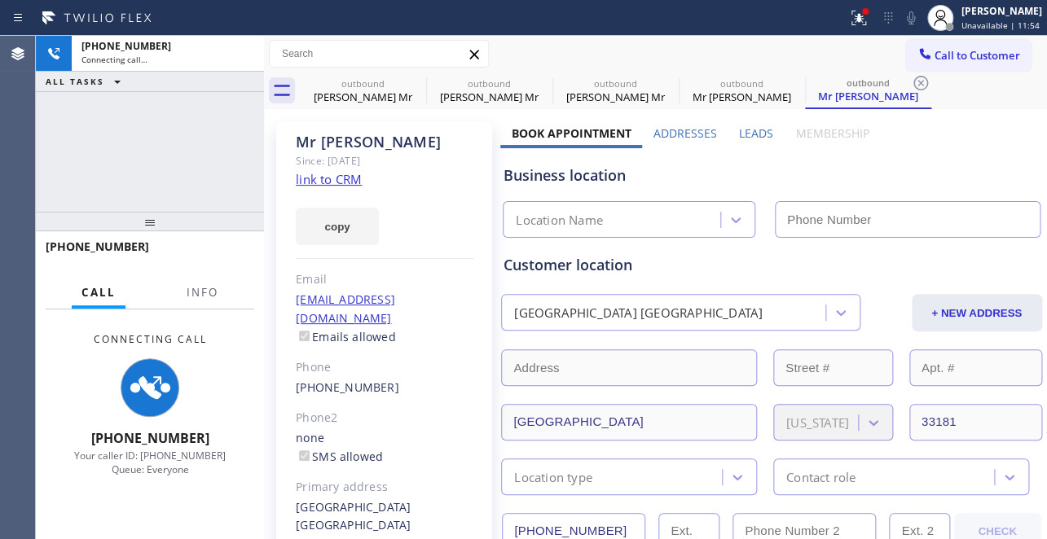
click at [741, 136] on label "Leads" at bounding box center [756, 132] width 34 height 15
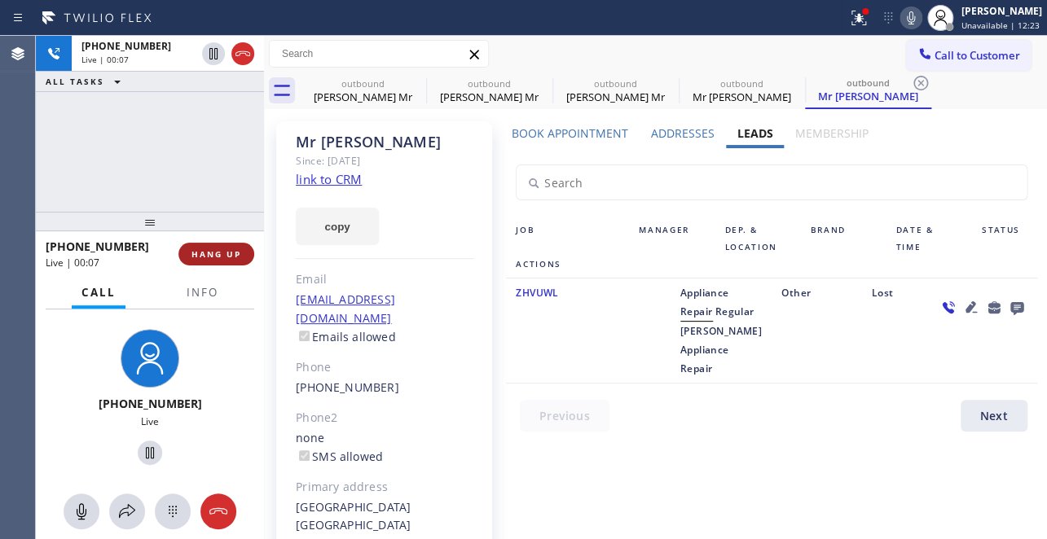
click at [216, 255] on span "HANG UP" at bounding box center [216, 253] width 50 height 11
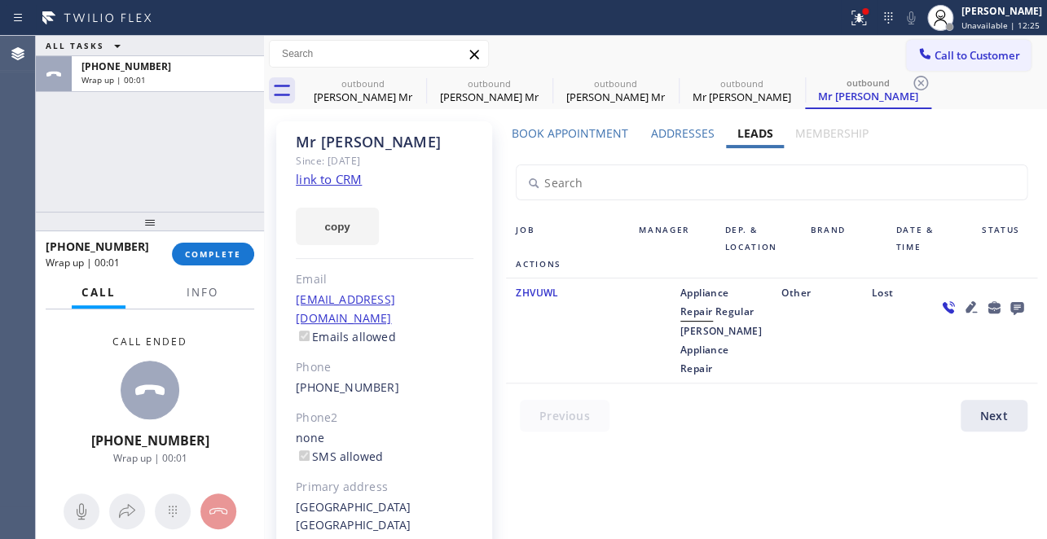
click at [395, 382] on div "Mr Brian Since: 20 may 2020 link to CRM copy Email no@gmail.com Emails allowed …" at bounding box center [384, 372] width 216 height 503
drag, startPoint x: 385, startPoint y: 371, endPoint x: 289, endPoint y: 371, distance: 96.1
click at [289, 371] on div "Mr Brian Since: 20 may 2020 link to CRM copy Email no@gmail.com Emails allowed …" at bounding box center [384, 372] width 216 height 503
copy link "(786) 847-3794"
drag, startPoint x: 681, startPoint y: 347, endPoint x: 738, endPoint y: 384, distance: 67.8
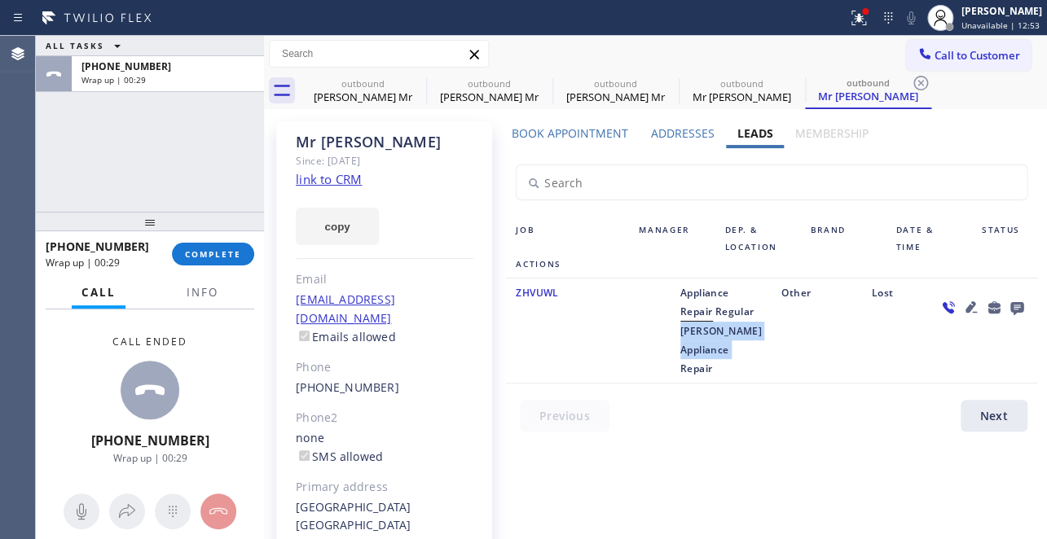
click at [738, 378] on div "Appliance Repair Regular Clayton Appliance Repair" at bounding box center [720, 330] width 101 height 94
copy span "Clayton Appliance Repair"
click at [228, 256] on span "COMPLETE" at bounding box center [213, 253] width 56 height 11
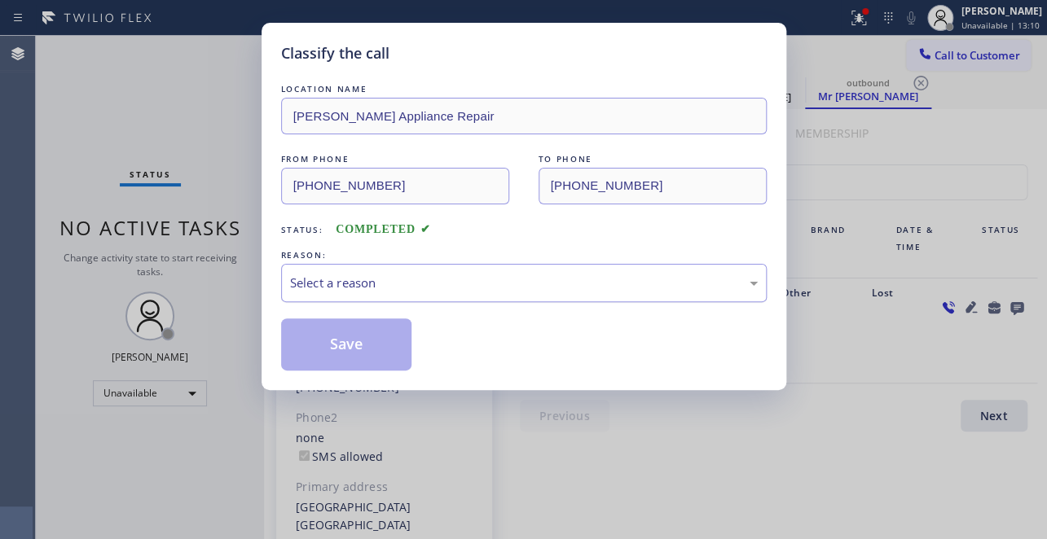
click at [354, 289] on div "Select a reason" at bounding box center [524, 283] width 468 height 19
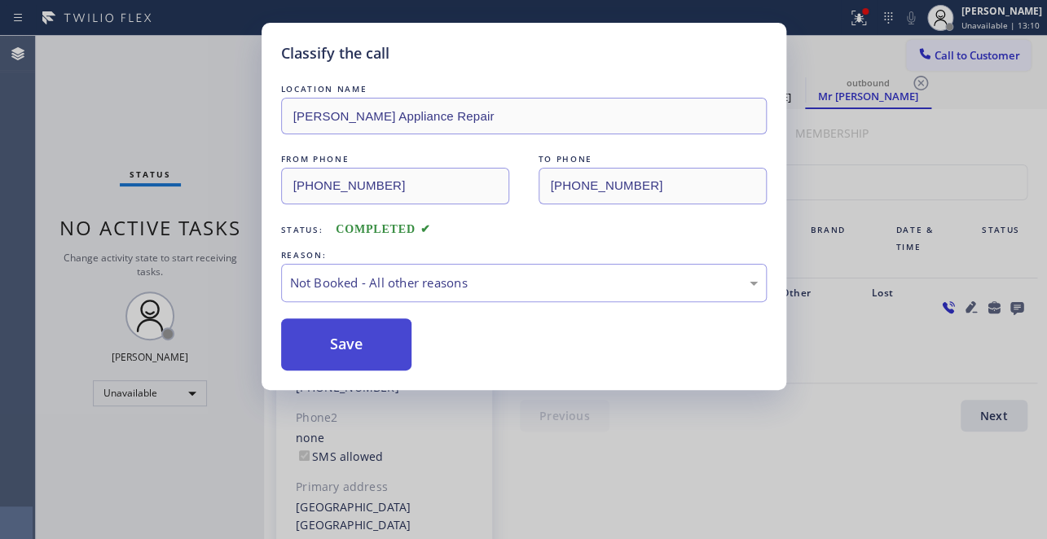
click at [344, 341] on button "Save" at bounding box center [346, 345] width 131 height 52
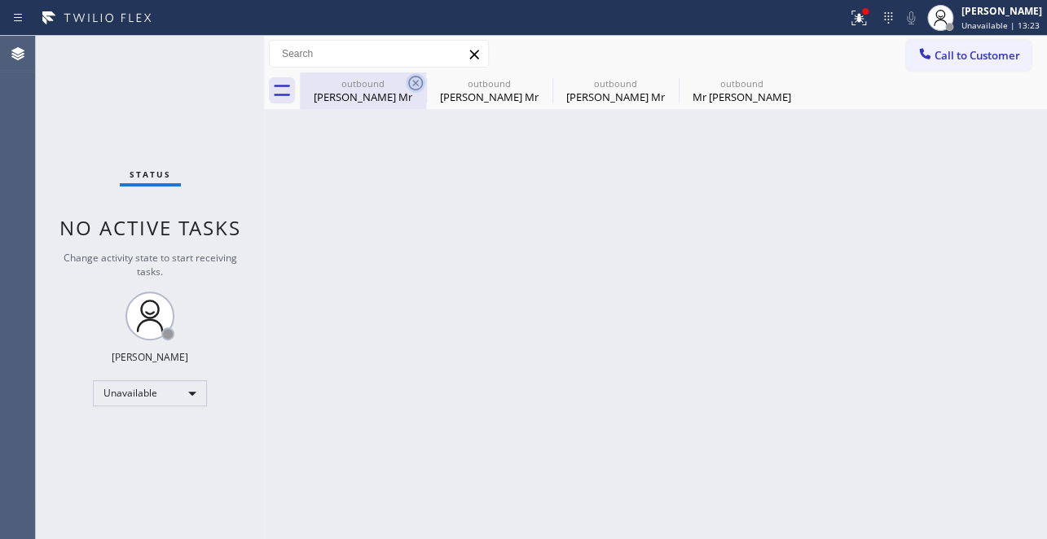
click at [421, 77] on icon at bounding box center [416, 83] width 20 height 20
click at [0, 0] on icon at bounding box center [0, 0] width 0 height 0
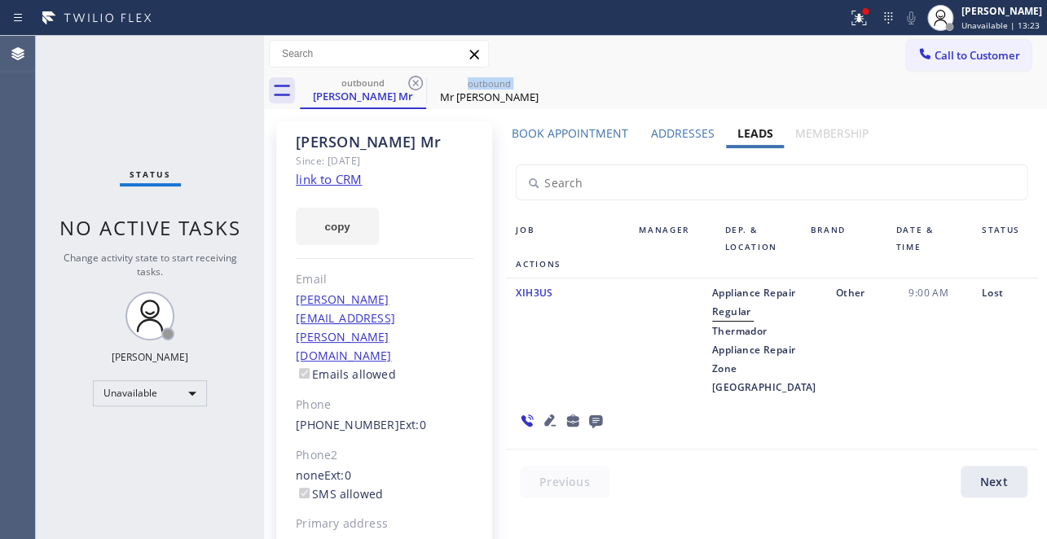
click at [421, 77] on icon at bounding box center [416, 83] width 20 height 20
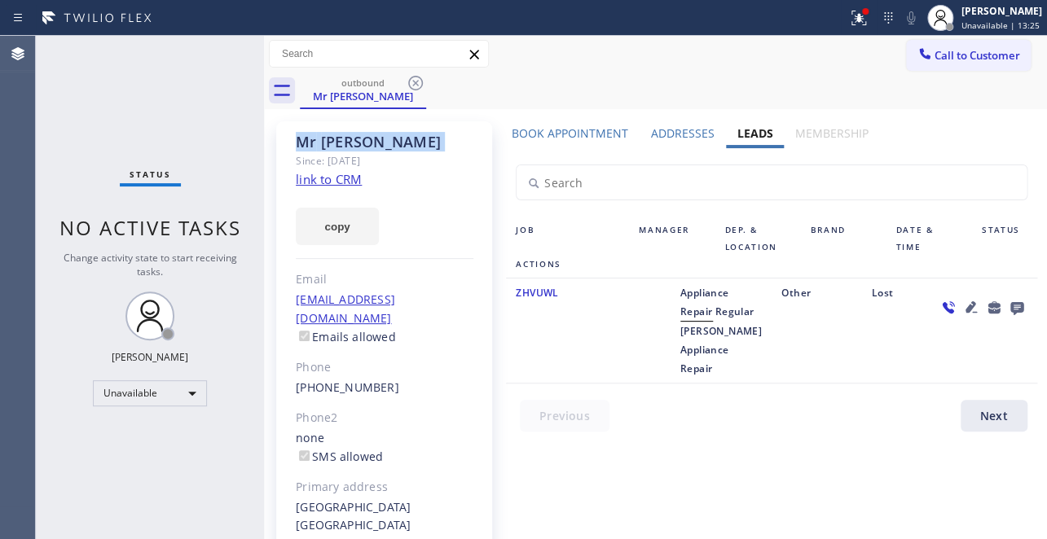
click at [421, 77] on icon at bounding box center [416, 83] width 20 height 20
click at [421, 77] on div "outbound Mr Brian" at bounding box center [673, 91] width 747 height 37
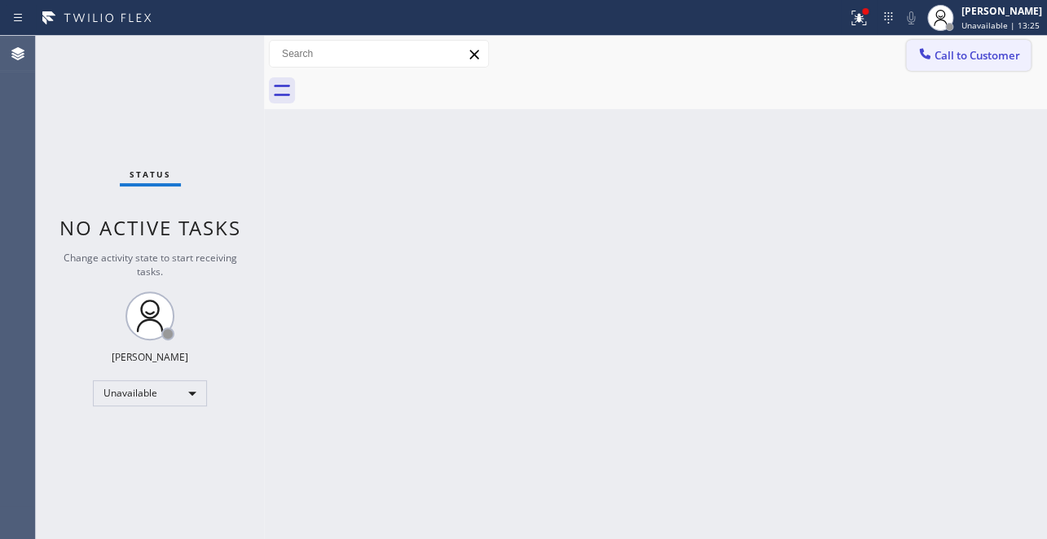
click at [966, 49] on span "Call to Customer" at bounding box center [977, 55] width 86 height 15
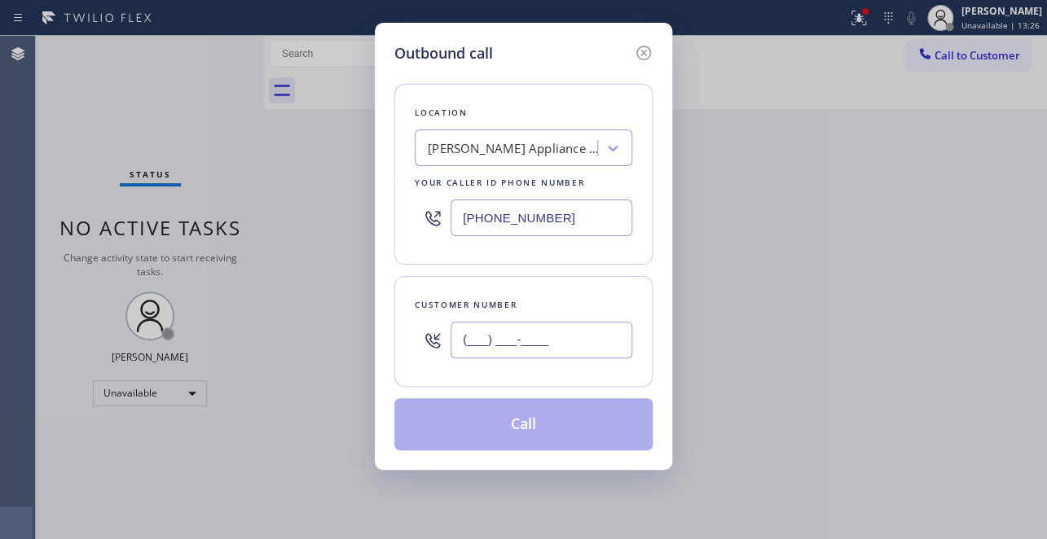
click at [559, 331] on input "(___) ___-____" at bounding box center [541, 340] width 182 height 37
paste input "305) 699-6896"
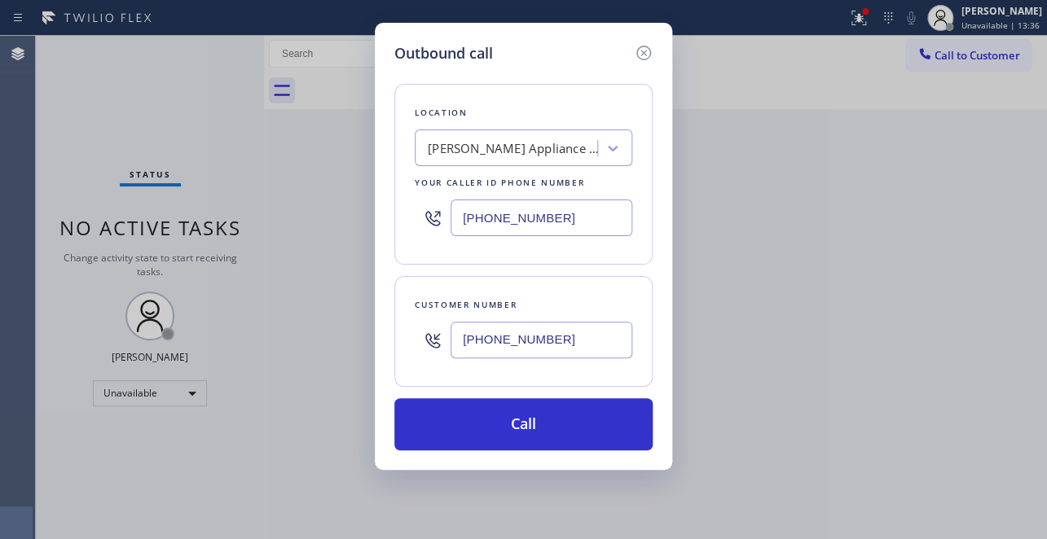
drag, startPoint x: 566, startPoint y: 340, endPoint x: 427, endPoint y: 330, distance: 139.6
click at [427, 330] on div "(305) 699-6896" at bounding box center [524, 340] width 218 height 53
paste input "813-7201"
type input "(305) 813-7201"
drag, startPoint x: 566, startPoint y: 228, endPoint x: 266, endPoint y: 218, distance: 300.8
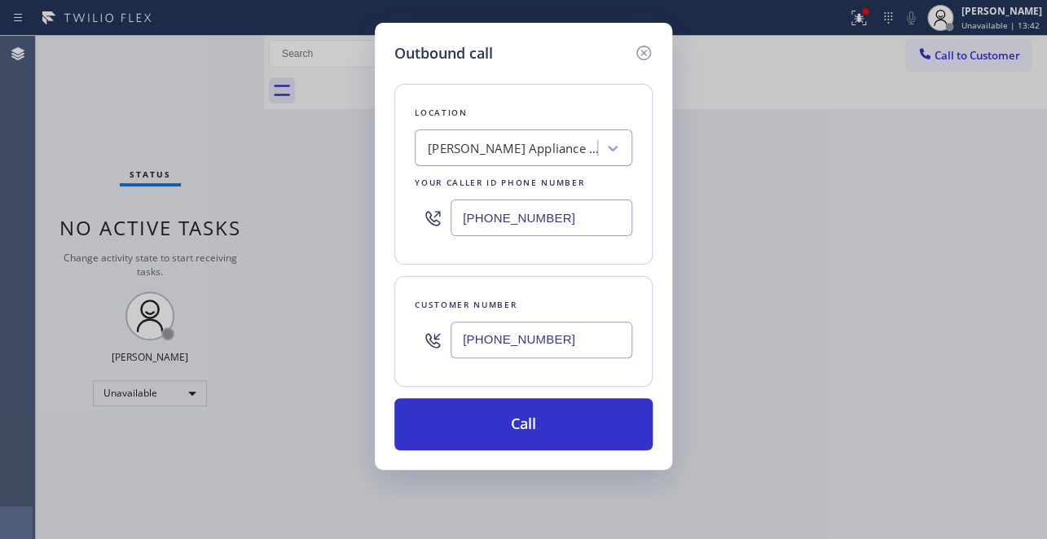
click at [266, 218] on div "Outbound call Location Clayton Appliance Repair Your caller id phone number (78…" at bounding box center [523, 269] width 1047 height 539
paste input "305) 699-6896"
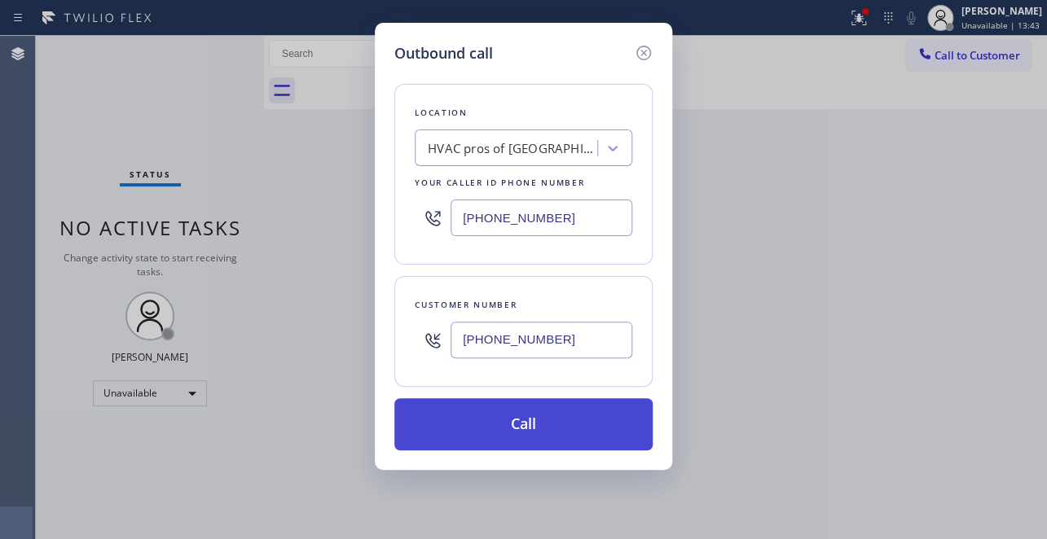
type input "(305) 699-6896"
click at [519, 431] on button "Call" at bounding box center [523, 424] width 258 height 52
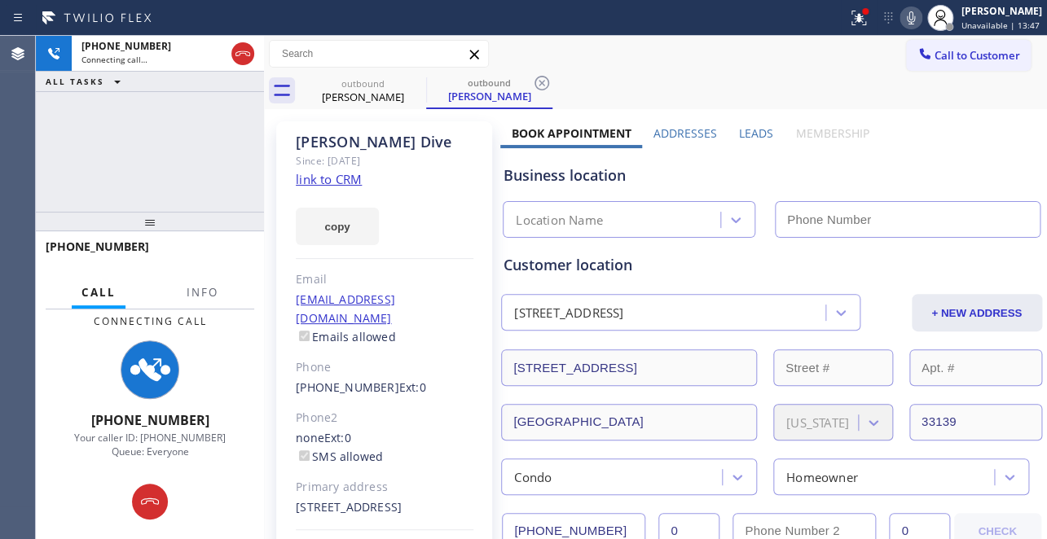
click at [755, 130] on label "Leads" at bounding box center [756, 132] width 34 height 15
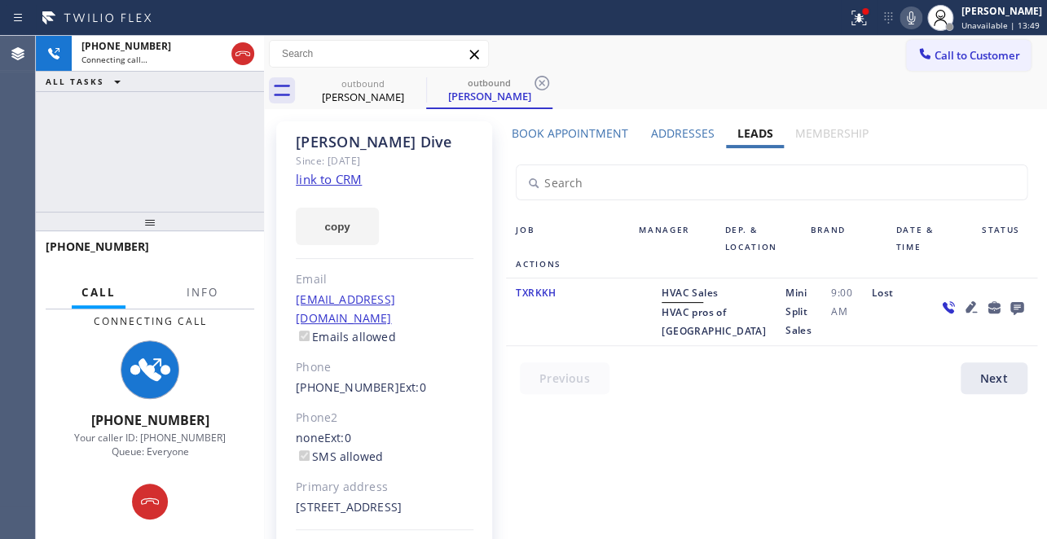
click at [965, 304] on icon at bounding box center [970, 306] width 11 height 11
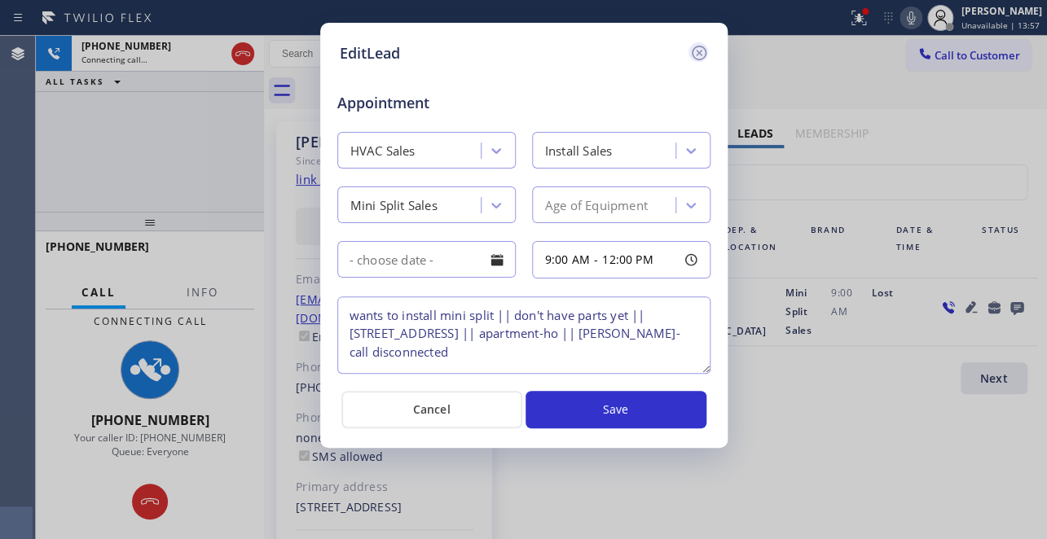
click at [701, 48] on icon at bounding box center [699, 53] width 20 height 20
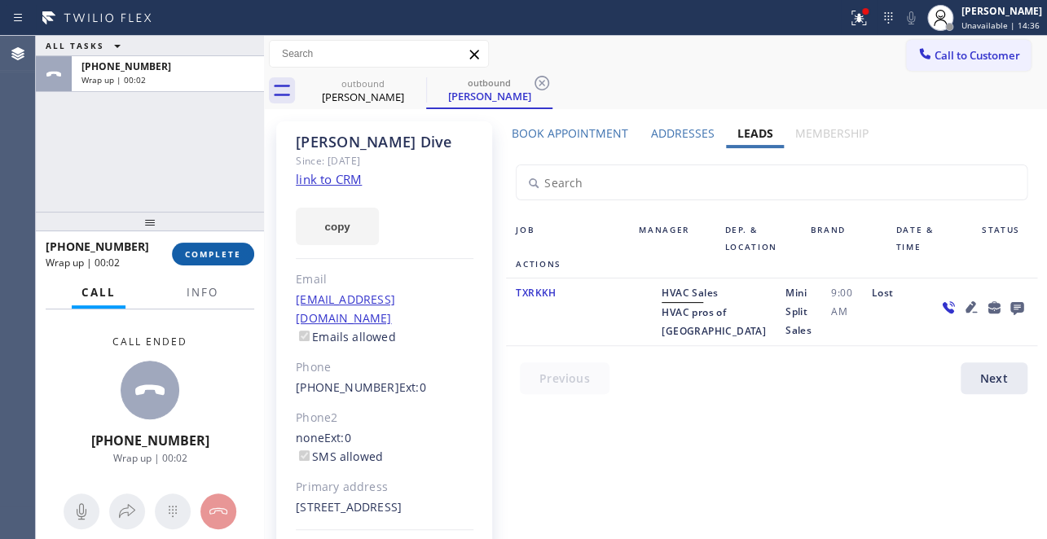
click at [209, 260] on button "COMPLETE" at bounding box center [213, 254] width 82 height 23
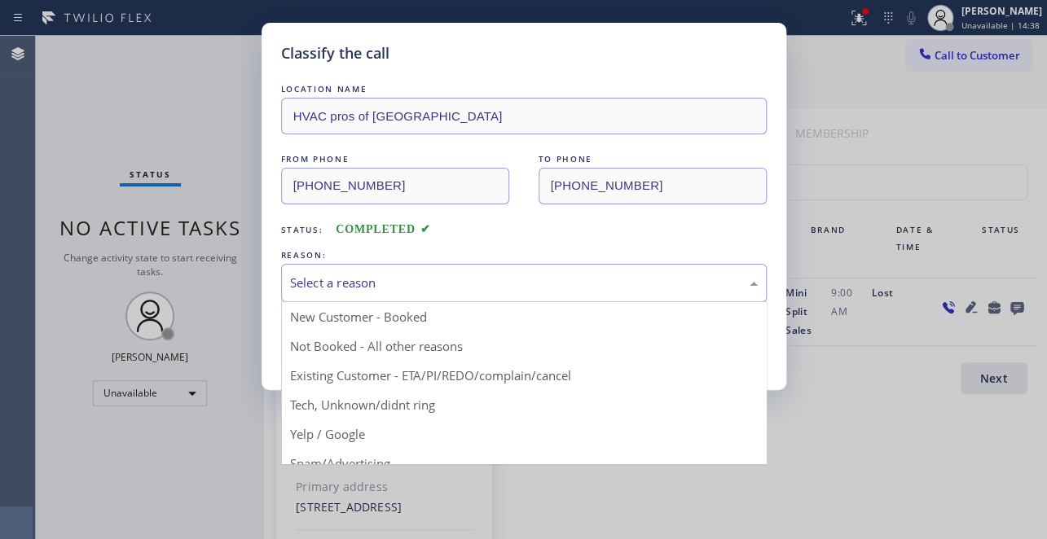
click at [445, 289] on div "Select a reason" at bounding box center [524, 283] width 468 height 19
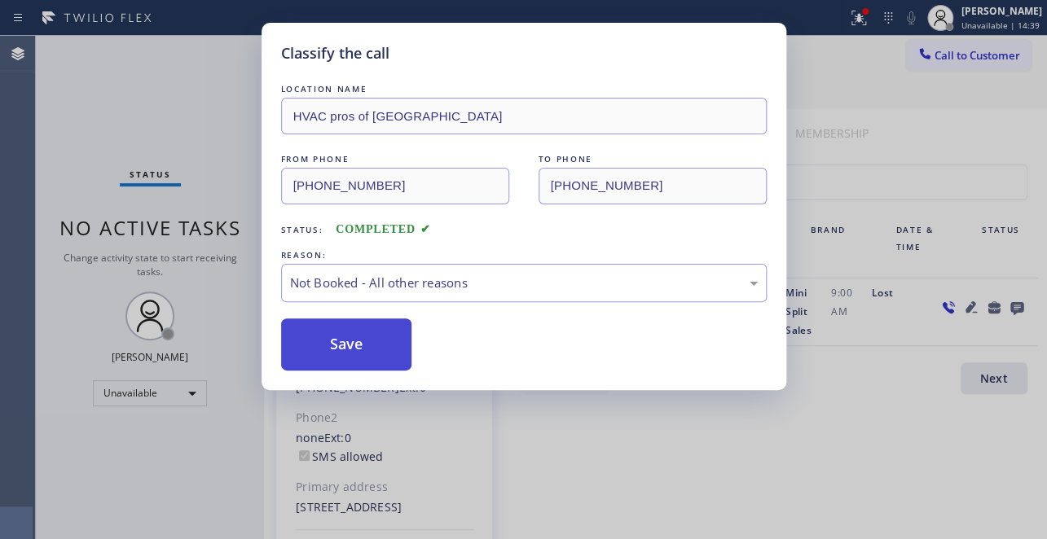
click at [364, 345] on button "Save" at bounding box center [346, 345] width 131 height 52
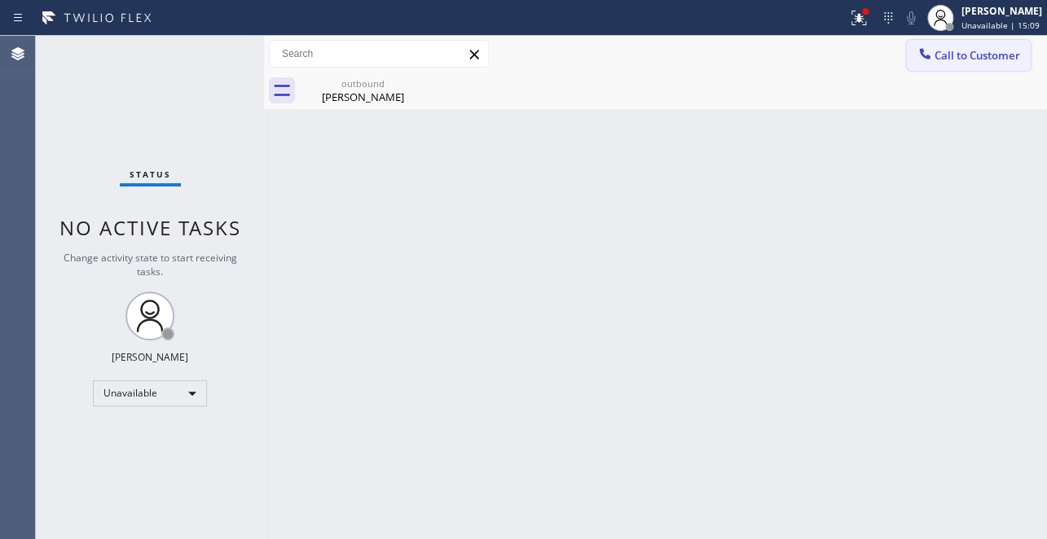
click at [1007, 63] on button "Call to Customer" at bounding box center [968, 55] width 125 height 31
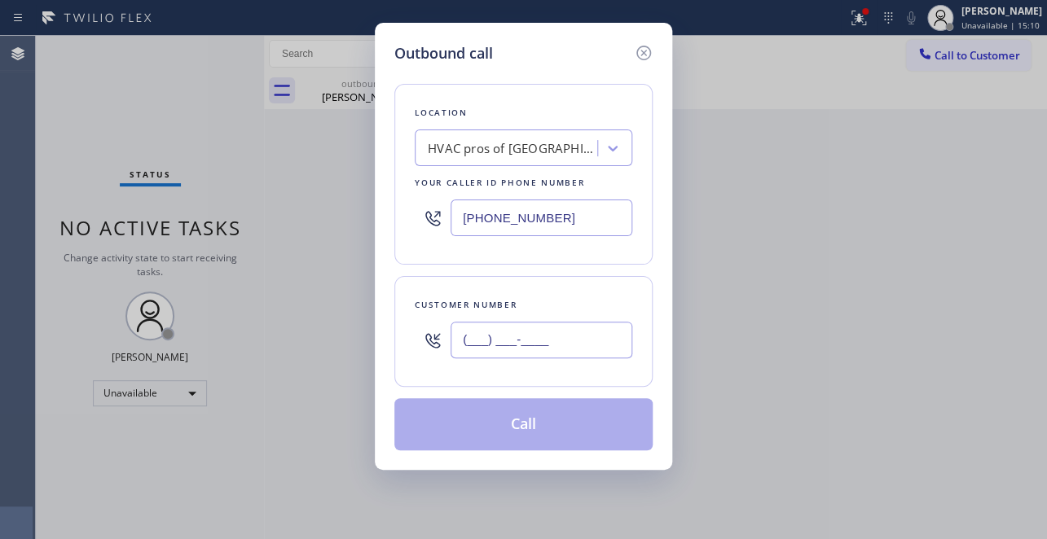
click at [559, 337] on input "(___) ___-____" at bounding box center [541, 340] width 182 height 37
paste input "310) 428-5230"
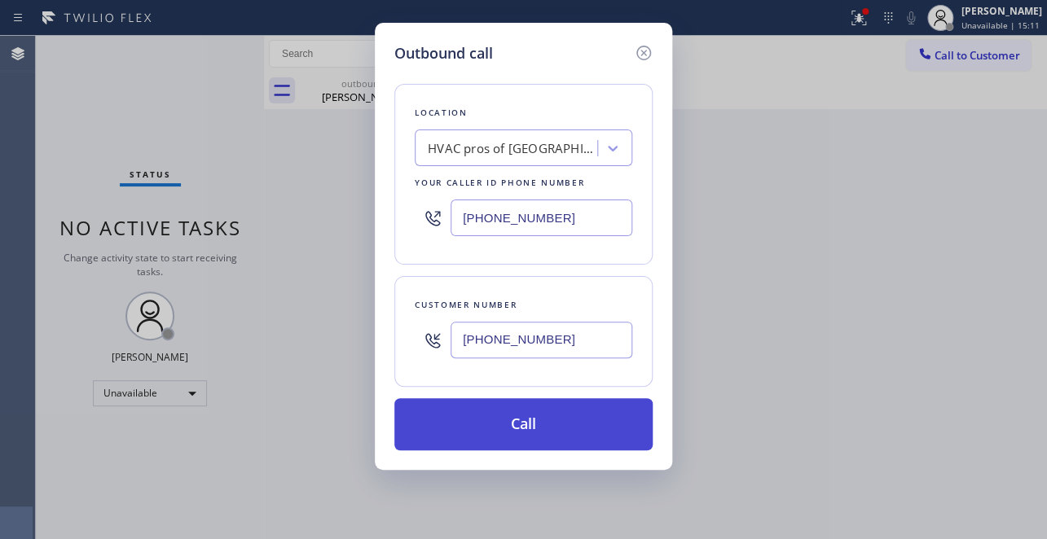
type input "(310) 428-5230"
click at [562, 434] on button "Call" at bounding box center [523, 424] width 258 height 52
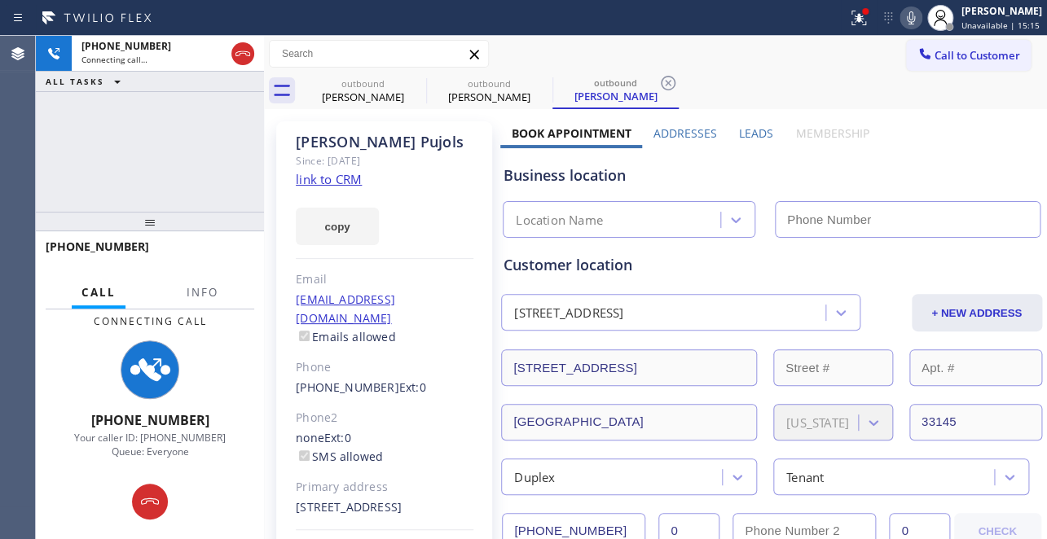
type input "(305) 699-6896"
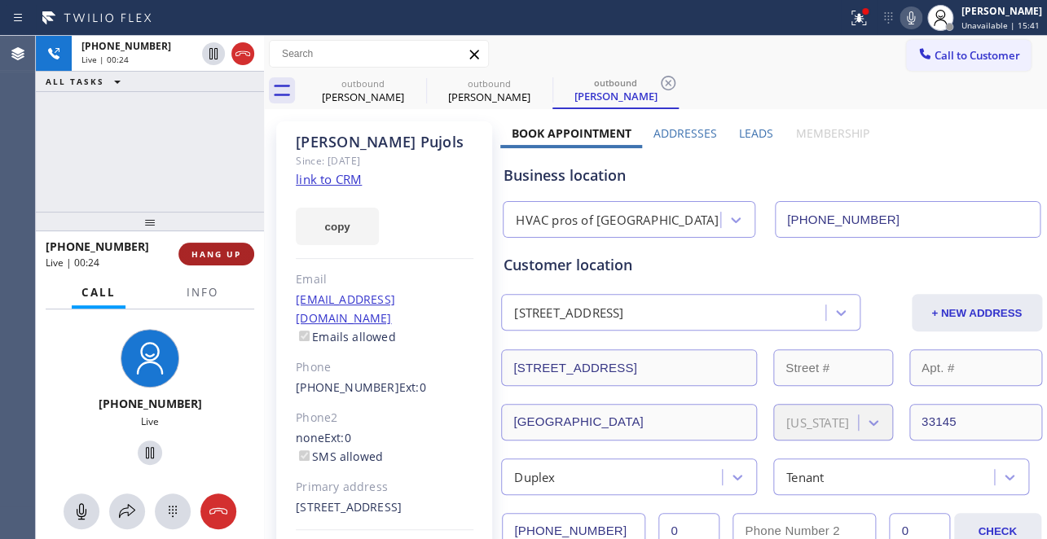
click at [187, 253] on button "HANG UP" at bounding box center [216, 254] width 76 height 23
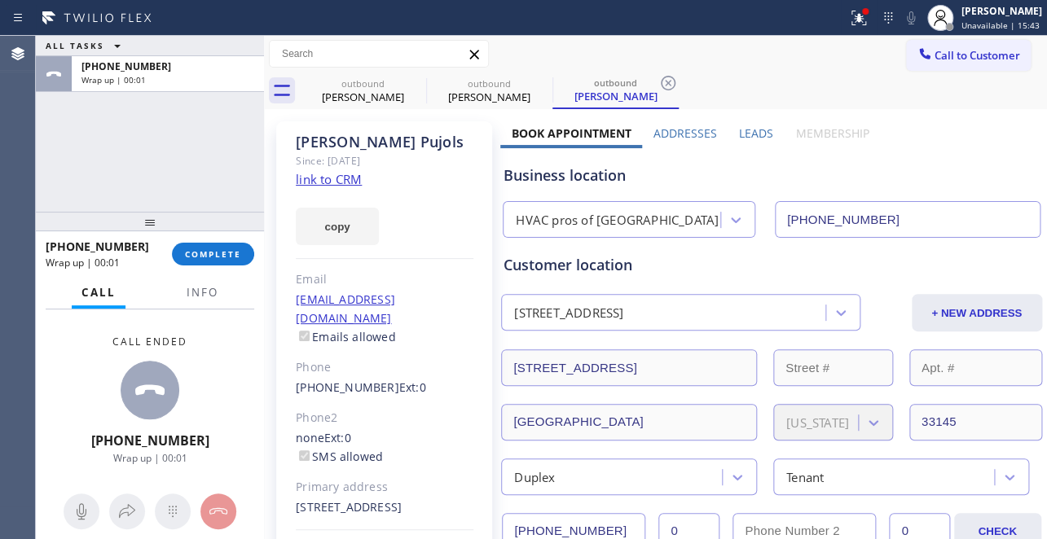
click at [221, 270] on div "+13104285230 Wrap up | 00:01 COMPLETE" at bounding box center [150, 254] width 209 height 42
click at [219, 251] on span "COMPLETE" at bounding box center [213, 253] width 56 height 11
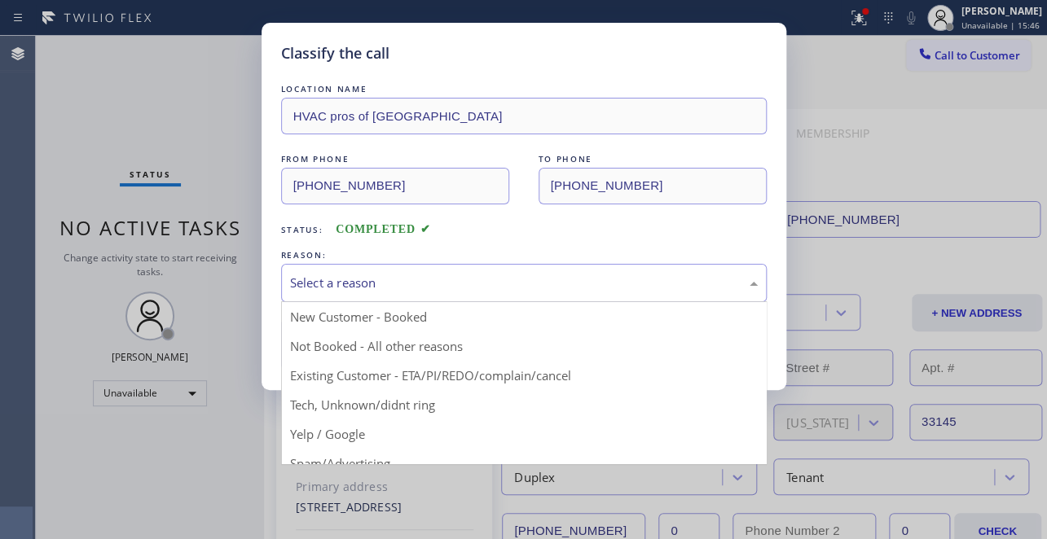
click at [456, 281] on div "Select a reason" at bounding box center [524, 283] width 468 height 19
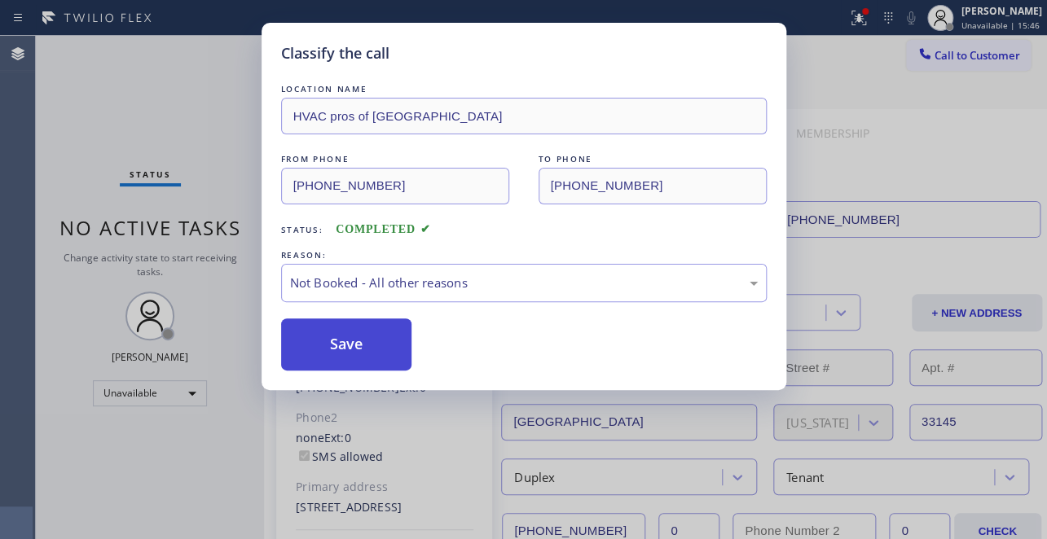
click at [313, 349] on button "Save" at bounding box center [346, 345] width 131 height 52
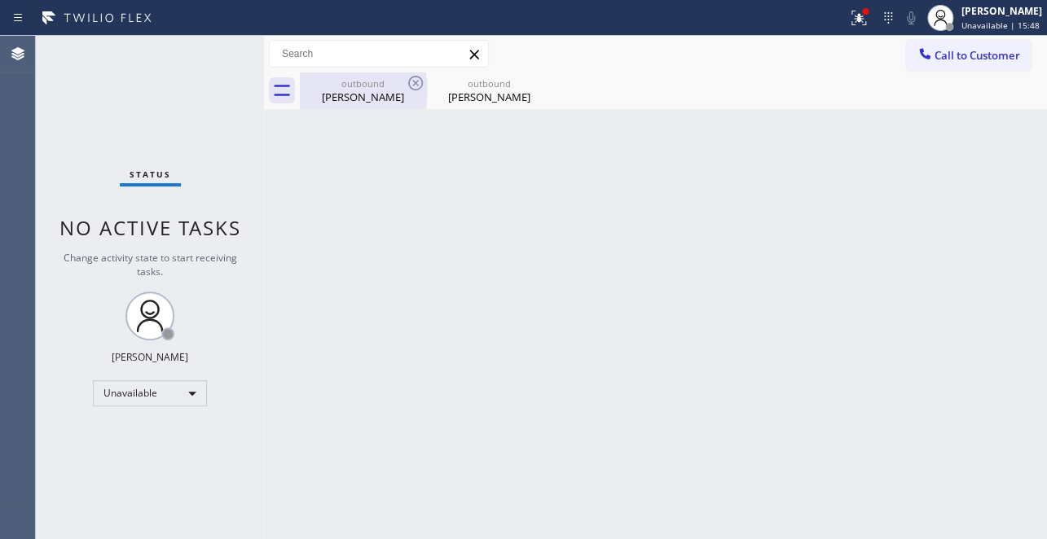
click at [354, 97] on div "Nicolas Dive" at bounding box center [362, 97] width 123 height 15
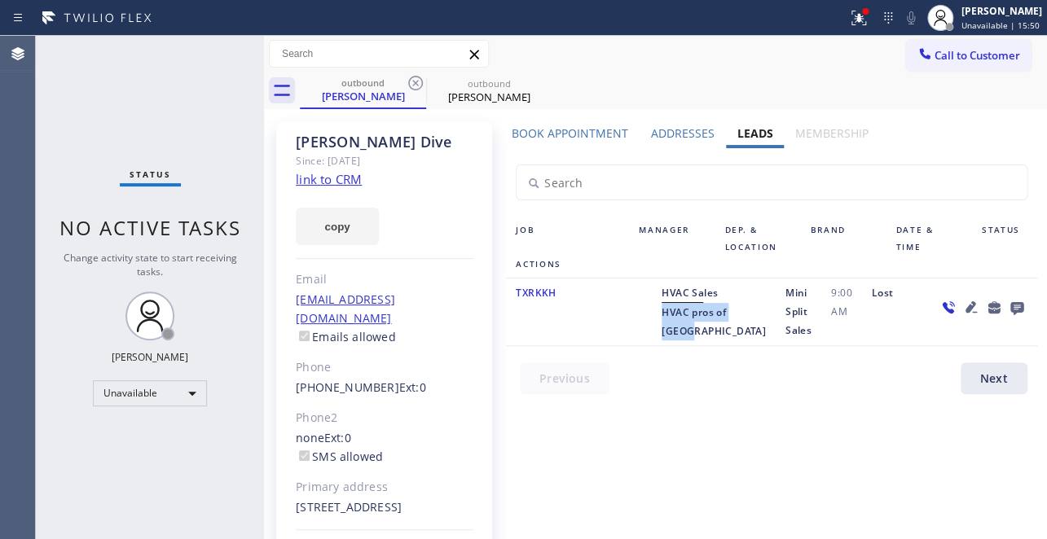
drag, startPoint x: 690, startPoint y: 332, endPoint x: 728, endPoint y: 364, distance: 49.8
click at [728, 341] on div "HVAC Sales HVAC pros of Miami" at bounding box center [714, 311] width 124 height 57
copy span "HVAC pros of Miami"
click at [962, 52] on span "Call to Customer" at bounding box center [977, 55] width 86 height 15
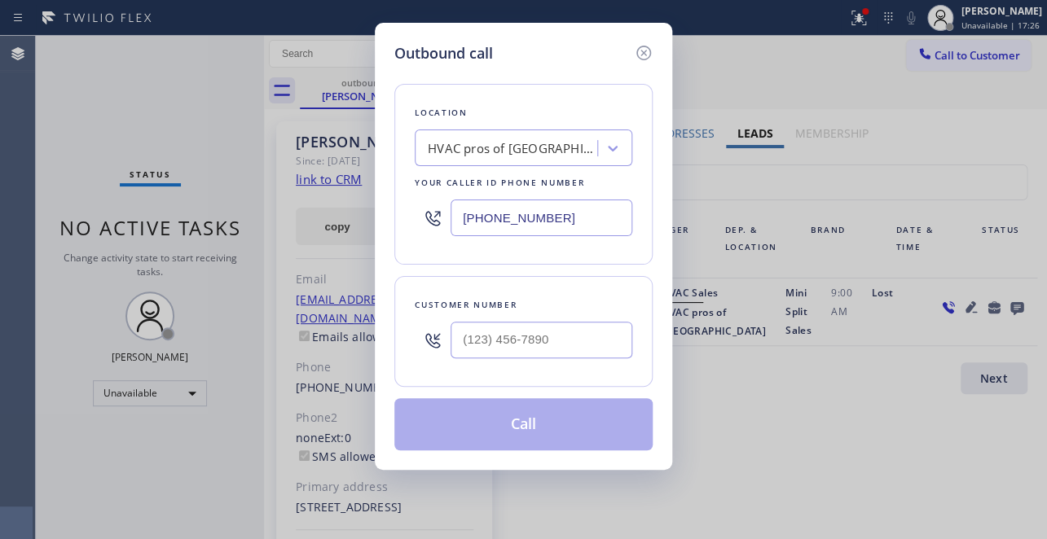
drag, startPoint x: 573, startPoint y: 230, endPoint x: 260, endPoint y: 235, distance: 312.9
click at [260, 235] on div "Outbound call Location HVAC pros of Miami Your caller id phone number (305) 699…" at bounding box center [523, 269] width 1047 height 539
paste input "623) 286-3587"
type input "[PHONE_NUMBER]"
click at [529, 343] on input "(___) ___-____" at bounding box center [541, 340] width 182 height 37
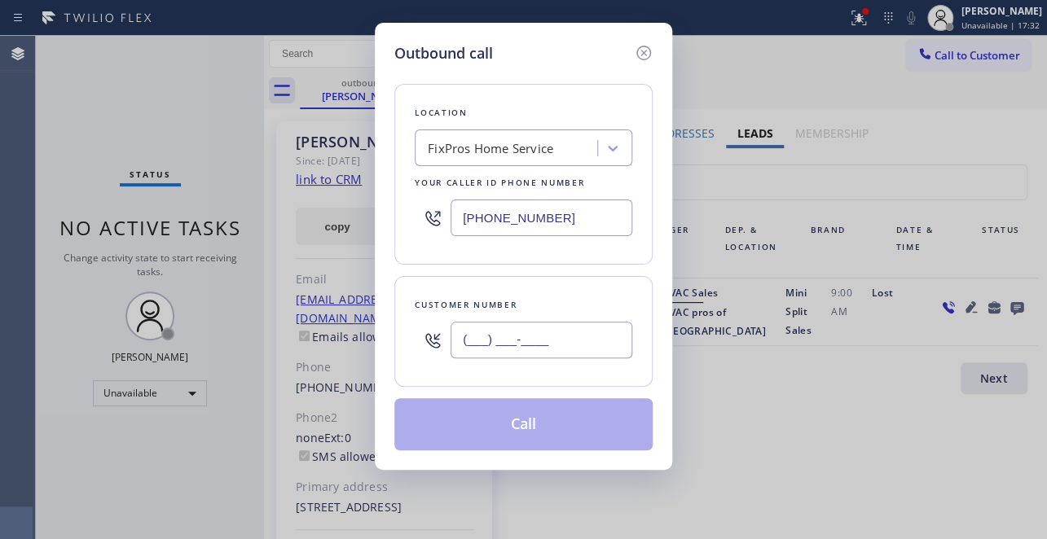
paste input "715) 944-3980"
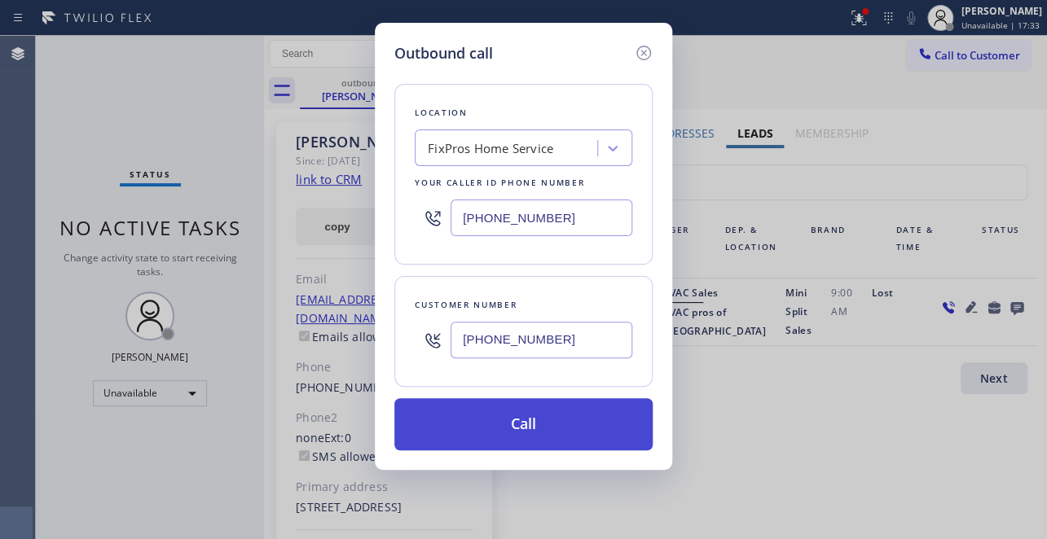
click at [535, 424] on button "Call" at bounding box center [523, 424] width 258 height 52
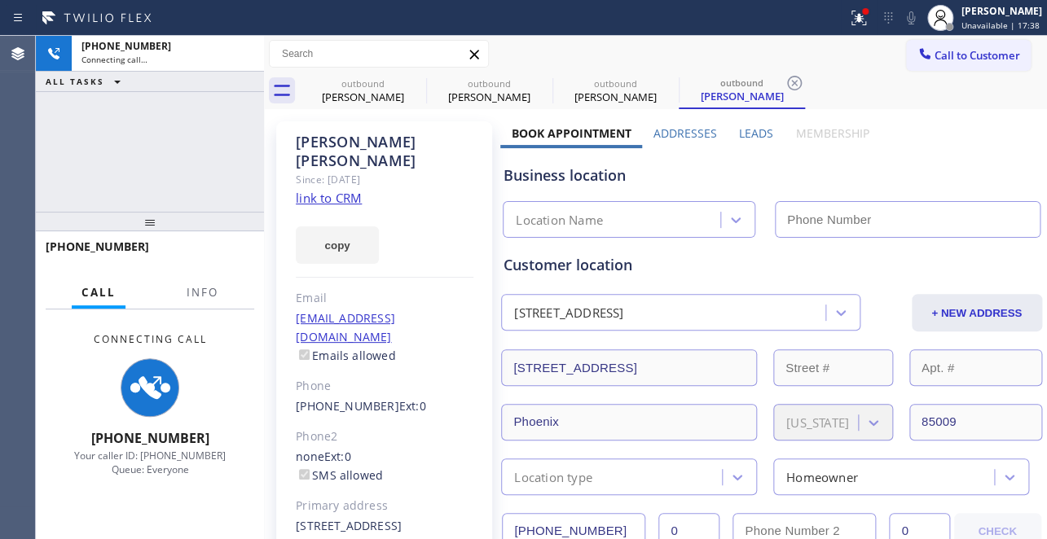
click at [756, 130] on label "Leads" at bounding box center [756, 132] width 34 height 15
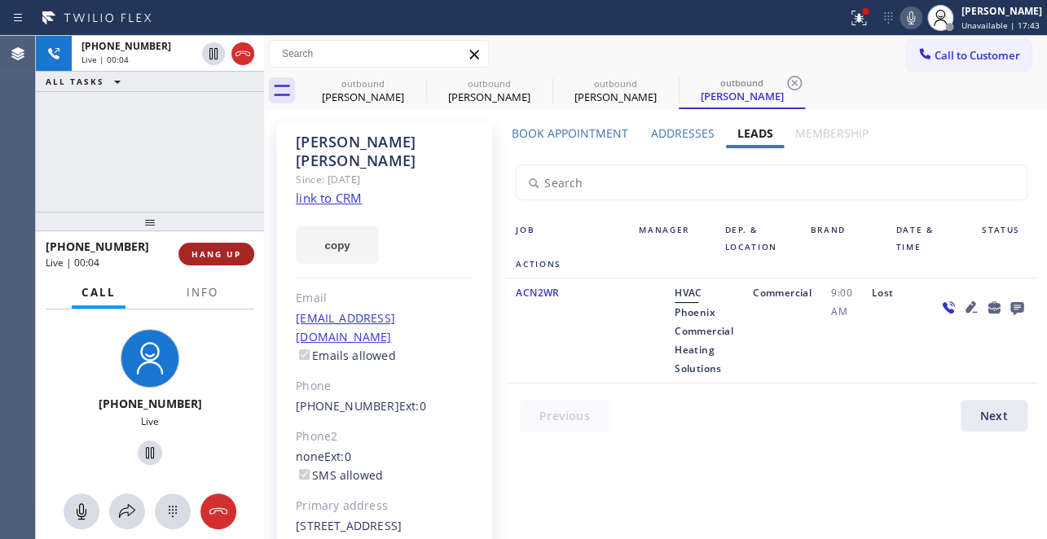
click at [204, 253] on span "HANG UP" at bounding box center [216, 253] width 50 height 11
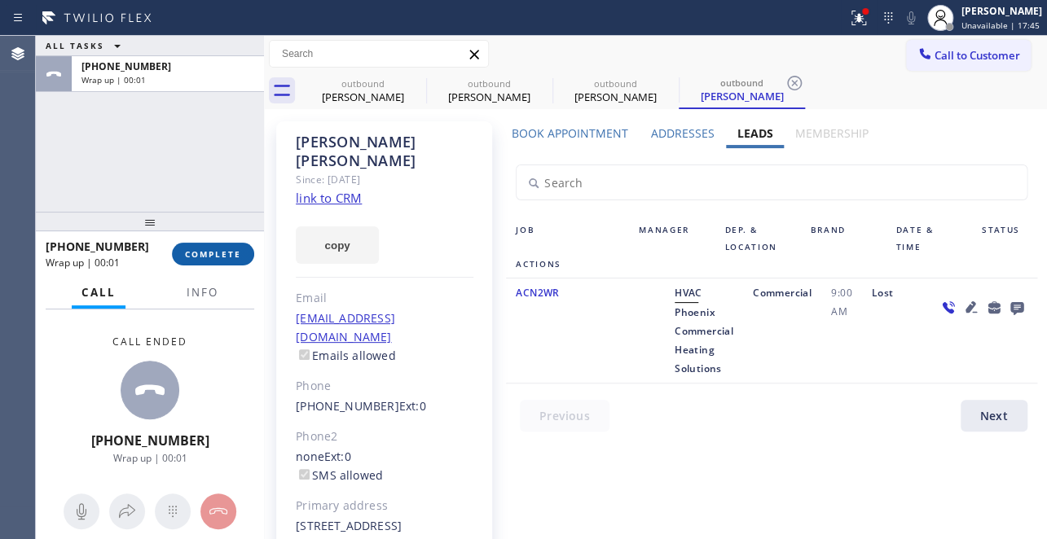
click at [243, 252] on button "COMPLETE" at bounding box center [213, 254] width 82 height 23
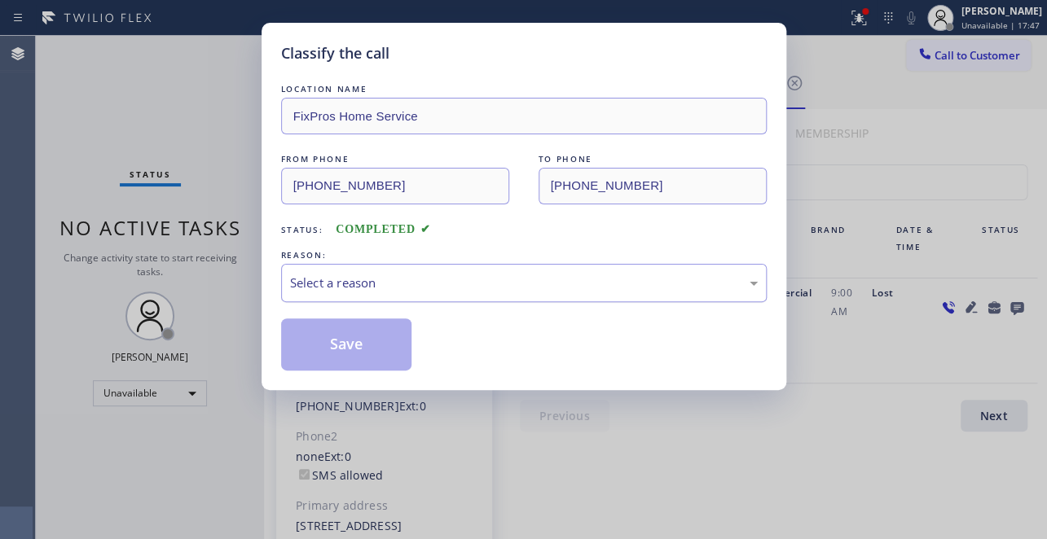
click at [454, 281] on div "Select a reason" at bounding box center [524, 283] width 468 height 19
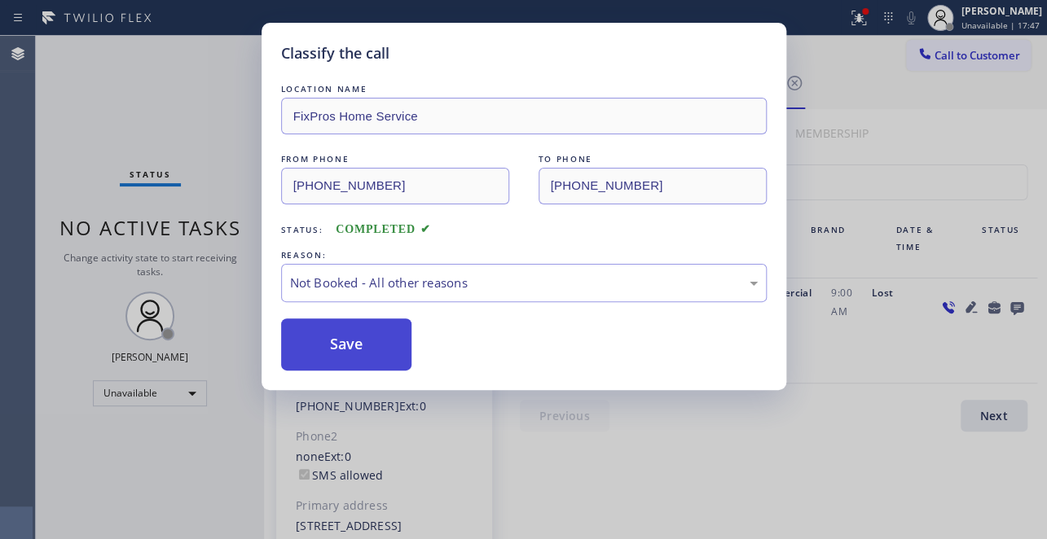
click at [349, 354] on button "Save" at bounding box center [346, 345] width 131 height 52
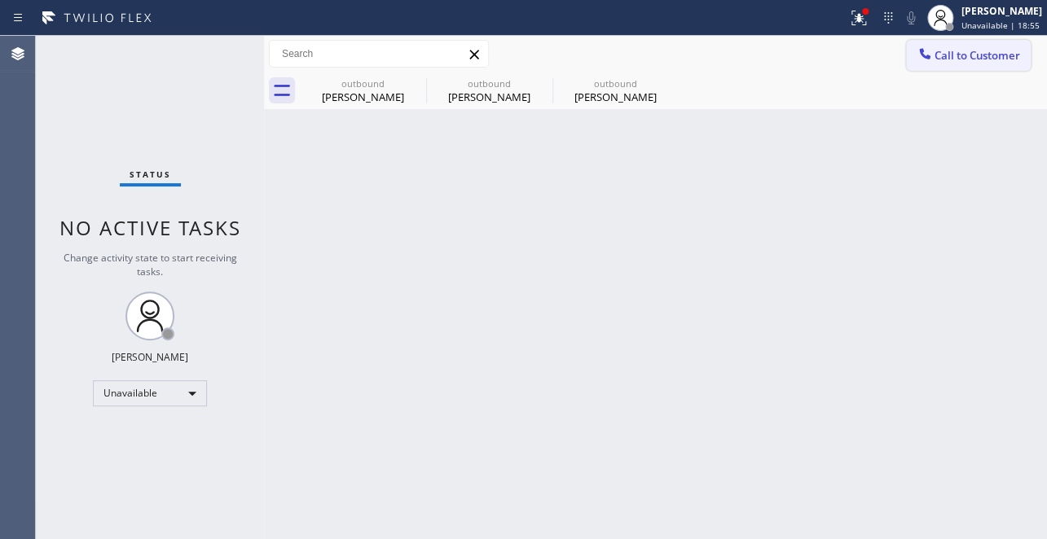
click at [945, 43] on button "Call to Customer" at bounding box center [968, 55] width 125 height 31
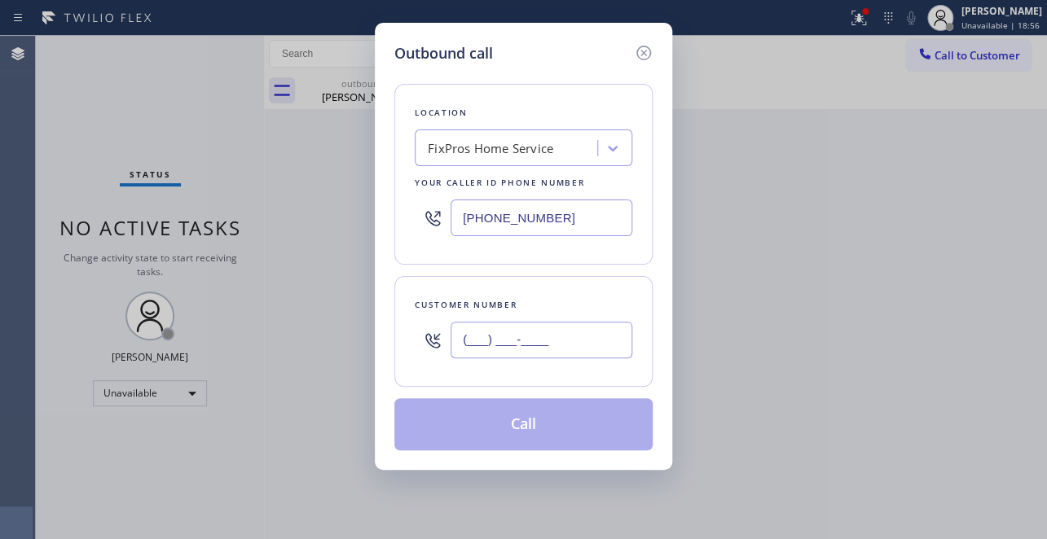
click at [504, 348] on input "(___) ___-____" at bounding box center [541, 340] width 182 height 37
paste input "877) 777-0796"
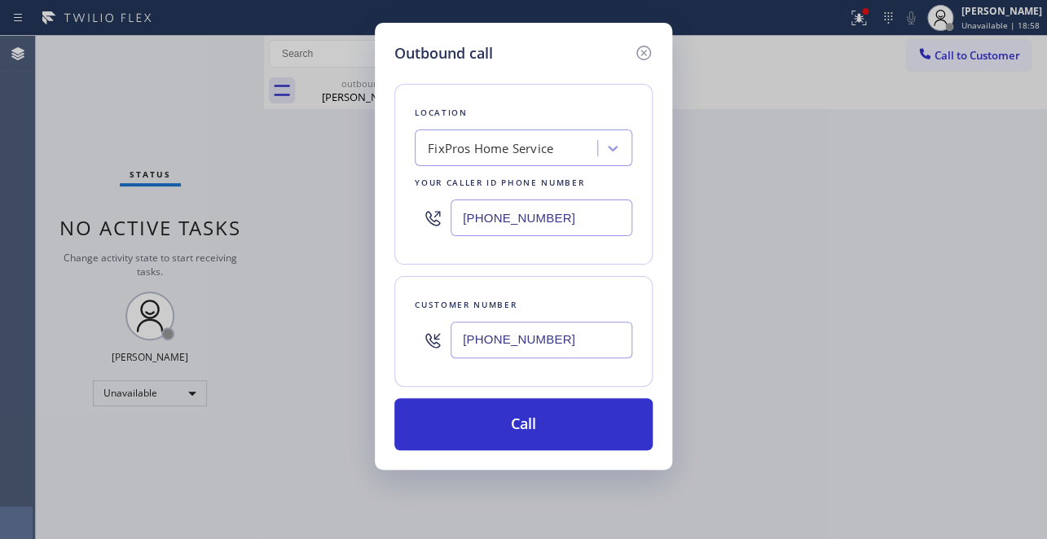
type input "[PHONE_NUMBER]"
drag, startPoint x: 558, startPoint y: 219, endPoint x: 165, endPoint y: 220, distance: 392.7
click at [165, 220] on div "Outbound call Location FixPros Home Service Your caller id phone number (623) 2…" at bounding box center [523, 269] width 1047 height 539
paste input "877) 777-0796"
type input "[PHONE_NUMBER]"
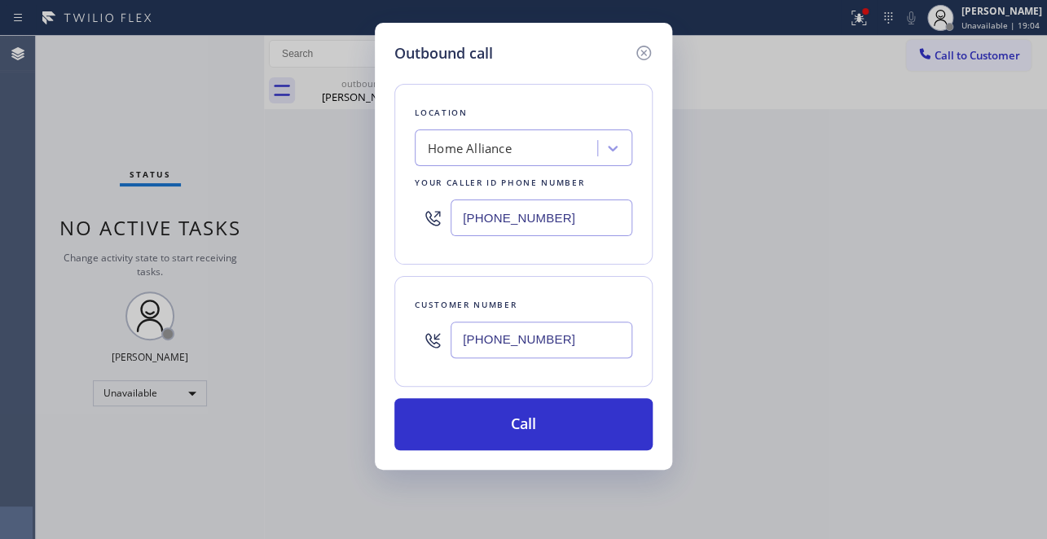
drag, startPoint x: 570, startPoint y: 345, endPoint x: 190, endPoint y: 345, distance: 380.4
click at [190, 345] on div "Outbound call Location Home Alliance Your caller id phone number (877) 777-0796…" at bounding box center [523, 269] width 1047 height 539
paste input "305) 680-4374"
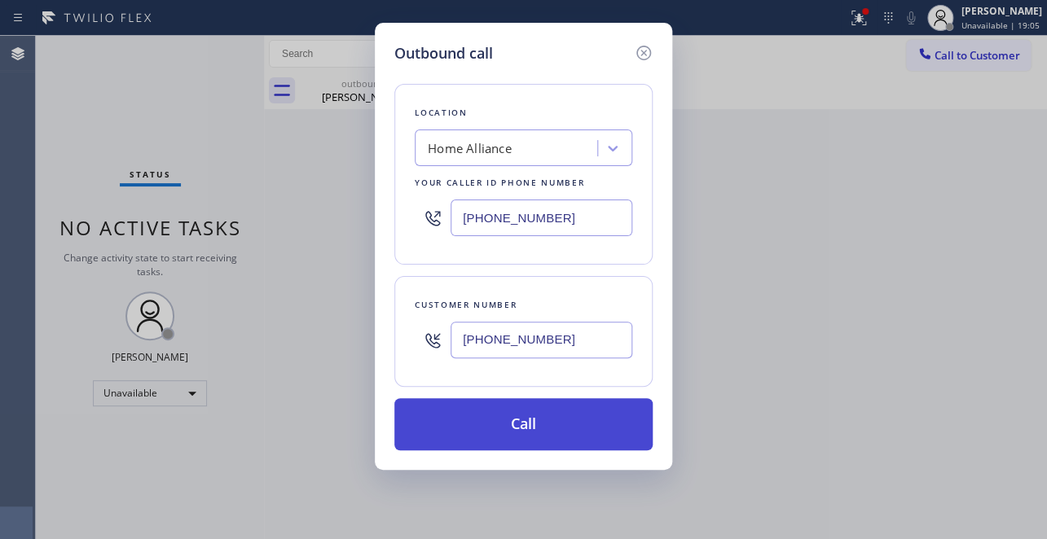
type input "(305) 680-4374"
click at [520, 424] on button "Call" at bounding box center [523, 424] width 258 height 52
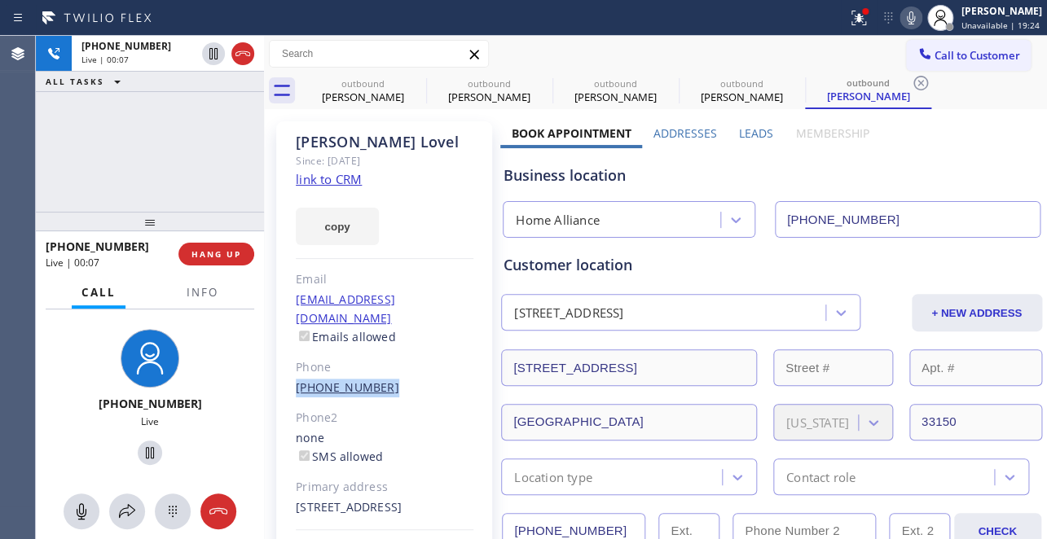
drag, startPoint x: 391, startPoint y: 367, endPoint x: 295, endPoint y: 371, distance: 96.3
click at [296, 379] on div "(305) 680-4374" at bounding box center [385, 388] width 178 height 19
copy link "(305) 680-4374"
click at [231, 244] on button "HANG UP" at bounding box center [216, 254] width 76 height 23
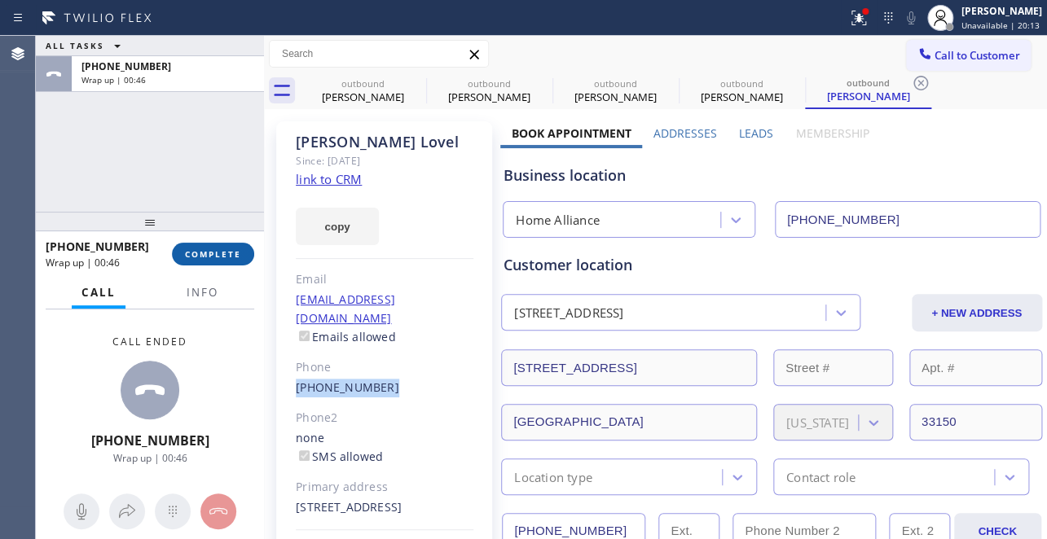
click at [226, 256] on span "COMPLETE" at bounding box center [213, 253] width 56 height 11
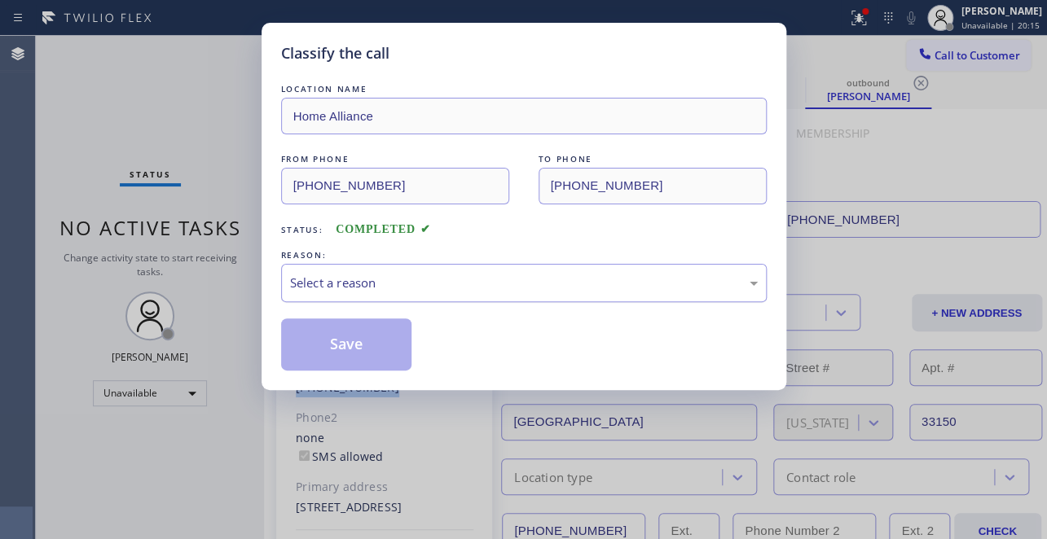
click at [450, 281] on div "Select a reason" at bounding box center [524, 283] width 468 height 19
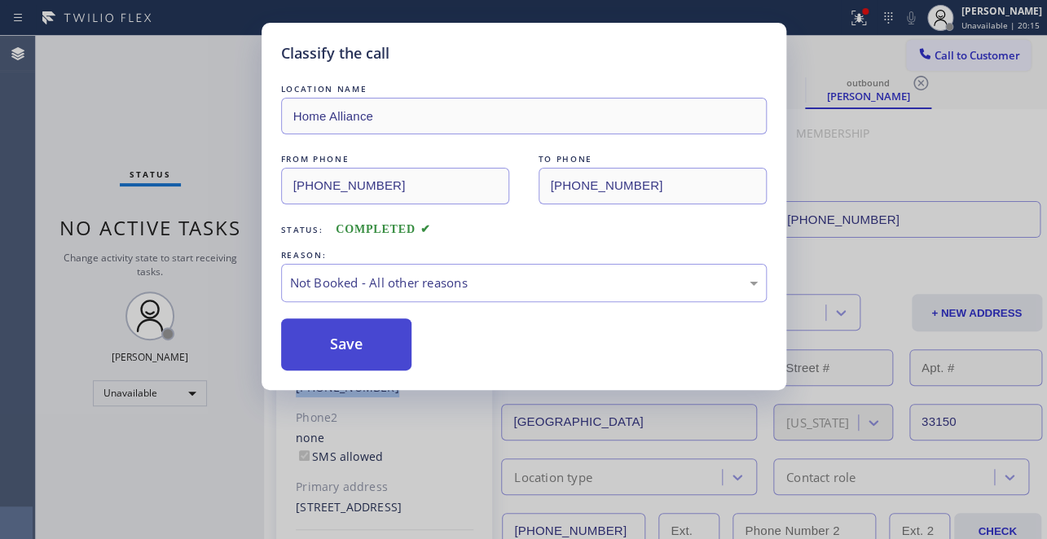
click at [340, 349] on button "Save" at bounding box center [346, 345] width 131 height 52
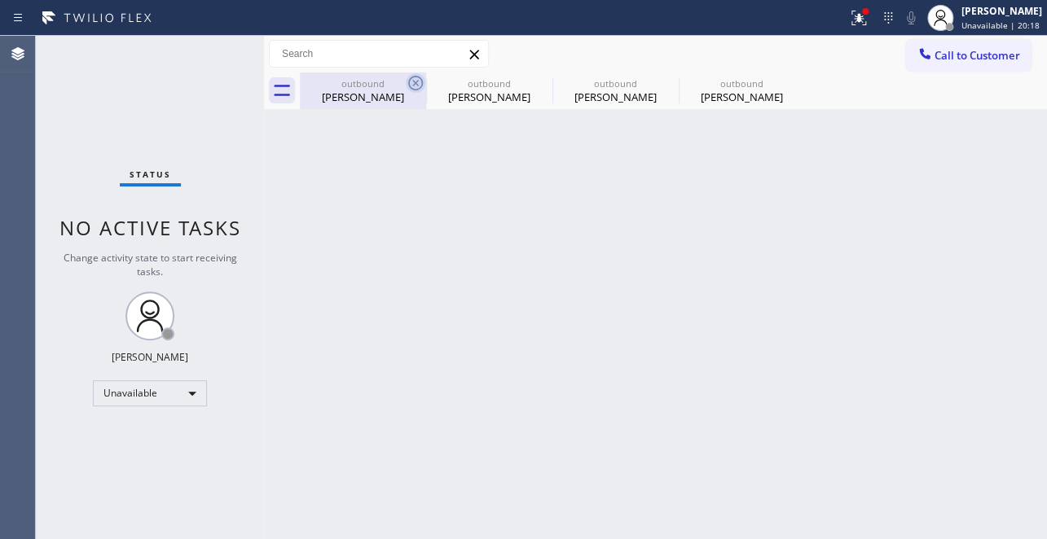
click at [413, 81] on icon at bounding box center [415, 83] width 15 height 15
click at [0, 0] on icon at bounding box center [0, 0] width 0 height 0
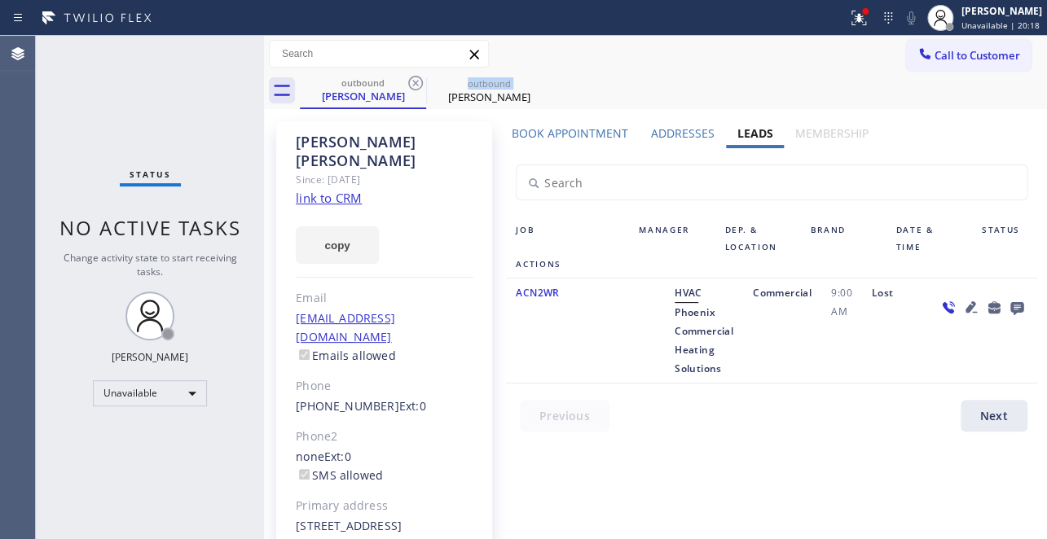
click at [413, 81] on icon at bounding box center [415, 83] width 15 height 15
type input "[PHONE_NUMBER]"
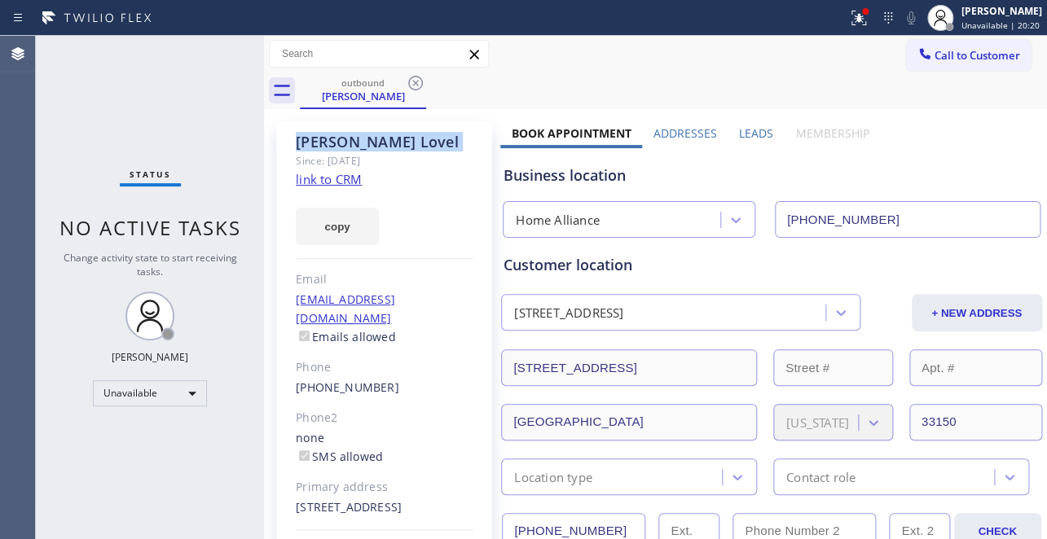
click at [413, 81] on icon at bounding box center [415, 83] width 15 height 15
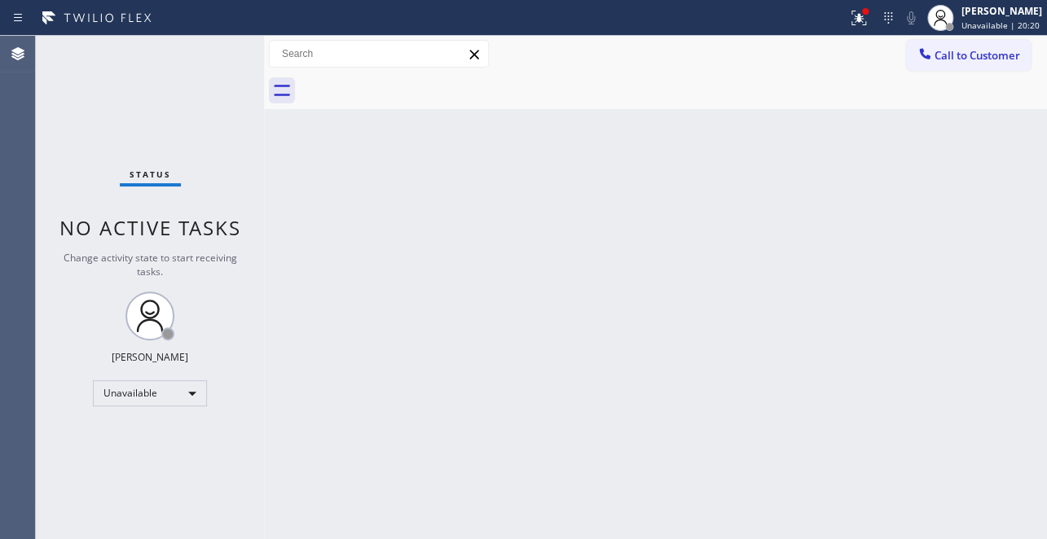
click at [413, 81] on div at bounding box center [673, 91] width 747 height 37
click at [960, 53] on span "Call to Customer" at bounding box center [977, 55] width 86 height 15
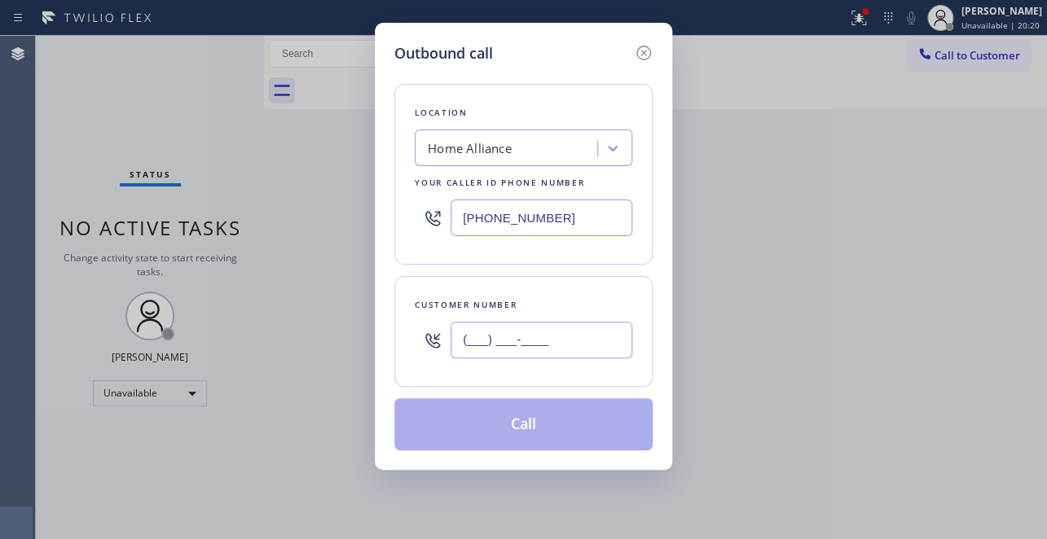
click at [504, 327] on input "(___) ___-____" at bounding box center [541, 340] width 182 height 37
paste input "305) 742-4226"
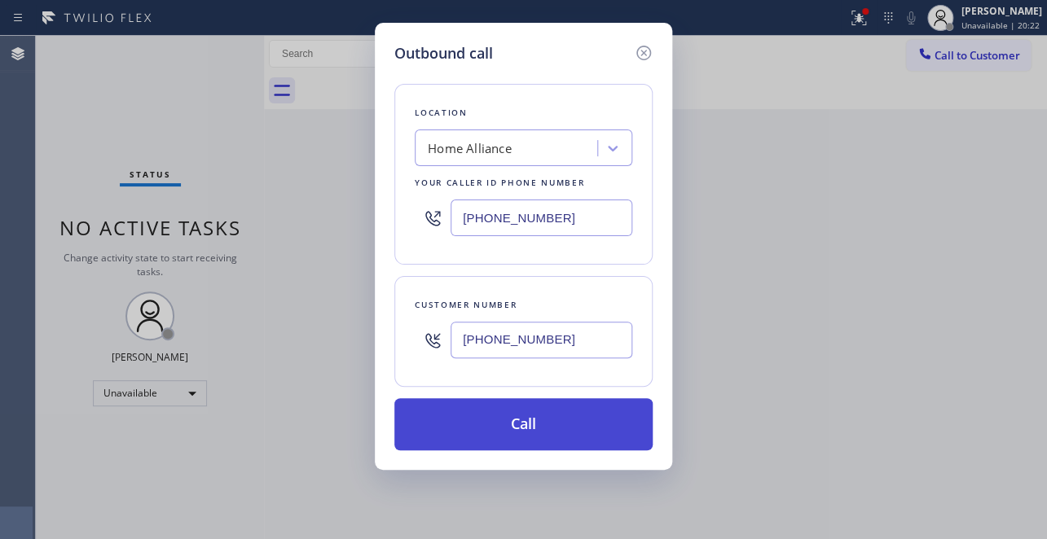
click at [499, 431] on button "Call" at bounding box center [523, 424] width 258 height 52
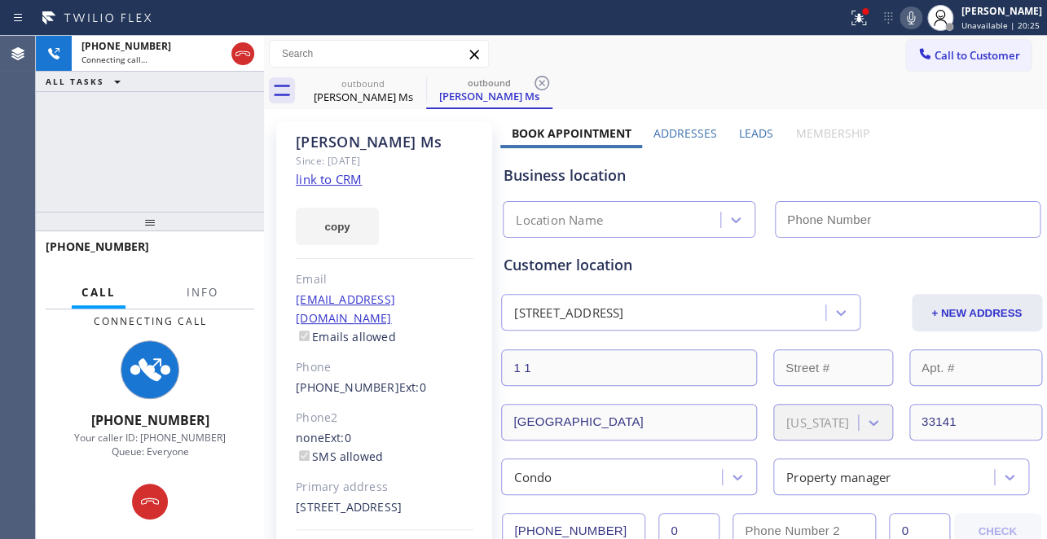
click at [764, 128] on label "Leads" at bounding box center [756, 132] width 34 height 15
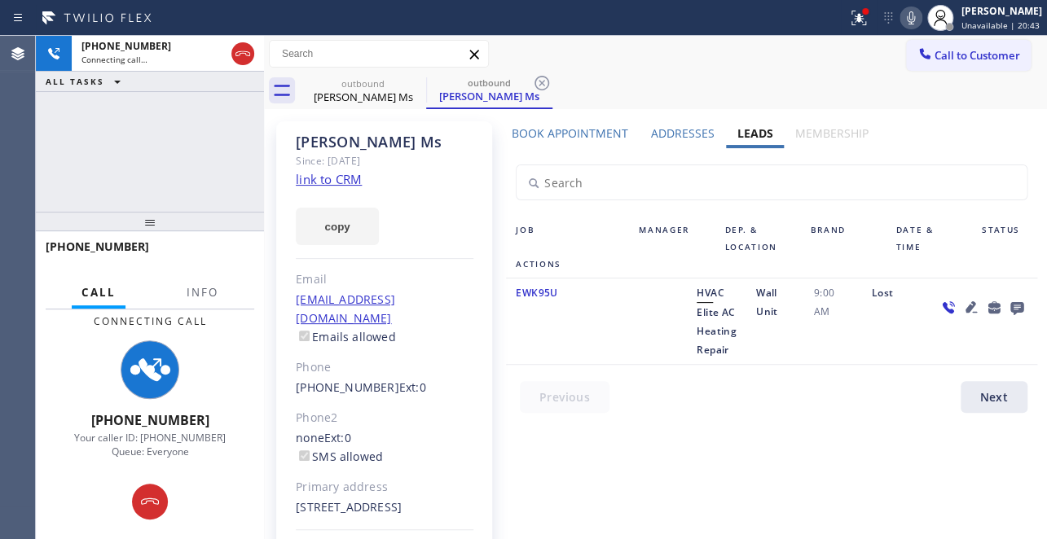
click at [710, 434] on div "Book Appointment Addresses Leads Membership Business location Home Alliance (87…" at bounding box center [771, 369] width 542 height 489
click at [901, 20] on icon at bounding box center [911, 18] width 20 height 20
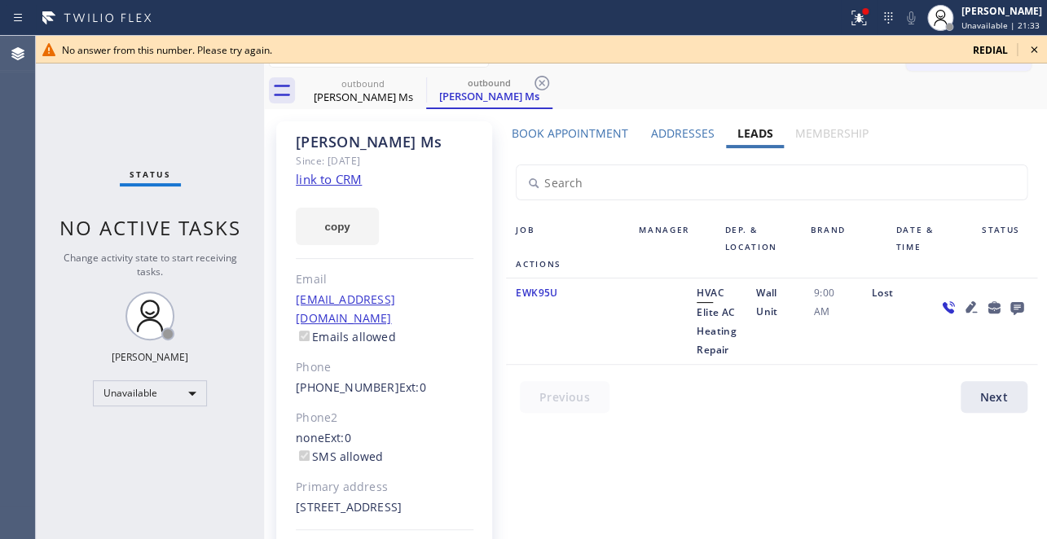
click at [1031, 51] on icon at bounding box center [1034, 49] width 7 height 7
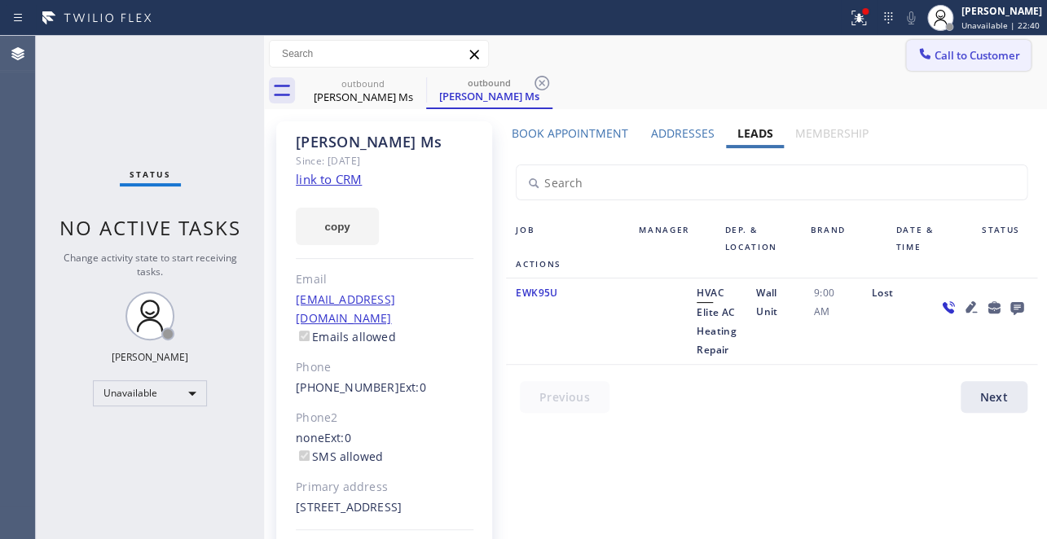
click at [965, 55] on span "Call to Customer" at bounding box center [977, 55] width 86 height 15
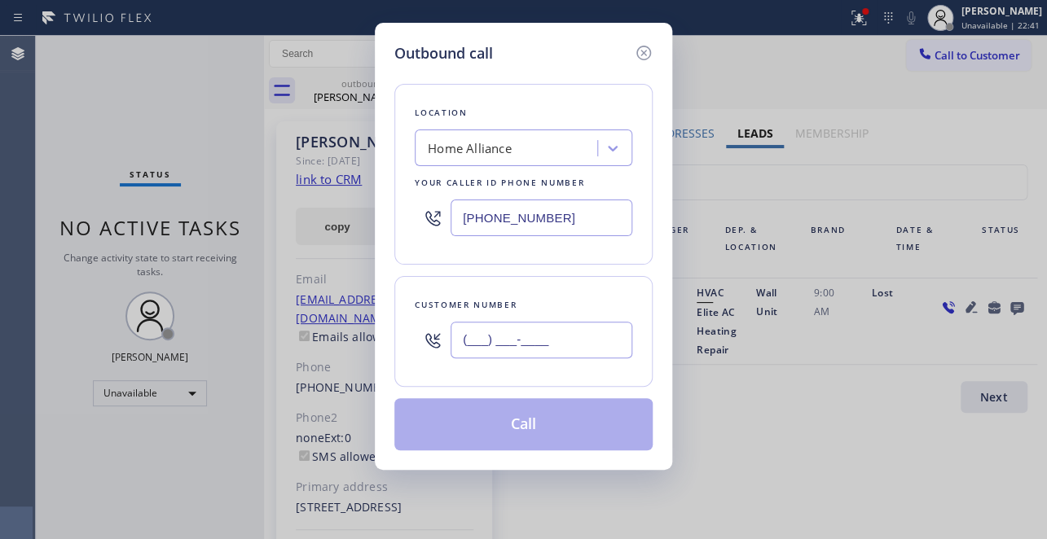
click at [516, 336] on input "(___) ___-____" at bounding box center [541, 340] width 182 height 37
paste input "727) 698-6042"
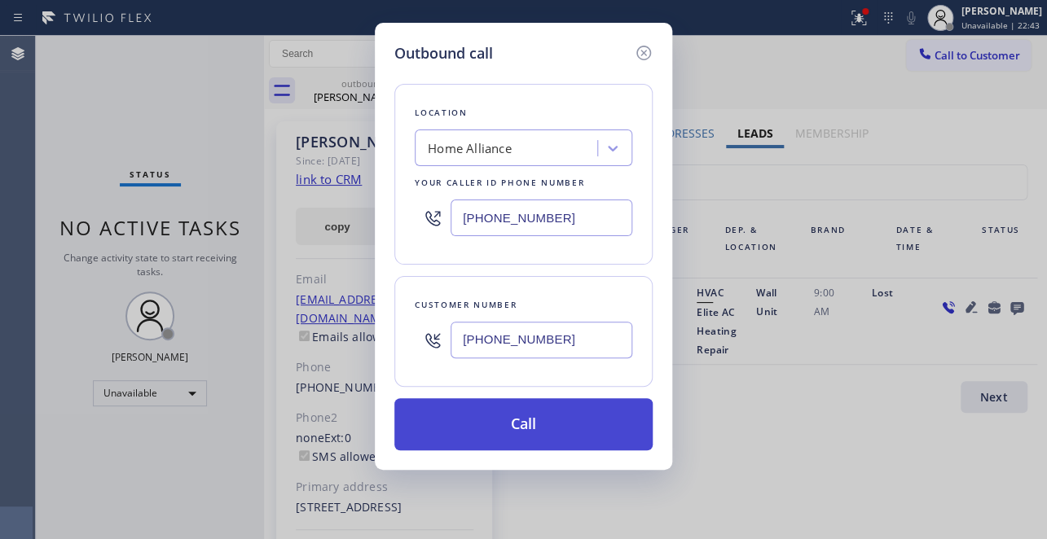
click at [534, 426] on button "Call" at bounding box center [523, 424] width 258 height 52
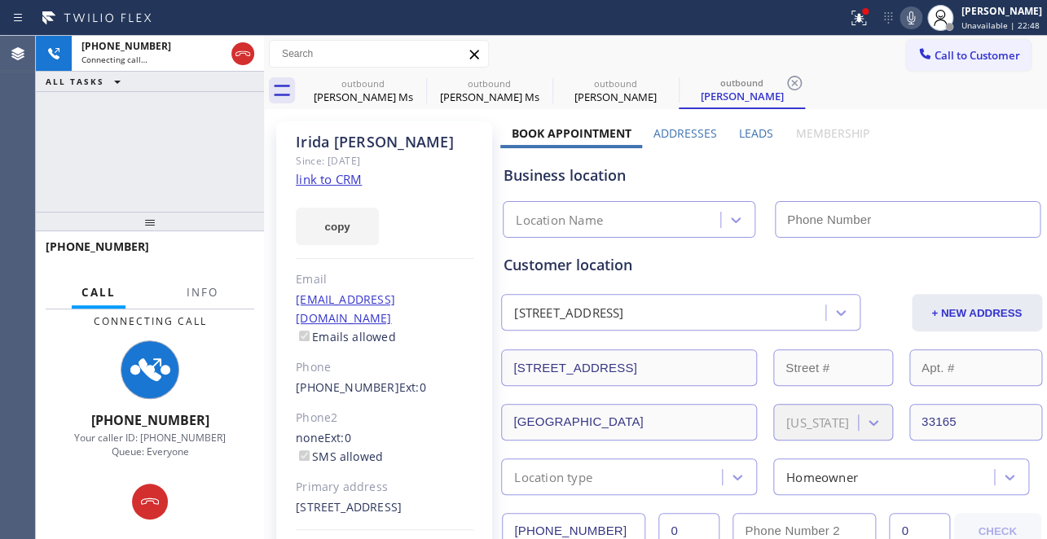
click at [752, 130] on label "Leads" at bounding box center [756, 132] width 34 height 15
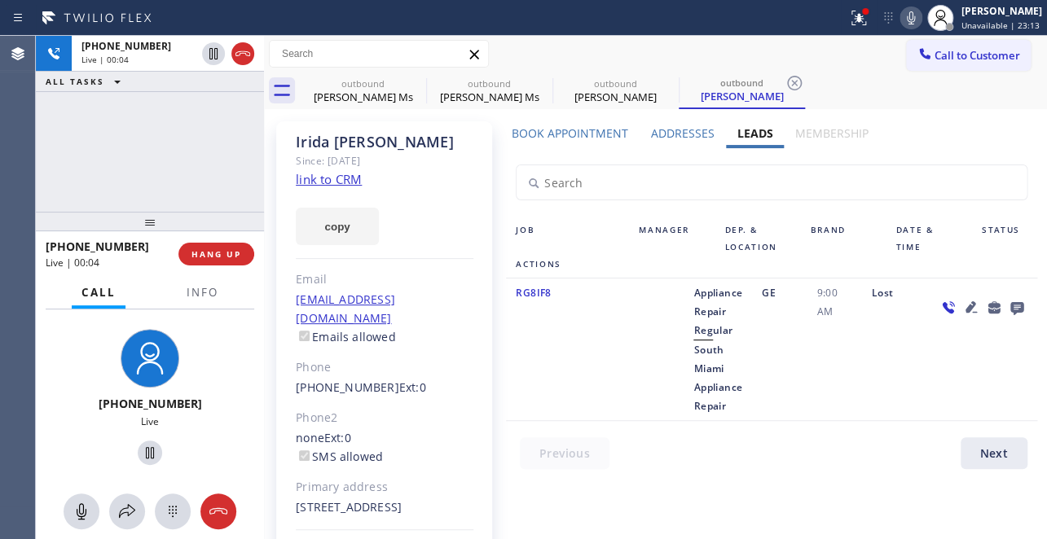
click at [190, 266] on div "+17276986042 Live | 00:04 HANG UP" at bounding box center [150, 254] width 209 height 42
click at [204, 257] on span "HANG UP" at bounding box center [216, 253] width 50 height 11
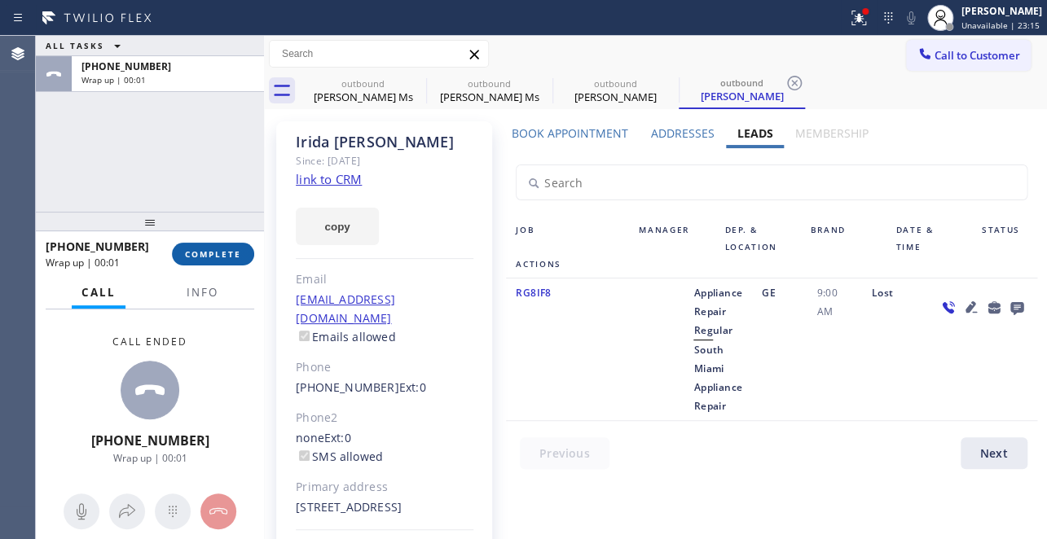
click at [206, 257] on span "COMPLETE" at bounding box center [213, 253] width 56 height 11
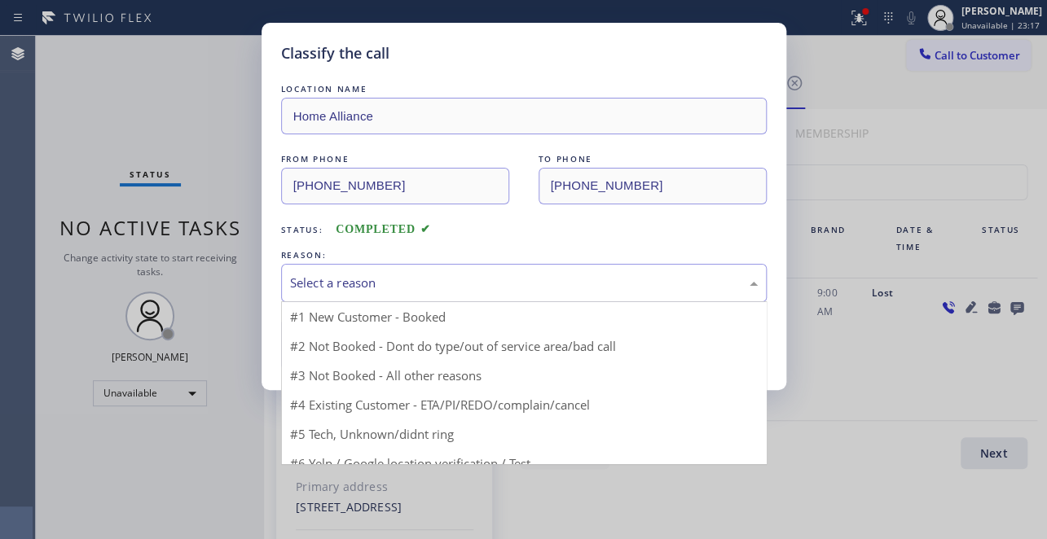
click at [339, 297] on div "Select a reason" at bounding box center [524, 283] width 486 height 38
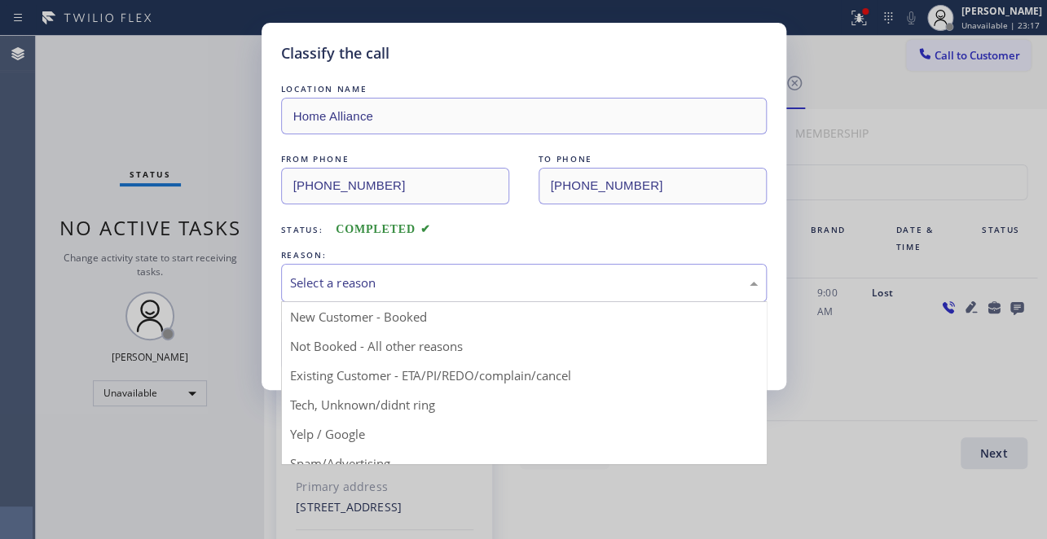
click at [349, 281] on div "Select a reason" at bounding box center [524, 283] width 468 height 19
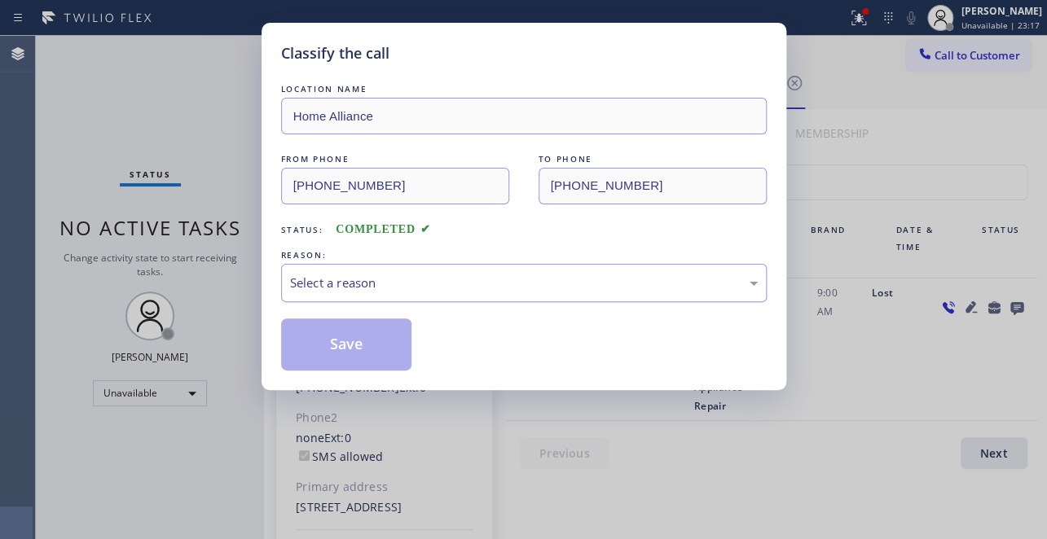
click at [355, 274] on div "Select a reason" at bounding box center [524, 283] width 468 height 19
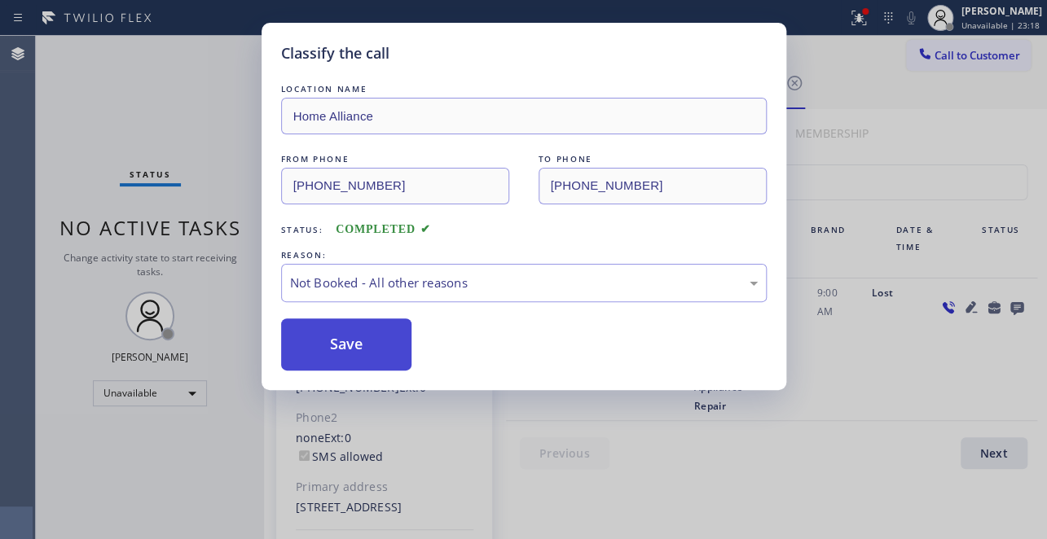
click at [361, 339] on button "Save" at bounding box center [346, 345] width 131 height 52
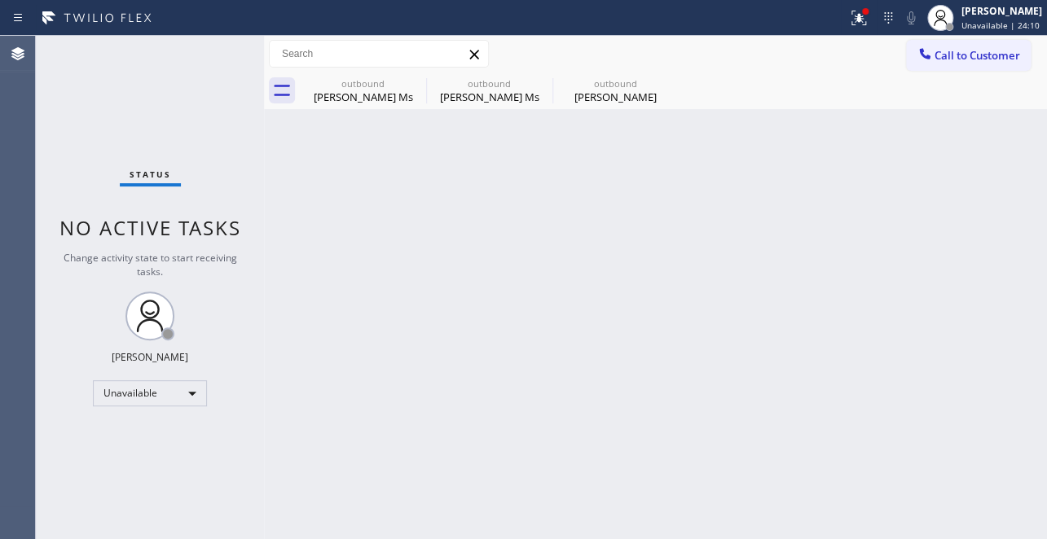
click at [985, 73] on div "outbound Judy Ms outbound Judy Ms outbound Irida Alonso" at bounding box center [673, 91] width 747 height 37
click at [984, 63] on button "Call to Customer" at bounding box center [968, 55] width 125 height 31
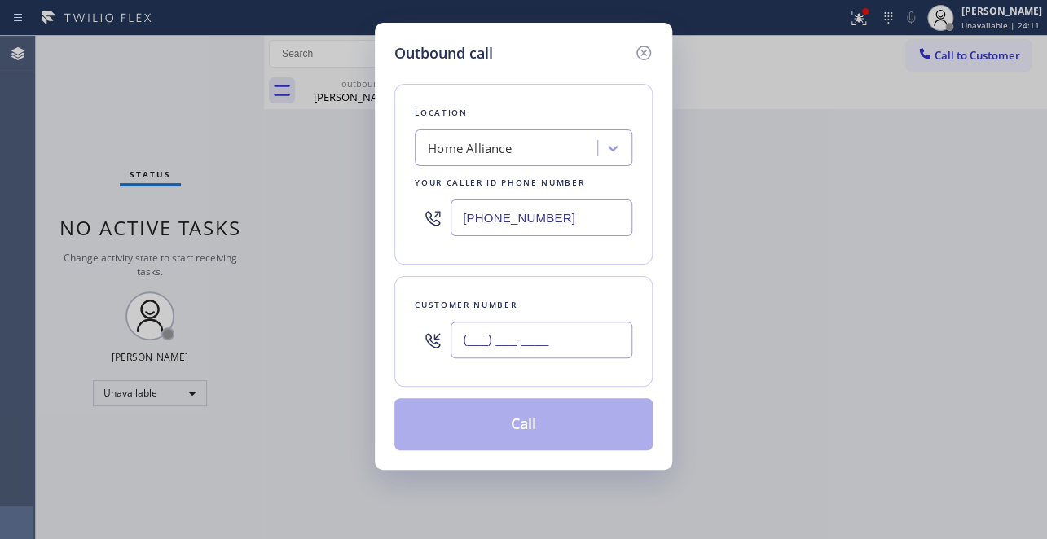
click at [502, 322] on input "(___) ___-____" at bounding box center [541, 340] width 182 height 37
paste input "305) 216-2164"
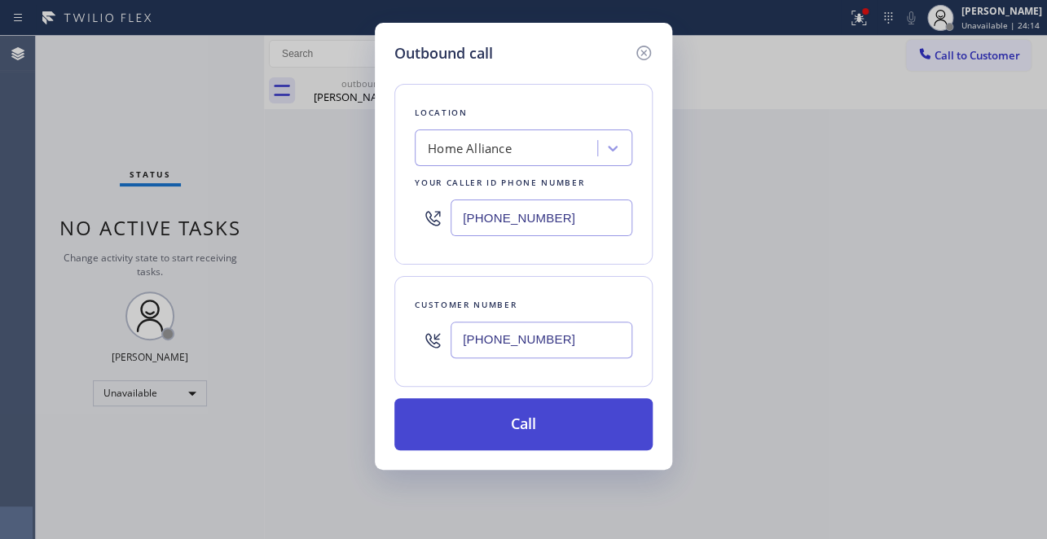
type input "(305) 216-2164"
click at [547, 417] on button "Call" at bounding box center [523, 424] width 258 height 52
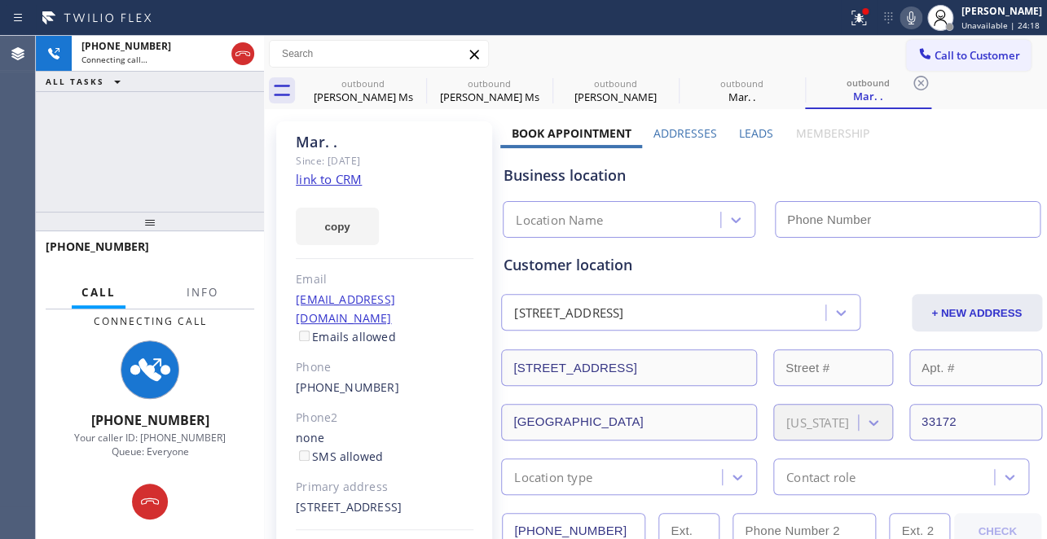
type input "[PHONE_NUMBER]"
click at [901, 18] on icon at bounding box center [911, 18] width 20 height 20
click at [907, 16] on icon at bounding box center [911, 17] width 8 height 13
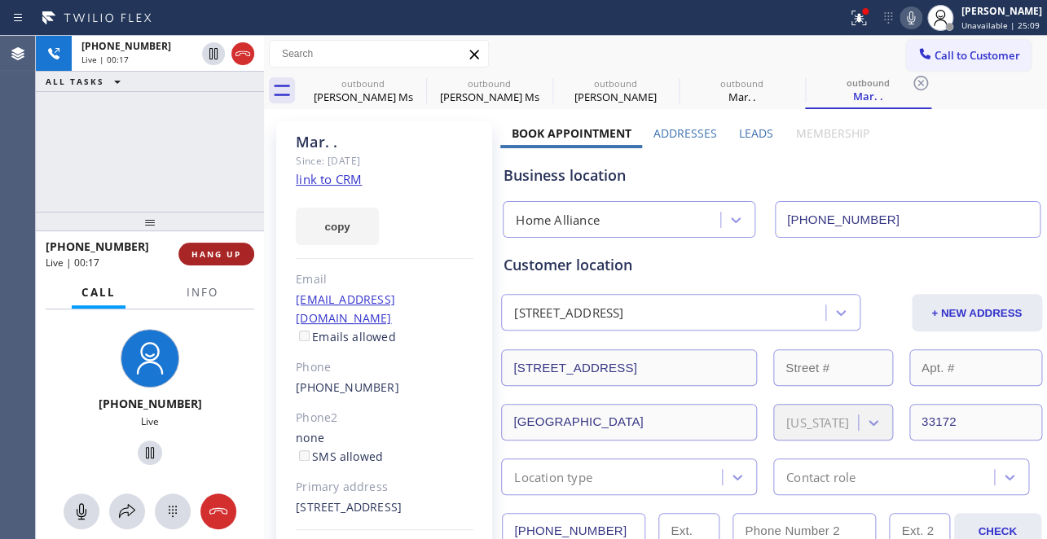
click at [192, 257] on span "HANG UP" at bounding box center [216, 253] width 50 height 11
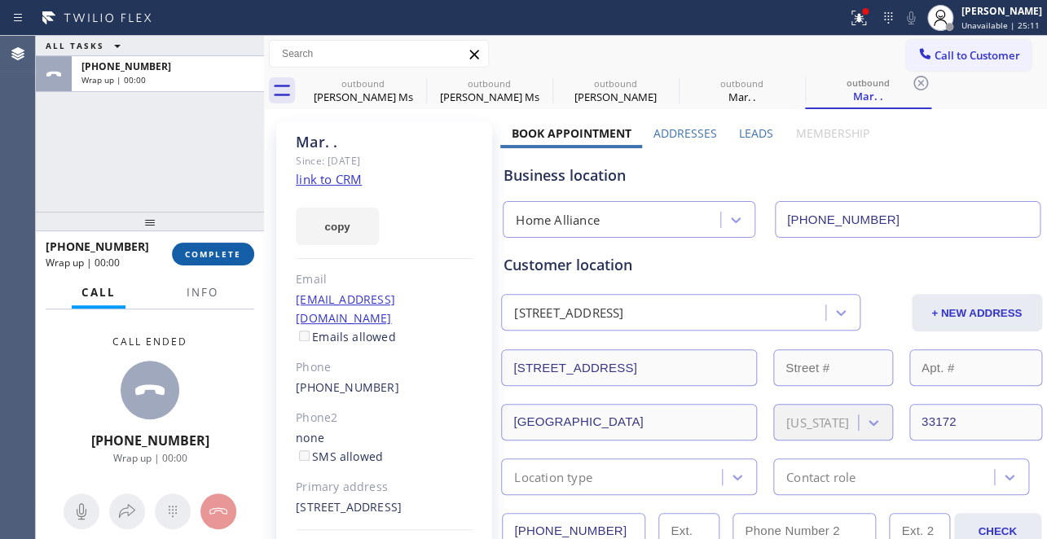
click at [205, 250] on span "COMPLETE" at bounding box center [213, 253] width 56 height 11
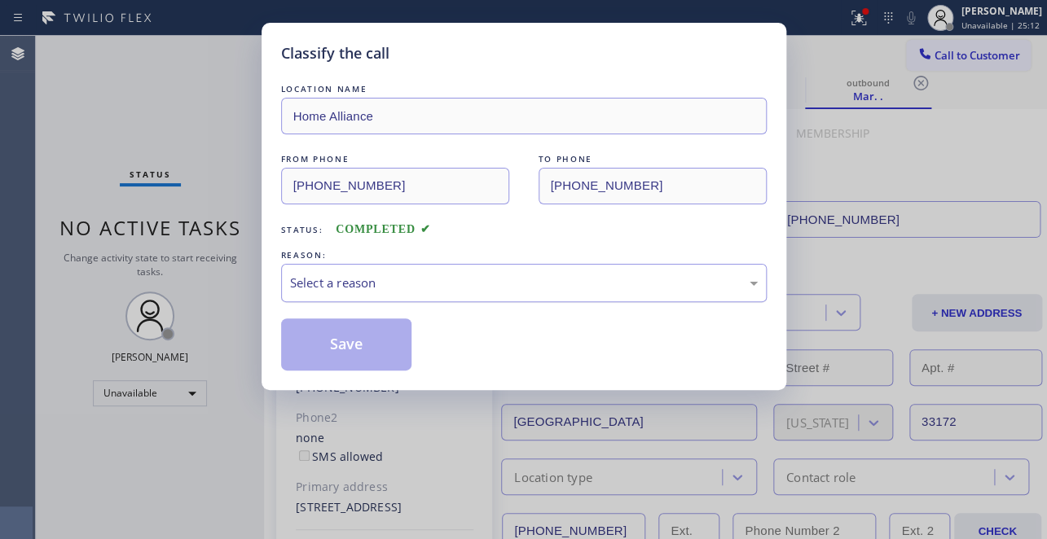
click at [377, 270] on div "Select a reason" at bounding box center [524, 283] width 486 height 38
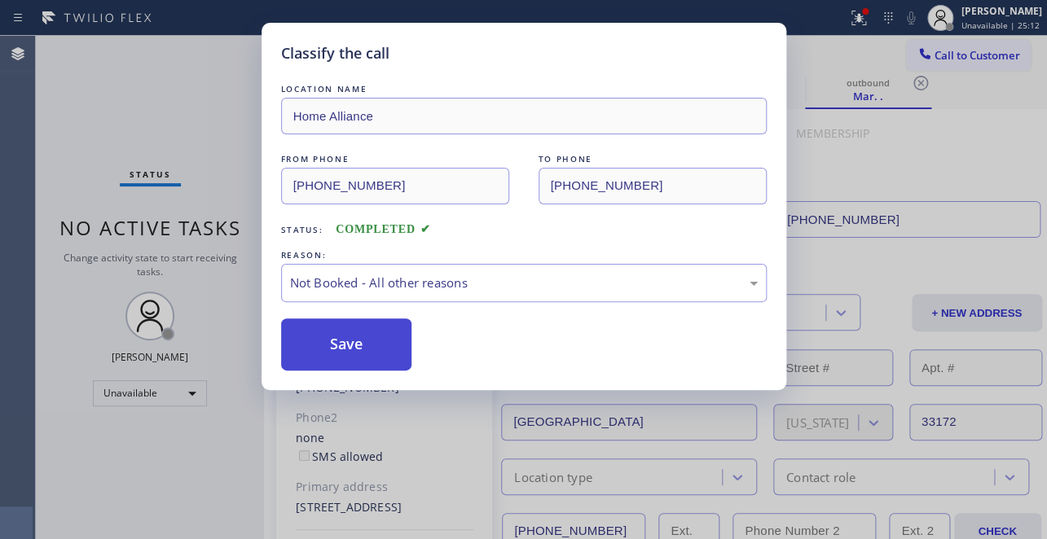
click at [353, 342] on button "Save" at bounding box center [346, 345] width 131 height 52
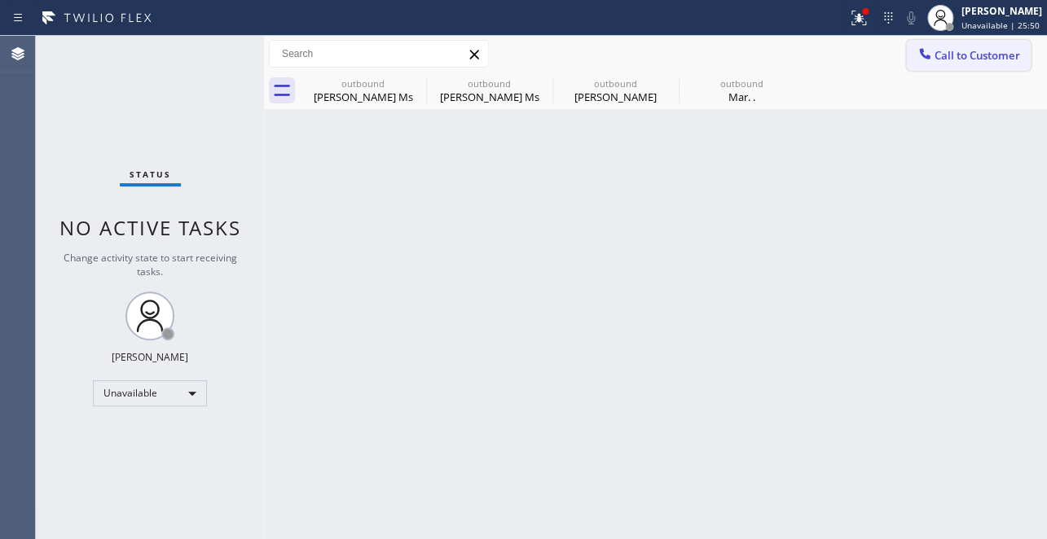
click at [952, 59] on span "Call to Customer" at bounding box center [977, 55] width 86 height 15
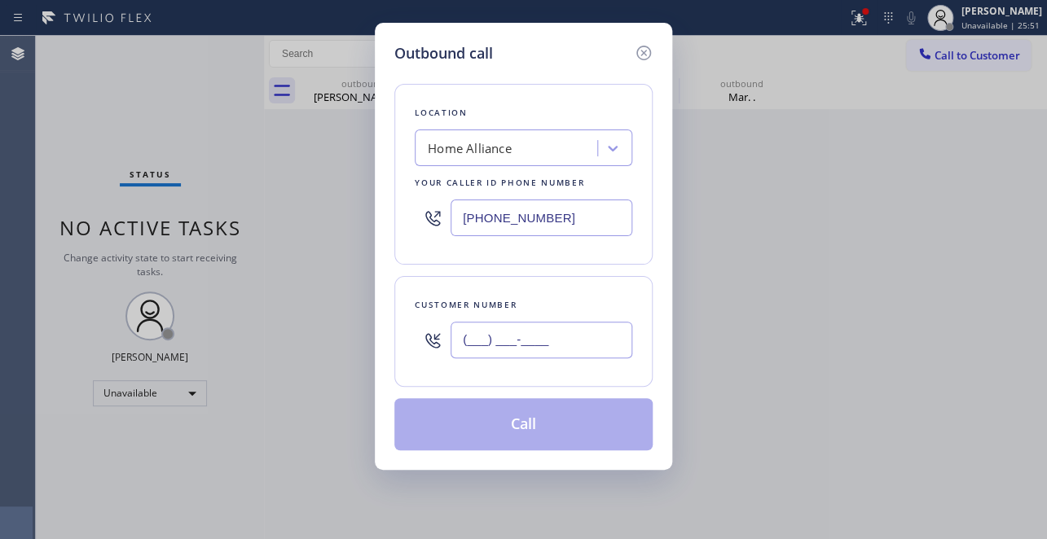
click at [484, 338] on input "(___) ___-____" at bounding box center [541, 340] width 182 height 37
paste input "786) 930-0838"
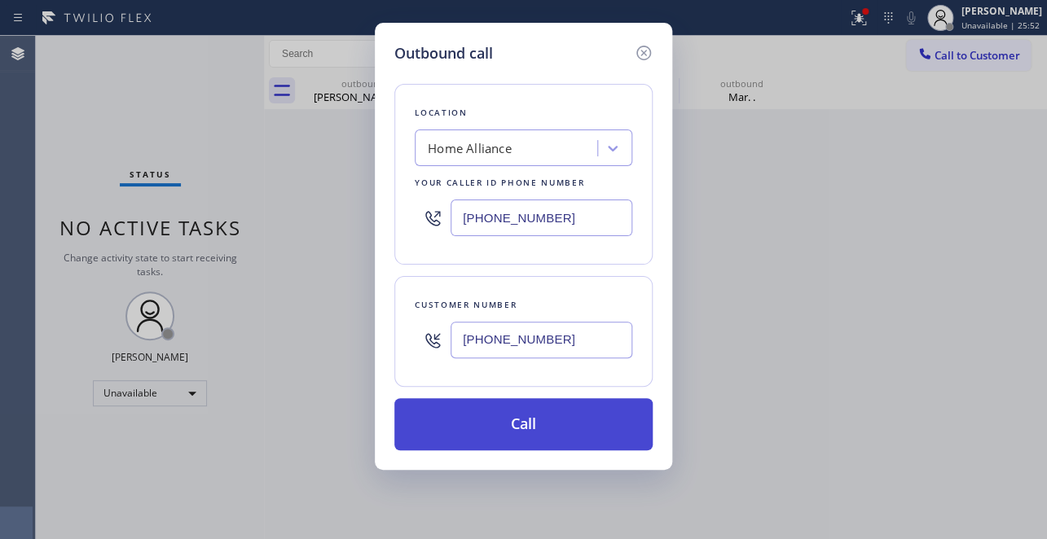
click at [534, 428] on button "Call" at bounding box center [523, 424] width 258 height 52
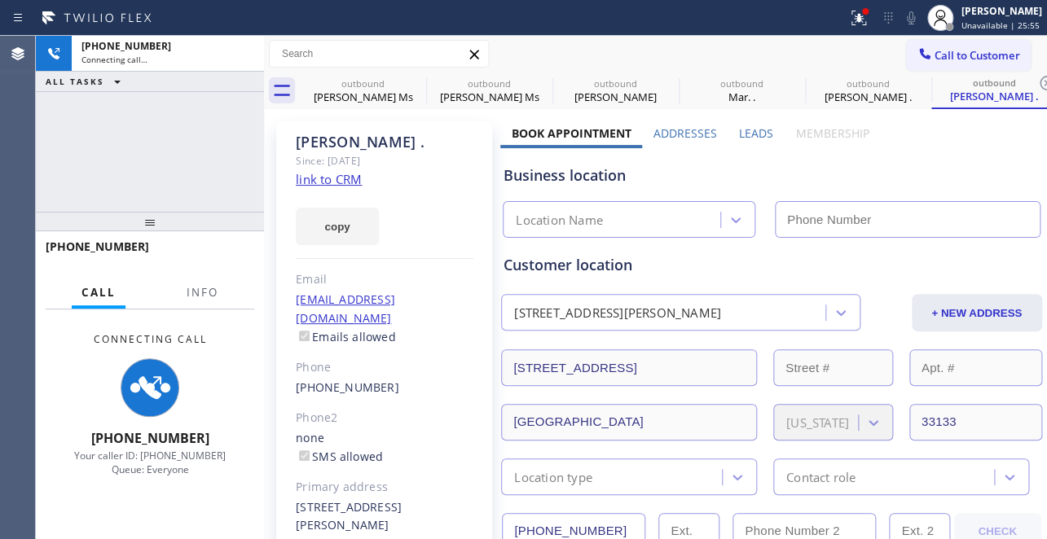
click at [748, 130] on label "Leads" at bounding box center [756, 132] width 34 height 15
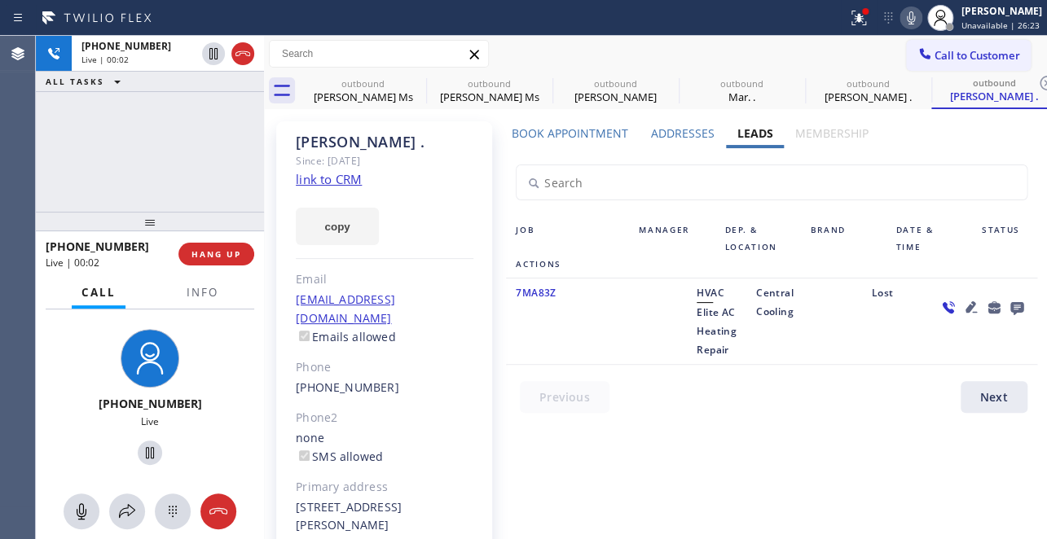
click at [178, 253] on div "+17869300838 Live | 00:02" at bounding box center [112, 254] width 133 height 42
click at [196, 253] on span "HANG UP" at bounding box center [216, 253] width 50 height 11
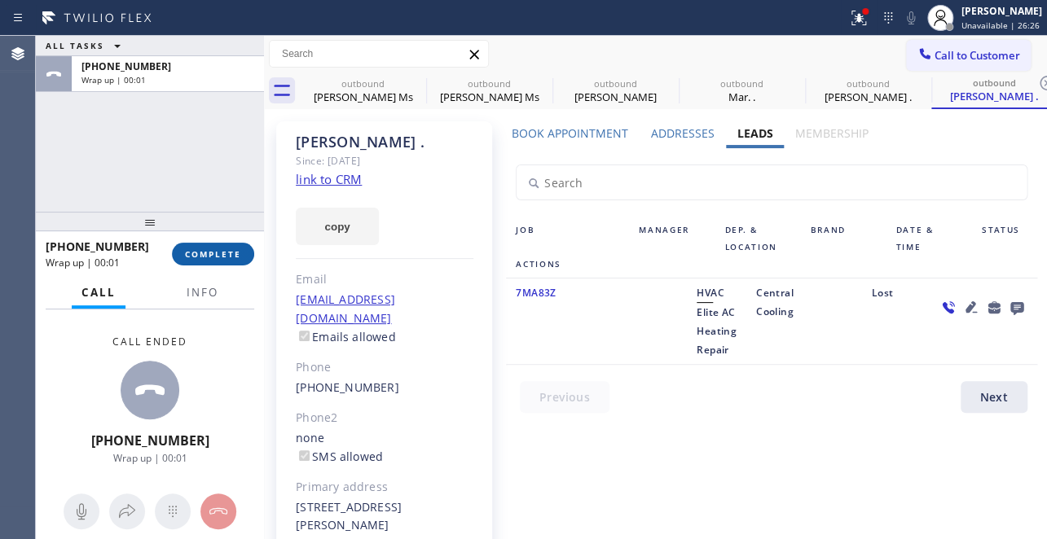
click at [228, 255] on span "COMPLETE" at bounding box center [213, 253] width 56 height 11
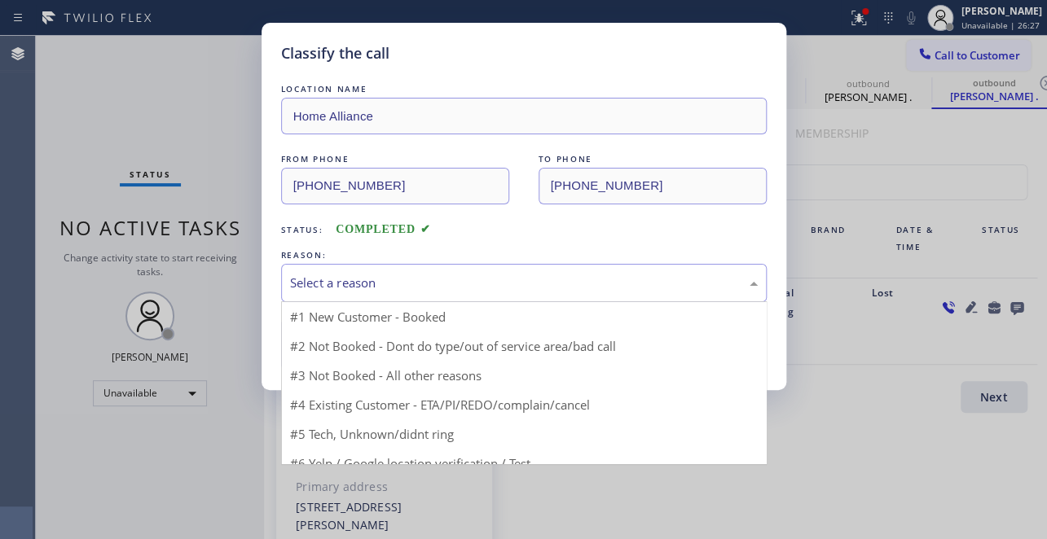
click at [311, 289] on div "Select a reason" at bounding box center [524, 283] width 468 height 19
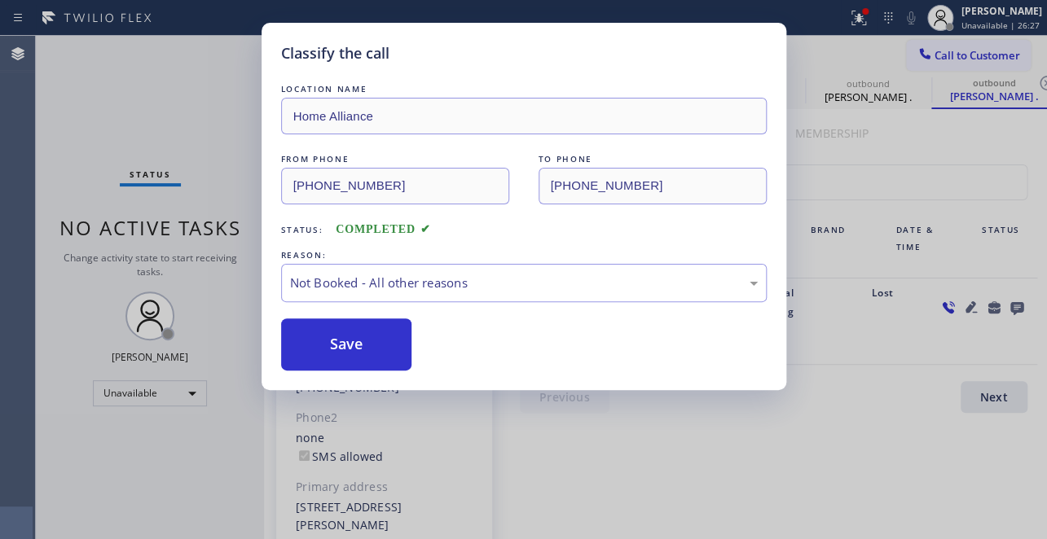
click at [327, 338] on button "Save" at bounding box center [346, 345] width 131 height 52
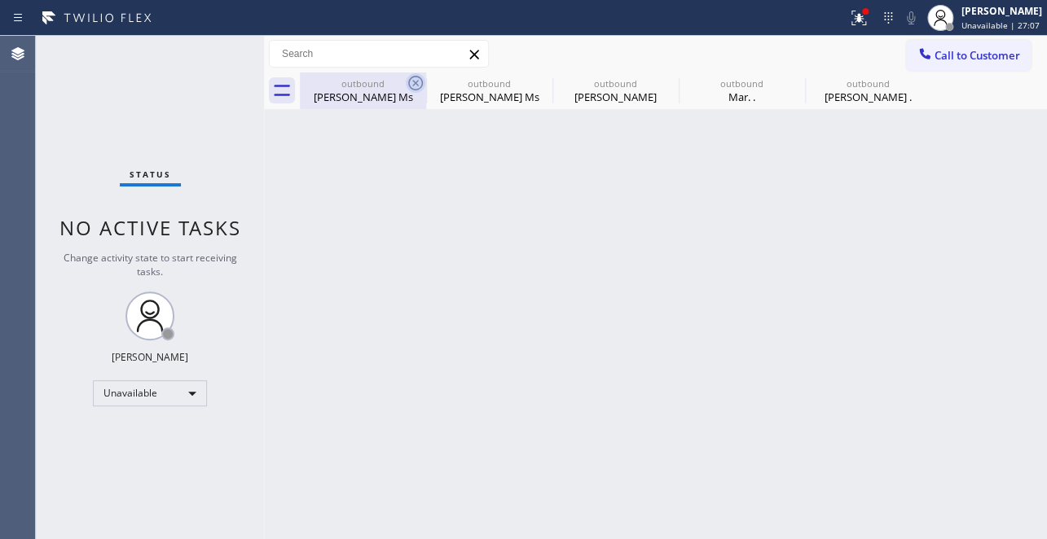
click at [412, 86] on icon at bounding box center [416, 83] width 20 height 20
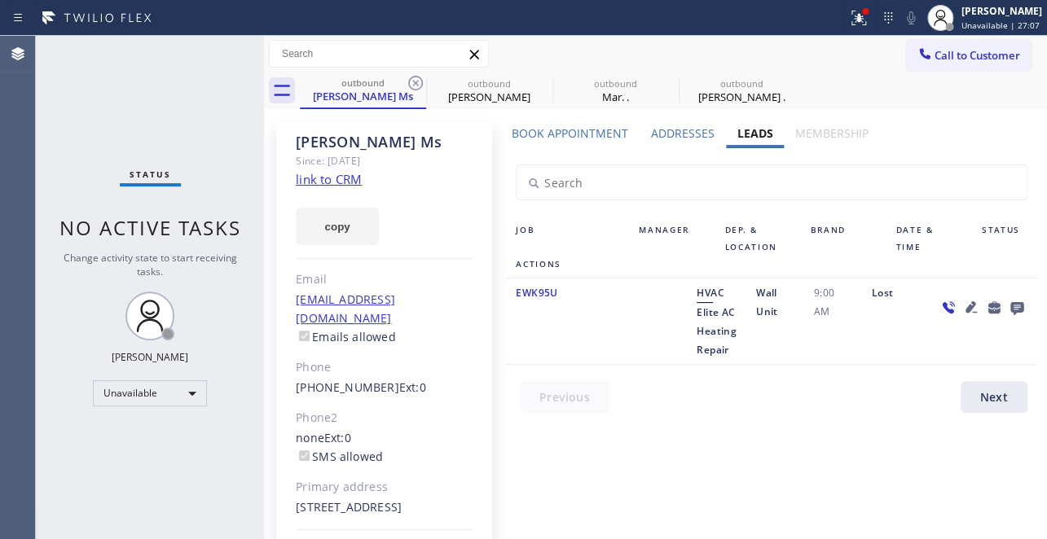
click at [412, 86] on icon at bounding box center [416, 83] width 20 height 20
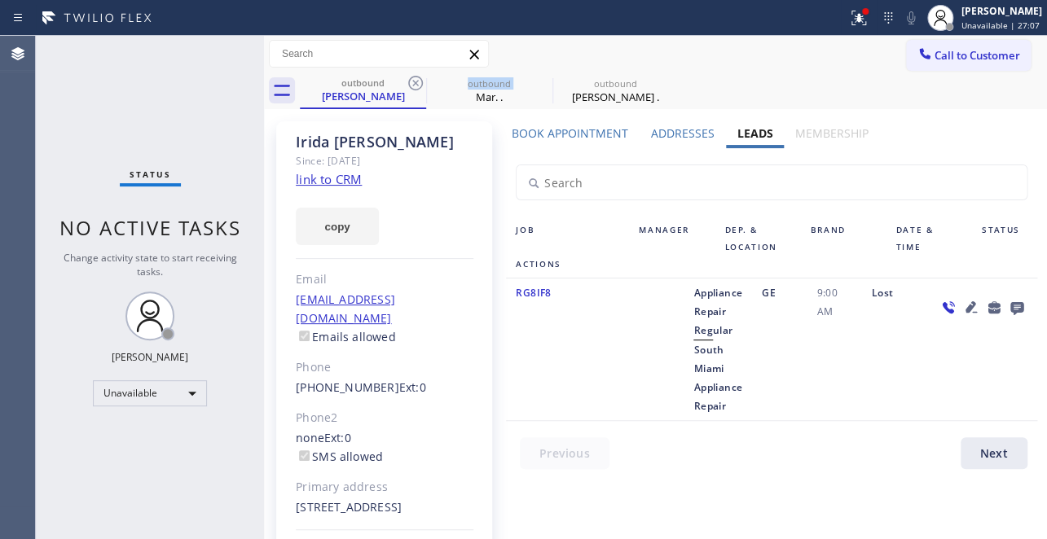
click at [412, 86] on icon at bounding box center [416, 83] width 20 height 20
click at [0, 0] on icon at bounding box center [0, 0] width 0 height 0
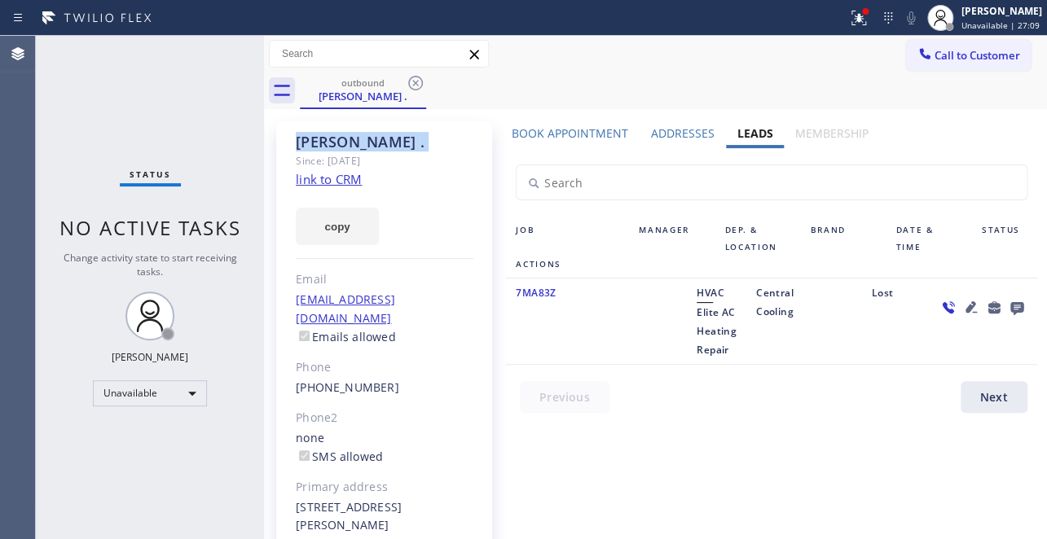
click at [412, 86] on icon at bounding box center [416, 83] width 20 height 20
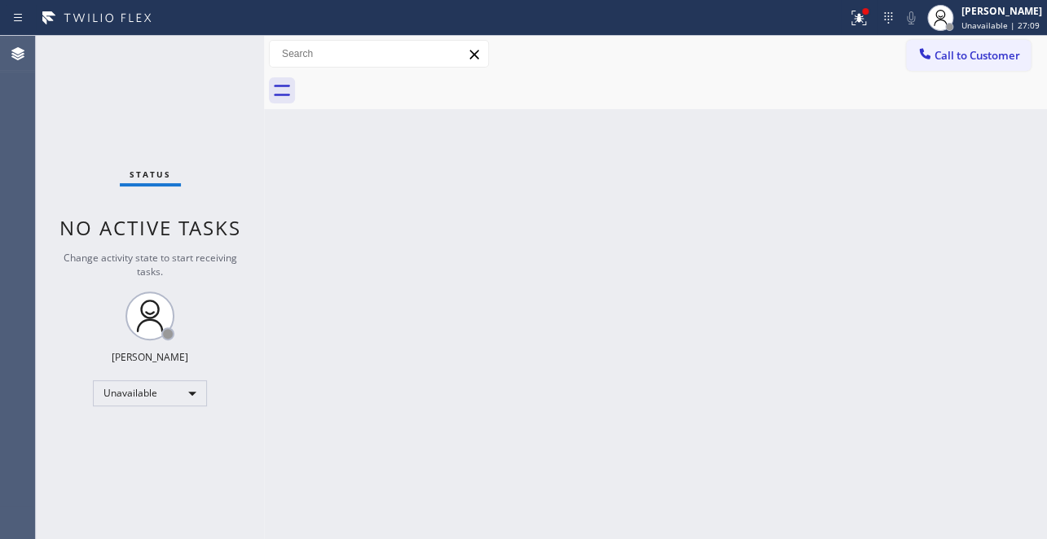
drag, startPoint x: 964, startPoint y: 48, endPoint x: 391, endPoint y: 207, distance: 594.3
click at [963, 48] on span "Call to Customer" at bounding box center [977, 55] width 86 height 15
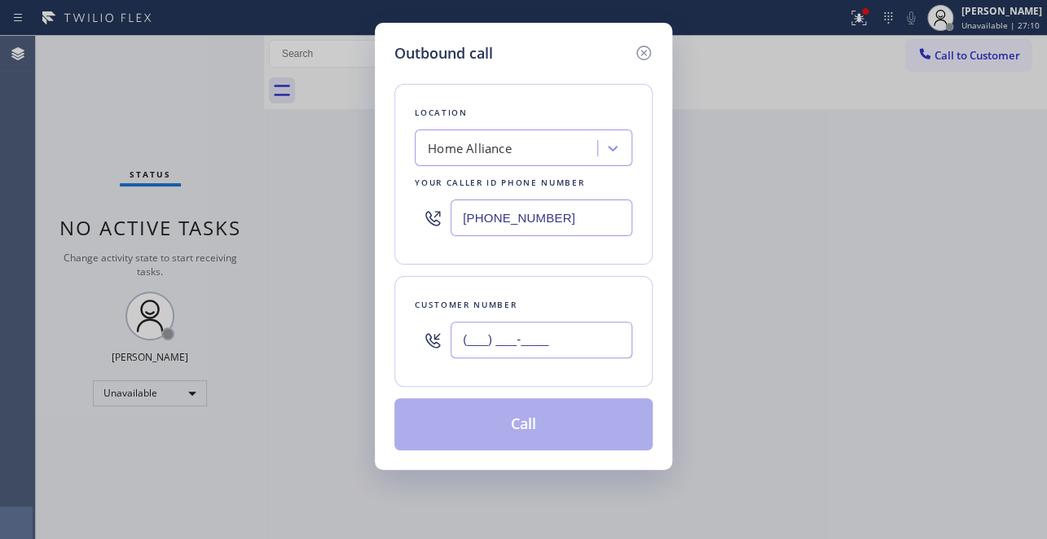
click at [524, 346] on input "(___) ___-____" at bounding box center [541, 340] width 182 height 37
paste input "949) 874-2412"
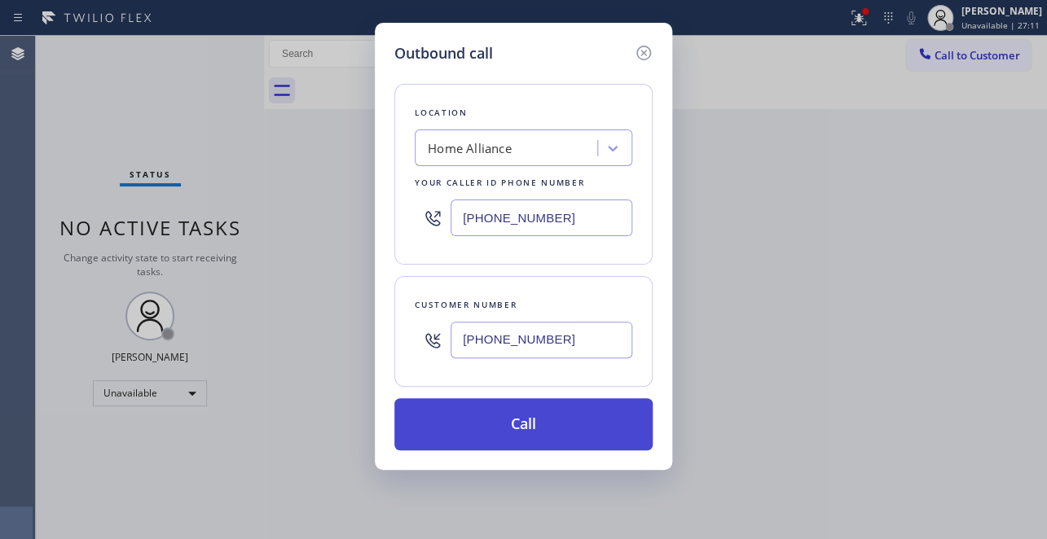
type input "(949) 874-2412"
click at [555, 428] on button "Call" at bounding box center [523, 424] width 258 height 52
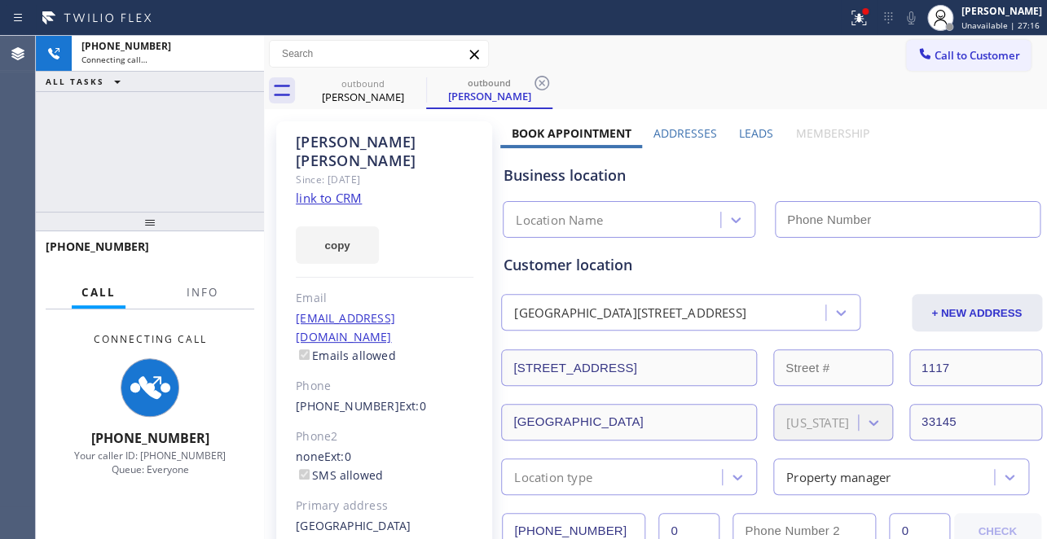
click at [758, 133] on label "Leads" at bounding box center [756, 132] width 34 height 15
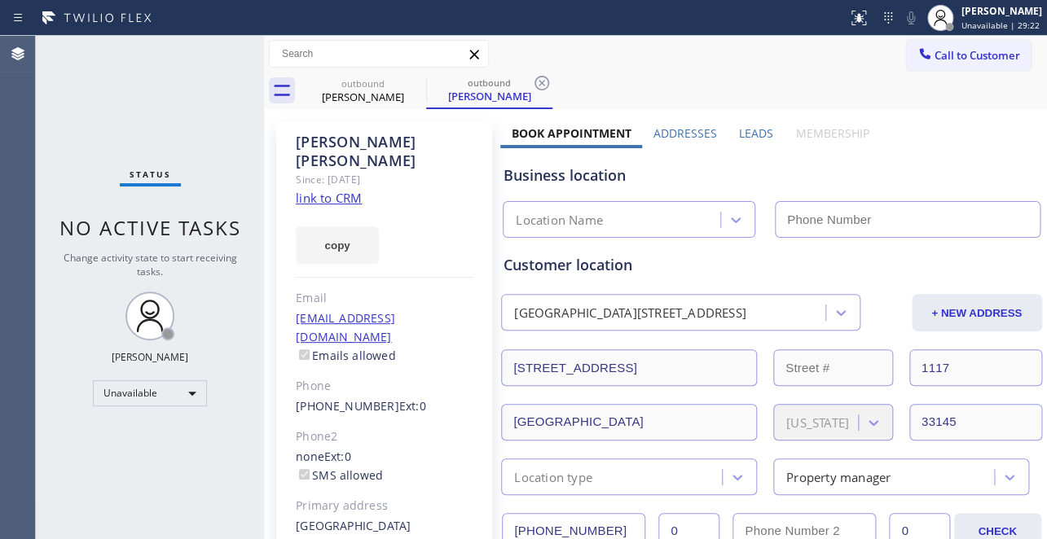
type input "(877) 777-0796"
click at [944, 55] on span "Call to Customer" at bounding box center [977, 55] width 86 height 15
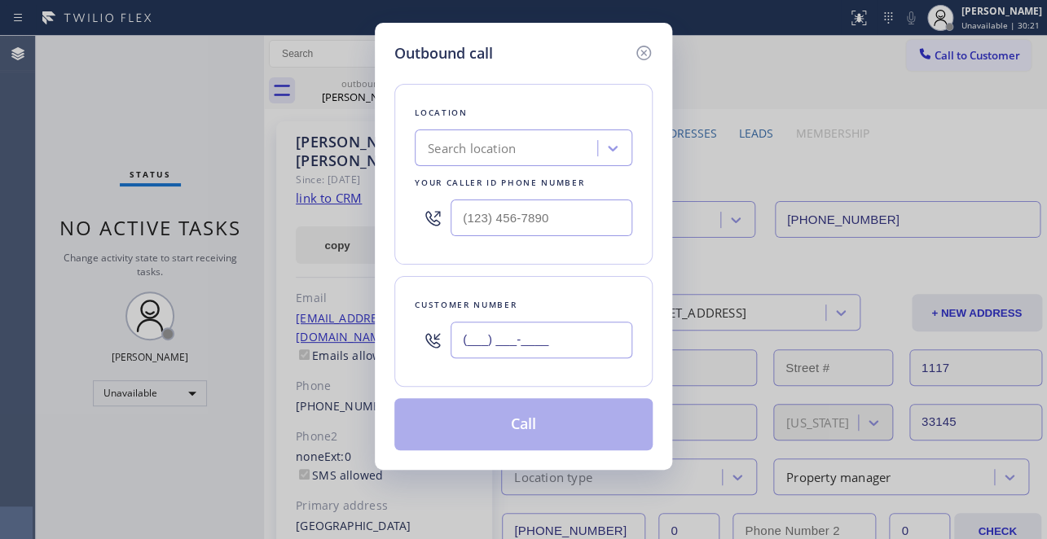
click at [546, 326] on input "(___) ___-____" at bounding box center [541, 340] width 182 height 37
paste input "708) 236-0322"
type input "(708) 236-0322"
click at [558, 218] on input "(___) ___-____" at bounding box center [541, 218] width 182 height 37
paste input "877) 777-0796"
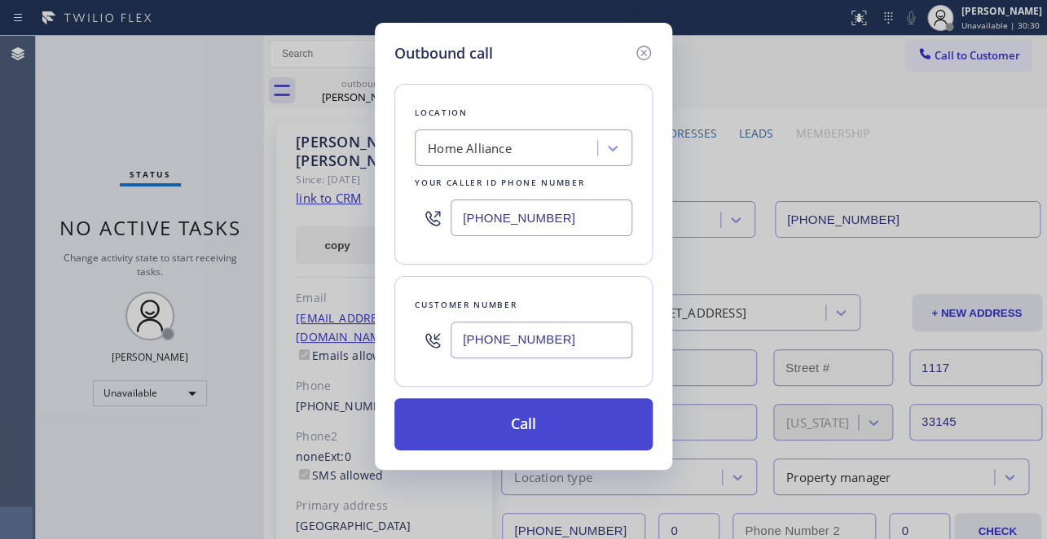
type input "[PHONE_NUMBER]"
click at [543, 420] on button "Call" at bounding box center [523, 424] width 258 height 52
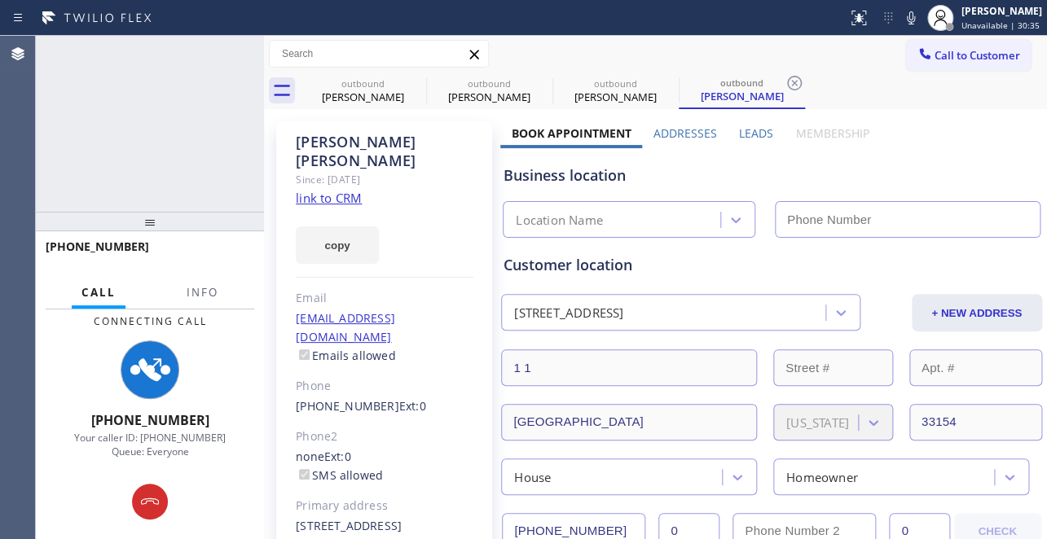
type input "[PHONE_NUMBER]"
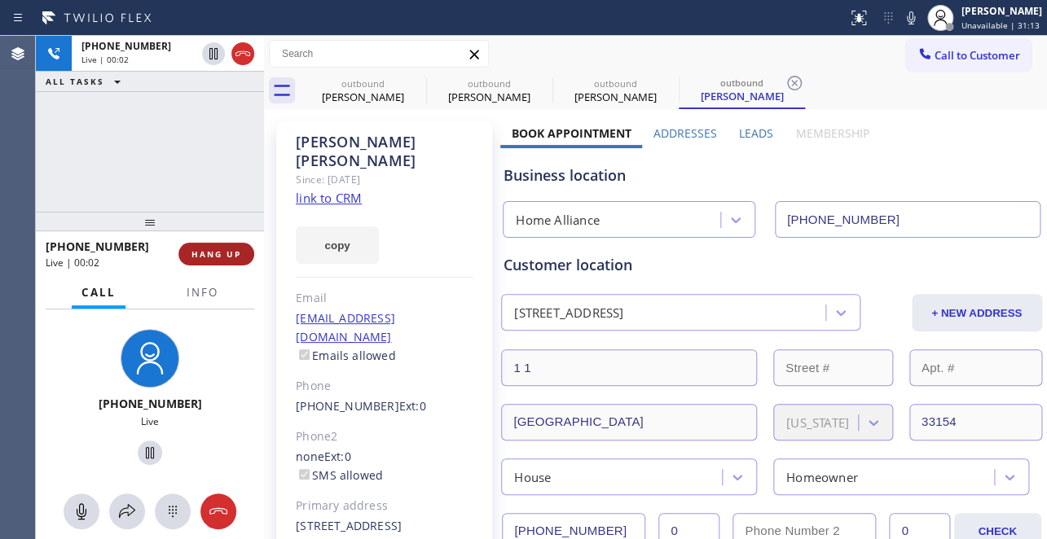
click at [235, 248] on span "HANG UP" at bounding box center [216, 253] width 50 height 11
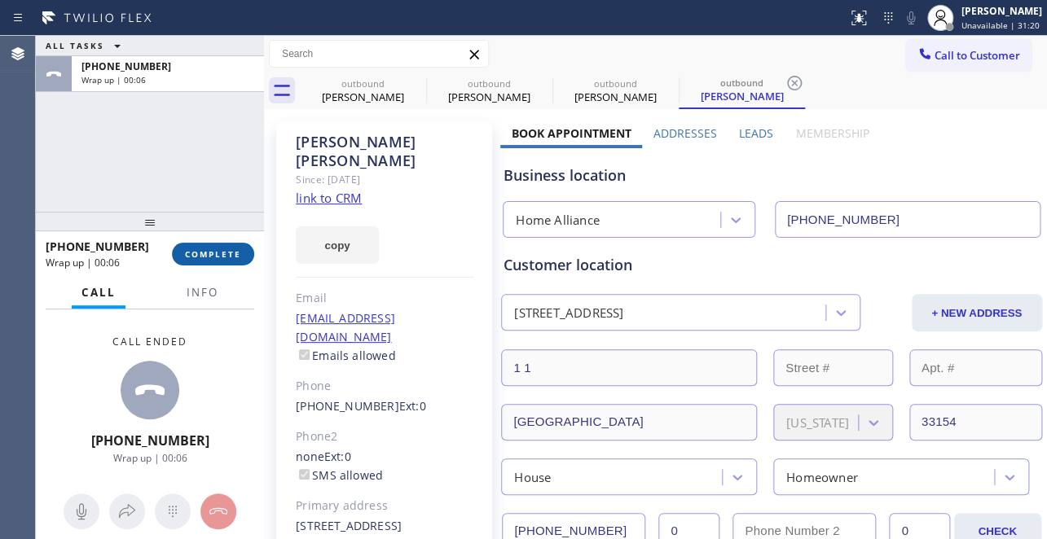
click at [235, 248] on span "COMPLETE" at bounding box center [213, 253] width 56 height 11
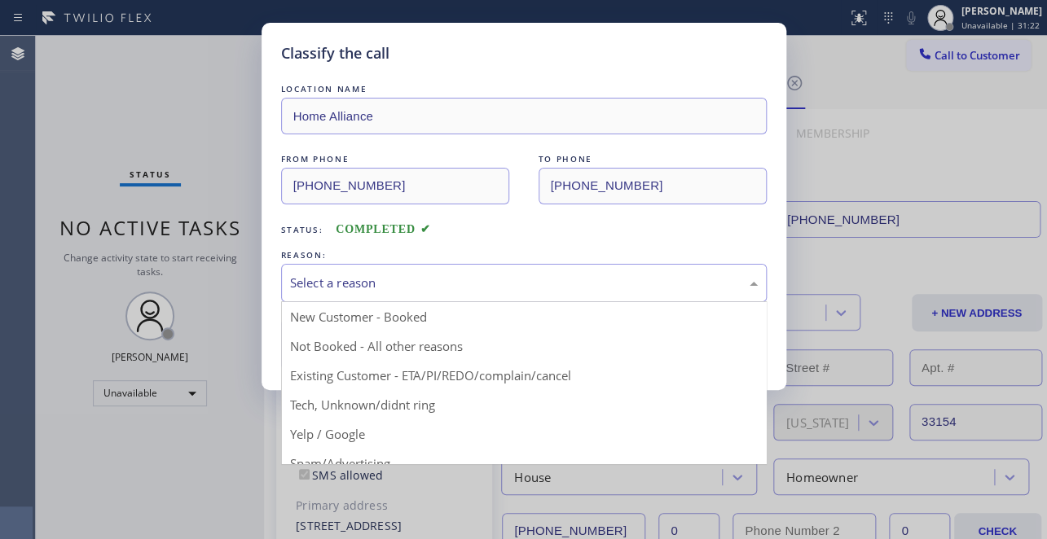
click at [526, 281] on div "Select a reason" at bounding box center [524, 283] width 468 height 19
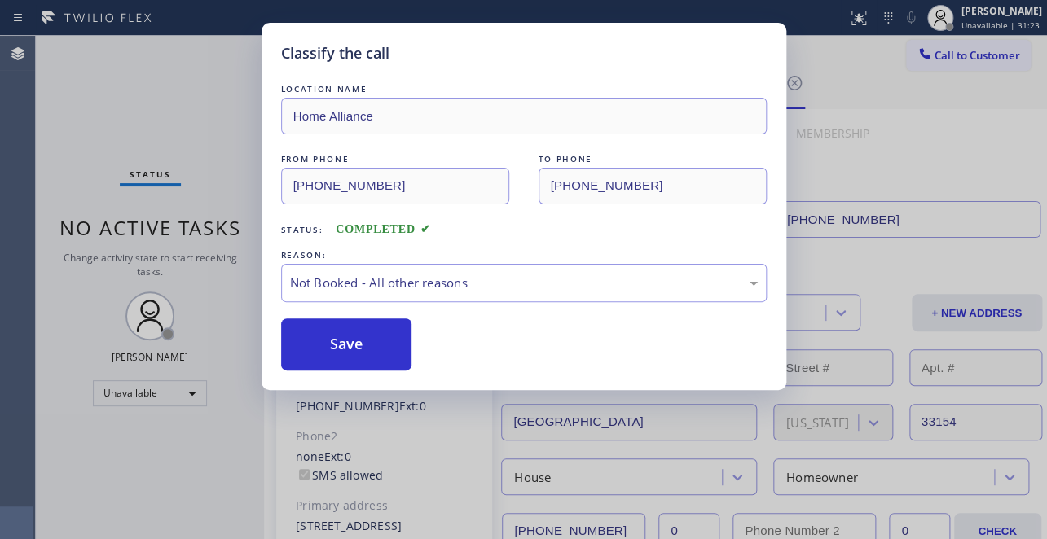
drag, startPoint x: 432, startPoint y: 345, endPoint x: 367, endPoint y: 340, distance: 65.4
click at [344, 340] on button "Save" at bounding box center [346, 345] width 131 height 52
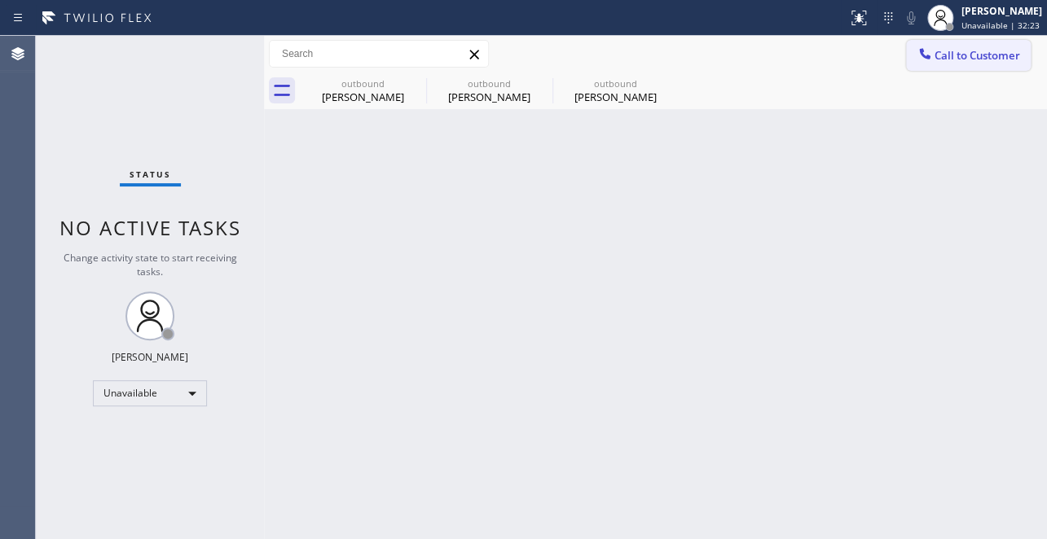
click at [946, 59] on span "Call to Customer" at bounding box center [977, 55] width 86 height 15
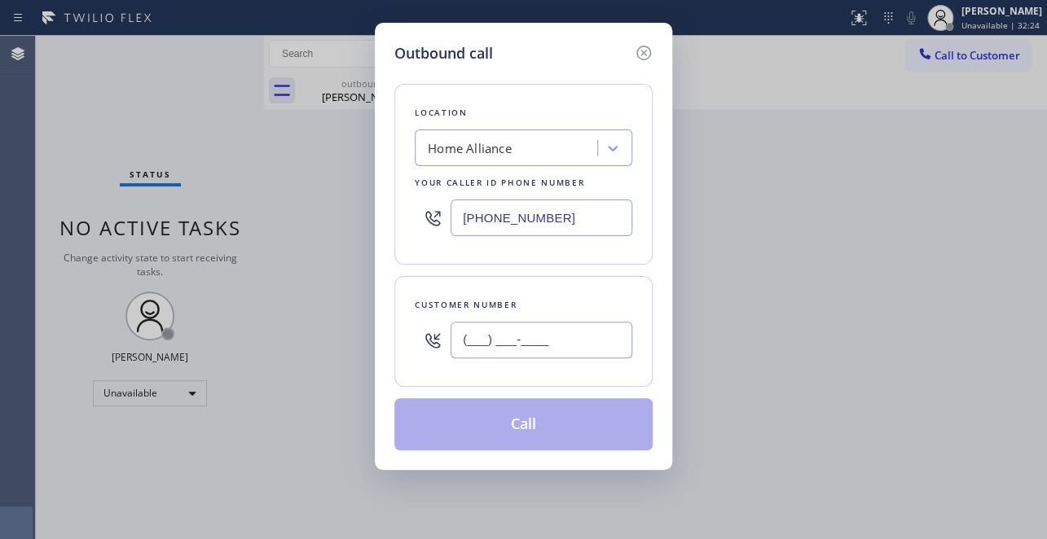
click at [489, 342] on input "(___) ___-____" at bounding box center [541, 340] width 182 height 37
paste input "928) 764-4663"
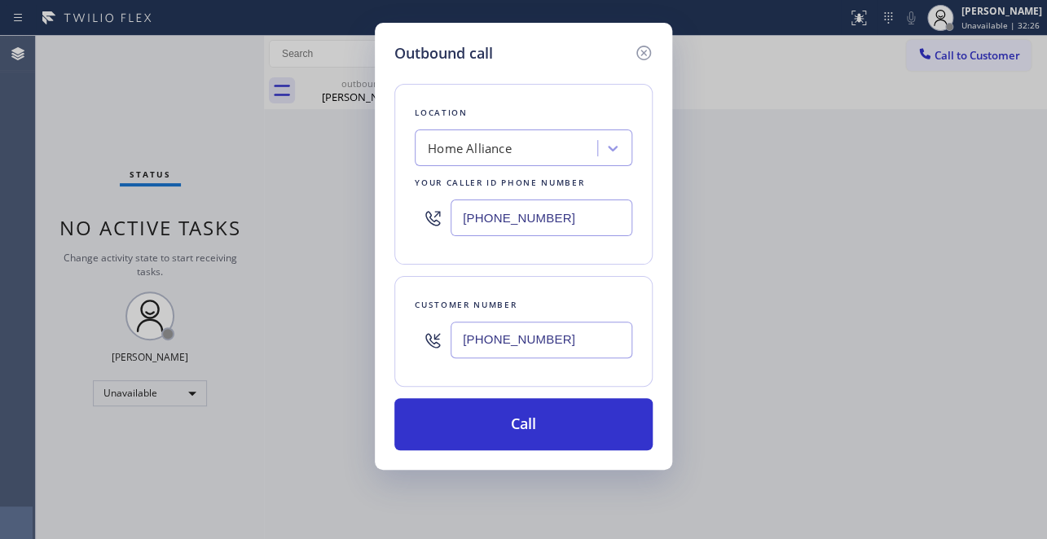
type input "(928) 764-4663"
drag, startPoint x: 552, startPoint y: 221, endPoint x: 269, endPoint y: 210, distance: 283.7
click at [269, 210] on div "Outbound call Location Home Alliance Your caller id phone number (877) 777-0796…" at bounding box center [523, 269] width 1047 height 539
paste input "623) 286-3587"
type input "[PHONE_NUMBER]"
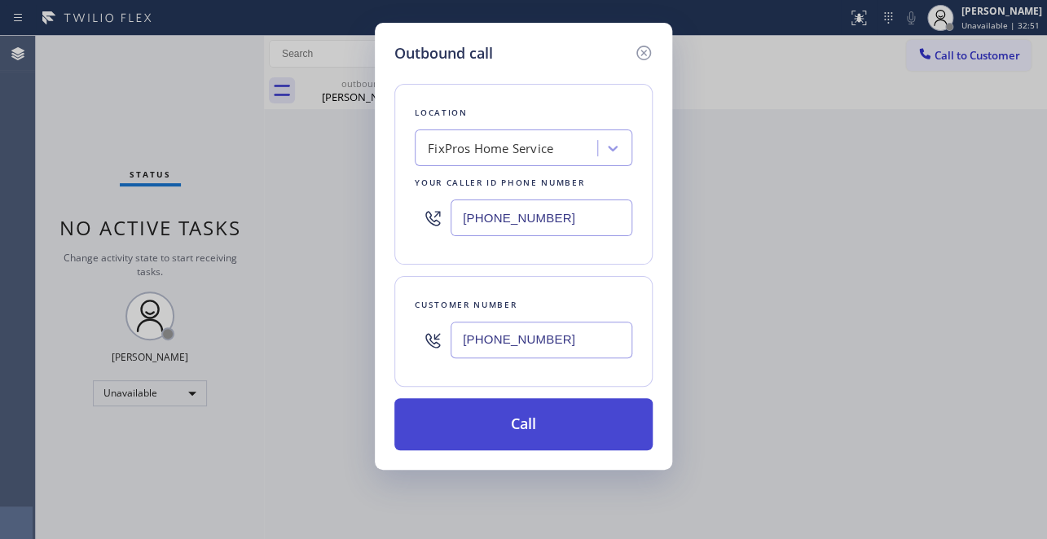
click at [534, 447] on button "Call" at bounding box center [523, 424] width 258 height 52
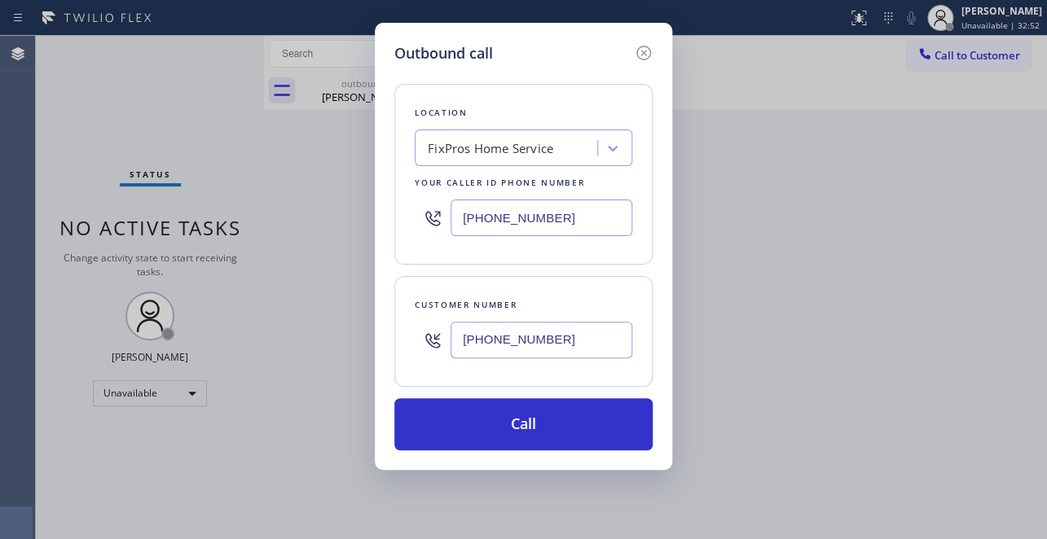
drag, startPoint x: 538, startPoint y: 427, endPoint x: 654, endPoint y: 73, distance: 373.0
click at [538, 426] on button "Call" at bounding box center [523, 424] width 258 height 52
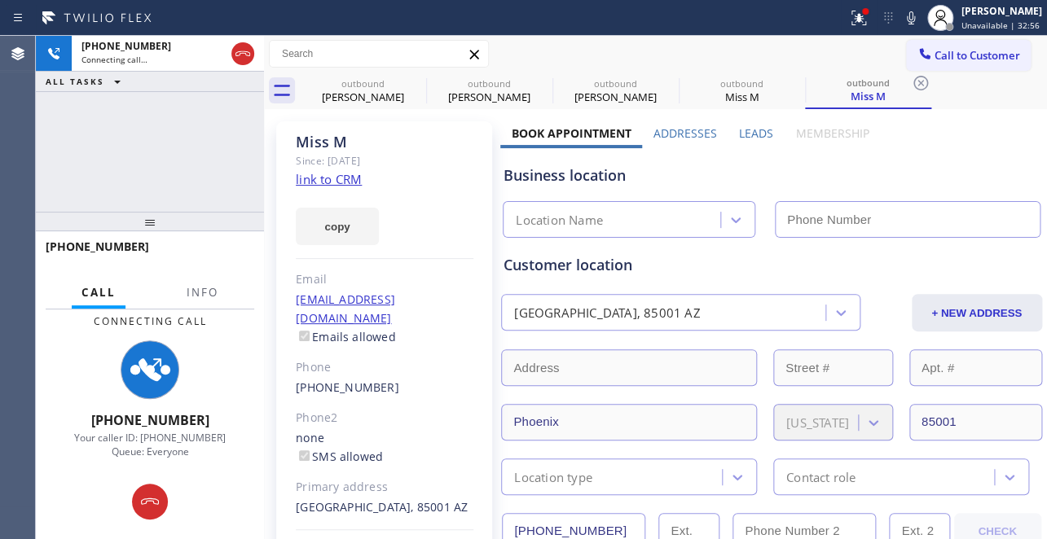
click at [749, 138] on label "Leads" at bounding box center [756, 132] width 34 height 15
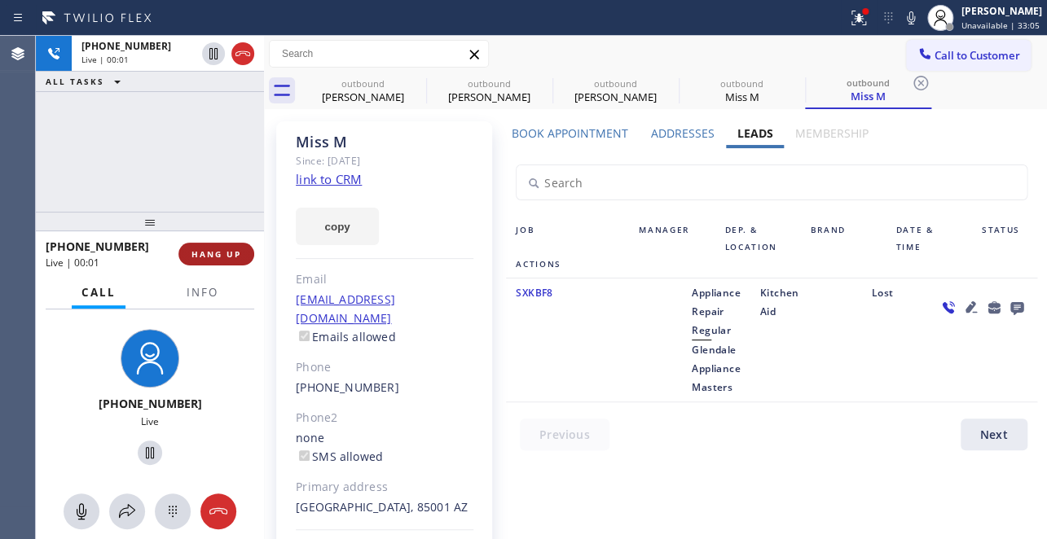
click at [222, 250] on span "HANG UP" at bounding box center [216, 253] width 50 height 11
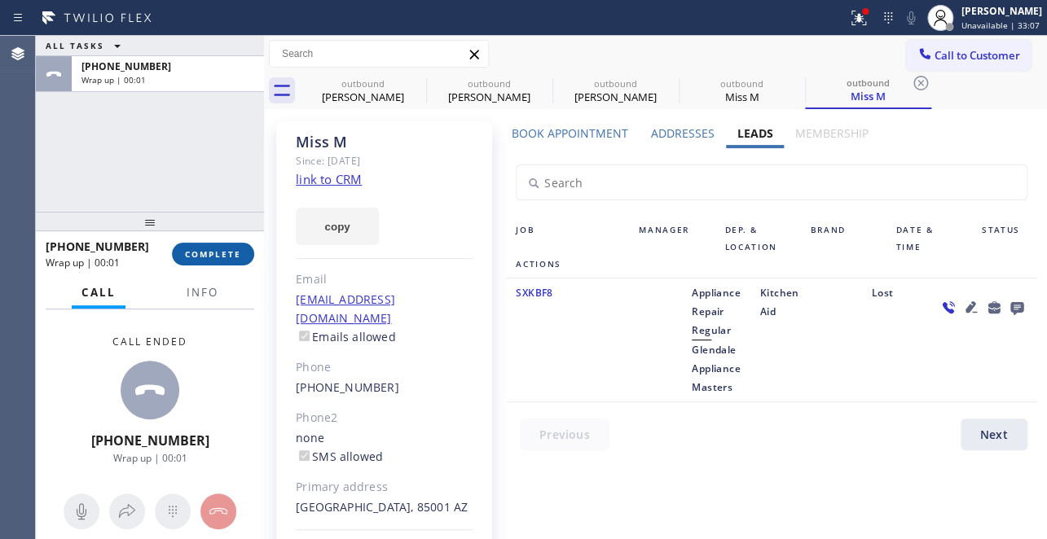
click at [227, 257] on span "COMPLETE" at bounding box center [213, 253] width 56 height 11
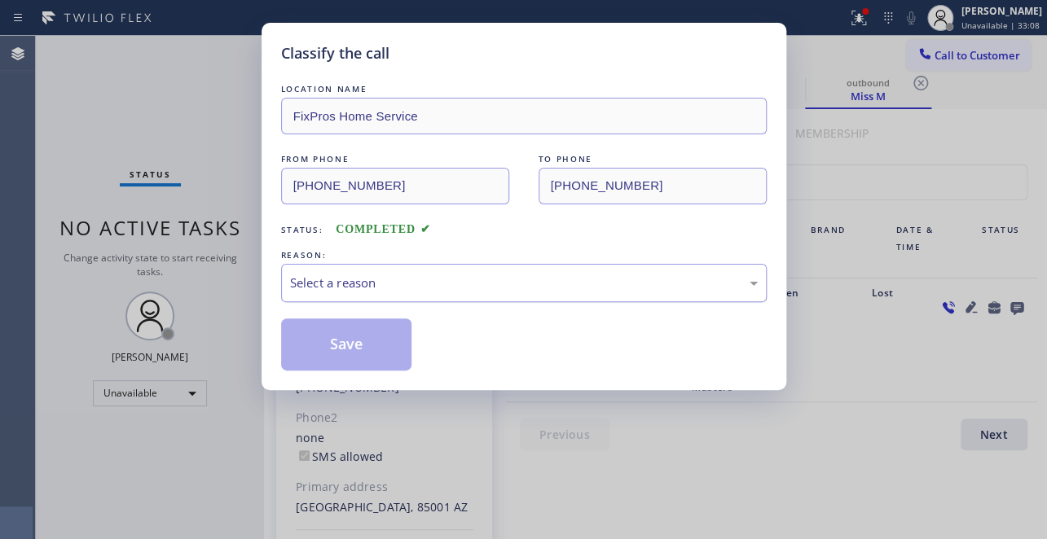
click at [355, 277] on div "Select a reason" at bounding box center [524, 283] width 468 height 19
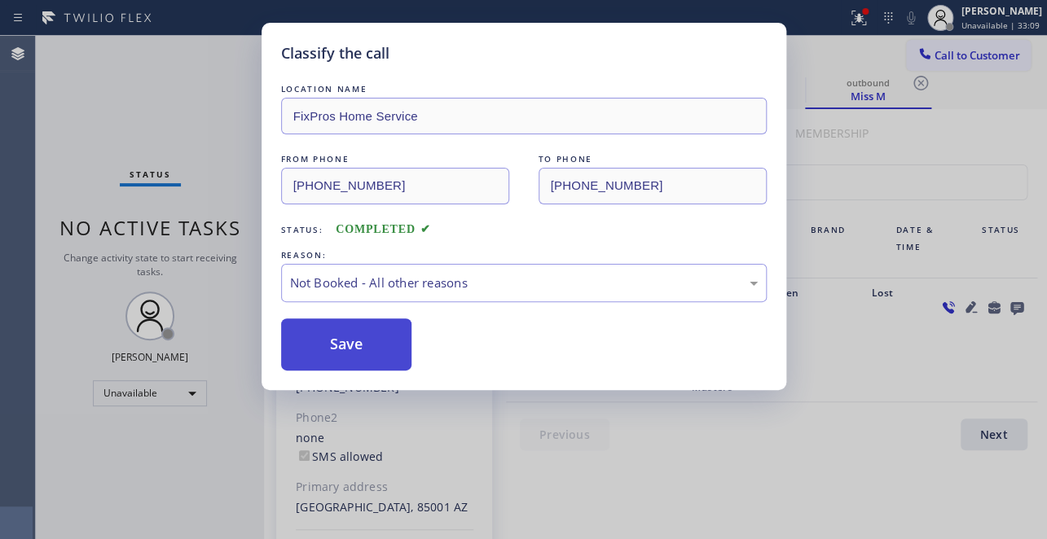
click at [356, 345] on button "Save" at bounding box center [346, 345] width 131 height 52
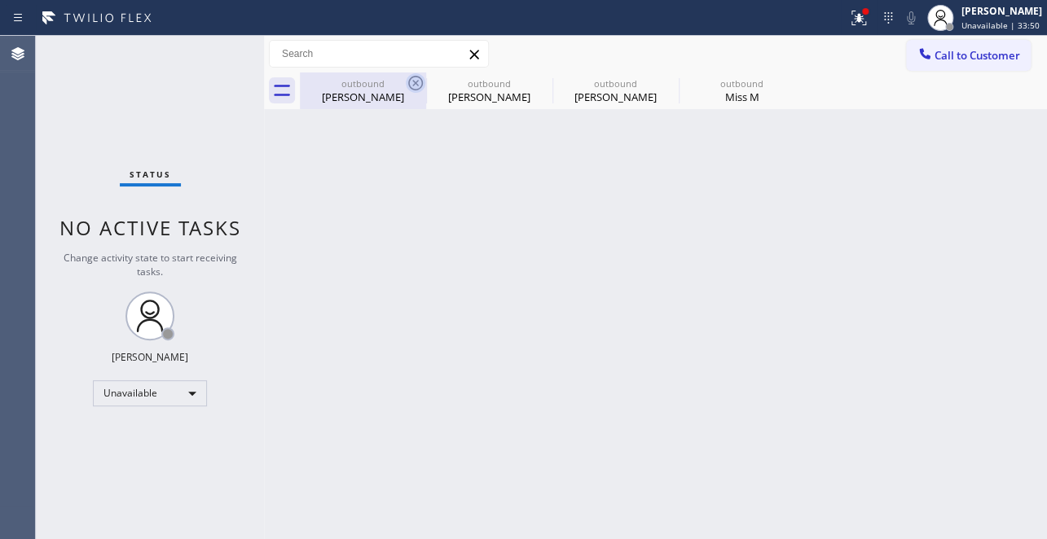
click at [411, 84] on icon at bounding box center [416, 83] width 20 height 20
click at [0, 0] on icon at bounding box center [0, 0] width 0 height 0
type input "[PHONE_NUMBER]"
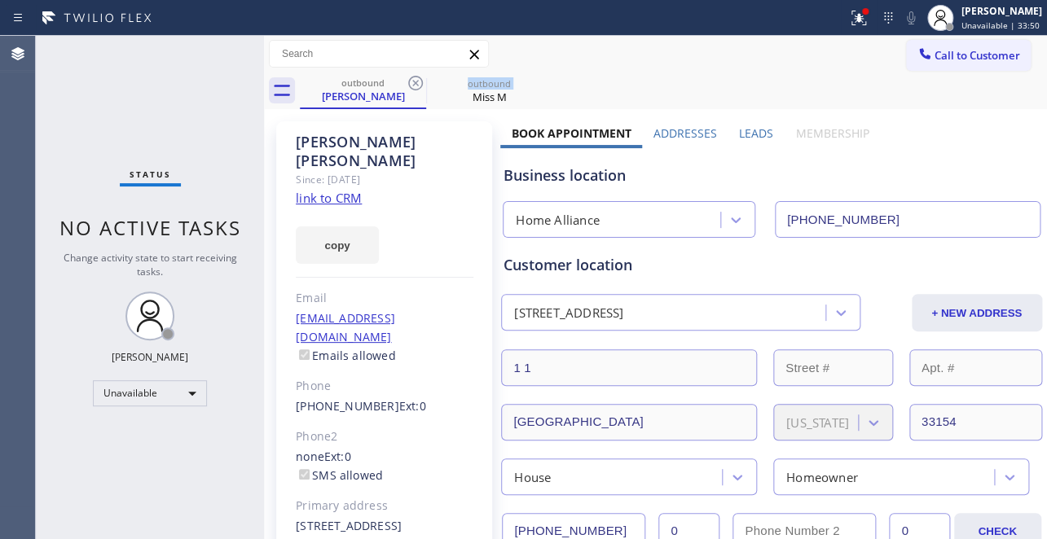
click at [411, 84] on icon at bounding box center [416, 83] width 20 height 20
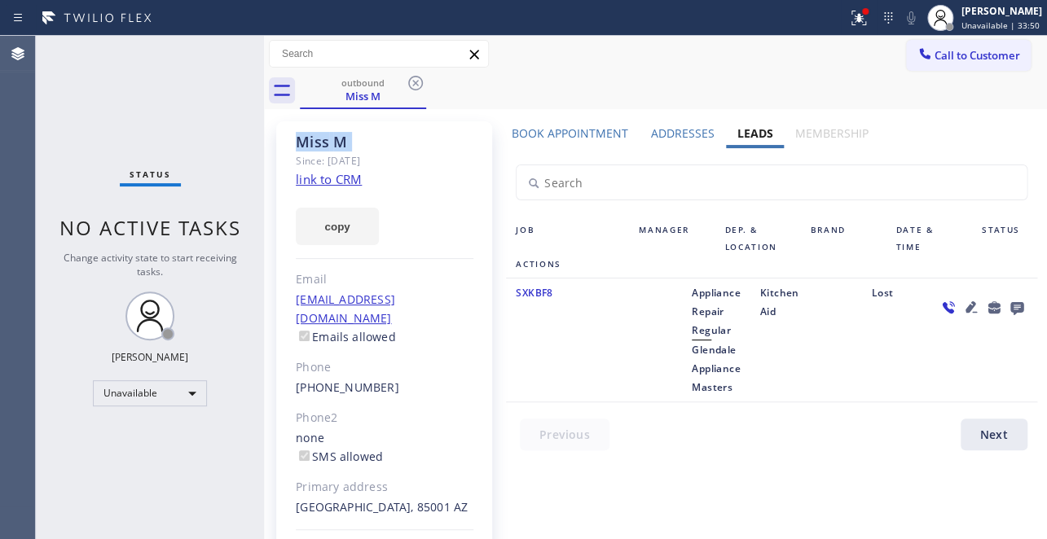
click at [411, 84] on icon at bounding box center [416, 83] width 20 height 20
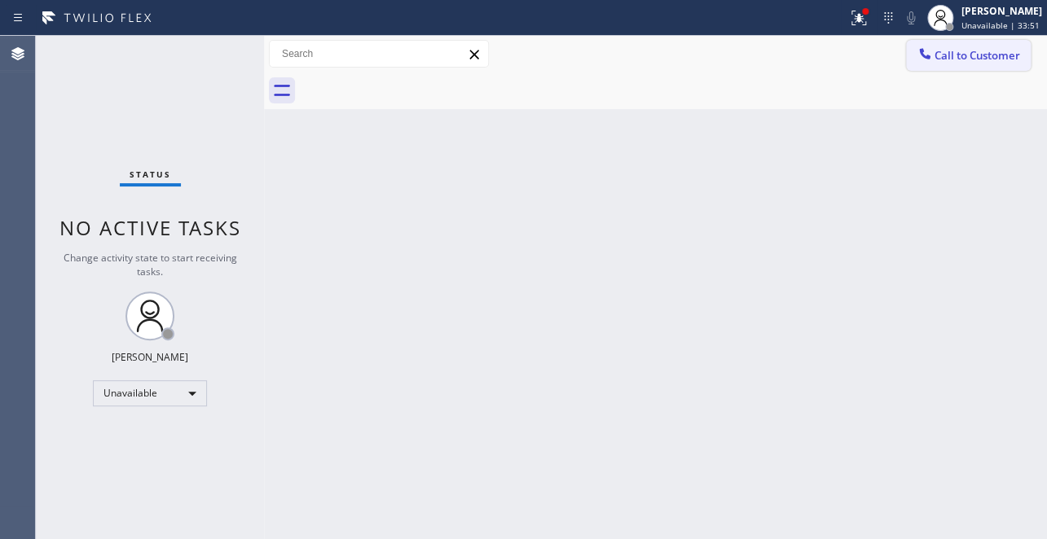
click at [984, 55] on span "Call to Customer" at bounding box center [977, 55] width 86 height 15
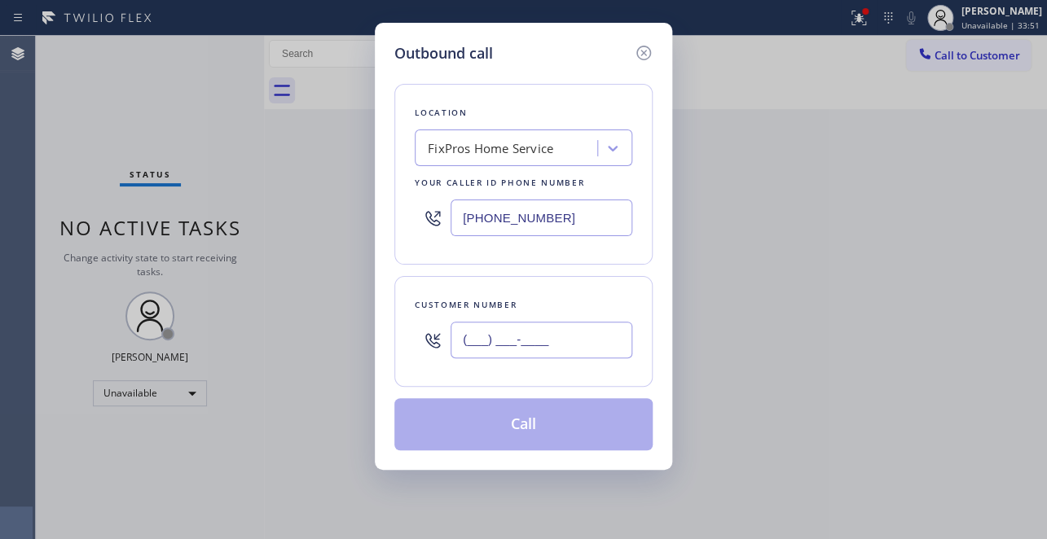
click at [530, 337] on input "(___) ___-____" at bounding box center [541, 340] width 182 height 37
paste input "786) 338-0959"
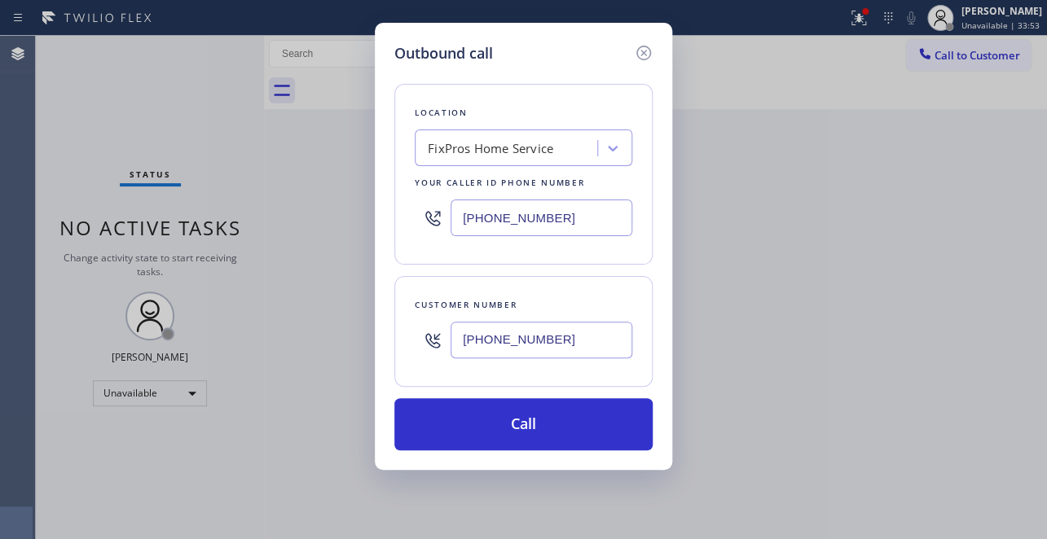
type input "(786) 338-0959"
drag, startPoint x: 409, startPoint y: 238, endPoint x: 123, endPoint y: 241, distance: 286.0
click at [123, 241] on div "Outbound call Location FixPros Home Service Your caller id phone number (623) 2…" at bounding box center [523, 269] width 1047 height 539
paste input "877) 777-0796"
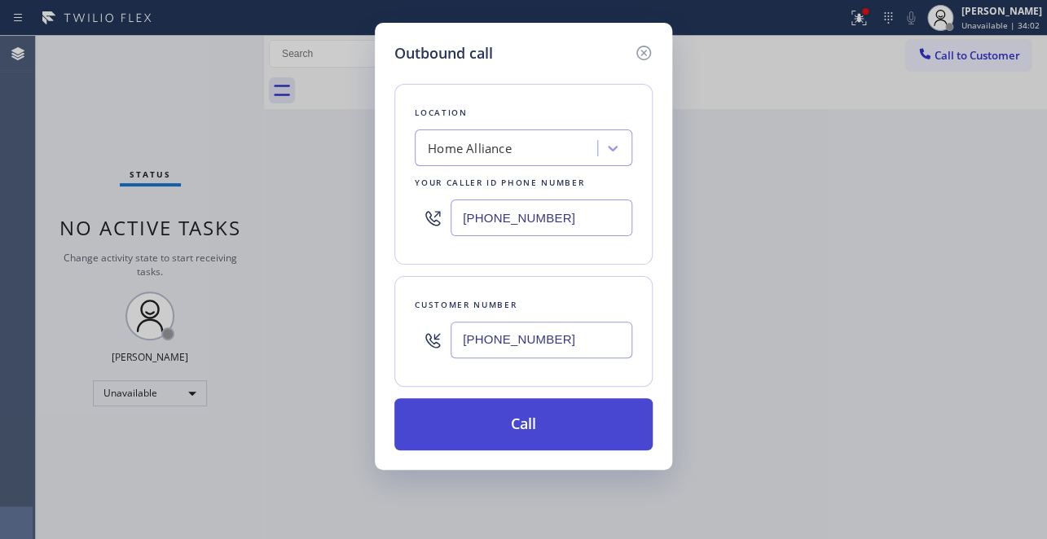
type input "[PHONE_NUMBER]"
click at [505, 424] on button "Call" at bounding box center [523, 424] width 258 height 52
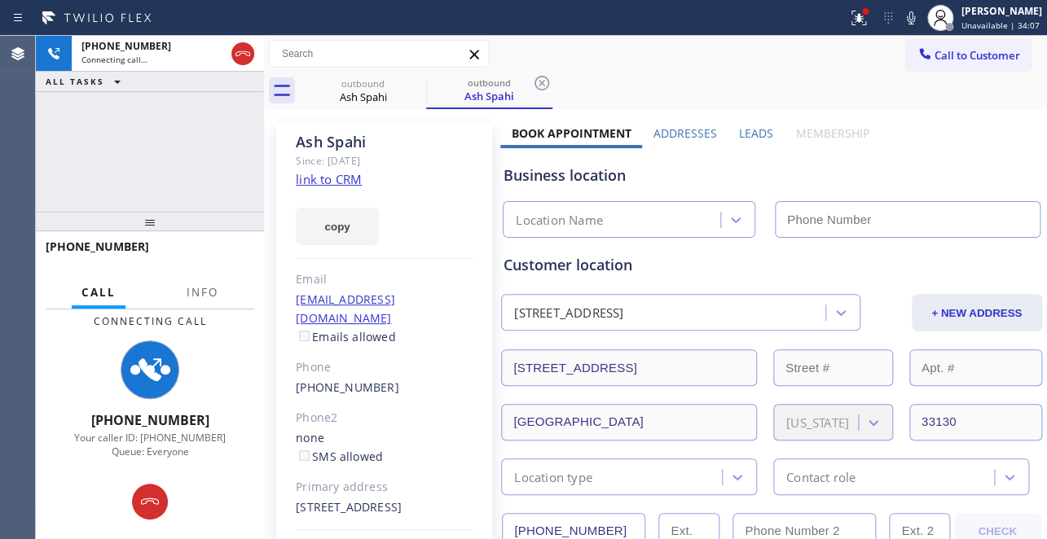
type input "[PHONE_NUMBER]"
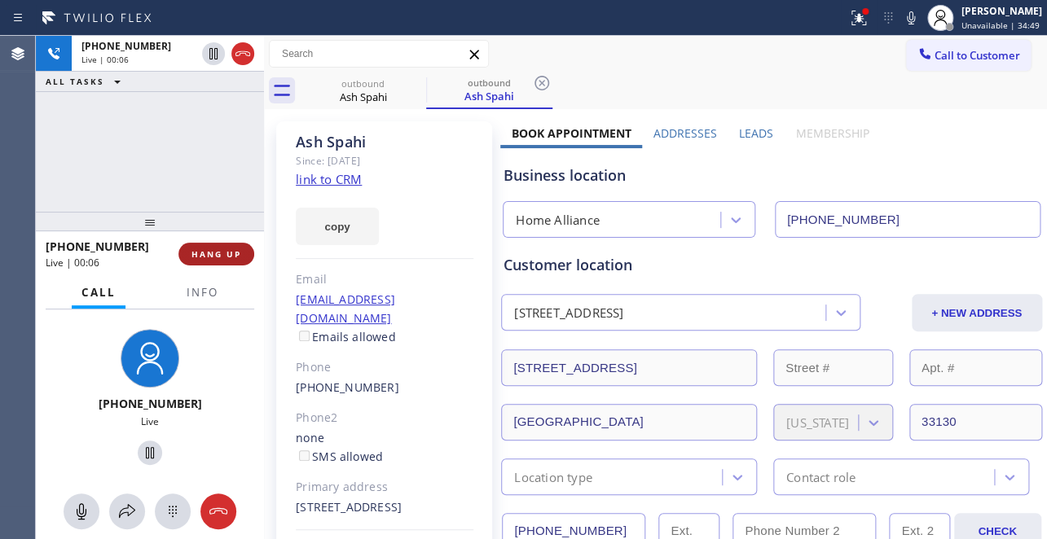
click at [215, 257] on span "HANG UP" at bounding box center [216, 253] width 50 height 11
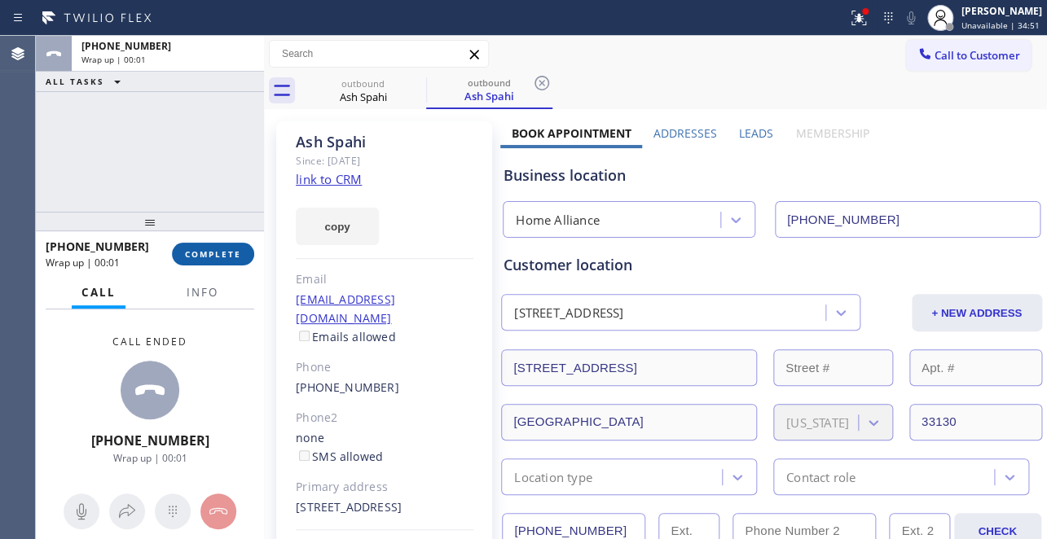
click at [215, 257] on span "COMPLETE" at bounding box center [213, 253] width 56 height 11
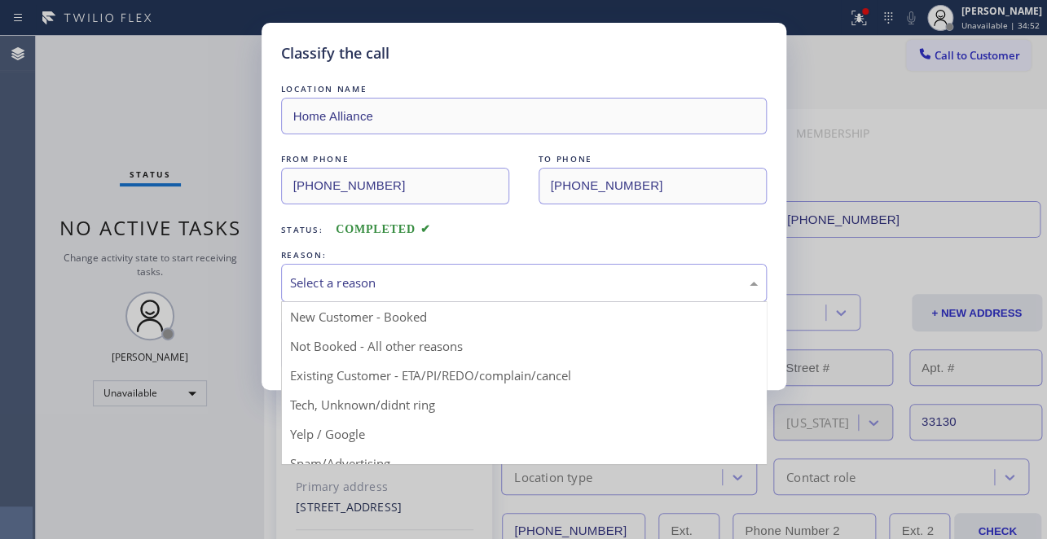
click at [448, 277] on div "Select a reason" at bounding box center [524, 283] width 468 height 19
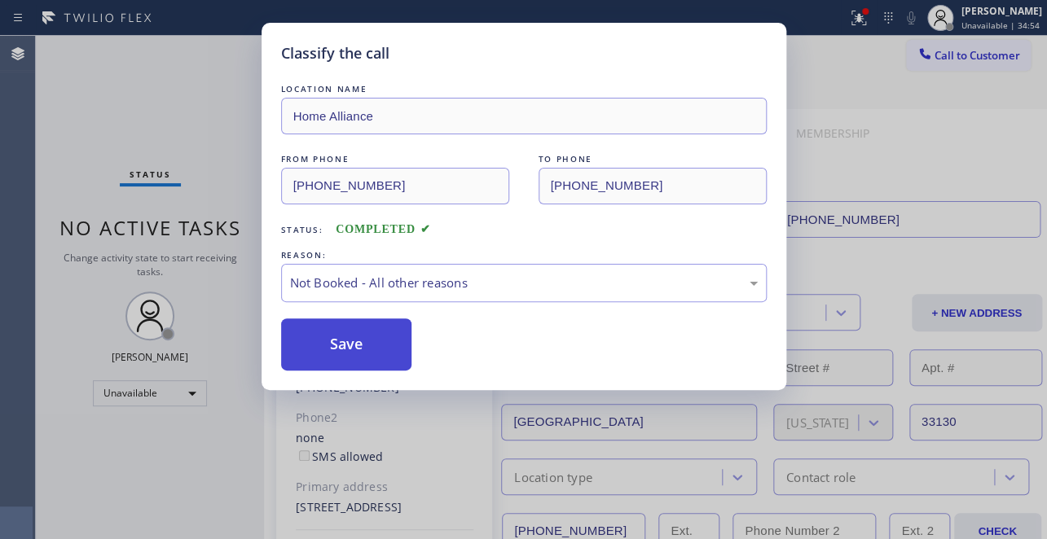
click at [348, 347] on button "Save" at bounding box center [346, 345] width 131 height 52
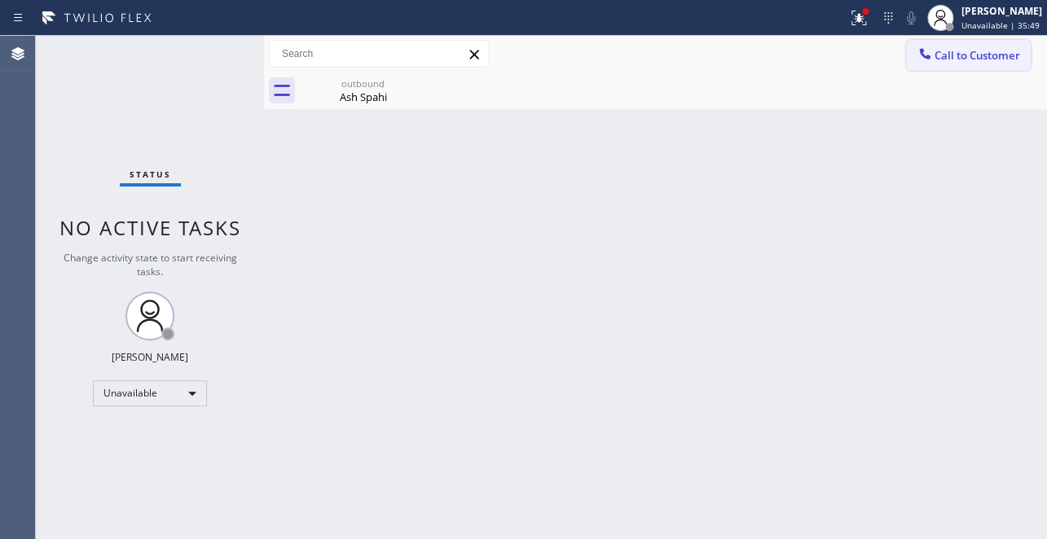
click at [968, 48] on span "Call to Customer" at bounding box center [977, 55] width 86 height 15
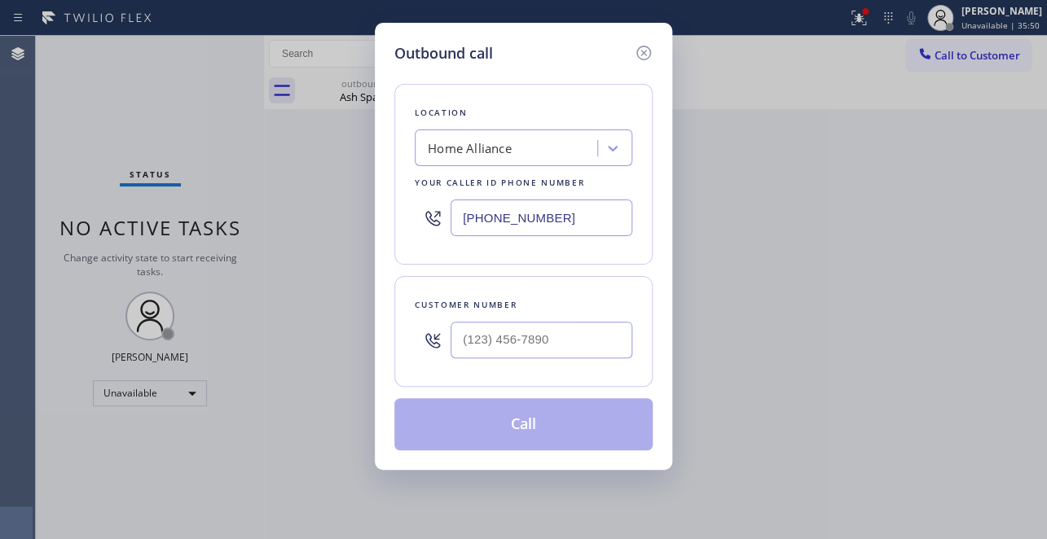
click at [486, 361] on div at bounding box center [541, 340] width 182 height 53
click at [494, 336] on input "(___) ___-____" at bounding box center [541, 340] width 182 height 37
paste input "718) 785-6854"
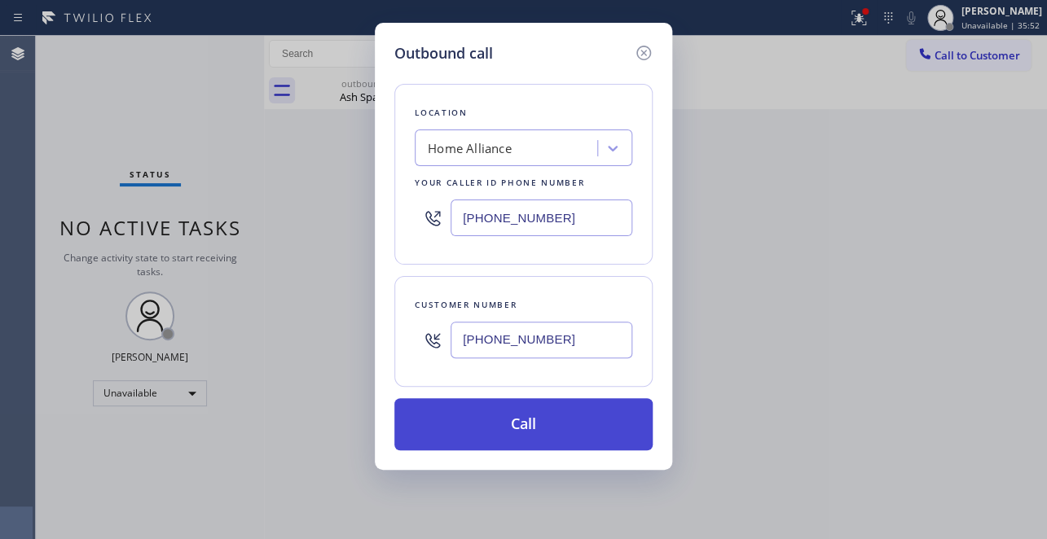
type input "(718) 785-6854"
click at [517, 433] on button "Call" at bounding box center [523, 424] width 258 height 52
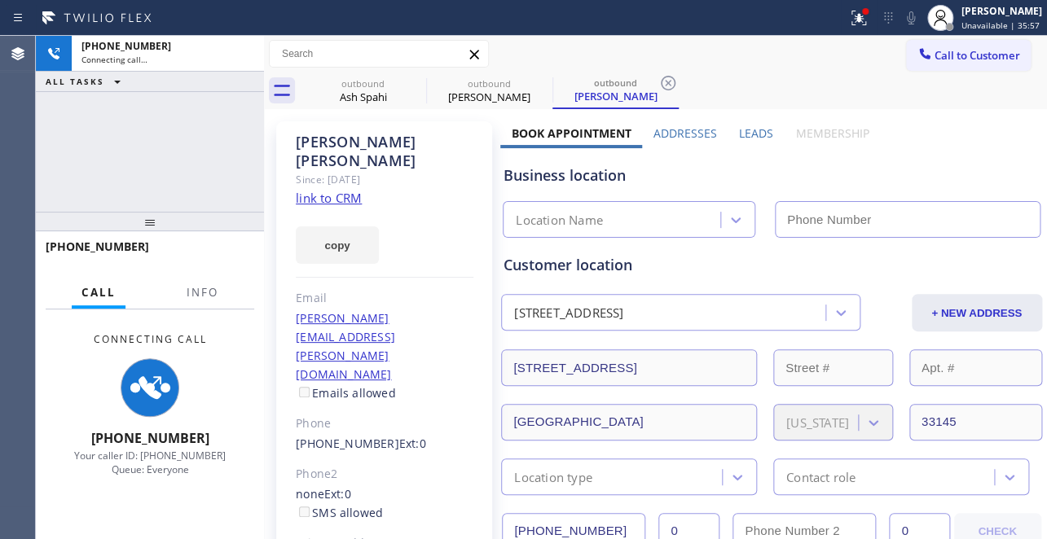
type input "[PHONE_NUMBER]"
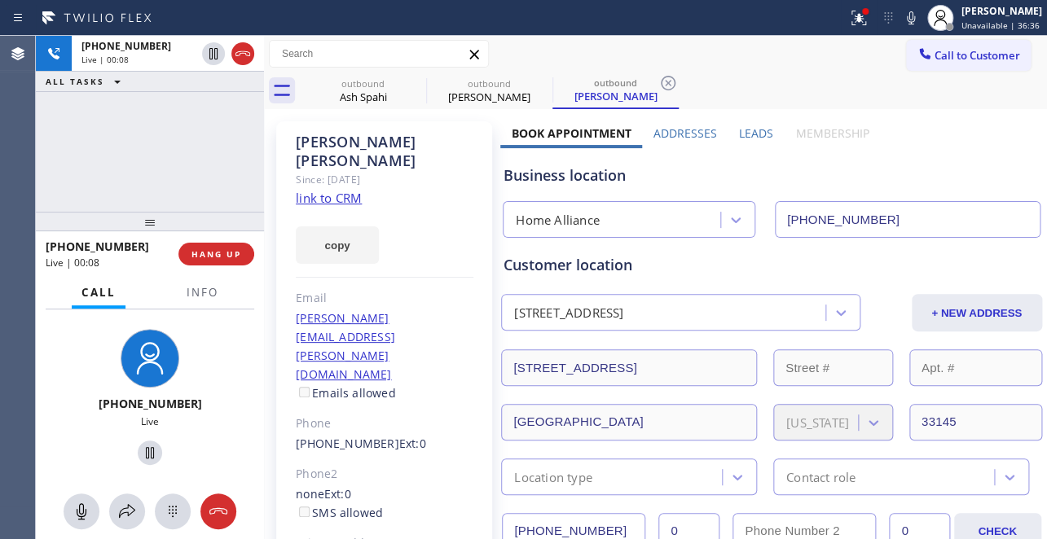
click at [200, 242] on div "+17187856854 Live | 00:08 HANG UP" at bounding box center [150, 254] width 209 height 42
click at [199, 245] on button "HANG UP" at bounding box center [216, 254] width 76 height 23
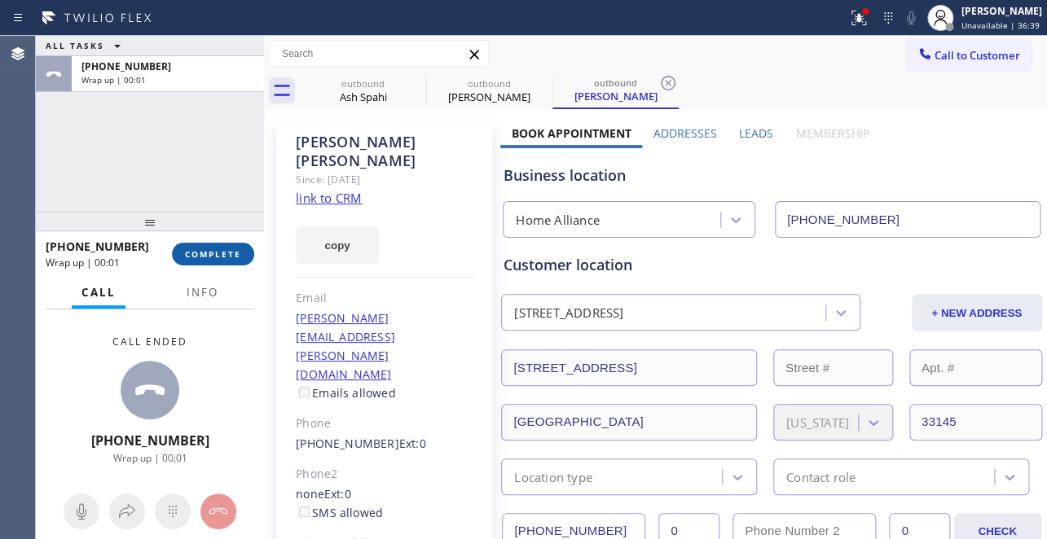
click at [203, 246] on button "COMPLETE" at bounding box center [213, 254] width 82 height 23
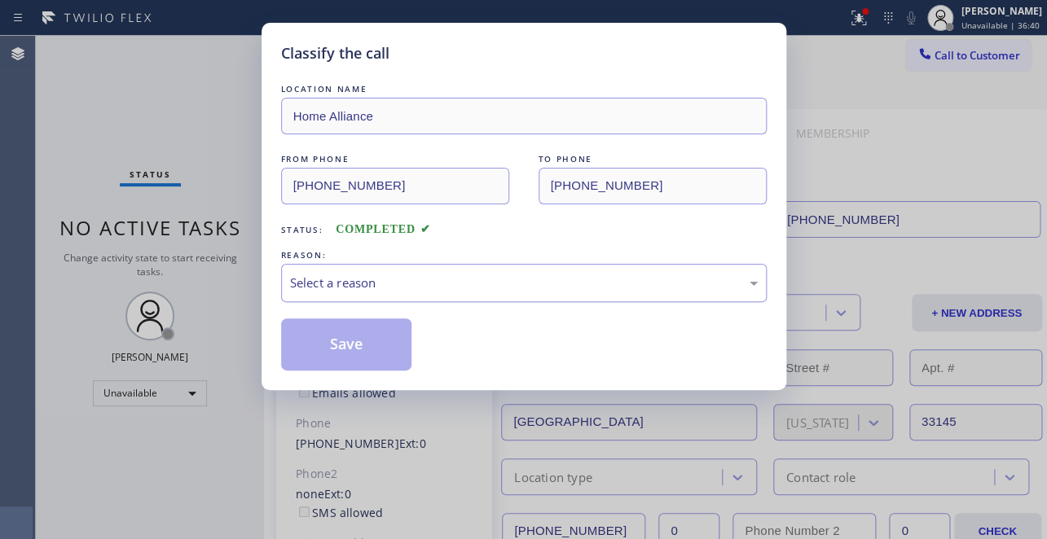
click at [517, 282] on div "Select a reason" at bounding box center [524, 283] width 468 height 19
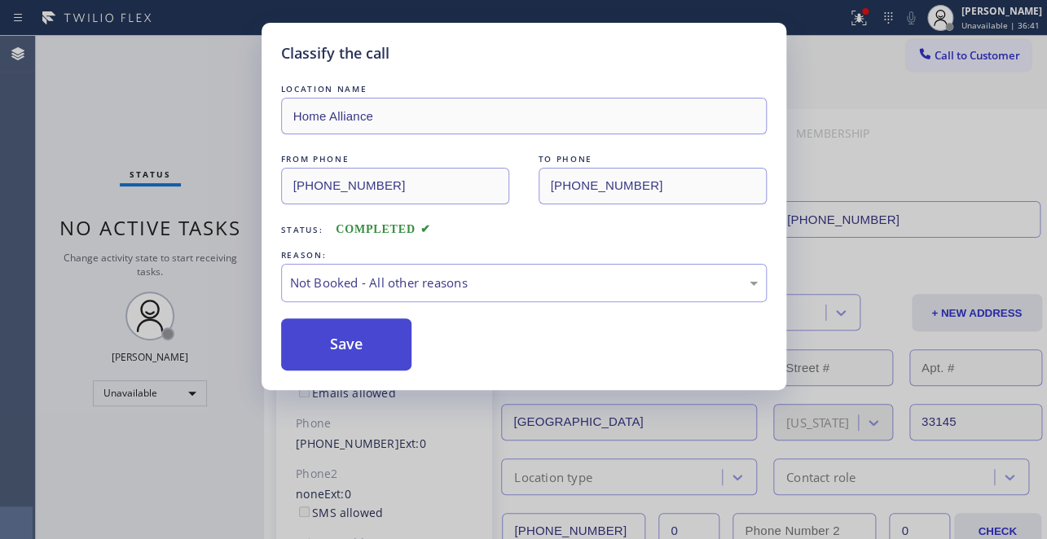
click at [366, 348] on button "Save" at bounding box center [346, 345] width 131 height 52
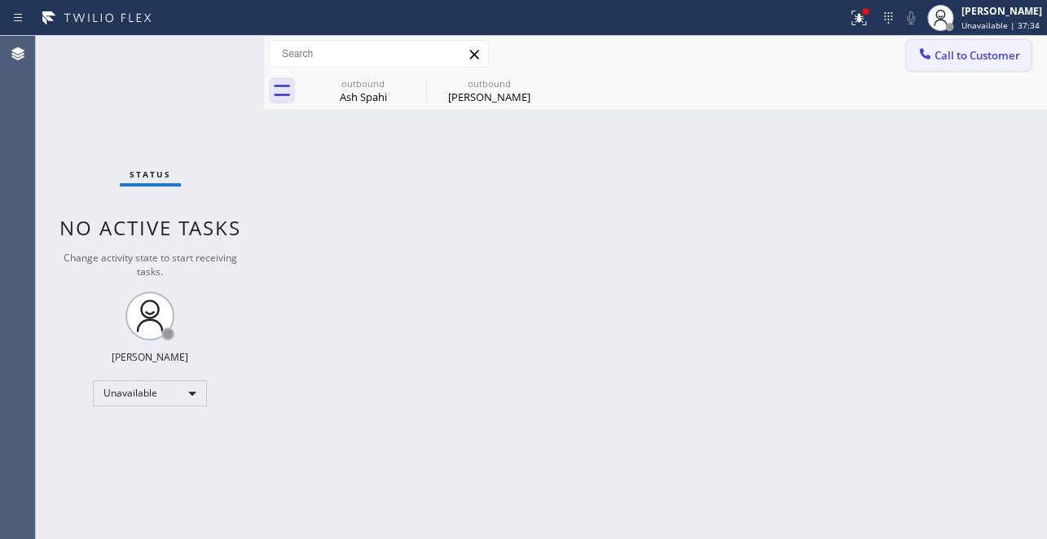
click at [916, 60] on icon at bounding box center [924, 54] width 16 height 16
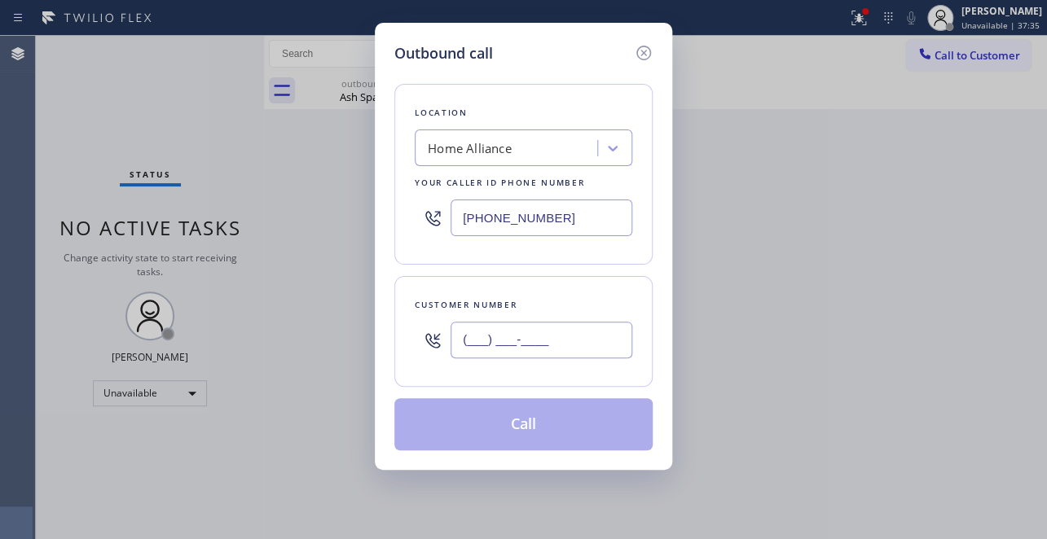
click at [489, 350] on input "(___) ___-____" at bounding box center [541, 340] width 182 height 37
paste input "602) 571-0338"
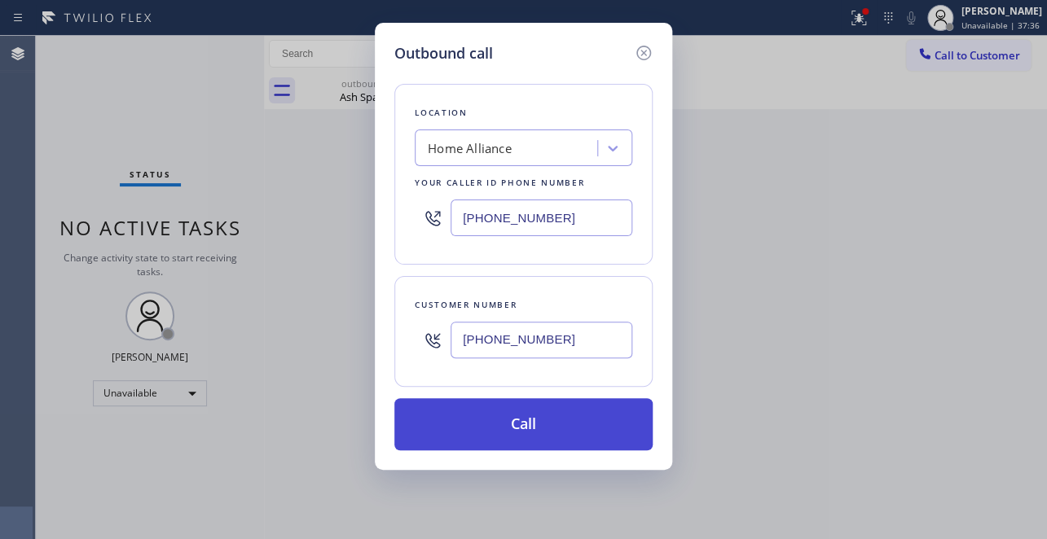
type input "(602) 571-0338"
click at [508, 429] on button "Call" at bounding box center [523, 424] width 258 height 52
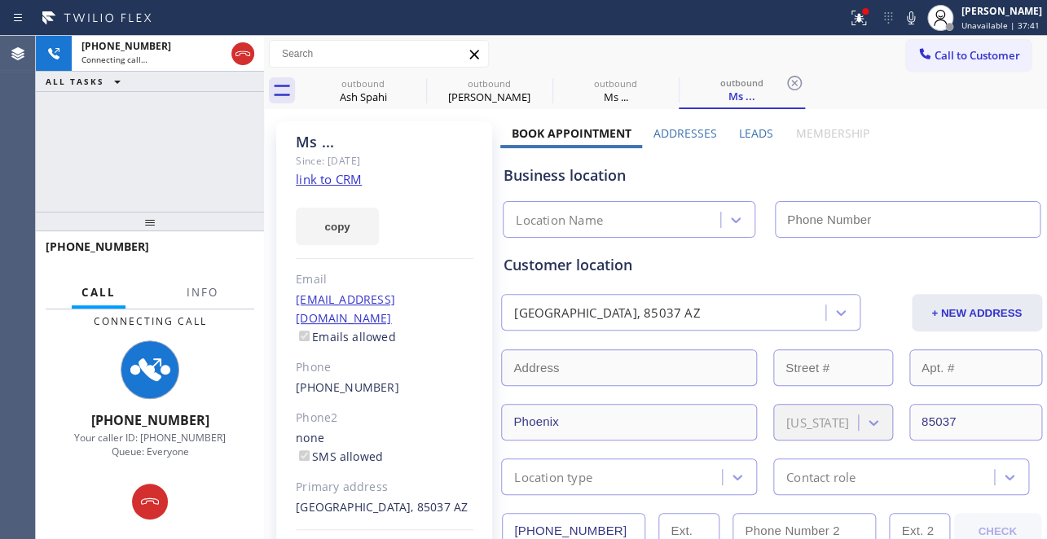
type input "[PHONE_NUMBER]"
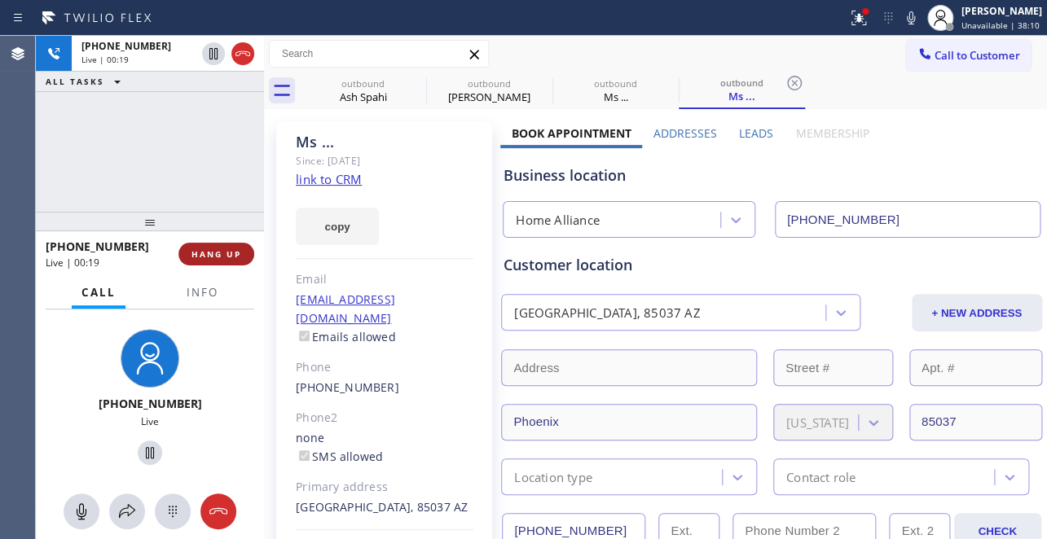
click at [210, 254] on span "HANG UP" at bounding box center [216, 253] width 50 height 11
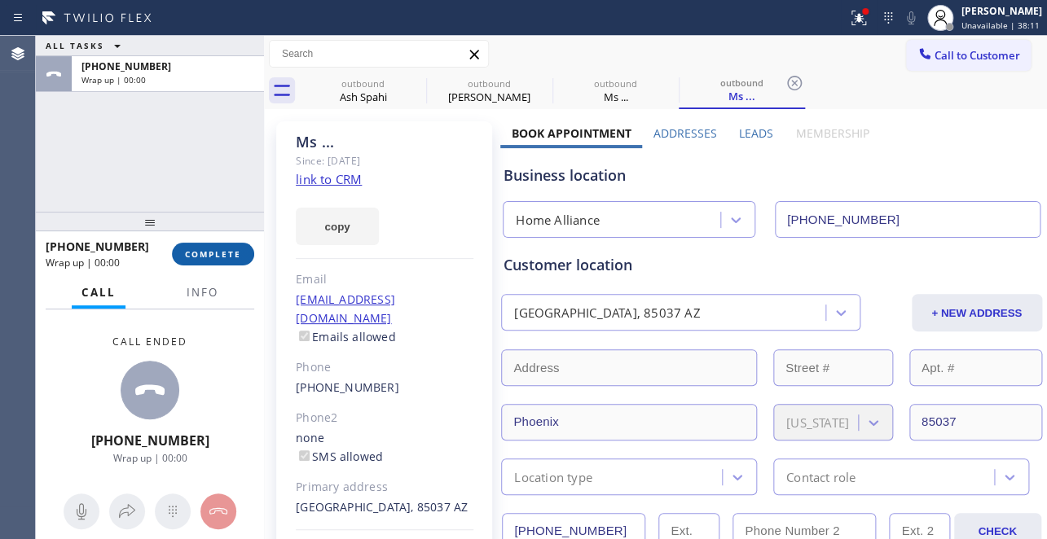
click at [210, 254] on span "COMPLETE" at bounding box center [213, 253] width 56 height 11
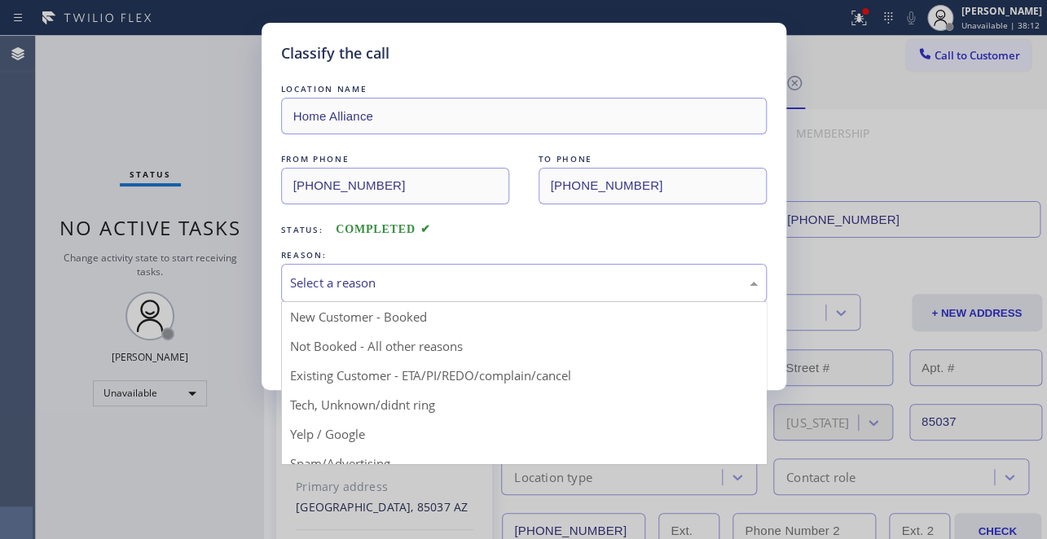
click at [396, 266] on div "Select a reason" at bounding box center [524, 283] width 486 height 38
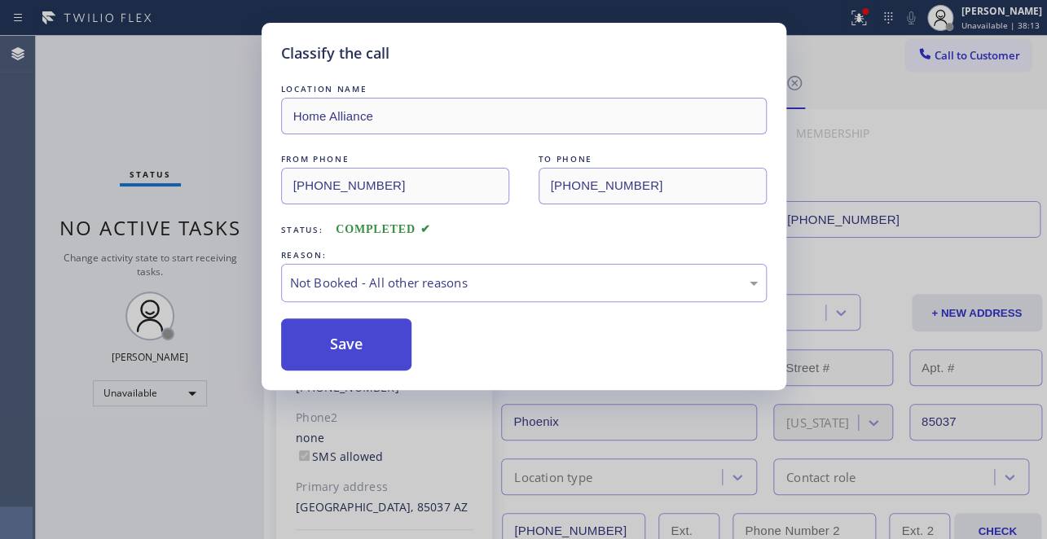
click at [356, 339] on button "Save" at bounding box center [346, 345] width 131 height 52
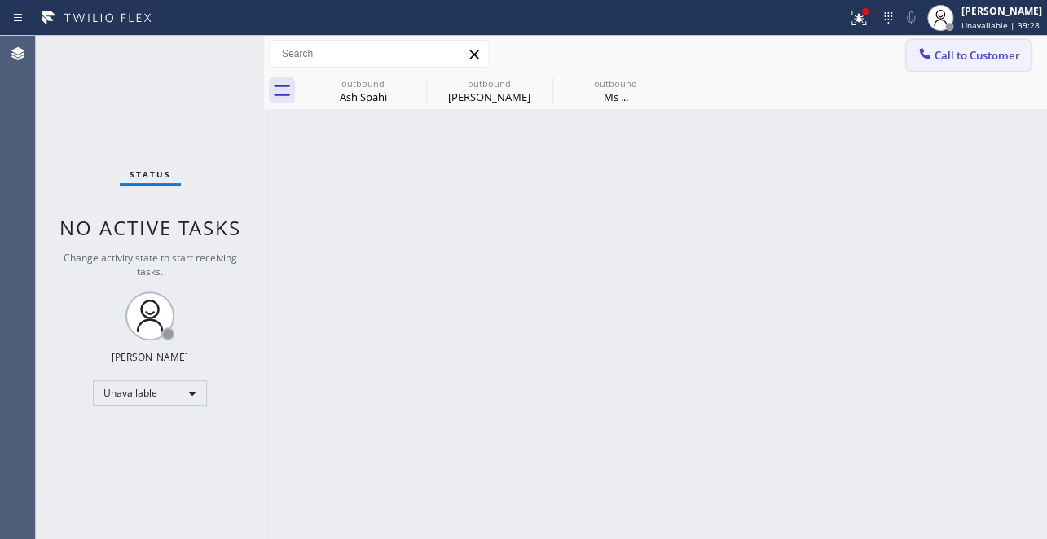
click at [951, 59] on span "Call to Customer" at bounding box center [977, 55] width 86 height 15
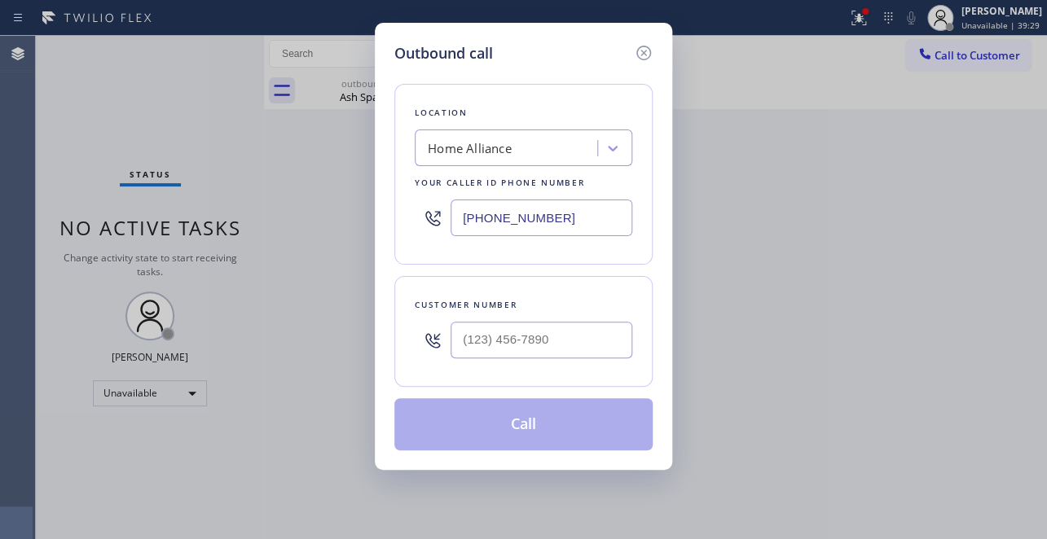
click at [548, 377] on div "Customer number" at bounding box center [523, 331] width 258 height 111
click at [550, 354] on input "(___) ___-____" at bounding box center [541, 340] width 182 height 37
paste input "623) 261-2290"
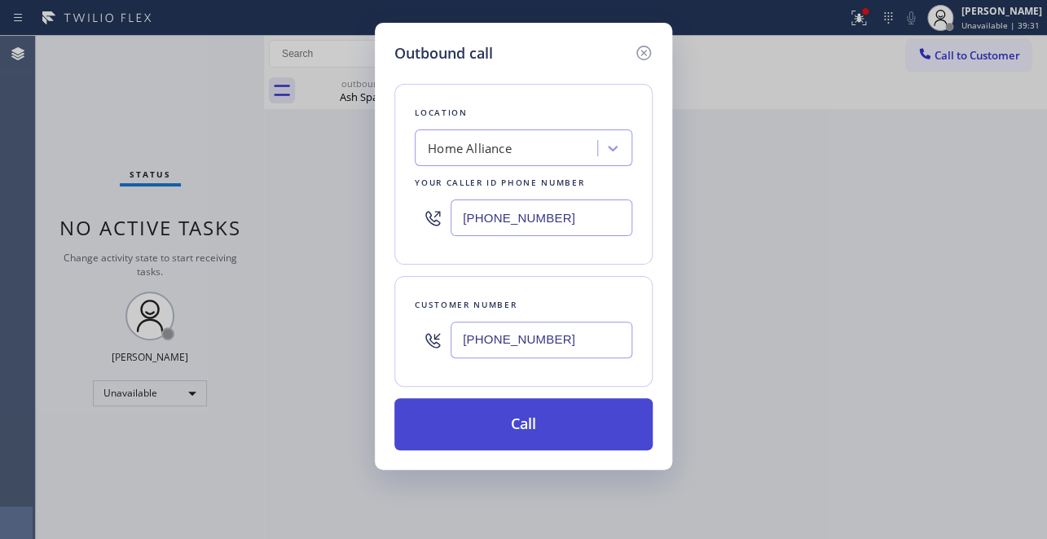
click at [514, 407] on button "Call" at bounding box center [523, 424] width 258 height 52
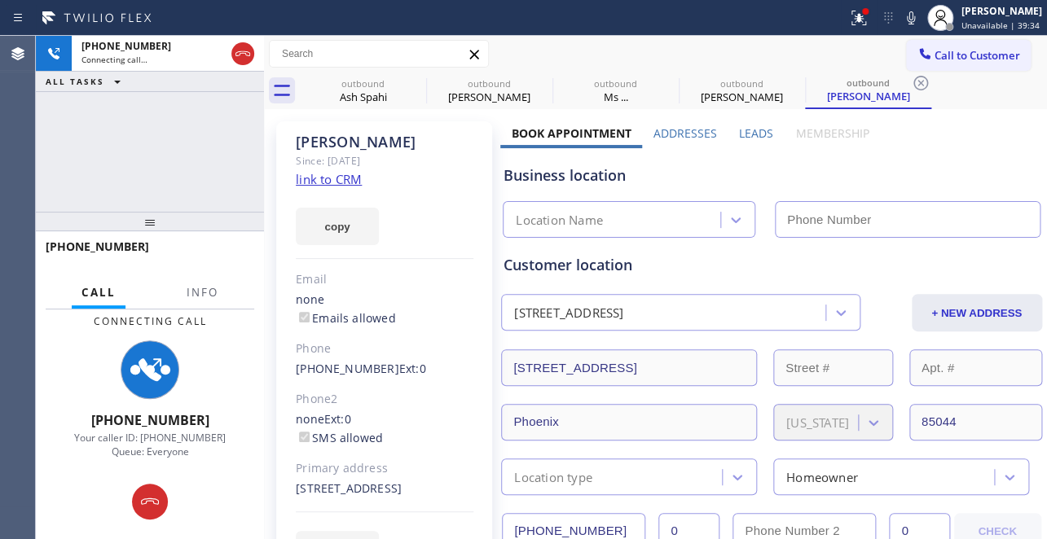
click at [748, 132] on label "Leads" at bounding box center [756, 132] width 34 height 15
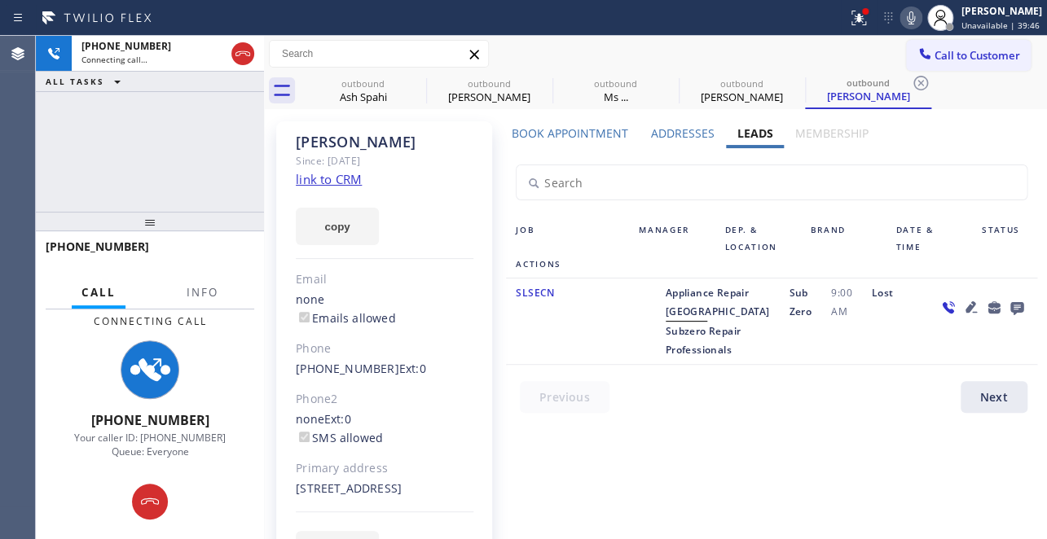
click at [907, 21] on icon at bounding box center [911, 17] width 8 height 13
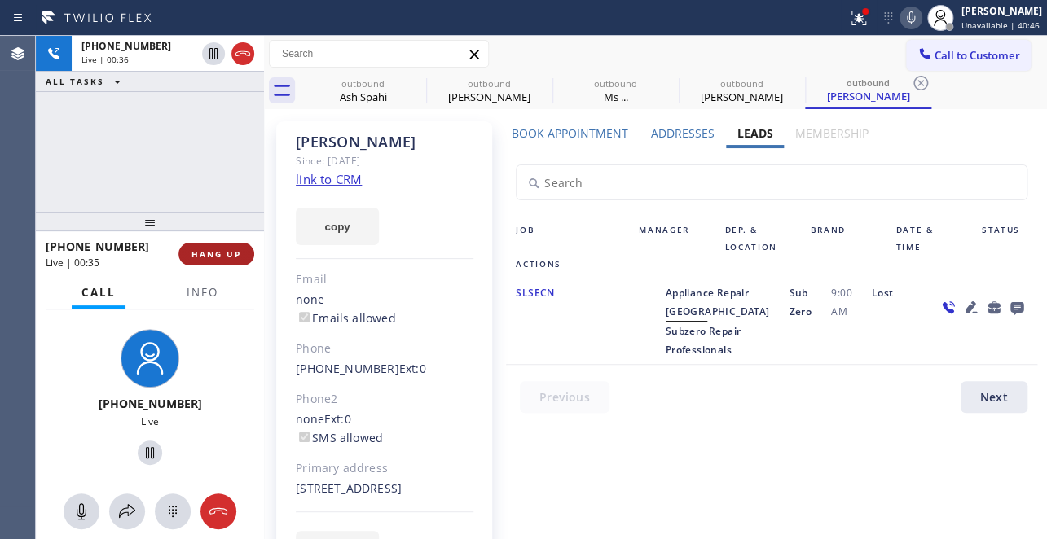
click at [240, 257] on button "HANG UP" at bounding box center [216, 254] width 76 height 23
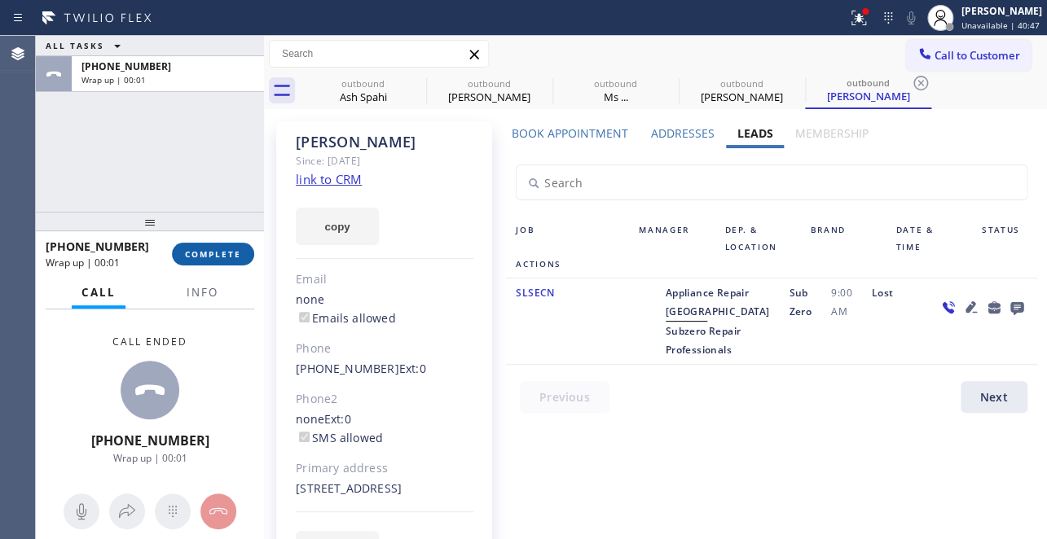
click at [213, 260] on button "COMPLETE" at bounding box center [213, 254] width 82 height 23
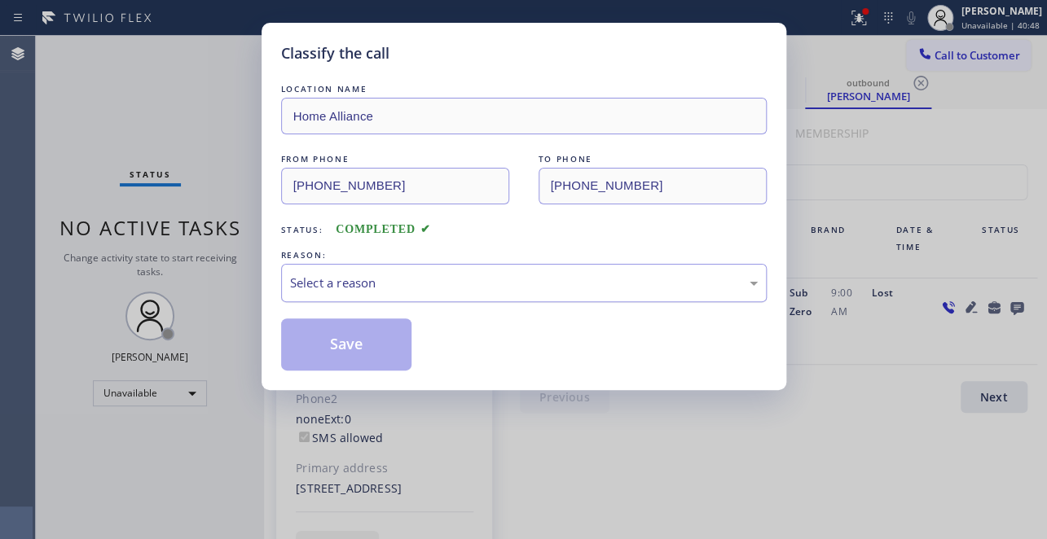
click at [441, 287] on div "Select a reason" at bounding box center [524, 283] width 468 height 19
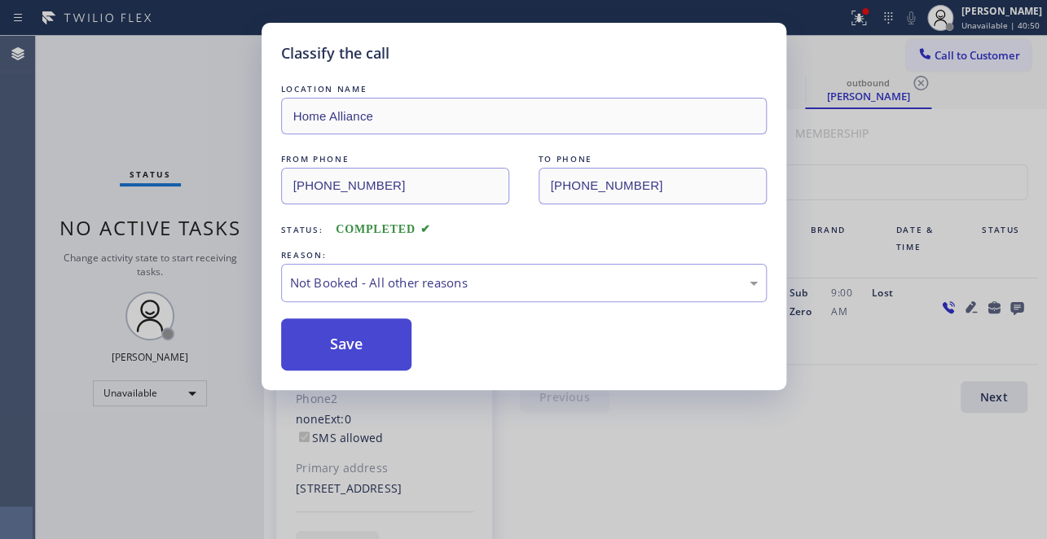
click at [335, 347] on button "Save" at bounding box center [346, 345] width 131 height 52
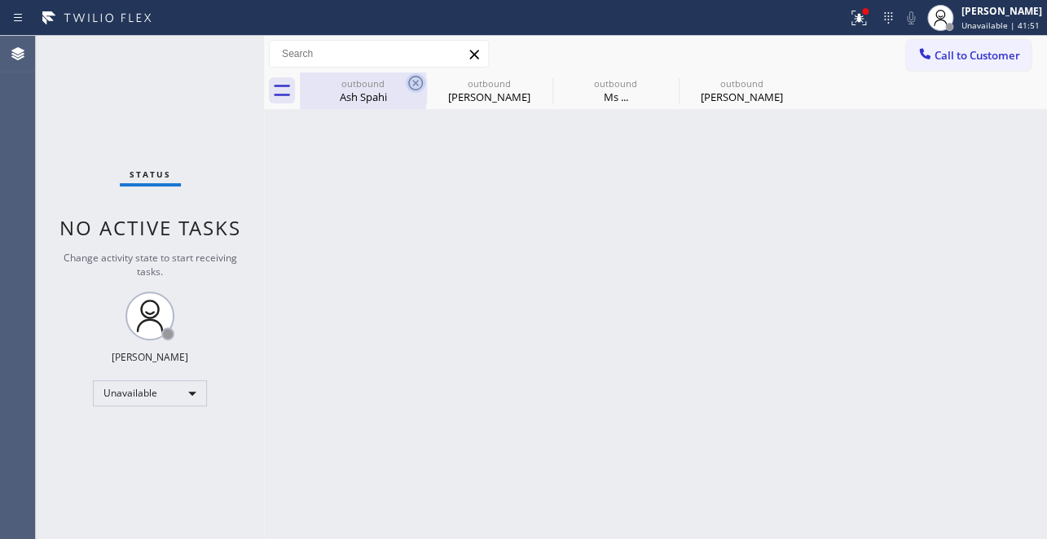
click at [410, 75] on icon at bounding box center [416, 83] width 20 height 20
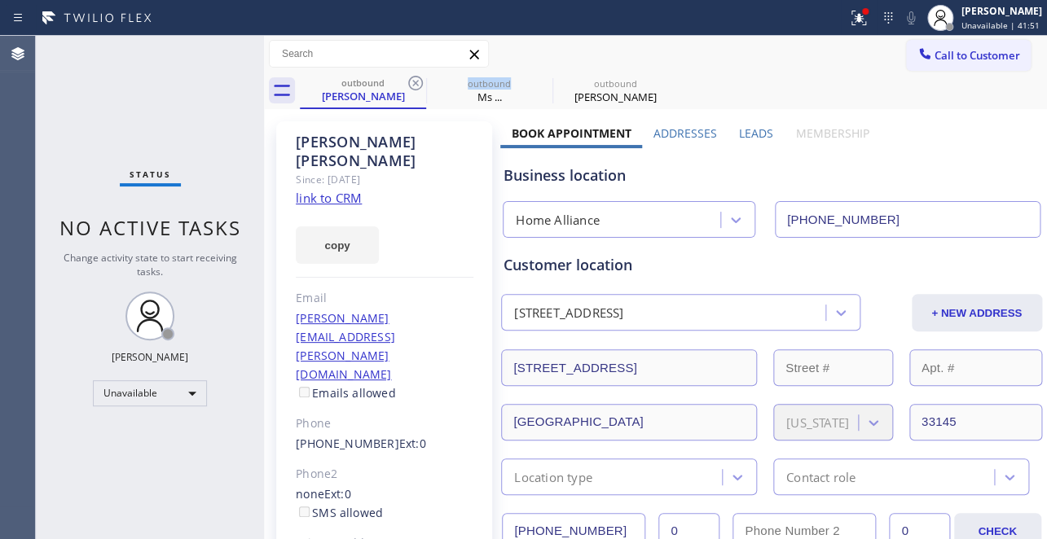
click at [410, 75] on icon at bounding box center [416, 83] width 20 height 20
click at [0, 0] on icon at bounding box center [0, 0] width 0 height 0
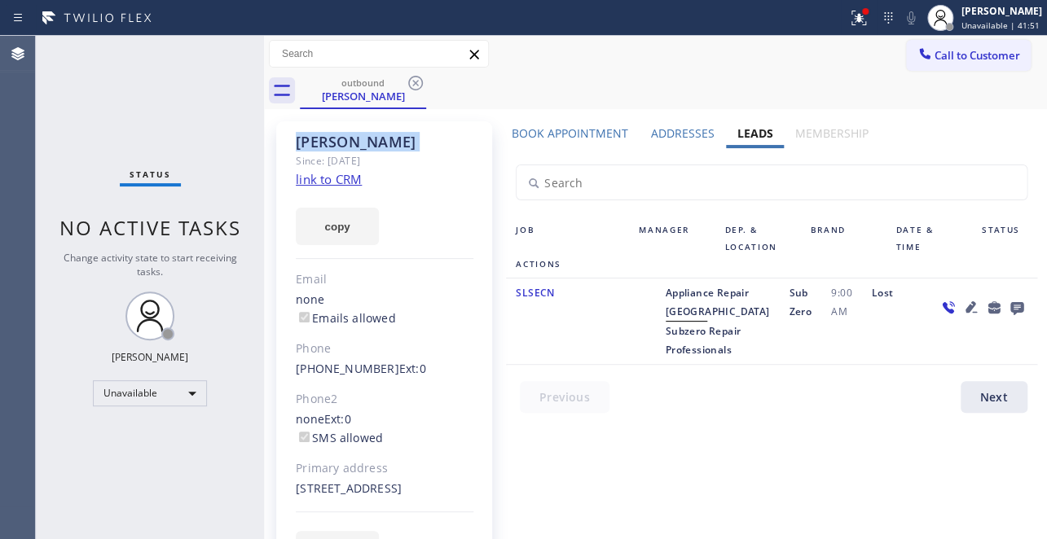
click at [410, 75] on icon at bounding box center [416, 83] width 20 height 20
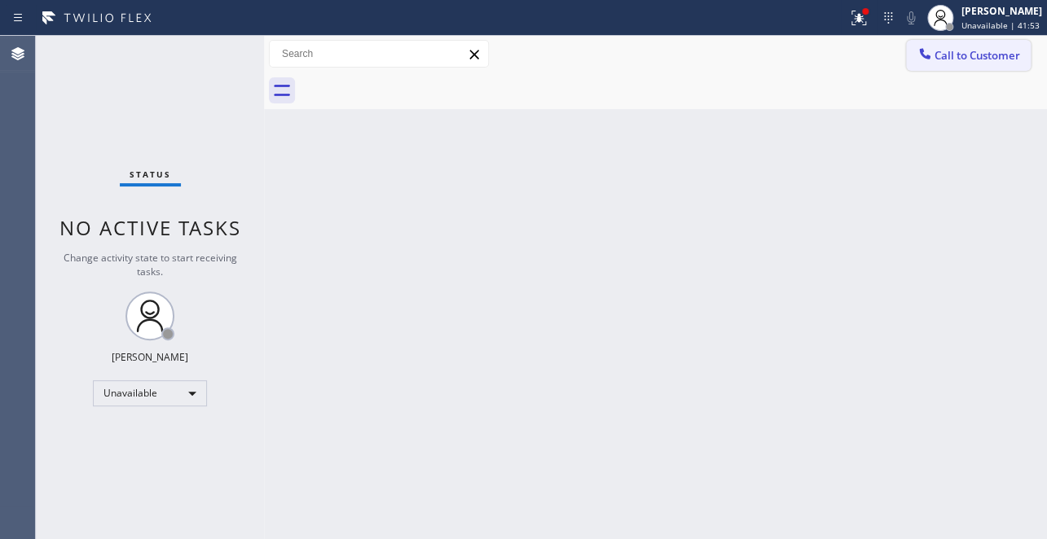
click at [995, 53] on span "Call to Customer" at bounding box center [977, 55] width 86 height 15
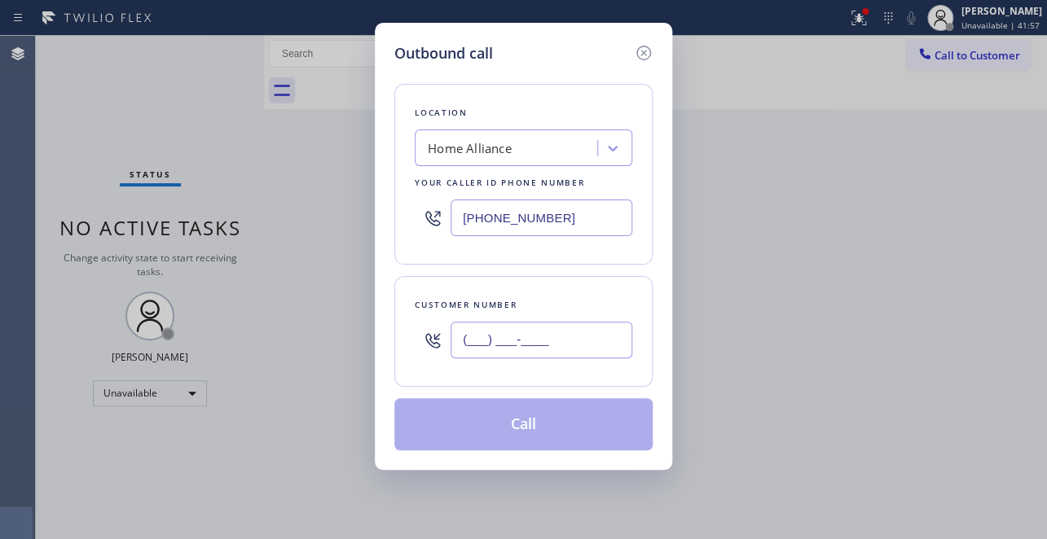
click at [539, 342] on input "(___) ___-____" at bounding box center [541, 340] width 182 height 37
paste input "564) 233-5201"
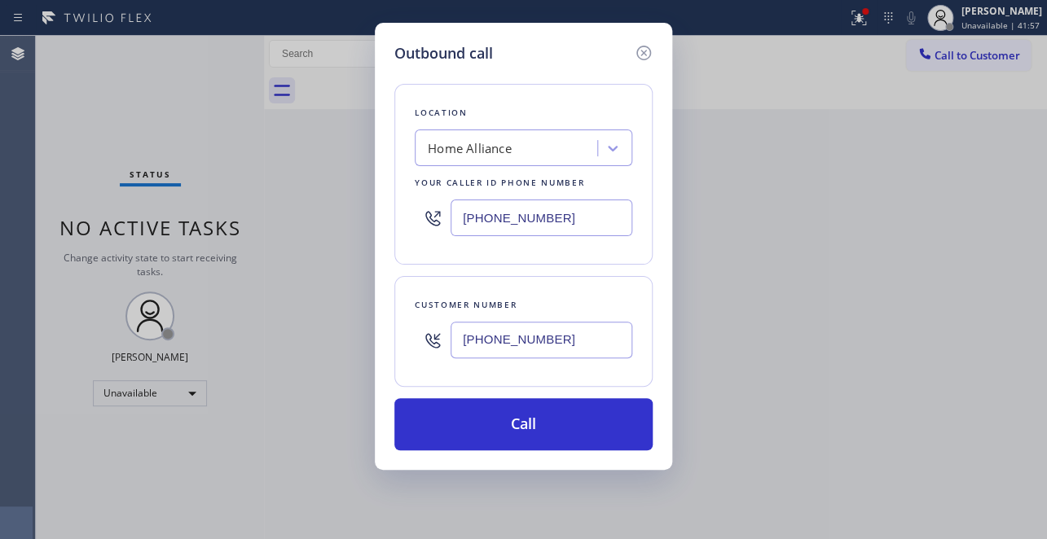
type input "[PHONE_NUMBER]"
drag, startPoint x: 572, startPoint y: 217, endPoint x: 154, endPoint y: 221, distance: 417.9
click at [154, 221] on div "Outbound call Location Home Alliance Your caller id phone number (877) 777-0796…" at bounding box center [523, 269] width 1047 height 539
paste input "623) 286-3587"
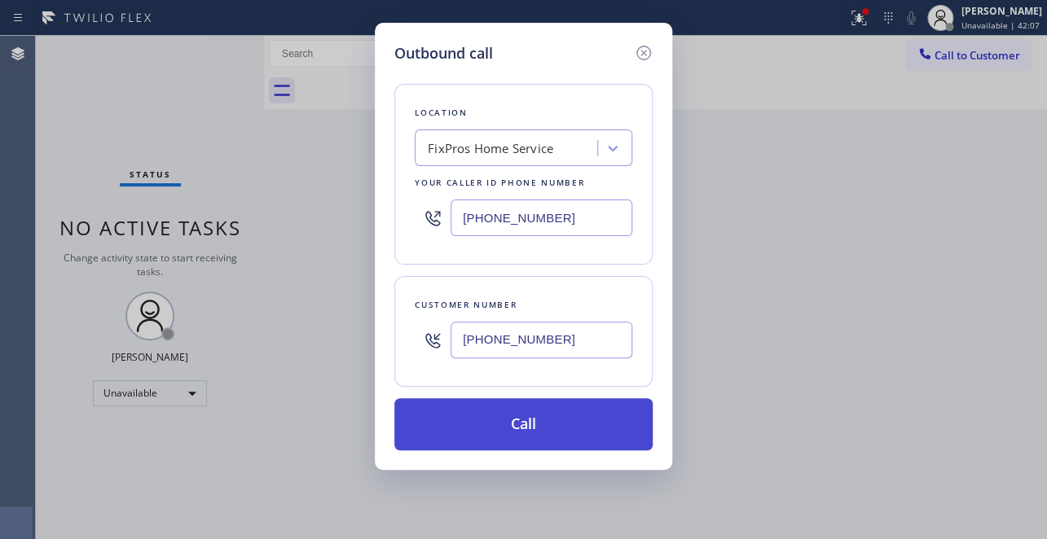
type input "[PHONE_NUMBER]"
click at [526, 424] on button "Call" at bounding box center [523, 424] width 258 height 52
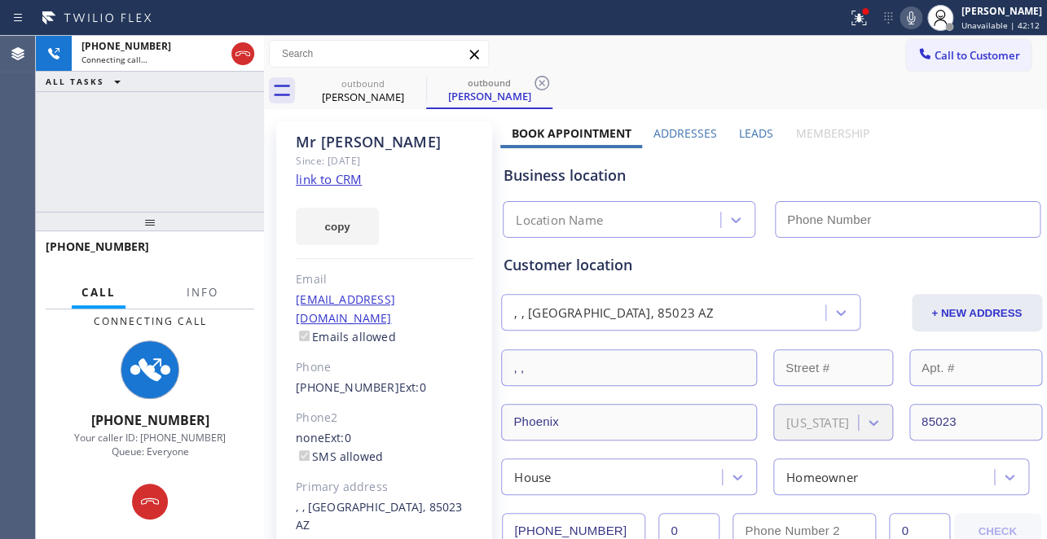
type input "[PHONE_NUMBER]"
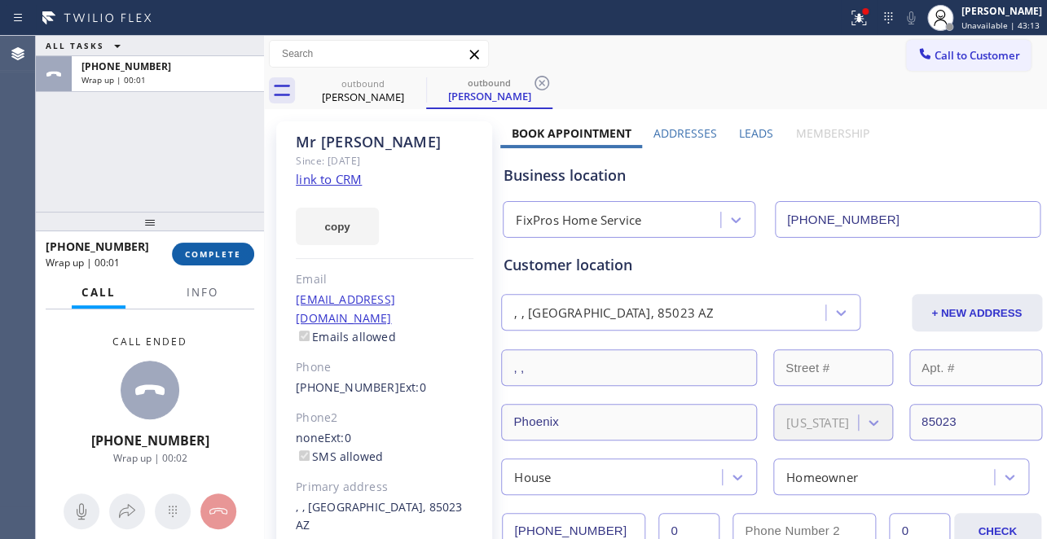
click at [223, 251] on span "COMPLETE" at bounding box center [213, 253] width 56 height 11
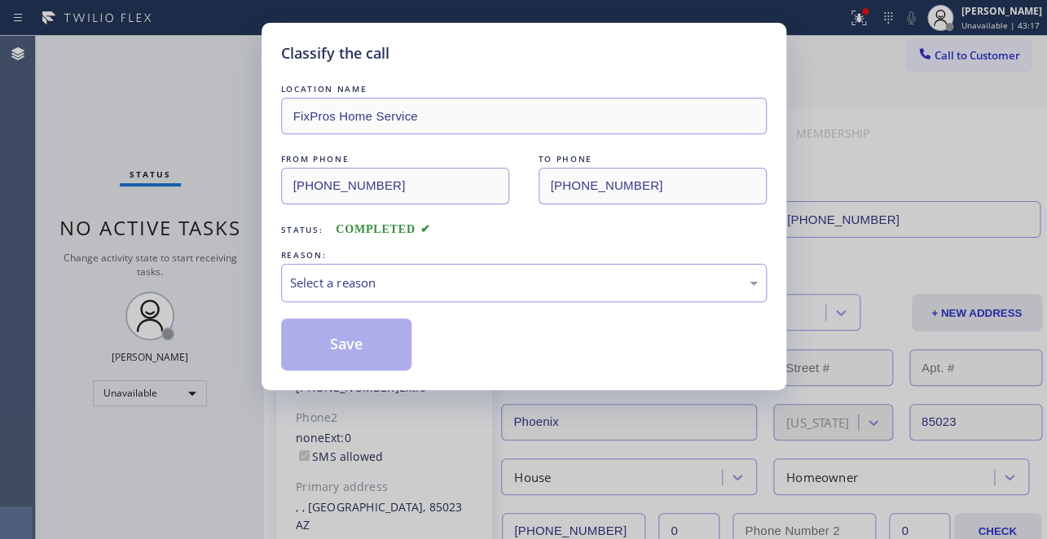
click at [432, 275] on div "Select a reason" at bounding box center [524, 283] width 468 height 19
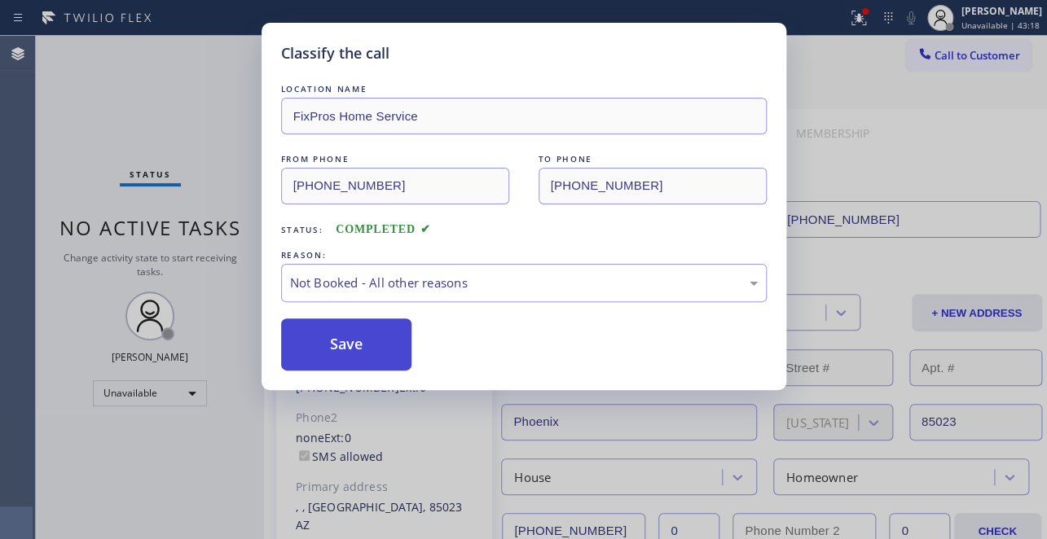
click at [340, 341] on button "Save" at bounding box center [346, 345] width 131 height 52
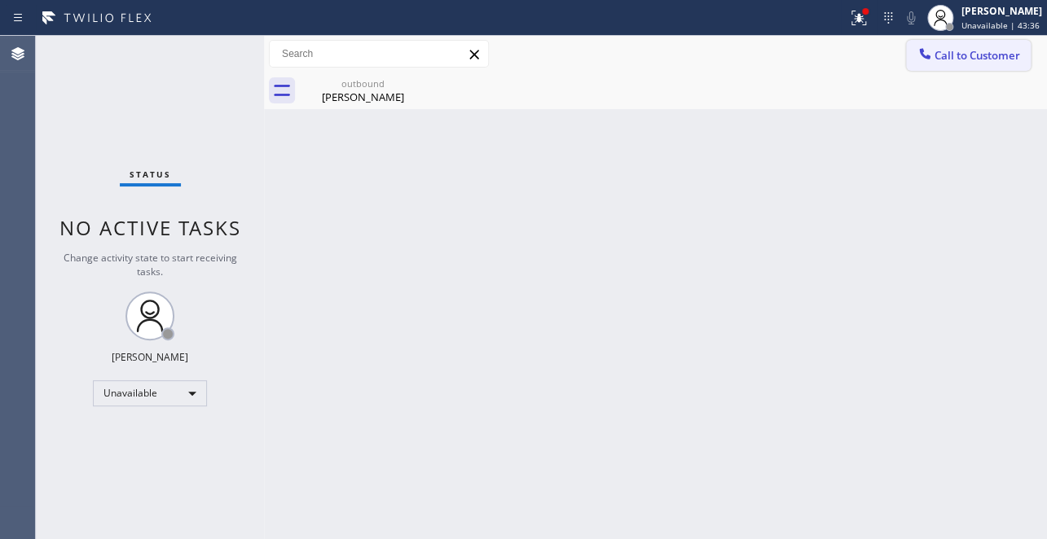
click at [969, 44] on button "Call to Customer" at bounding box center [968, 55] width 125 height 31
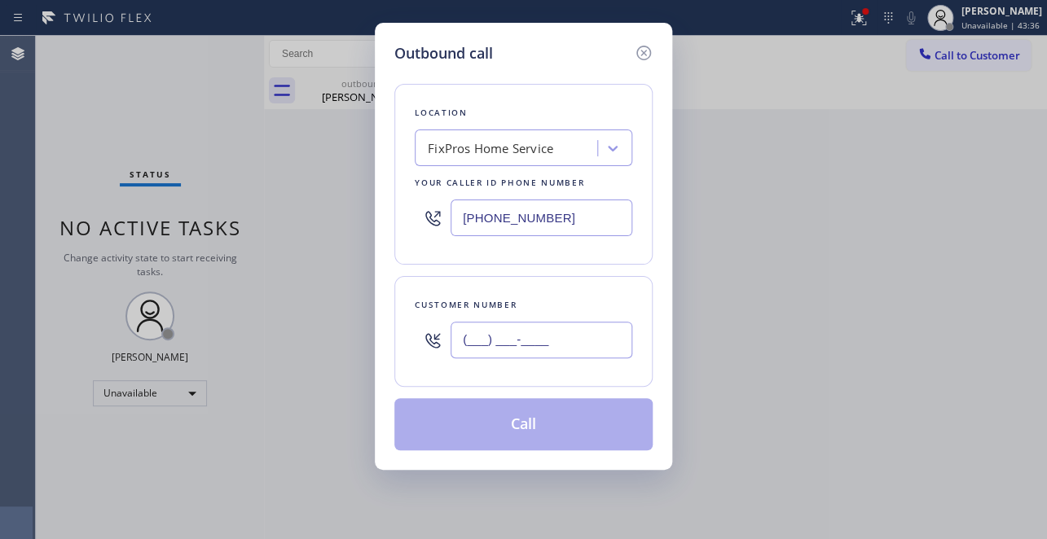
click at [581, 333] on input "(___) ___-____" at bounding box center [541, 340] width 182 height 37
paste input "310) 741-9103"
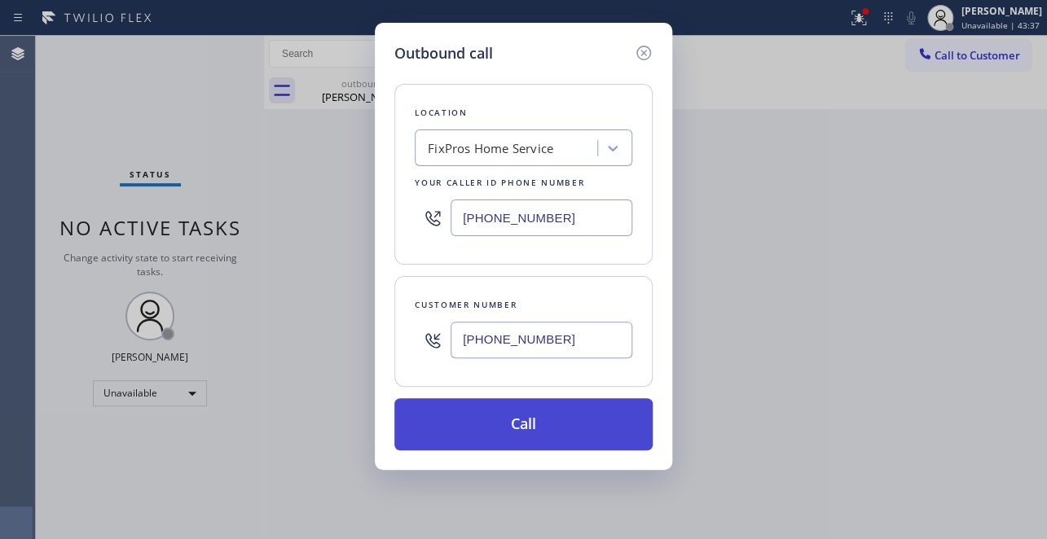
type input "[PHONE_NUMBER]"
click at [553, 440] on button "Call" at bounding box center [523, 424] width 258 height 52
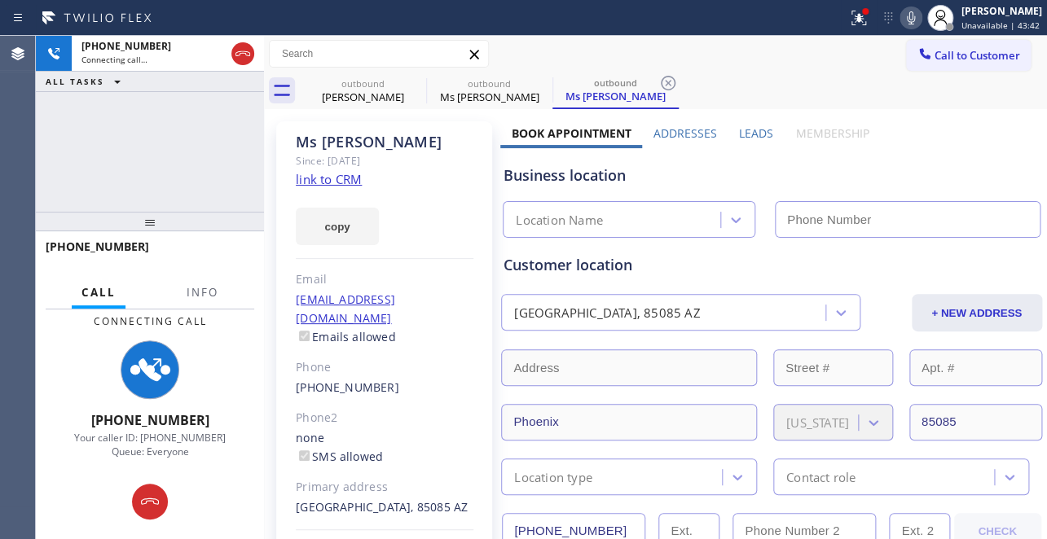
type input "[PHONE_NUMBER]"
click at [739, 129] on label "Leads" at bounding box center [756, 132] width 34 height 15
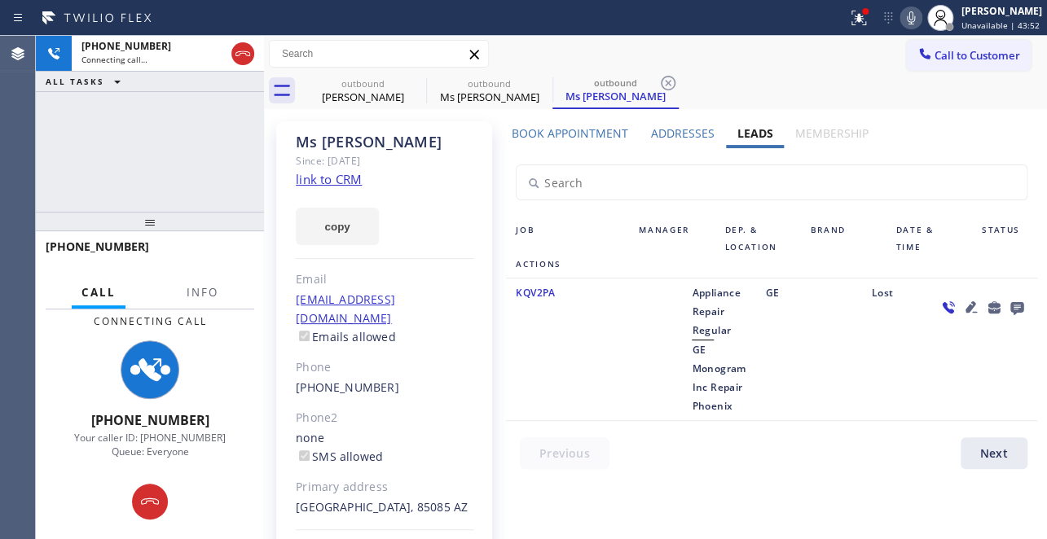
click at [961, 311] on icon at bounding box center [971, 307] width 20 height 20
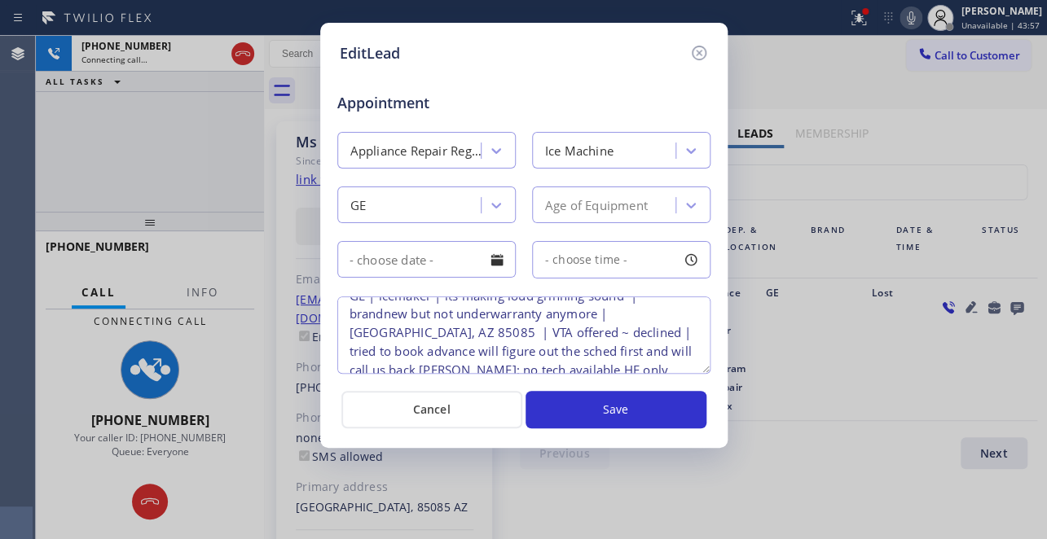
scroll to position [33, 0]
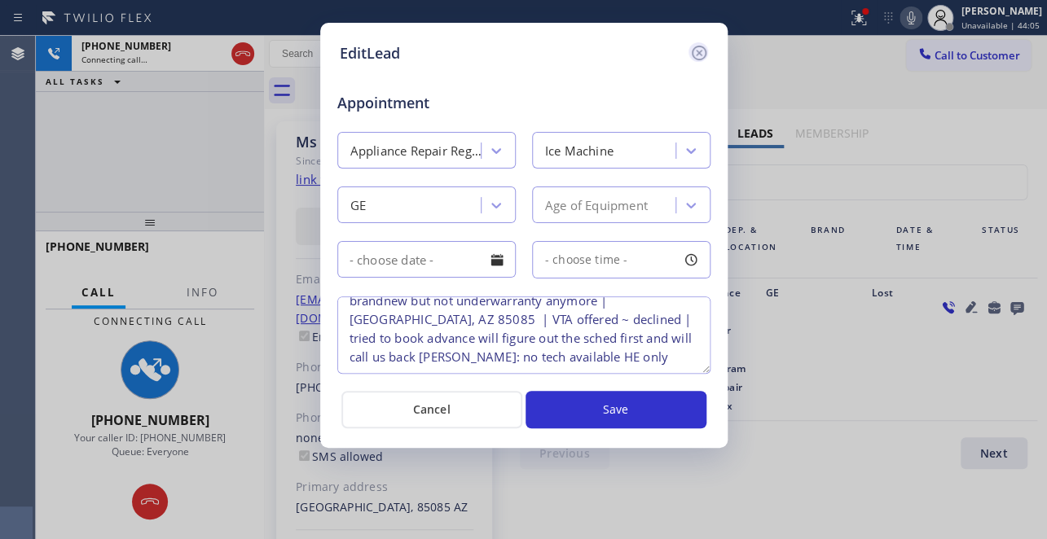
click at [695, 49] on icon at bounding box center [699, 53] width 20 height 20
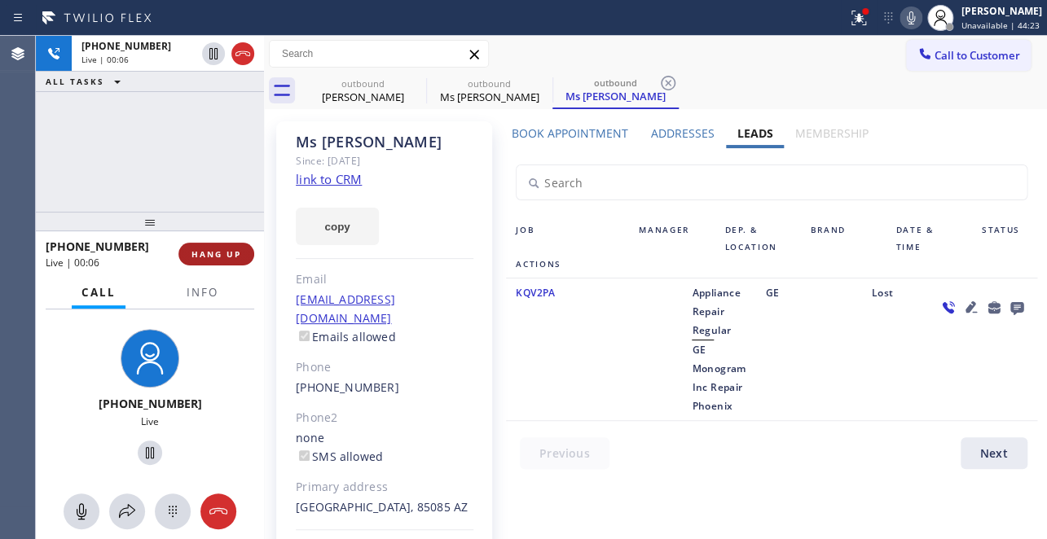
click at [217, 252] on span "HANG UP" at bounding box center [216, 253] width 50 height 11
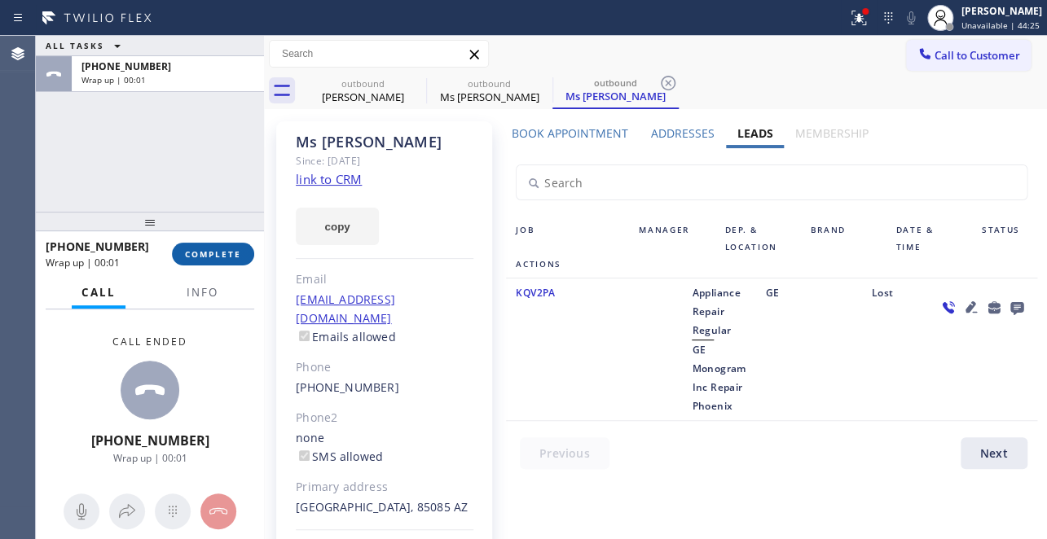
click at [215, 253] on span "COMPLETE" at bounding box center [213, 253] width 56 height 11
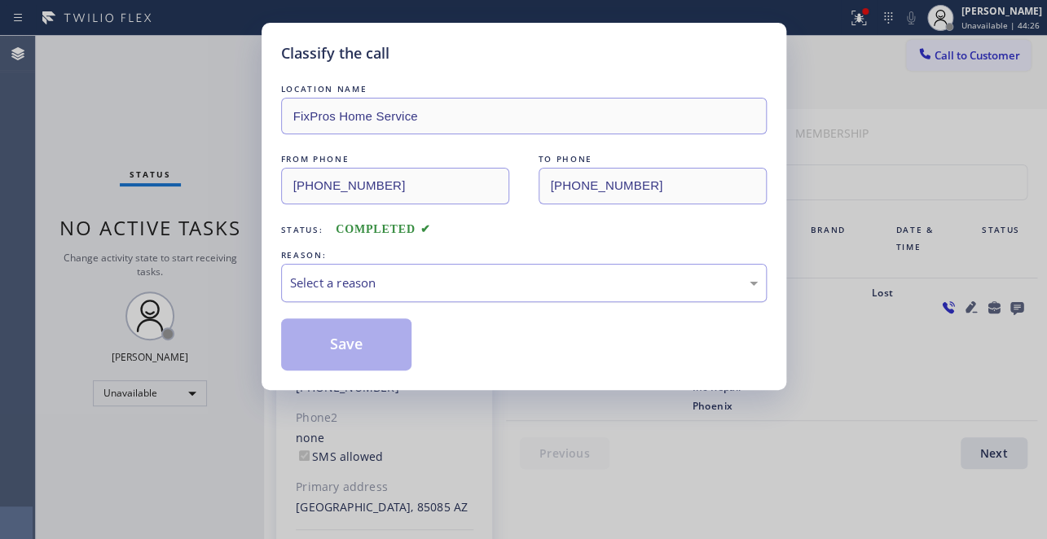
click at [363, 282] on div "Select a reason" at bounding box center [524, 283] width 468 height 19
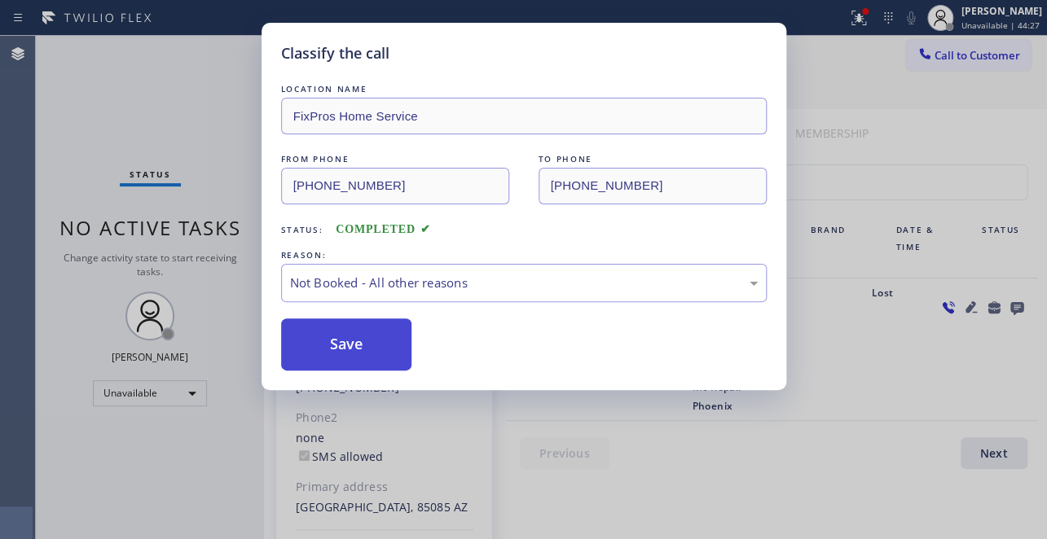
click at [346, 339] on button "Save" at bounding box center [346, 345] width 131 height 52
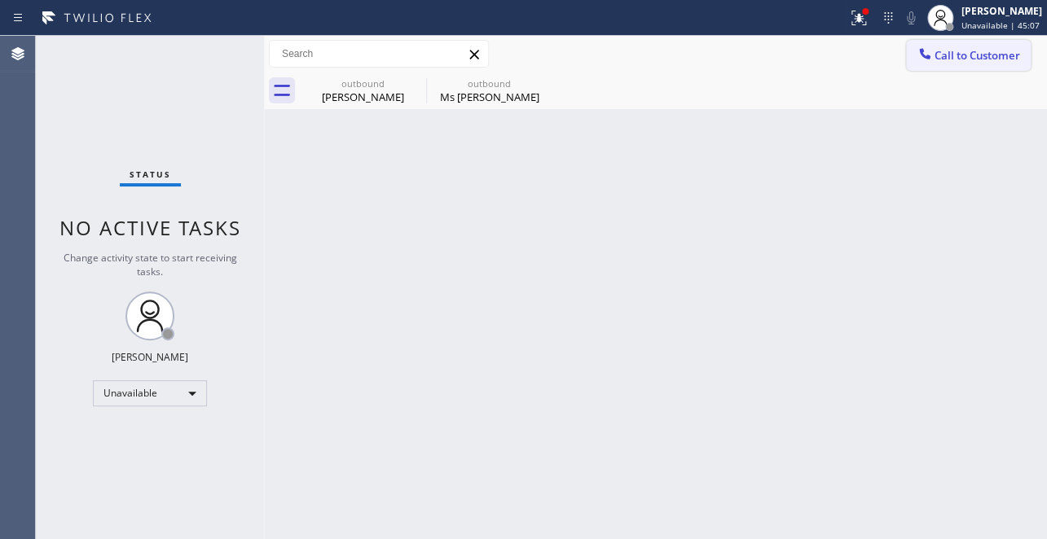
click at [981, 64] on button "Call to Customer" at bounding box center [968, 55] width 125 height 31
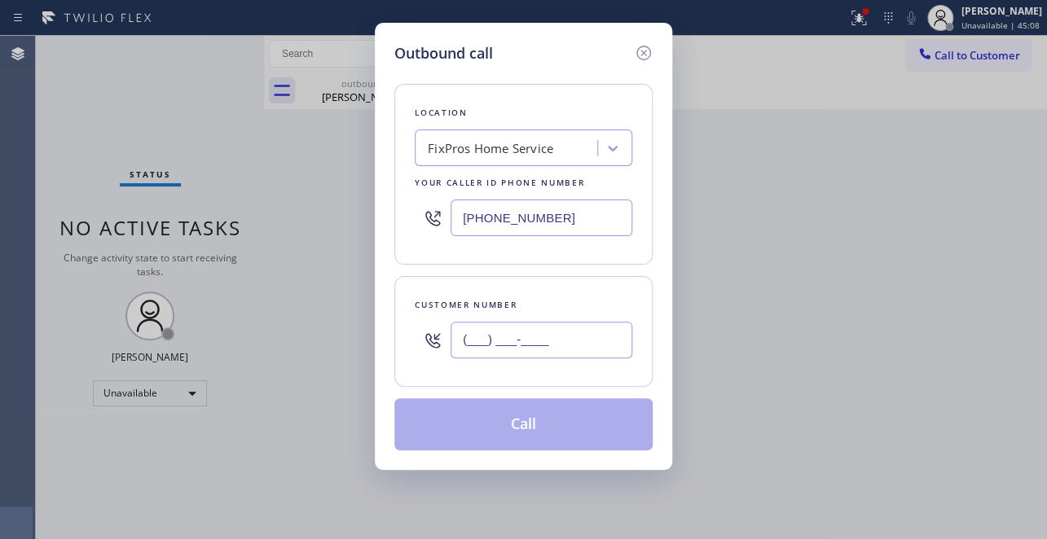
click at [617, 344] on input "(___) ___-____" at bounding box center [541, 340] width 182 height 37
paste input "786) 354-6835"
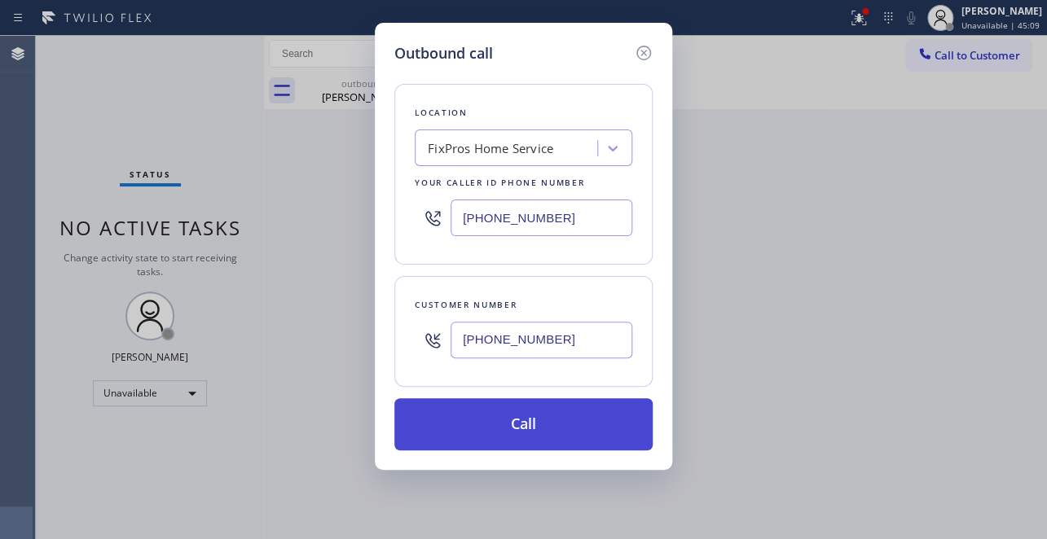
click at [540, 428] on button "Call" at bounding box center [523, 424] width 258 height 52
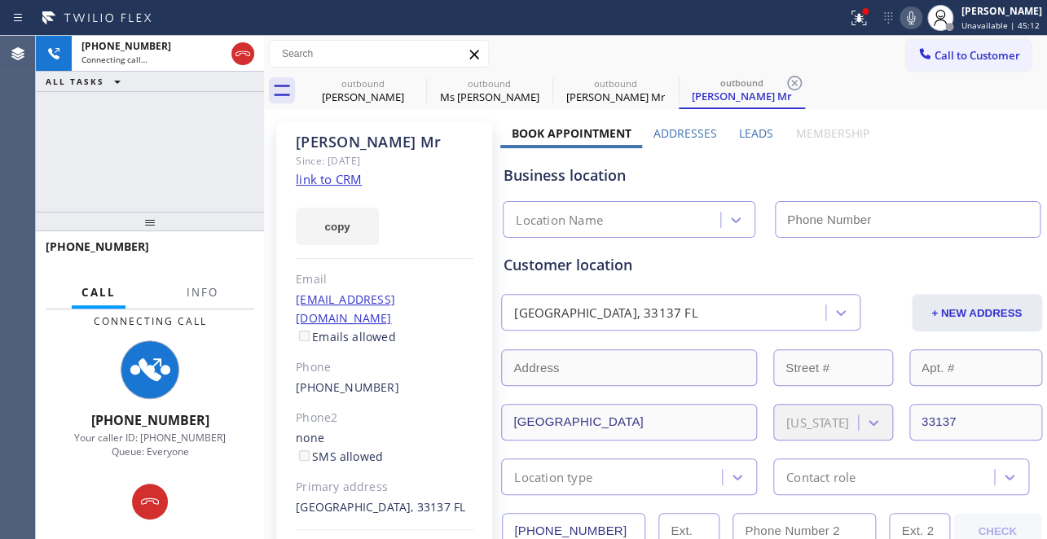
click at [753, 134] on label "Leads" at bounding box center [756, 132] width 34 height 15
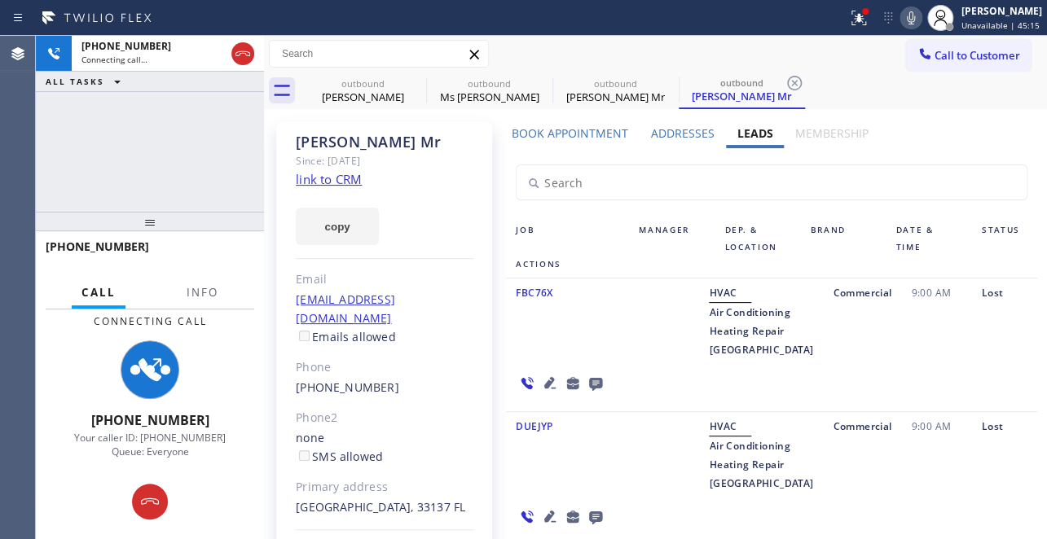
click at [560, 373] on icon at bounding box center [550, 383] width 20 height 20
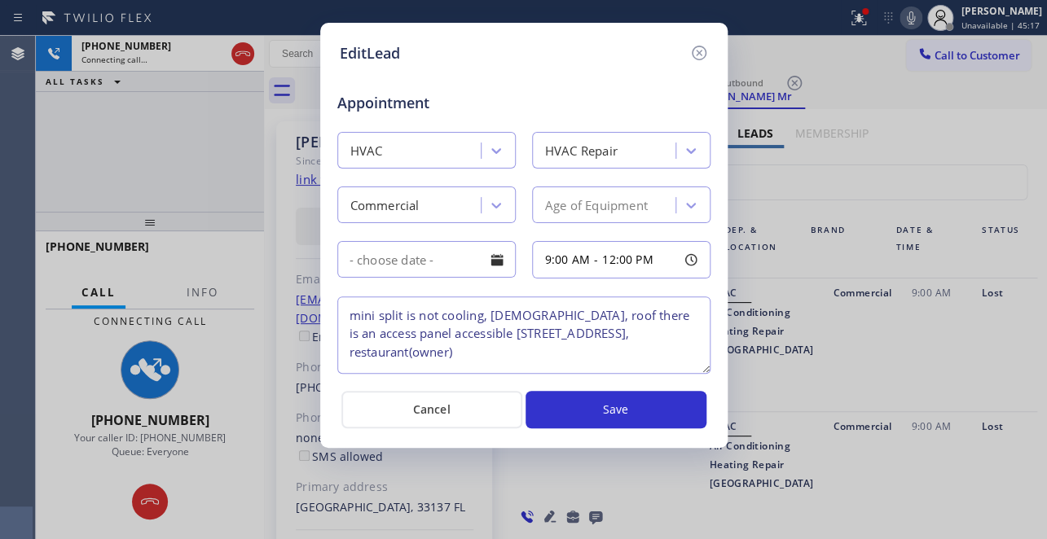
click at [477, 350] on textarea "mini split is not cooling, 7-8 years old, roof there is an access panel accessi…" at bounding box center [523, 335] width 373 height 77
click at [697, 48] on icon at bounding box center [699, 53] width 20 height 20
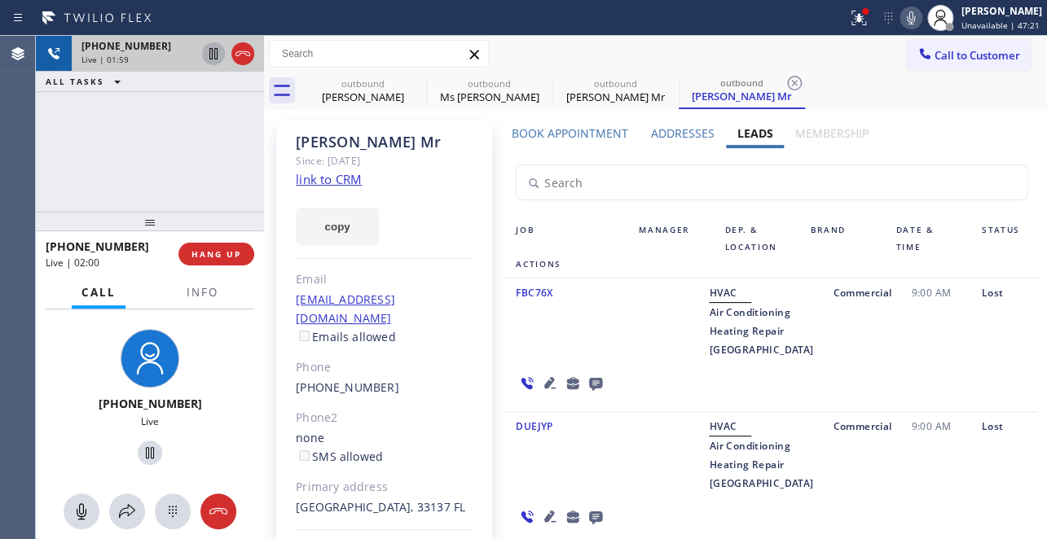
click at [205, 54] on icon at bounding box center [214, 54] width 20 height 20
click at [901, 15] on icon at bounding box center [911, 18] width 20 height 20
click at [340, 178] on link "link to CRM" at bounding box center [329, 179] width 66 height 16
click at [206, 55] on icon at bounding box center [214, 54] width 20 height 20
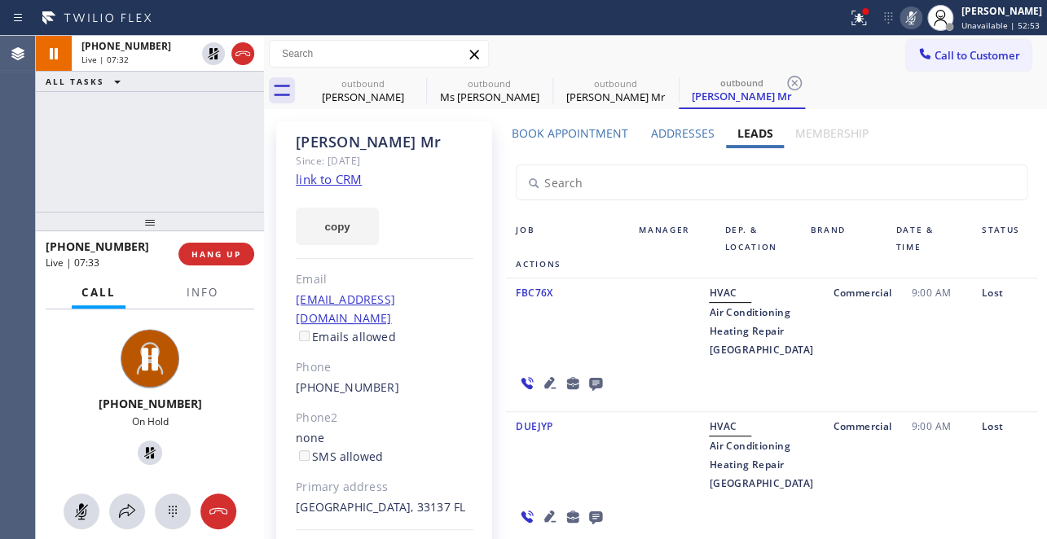
click at [901, 11] on icon at bounding box center [911, 18] width 20 height 20
click at [597, 359] on div "FBC76X" at bounding box center [567, 321] width 123 height 76
click at [570, 235] on div "Job" at bounding box center [567, 239] width 123 height 34
click at [543, 334] on div "FBC76X" at bounding box center [567, 321] width 123 height 76
click at [525, 359] on div "FBC76X" at bounding box center [567, 321] width 123 height 76
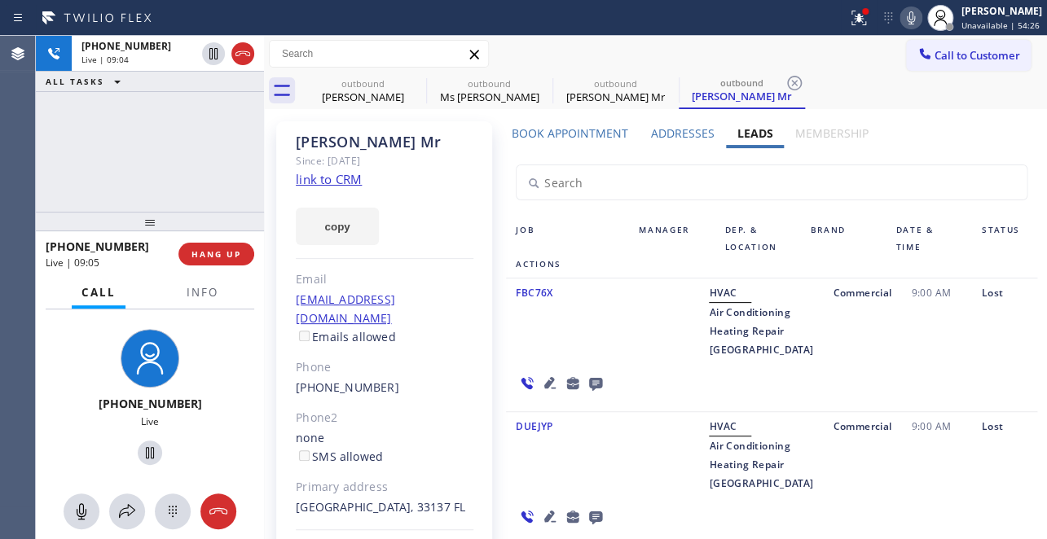
click at [541, 352] on div "FBC76X" at bounding box center [567, 321] width 123 height 76
click at [544, 359] on div "FBC76X" at bounding box center [567, 321] width 123 height 76
click at [581, 59] on div "Call to Customer Outbound call Location FixPros Home Service Your caller id pho…" at bounding box center [655, 54] width 783 height 29
click at [538, 345] on div "FBC76X" at bounding box center [567, 321] width 123 height 76
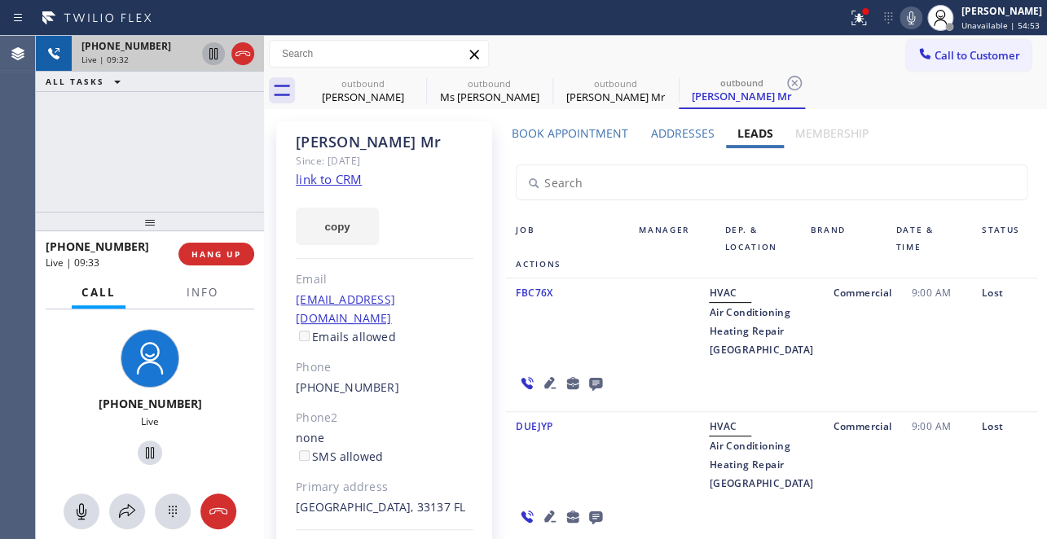
click at [210, 54] on icon at bounding box center [214, 54] width 20 height 20
click at [901, 16] on icon at bounding box center [911, 18] width 20 height 20
click at [211, 49] on icon at bounding box center [213, 53] width 11 height 11
click at [905, 21] on rect at bounding box center [910, 16] width 11 height 11
click at [533, 345] on div "FBC76X" at bounding box center [567, 321] width 123 height 76
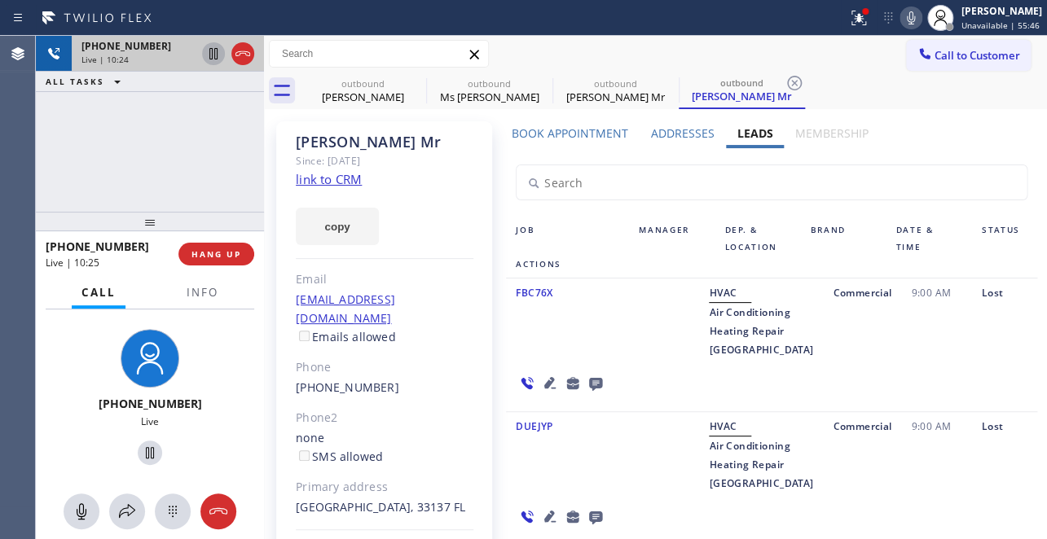
click at [577, 359] on div "FBC76X" at bounding box center [567, 321] width 123 height 76
click at [550, 484] on div "DUEJYP" at bounding box center [567, 455] width 123 height 76
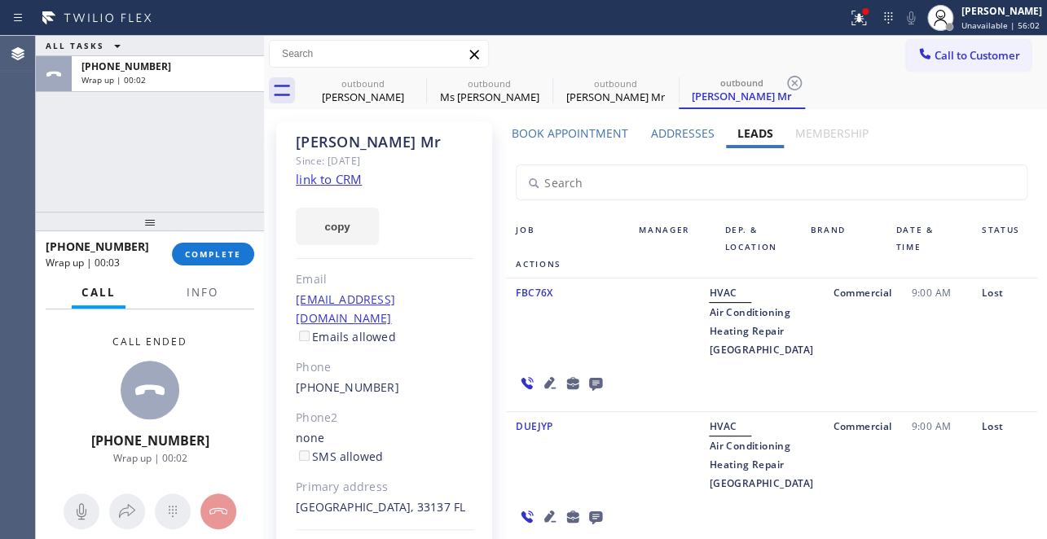
click at [534, 345] on div "FBC76X" at bounding box center [567, 321] width 123 height 76
click at [187, 255] on span "COMPLETE" at bounding box center [213, 253] width 56 height 11
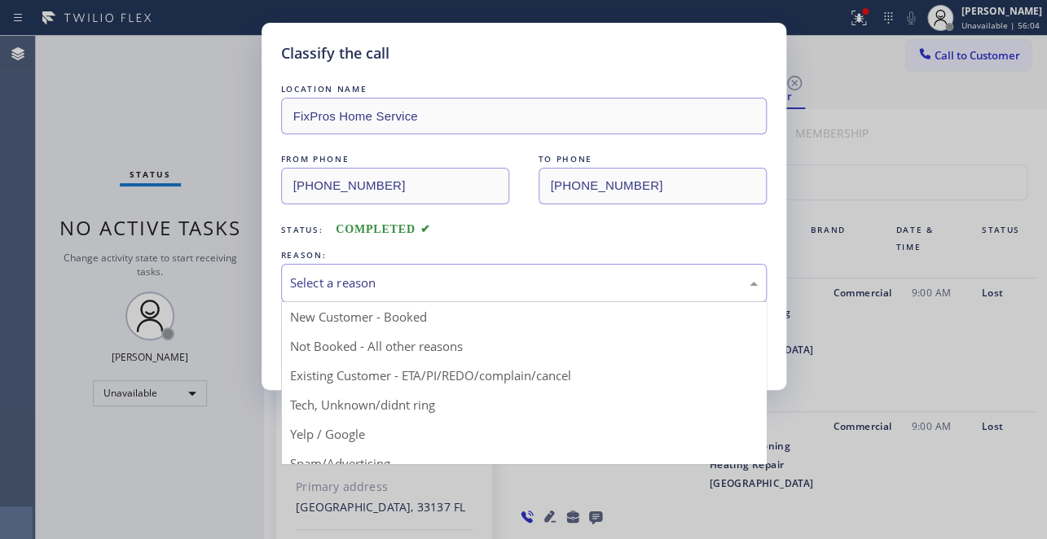
click at [358, 282] on div "Select a reason" at bounding box center [524, 283] width 468 height 19
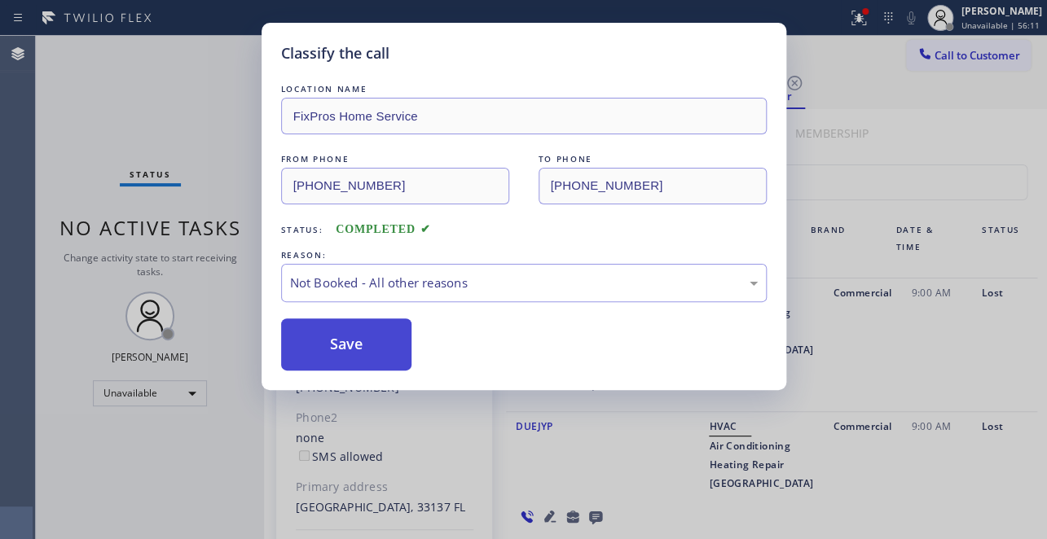
click at [366, 346] on button "Save" at bounding box center [346, 345] width 131 height 52
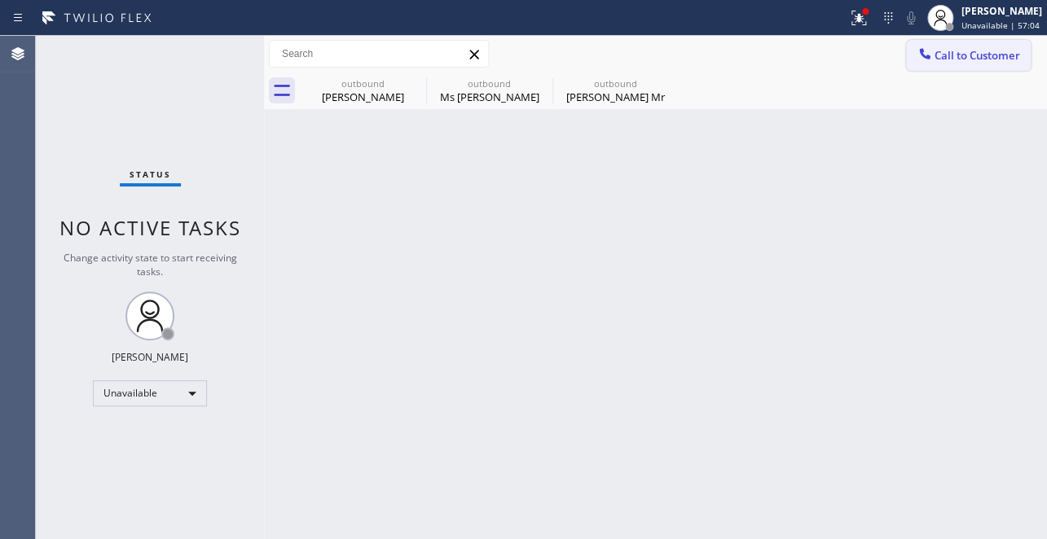
click at [953, 55] on span "Call to Customer" at bounding box center [977, 55] width 86 height 15
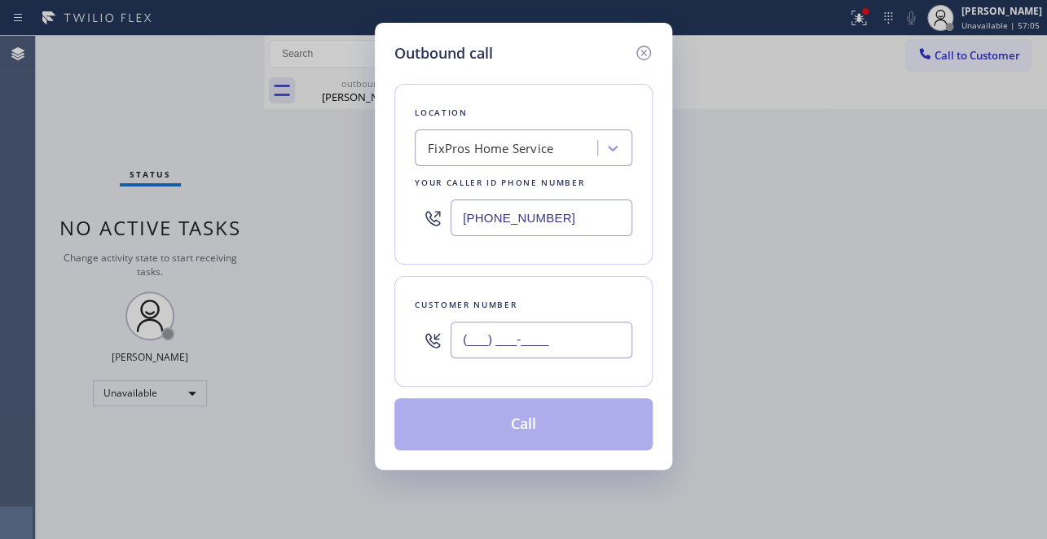
click at [522, 333] on input "(___) ___-____" at bounding box center [541, 340] width 182 height 37
paste input "305) 776-1977"
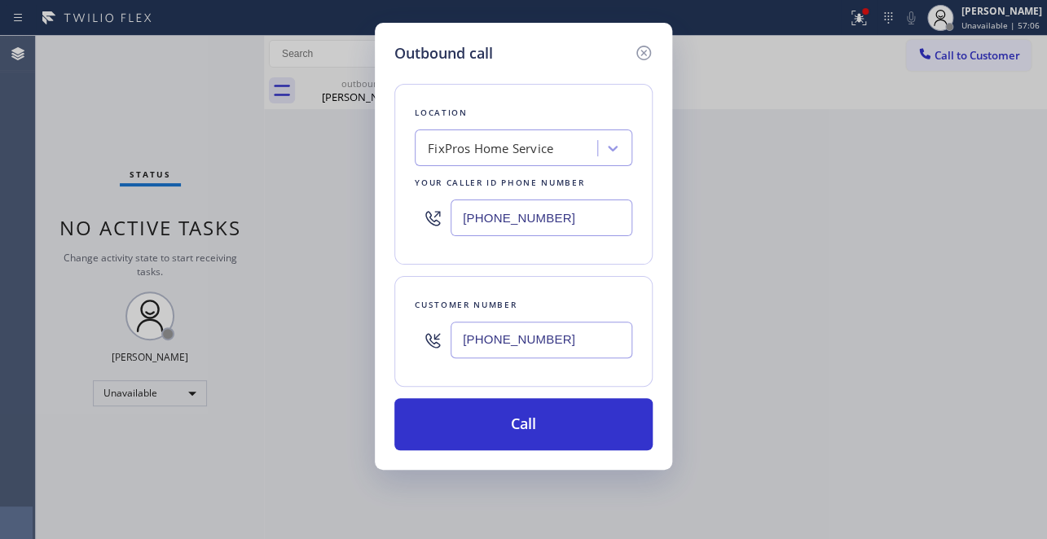
type input "[PHONE_NUMBER]"
drag, startPoint x: 565, startPoint y: 208, endPoint x: 318, endPoint y: 206, distance: 246.8
click at [318, 206] on div "Outbound call Location FixPros Home Service Your caller id phone number (623) 2…" at bounding box center [523, 269] width 1047 height 539
paste input "877) 777-0796"
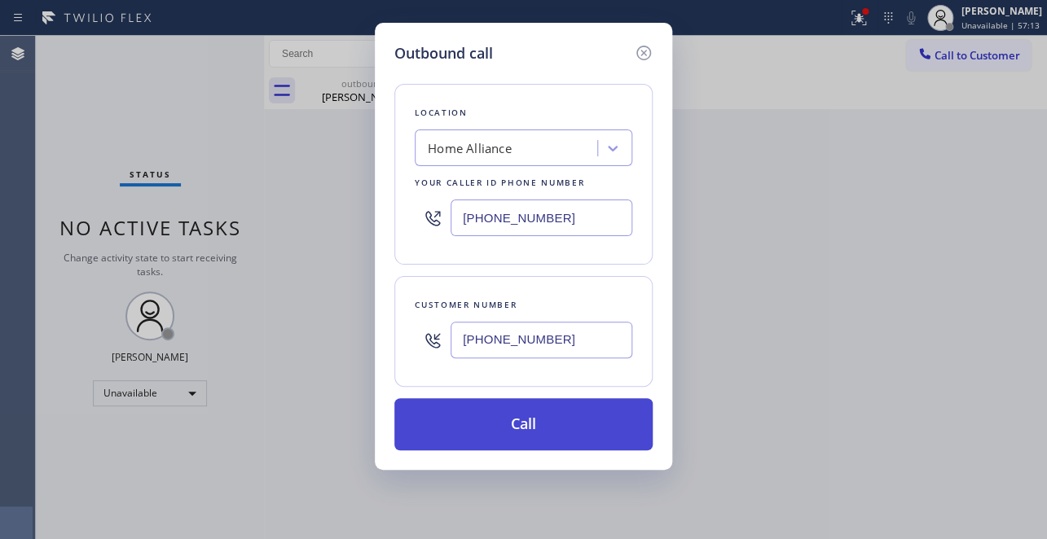
type input "[PHONE_NUMBER]"
click at [516, 424] on button "Call" at bounding box center [523, 424] width 258 height 52
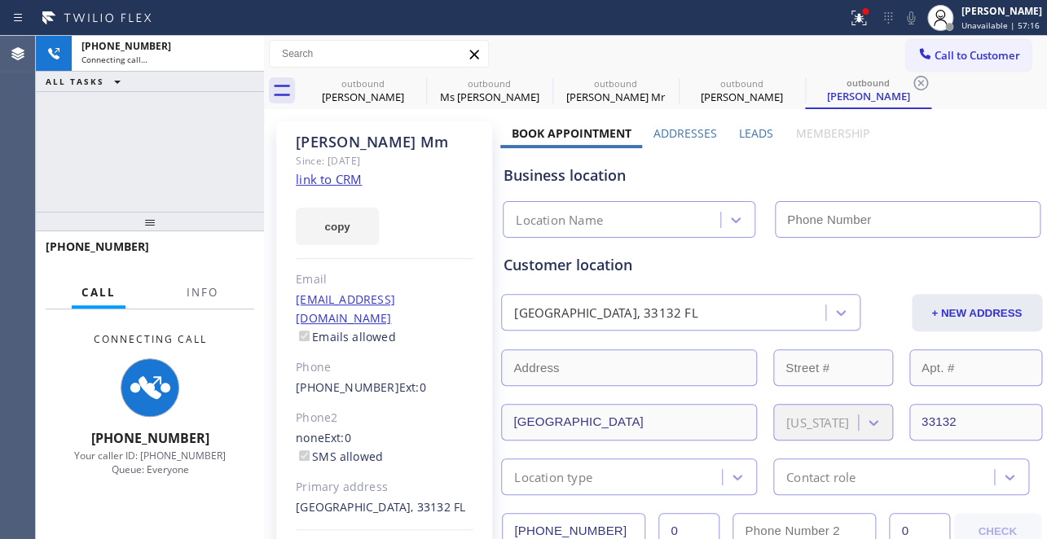
click at [754, 133] on label "Leads" at bounding box center [756, 132] width 34 height 15
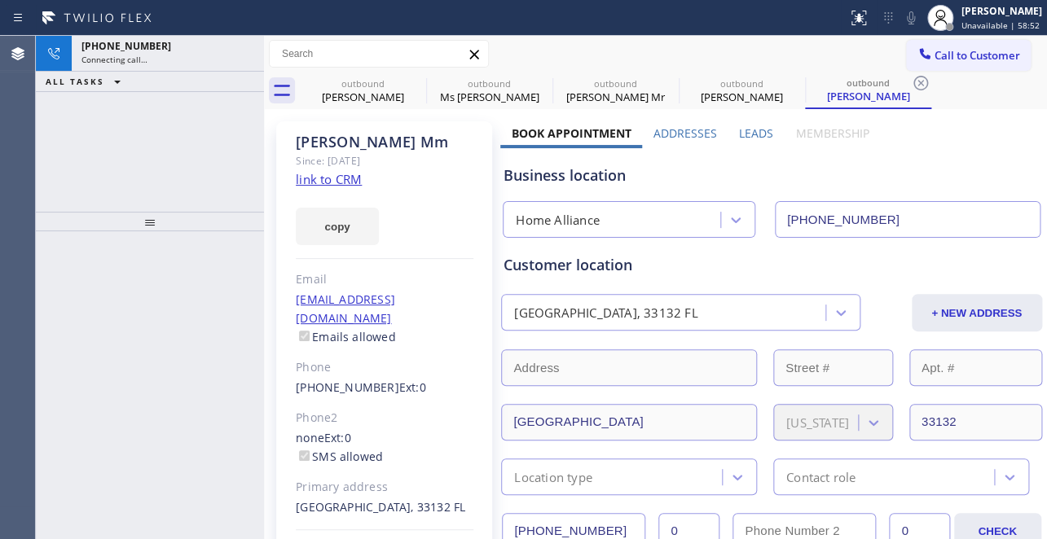
type input "[PHONE_NUMBER]"
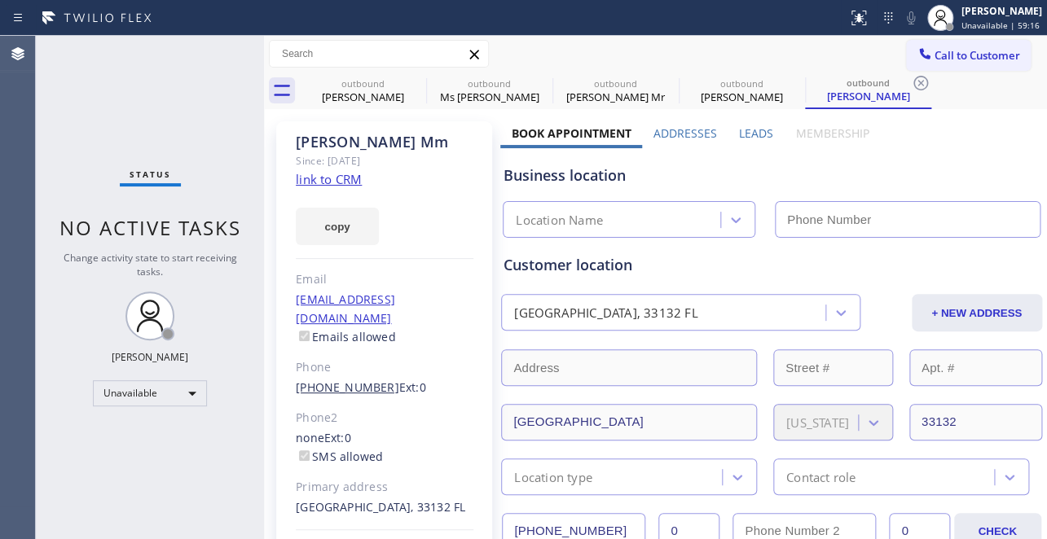
click at [347, 380] on link "[PHONE_NUMBER]" at bounding box center [347, 387] width 103 height 15
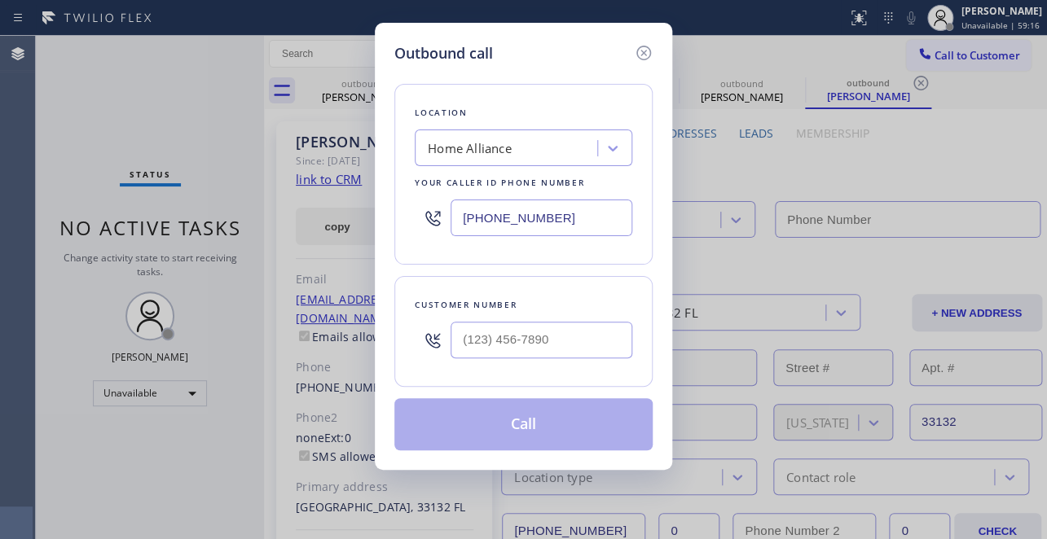
type input "[PHONE_NUMBER]"
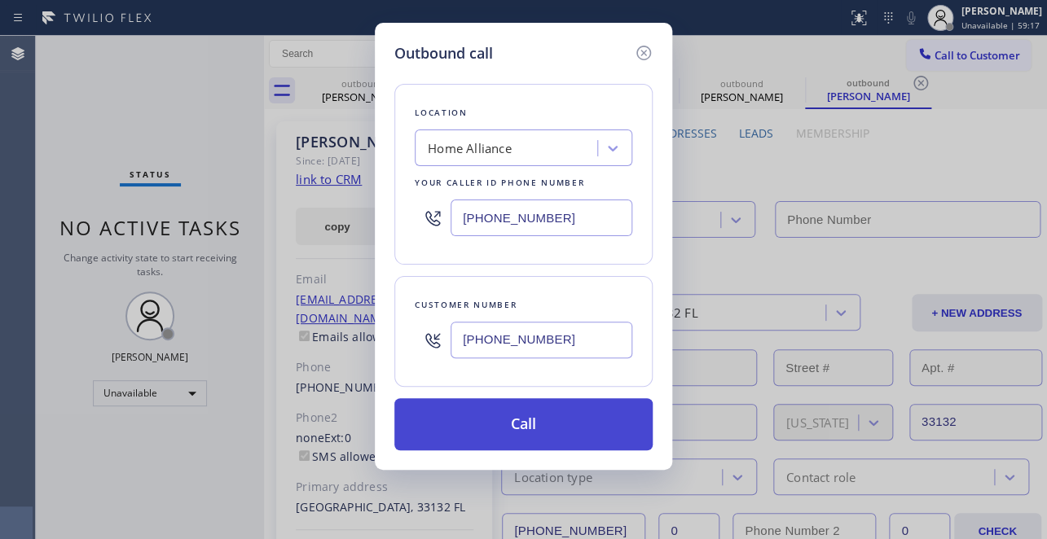
click at [513, 436] on button "Call" at bounding box center [523, 424] width 258 height 52
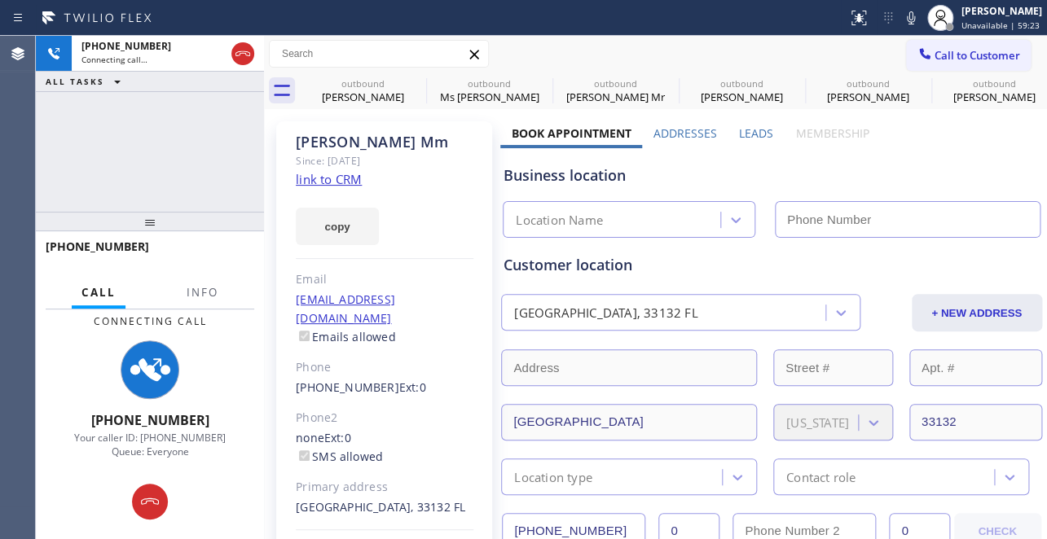
type input "[PHONE_NUMBER]"
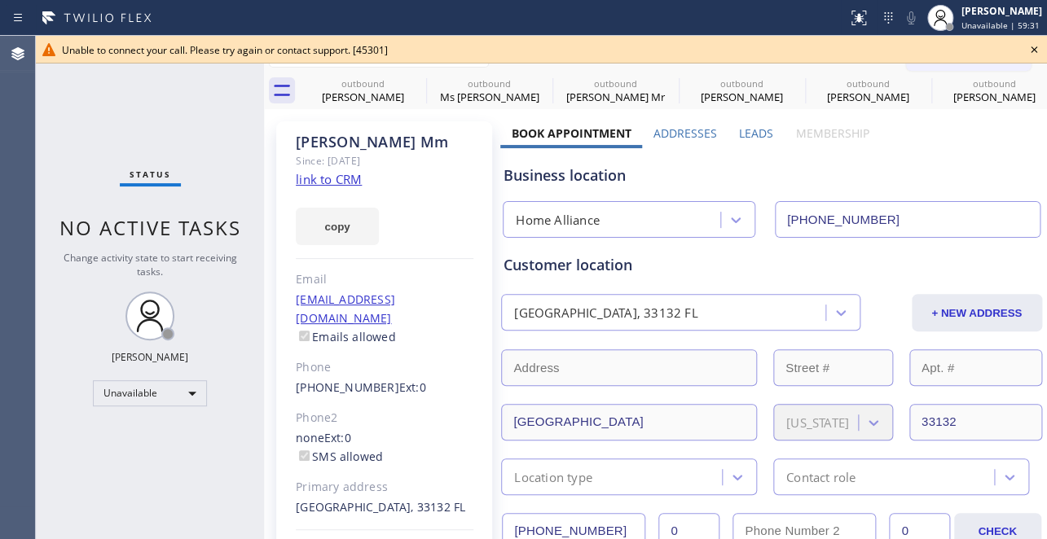
click at [1033, 54] on icon at bounding box center [1034, 50] width 20 height 20
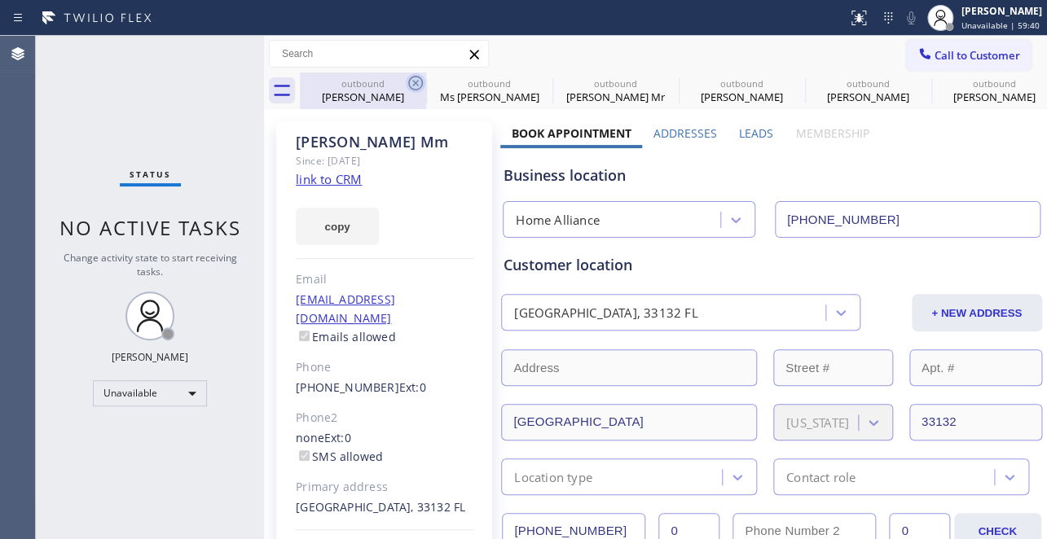
click at [410, 82] on icon at bounding box center [416, 83] width 20 height 20
click at [0, 0] on icon at bounding box center [0, 0] width 0 height 0
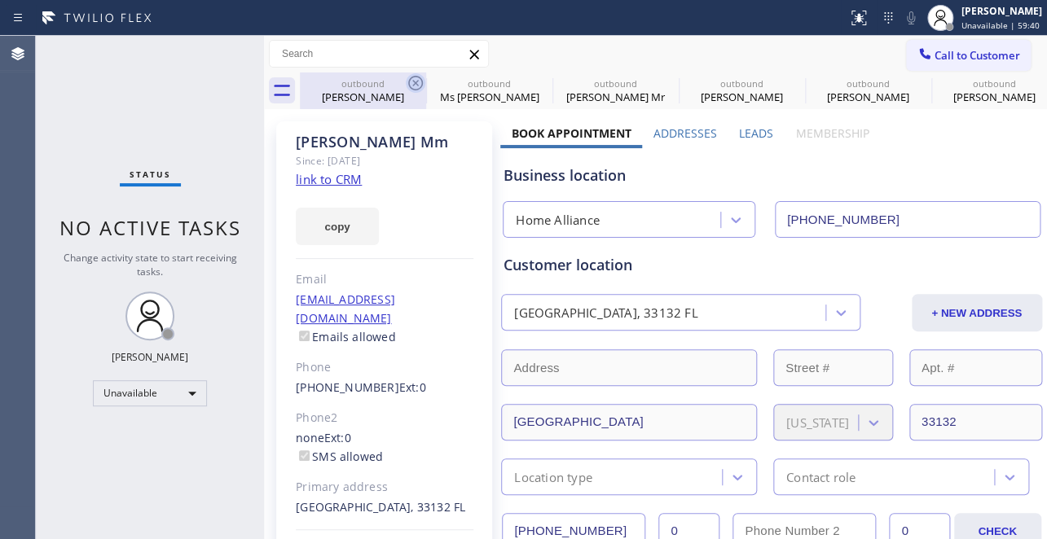
click at [0, 0] on icon at bounding box center [0, 0] width 0 height 0
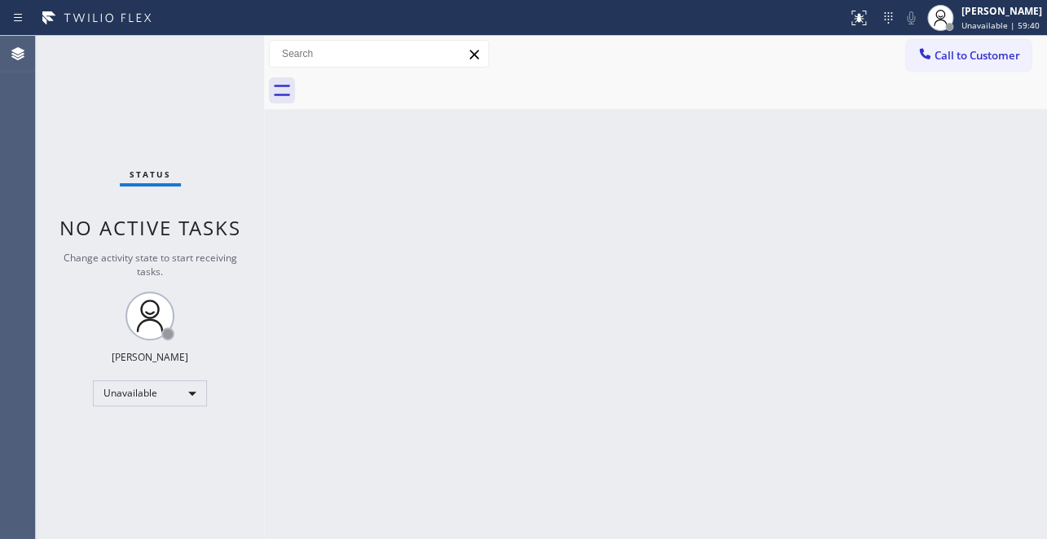
click at [410, 82] on div at bounding box center [673, 91] width 747 height 37
click at [999, 58] on span "Call to Customer" at bounding box center [977, 55] width 86 height 15
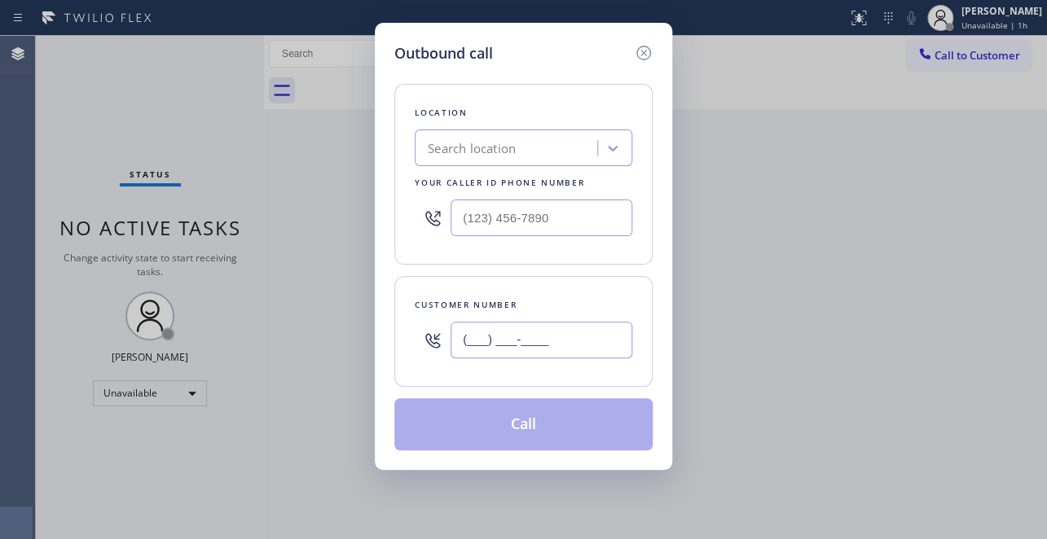
click at [539, 357] on input "(___) ___-____" at bounding box center [541, 340] width 182 height 37
paste input "713) 443-8303"
type input "[PHONE_NUMBER]"
click at [597, 218] on input "(___) ___-____" at bounding box center [541, 218] width 182 height 37
paste input "877) 777-0796"
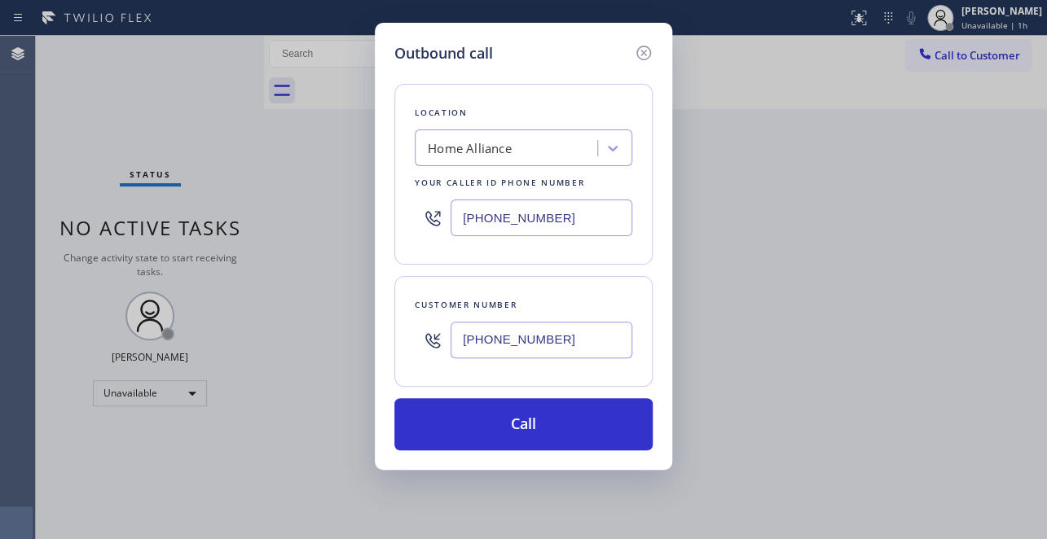
type input "[PHONE_NUMBER]"
click at [563, 453] on div "Outbound call Location Home Alliance Your caller id phone number [PHONE_NUMBER]…" at bounding box center [523, 246] width 297 height 447
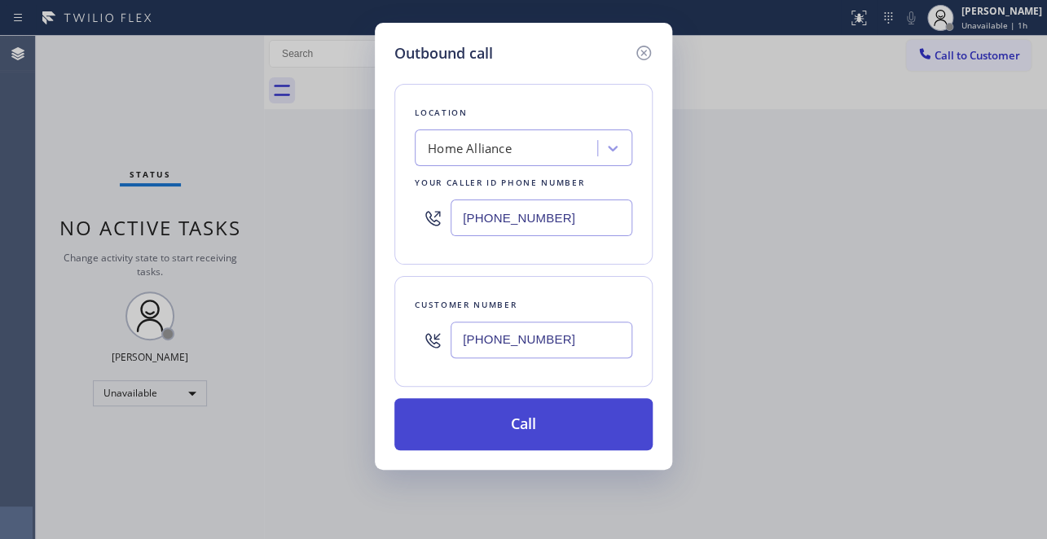
click at [538, 410] on button "Call" at bounding box center [523, 424] width 258 height 52
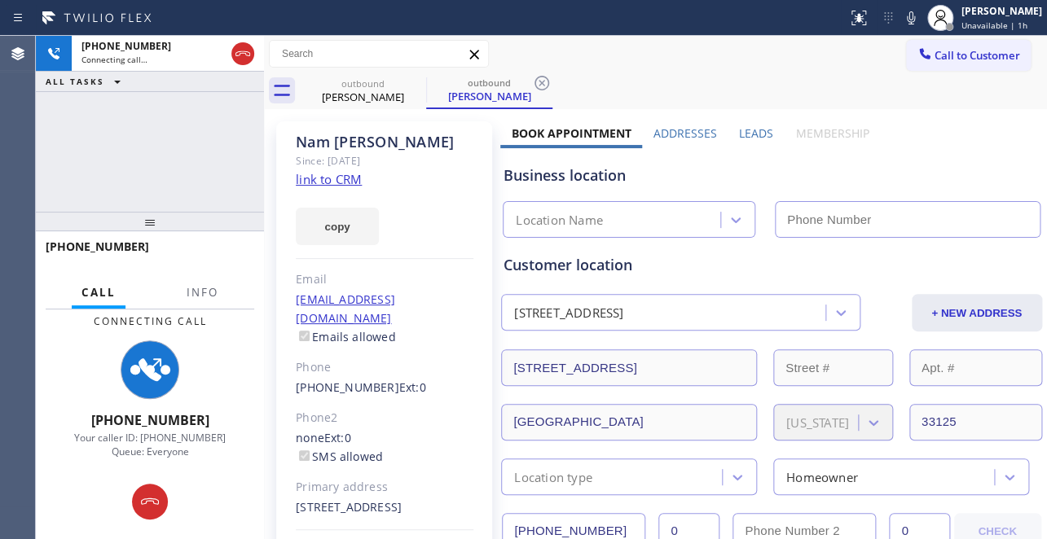
type input "[PHONE_NUMBER]"
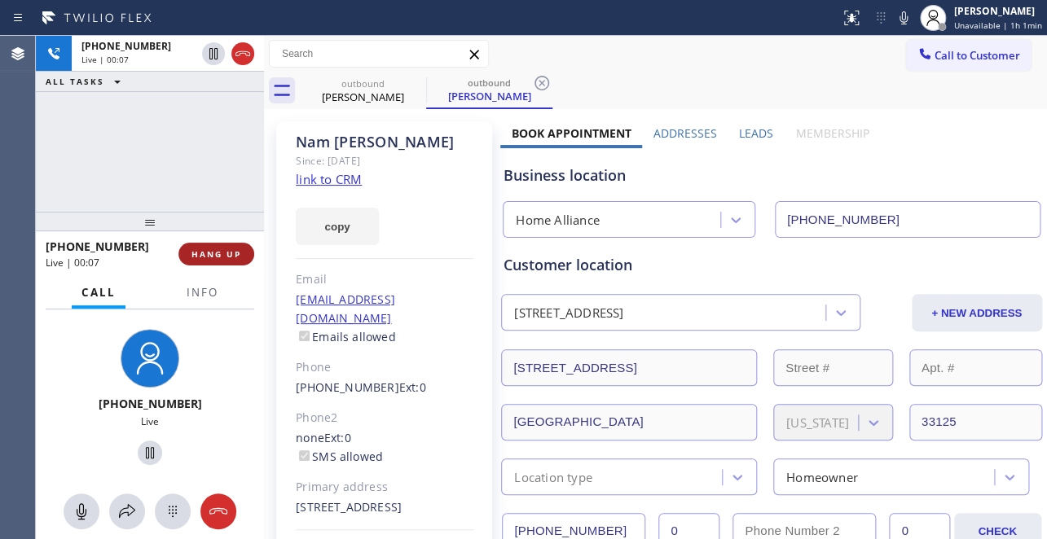
click at [218, 253] on span "HANG UP" at bounding box center [216, 253] width 50 height 11
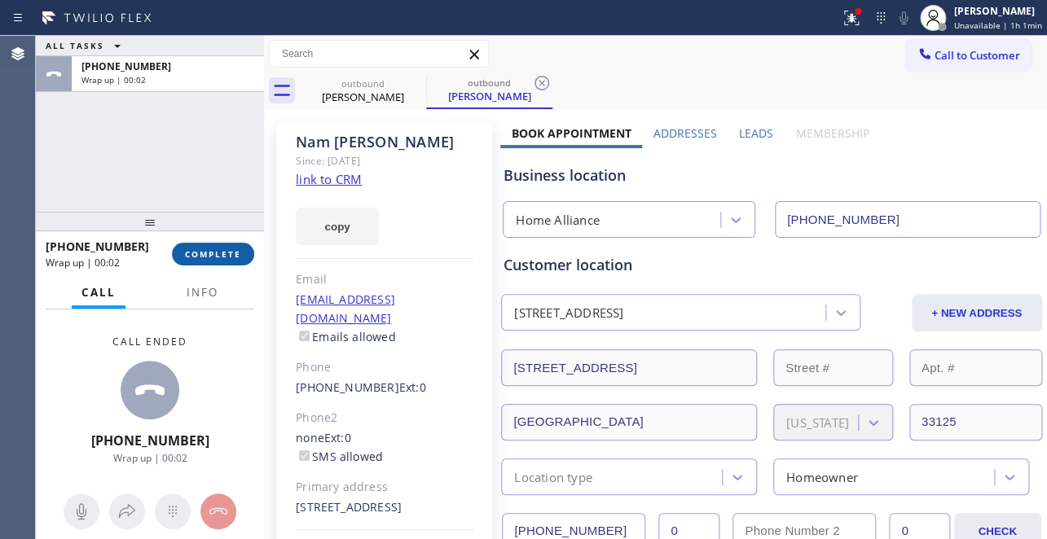
click at [218, 253] on span "COMPLETE" at bounding box center [213, 253] width 56 height 11
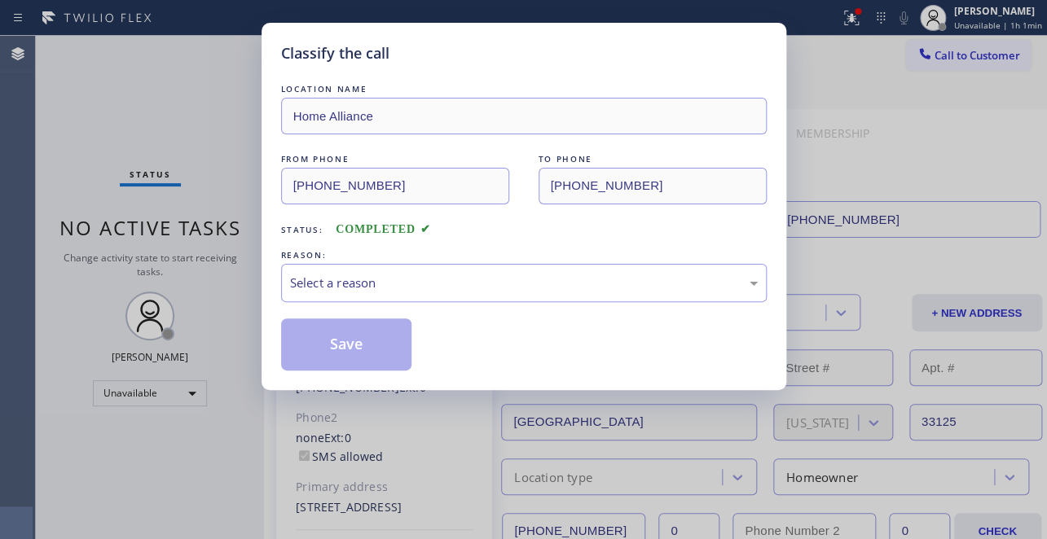
click at [320, 275] on div "Select a reason" at bounding box center [524, 283] width 468 height 19
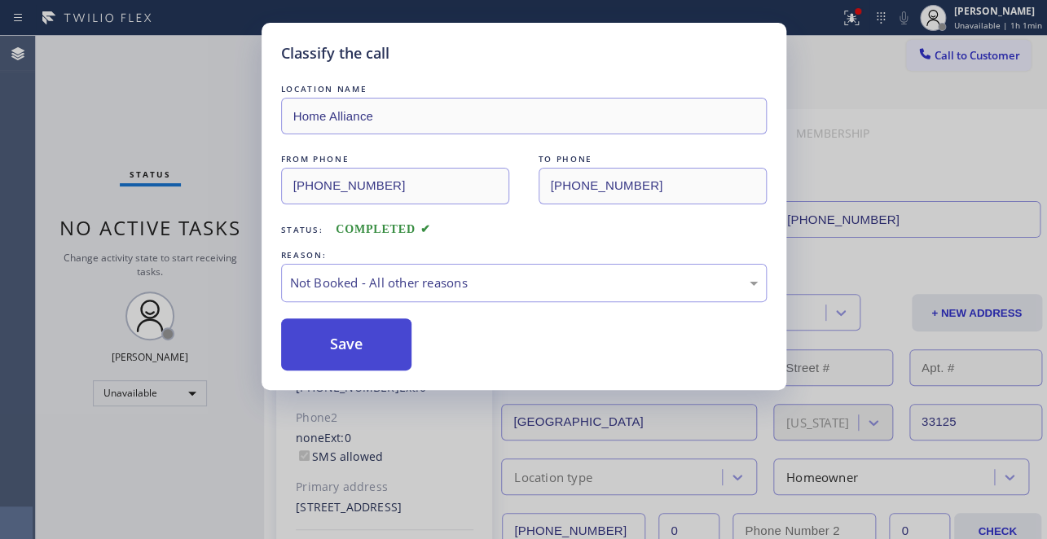
drag, startPoint x: 333, startPoint y: 347, endPoint x: 349, endPoint y: 344, distance: 15.8
click at [333, 348] on button "Save" at bounding box center [346, 345] width 131 height 52
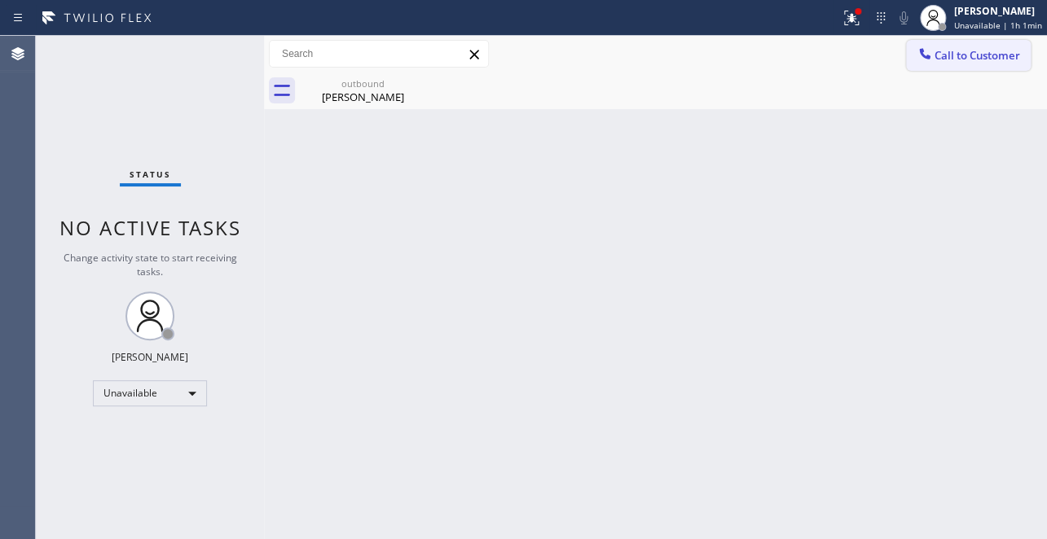
click at [921, 62] on div at bounding box center [925, 56] width 20 height 20
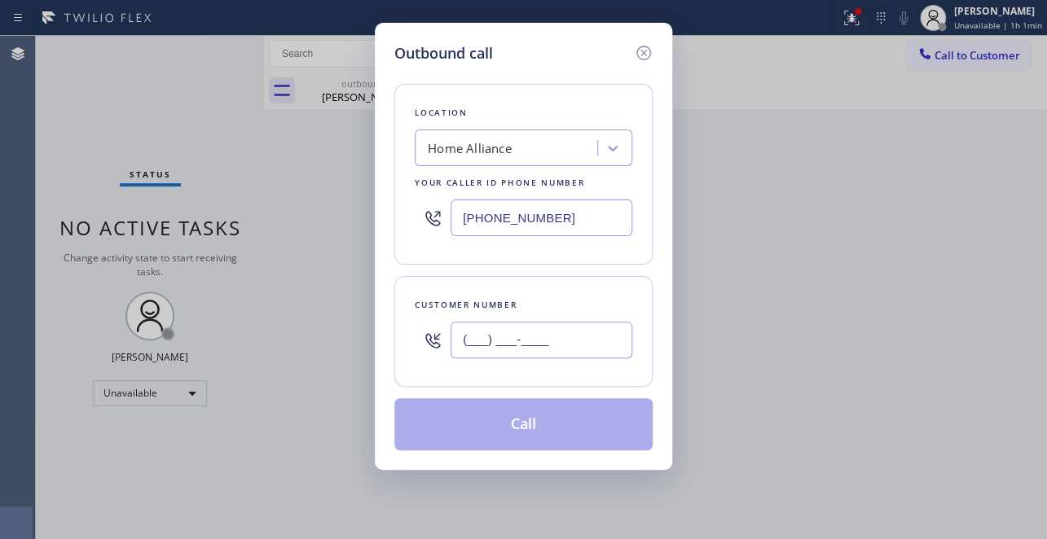
click at [508, 326] on input "(___) ___-____" at bounding box center [541, 340] width 182 height 37
paste input "602) 316-4741"
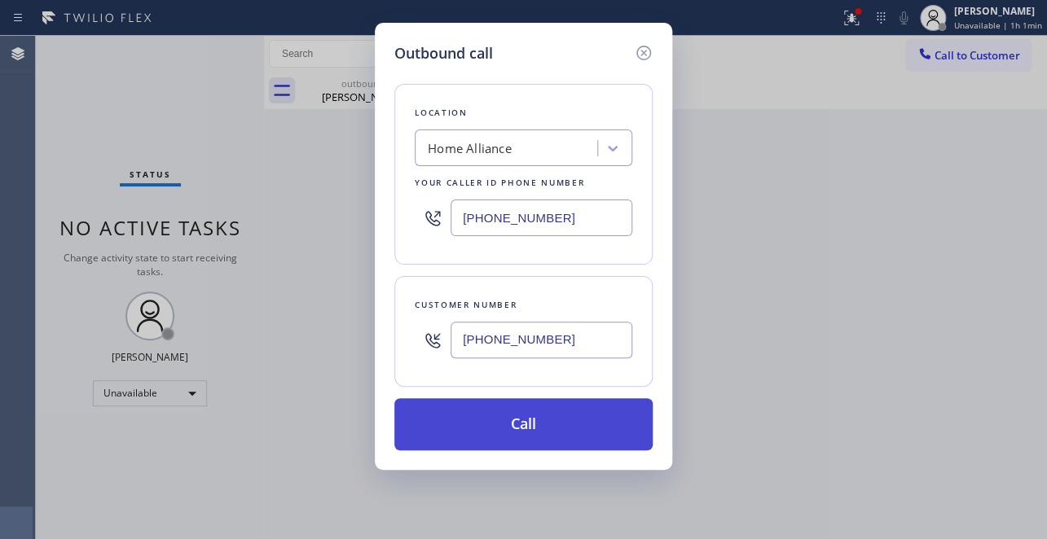
type input "[PHONE_NUMBER]"
click at [538, 439] on button "Call" at bounding box center [523, 424] width 258 height 52
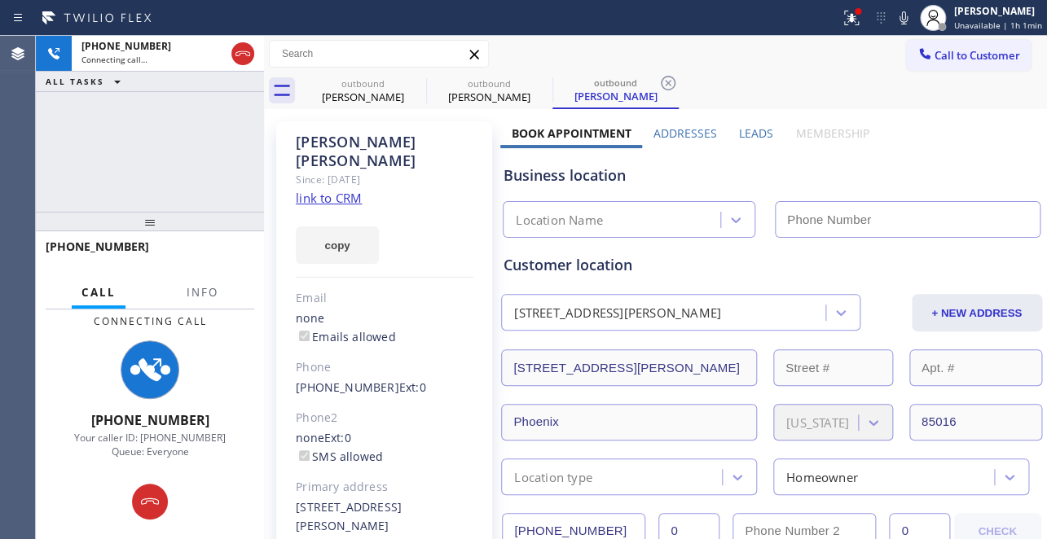
type input "[PHONE_NUMBER]"
click at [746, 137] on label "Leads" at bounding box center [756, 132] width 34 height 15
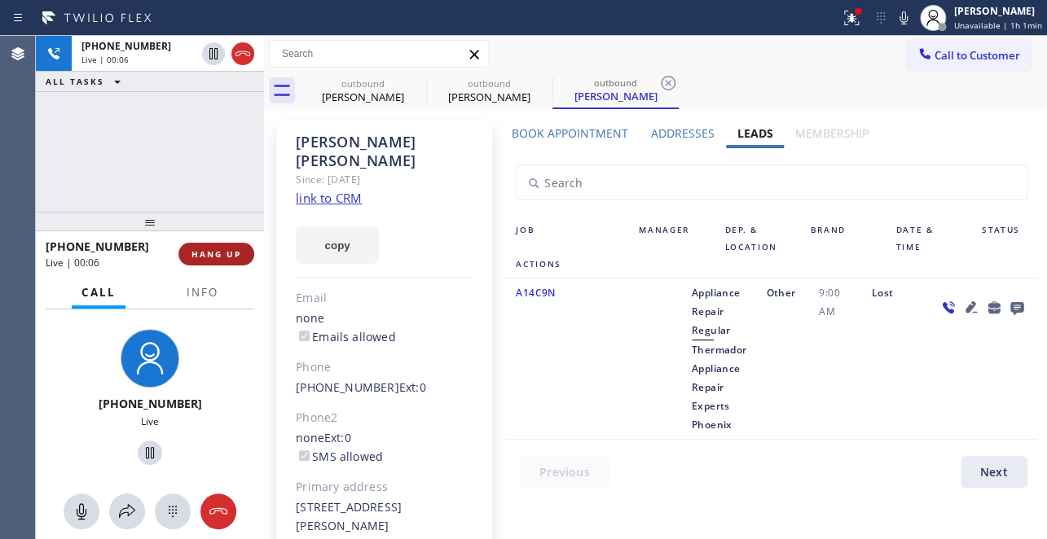
click at [199, 248] on span "HANG UP" at bounding box center [216, 253] width 50 height 11
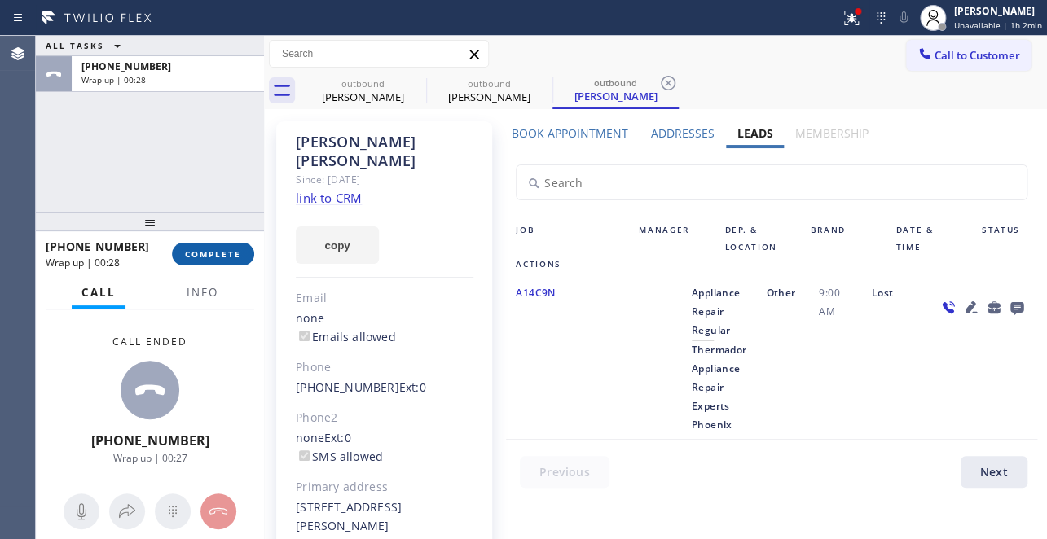
click at [186, 260] on button "COMPLETE" at bounding box center [213, 254] width 82 height 23
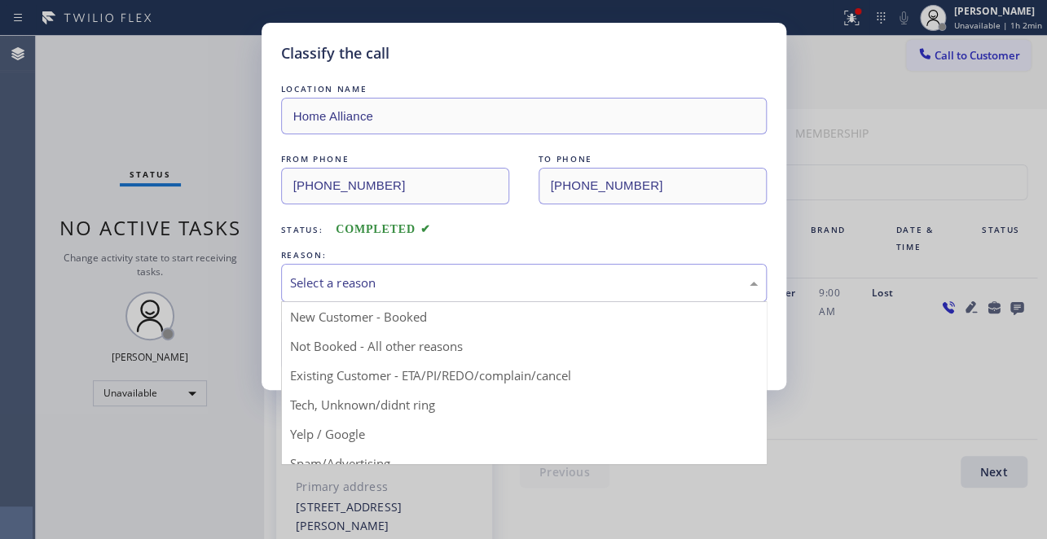
click at [311, 277] on div "Select a reason" at bounding box center [524, 283] width 468 height 19
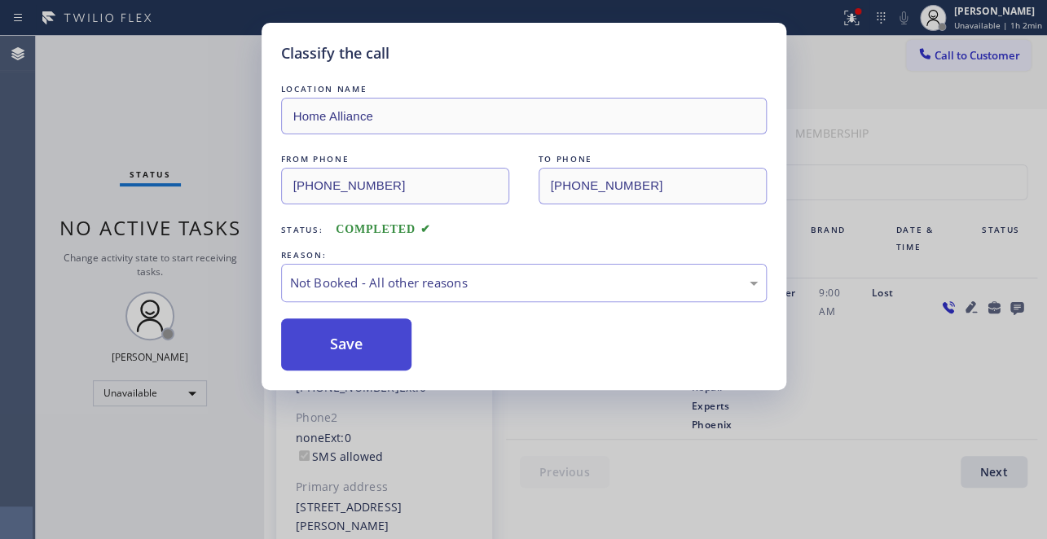
click at [318, 343] on button "Save" at bounding box center [346, 345] width 131 height 52
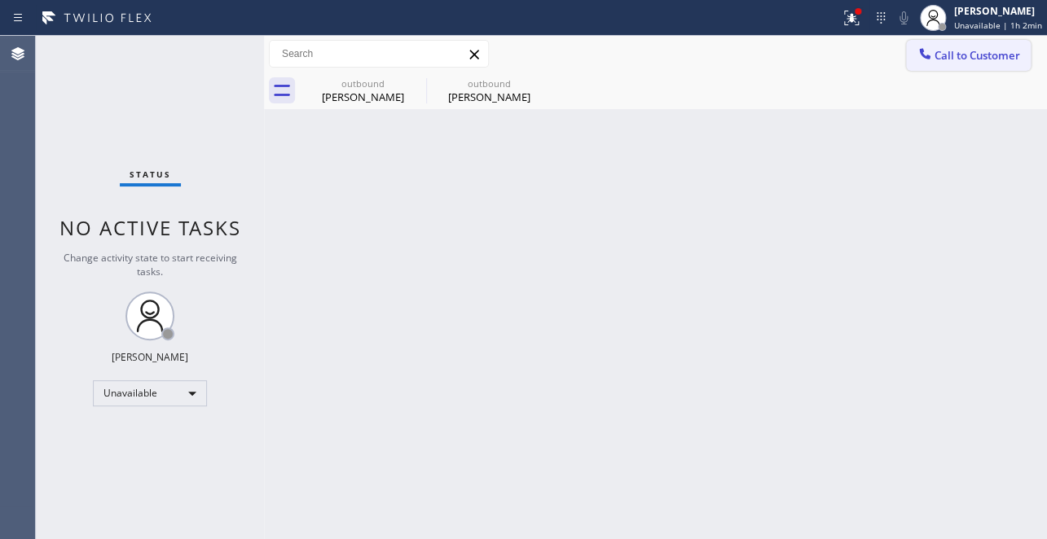
click at [986, 57] on span "Call to Customer" at bounding box center [977, 55] width 86 height 15
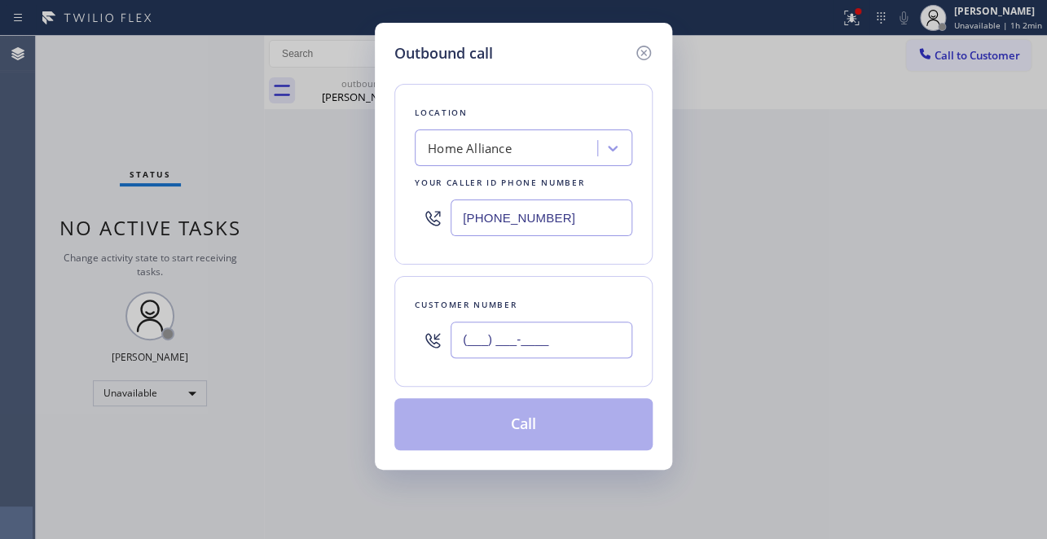
click at [487, 351] on input "(___) ___-____" at bounding box center [541, 340] width 182 height 37
paste input "850) 251-3440"
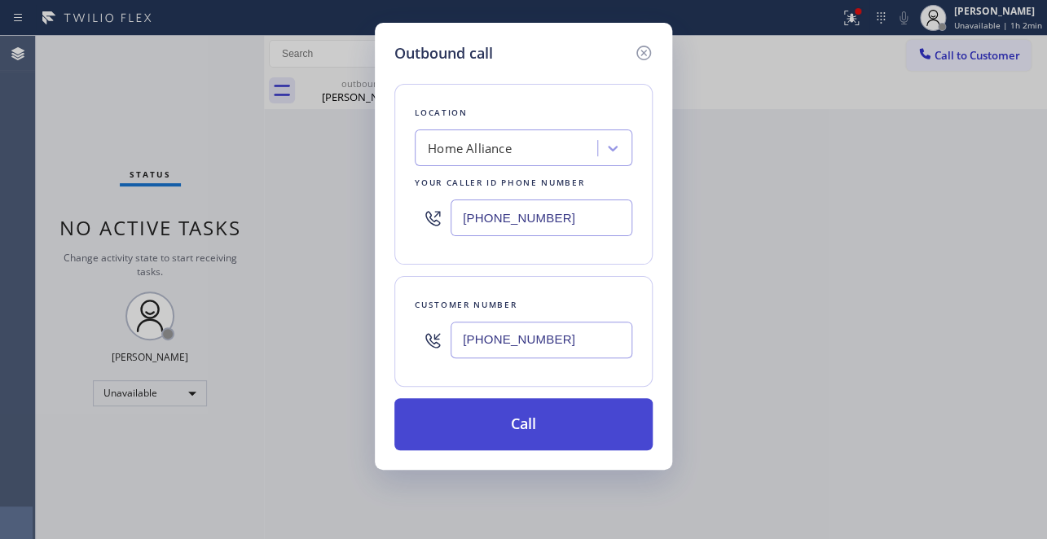
type input "[PHONE_NUMBER]"
click at [503, 420] on button "Call" at bounding box center [523, 424] width 258 height 52
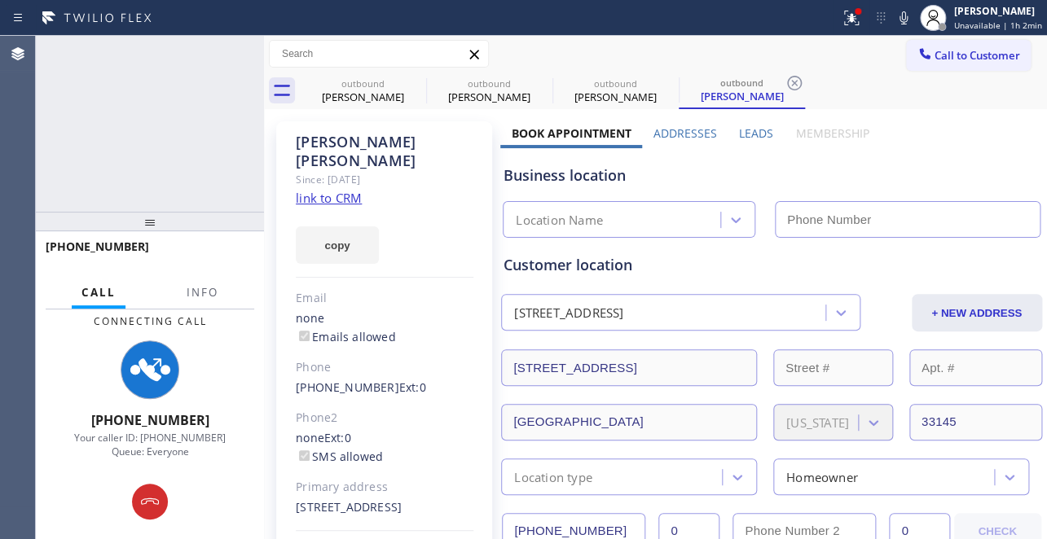
type input "[PHONE_NUMBER]"
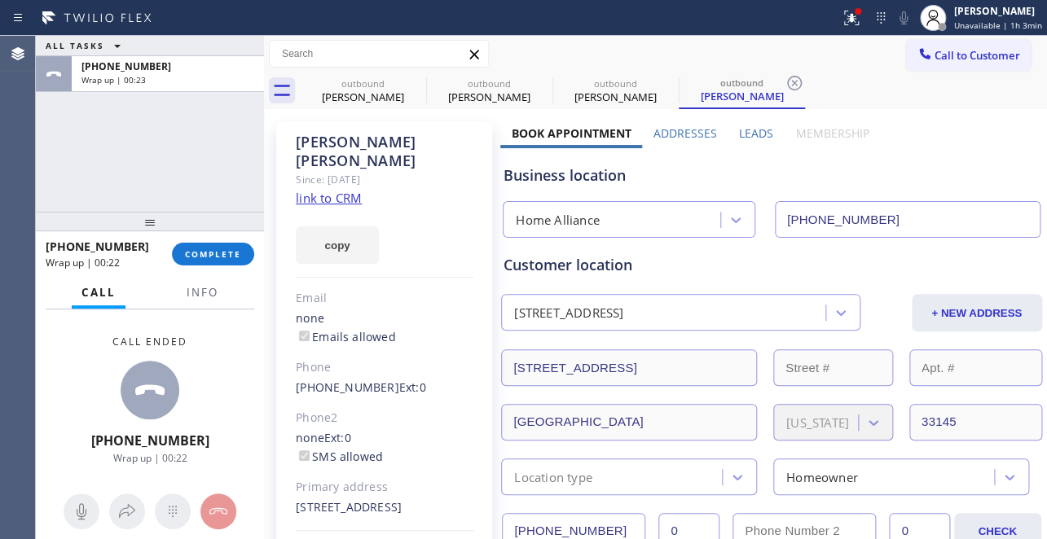
click at [212, 269] on div "[PHONE_NUMBER] Wrap up | 00:22 COMPLETE" at bounding box center [150, 254] width 209 height 42
click at [219, 253] on span "COMPLETE" at bounding box center [213, 253] width 56 height 11
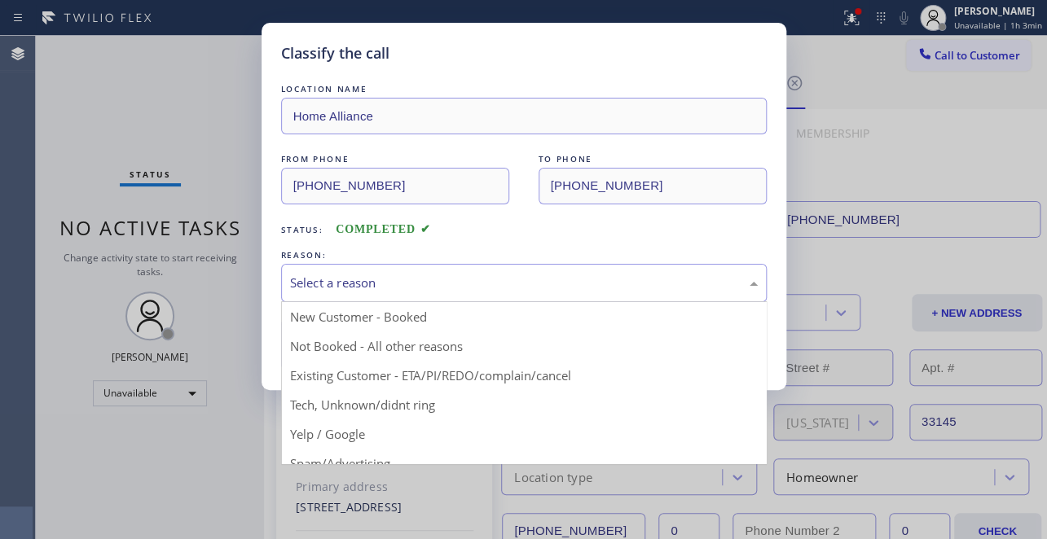
click at [304, 284] on div "Select a reason" at bounding box center [524, 283] width 468 height 19
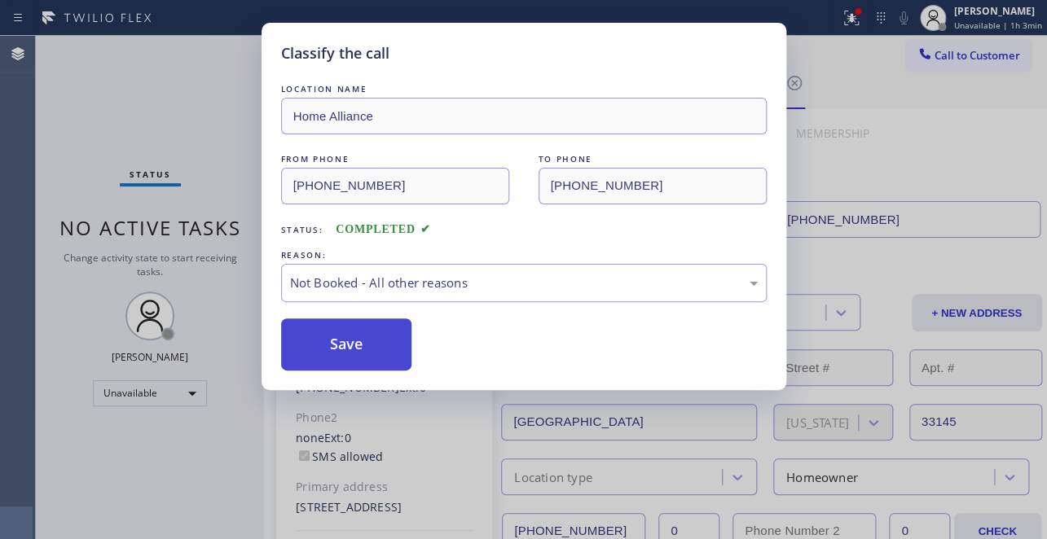
click at [328, 351] on button "Save" at bounding box center [346, 345] width 131 height 52
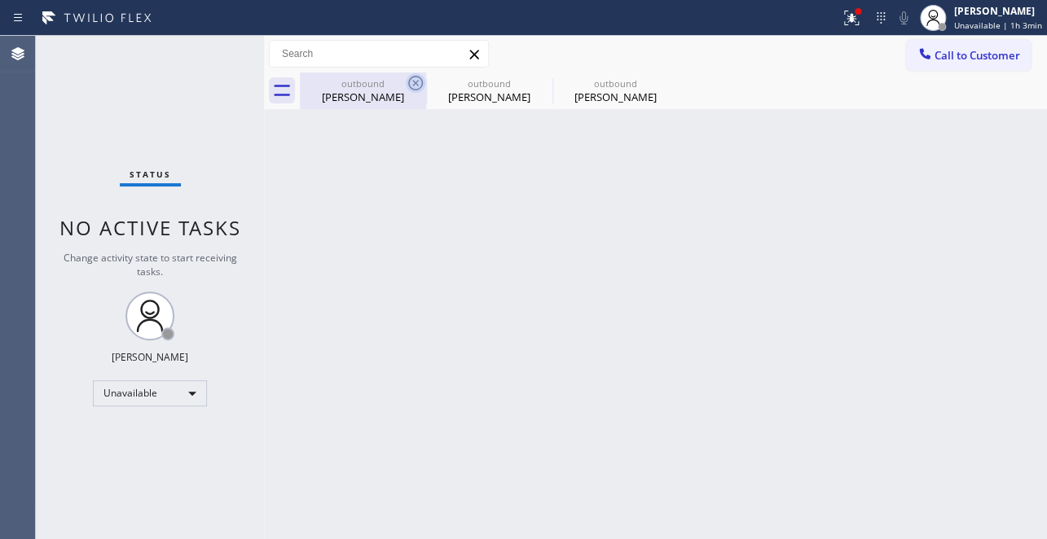
click at [415, 86] on icon at bounding box center [416, 83] width 20 height 20
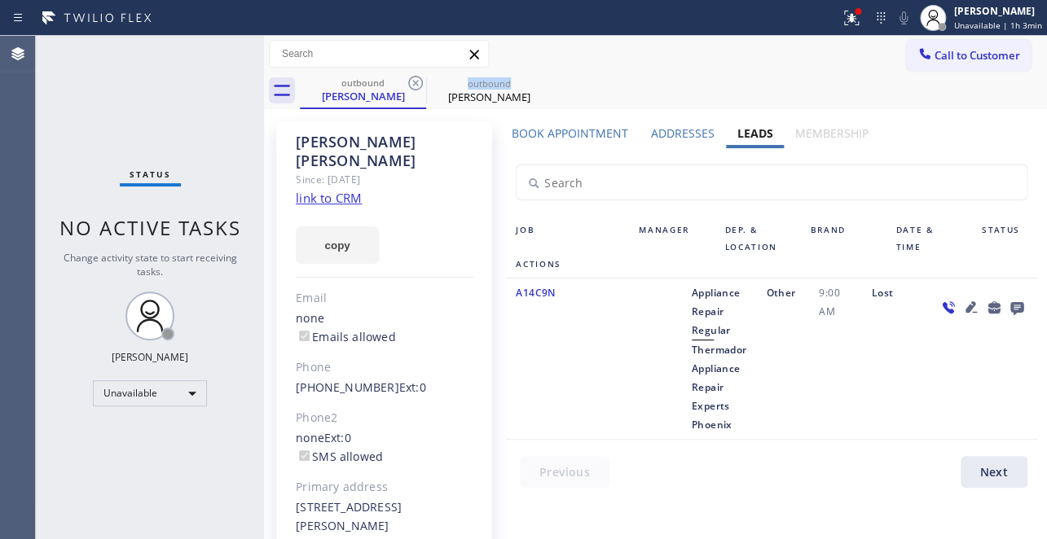
click at [415, 86] on icon at bounding box center [416, 83] width 20 height 20
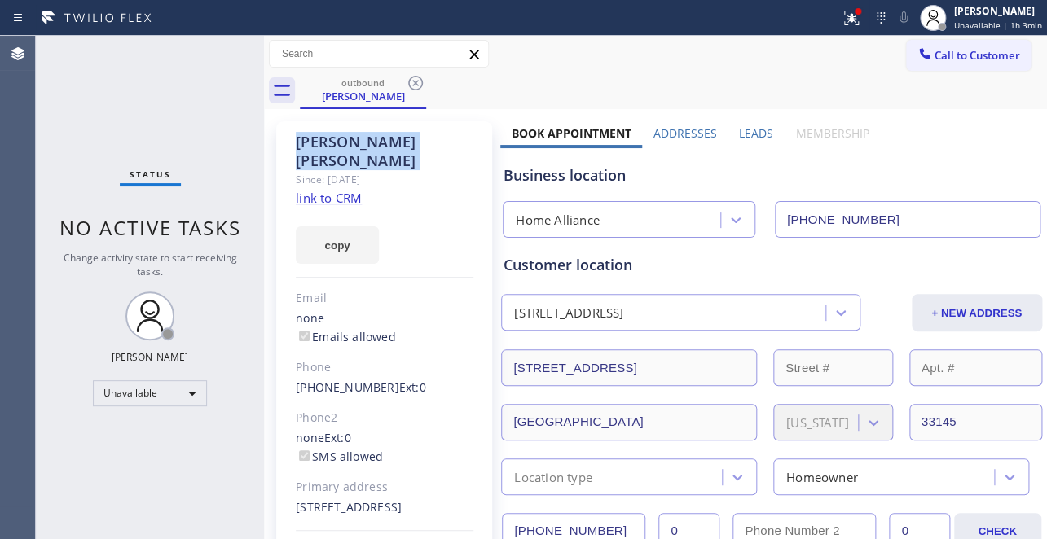
click at [415, 86] on icon at bounding box center [416, 83] width 20 height 20
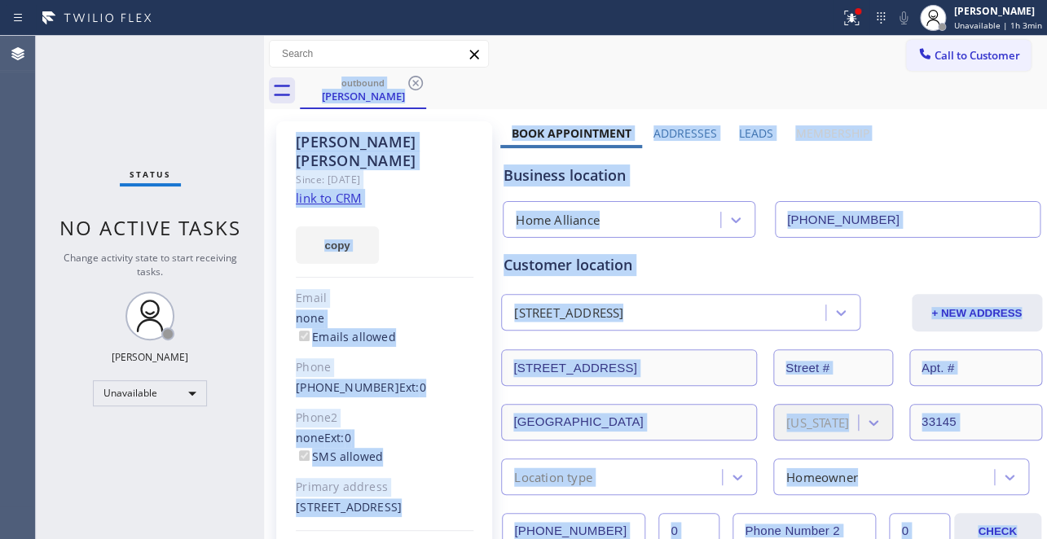
click at [415, 86] on div "outbound [PERSON_NAME]" at bounding box center [673, 91] width 747 height 37
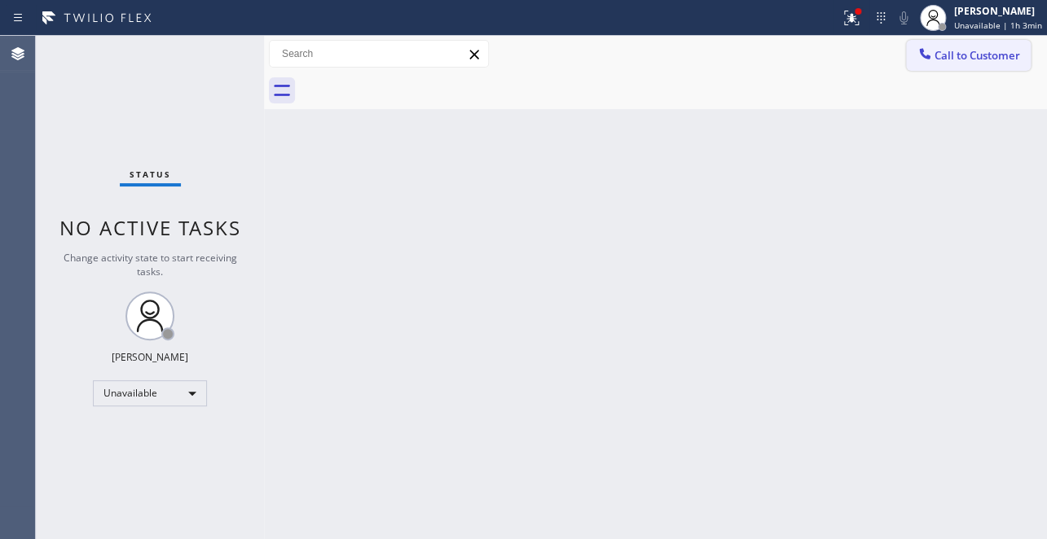
click at [951, 53] on span "Call to Customer" at bounding box center [977, 55] width 86 height 15
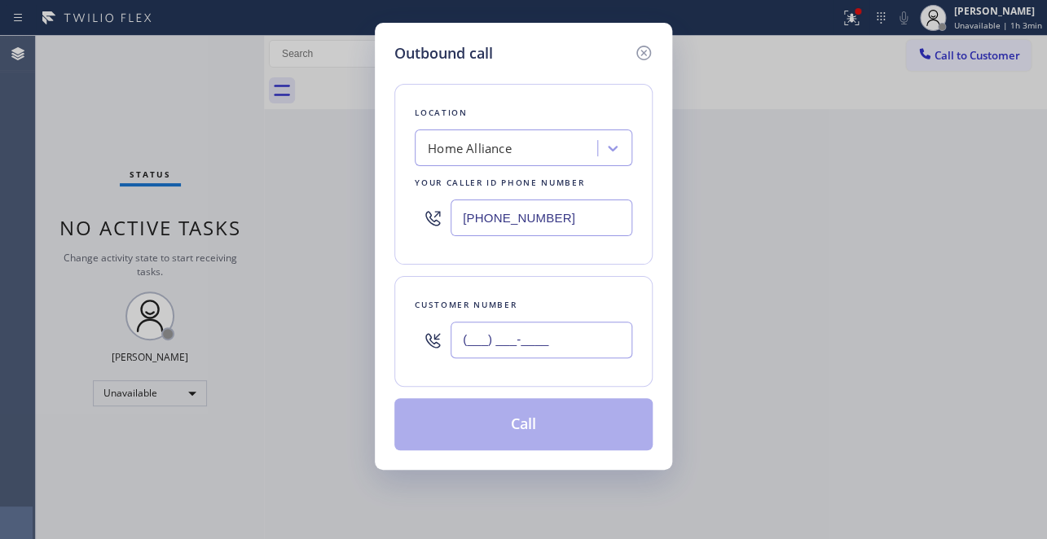
click at [522, 347] on input "(___) ___-____" at bounding box center [541, 340] width 182 height 37
paste input "623) 866-9444"
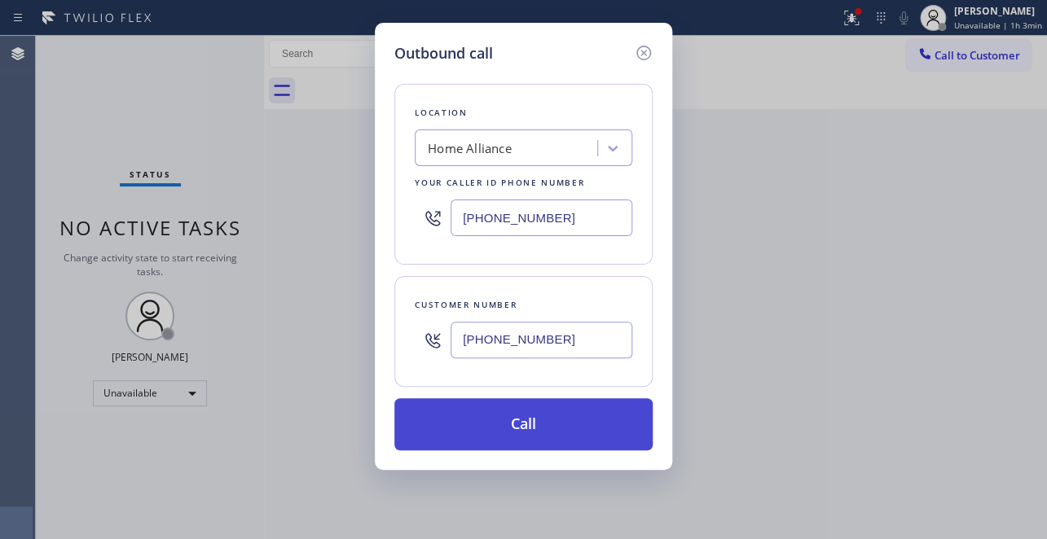
type input "[PHONE_NUMBER]"
click at [550, 413] on button "Call" at bounding box center [523, 424] width 258 height 52
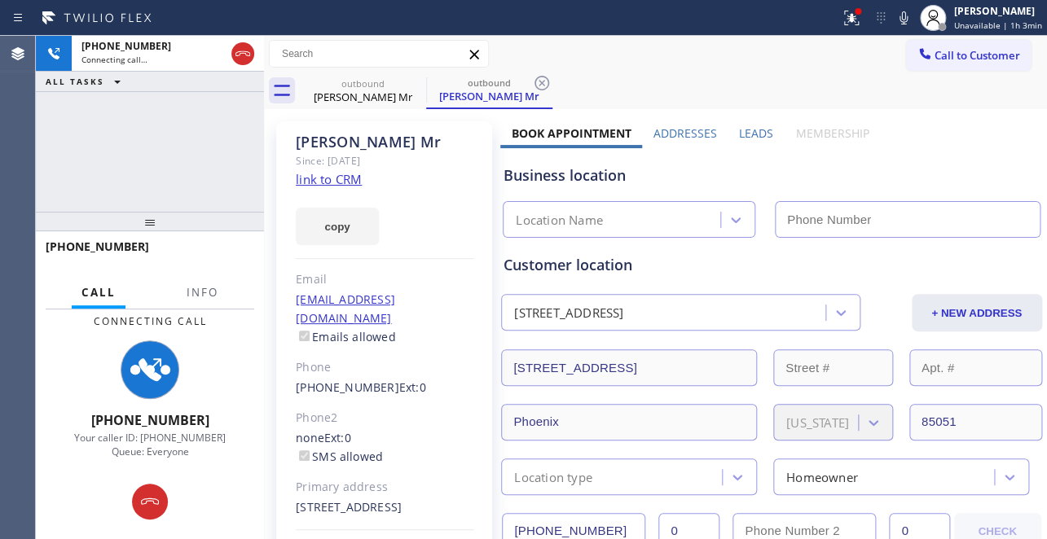
type input "[PHONE_NUMBER]"
click at [751, 131] on label "Leads" at bounding box center [756, 132] width 34 height 15
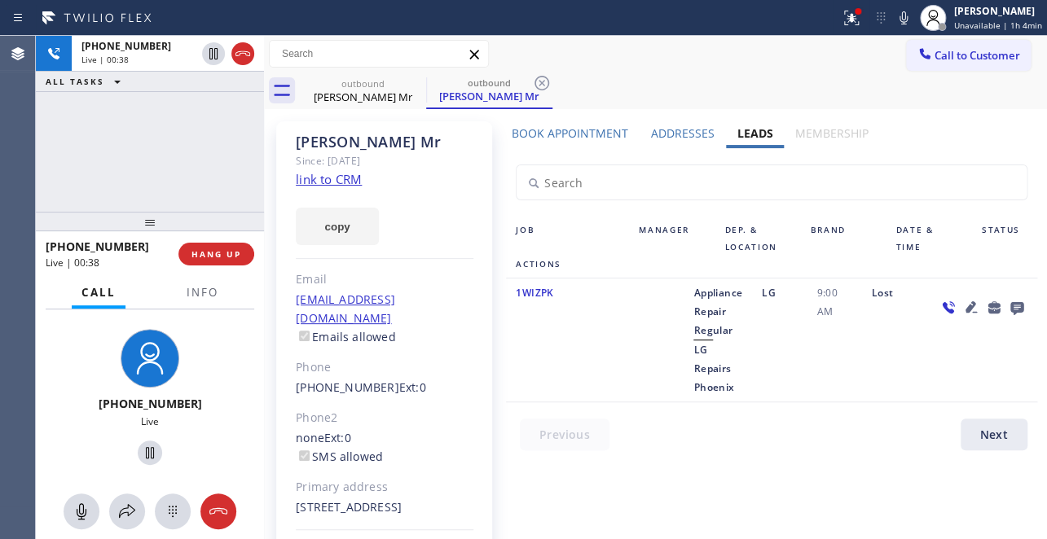
click at [817, 384] on div "9:00 AM" at bounding box center [833, 339] width 55 height 113
click at [213, 263] on button "HANG UP" at bounding box center [216, 254] width 76 height 23
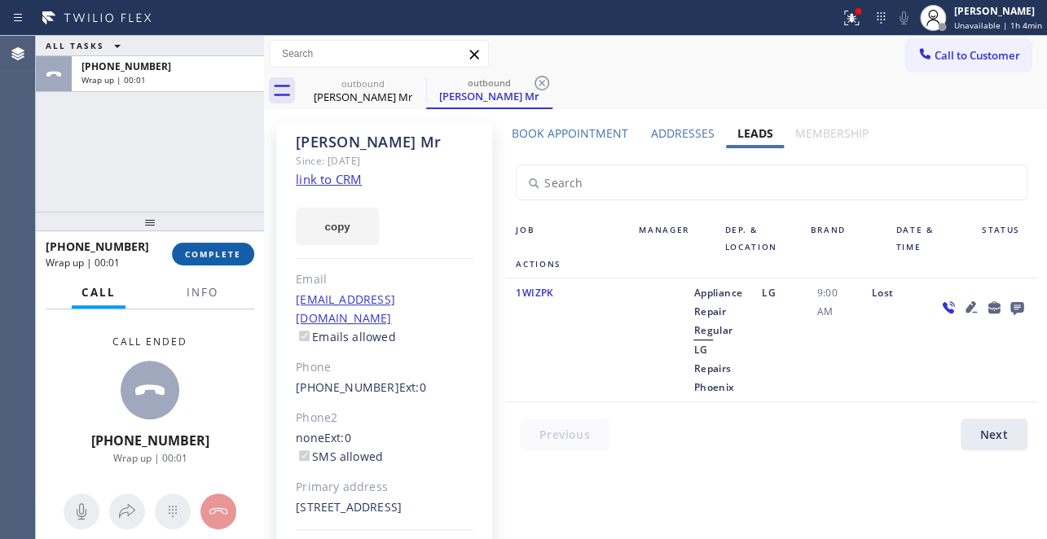
click at [203, 256] on span "COMPLETE" at bounding box center [213, 253] width 56 height 11
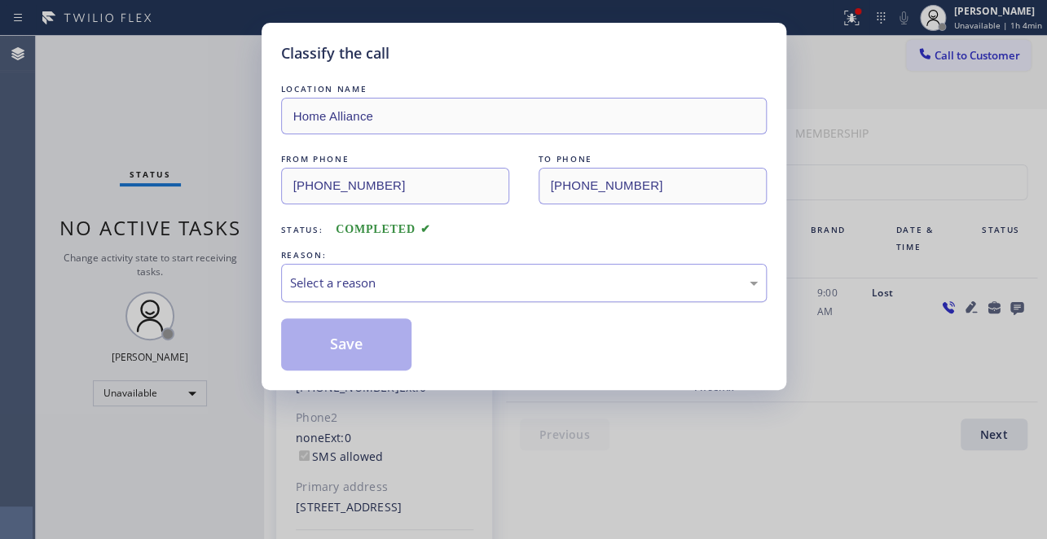
click at [345, 283] on div "Select a reason" at bounding box center [524, 283] width 468 height 19
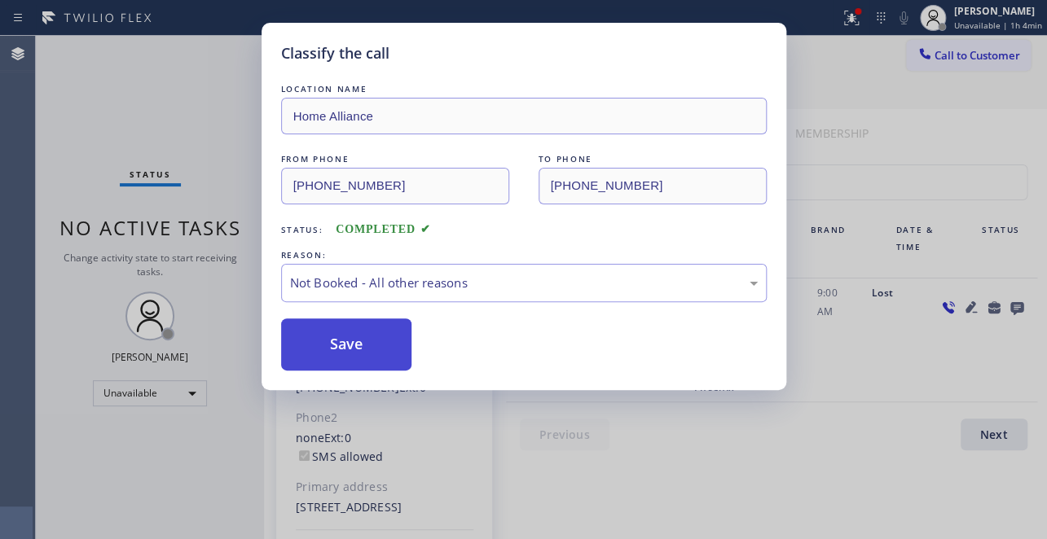
click at [345, 349] on button "Save" at bounding box center [346, 345] width 131 height 52
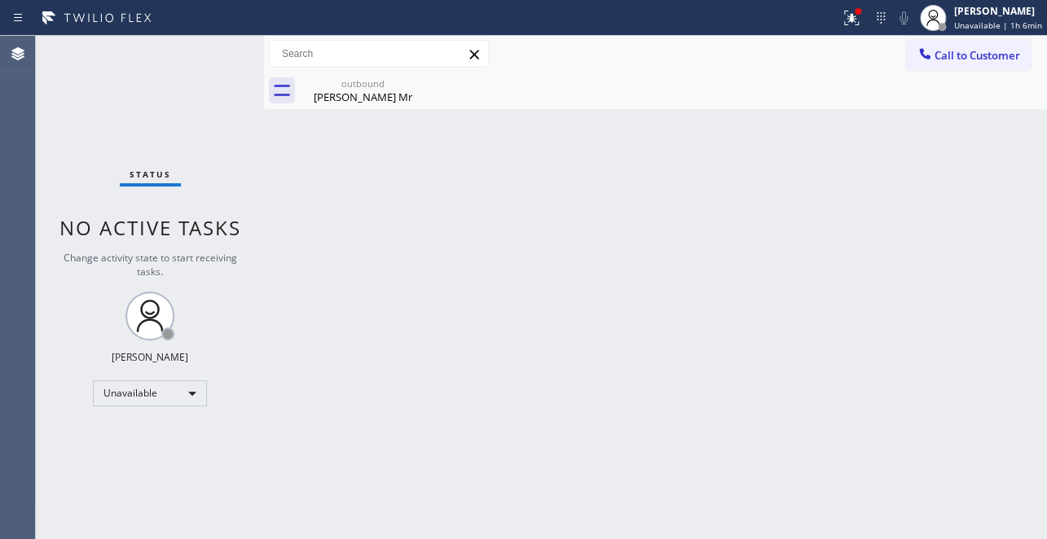
click at [520, 64] on div "Call to Customer Outbound call Location Home Alliance Your caller id phone numb…" at bounding box center [655, 54] width 783 height 29
drag, startPoint x: 950, startPoint y: 59, endPoint x: 679, endPoint y: 121, distance: 277.6
click at [949, 59] on span "Call to Customer" at bounding box center [977, 55] width 86 height 15
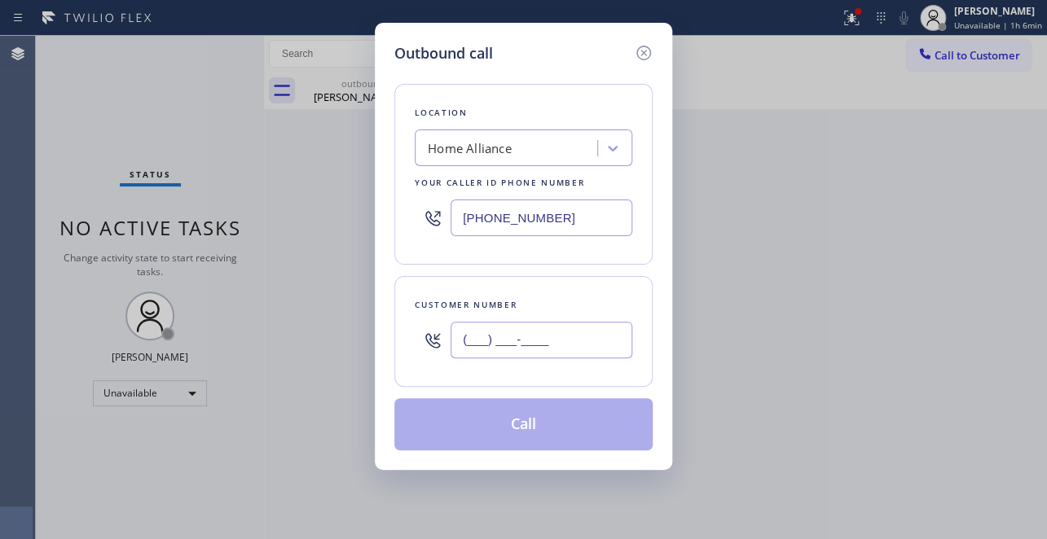
click at [536, 345] on input "(___) ___-____" at bounding box center [541, 340] width 182 height 37
paste input "406) 581-0694"
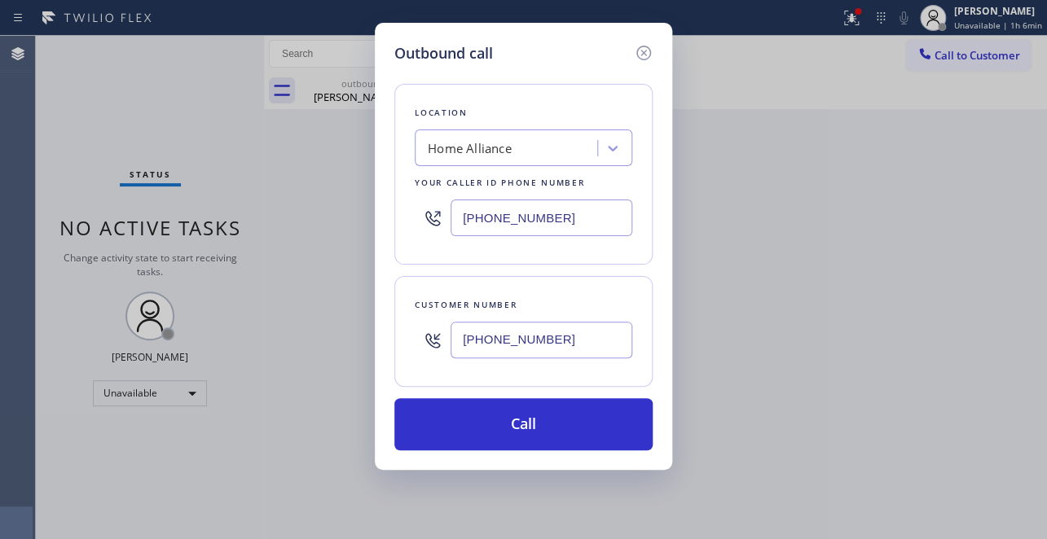
type input "[PHONE_NUMBER]"
click at [826, 261] on div "Outbound call Location Home Alliance Your caller id phone number [PHONE_NUMBER]…" at bounding box center [523, 269] width 1047 height 539
drag, startPoint x: 473, startPoint y: 220, endPoint x: 6, endPoint y: 252, distance: 468.7
click at [6, 252] on div "Outbound call Location Home Alliance Your caller id phone number [PHONE_NUMBER]…" at bounding box center [523, 269] width 1047 height 539
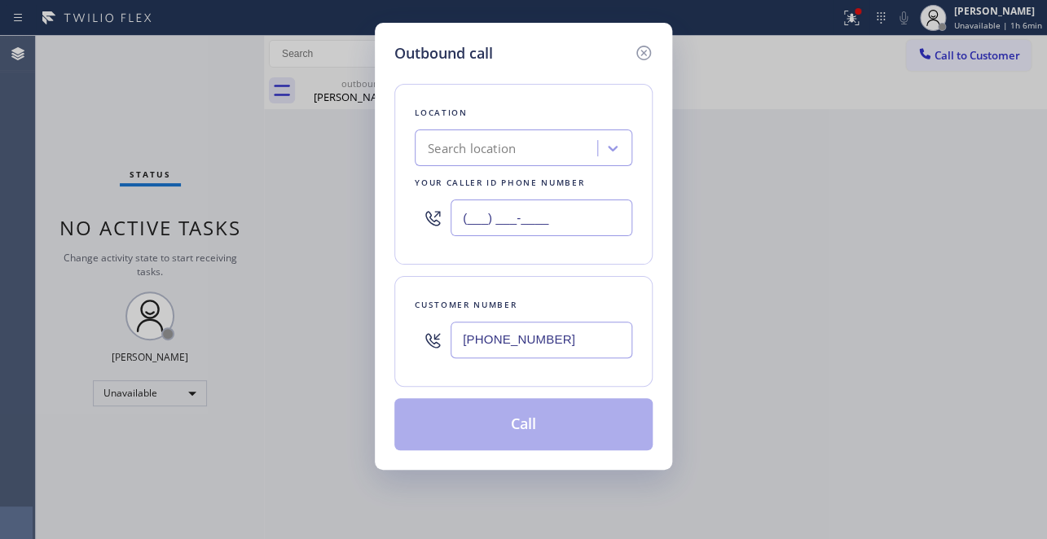
type input "(___) ___-____"
click at [489, 154] on div "Search location" at bounding box center [472, 148] width 88 height 19
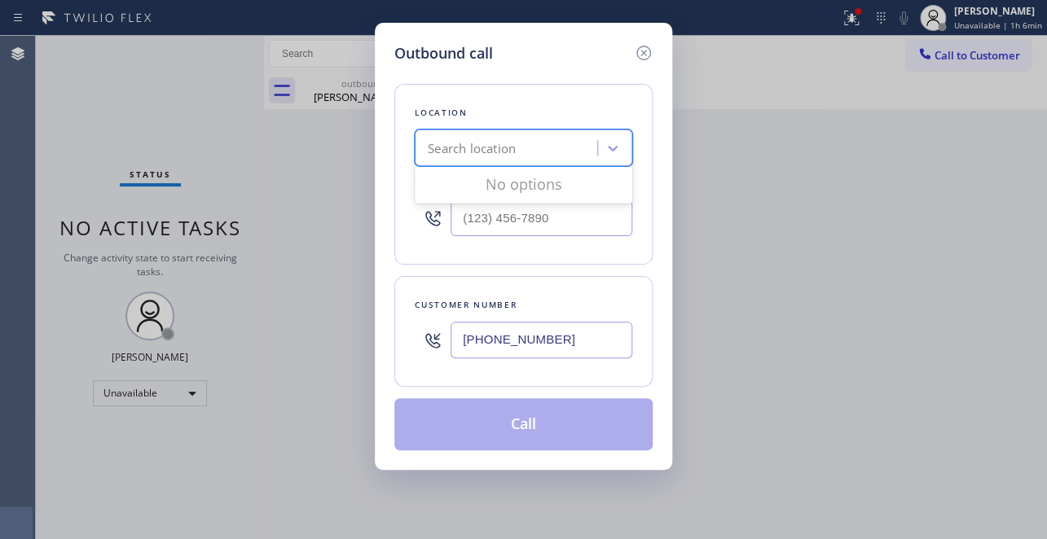
paste input "Master Service Appliances"
type input "Master Service Appliances"
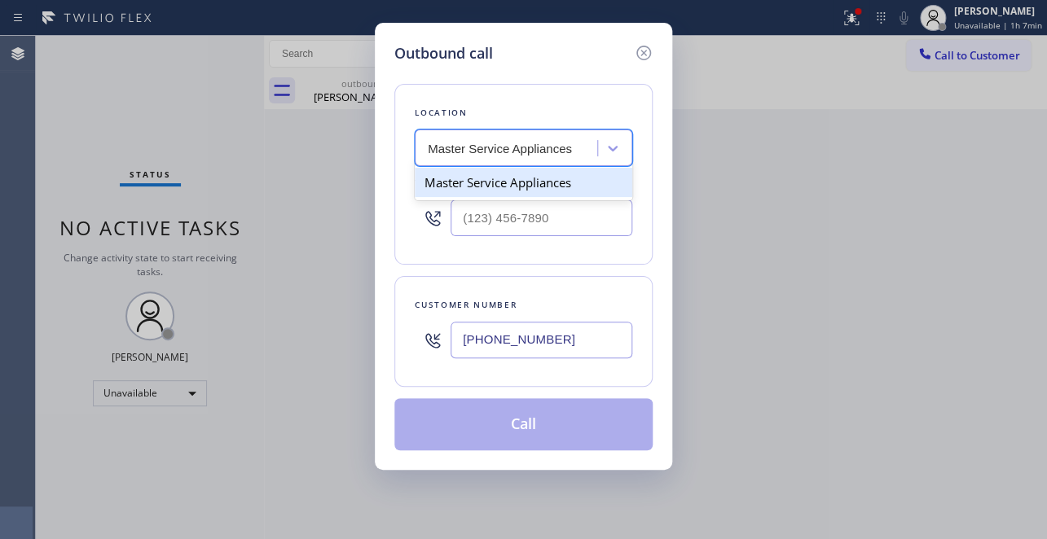
click at [520, 194] on div "Master Service Appliances" at bounding box center [524, 182] width 218 height 29
type input "[PHONE_NUMBER]"
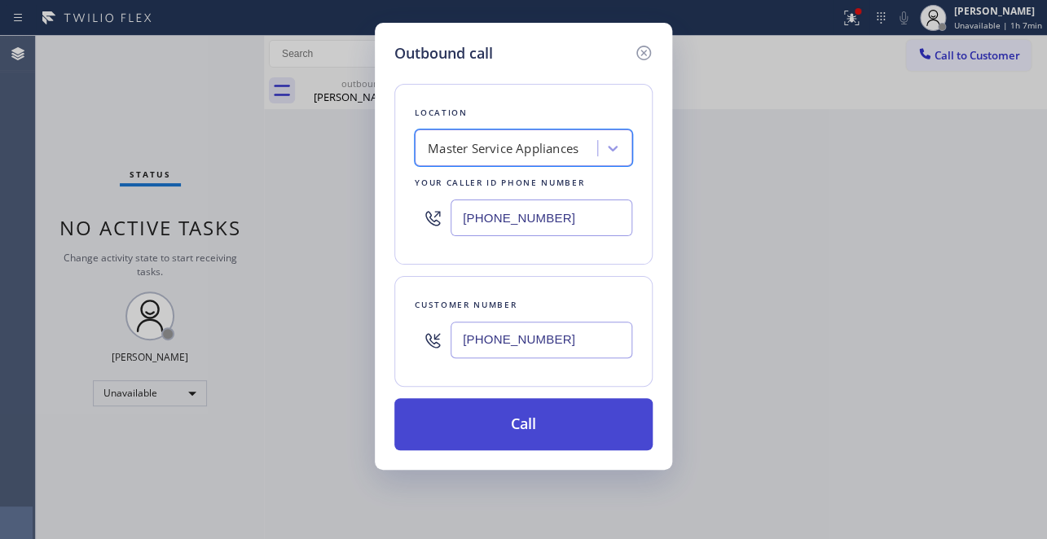
click at [483, 415] on button "Call" at bounding box center [523, 424] width 258 height 52
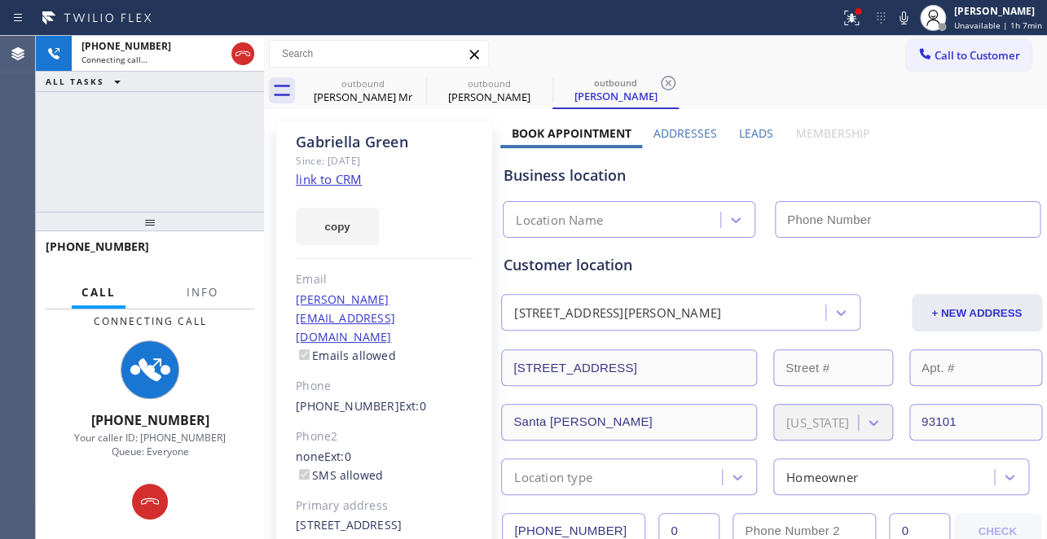
click at [757, 138] on label "Leads" at bounding box center [756, 132] width 34 height 15
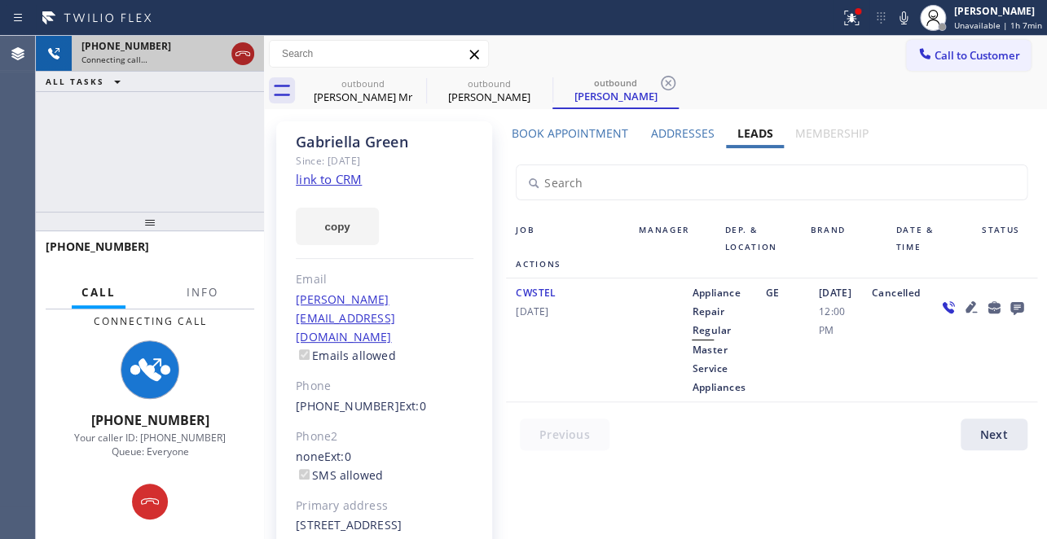
click at [247, 59] on icon at bounding box center [243, 54] width 20 height 20
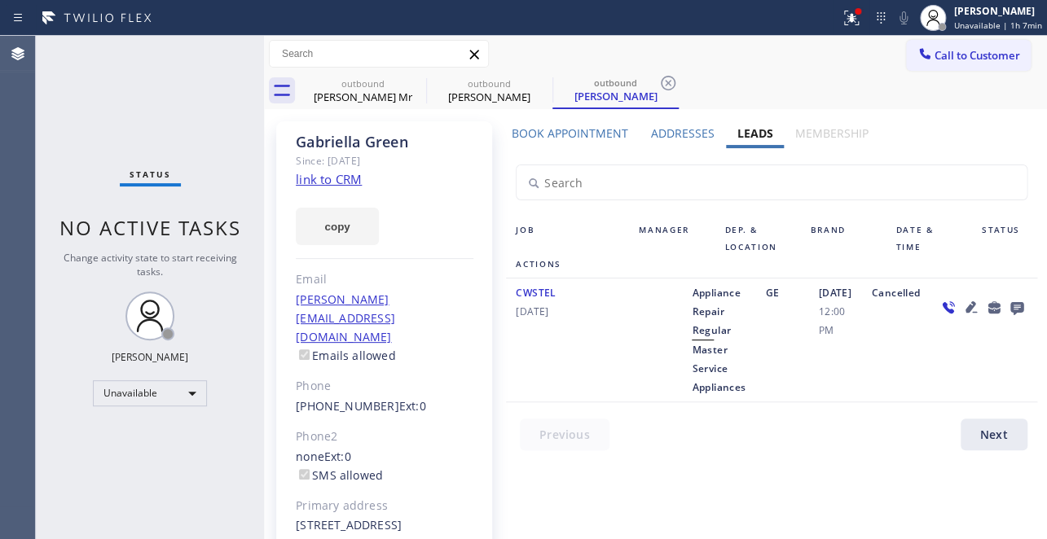
click at [965, 310] on icon at bounding box center [970, 306] width 11 height 11
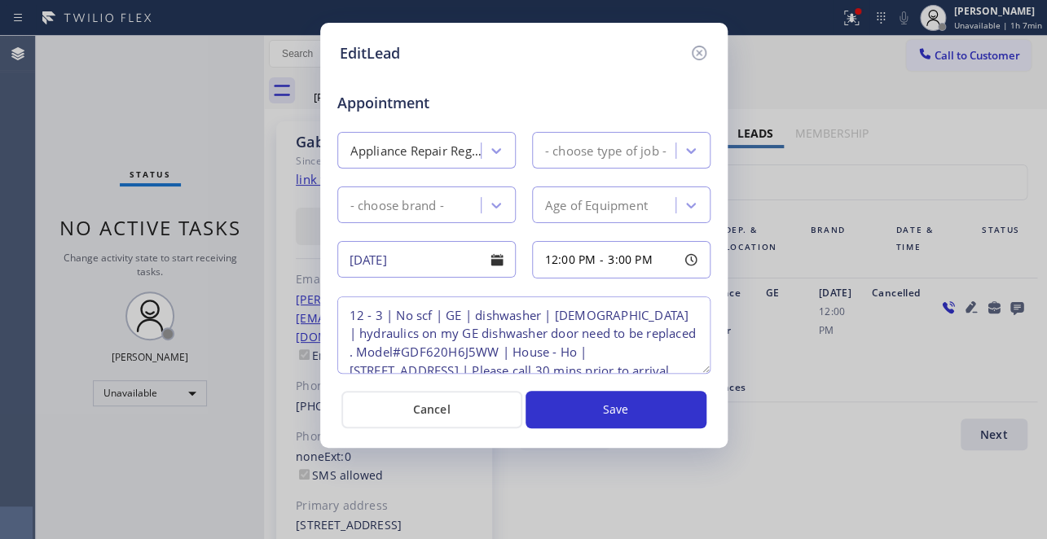
type textarea "12 - 3 | No scf | GE | dishwasher | [DEMOGRAPHIC_DATA] | hydraulics on my GE di…"
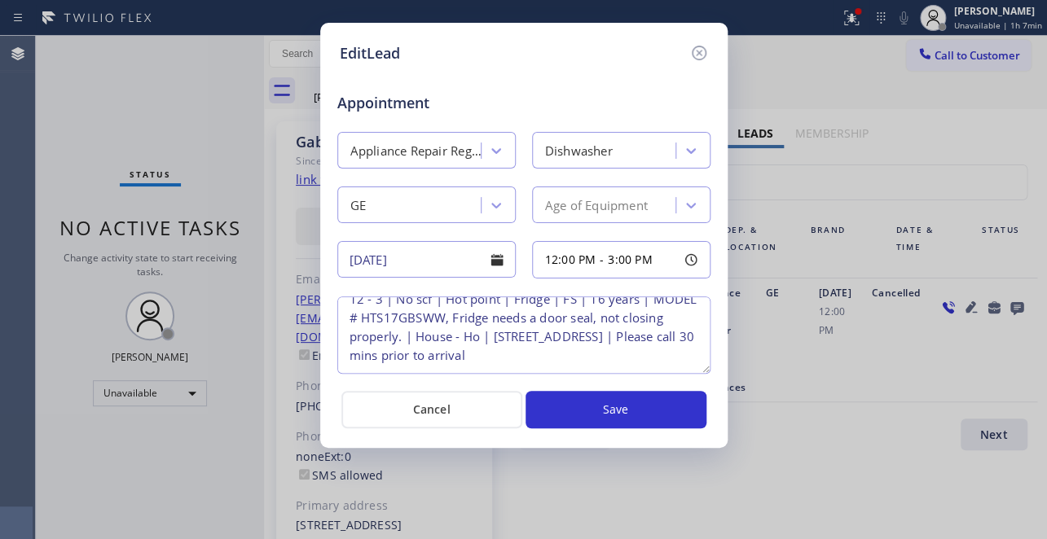
scroll to position [53, 0]
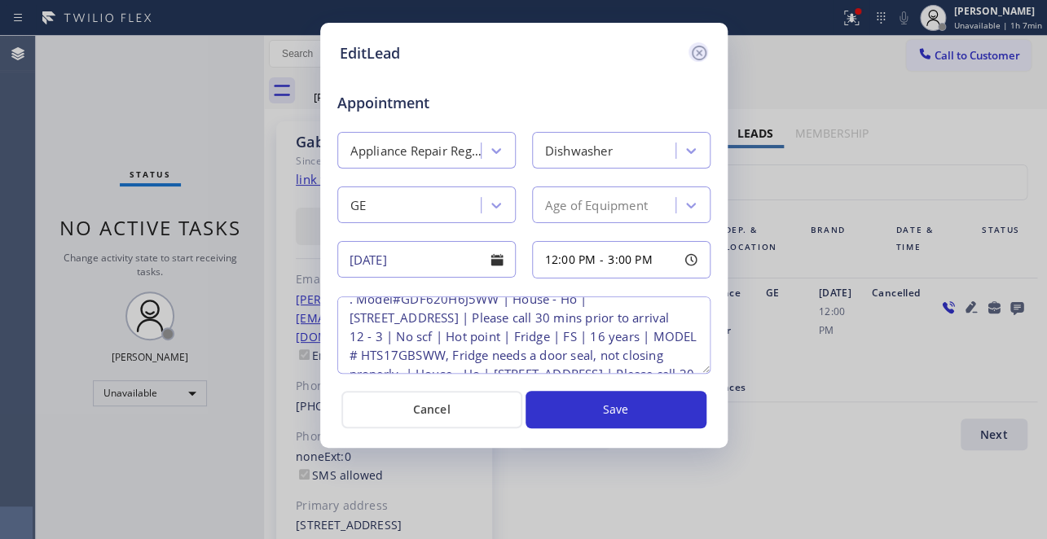
click at [695, 56] on icon at bounding box center [699, 53] width 20 height 20
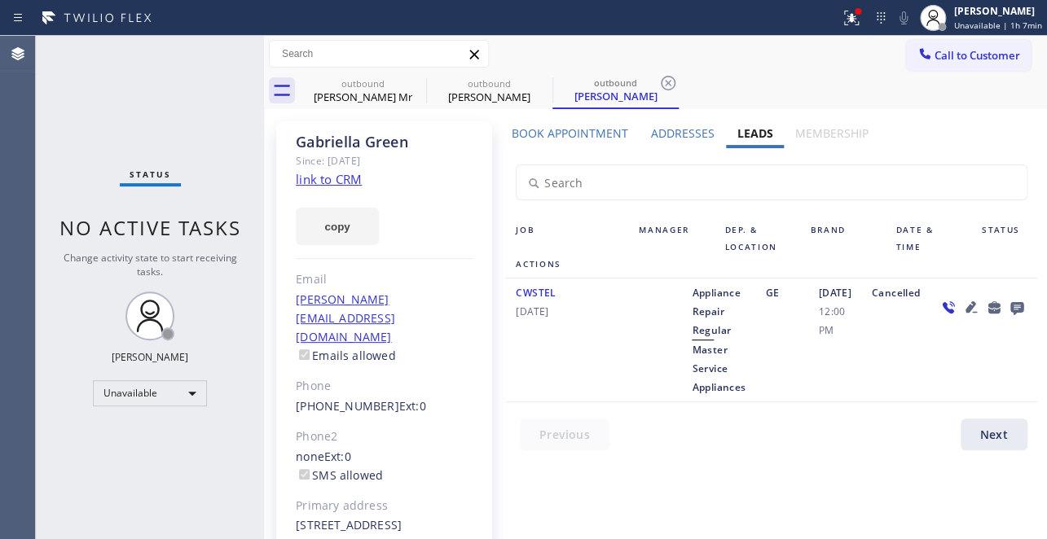
click at [349, 178] on link "link to CRM" at bounding box center [329, 179] width 66 height 16
click at [0, 0] on icon at bounding box center [0, 0] width 0 height 0
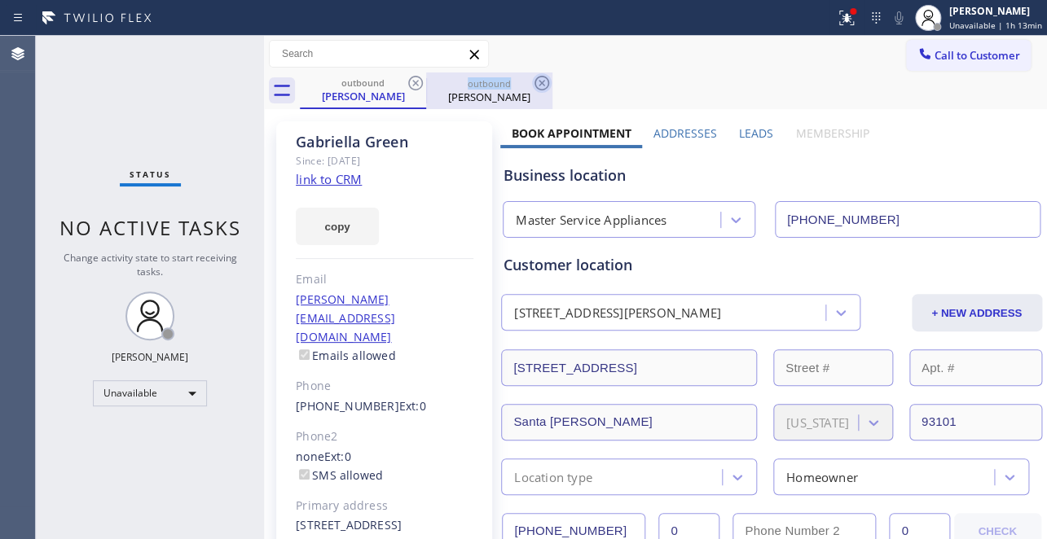
click at [415, 86] on icon at bounding box center [416, 83] width 20 height 20
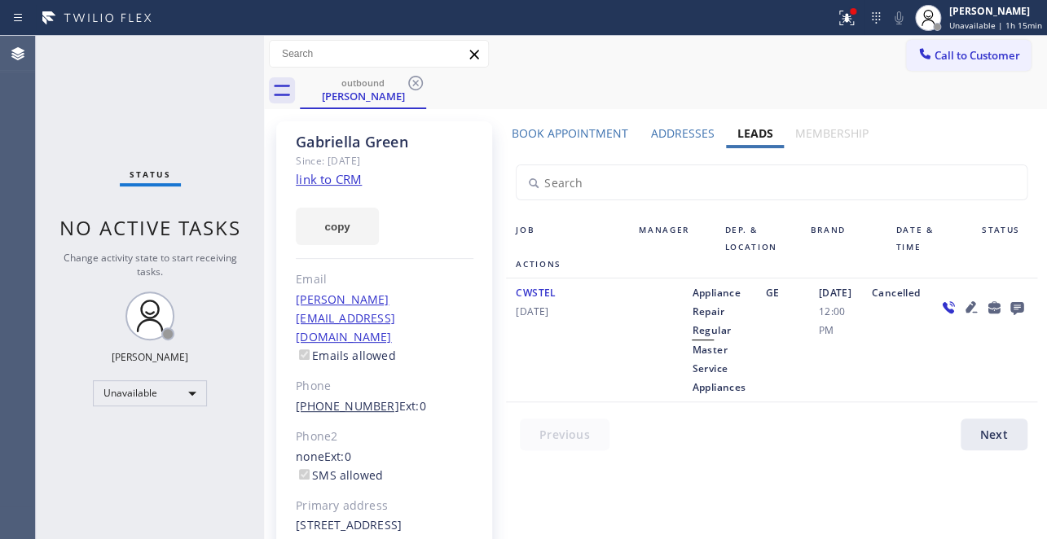
click at [333, 398] on link "[PHONE_NUMBER]" at bounding box center [347, 405] width 103 height 15
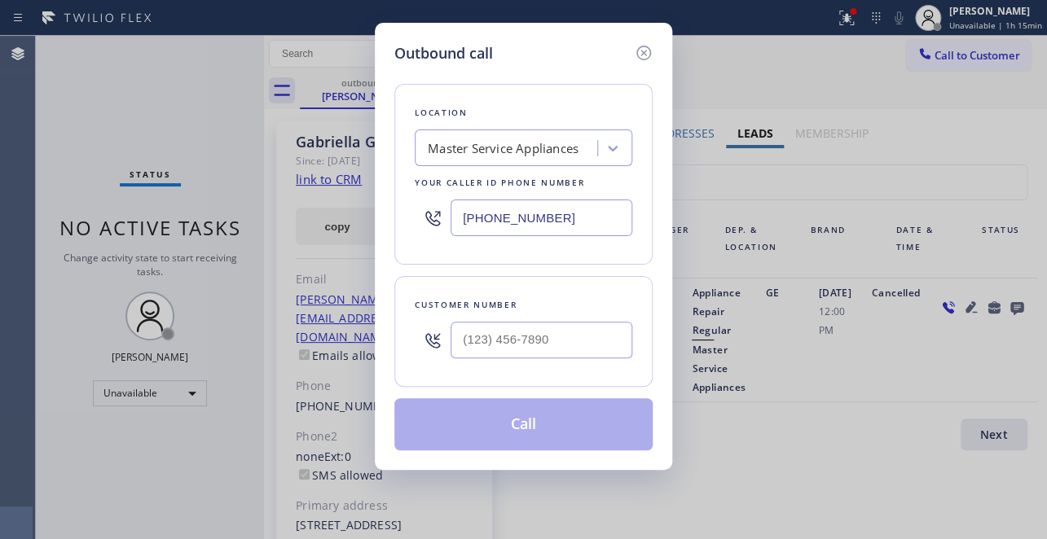
type input "[PHONE_NUMBER]"
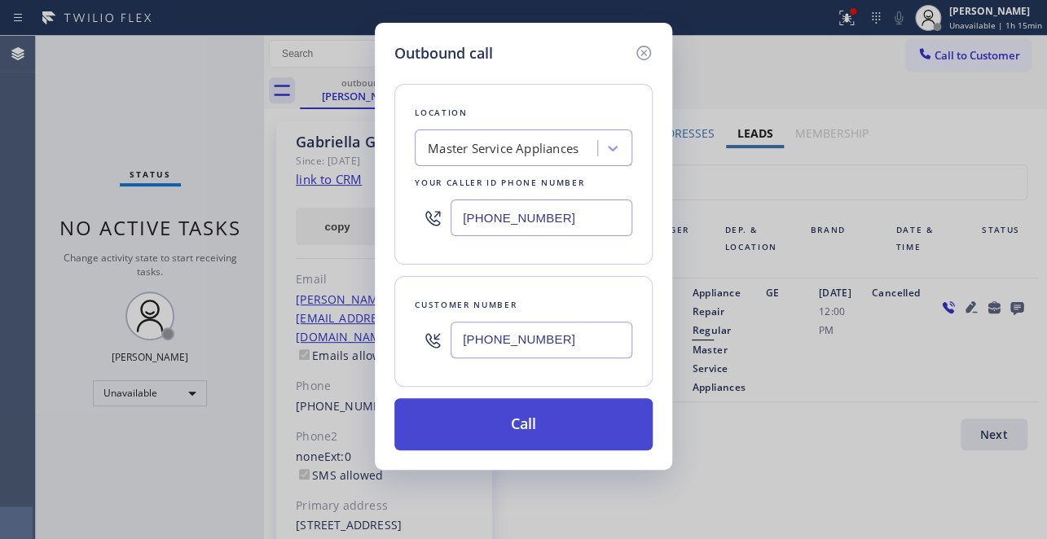
click at [549, 410] on button "Call" at bounding box center [523, 424] width 258 height 52
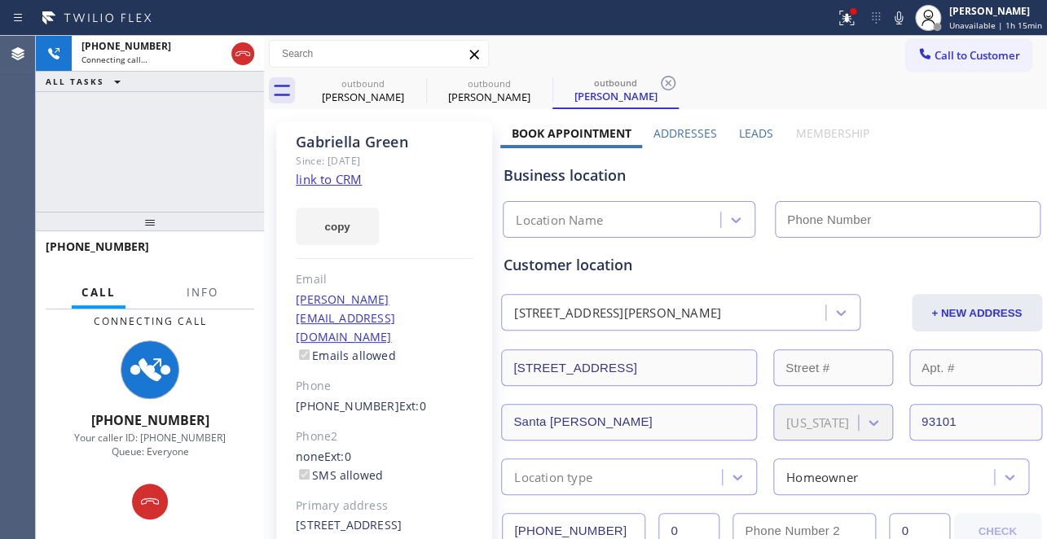
type input "[PHONE_NUMBER]"
click at [739, 131] on label "Leads" at bounding box center [756, 132] width 34 height 15
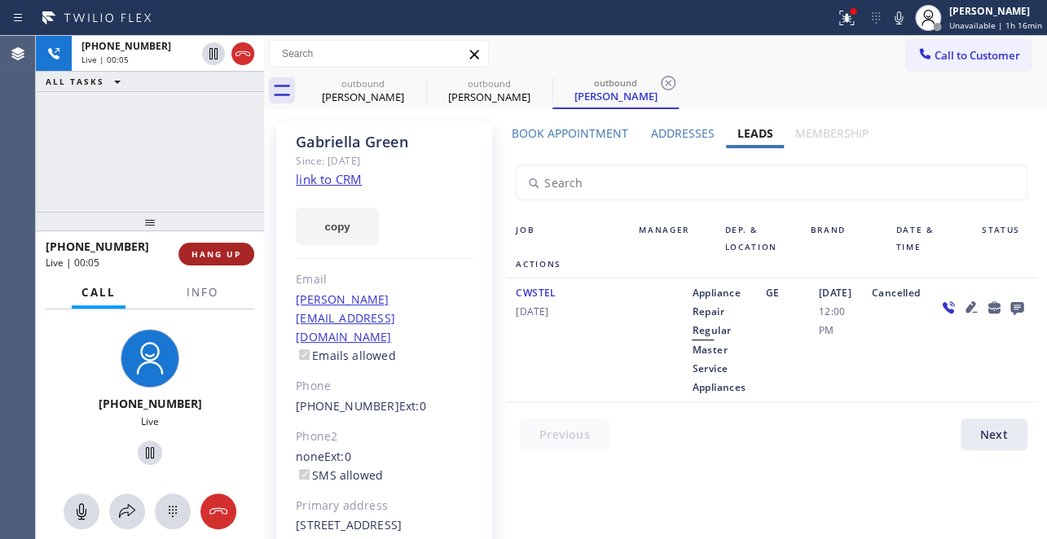
click at [213, 257] on span "HANG UP" at bounding box center [216, 253] width 50 height 11
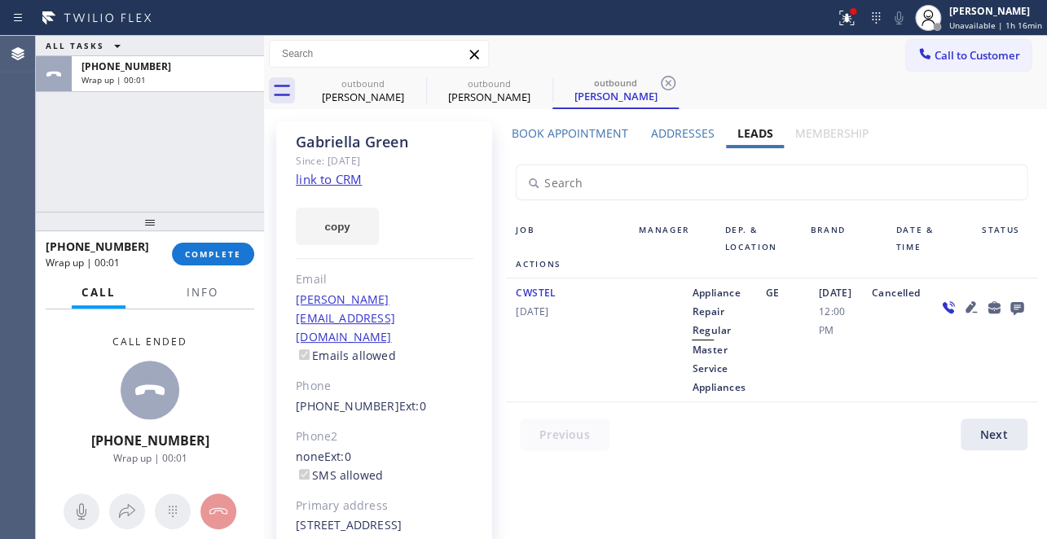
click at [189, 266] on div "[PHONE_NUMBER] Wrap up | 00:01 COMPLETE" at bounding box center [150, 254] width 209 height 42
click at [189, 257] on span "COMPLETE" at bounding box center [213, 253] width 56 height 11
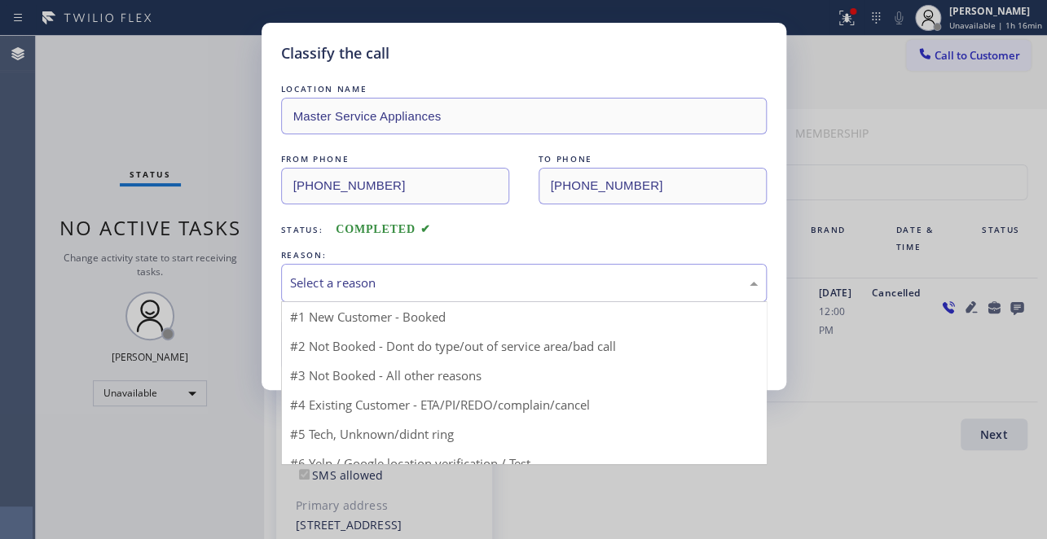
click at [393, 294] on div "Select a reason" at bounding box center [524, 283] width 486 height 38
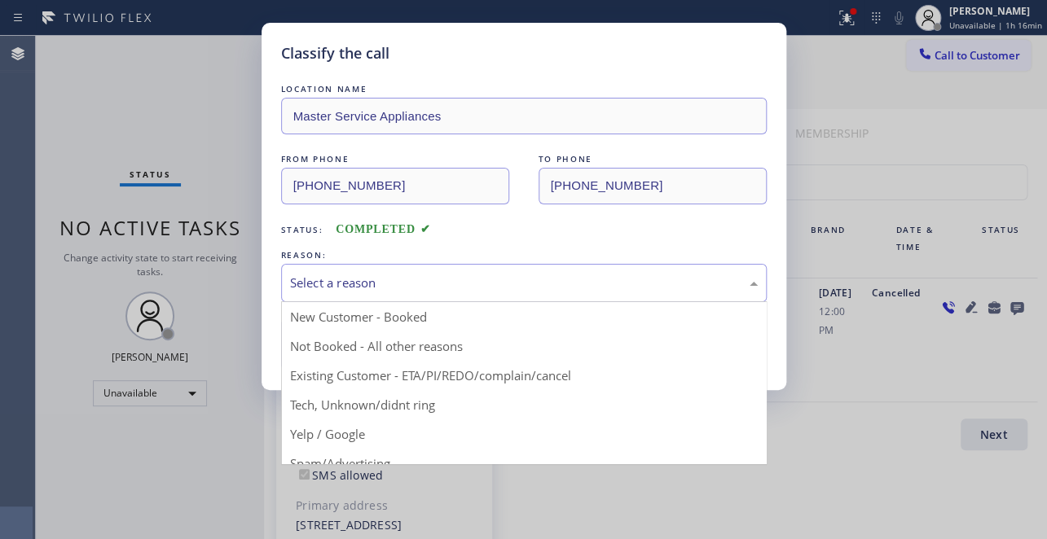
drag, startPoint x: 339, startPoint y: 358, endPoint x: 325, endPoint y: 350, distance: 16.1
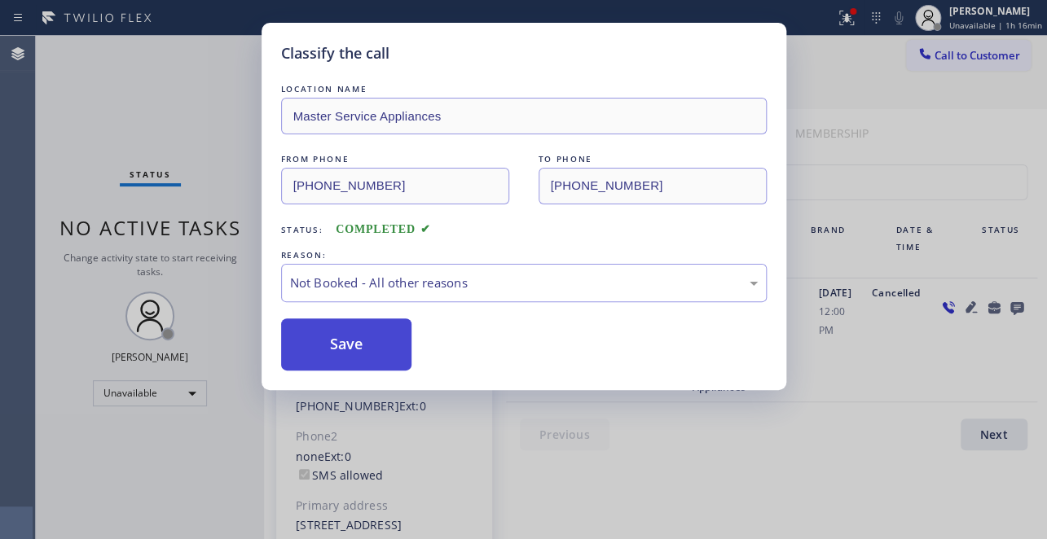
click at [321, 349] on button "Save" at bounding box center [346, 345] width 131 height 52
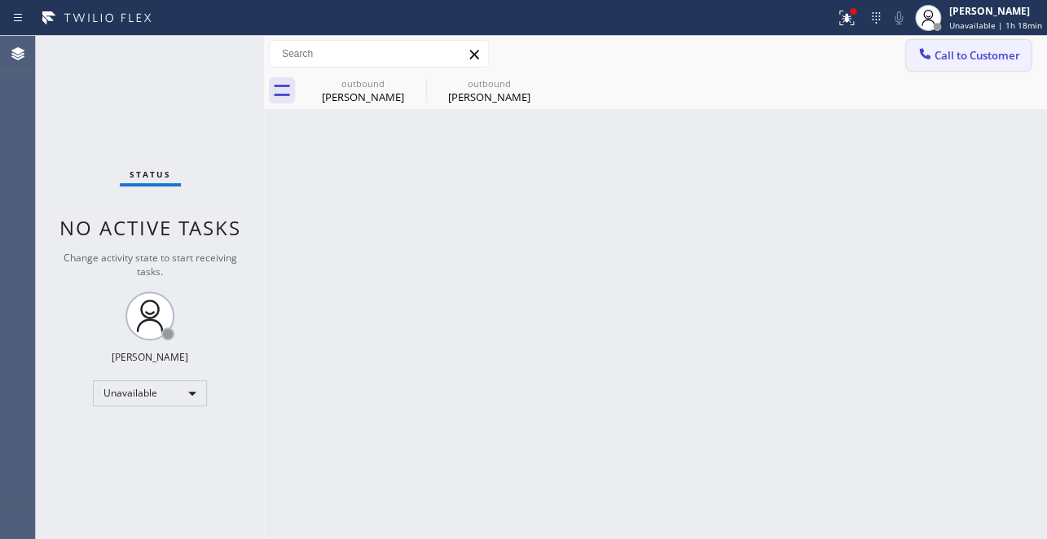
click at [971, 51] on span "Call to Customer" at bounding box center [977, 55] width 86 height 15
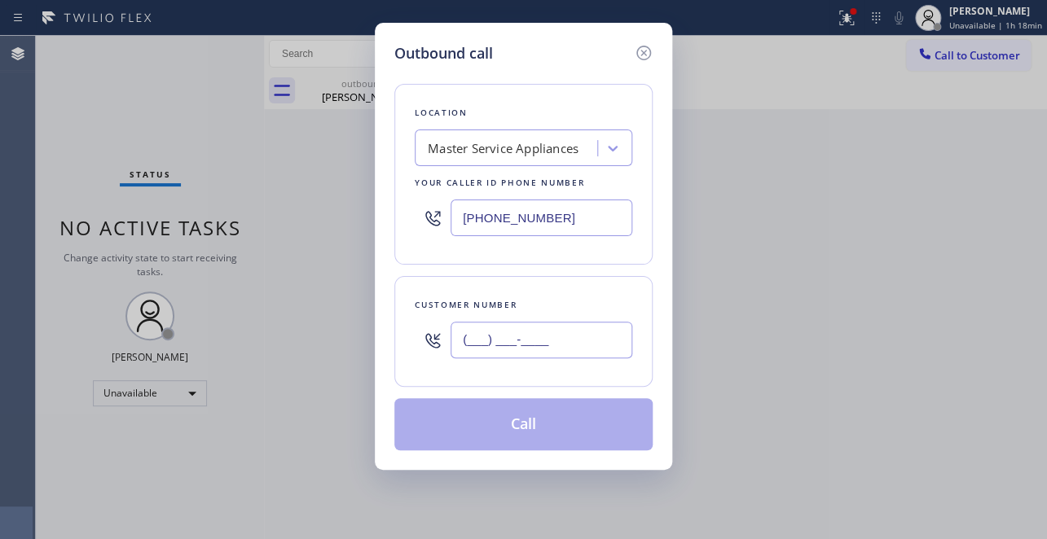
click at [525, 344] on input "(___) ___-____" at bounding box center [541, 340] width 182 height 37
paste input "305) 505-4779"
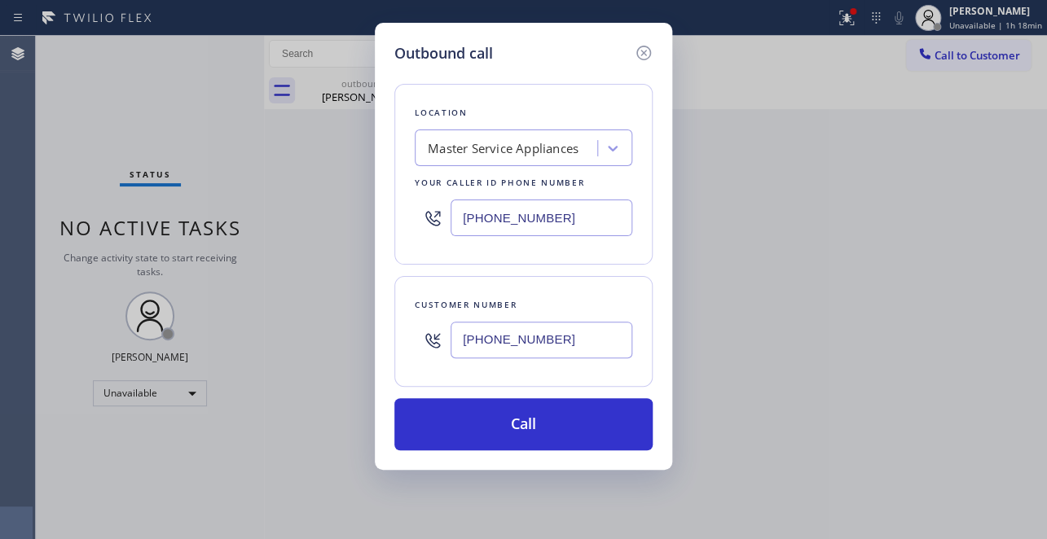
type input "[PHONE_NUMBER]"
drag, startPoint x: 565, startPoint y: 205, endPoint x: 253, endPoint y: 235, distance: 314.2
click at [253, 235] on div "Outbound call Location Master Service Appliances Your caller id phone number [P…" at bounding box center [523, 269] width 1047 height 539
paste input "877) 777-0796"
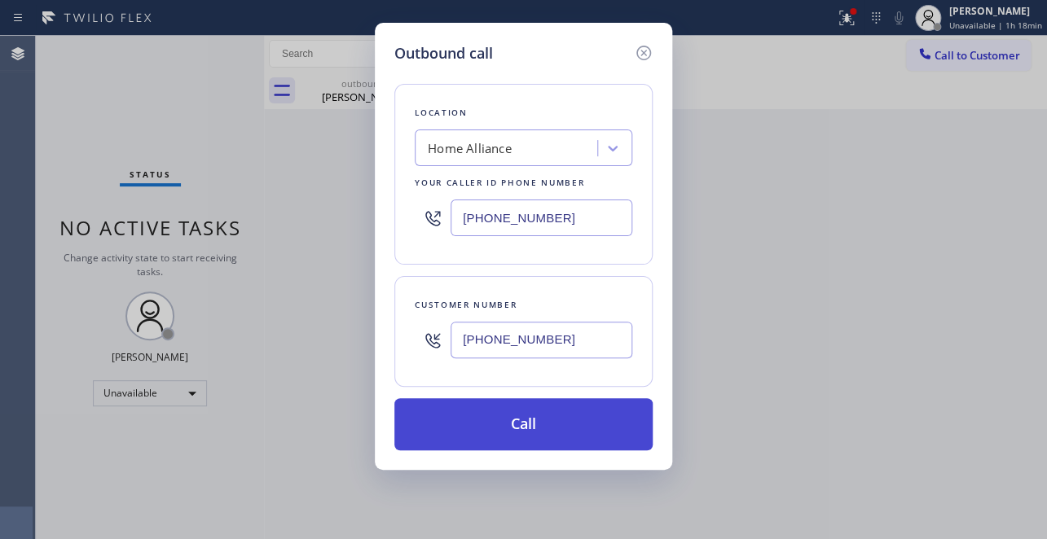
type input "[PHONE_NUMBER]"
click at [531, 407] on button "Call" at bounding box center [523, 424] width 258 height 52
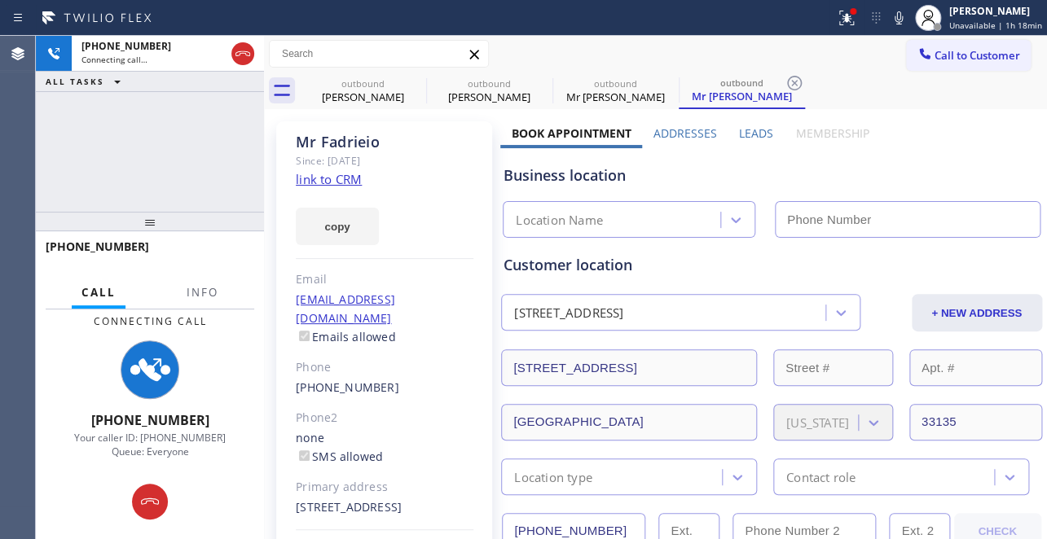
click at [756, 132] on label "Leads" at bounding box center [756, 132] width 34 height 15
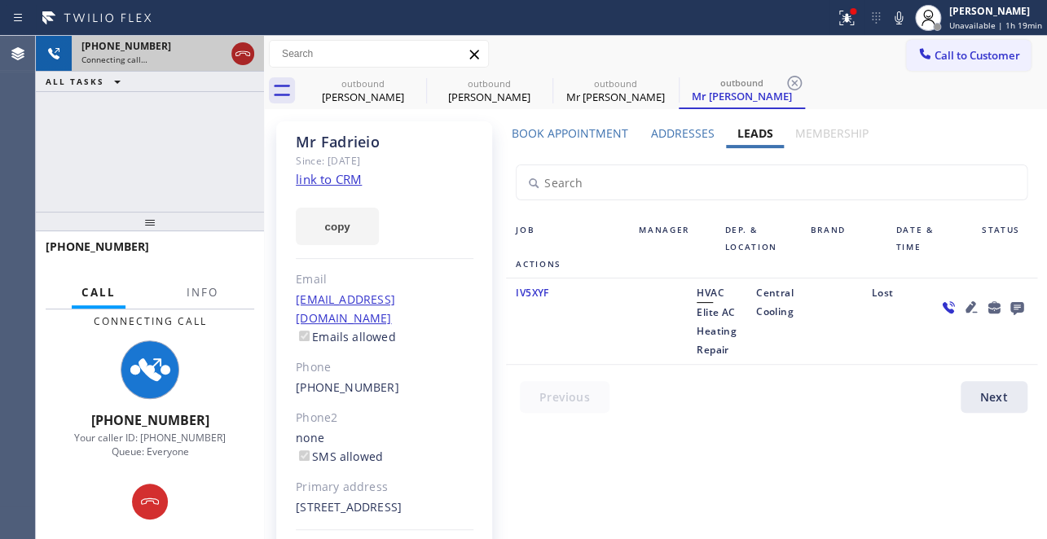
click at [236, 50] on icon at bounding box center [243, 54] width 20 height 20
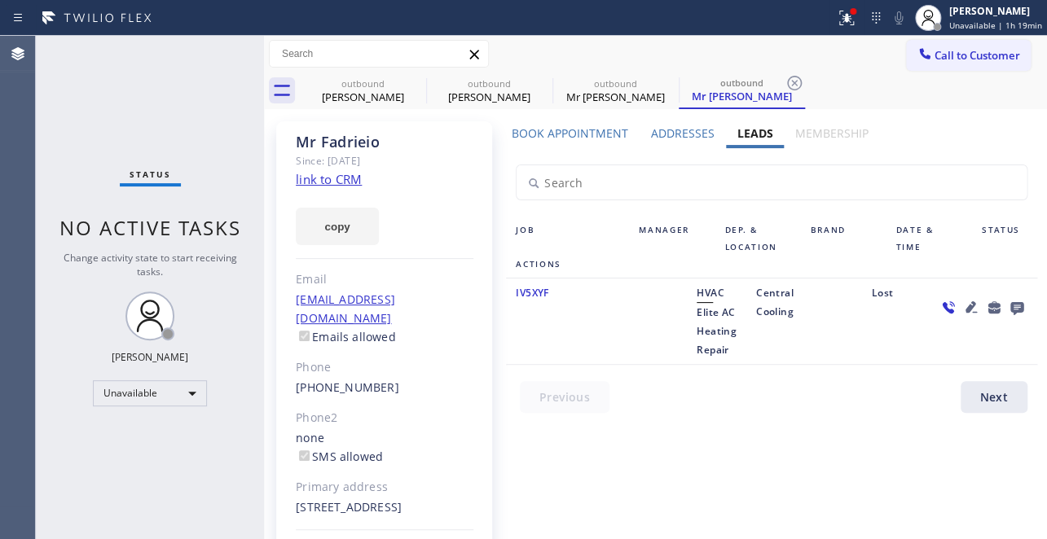
drag, startPoint x: 504, startPoint y: 101, endPoint x: 429, endPoint y: 169, distance: 100.9
click at [503, 102] on div "[PERSON_NAME]" at bounding box center [489, 97] width 123 height 15
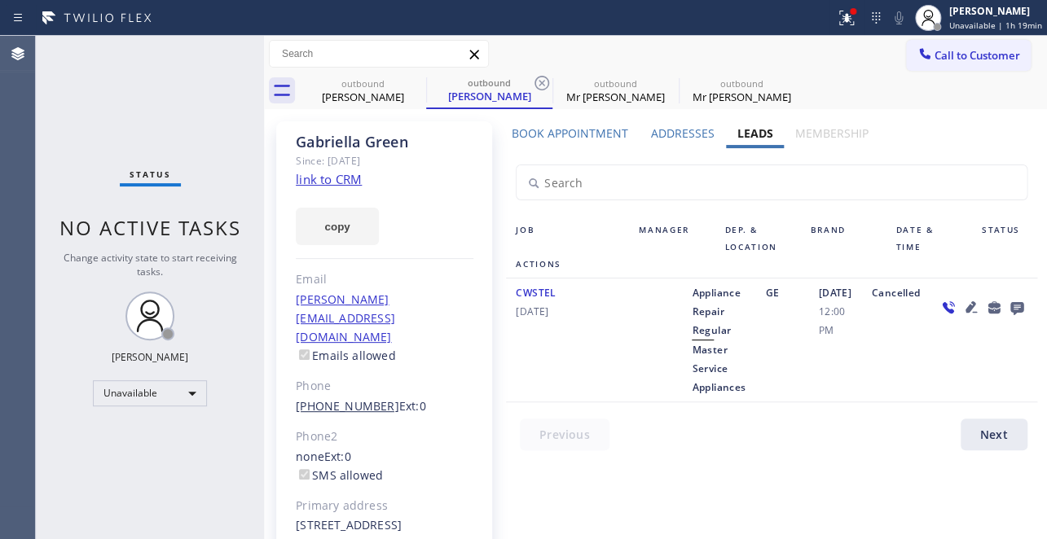
click at [342, 398] on link "[PHONE_NUMBER]" at bounding box center [347, 405] width 103 height 15
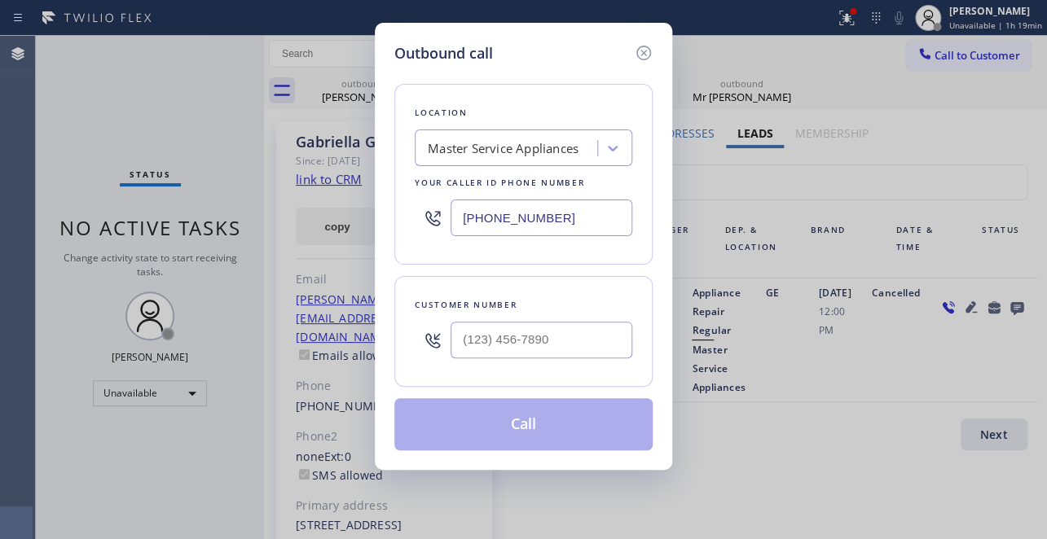
type input "[PHONE_NUMBER]"
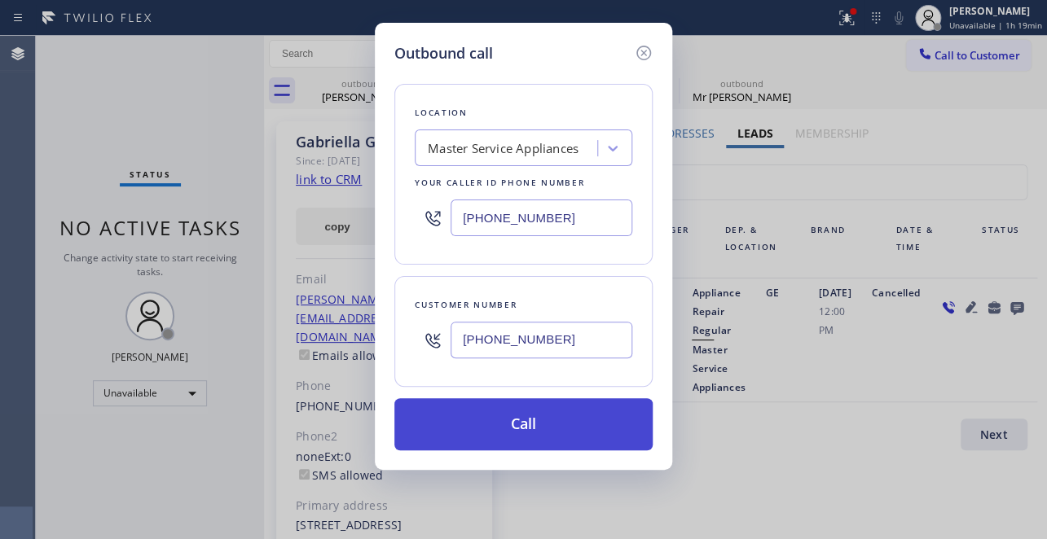
click at [547, 419] on button "Call" at bounding box center [523, 424] width 258 height 52
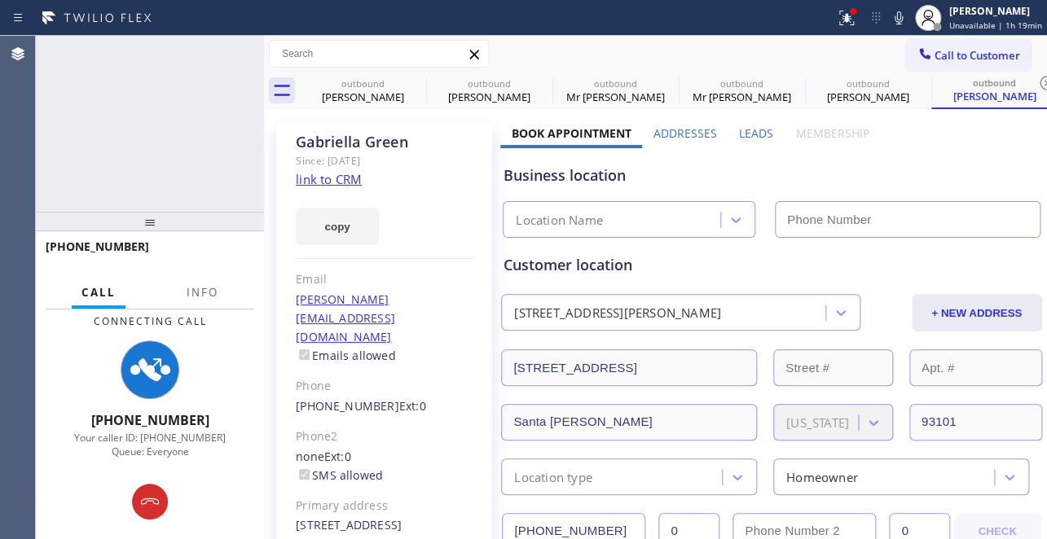
type input "[PHONE_NUMBER]"
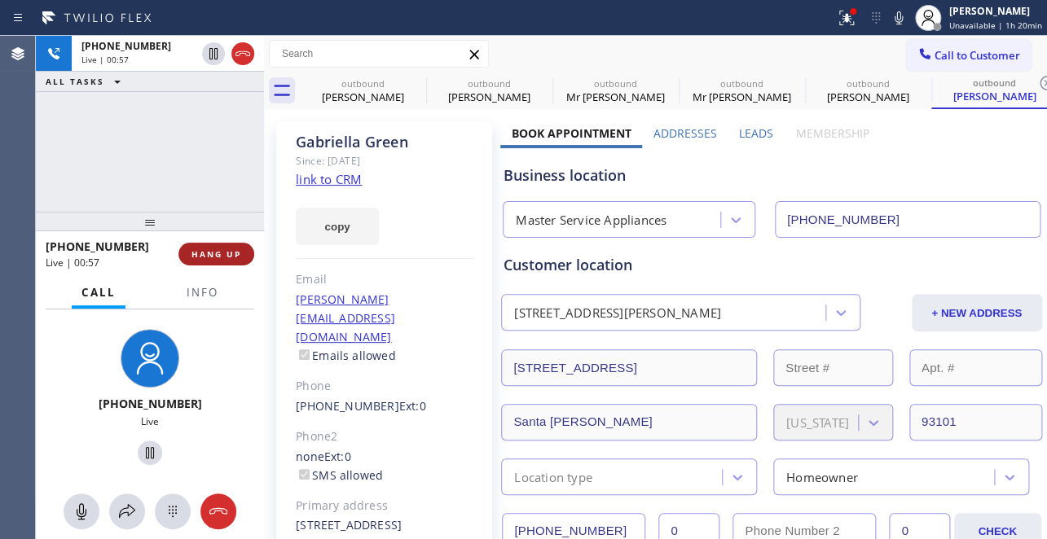
click at [237, 248] on button "HANG UP" at bounding box center [216, 254] width 76 height 23
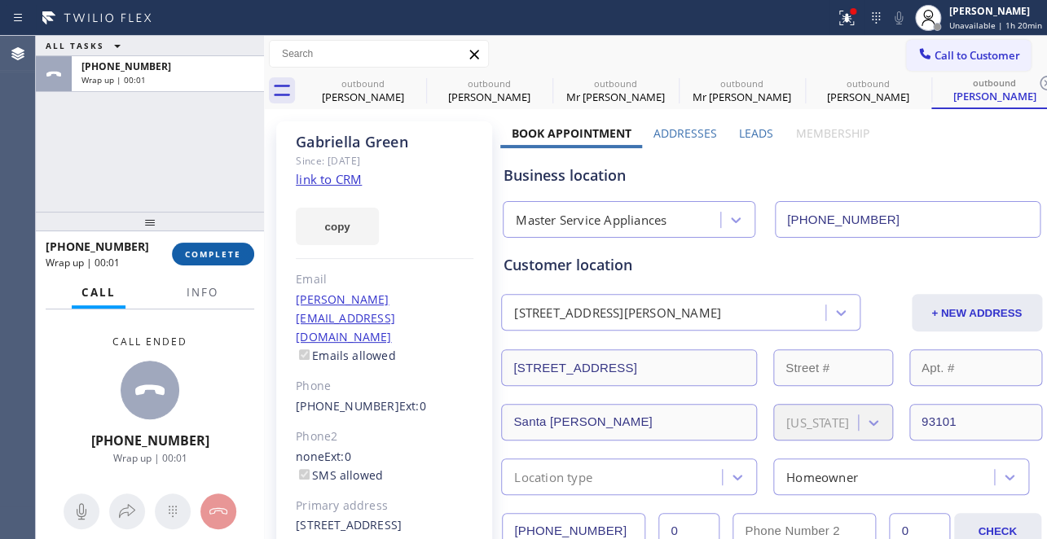
click at [229, 260] on button "COMPLETE" at bounding box center [213, 254] width 82 height 23
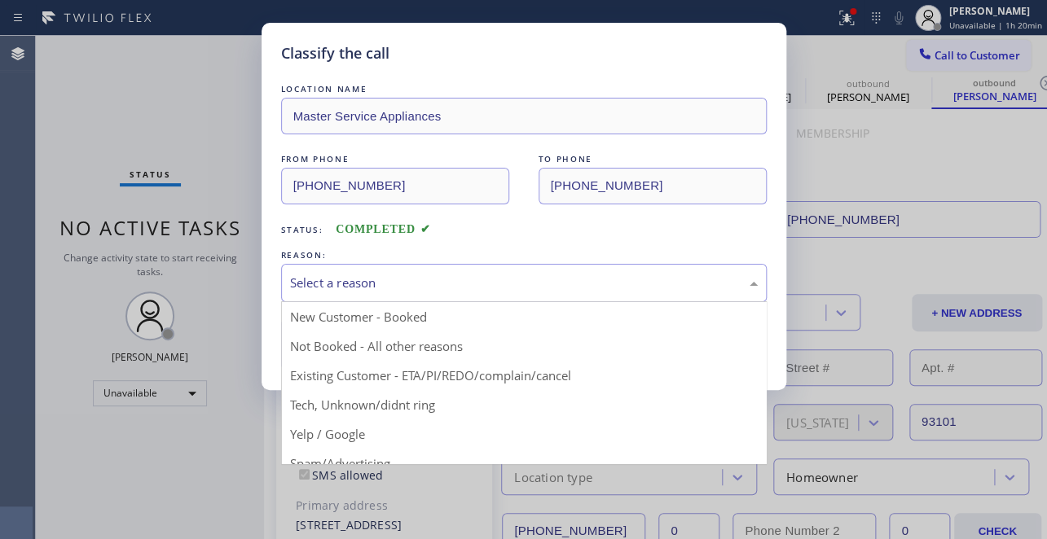
click at [445, 279] on div "Select a reason" at bounding box center [524, 283] width 468 height 19
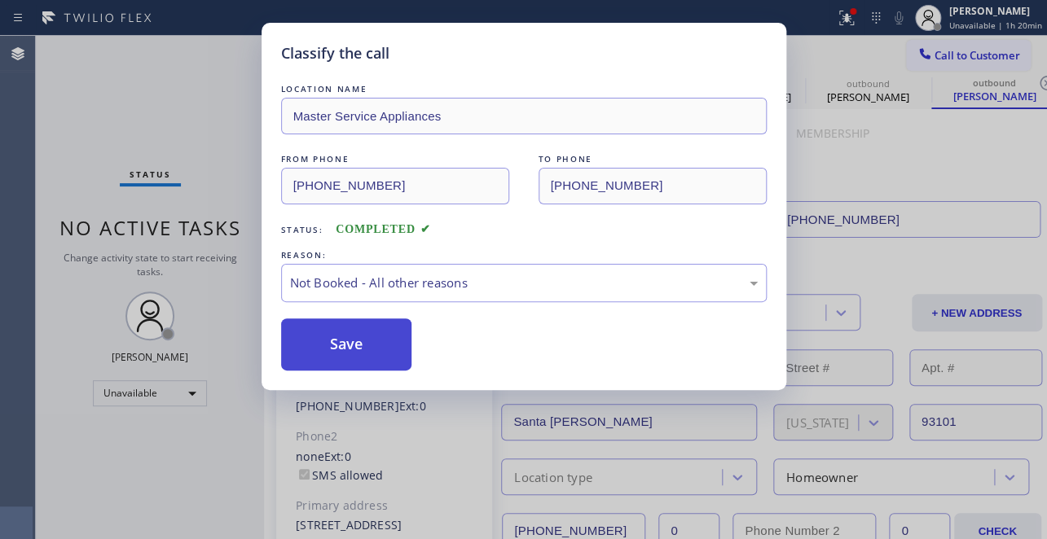
click at [345, 346] on button "Save" at bounding box center [346, 345] width 131 height 52
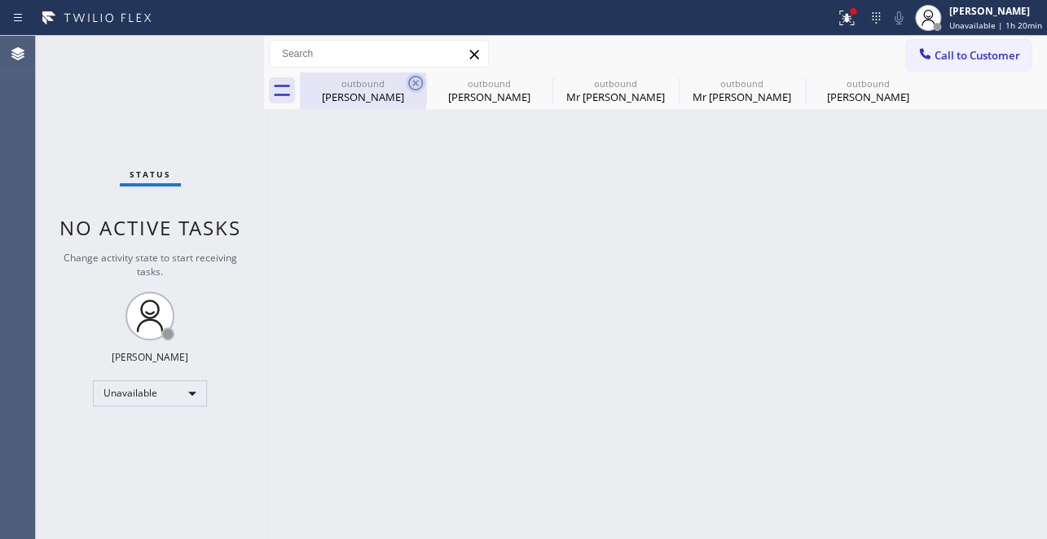
click at [415, 83] on icon at bounding box center [415, 83] width 15 height 15
click at [0, 0] on icon at bounding box center [0, 0] width 0 height 0
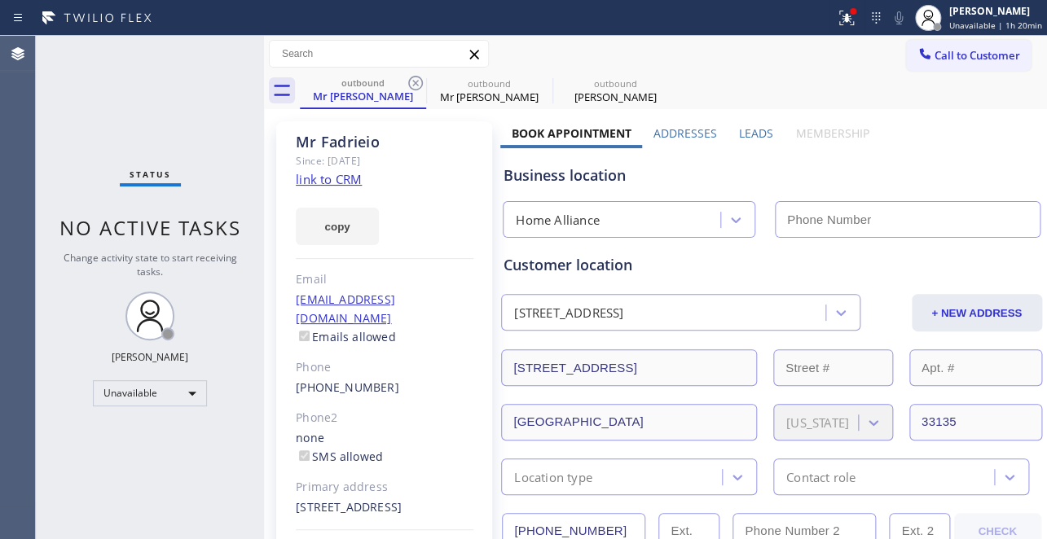
type input "[PHONE_NUMBER]"
click at [415, 83] on icon at bounding box center [415, 83] width 15 height 15
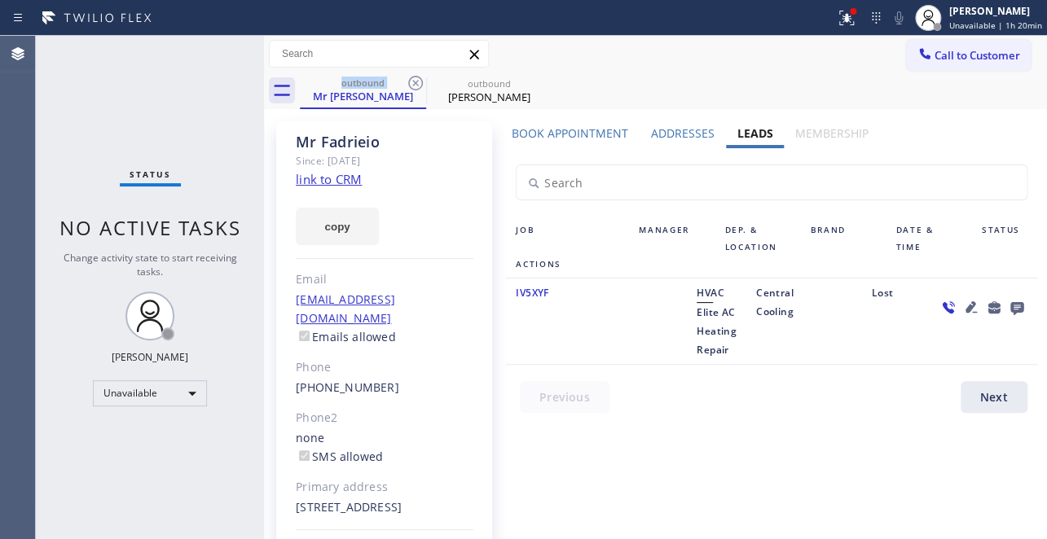
click at [415, 83] on icon at bounding box center [415, 83] width 15 height 15
type input "[PHONE_NUMBER]"
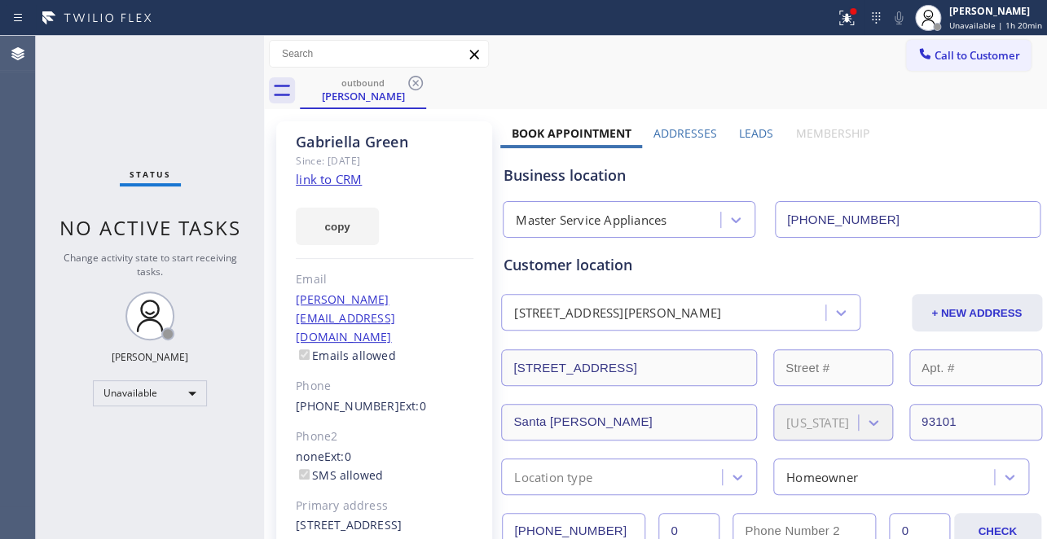
click at [415, 83] on icon at bounding box center [415, 83] width 15 height 15
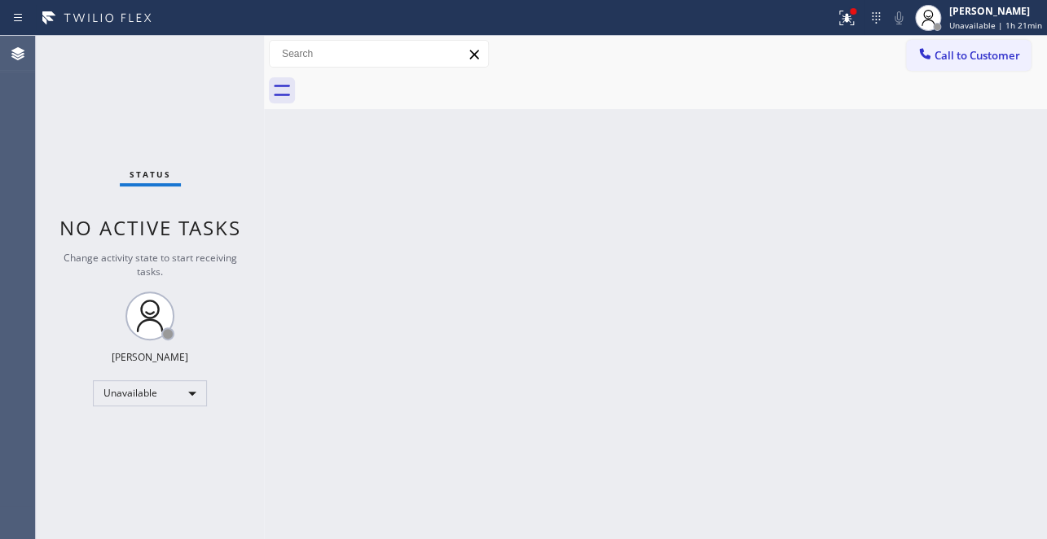
drag, startPoint x: 941, startPoint y: 59, endPoint x: 797, endPoint y: 59, distance: 144.2
click at [940, 59] on span "Call to Customer" at bounding box center [977, 55] width 86 height 15
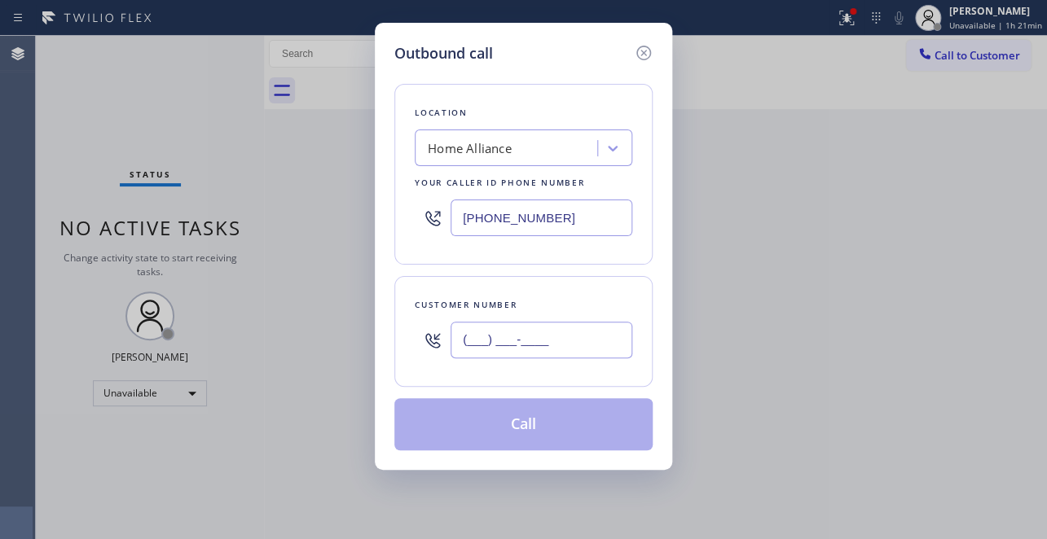
click at [493, 351] on input "(___) ___-____" at bounding box center [541, 340] width 182 height 37
paste input "305) 505-4779"
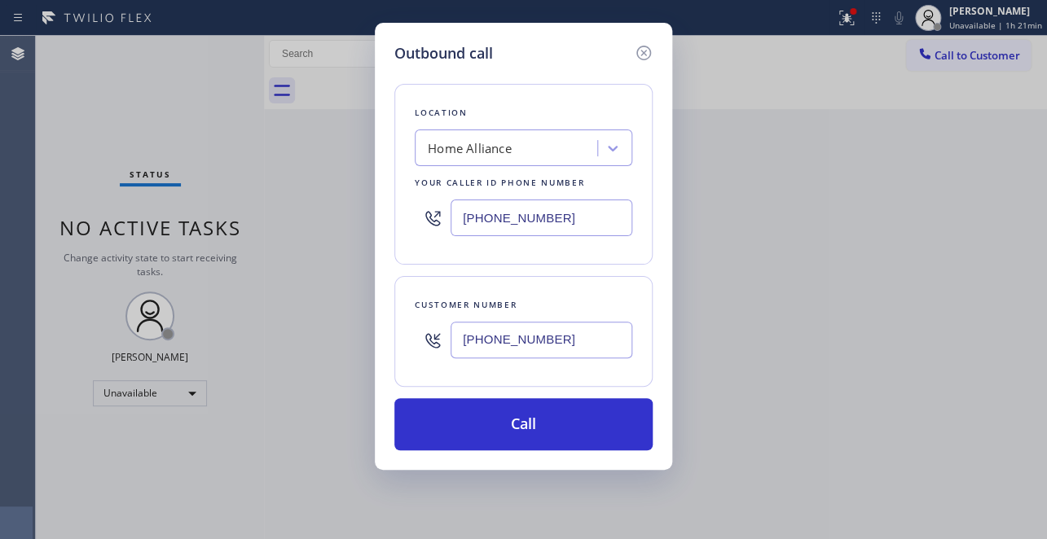
type input "[PHONE_NUMBER]"
drag, startPoint x: 576, startPoint y: 221, endPoint x: 215, endPoint y: 217, distance: 360.9
click at [215, 217] on div "Outbound call Location Home Alliance Your caller id phone number [PHONE_NUMBER]…" at bounding box center [523, 269] width 1047 height 539
paste input "text"
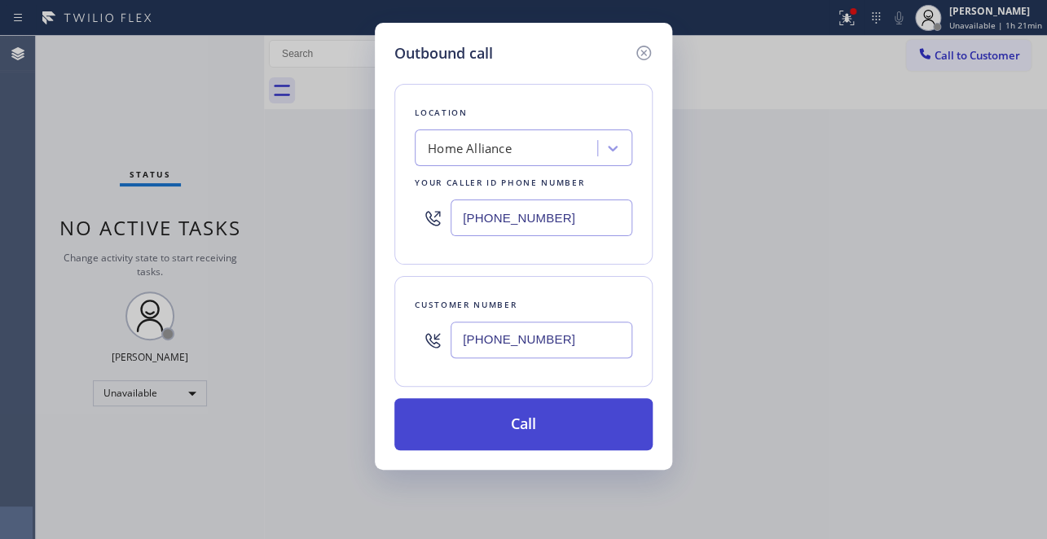
type input "[PHONE_NUMBER]"
click at [520, 431] on button "Call" at bounding box center [523, 424] width 258 height 52
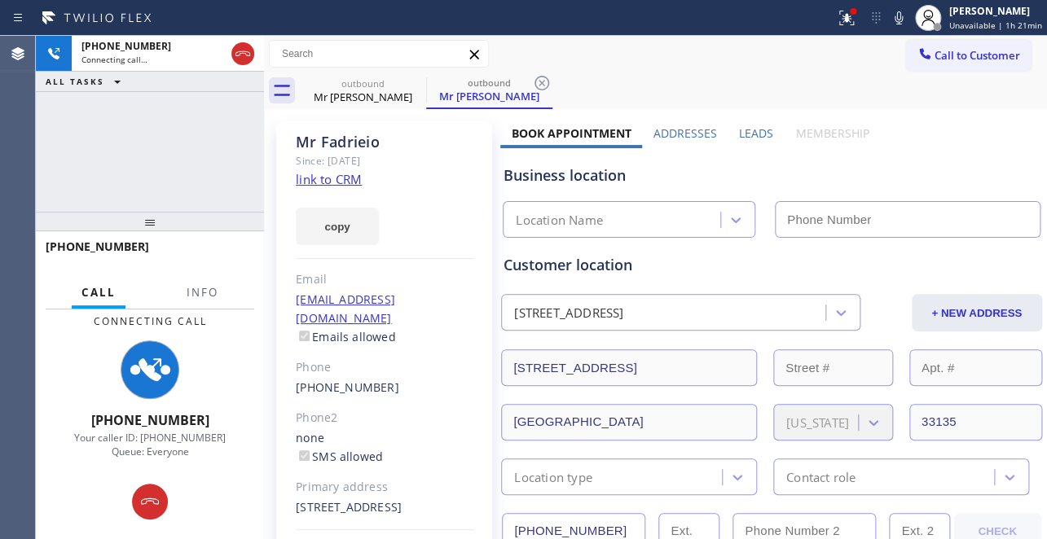
click at [745, 132] on label "Leads" at bounding box center [756, 132] width 34 height 15
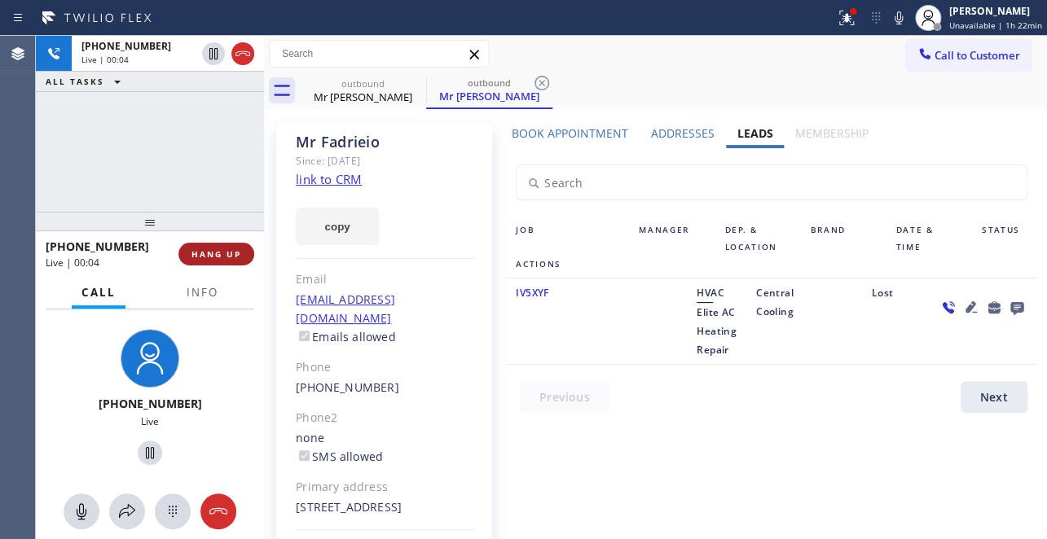
click at [213, 261] on button "HANG UP" at bounding box center [216, 254] width 76 height 23
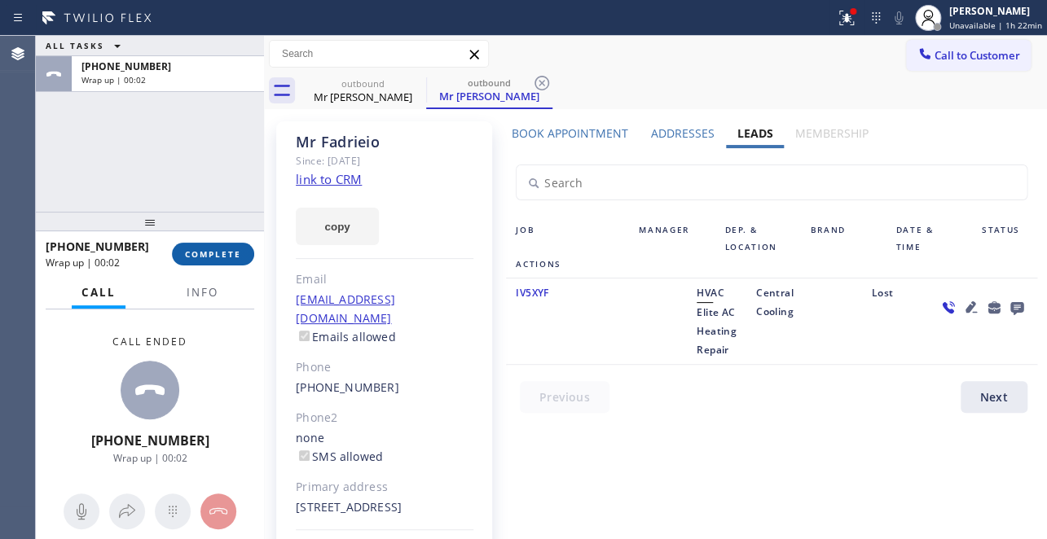
click at [204, 258] on span "COMPLETE" at bounding box center [213, 253] width 56 height 11
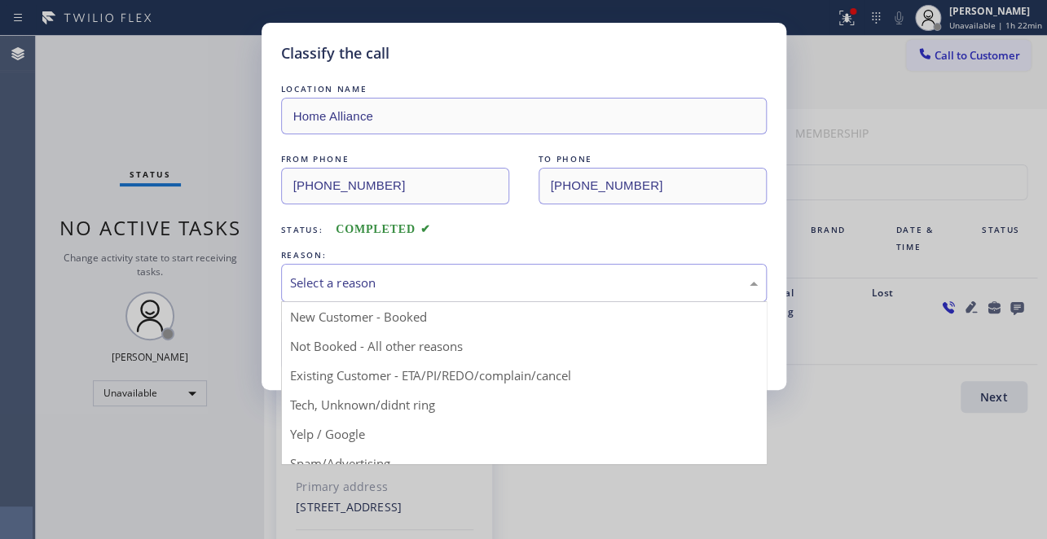
click at [332, 278] on div "Select a reason" at bounding box center [524, 283] width 468 height 19
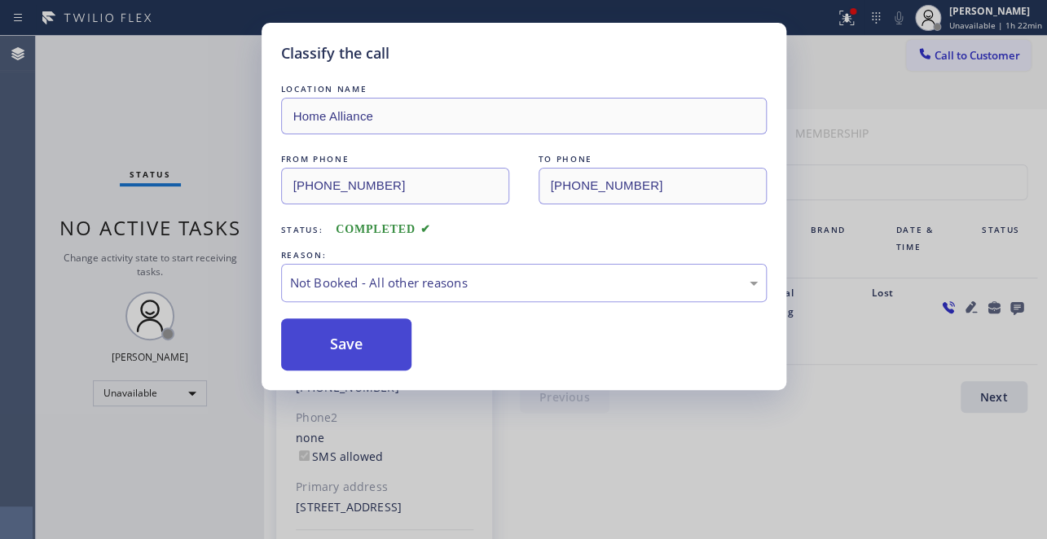
click at [342, 349] on button "Save" at bounding box center [346, 345] width 131 height 52
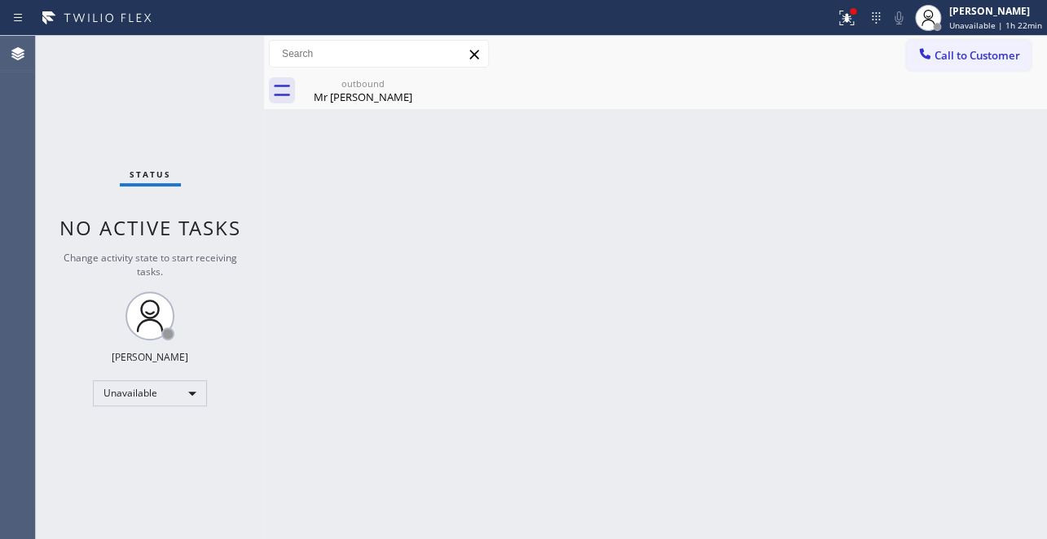
click at [934, 60] on span "Call to Customer" at bounding box center [977, 55] width 86 height 15
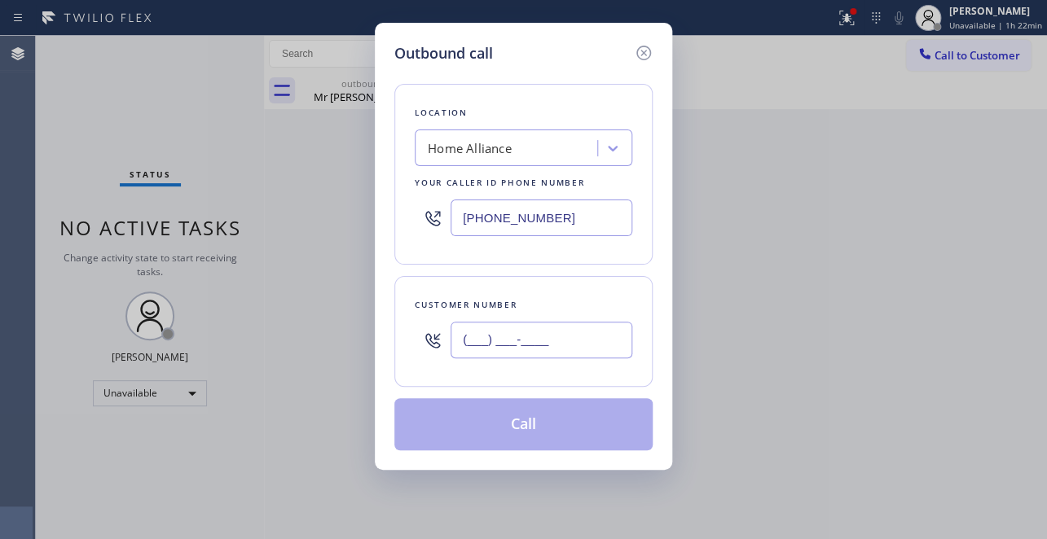
click at [508, 330] on input "(___) ___-____" at bounding box center [541, 340] width 182 height 37
paste input "602) 703-5432"
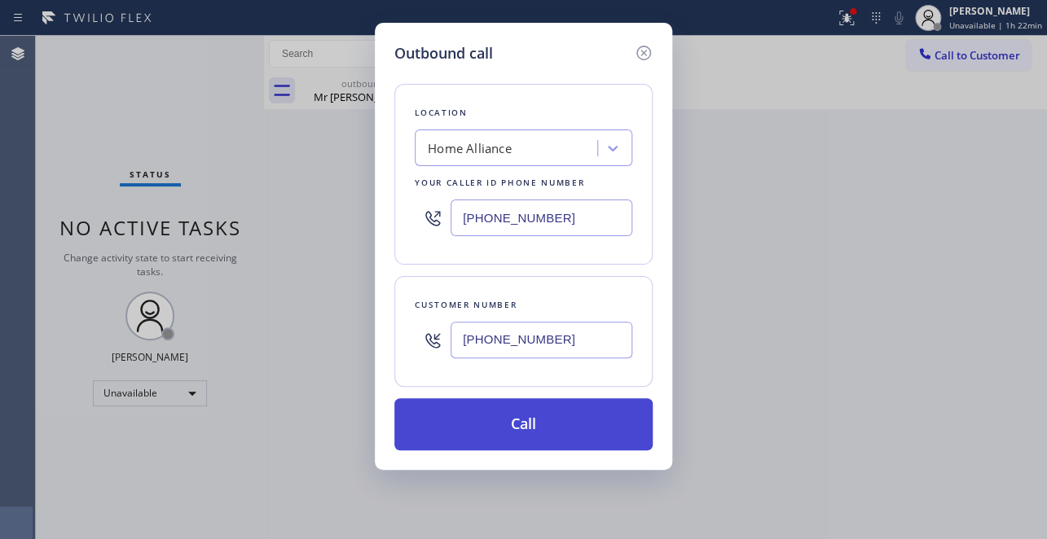
click at [554, 435] on button "Call" at bounding box center [523, 424] width 258 height 52
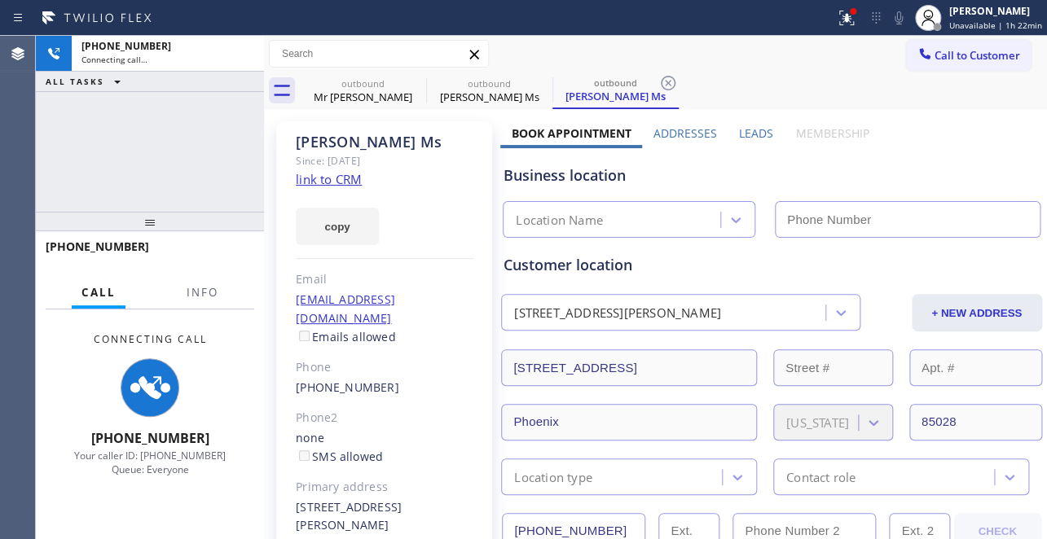
click at [739, 130] on label "Leads" at bounding box center [756, 132] width 34 height 15
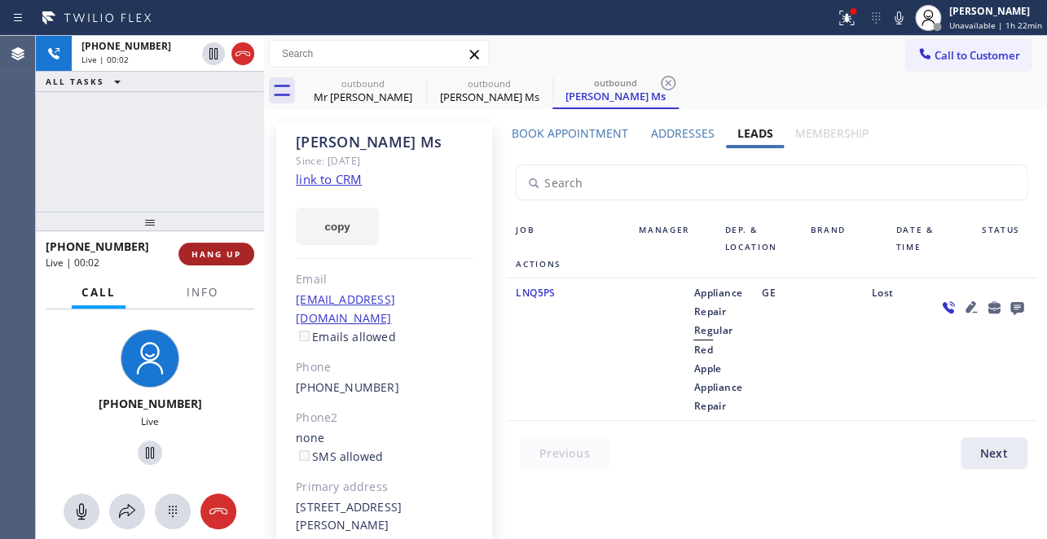
click at [197, 261] on button "HANG UP" at bounding box center [216, 254] width 76 height 23
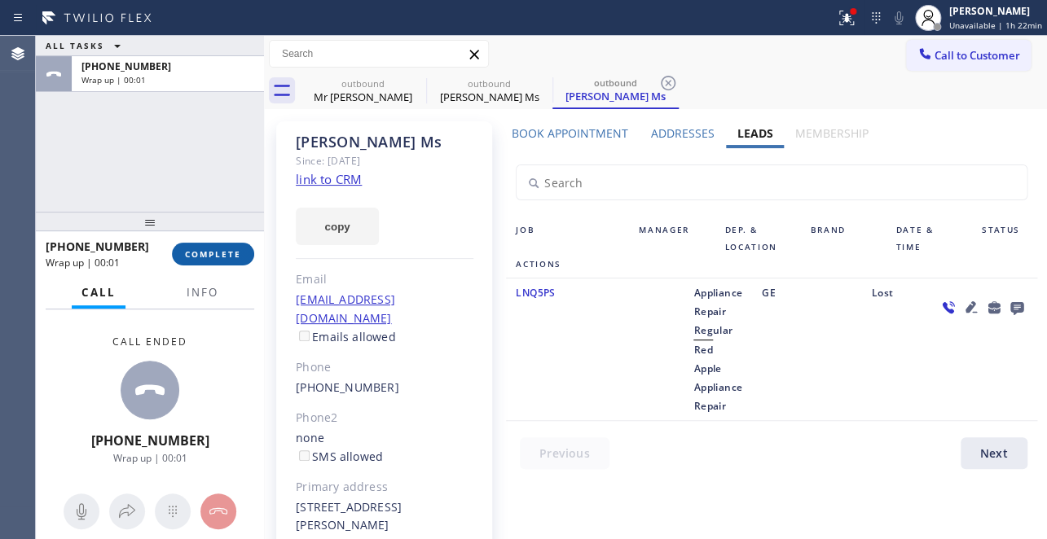
click at [194, 257] on span "COMPLETE" at bounding box center [213, 253] width 56 height 11
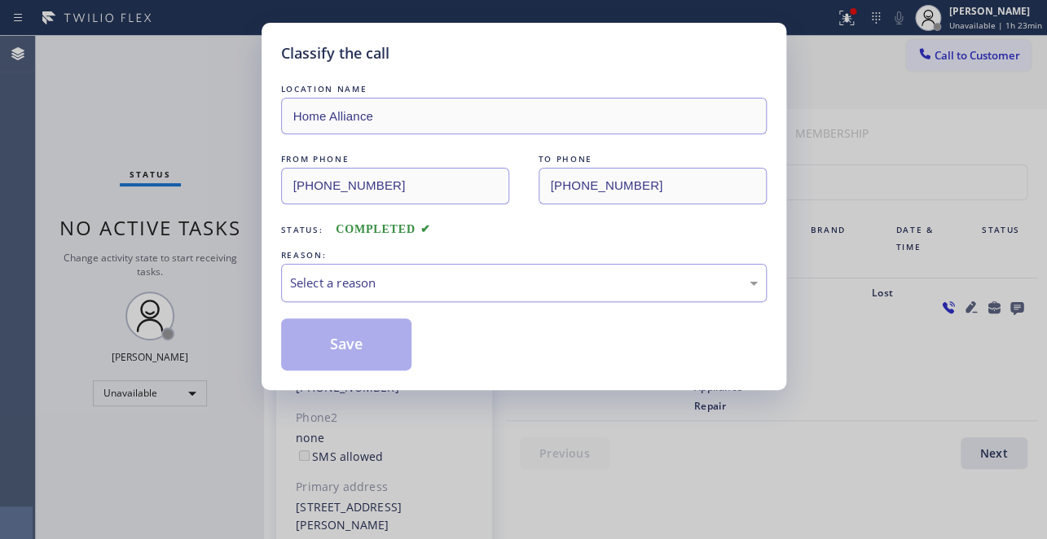
click at [362, 286] on div "Select a reason" at bounding box center [524, 283] width 468 height 19
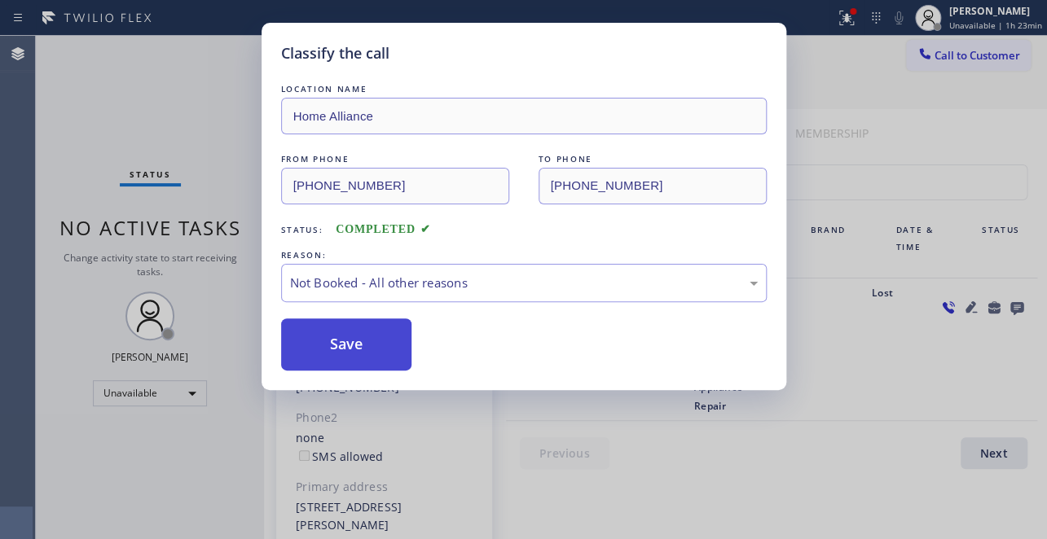
click at [345, 350] on button "Save" at bounding box center [346, 345] width 131 height 52
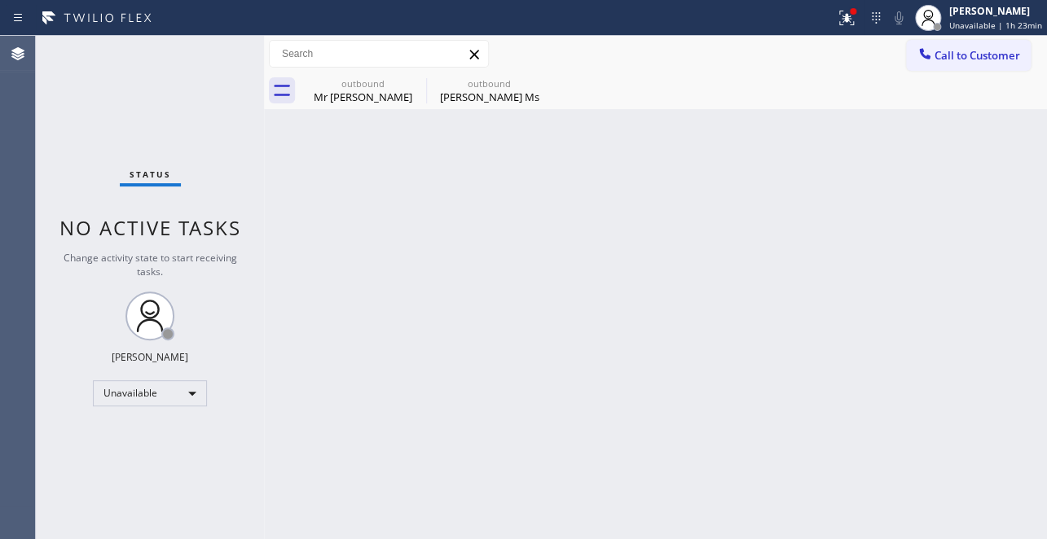
drag, startPoint x: 982, startPoint y: 65, endPoint x: 456, endPoint y: 150, distance: 533.0
click at [982, 65] on button "Call to Customer" at bounding box center [968, 55] width 125 height 31
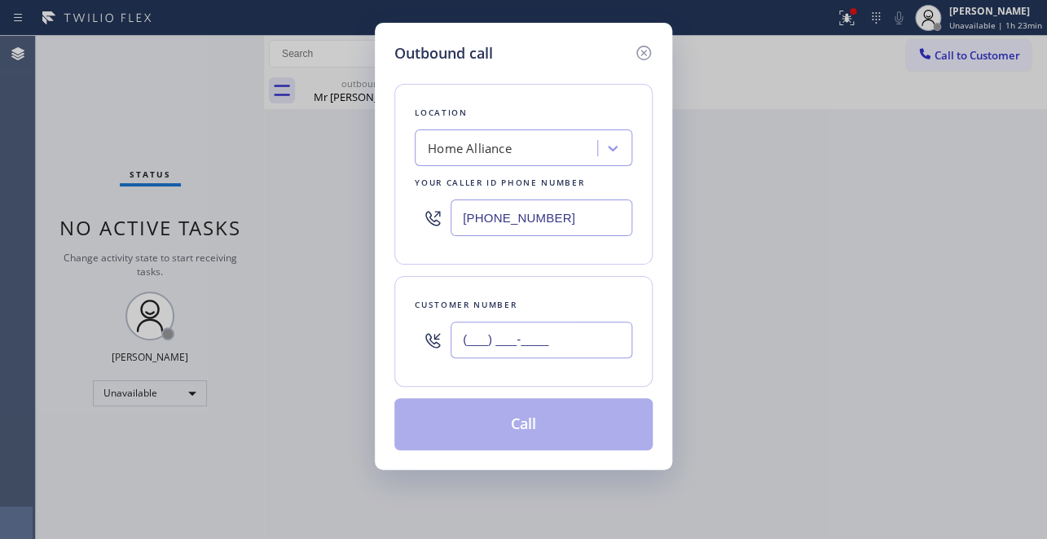
click at [477, 334] on input "(___) ___-____" at bounding box center [541, 340] width 182 height 37
paste input "773) 954-8499"
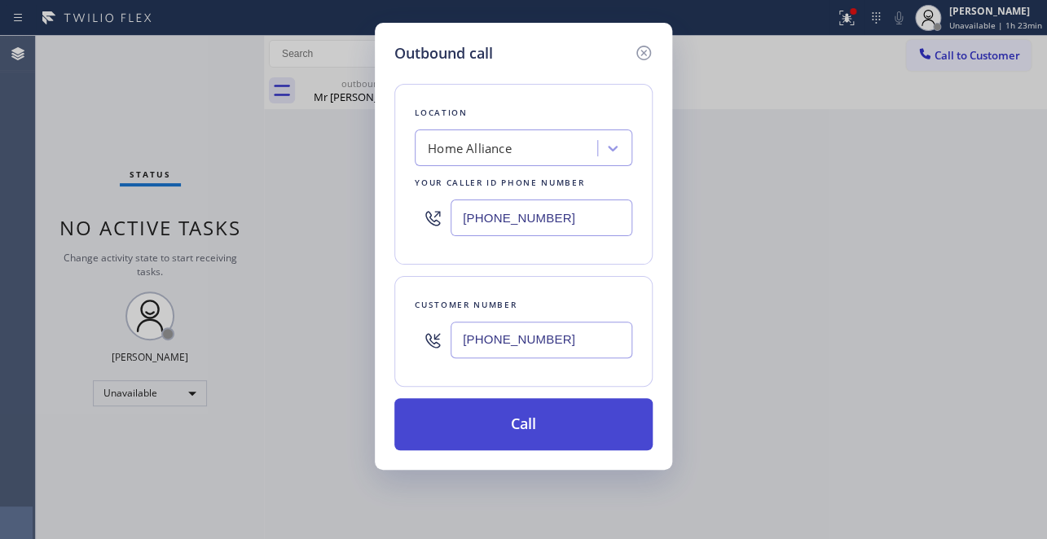
click at [505, 414] on button "Call" at bounding box center [523, 424] width 258 height 52
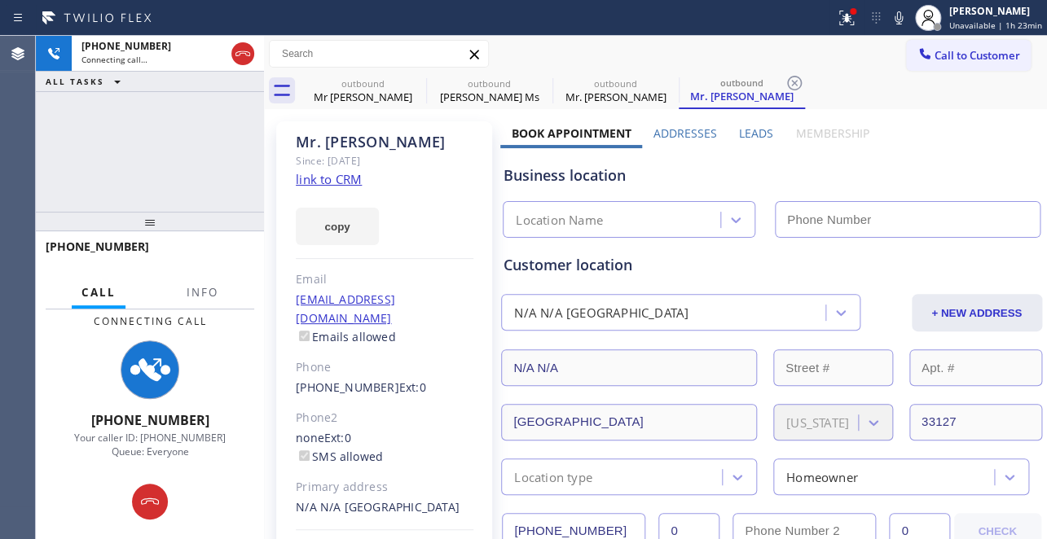
click at [742, 130] on label "Leads" at bounding box center [756, 132] width 34 height 15
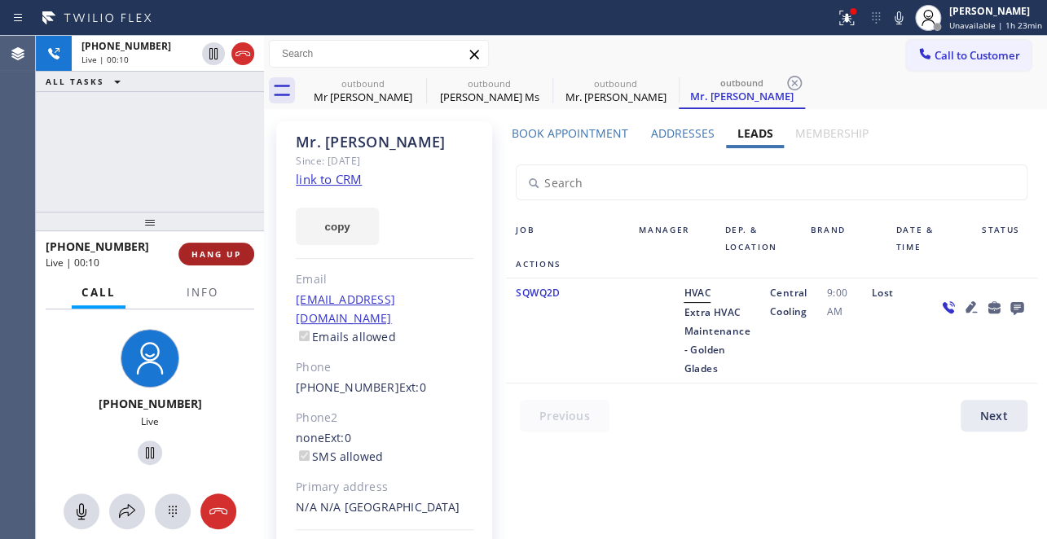
click at [220, 262] on button "HANG UP" at bounding box center [216, 254] width 76 height 23
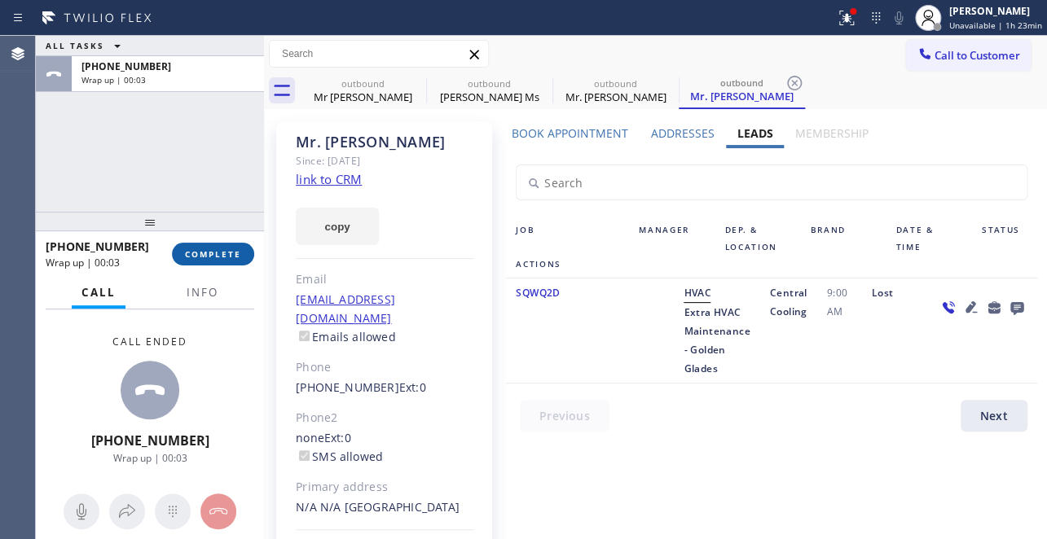
click at [196, 253] on span "COMPLETE" at bounding box center [213, 253] width 56 height 11
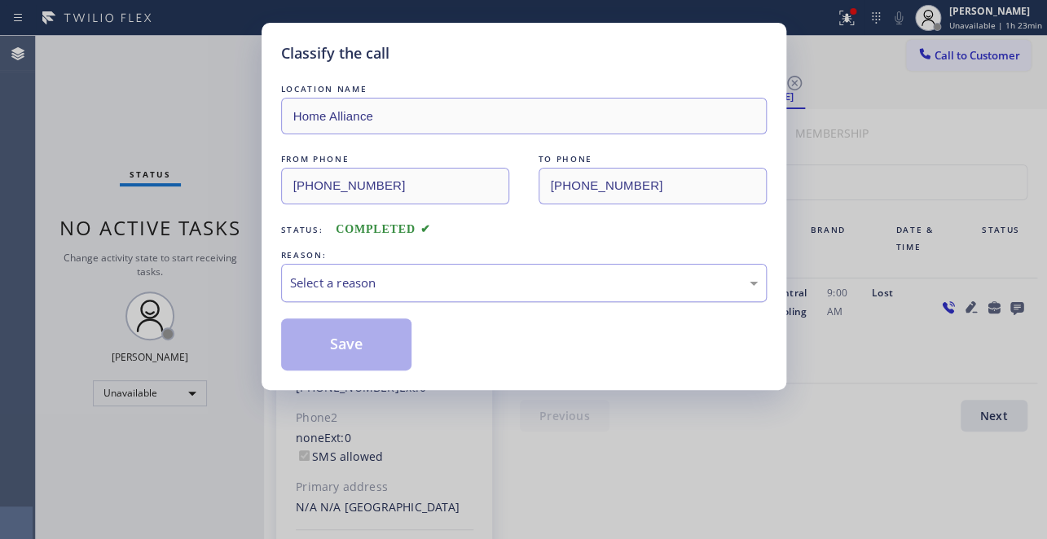
click at [408, 277] on div "Select a reason" at bounding box center [524, 283] width 468 height 19
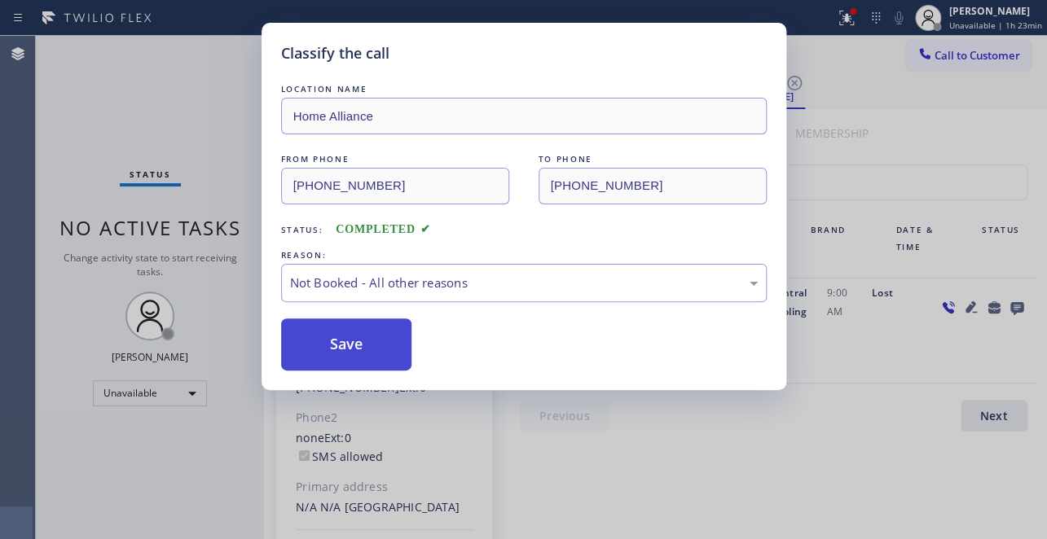
click at [338, 341] on button "Save" at bounding box center [346, 345] width 131 height 52
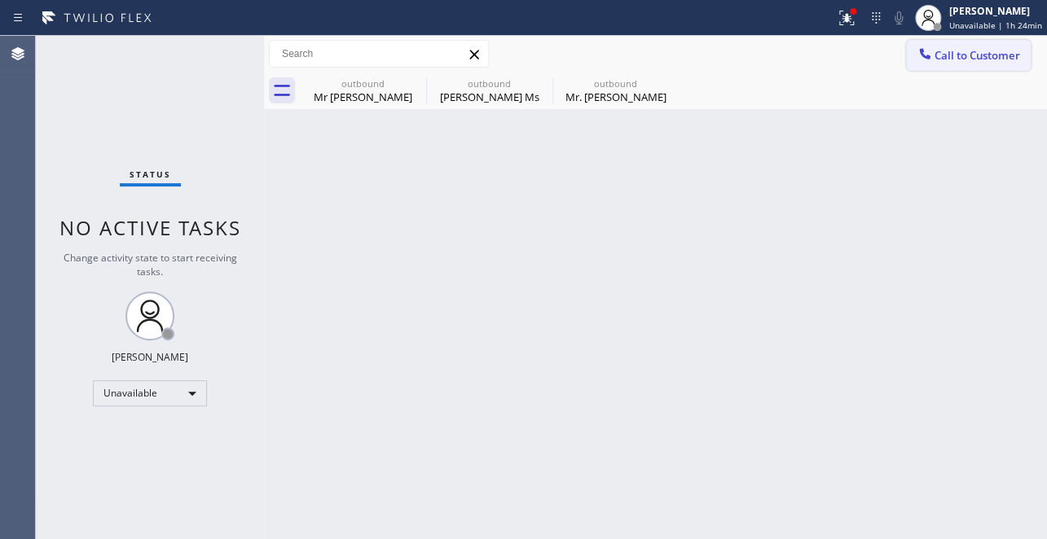
click at [956, 48] on span "Call to Customer" at bounding box center [977, 55] width 86 height 15
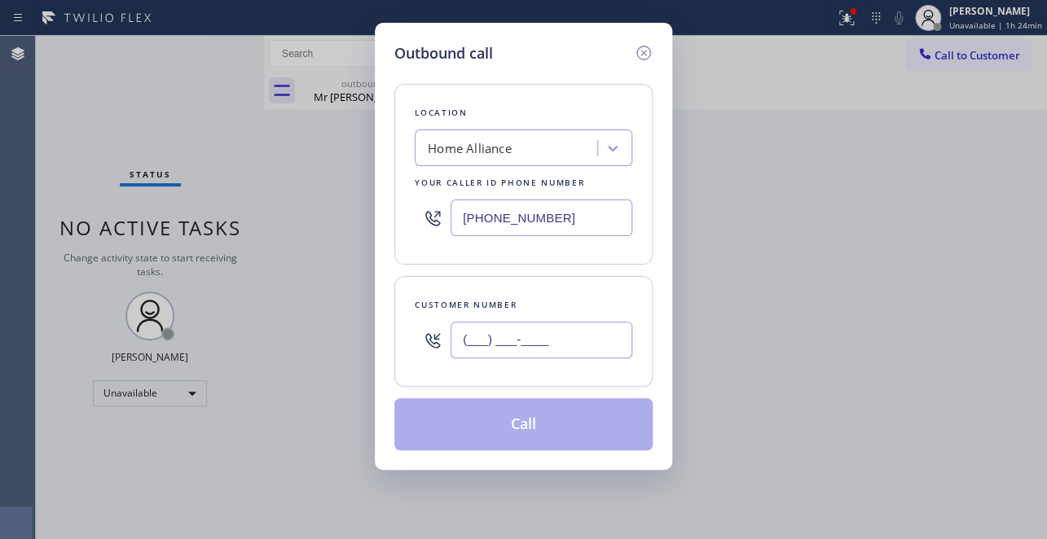
click at [559, 330] on input "(___) ___-____" at bounding box center [541, 340] width 182 height 37
paste input "406) 581-0694"
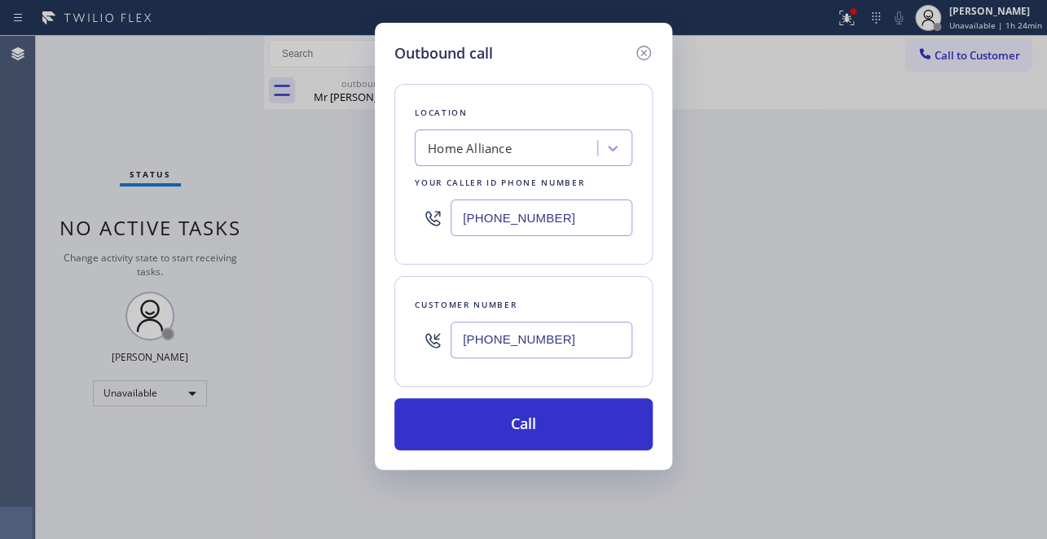
type input "[PHONE_NUMBER]"
click at [520, 53] on div "Outbound call" at bounding box center [523, 53] width 258 height 22
drag, startPoint x: 559, startPoint y: 218, endPoint x: 146, endPoint y: 302, distance: 421.5
click at [146, 302] on div "Outbound call Location Home Alliance Your caller id phone number [PHONE_NUMBER]…" at bounding box center [523, 269] width 1047 height 539
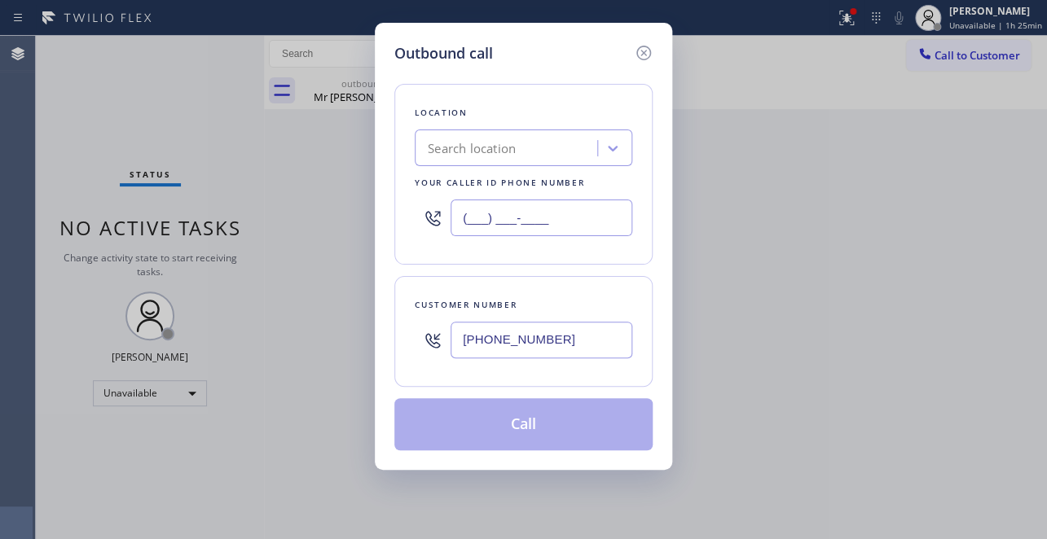
type input "(___) ___-____"
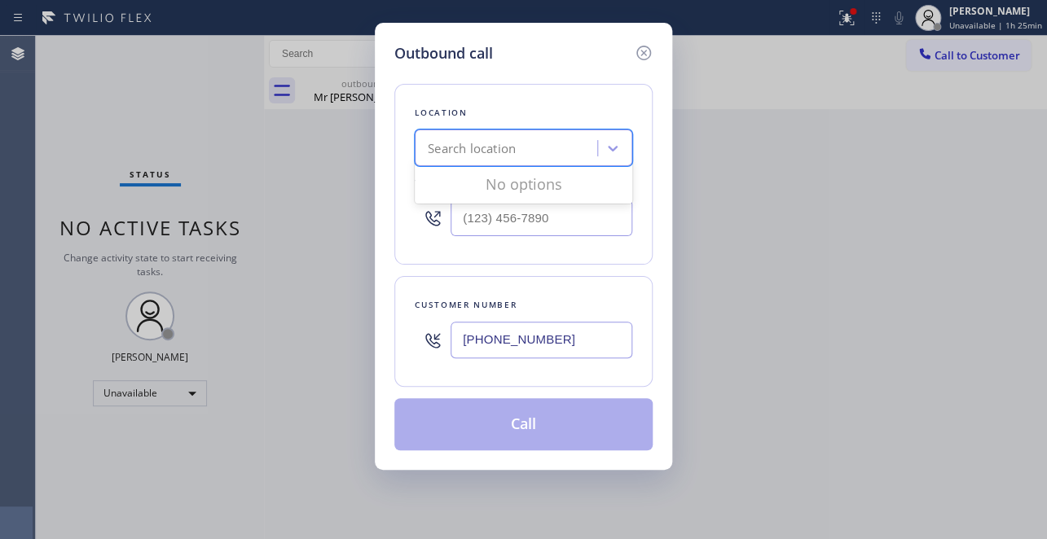
click at [441, 156] on div "Search location" at bounding box center [472, 148] width 88 height 19
paste input "Master Service Appliances"
type input "Master Service Appliances"
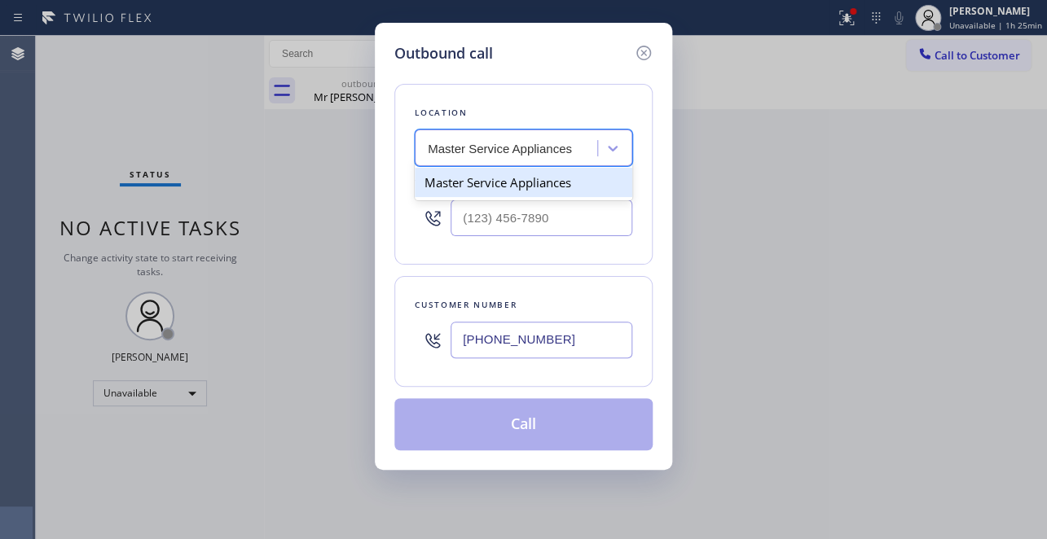
click at [543, 192] on div "Master Service Appliances" at bounding box center [524, 182] width 218 height 29
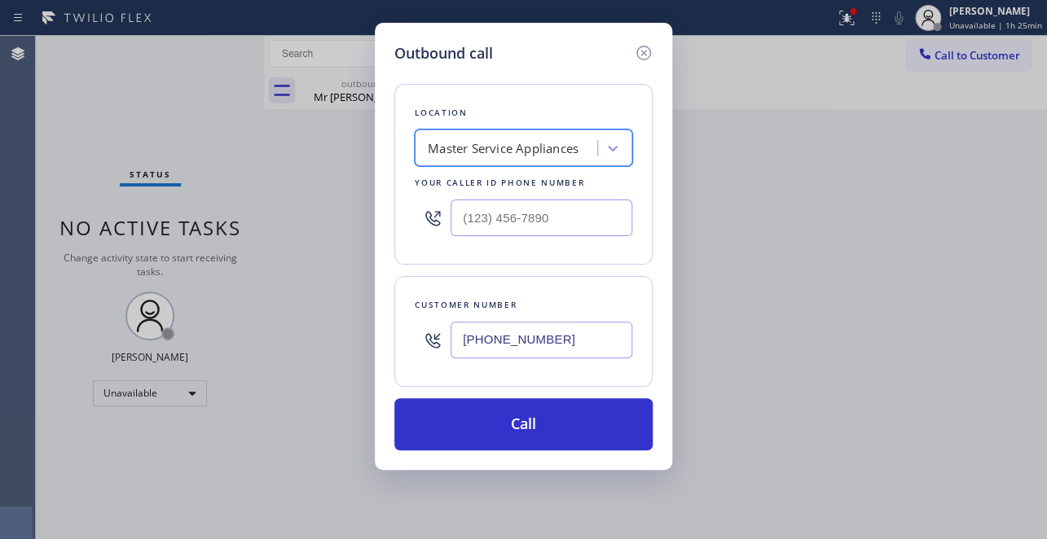
type input "[PHONE_NUMBER]"
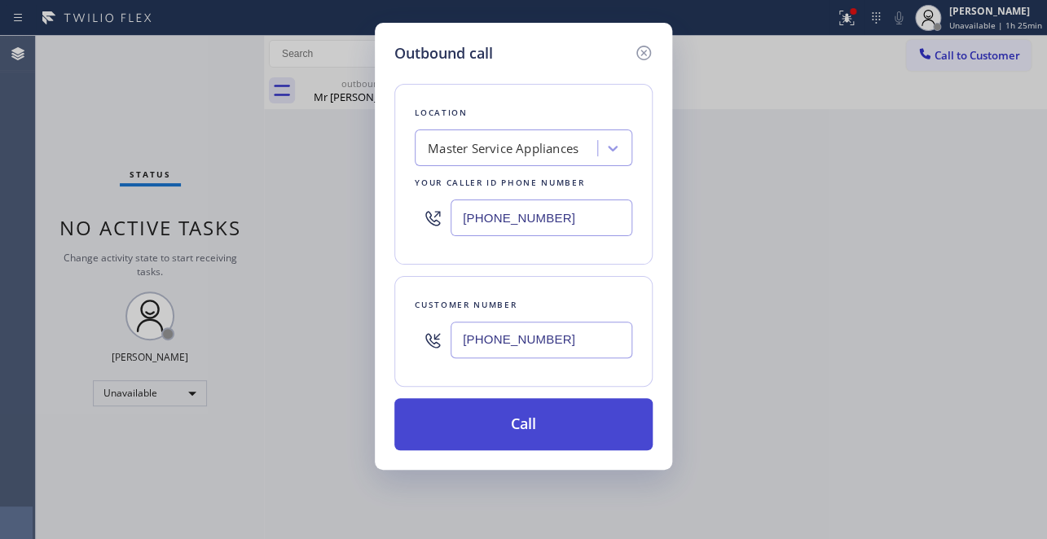
click at [553, 427] on button "Call" at bounding box center [523, 424] width 258 height 52
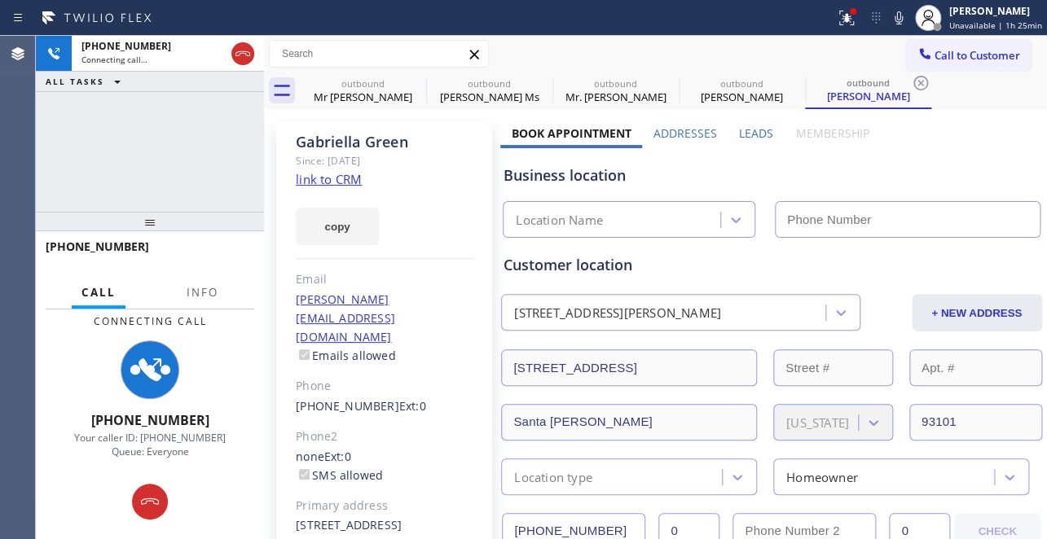
click at [754, 132] on label "Leads" at bounding box center [756, 132] width 34 height 15
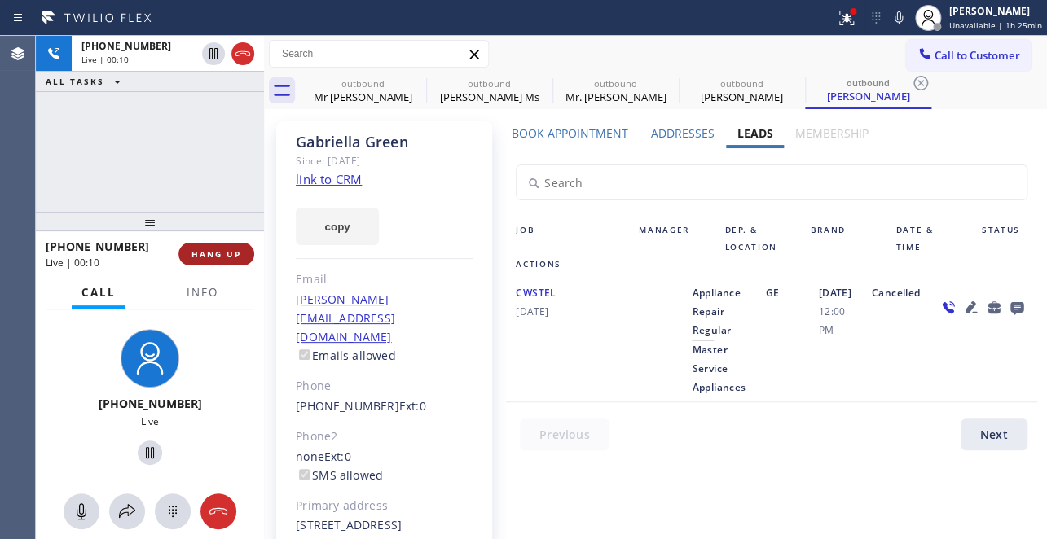
click at [196, 250] on span "HANG UP" at bounding box center [216, 253] width 50 height 11
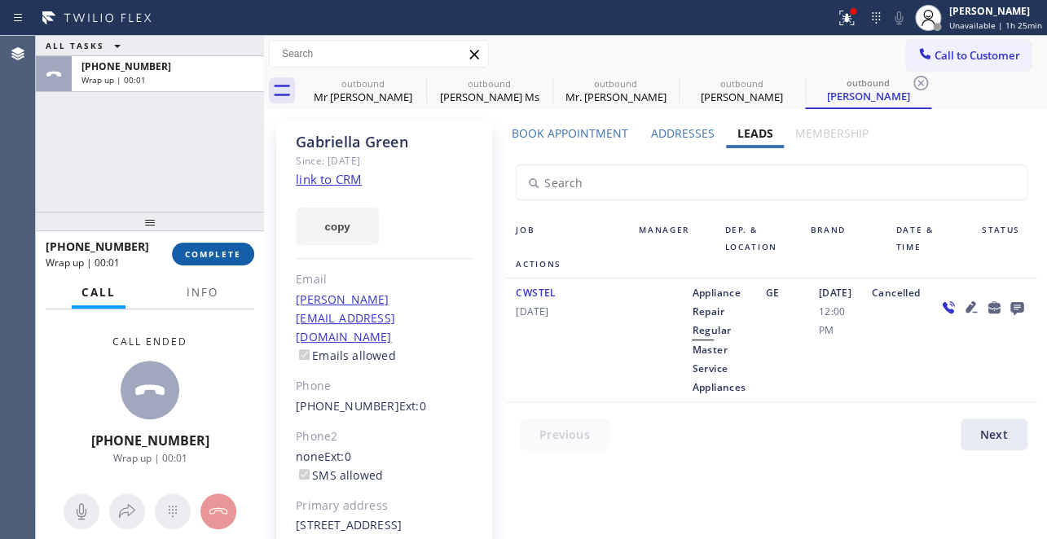
click at [228, 258] on span "COMPLETE" at bounding box center [213, 253] width 56 height 11
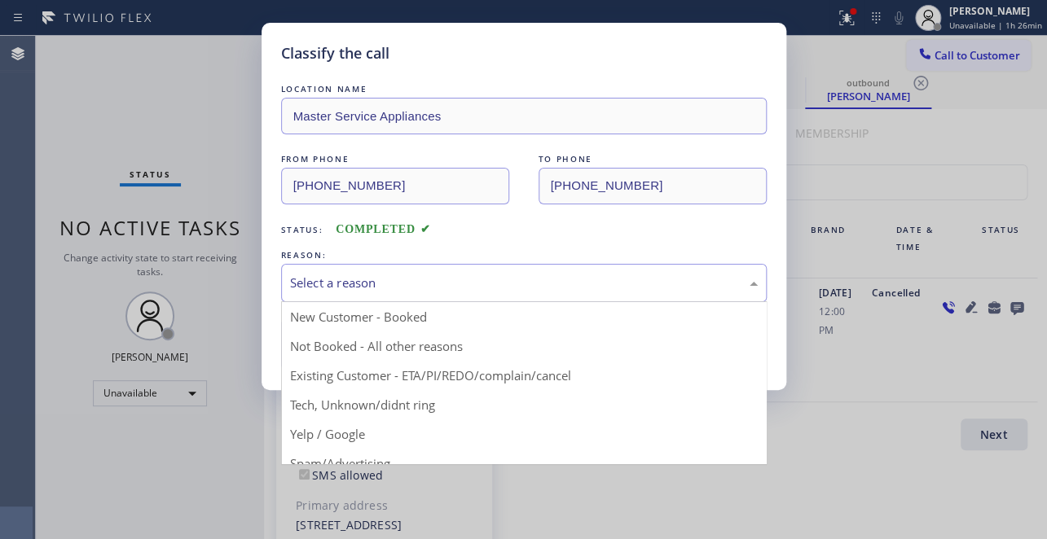
click at [395, 287] on div "Select a reason" at bounding box center [524, 283] width 468 height 19
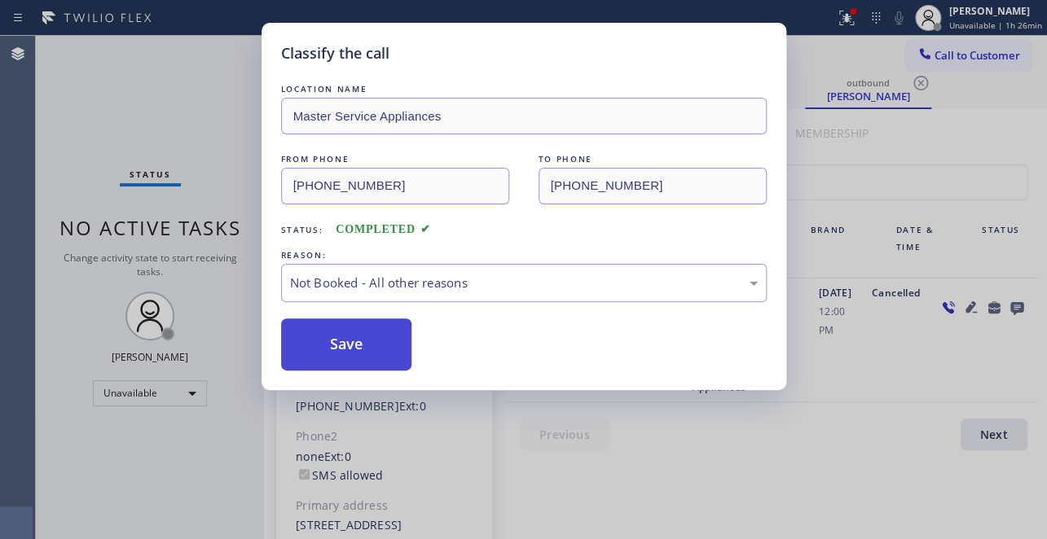
click at [343, 344] on button "Save" at bounding box center [346, 345] width 131 height 52
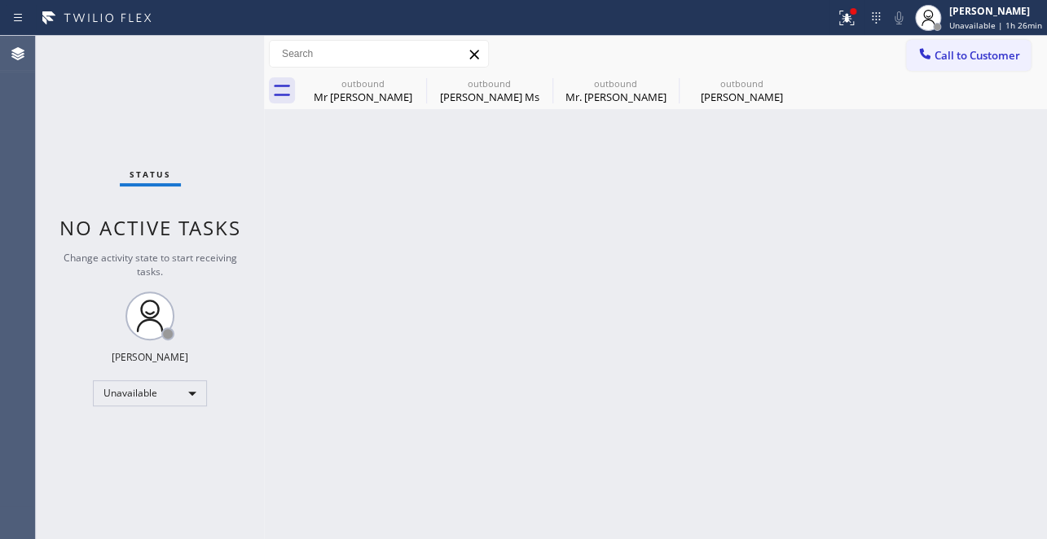
click at [539, 481] on div "Back to Dashboard Change Sender ID Customers Technicians Select a contact Outbo…" at bounding box center [655, 287] width 783 height 503
click at [757, 98] on div "[PERSON_NAME]" at bounding box center [741, 97] width 123 height 15
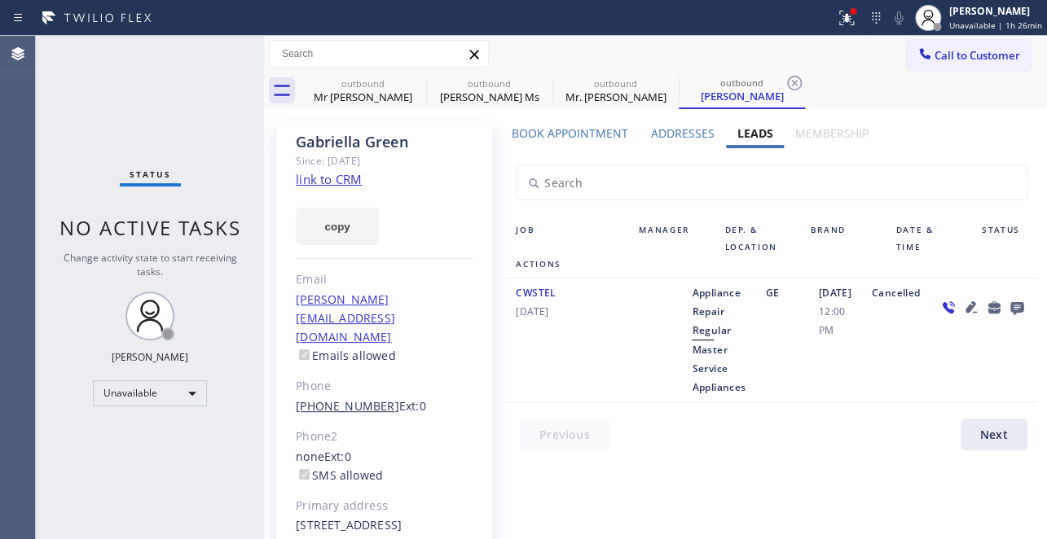
click at [337, 398] on link "[PHONE_NUMBER]" at bounding box center [347, 405] width 103 height 15
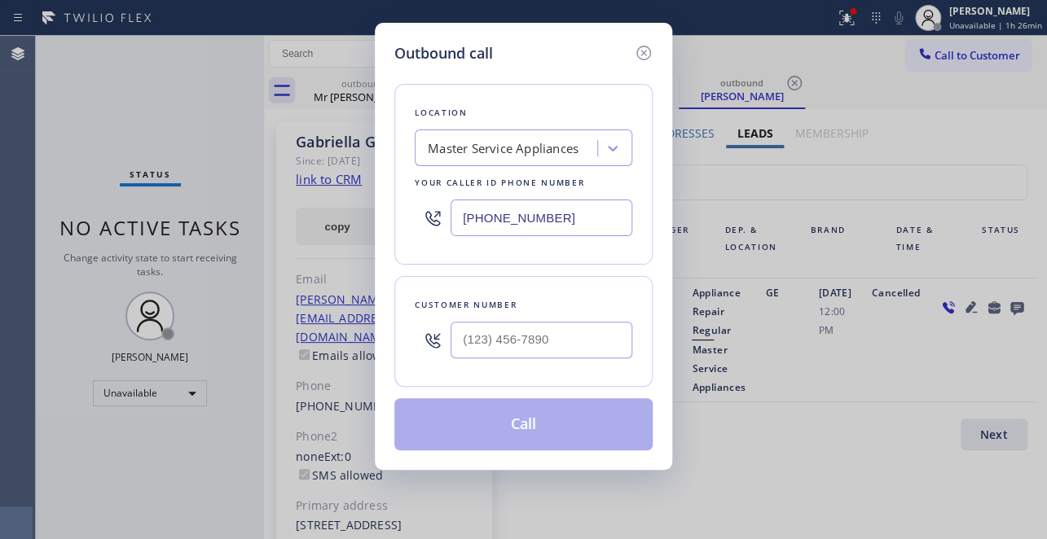
type input "[PHONE_NUMBER]"
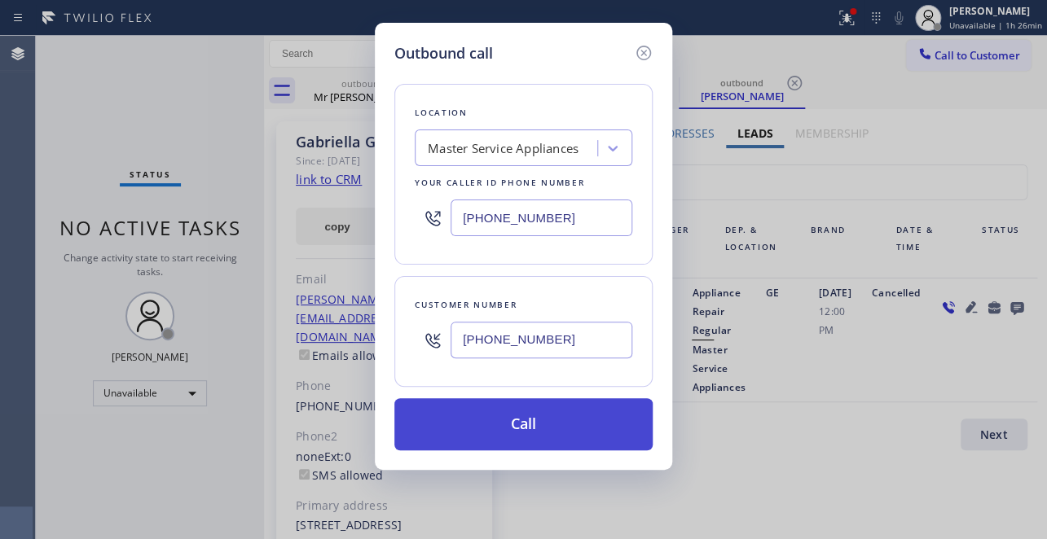
click at [504, 426] on button "Call" at bounding box center [523, 424] width 258 height 52
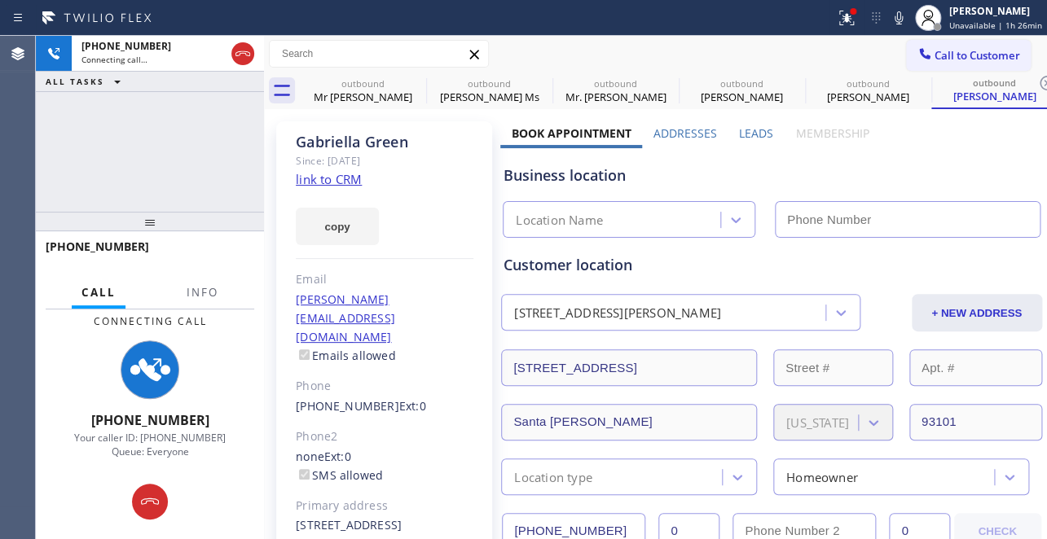
type input "[PHONE_NUMBER]"
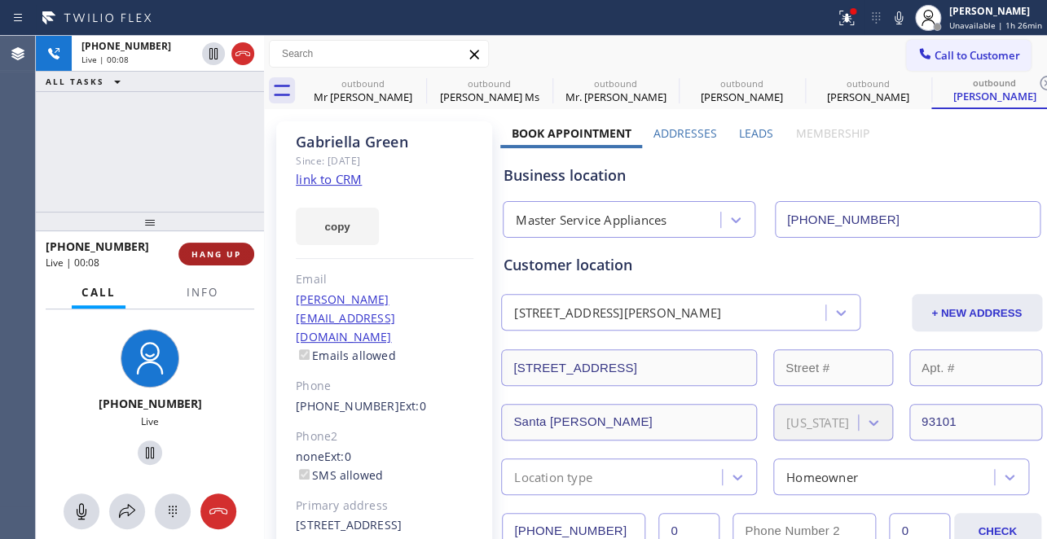
click at [190, 254] on button "HANG UP" at bounding box center [216, 254] width 76 height 23
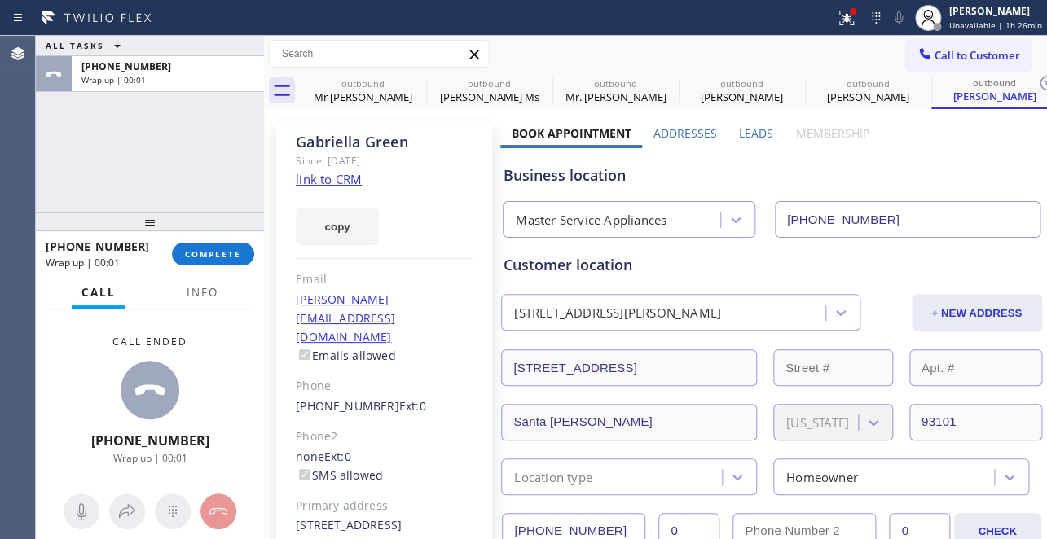
click at [191, 266] on div "[PHONE_NUMBER] Wrap up | 00:01 COMPLETE" at bounding box center [150, 254] width 209 height 42
click at [192, 257] on span "COMPLETE" at bounding box center [213, 253] width 56 height 11
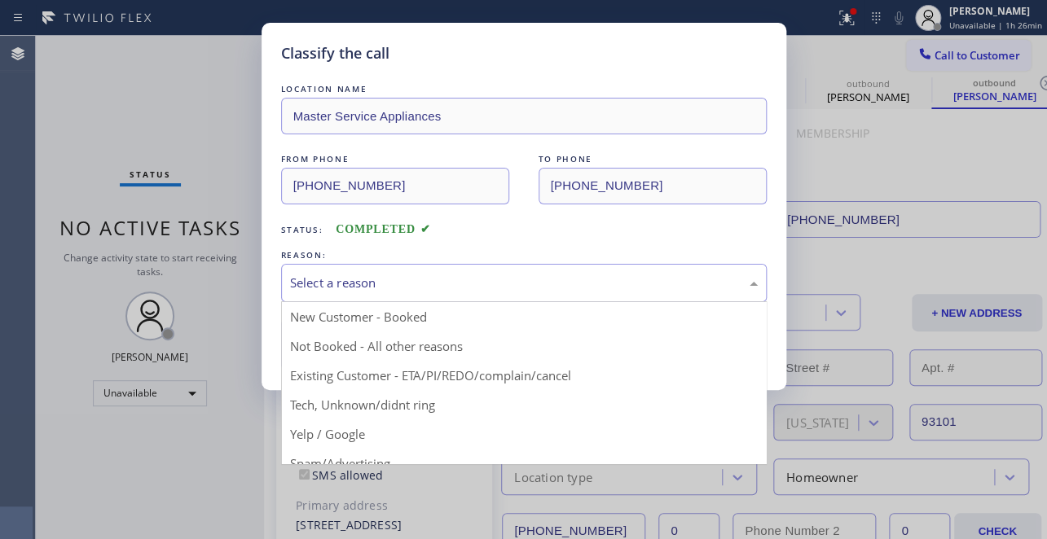
click at [371, 264] on div "Select a reason" at bounding box center [524, 283] width 486 height 38
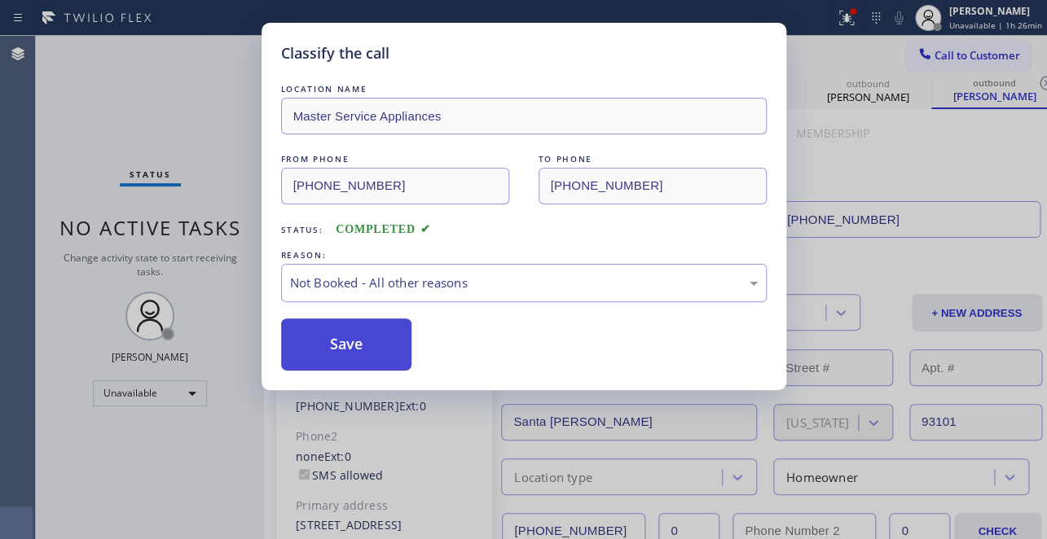
click at [349, 351] on button "Save" at bounding box center [346, 345] width 131 height 52
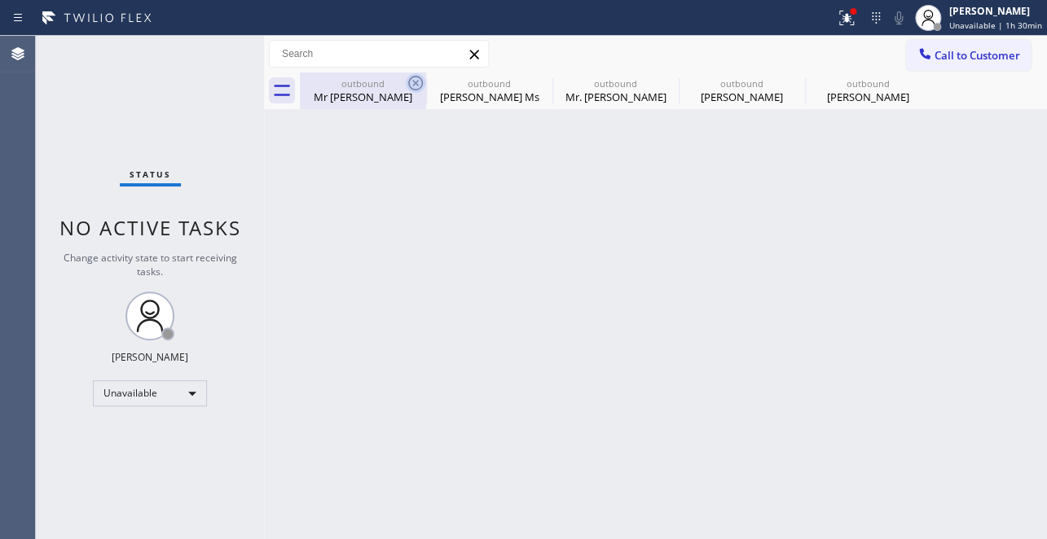
click at [415, 82] on icon at bounding box center [415, 83] width 15 height 15
click at [0, 0] on icon at bounding box center [0, 0] width 0 height 0
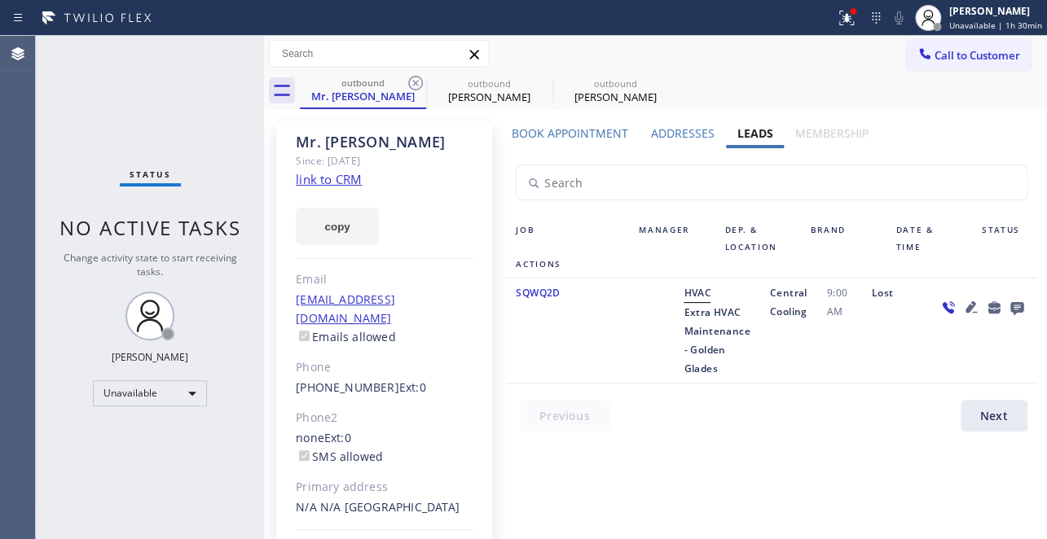
click at [415, 82] on icon at bounding box center [415, 83] width 15 height 15
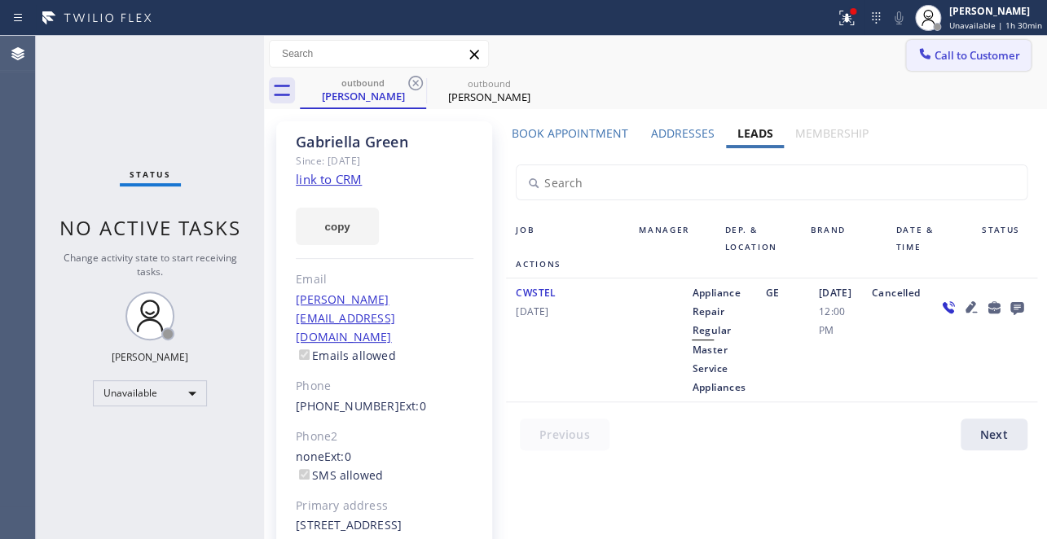
click at [951, 60] on span "Call to Customer" at bounding box center [977, 55] width 86 height 15
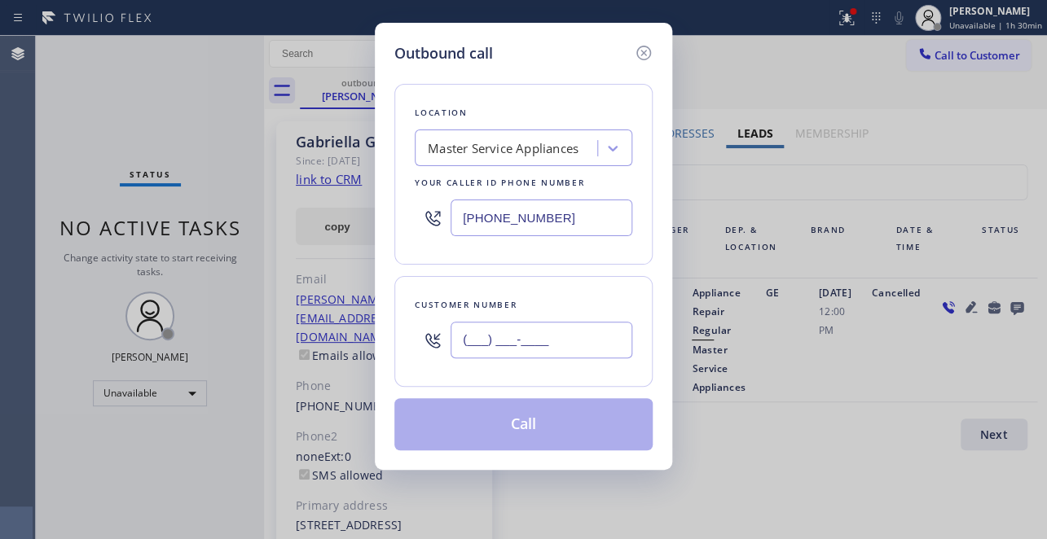
click at [544, 342] on input "(___) ___-____" at bounding box center [541, 340] width 182 height 37
paste input "810) 923-3236"
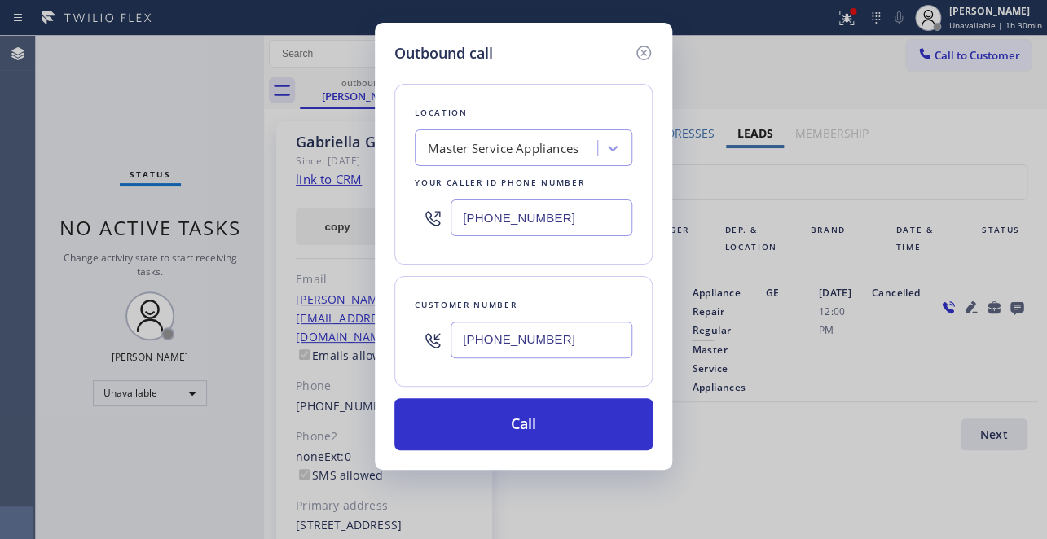
type input "[PHONE_NUMBER]"
drag, startPoint x: 548, startPoint y: 228, endPoint x: 228, endPoint y: 216, distance: 320.4
click at [228, 216] on div "Outbound call Location Master Service Appliances Your caller id phone number [P…" at bounding box center [523, 269] width 1047 height 539
paste input "23) 286-3587"
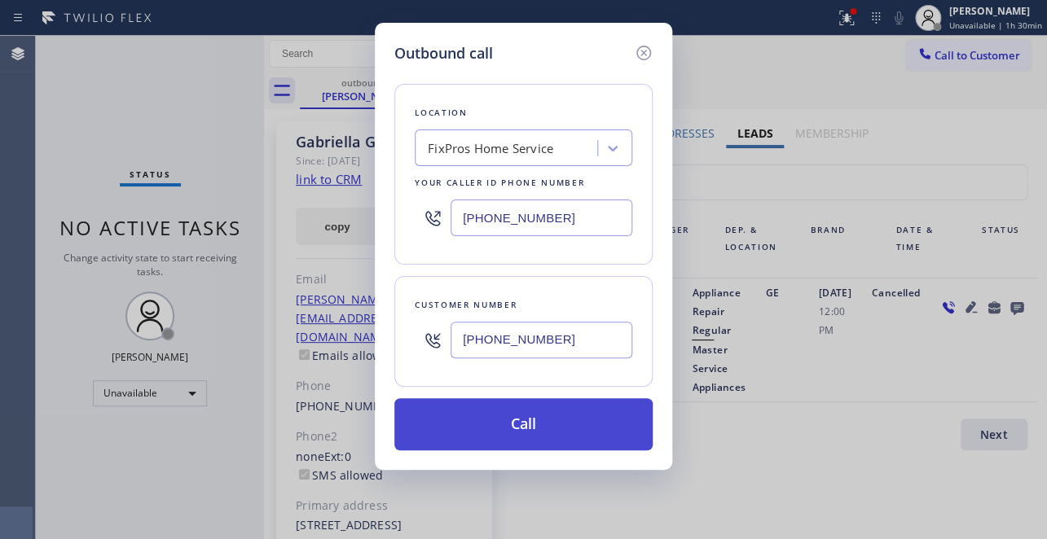
type input "[PHONE_NUMBER]"
click at [481, 423] on button "Call" at bounding box center [523, 424] width 258 height 52
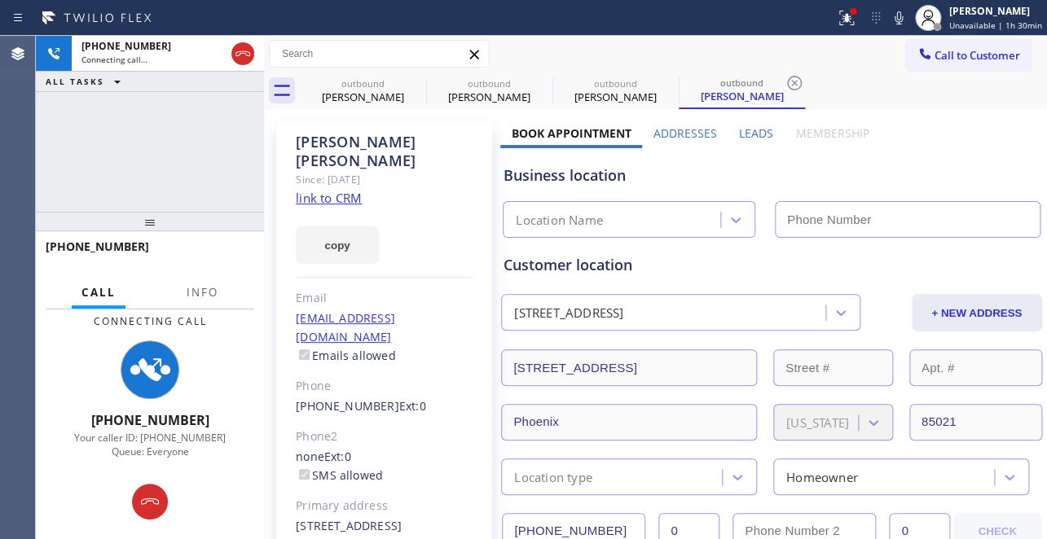
click at [755, 136] on label "Leads" at bounding box center [756, 132] width 34 height 15
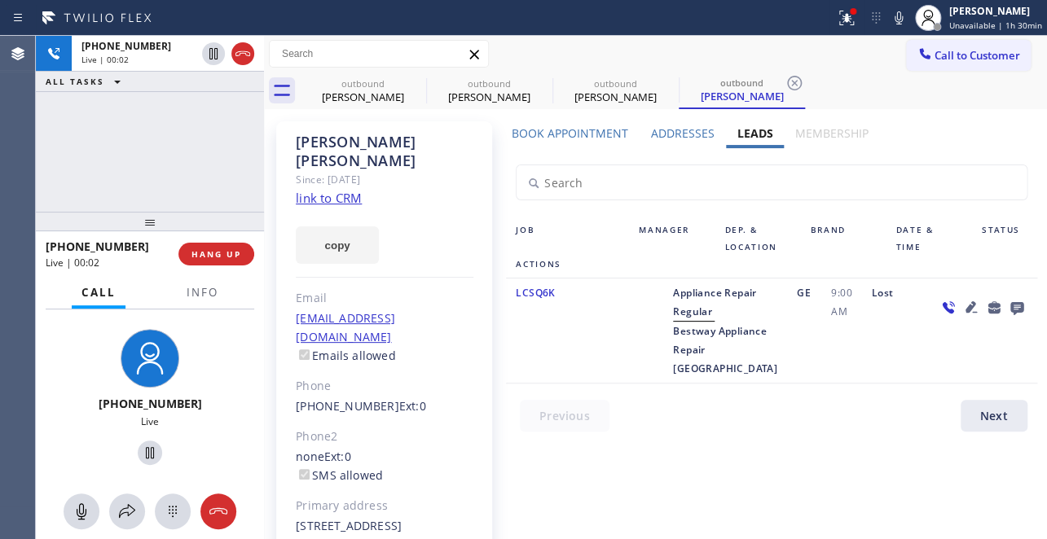
click at [630, 59] on div "Call to Customer Outbound call Location FixPros Home Service Your caller id pho…" at bounding box center [655, 54] width 783 height 29
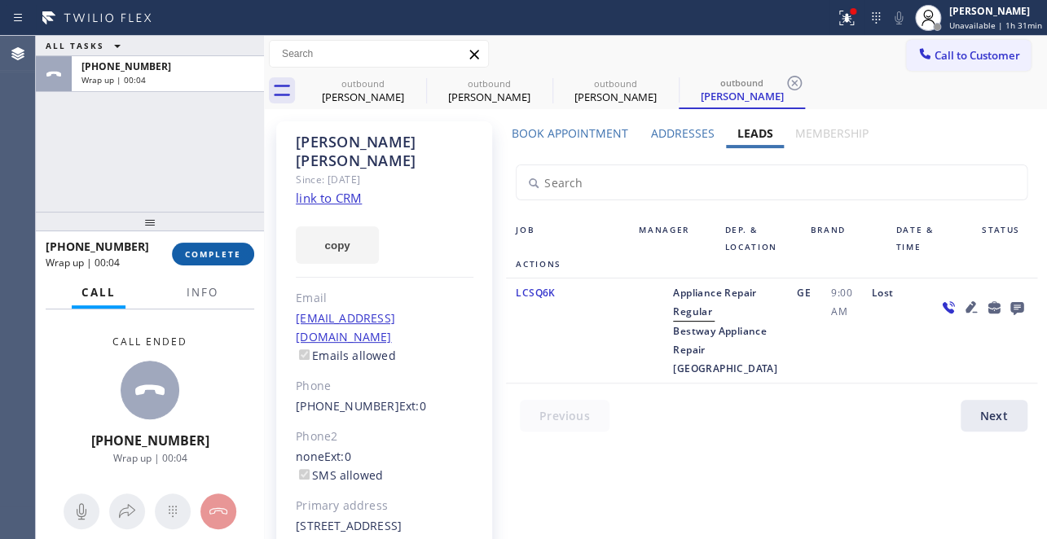
click at [216, 256] on span "COMPLETE" at bounding box center [213, 253] width 56 height 11
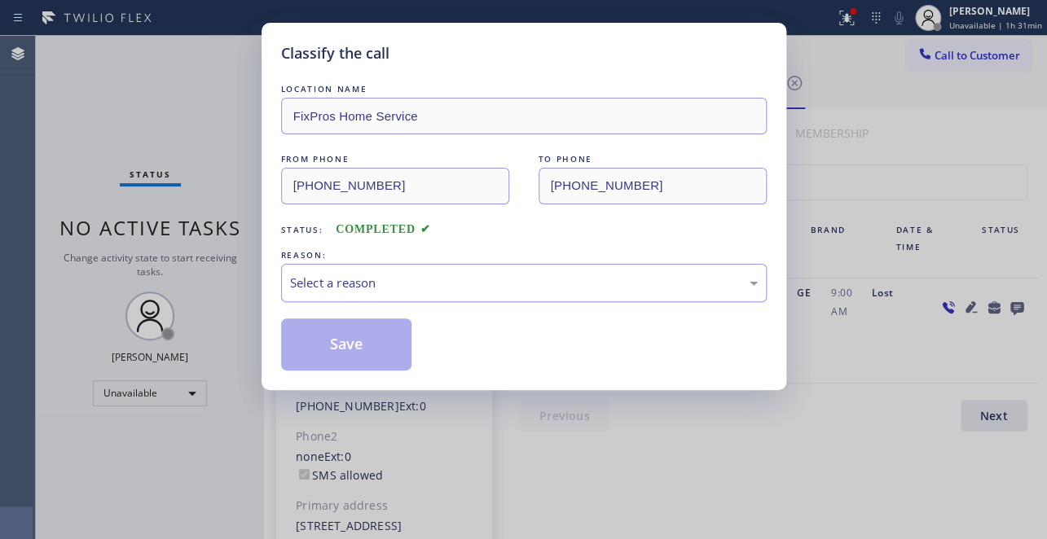
click at [399, 267] on div "Select a reason" at bounding box center [524, 283] width 486 height 38
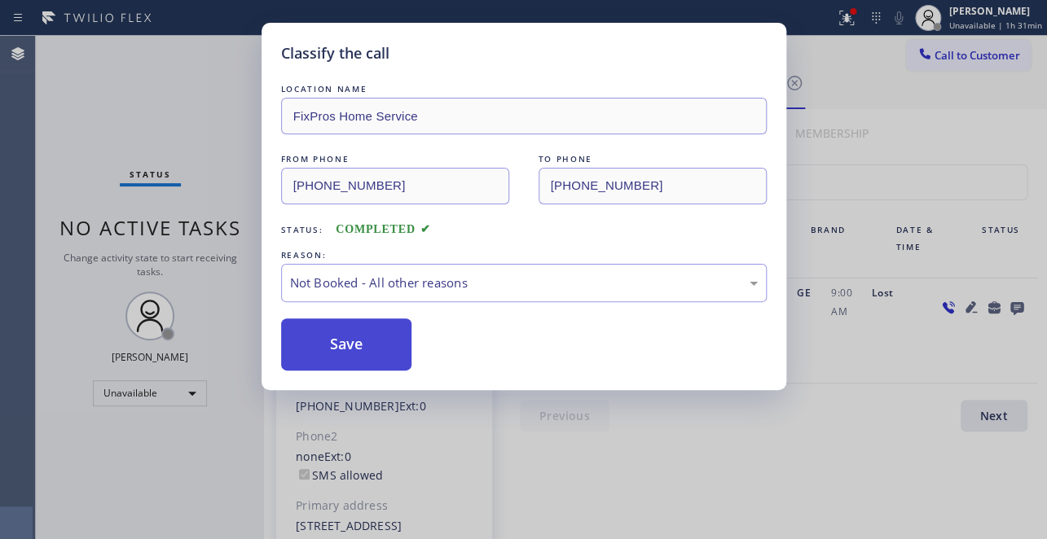
click at [357, 340] on button "Save" at bounding box center [346, 345] width 131 height 52
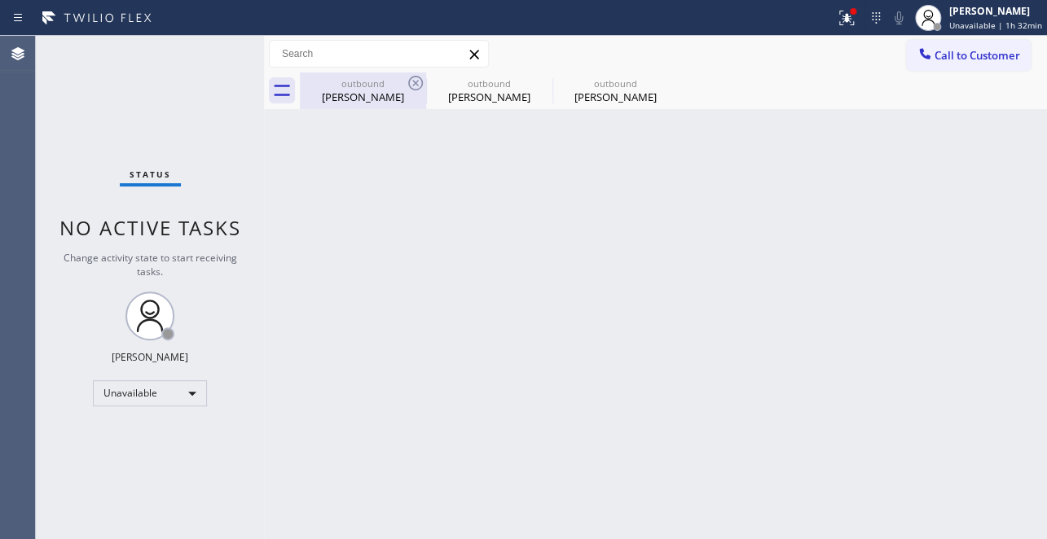
click at [367, 102] on div "[PERSON_NAME]" at bounding box center [362, 97] width 123 height 15
type input "[PHONE_NUMBER]"
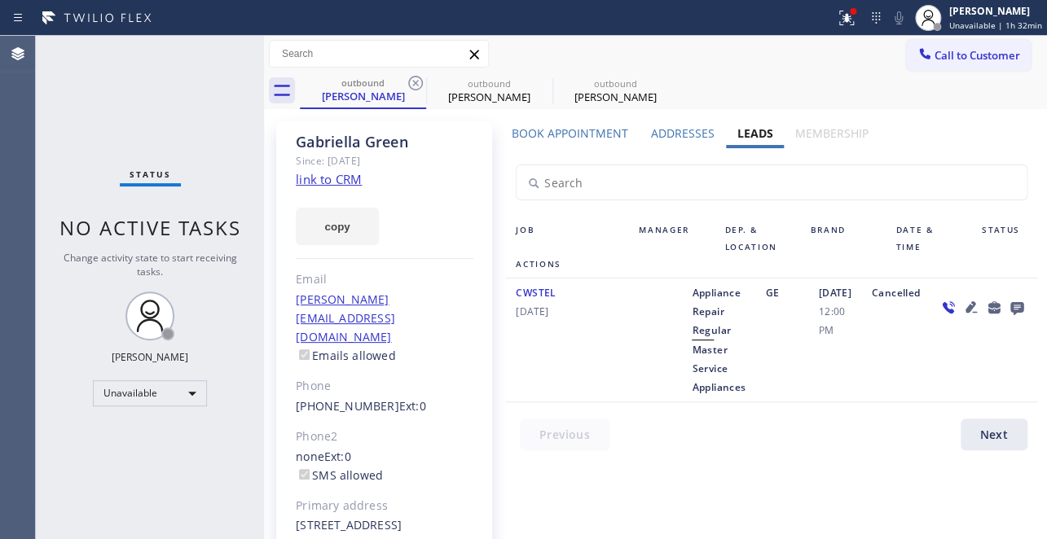
click at [590, 134] on label "Book Appointment" at bounding box center [570, 132] width 116 height 15
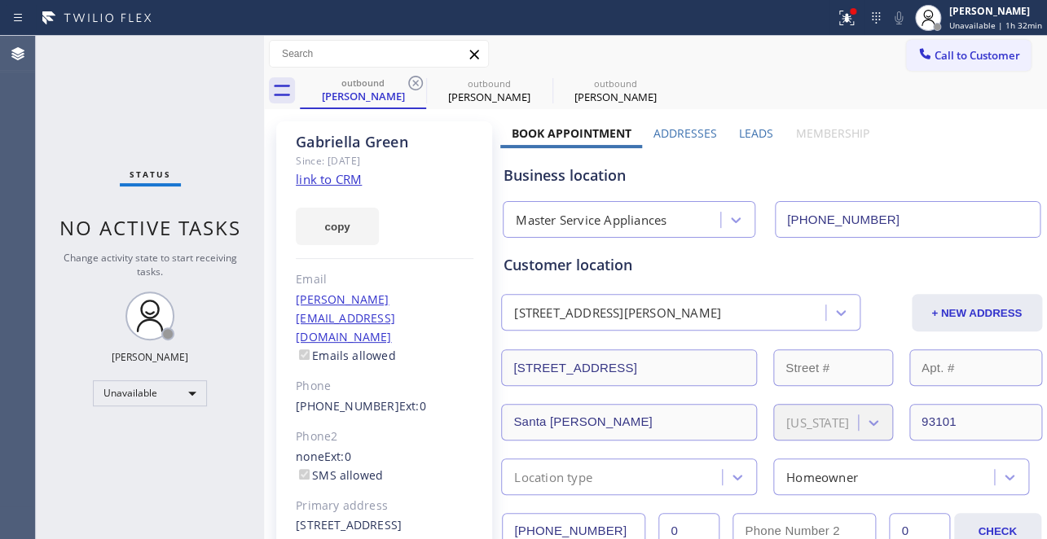
drag, startPoint x: 880, startPoint y: 222, endPoint x: 780, endPoint y: 222, distance: 100.2
click at [780, 222] on input "[PHONE_NUMBER]" at bounding box center [908, 219] width 266 height 37
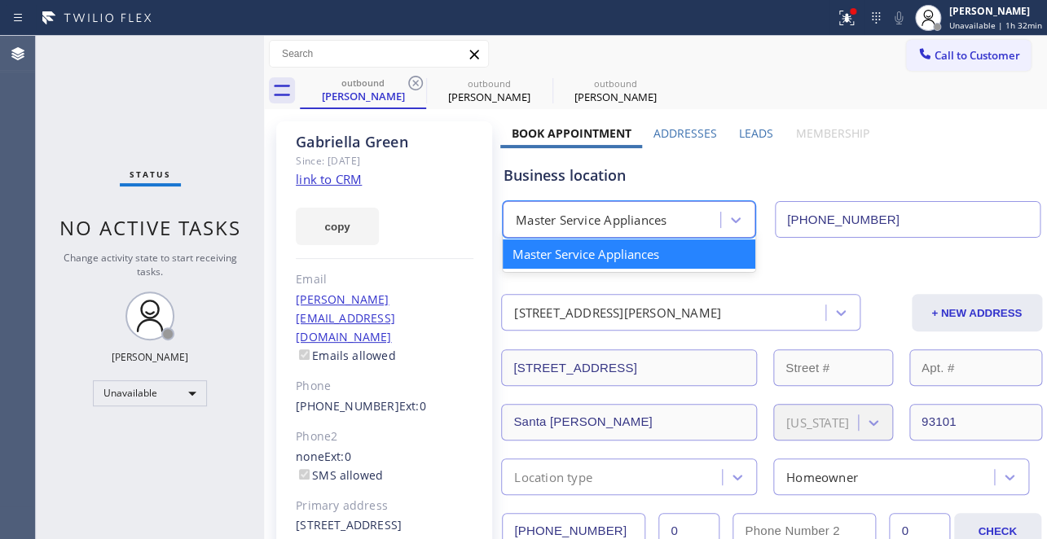
drag, startPoint x: 630, startPoint y: 217, endPoint x: 501, endPoint y: 217, distance: 128.7
click at [503, 217] on div "Master Service Appliances" at bounding box center [629, 219] width 253 height 37
click at [565, 260] on div "Master Service Appliances" at bounding box center [629, 254] width 253 height 29
drag, startPoint x: 668, startPoint y: 224, endPoint x: 633, endPoint y: 237, distance: 37.4
click at [574, 222] on div "Master Service Appliances" at bounding box center [614, 220] width 213 height 29
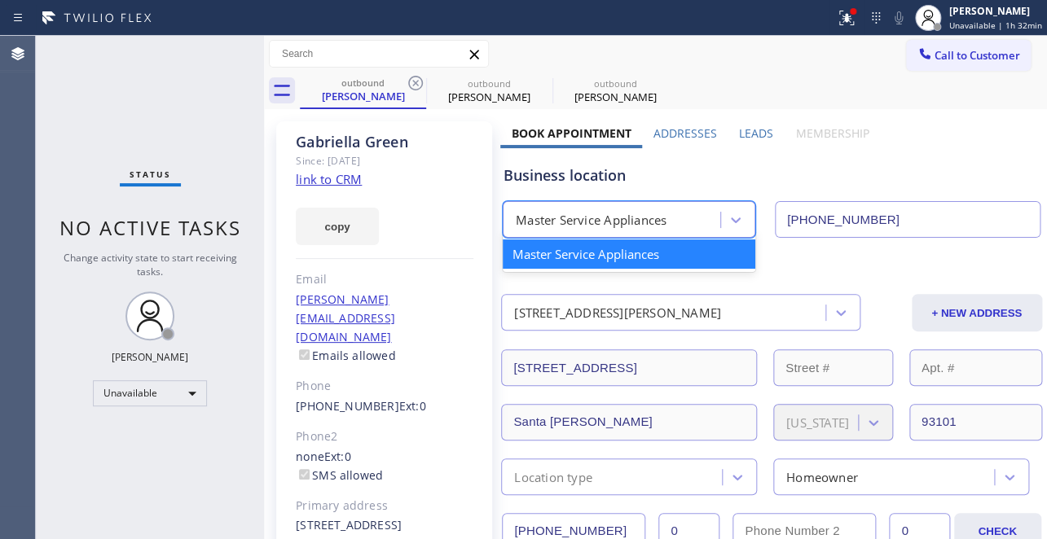
click at [668, 261] on div "Master Service Appliances" at bounding box center [629, 254] width 253 height 29
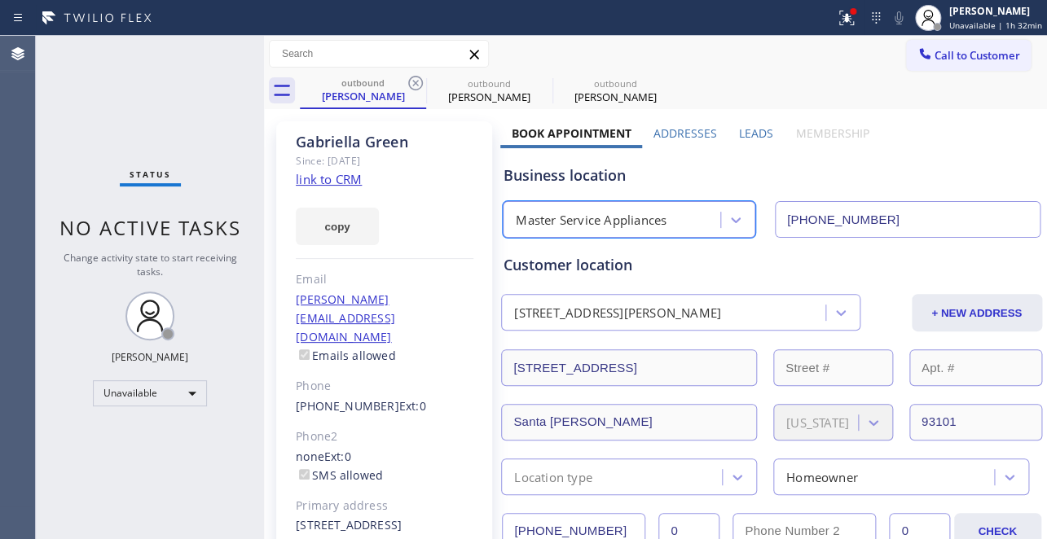
click at [668, 254] on div "Customer location" at bounding box center [770, 265] width 535 height 22
click at [662, 227] on div "Master Service Appliances" at bounding box center [591, 220] width 151 height 19
click at [943, 65] on button "Call to Customer" at bounding box center [968, 55] width 125 height 31
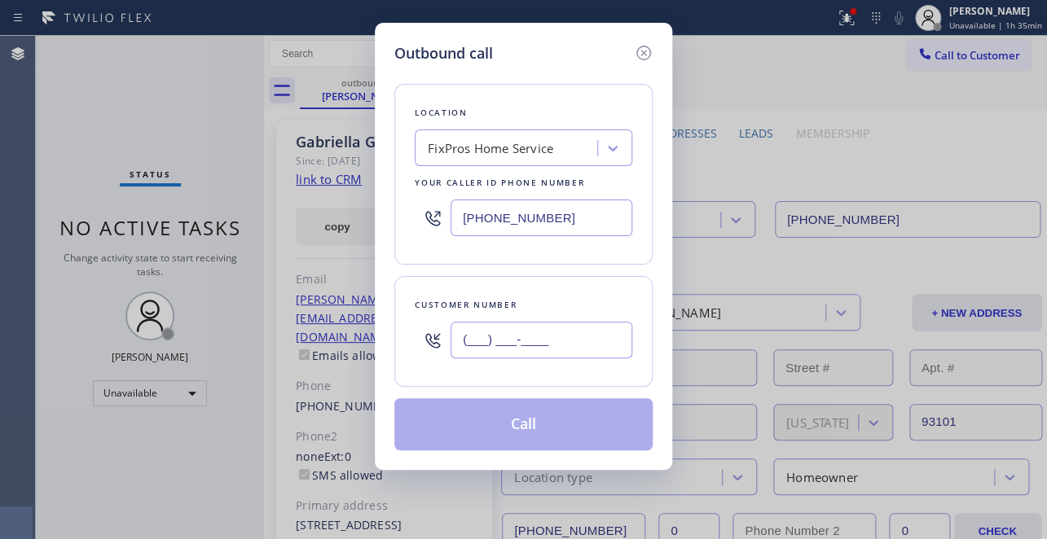
click at [555, 340] on input "(___) ___-____" at bounding box center [541, 340] width 182 height 37
paste input "650) 798-8469"
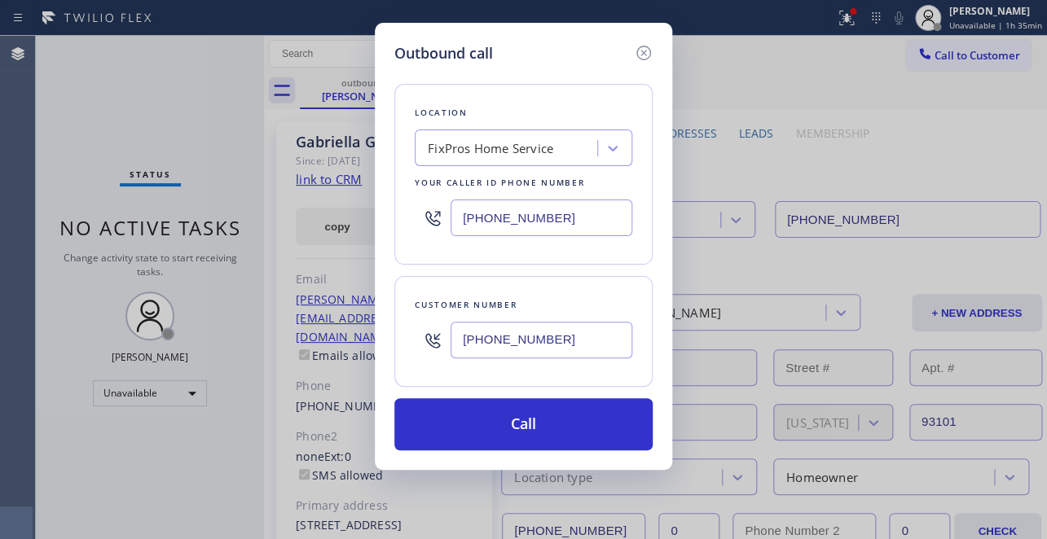
type input "[PHONE_NUMBER]"
click at [546, 49] on div "Outbound call" at bounding box center [523, 53] width 258 height 22
drag, startPoint x: 566, startPoint y: 232, endPoint x: 336, endPoint y: 231, distance: 230.5
click at [336, 231] on div "Outbound call Location FixPros Home Service Your caller id phone number [PHONE_…" at bounding box center [523, 269] width 1047 height 539
paste input "50) 780-3182"
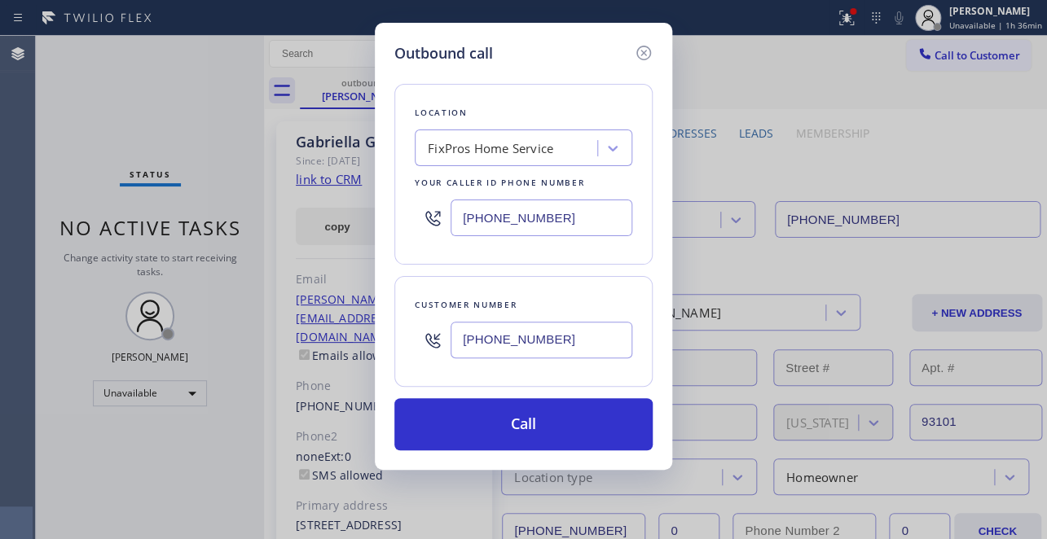
click at [873, 166] on div "Outbound call Location FixPros Home Service Your caller id phone number [PHONE_…" at bounding box center [523, 269] width 1047 height 539
click at [566, 226] on input "[PHONE_NUMBER]" at bounding box center [541, 218] width 182 height 37
drag, startPoint x: 568, startPoint y: 220, endPoint x: 394, endPoint y: 228, distance: 173.7
click at [394, 228] on div "Location FixPros Home Service Your caller id phone number [PHONE_NUMBER]" at bounding box center [523, 174] width 258 height 181
paste input "50) 780-3182"
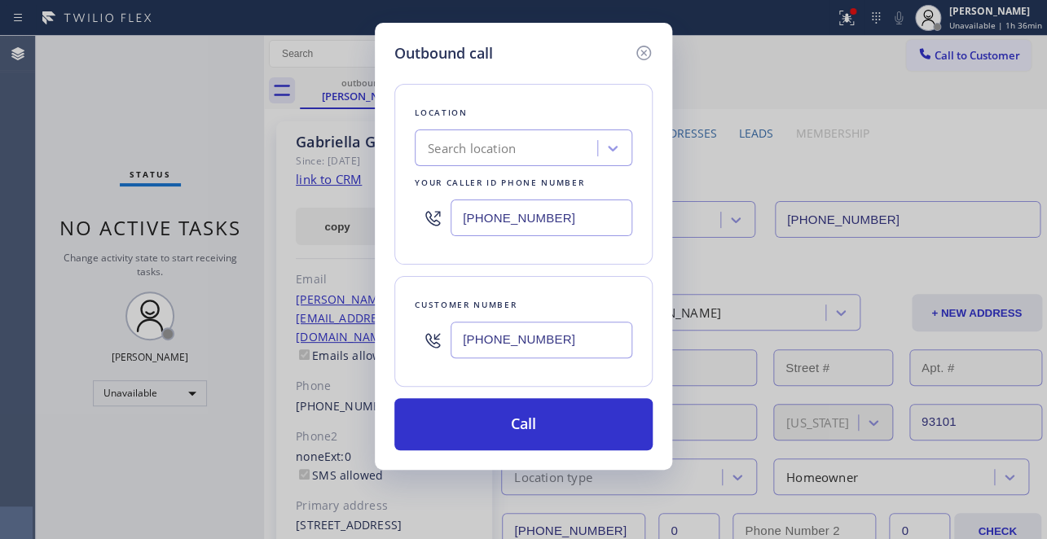
click at [516, 222] on input "[PHONE_NUMBER]" at bounding box center [541, 218] width 182 height 37
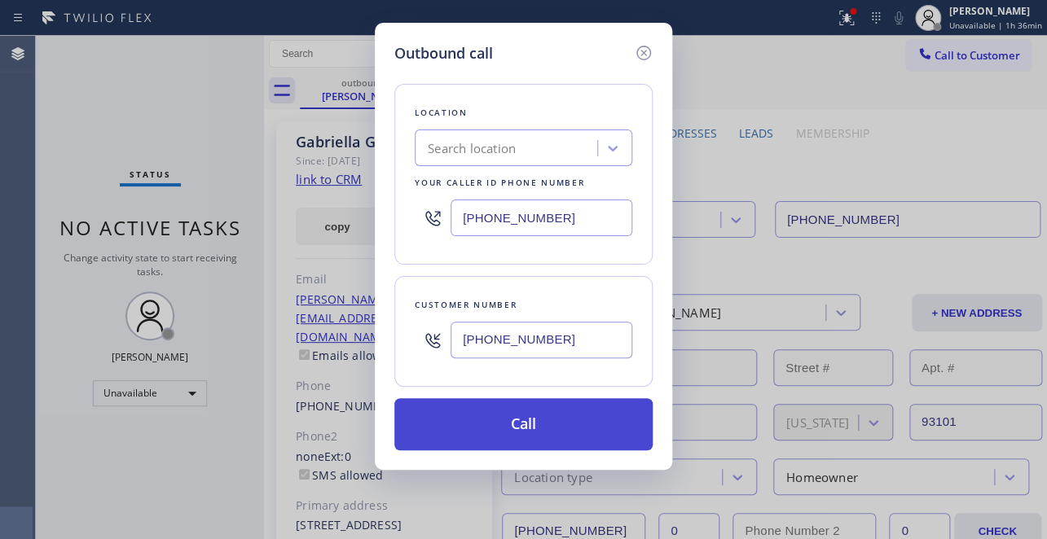
type input "[PHONE_NUMBER]"
click at [524, 426] on button "Call" at bounding box center [523, 424] width 258 height 52
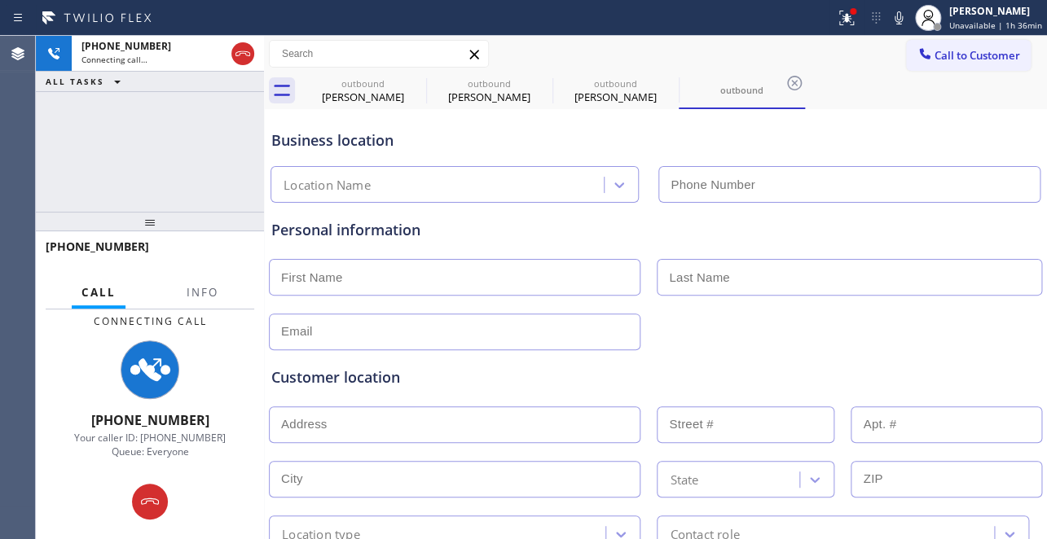
type input "[PHONE_NUMBER]"
click at [838, 244] on div "Personal information" at bounding box center [655, 284] width 768 height 131
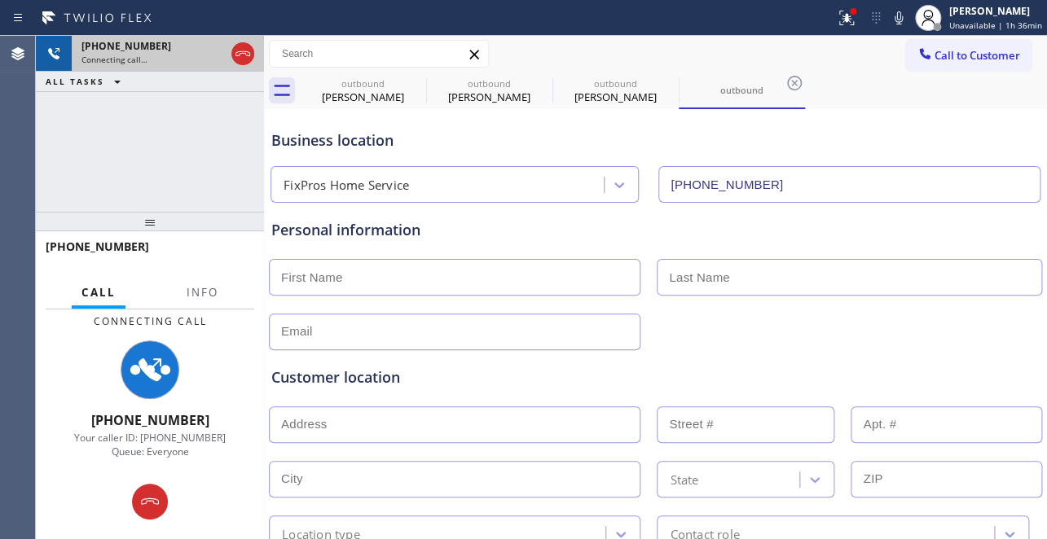
click at [244, 56] on icon at bounding box center [243, 54] width 20 height 20
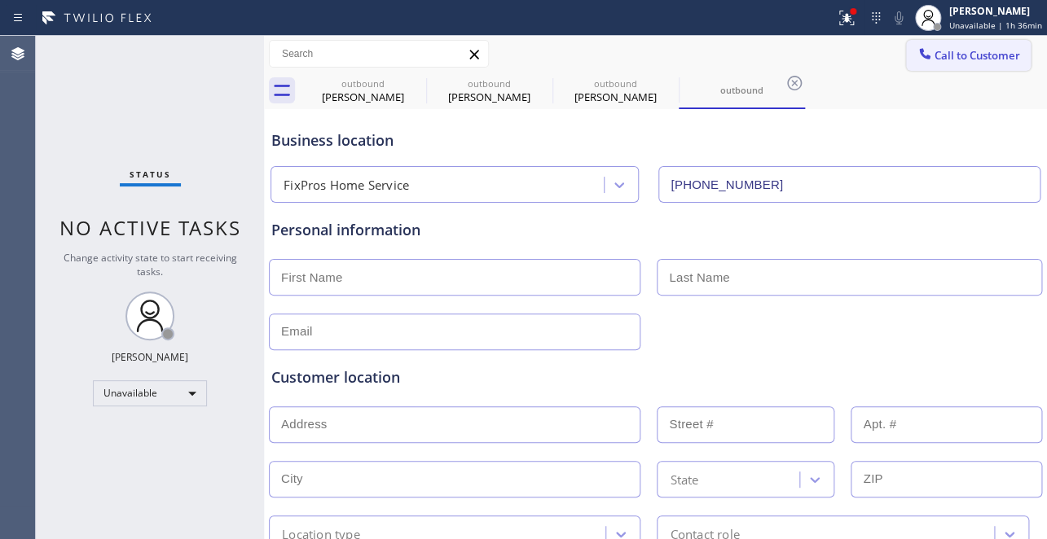
click at [934, 59] on span "Call to Customer" at bounding box center [977, 55] width 86 height 15
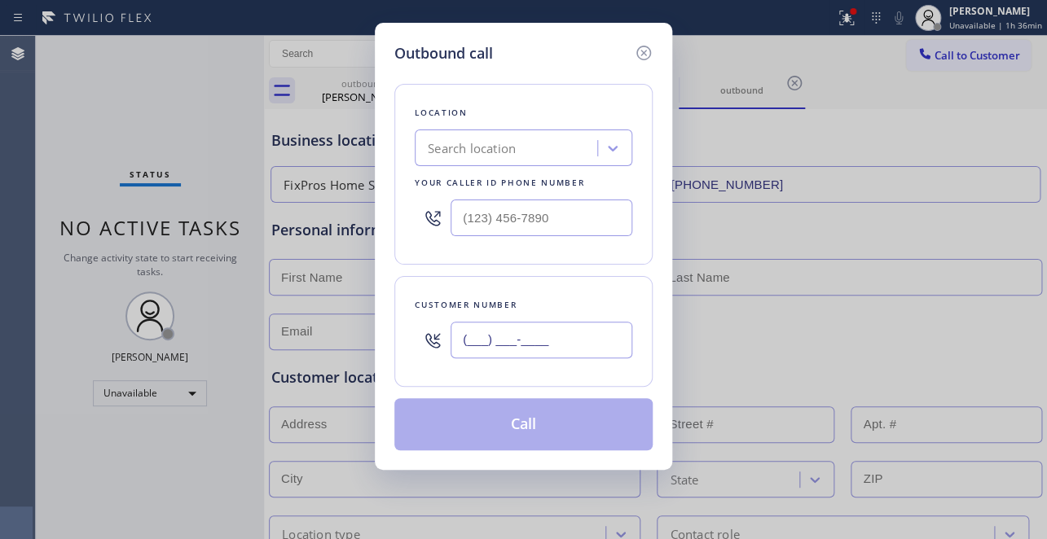
click at [511, 348] on input "(___) ___-____" at bounding box center [541, 340] width 182 height 37
paste input "682) 278-6836"
type input "[PHONE_NUMBER]"
drag, startPoint x: 877, startPoint y: 248, endPoint x: 632, endPoint y: 193, distance: 251.4
click at [875, 246] on div "Outbound call Location Search location Your caller id phone number Customer num…" at bounding box center [523, 269] width 1047 height 539
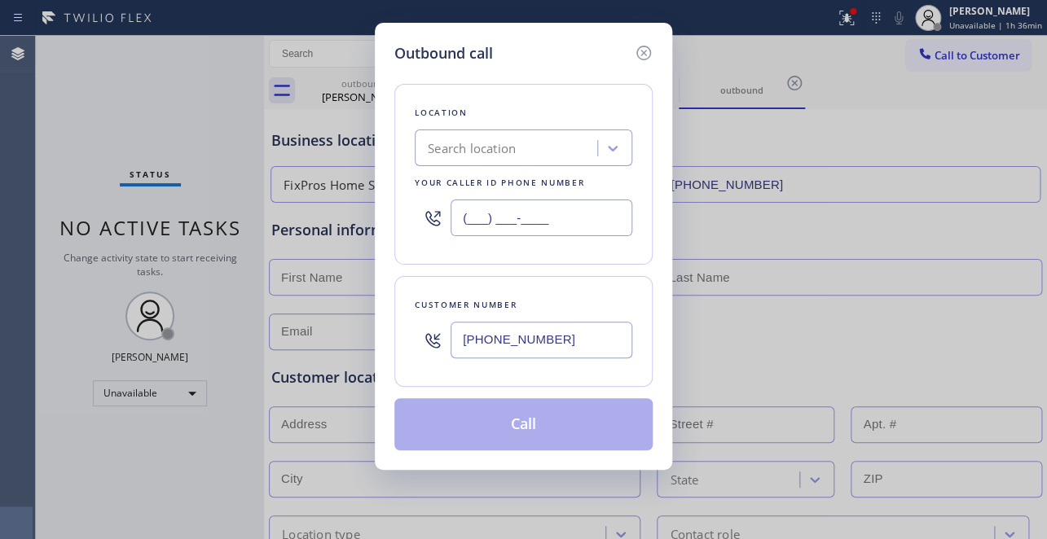
drag, startPoint x: 582, startPoint y: 229, endPoint x: 256, endPoint y: 230, distance: 325.9
click at [257, 230] on div "Outbound call Location Search location Your caller id phone number (___) ___-__…" at bounding box center [523, 269] width 1047 height 539
paste input "682) 204-2278"
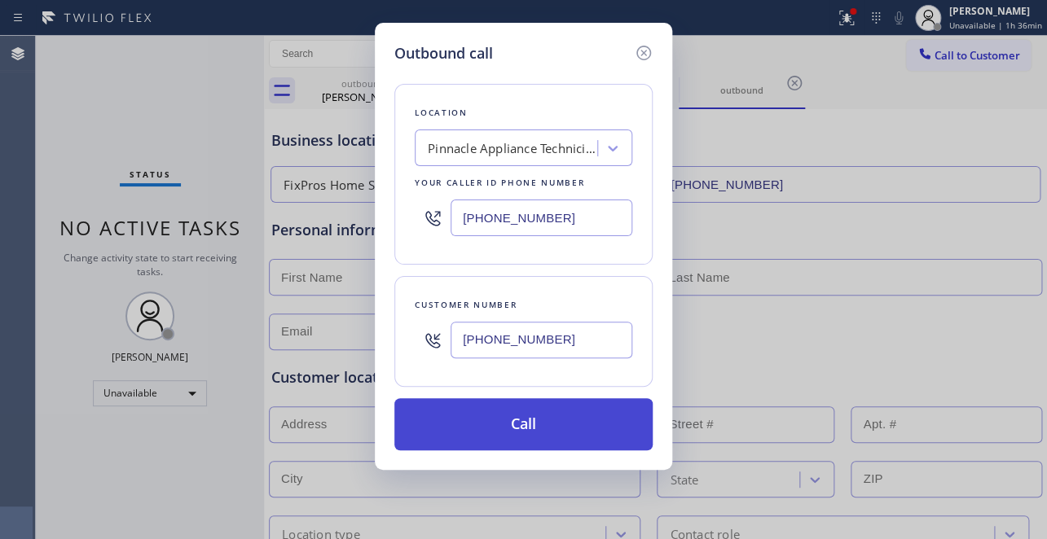
type input "[PHONE_NUMBER]"
click at [535, 411] on button "Call" at bounding box center [523, 424] width 258 height 52
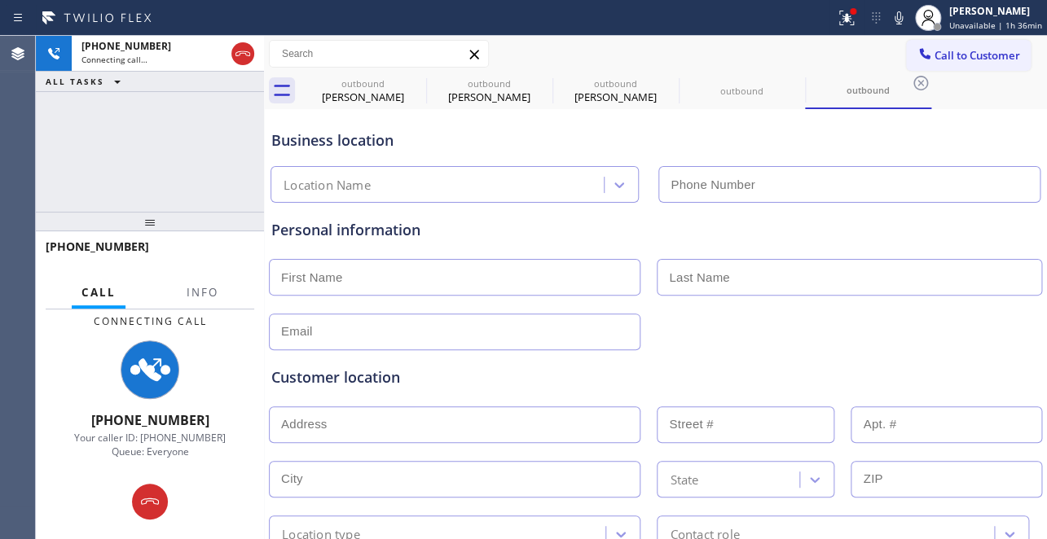
type input "[PHONE_NUMBER]"
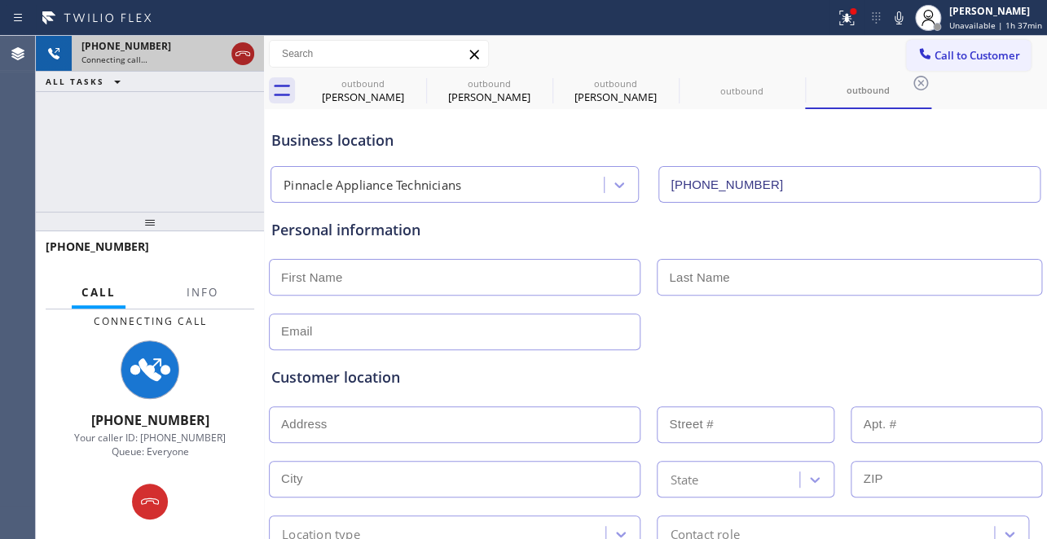
click at [244, 57] on icon at bounding box center [243, 54] width 20 height 20
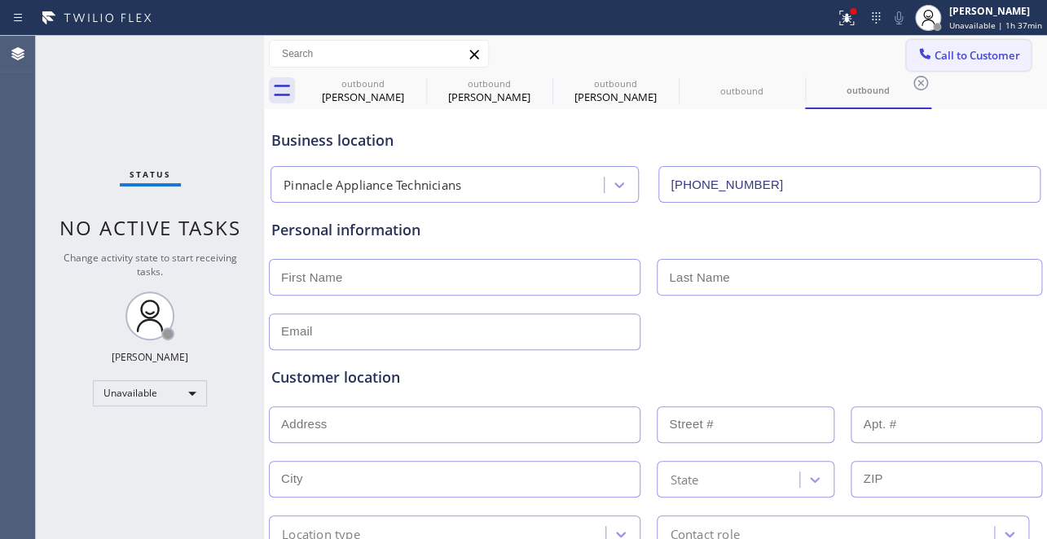
click at [934, 48] on span "Call to Customer" at bounding box center [977, 55] width 86 height 15
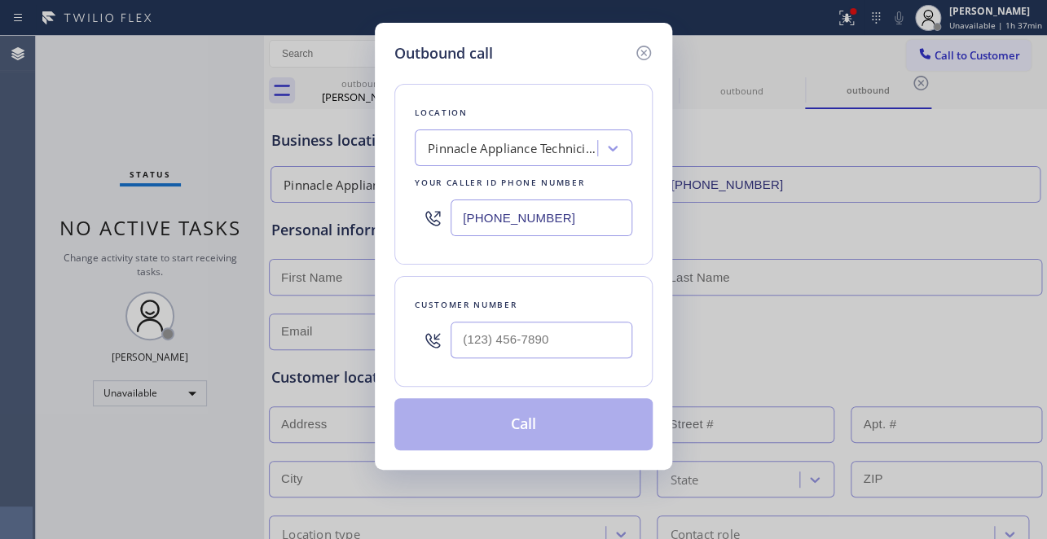
click at [543, 55] on div "Outbound call" at bounding box center [523, 53] width 258 height 22
click at [468, 333] on input "(___) ___-____" at bounding box center [541, 340] width 182 height 37
paste input "682) 278-6836"
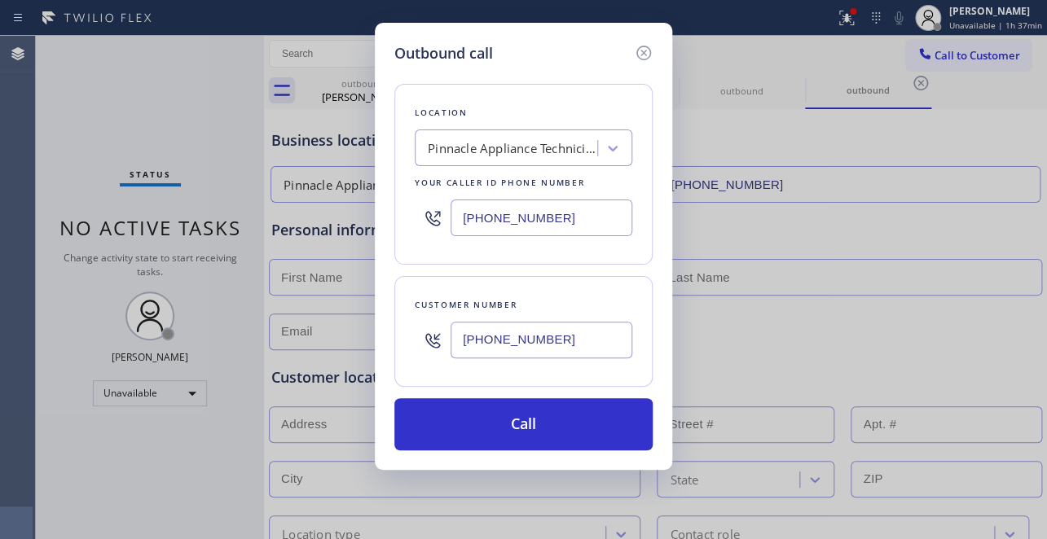
type input "[PHONE_NUMBER]"
click at [546, 42] on div "Outbound call" at bounding box center [523, 53] width 258 height 22
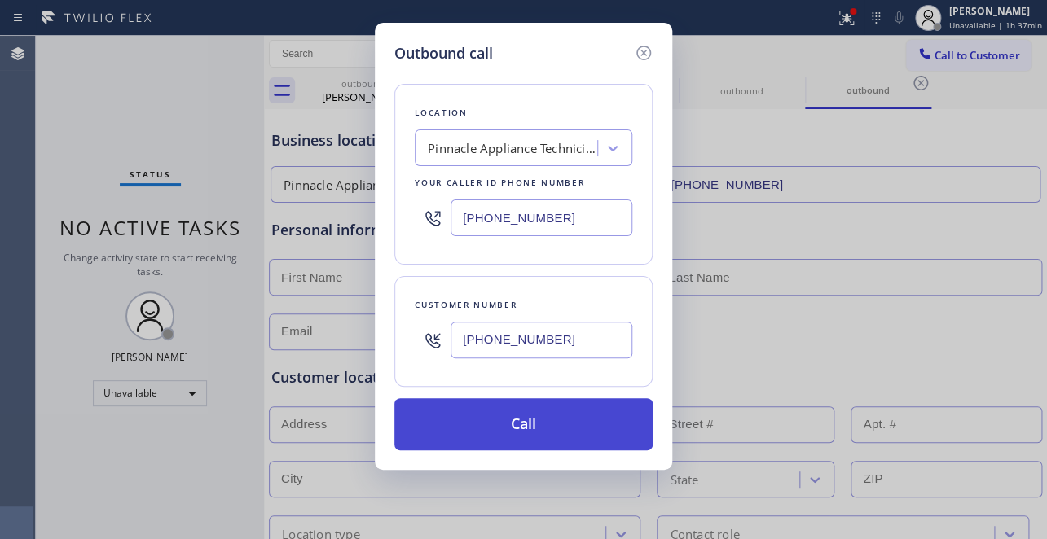
click at [548, 414] on button "Call" at bounding box center [523, 424] width 258 height 52
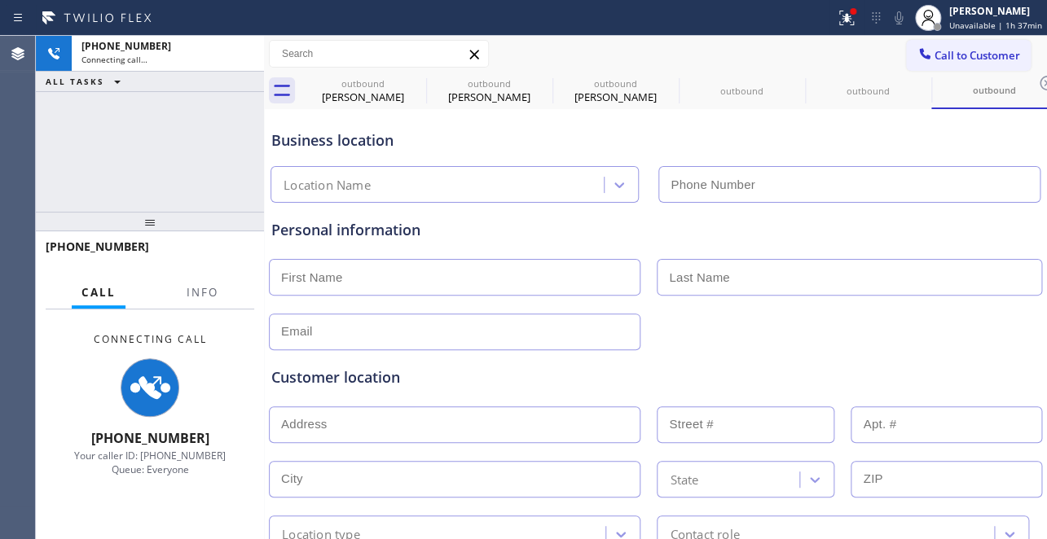
type input "[PHONE_NUMBER]"
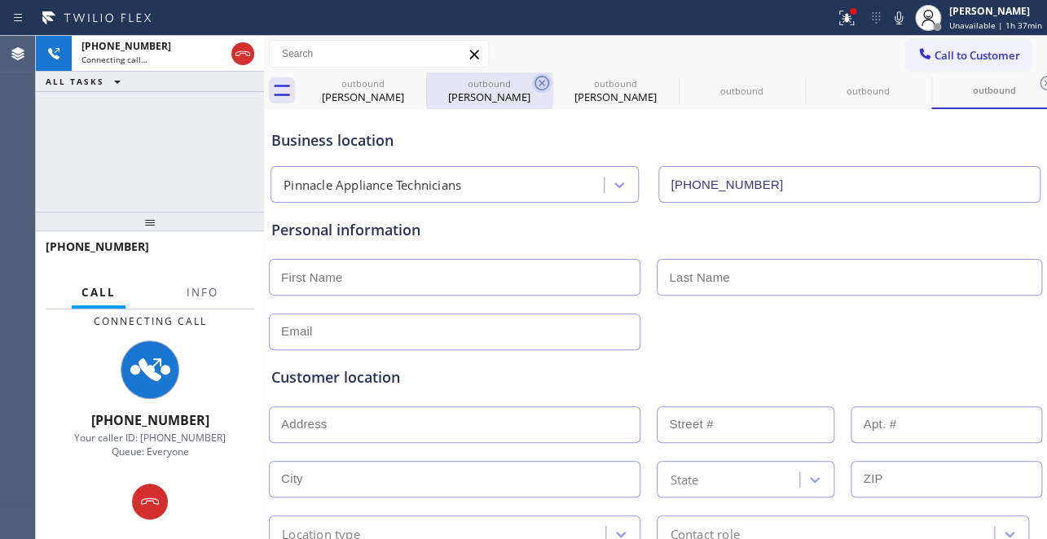
click at [539, 81] on icon at bounding box center [542, 83] width 20 height 20
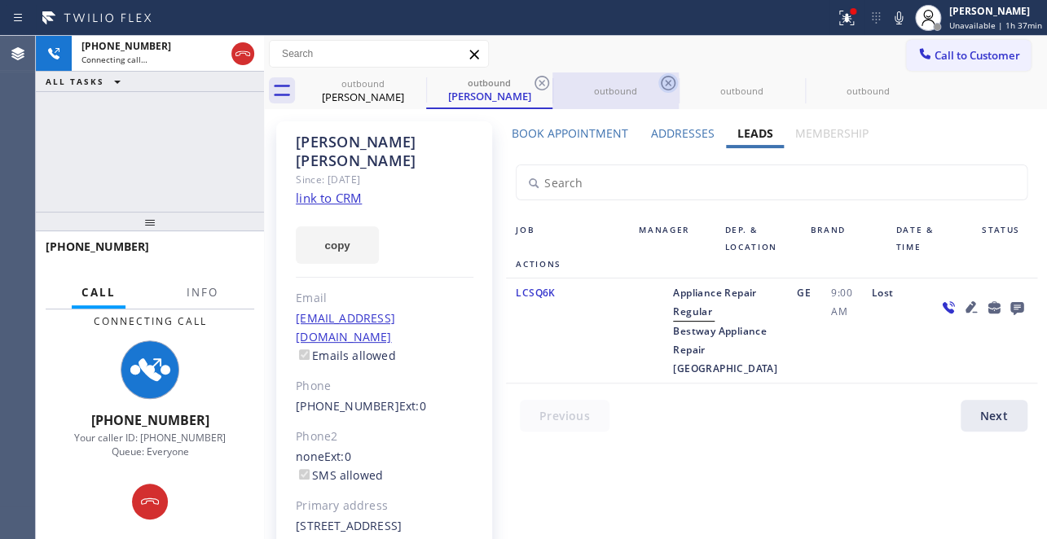
click at [540, 81] on icon at bounding box center [542, 83] width 20 height 20
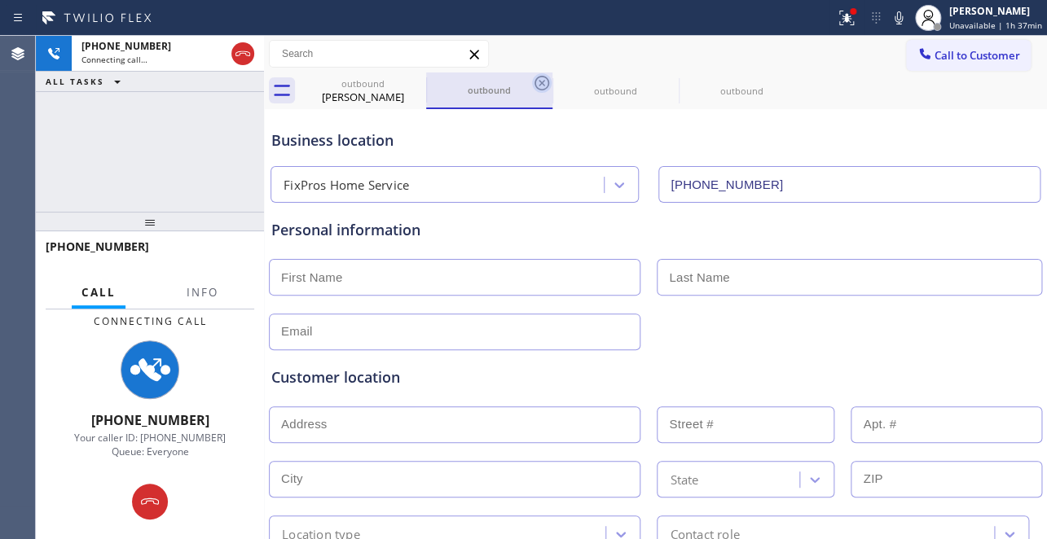
click at [540, 81] on icon at bounding box center [541, 83] width 15 height 15
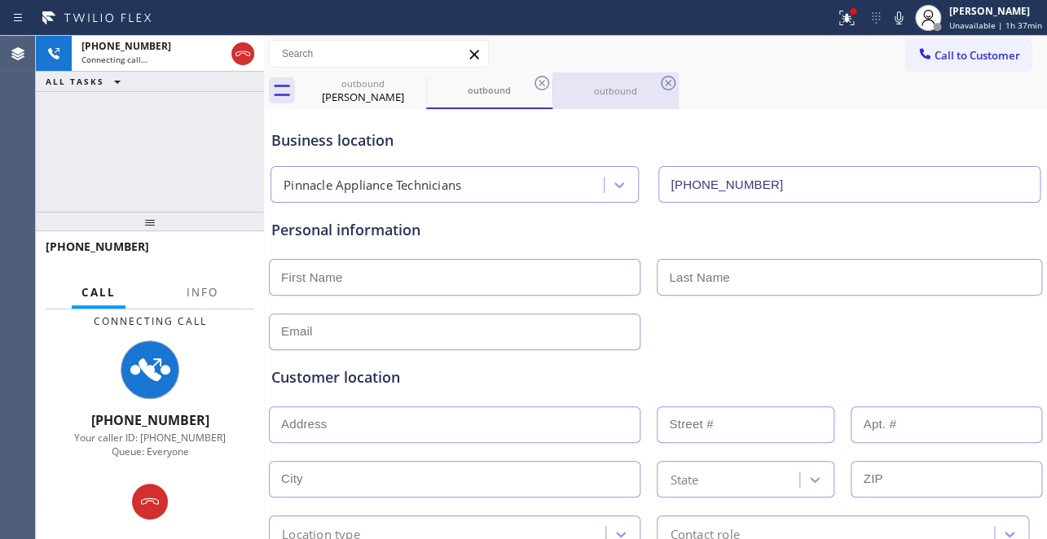
click at [622, 91] on div "outbound" at bounding box center [615, 91] width 123 height 12
click at [893, 97] on div "outbound [PERSON_NAME] outbound outbound" at bounding box center [673, 91] width 747 height 37
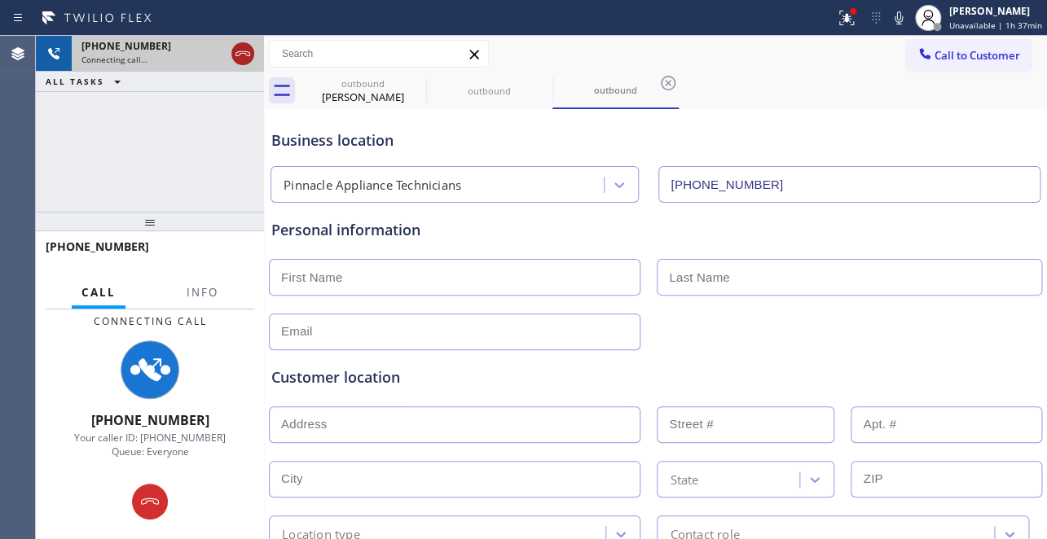
click at [244, 54] on icon at bounding box center [243, 54] width 20 height 20
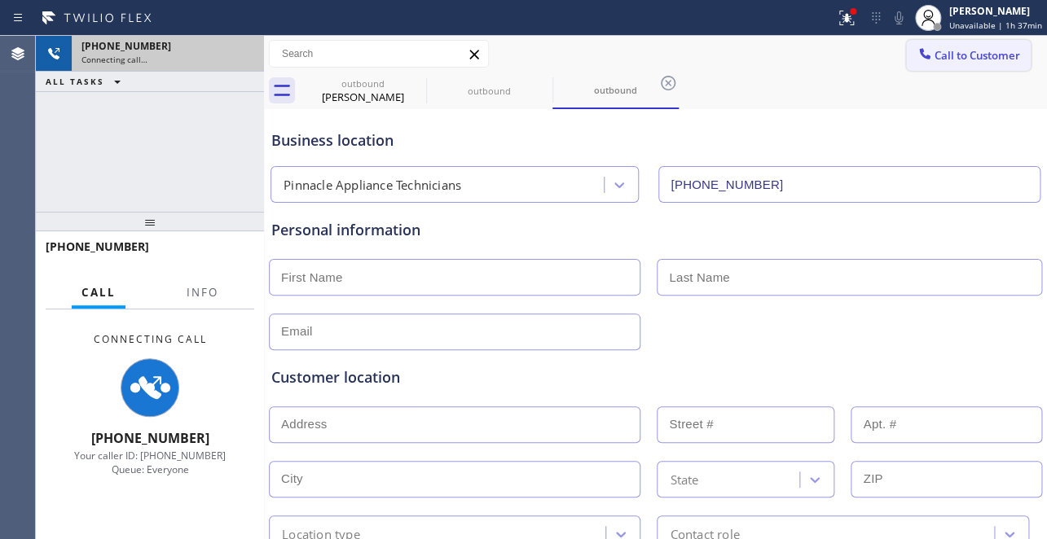
click at [956, 45] on button "Call to Customer" at bounding box center [968, 55] width 125 height 31
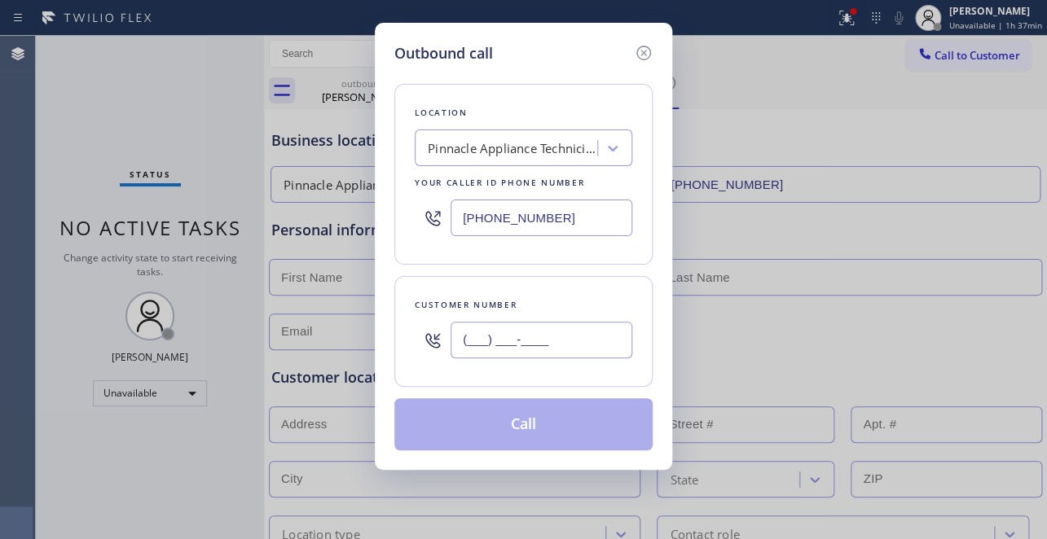
click at [486, 341] on input "(___) ___-____" at bounding box center [541, 340] width 182 height 37
paste input "650) 798-8469"
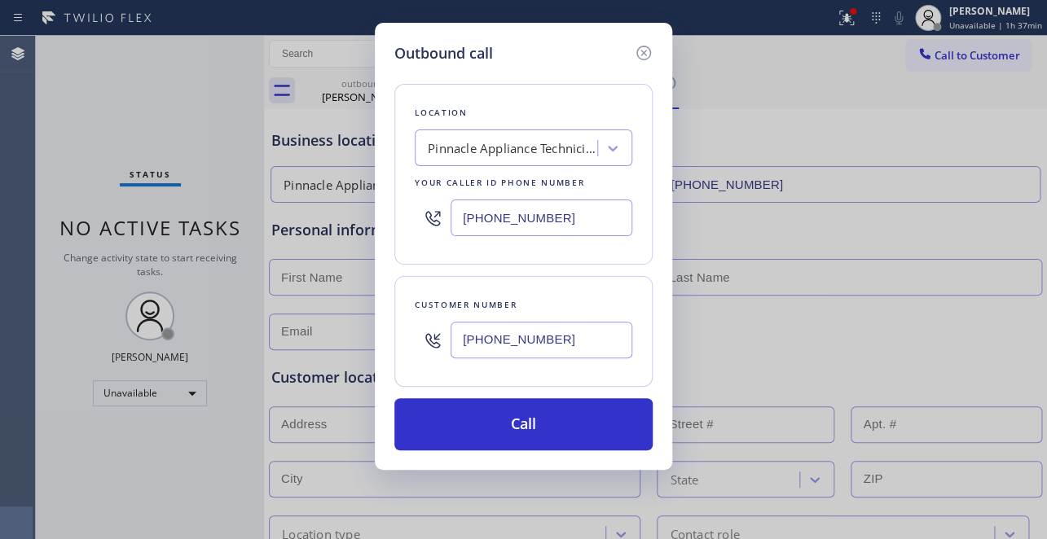
type input "[PHONE_NUMBER]"
click at [831, 113] on div "Outbound call Location Pinnacle Appliance Technicians Your caller id phone numb…" at bounding box center [523, 269] width 1047 height 539
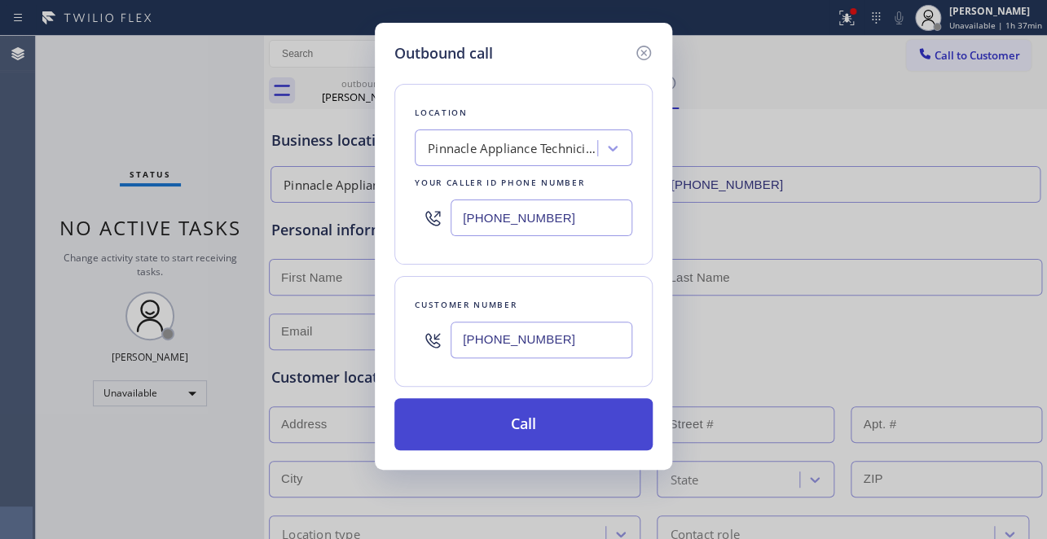
click at [499, 416] on button "Call" at bounding box center [523, 424] width 258 height 52
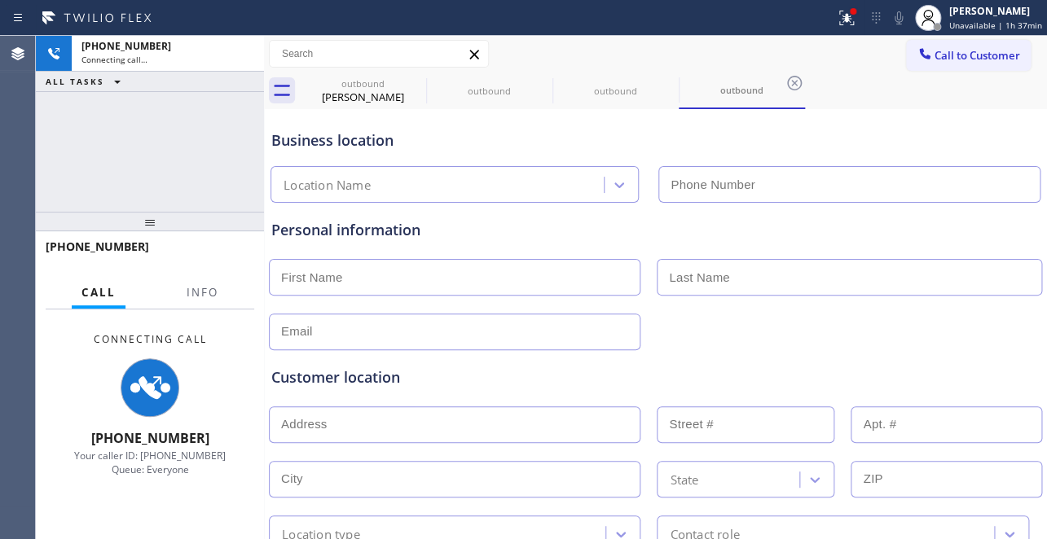
type input "[PHONE_NUMBER]"
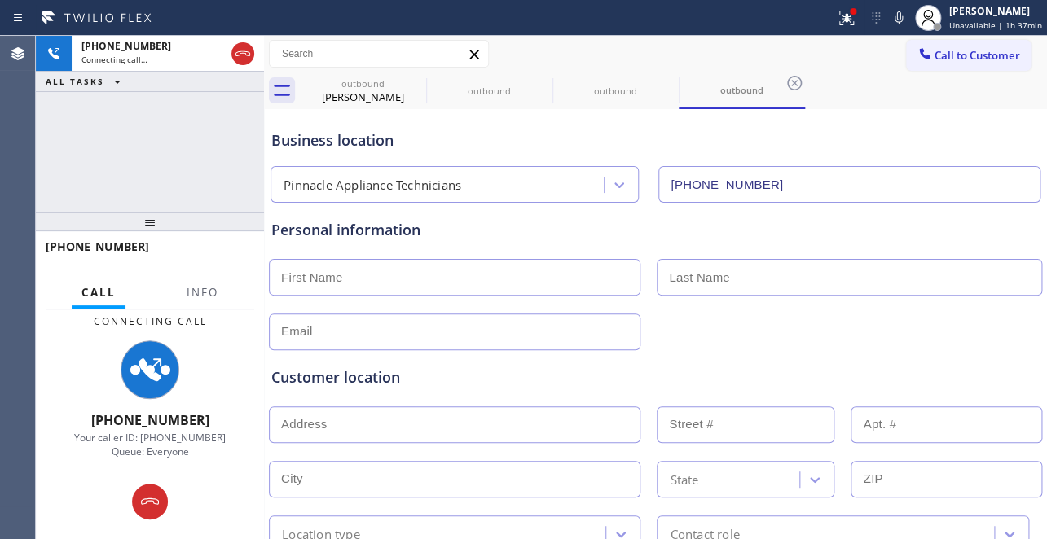
click at [897, 377] on div "Customer location" at bounding box center [655, 378] width 768 height 22
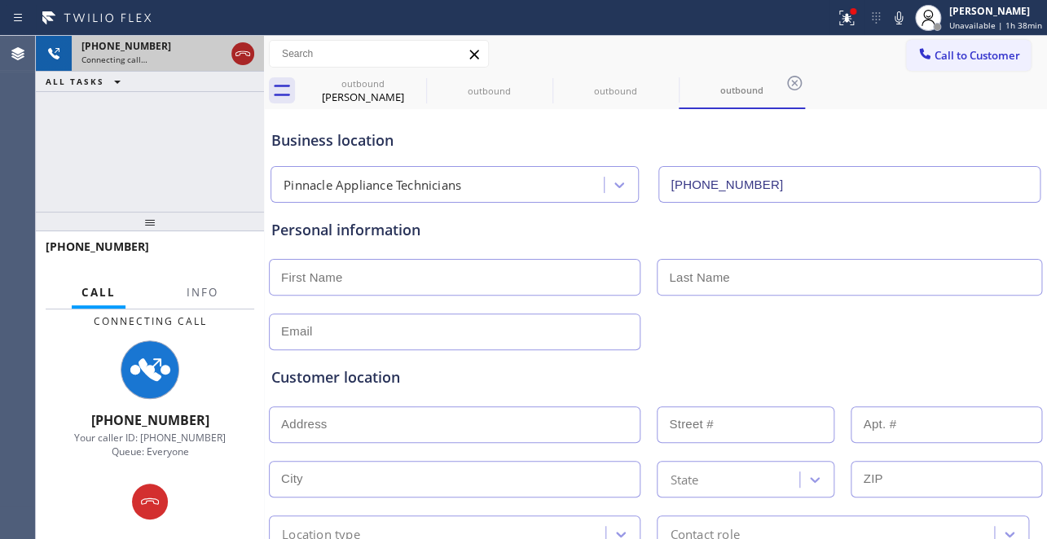
click at [245, 58] on icon at bounding box center [243, 54] width 20 height 20
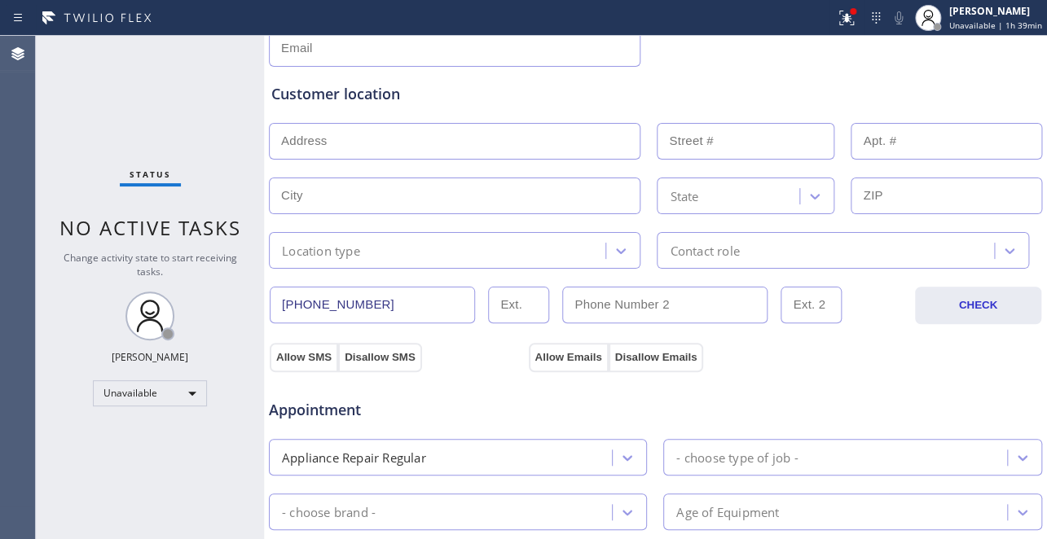
scroll to position [296, 0]
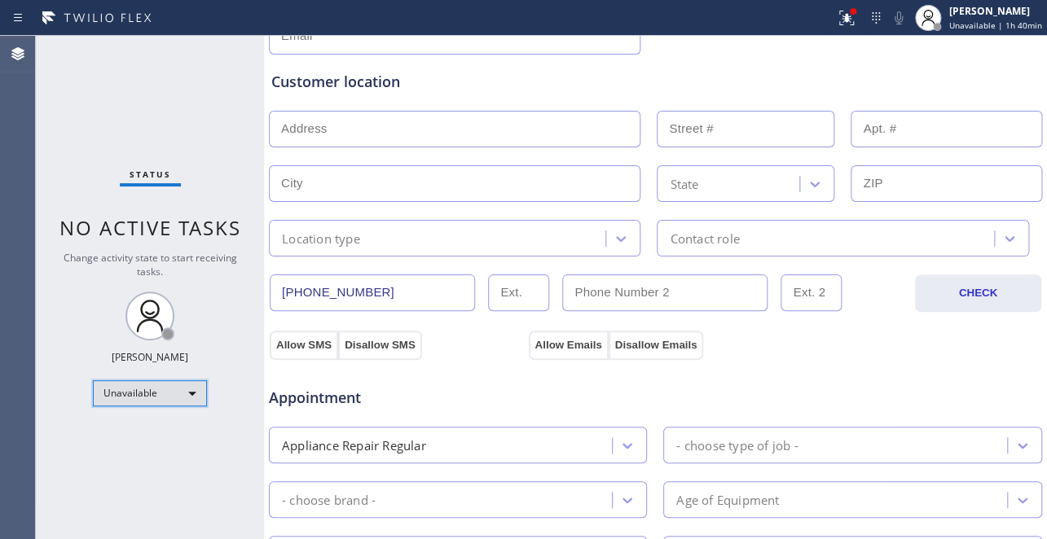
click at [158, 388] on div "Unavailable" at bounding box center [150, 393] width 114 height 26
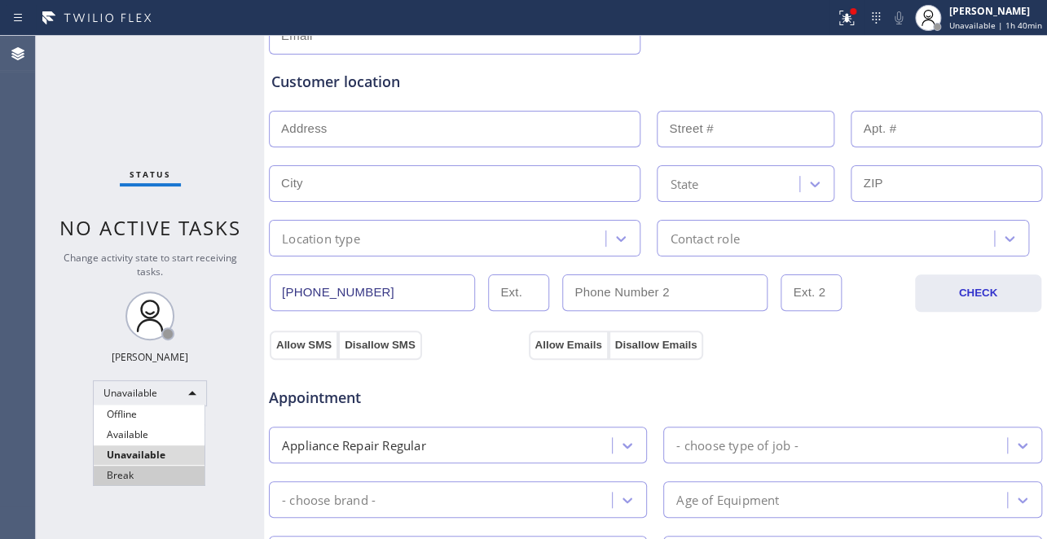
click at [147, 477] on li "Break" at bounding box center [149, 476] width 111 height 20
click at [147, 477] on div at bounding box center [523, 269] width 1047 height 539
